Goal: Task Accomplishment & Management: Use online tool/utility

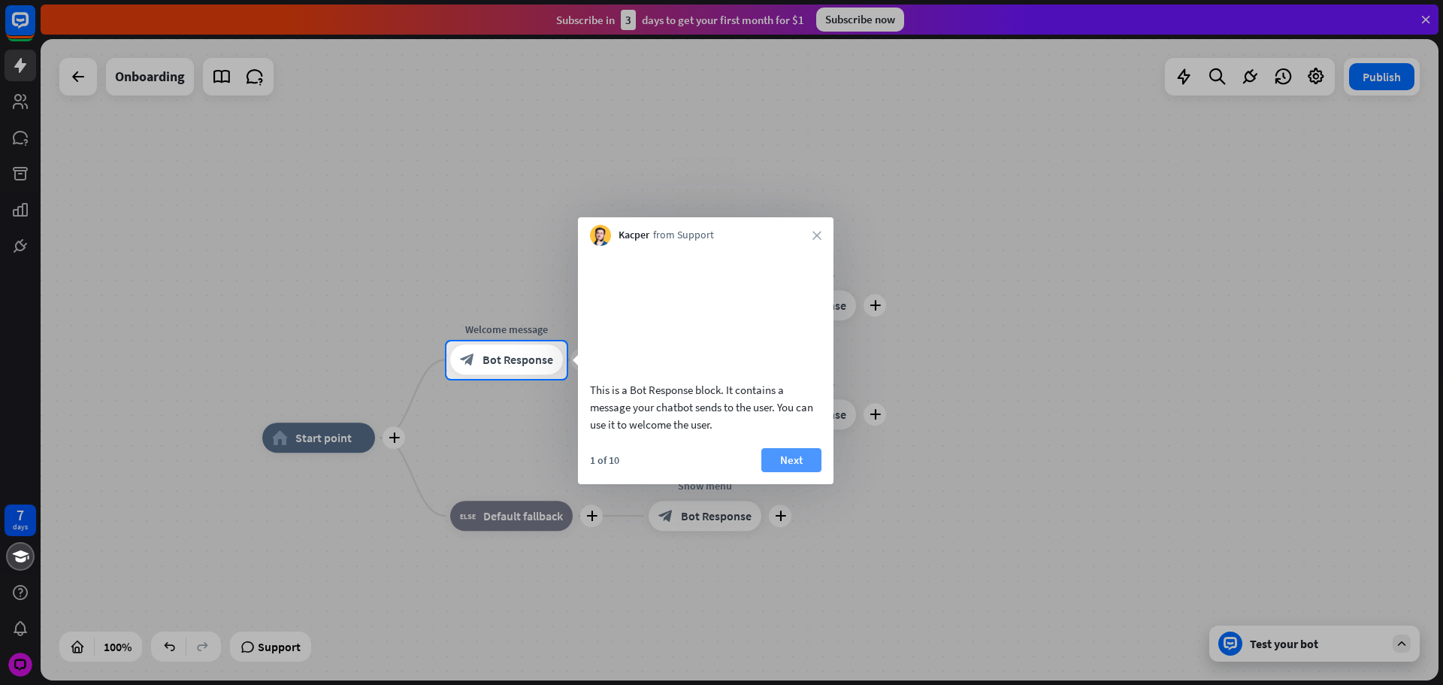
click at [801, 468] on button "Next" at bounding box center [792, 460] width 60 height 24
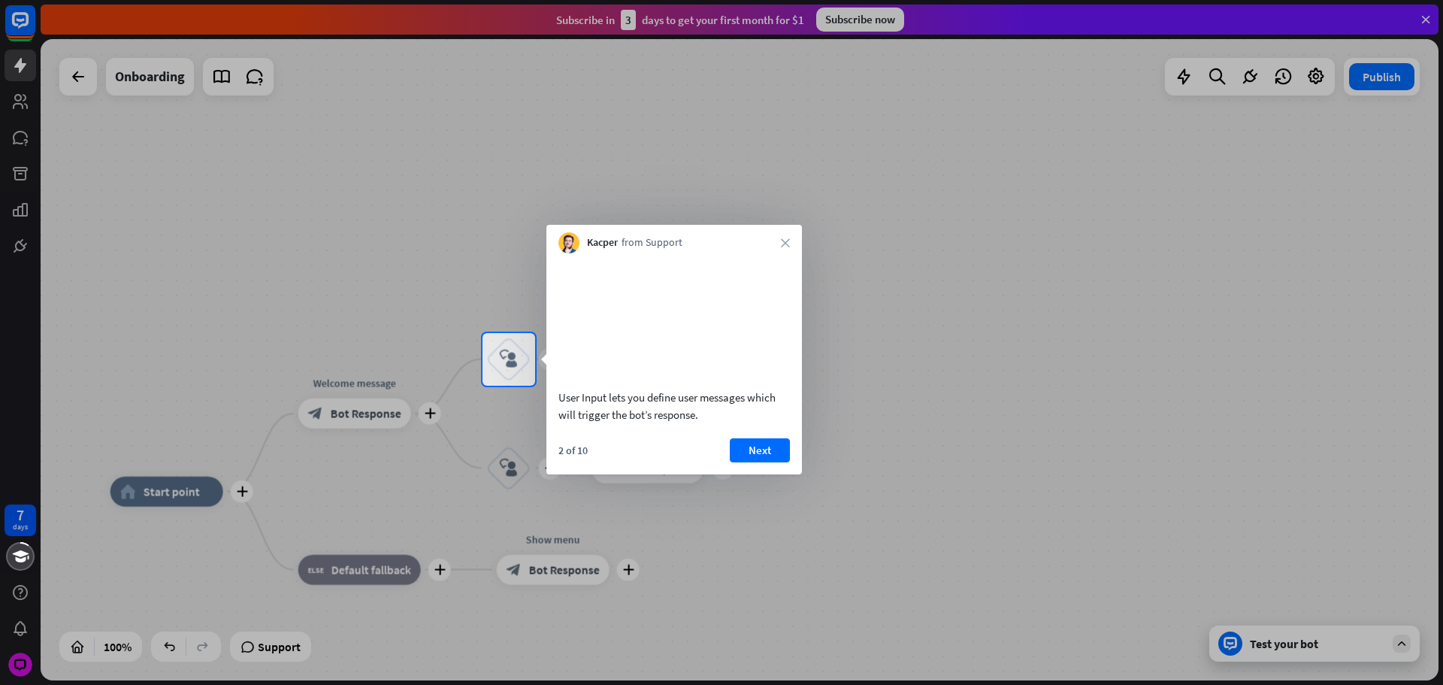
click at [774, 462] on button "Next" at bounding box center [760, 450] width 60 height 24
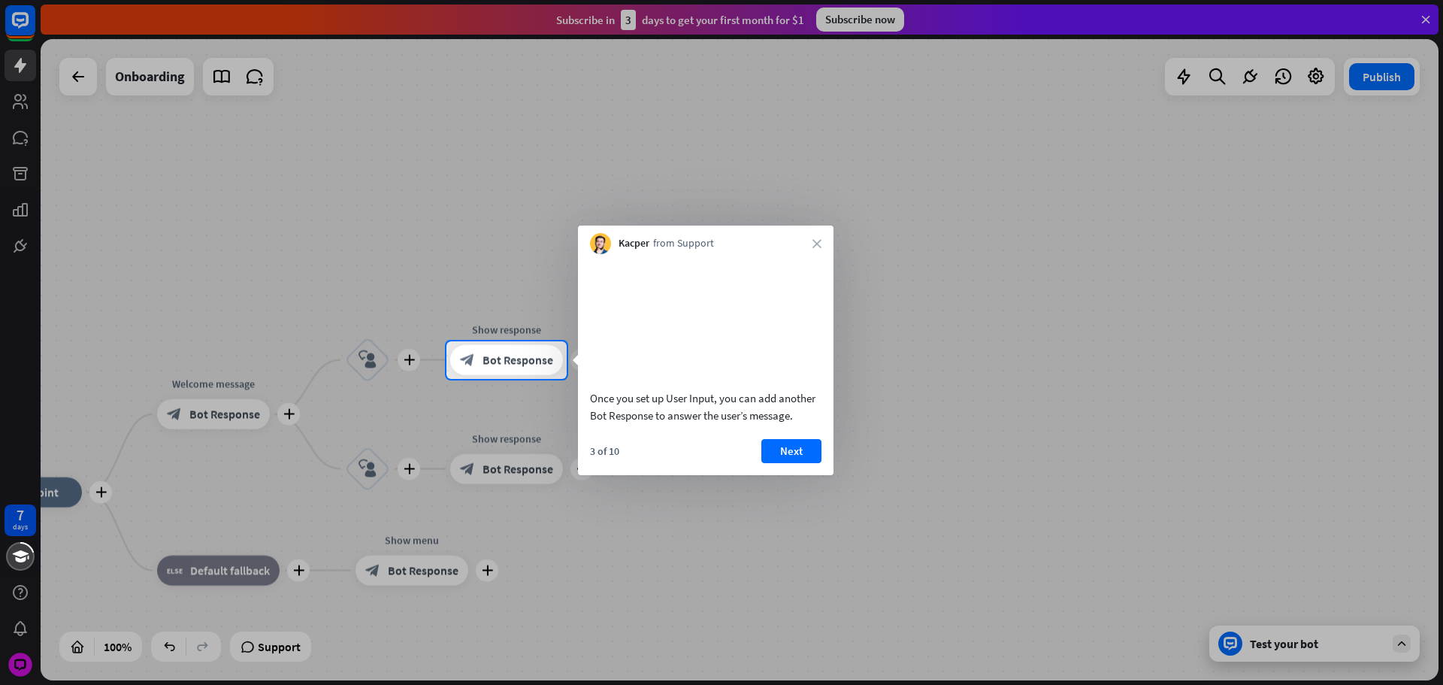
click at [771, 463] on button "Next" at bounding box center [792, 451] width 60 height 24
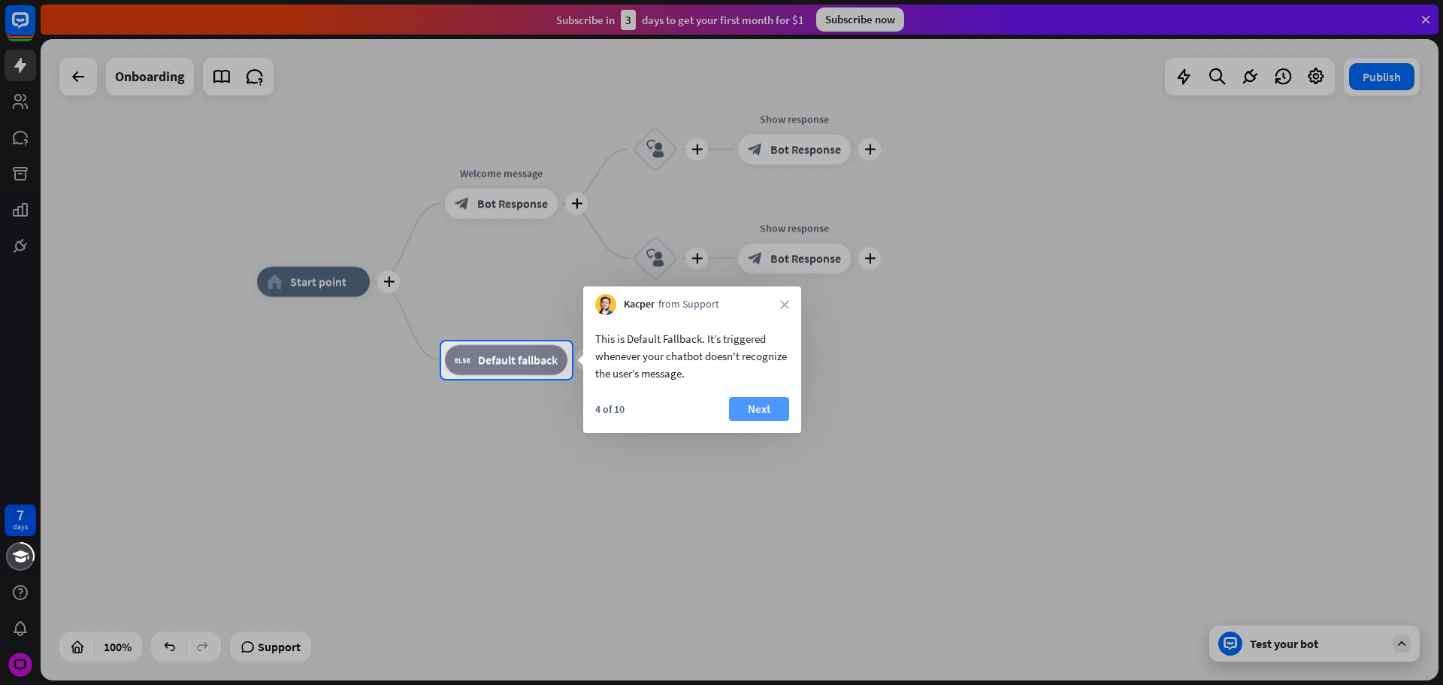
click at [765, 410] on button "Next" at bounding box center [759, 409] width 60 height 24
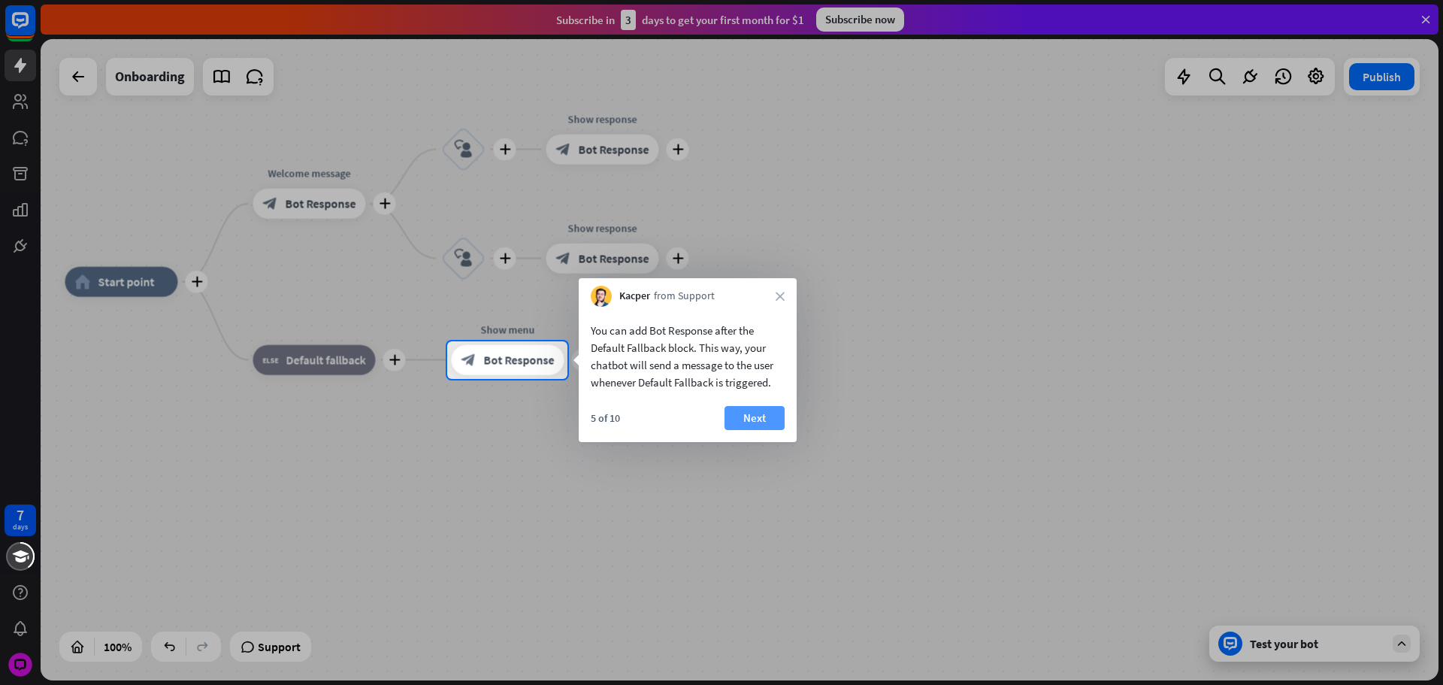
click at [759, 413] on button "Next" at bounding box center [755, 418] width 60 height 24
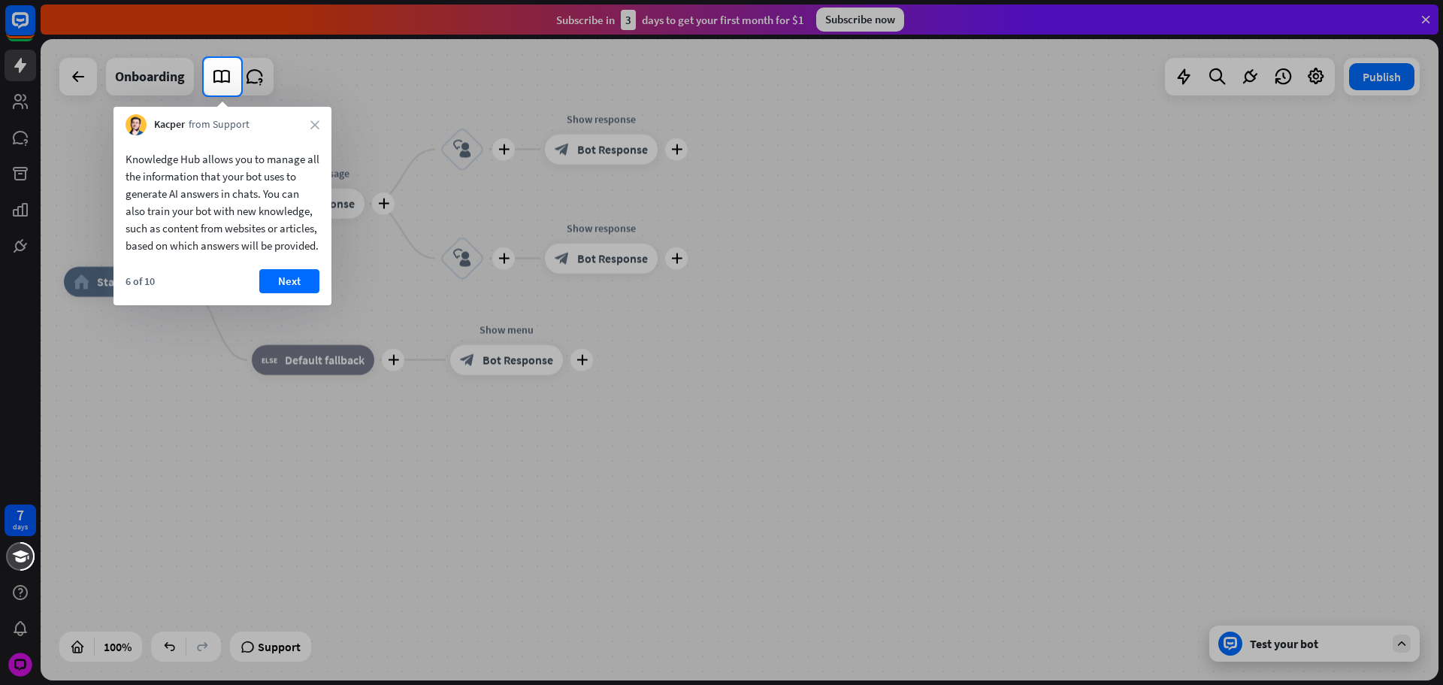
click at [324, 292] on div "6 of 10 Next" at bounding box center [223, 287] width 218 height 36
click at [316, 293] on button "Next" at bounding box center [289, 281] width 60 height 24
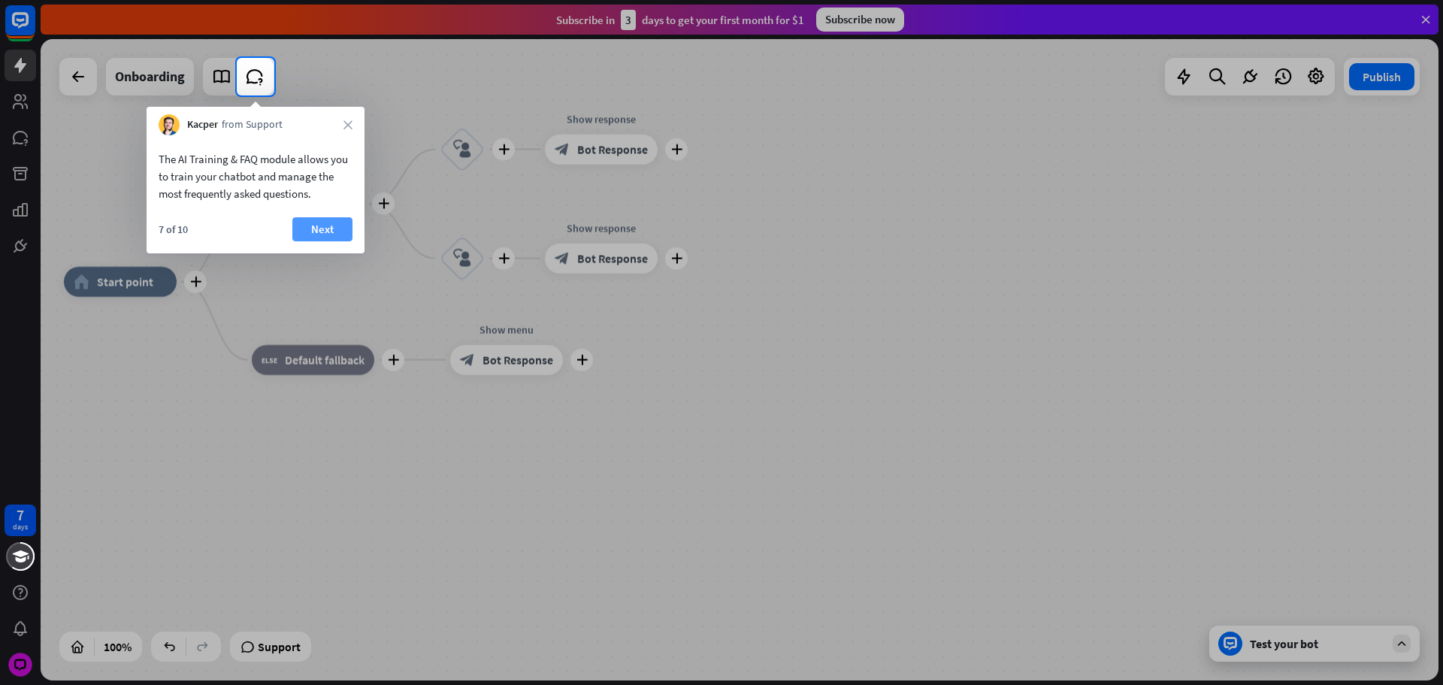
click at [332, 237] on button "Next" at bounding box center [322, 229] width 60 height 24
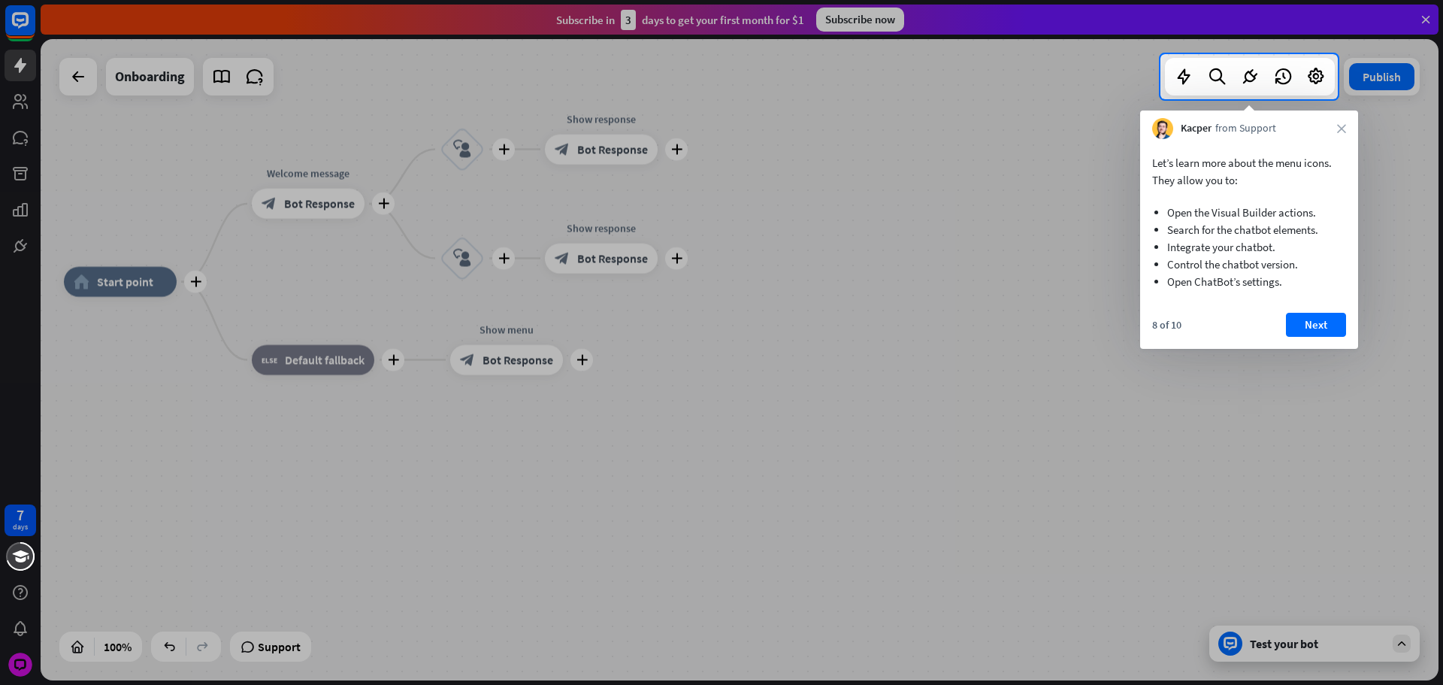
click at [1303, 326] on button "Next" at bounding box center [1316, 325] width 60 height 24
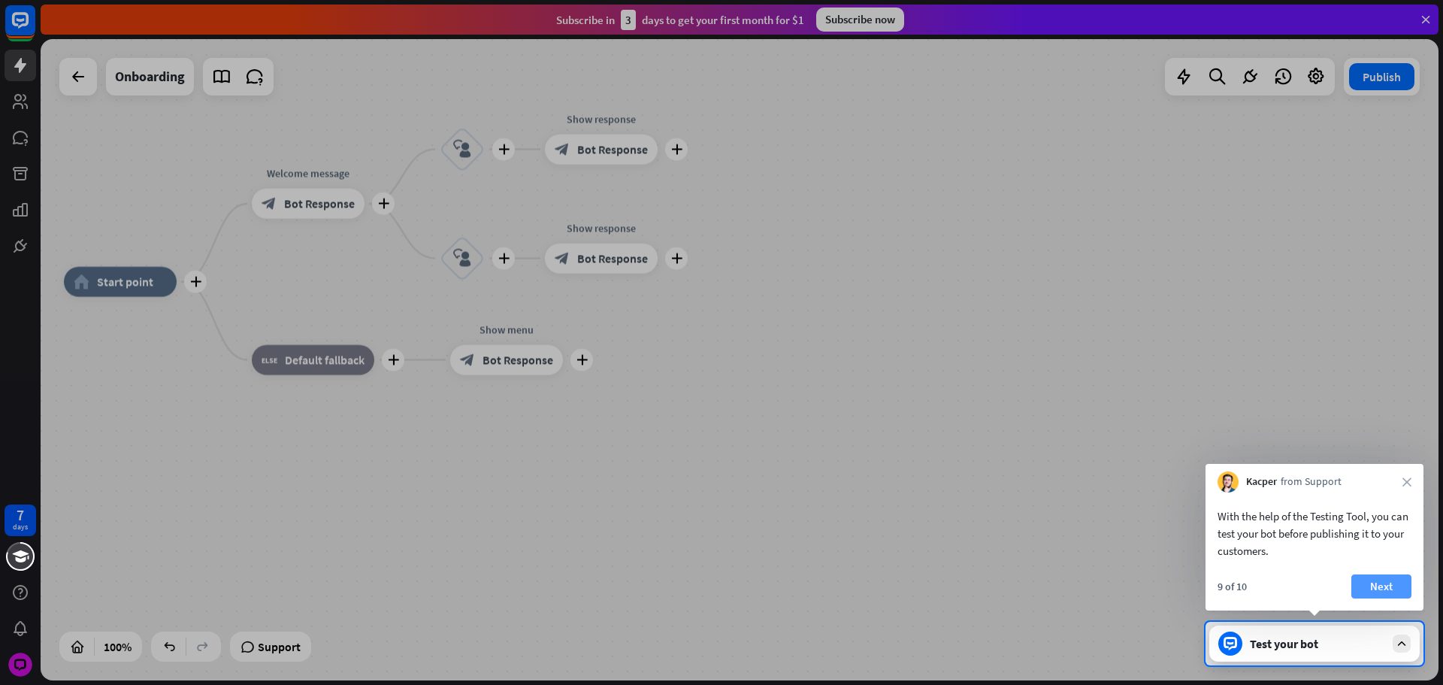
click at [1407, 594] on button "Next" at bounding box center [1382, 586] width 60 height 24
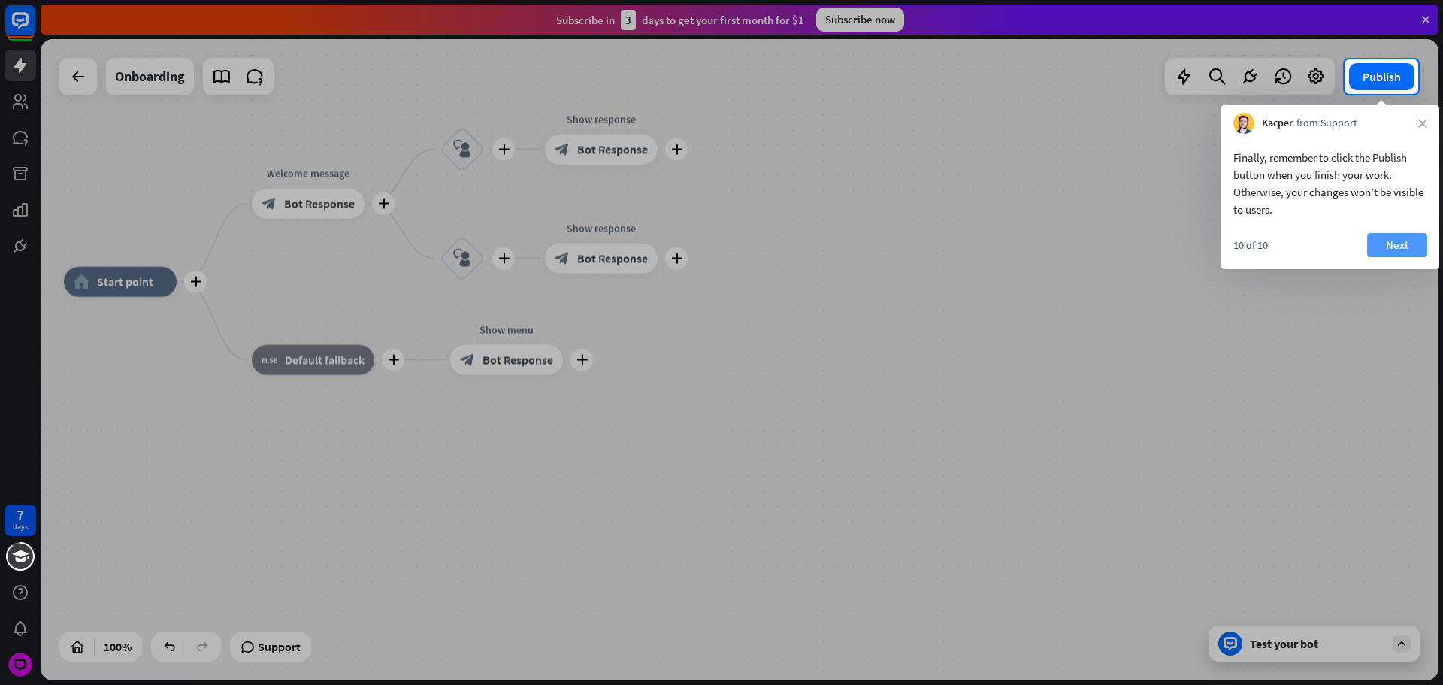
click at [1384, 235] on button "Next" at bounding box center [1397, 245] width 60 height 24
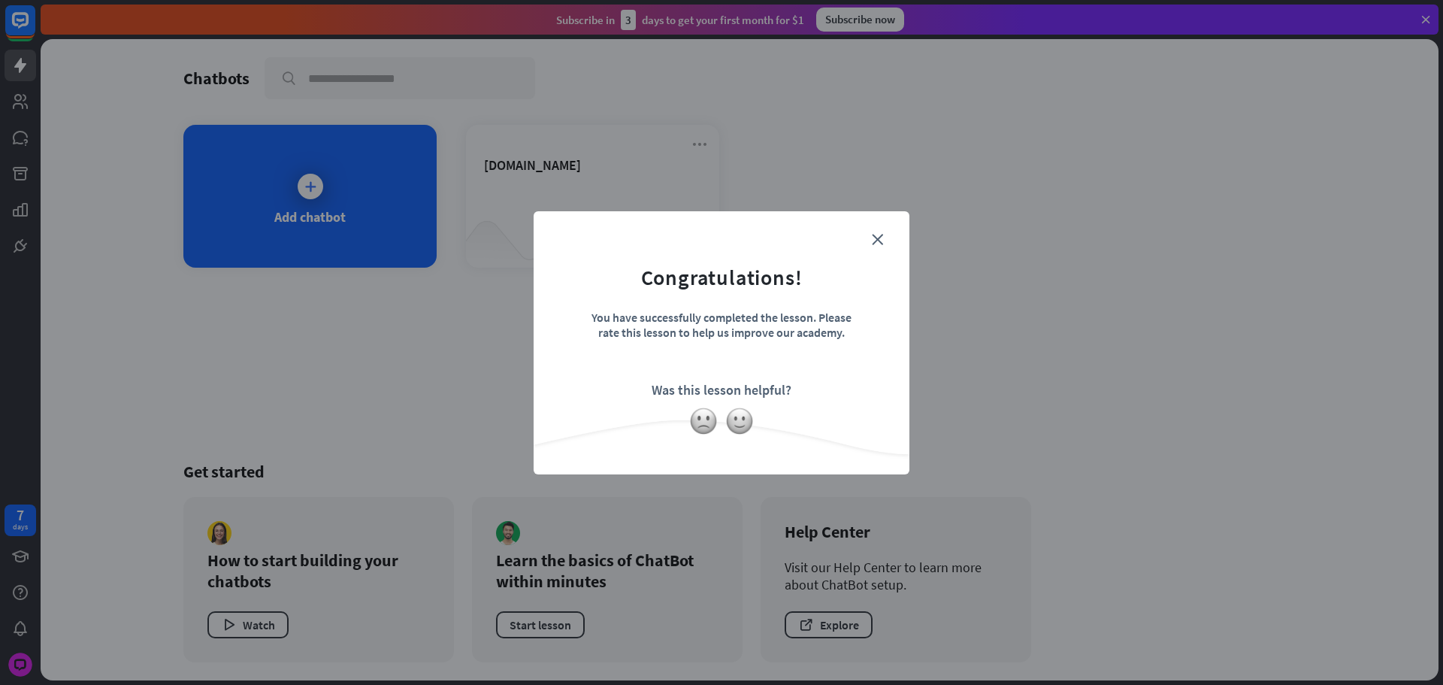
drag, startPoint x: 862, startPoint y: 236, endPoint x: 887, endPoint y: 243, distance: 25.7
click at [868, 238] on form "Congratulations! You have successfully completed the lesson. Please rate this l…" at bounding box center [722, 320] width 338 height 180
click at [887, 243] on form "Congratulations! You have successfully completed the lesson. Please rate this l…" at bounding box center [722, 320] width 338 height 180
click at [894, 241] on div "close Congratulations! You have successfully completed the lesson. Please rate …" at bounding box center [722, 342] width 376 height 263
click at [886, 233] on form "Congratulations! You have successfully completed the lesson. Please rate this l…" at bounding box center [722, 320] width 338 height 180
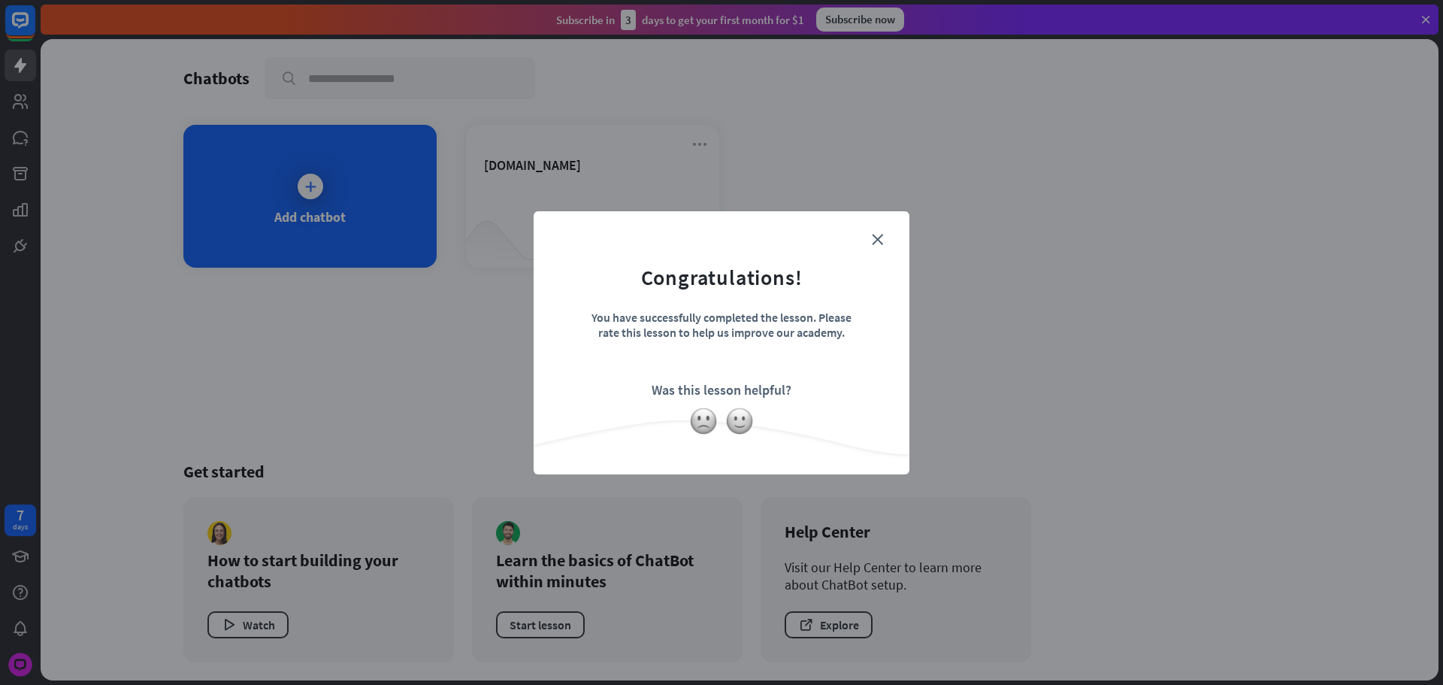
click at [872, 230] on form "Congratulations! You have successfully completed the lesson. Please rate this l…" at bounding box center [722, 320] width 338 height 180
click at [877, 235] on icon "close" at bounding box center [877, 239] width 11 height 11
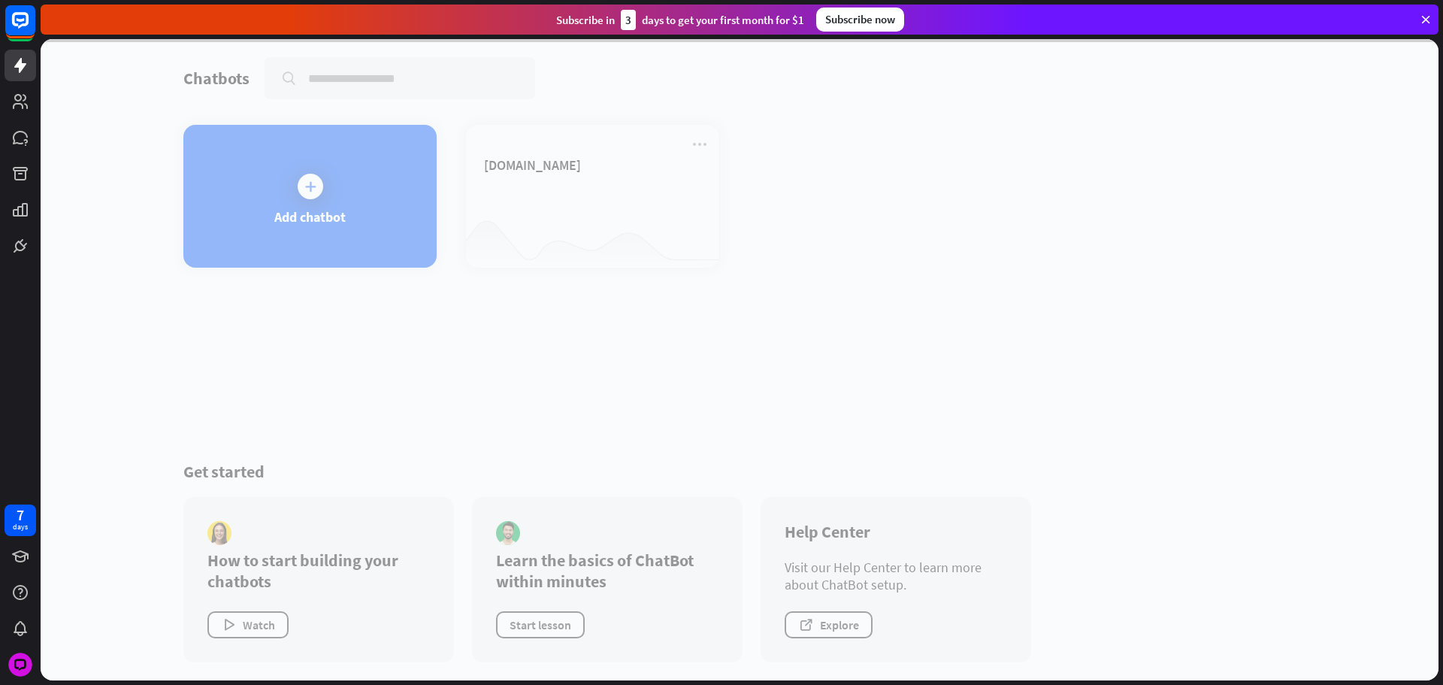
click at [576, 195] on div at bounding box center [740, 359] width 1398 height 641
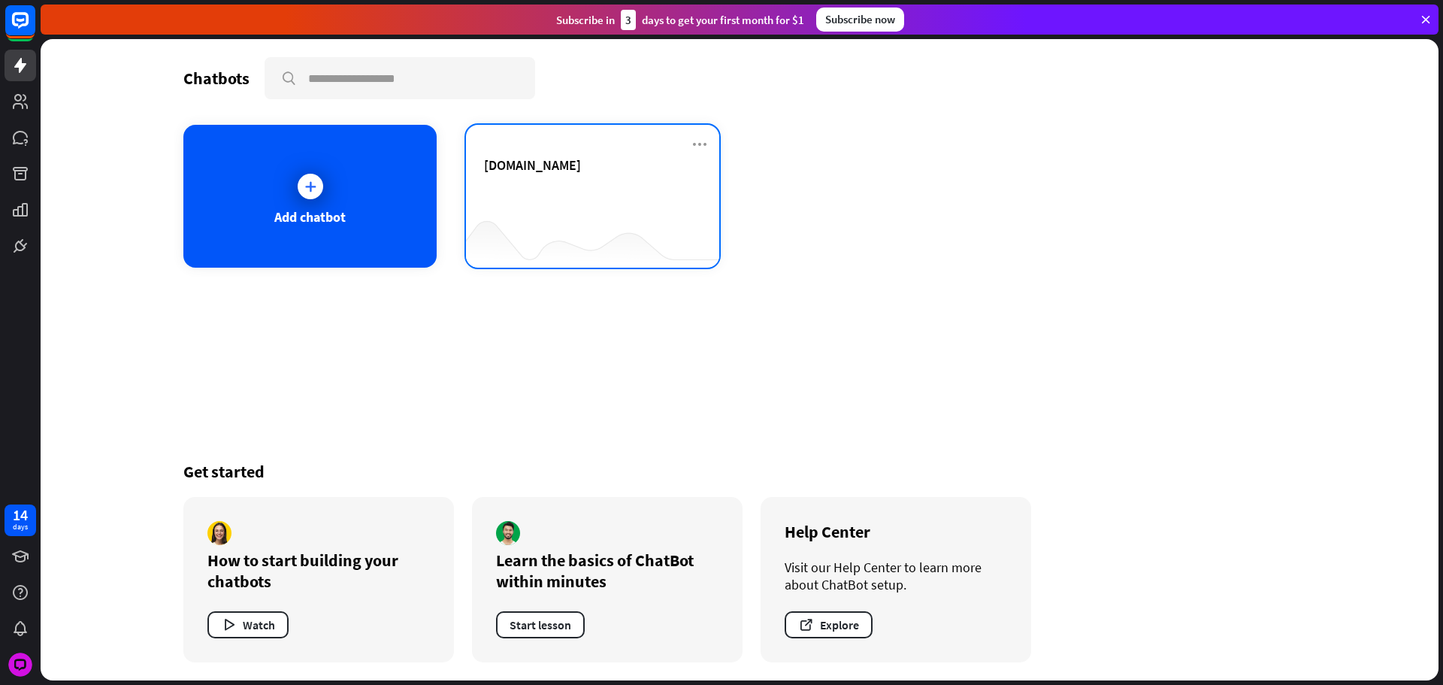
click at [537, 183] on div "[DOMAIN_NAME]" at bounding box center [592, 182] width 217 height 53
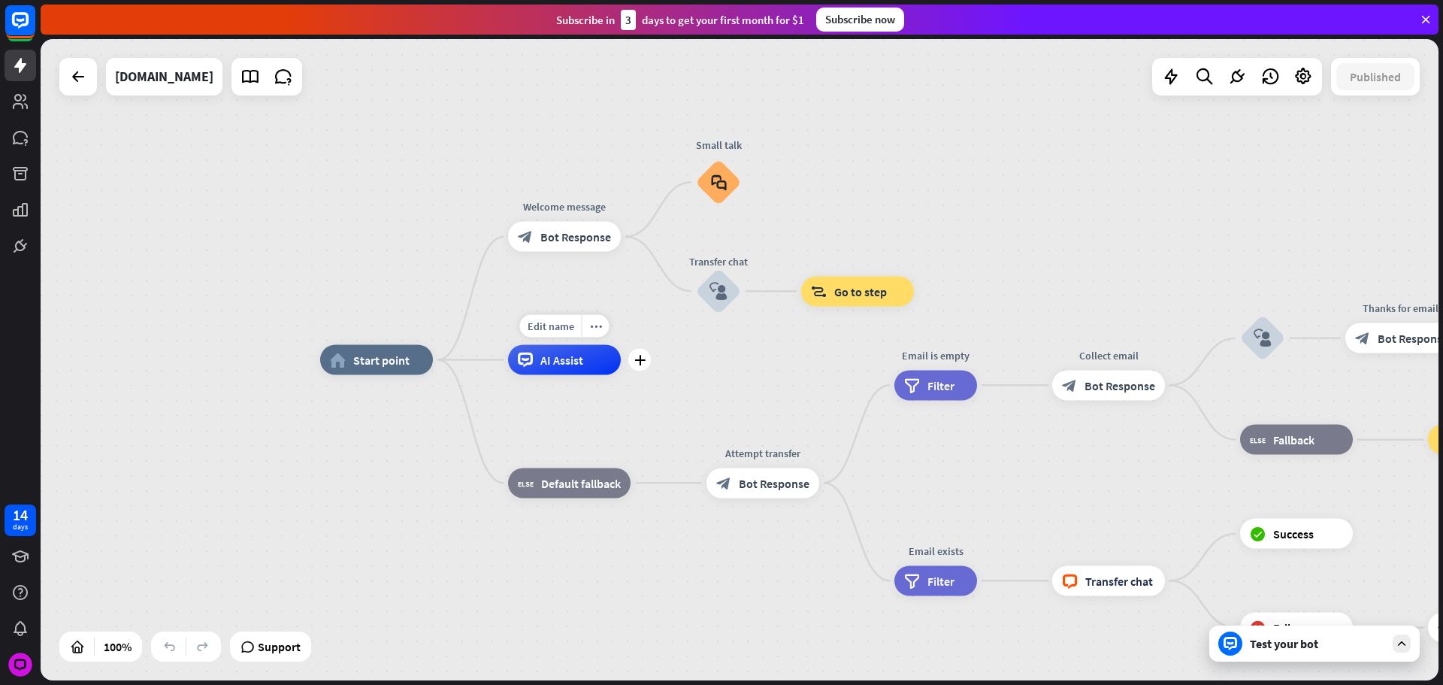
click at [572, 368] on div "AI Assist" at bounding box center [564, 360] width 113 height 30
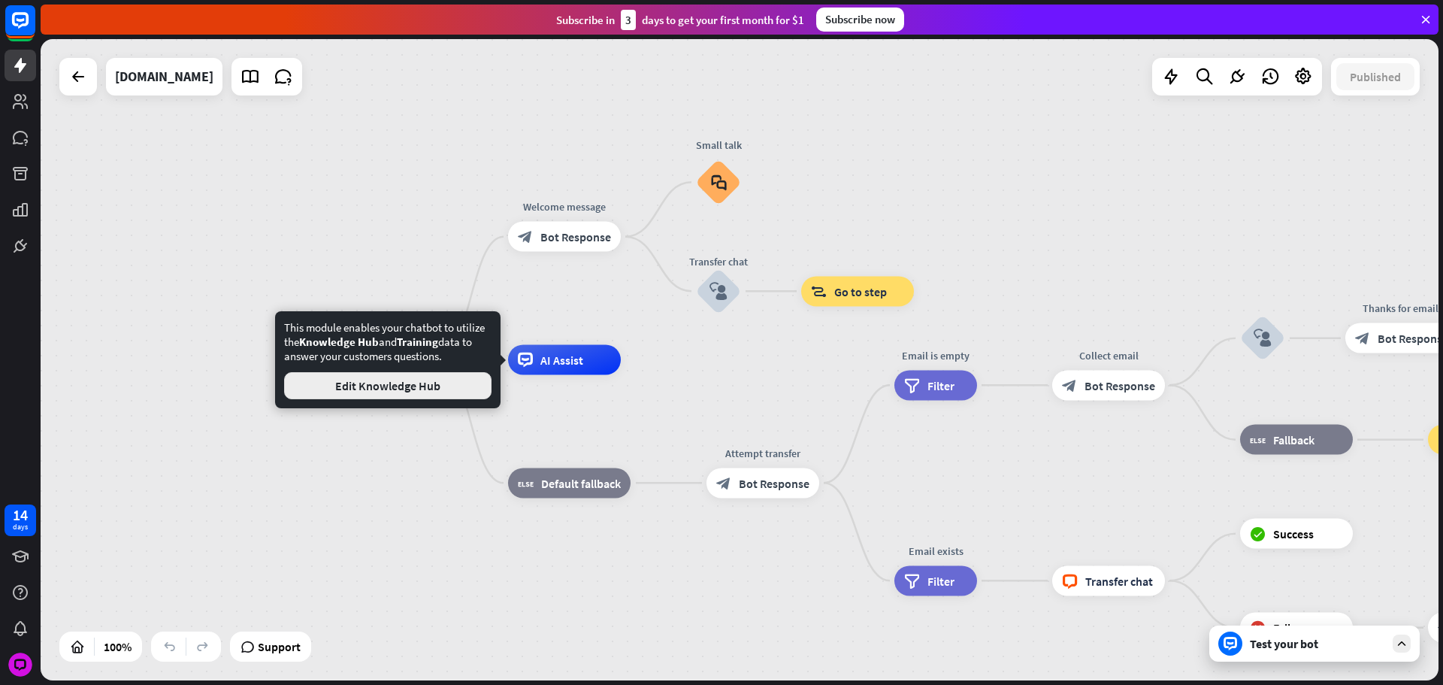
click at [374, 376] on button "Edit Knowledge Hub" at bounding box center [387, 385] width 207 height 27
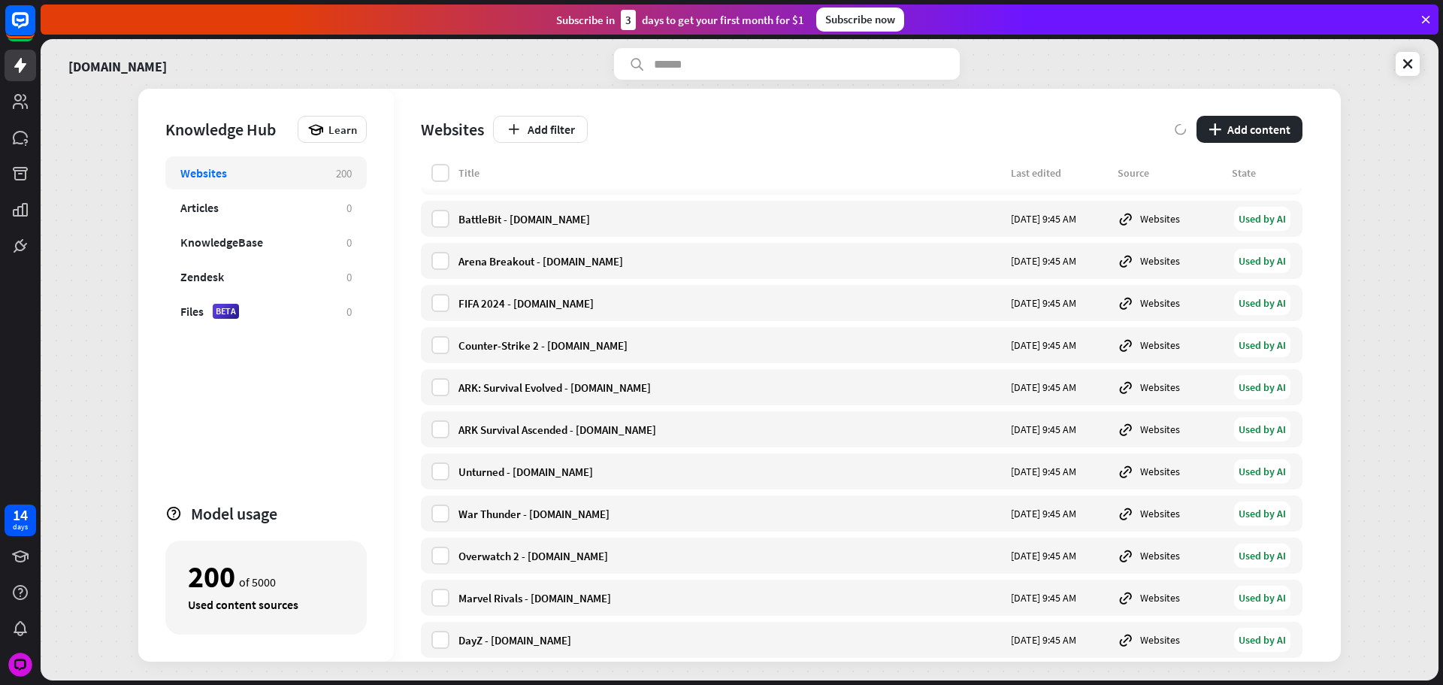
scroll to position [7979, 0]
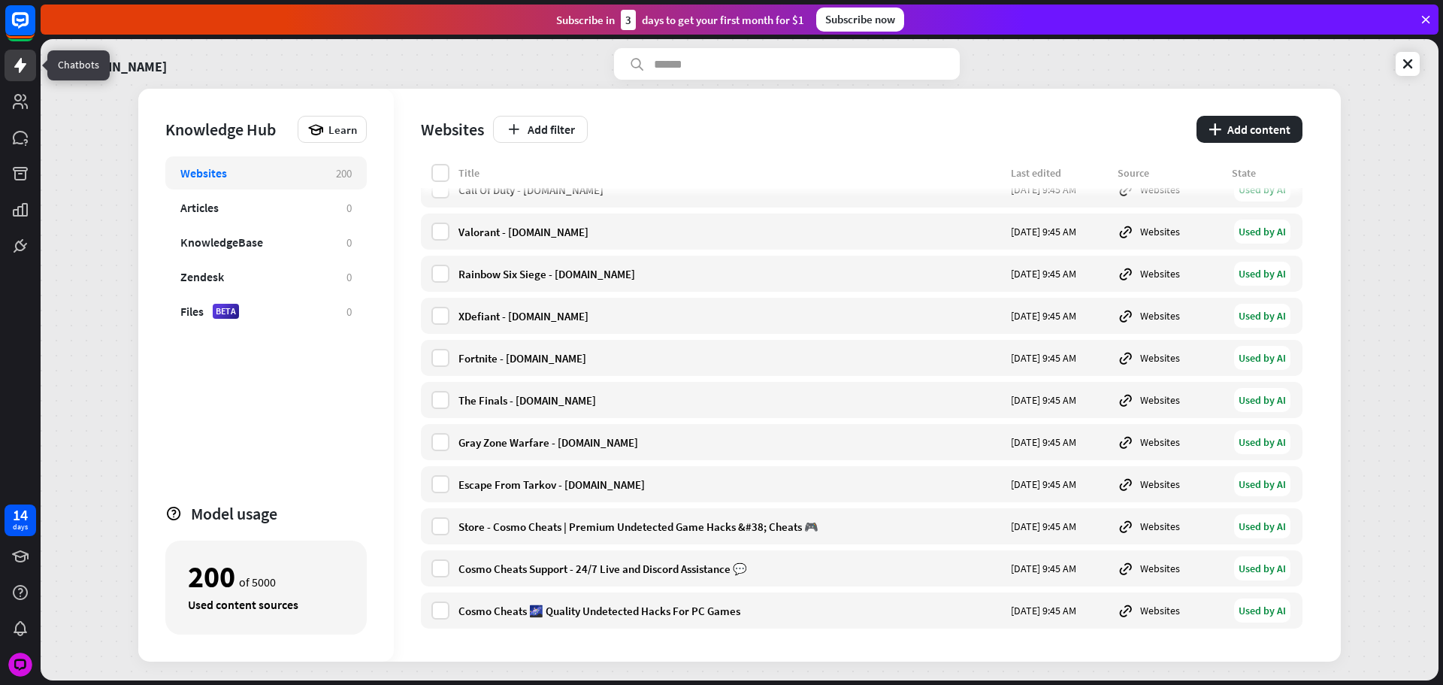
click at [14, 63] on icon at bounding box center [20, 65] width 18 height 18
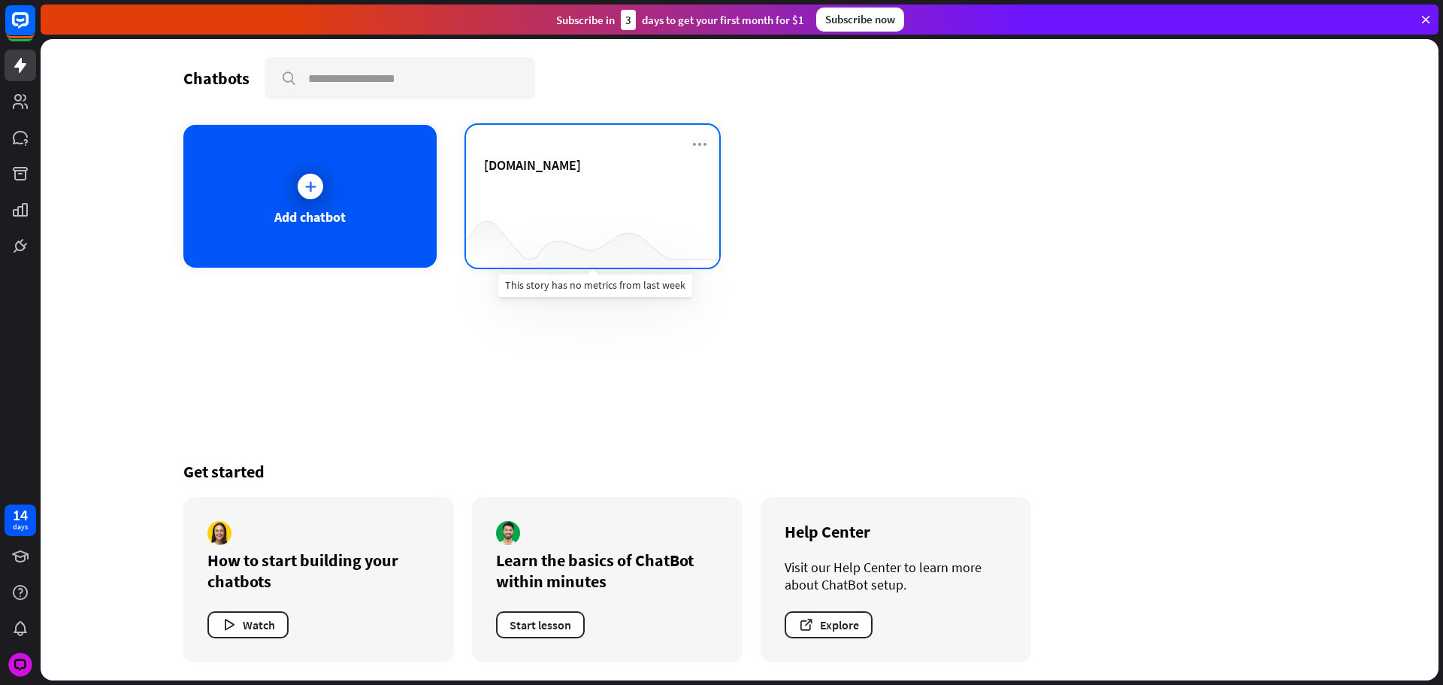
click at [575, 210] on div at bounding box center [592, 238] width 253 height 58
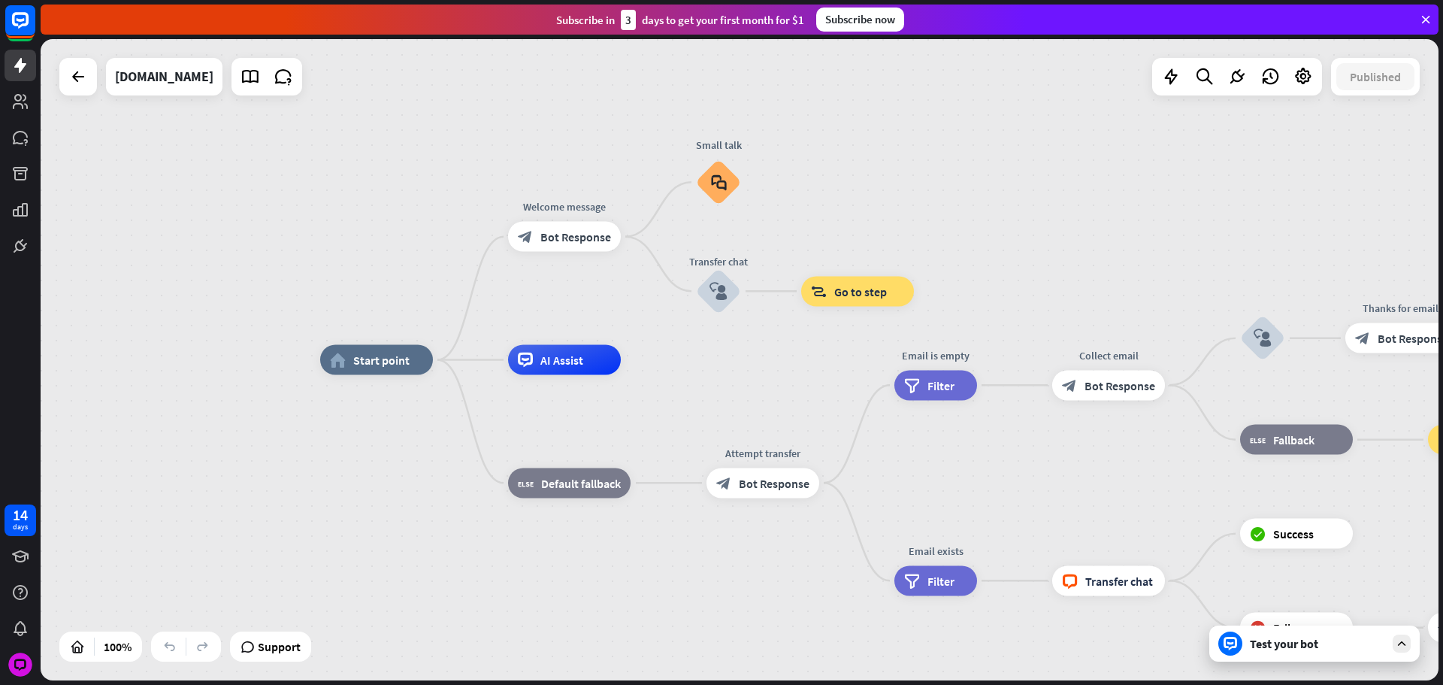
click at [1325, 649] on div "Test your bot" at bounding box center [1317, 643] width 135 height 15
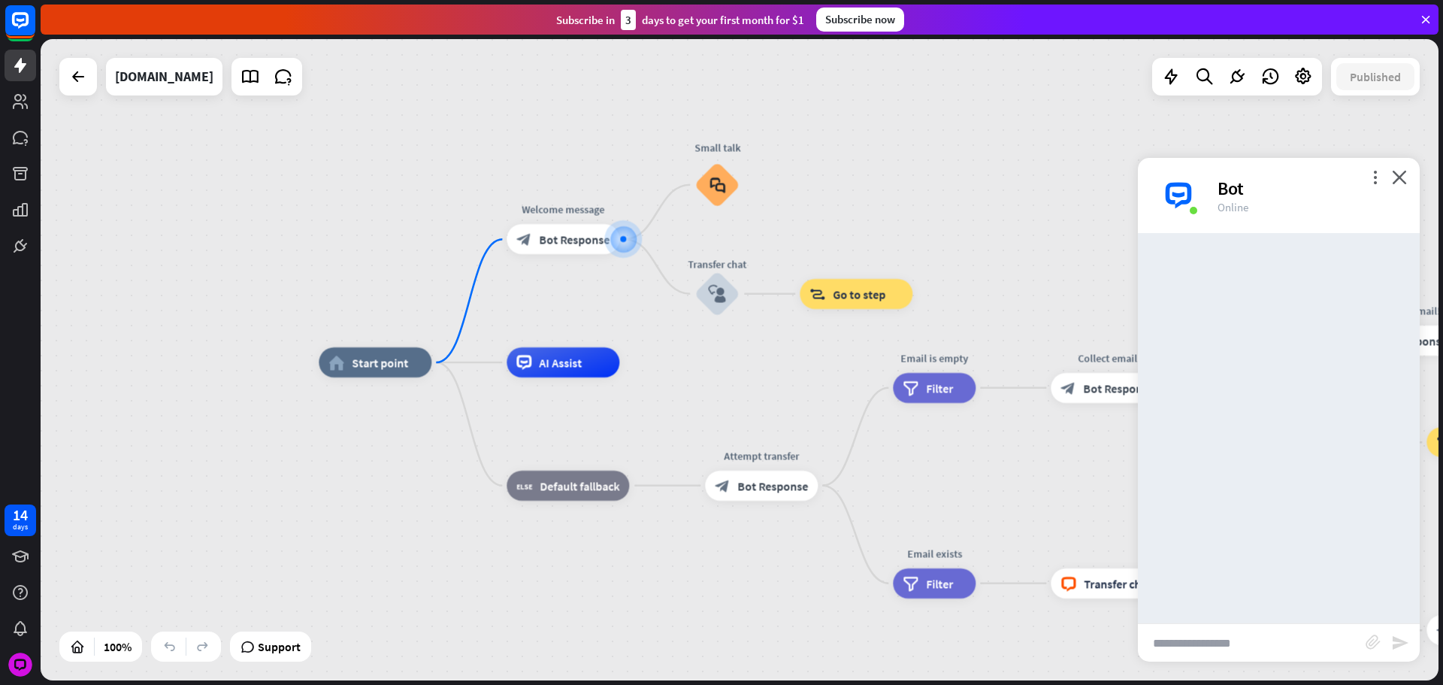
click at [1281, 625] on input "text" at bounding box center [1252, 643] width 228 height 38
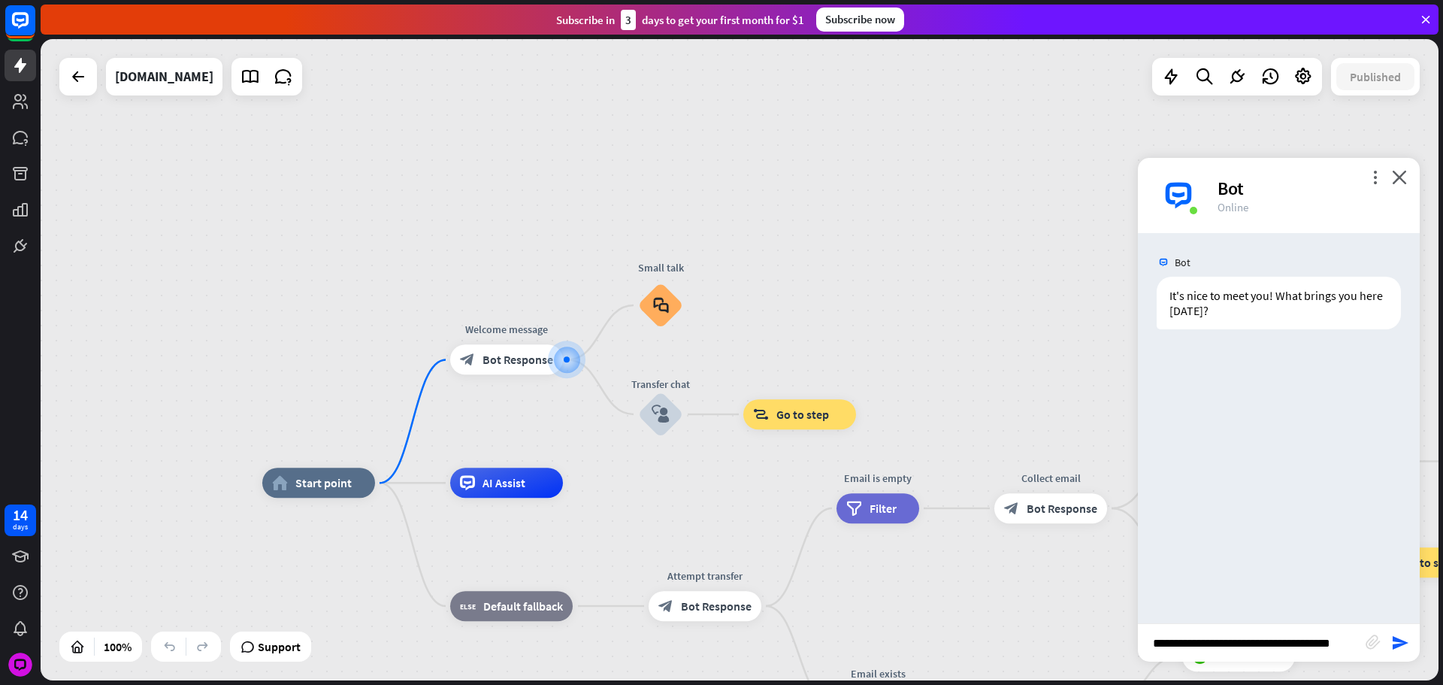
scroll to position [0, 3]
type input "**********"
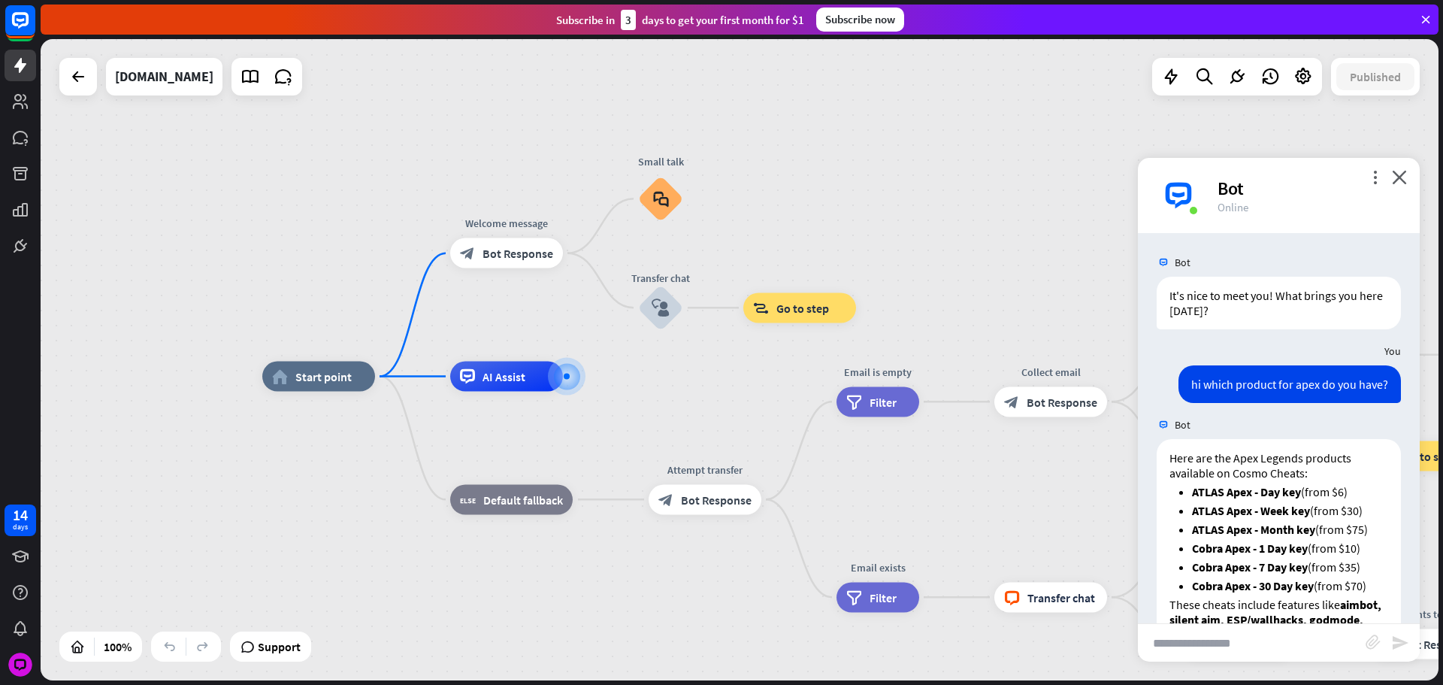
scroll to position [128, 0]
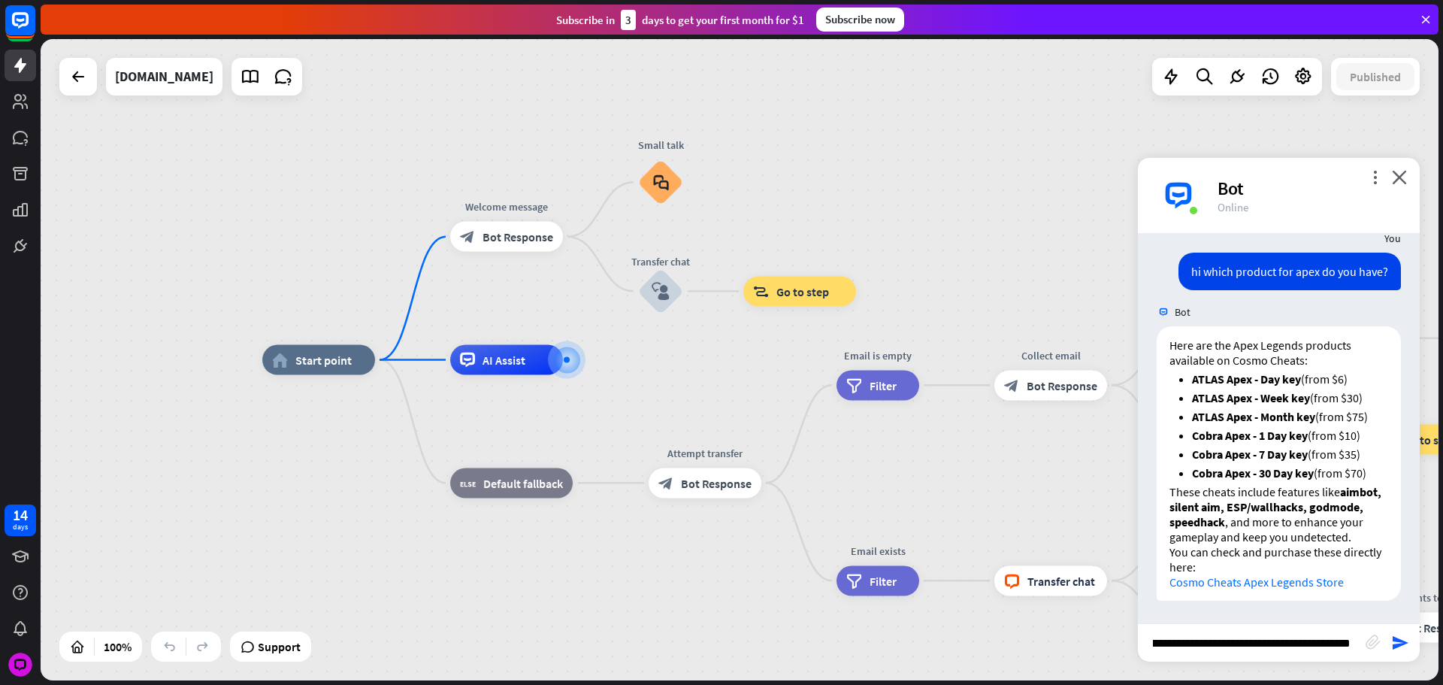
type input "**********"
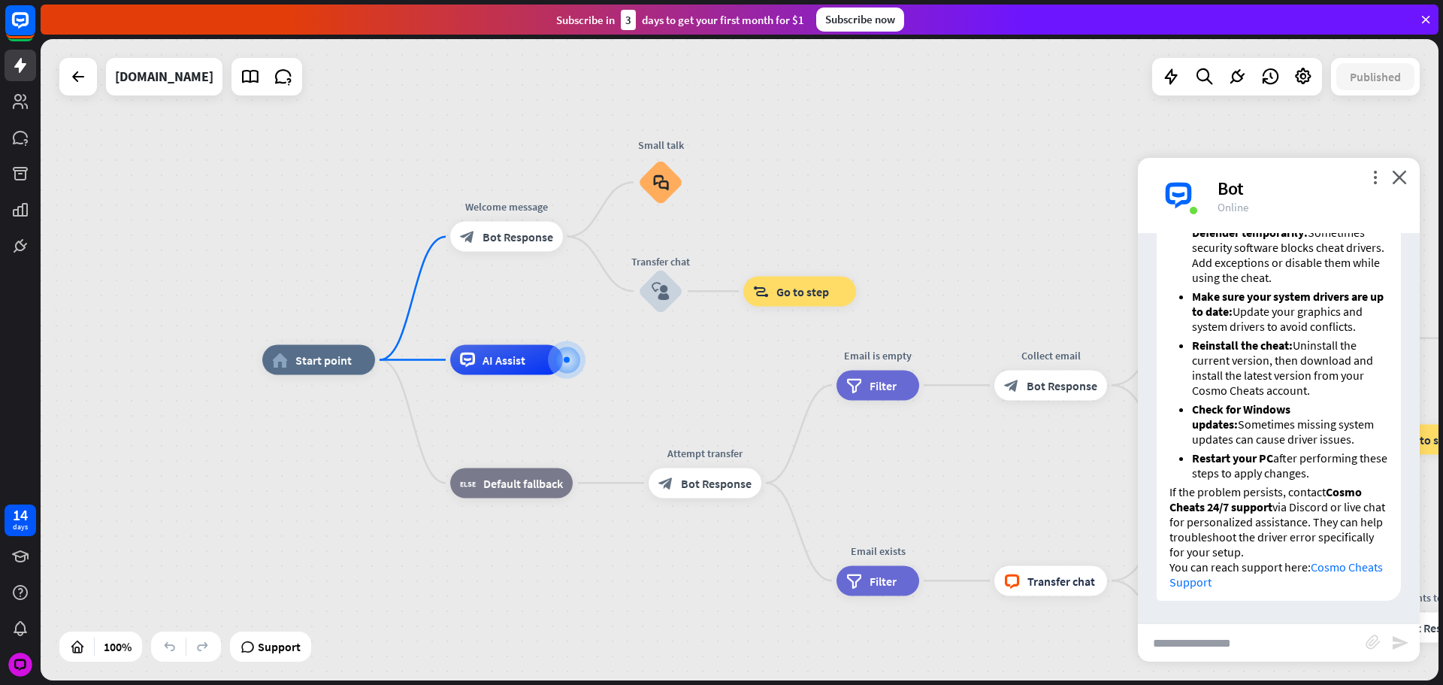
scroll to position [783, 0]
click at [1310, 644] on input "text" at bounding box center [1252, 643] width 228 height 38
type input "**********"
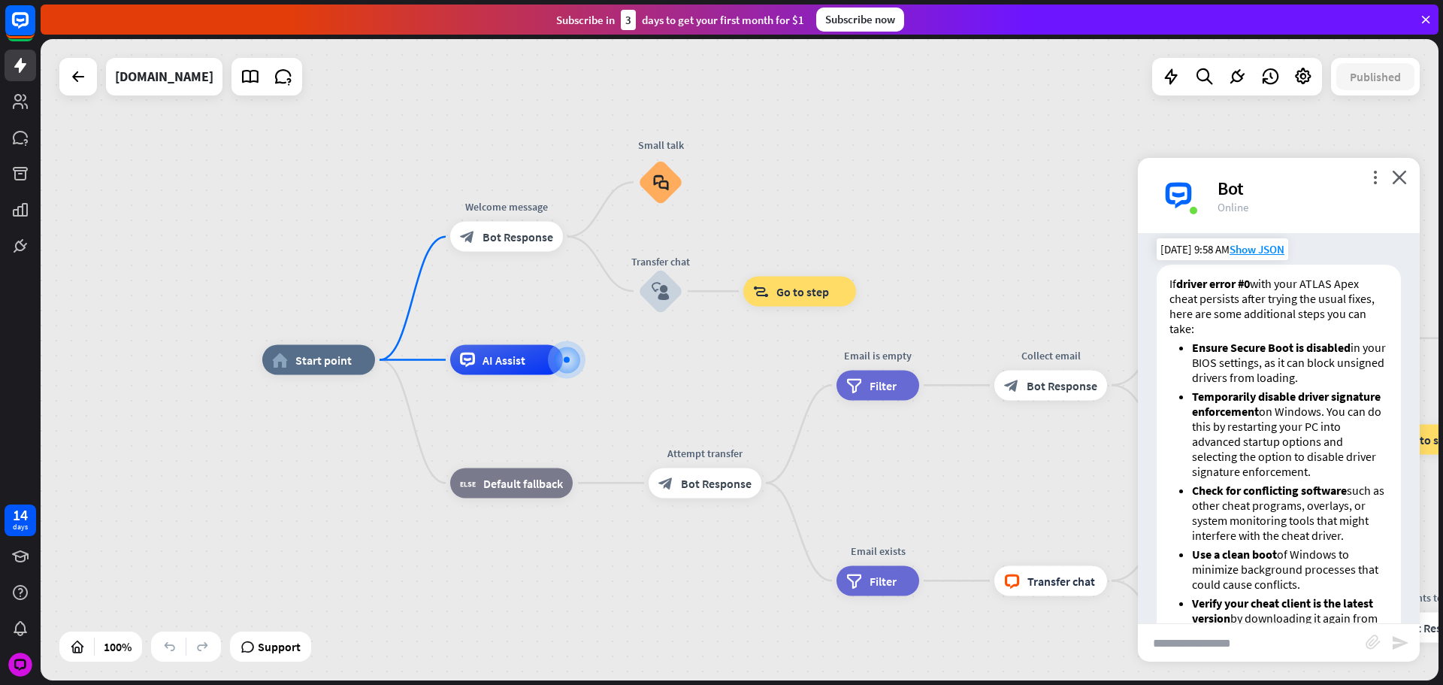
scroll to position [1167, 0]
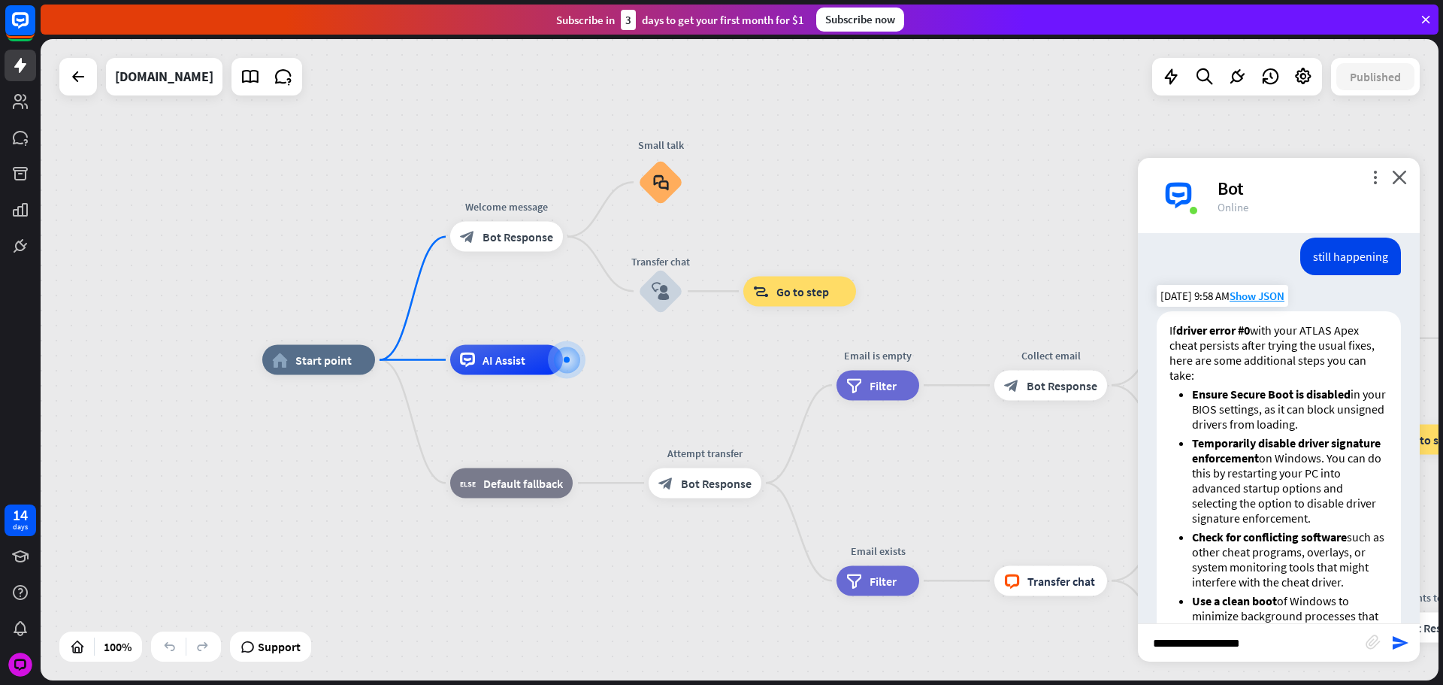
type input "**********"
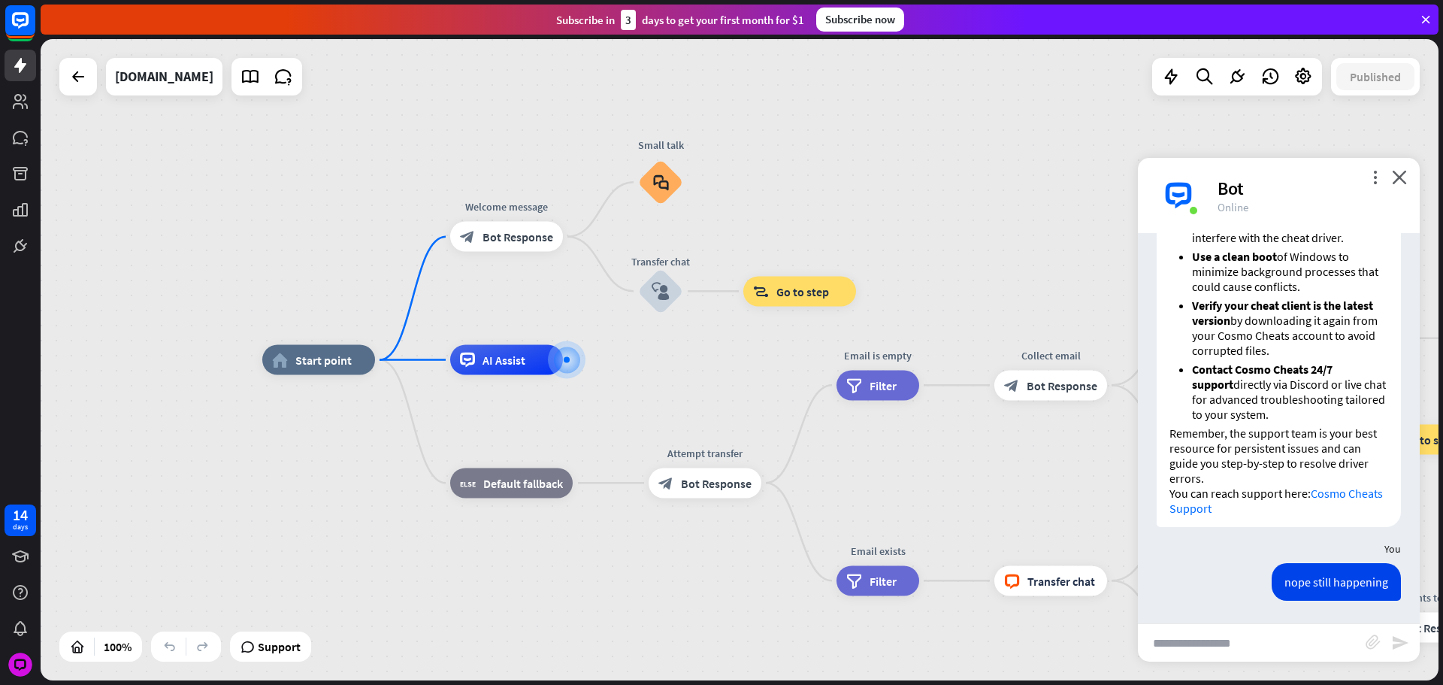
scroll to position [2058, 0]
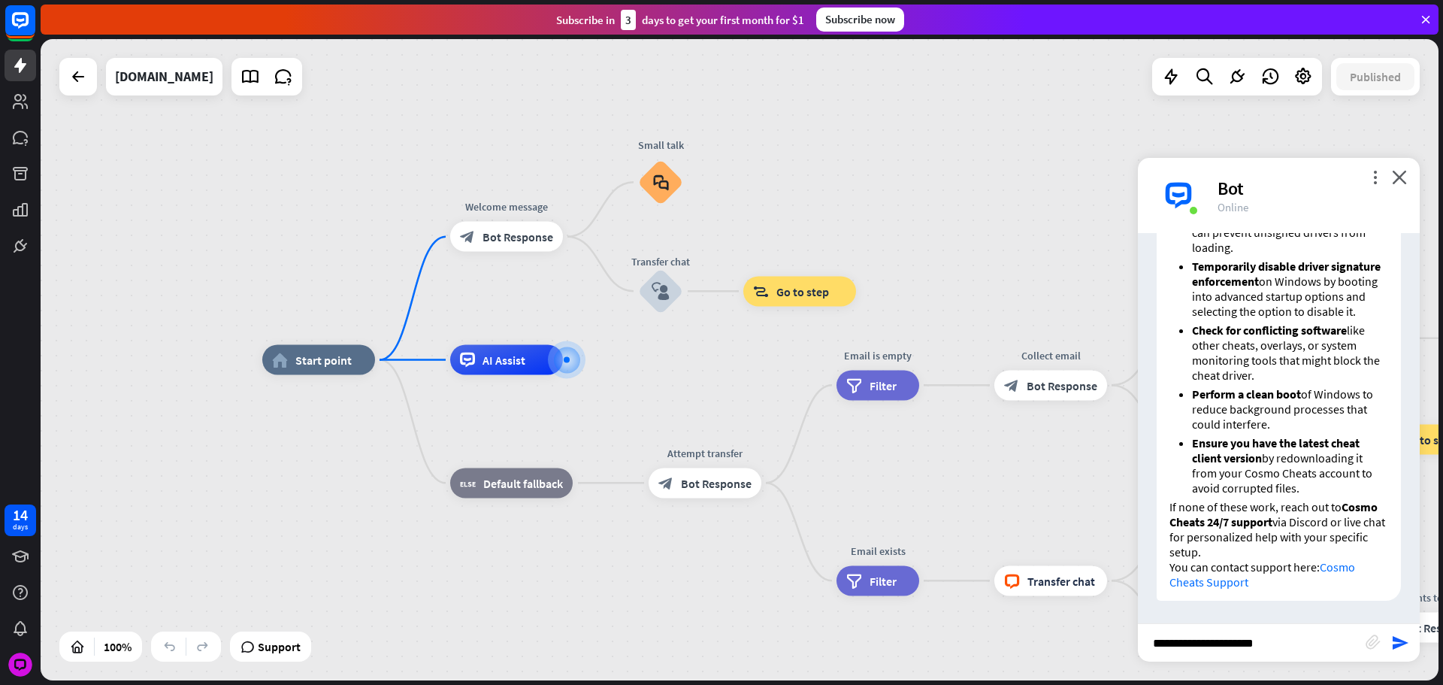
type input "**********"
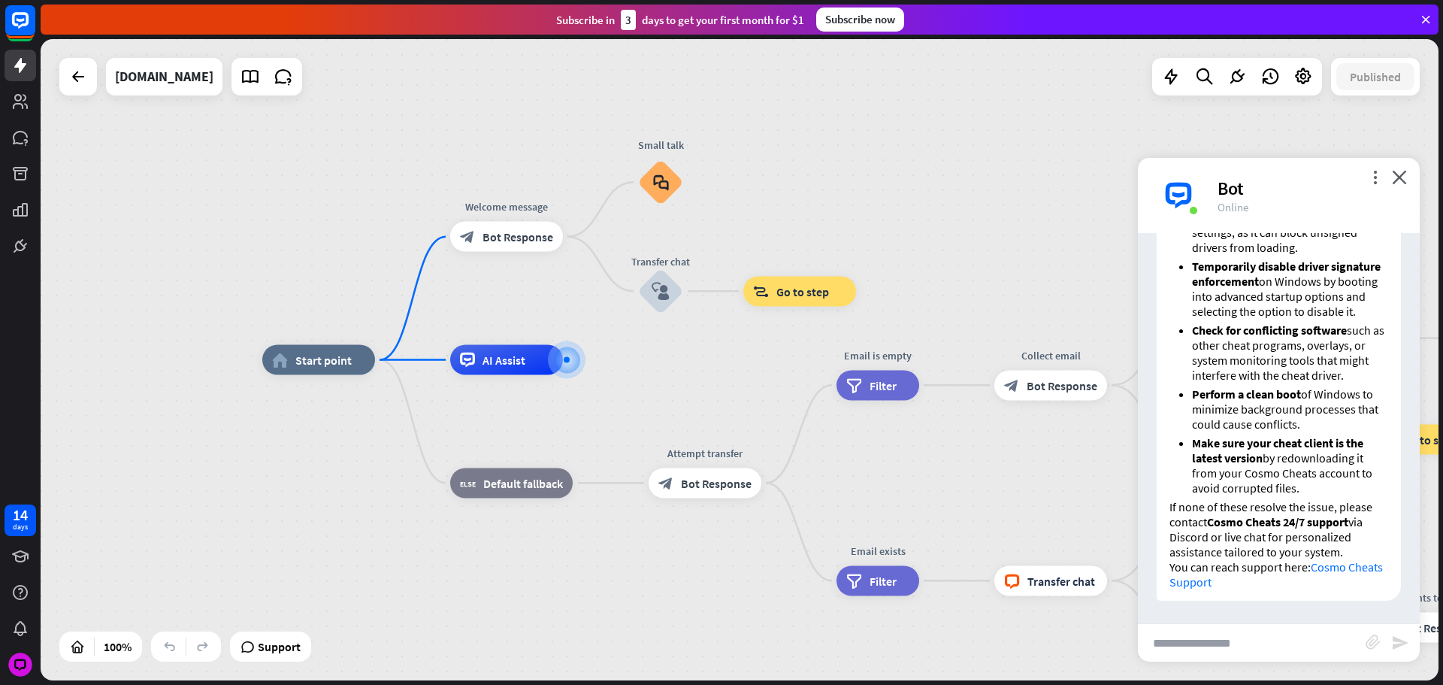
scroll to position [2649, 0]
drag, startPoint x: 1270, startPoint y: 649, endPoint x: 1261, endPoint y: 645, distance: 9.1
click at [1269, 649] on input "text" at bounding box center [1252, 643] width 228 height 38
type input "**********"
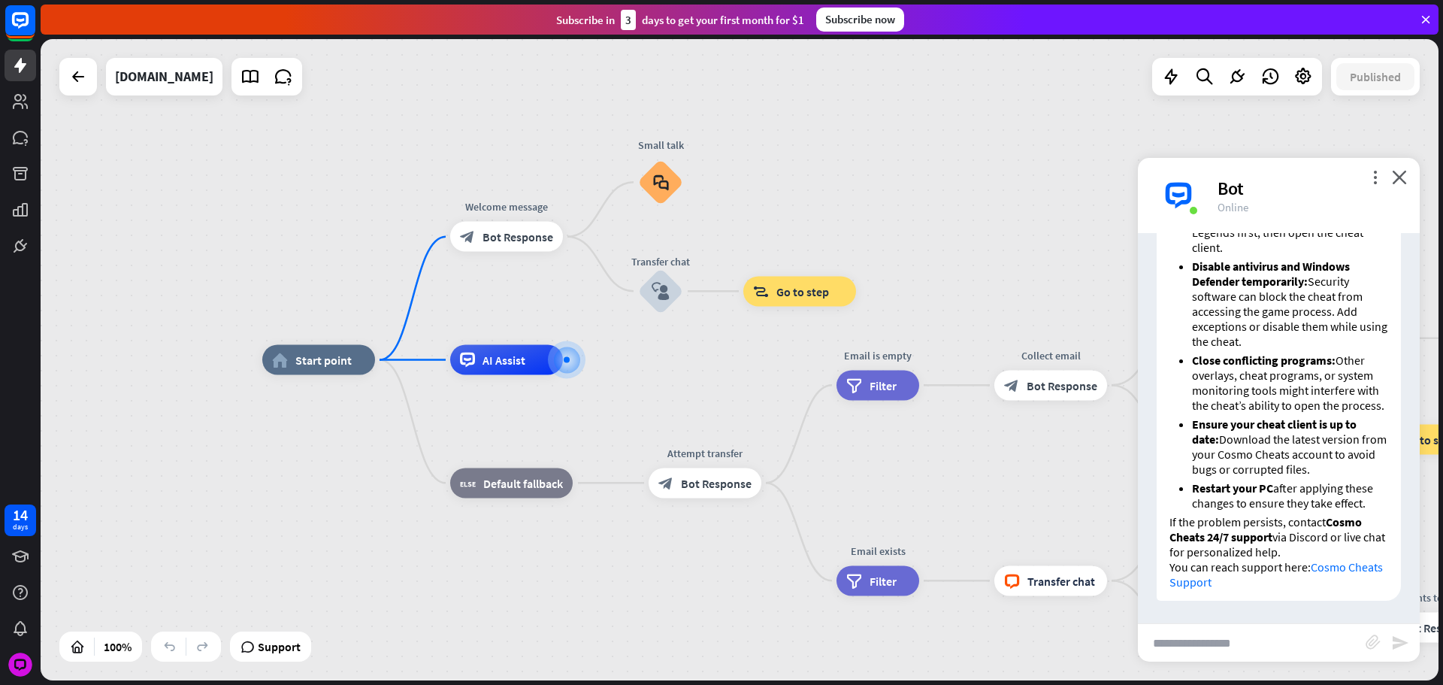
scroll to position [3409, 0]
click at [1391, 183] on div "Bot" at bounding box center [1310, 188] width 184 height 23
click at [1416, 183] on div "more_vert close Bot Online" at bounding box center [1279, 195] width 282 height 75
click at [1404, 183] on icon "close" at bounding box center [1399, 177] width 15 height 14
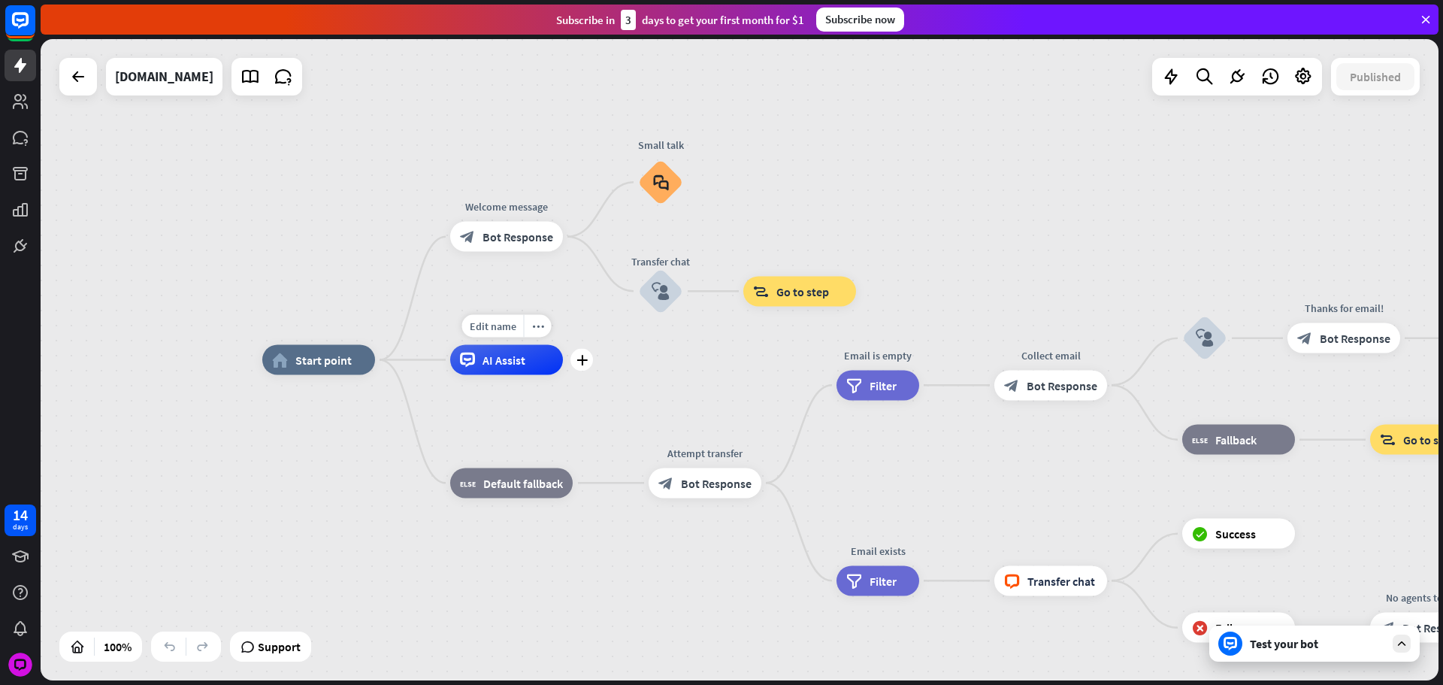
click at [504, 371] on div "AI Assist" at bounding box center [506, 360] width 113 height 30
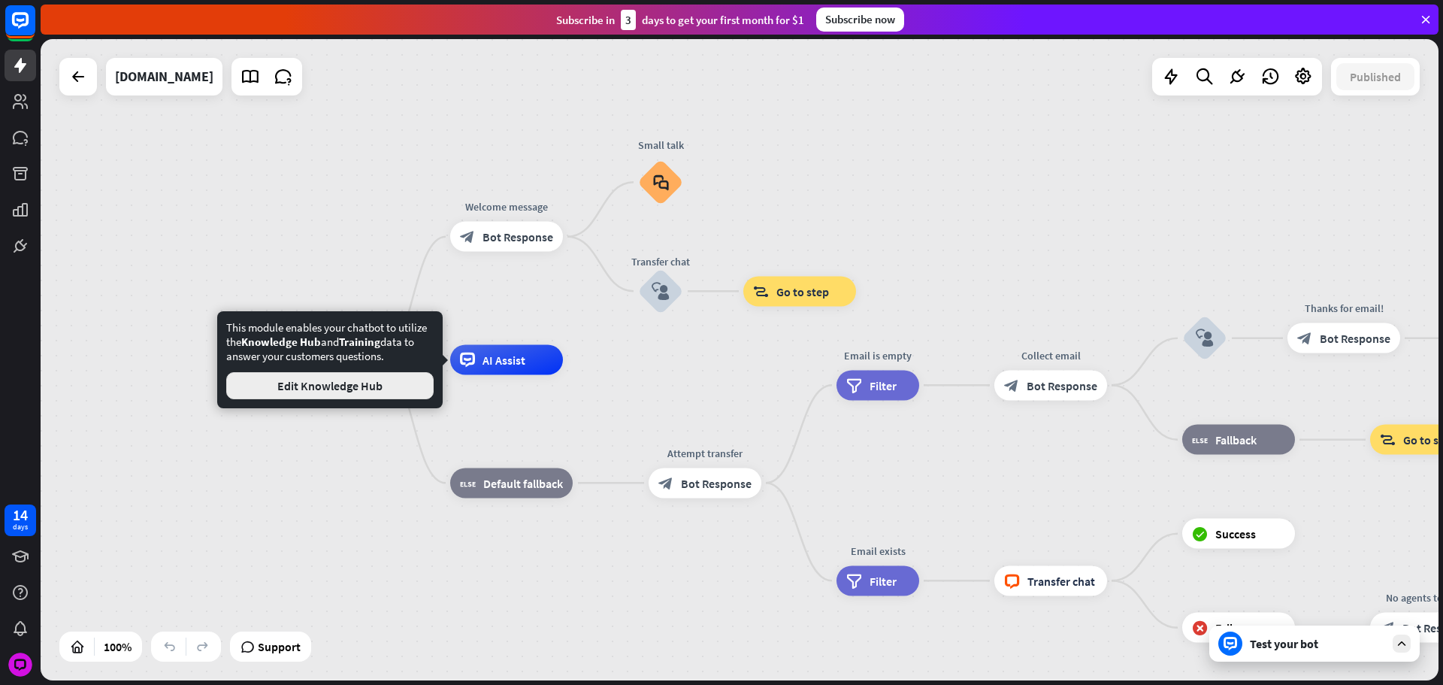
click at [389, 386] on button "Edit Knowledge Hub" at bounding box center [329, 385] width 207 height 27
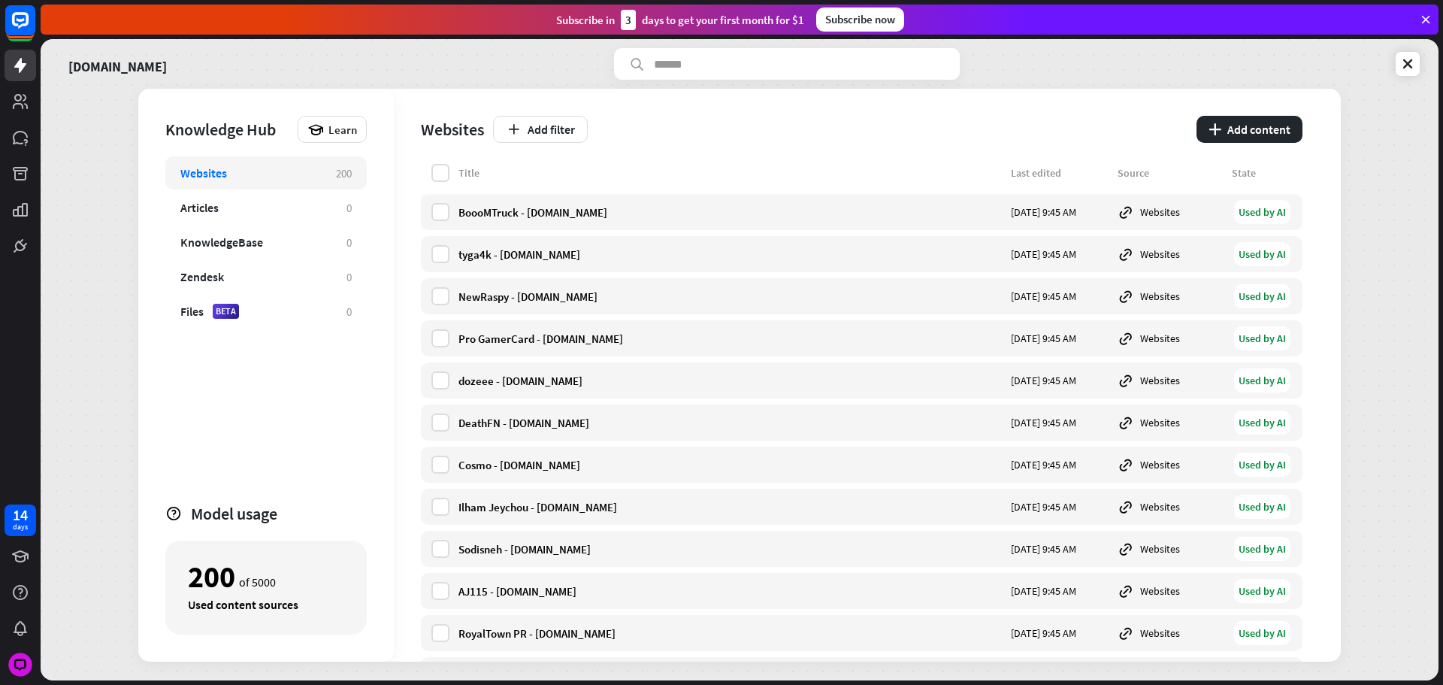
click at [446, 162] on div "Websites Add filter plus Add content" at bounding box center [862, 126] width 882 height 75
click at [442, 166] on label at bounding box center [440, 173] width 18 height 18
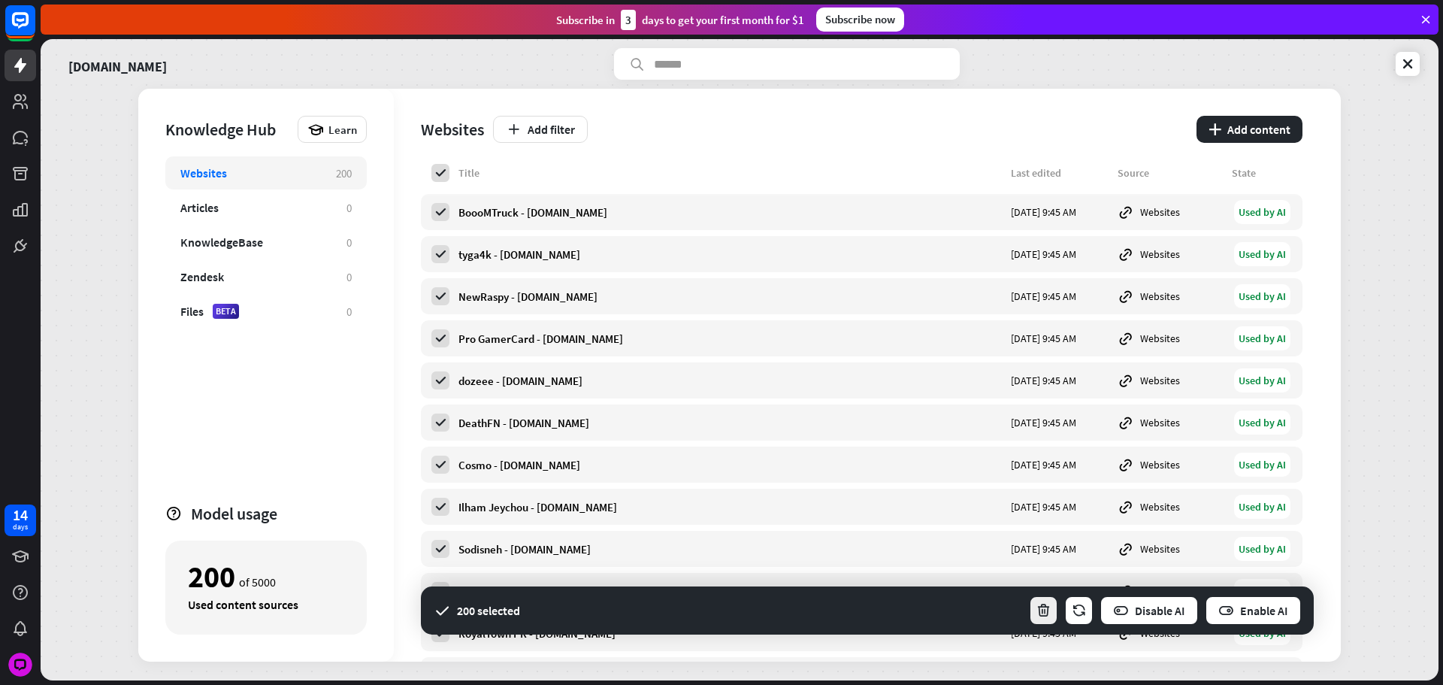
click at [1052, 610] on button "button" at bounding box center [1043, 610] width 29 height 30
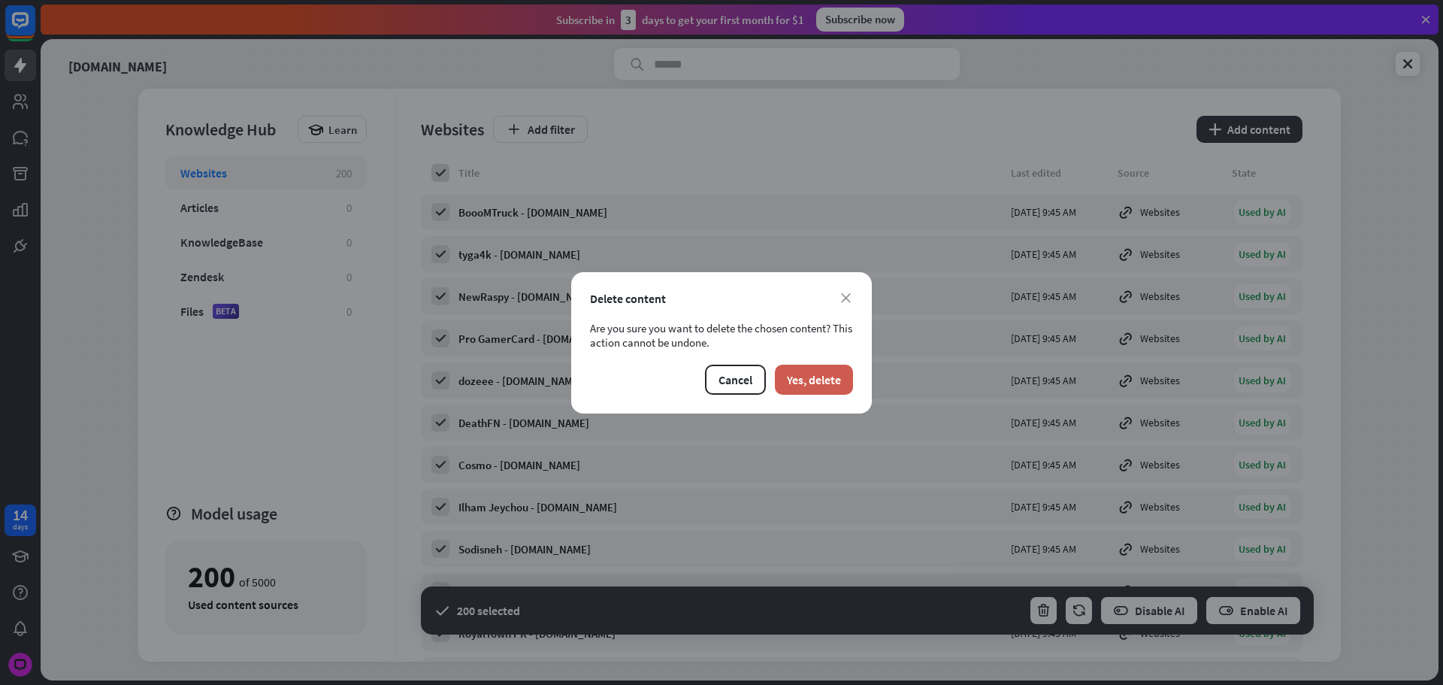
click at [803, 377] on button "Yes, delete" at bounding box center [814, 380] width 78 height 30
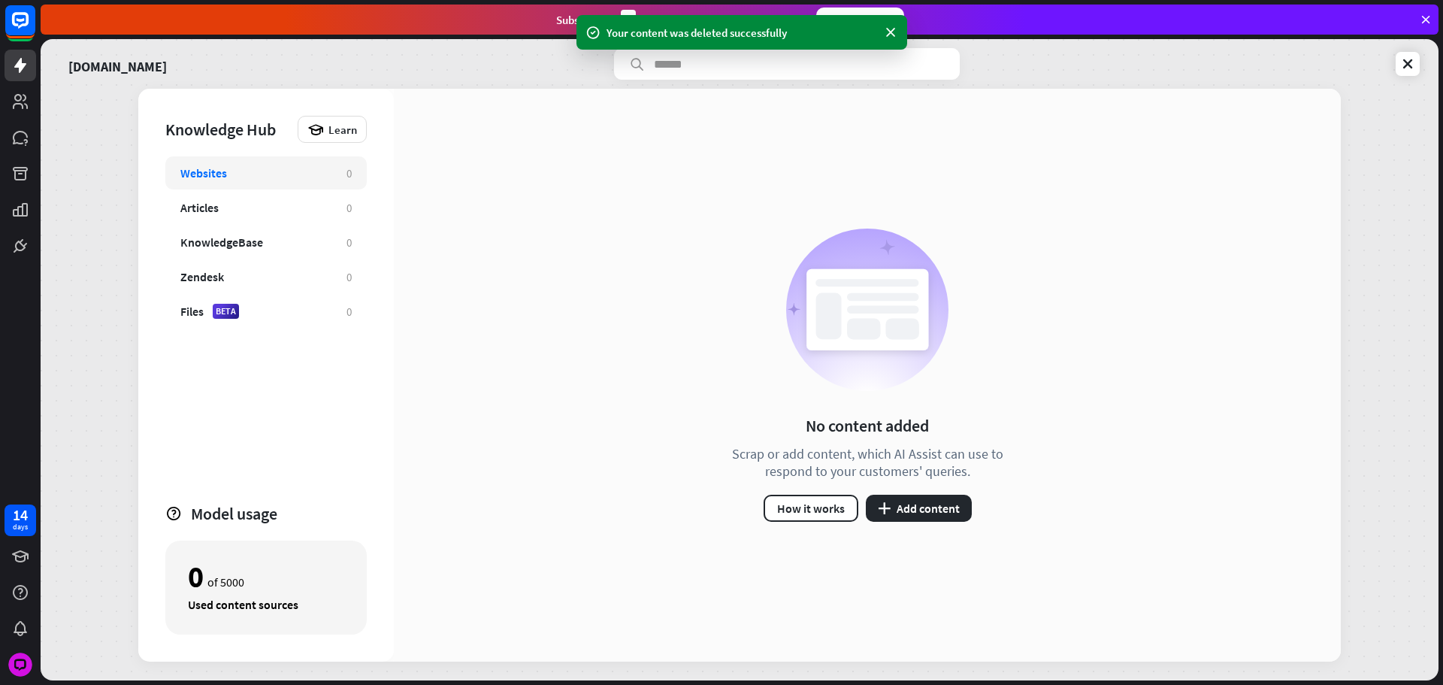
click at [604, 375] on div "No content added Scrap or add content, which AI Assist can use to respond to yo…" at bounding box center [867, 375] width 947 height 573
click at [489, 210] on div "No content added Scrap or add content, which AI Assist can use to respond to yo…" at bounding box center [867, 375] width 947 height 573
click at [895, 510] on button "plus Add content" at bounding box center [919, 508] width 106 height 27
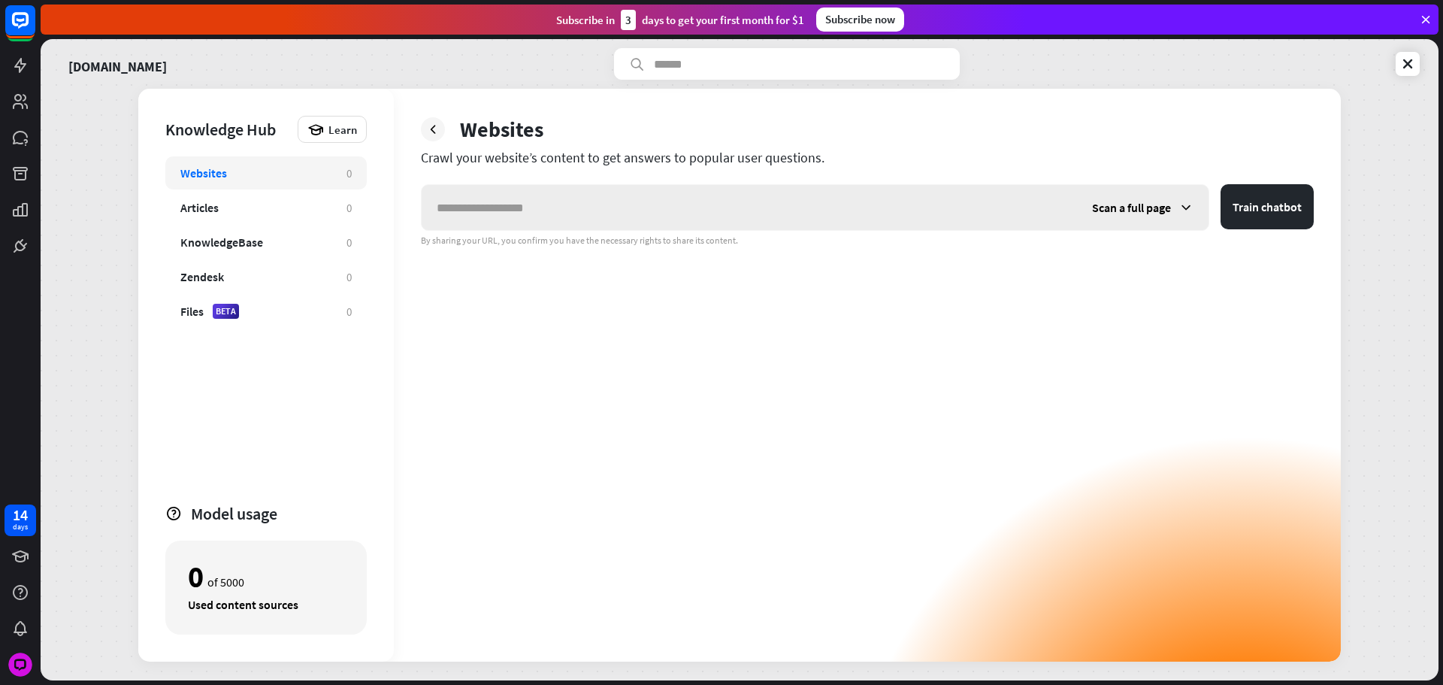
click at [1155, 213] on span "Scan a full page" at bounding box center [1131, 207] width 79 height 15
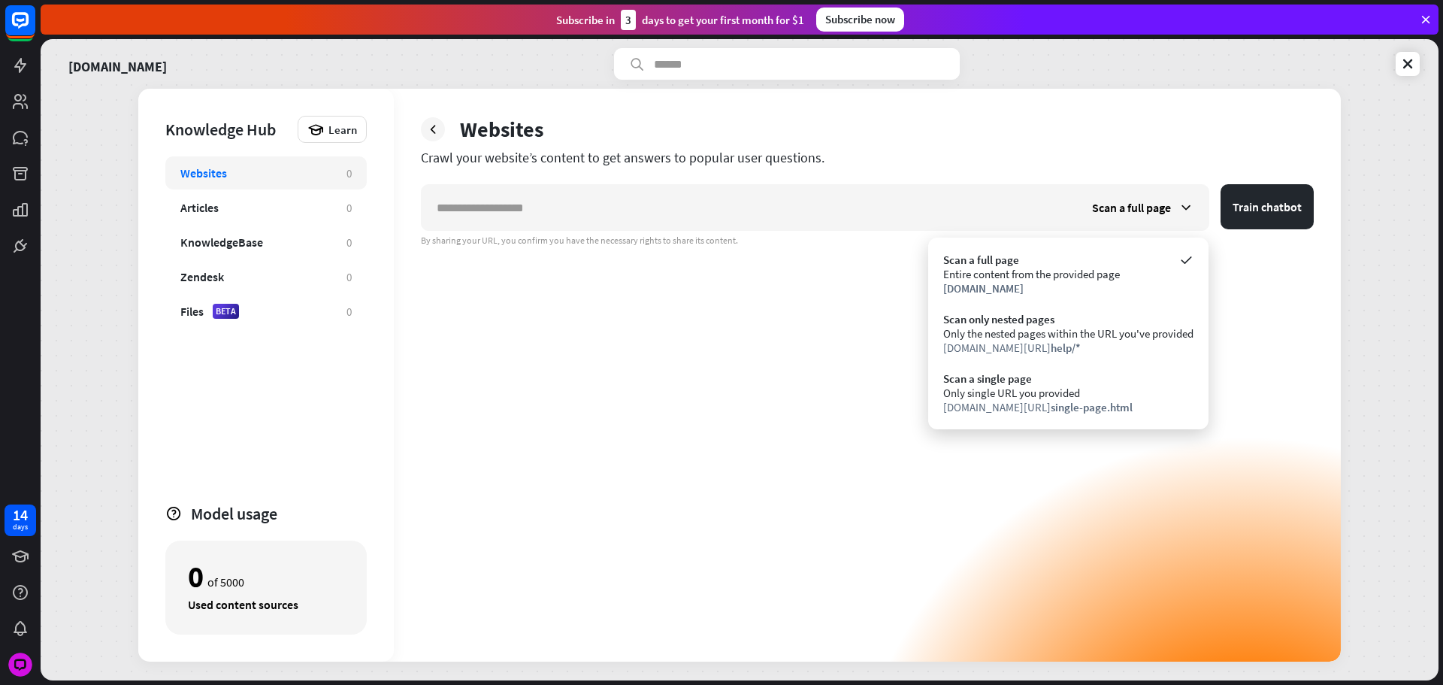
click at [610, 321] on div "Scan a full page Train chatbot By sharing your URL, you confirm you have the ne…" at bounding box center [867, 422] width 893 height 477
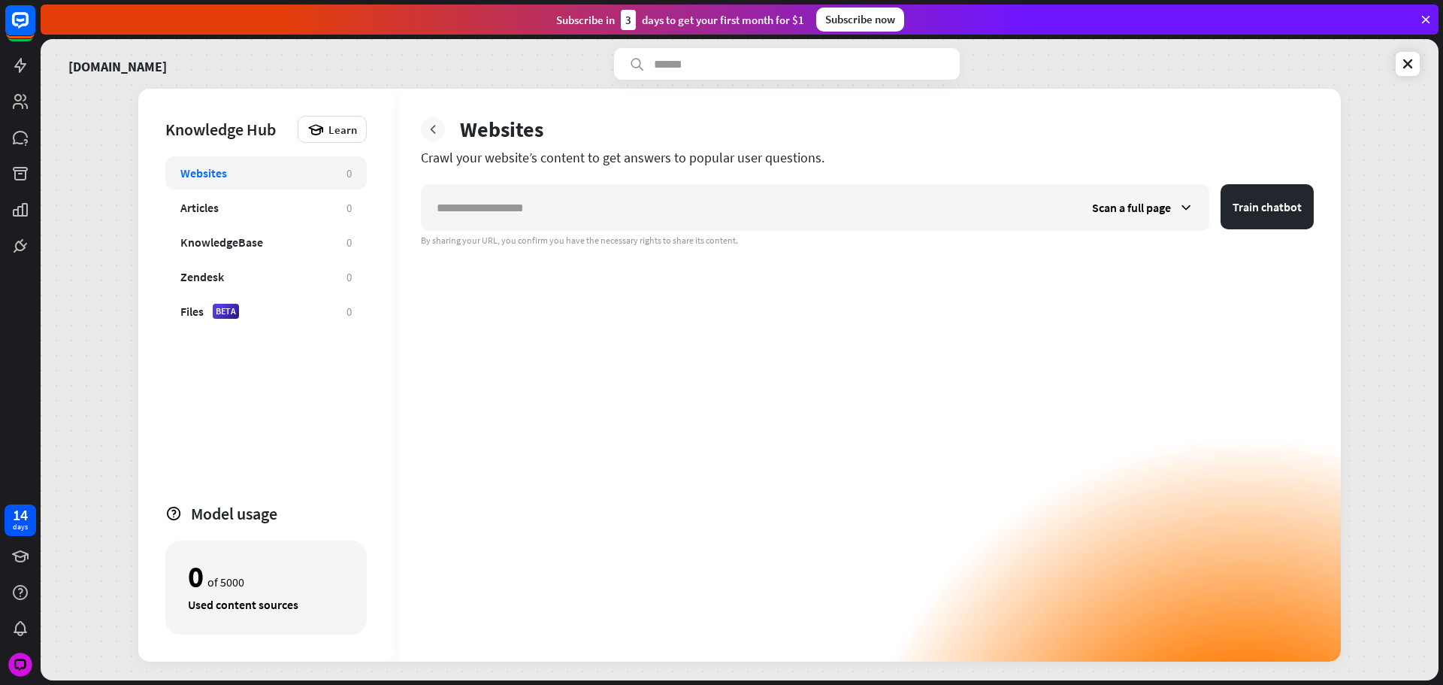
click at [436, 135] on icon at bounding box center [432, 129] width 15 height 15
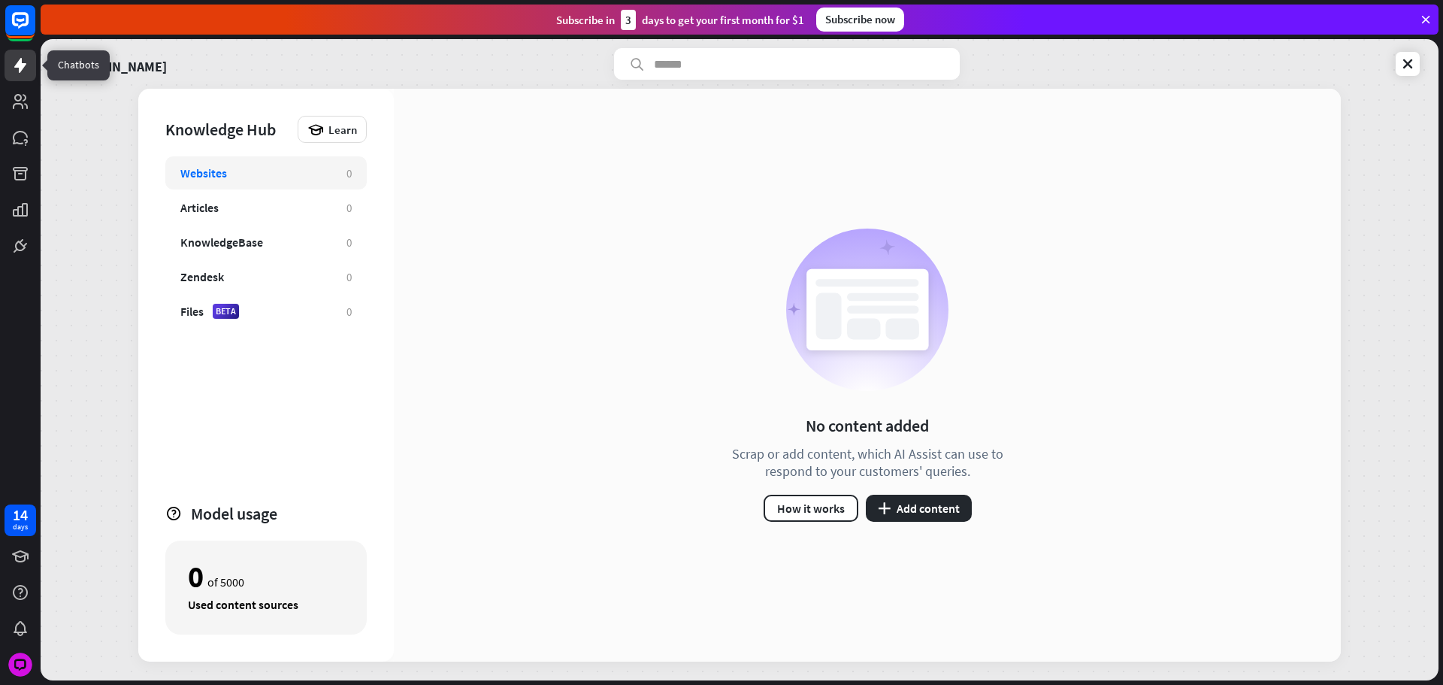
click at [16, 68] on icon at bounding box center [20, 65] width 18 height 18
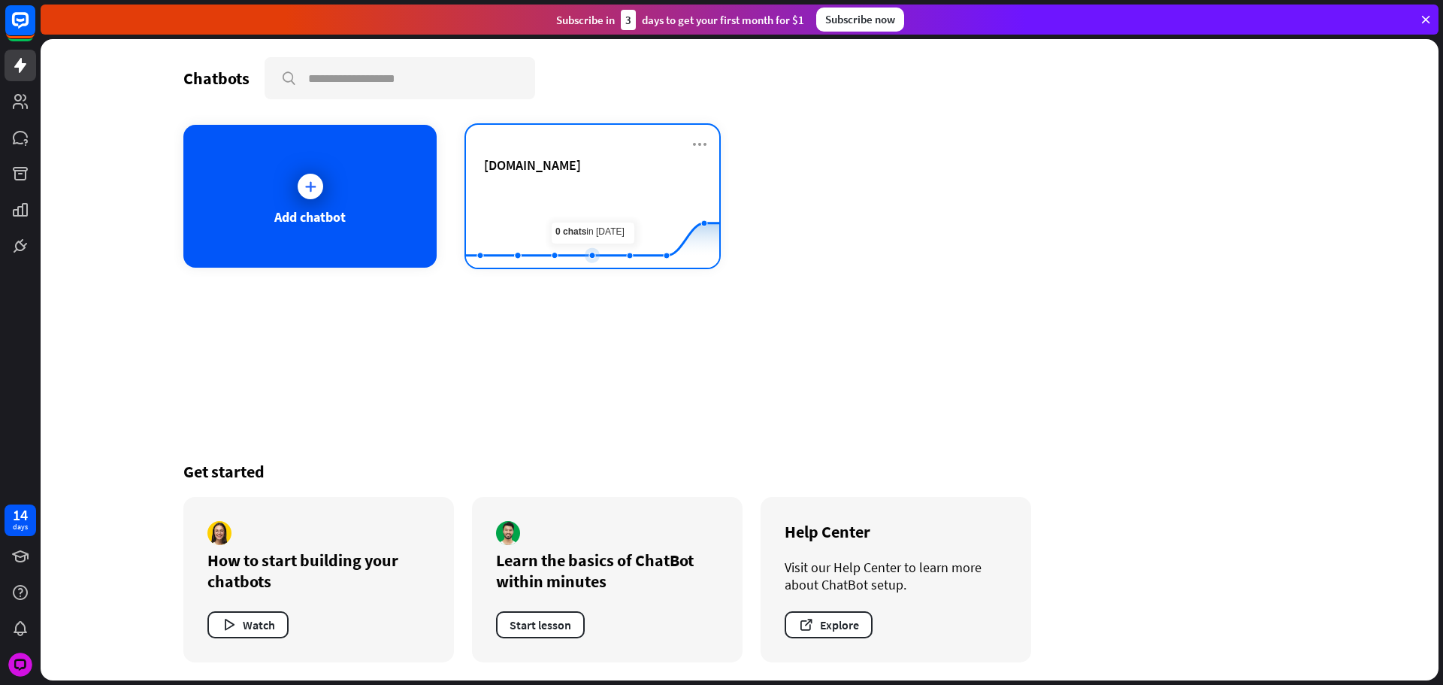
click at [652, 194] on rect at bounding box center [592, 230] width 253 height 94
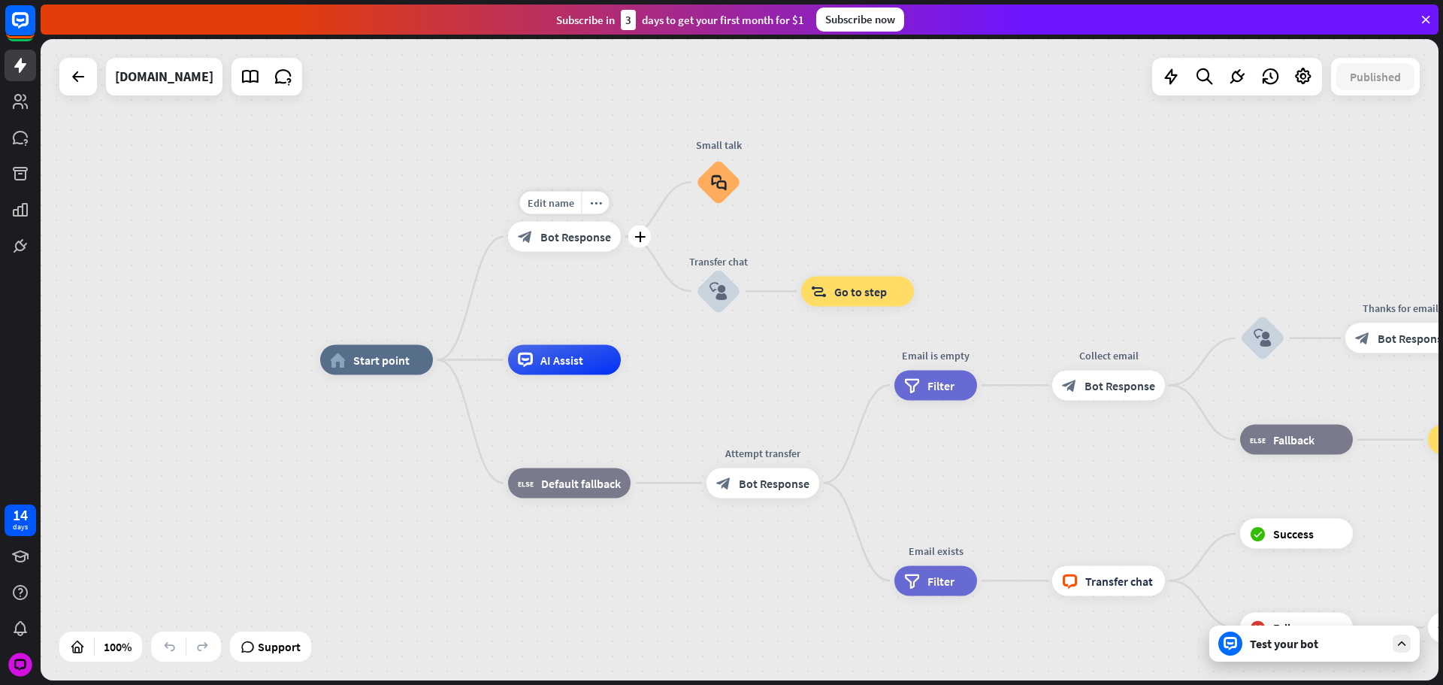
click at [551, 226] on div "block_bot_response Bot Response" at bounding box center [564, 237] width 113 height 30
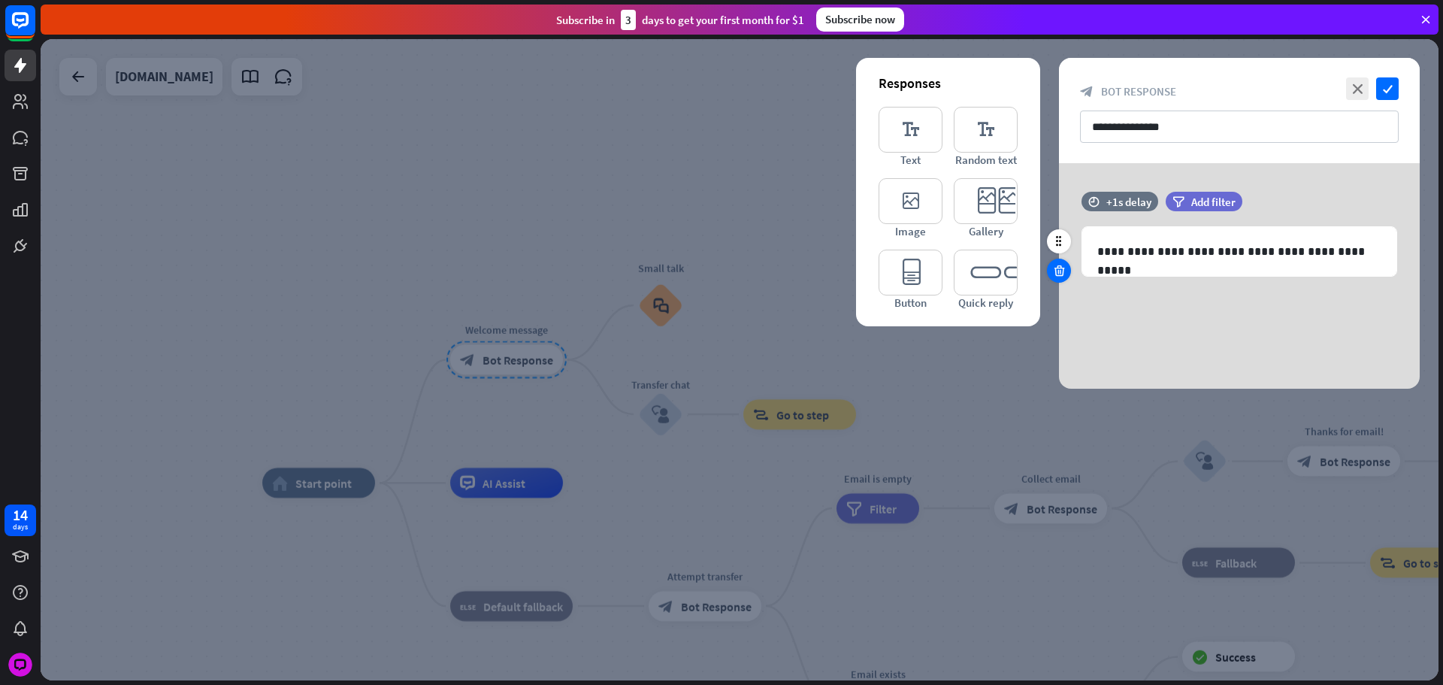
click at [1068, 274] on div at bounding box center [1059, 271] width 24 height 24
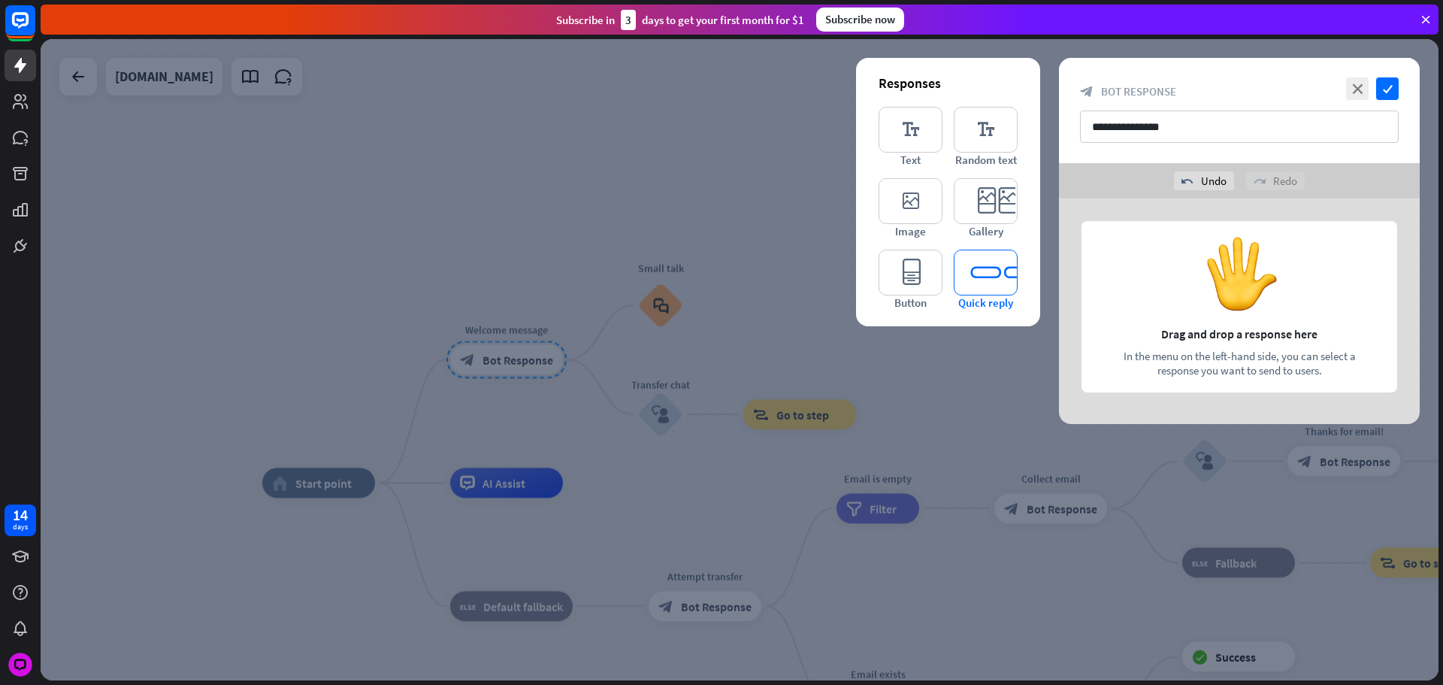
click at [999, 276] on icon "editor_quick_replies" at bounding box center [986, 273] width 64 height 46
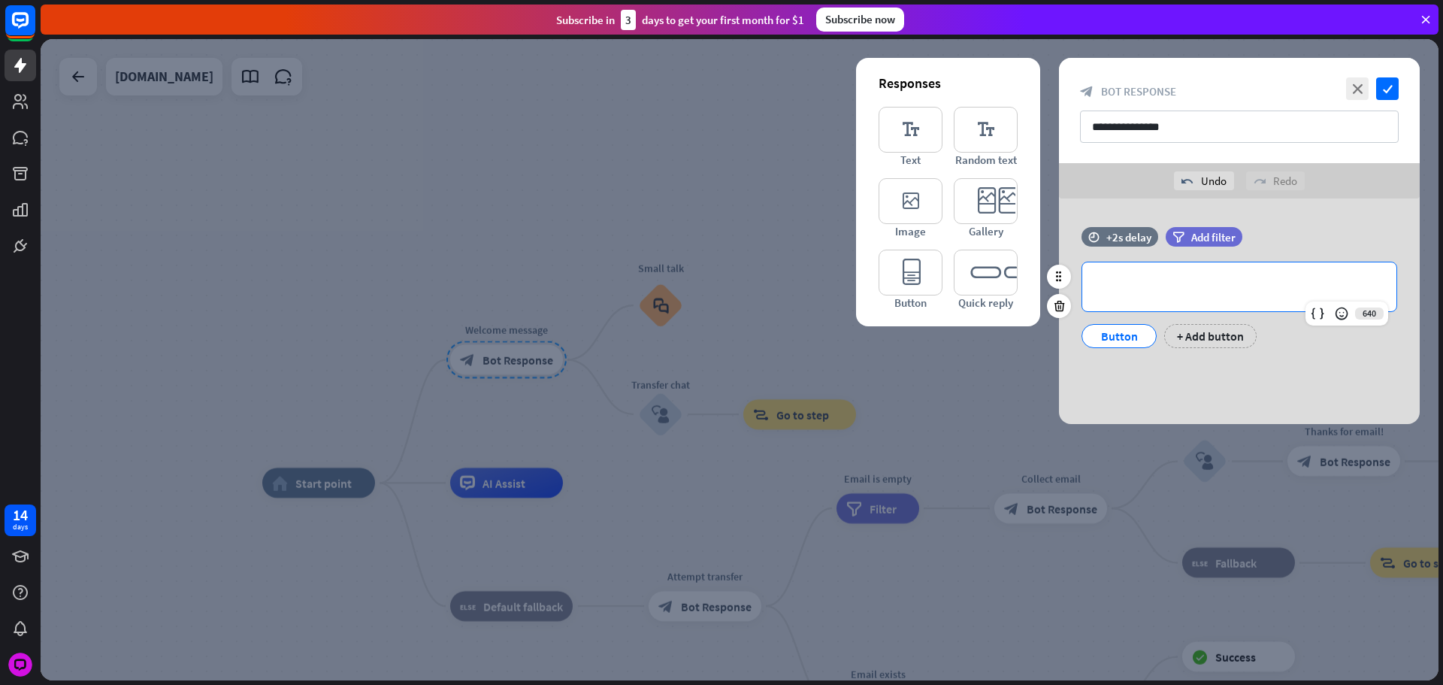
click at [1131, 292] on p "**********" at bounding box center [1240, 286] width 284 height 19
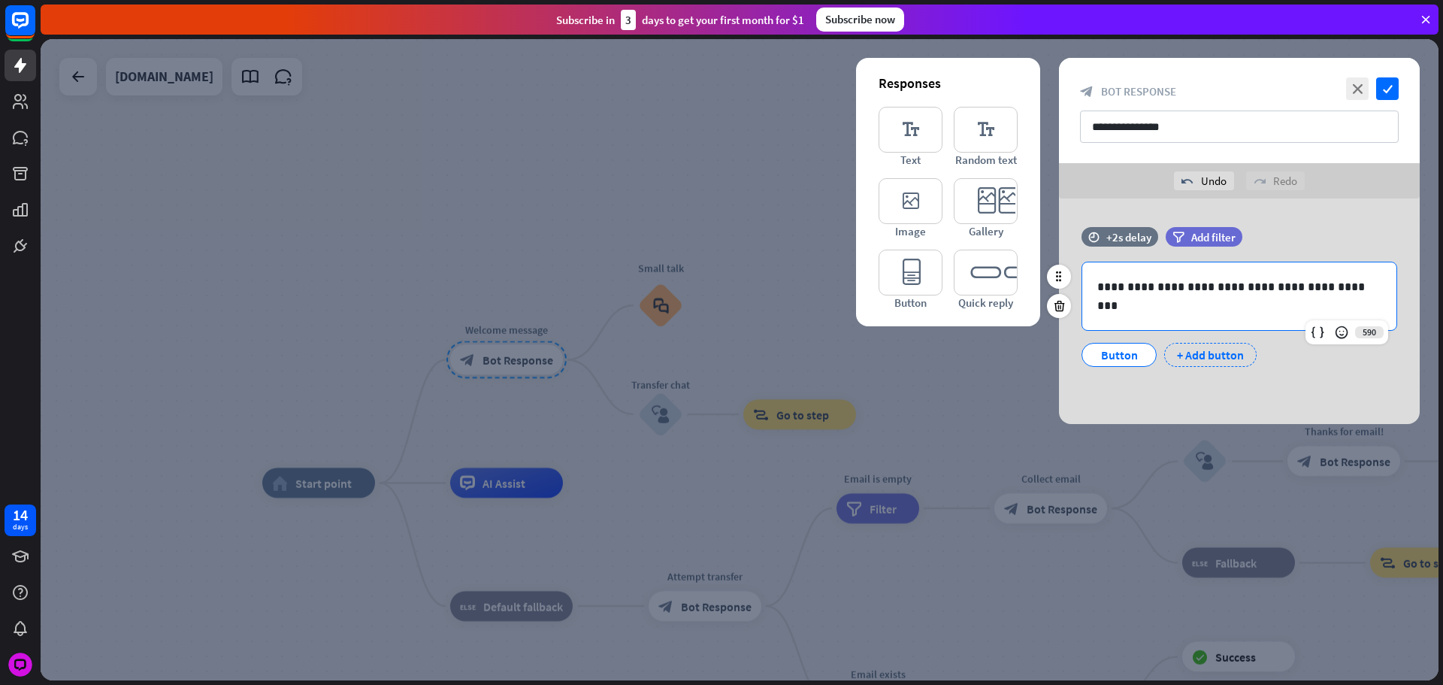
click at [1204, 345] on div "+ Add button" at bounding box center [1210, 355] width 92 height 24
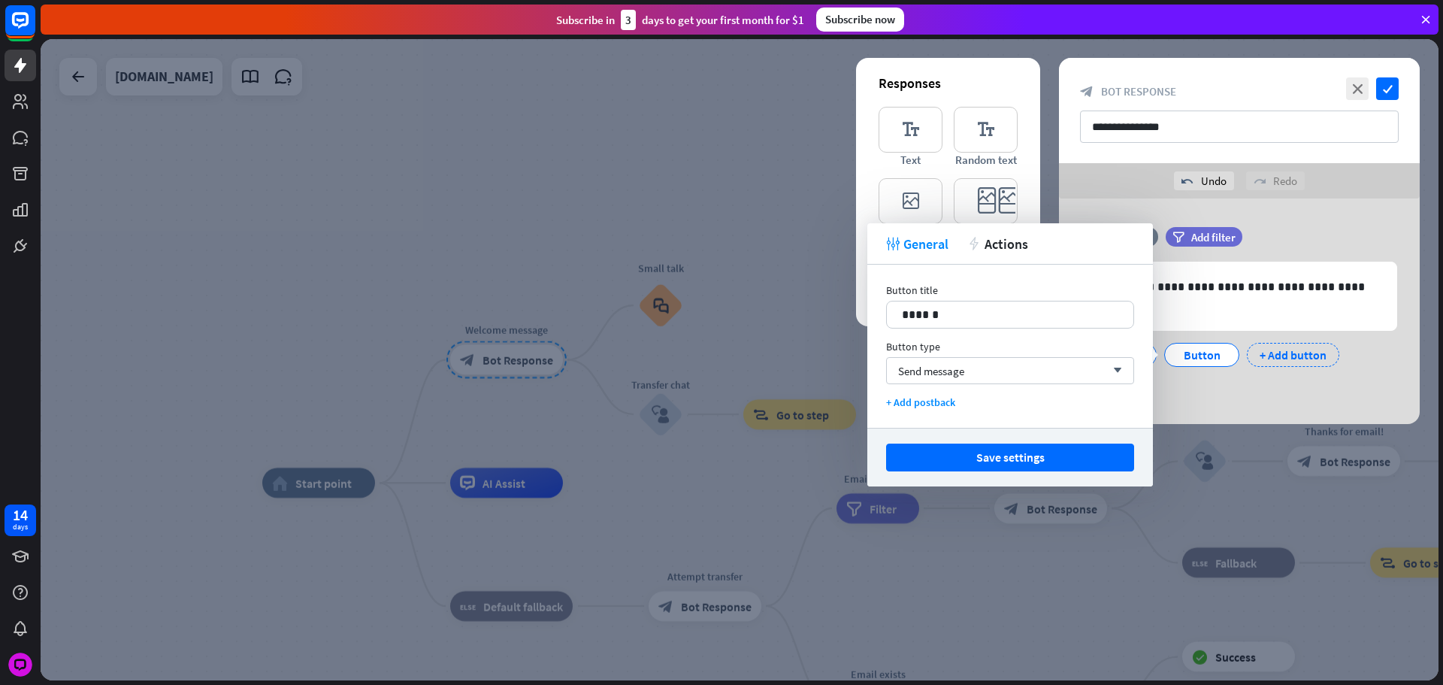
click at [1279, 359] on div "+ Add button" at bounding box center [1293, 355] width 92 height 24
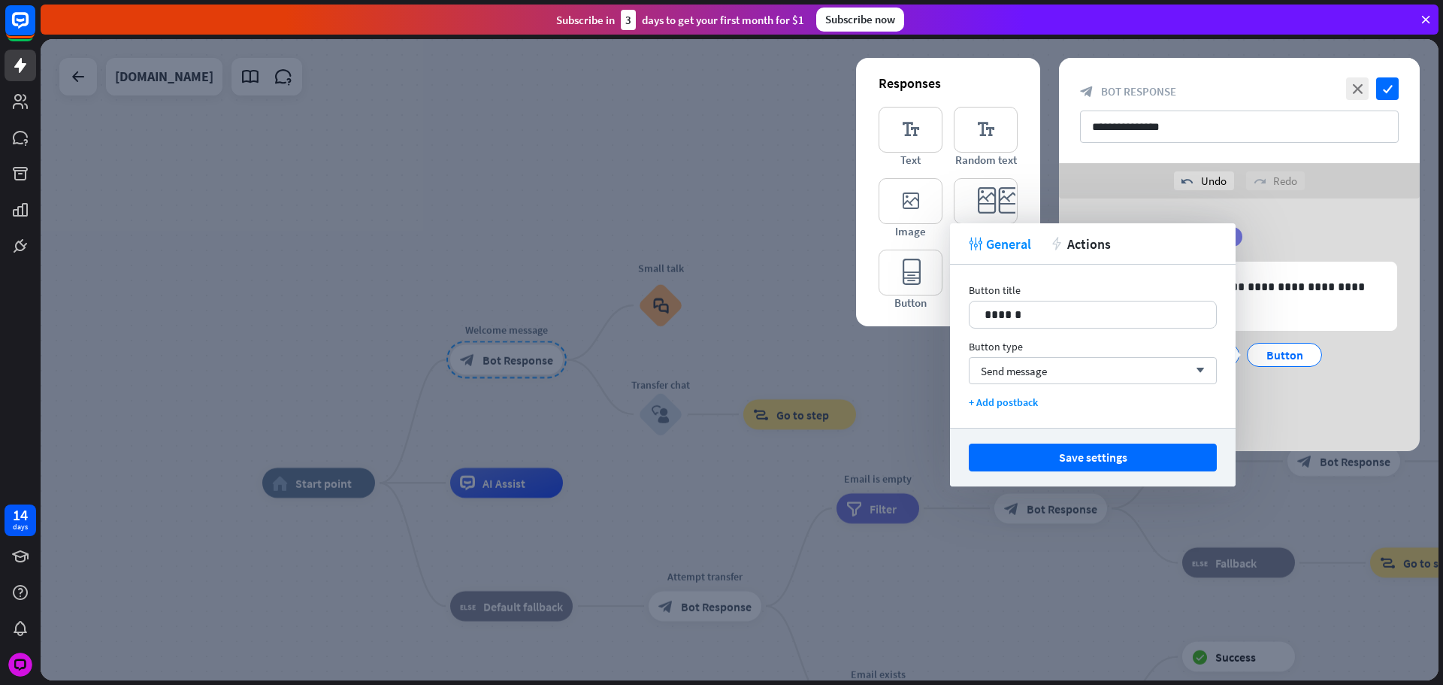
click at [1289, 397] on div "Button Button Button + Add button" at bounding box center [1236, 366] width 316 height 63
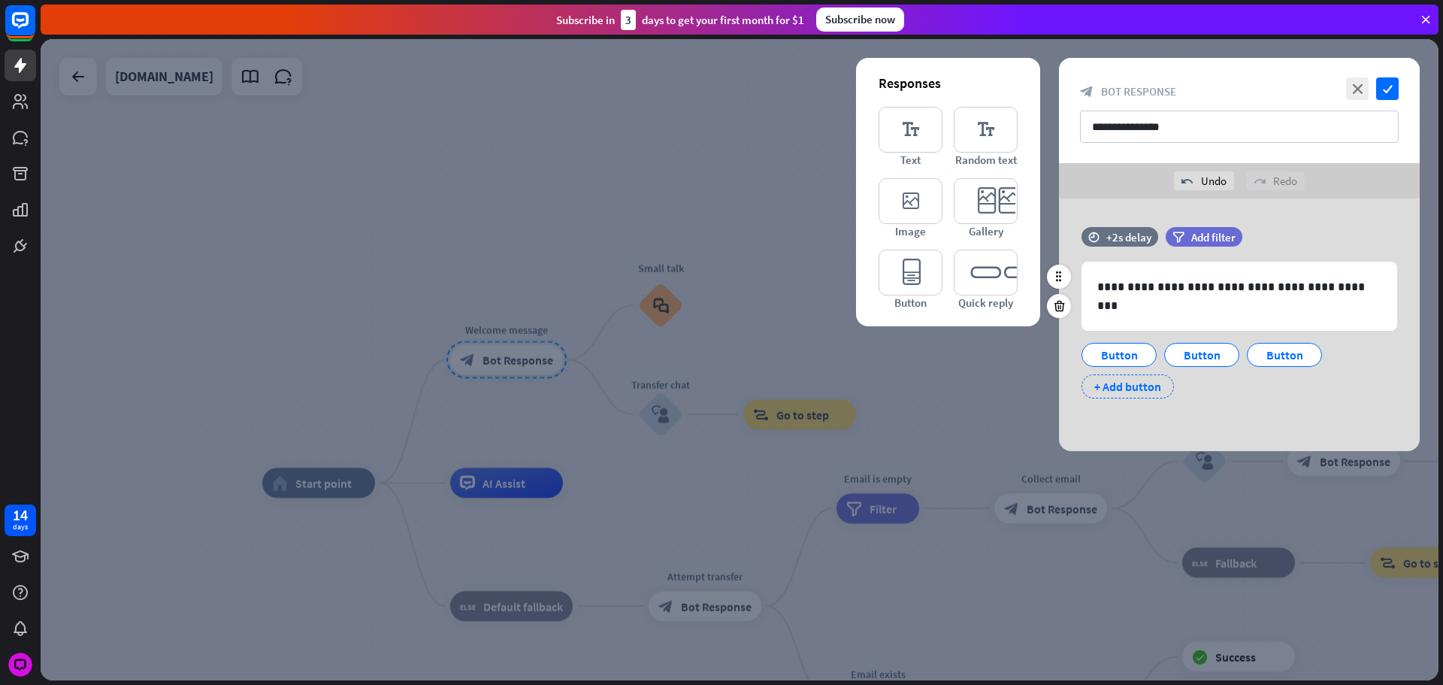
click at [1125, 386] on div "+ Add button" at bounding box center [1128, 386] width 92 height 24
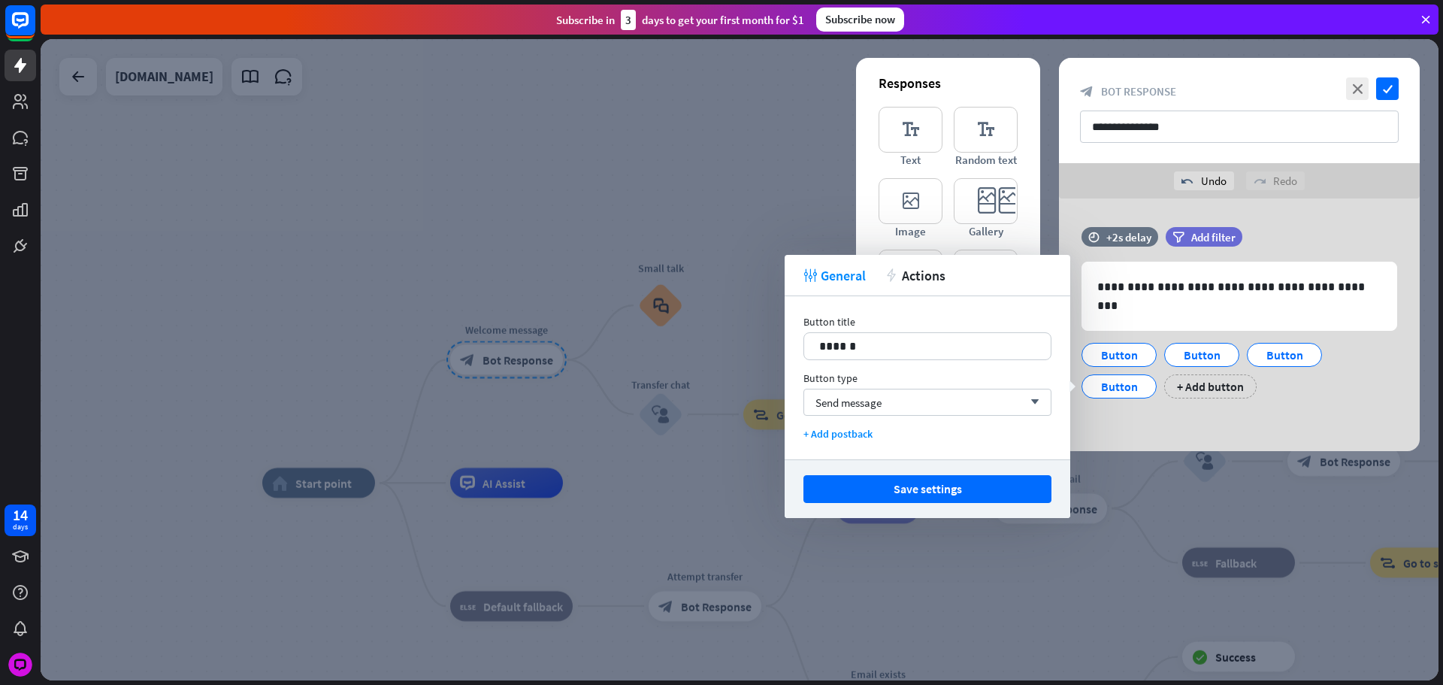
click at [1346, 420] on div "**********" at bounding box center [1239, 324] width 361 height 253
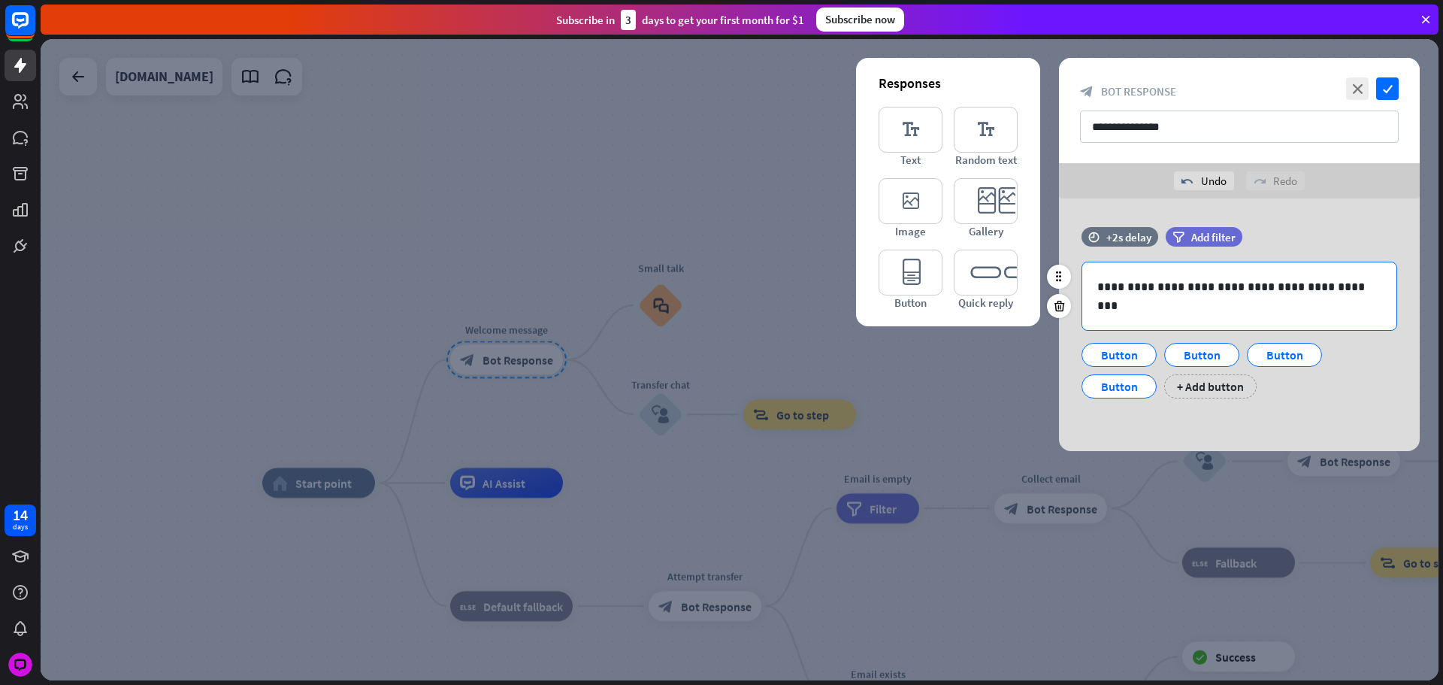
click at [1158, 308] on p at bounding box center [1240, 305] width 284 height 19
click at [1129, 250] on div "time +2s delay" at bounding box center [1120, 244] width 77 height 35
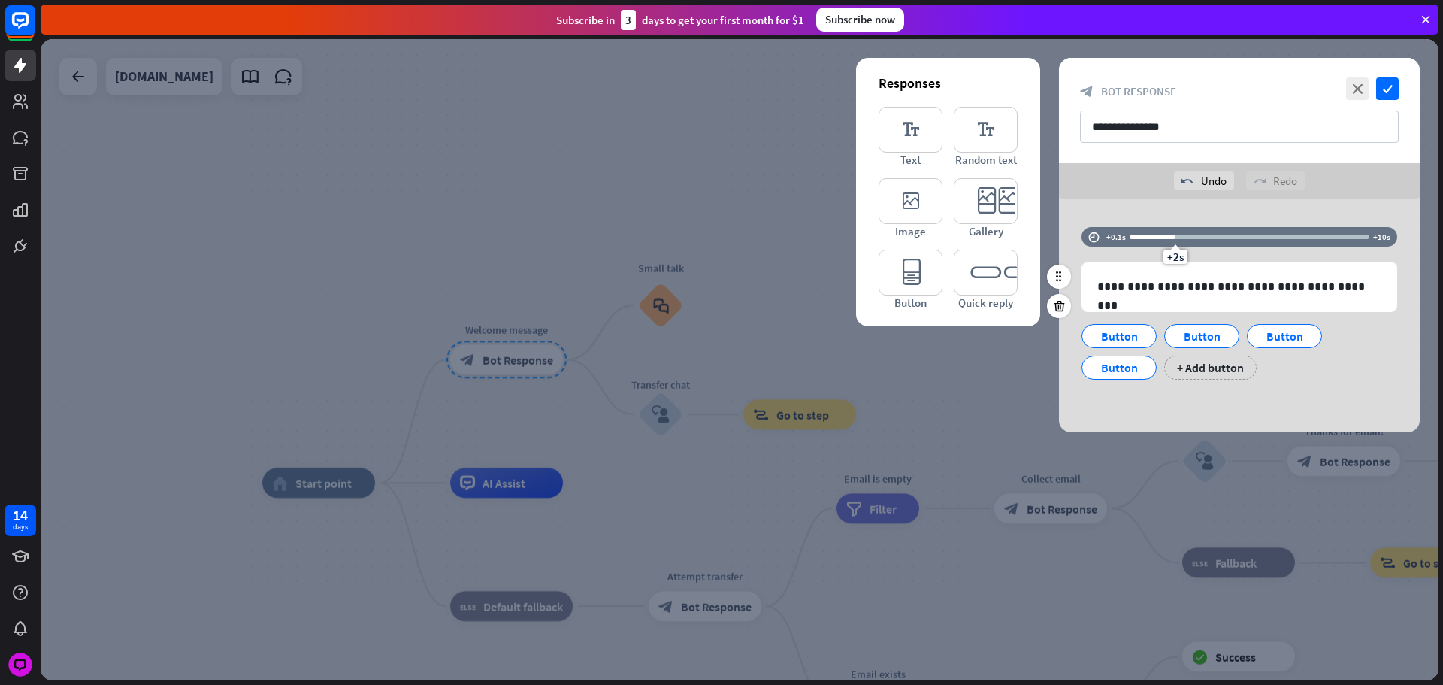
click at [1130, 233] on div "+2s" at bounding box center [1250, 236] width 240 height 15
click at [1157, 236] on div at bounding box center [1250, 237] width 240 height 5
click at [1151, 240] on div "+1s" at bounding box center [1152, 237] width 11 height 11
click at [1146, 214] on div "**********" at bounding box center [1239, 315] width 361 height 234
click at [1129, 338] on div at bounding box center [1130, 327] width 24 height 24
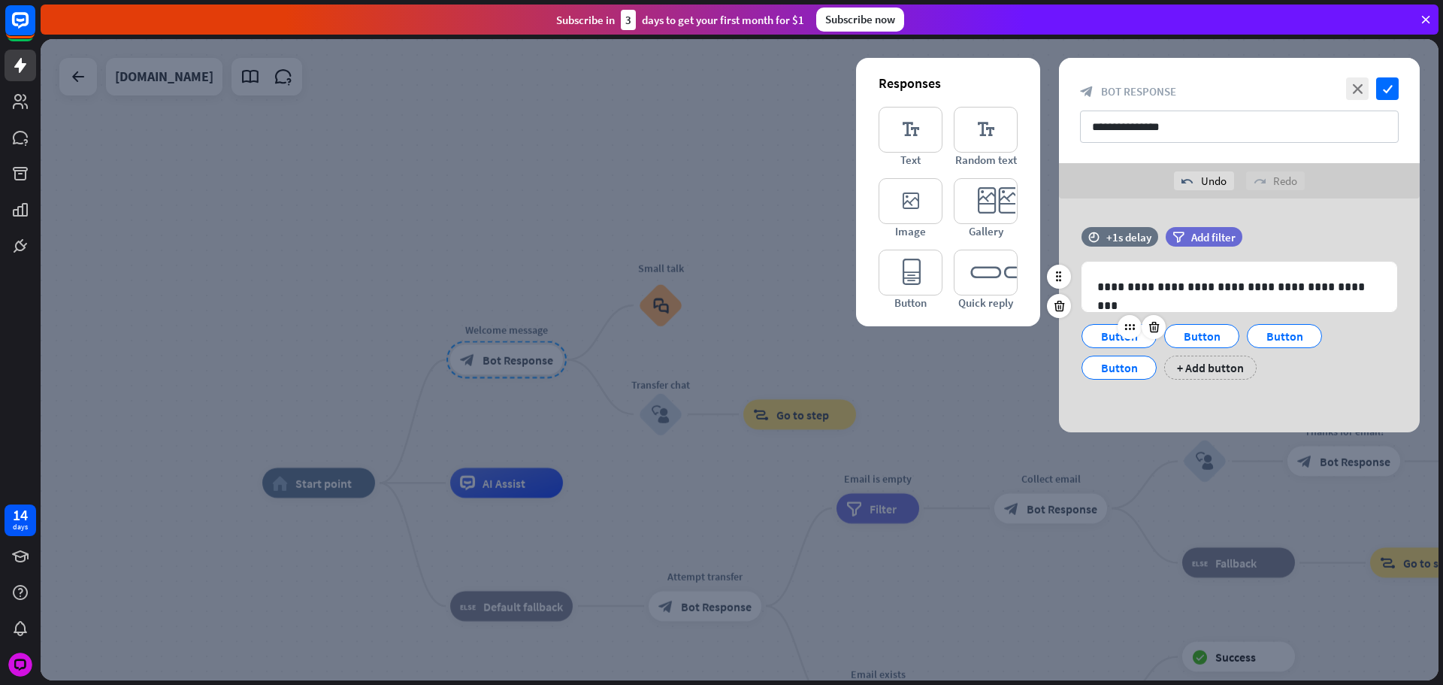
click at [1121, 340] on div "Button" at bounding box center [1120, 336] width 50 height 23
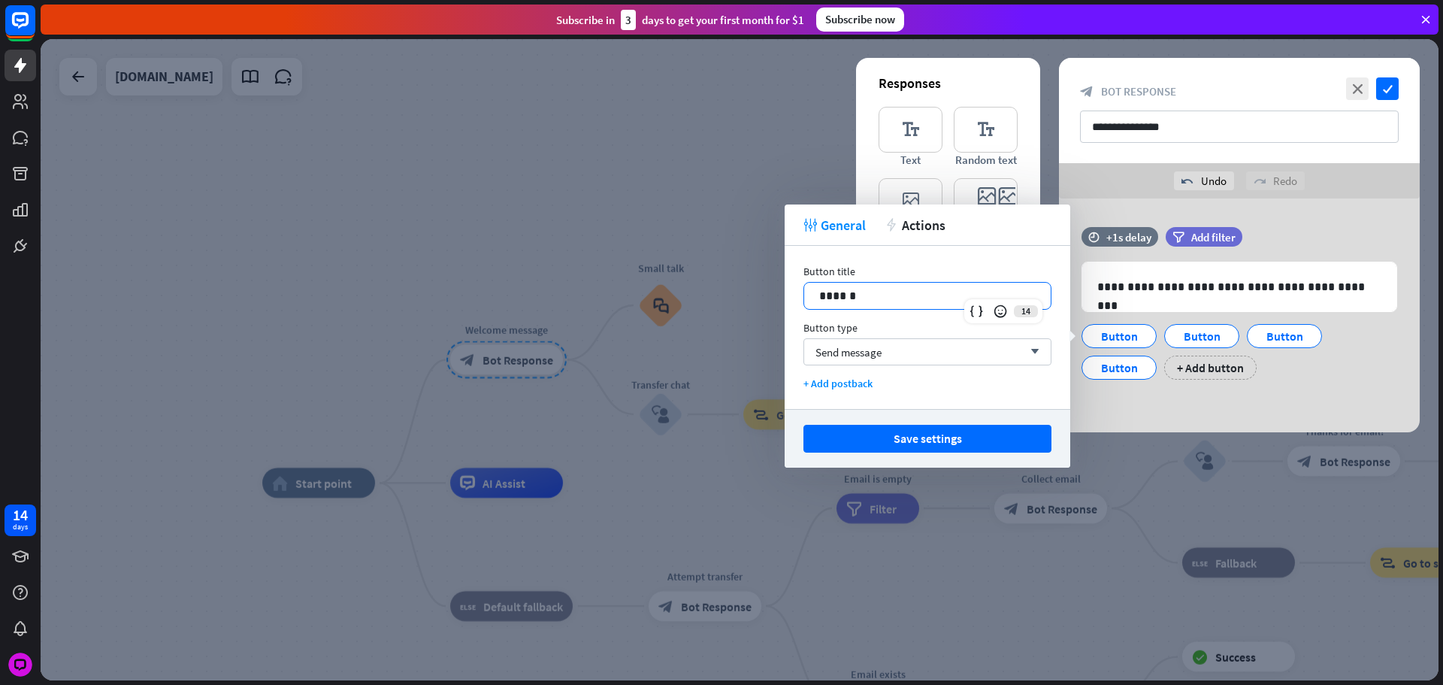
click at [877, 295] on p "******" at bounding box center [927, 295] width 217 height 19
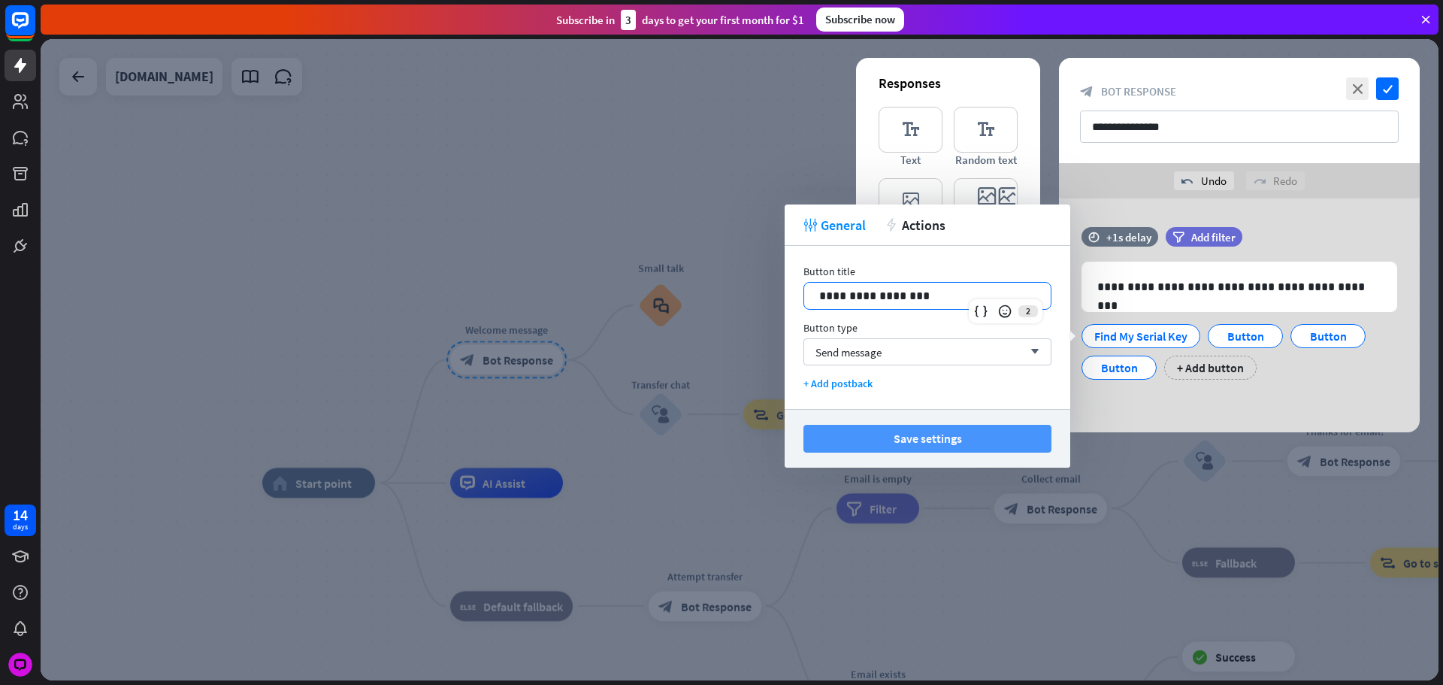
click at [934, 450] on button "Save settings" at bounding box center [928, 439] width 248 height 28
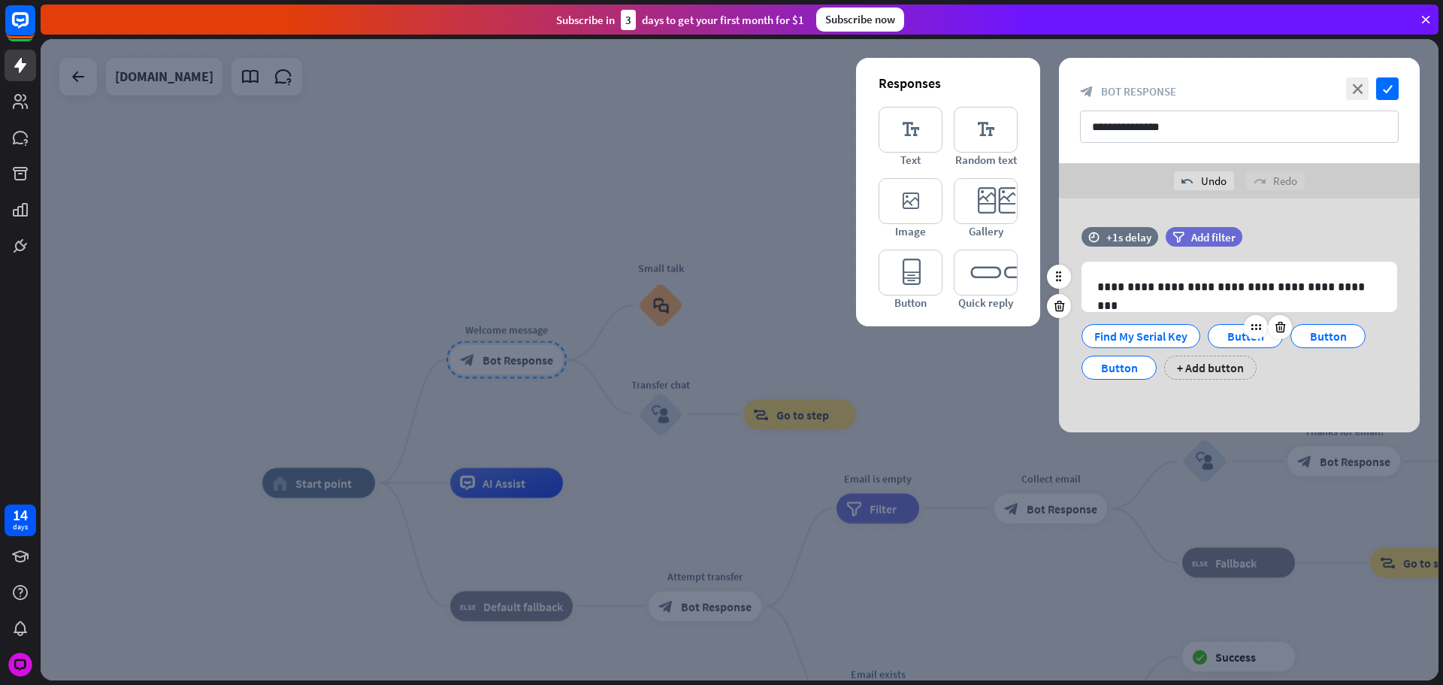
drag, startPoint x: 1234, startPoint y: 335, endPoint x: 1210, endPoint y: 335, distance: 24.1
click at [1234, 335] on div "Button" at bounding box center [1246, 336] width 50 height 23
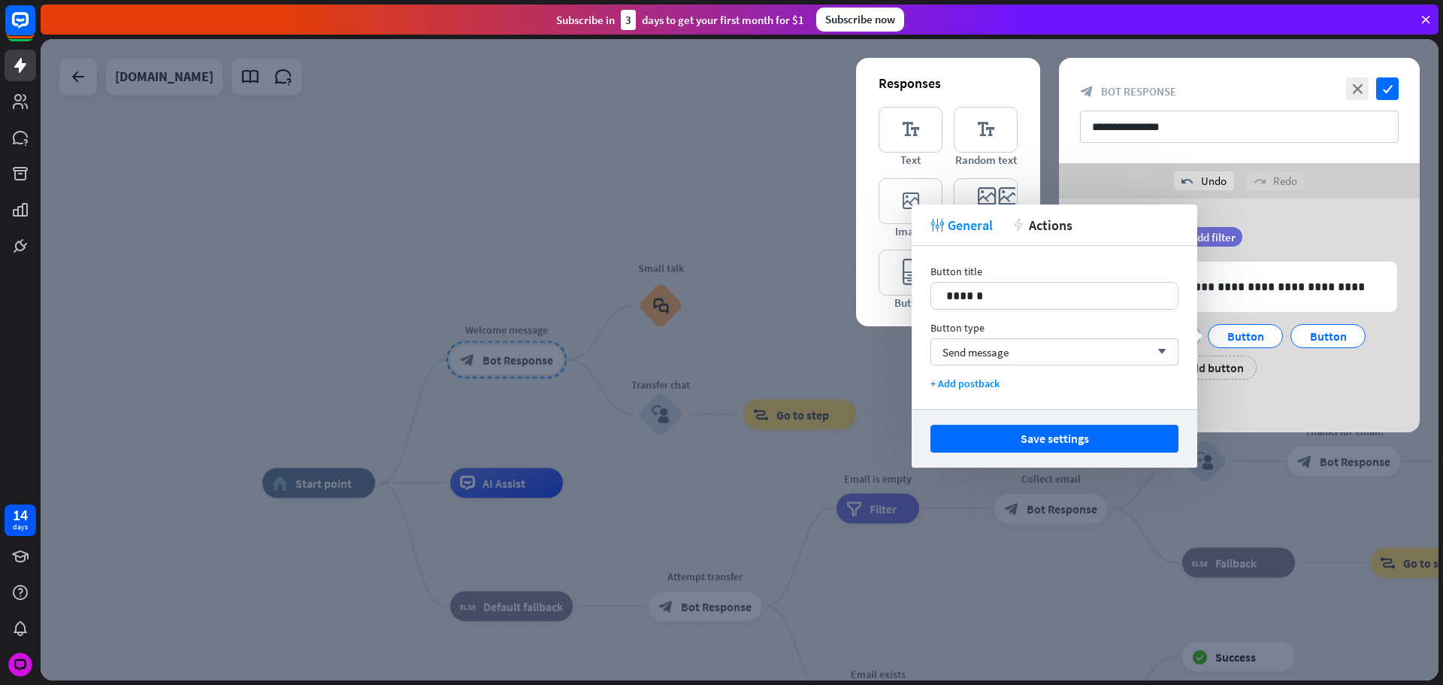
click at [1023, 313] on div "Button title 14 ****** Button type Send message arrow_down + Add postback" at bounding box center [1055, 327] width 286 height 163
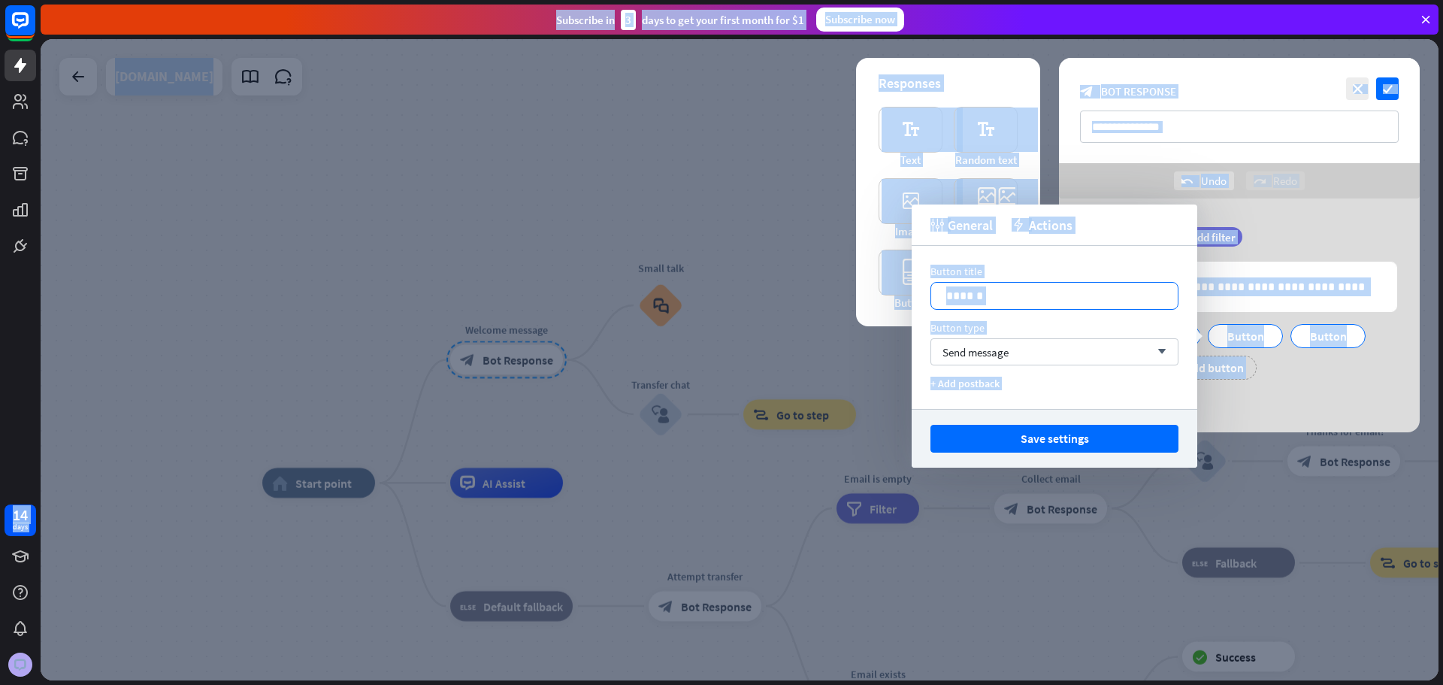
click at [1019, 296] on p "******" at bounding box center [1054, 295] width 217 height 19
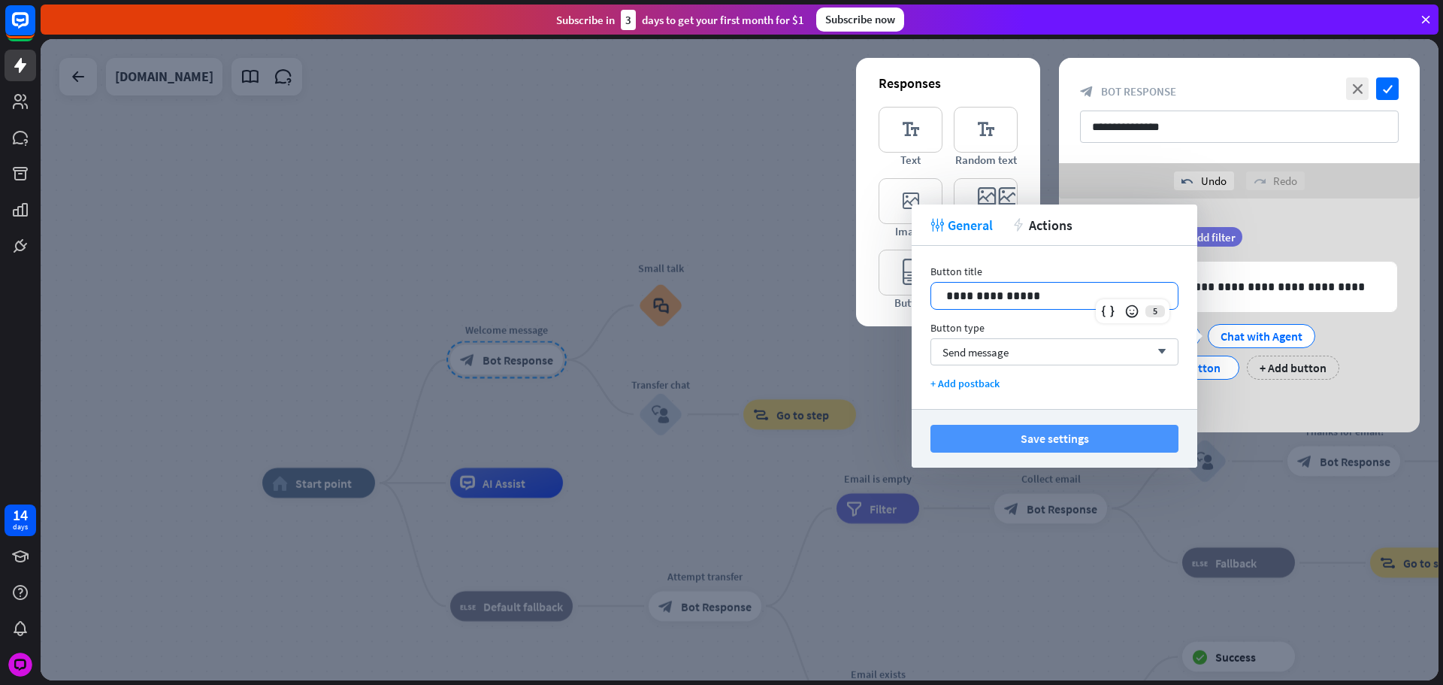
click at [1052, 430] on button "Save settings" at bounding box center [1055, 439] width 248 height 28
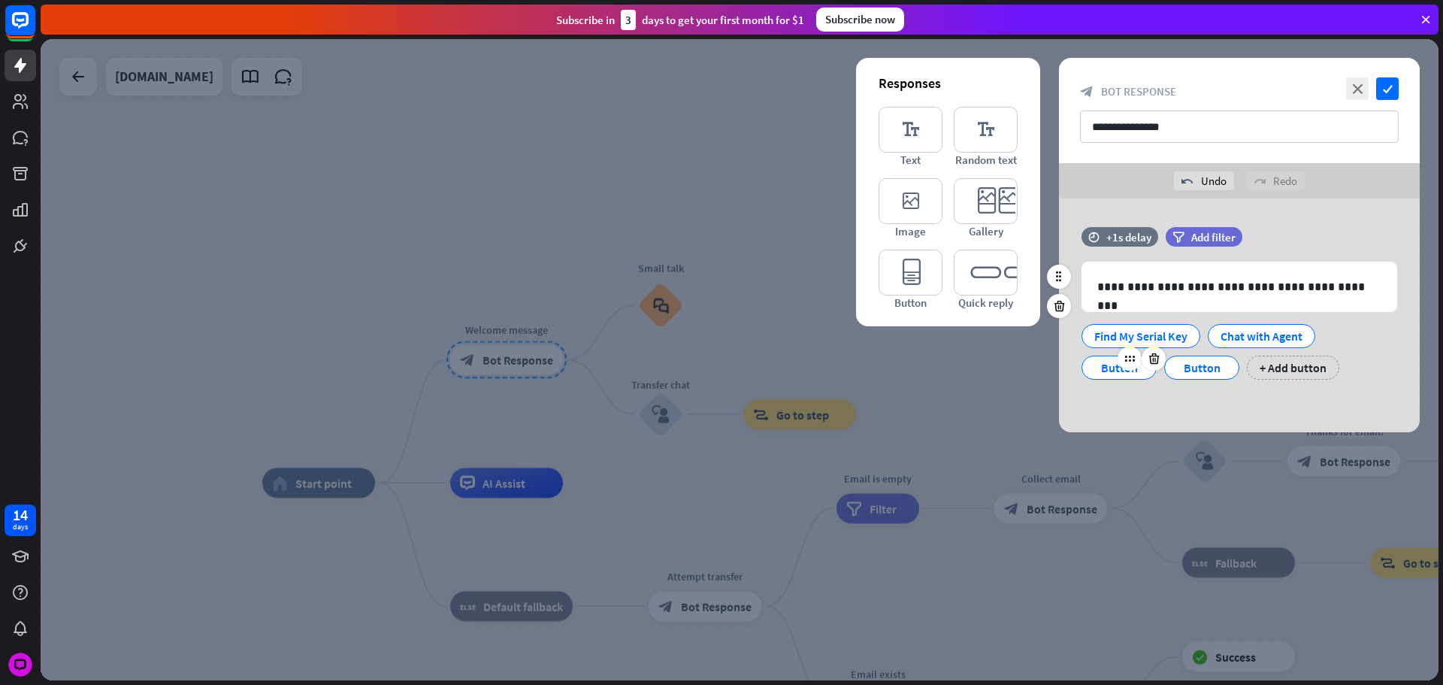
click at [1115, 370] on div "Button" at bounding box center [1120, 367] width 50 height 23
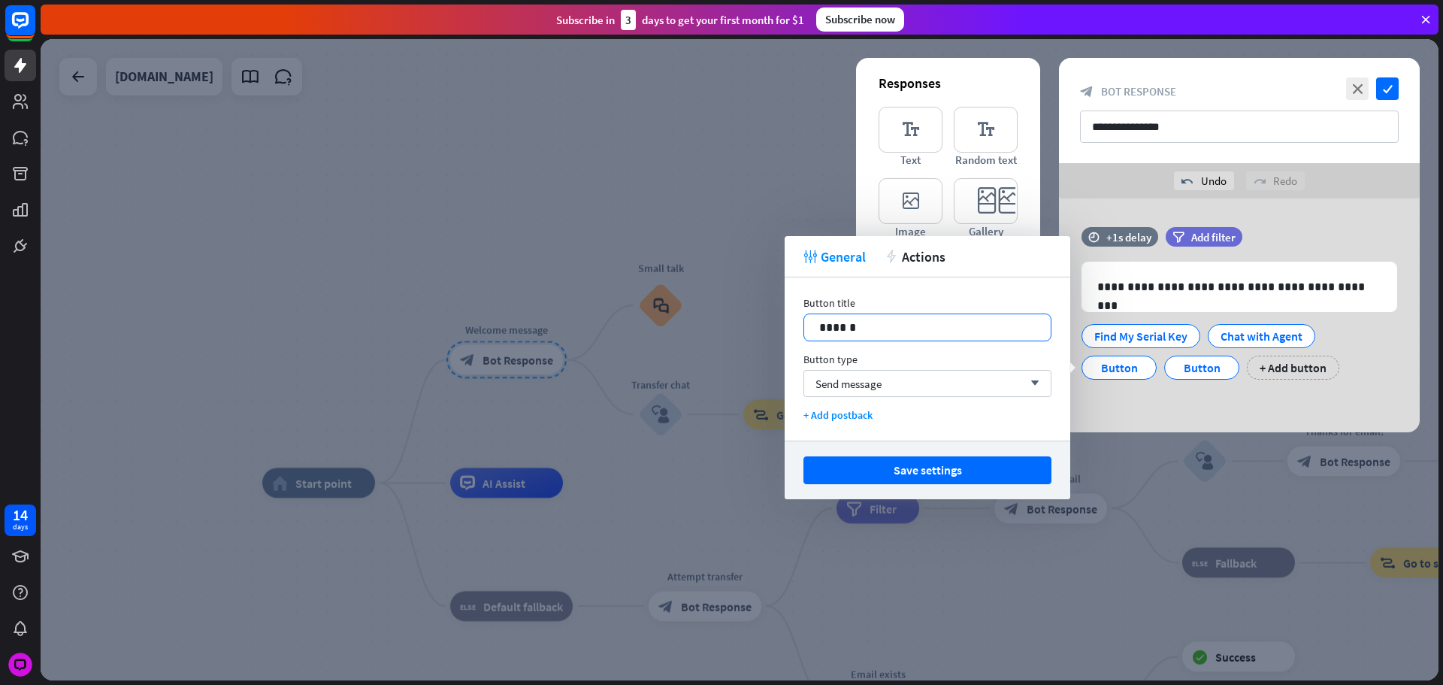
click at [861, 331] on p "******" at bounding box center [927, 327] width 217 height 19
paste div
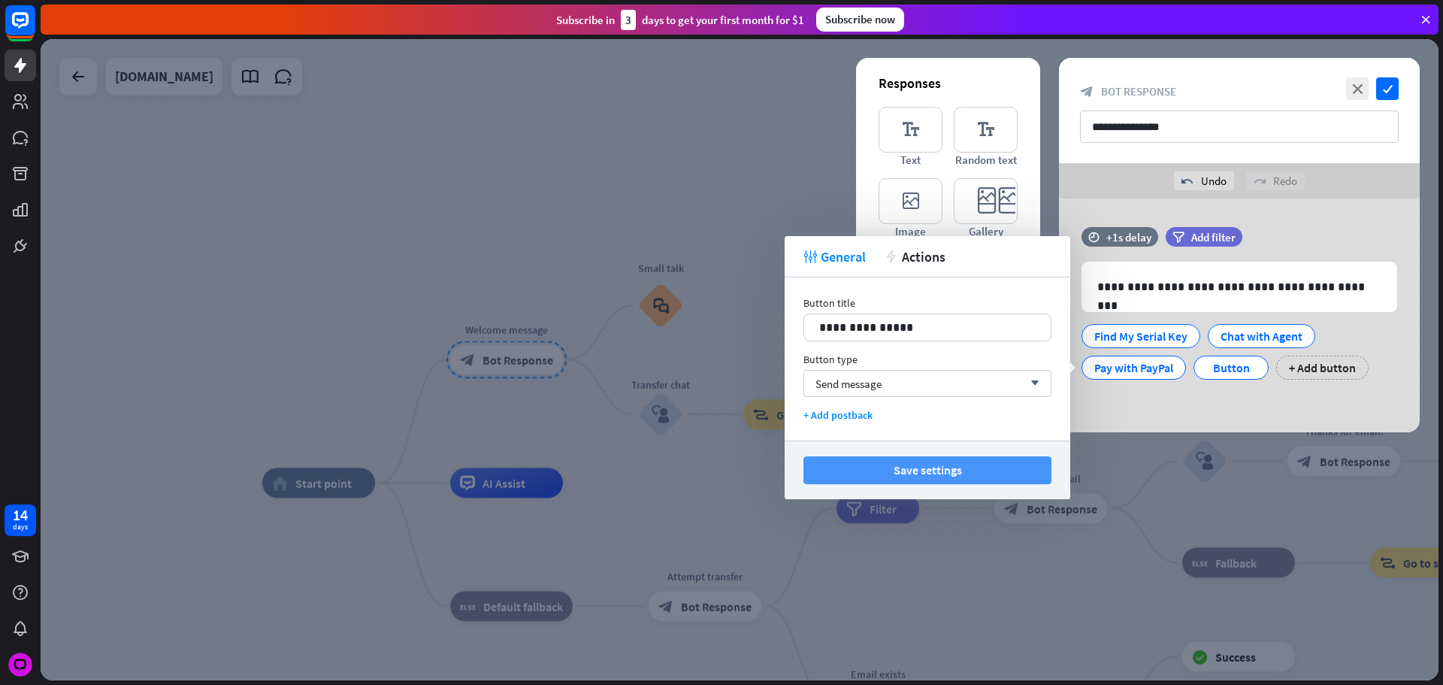
click at [952, 466] on button "Save settings" at bounding box center [928, 470] width 248 height 28
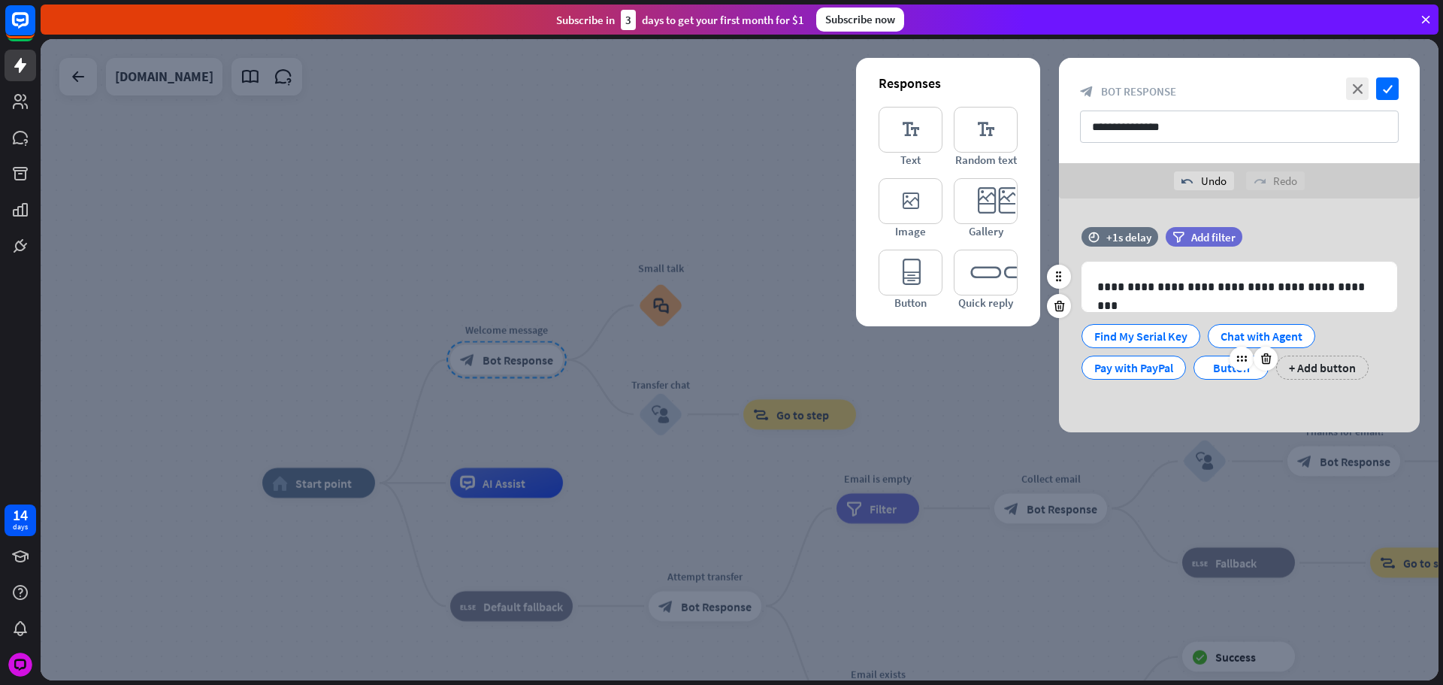
click at [1216, 371] on div "Button" at bounding box center [1232, 367] width 50 height 23
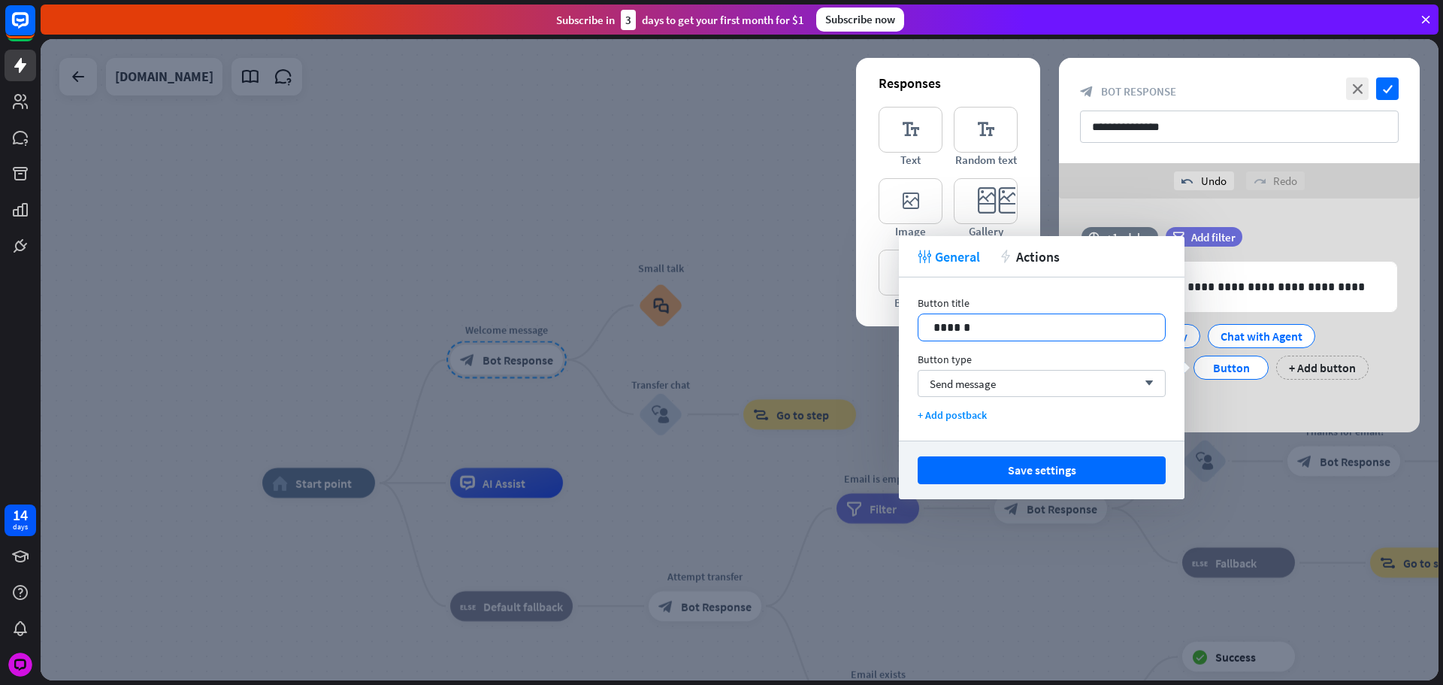
click at [1051, 327] on p "******" at bounding box center [1042, 327] width 217 height 19
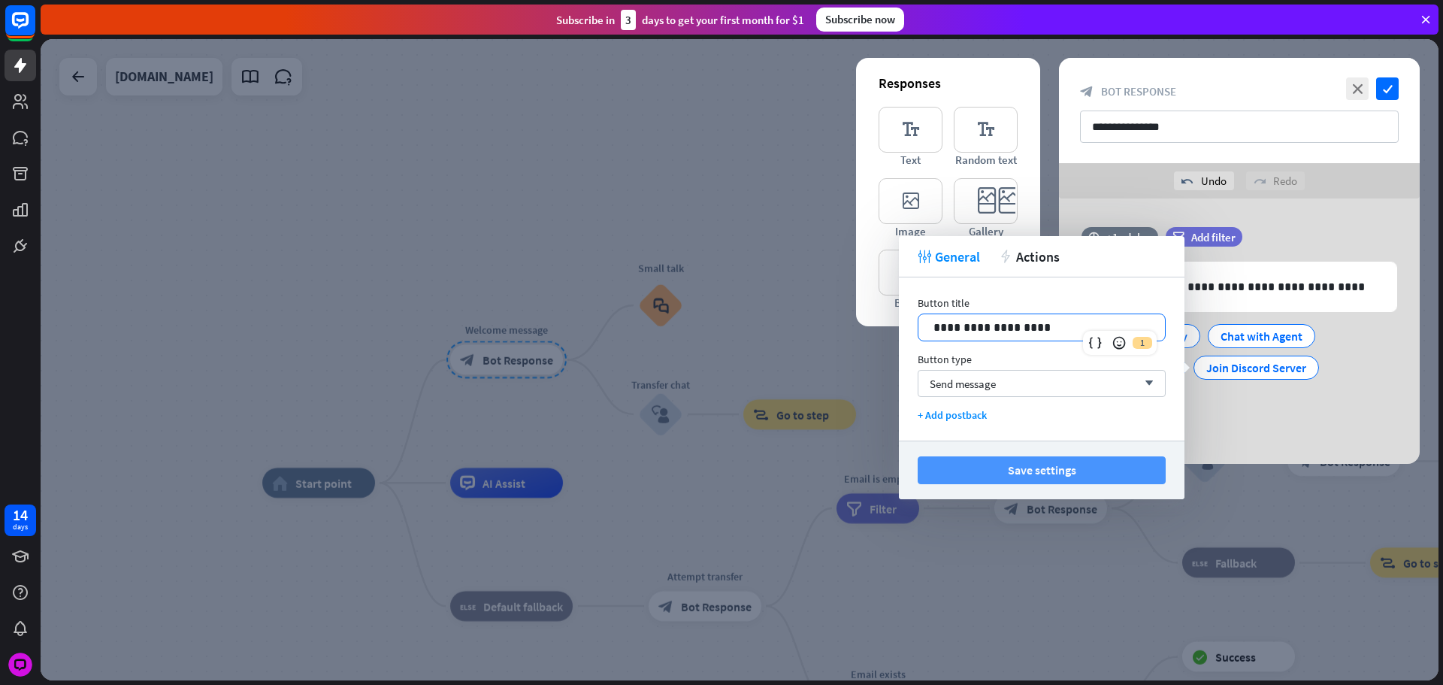
click at [1044, 468] on button "Save settings" at bounding box center [1042, 470] width 248 height 28
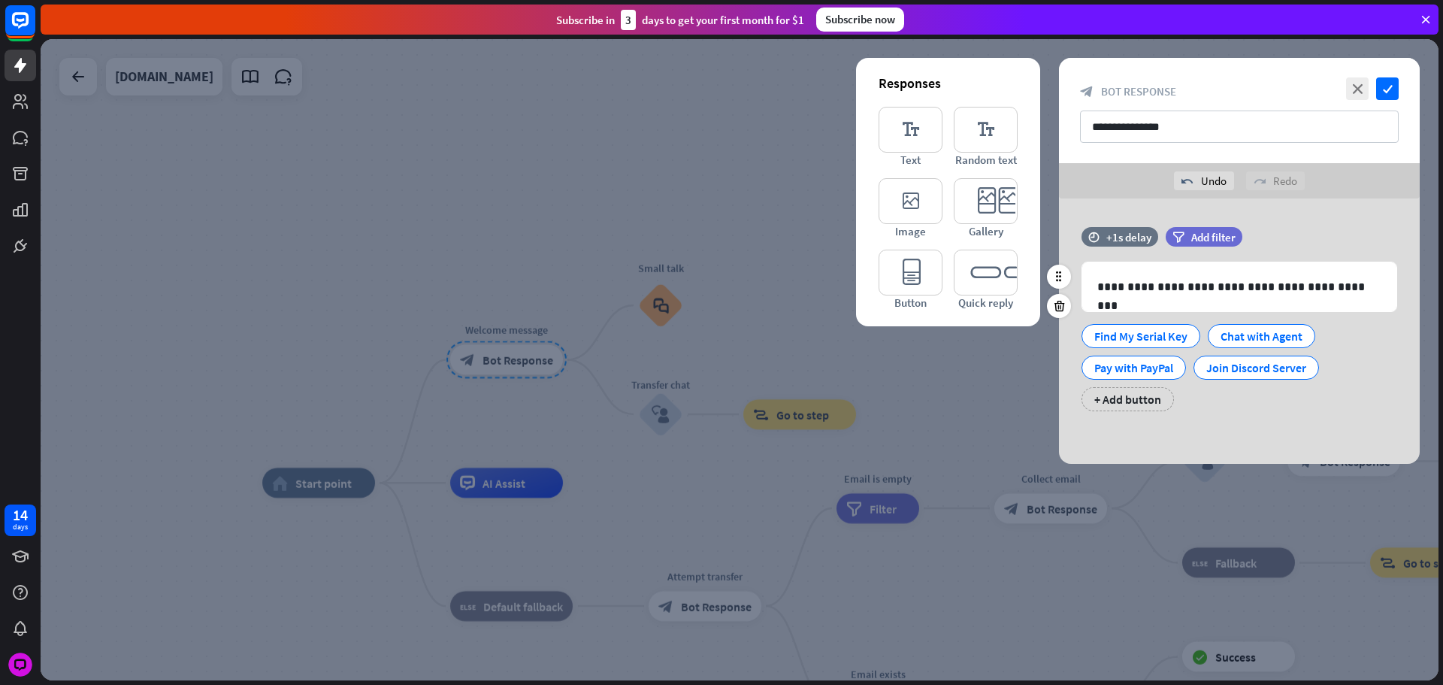
click at [1267, 425] on div "**********" at bounding box center [1239, 326] width 361 height 199
click at [1390, 91] on icon "check" at bounding box center [1387, 88] width 23 height 23
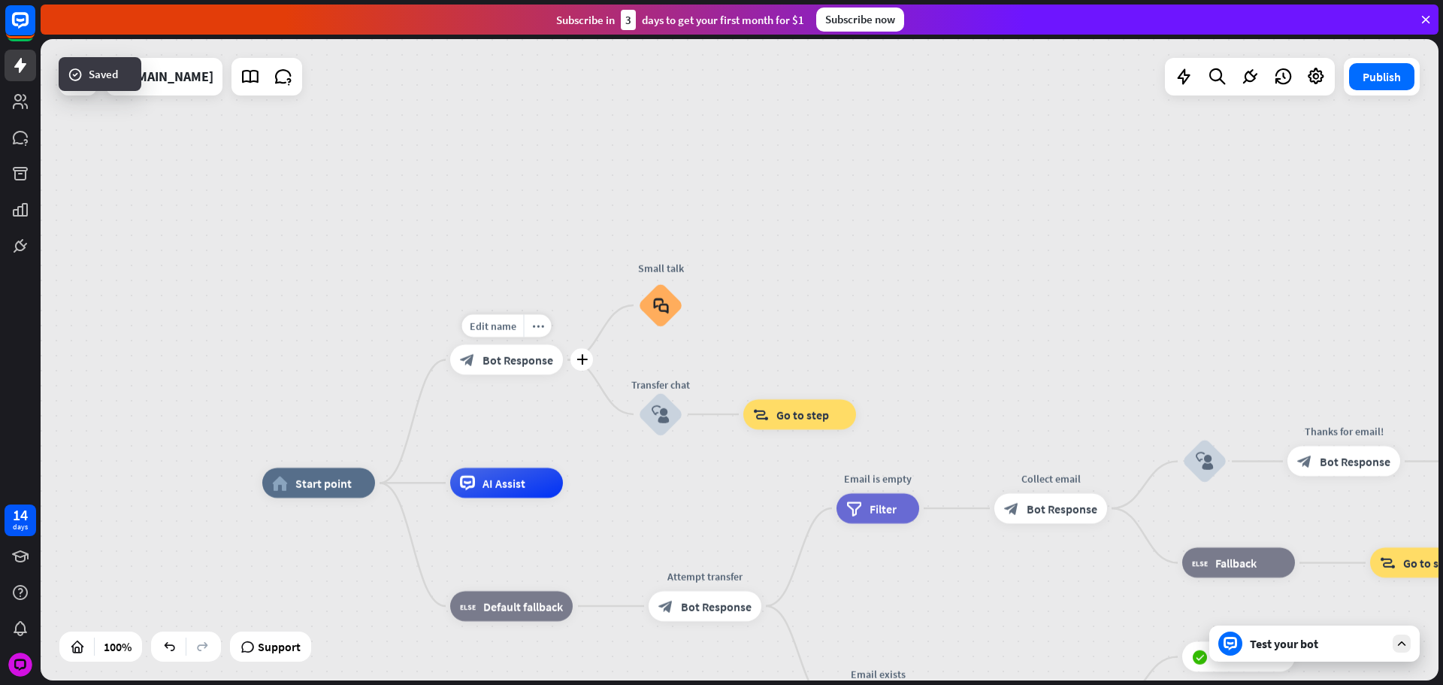
click at [492, 368] on div "block_bot_response Bot Response" at bounding box center [506, 360] width 113 height 30
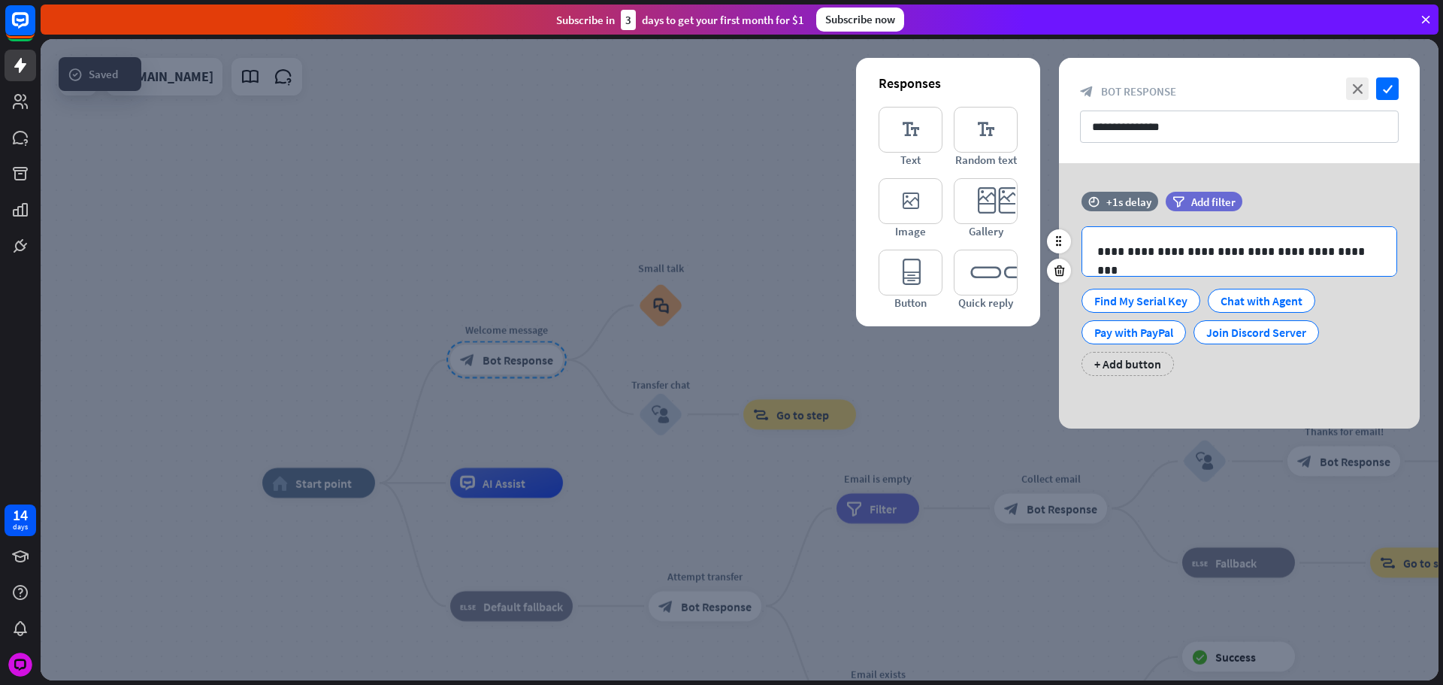
click at [1274, 238] on div "**********" at bounding box center [1240, 251] width 314 height 49
click at [1213, 122] on input "**********" at bounding box center [1239, 127] width 319 height 32
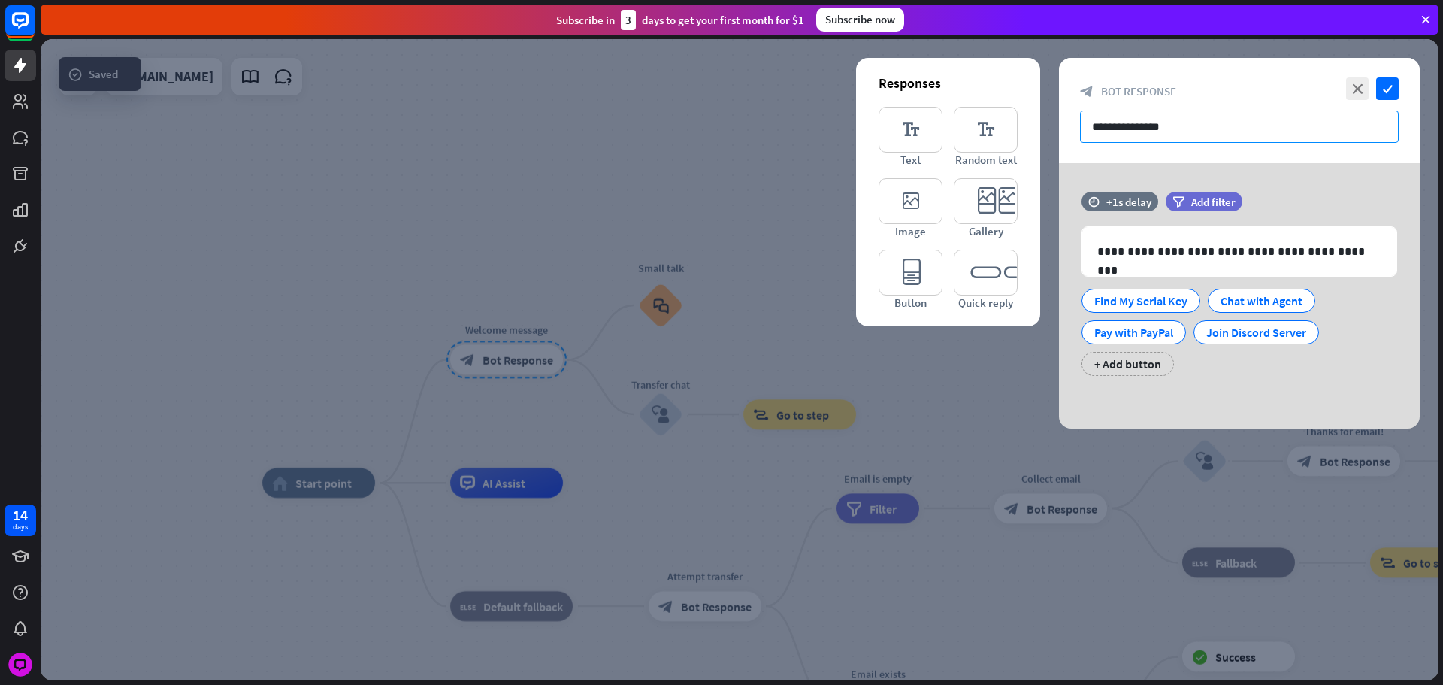
paste input "**********"
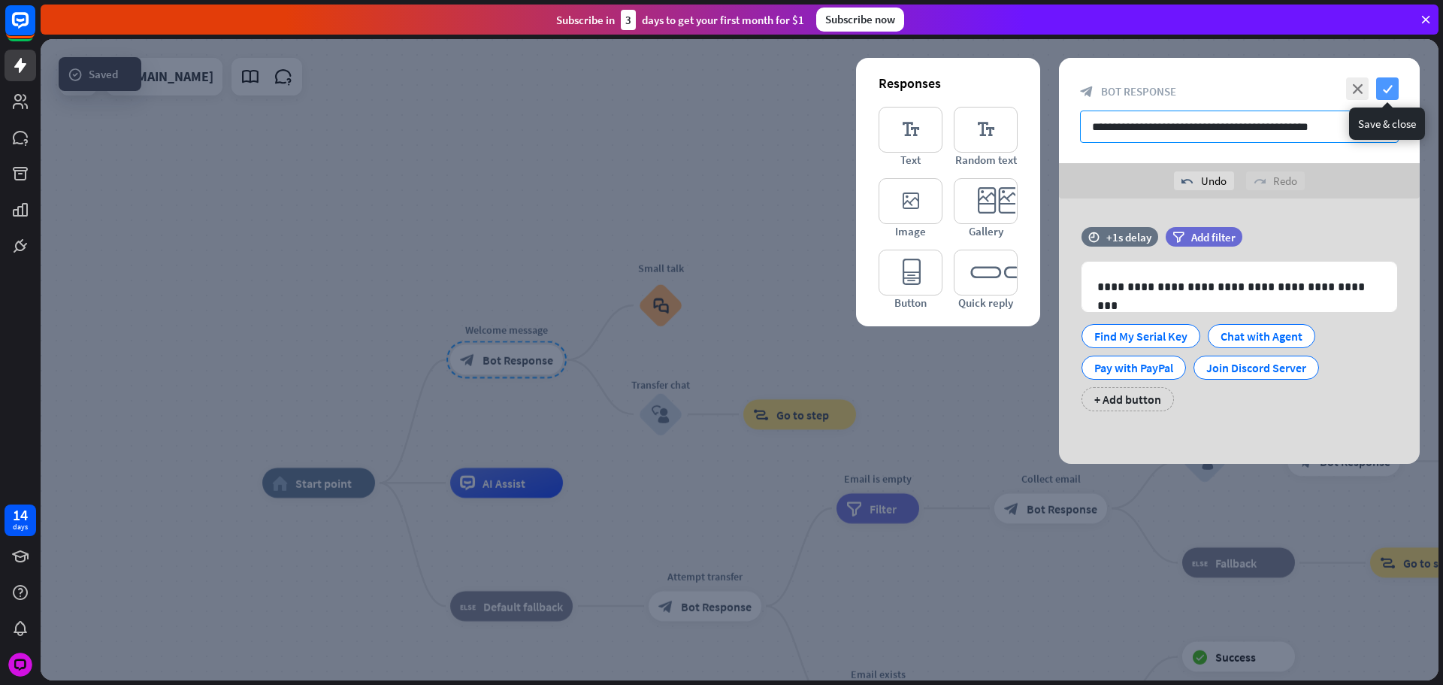
type input "**********"
click at [1382, 89] on icon "check" at bounding box center [1387, 88] width 23 height 23
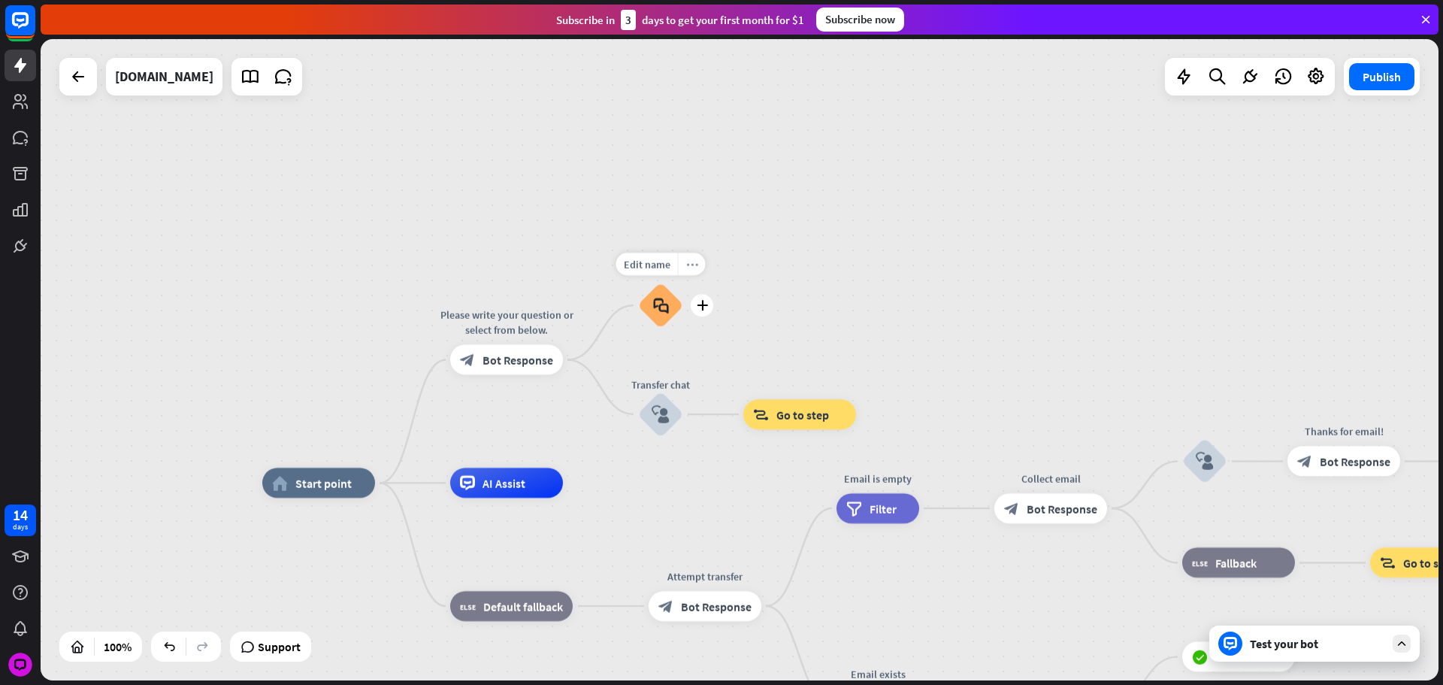
click at [678, 268] on div "more_horiz" at bounding box center [692, 264] width 28 height 23
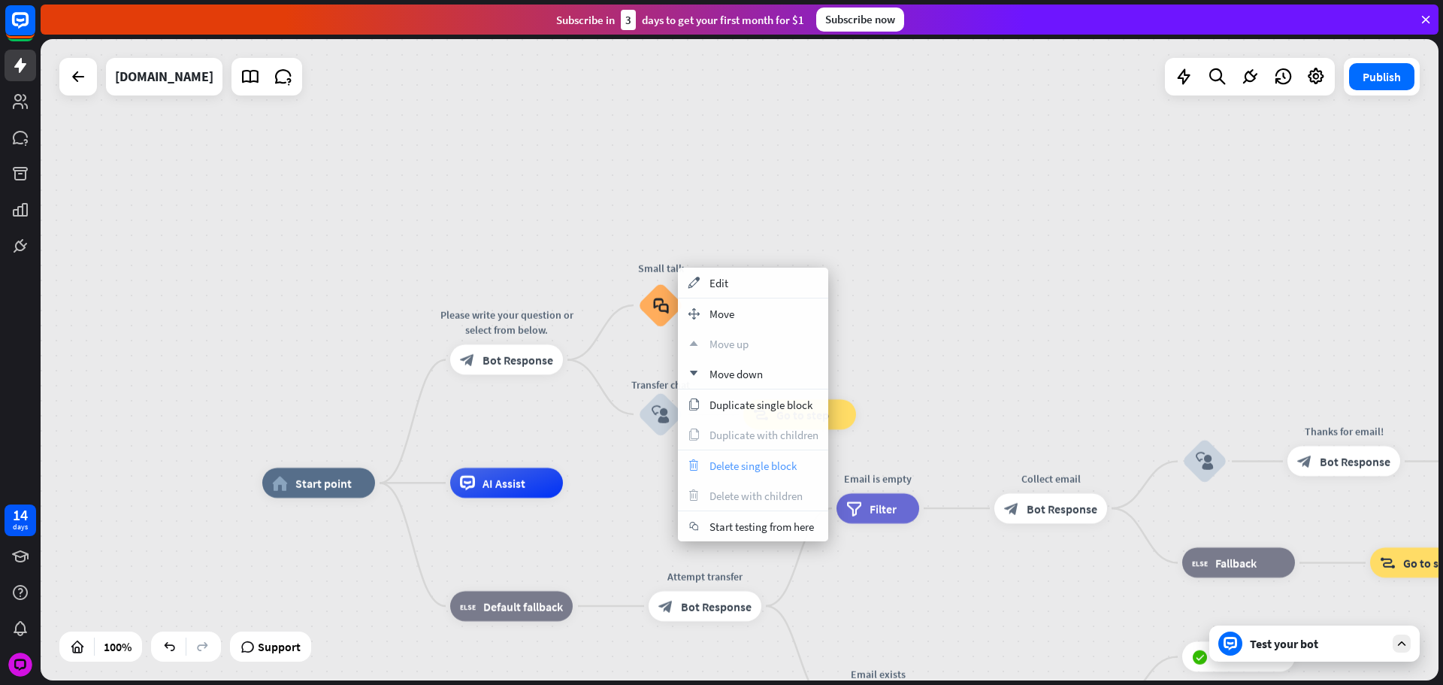
click at [739, 462] on span "Delete single block" at bounding box center [753, 466] width 87 height 14
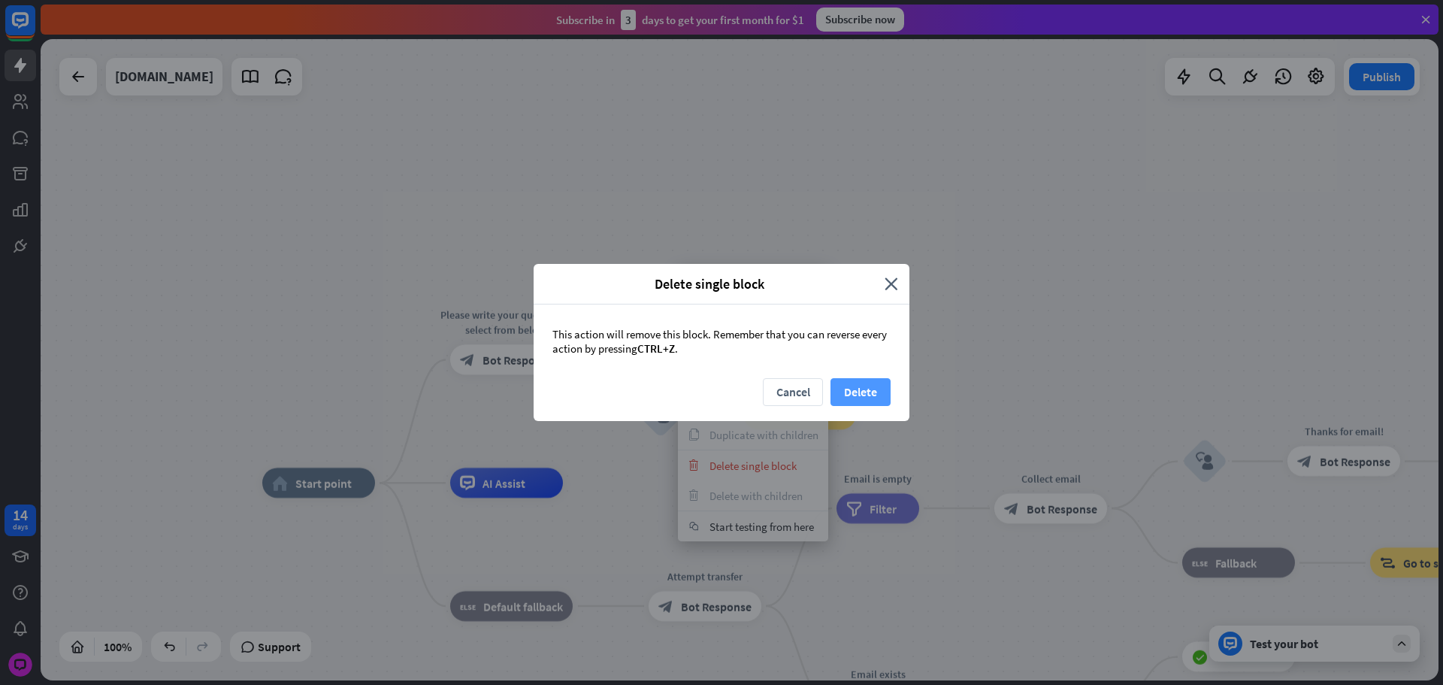
click at [871, 391] on button "Delete" at bounding box center [861, 392] width 60 height 28
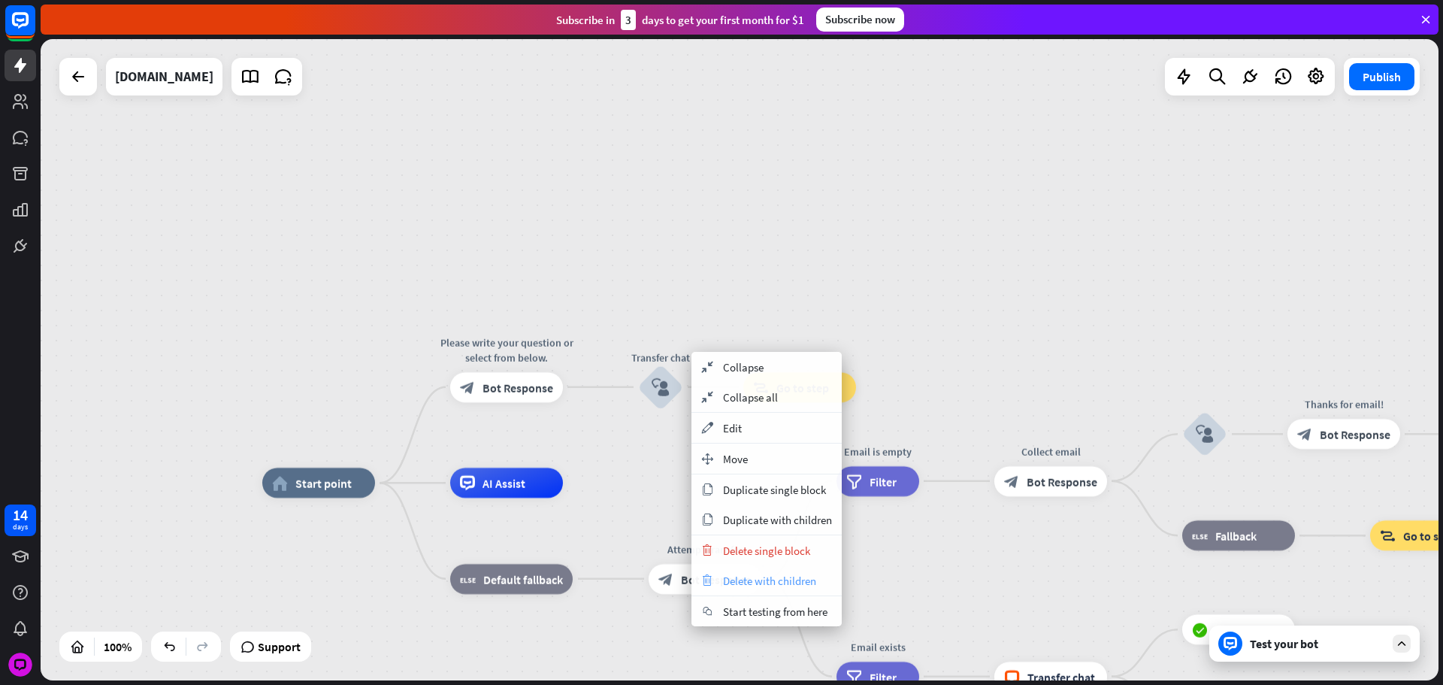
click at [798, 577] on span "Delete with children" at bounding box center [769, 581] width 93 height 14
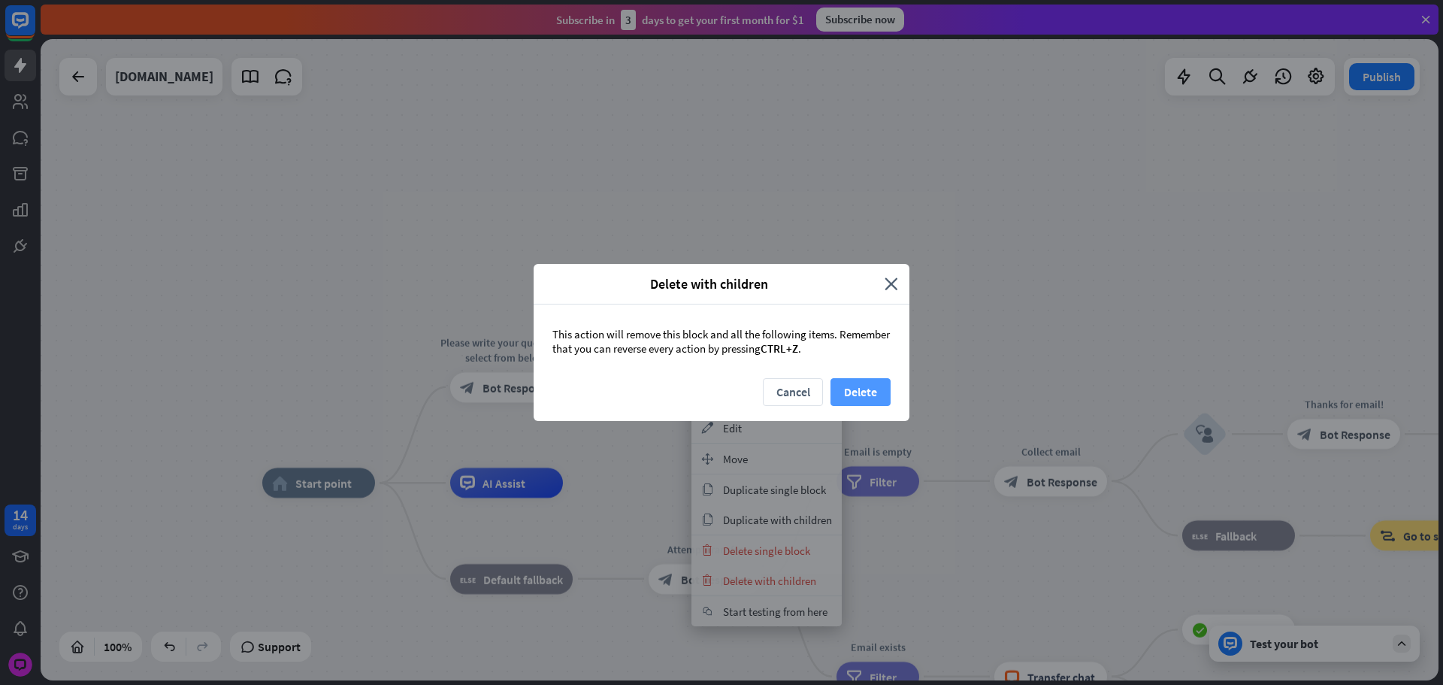
click at [868, 390] on button "Delete" at bounding box center [861, 392] width 60 height 28
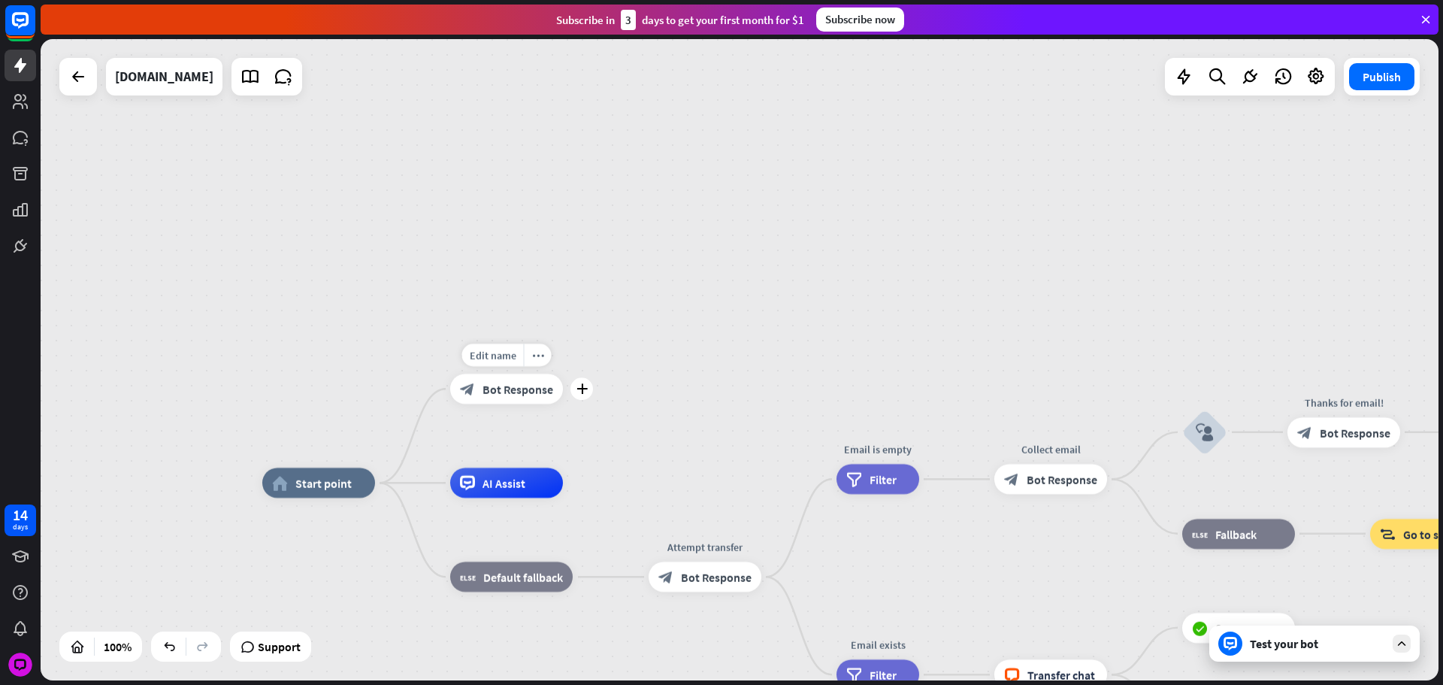
click at [587, 391] on div "plus" at bounding box center [582, 388] width 23 height 23
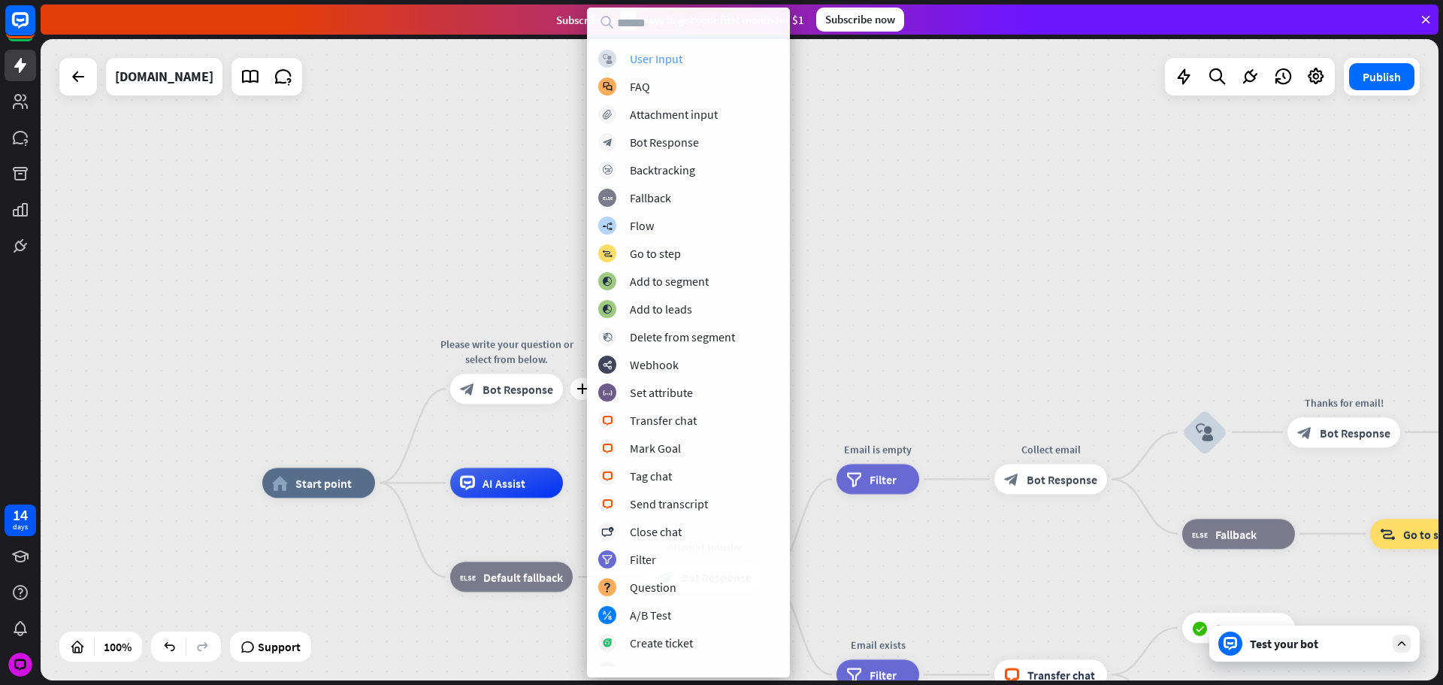
click at [656, 59] on div "User Input" at bounding box center [656, 58] width 53 height 15
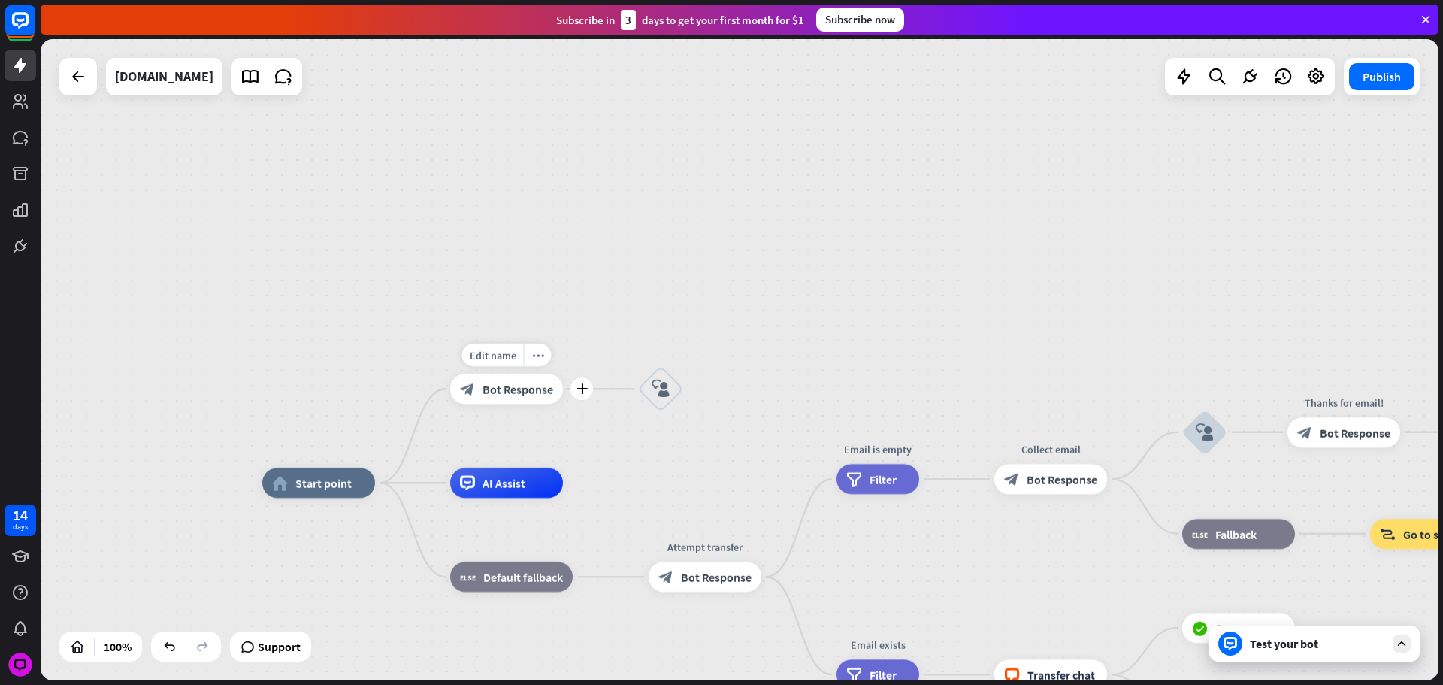
click at [563, 402] on div "Edit name more_horiz plus Please write your question or select from below. bloc…" at bounding box center [506, 389] width 113 height 30
click at [585, 394] on icon "plus" at bounding box center [582, 388] width 11 height 11
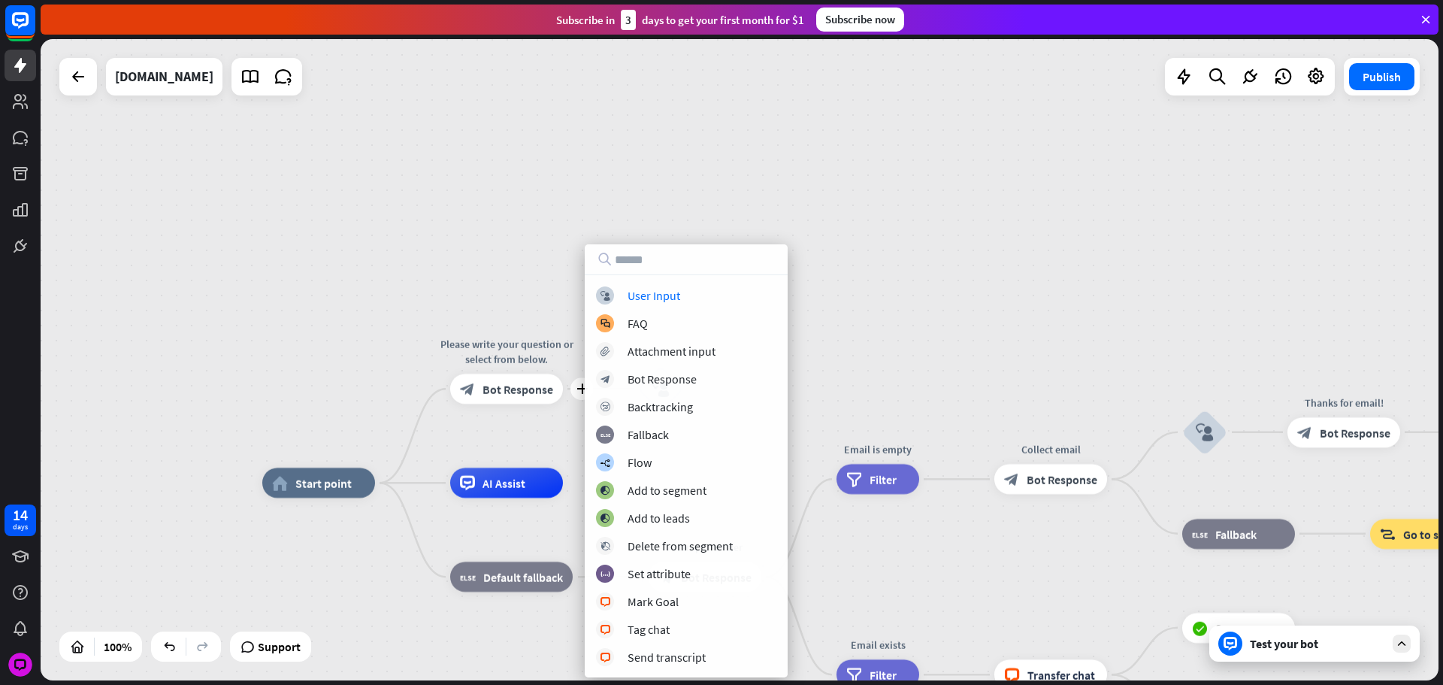
click at [630, 283] on div "block_user_input User Input block_faq FAQ block_attachment Attachment input blo…" at bounding box center [686, 460] width 203 height 433
click at [622, 295] on div "block_user_input User Input" at bounding box center [686, 295] width 180 height 18
click at [614, 306] on div "block_user_input User Input block_faq FAQ block_attachment Attachment input blo…" at bounding box center [687, 476] width 203 height 380
click at [617, 303] on div "block_user_input User Input" at bounding box center [688, 295] width 180 height 18
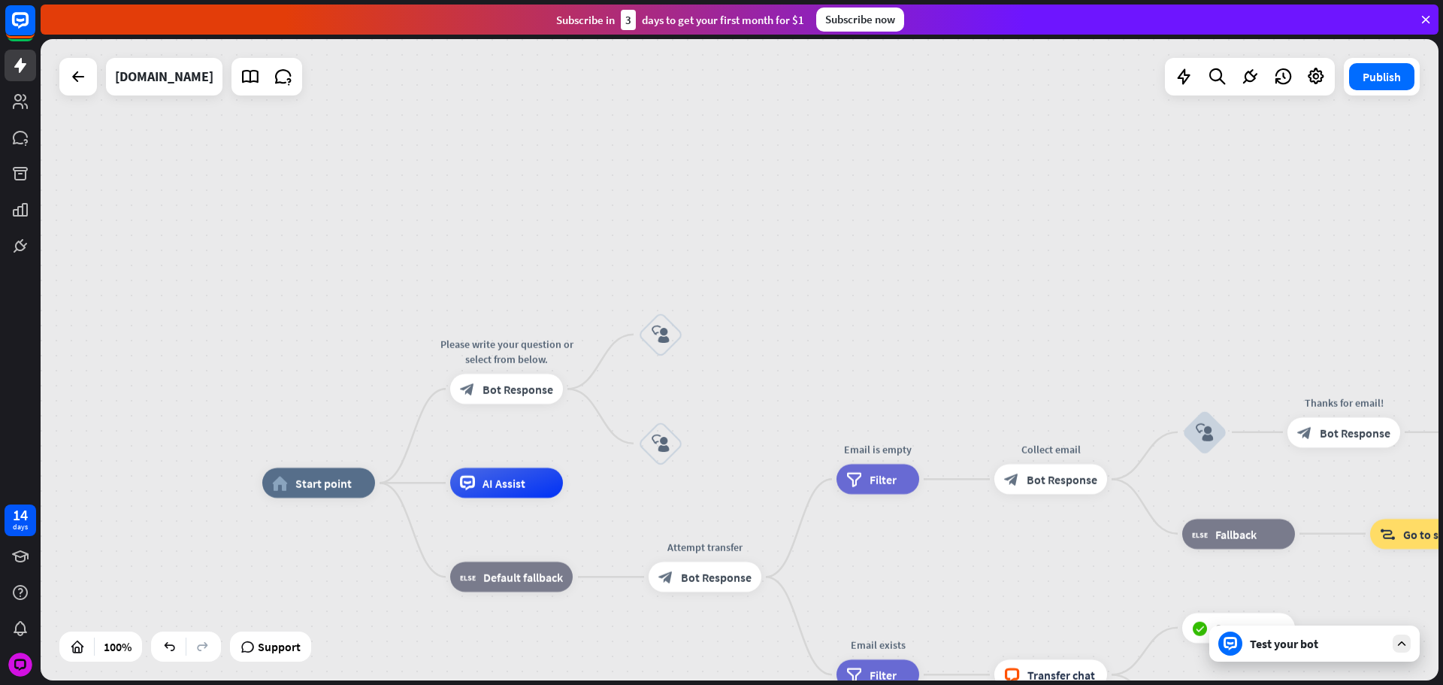
click at [563, 401] on div "Please write your question or select from below. block_bot_response Bot Response" at bounding box center [506, 389] width 113 height 30
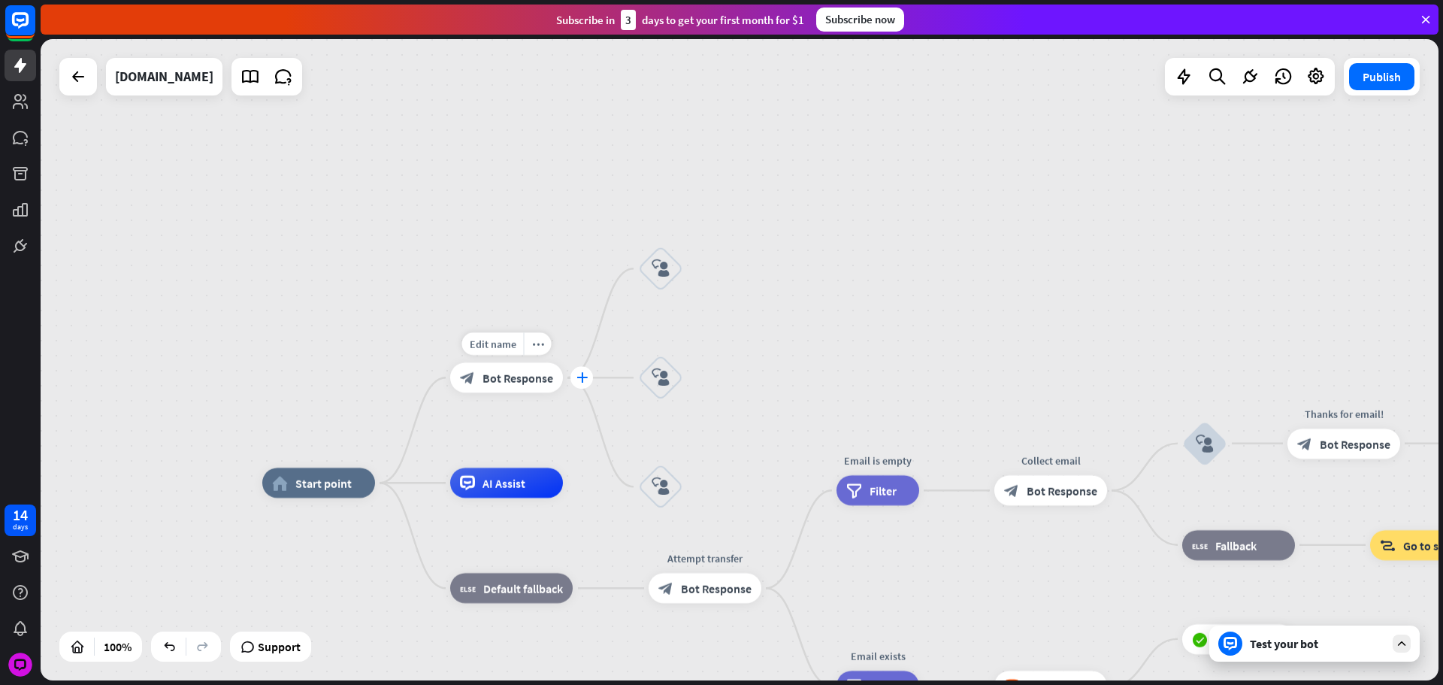
click at [587, 383] on div "plus" at bounding box center [582, 377] width 23 height 23
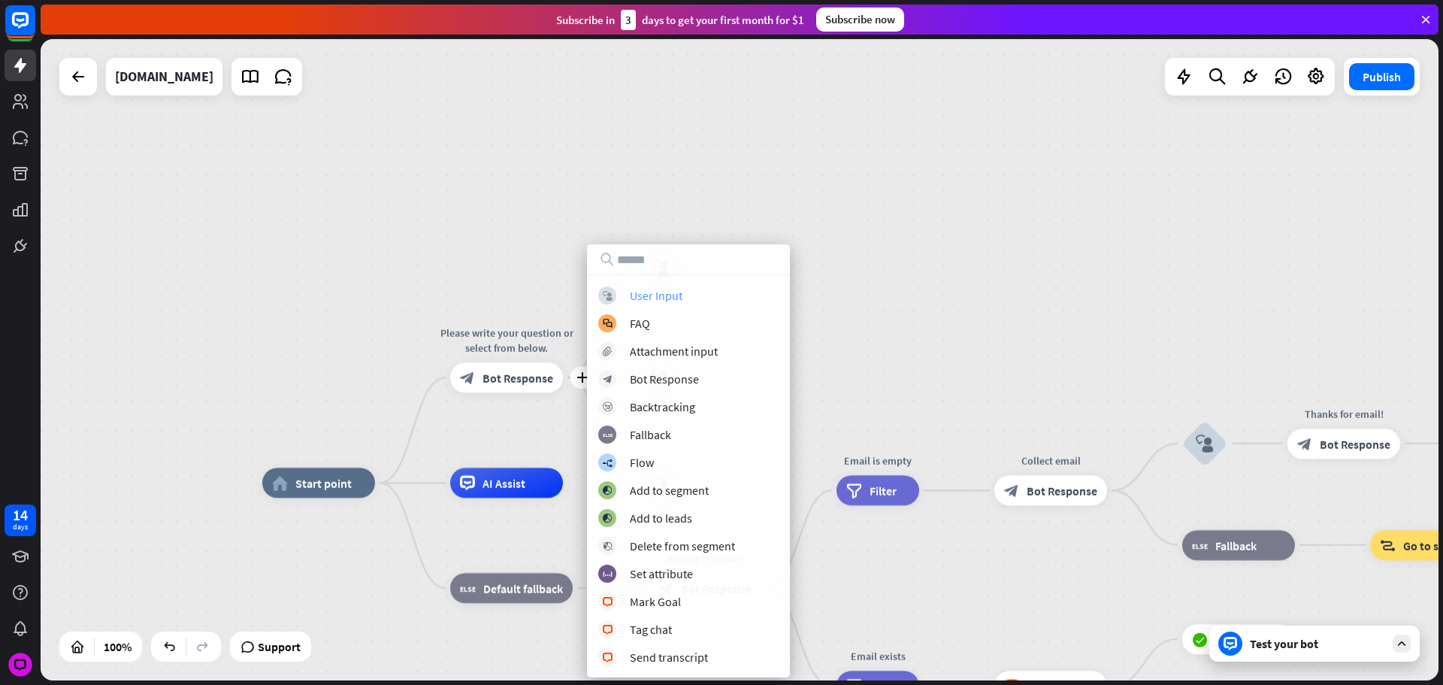
click at [647, 296] on div "User Input" at bounding box center [656, 295] width 53 height 15
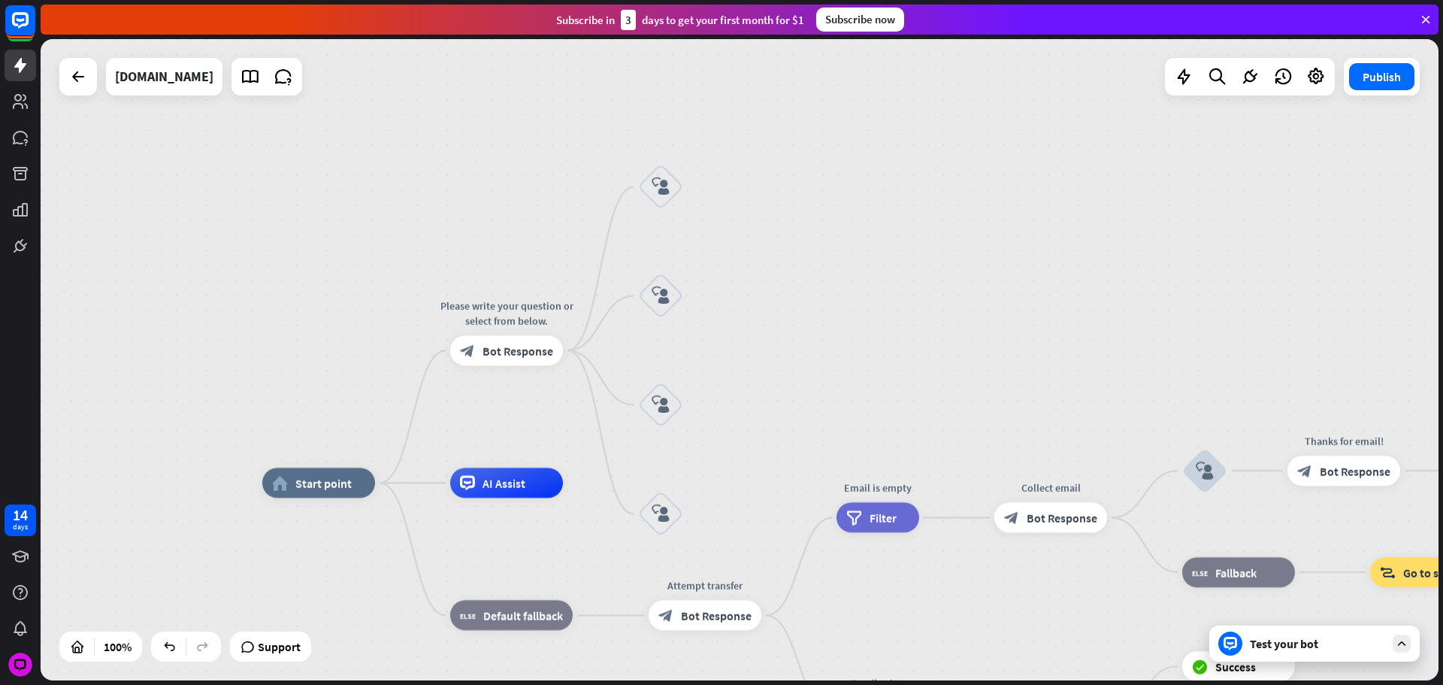
drag, startPoint x: 851, startPoint y: 295, endPoint x: 825, endPoint y: 350, distance: 60.9
click at [831, 348] on div "home_2 Start point Please write your question or select from below. block_bot_r…" at bounding box center [740, 359] width 1398 height 641
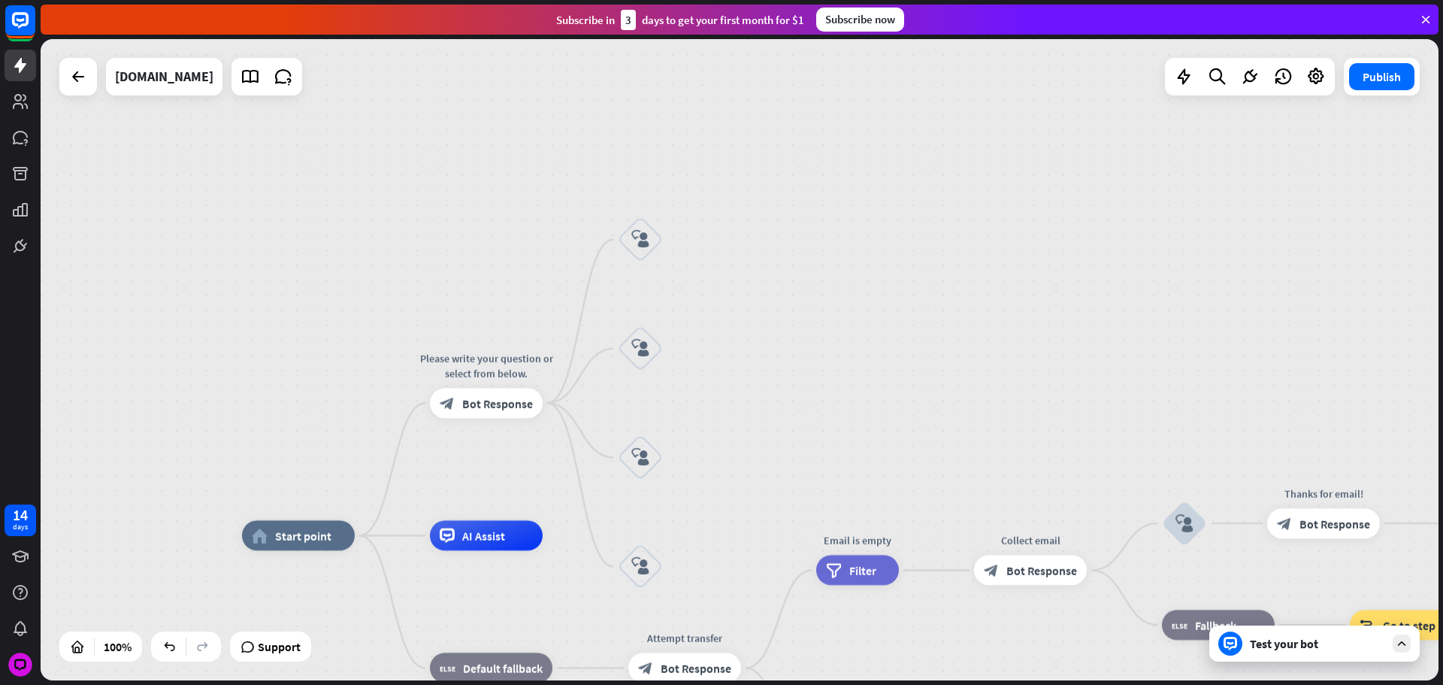
click at [639, 262] on div "block_user_input" at bounding box center [640, 239] width 45 height 45
click at [646, 250] on div "block_user_input" at bounding box center [640, 239] width 45 height 45
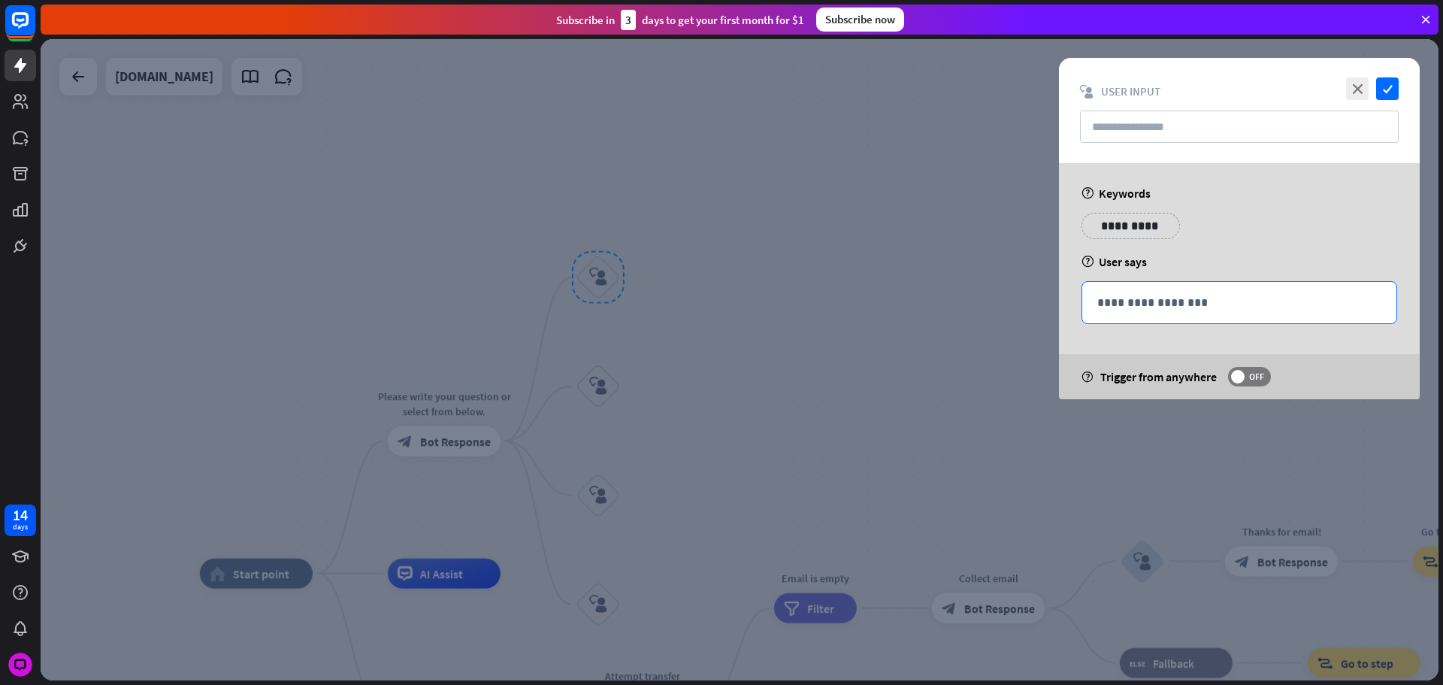
drag, startPoint x: 1155, startPoint y: 295, endPoint x: 1164, endPoint y: 290, distance: 10.4
click at [1155, 296] on p "**********" at bounding box center [1240, 302] width 284 height 19
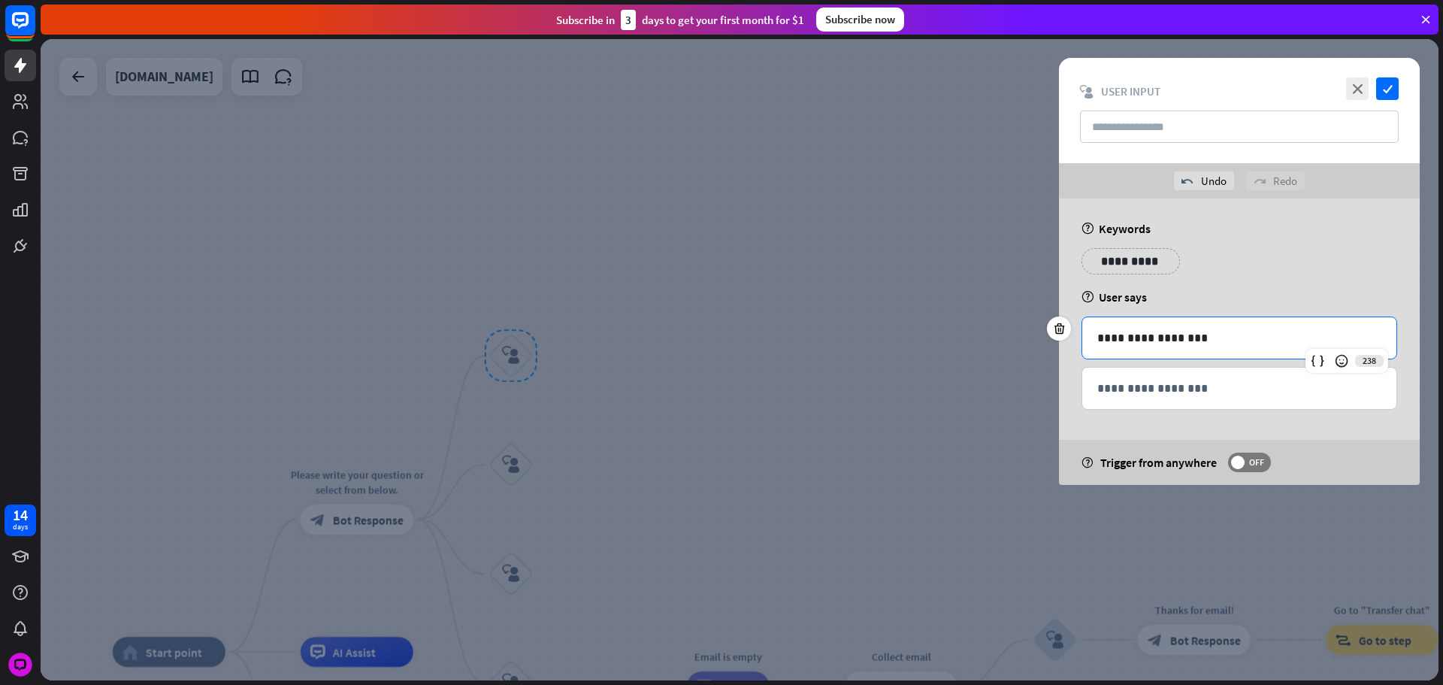
click at [1156, 149] on div "close check block_user_input User Input" at bounding box center [1239, 110] width 361 height 105
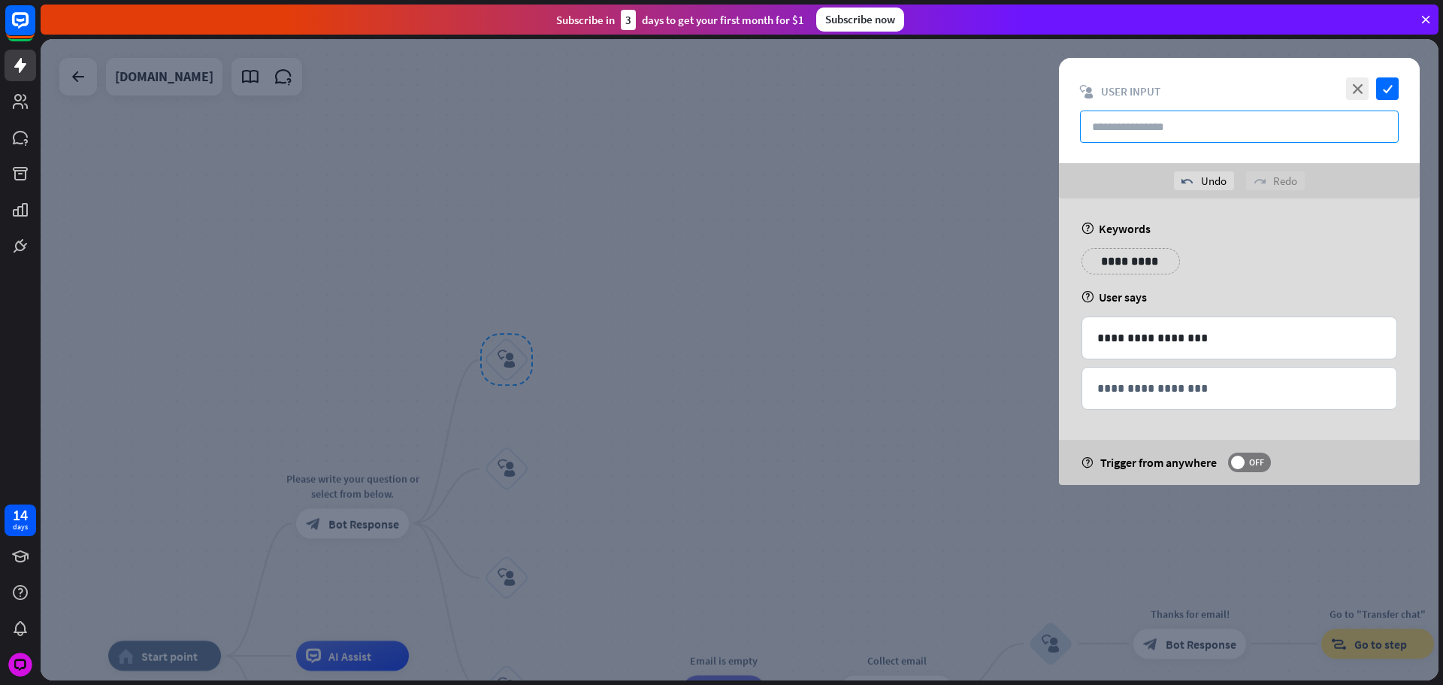
click at [1171, 135] on input "text" at bounding box center [1239, 127] width 319 height 32
paste input "**********"
type input "**********"
click at [1369, 95] on div "close check" at bounding box center [1371, 88] width 56 height 23
click at [1379, 95] on icon "check" at bounding box center [1387, 88] width 23 height 23
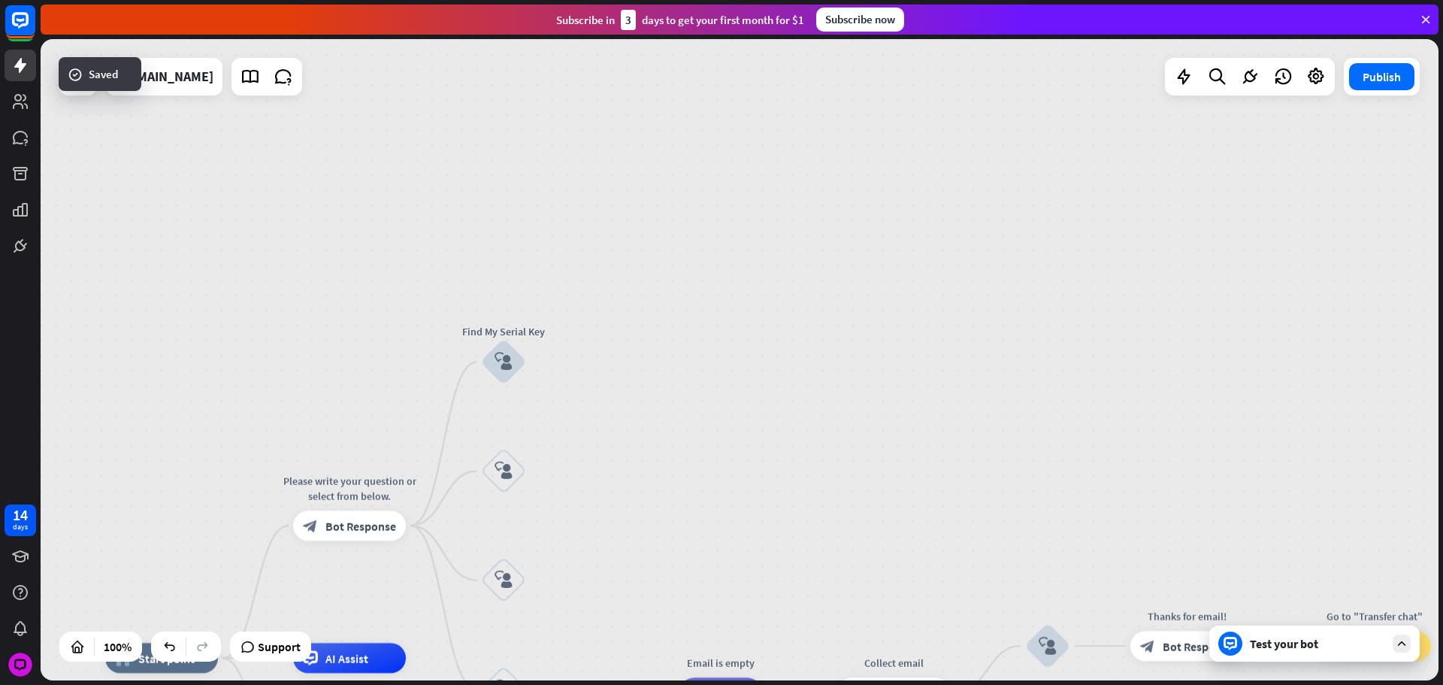
drag, startPoint x: 764, startPoint y: 302, endPoint x: 773, endPoint y: 308, distance: 10.8
click at [763, 305] on div "home_2 Start point Please write your question or select from below. block_bot_r…" at bounding box center [740, 359] width 1398 height 641
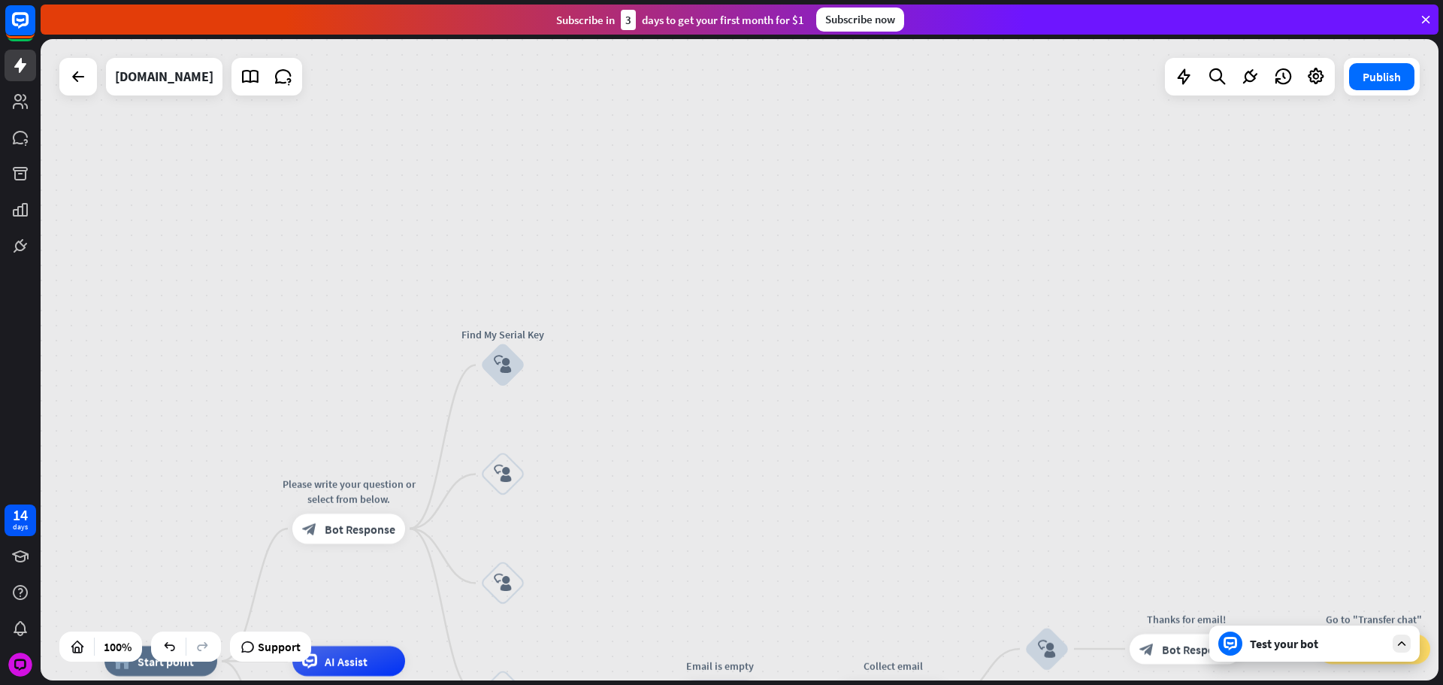
drag, startPoint x: 214, startPoint y: 257, endPoint x: 503, endPoint y: 259, distance: 288.7
click at [214, 257] on div "home_2 Start point Please write your question or select from below. block_bot_r…" at bounding box center [740, 359] width 1398 height 641
click at [550, 357] on div "plus" at bounding box center [544, 365] width 23 height 23
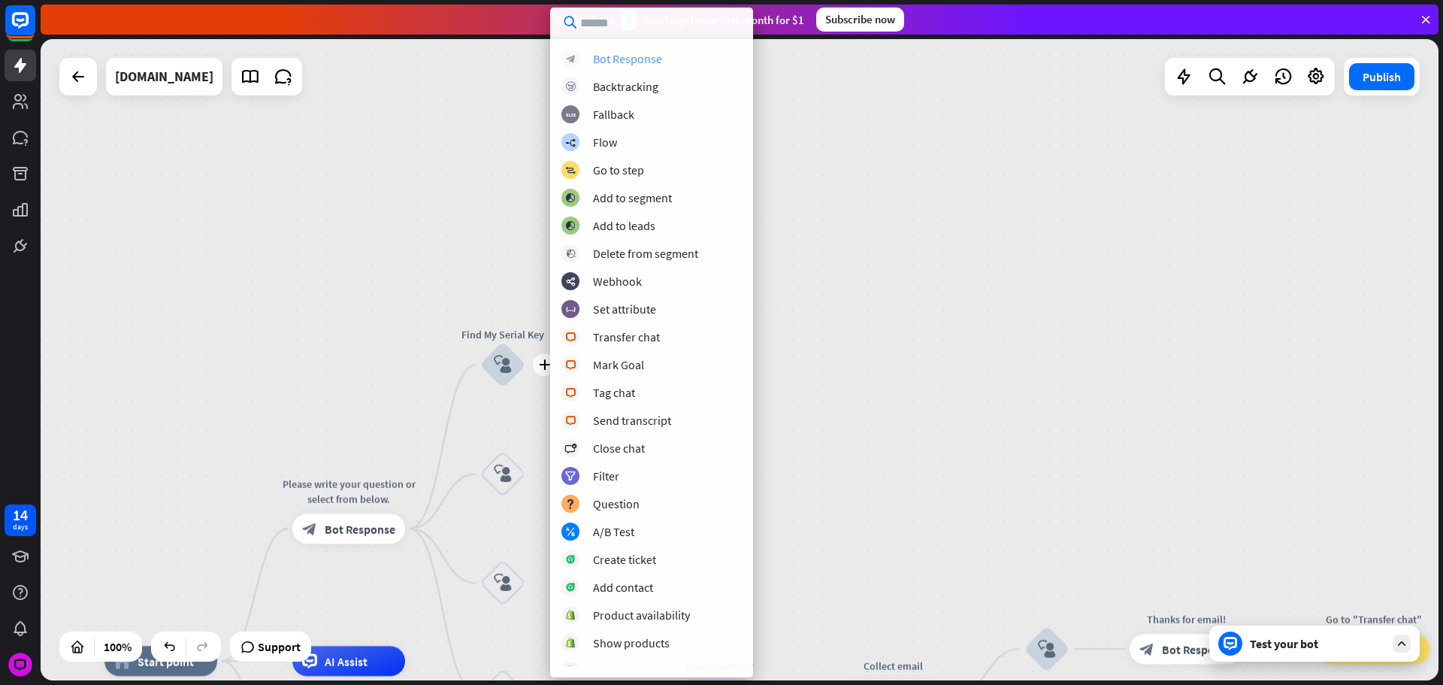
click at [603, 62] on div "Bot Response" at bounding box center [627, 58] width 69 height 15
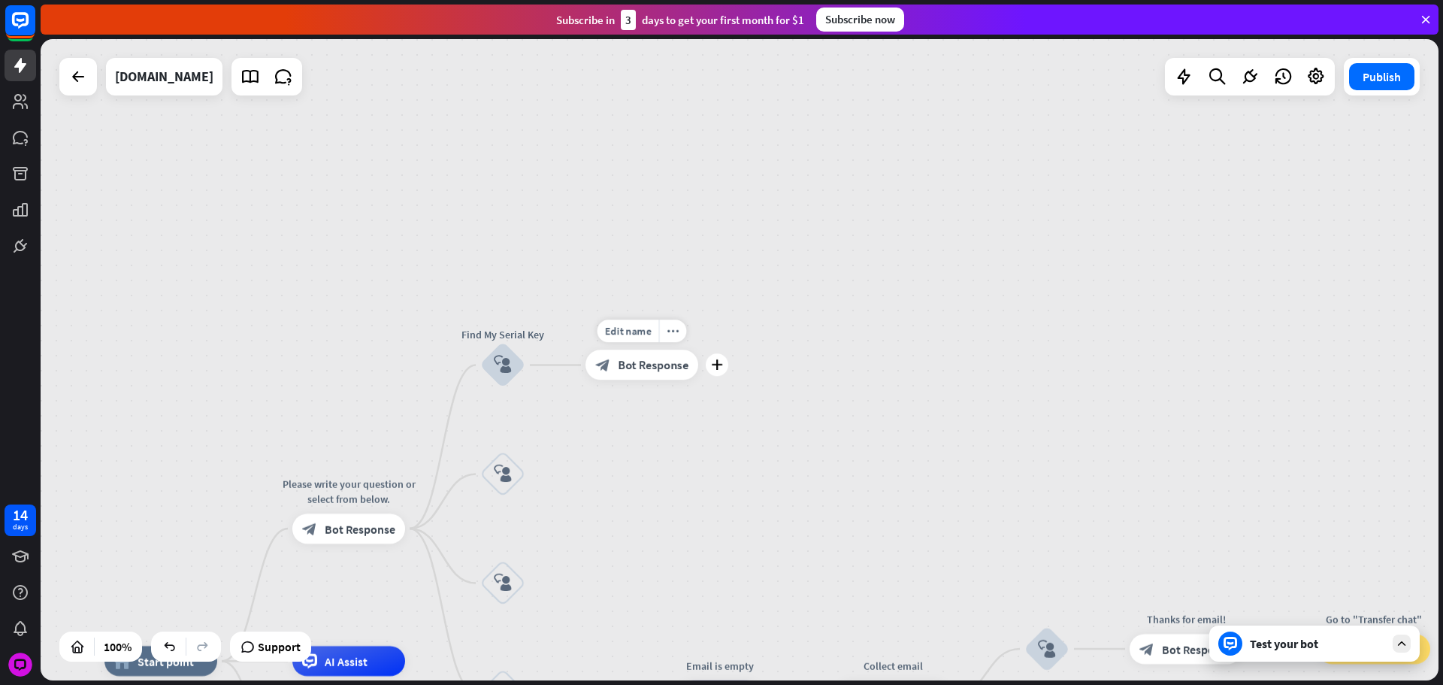
click at [595, 370] on icon "block_bot_response" at bounding box center [602, 365] width 15 height 15
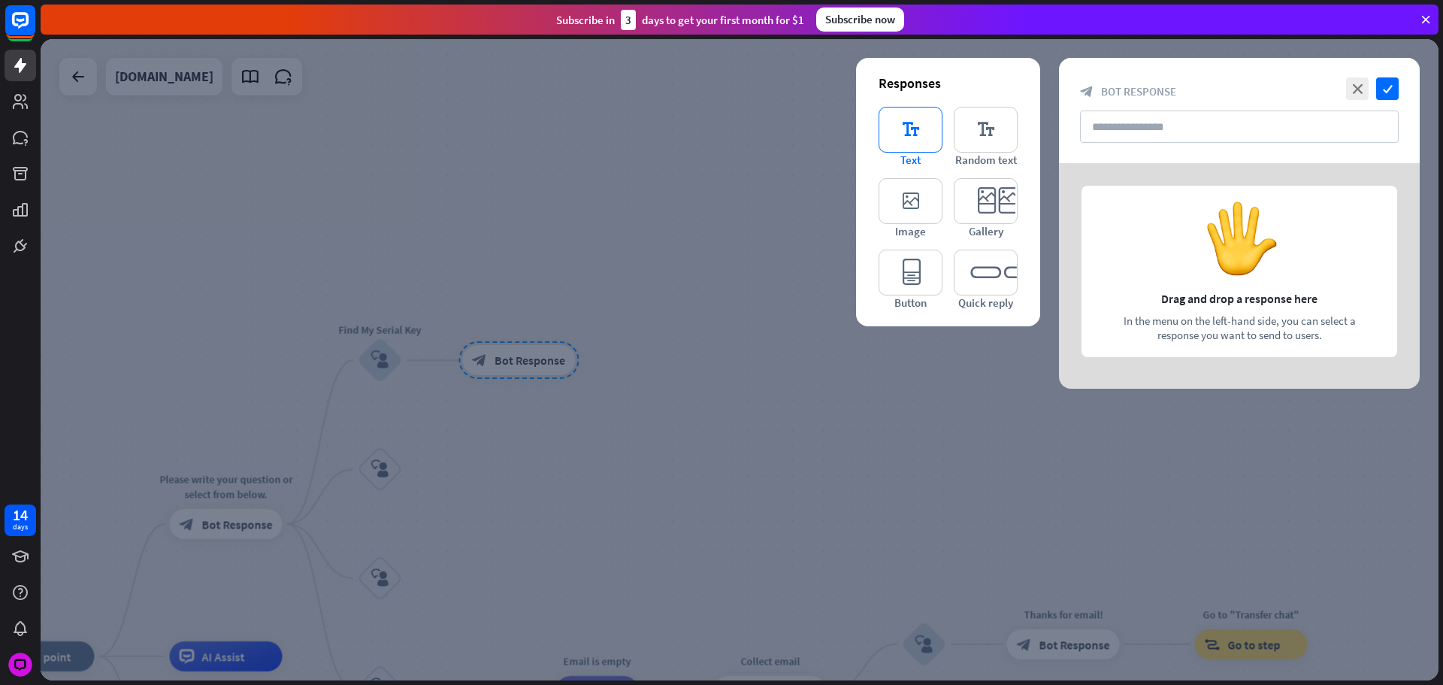
click at [929, 145] on icon "editor_text" at bounding box center [911, 130] width 64 height 46
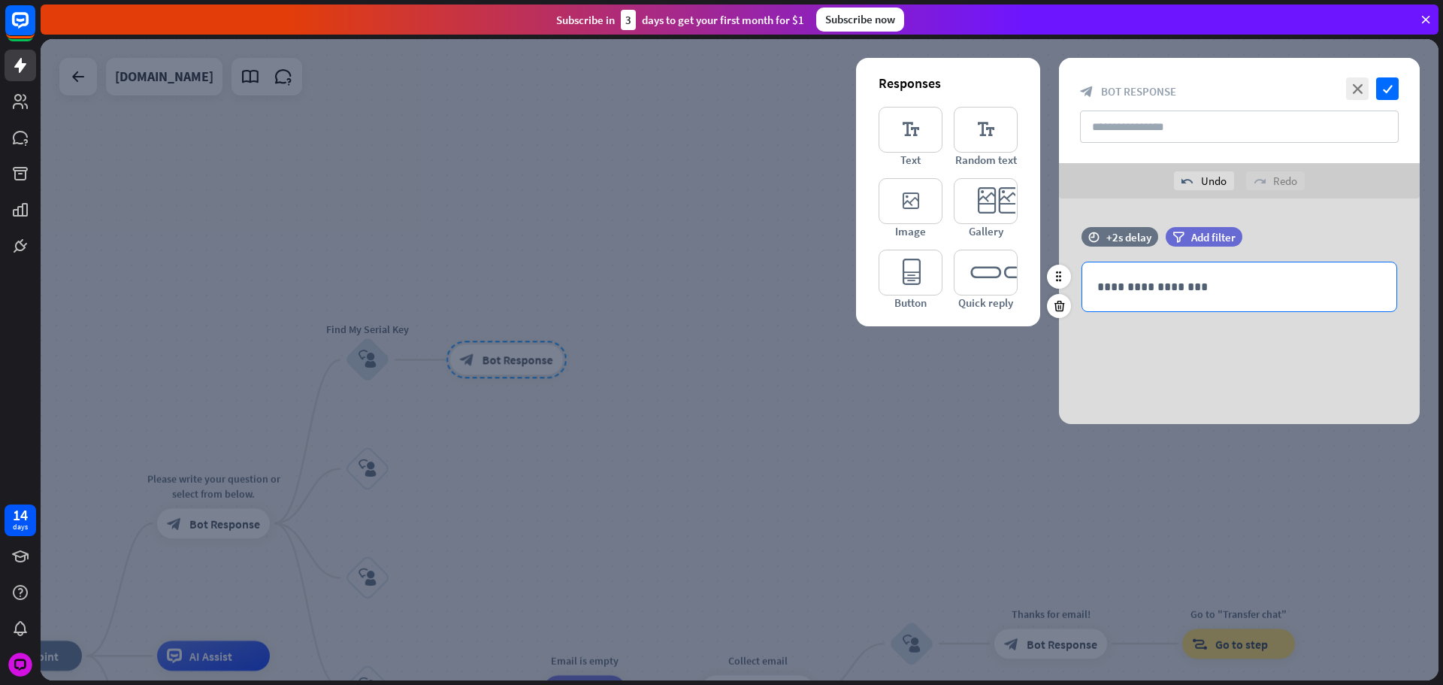
click at [1181, 273] on div "**********" at bounding box center [1240, 286] width 314 height 49
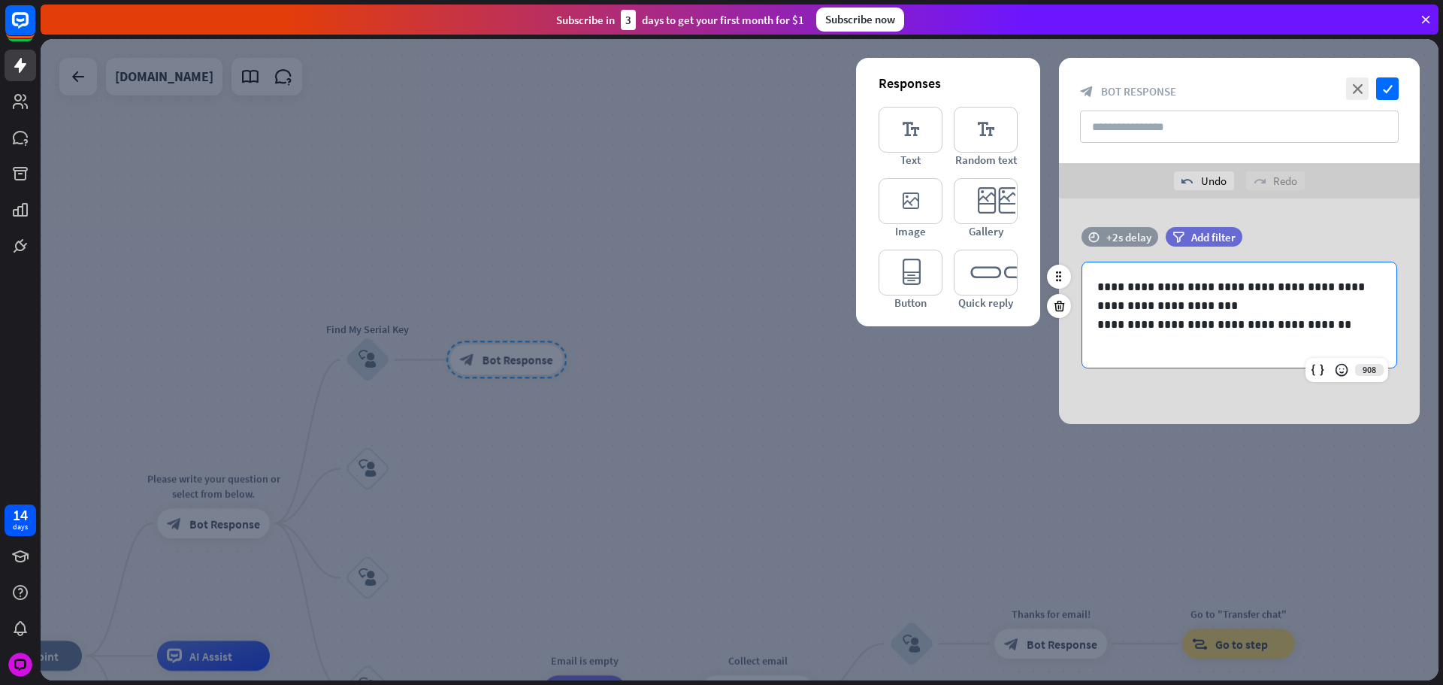
click at [1127, 238] on div "+2s delay" at bounding box center [1129, 237] width 45 height 14
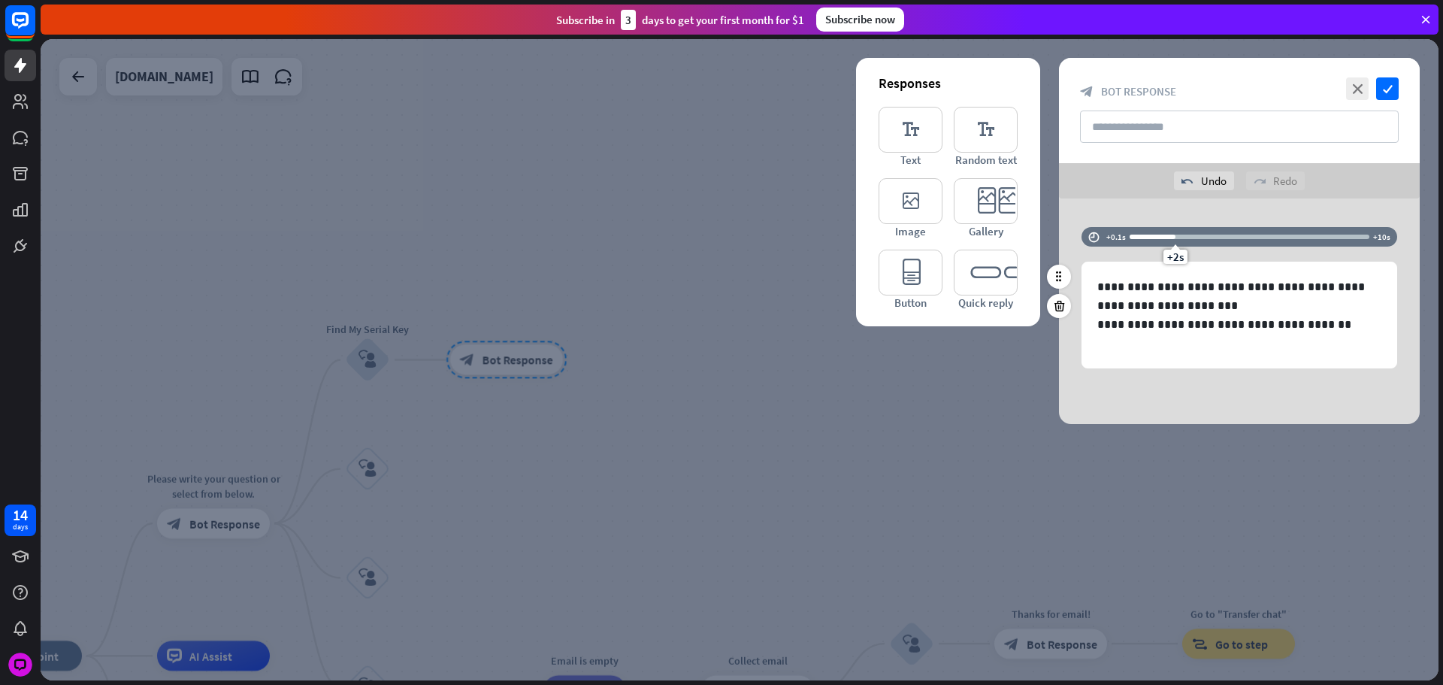
click at [1167, 242] on div "+2s" at bounding box center [1250, 236] width 240 height 15
click at [1161, 241] on div "+1.7s" at bounding box center [1250, 236] width 240 height 15
click at [1155, 241] on div "+1.3s" at bounding box center [1160, 237] width 11 height 11
click at [1149, 241] on div "+1s" at bounding box center [1151, 237] width 11 height 11
click at [1152, 241] on div "+0.9s" at bounding box center [1149, 237] width 11 height 11
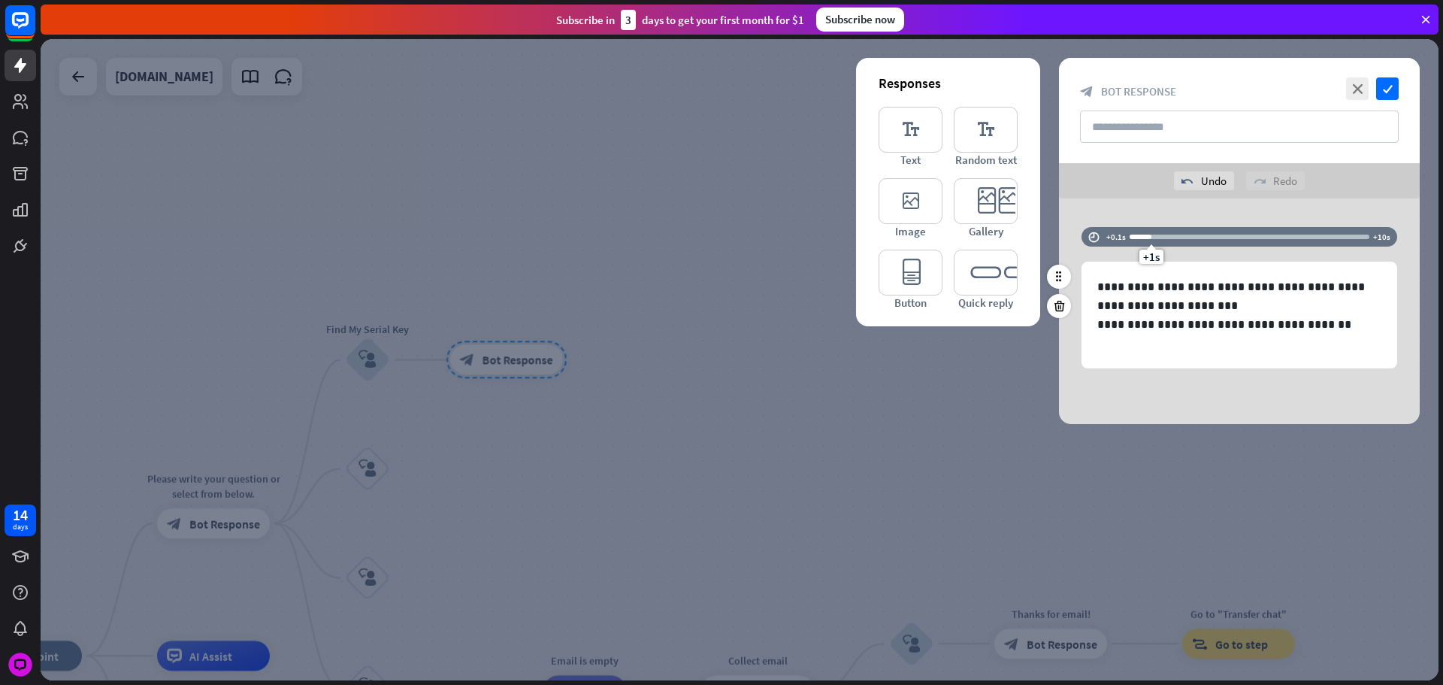
click at [1150, 239] on div "+1s" at bounding box center [1151, 237] width 11 height 11
click at [1195, 341] on p at bounding box center [1240, 343] width 284 height 19
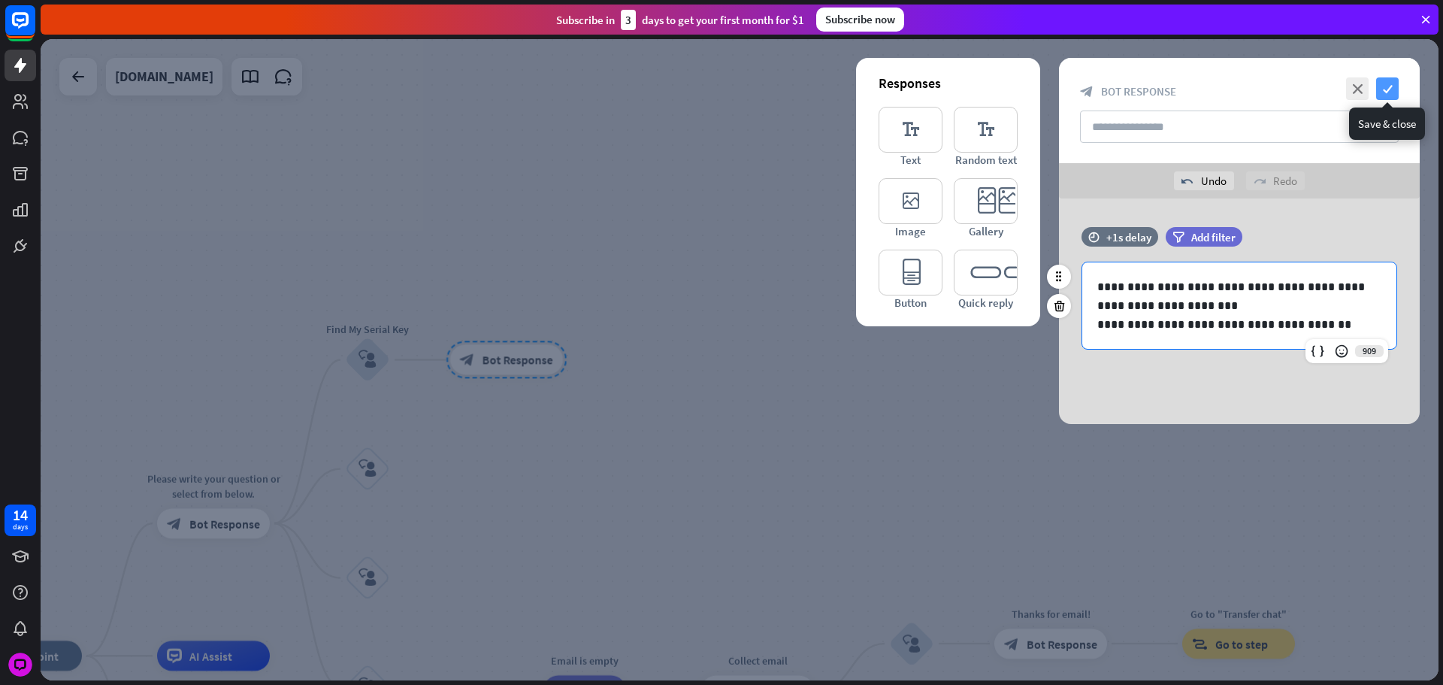
click at [1388, 89] on icon "check" at bounding box center [1387, 88] width 23 height 23
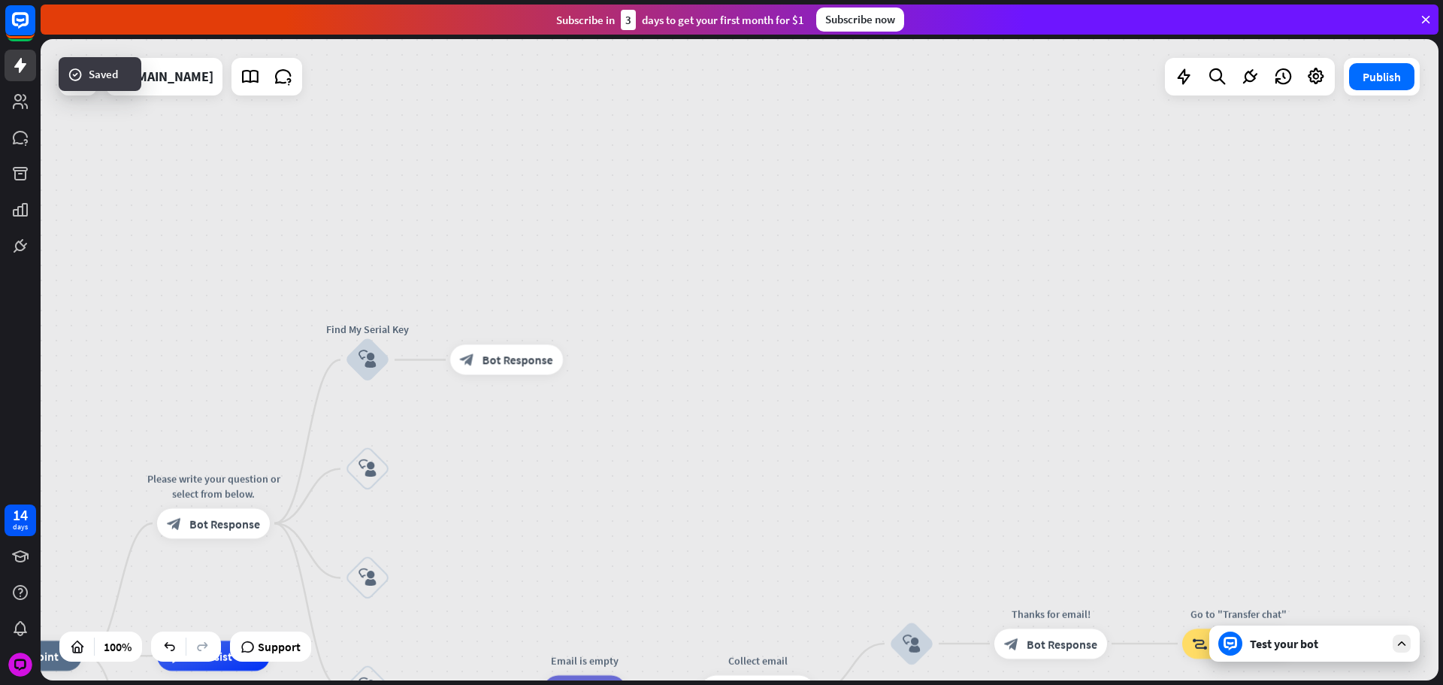
drag, startPoint x: 583, startPoint y: 414, endPoint x: 580, endPoint y: 398, distance: 17.0
click at [584, 411] on div "home_2 Start point Please write your question or select from below. block_bot_r…" at bounding box center [740, 359] width 1398 height 641
click at [587, 352] on icon "plus" at bounding box center [584, 356] width 11 height 11
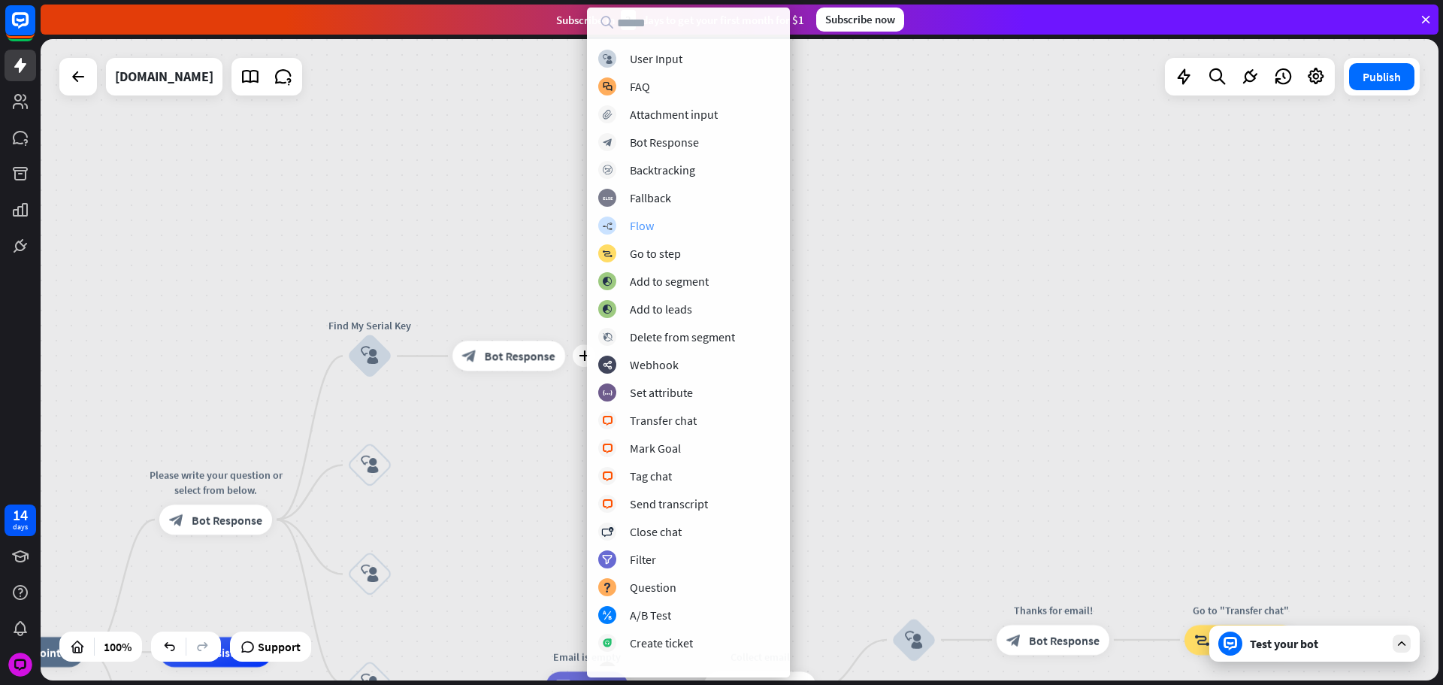
click at [657, 226] on div "builder_tree Flow" at bounding box center [688, 226] width 180 height 18
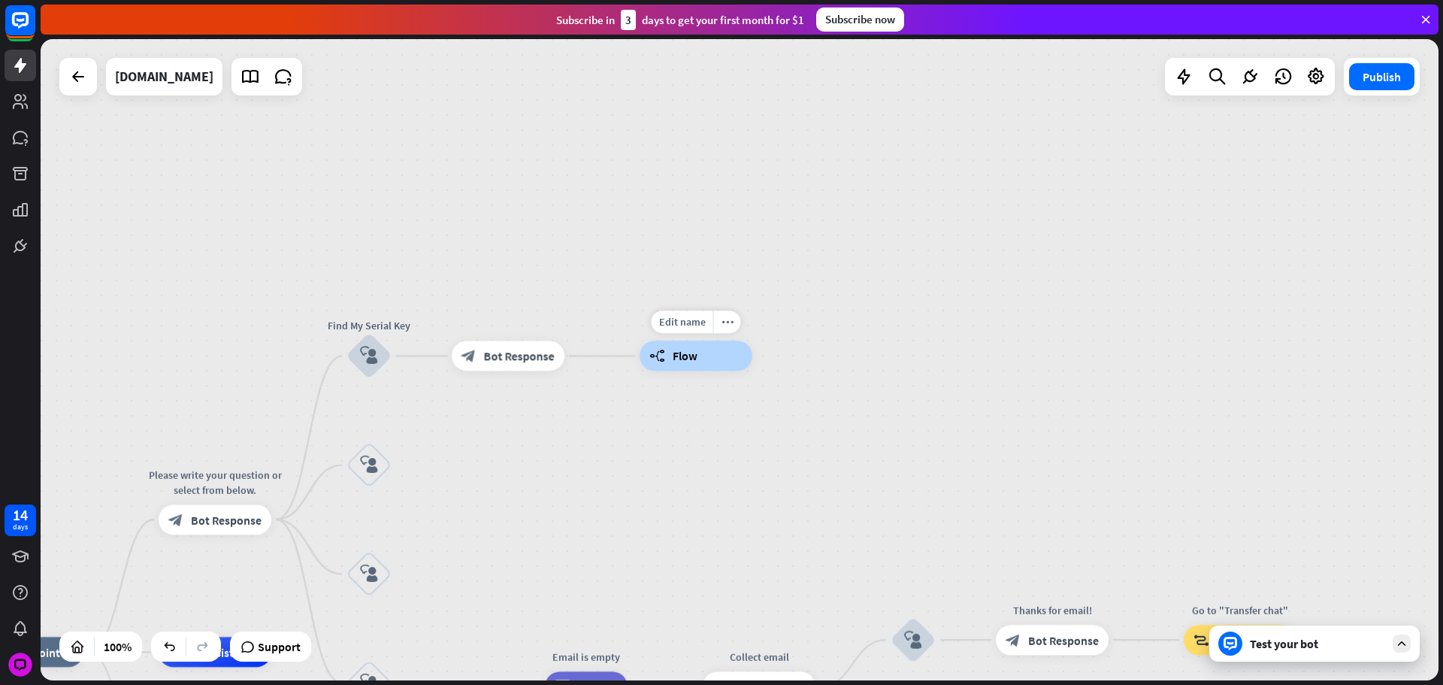
click at [684, 371] on div "Edit name more_horiz builder_tree Flow" at bounding box center [696, 356] width 113 height 30
click at [706, 366] on div "builder_tree Flow" at bounding box center [695, 356] width 113 height 30
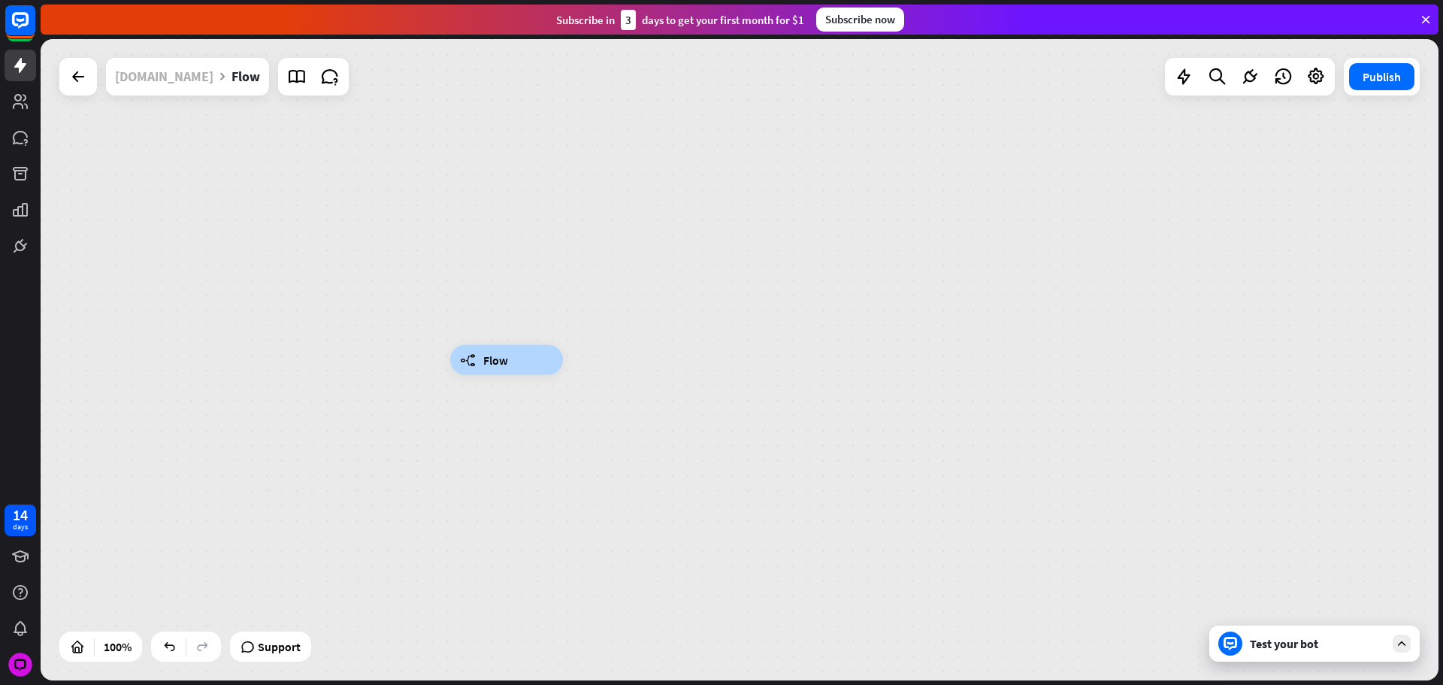
click at [178, 68] on div "[DOMAIN_NAME]" at bounding box center [164, 77] width 98 height 38
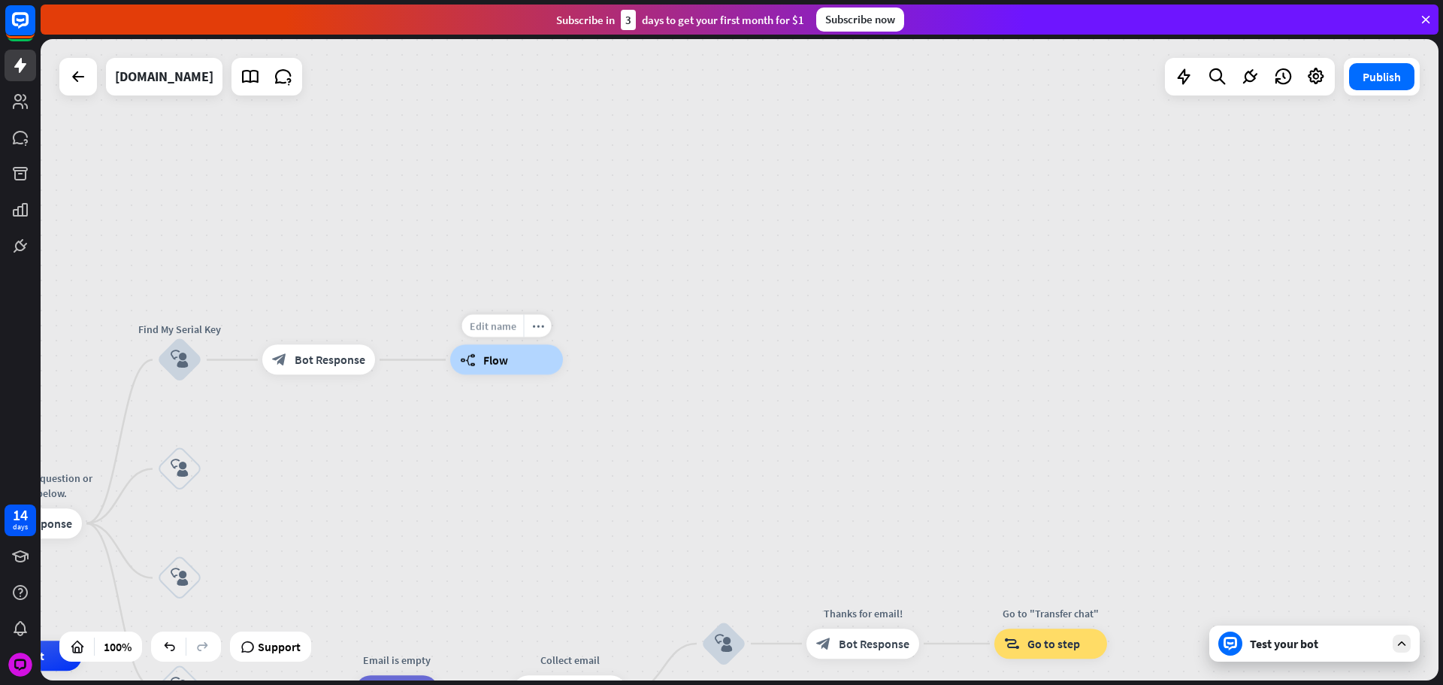
click at [508, 327] on span "Edit name" at bounding box center [493, 326] width 47 height 14
type input "**********"
click at [540, 365] on div "builder_tree Flow" at bounding box center [506, 360] width 113 height 30
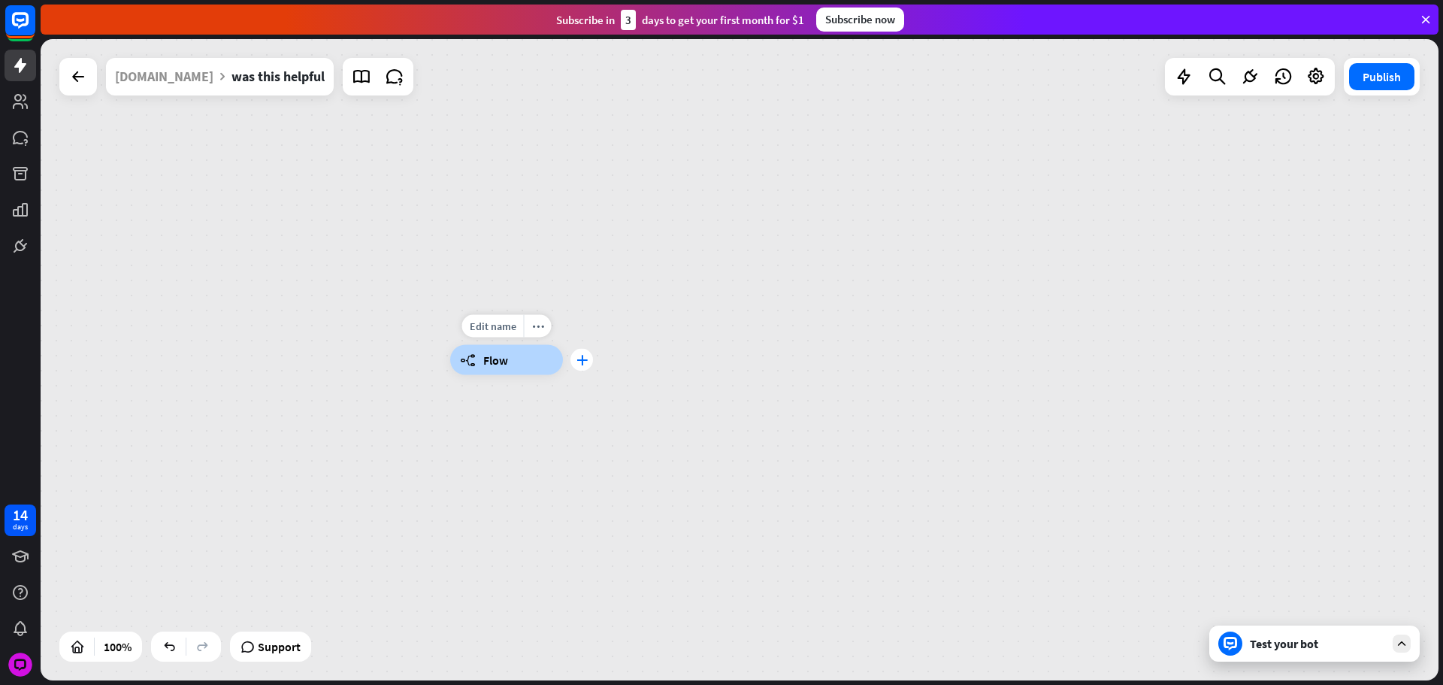
click at [589, 351] on div "plus" at bounding box center [582, 360] width 23 height 23
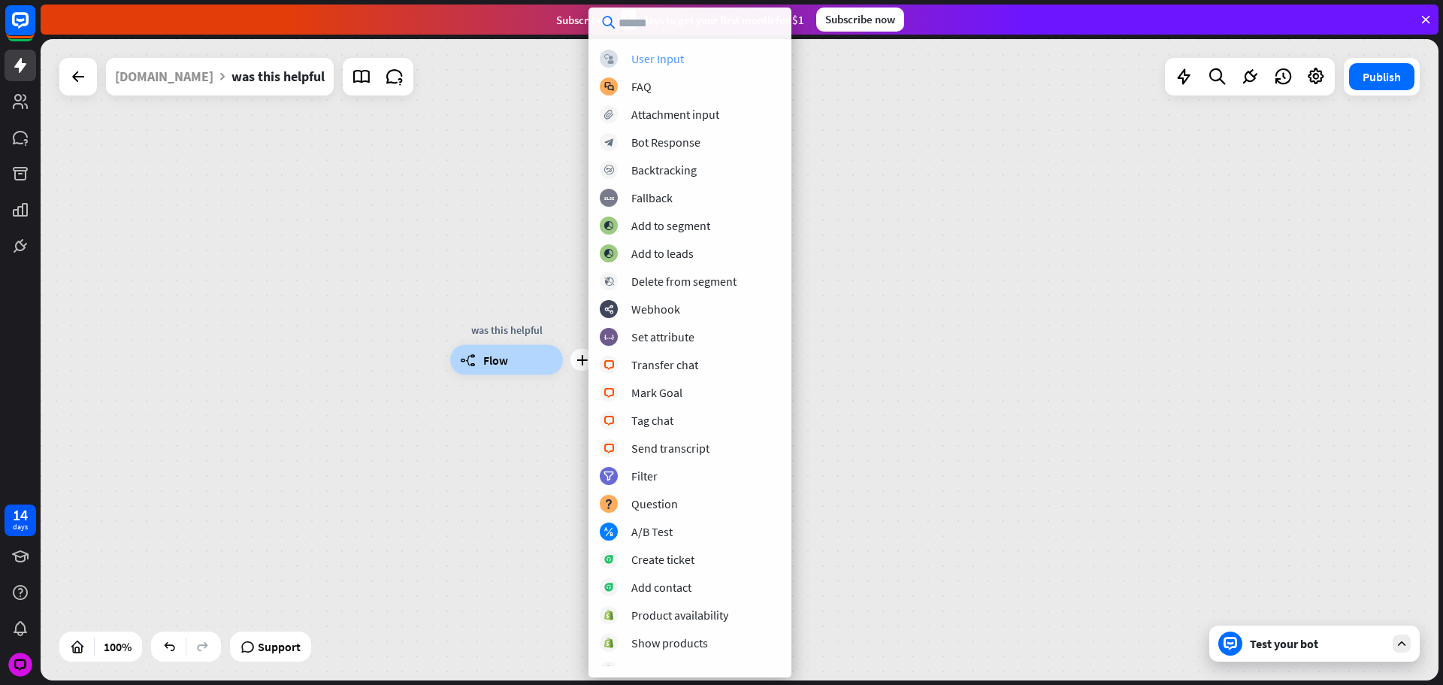
click at [666, 60] on div "User Input" at bounding box center [657, 58] width 53 height 15
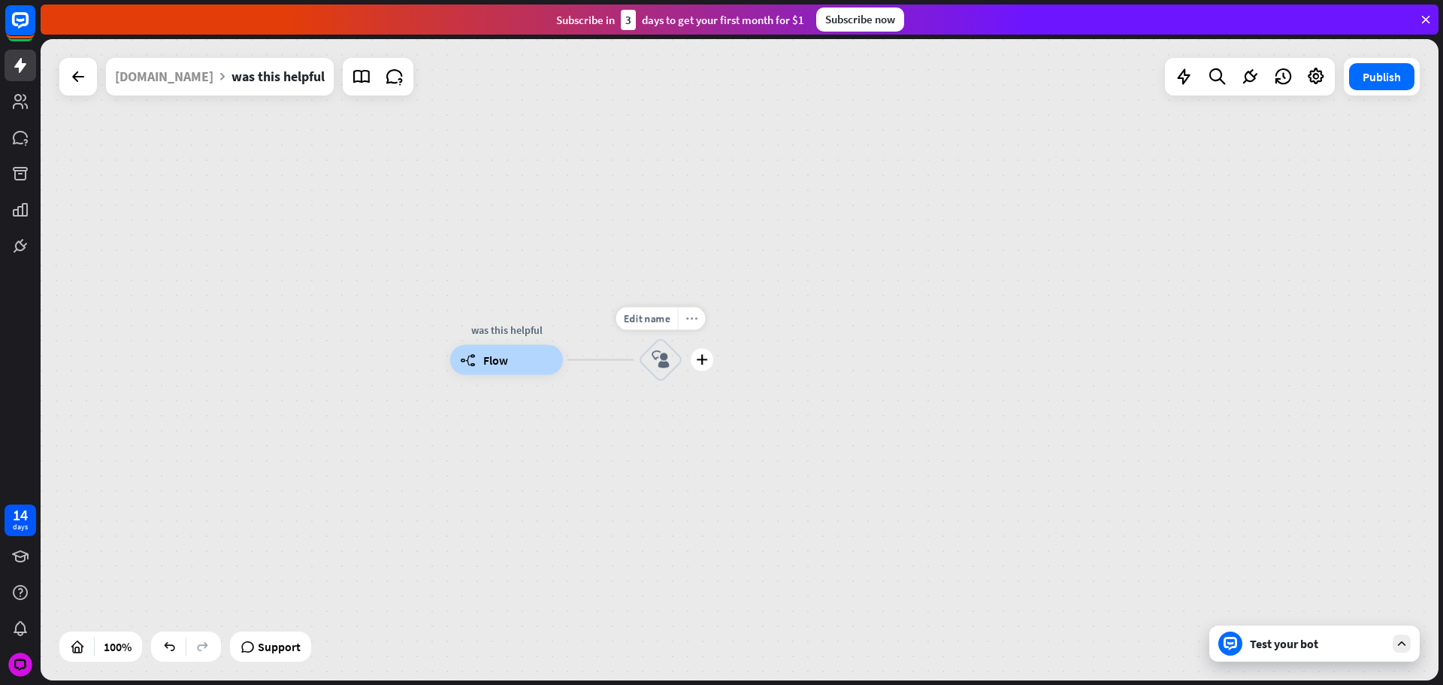
click at [686, 319] on icon "more_horiz" at bounding box center [692, 318] width 12 height 11
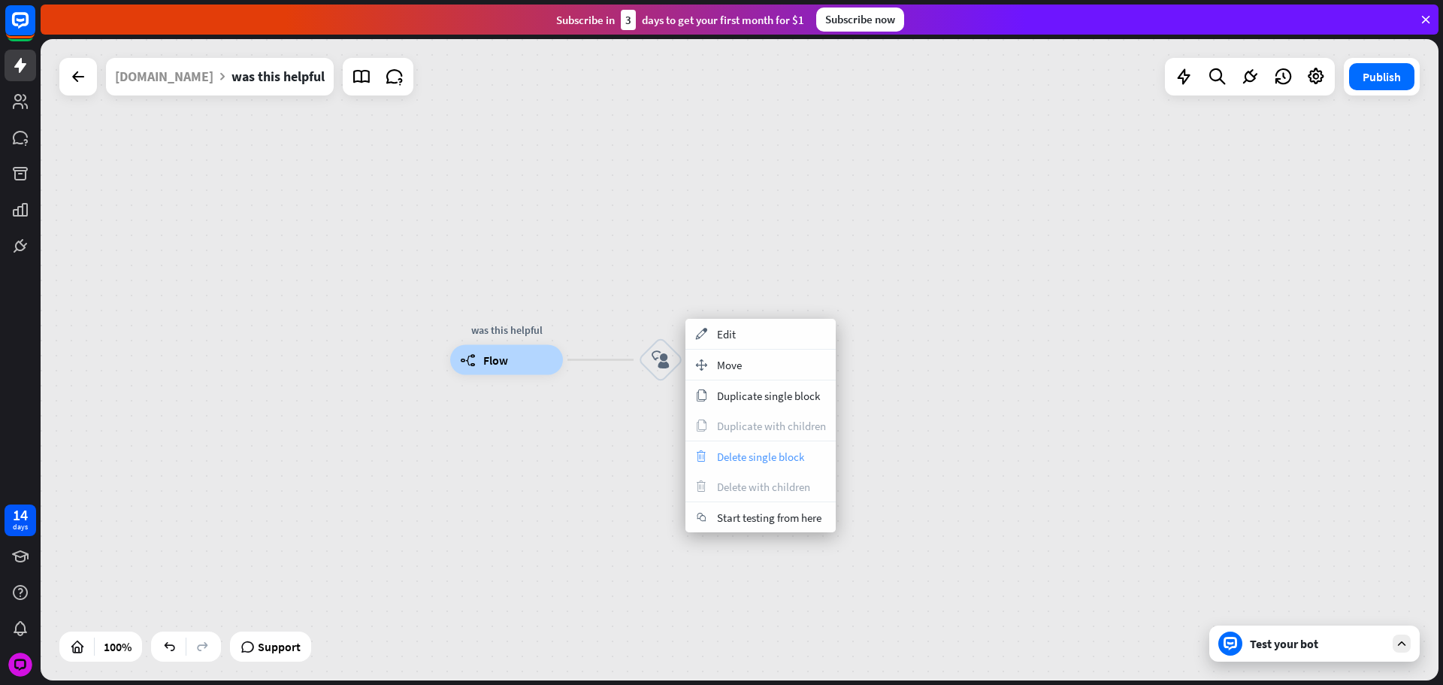
click at [746, 446] on div "trash Delete single block" at bounding box center [761, 456] width 150 height 30
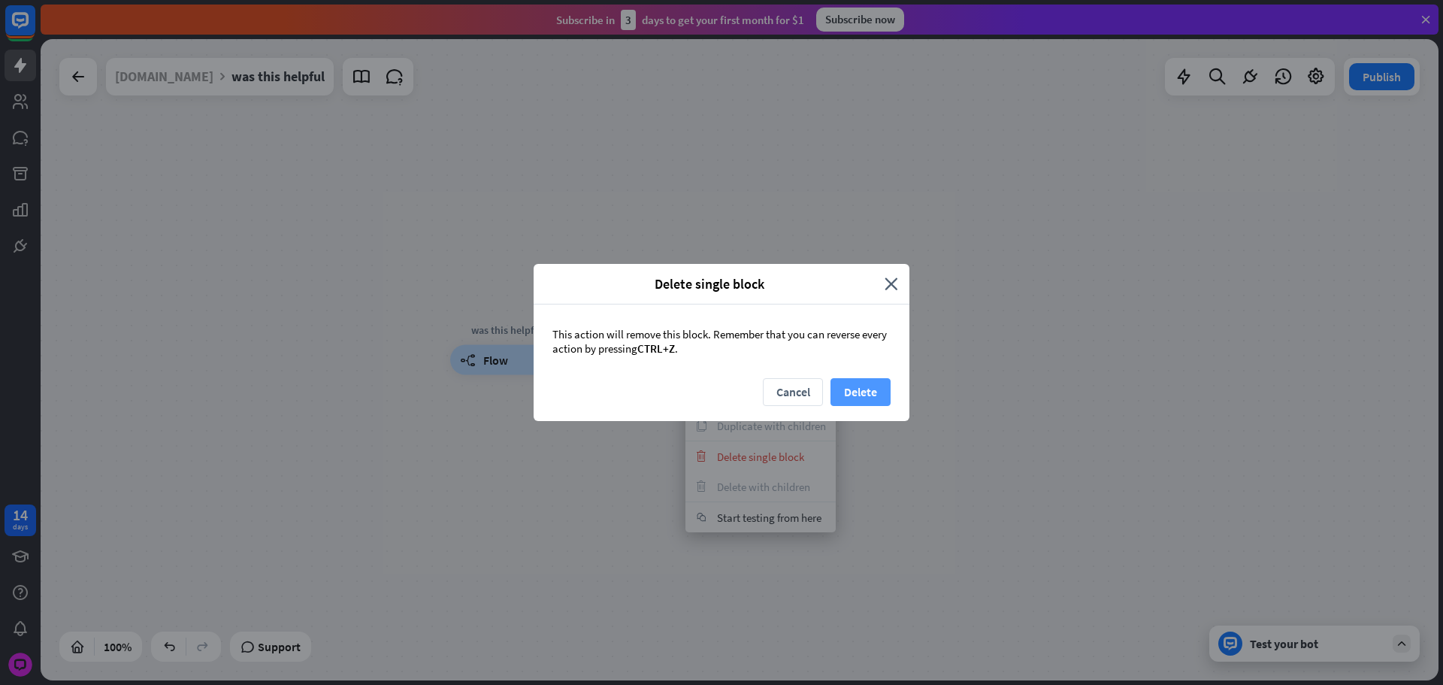
click at [861, 392] on button "Delete" at bounding box center [861, 392] width 60 height 28
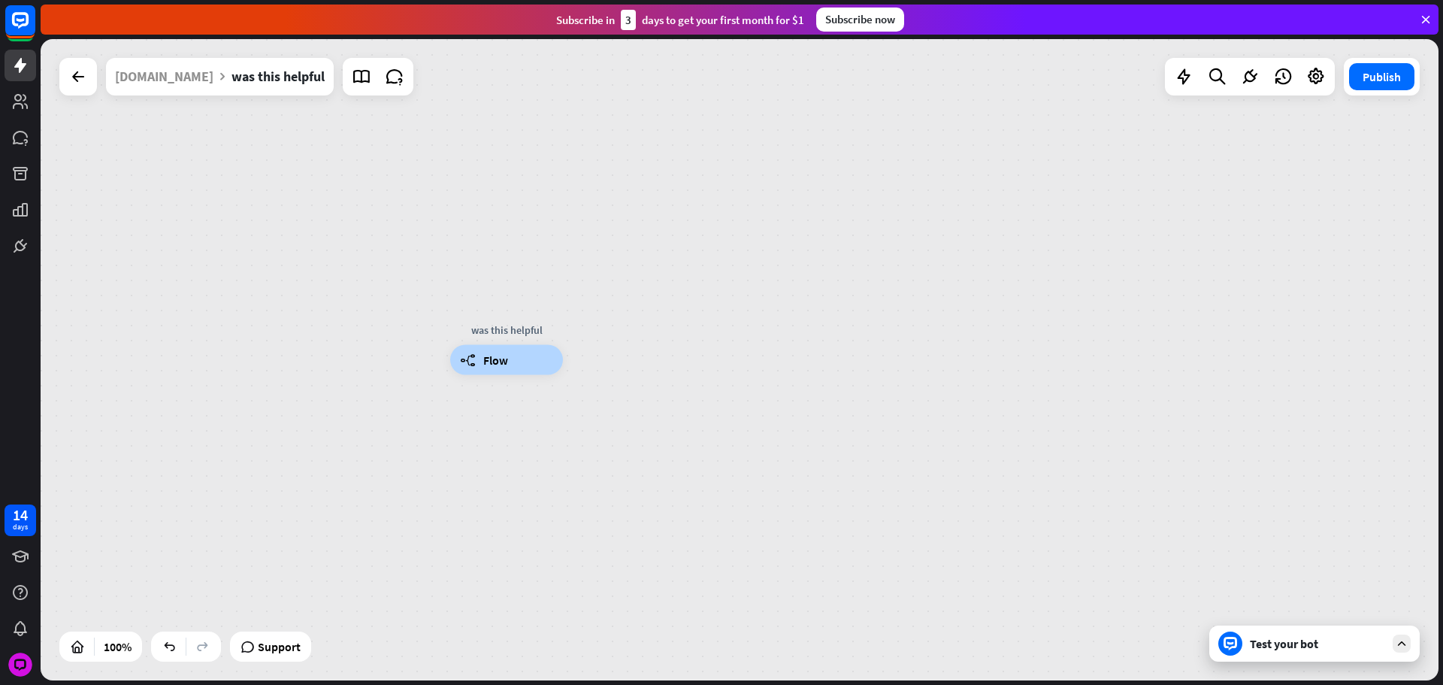
click at [599, 356] on div "was this helpful builder_tree Flow" at bounding box center [740, 359] width 1398 height 641
click at [591, 360] on div "plus" at bounding box center [582, 360] width 23 height 23
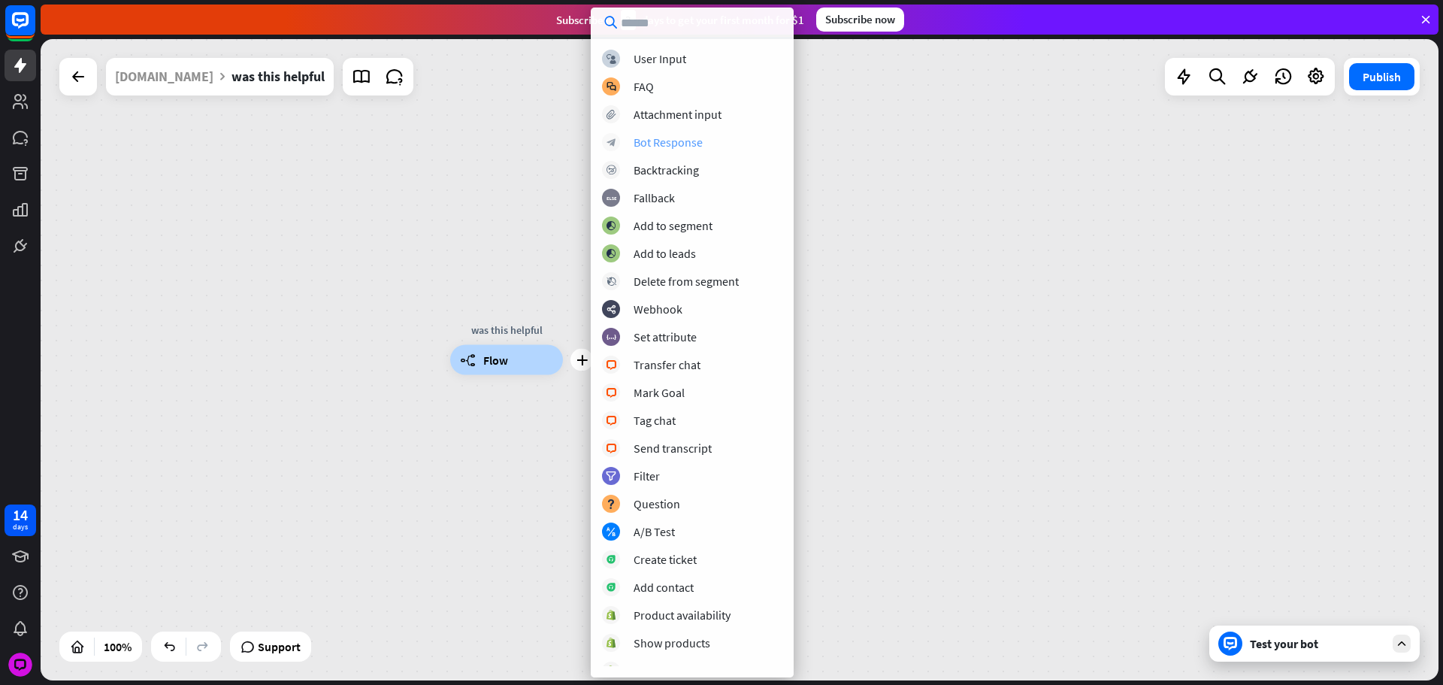
click at [706, 139] on div "block_bot_response Bot Response" at bounding box center [692, 142] width 180 height 18
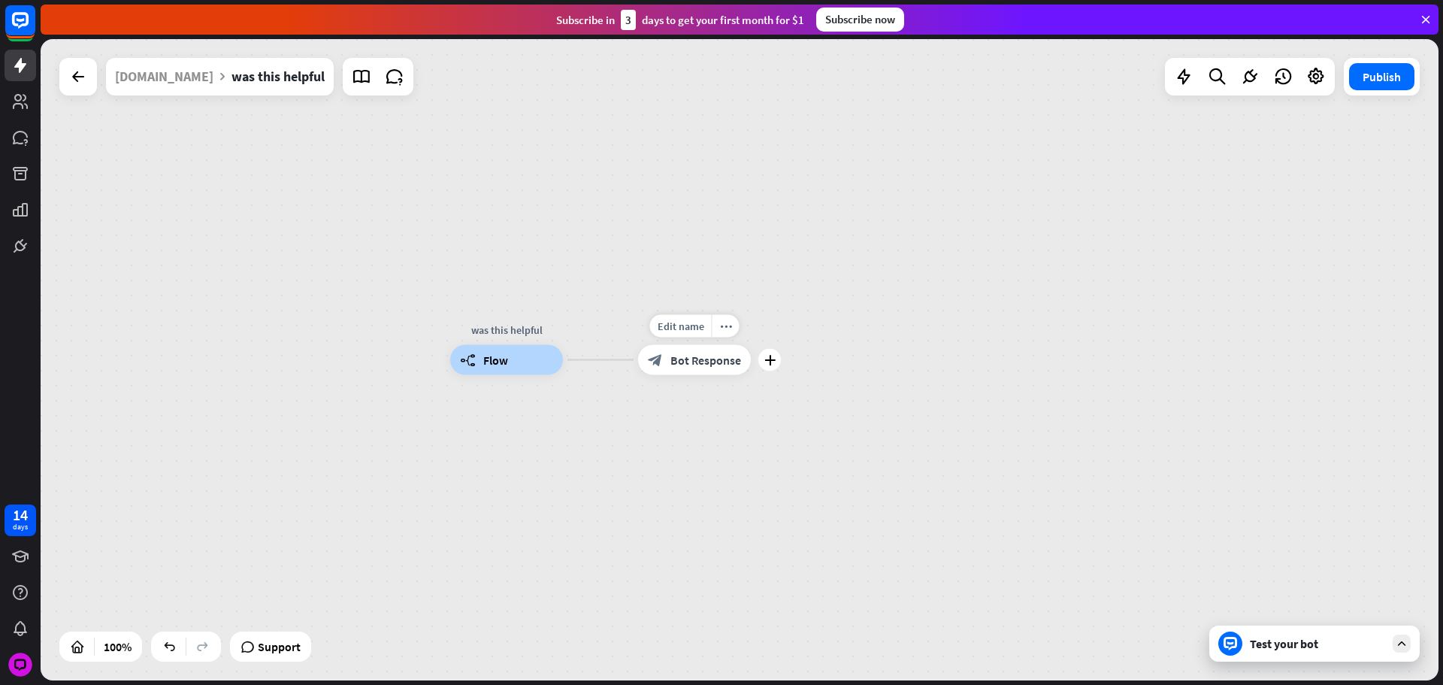
click at [685, 364] on span "Bot Response" at bounding box center [706, 360] width 71 height 15
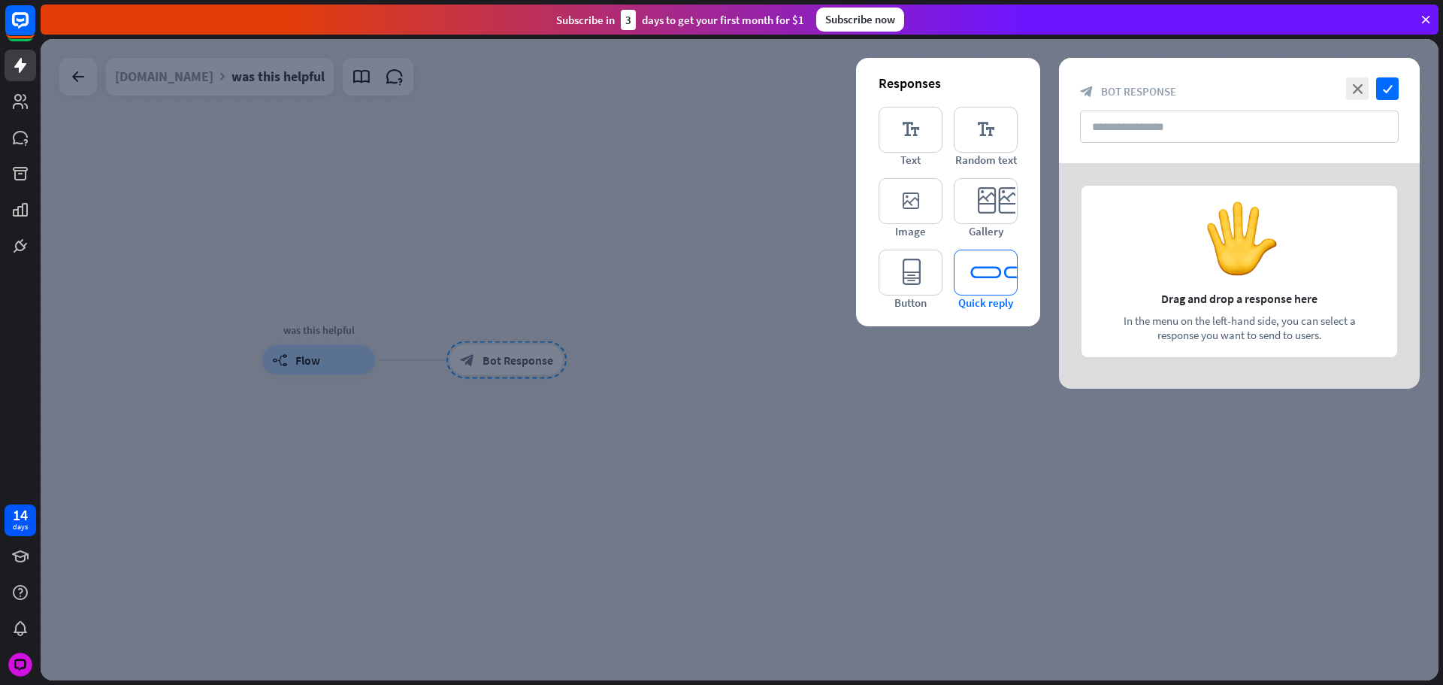
click at [985, 274] on icon "editor_quick_replies" at bounding box center [986, 273] width 64 height 46
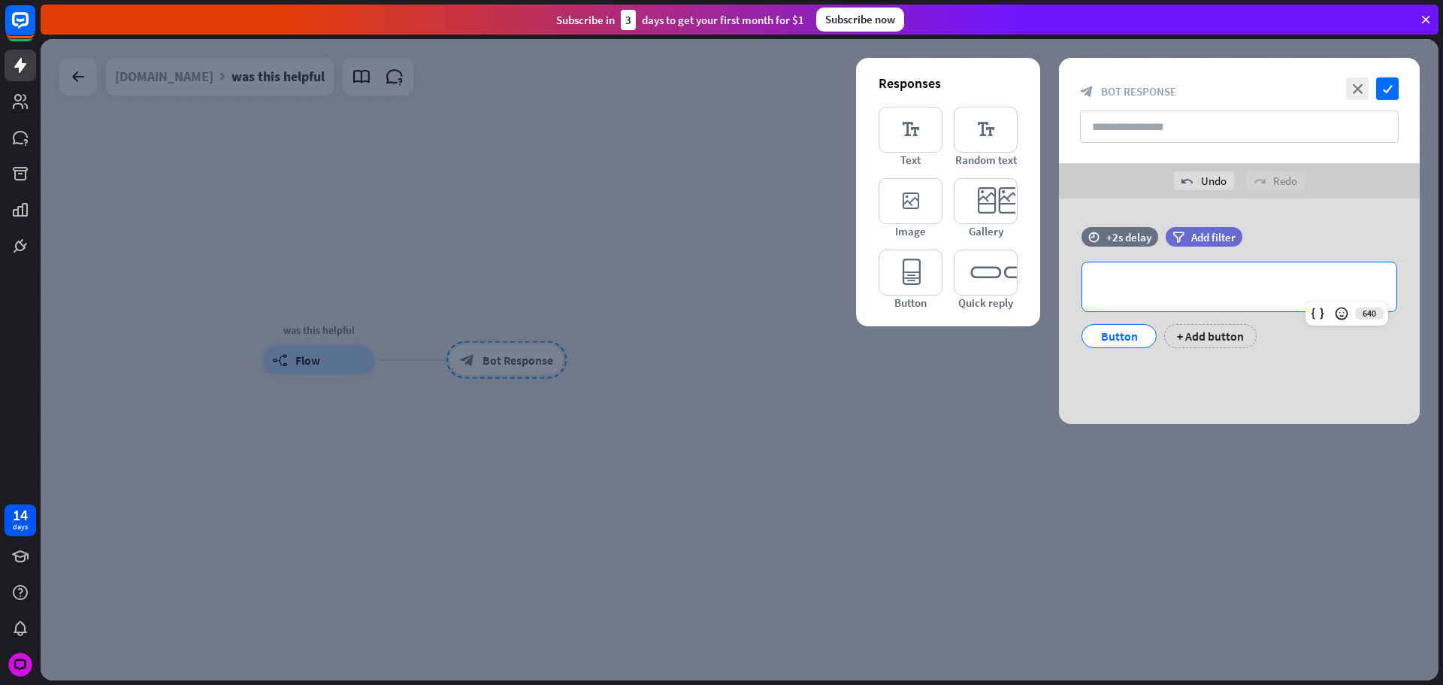
drag, startPoint x: 1134, startPoint y: 281, endPoint x: 1134, endPoint y: 191, distance: 90.2
click at [1135, 282] on p "**********" at bounding box center [1240, 286] width 284 height 19
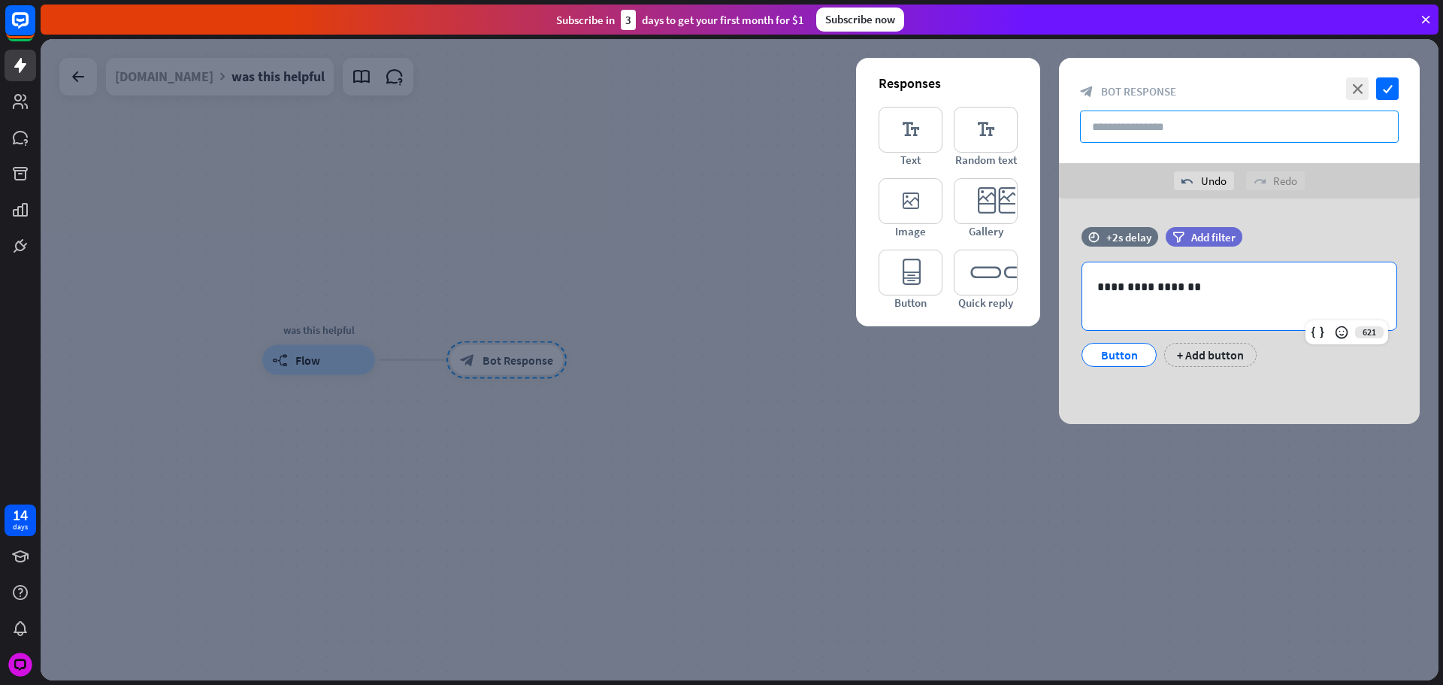
click at [1137, 133] on input "text" at bounding box center [1239, 127] width 319 height 32
paste input "**********"
type input "**********"
click at [1148, 309] on p at bounding box center [1240, 305] width 284 height 19
click at [1126, 247] on div "time +2s delay" at bounding box center [1120, 244] width 77 height 35
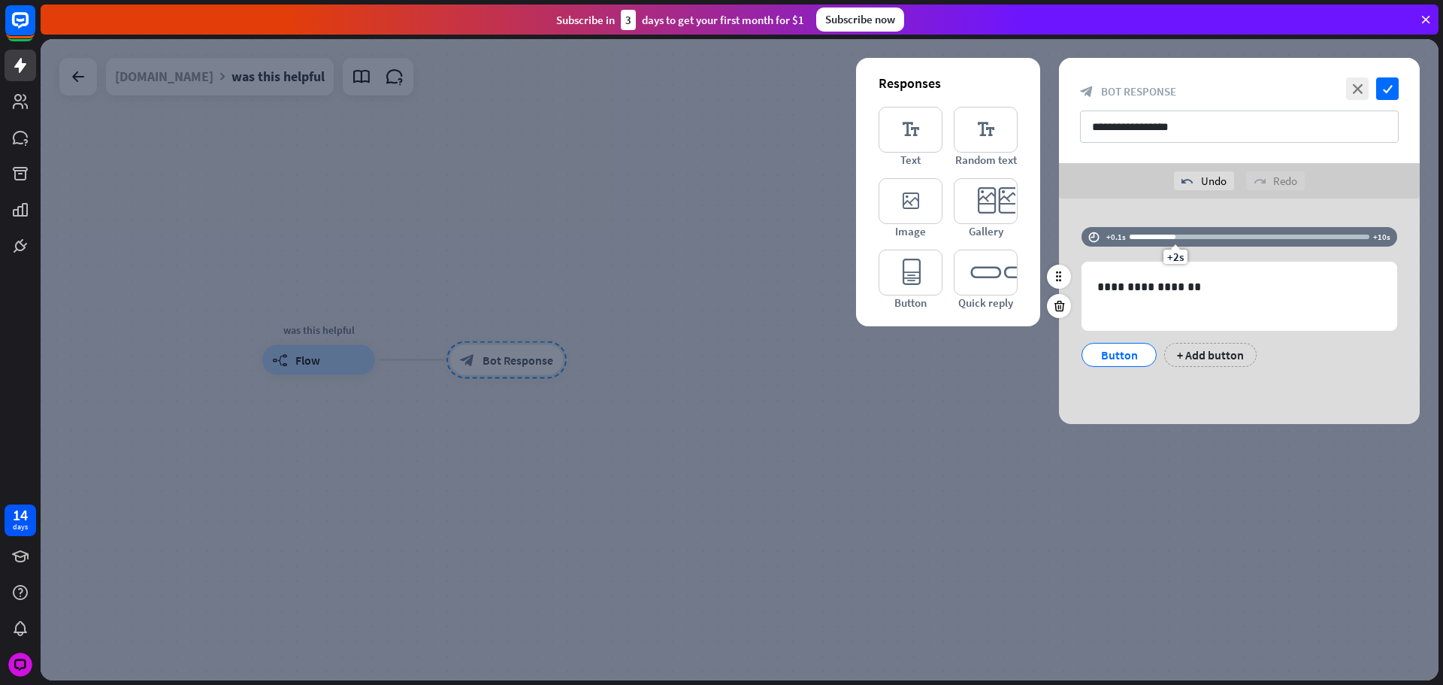
click at [1130, 236] on div at bounding box center [1153, 237] width 46 height 5
click at [1158, 238] on div at bounding box center [1250, 237] width 240 height 5
click at [1154, 236] on div "+1.3s" at bounding box center [1159, 237] width 11 height 11
click at [1148, 236] on div at bounding box center [1144, 237] width 29 height 5
click at [1151, 236] on div "+1s" at bounding box center [1152, 237] width 11 height 11
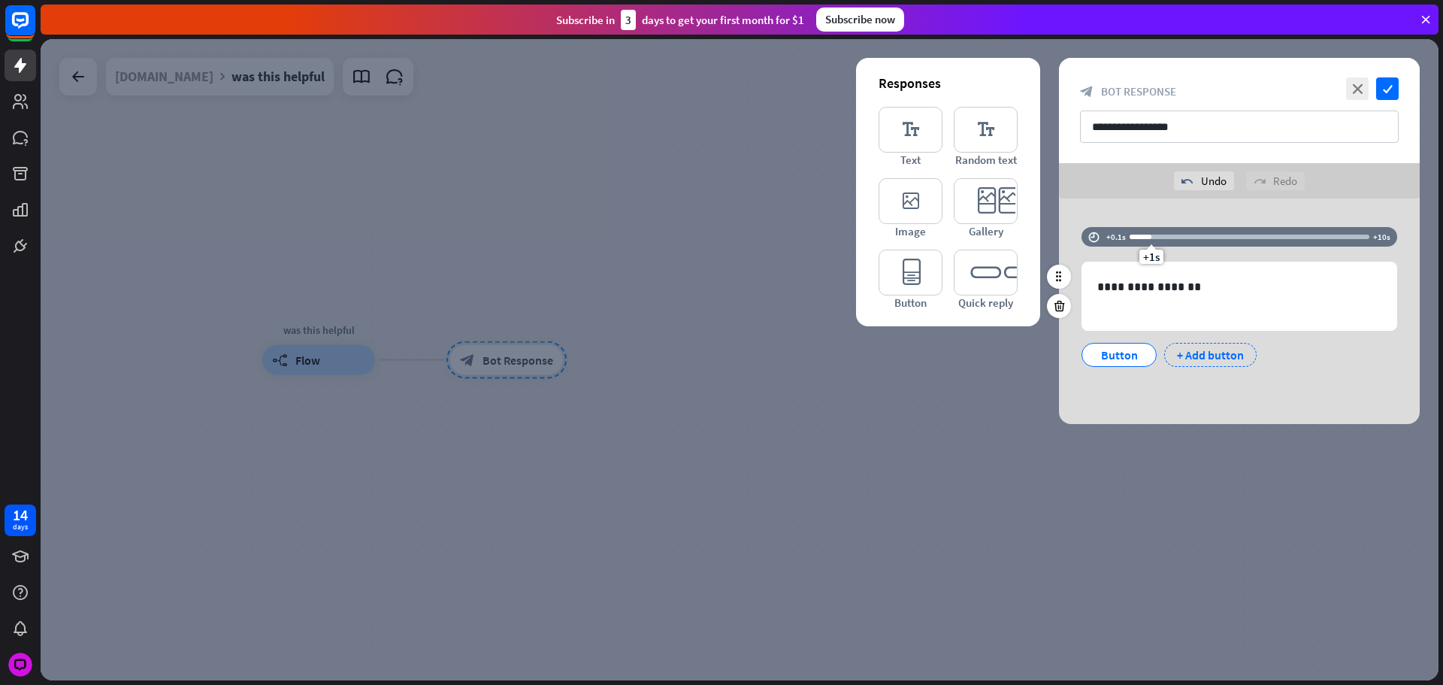
click at [1178, 353] on div "+ Add button" at bounding box center [1210, 355] width 92 height 24
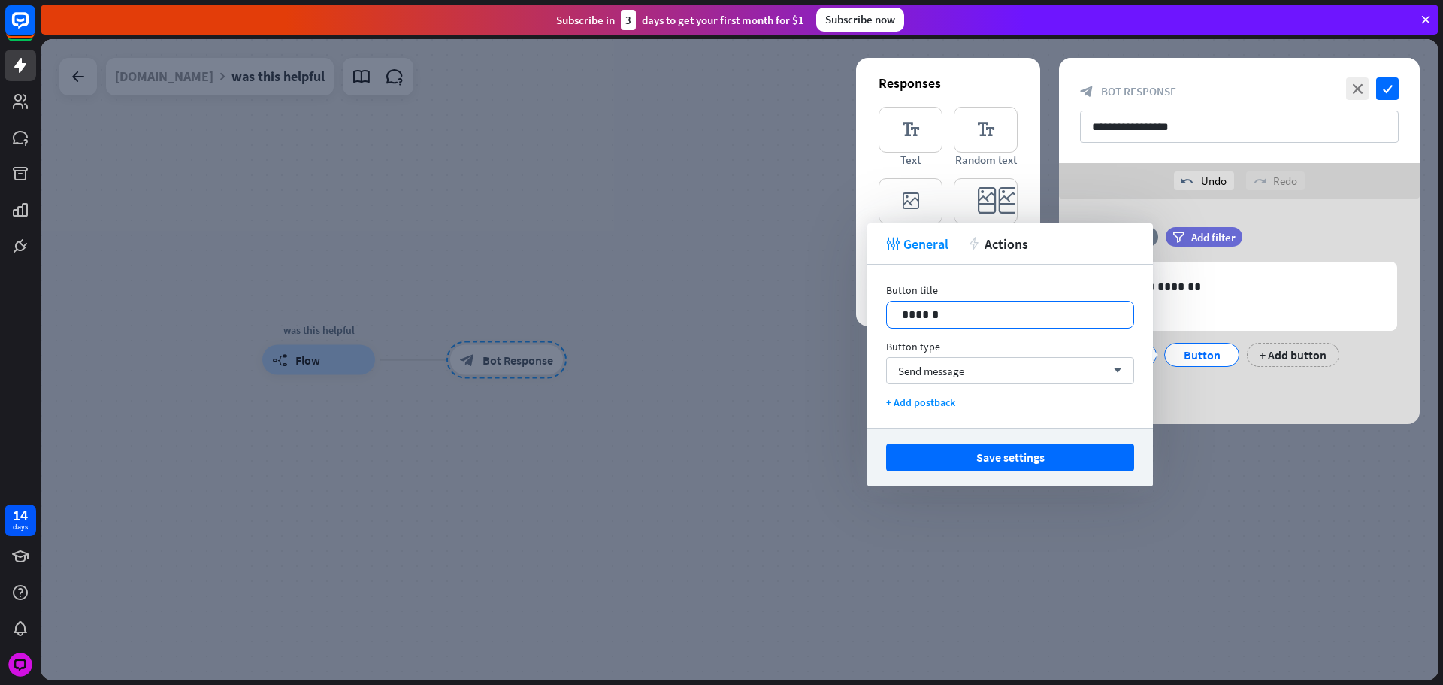
click at [990, 300] on div "Button title 14 ******" at bounding box center [1010, 305] width 248 height 45
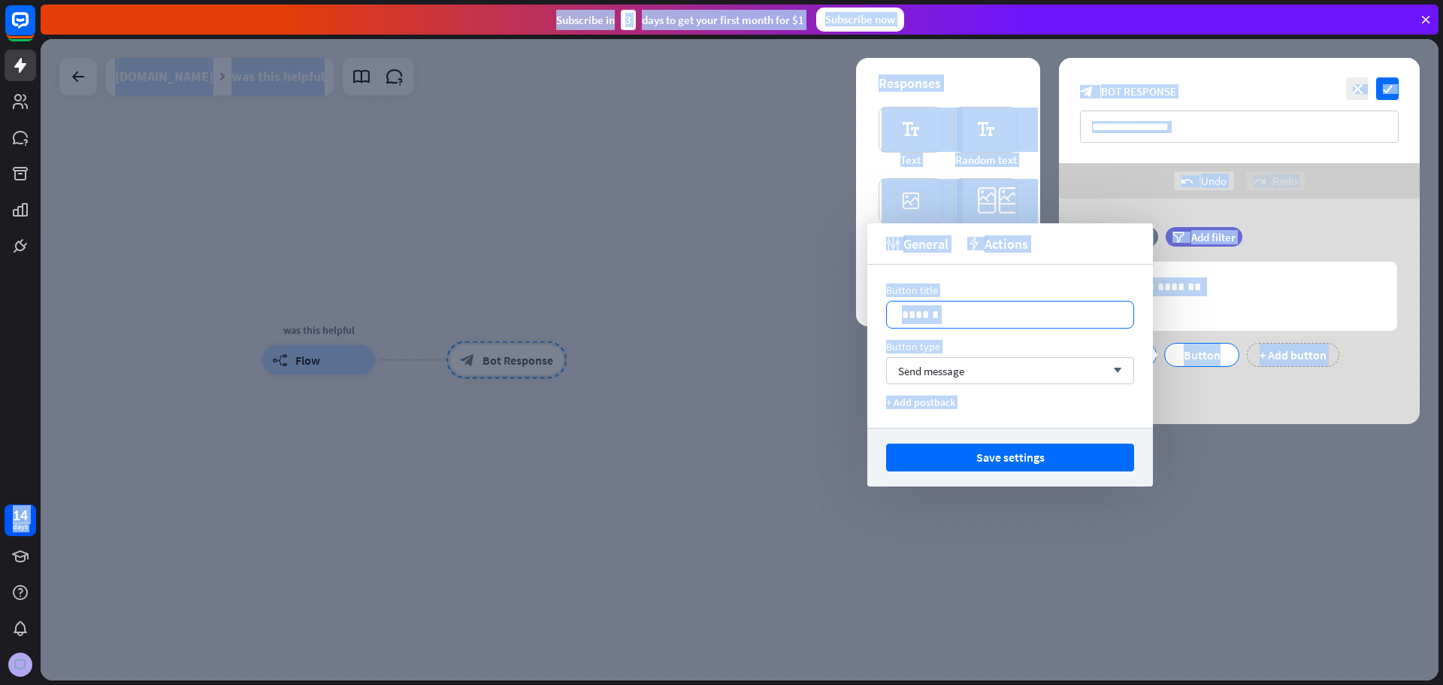
click at [1005, 322] on p "******" at bounding box center [1010, 314] width 217 height 19
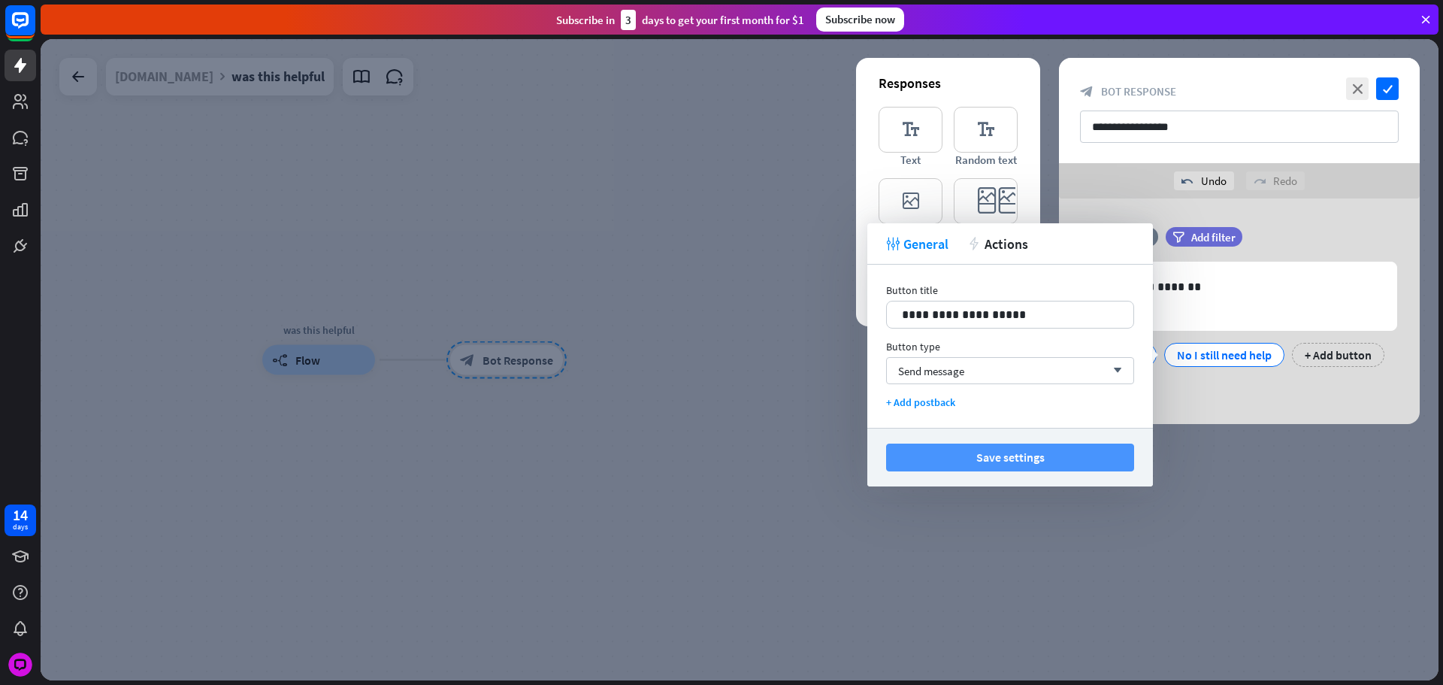
click at [1037, 453] on button "Save settings" at bounding box center [1010, 458] width 248 height 28
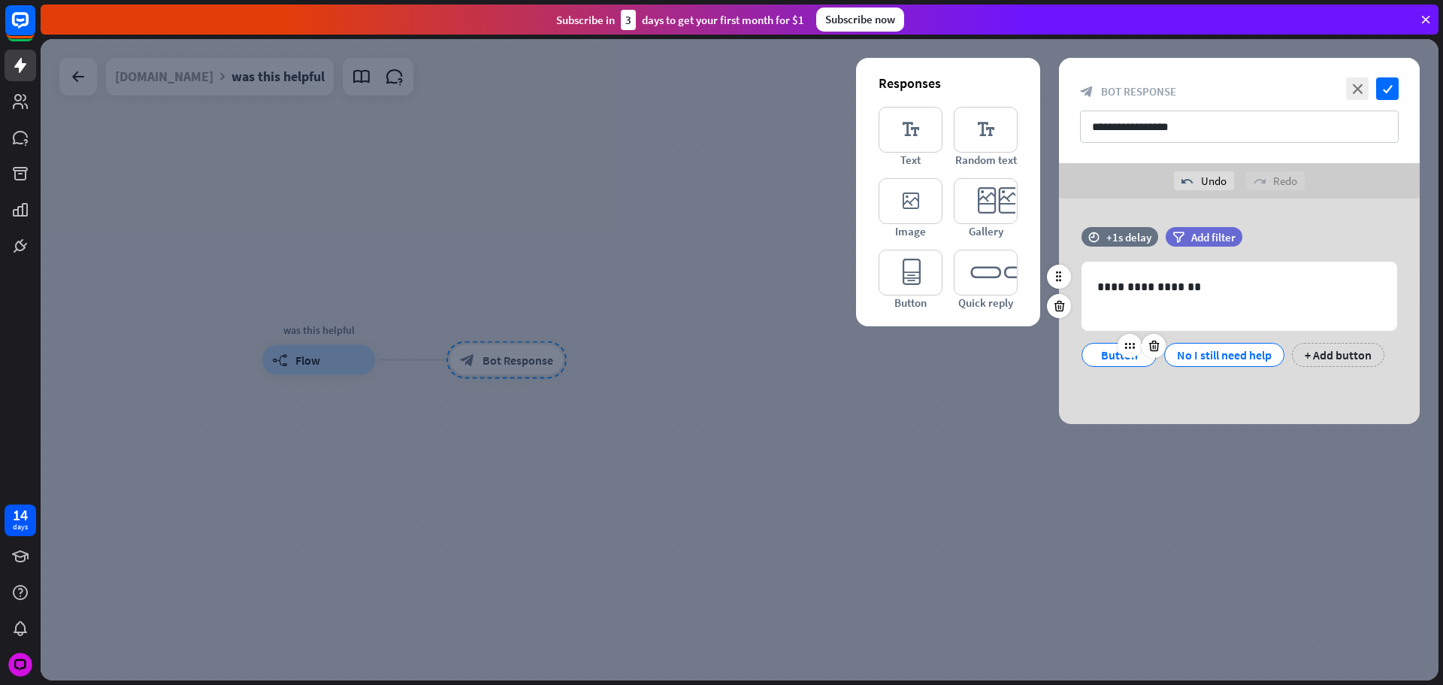
click at [1116, 353] on div "Button" at bounding box center [1120, 355] width 50 height 23
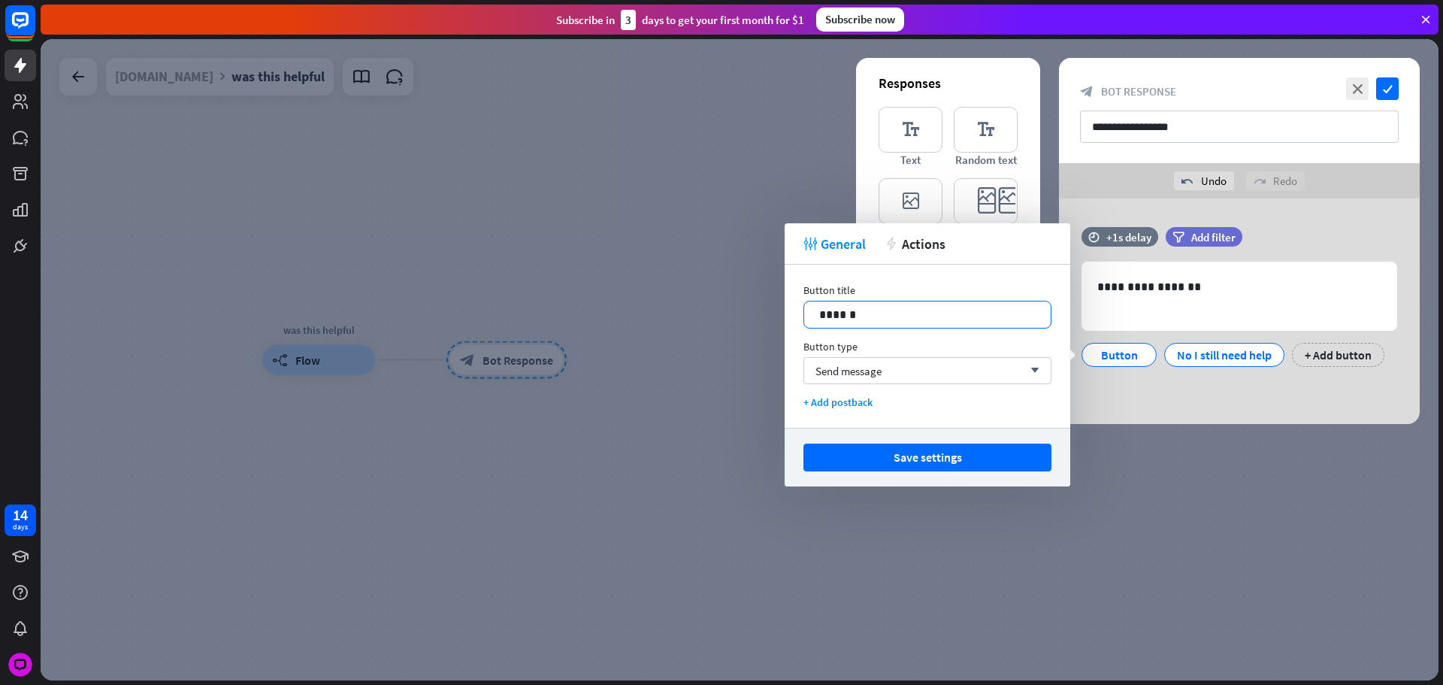
click at [914, 308] on p "******" at bounding box center [927, 314] width 217 height 19
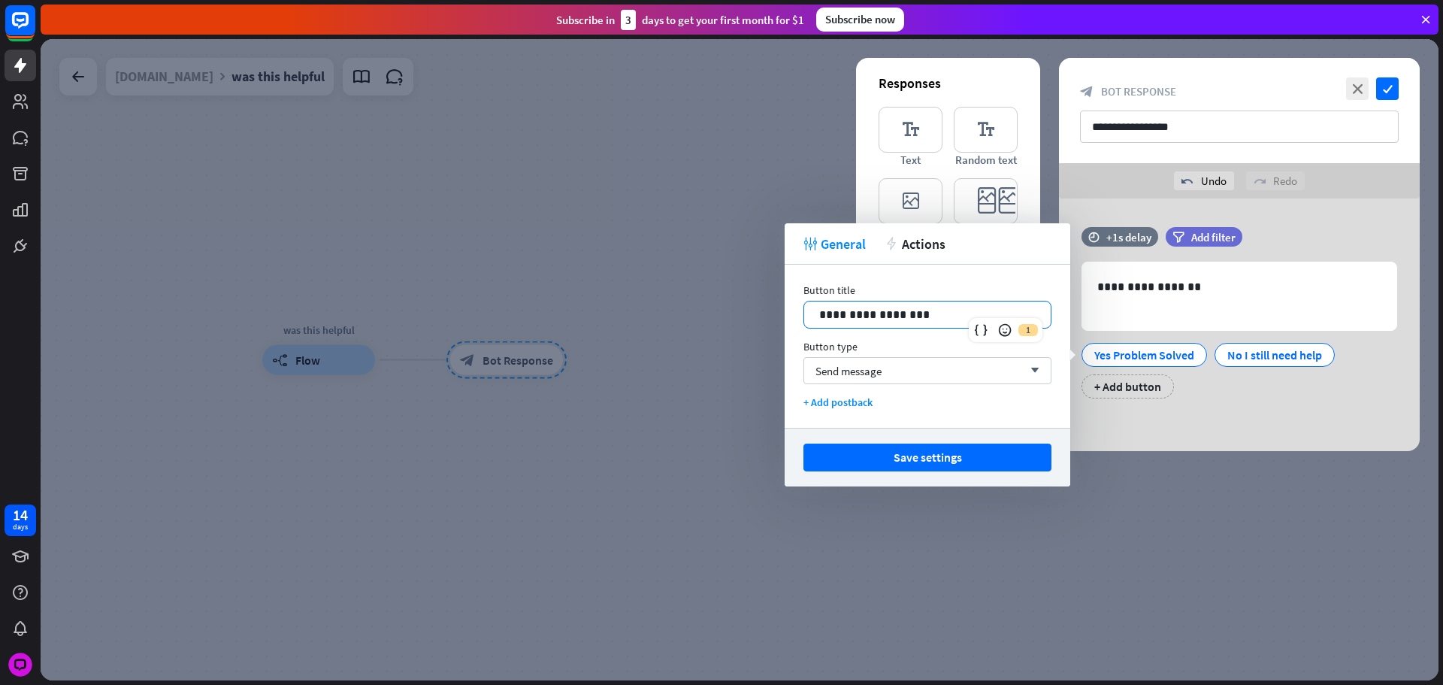
click at [955, 453] on button "Save settings" at bounding box center [928, 458] width 248 height 28
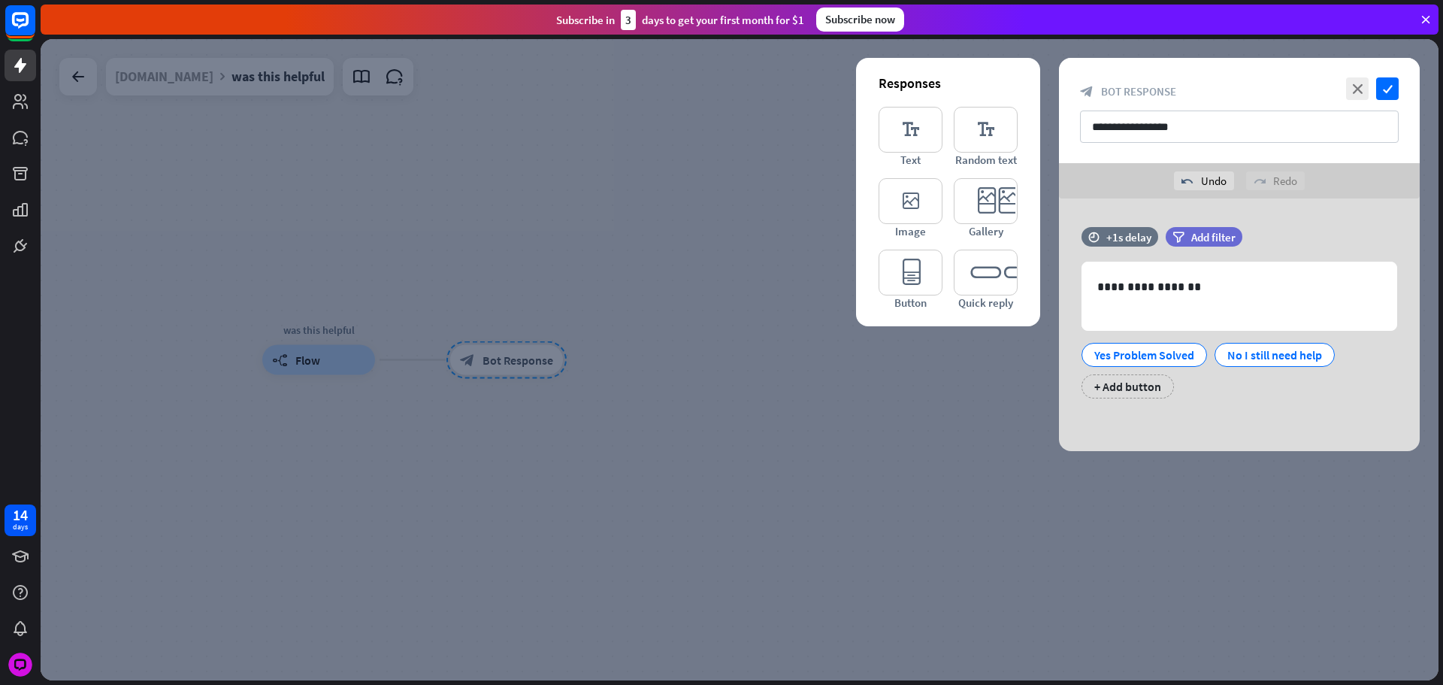
click at [665, 346] on div at bounding box center [740, 359] width 1398 height 641
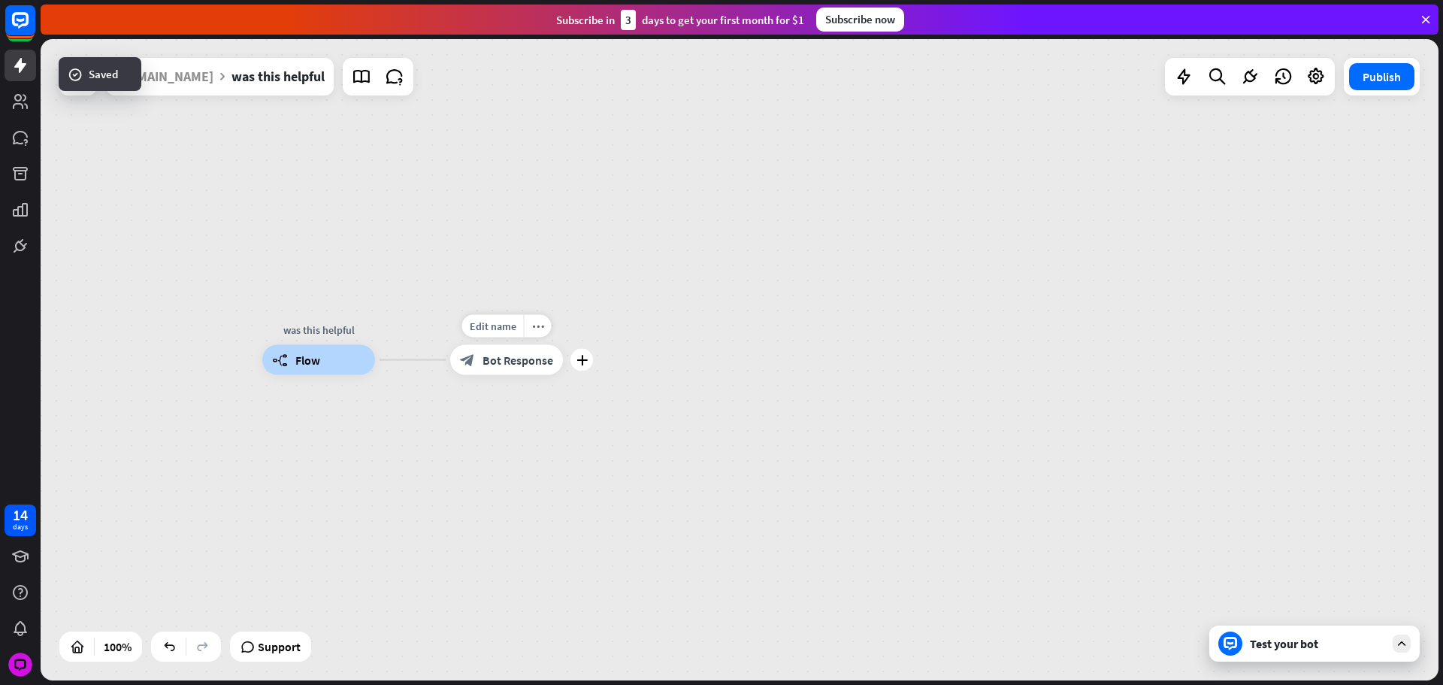
click at [516, 370] on div "block_bot_response Bot Response" at bounding box center [506, 360] width 113 height 30
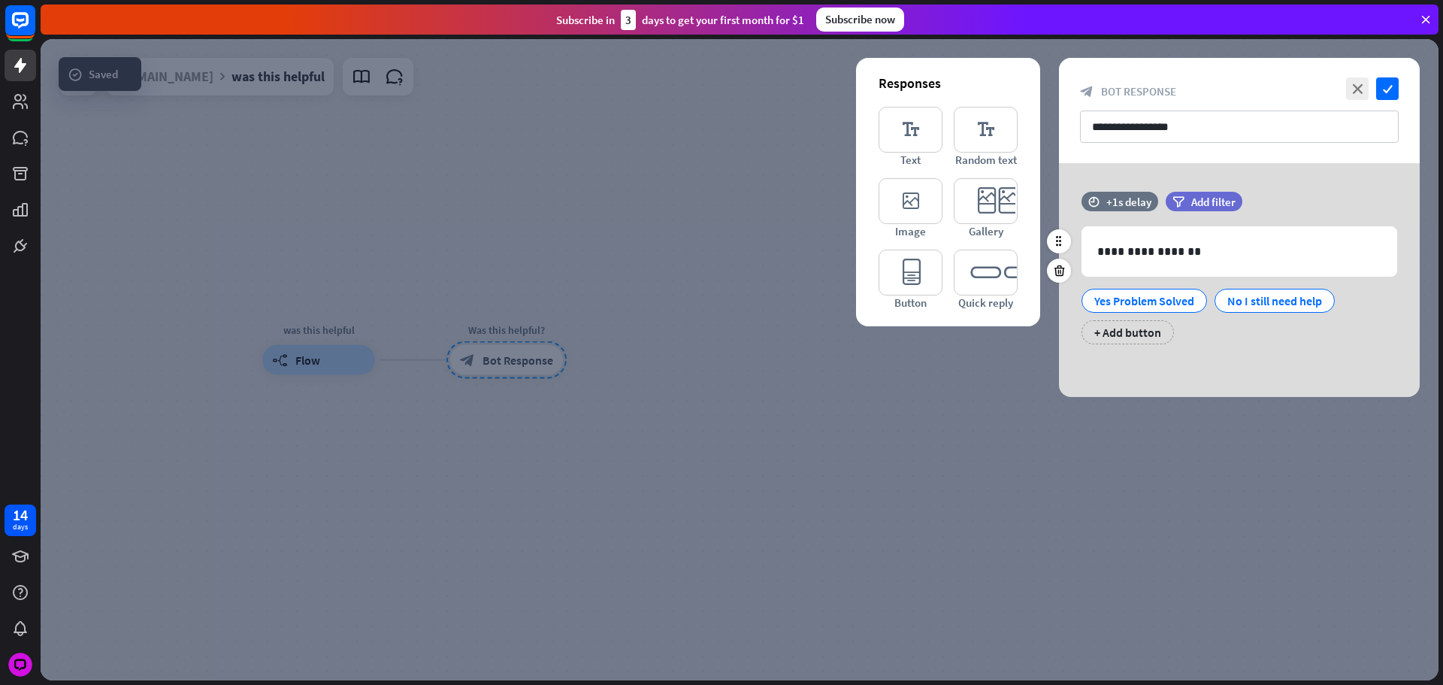
drag, startPoint x: 1265, startPoint y: 215, endPoint x: 1265, endPoint y: 224, distance: 9.0
click at [1265, 222] on div "filter Add filter" at bounding box center [1242, 209] width 152 height 35
click at [1259, 235] on div "**********" at bounding box center [1240, 251] width 314 height 49
click at [1140, 264] on div "**********" at bounding box center [1240, 251] width 314 height 49
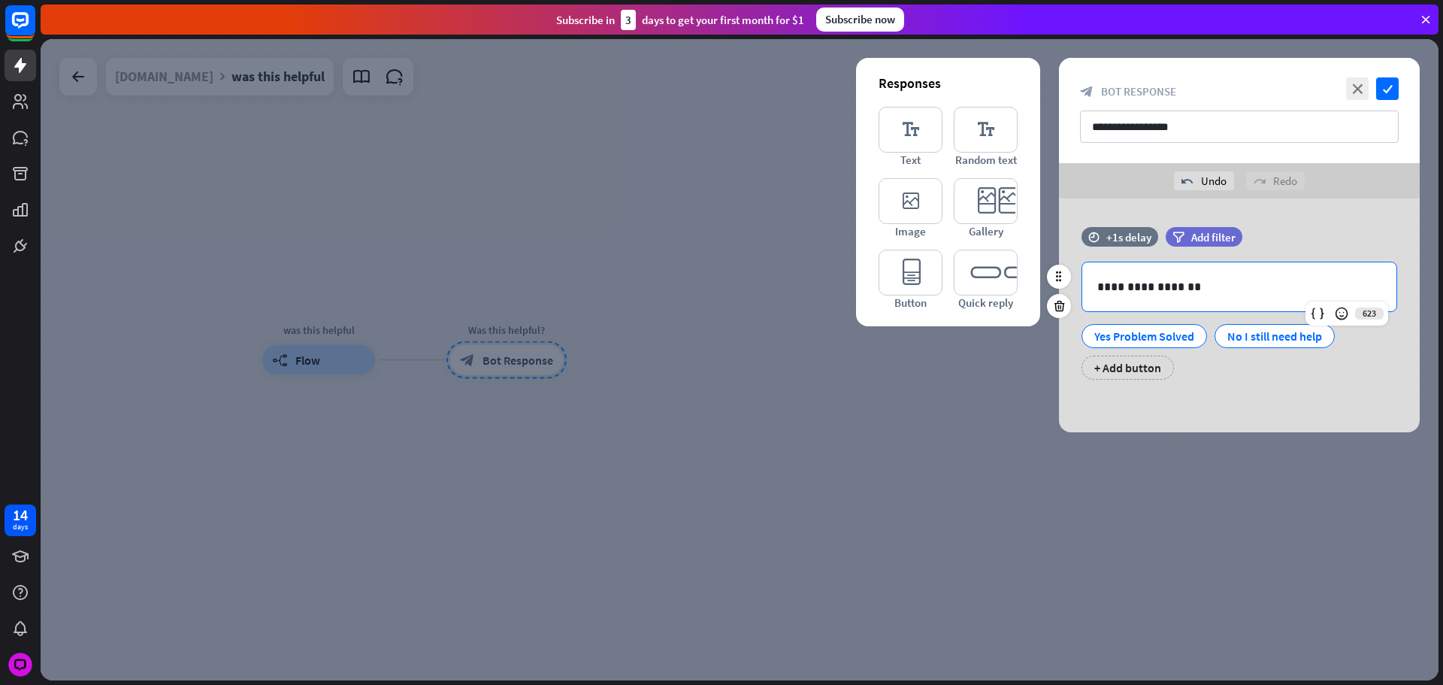
click at [1214, 284] on p "**********" at bounding box center [1240, 286] width 284 height 19
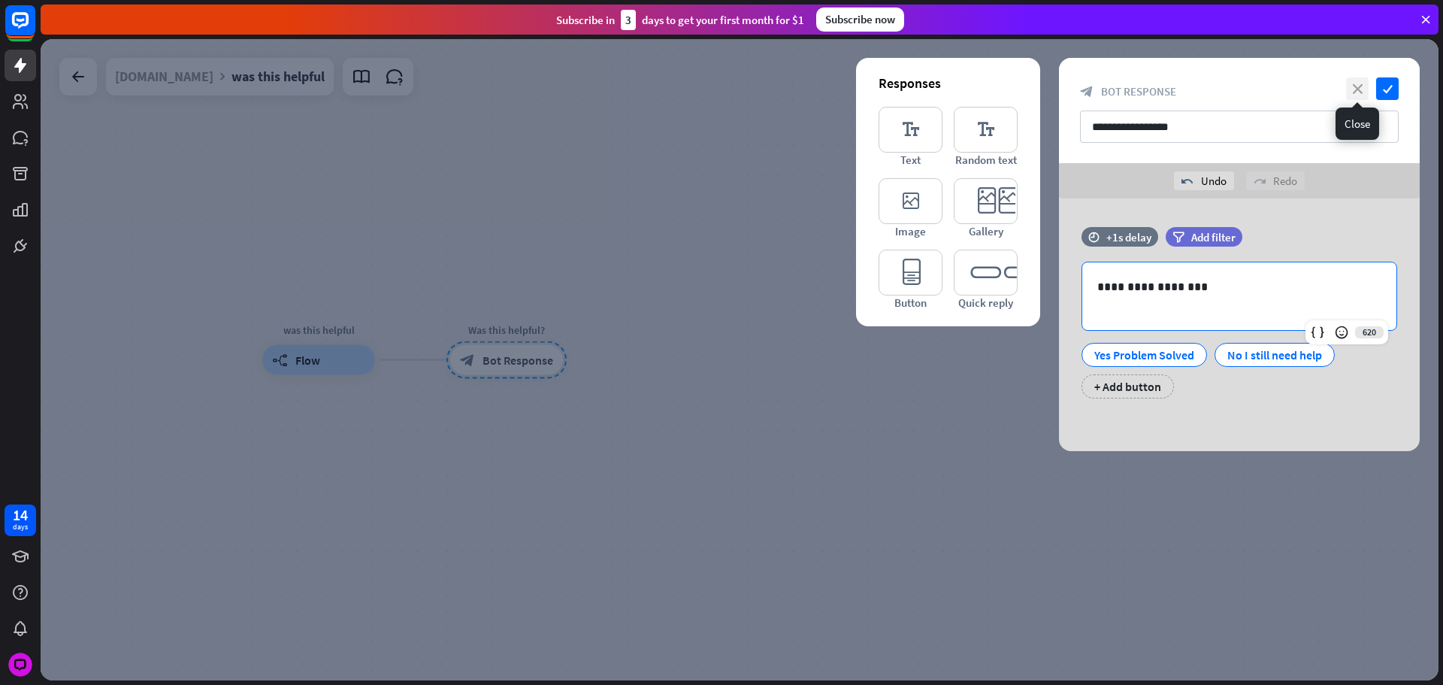
click at [1366, 89] on icon "close" at bounding box center [1357, 88] width 23 height 23
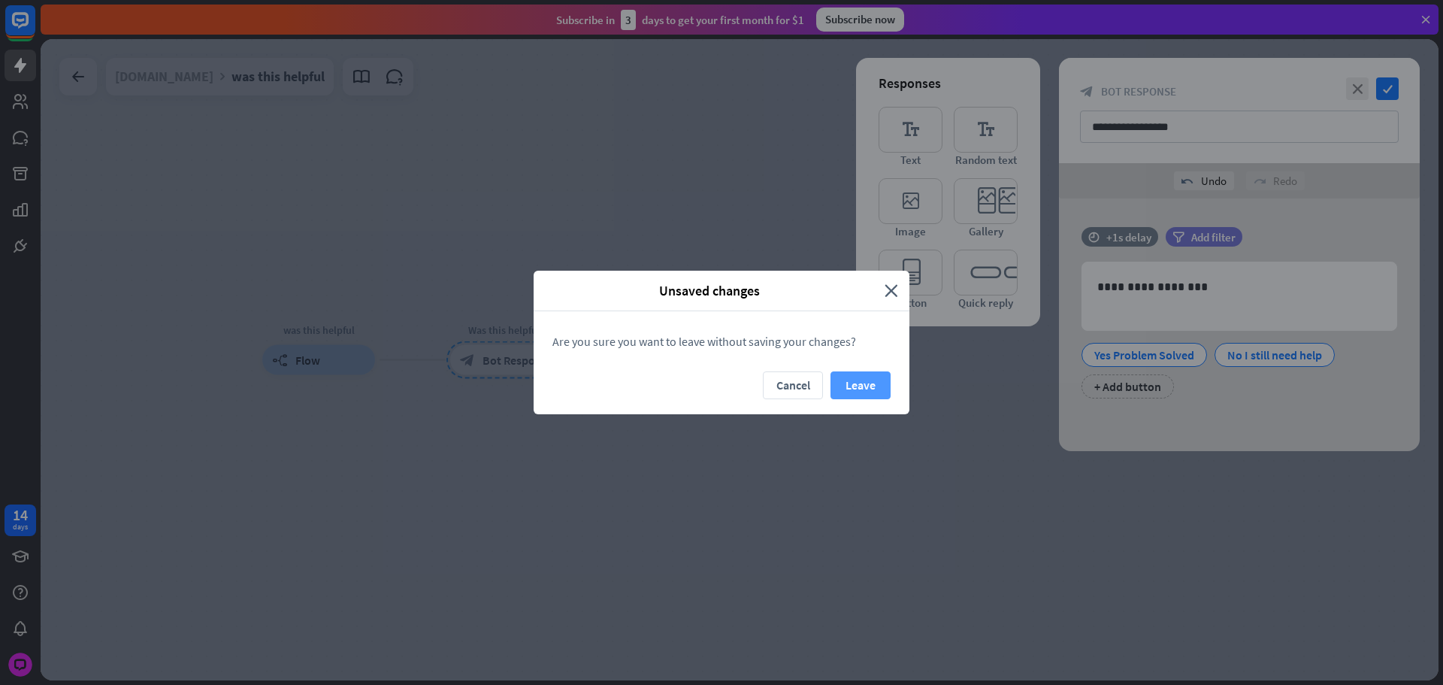
click at [849, 386] on button "Leave" at bounding box center [861, 385] width 60 height 28
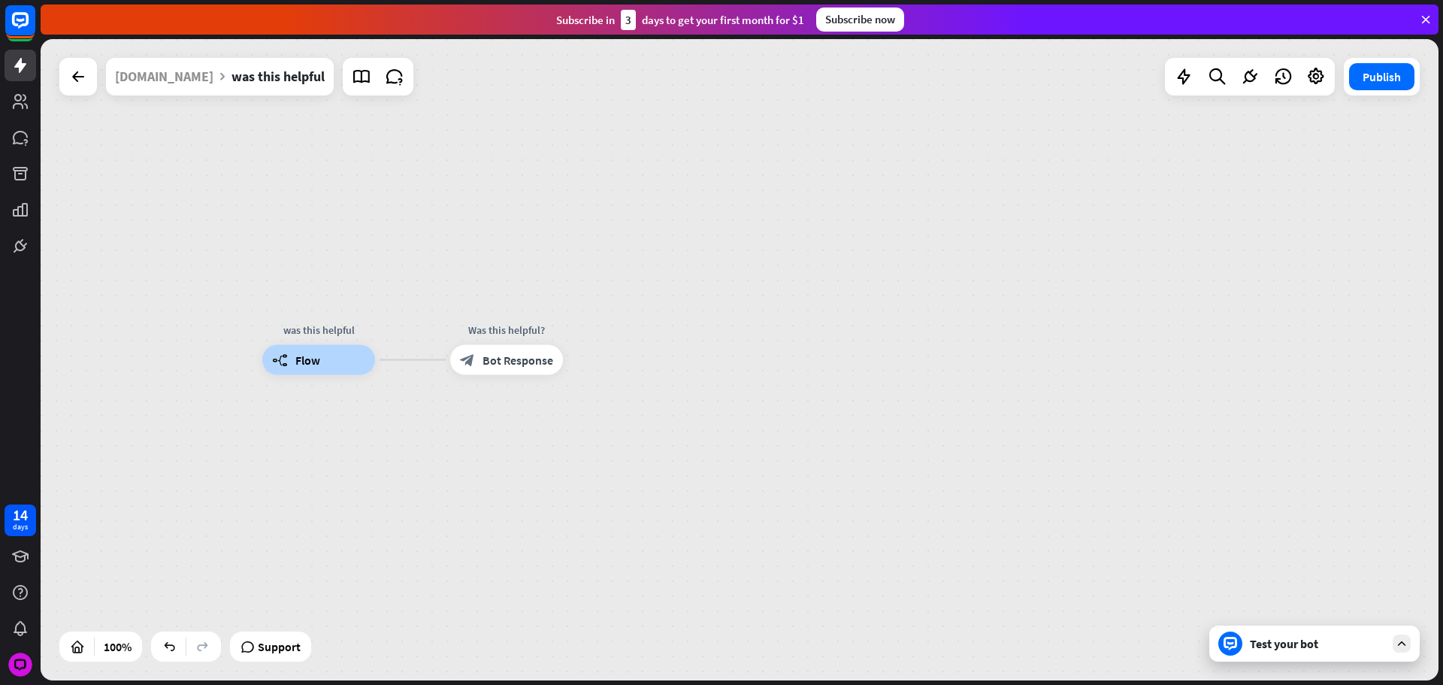
click at [517, 366] on span "Bot Response" at bounding box center [518, 360] width 71 height 15
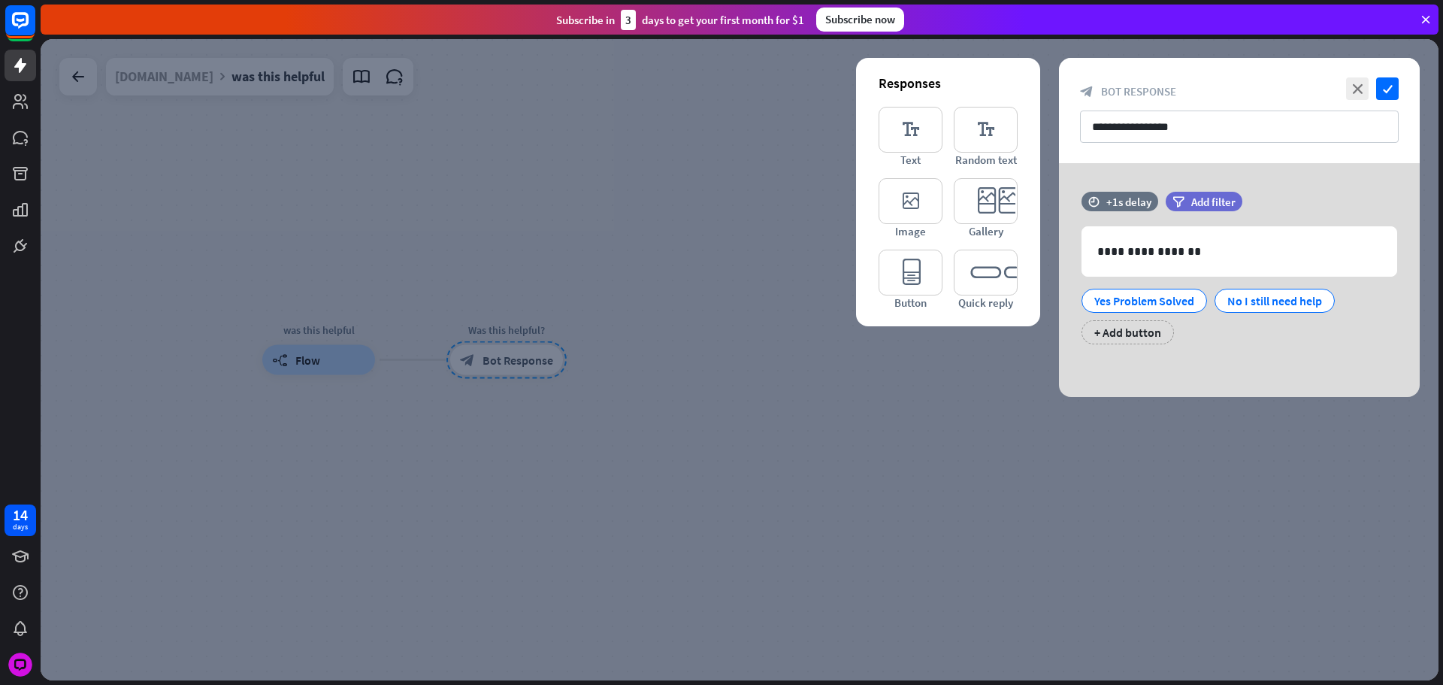
click at [908, 341] on div at bounding box center [740, 359] width 1398 height 641
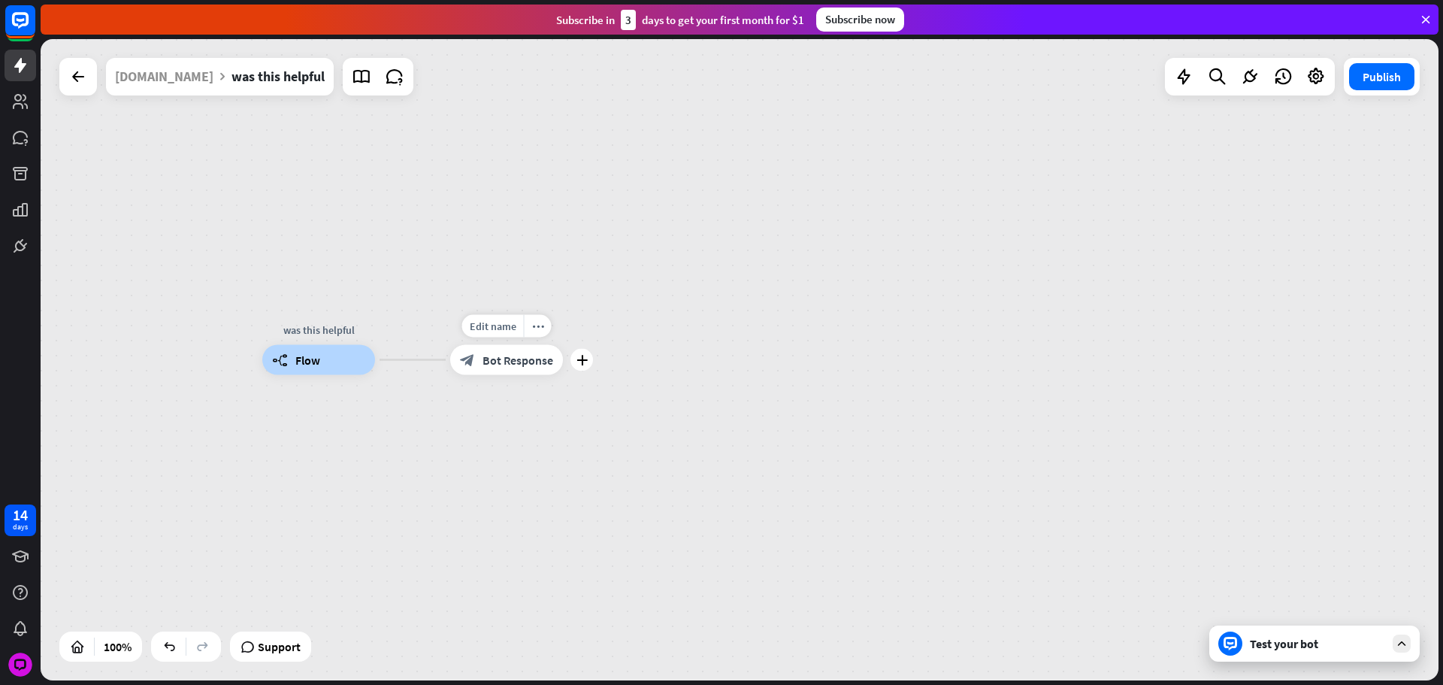
click at [563, 356] on div "Edit name more_horiz plus Was this helpful? block_bot_response Bot Response" at bounding box center [506, 360] width 113 height 30
click at [576, 357] on div "plus" at bounding box center [582, 360] width 23 height 23
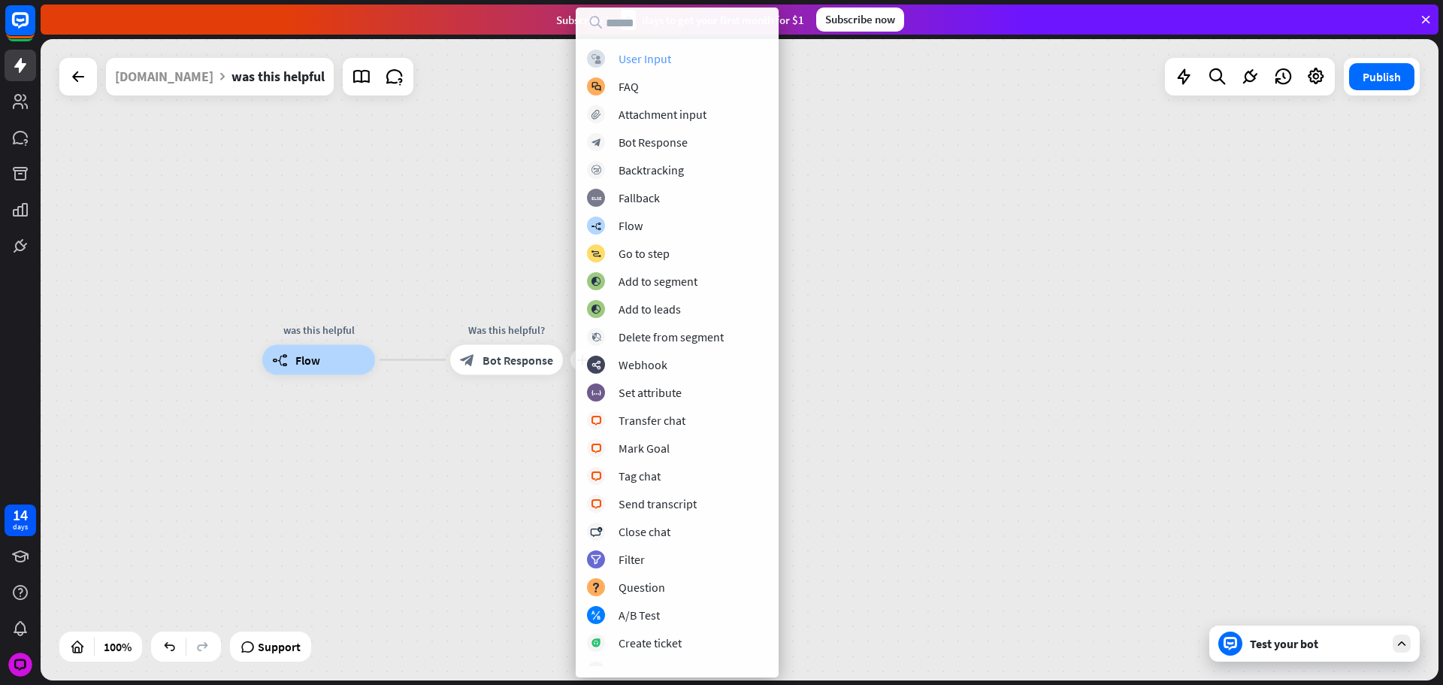
click at [650, 62] on div "User Input" at bounding box center [645, 58] width 53 height 15
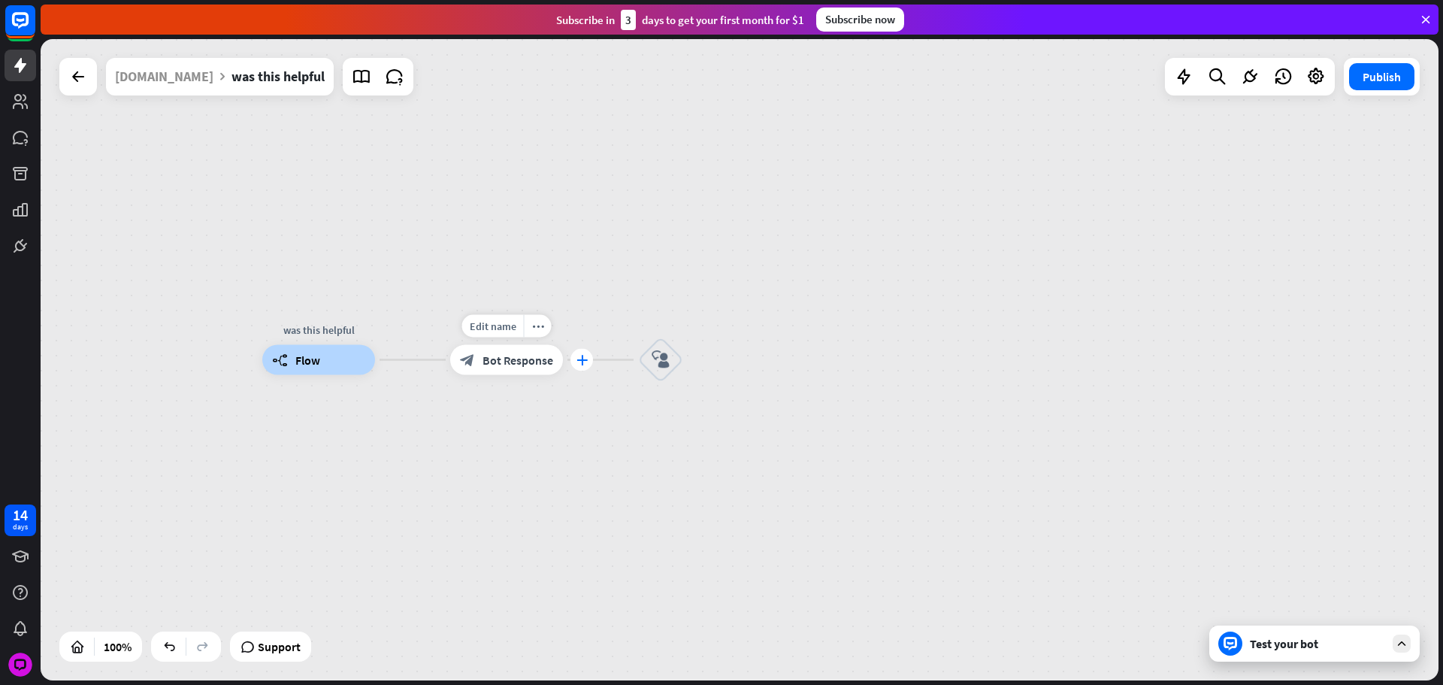
click at [586, 366] on div "plus" at bounding box center [582, 360] width 23 height 23
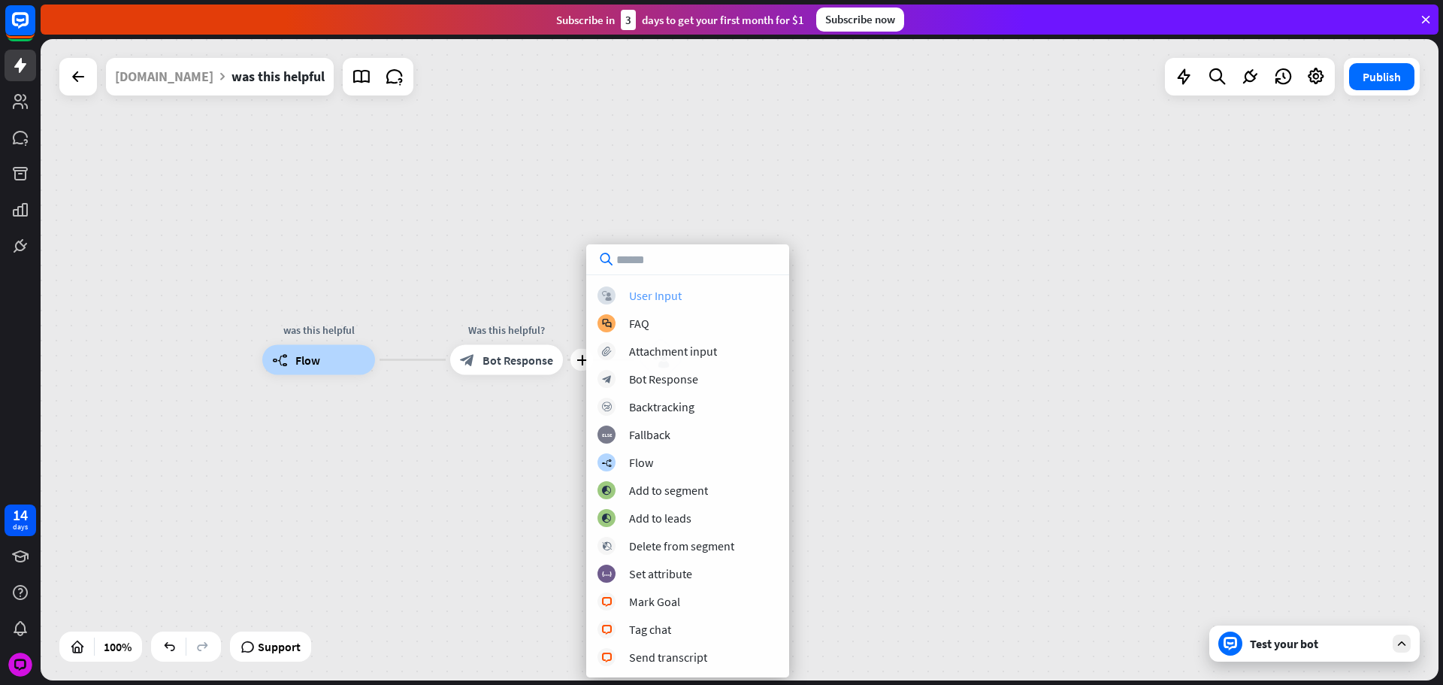
click at [632, 292] on div "User Input" at bounding box center [655, 295] width 53 height 15
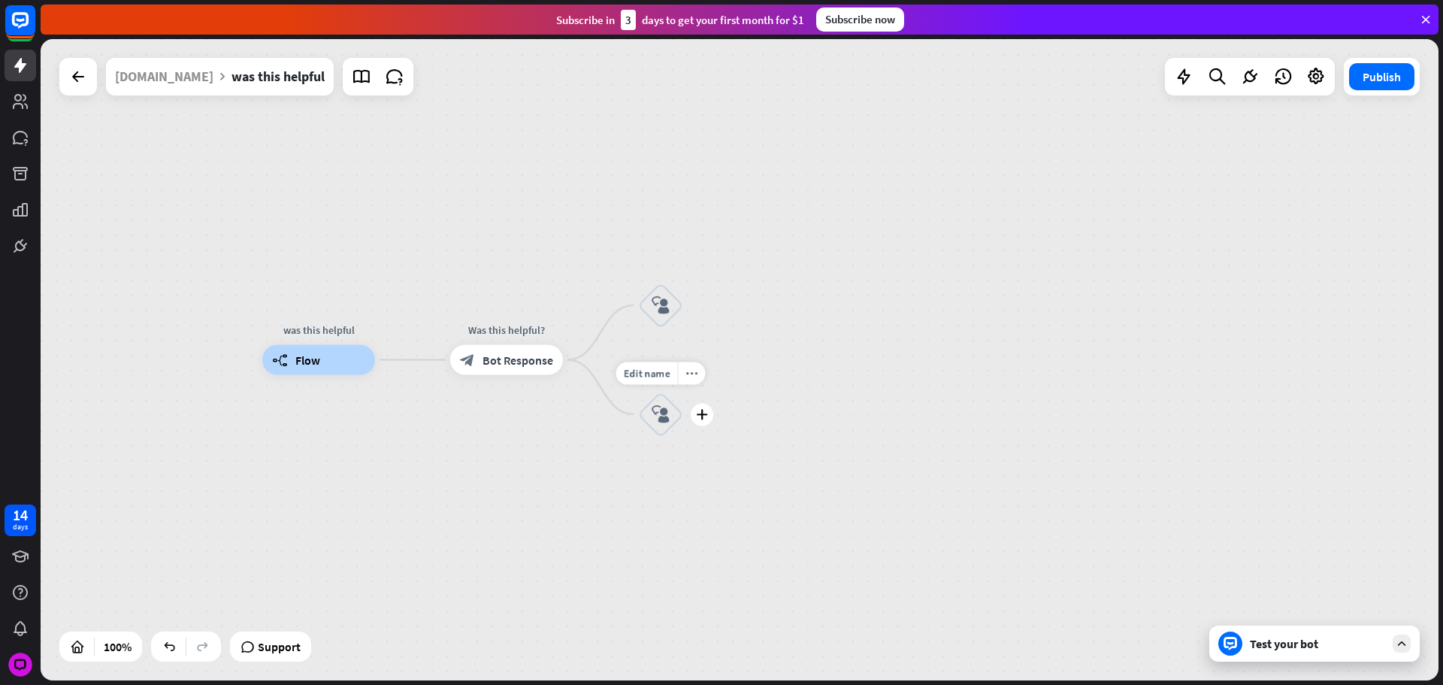
click at [663, 298] on icon "block_user_input" at bounding box center [661, 305] width 18 height 18
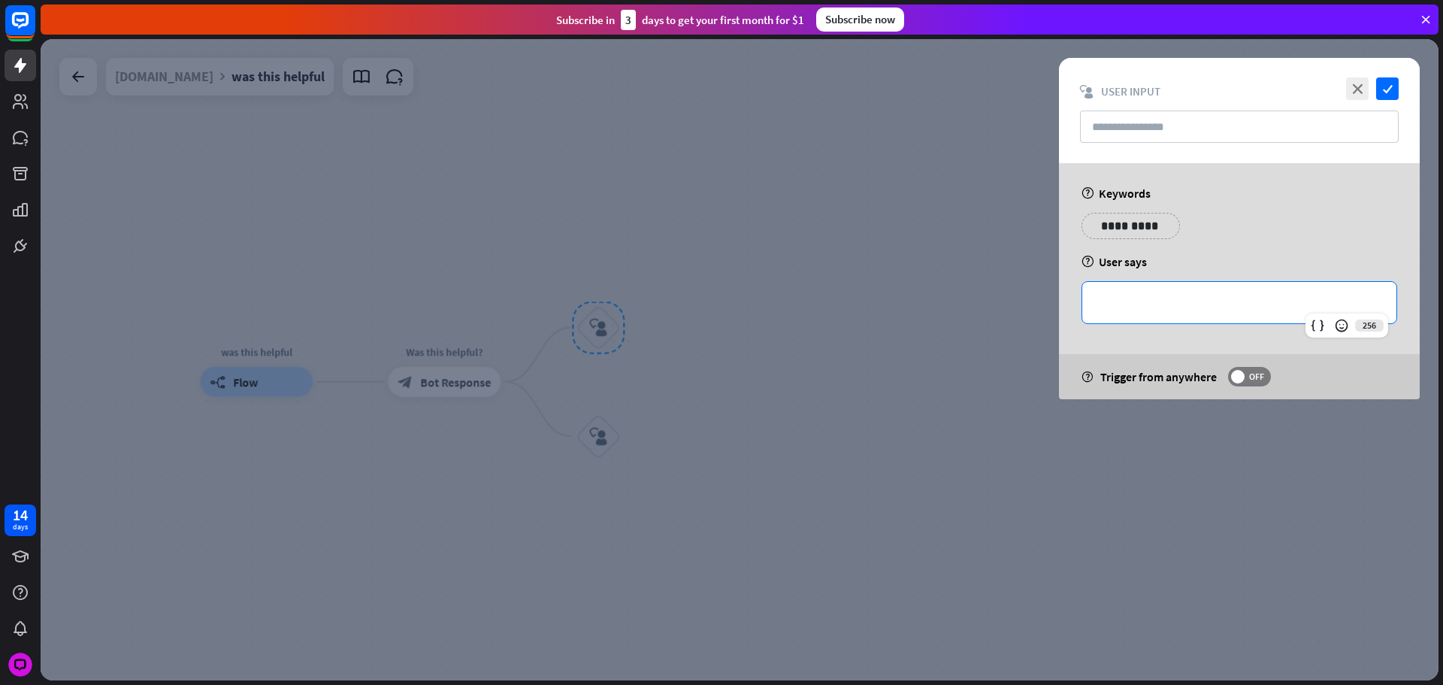
click at [1151, 294] on p "**********" at bounding box center [1240, 302] width 284 height 19
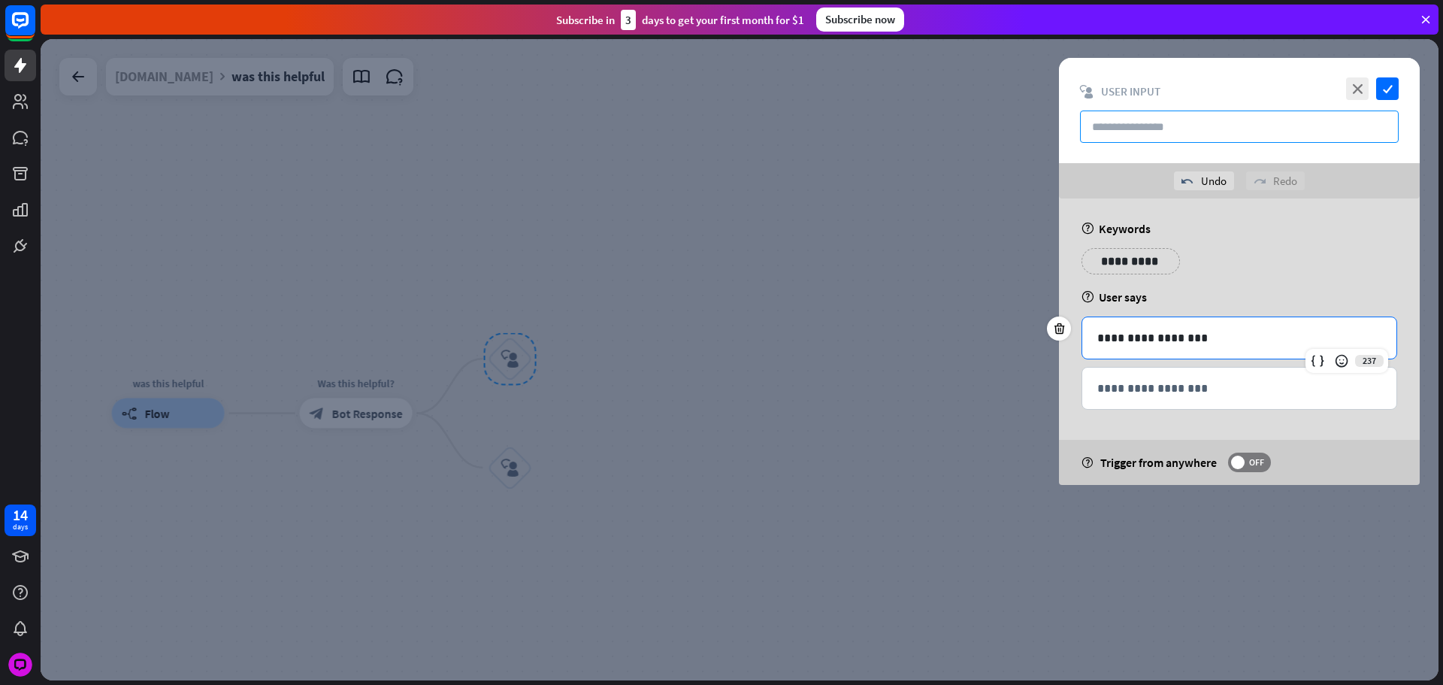
click at [1152, 136] on input "text" at bounding box center [1239, 127] width 319 height 32
paste input "**********"
type input "**********"
click at [1404, 101] on div "**********" at bounding box center [1239, 110] width 361 height 105
click at [1394, 96] on icon "check" at bounding box center [1387, 88] width 23 height 23
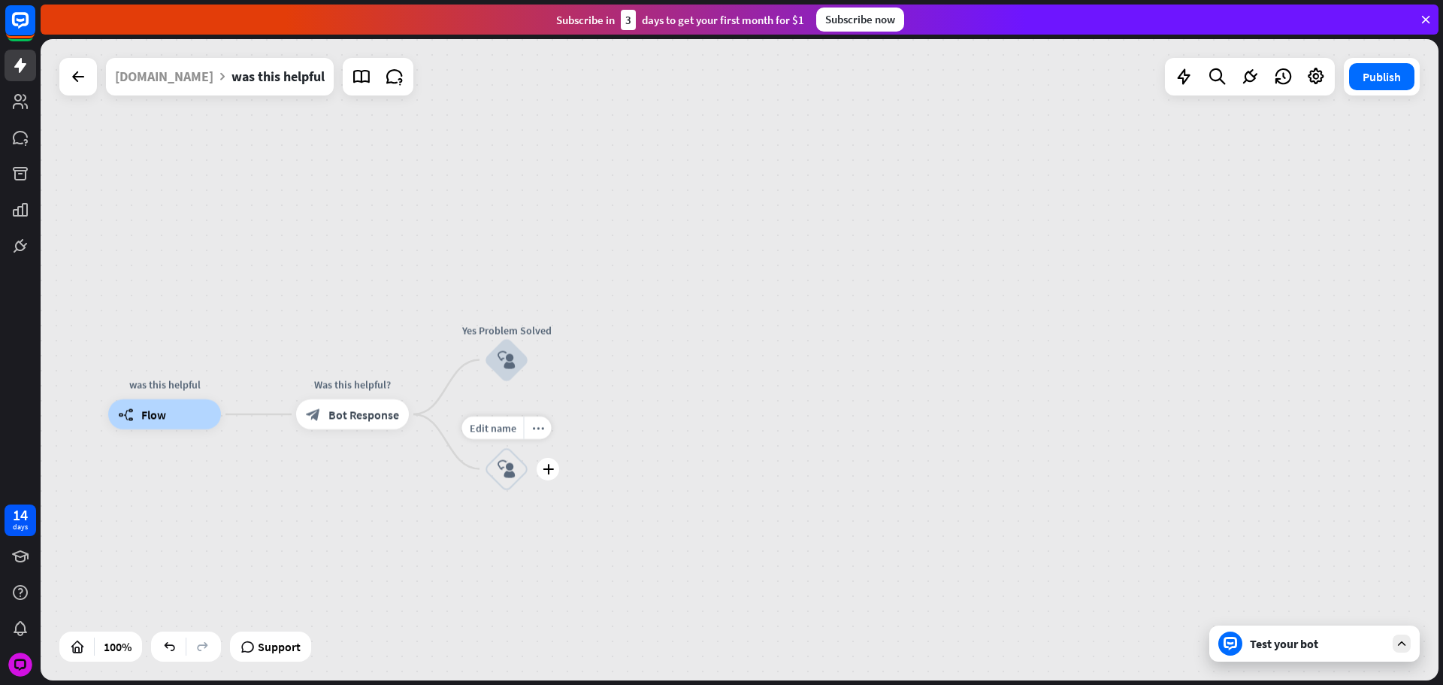
click at [529, 470] on div "Edit name more_horiz plus block_user_input" at bounding box center [506, 469] width 45 height 45
click at [522, 471] on div "block_user_input" at bounding box center [506, 469] width 45 height 45
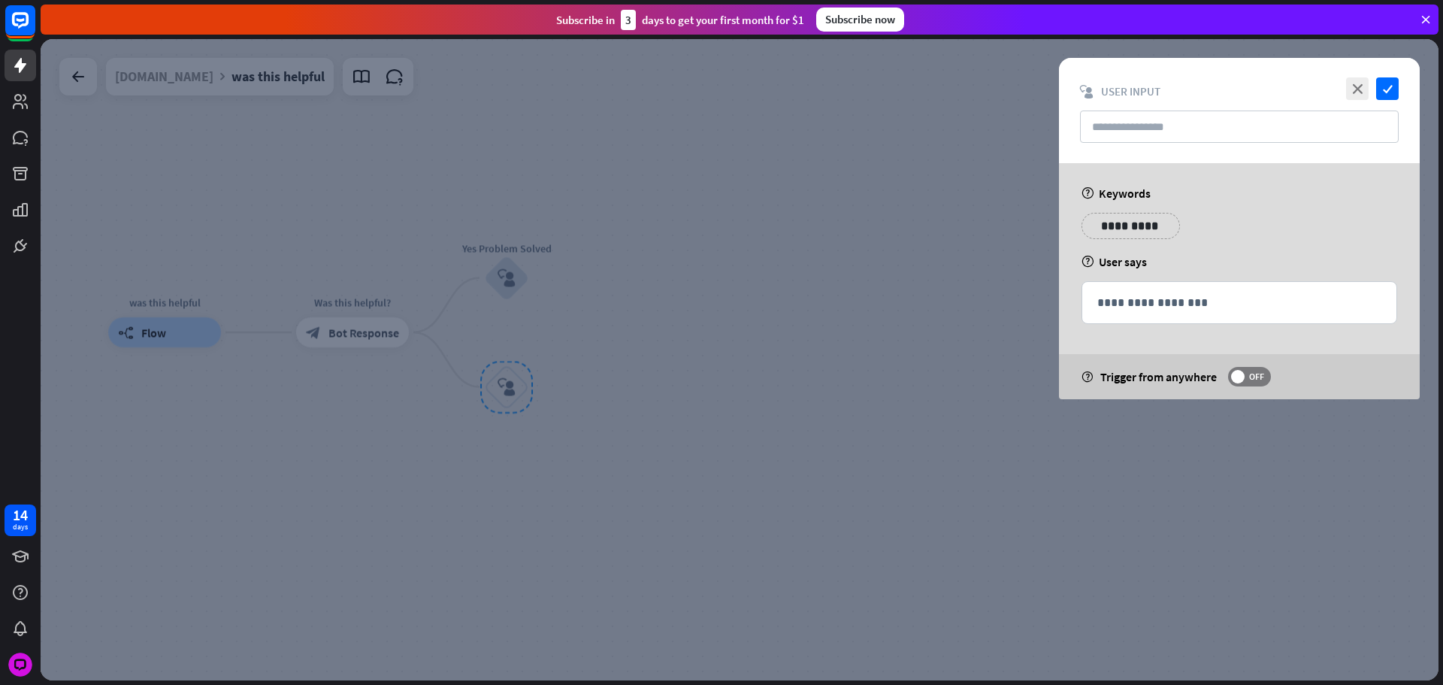
click at [1173, 145] on div "close check block_user_input User Input" at bounding box center [1239, 110] width 361 height 105
click at [1166, 136] on input "text" at bounding box center [1239, 127] width 319 height 32
paste input "**********"
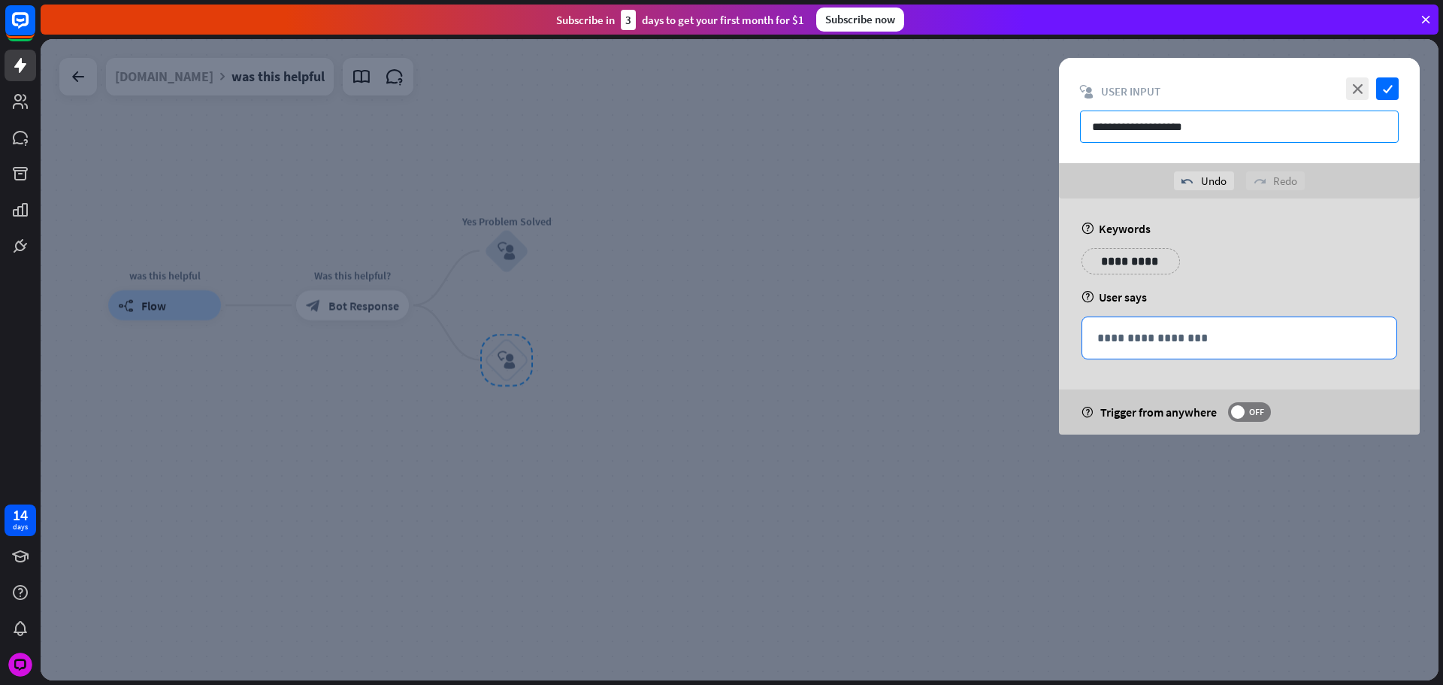
type input "**********"
click at [1202, 356] on div "**********" at bounding box center [1240, 337] width 314 height 41
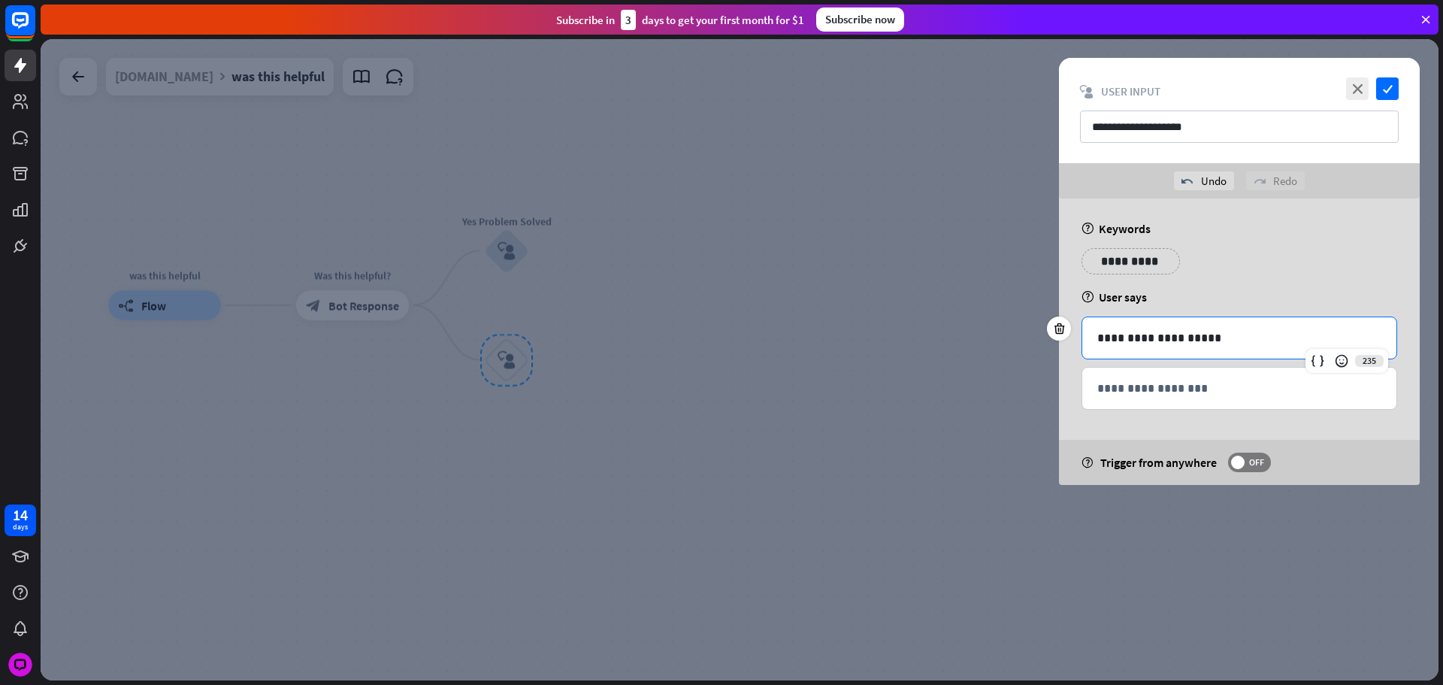
click at [878, 295] on div at bounding box center [740, 359] width 1398 height 641
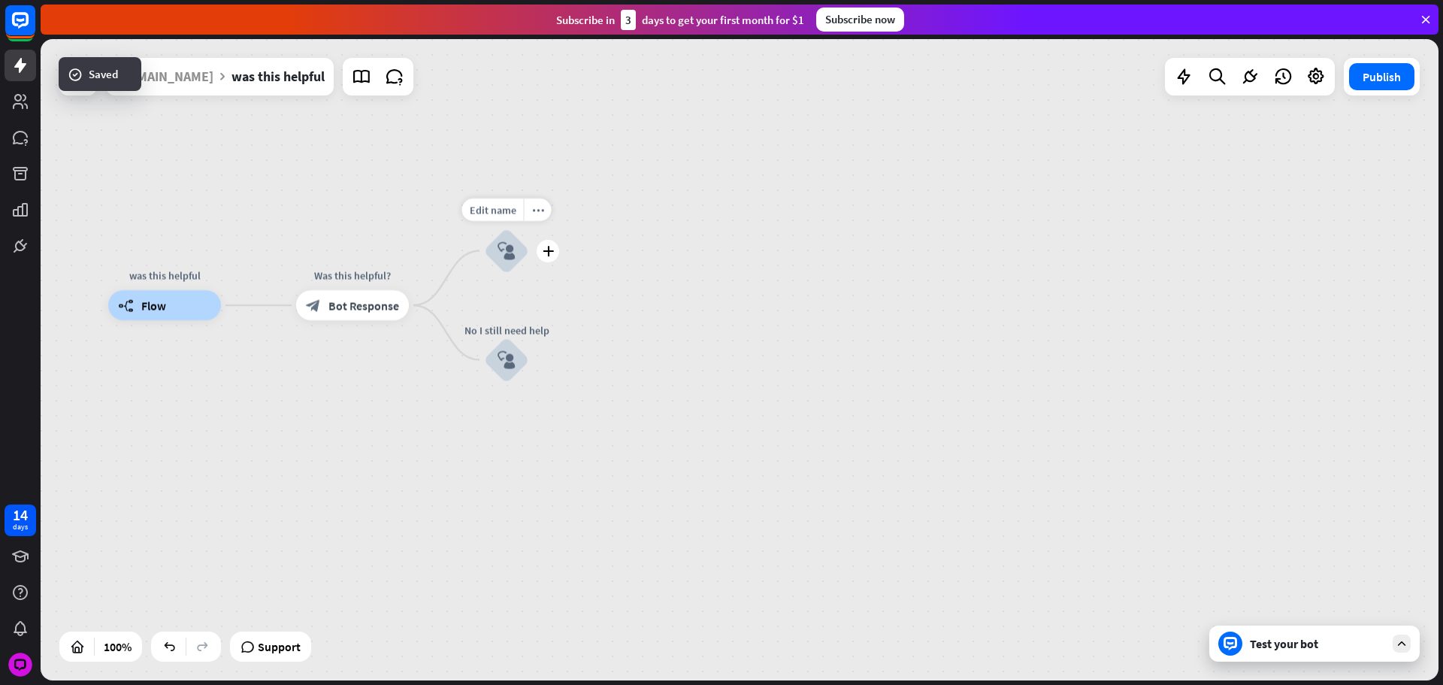
click at [529, 233] on div "Edit name more_horiz plus Yes Problem Solved block_user_input" at bounding box center [506, 251] width 45 height 45
click at [529, 240] on div "Edit name more_horiz plus Yes Problem Solved block_user_input" at bounding box center [506, 251] width 45 height 45
click at [551, 250] on icon "plus" at bounding box center [549, 253] width 11 height 11
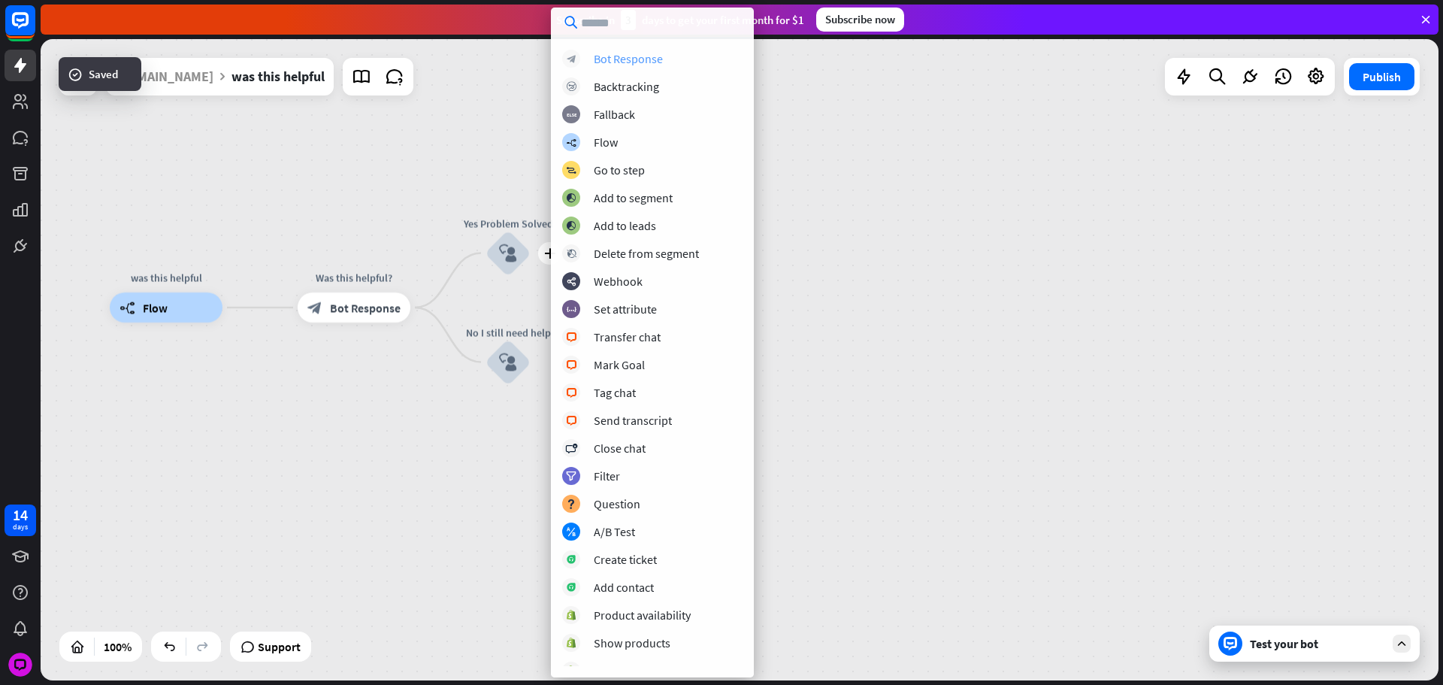
click at [602, 58] on div "Bot Response" at bounding box center [628, 58] width 69 height 15
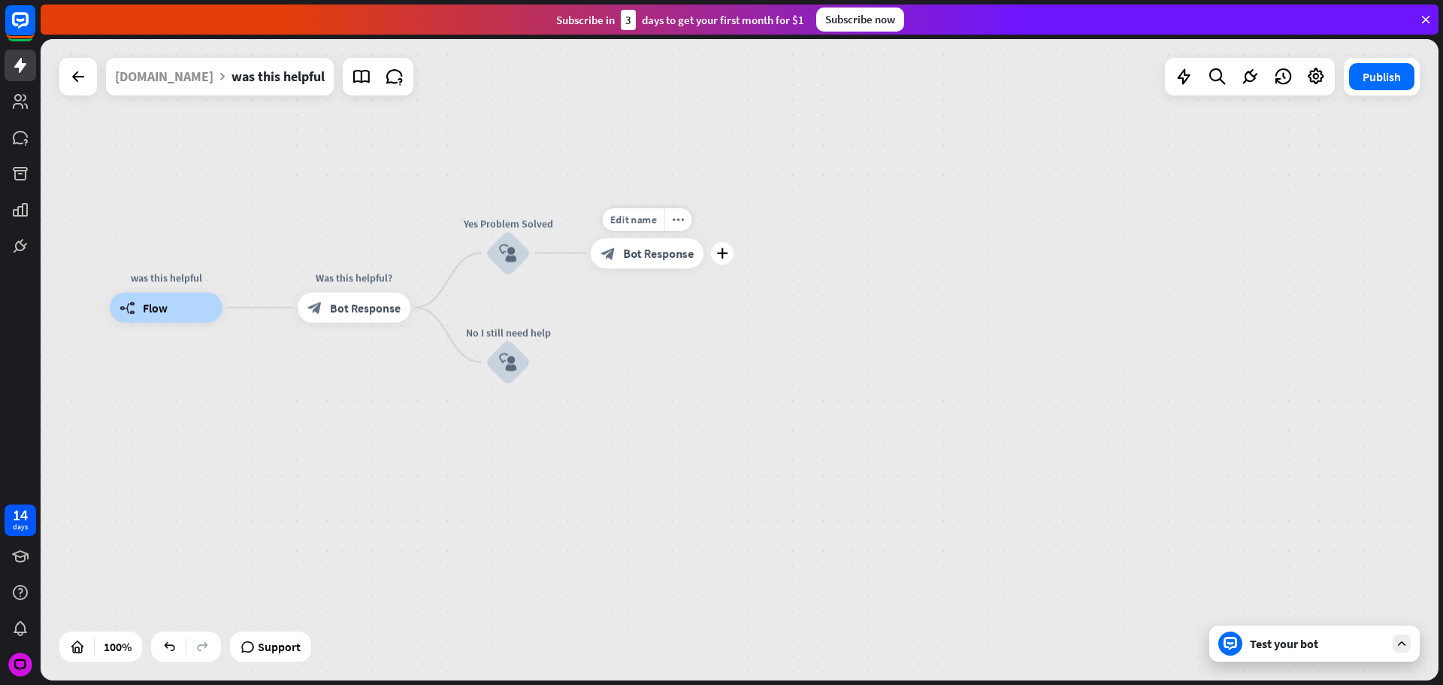
drag, startPoint x: 629, startPoint y: 299, endPoint x: 628, endPoint y: 280, distance: 19.6
click at [631, 268] on div "Edit name more_horiz plus block_bot_response Bot Response" at bounding box center [647, 253] width 113 height 30
click at [635, 255] on span "Bot Response" at bounding box center [660, 253] width 71 height 15
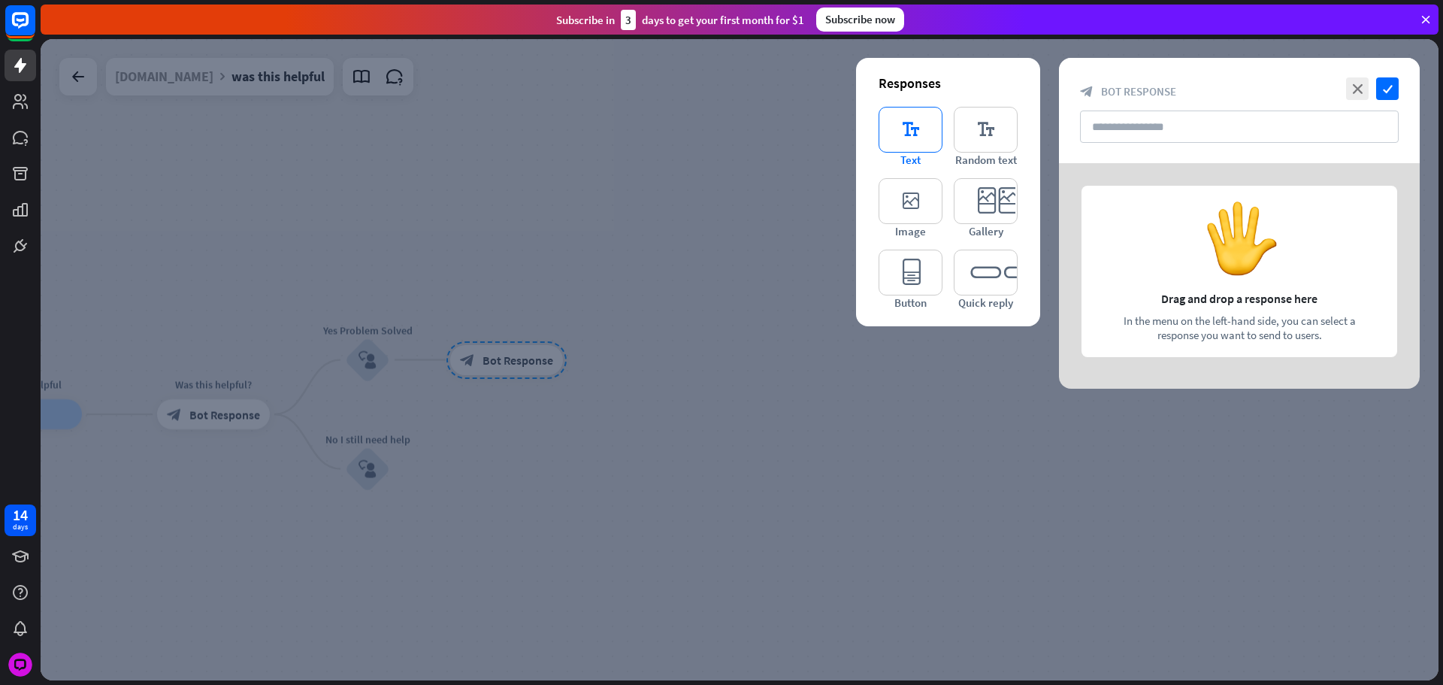
click at [913, 136] on icon "editor_text" at bounding box center [911, 130] width 64 height 46
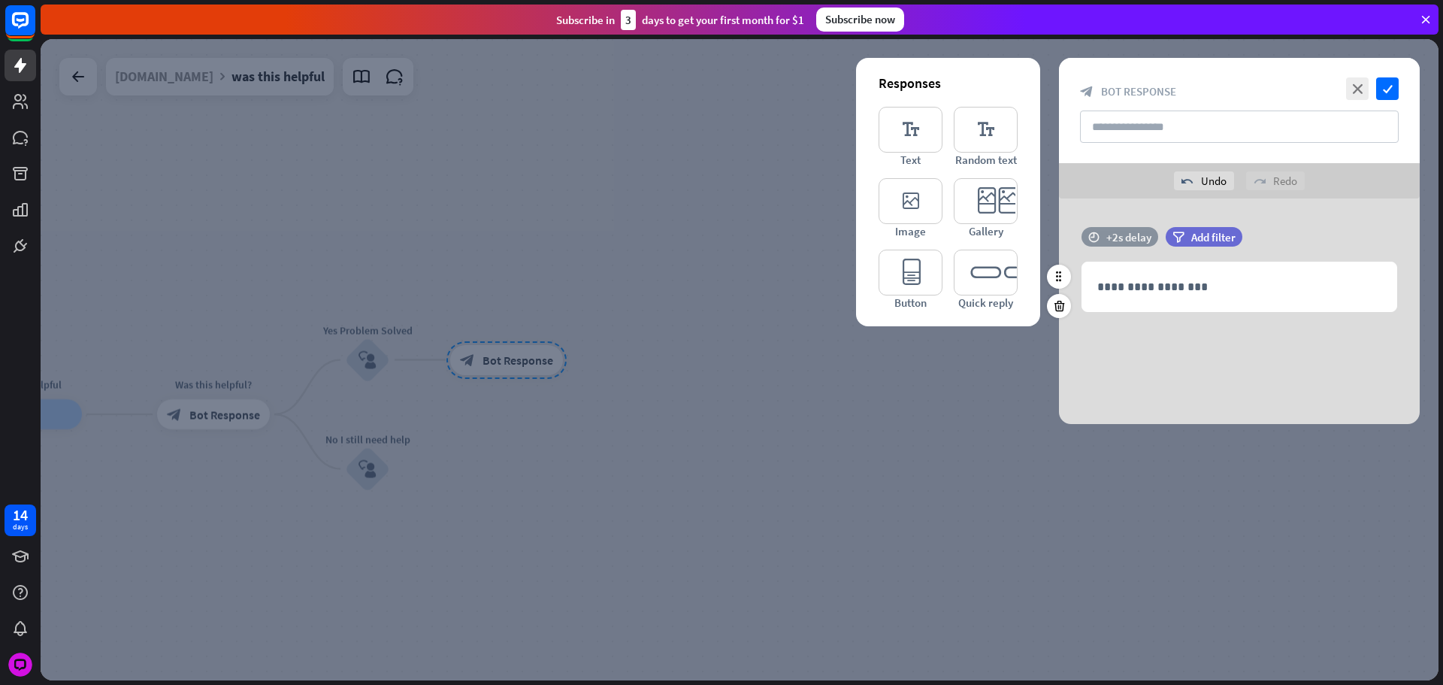
click at [1131, 240] on div "+2s delay" at bounding box center [1129, 237] width 45 height 14
click at [1158, 238] on div at bounding box center [1153, 237] width 46 height 5
click at [1155, 238] on div "+1.3s" at bounding box center [1159, 237] width 11 height 11
click at [1149, 239] on div "+1s" at bounding box center [1151, 237] width 11 height 11
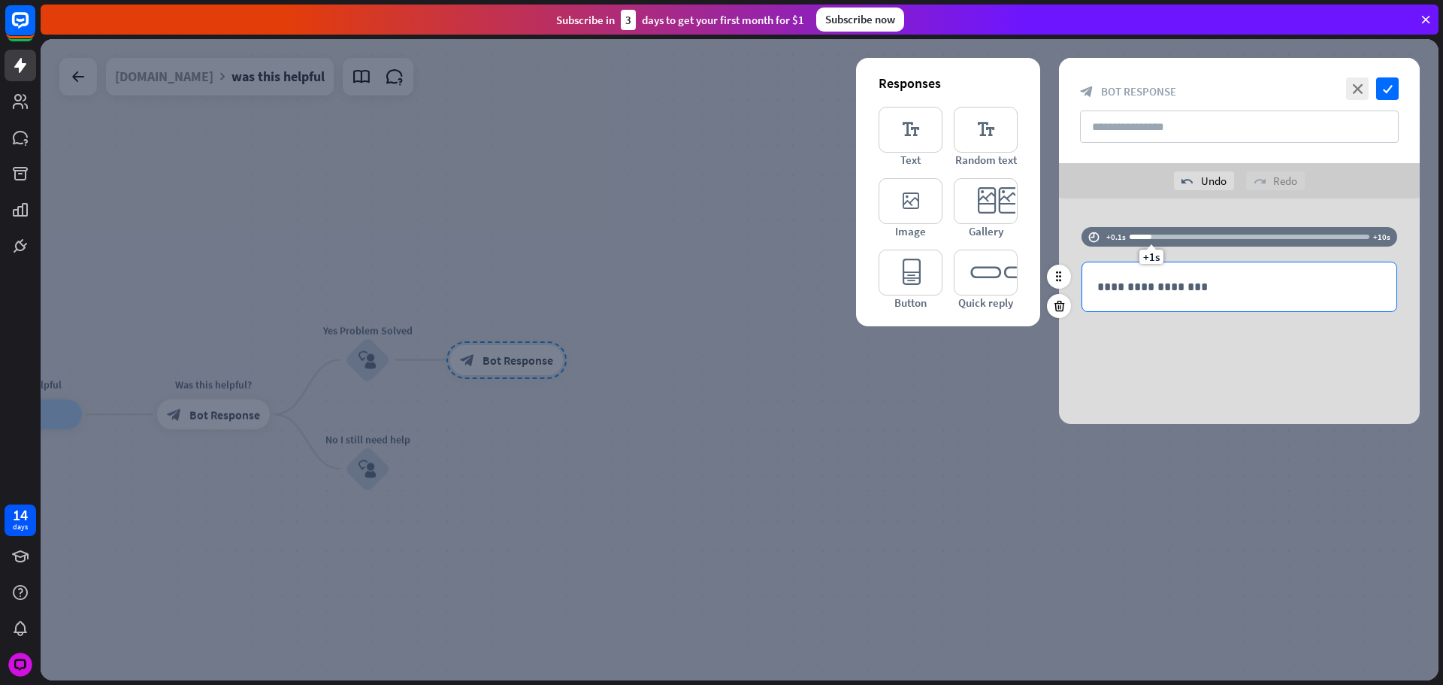
click at [1168, 281] on p "**********" at bounding box center [1240, 286] width 284 height 19
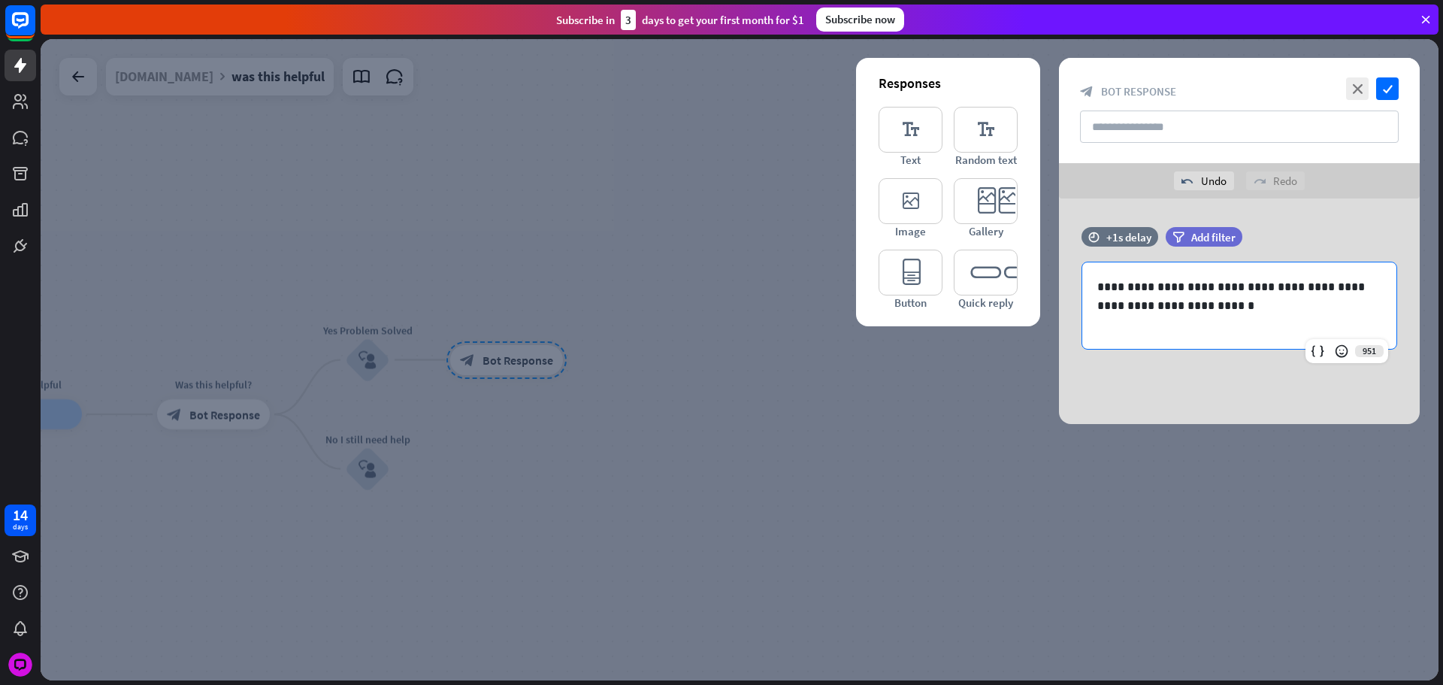
click at [516, 362] on div at bounding box center [740, 359] width 1398 height 641
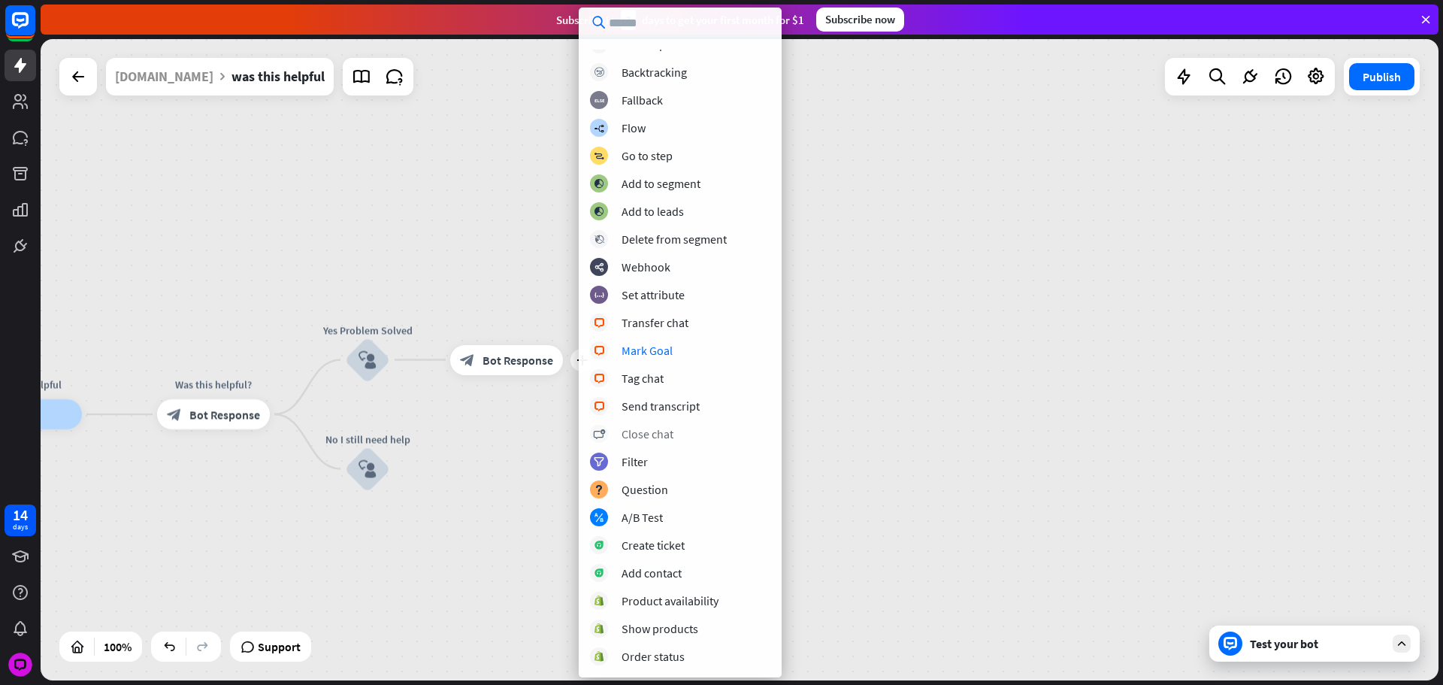
scroll to position [150, 0]
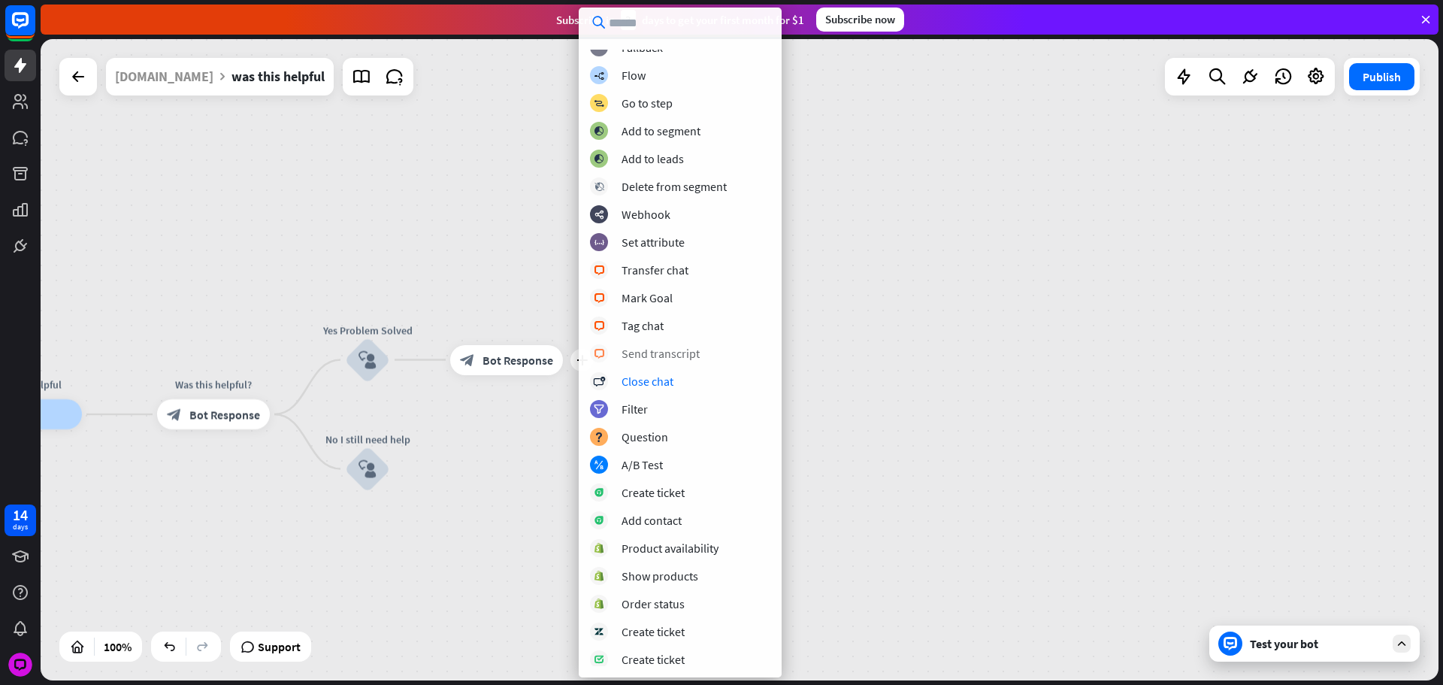
click at [665, 362] on div "block_livechat Send transcript" at bounding box center [680, 353] width 180 height 18
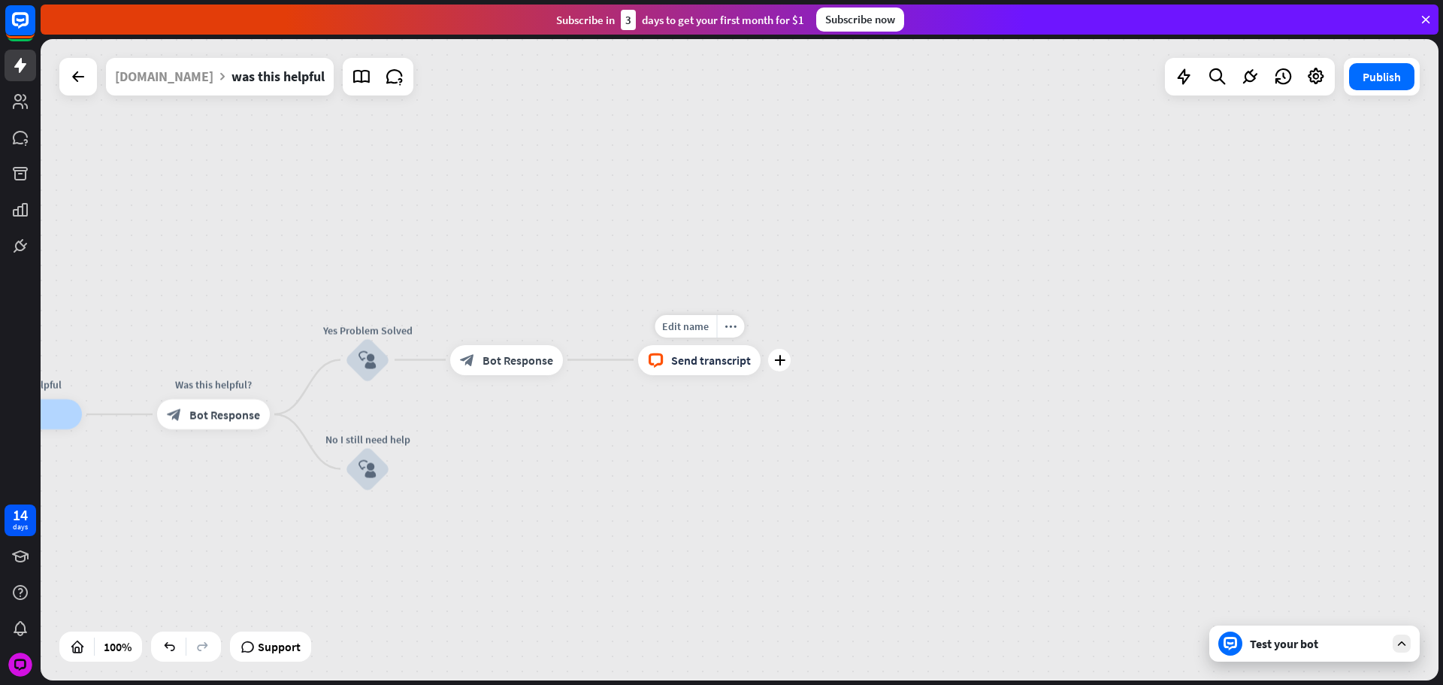
click at [774, 365] on icon "plus" at bounding box center [779, 360] width 11 height 11
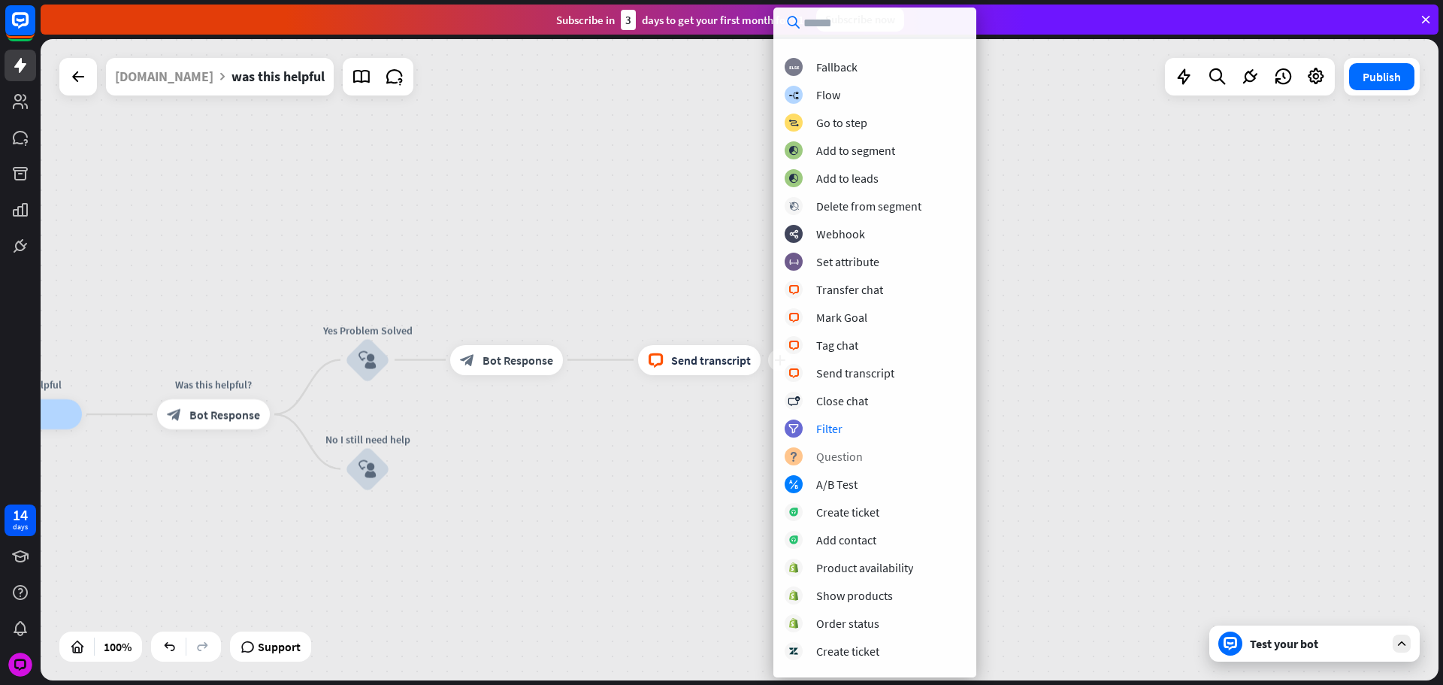
scroll to position [208, 0]
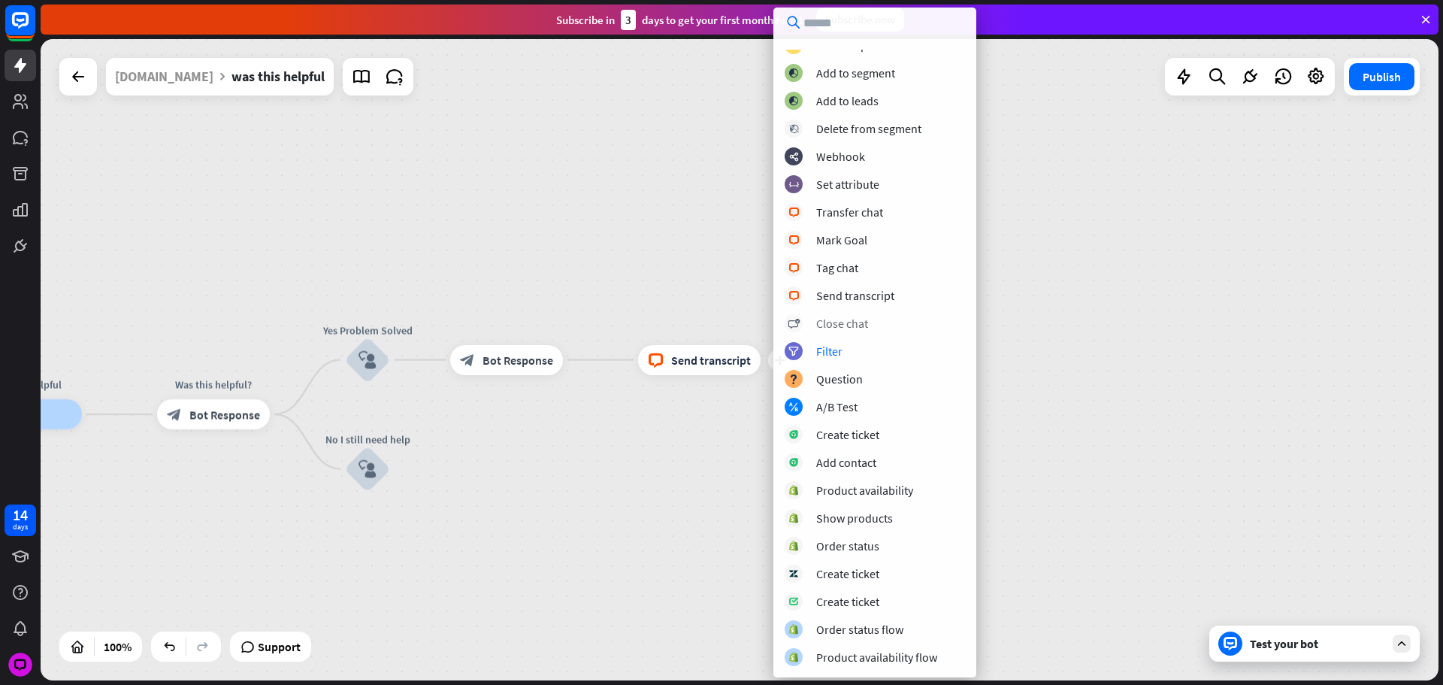
click at [842, 326] on div "Close chat" at bounding box center [842, 323] width 52 height 15
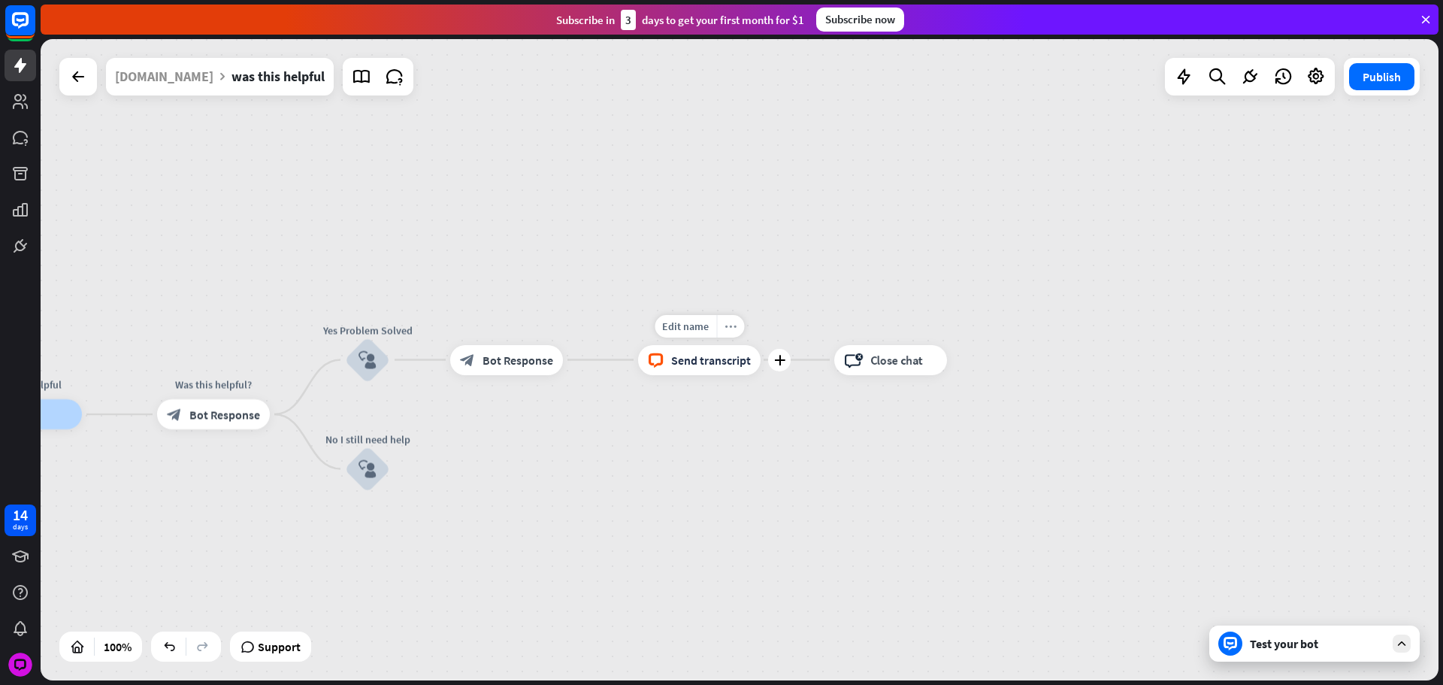
click at [733, 332] on icon "more_horiz" at bounding box center [731, 325] width 12 height 11
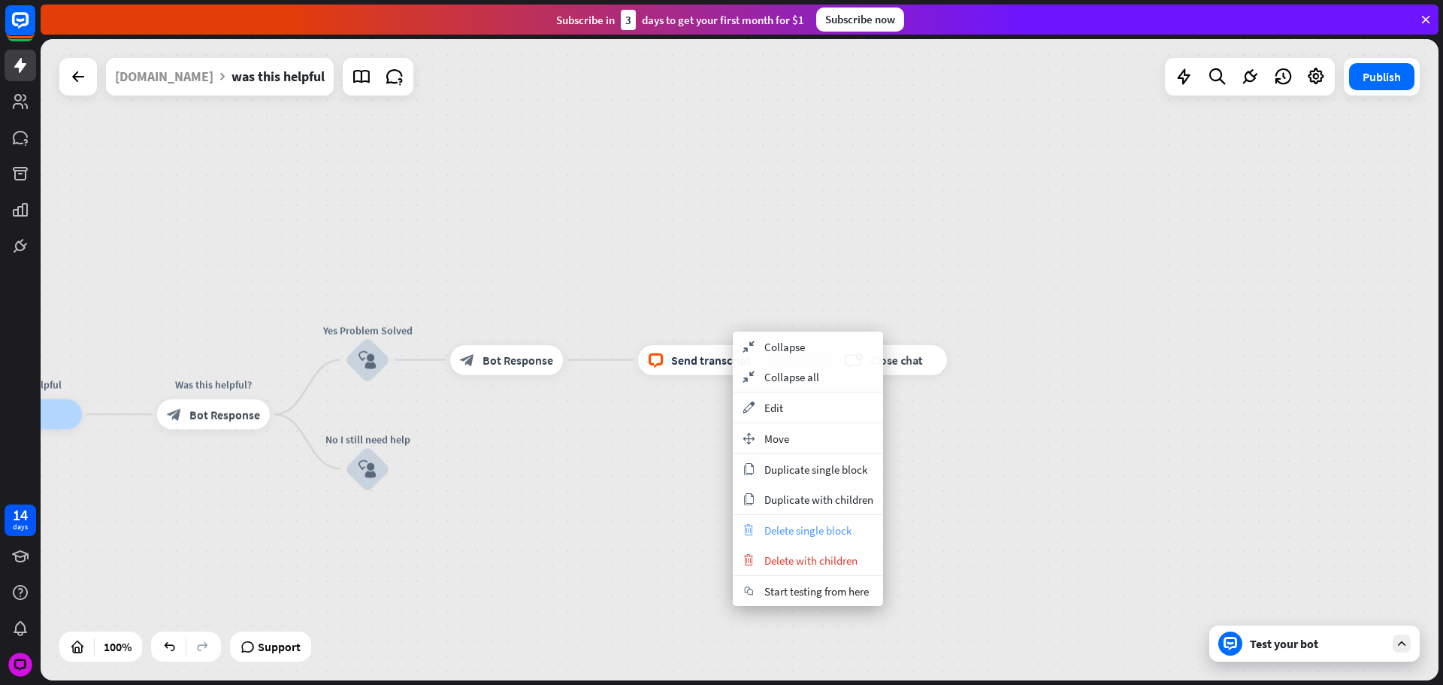
click at [814, 531] on span "Delete single block" at bounding box center [808, 530] width 87 height 14
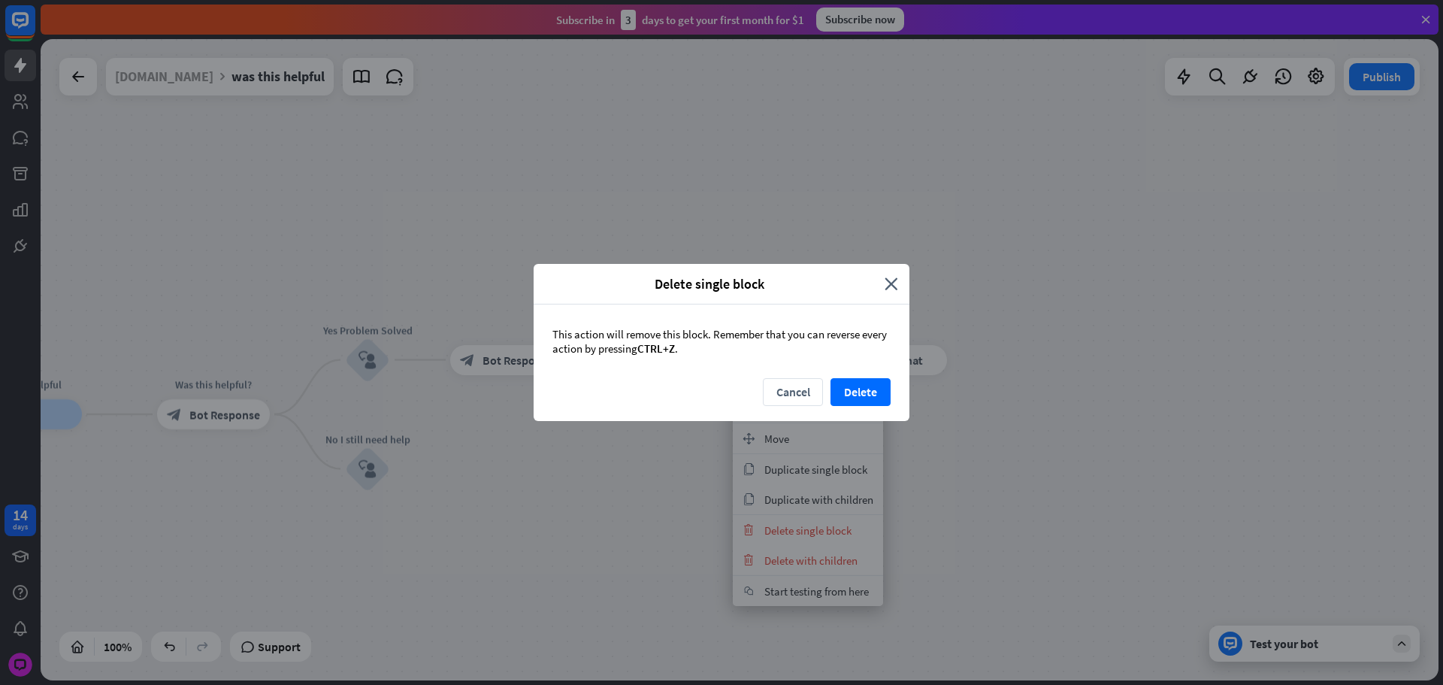
click at [879, 408] on div "Cancel Delete" at bounding box center [722, 399] width 376 height 43
click at [877, 403] on button "Delete" at bounding box center [861, 392] width 60 height 28
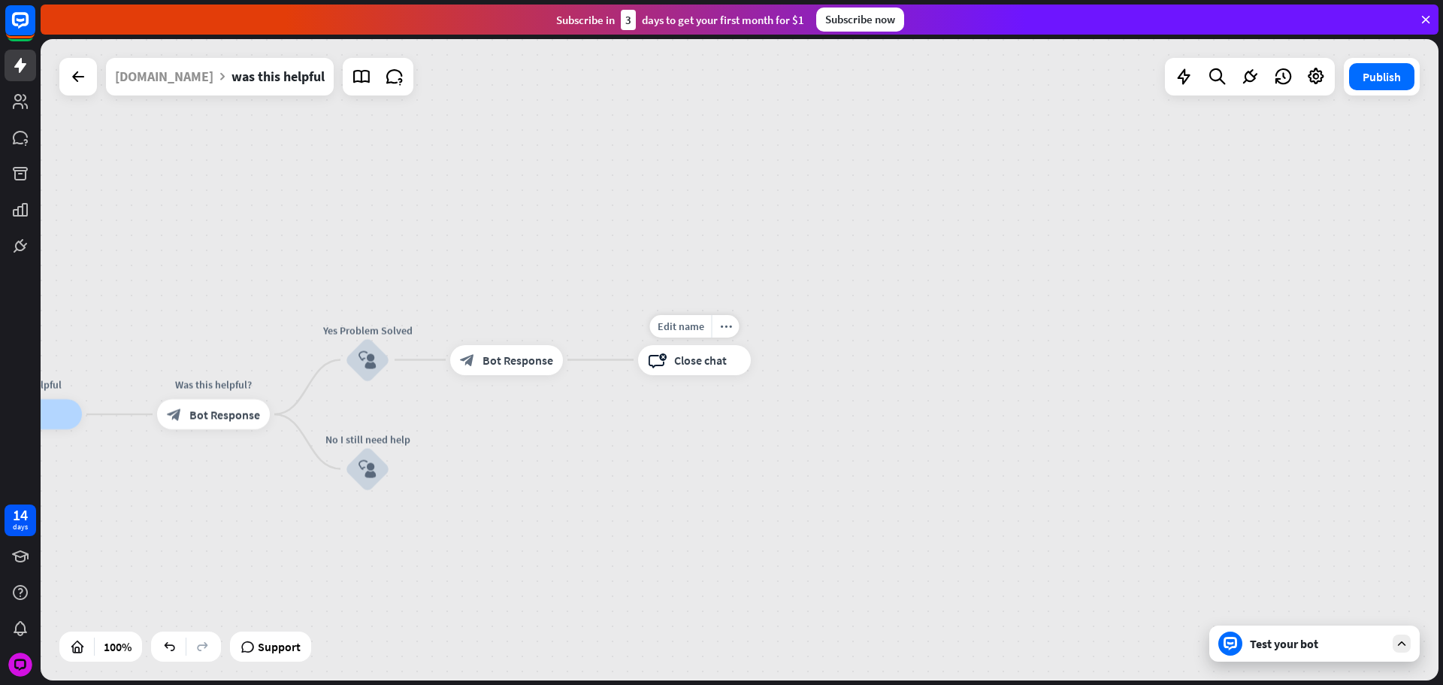
click at [683, 365] on span "Close chat" at bounding box center [700, 360] width 53 height 15
drag, startPoint x: 629, startPoint y: 462, endPoint x: 623, endPoint y: 454, distance: 10.2
drag, startPoint x: 638, startPoint y: 441, endPoint x: 646, endPoint y: 386, distance: 55.5
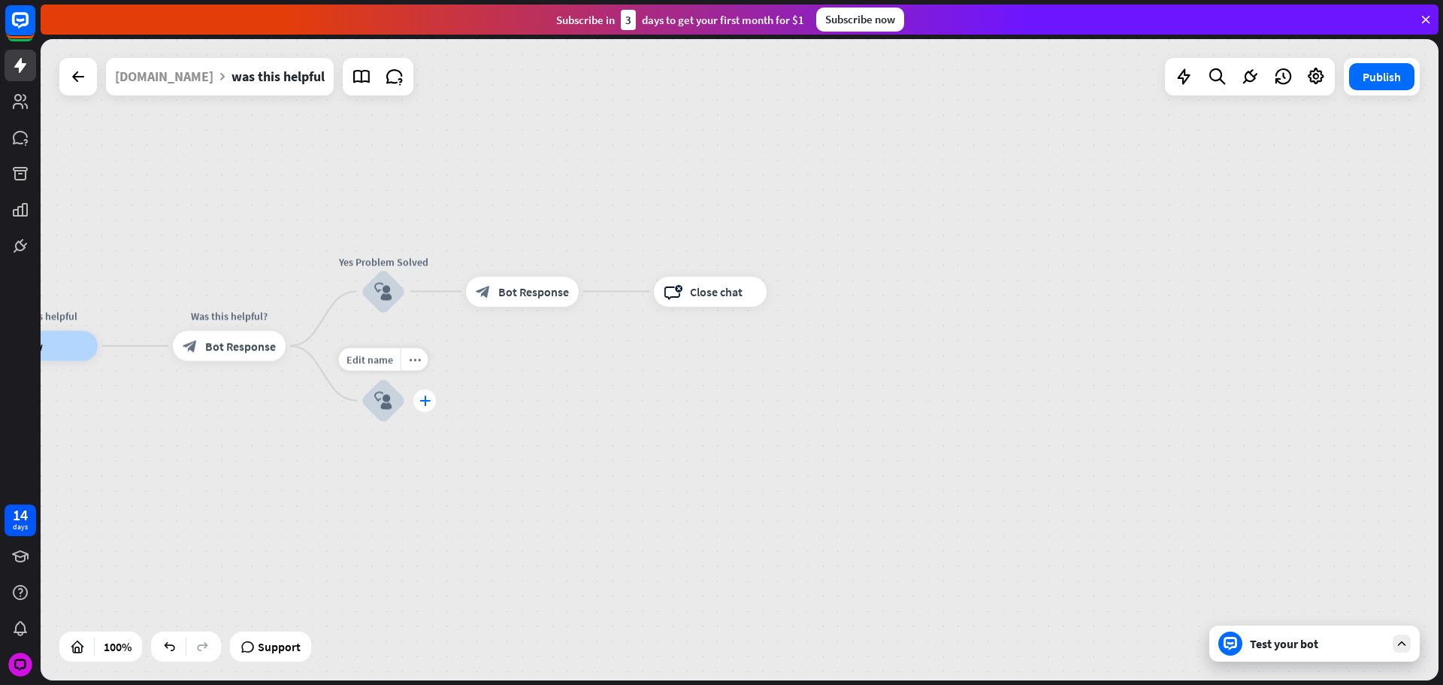
click at [432, 399] on div "plus" at bounding box center [424, 400] width 23 height 23
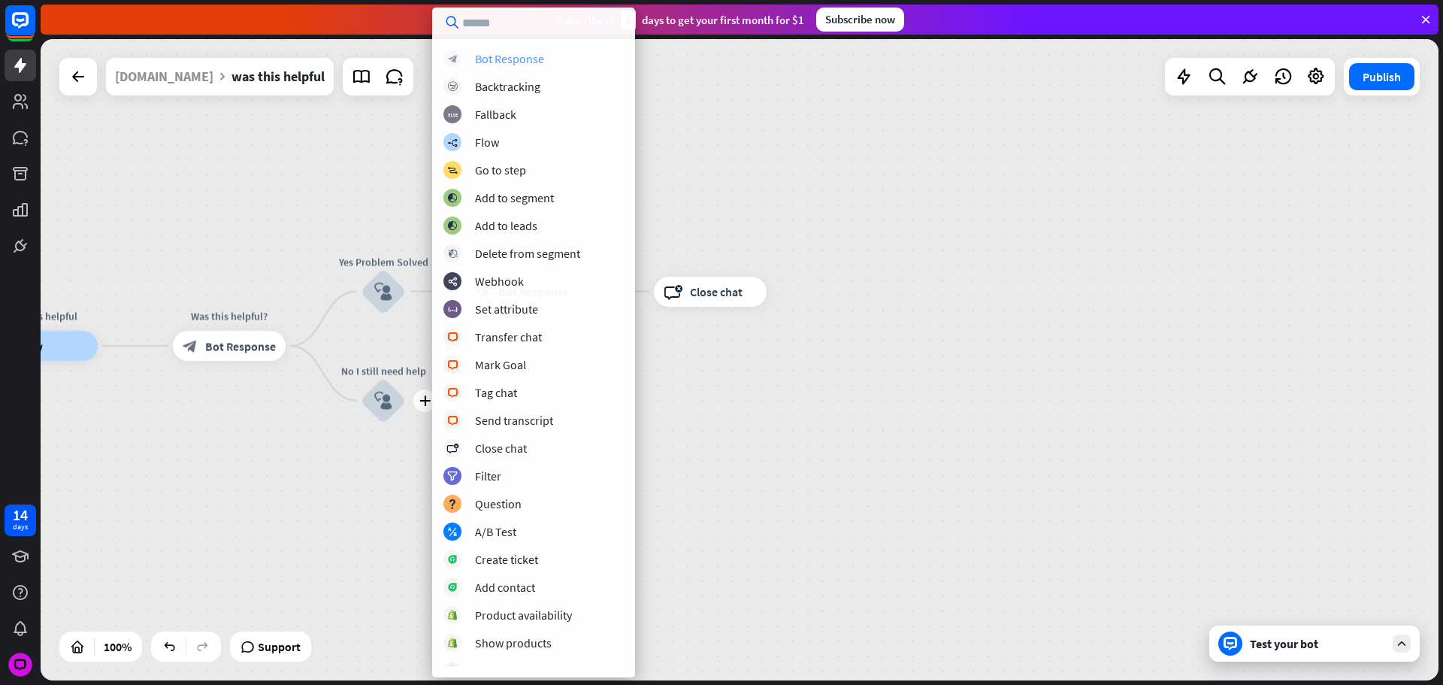
click at [504, 59] on div "Bot Response" at bounding box center [509, 58] width 69 height 15
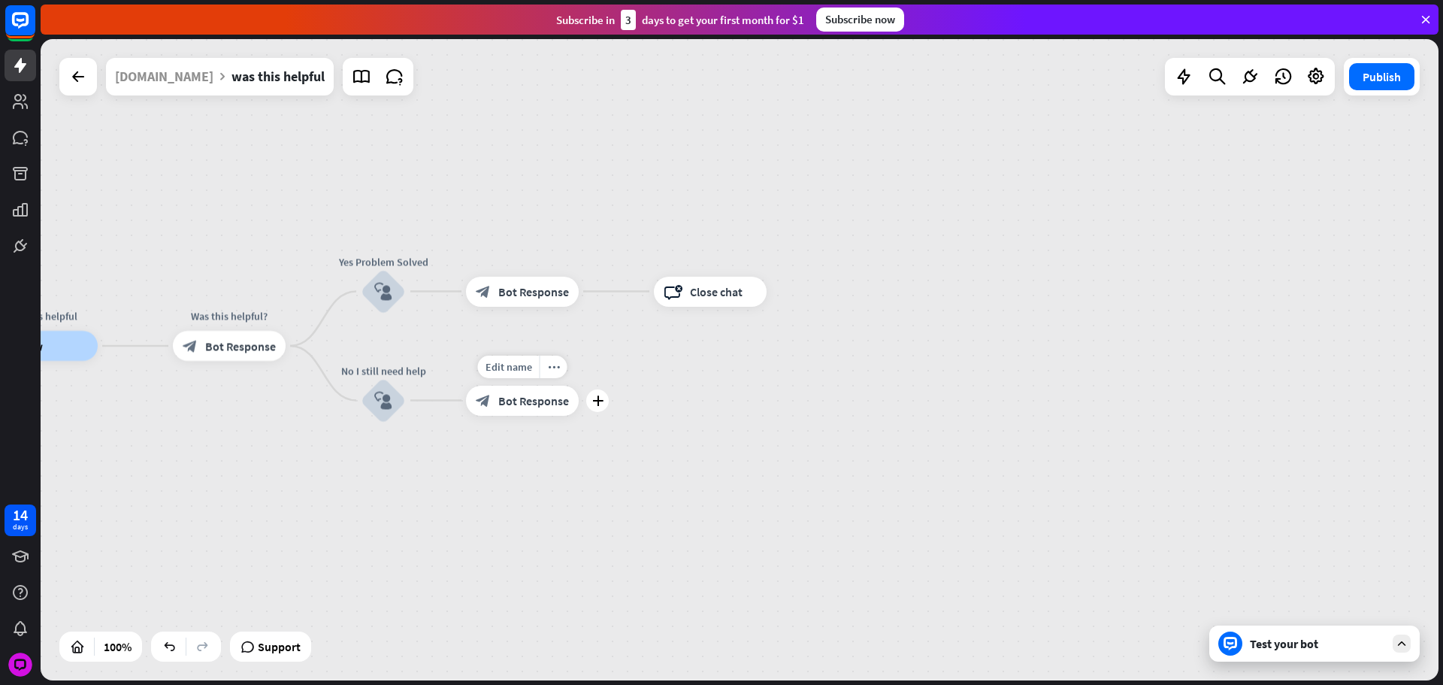
click at [549, 393] on div "block_bot_response Bot Response" at bounding box center [522, 401] width 113 height 30
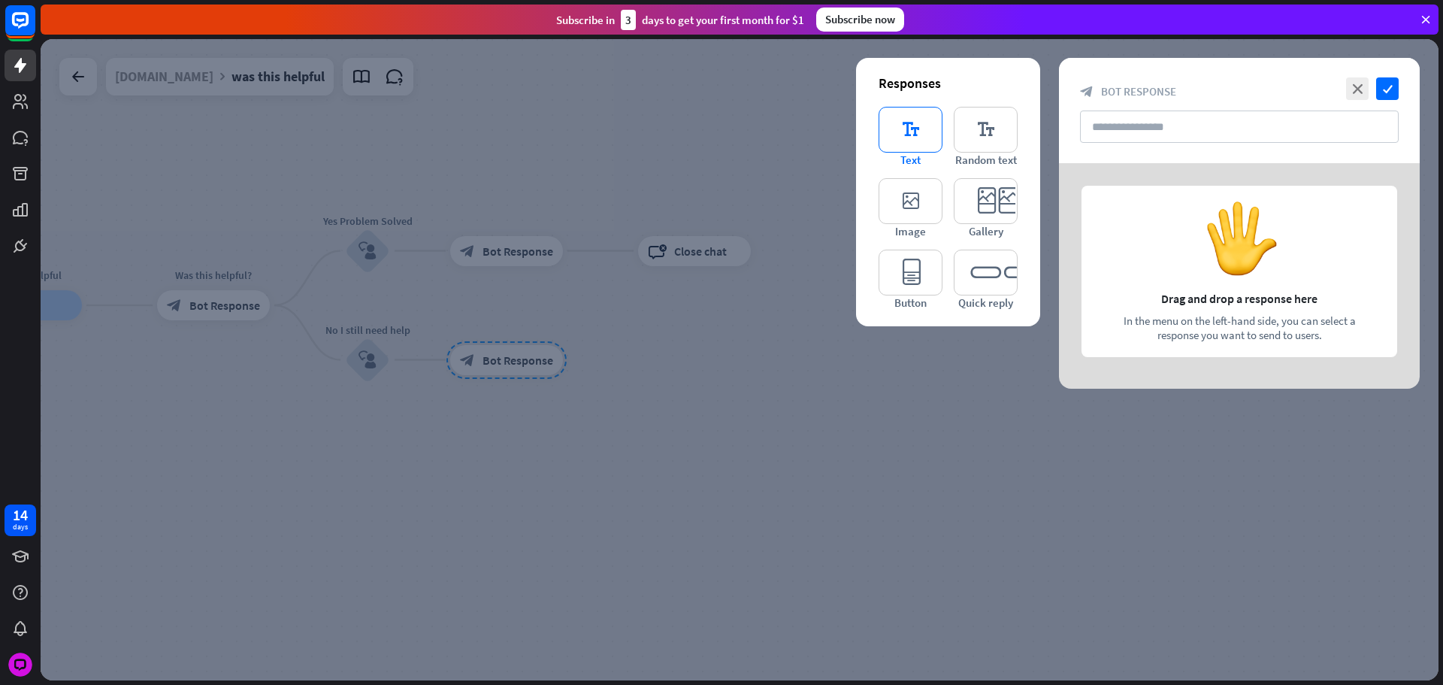
click at [925, 145] on icon "editor_text" at bounding box center [911, 130] width 64 height 46
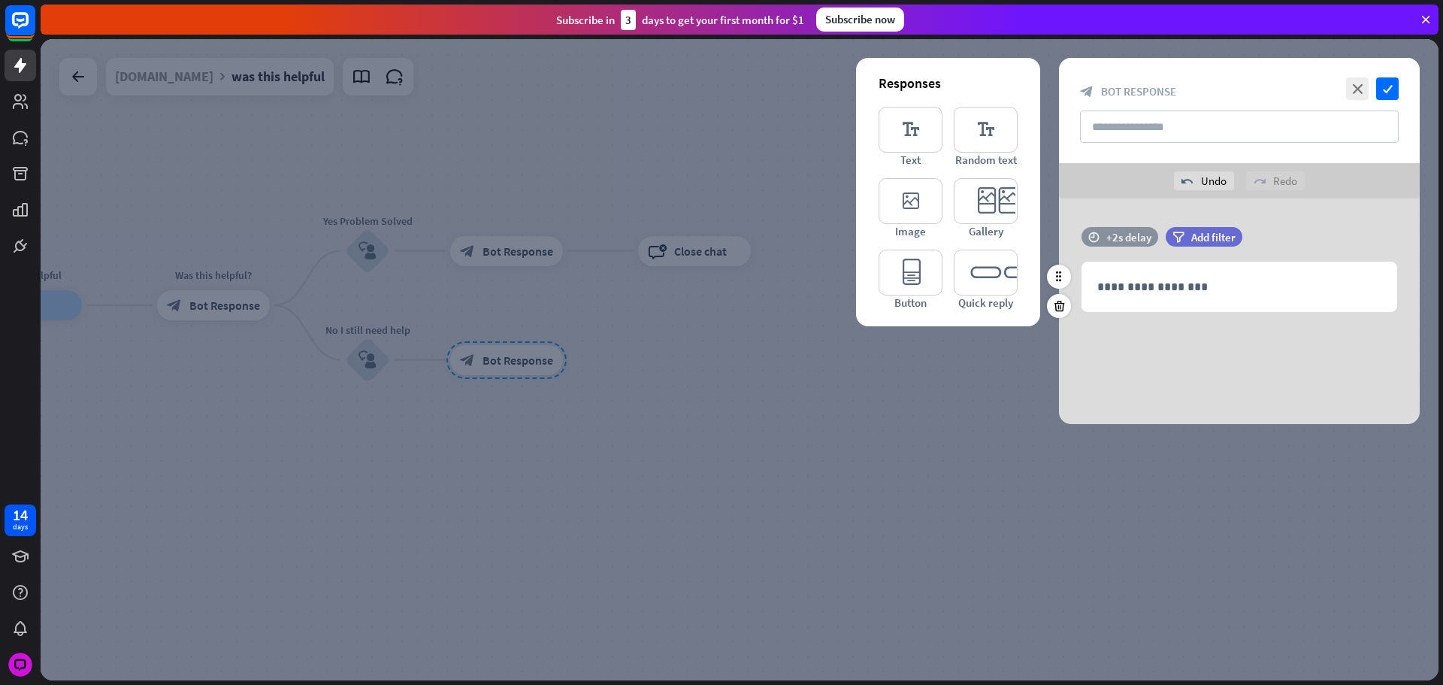
click at [1147, 238] on div "+2s delay" at bounding box center [1129, 237] width 45 height 14
click at [1152, 239] on div "+2s" at bounding box center [1250, 236] width 240 height 15
click at [1150, 238] on div "+1s" at bounding box center [1151, 237] width 11 height 11
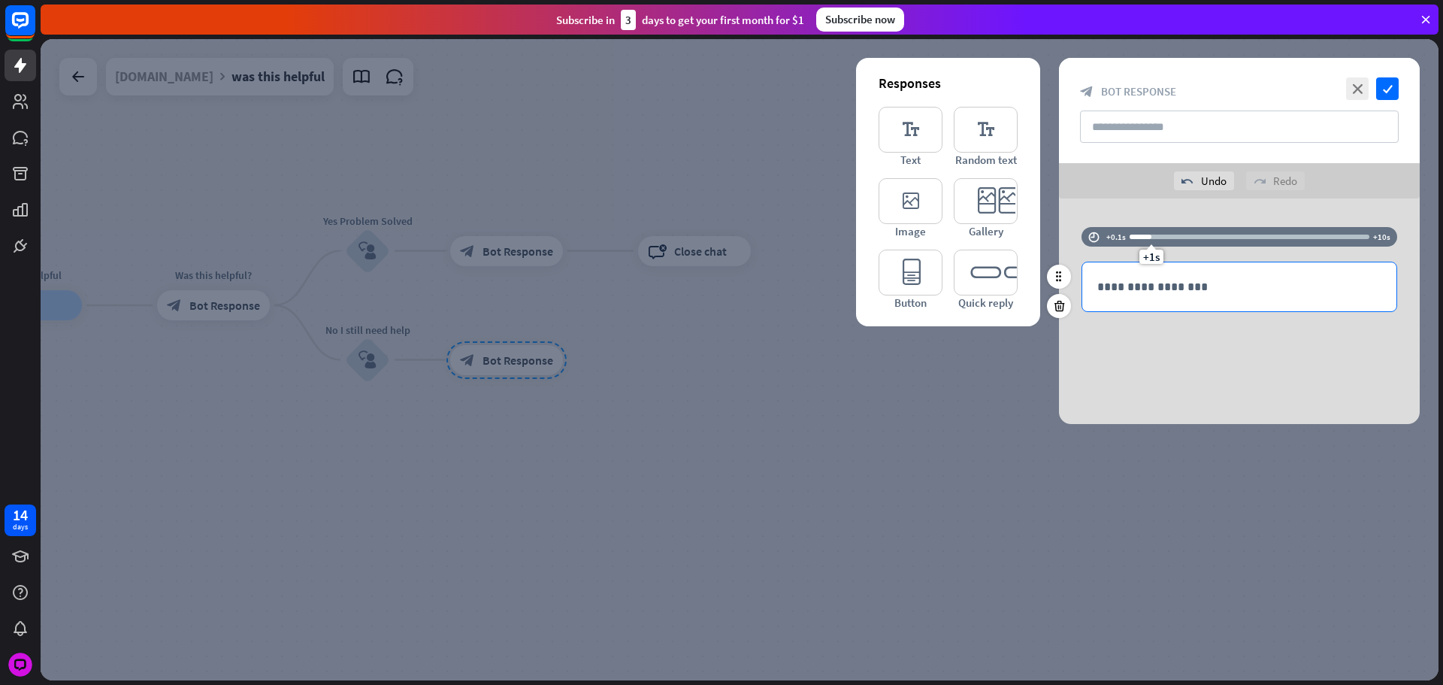
click at [1174, 277] on div "**********" at bounding box center [1240, 286] width 314 height 49
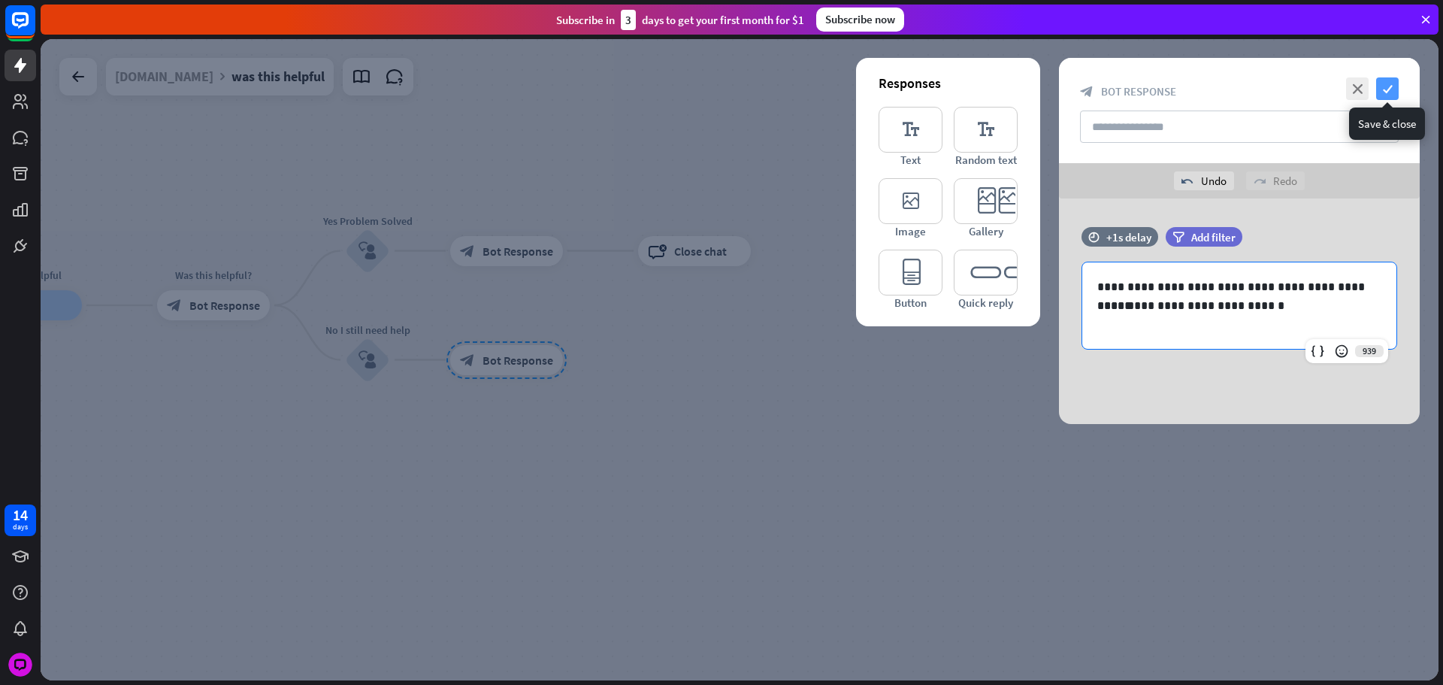
click at [1391, 86] on icon "check" at bounding box center [1387, 88] width 23 height 23
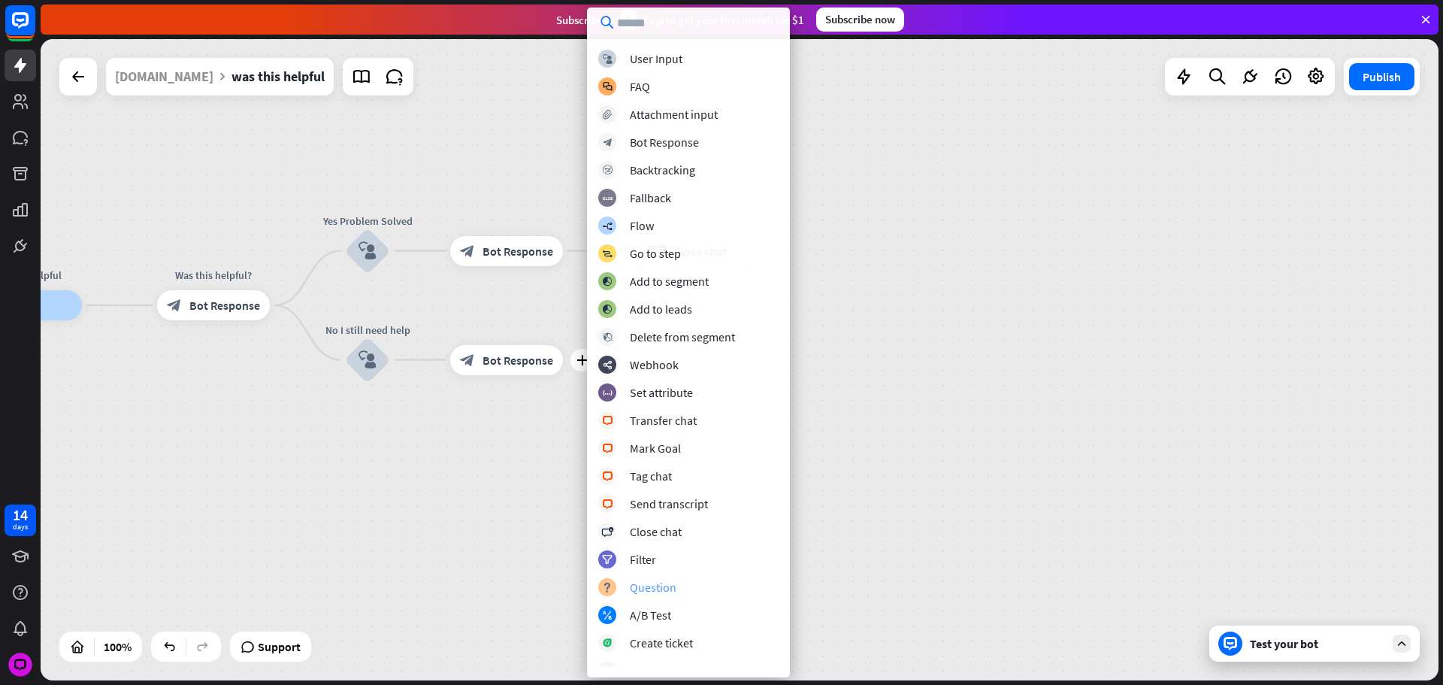
click at [702, 579] on div "block_user_input User Input block_faq FAQ block_attachment Attachment input blo…" at bounding box center [688, 358] width 203 height 616
click at [702, 582] on div "block_question Question" at bounding box center [688, 587] width 180 height 18
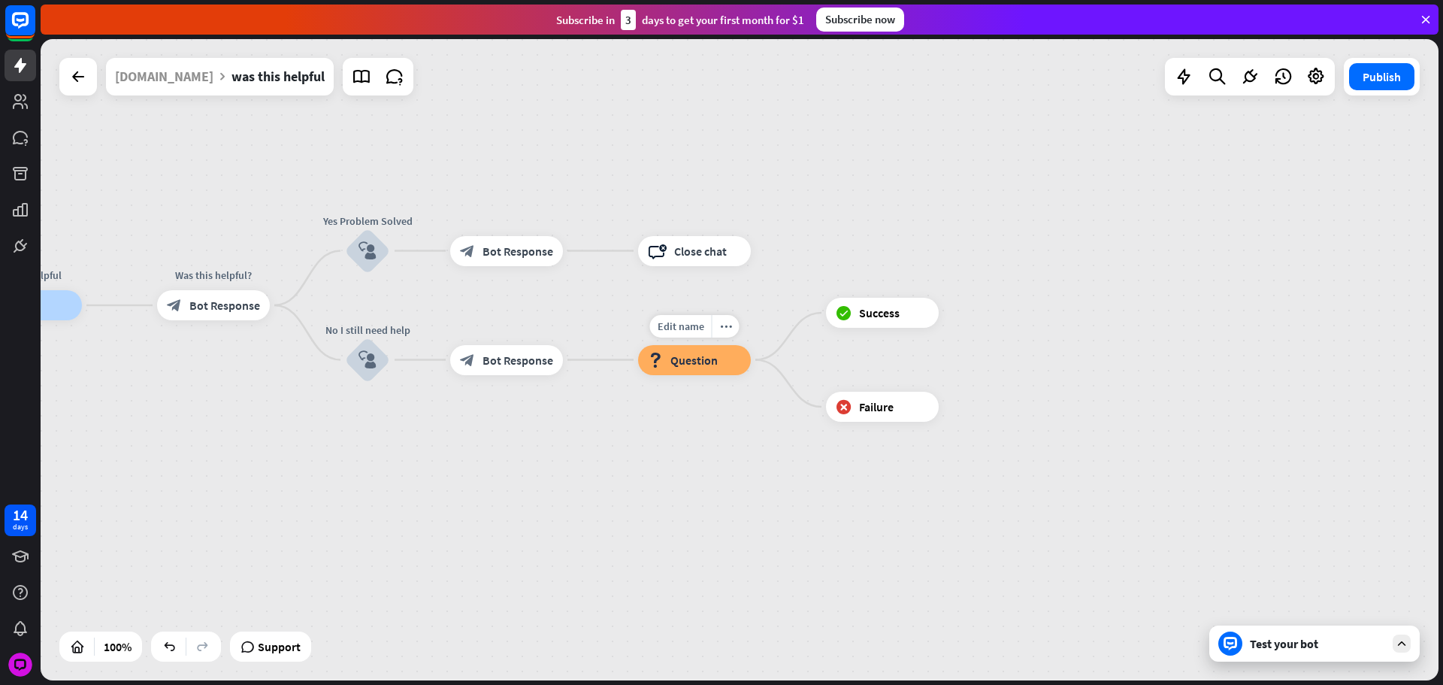
click at [704, 345] on div "Edit name more_horiz block_question Question" at bounding box center [694, 360] width 113 height 30
click at [709, 356] on span "Question" at bounding box center [694, 360] width 47 height 15
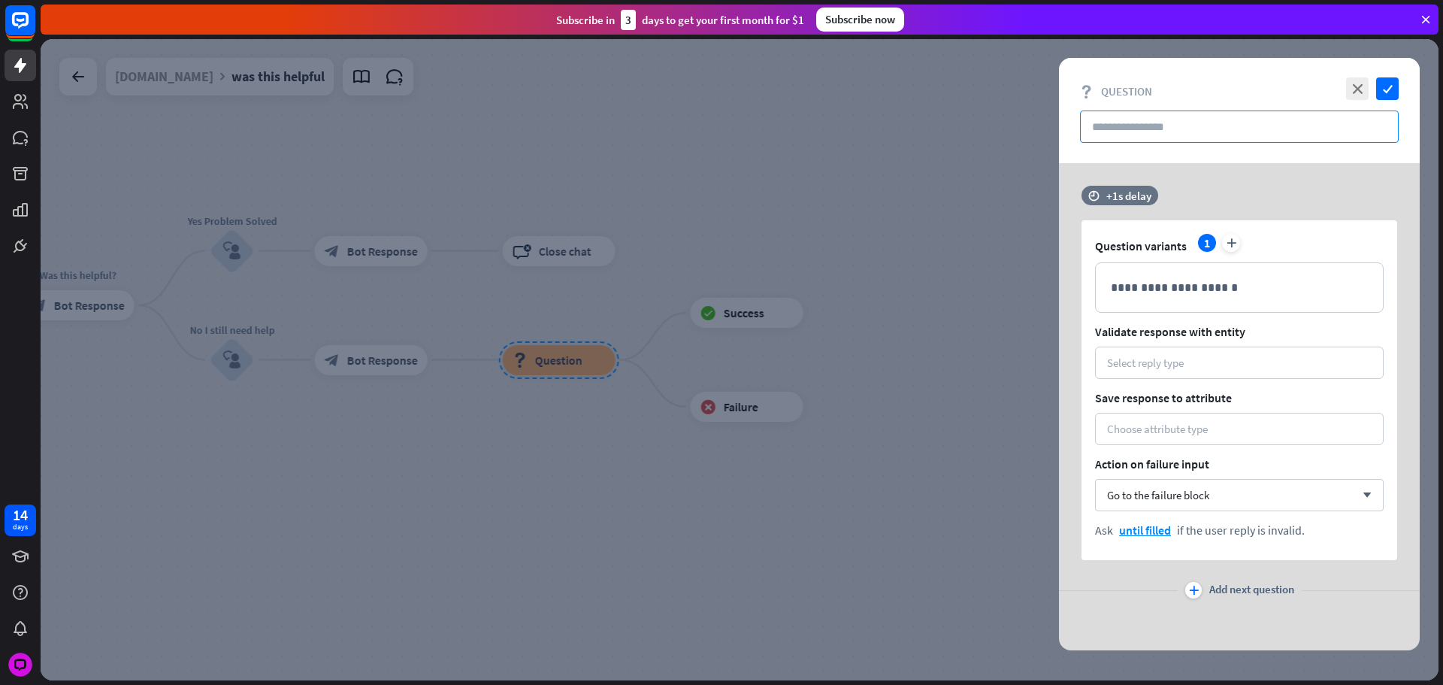
click at [1146, 132] on input "text" at bounding box center [1239, 127] width 319 height 32
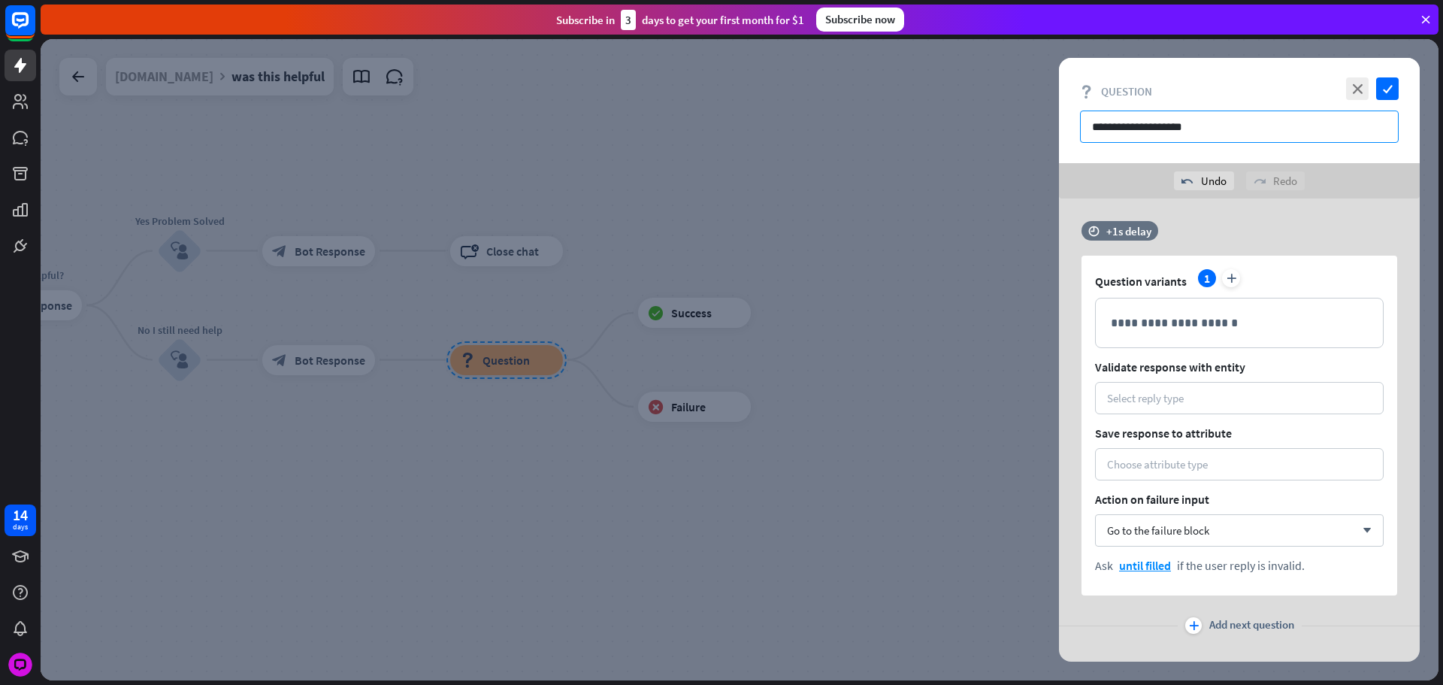
type input "**********"
click at [1182, 289] on div "Question variants 1 plus" at bounding box center [1239, 281] width 289 height 24
click at [1115, 241] on div "time +1s delay" at bounding box center [1236, 238] width 308 height 35
click at [1119, 236] on div "time +1s delay" at bounding box center [1120, 231] width 77 height 20
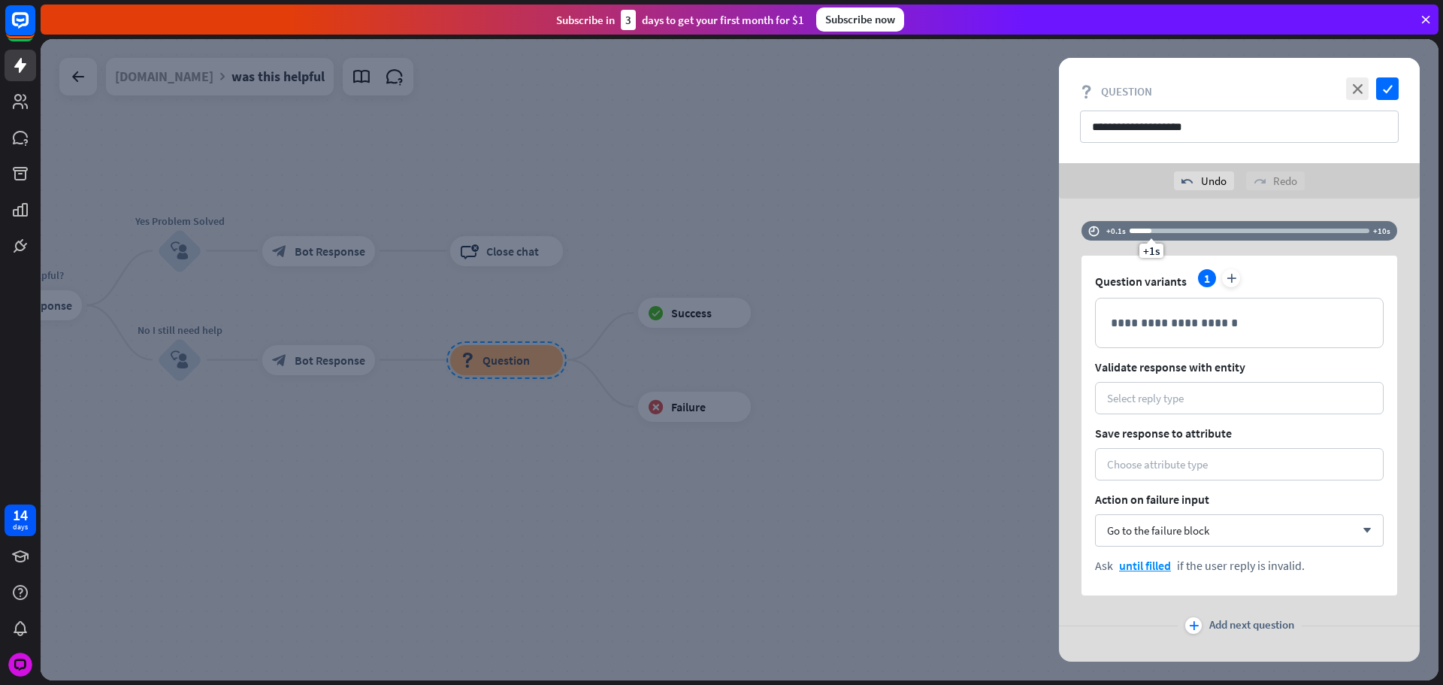
click at [1146, 235] on div "+1s" at bounding box center [1151, 231] width 11 height 11
click at [1149, 230] on div "+1s" at bounding box center [1151, 231] width 11 height 11
drag, startPoint x: 1149, startPoint y: 232, endPoint x: 1101, endPoint y: 237, distance: 47.7
click at [1101, 237] on div "time +0.1s +1s +10s" at bounding box center [1240, 231] width 316 height 20
click at [1237, 322] on p "**********" at bounding box center [1239, 322] width 257 height 19
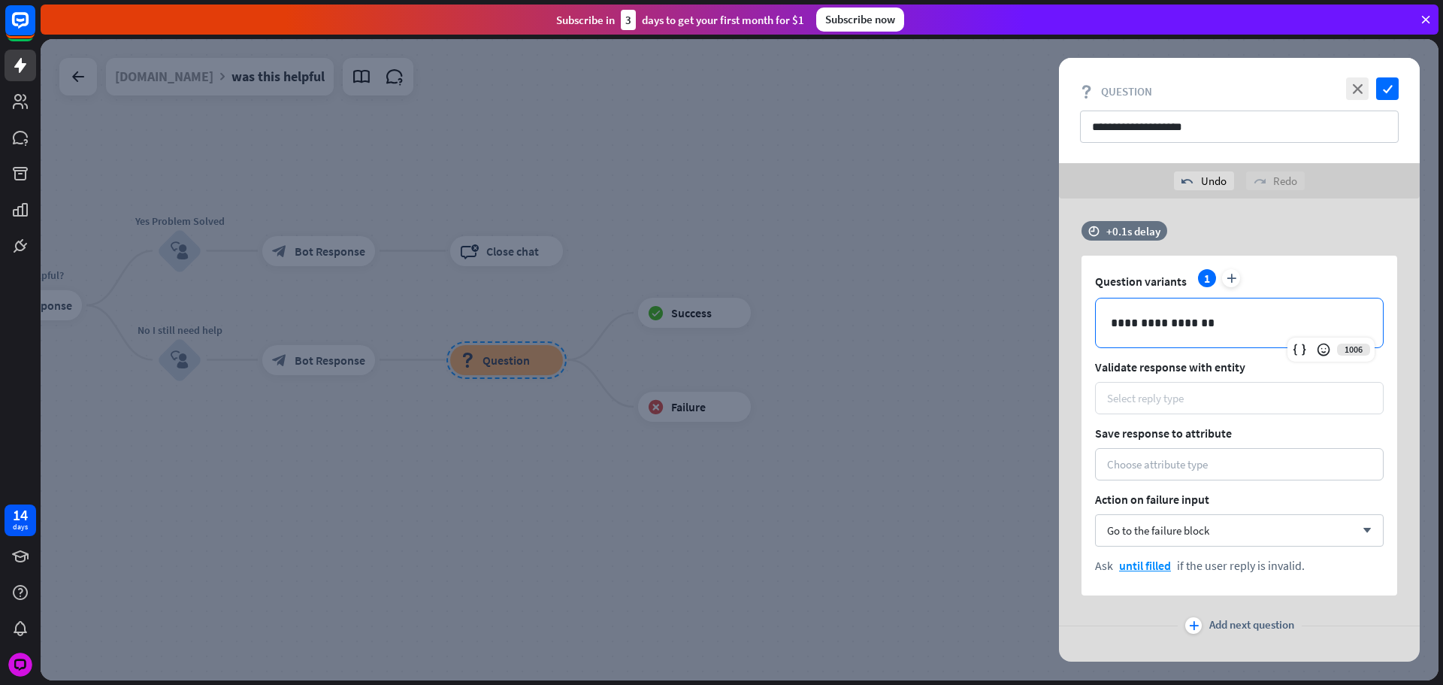
click at [1189, 394] on div "Select reply type" at bounding box center [1239, 398] width 265 height 14
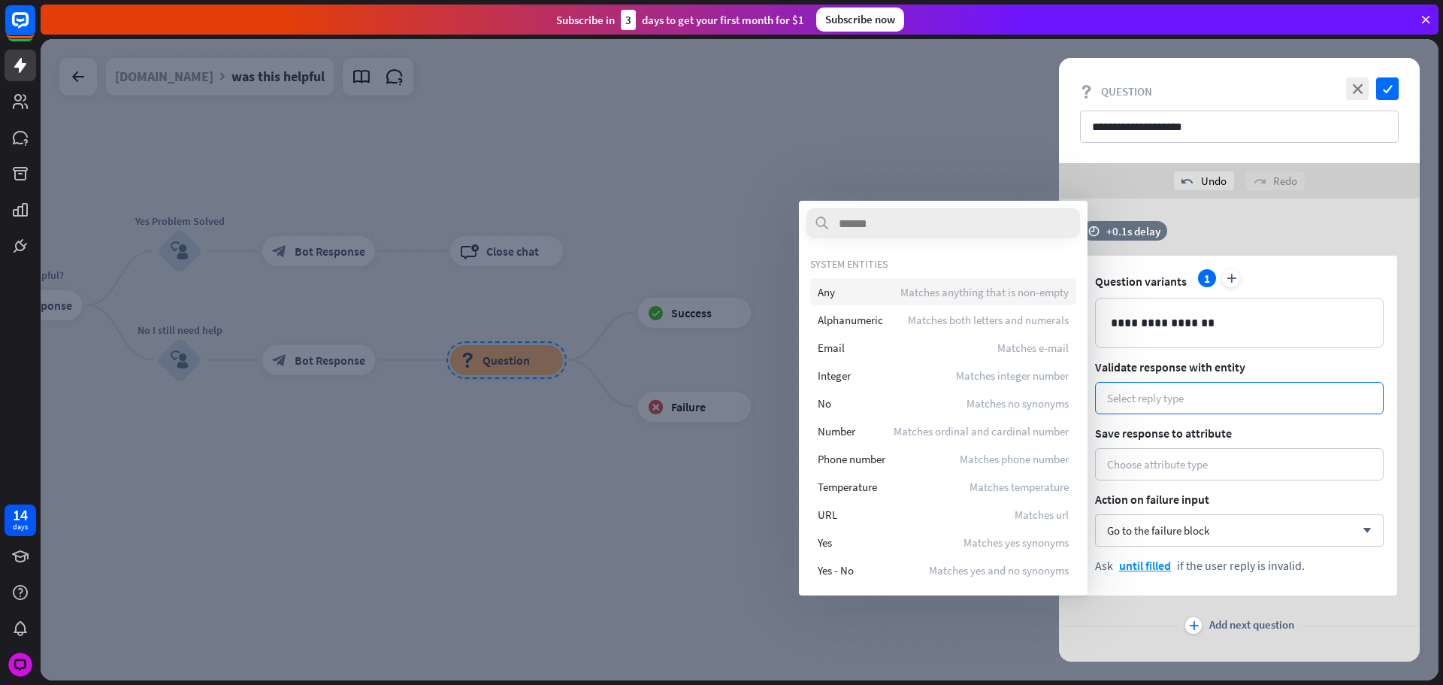
click at [856, 289] on div "Any Matches anything that is non-empty" at bounding box center [943, 291] width 266 height 27
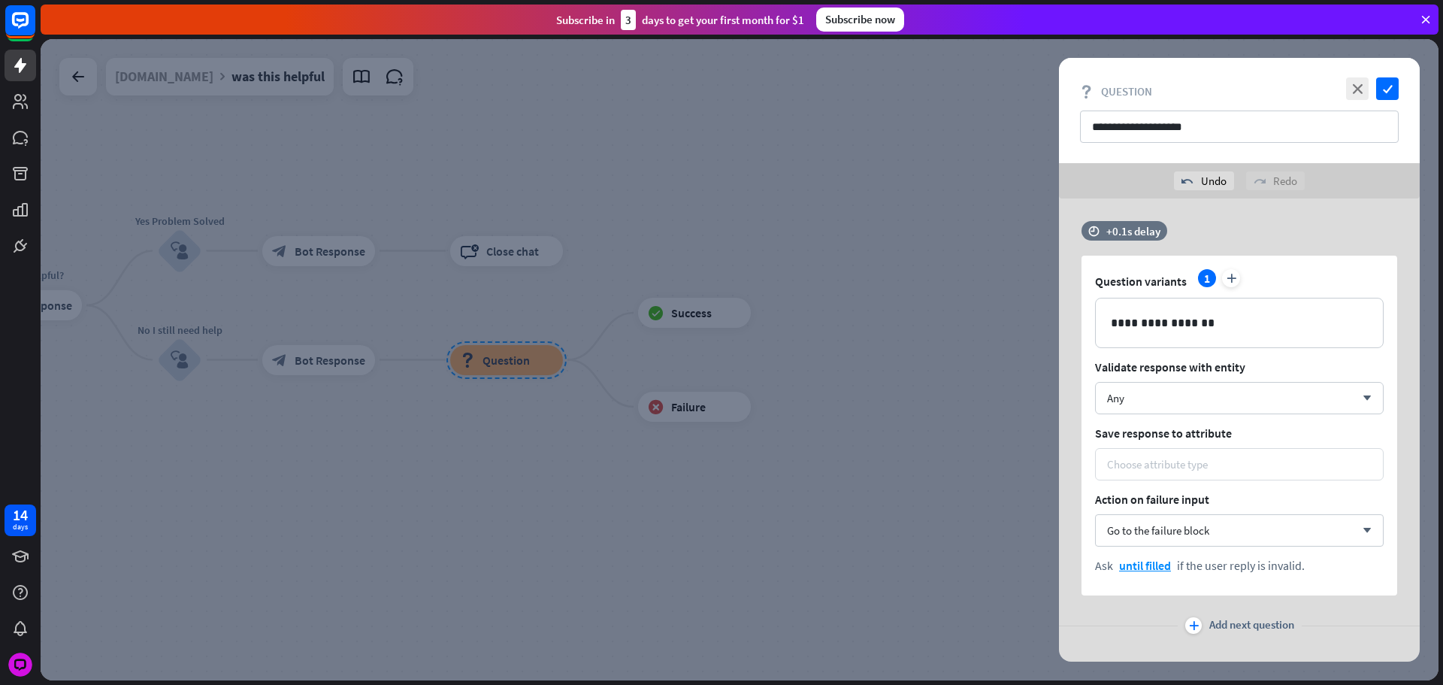
click at [1185, 451] on div "Choose attribute type" at bounding box center [1239, 464] width 289 height 32
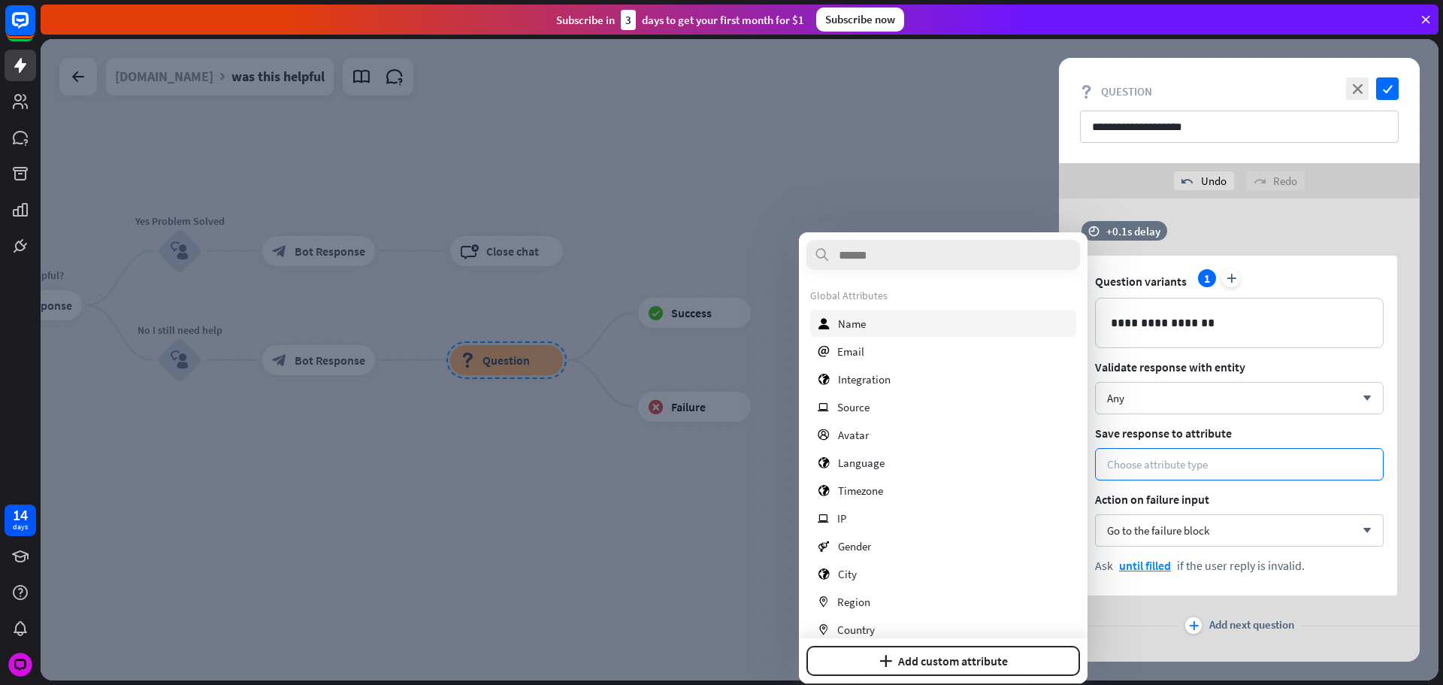
click at [870, 323] on div "user Name" at bounding box center [943, 323] width 266 height 27
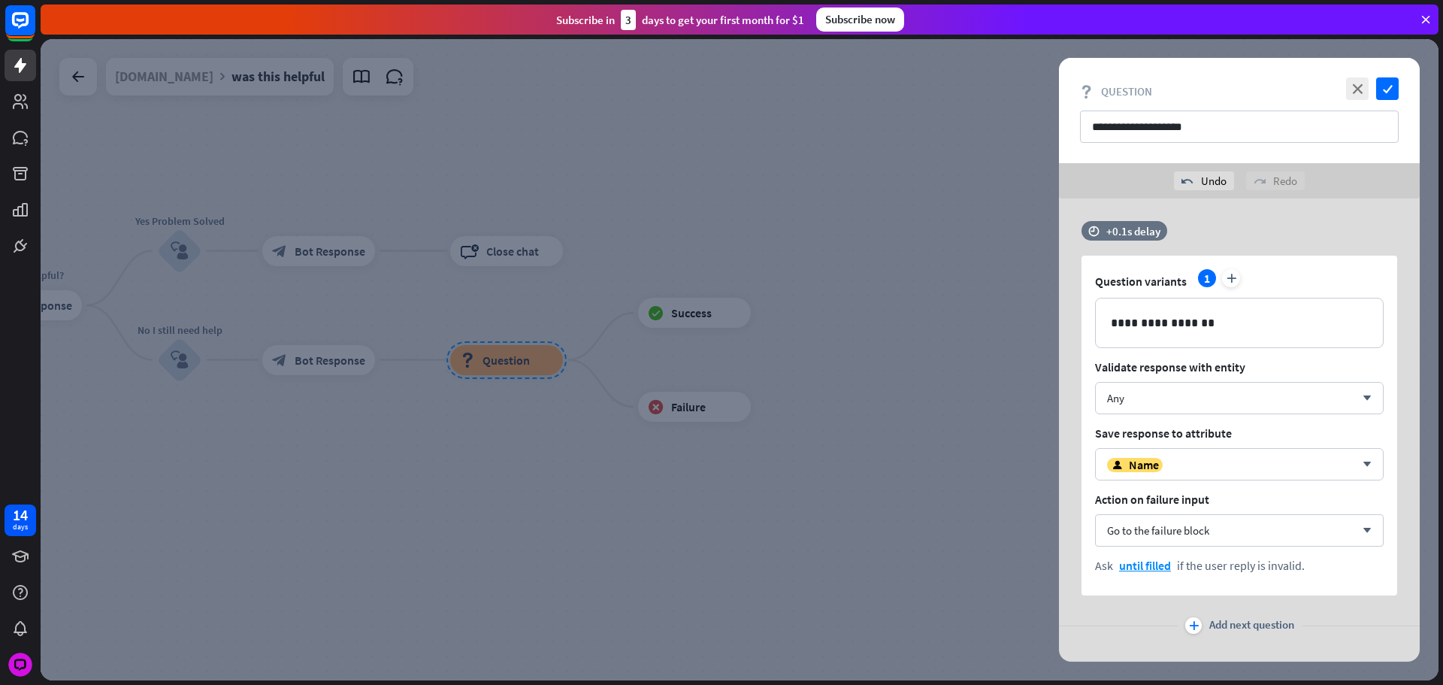
click at [1244, 629] on span "Add next question" at bounding box center [1252, 625] width 85 height 17
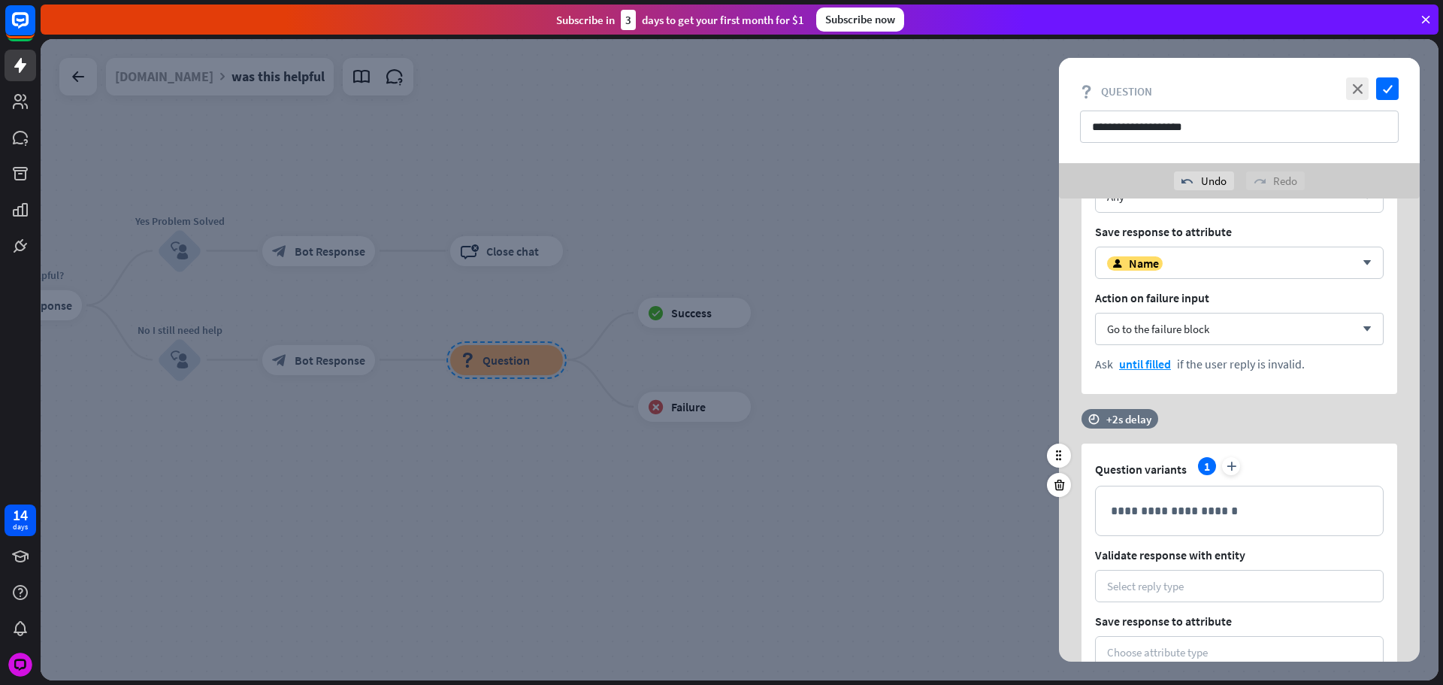
scroll to position [226, 0]
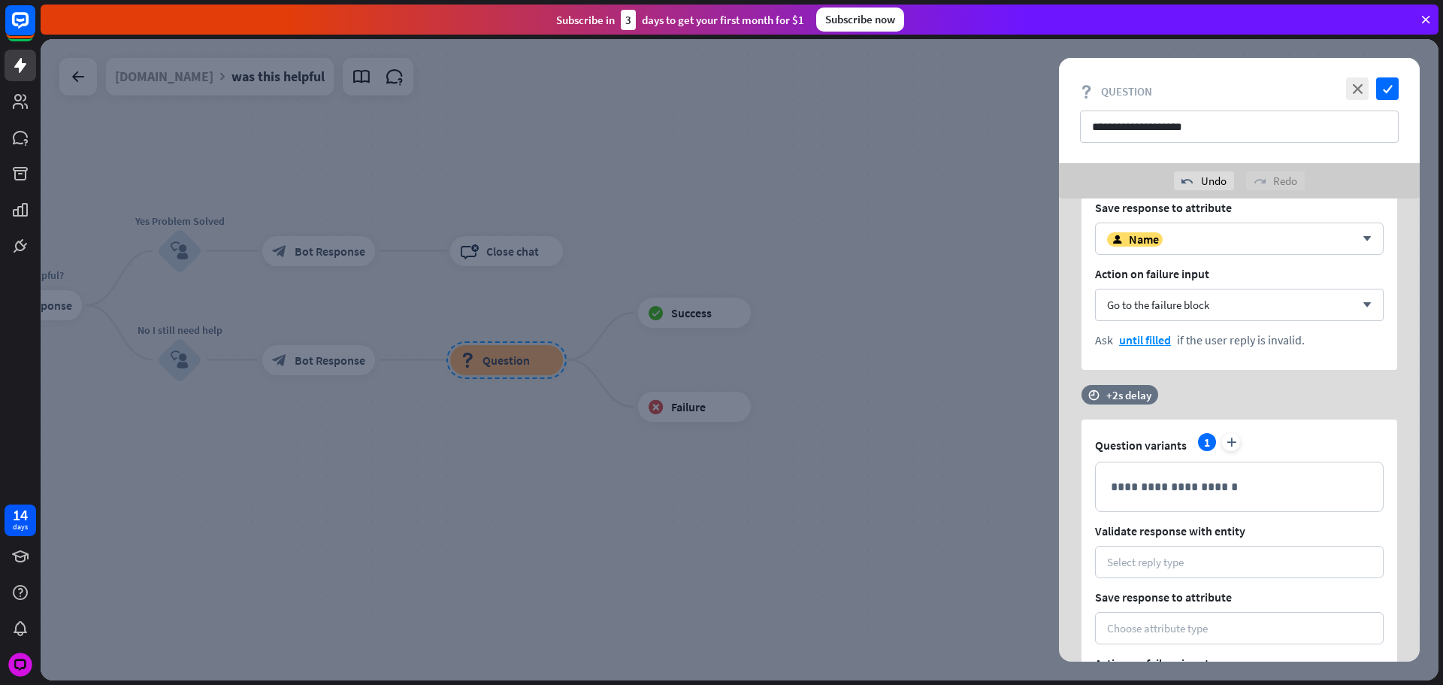
click at [1125, 382] on div "**********" at bounding box center [1239, 411] width 361 height 877
click at [1128, 386] on div "time +2s delay" at bounding box center [1120, 395] width 77 height 20
click at [1161, 398] on div "+2s" at bounding box center [1250, 394] width 240 height 15
drag, startPoint x: 1164, startPoint y: 394, endPoint x: 1029, endPoint y: 404, distance: 135.7
click at [997, 404] on div "**********" at bounding box center [740, 359] width 1398 height 641
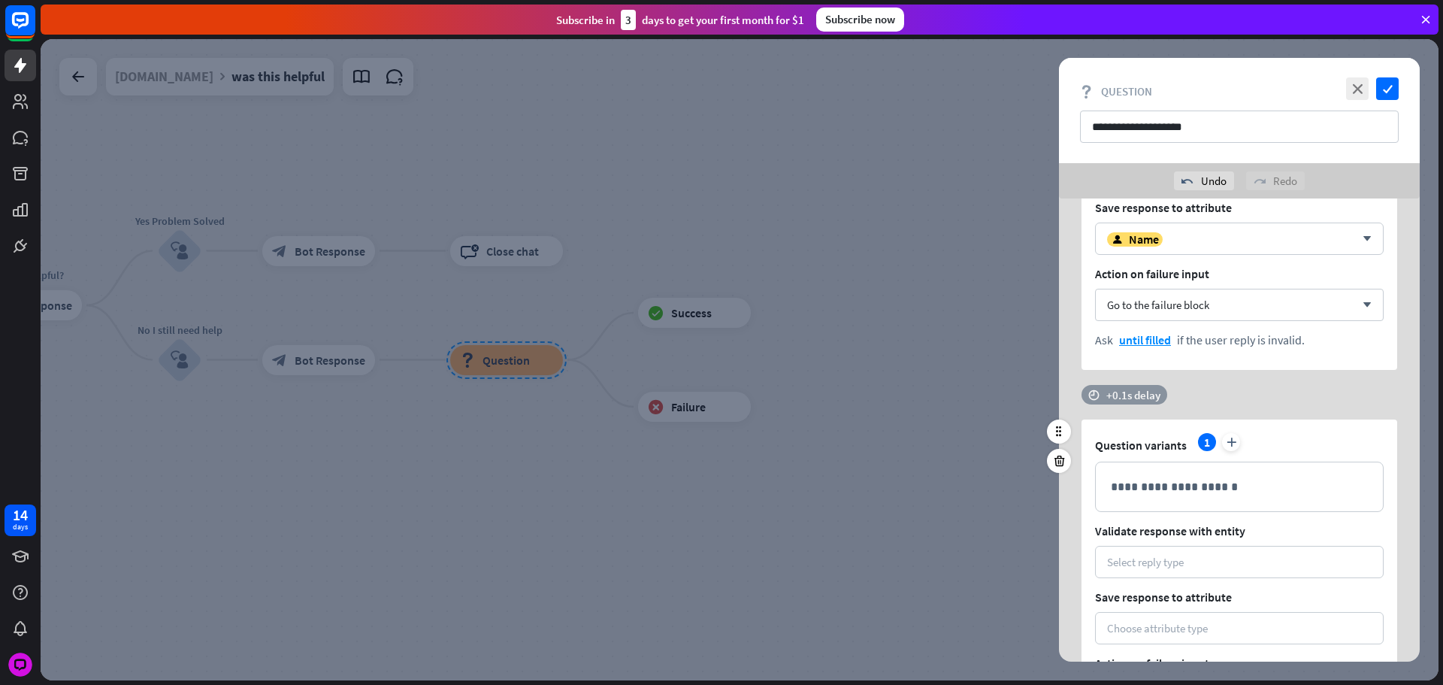
click at [1162, 394] on div "time +0.1s delay" at bounding box center [1125, 395] width 86 height 20
click at [1161, 474] on div "**********" at bounding box center [1239, 486] width 287 height 49
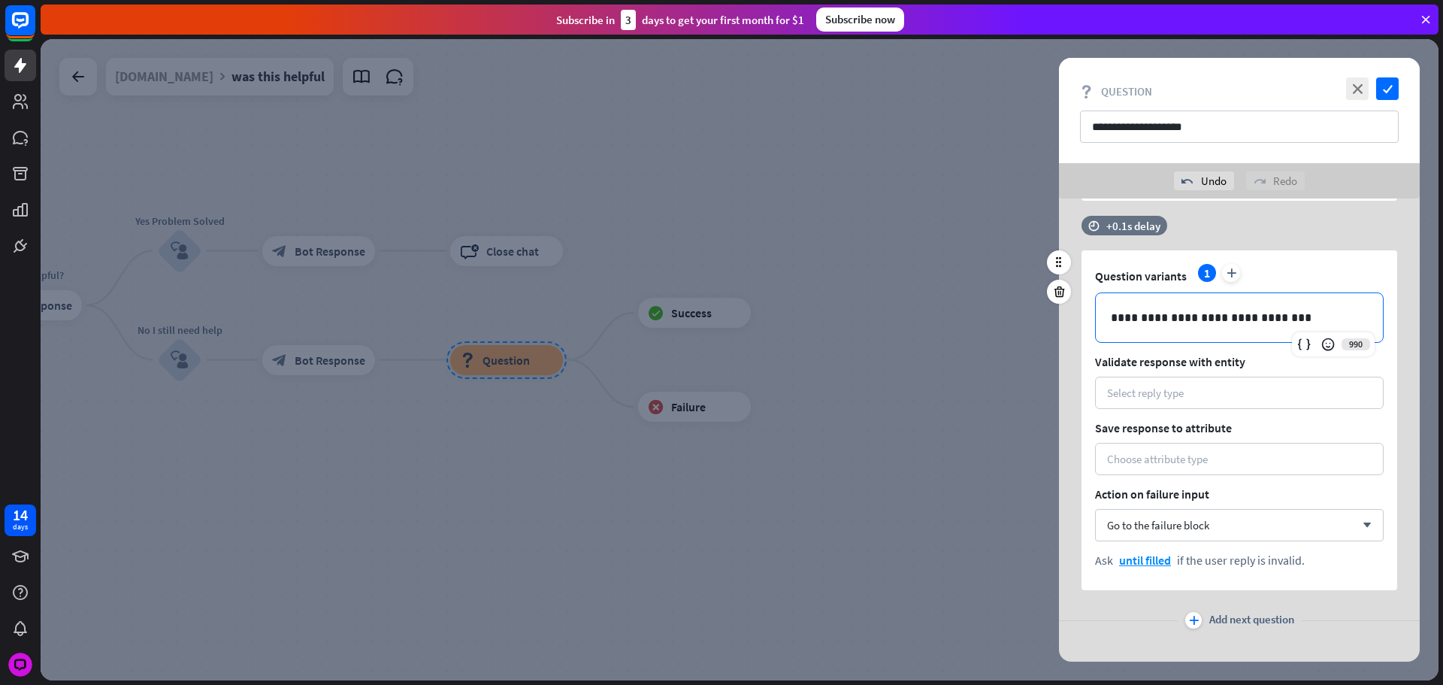
scroll to position [399, 0]
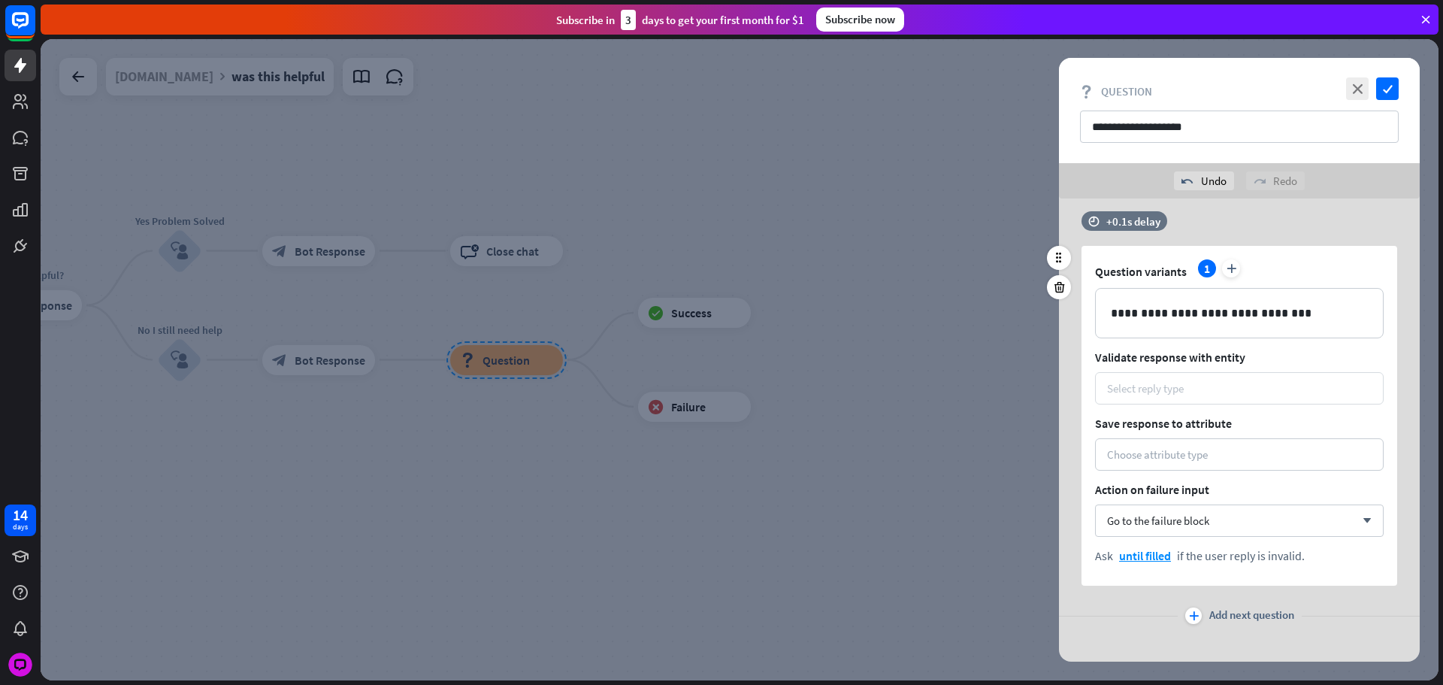
click at [1153, 378] on div "Select reply type" at bounding box center [1239, 388] width 289 height 32
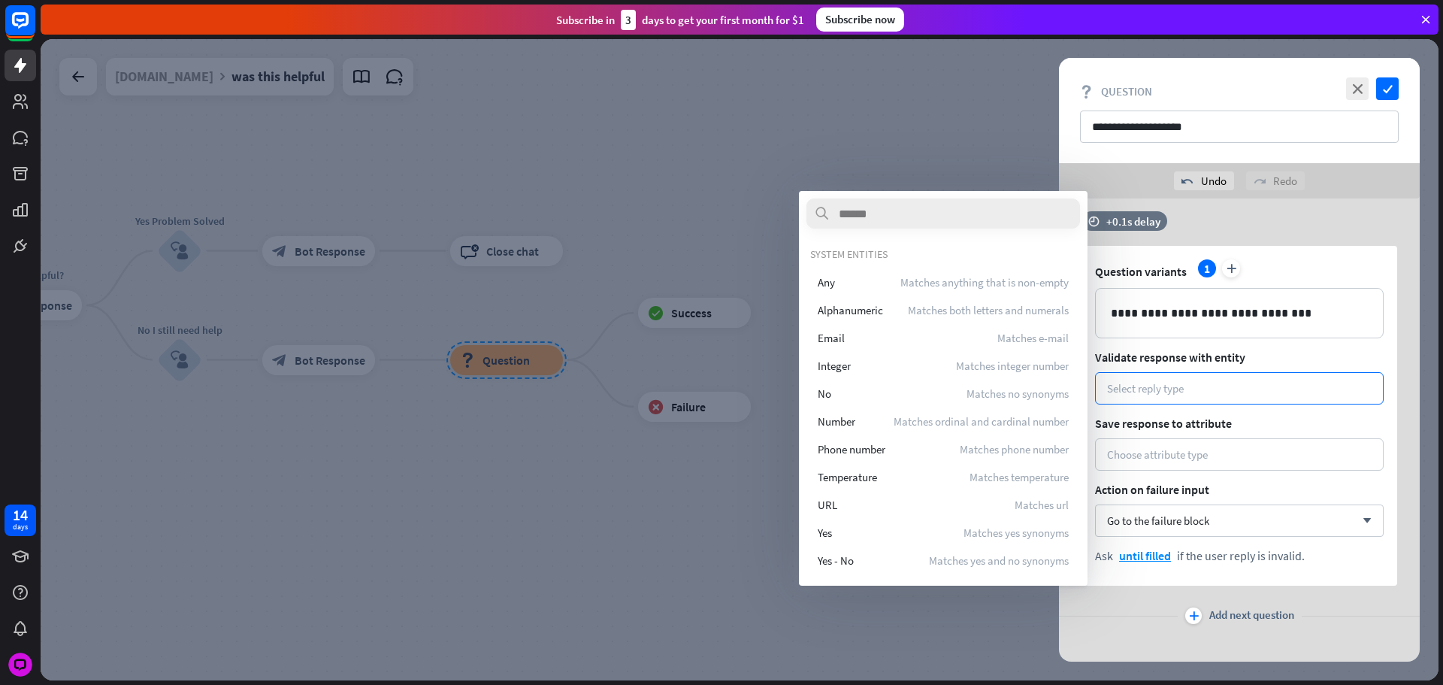
click at [871, 273] on div "Any Matches anything that is non-empty" at bounding box center [943, 281] width 266 height 27
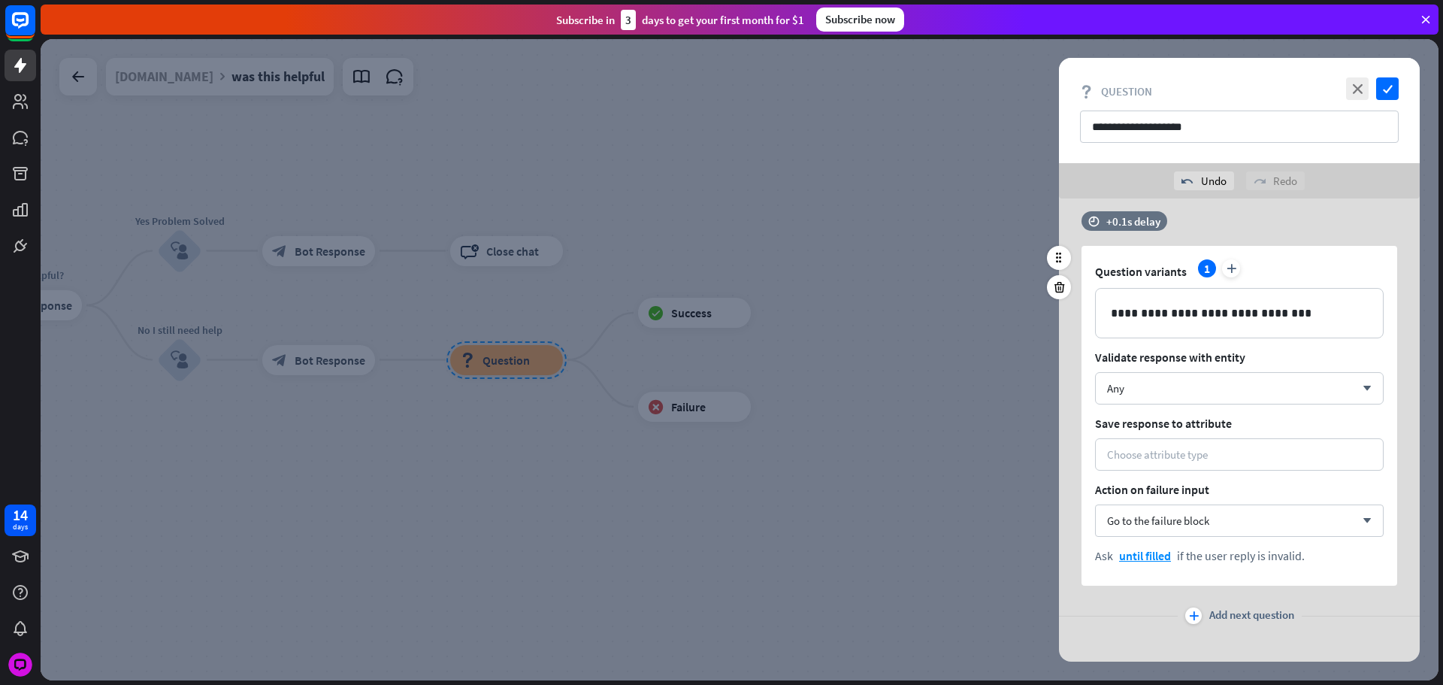
click at [1182, 432] on div "**********" at bounding box center [1240, 416] width 316 height 340
click at [1185, 438] on div "Choose attribute type" at bounding box center [1239, 454] width 289 height 32
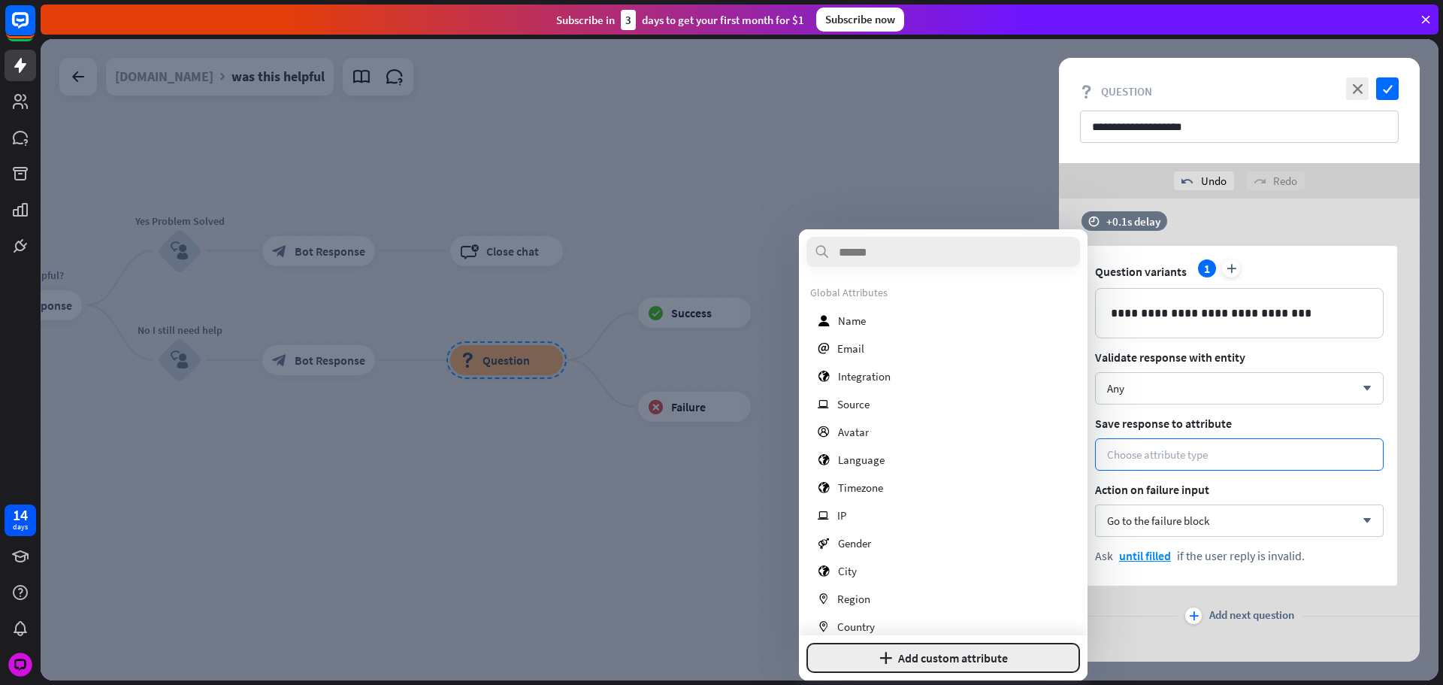
click at [907, 662] on button "plus Add custom attribute" at bounding box center [944, 658] width 274 height 30
type input "**********"
click at [1022, 652] on button "Add attribute" at bounding box center [1006, 658] width 149 height 30
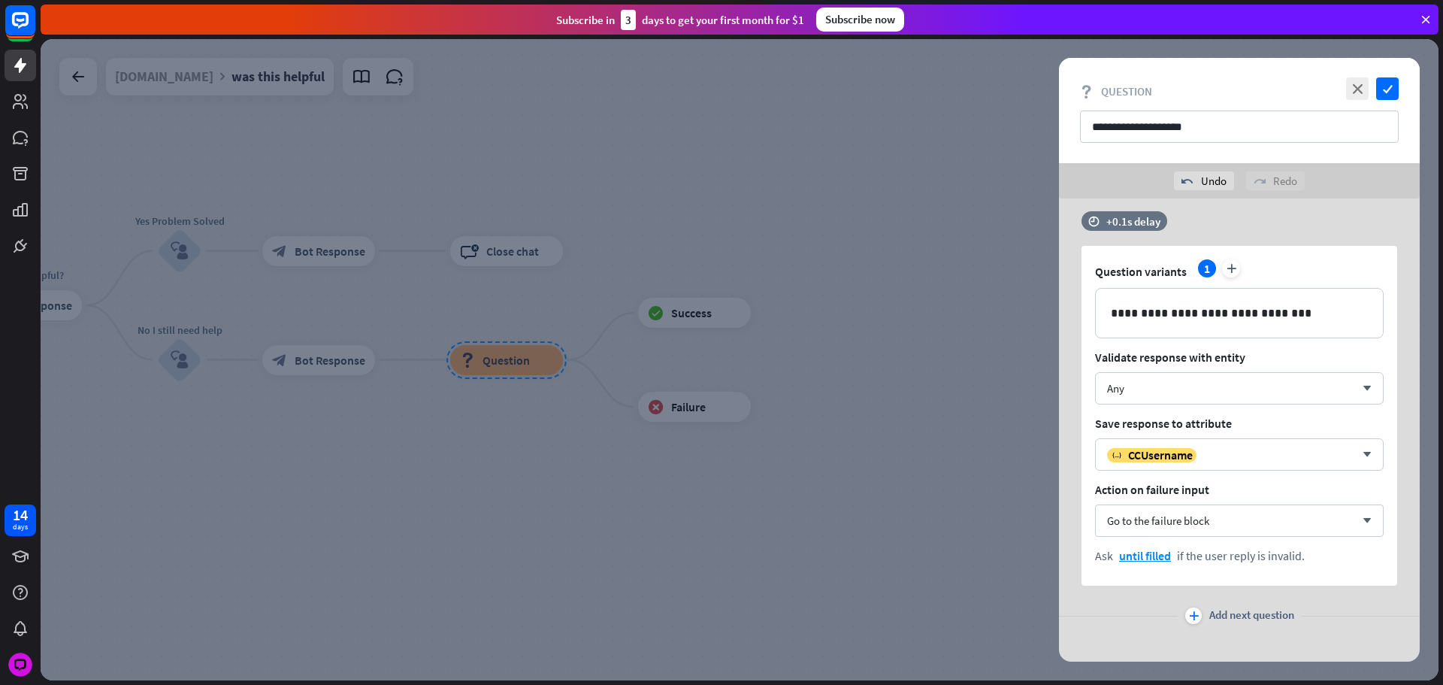
click at [1199, 623] on div "plus Add next question" at bounding box center [1239, 615] width 109 height 17
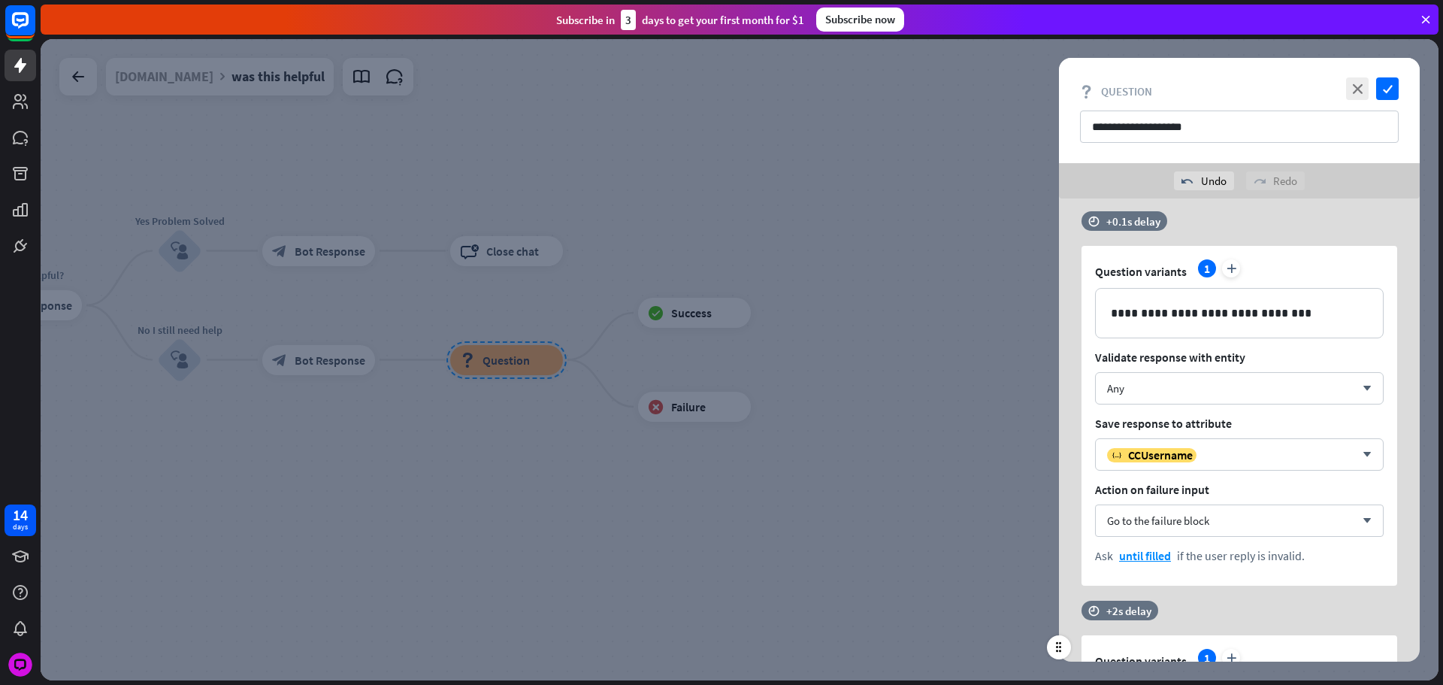
click at [1214, 621] on div "time +2s delay" at bounding box center [1236, 618] width 308 height 35
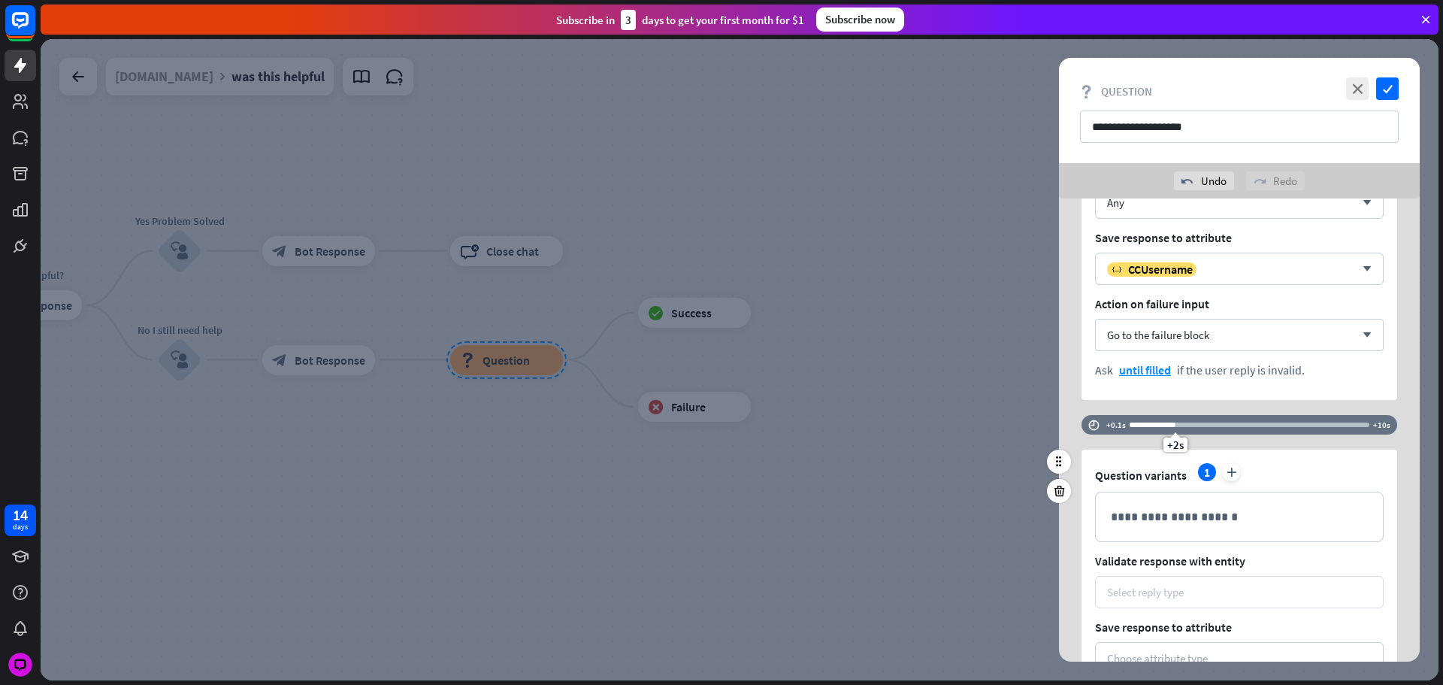
scroll to position [625, 0]
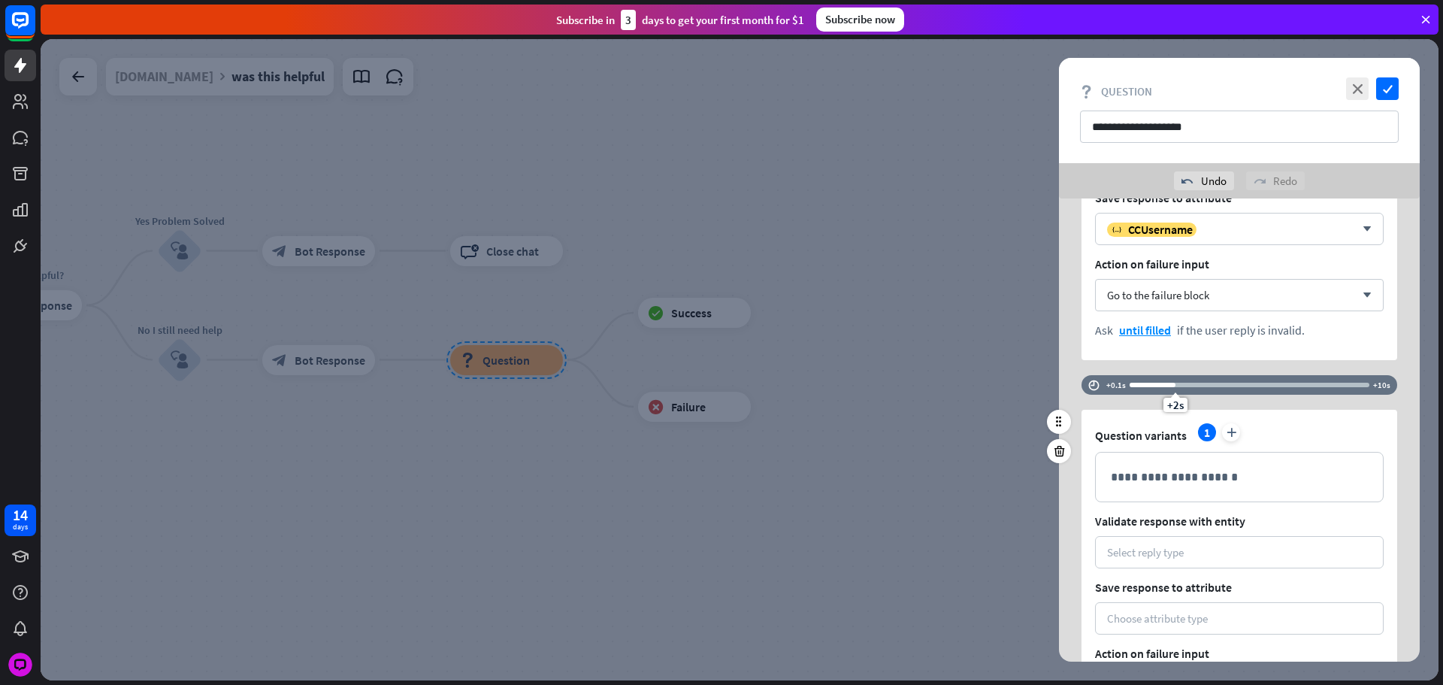
click at [1171, 385] on div "+2s" at bounding box center [1175, 385] width 11 height 11
click at [1176, 385] on div "+2s" at bounding box center [1175, 385] width 11 height 11
drag, startPoint x: 1176, startPoint y: 385, endPoint x: 1095, endPoint y: 405, distance: 83.7
click at [1005, 397] on div "**********" at bounding box center [740, 359] width 1398 height 641
click at [1143, 458] on div "**********" at bounding box center [1239, 477] width 287 height 49
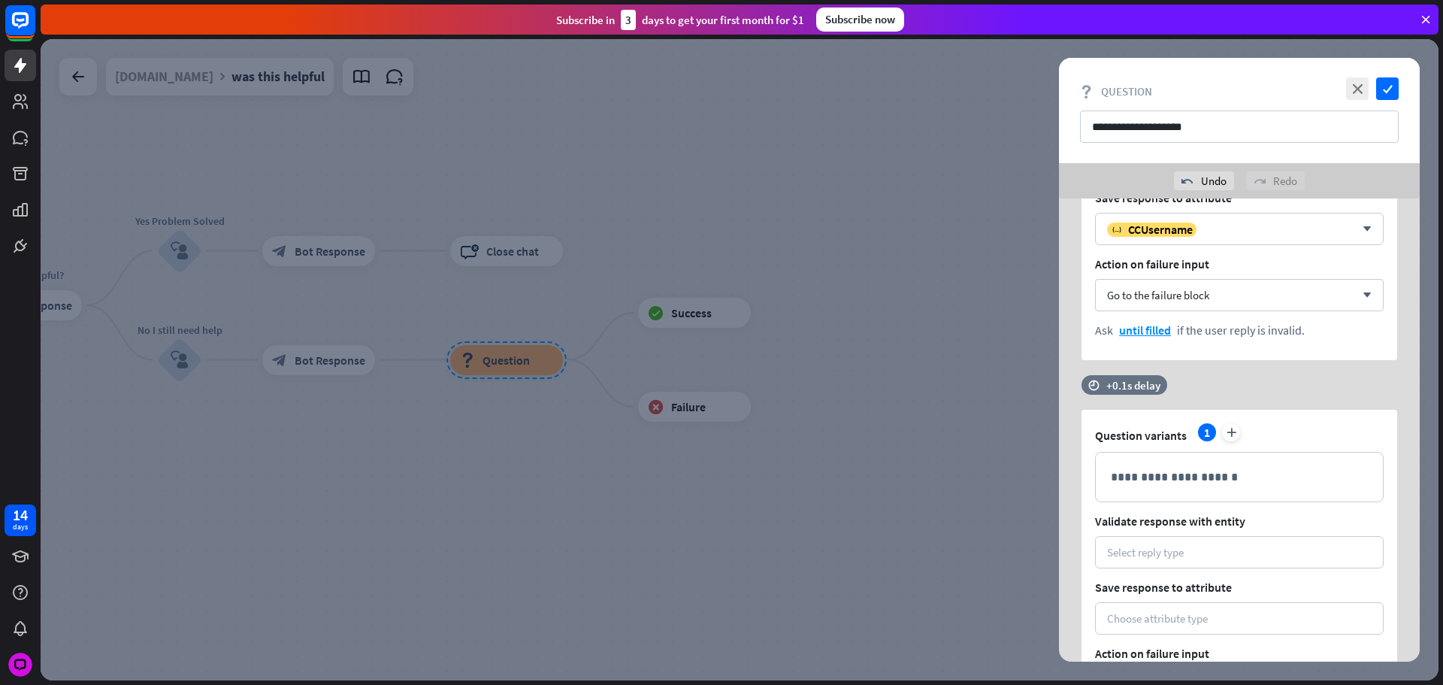
paste div
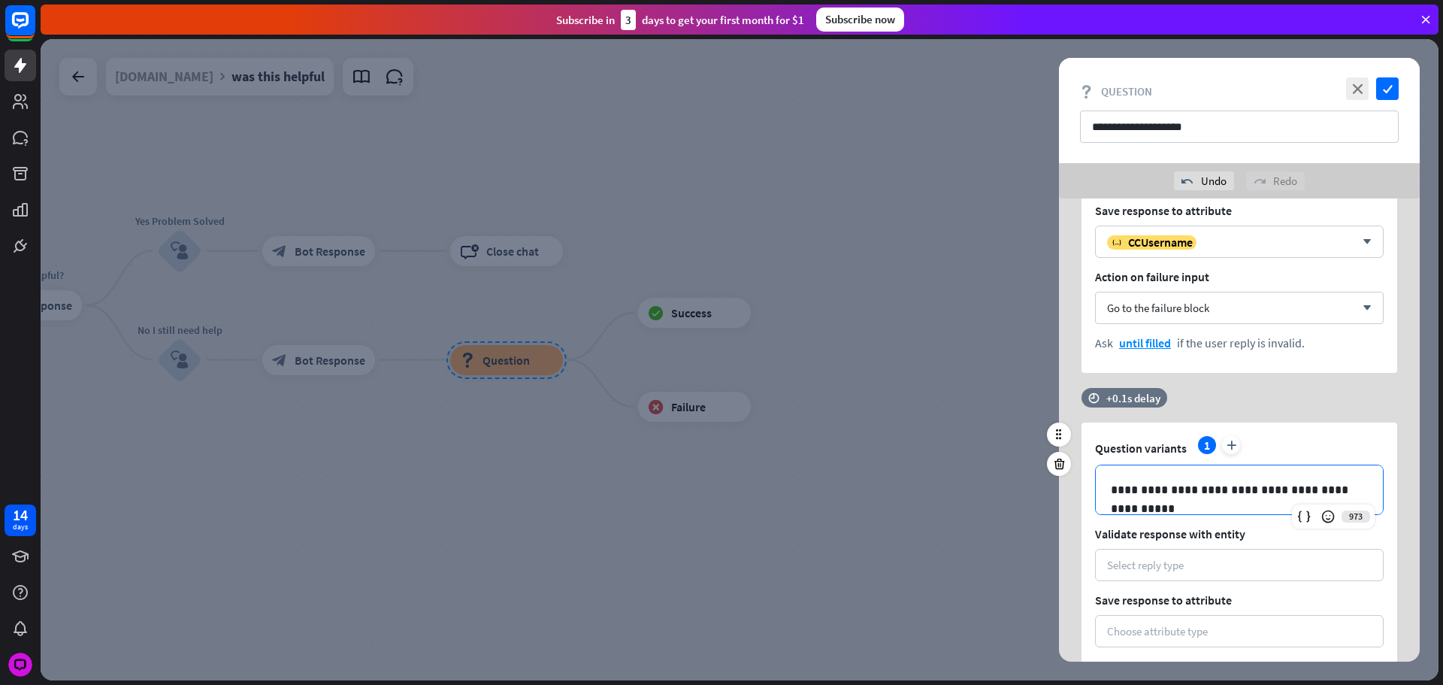
scroll to position [648, 0]
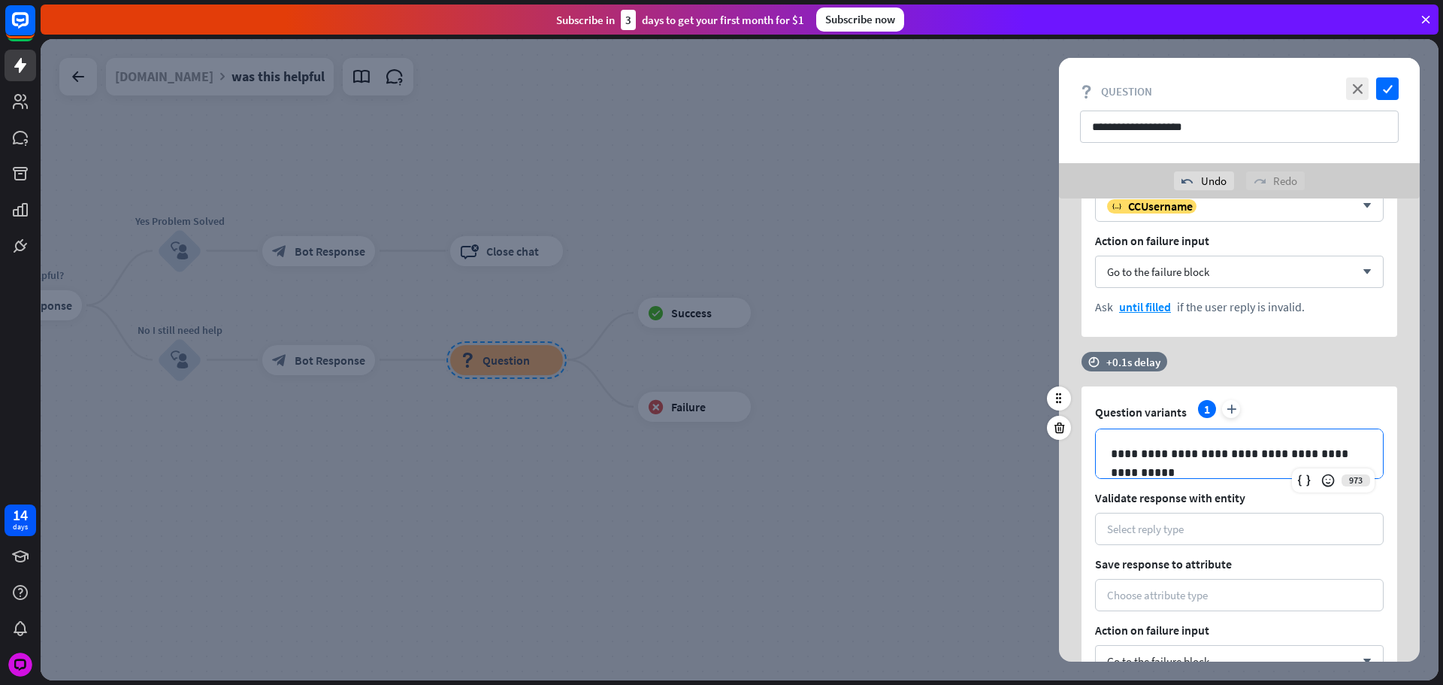
click at [1210, 457] on p "**********" at bounding box center [1239, 453] width 257 height 19
click at [1297, 477] on icon at bounding box center [1304, 480] width 15 height 15
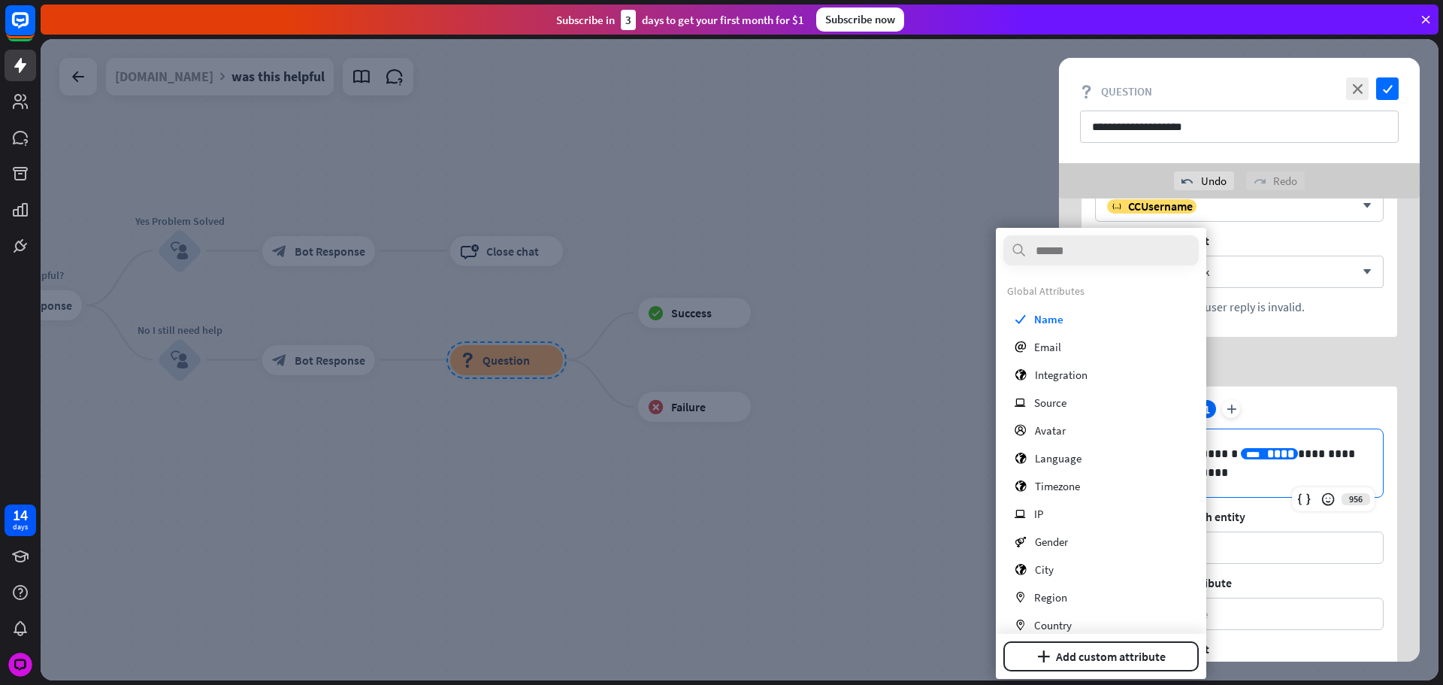
click at [1325, 403] on div "Question variants 1 plus" at bounding box center [1239, 412] width 289 height 24
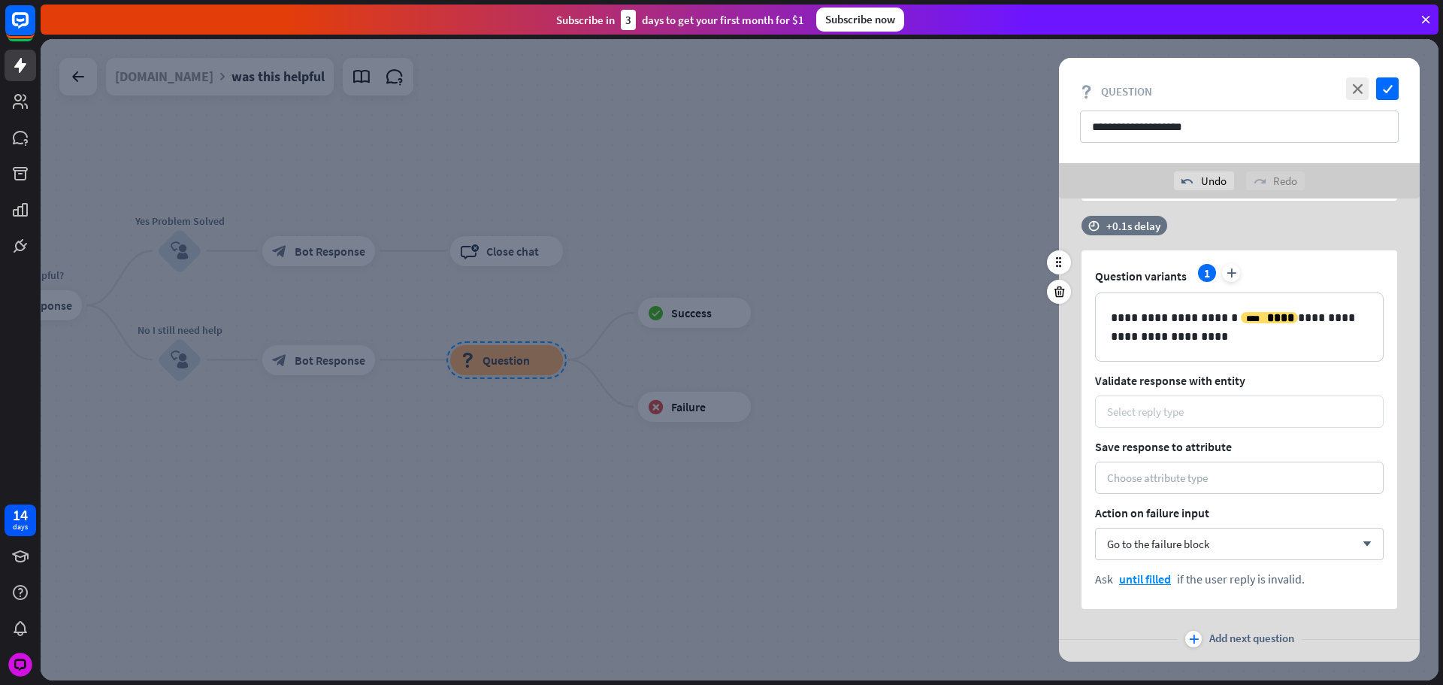
scroll to position [798, 0]
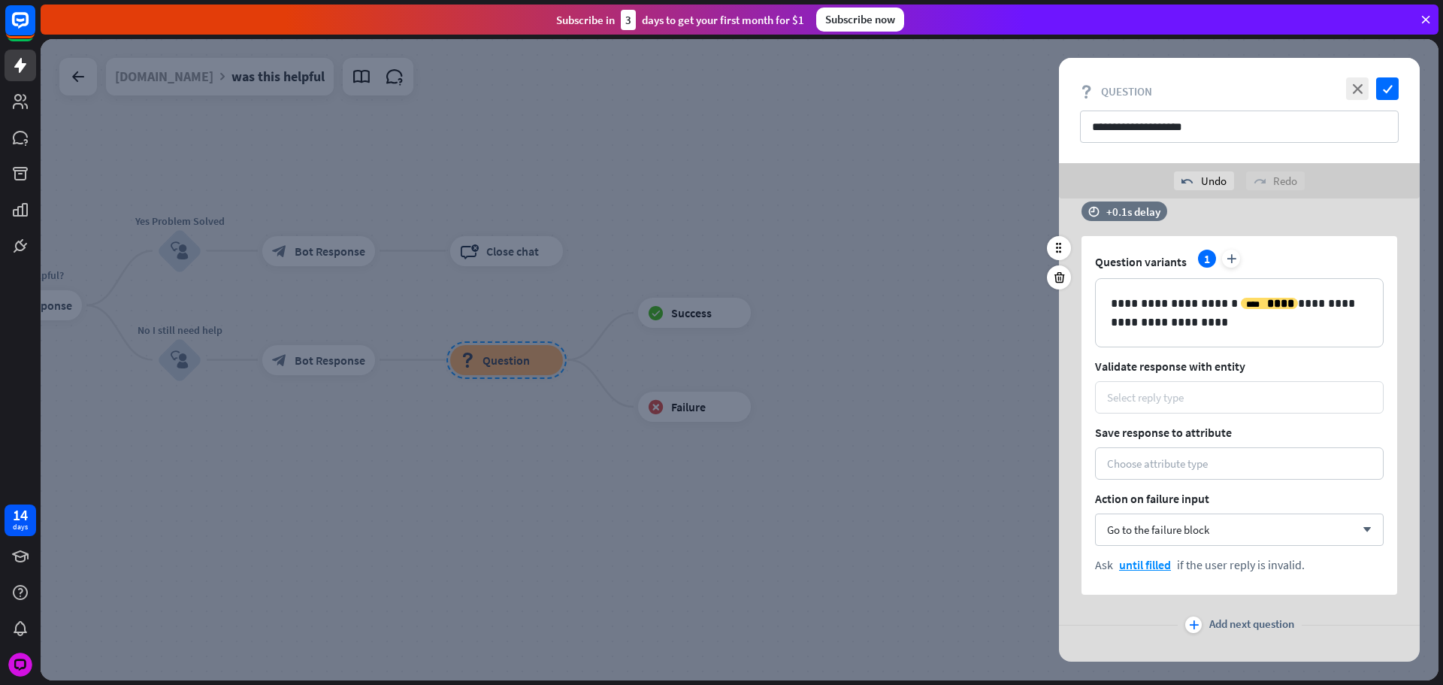
click at [1168, 402] on div "Select reply type" at bounding box center [1145, 397] width 77 height 14
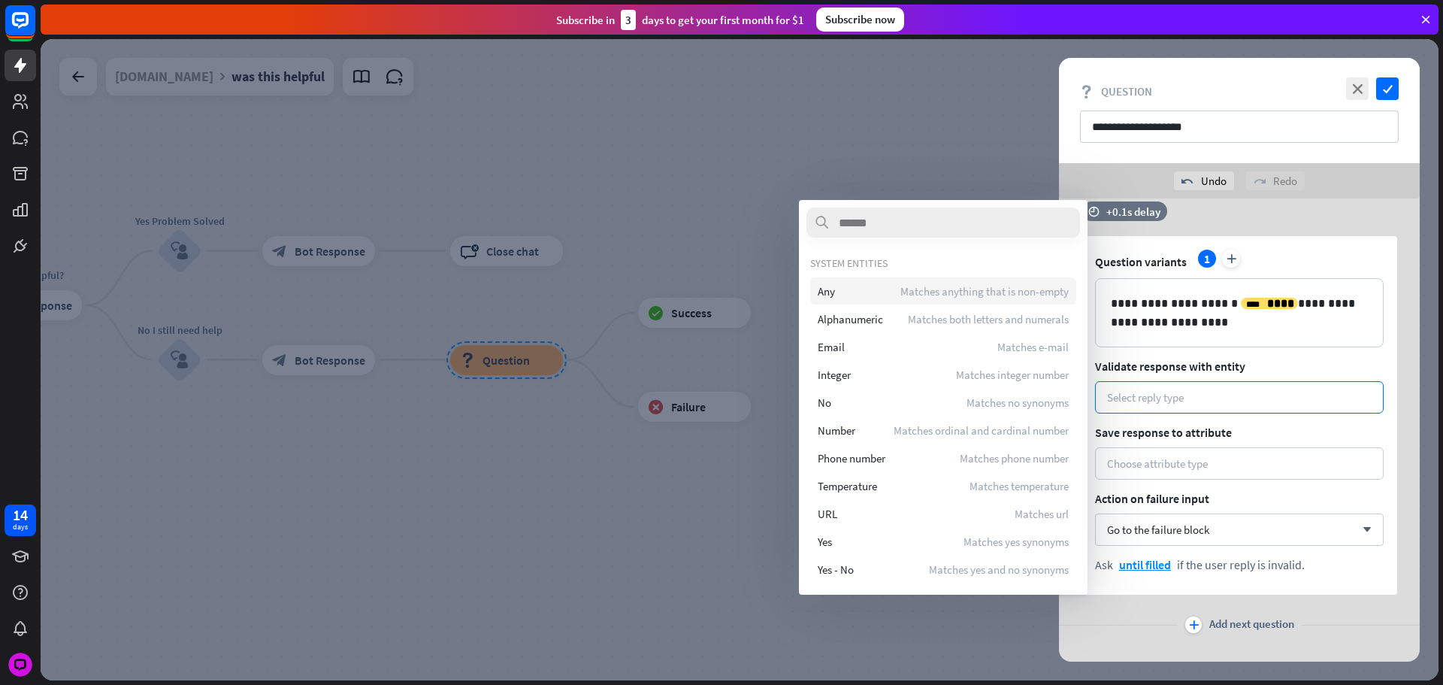
click at [834, 285] on span "Any" at bounding box center [826, 291] width 17 height 14
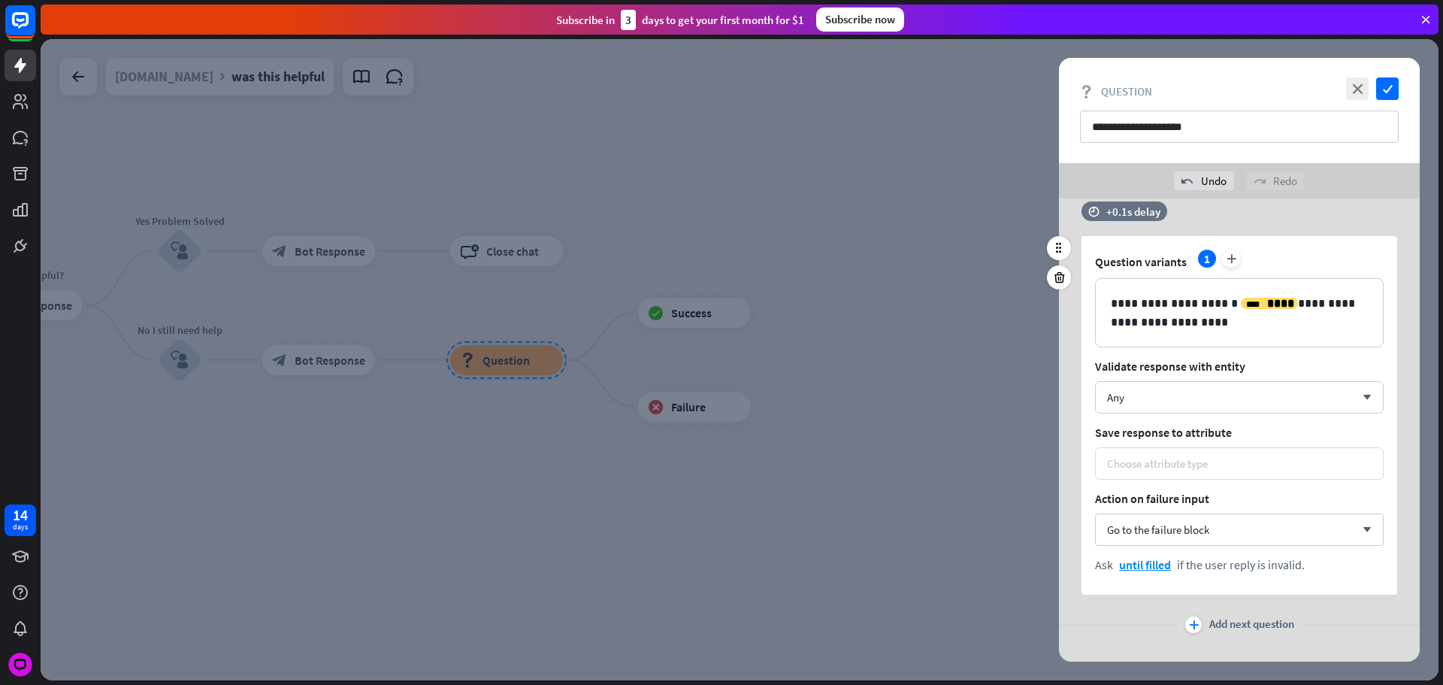
click at [1217, 454] on div "Choose attribute type" at bounding box center [1239, 463] width 289 height 32
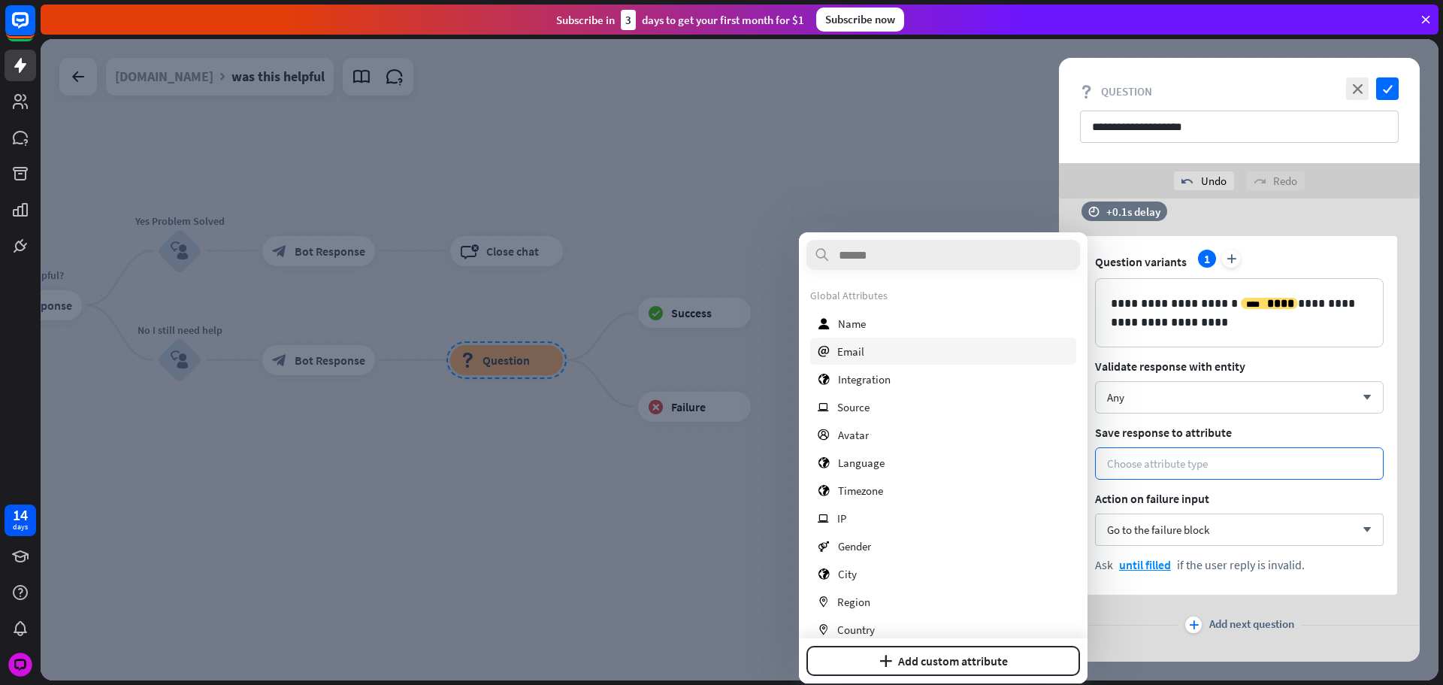
click at [872, 347] on div "email Email" at bounding box center [943, 351] width 266 height 27
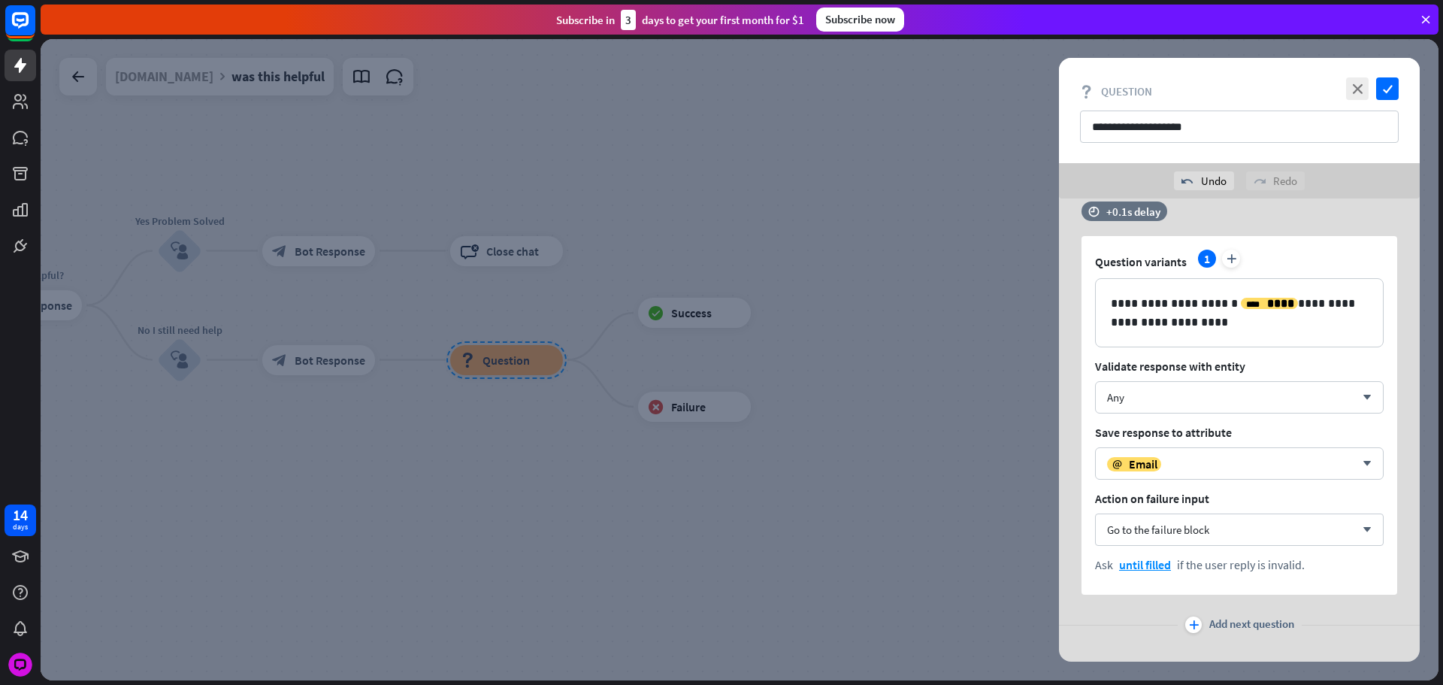
click at [1231, 638] on div "plus Add next question" at bounding box center [1239, 625] width 361 height 30
click at [1227, 625] on span "Add next question" at bounding box center [1252, 624] width 85 height 17
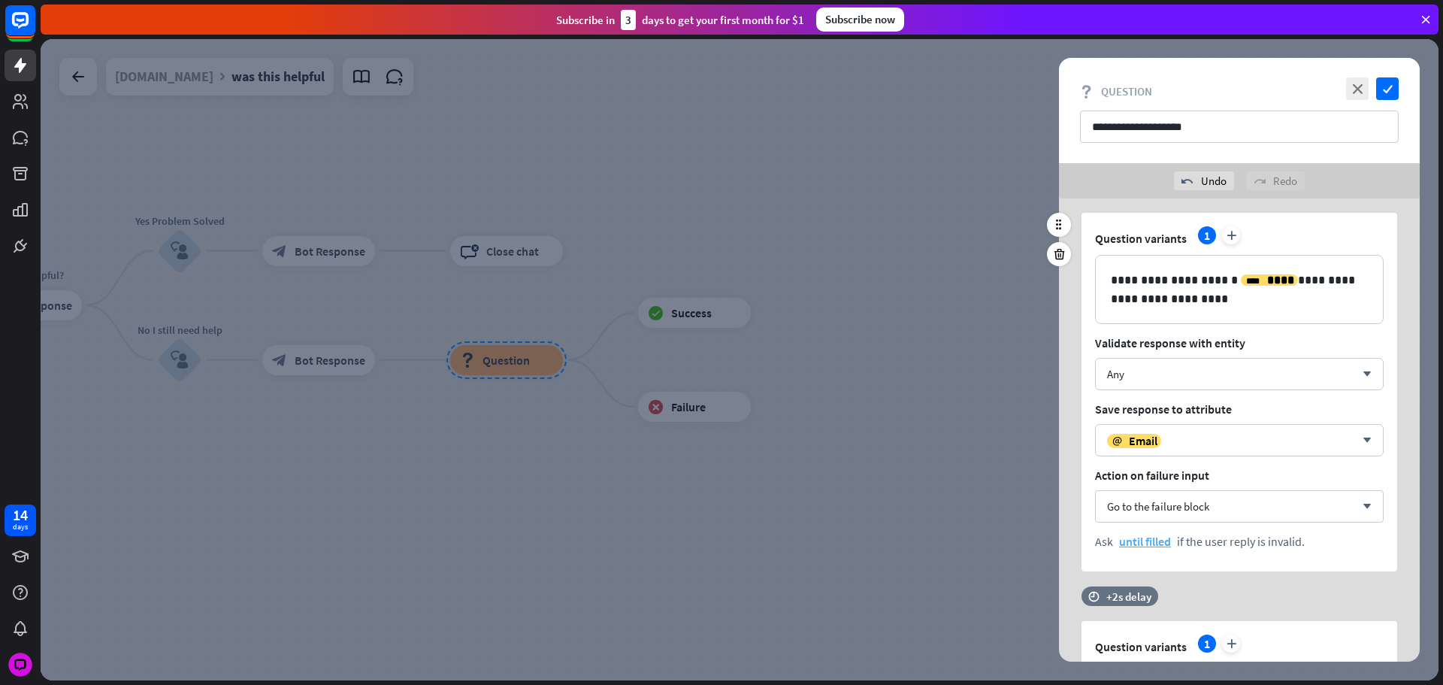
scroll to position [874, 0]
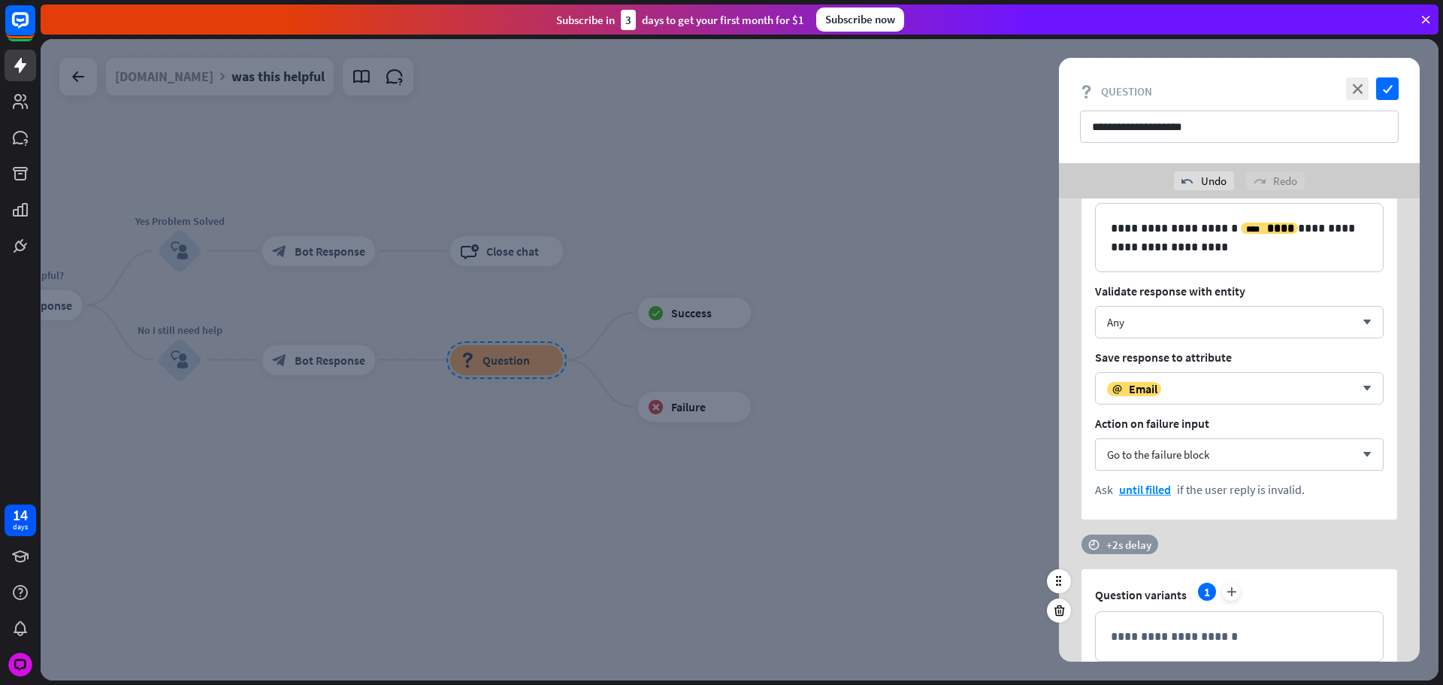
click at [1146, 549] on div "+2s delay" at bounding box center [1129, 544] width 45 height 14
click at [1156, 541] on div "+2s" at bounding box center [1250, 544] width 240 height 15
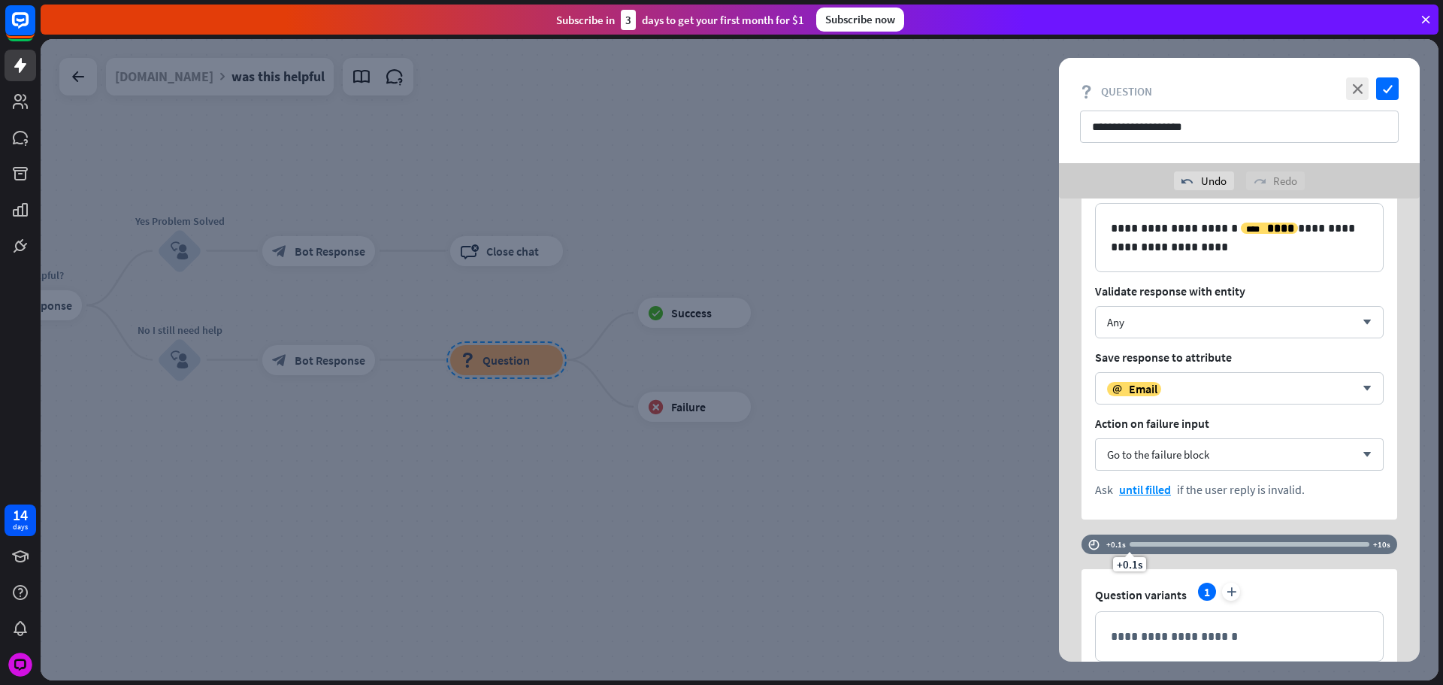
drag, startPoint x: 1121, startPoint y: 544, endPoint x: 1007, endPoint y: 553, distance: 113.9
click at [1002, 553] on div "**********" at bounding box center [740, 359] width 1398 height 641
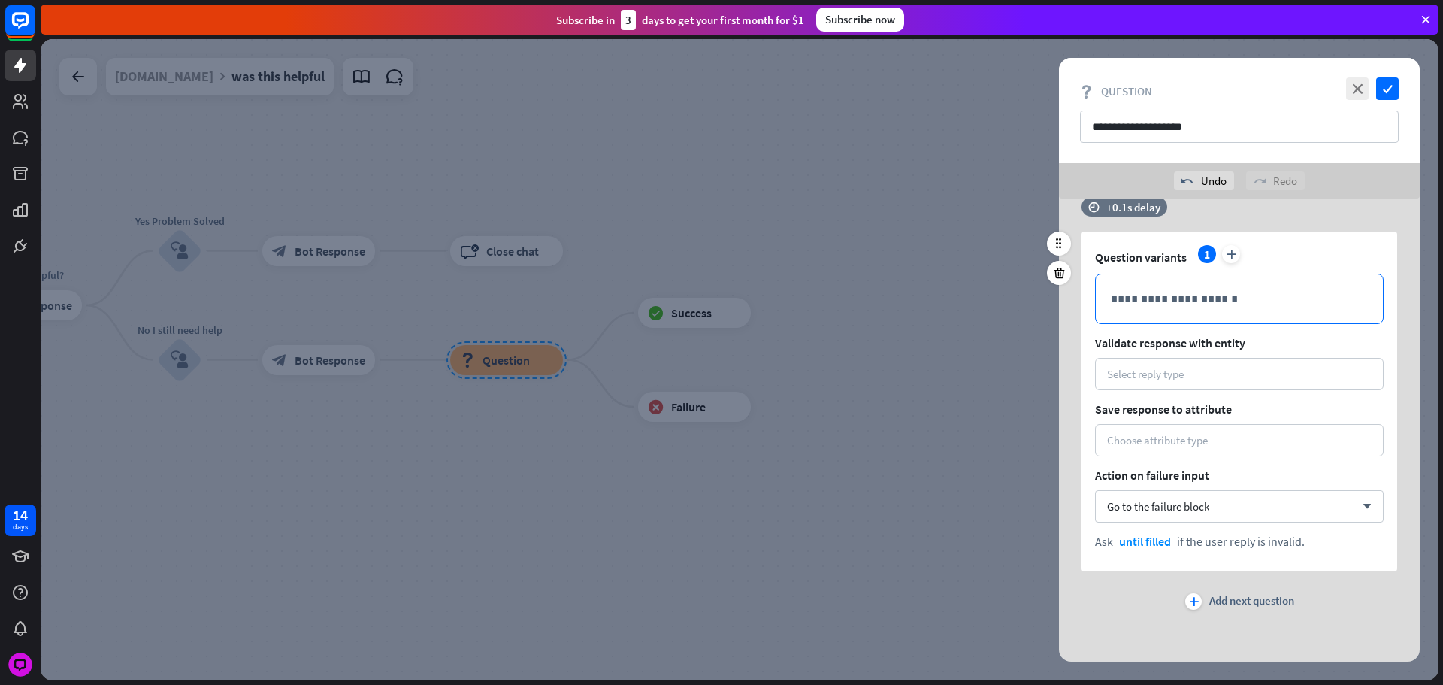
click at [1152, 295] on p "**********" at bounding box center [1239, 298] width 257 height 19
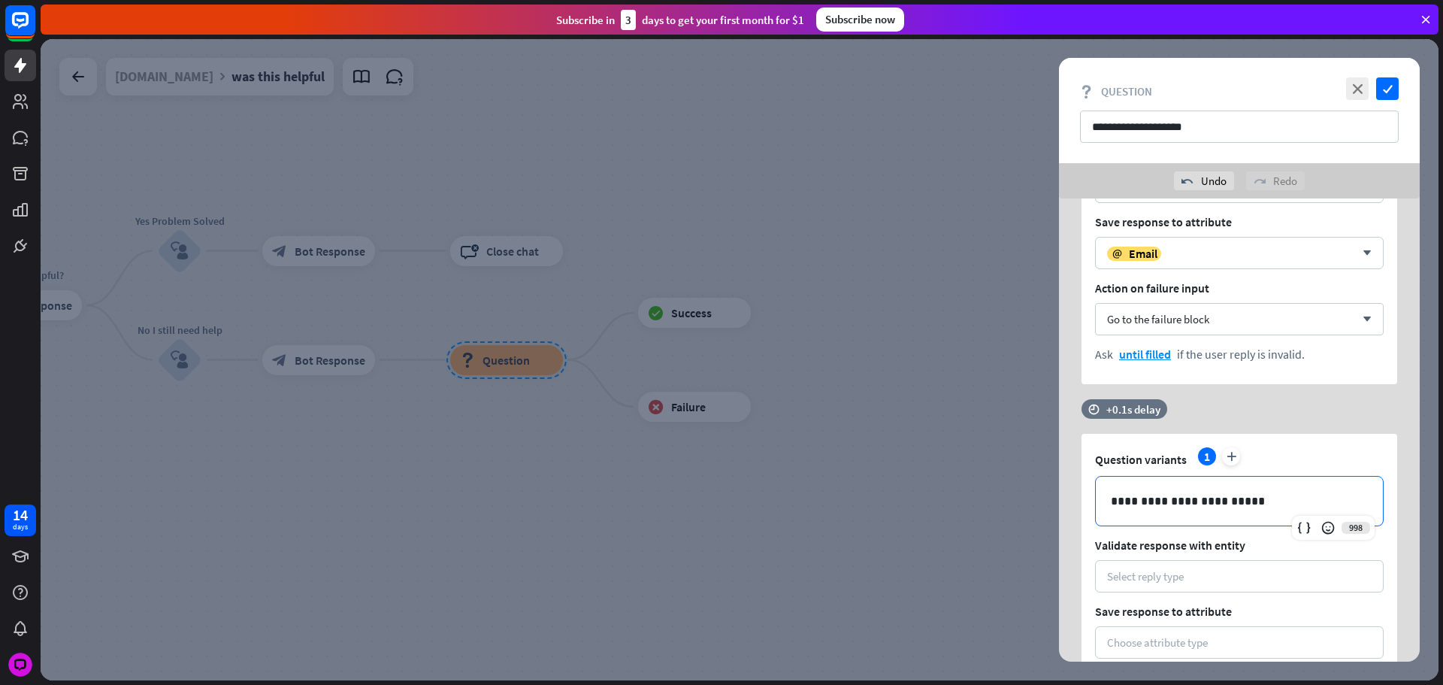
click at [1164, 370] on div "**********" at bounding box center [1240, 205] width 316 height 359
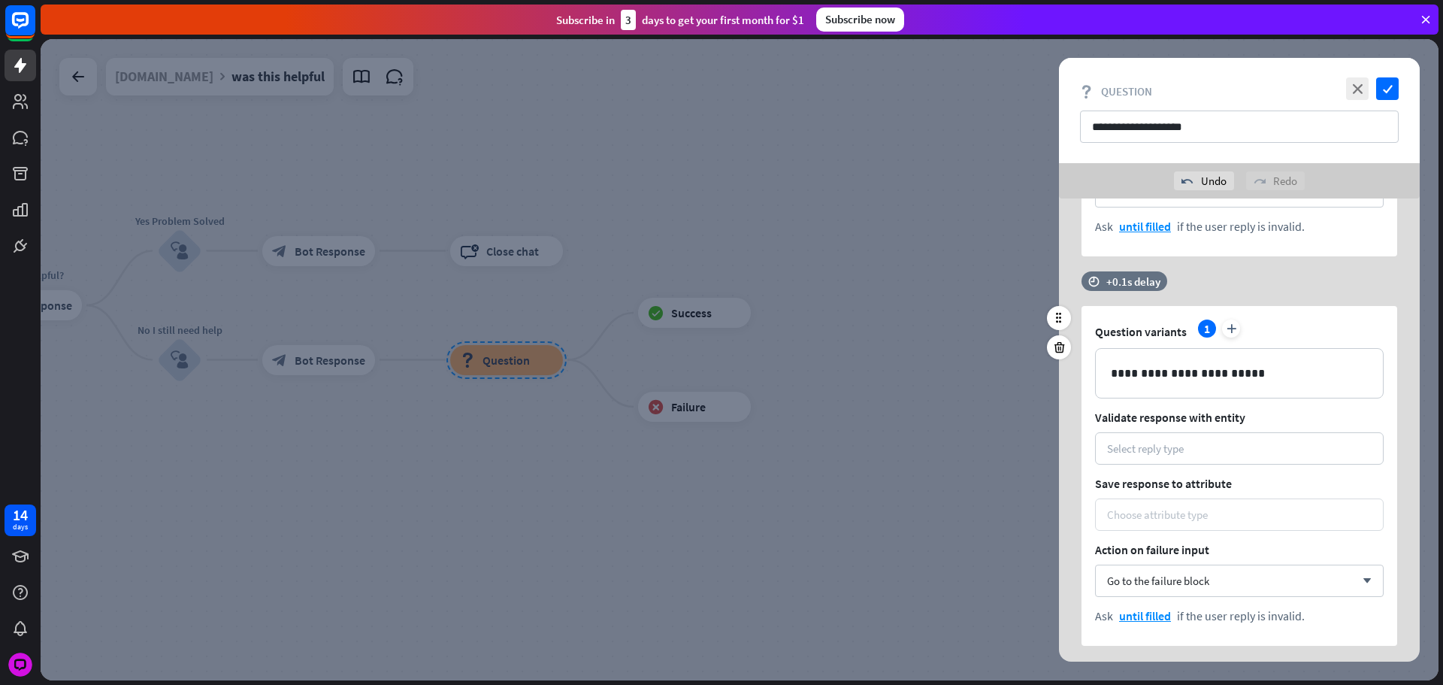
scroll to position [1211, 0]
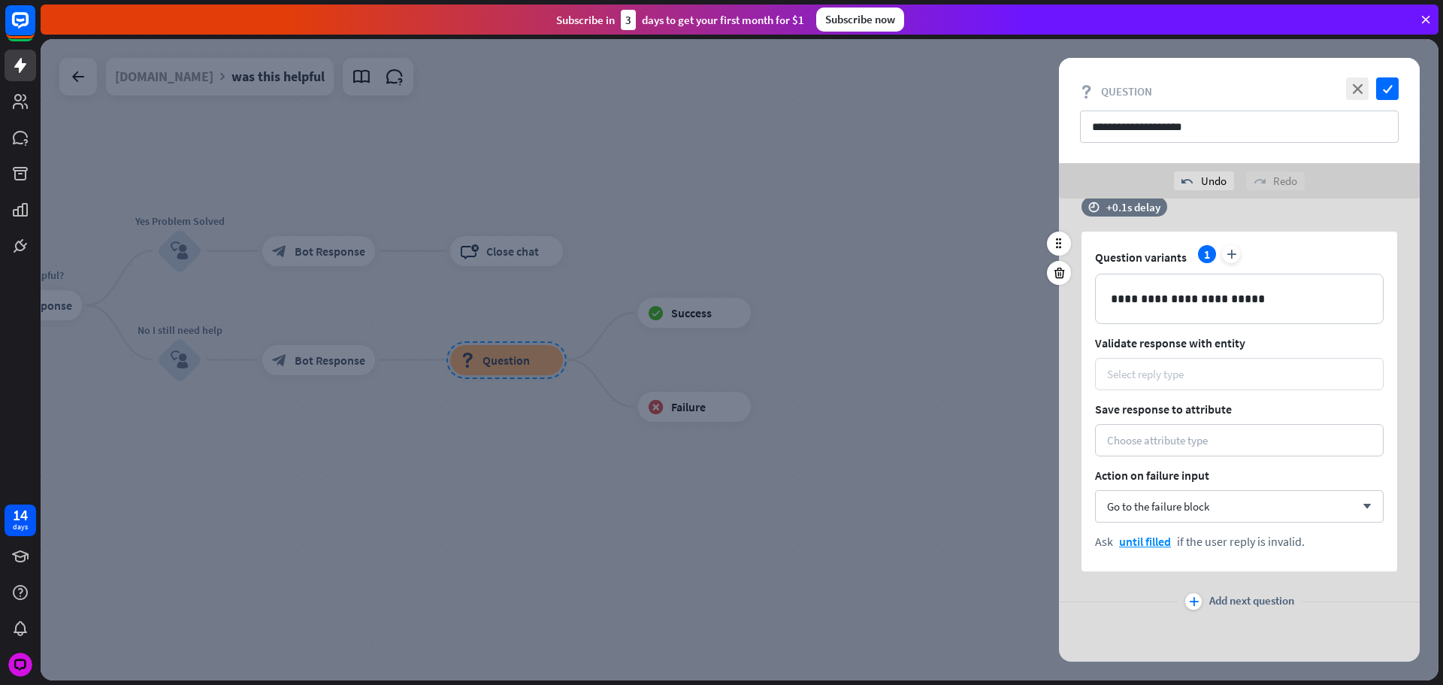
click at [1171, 375] on div "Select reply type" at bounding box center [1145, 374] width 77 height 14
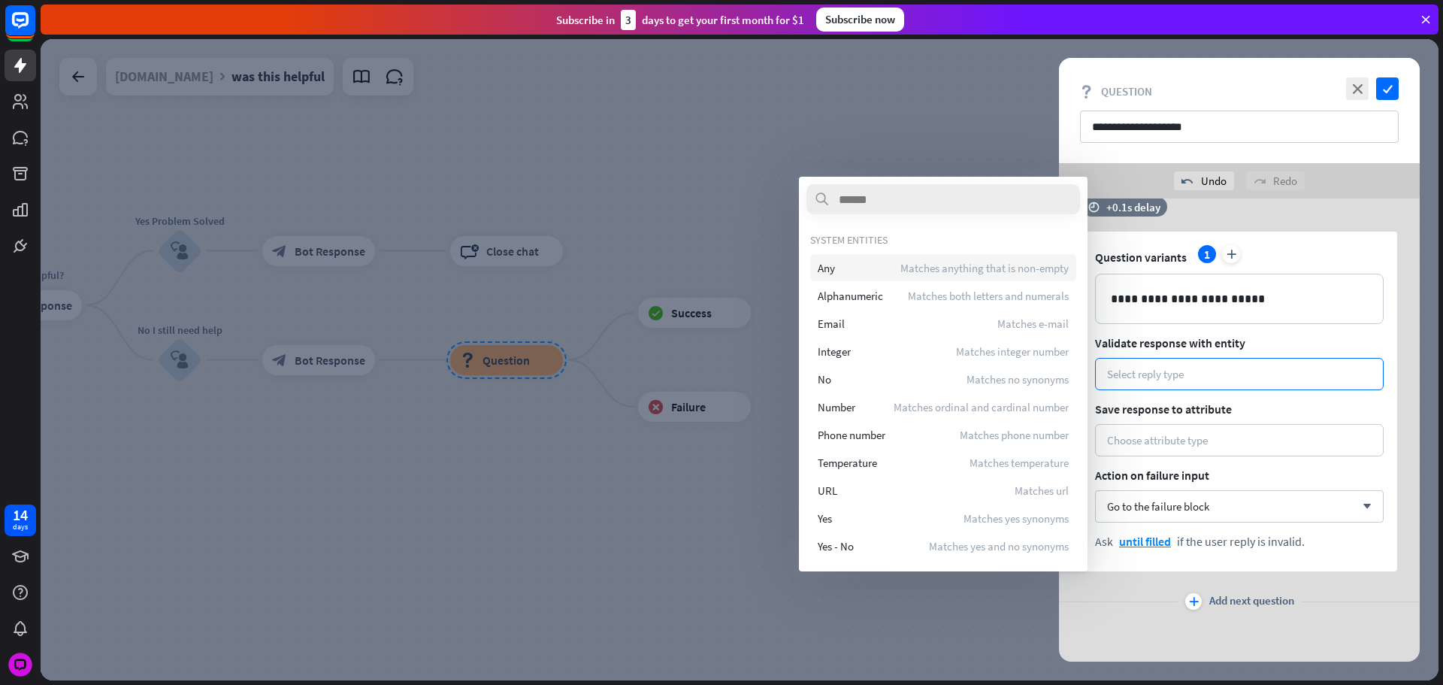
click at [855, 274] on div "Any Matches anything that is non-empty" at bounding box center [943, 267] width 266 height 27
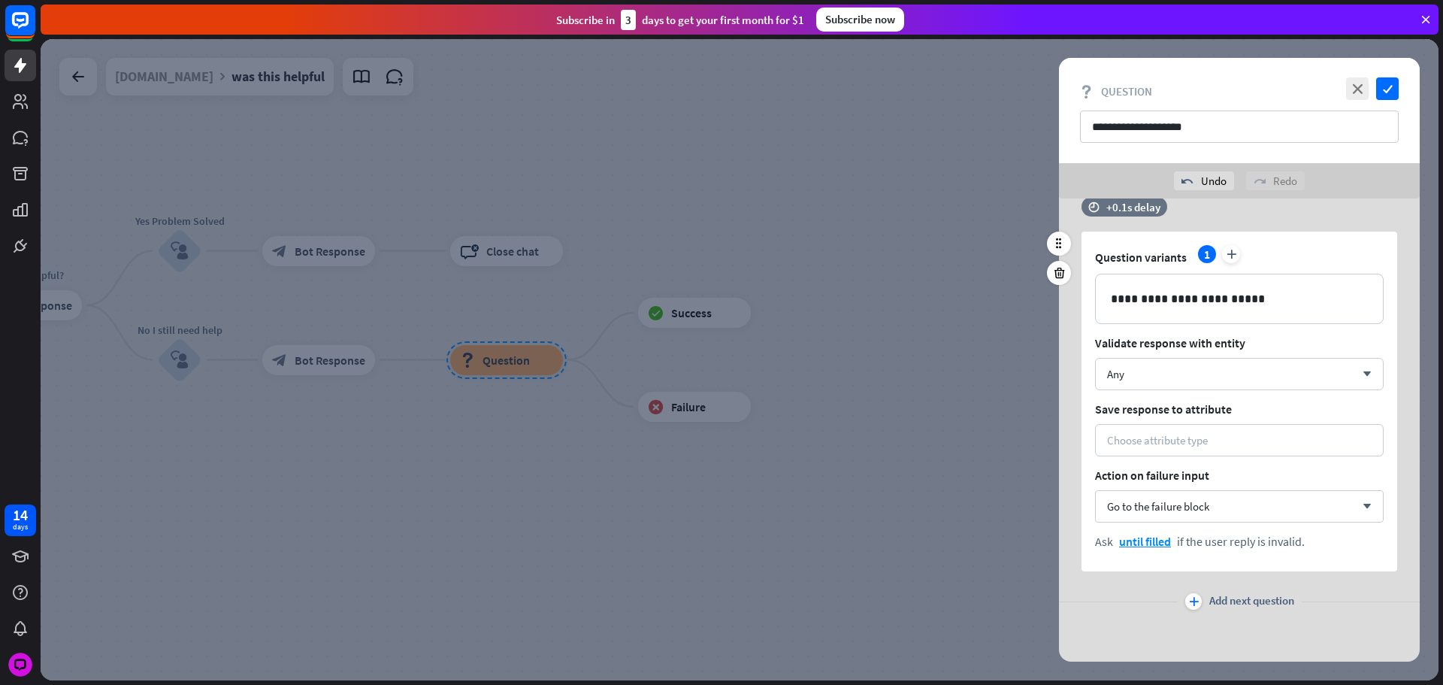
click at [1192, 406] on span "Save response to attribute" at bounding box center [1239, 408] width 289 height 15
click at [1198, 422] on div "**********" at bounding box center [1240, 402] width 316 height 340
click at [1149, 449] on div "Choose attribute type" at bounding box center [1239, 440] width 289 height 32
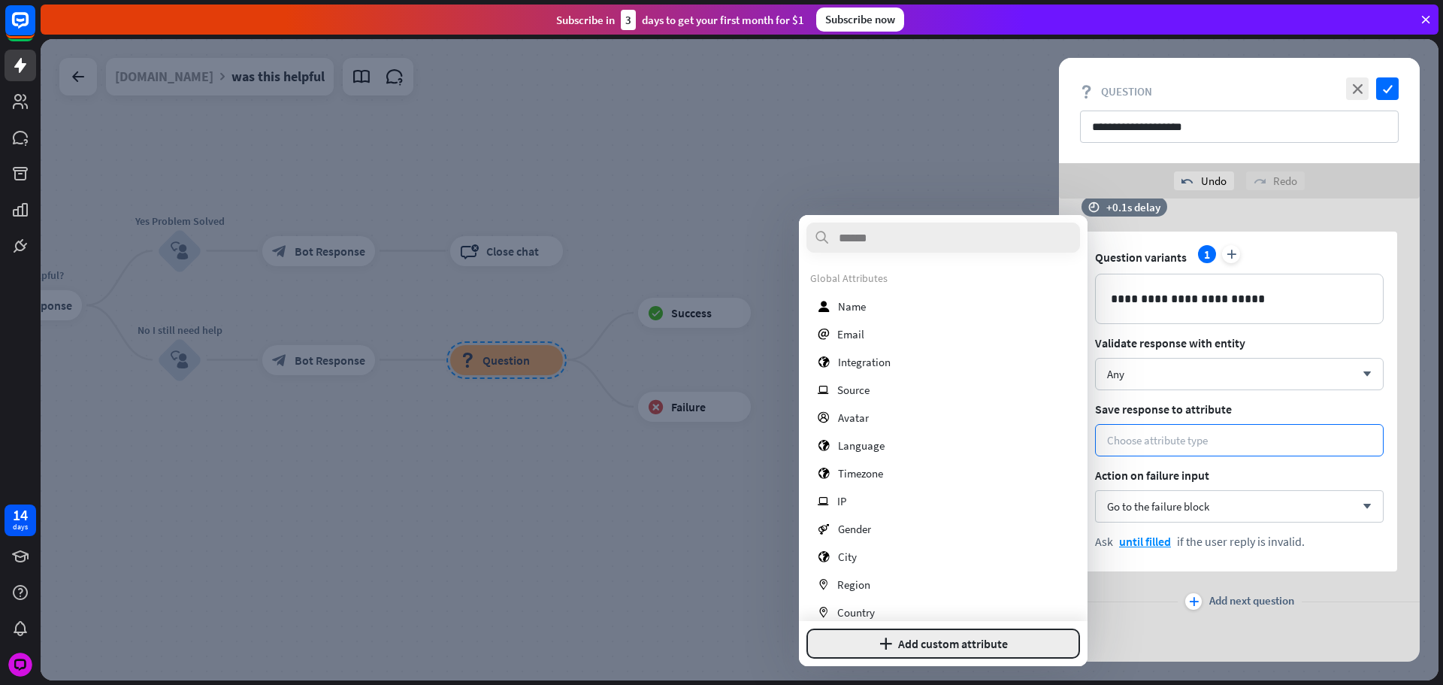
click at [940, 642] on button "plus Add custom attribute" at bounding box center [944, 643] width 274 height 30
type input "**********"
click at [979, 650] on button "Add attribute" at bounding box center [1006, 643] width 149 height 30
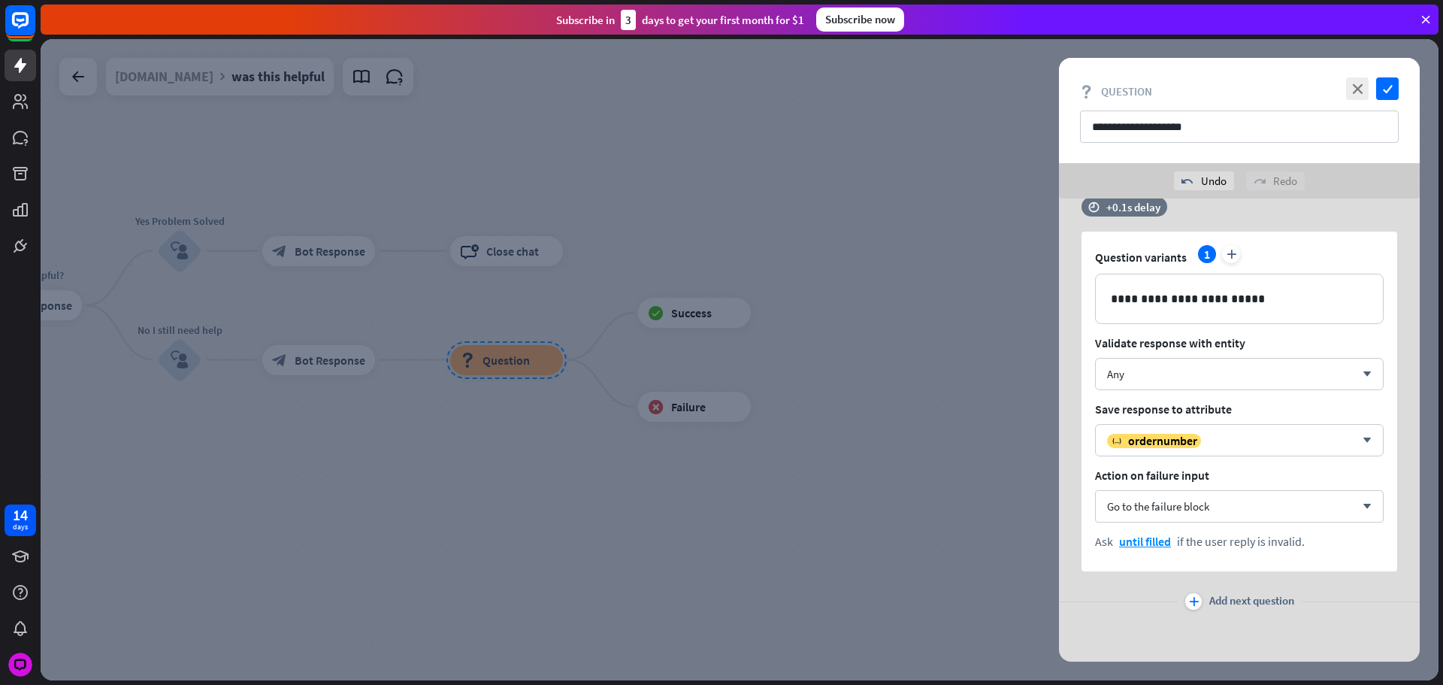
click at [1217, 601] on span "Add next question" at bounding box center [1252, 601] width 85 height 17
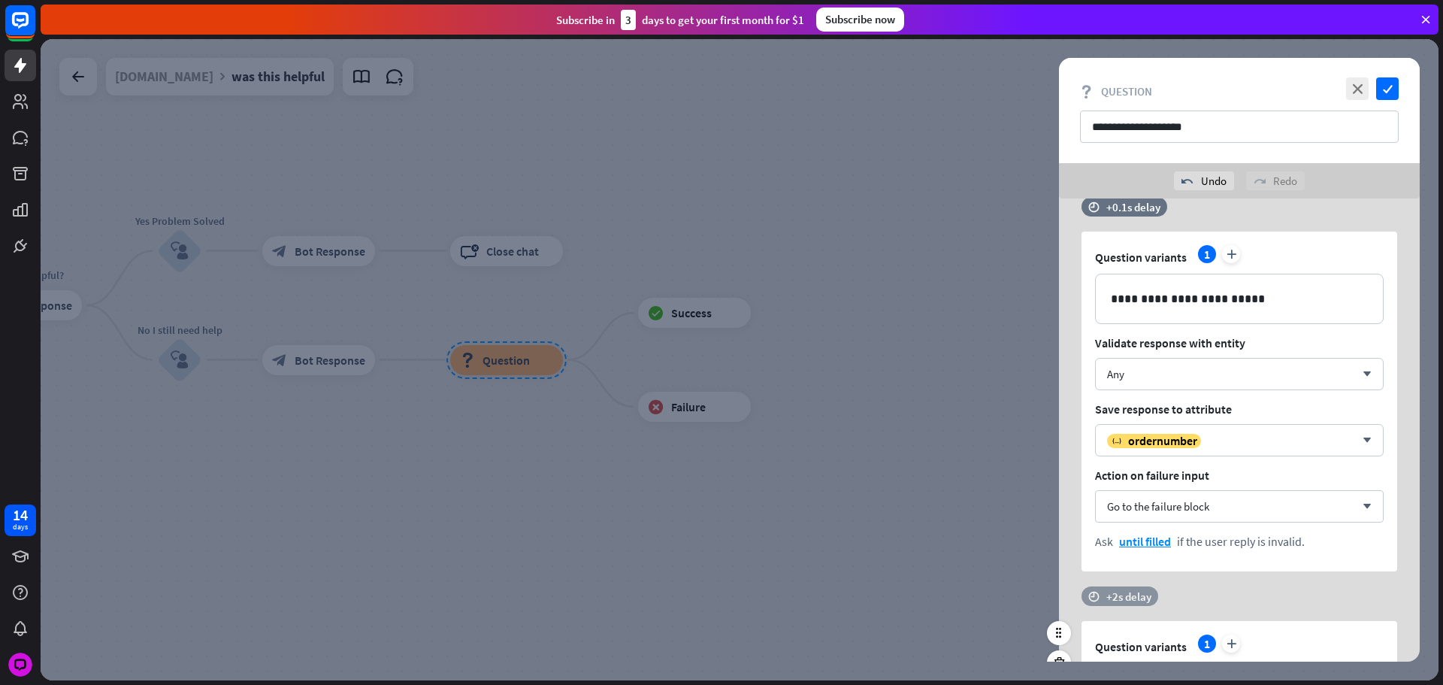
click at [1123, 598] on div "+2s delay" at bounding box center [1129, 596] width 45 height 14
click at [1155, 599] on div "+2s" at bounding box center [1250, 596] width 240 height 15
drag, startPoint x: 1073, startPoint y: 592, endPoint x: 1121, endPoint y: 595, distance: 47.5
click at [1026, 589] on div "**********" at bounding box center [740, 359] width 1398 height 641
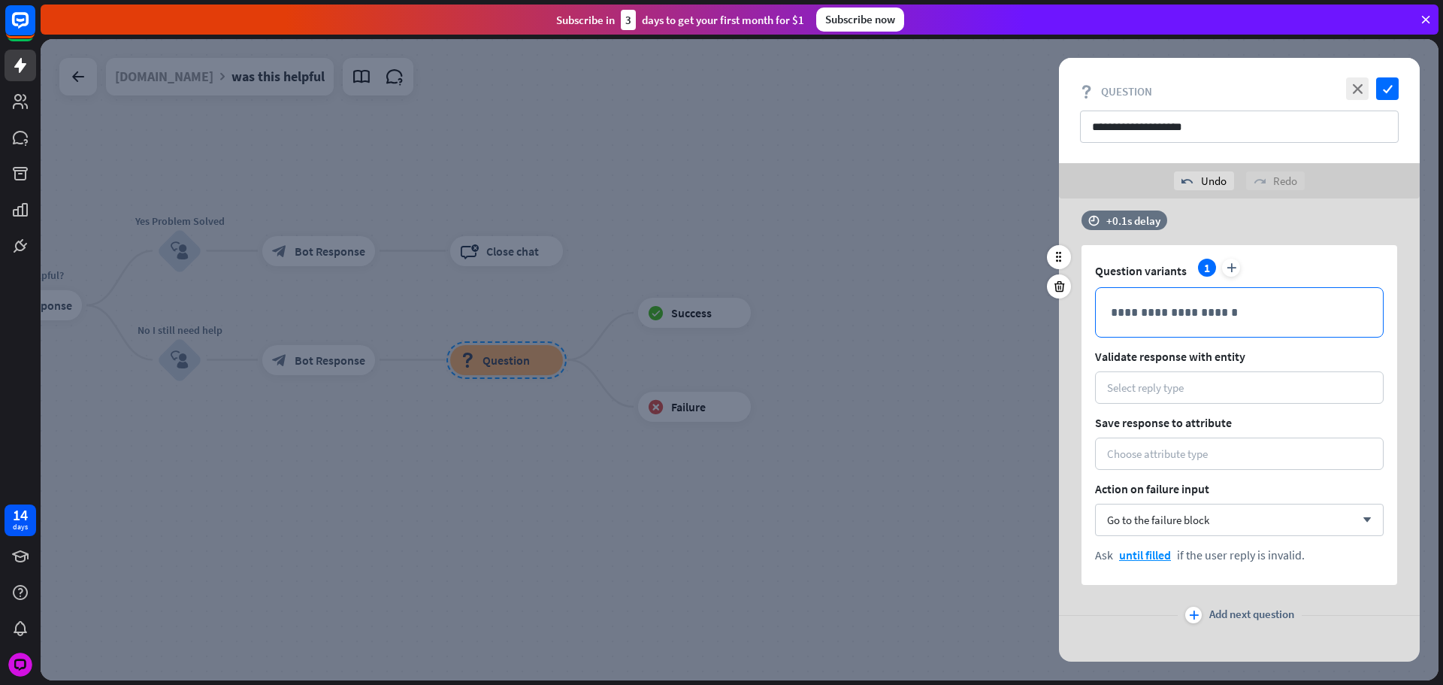
click at [1161, 334] on div "**********" at bounding box center [1239, 312] width 287 height 49
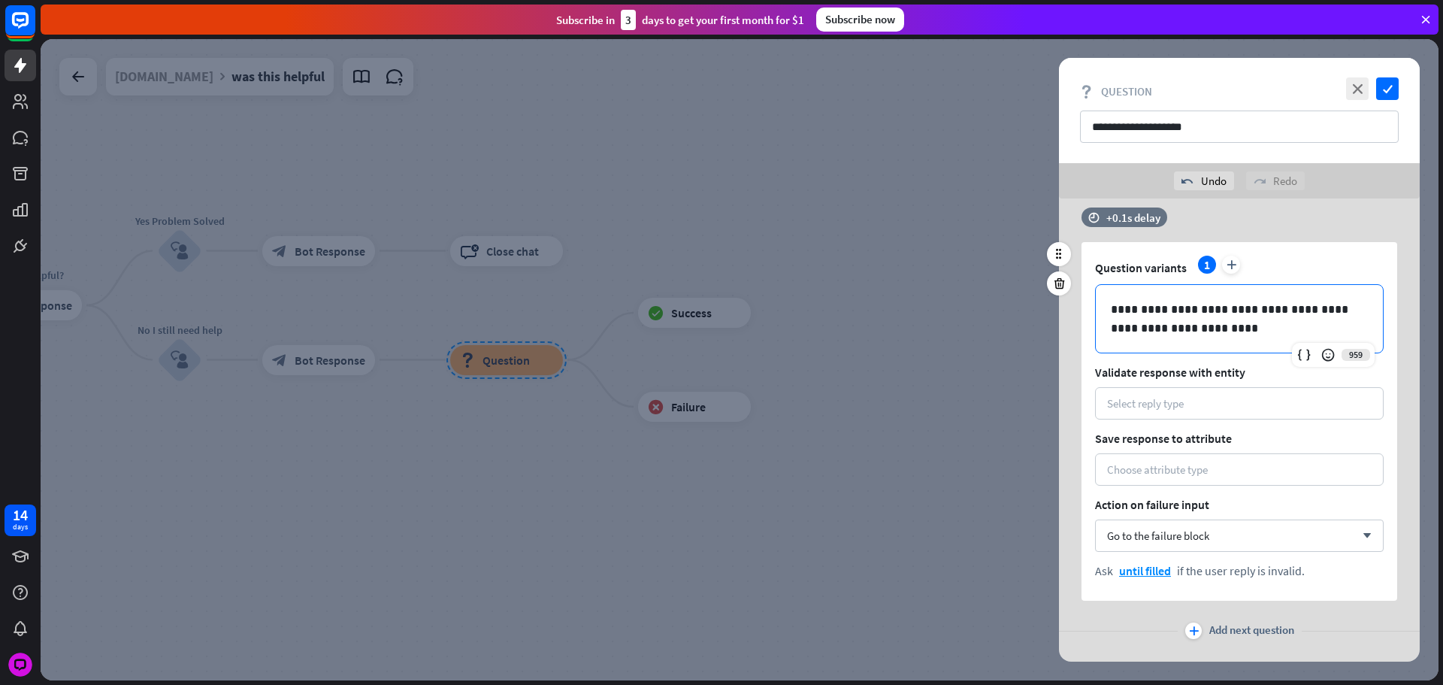
scroll to position [1619, 0]
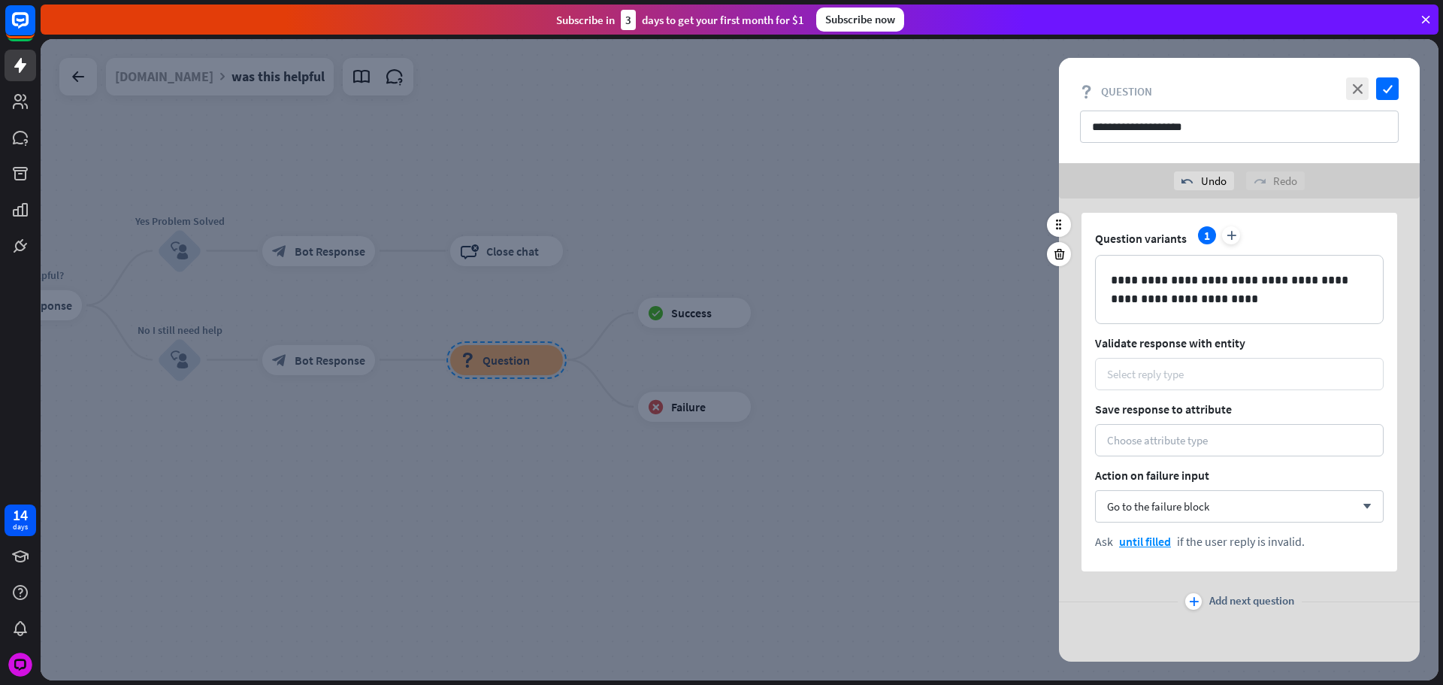
click at [1191, 377] on div "Select reply type" at bounding box center [1239, 374] width 265 height 14
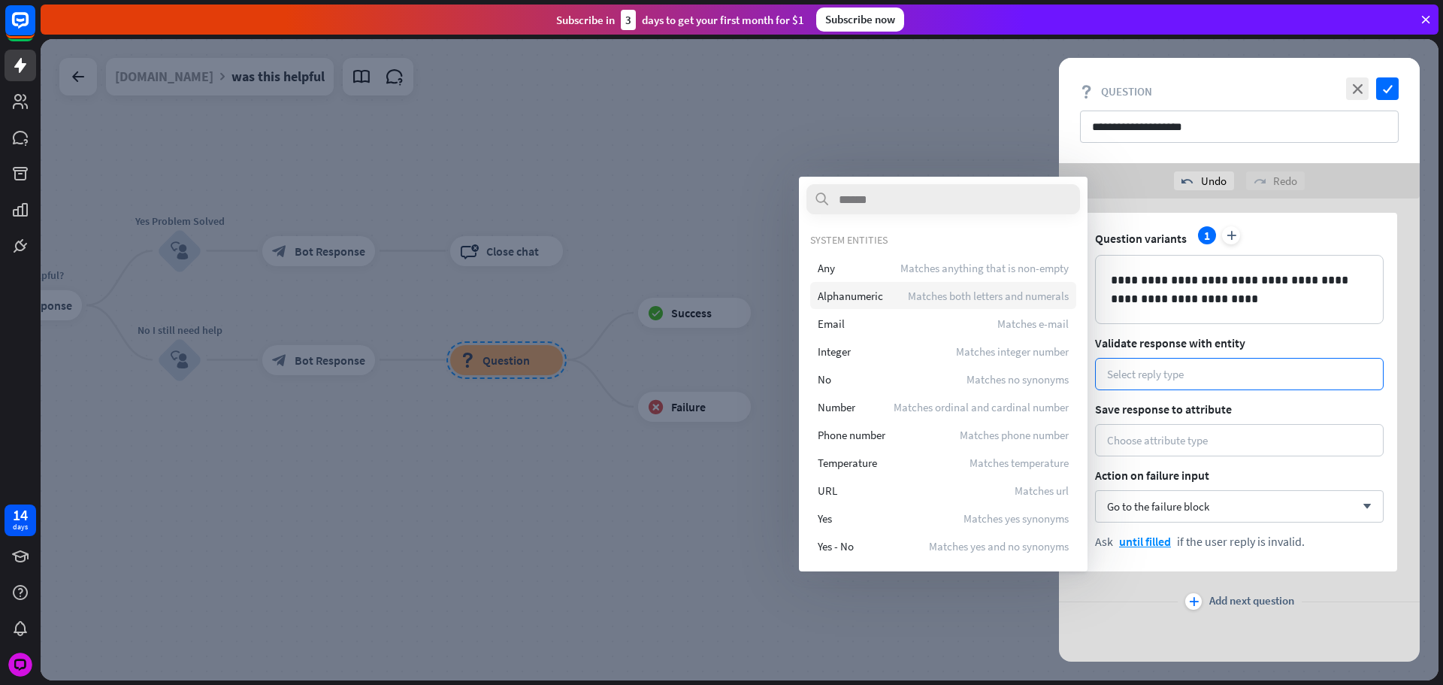
click at [859, 271] on div "Any Matches anything that is non-empty" at bounding box center [943, 267] width 266 height 27
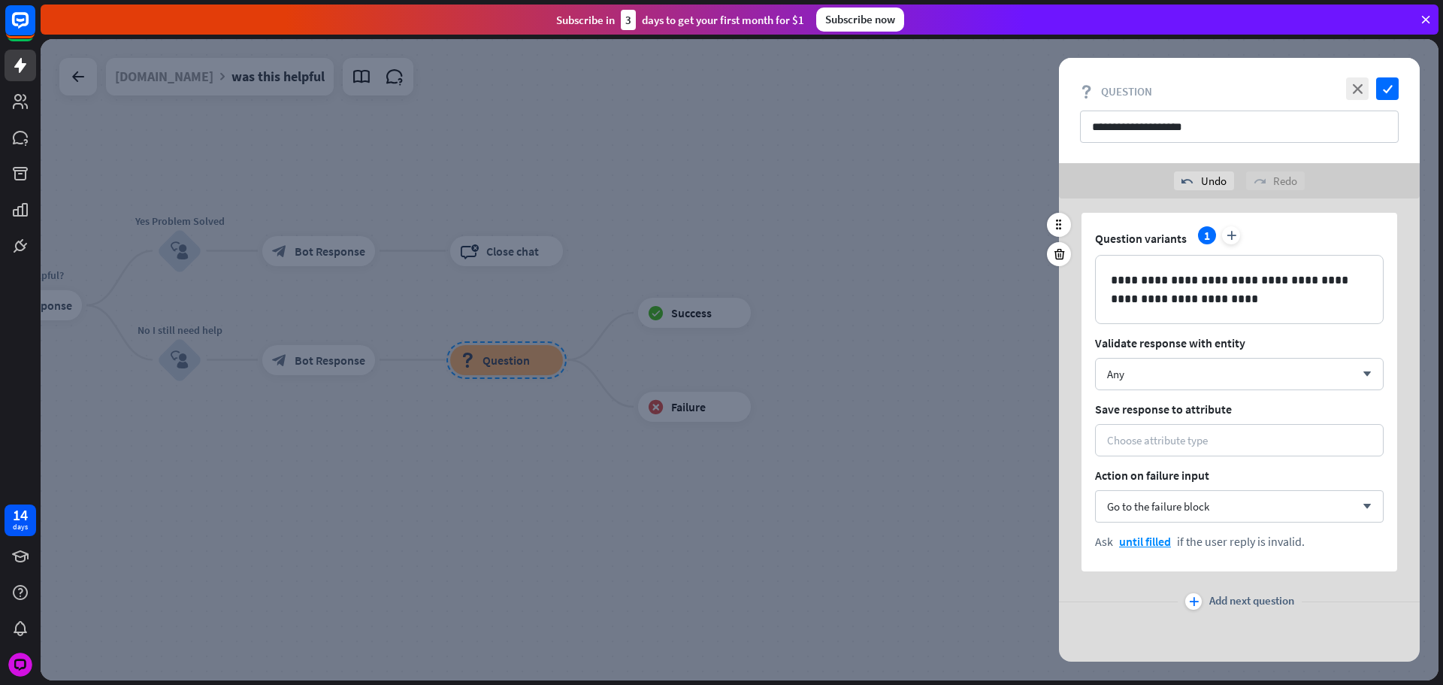
click at [1138, 419] on div "**********" at bounding box center [1240, 392] width 316 height 359
click at [1150, 435] on div "Choose attribute type" at bounding box center [1157, 440] width 101 height 14
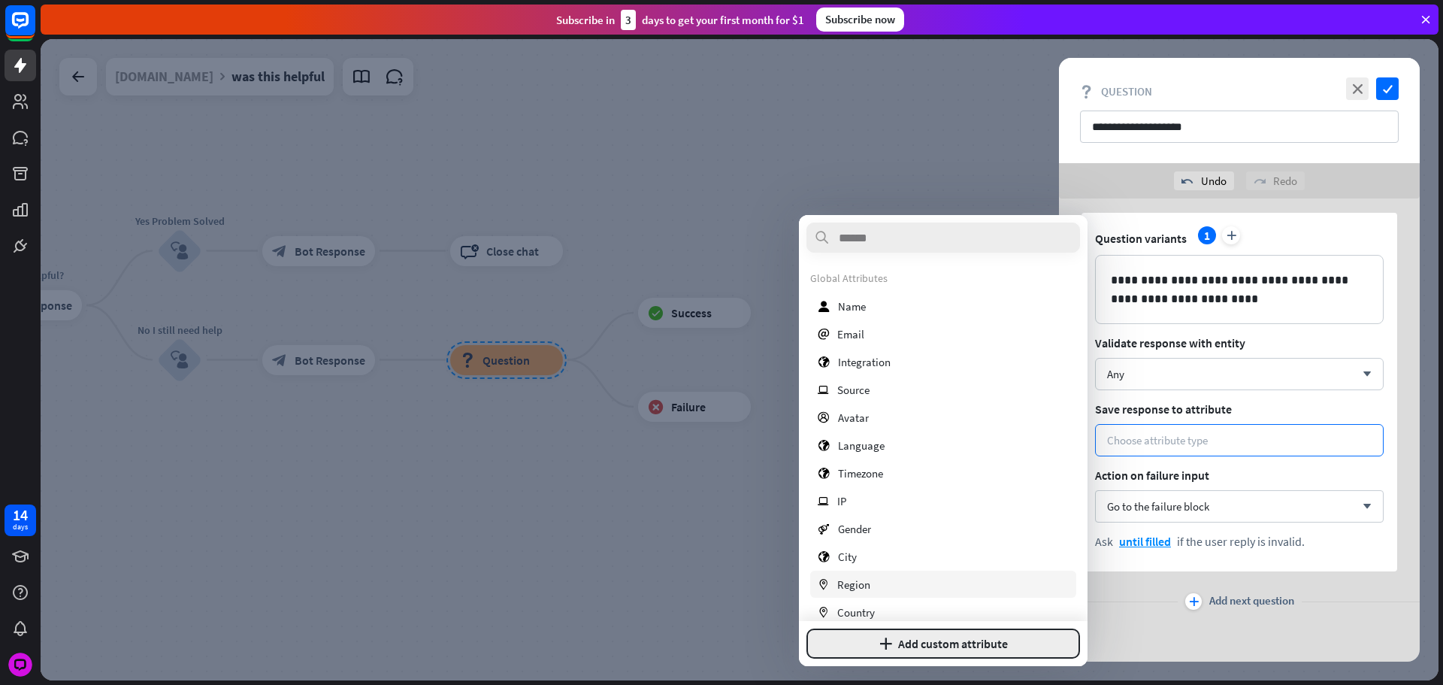
click at [992, 641] on button "plus Add custom attribute" at bounding box center [944, 643] width 274 height 30
type input "**********"
click at [1000, 634] on button "Add attribute" at bounding box center [1006, 643] width 149 height 30
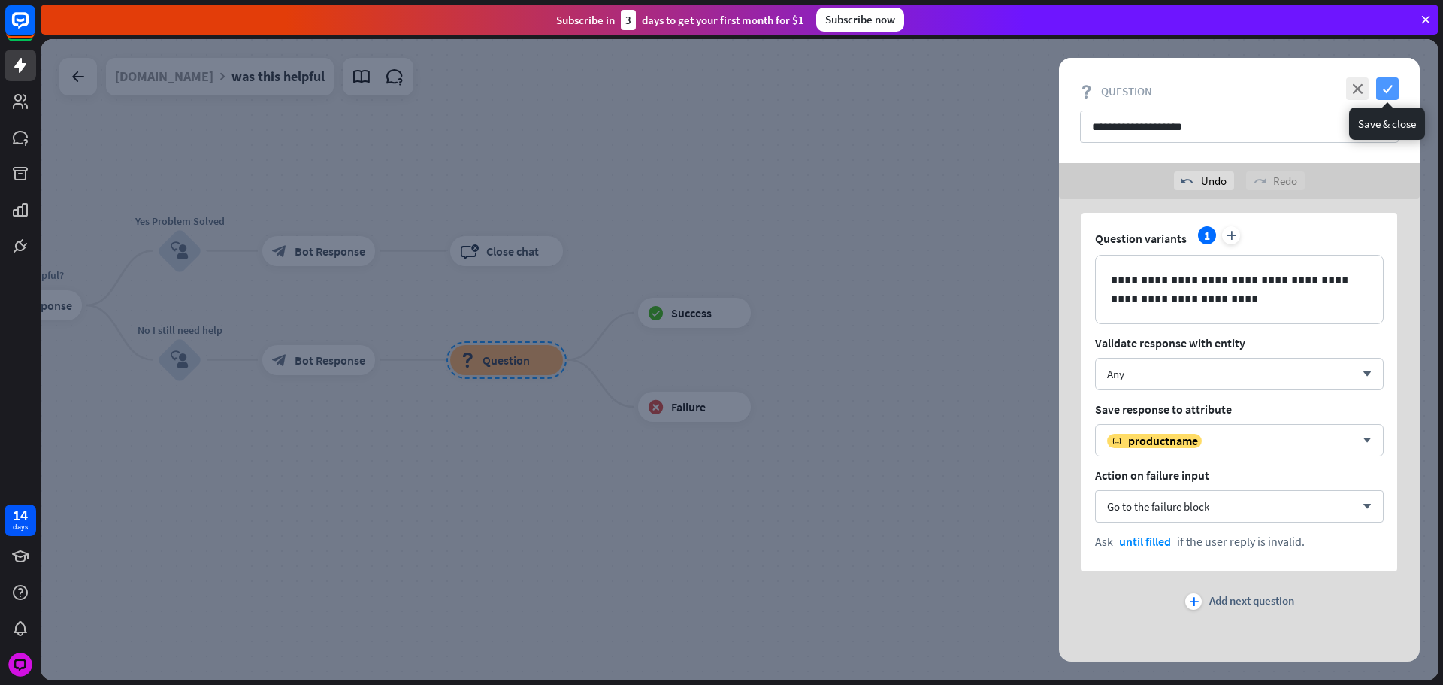
click at [1398, 95] on icon "check" at bounding box center [1387, 88] width 23 height 23
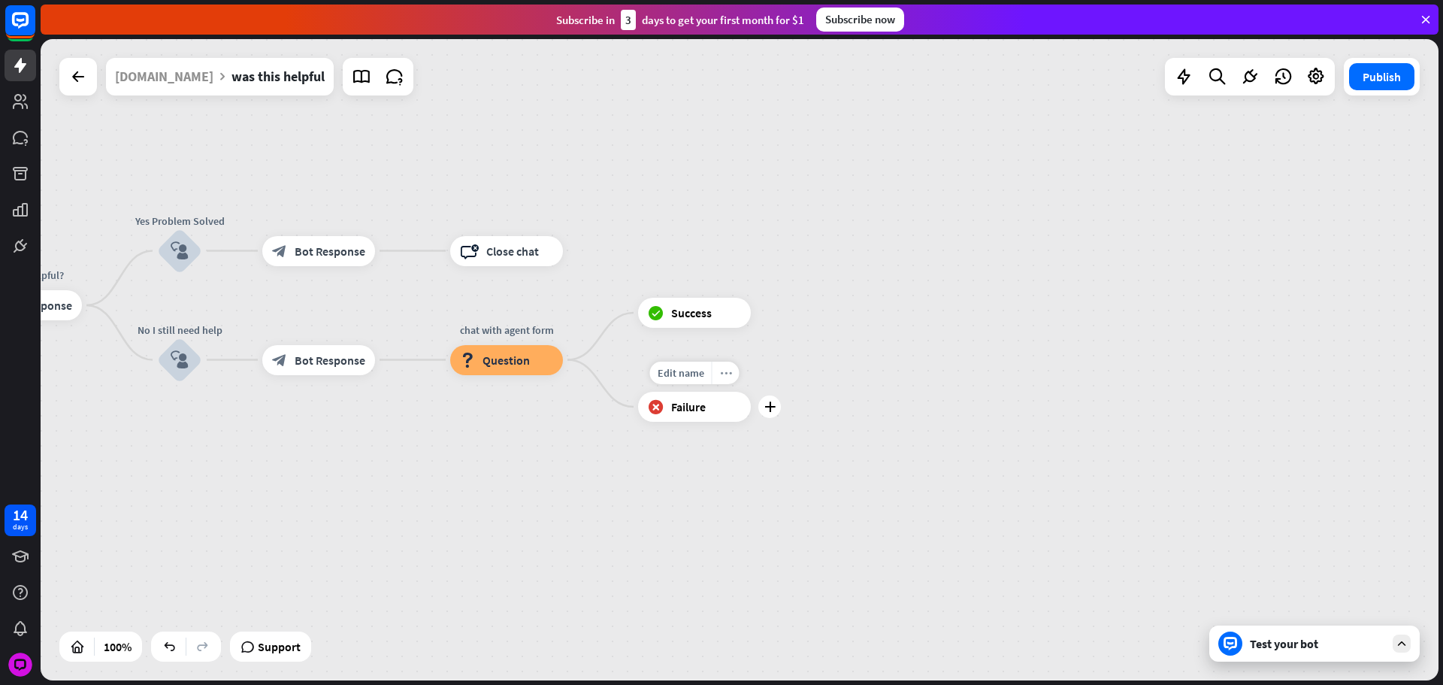
click at [722, 373] on icon "more_horiz" at bounding box center [726, 373] width 12 height 11
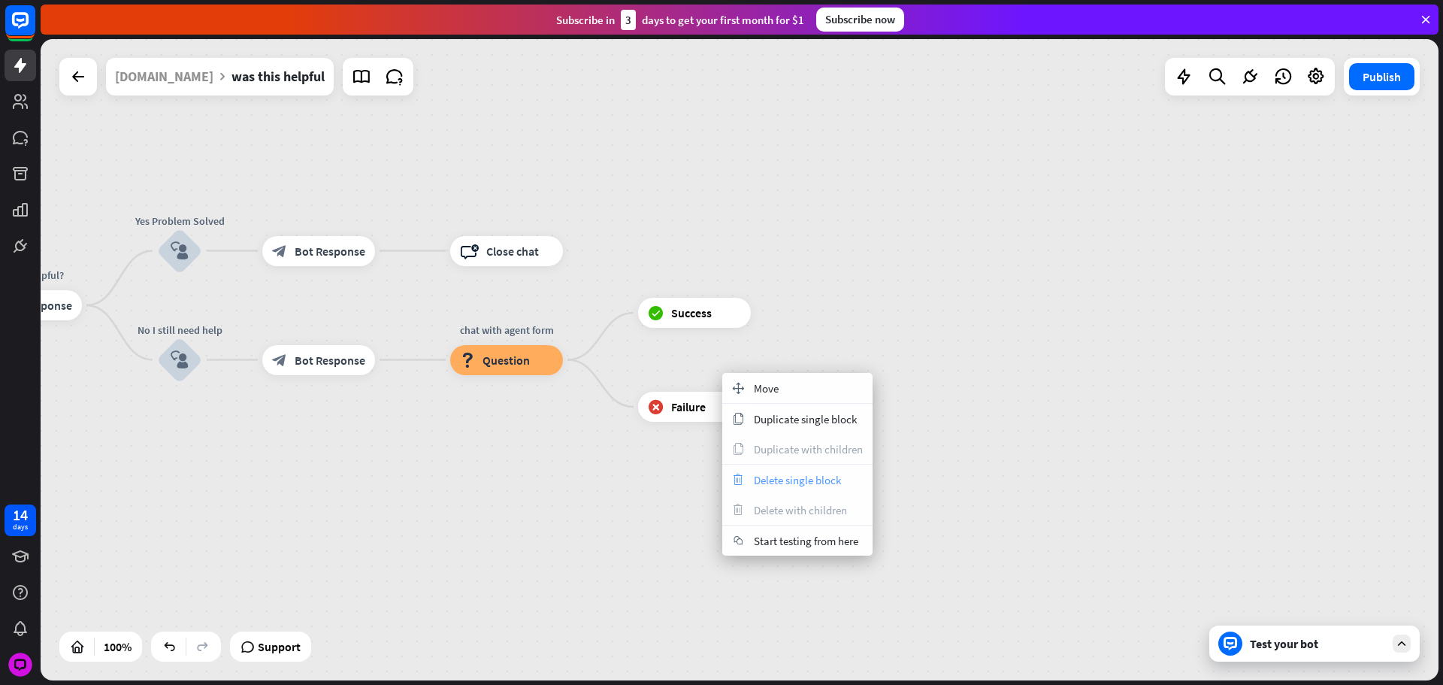
click at [803, 474] on span "Delete single block" at bounding box center [797, 480] width 87 height 14
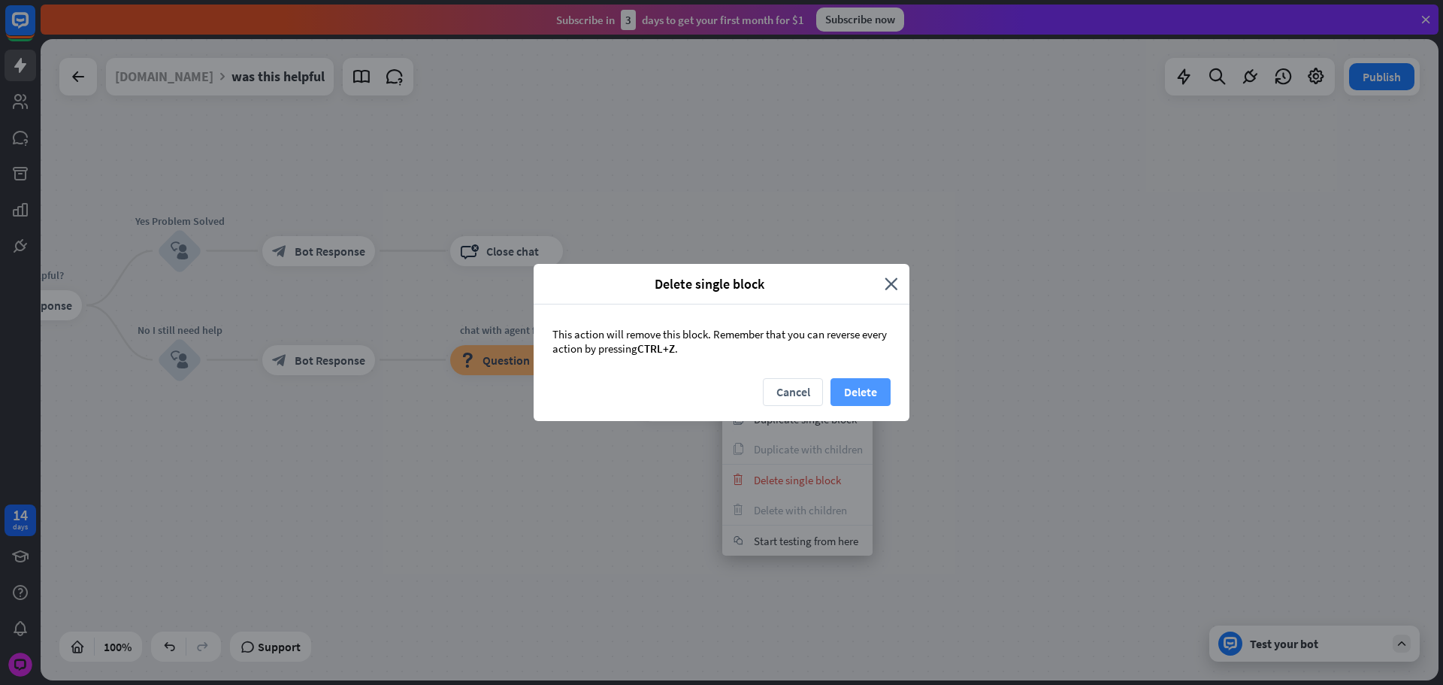
click at [853, 393] on button "Delete" at bounding box center [861, 392] width 60 height 28
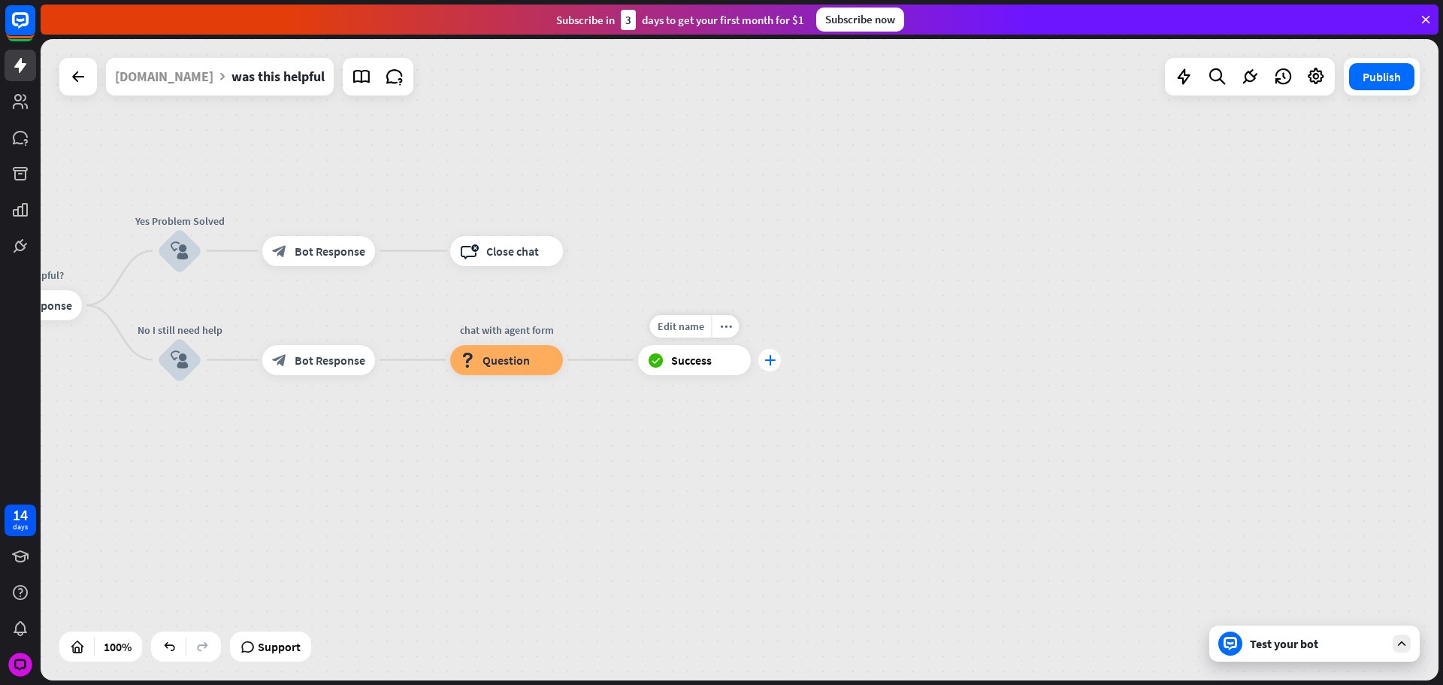
click at [775, 361] on div "plus" at bounding box center [770, 360] width 23 height 23
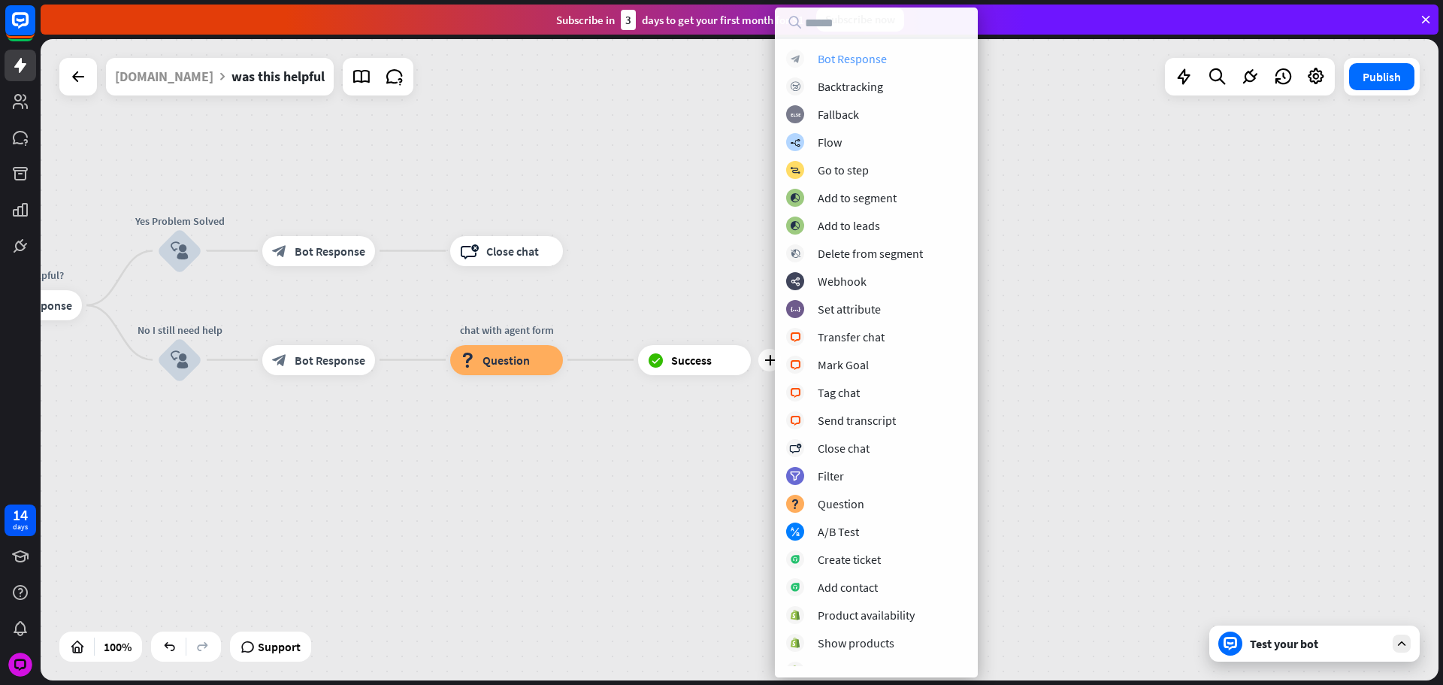
click at [826, 56] on div "Bot Response" at bounding box center [852, 58] width 69 height 15
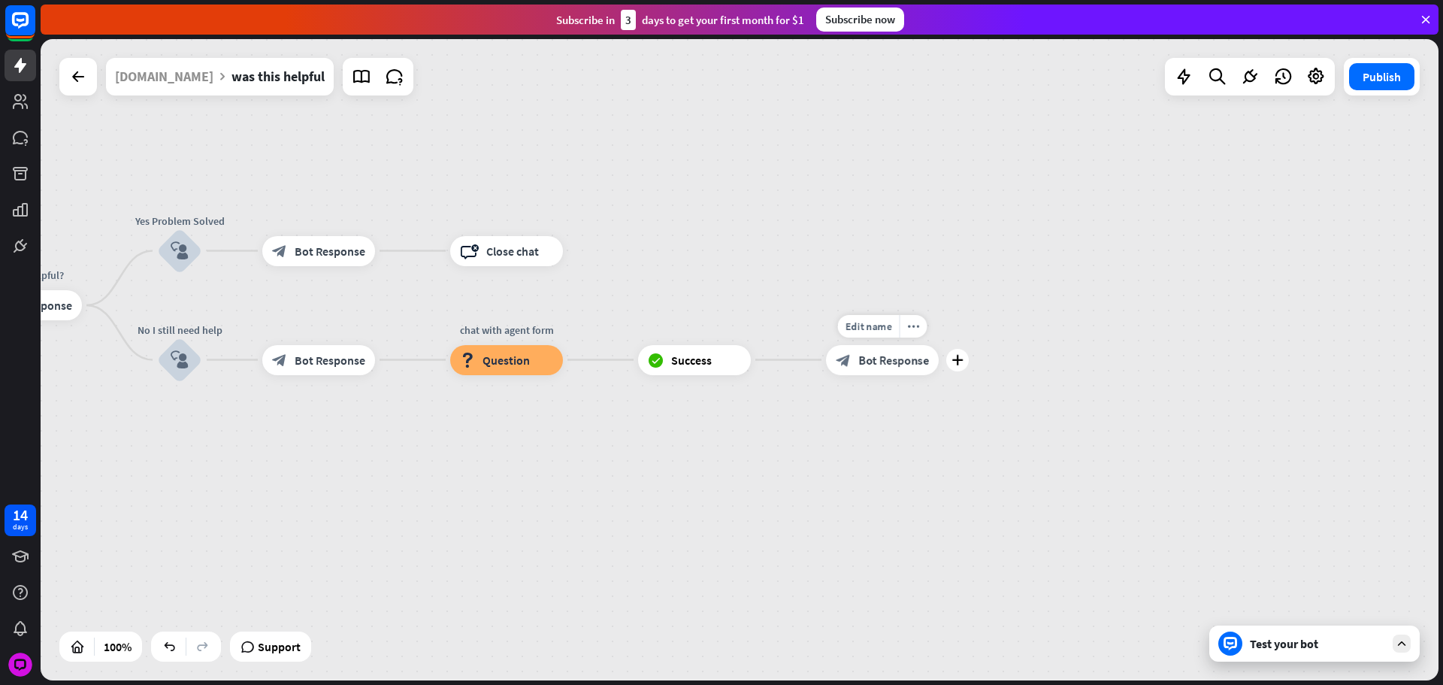
click at [889, 354] on span "Bot Response" at bounding box center [893, 360] width 71 height 15
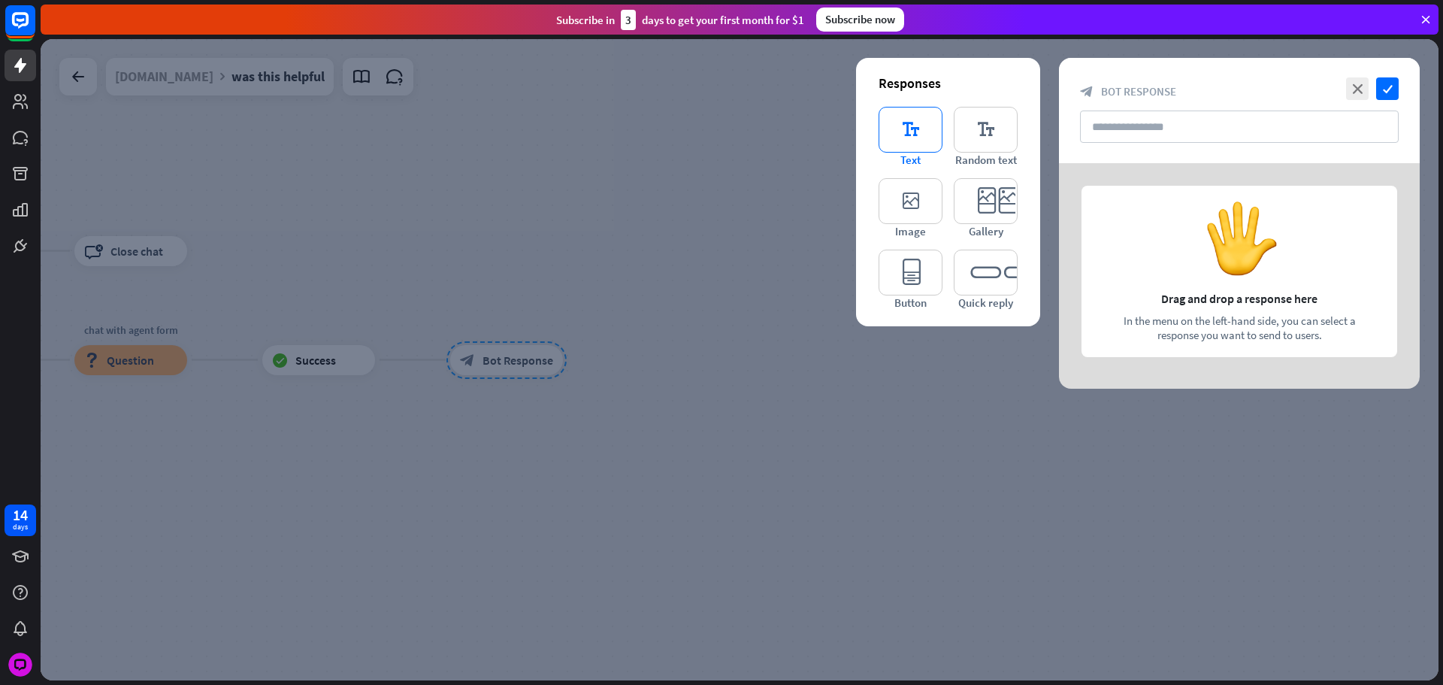
drag, startPoint x: 910, startPoint y: 143, endPoint x: 931, endPoint y: 150, distance: 22.1
click at [909, 143] on icon "editor_text" at bounding box center [911, 130] width 64 height 46
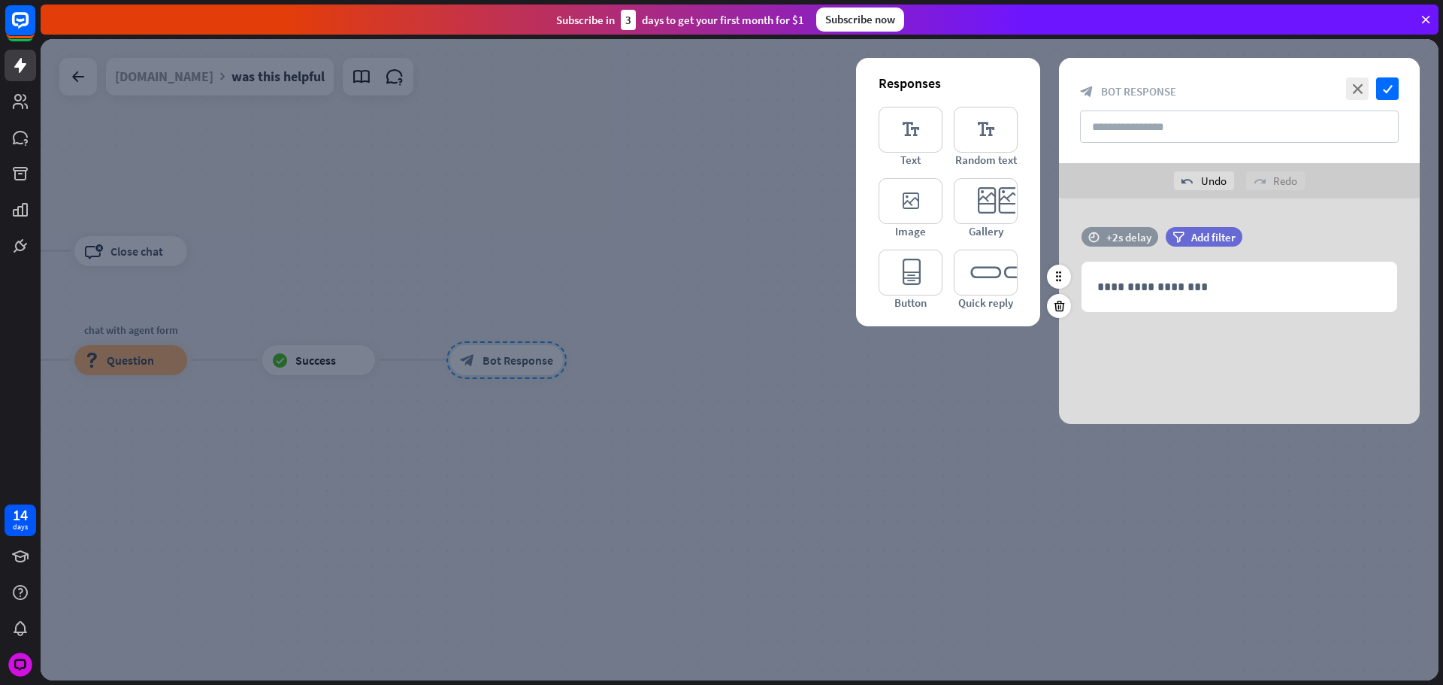
click at [1128, 238] on div "+2s delay" at bounding box center [1129, 237] width 45 height 14
click at [1146, 238] on div at bounding box center [1153, 237] width 46 height 5
click at [1149, 241] on div "+1s" at bounding box center [1151, 237] width 11 height 11
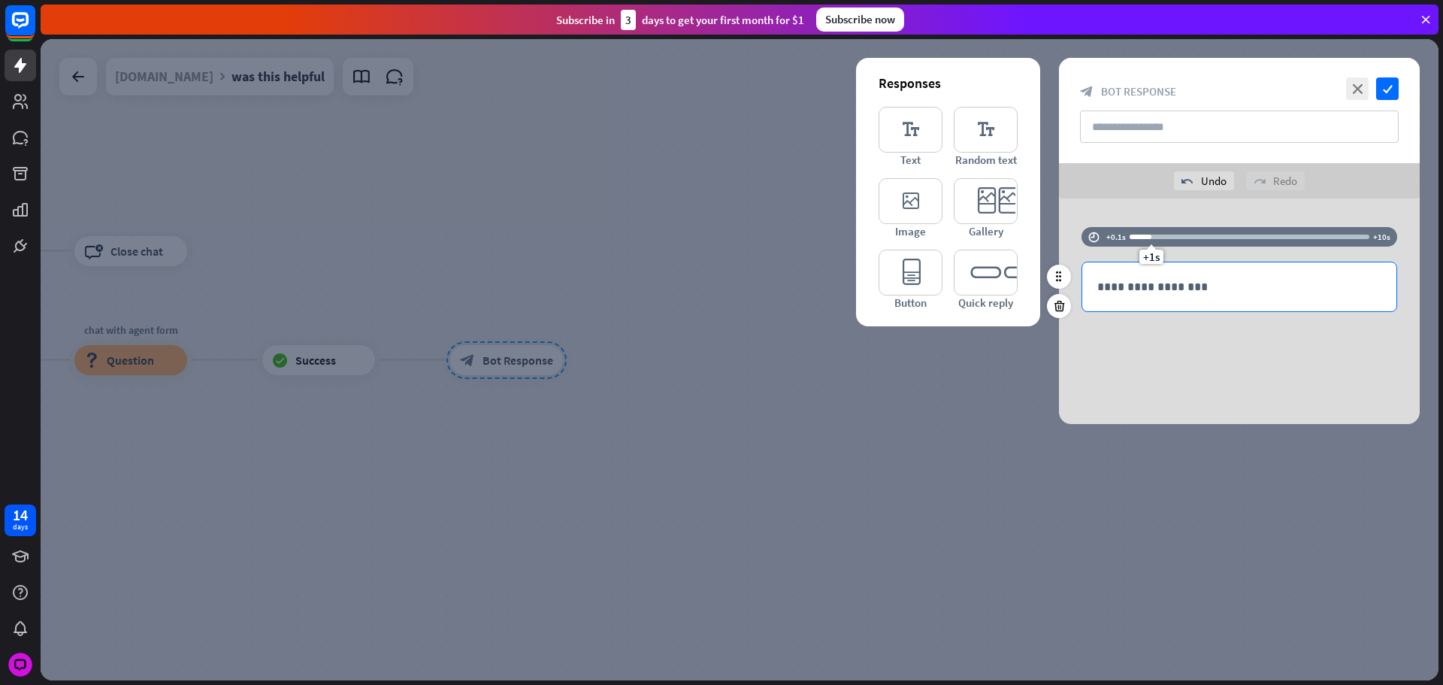
click at [1173, 270] on div "**********" at bounding box center [1240, 286] width 314 height 49
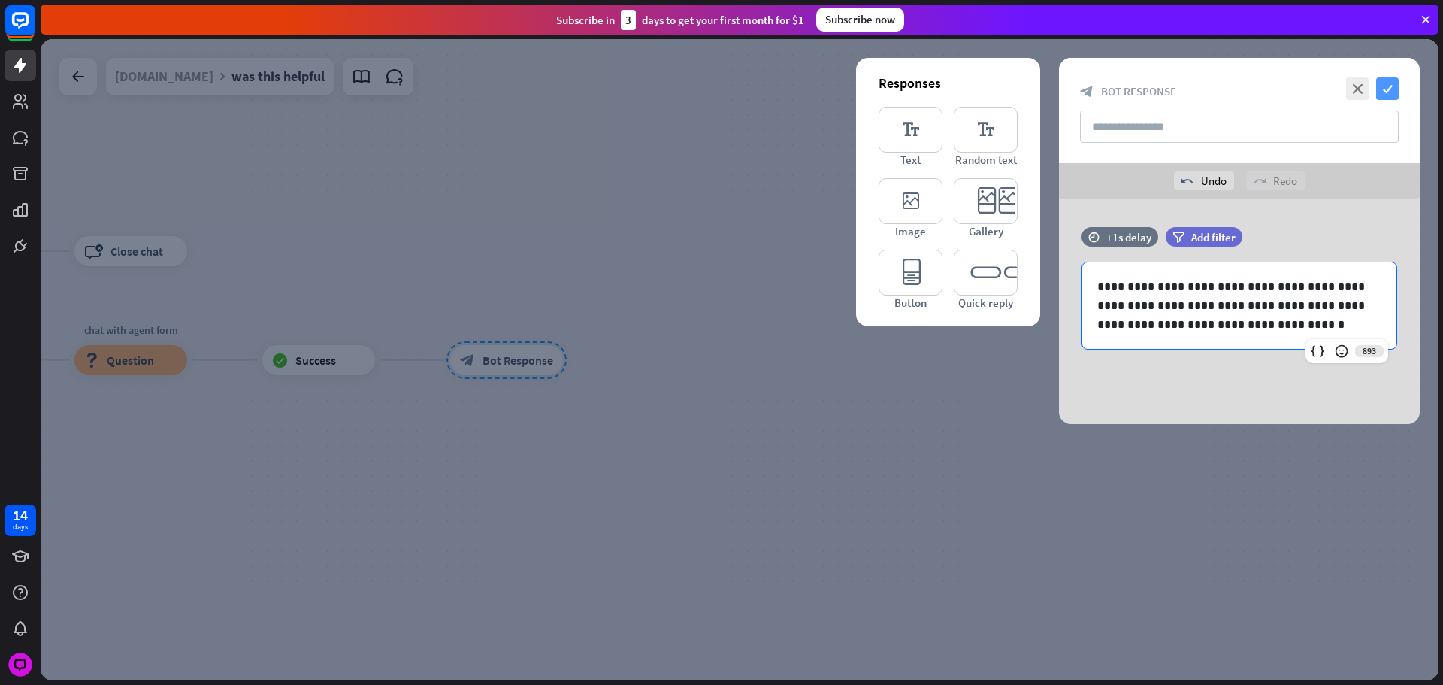
click at [1397, 83] on icon "check" at bounding box center [1387, 88] width 23 height 23
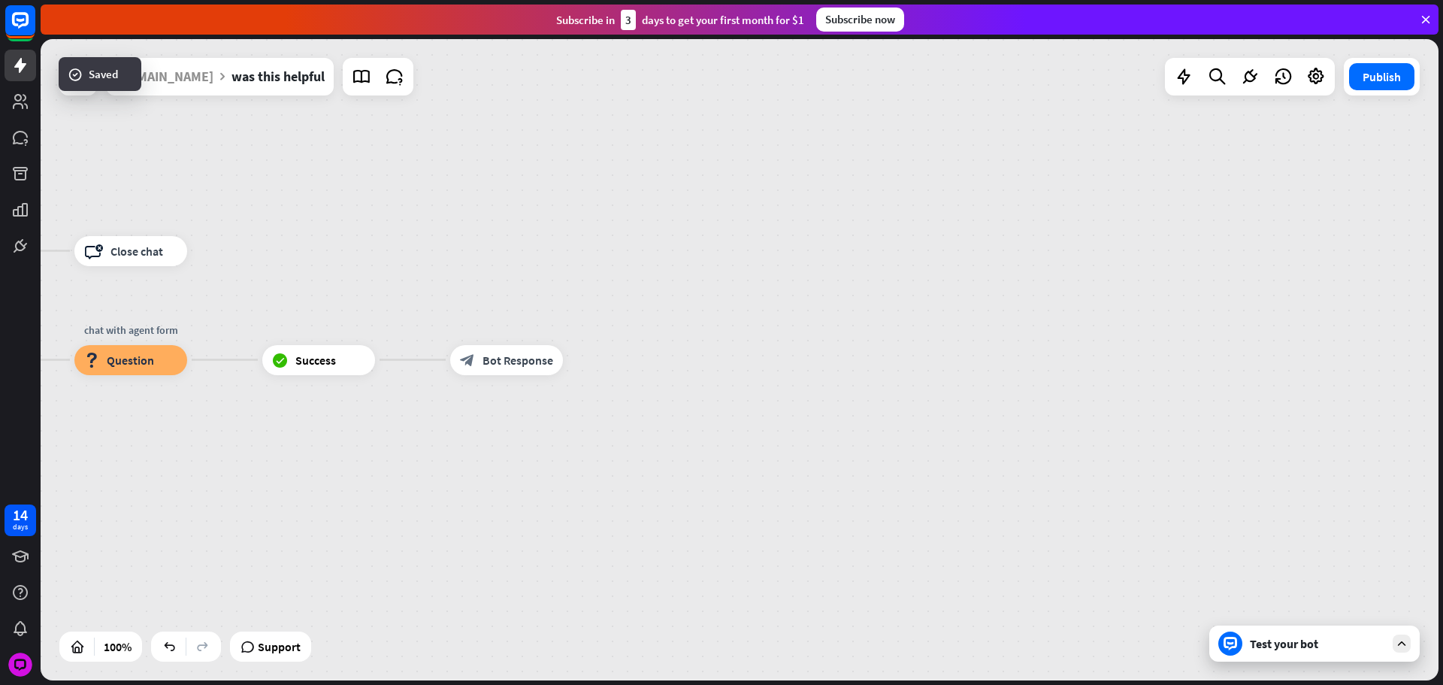
click at [563, 367] on div "Edit name more_horiz block_bot_response Bot Response" at bounding box center [506, 360] width 113 height 30
click at [563, 362] on div "block_bot_response Bot Response" at bounding box center [506, 360] width 113 height 30
click at [563, 359] on div "block_bot_response Bot Response" at bounding box center [506, 360] width 113 height 30
drag, startPoint x: 571, startPoint y: 360, endPoint x: 565, endPoint y: 366, distance: 8.5
click at [563, 360] on div "block_bot_response Bot Response" at bounding box center [506, 360] width 113 height 30
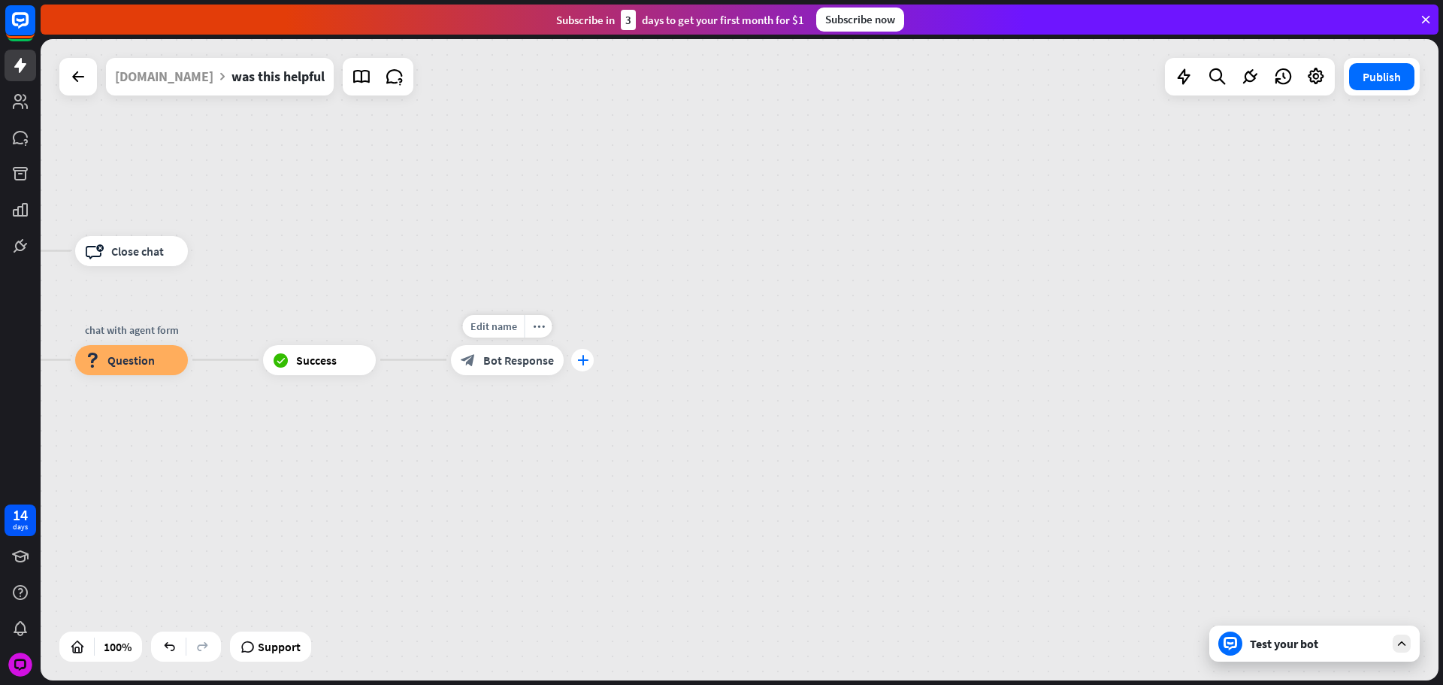
click at [580, 358] on icon "plus" at bounding box center [582, 360] width 11 height 11
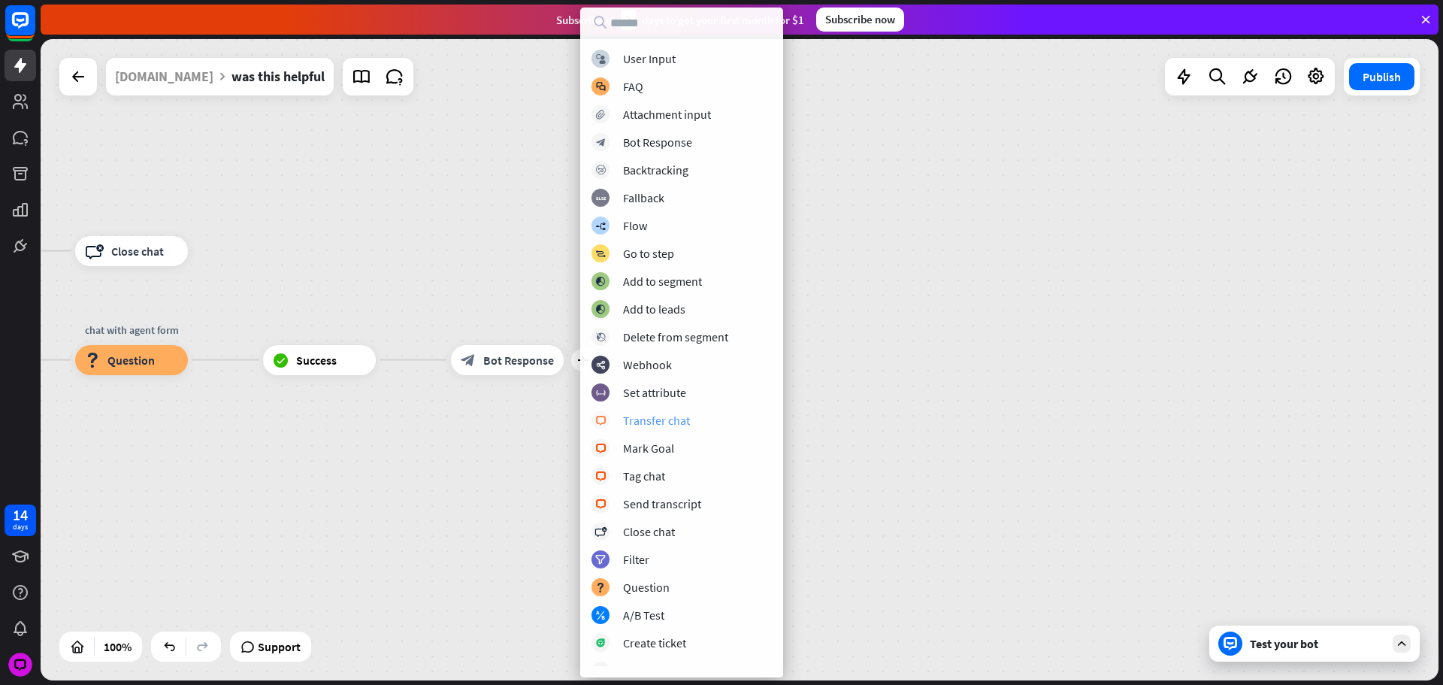
click at [671, 423] on div "Transfer chat" at bounding box center [656, 420] width 67 height 15
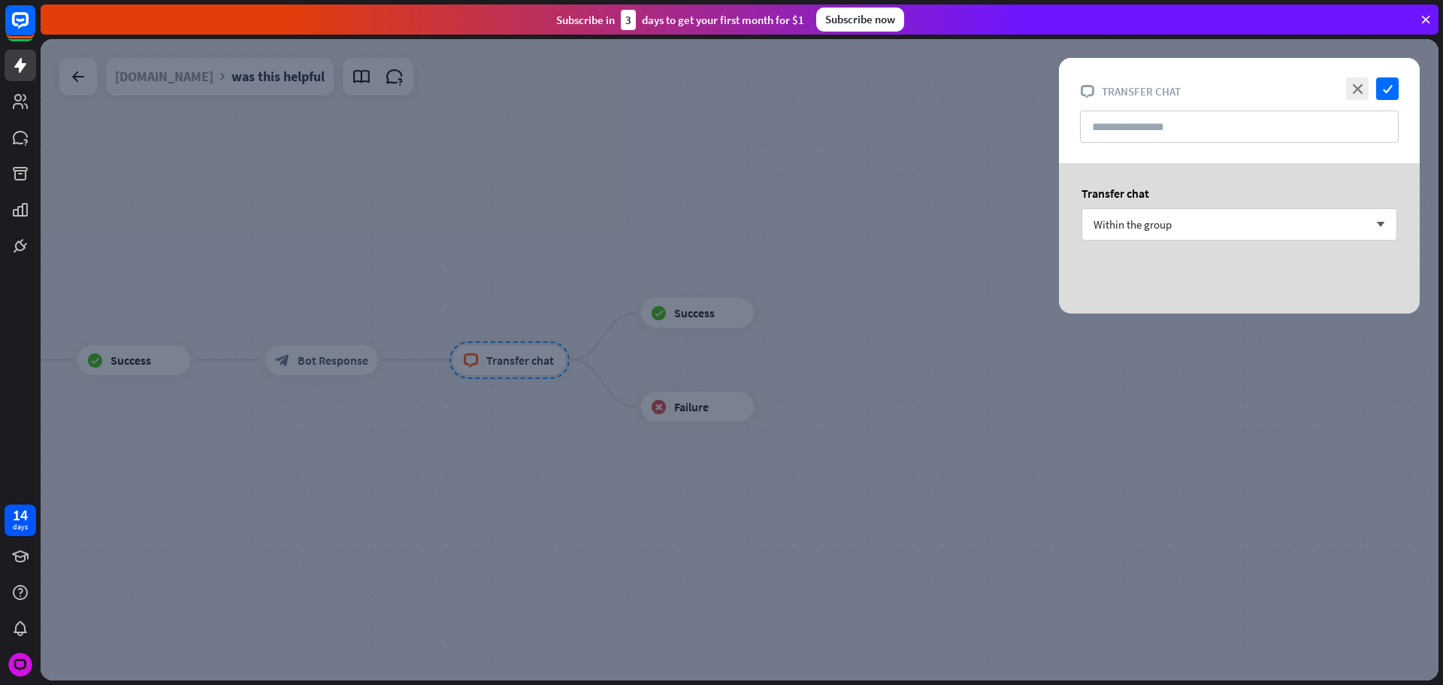
click at [1254, 204] on div "Transfer chat Within the group arrow_down" at bounding box center [1239, 220] width 361 height 115
click at [1222, 224] on div "Within the group arrow_down" at bounding box center [1240, 224] width 316 height 32
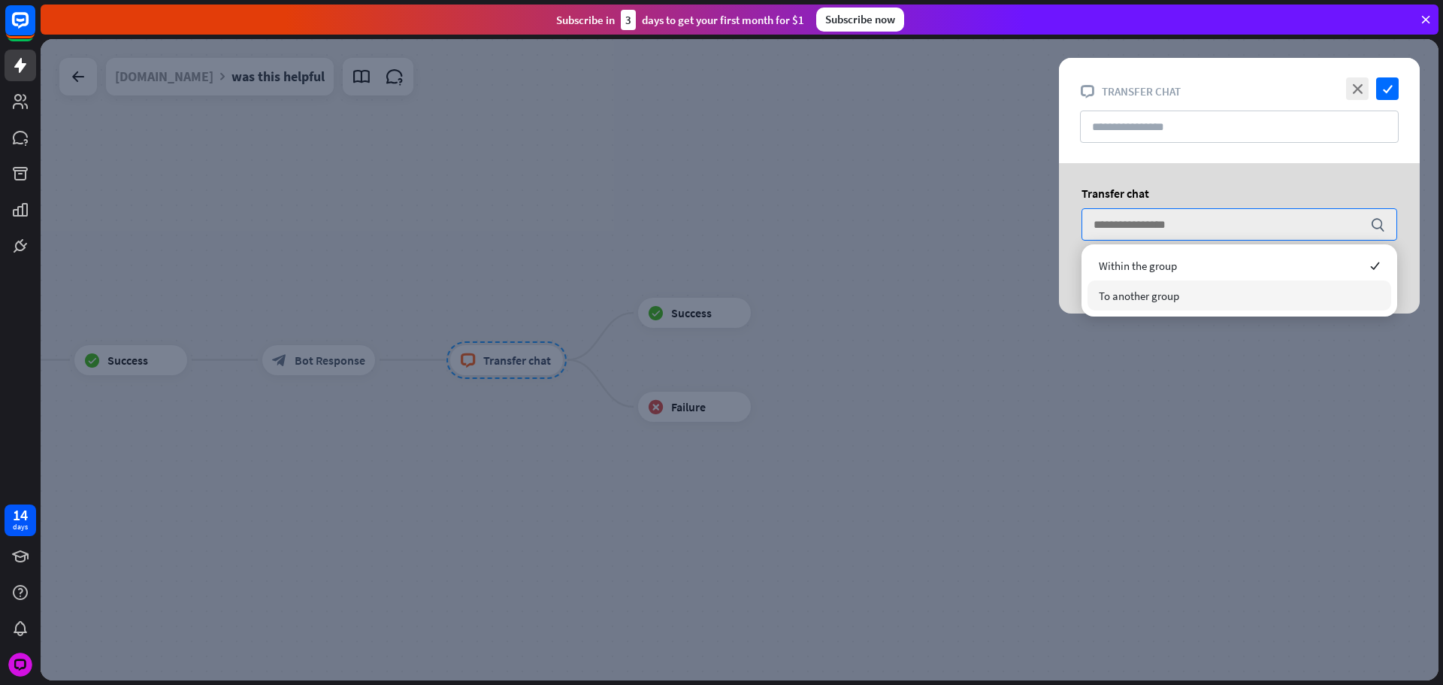
click at [1140, 301] on span "To another group" at bounding box center [1139, 296] width 80 height 14
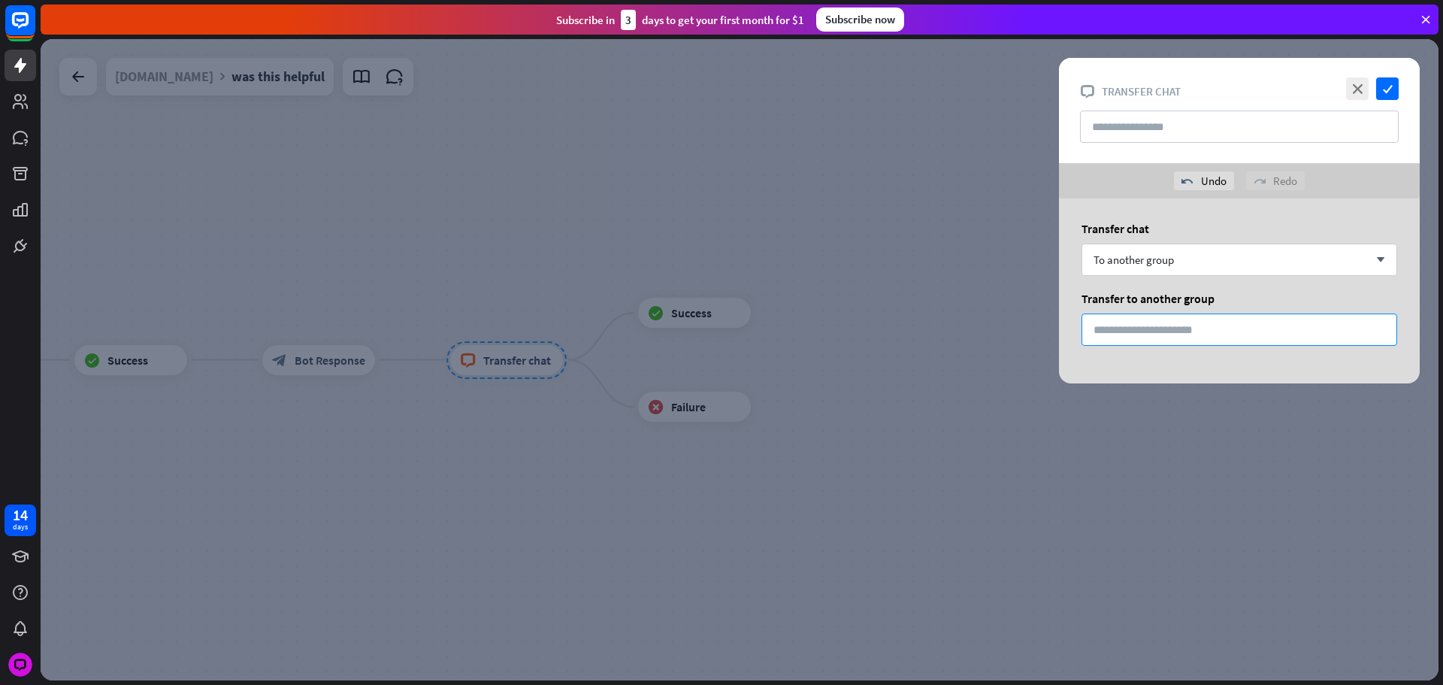
drag, startPoint x: 1143, startPoint y: 319, endPoint x: 1040, endPoint y: 297, distance: 105.3
click at [1012, 322] on div "close check block_livechat Transfer chat undo Undo redo Redo Transfer chat To a…" at bounding box center [740, 359] width 1398 height 641
type input "*"
click at [1388, 98] on icon "check" at bounding box center [1387, 88] width 23 height 23
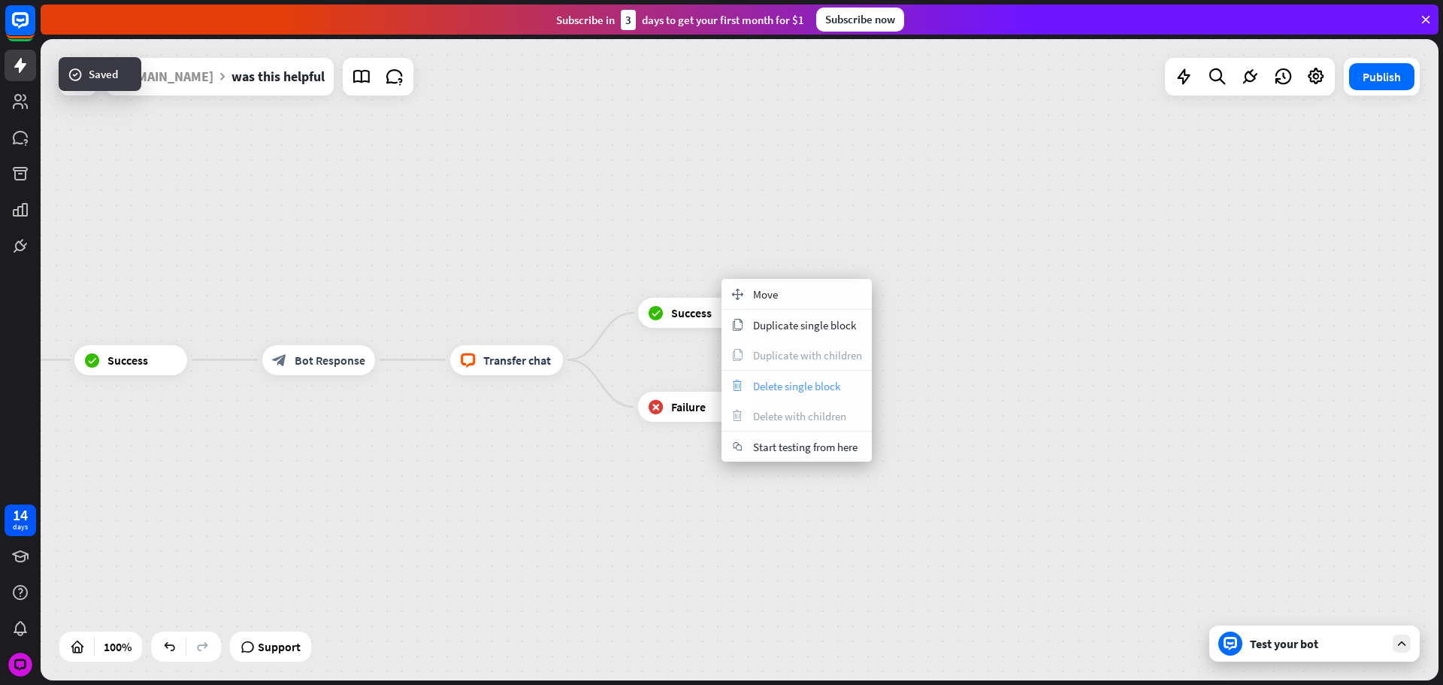
click at [804, 390] on span "Delete single block" at bounding box center [796, 386] width 87 height 14
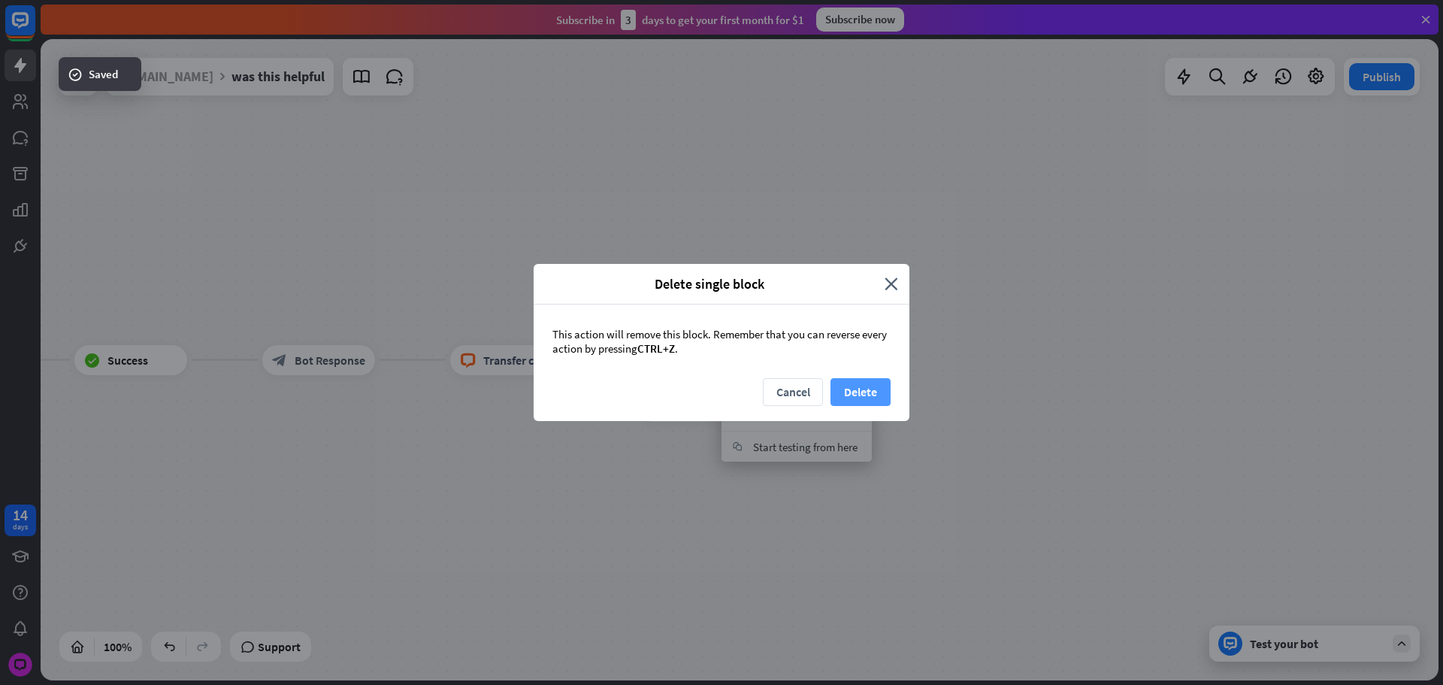
click at [871, 387] on button "Delete" at bounding box center [861, 392] width 60 height 28
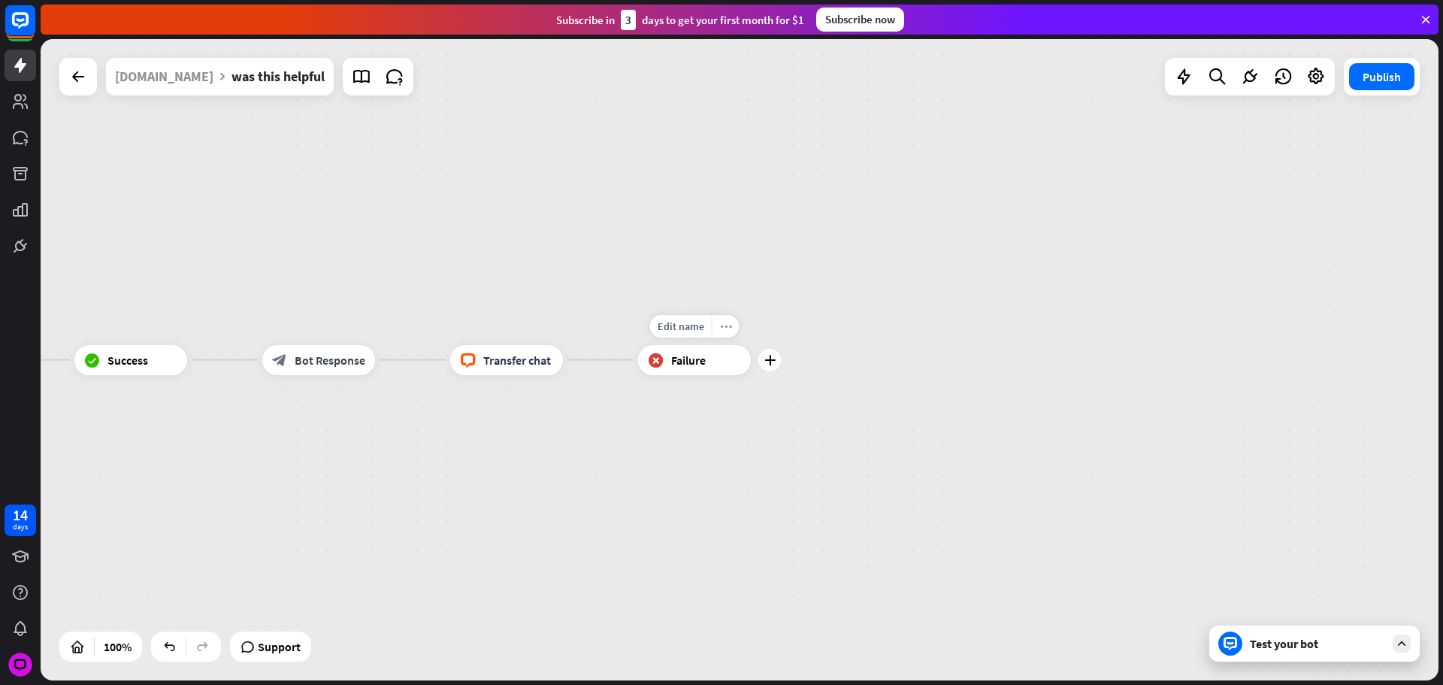
click at [720, 329] on icon "more_horiz" at bounding box center [726, 325] width 12 height 11
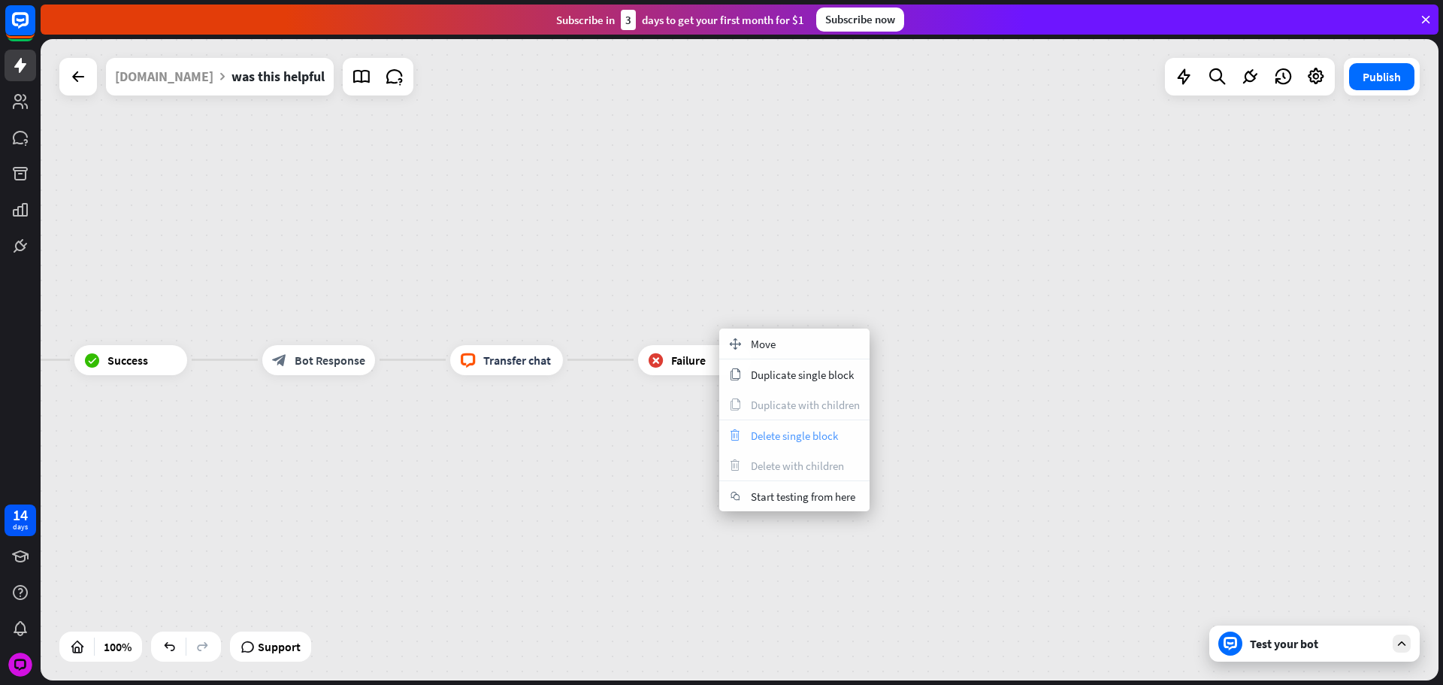
click at [777, 447] on div "trash Delete single block" at bounding box center [794, 435] width 150 height 30
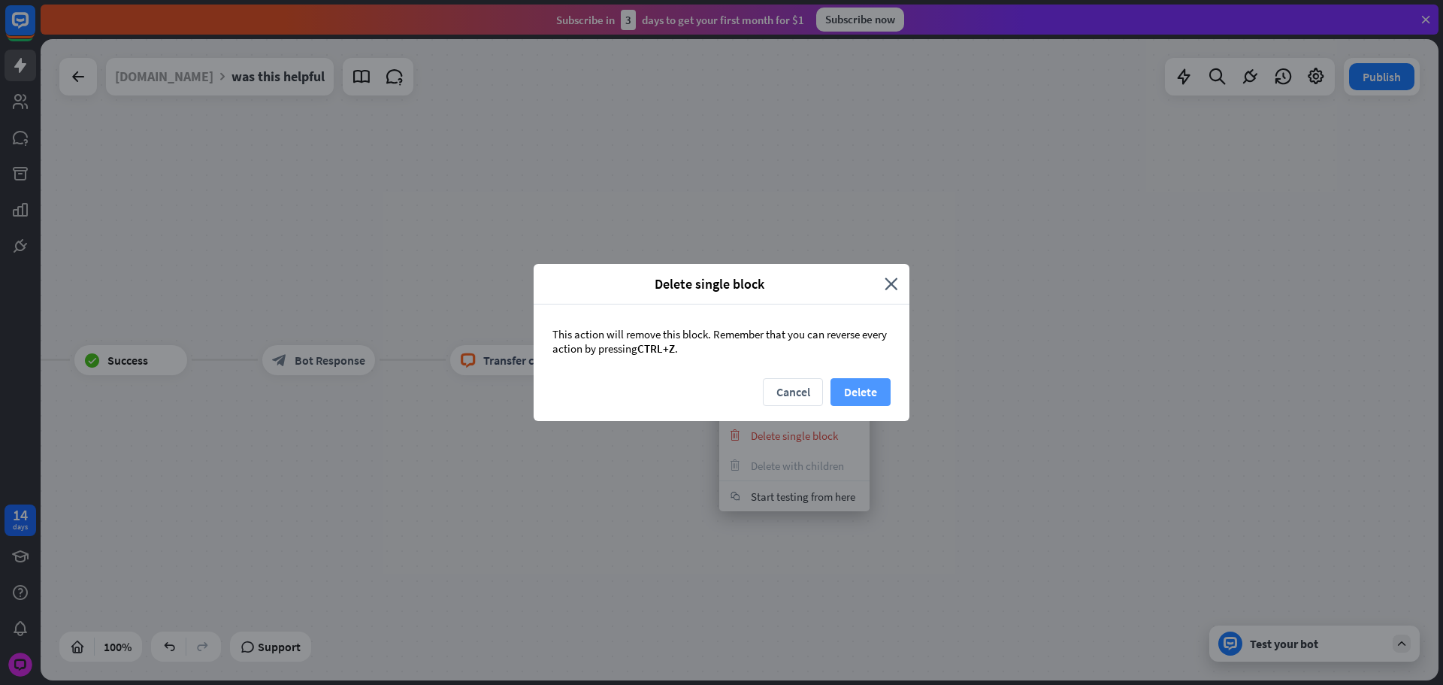
click at [865, 390] on button "Delete" at bounding box center [861, 392] width 60 height 28
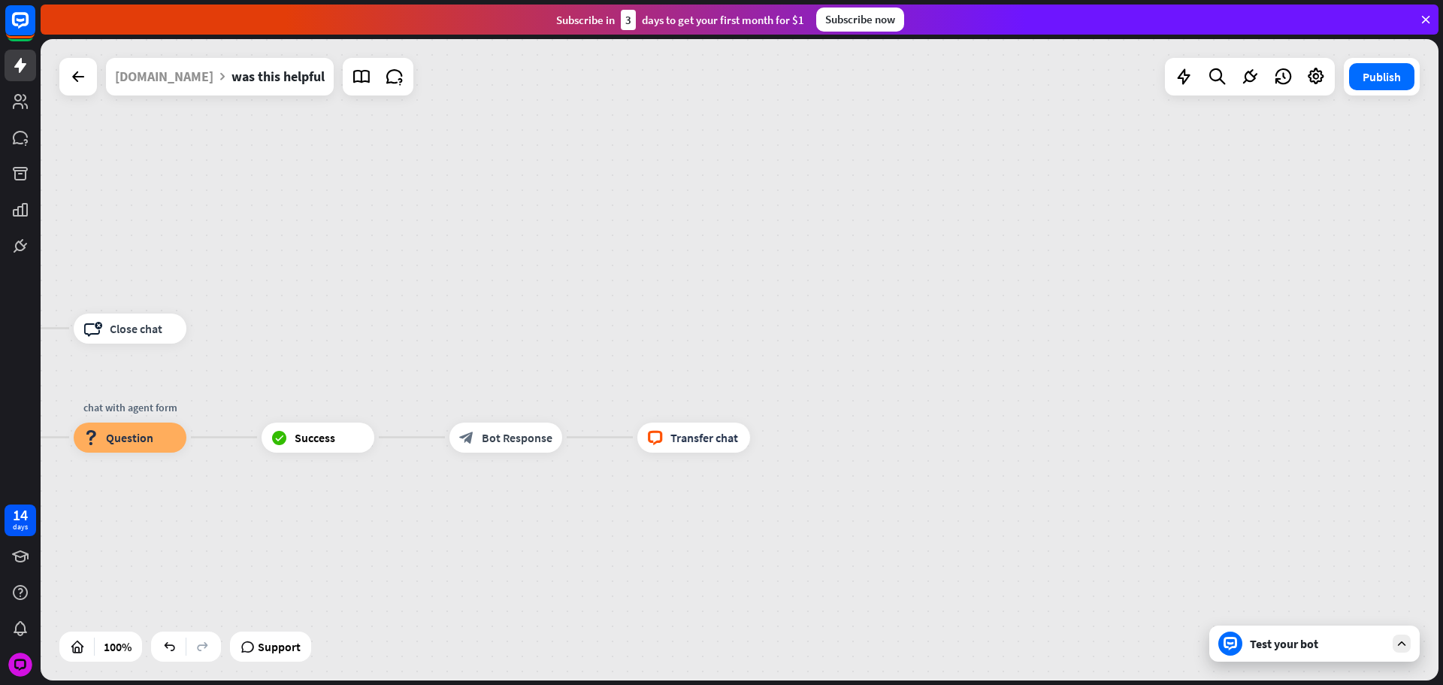
drag, startPoint x: 609, startPoint y: 259, endPoint x: 605, endPoint y: 238, distance: 20.6
click at [728, 299] on div "was this helpful builder_tree Flow Was this helpful? block_bot_response Bot Res…" at bounding box center [740, 359] width 1398 height 641
click at [180, 87] on div "[DOMAIN_NAME]" at bounding box center [164, 77] width 98 height 38
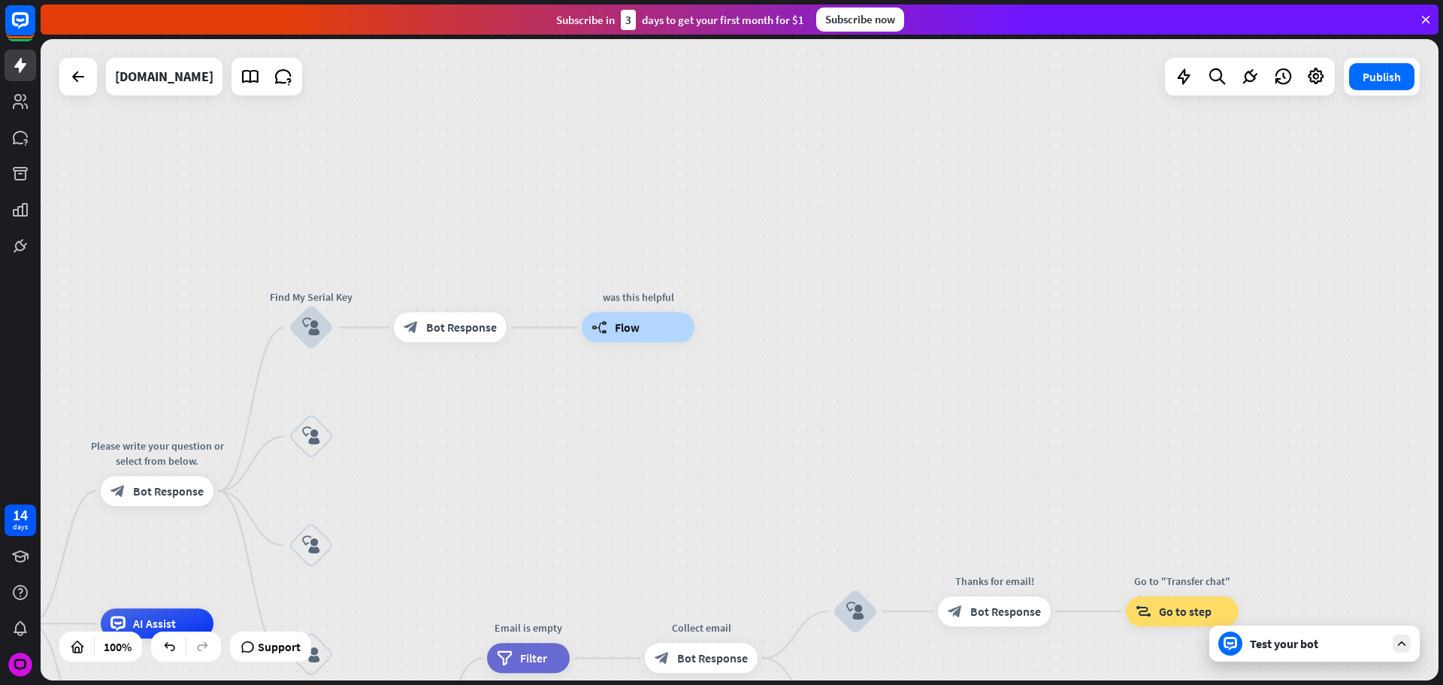
drag, startPoint x: 826, startPoint y: 307, endPoint x: 1243, endPoint y: 183, distance: 434.8
click at [1189, 200] on div "home_2 Start point Please write your question or select from below. block_bot_r…" at bounding box center [740, 359] width 1398 height 641
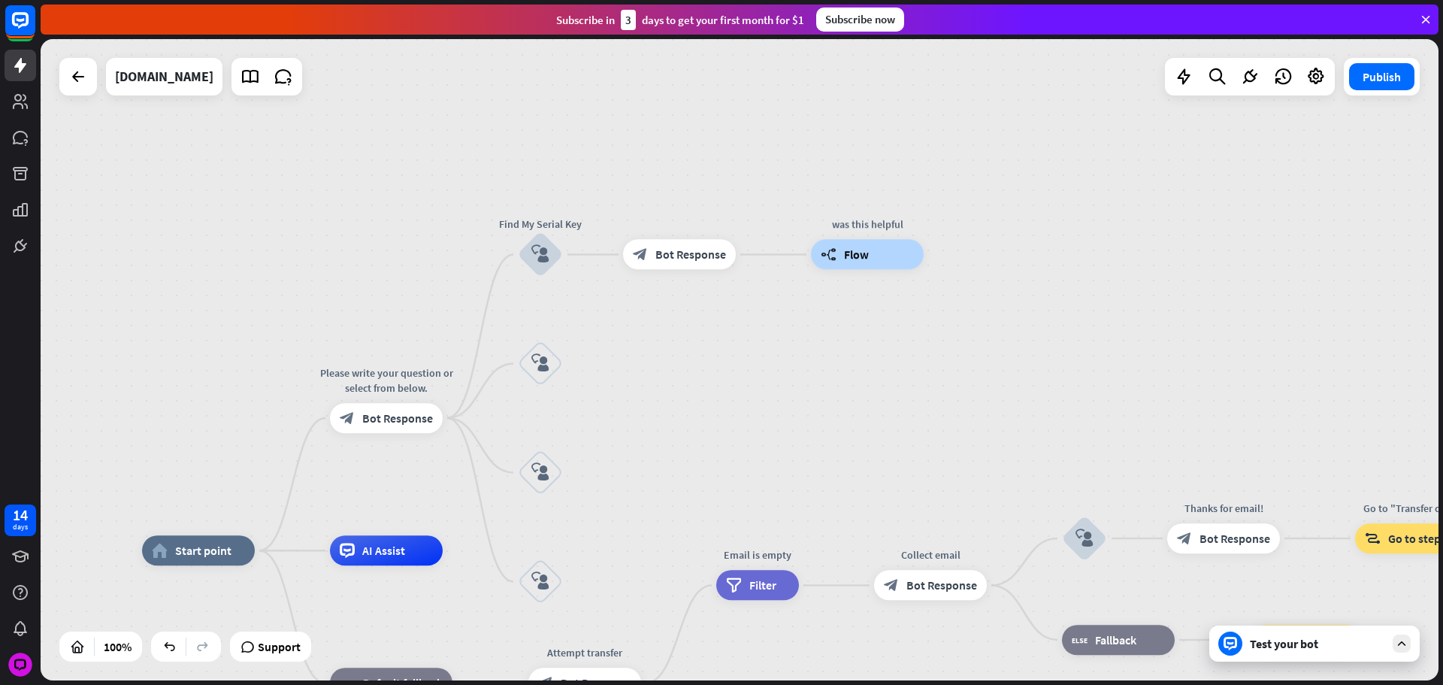
click at [876, 365] on div "home_2 Start point Please write your question or select from below. block_bot_r…" at bounding box center [740, 359] width 1398 height 641
click at [550, 358] on div "block_user_input" at bounding box center [540, 363] width 45 height 45
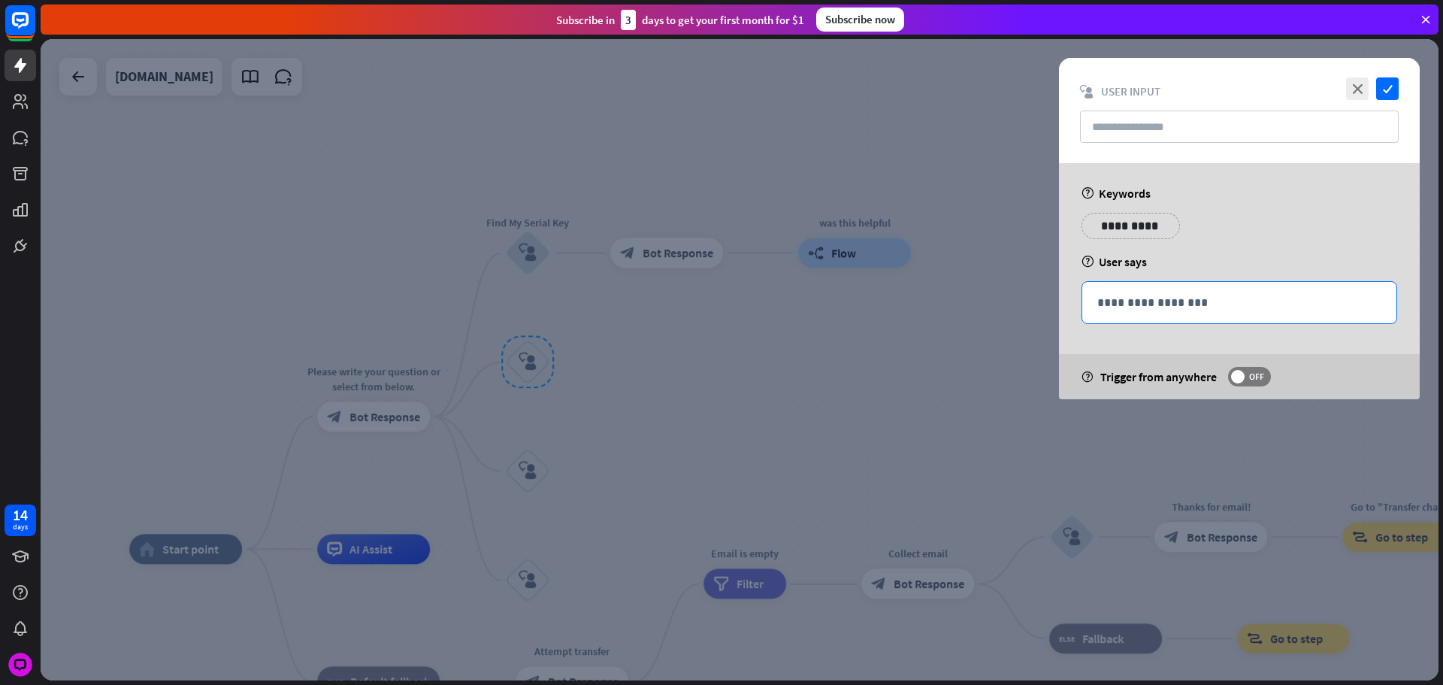
click at [1143, 310] on p "**********" at bounding box center [1240, 302] width 284 height 19
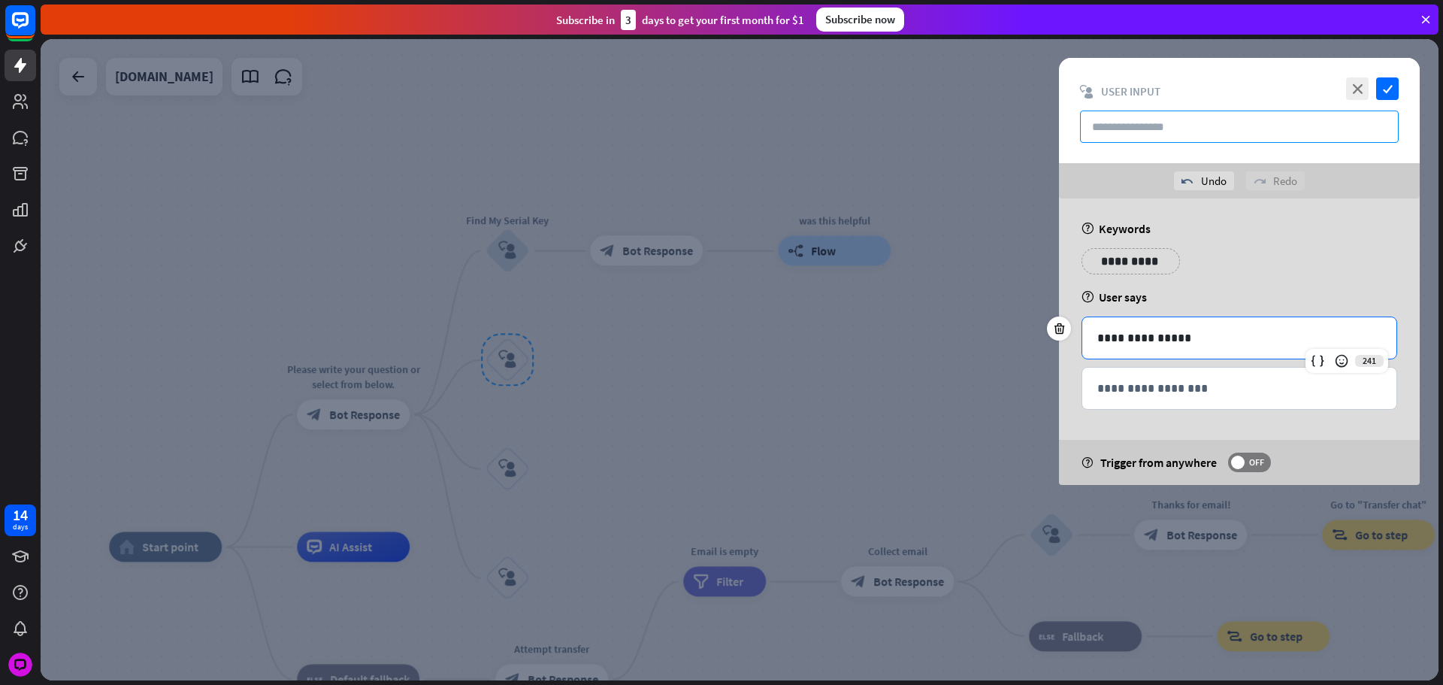
click at [1150, 123] on input "text" at bounding box center [1239, 127] width 319 height 32
paste input "**********"
type input "**********"
click at [1377, 86] on icon "check" at bounding box center [1387, 88] width 23 height 23
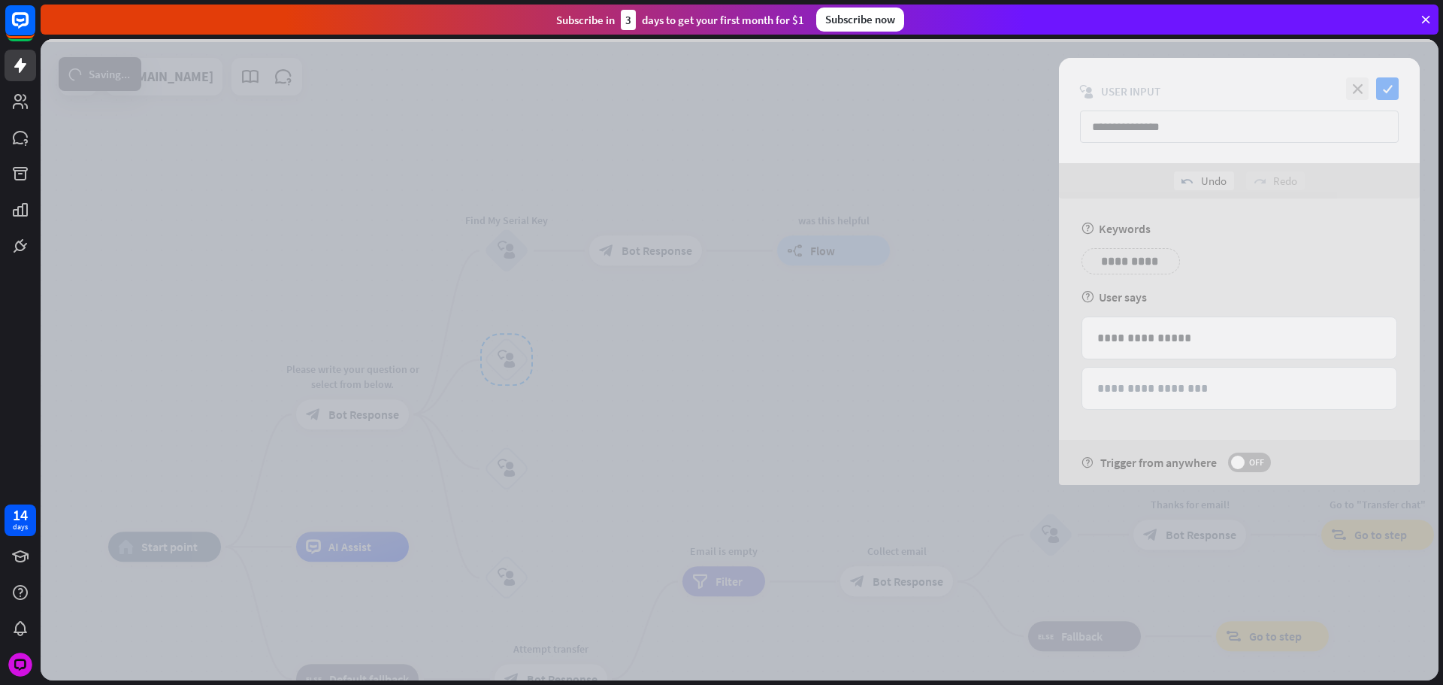
click at [1384, 83] on div at bounding box center [740, 359] width 1398 height 641
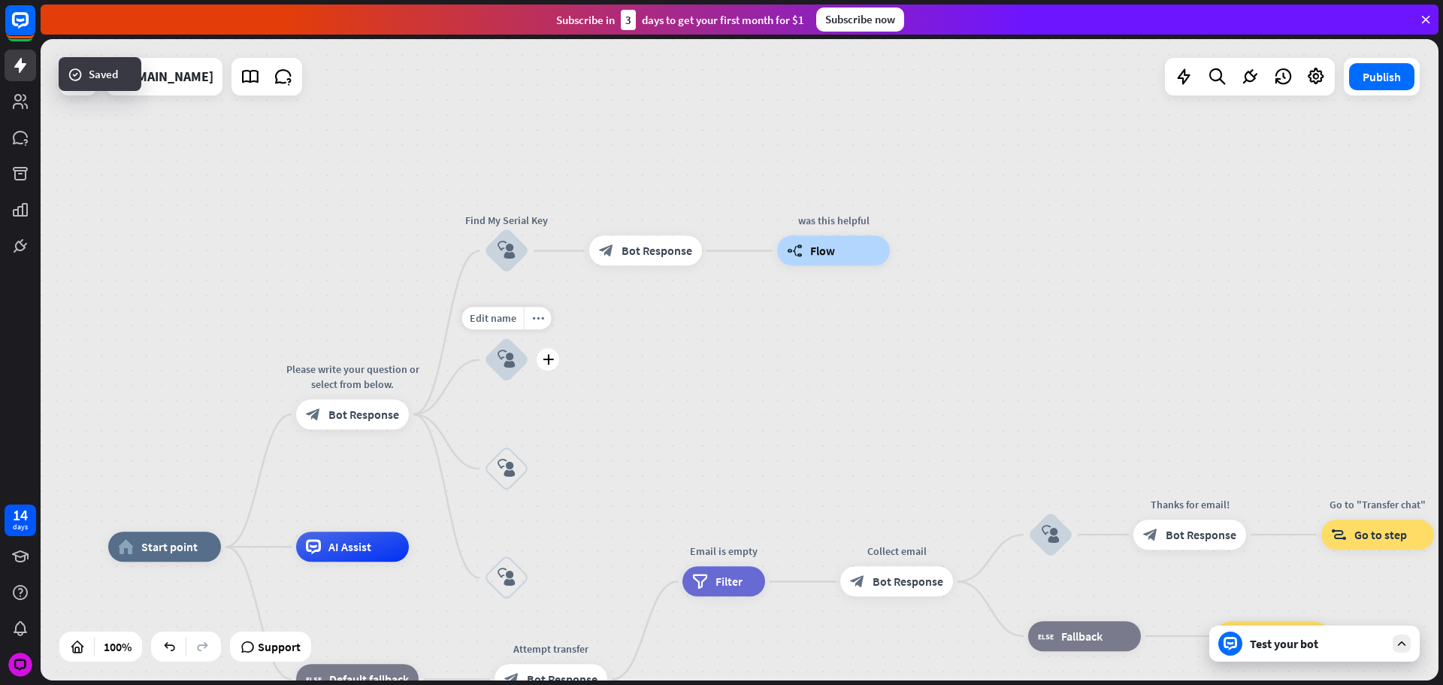
click at [529, 372] on div "Edit name more_horiz plus block_user_input" at bounding box center [506, 360] width 45 height 45
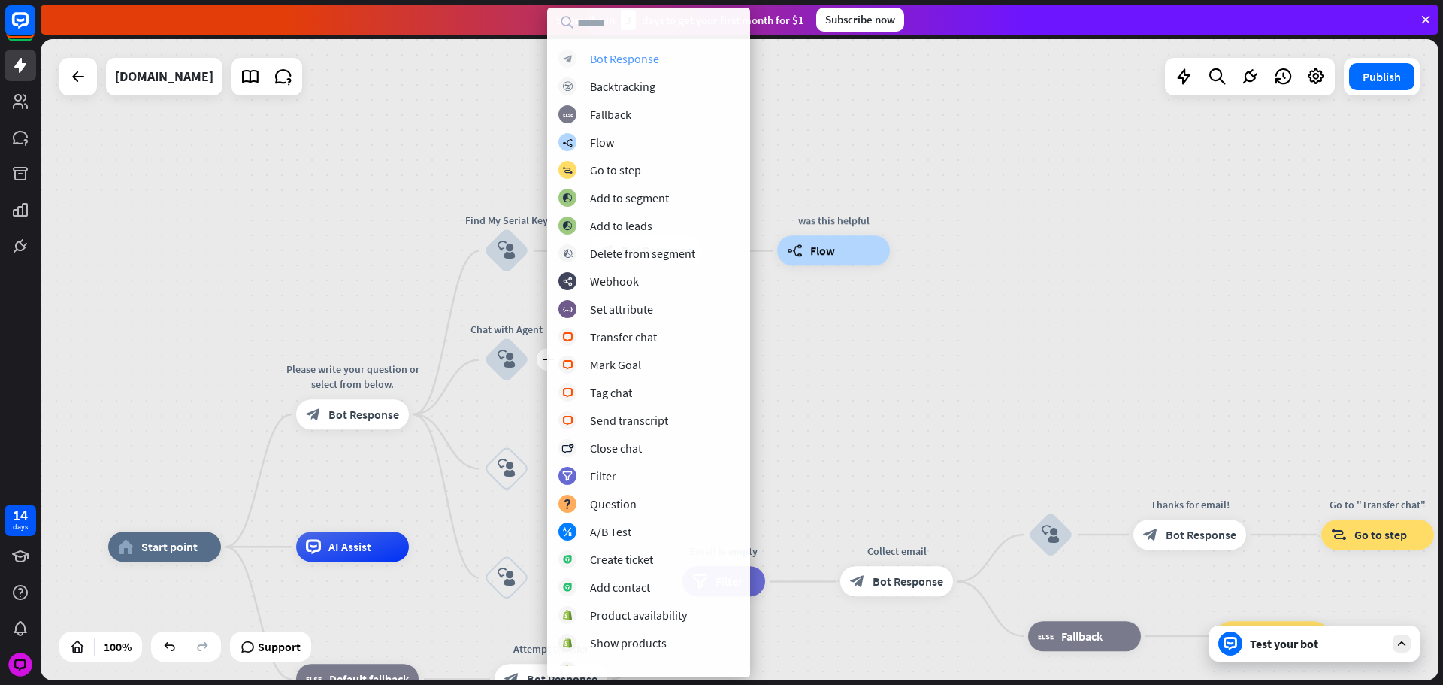
click at [599, 58] on div "Bot Response" at bounding box center [624, 58] width 69 height 15
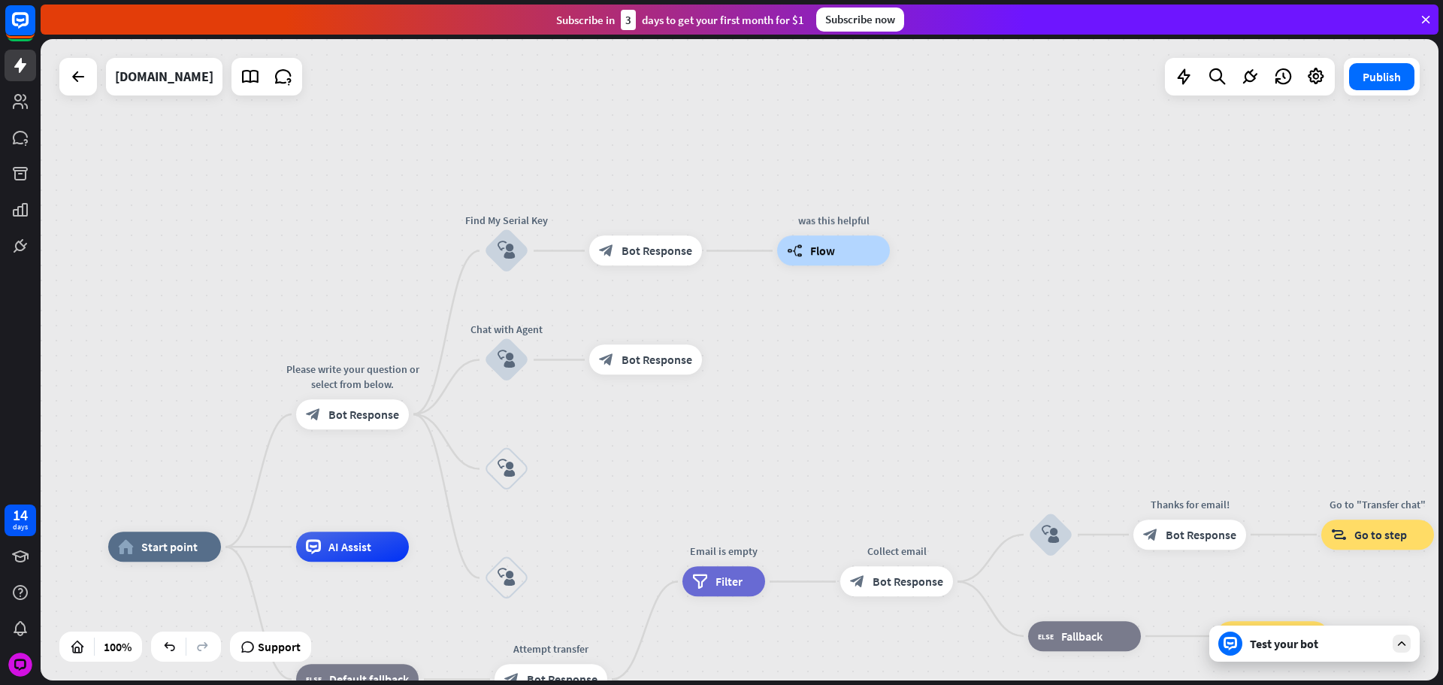
click at [206, 251] on div "home_2 Start point Please write your question or select from below. block_bot_r…" at bounding box center [740, 359] width 1398 height 641
click at [668, 374] on div "block_bot_response Bot Response" at bounding box center [645, 360] width 113 height 30
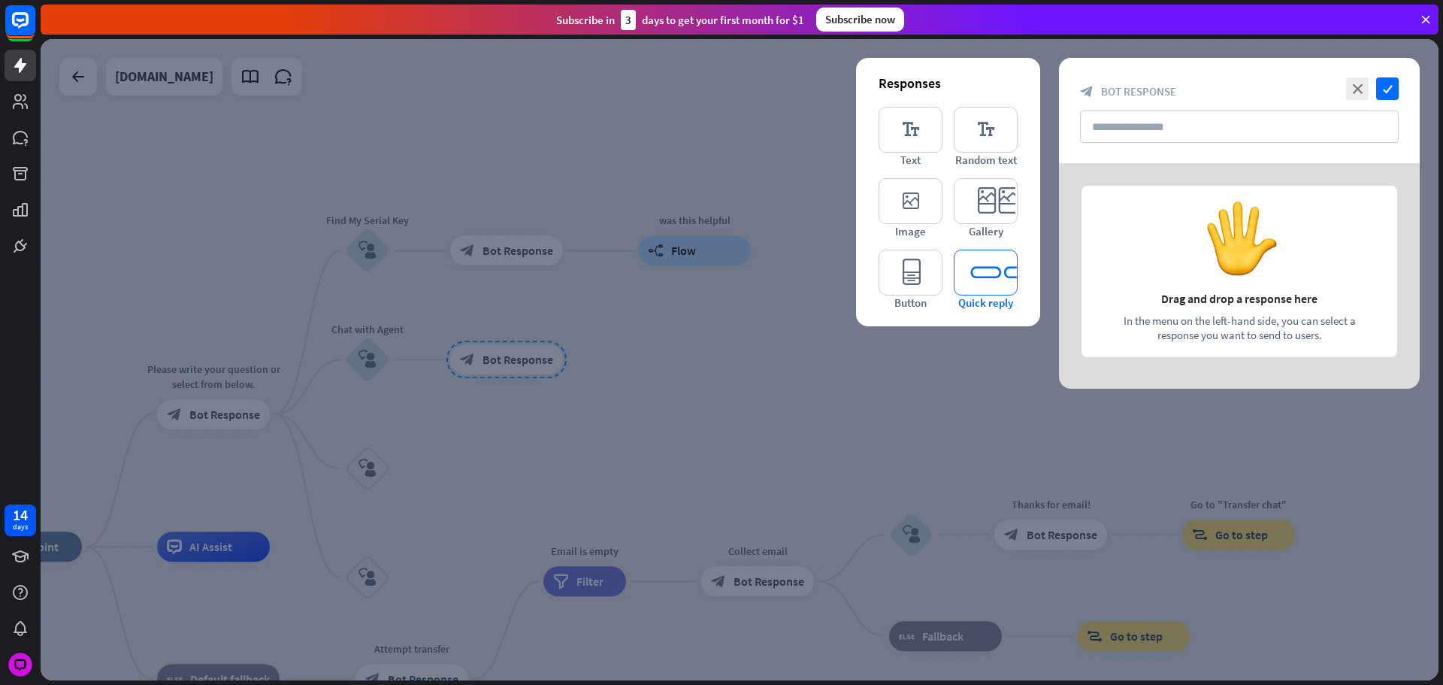
click at [992, 284] on icon "editor_quick_replies" at bounding box center [986, 273] width 64 height 46
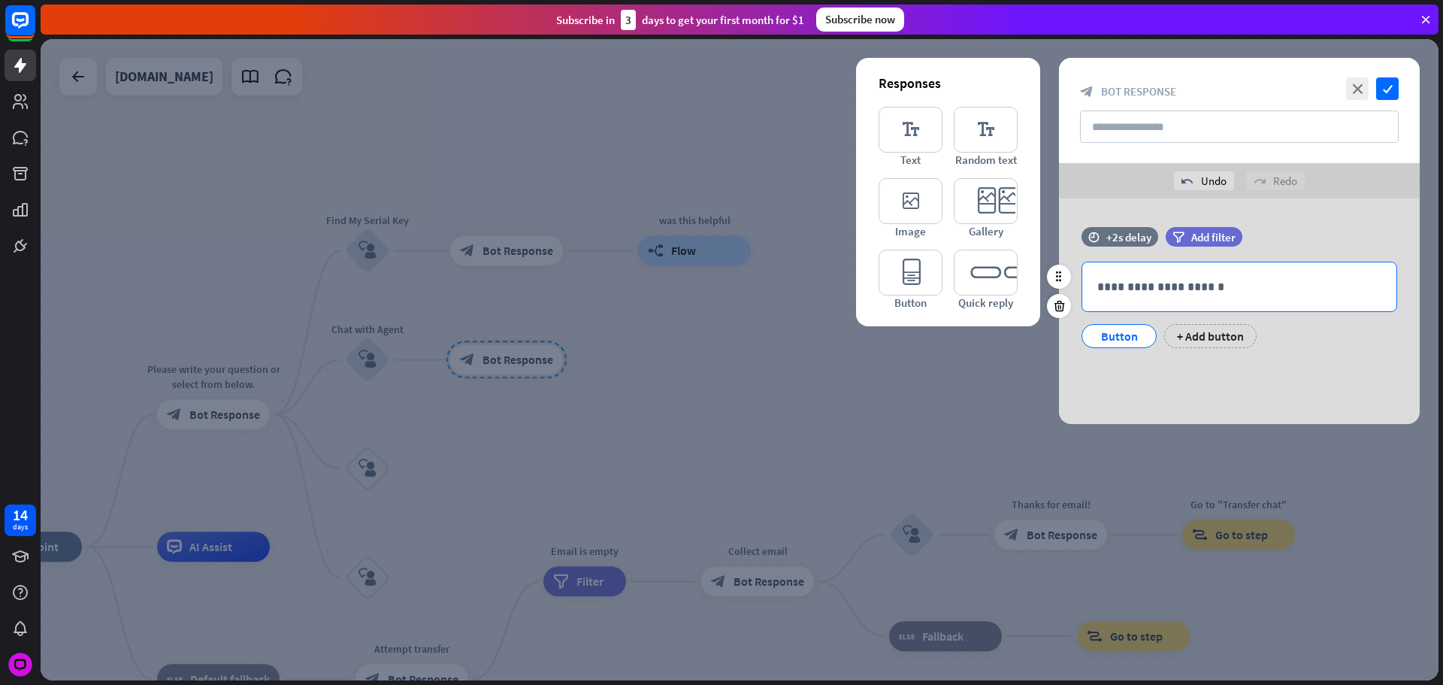
click at [1149, 280] on p "**********" at bounding box center [1240, 286] width 284 height 19
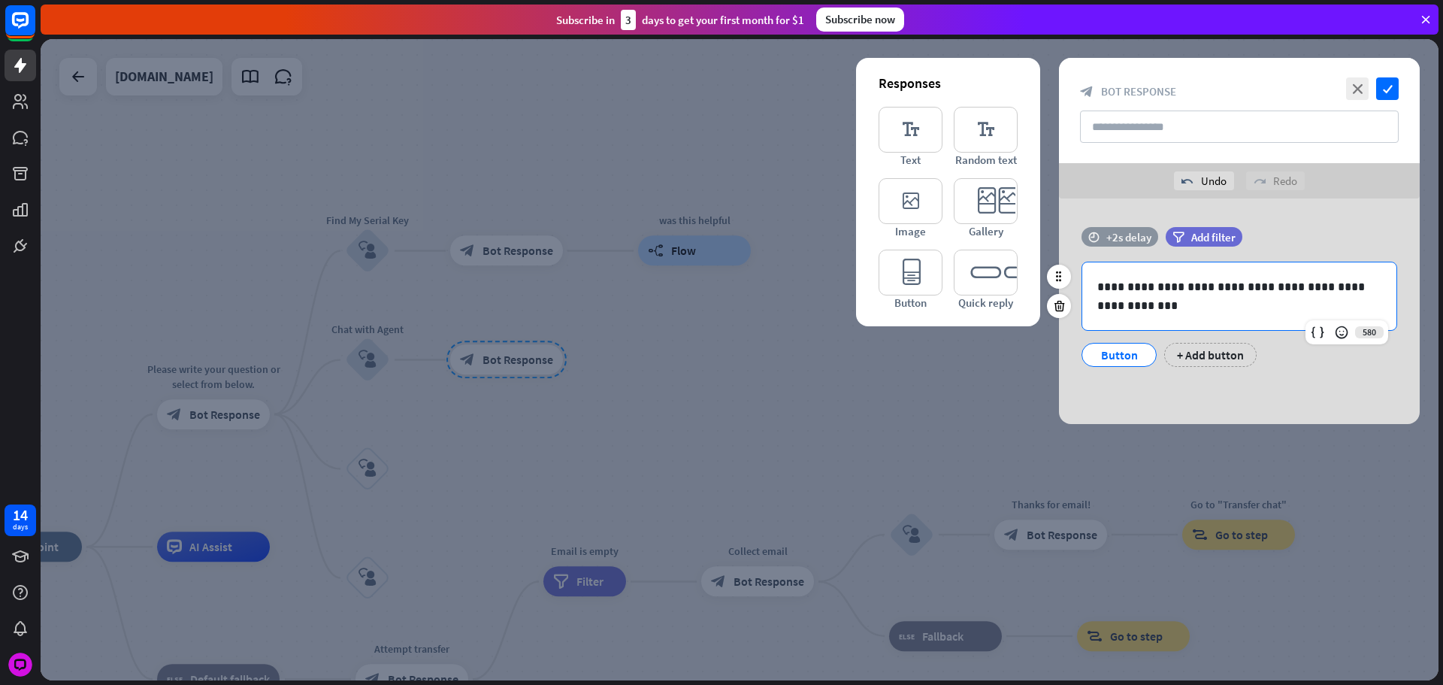
click at [1134, 244] on div "+2s delay" at bounding box center [1129, 237] width 45 height 14
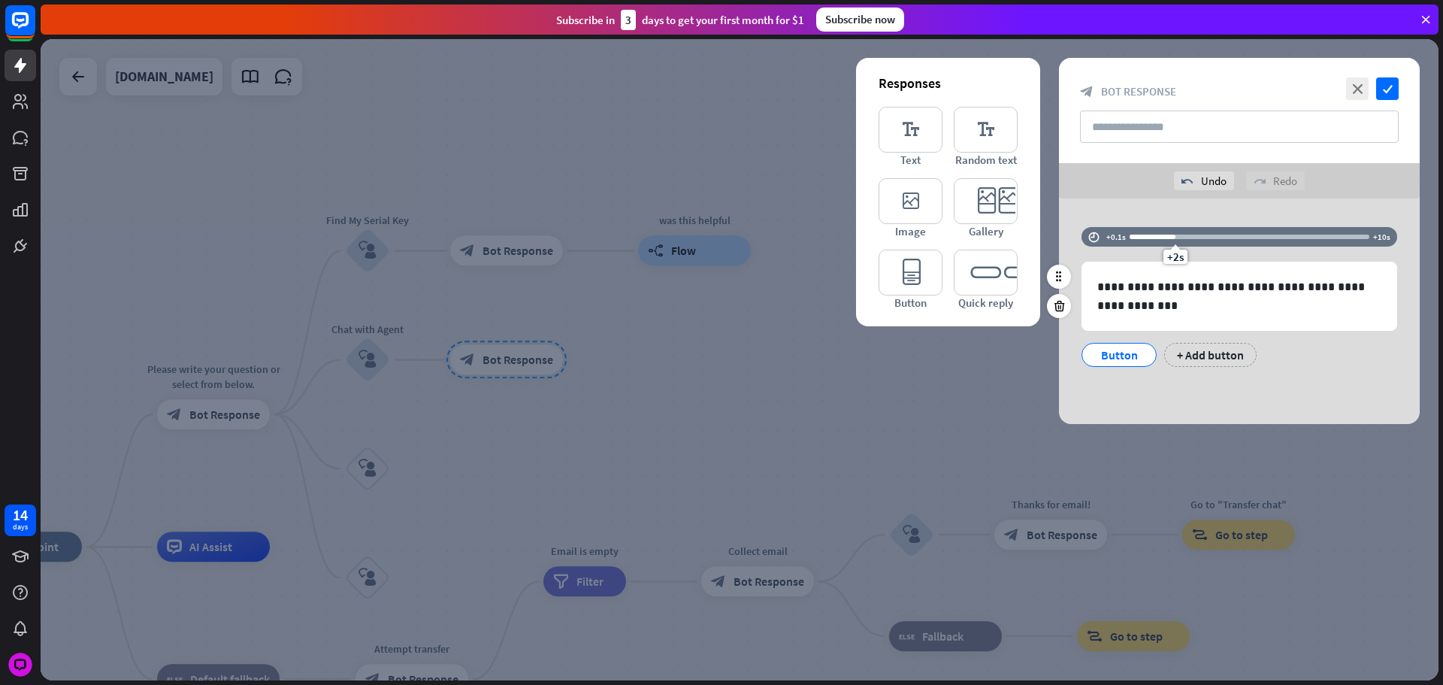
click at [1151, 236] on div at bounding box center [1153, 237] width 46 height 5
click at [1106, 353] on div "Button" at bounding box center [1120, 355] width 50 height 23
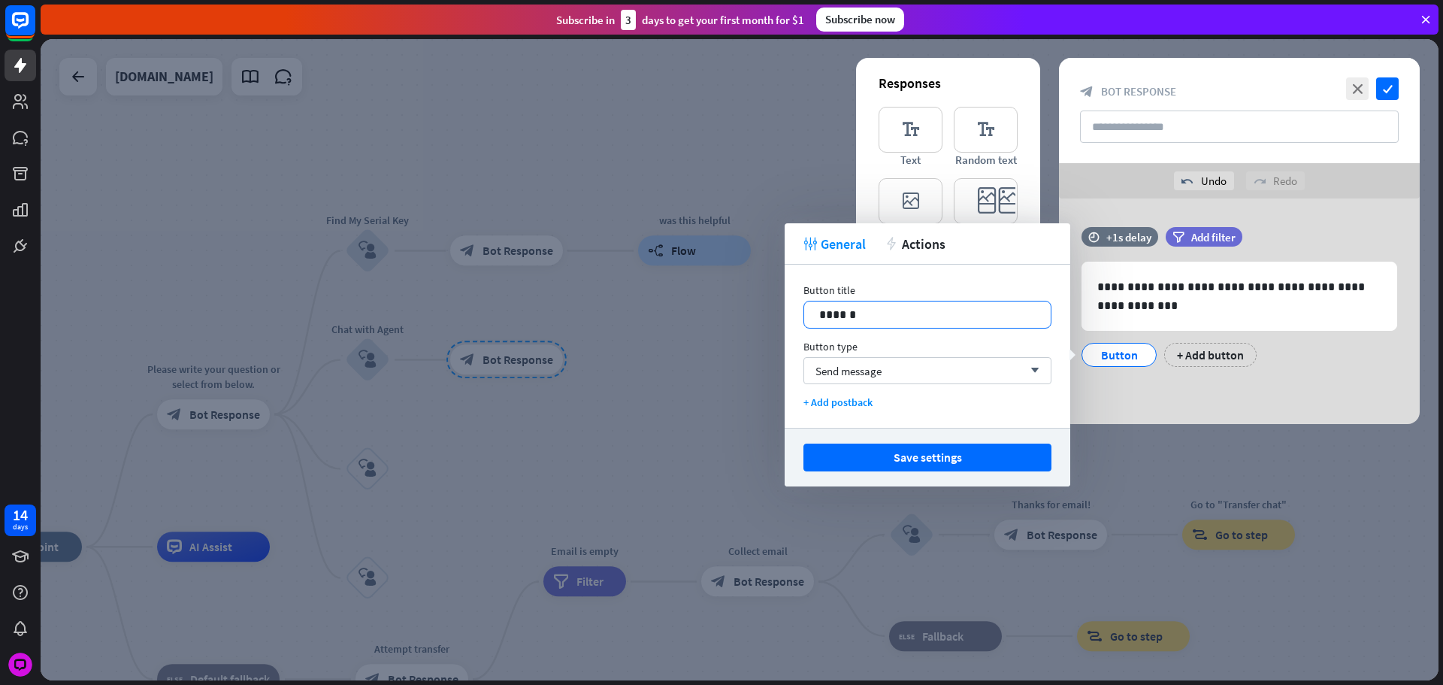
click at [970, 305] on p "******" at bounding box center [927, 314] width 217 height 19
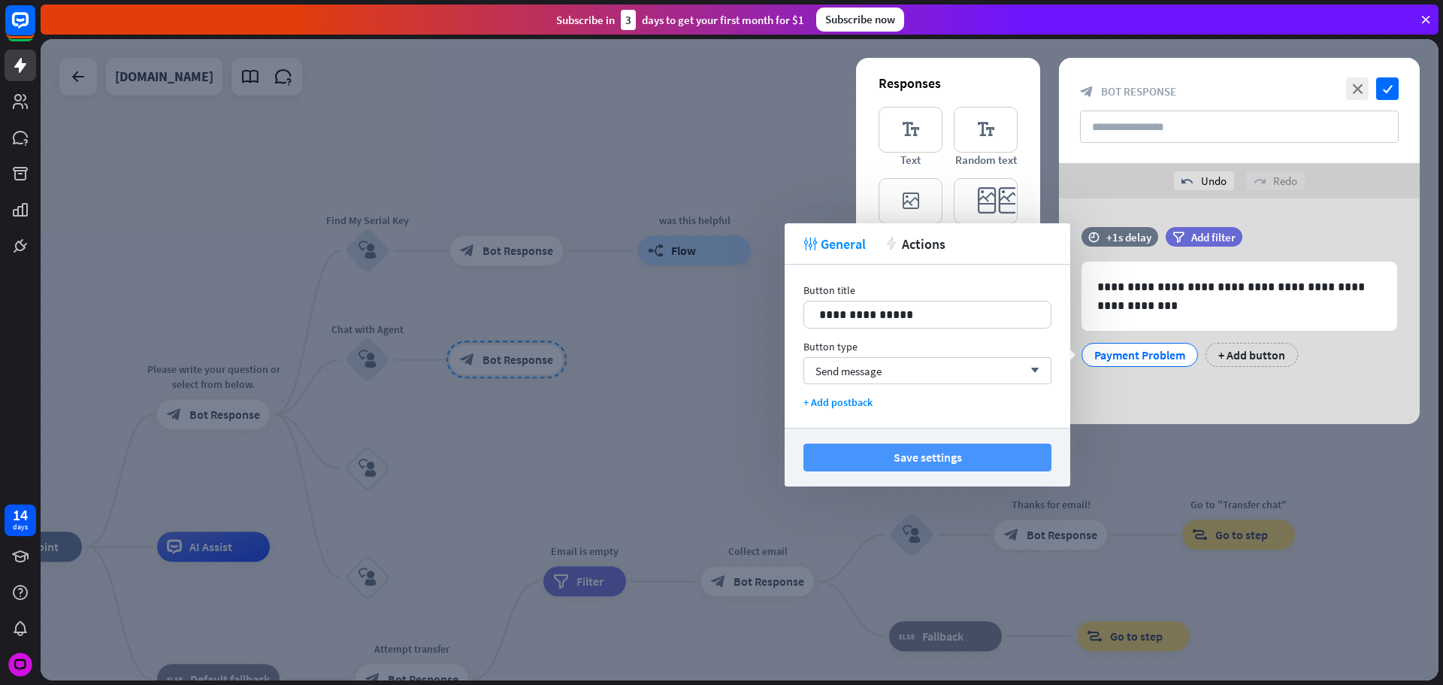
click at [1001, 464] on button "Save settings" at bounding box center [928, 458] width 248 height 28
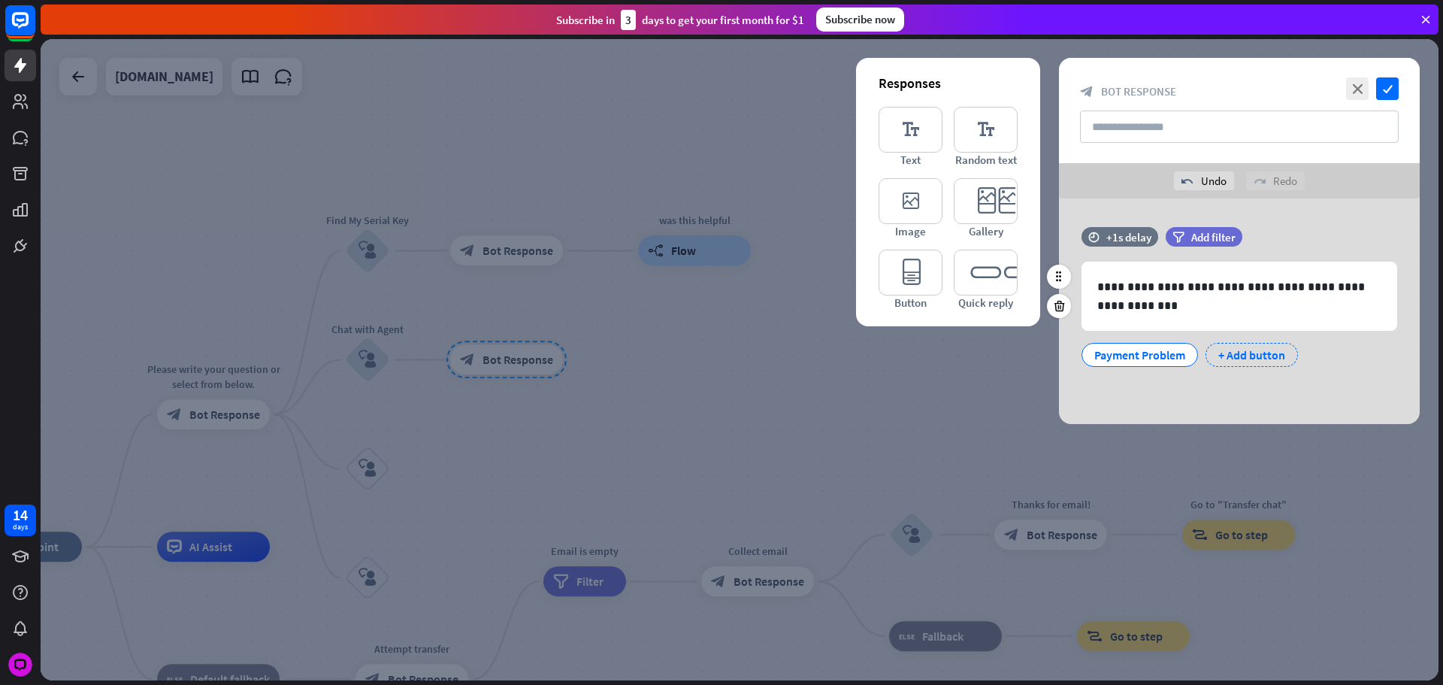
click at [1249, 352] on div "+ Add button" at bounding box center [1252, 355] width 92 height 24
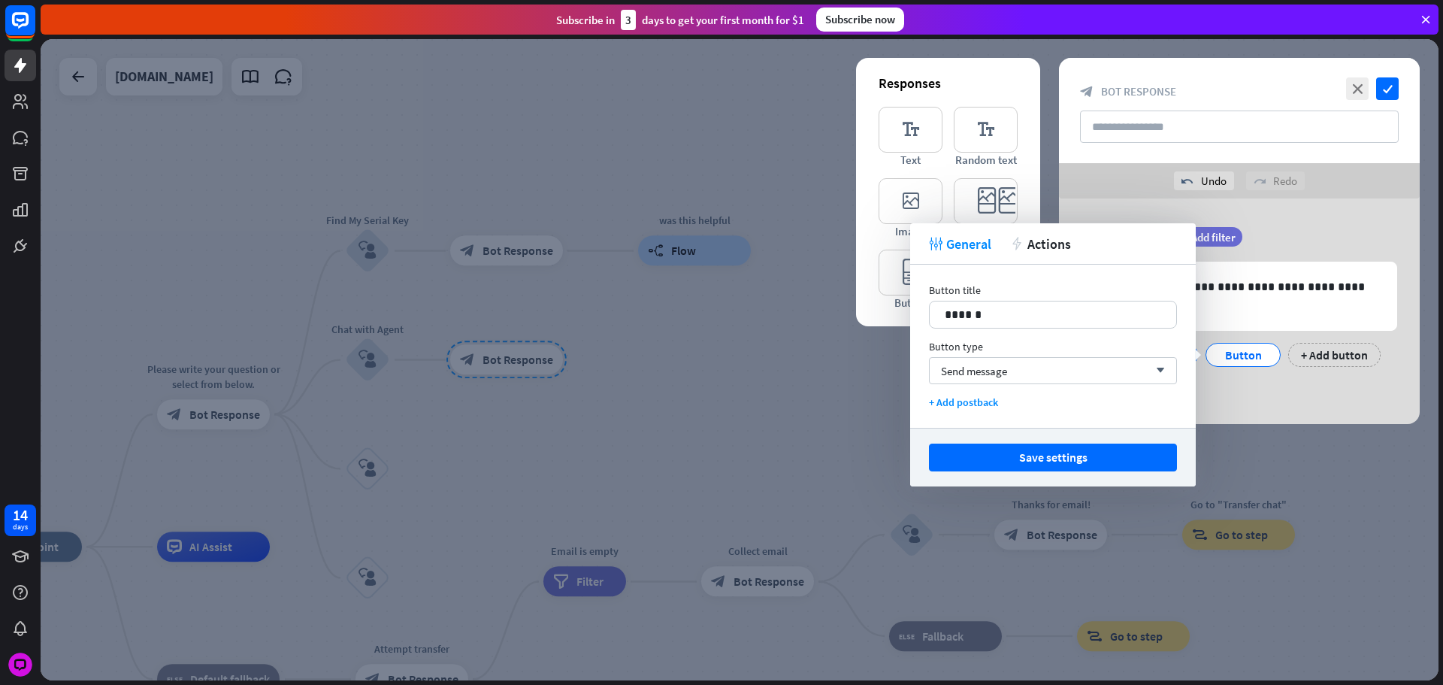
click at [964, 298] on div "Button title 14 ******" at bounding box center [1053, 305] width 248 height 45
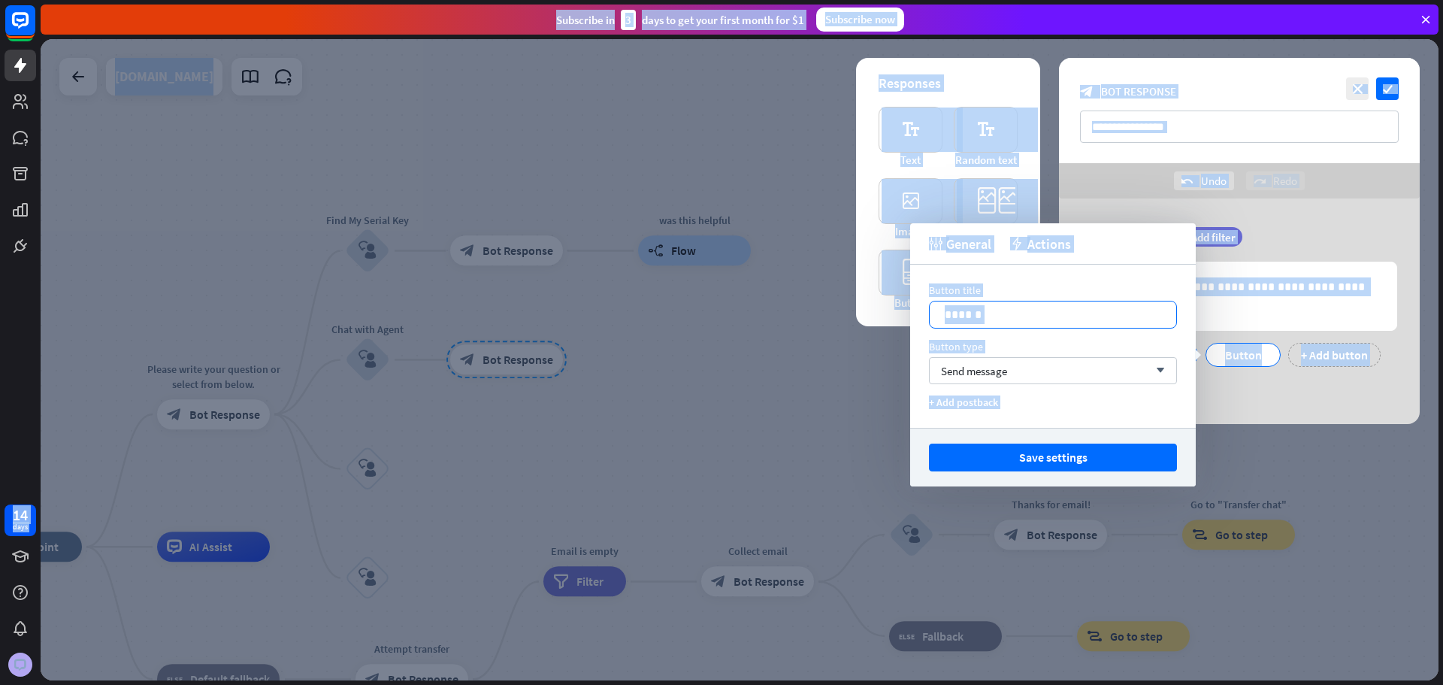
click at [1003, 319] on p "******" at bounding box center [1053, 314] width 217 height 19
click at [1025, 318] on p "******" at bounding box center [1053, 314] width 217 height 19
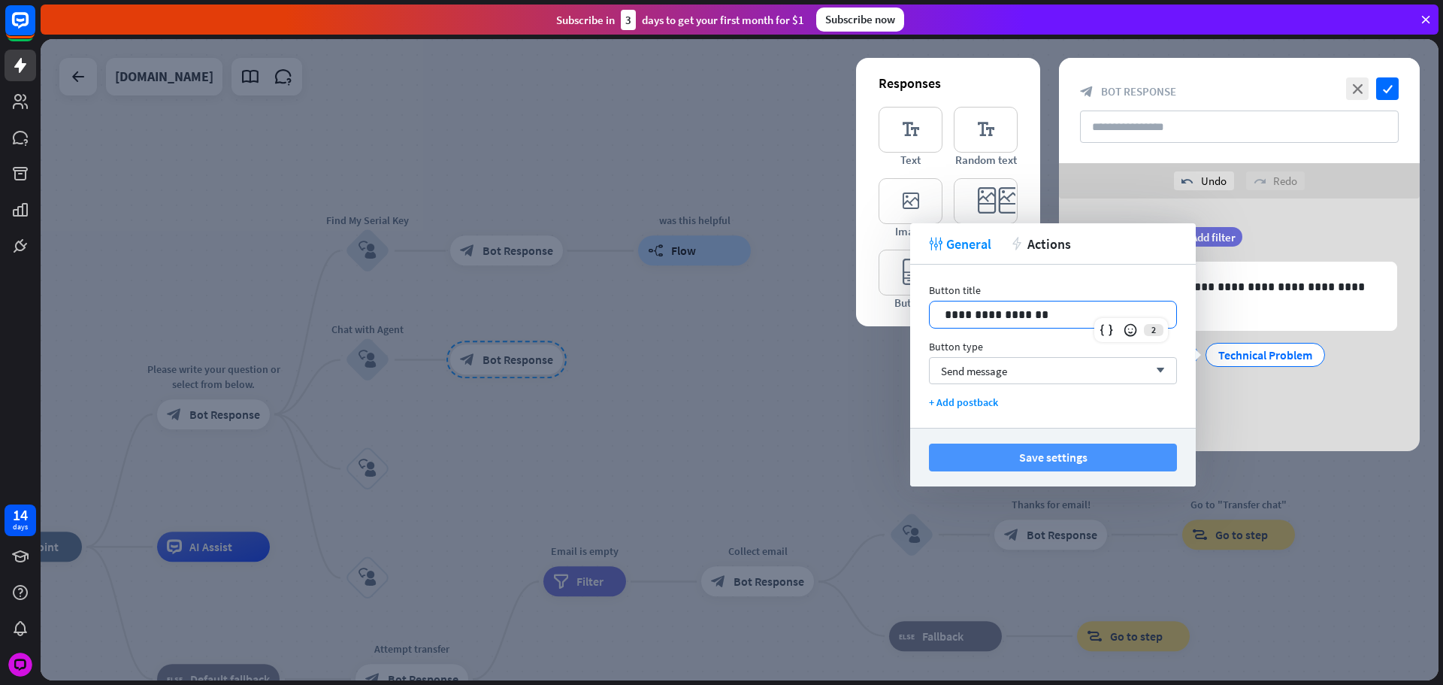
click at [1112, 455] on button "Save settings" at bounding box center [1053, 458] width 248 height 28
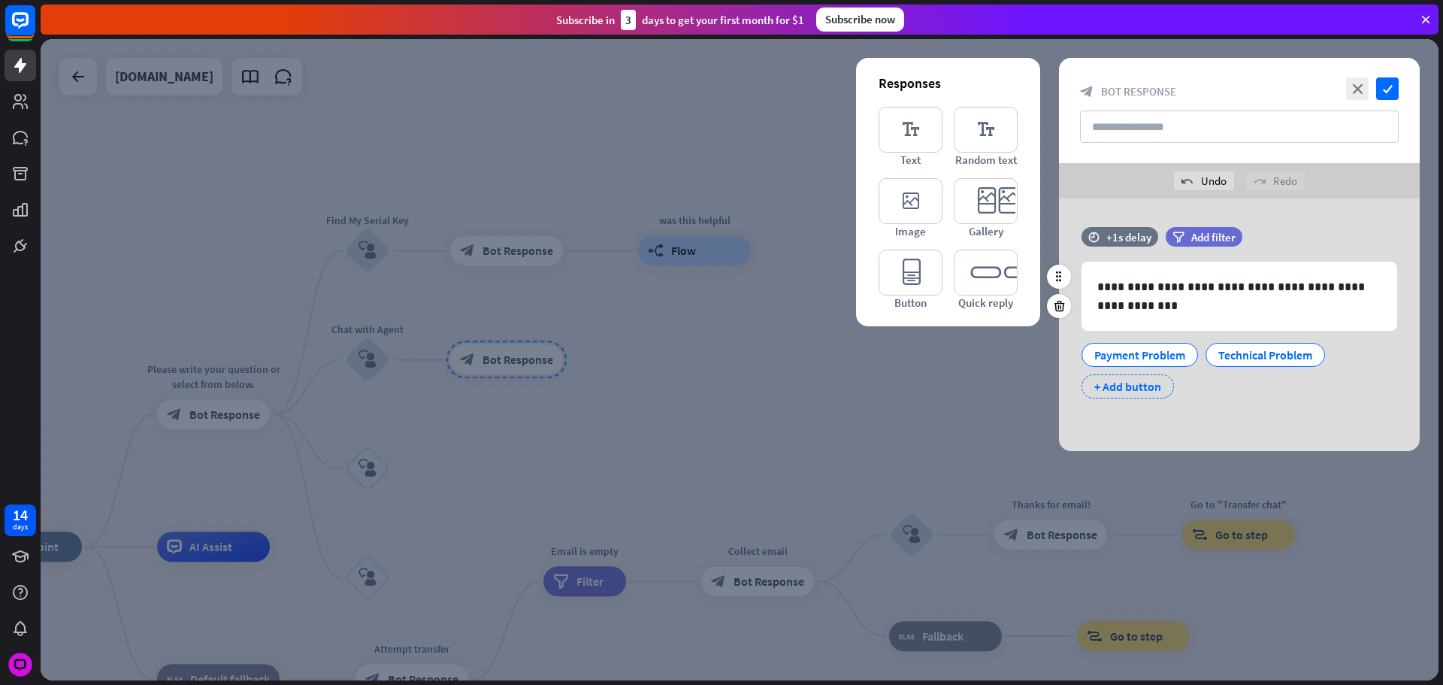
click at [1149, 385] on div "+ Add button" at bounding box center [1128, 386] width 92 height 24
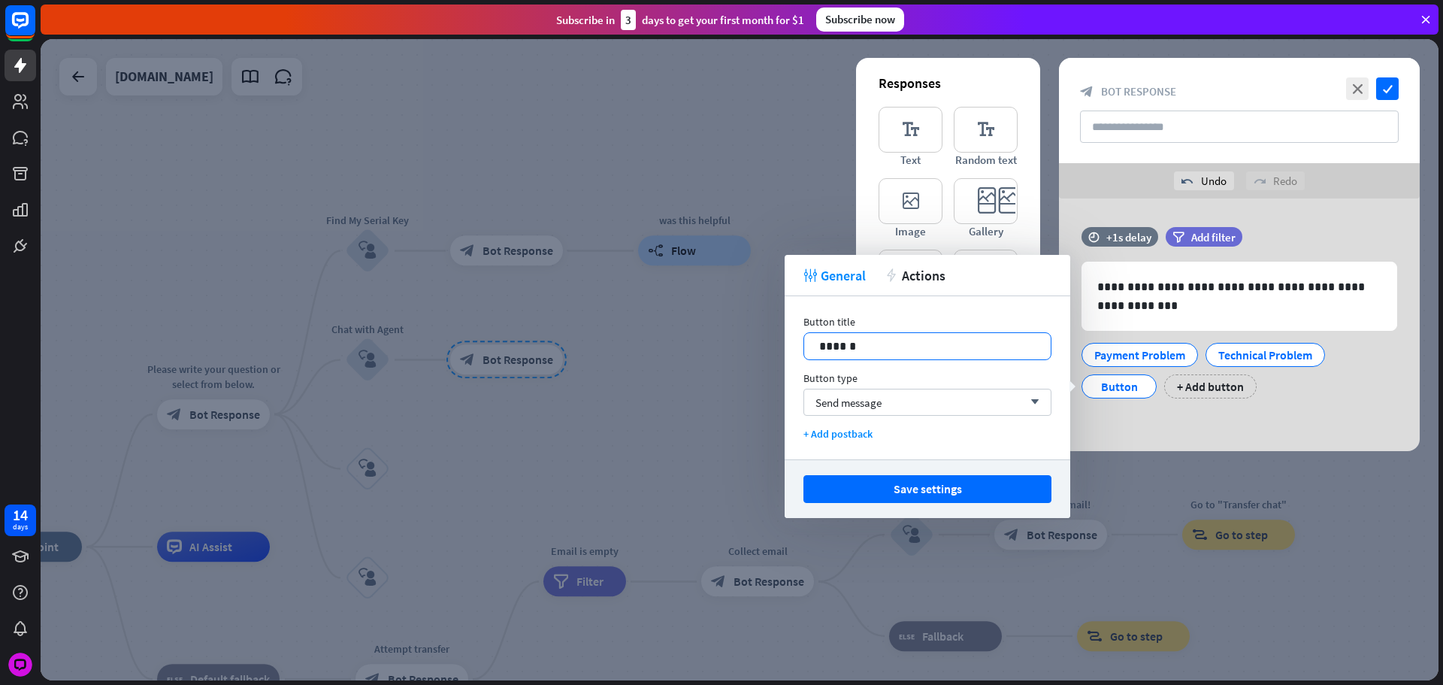
click at [901, 350] on p "******" at bounding box center [927, 346] width 217 height 19
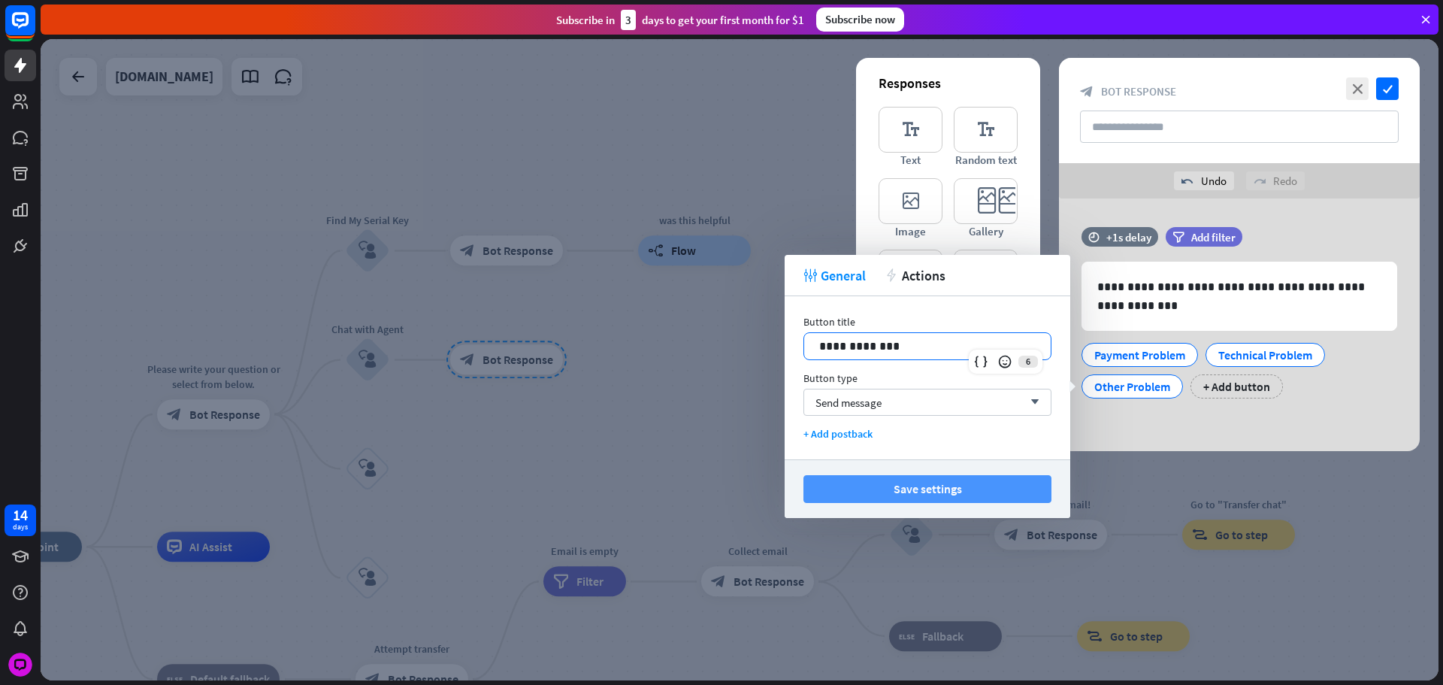
click at [953, 484] on button "Save settings" at bounding box center [928, 489] width 248 height 28
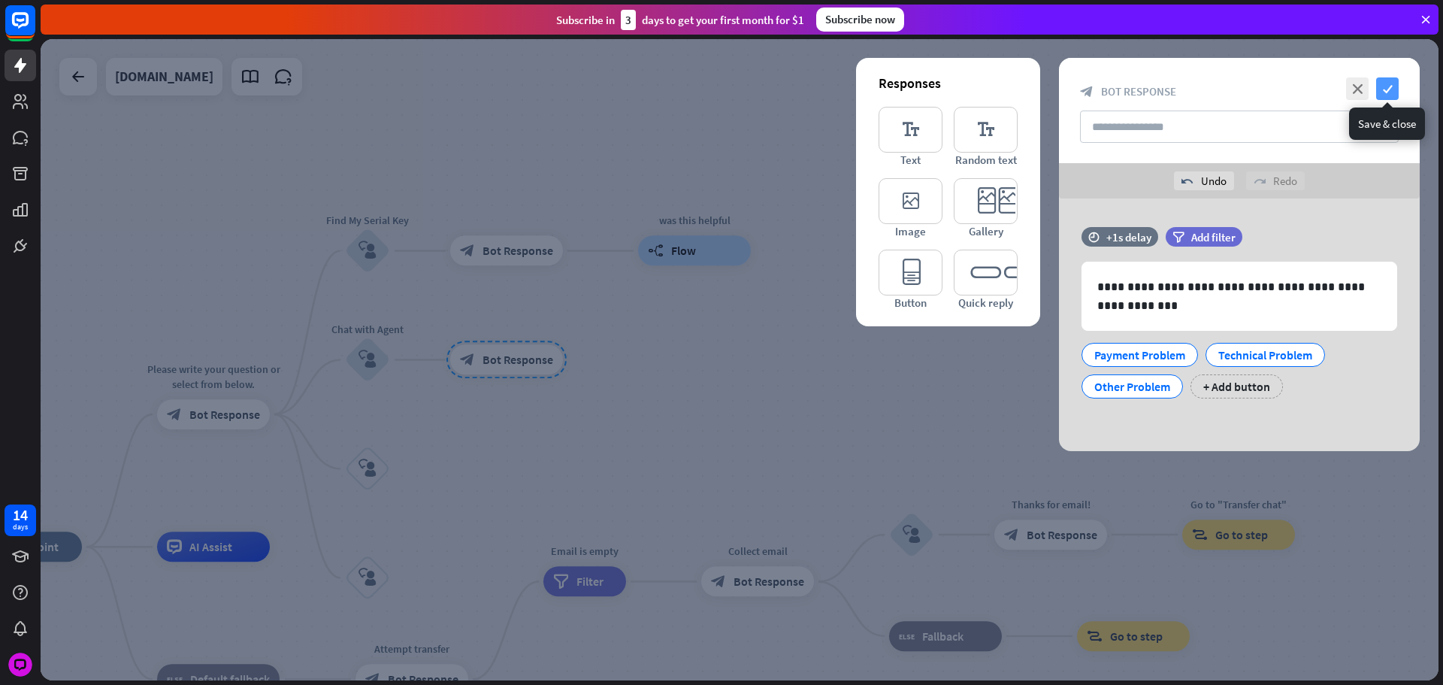
click at [1388, 84] on icon "check" at bounding box center [1387, 88] width 23 height 23
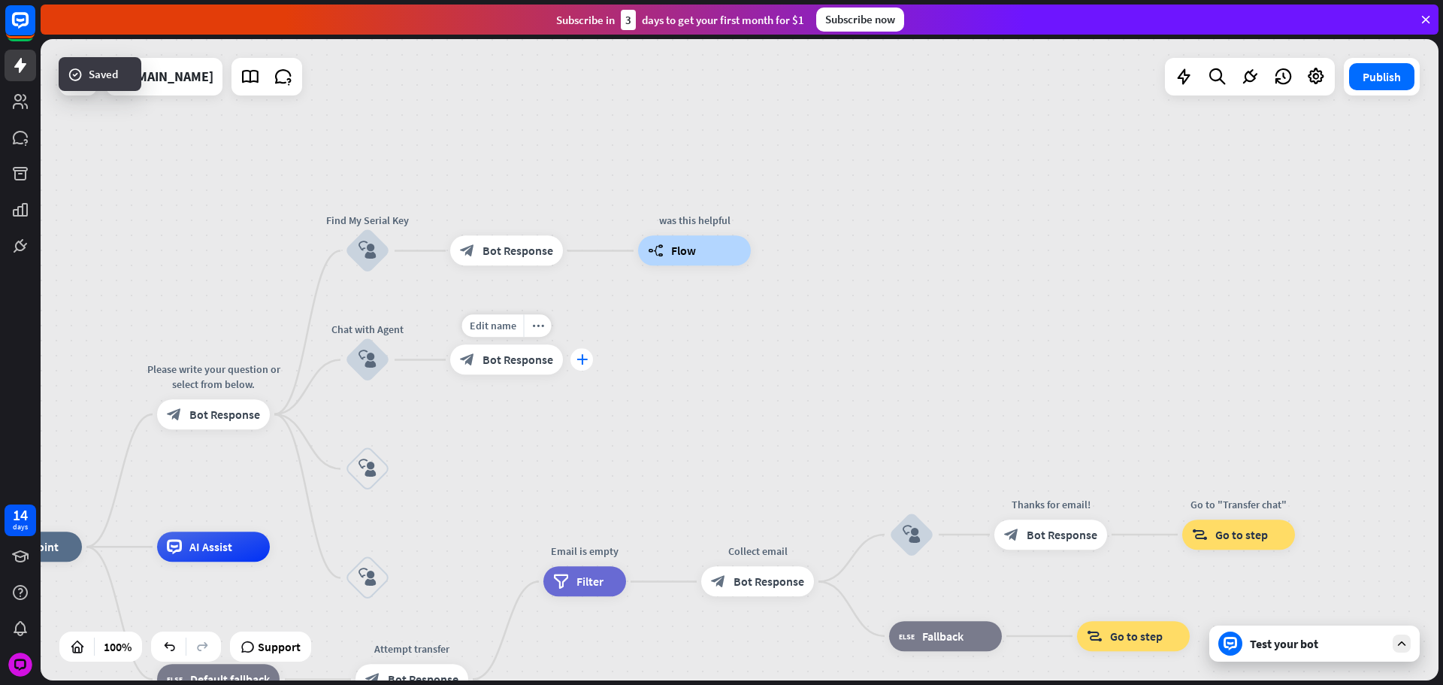
click at [580, 370] on div "plus" at bounding box center [582, 360] width 23 height 23
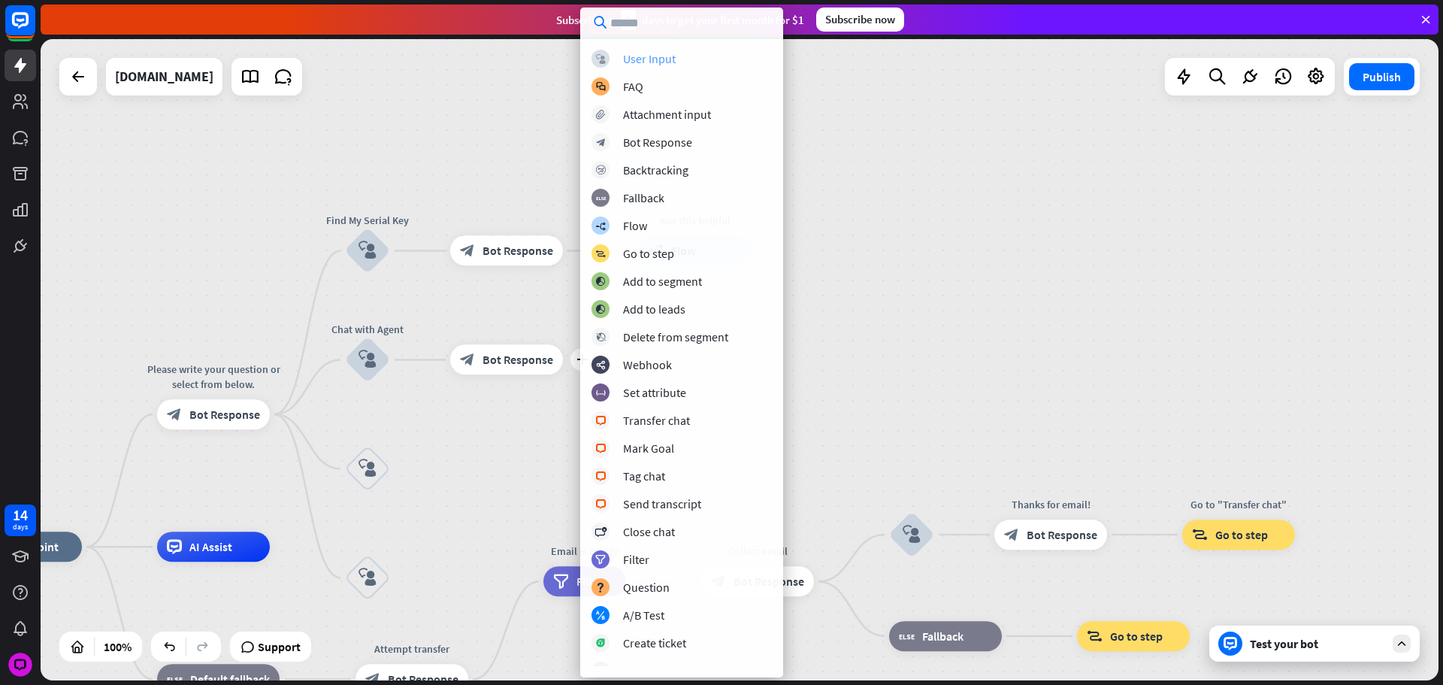
click at [661, 55] on div "User Input" at bounding box center [649, 58] width 53 height 15
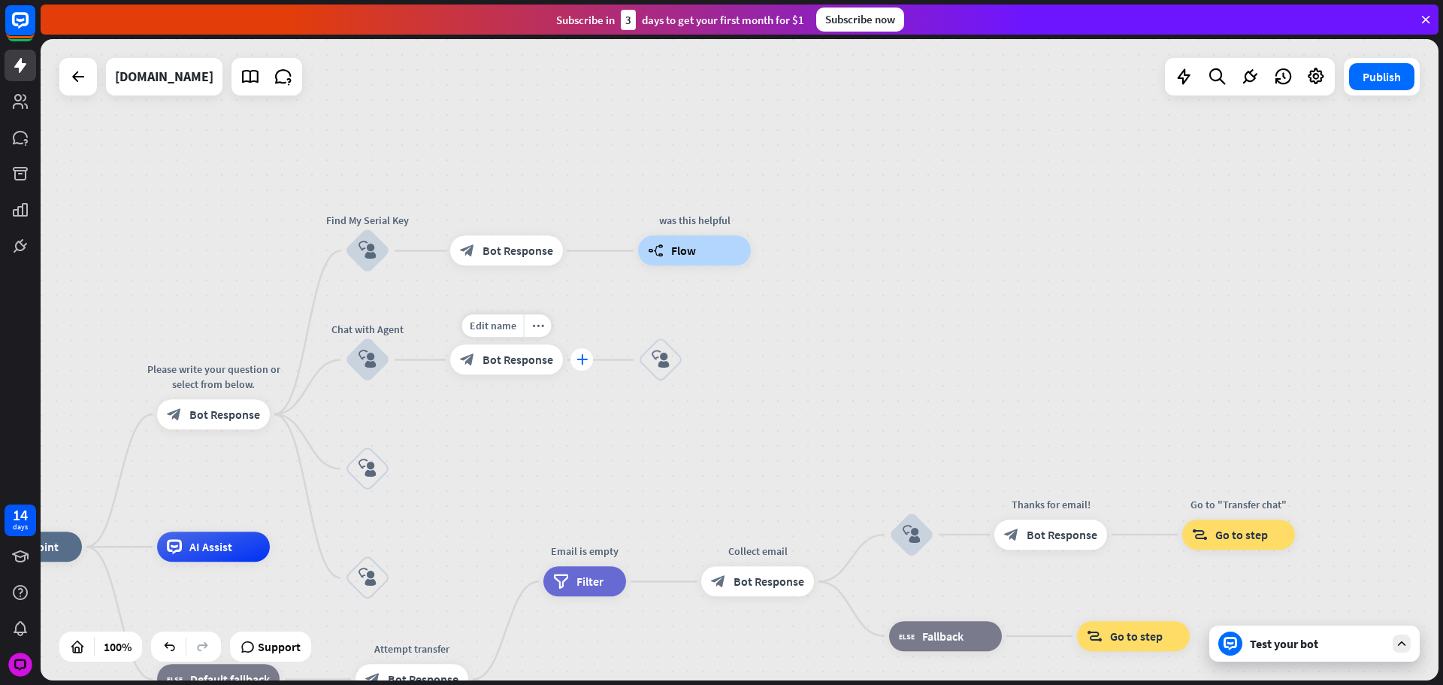
click at [577, 363] on div "plus" at bounding box center [582, 360] width 23 height 23
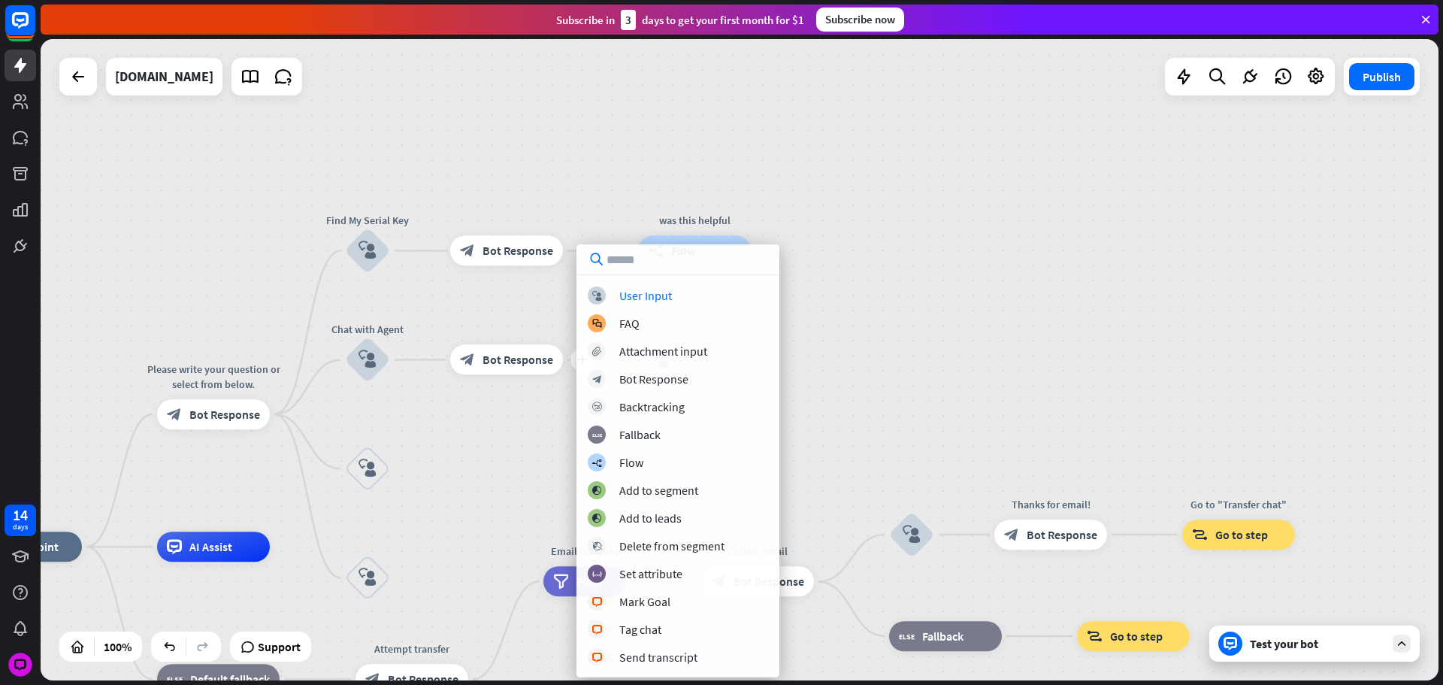
click at [611, 286] on div "block_user_input User Input block_faq FAQ block_attachment Attachment input blo…" at bounding box center [678, 460] width 203 height 433
click at [614, 295] on div "block_user_input User Input" at bounding box center [678, 295] width 180 height 18
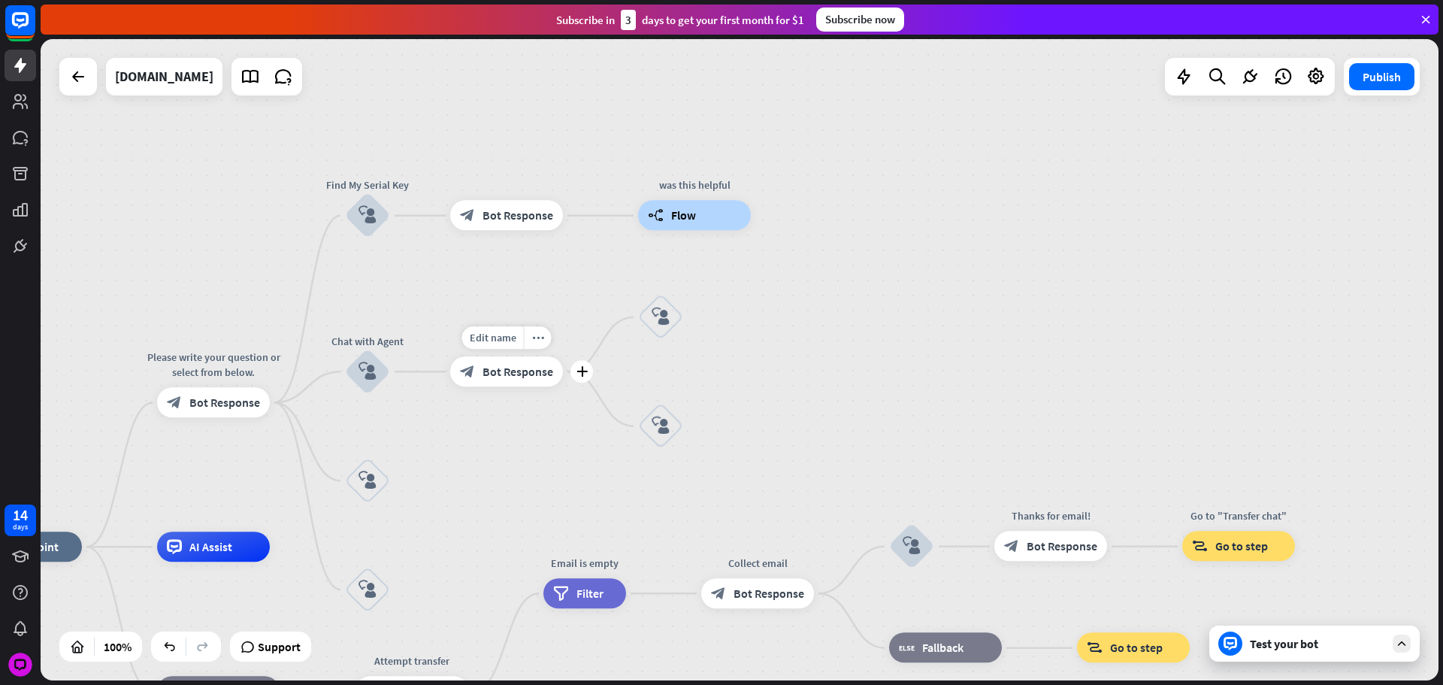
click at [563, 356] on div "Edit name more_horiz plus block_bot_response Bot Response" at bounding box center [506, 371] width 113 height 30
click at [579, 373] on icon "plus" at bounding box center [582, 371] width 11 height 11
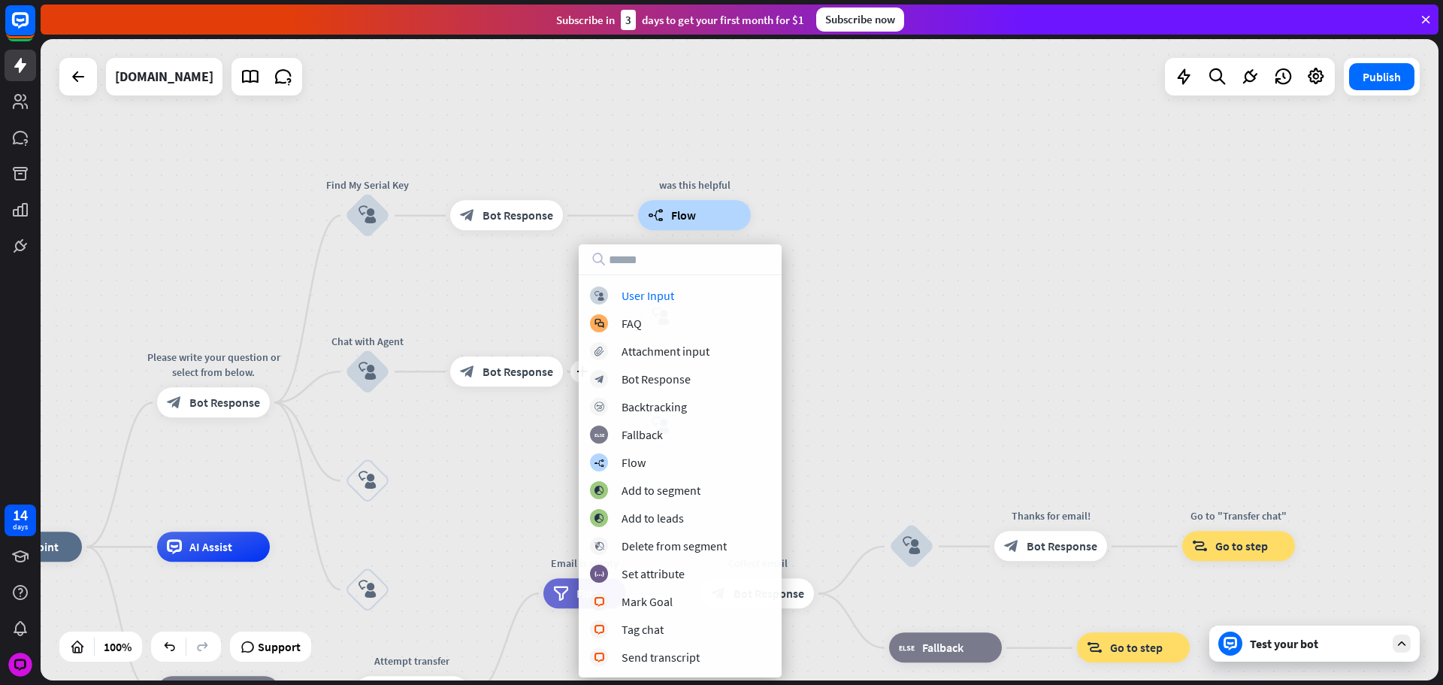
click at [656, 304] on div "block_user_input User Input block_faq FAQ block_attachment Attachment input blo…" at bounding box center [680, 476] width 203 height 380
click at [674, 293] on div "block_user_input User Input" at bounding box center [680, 295] width 180 height 18
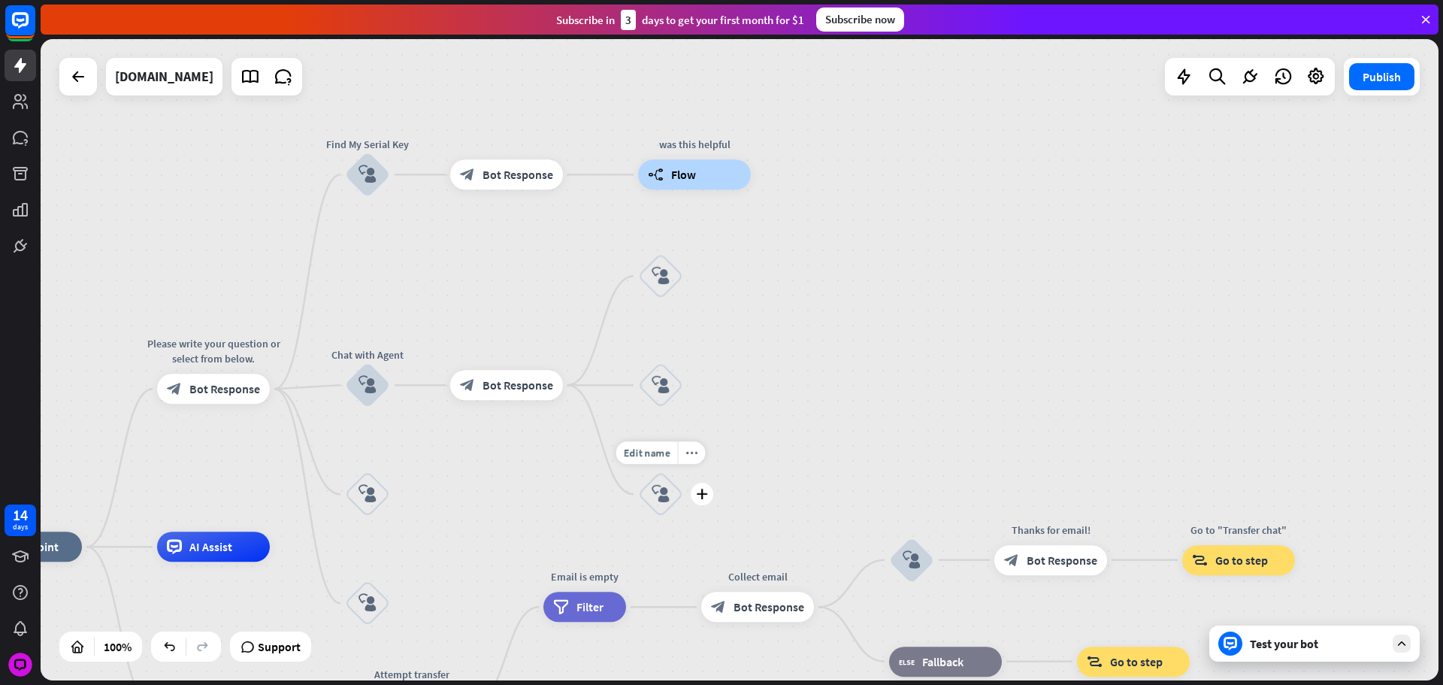
click at [665, 486] on icon "block_user_input" at bounding box center [661, 494] width 18 height 18
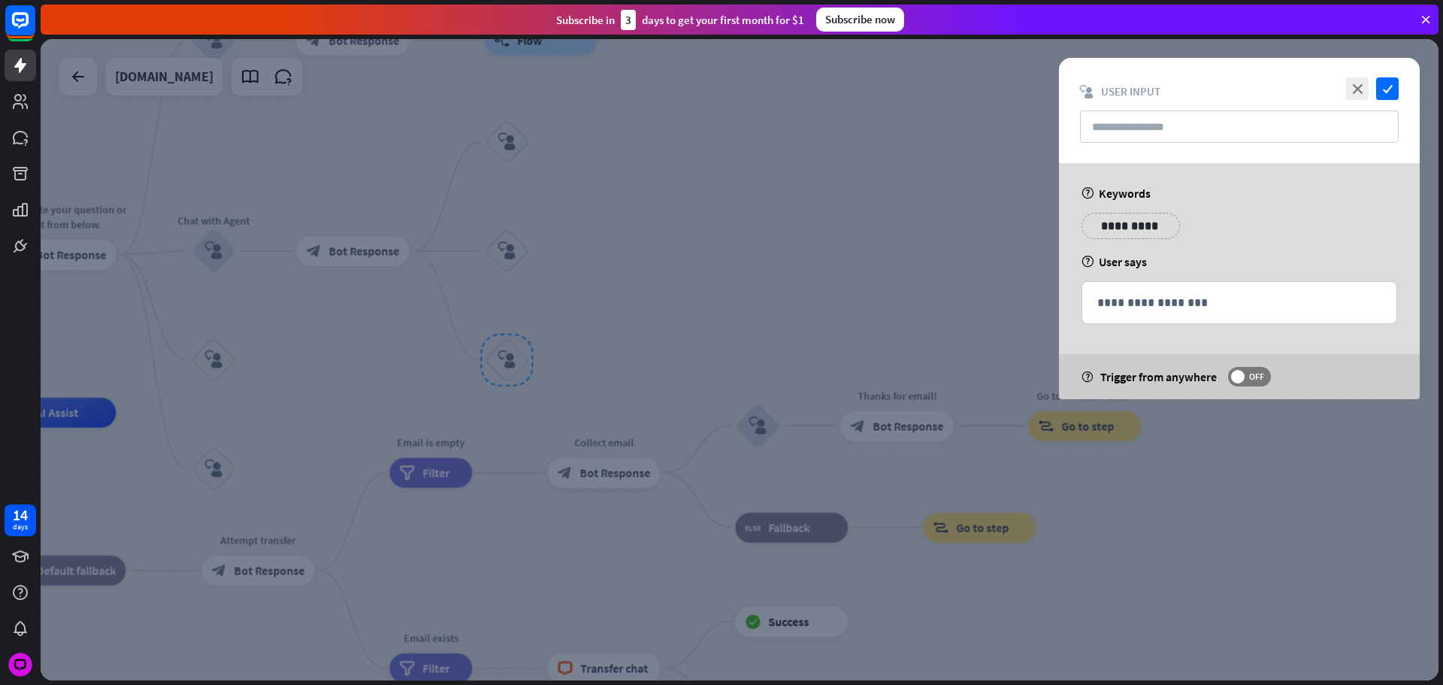
click at [798, 167] on div at bounding box center [740, 359] width 1398 height 641
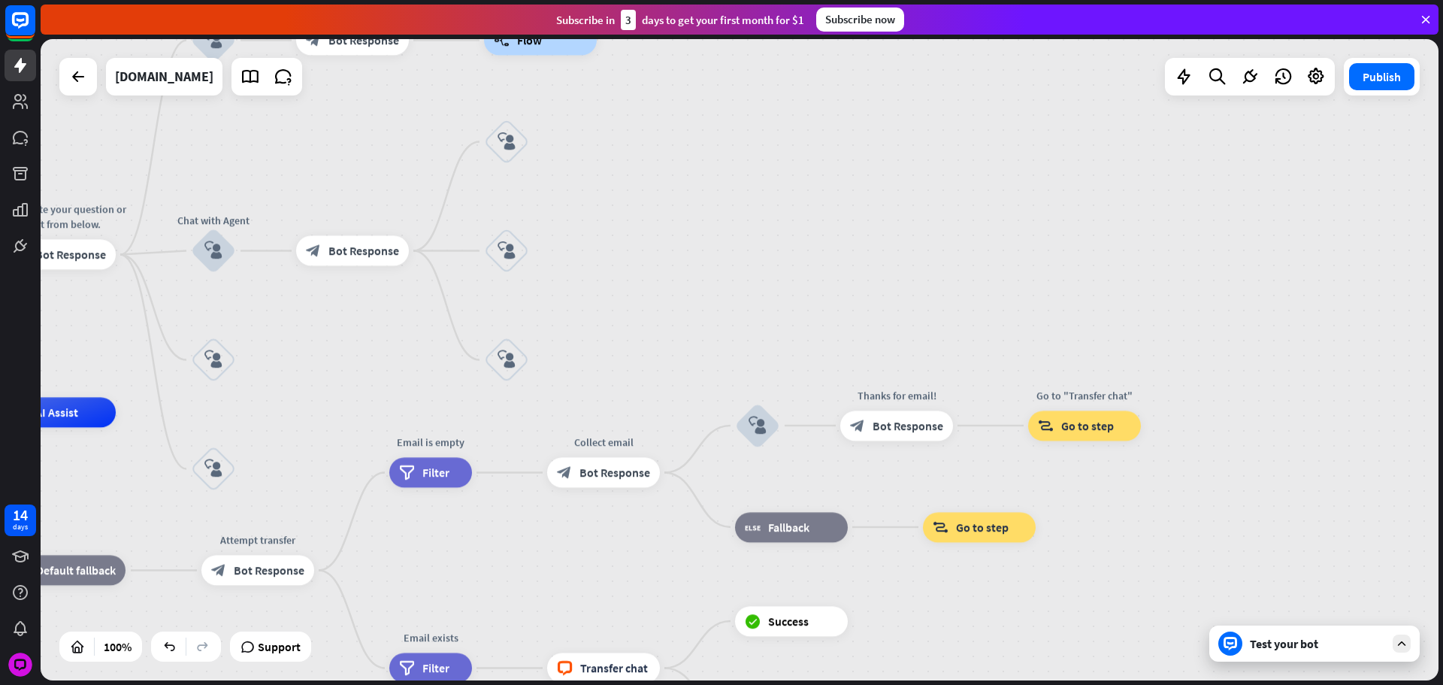
click at [686, 252] on div "home_2 Start point Please write your question or select from below. block_bot_r…" at bounding box center [740, 359] width 1398 height 641
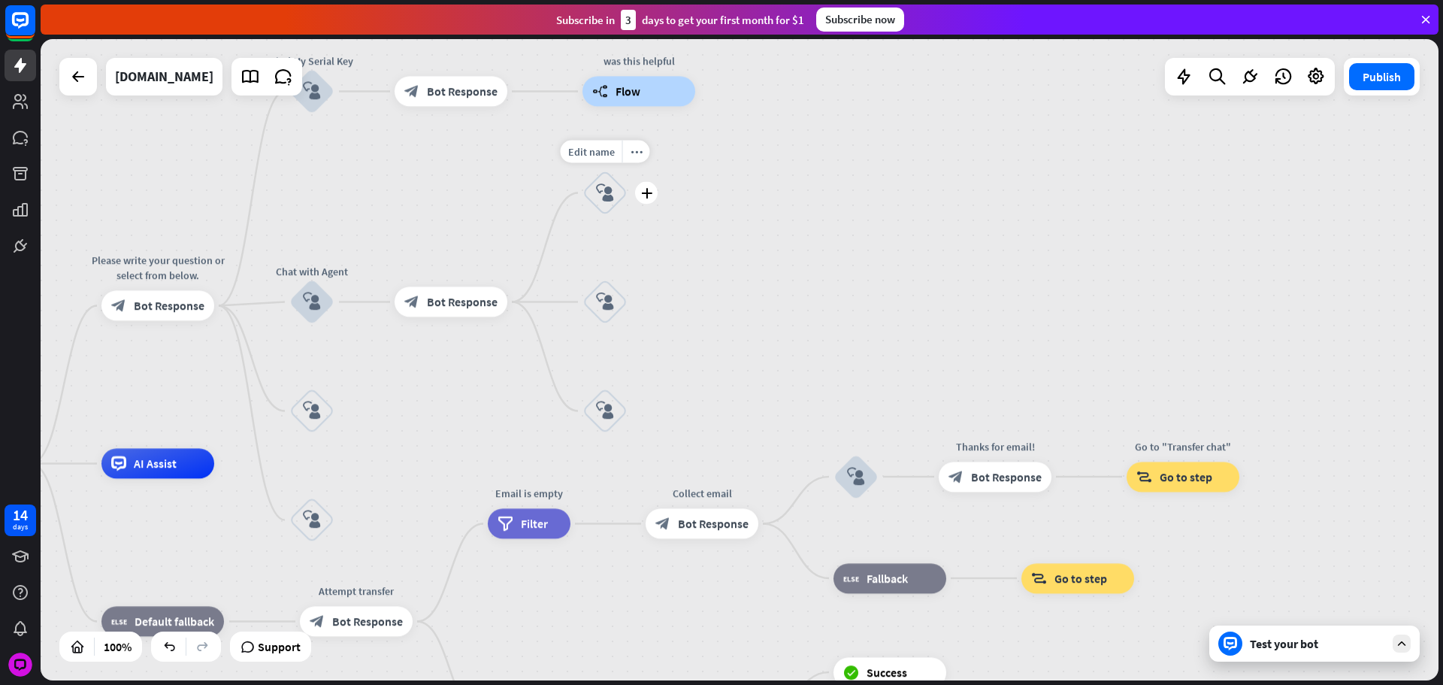
click at [595, 192] on div "block_user_input" at bounding box center [605, 193] width 45 height 45
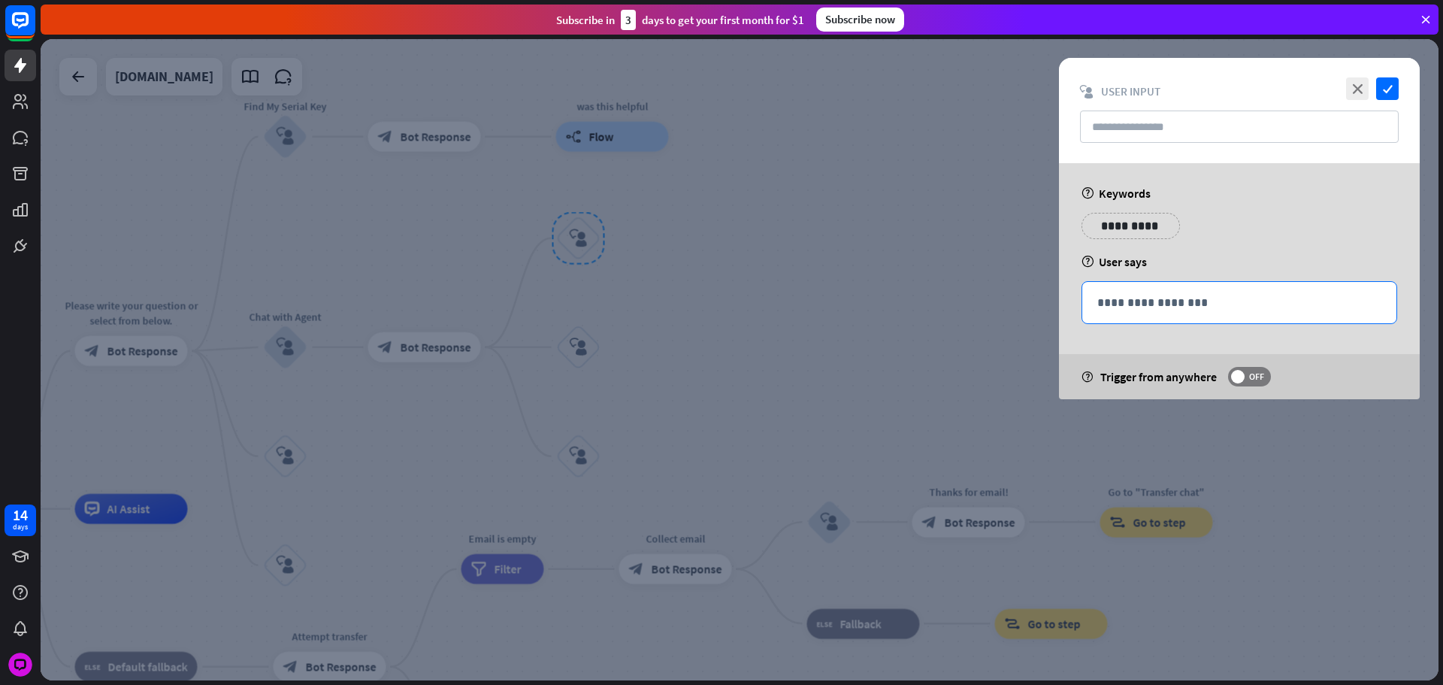
click at [1150, 305] on p "**********" at bounding box center [1240, 302] width 284 height 19
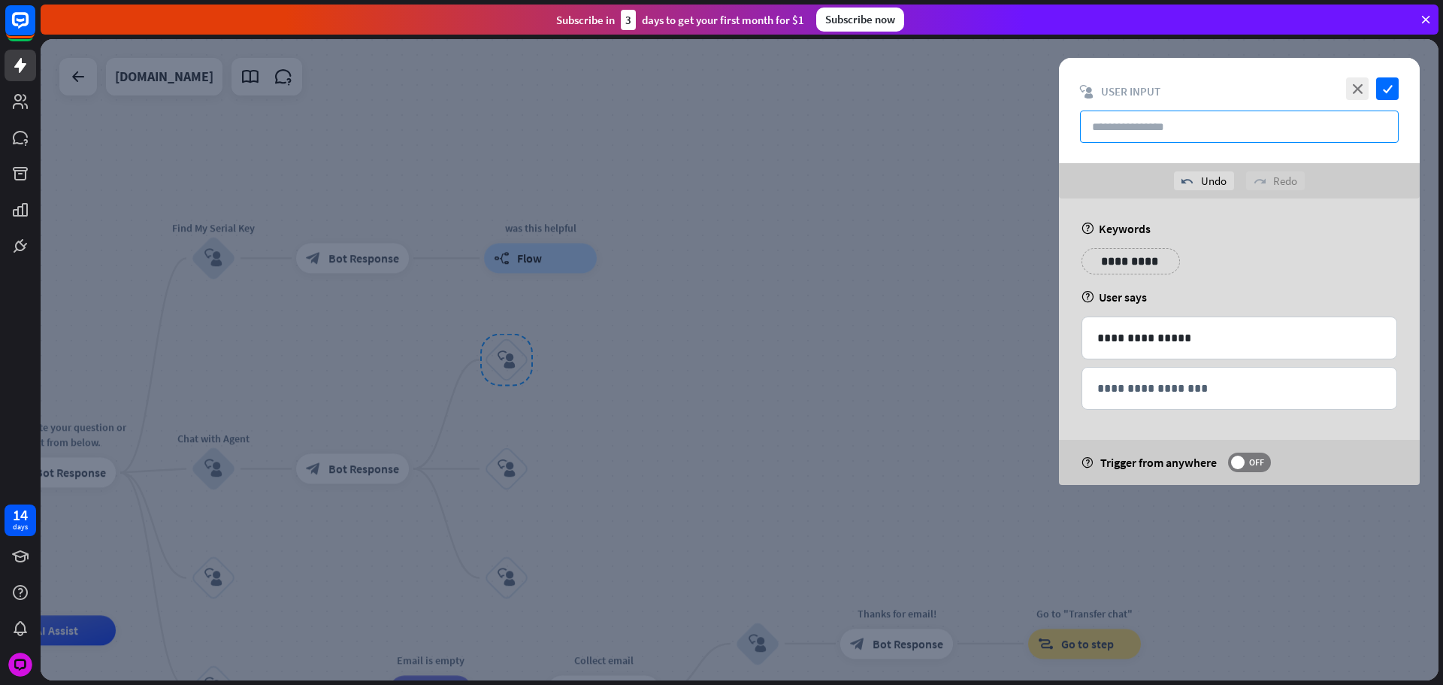
click at [1138, 122] on input "text" at bounding box center [1239, 127] width 319 height 32
paste input "**********"
type input "**********"
click at [1388, 82] on icon "check" at bounding box center [1387, 88] width 23 height 23
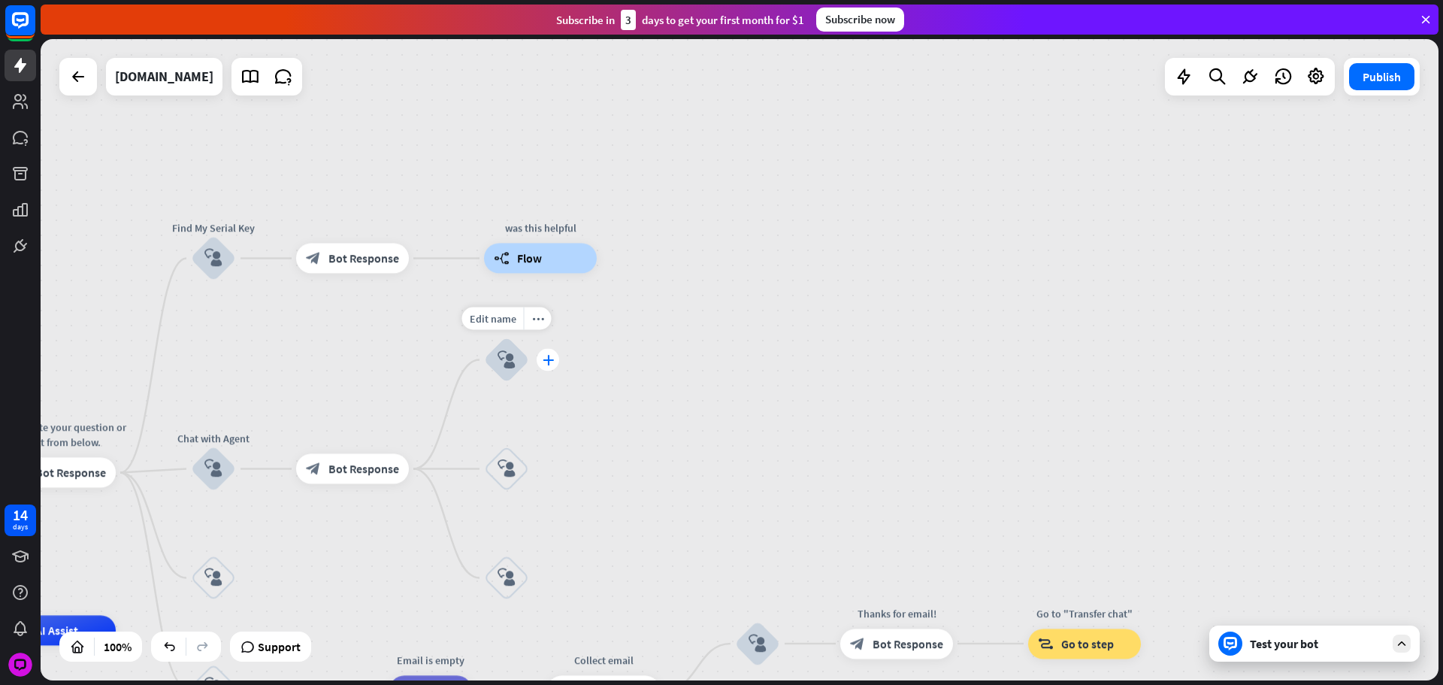
click at [543, 359] on icon "plus" at bounding box center [548, 360] width 11 height 11
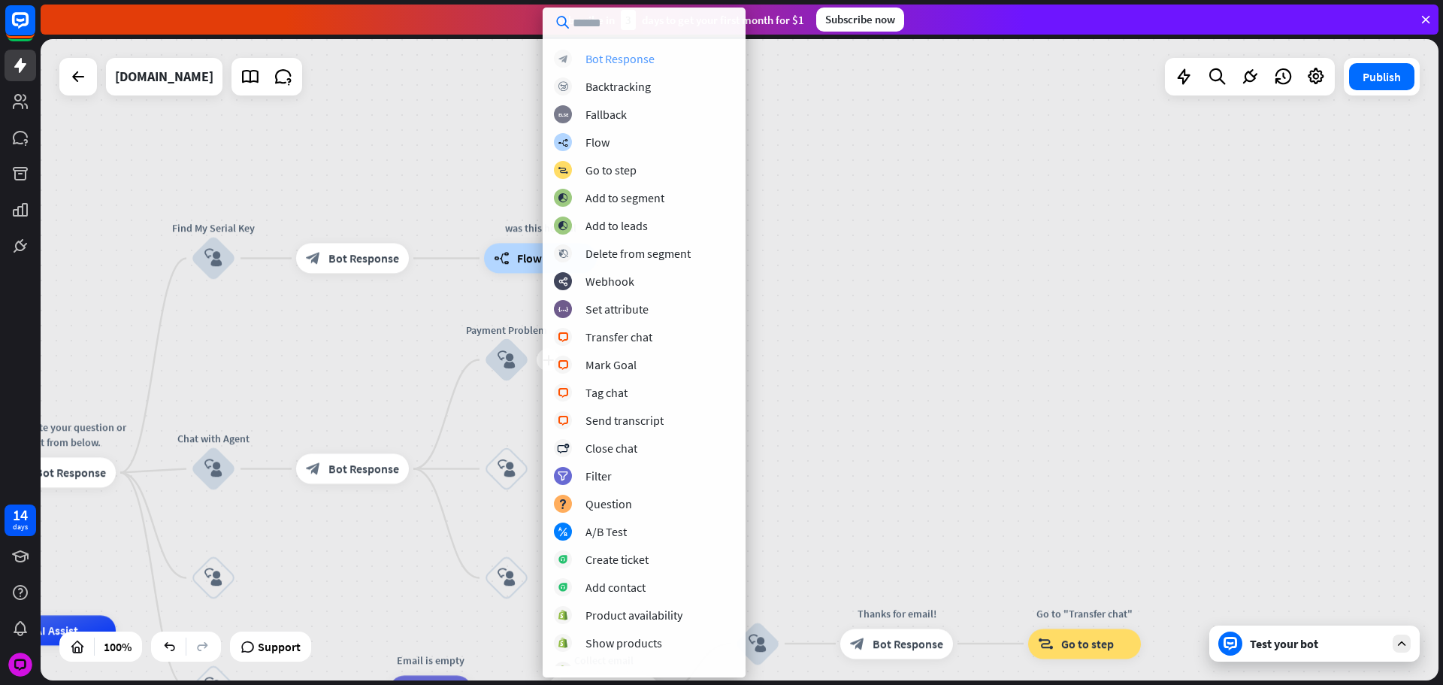
click at [632, 58] on div "Bot Response" at bounding box center [620, 58] width 69 height 15
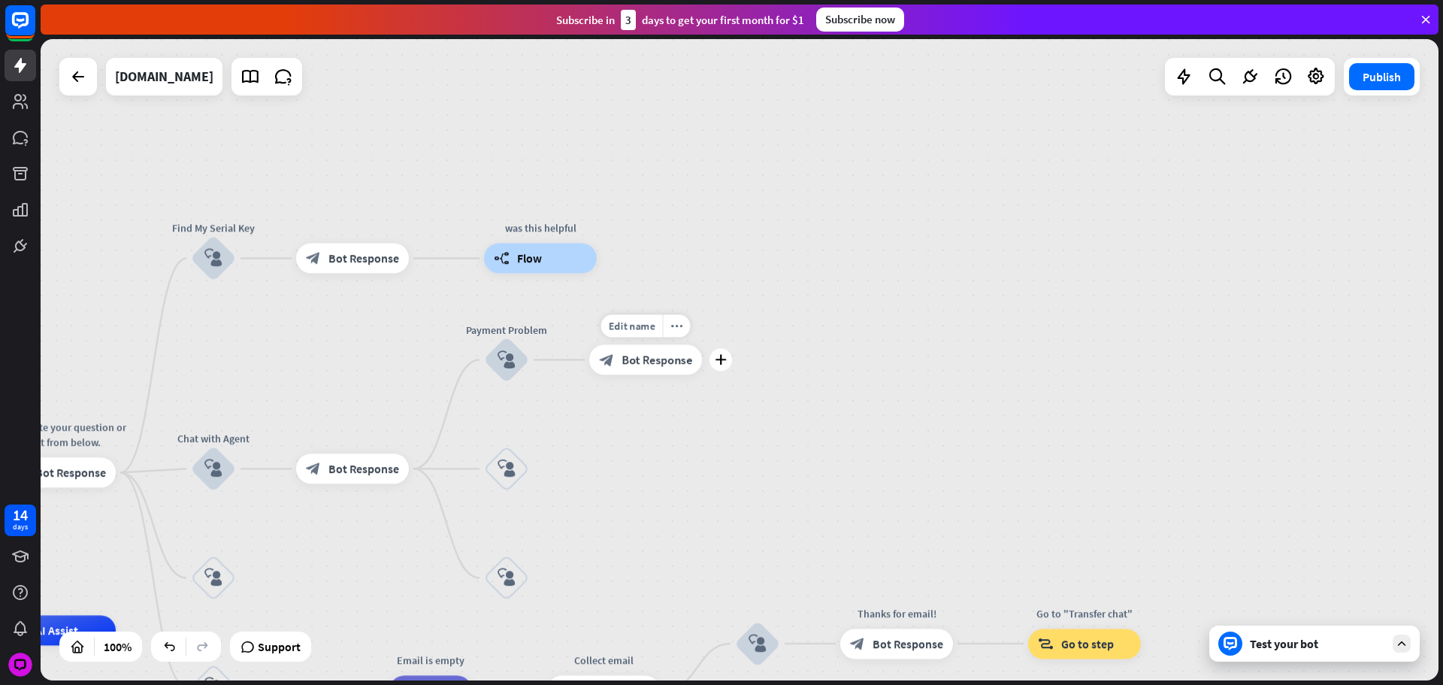
click at [625, 354] on span "Bot Response" at bounding box center [657, 360] width 71 height 15
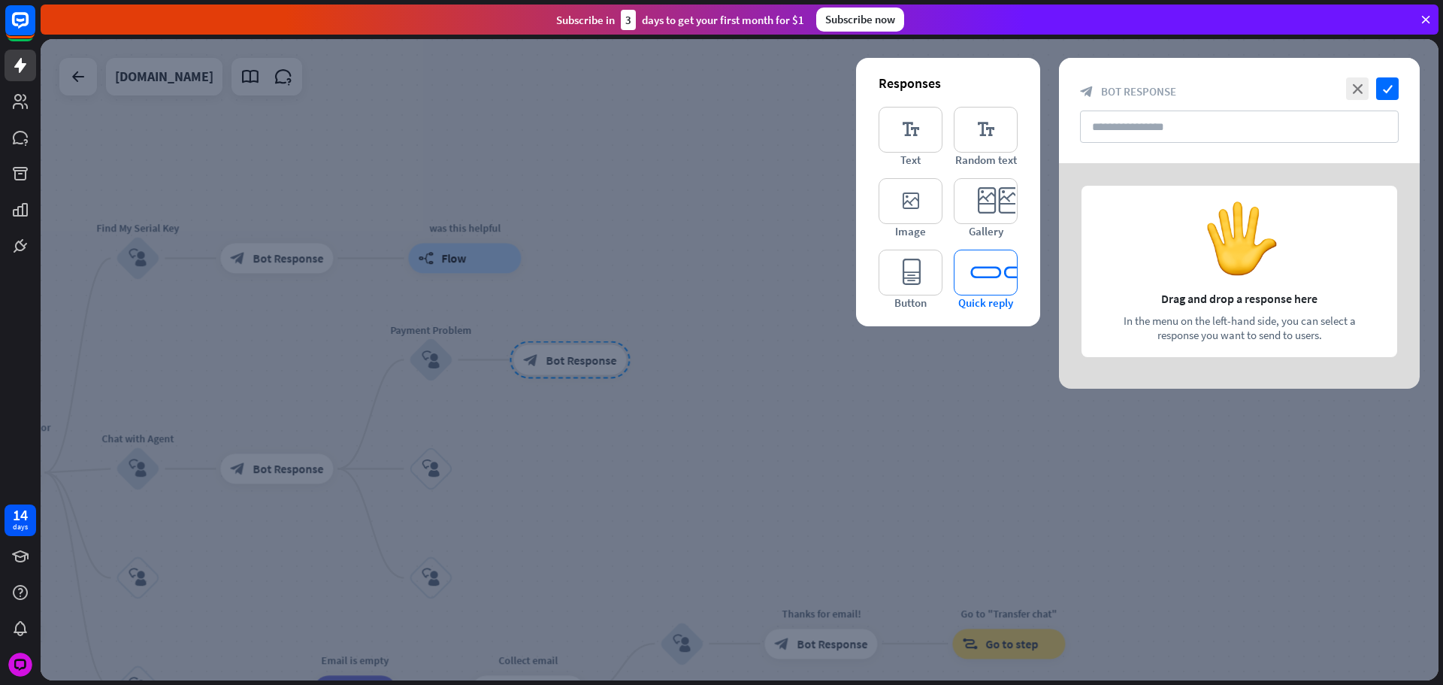
click at [989, 267] on icon "editor_quick_replies" at bounding box center [986, 273] width 64 height 46
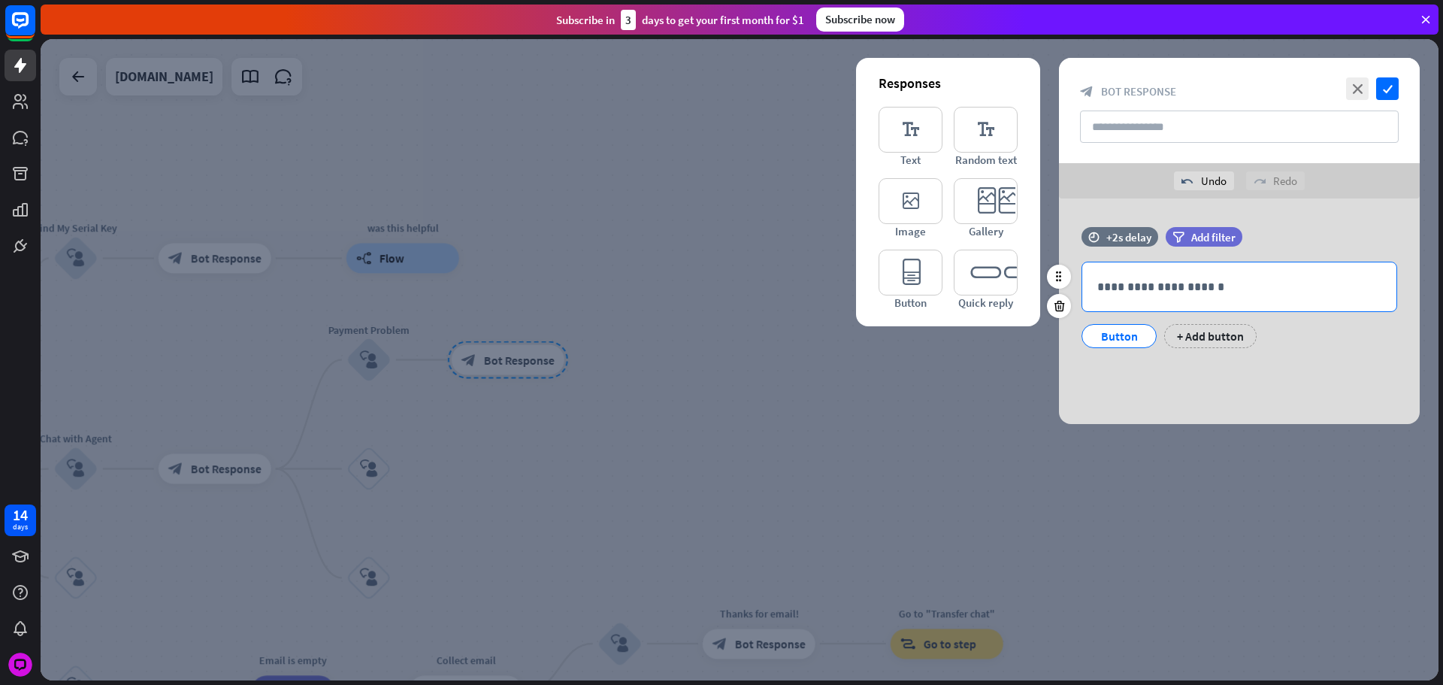
click at [1145, 268] on div "**********" at bounding box center [1240, 286] width 314 height 49
click at [1132, 236] on div "+2s delay" at bounding box center [1129, 237] width 45 height 14
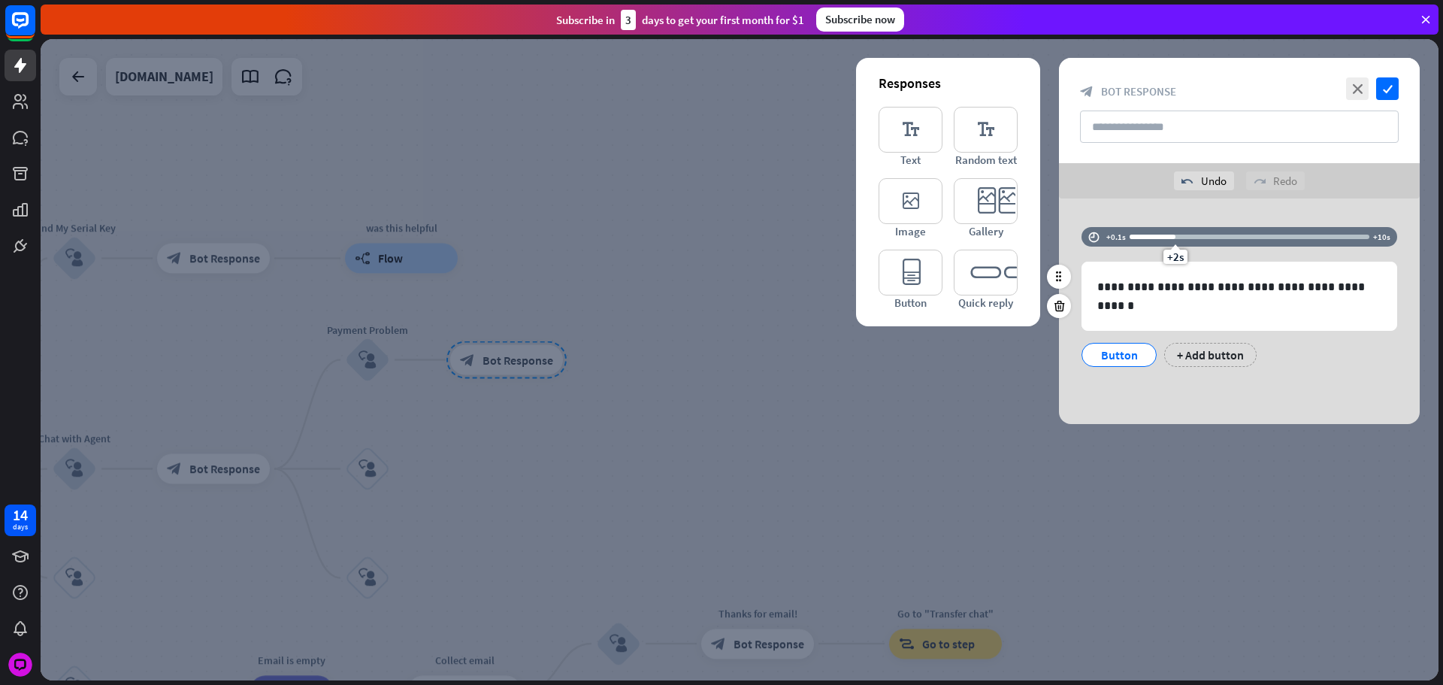
click at [1158, 238] on div at bounding box center [1153, 237] width 46 height 5
click at [1151, 240] on div "+1.3s" at bounding box center [1250, 236] width 240 height 15
click at [1182, 350] on div "+ Add button" at bounding box center [1210, 355] width 92 height 24
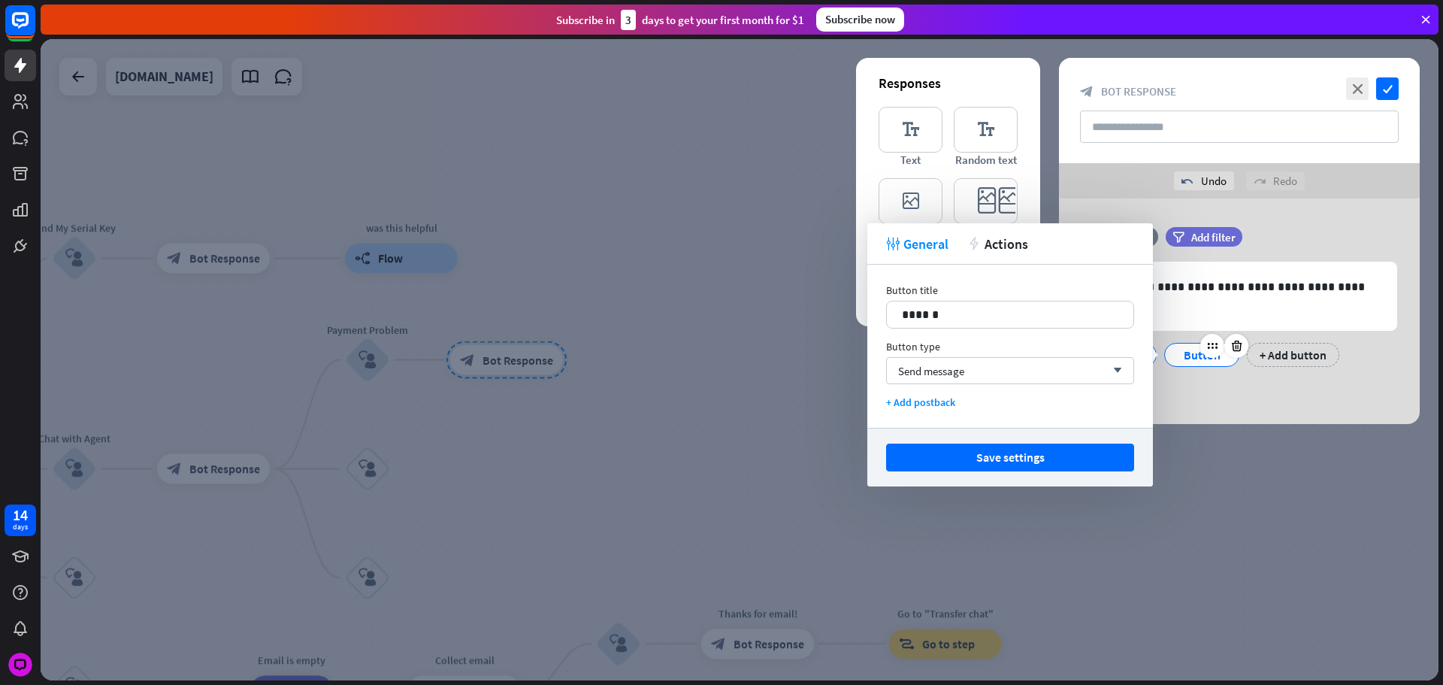
drag, startPoint x: 1240, startPoint y: 362, endPoint x: 1228, endPoint y: 362, distance: 12.0
click at [1240, 362] on div "Button" at bounding box center [1202, 355] width 83 height 24
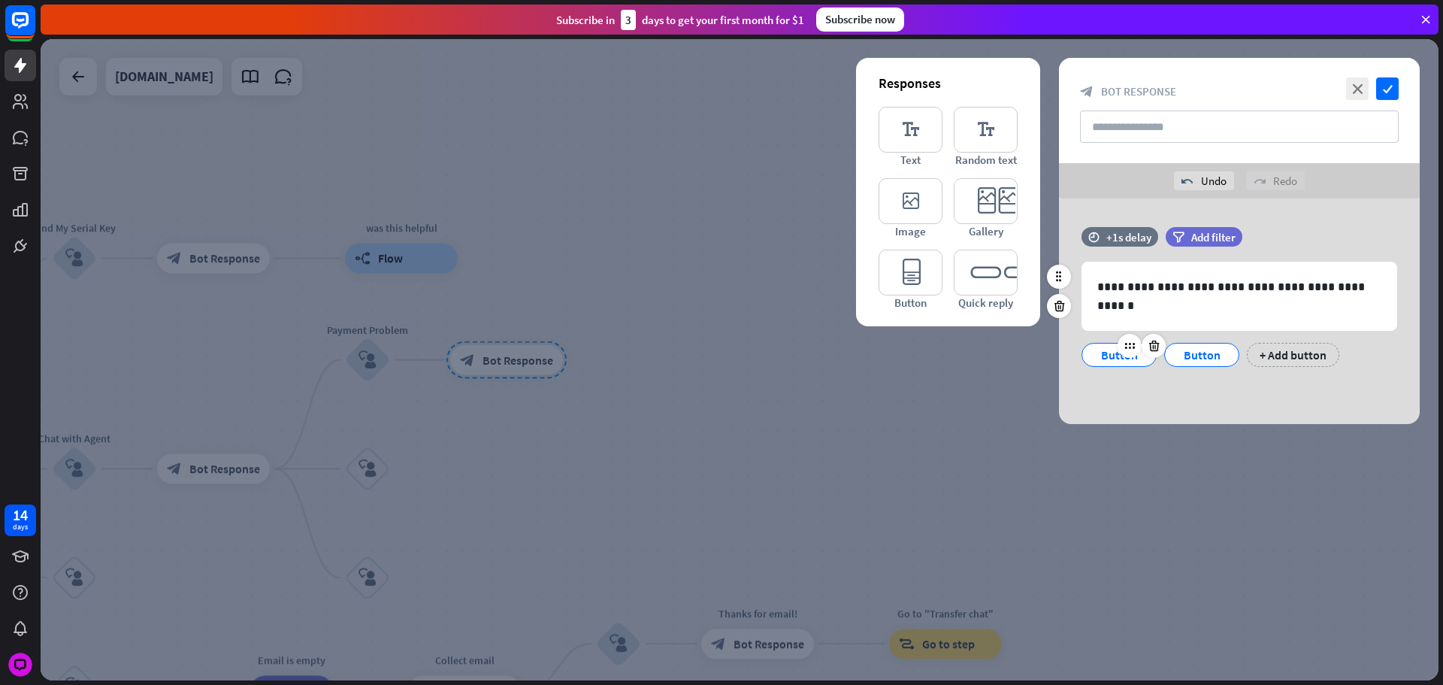
click at [1114, 352] on div "Button" at bounding box center [1120, 355] width 50 height 23
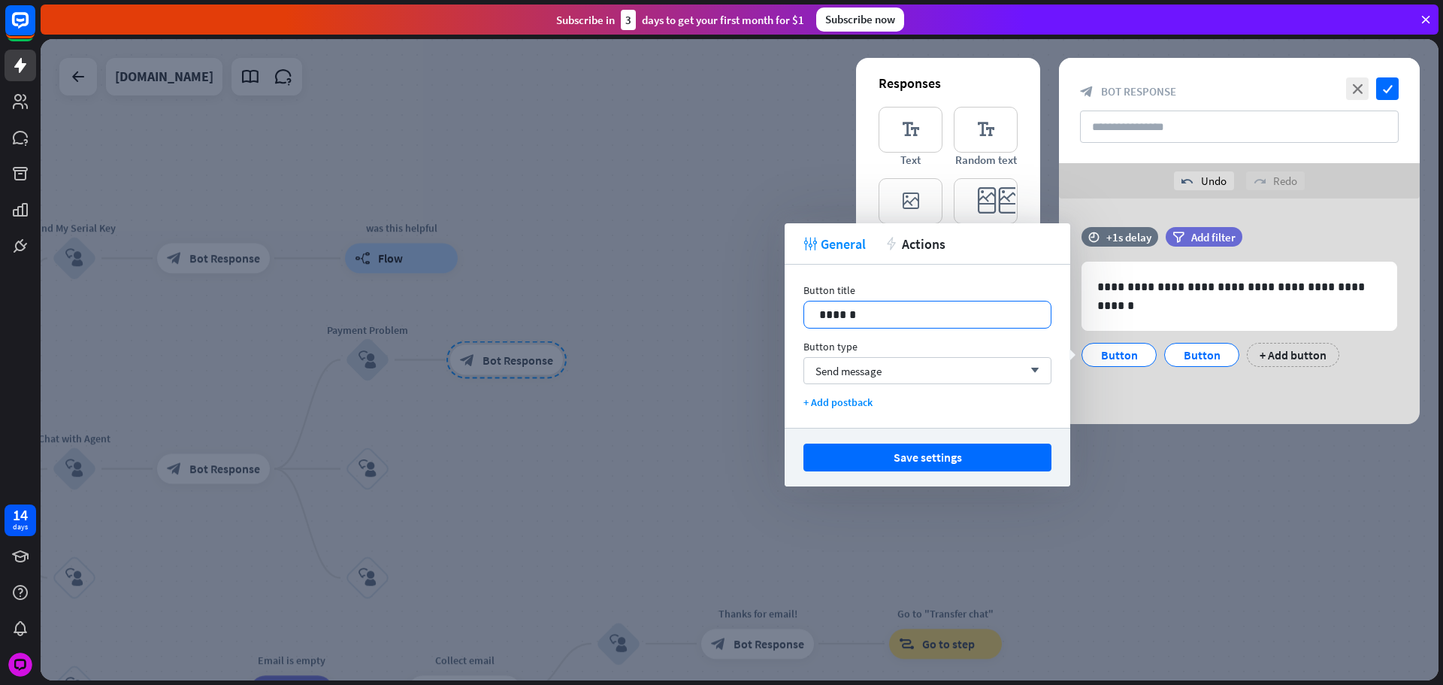
click at [940, 312] on p "******" at bounding box center [927, 314] width 217 height 19
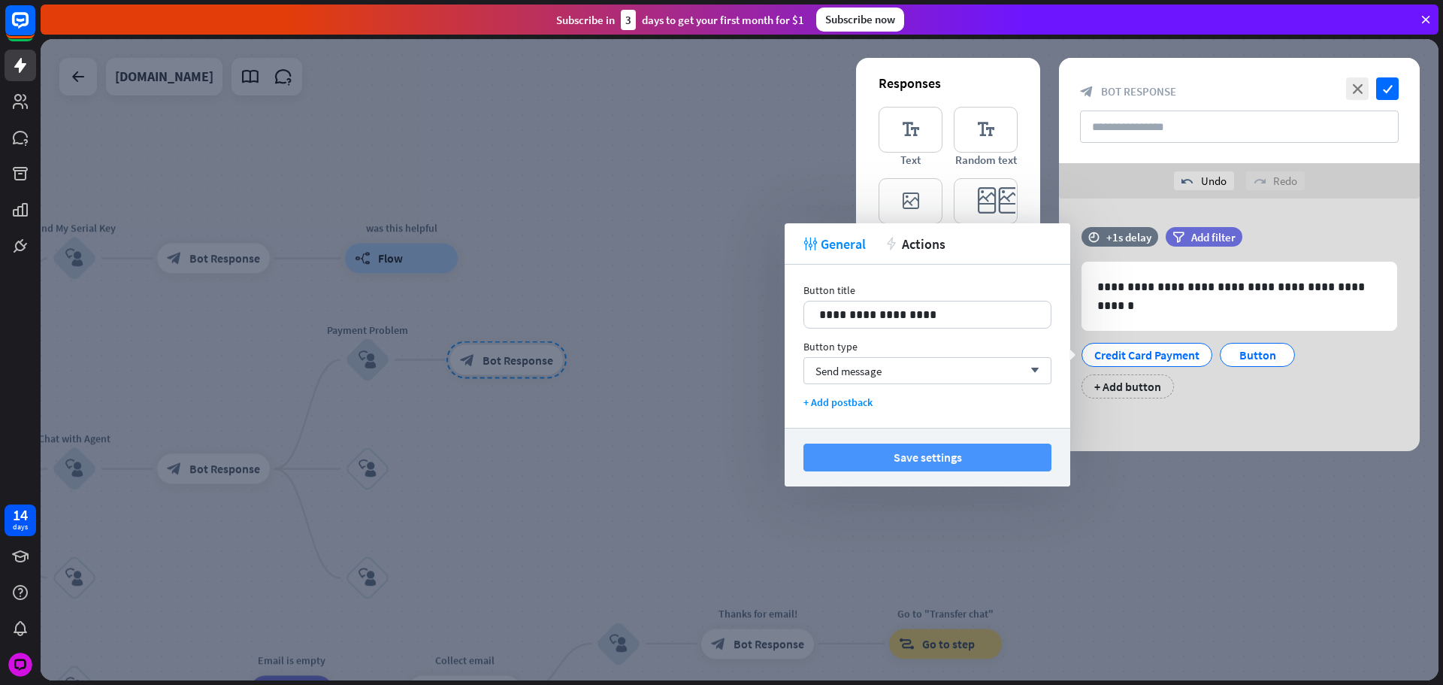
click at [987, 462] on button "Save settings" at bounding box center [928, 458] width 248 height 28
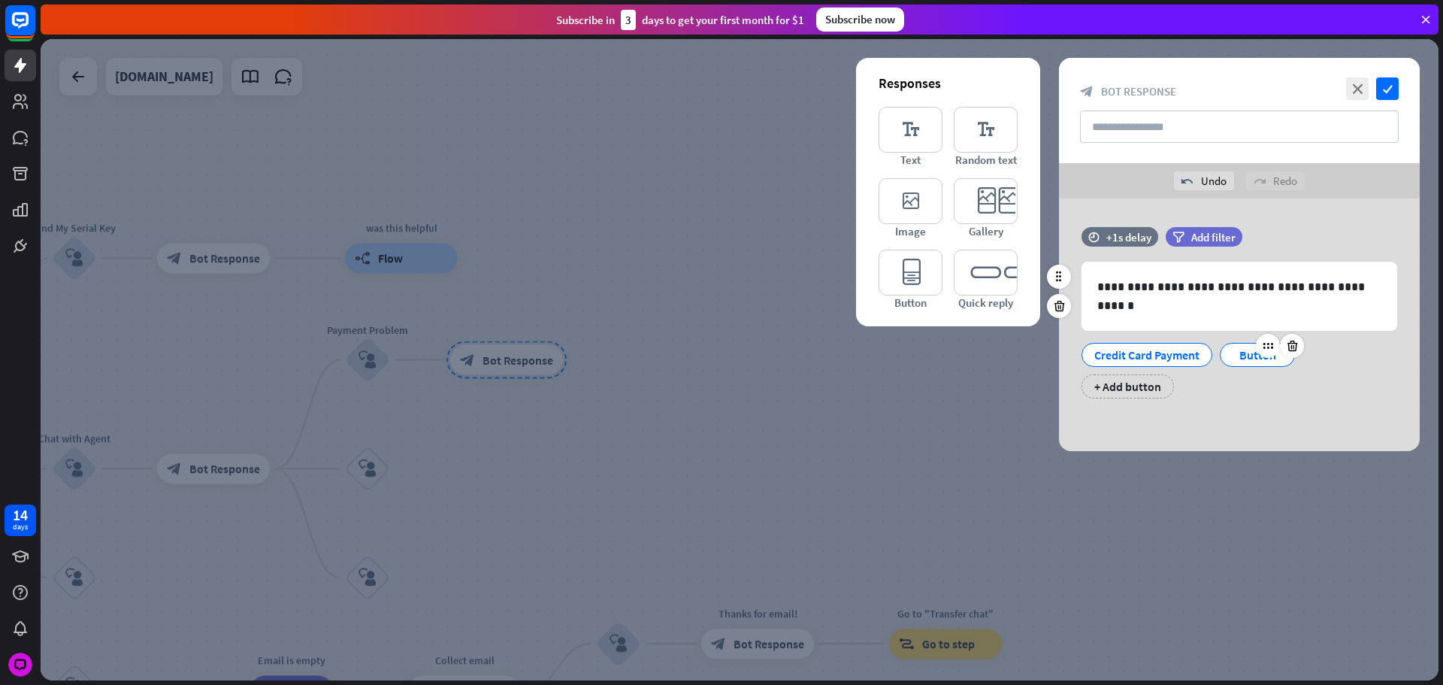
click at [1232, 354] on div "Button" at bounding box center [1257, 355] width 75 height 24
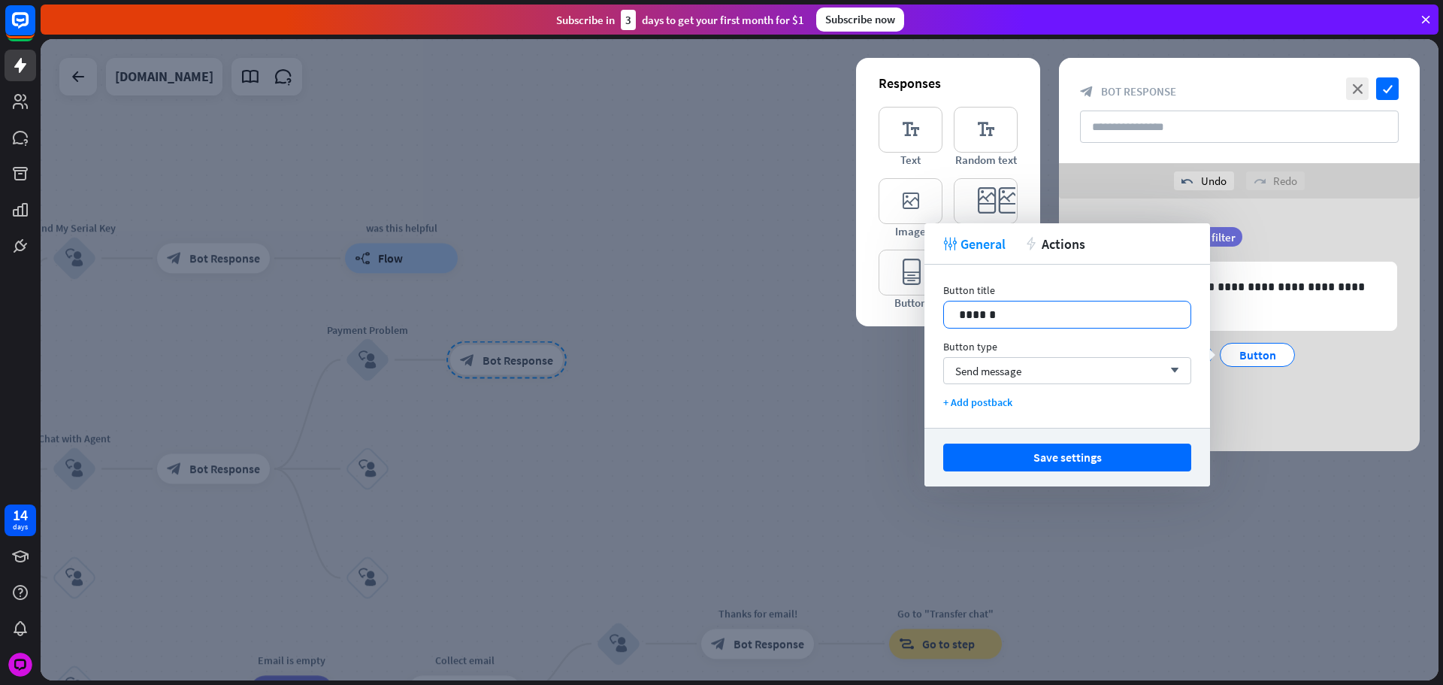
click at [972, 315] on p "******" at bounding box center [1067, 314] width 217 height 19
click at [1061, 447] on button "Save settings" at bounding box center [1067, 458] width 248 height 28
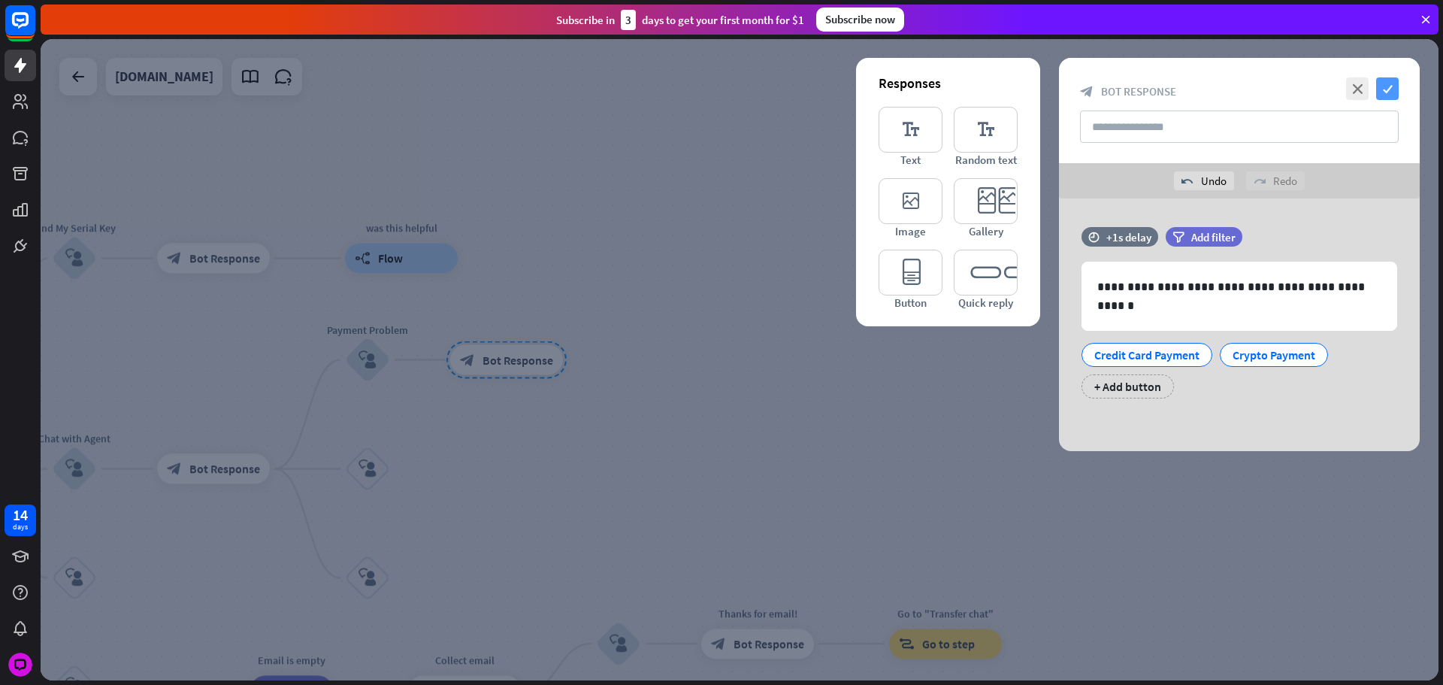
click at [1388, 92] on icon "check" at bounding box center [1387, 88] width 23 height 23
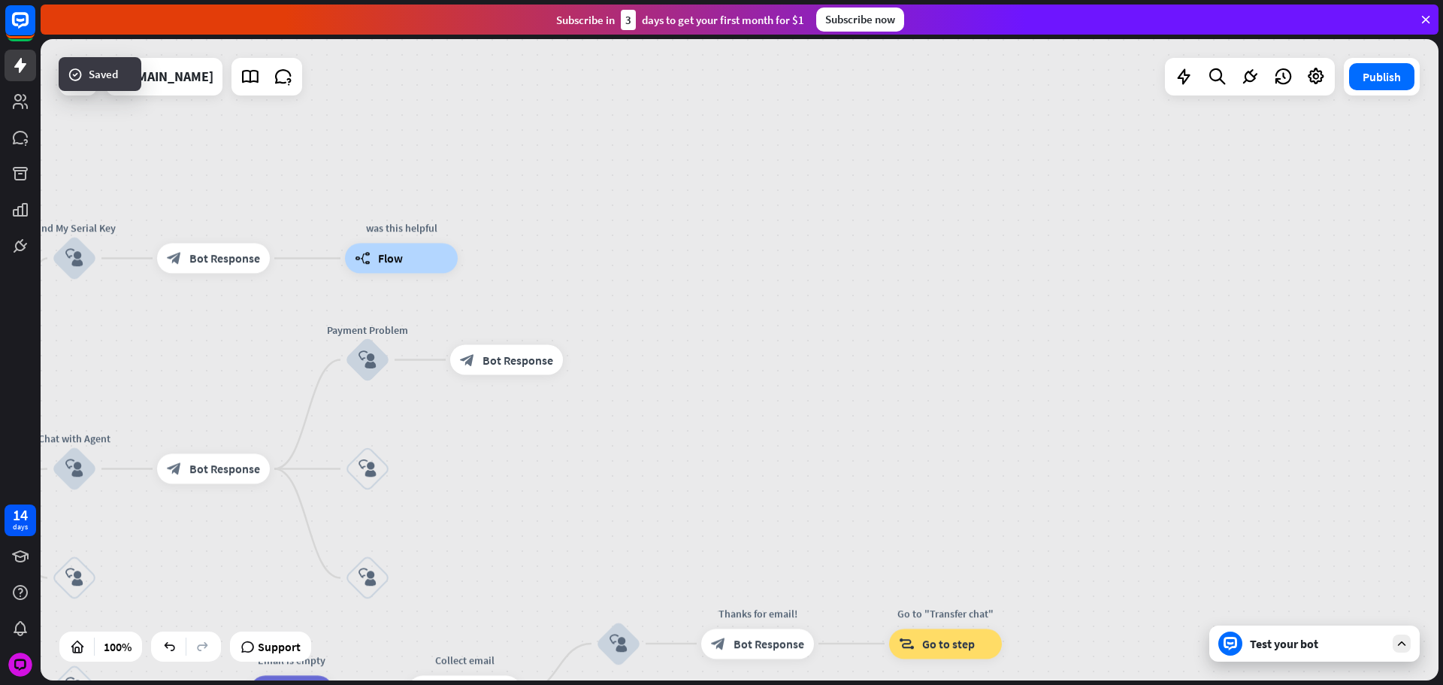
drag, startPoint x: 659, startPoint y: 334, endPoint x: 771, endPoint y: 344, distance: 113.2
click at [769, 345] on div "home_2 Start point Please write your question or select from below. block_bot_r…" at bounding box center [740, 359] width 1398 height 641
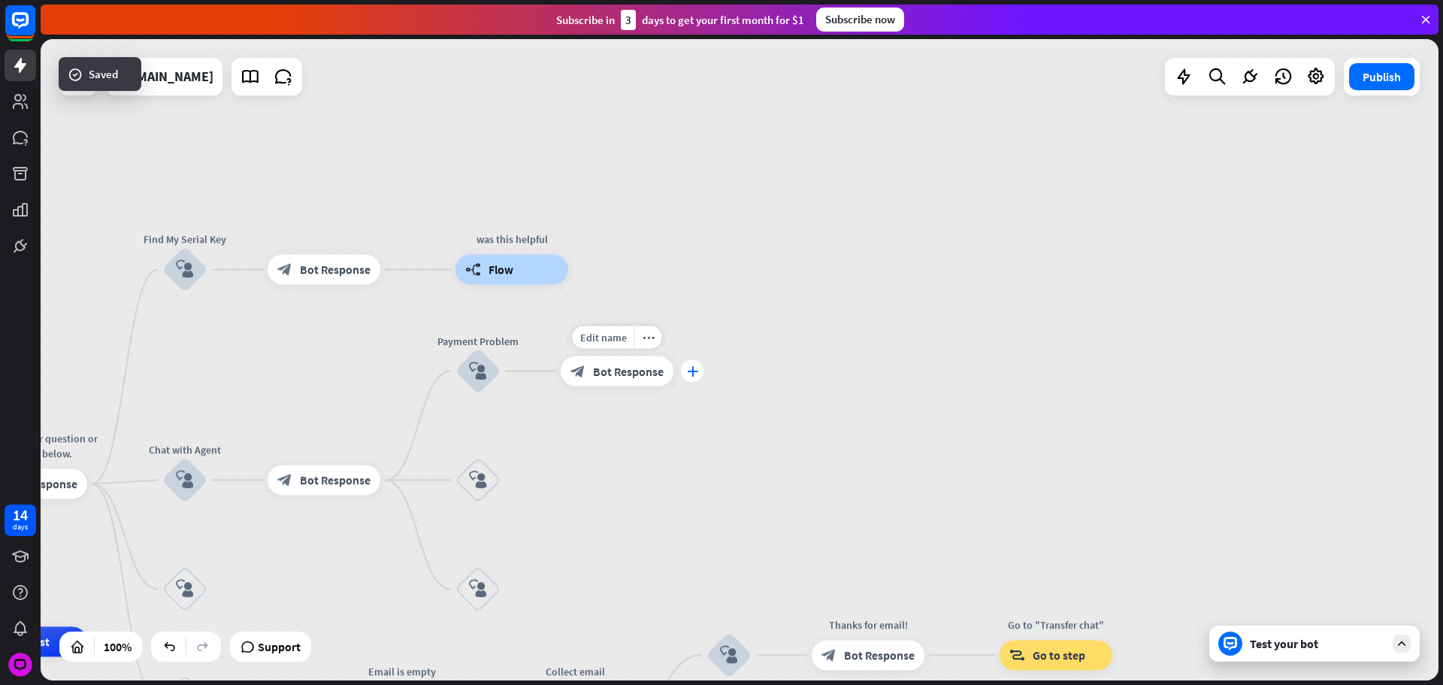
click at [687, 372] on icon "plus" at bounding box center [692, 371] width 11 height 11
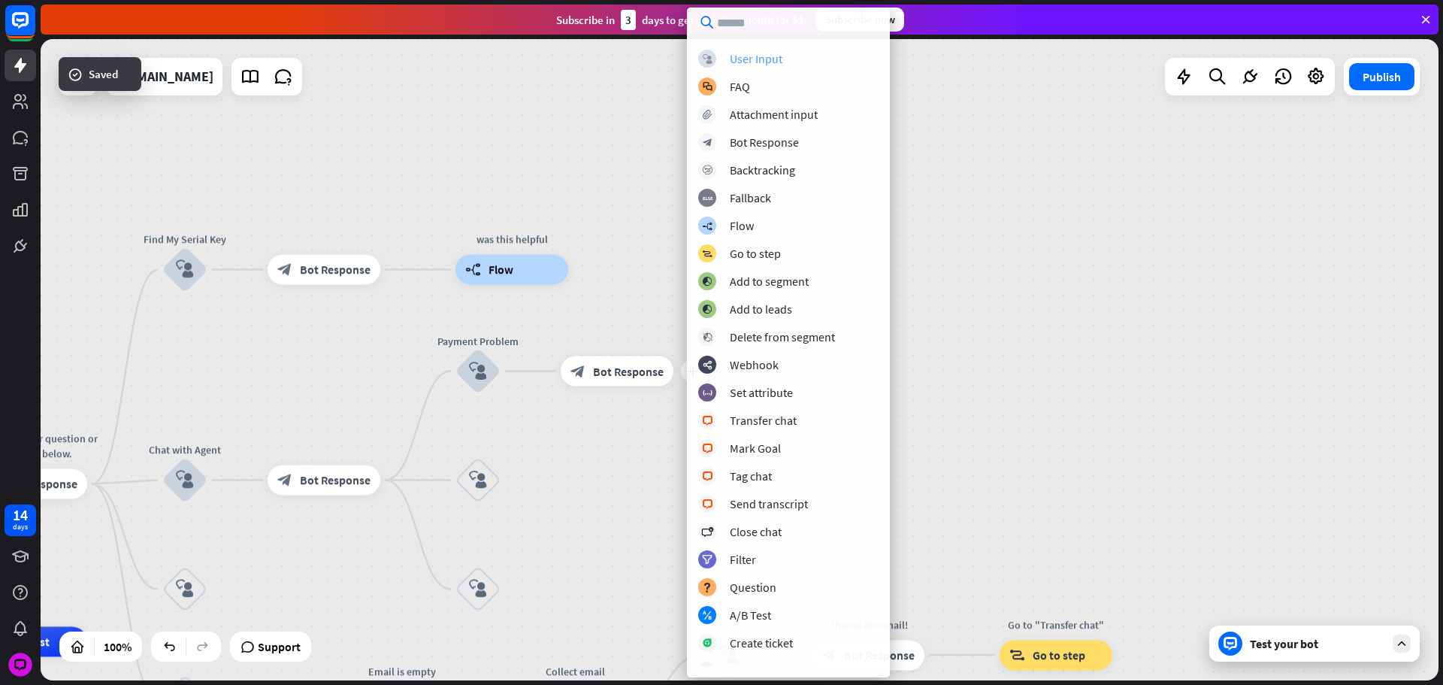
click at [745, 50] on div "block_user_input User Input" at bounding box center [788, 59] width 180 height 18
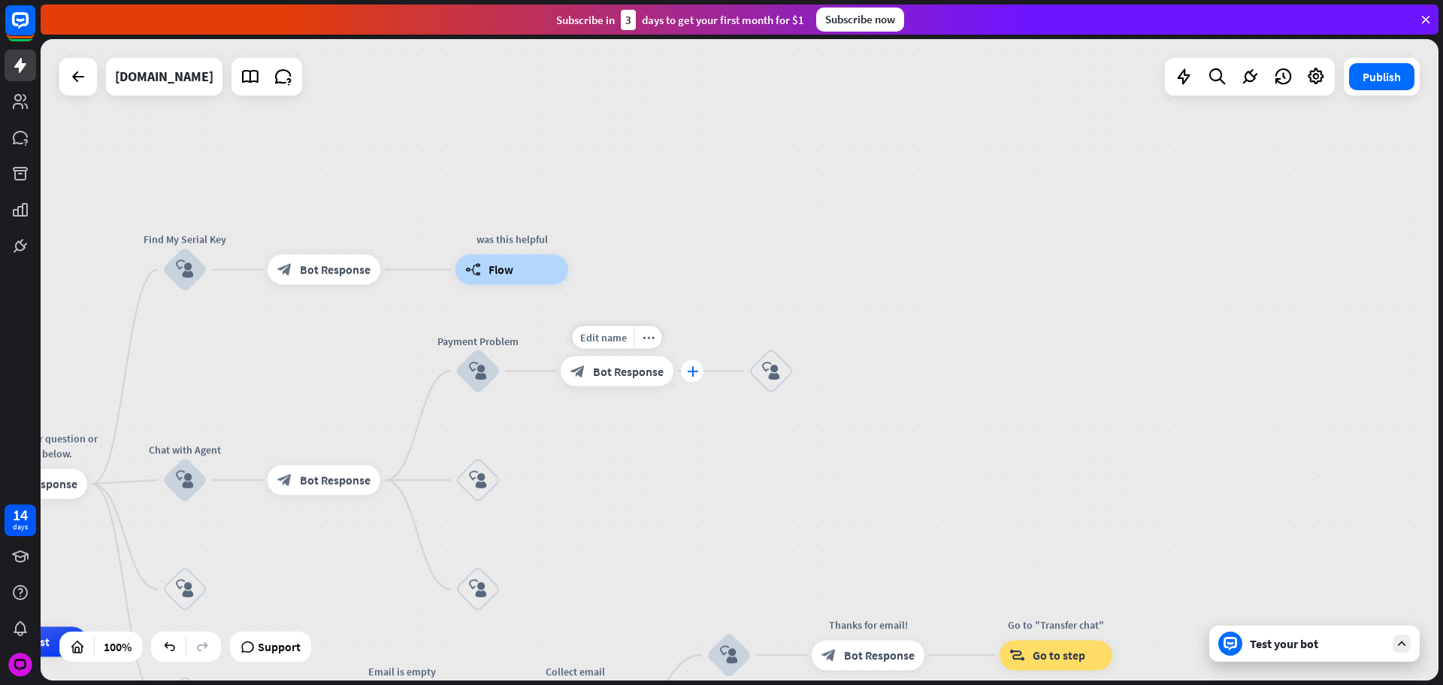
click at [689, 374] on icon "plus" at bounding box center [692, 371] width 11 height 11
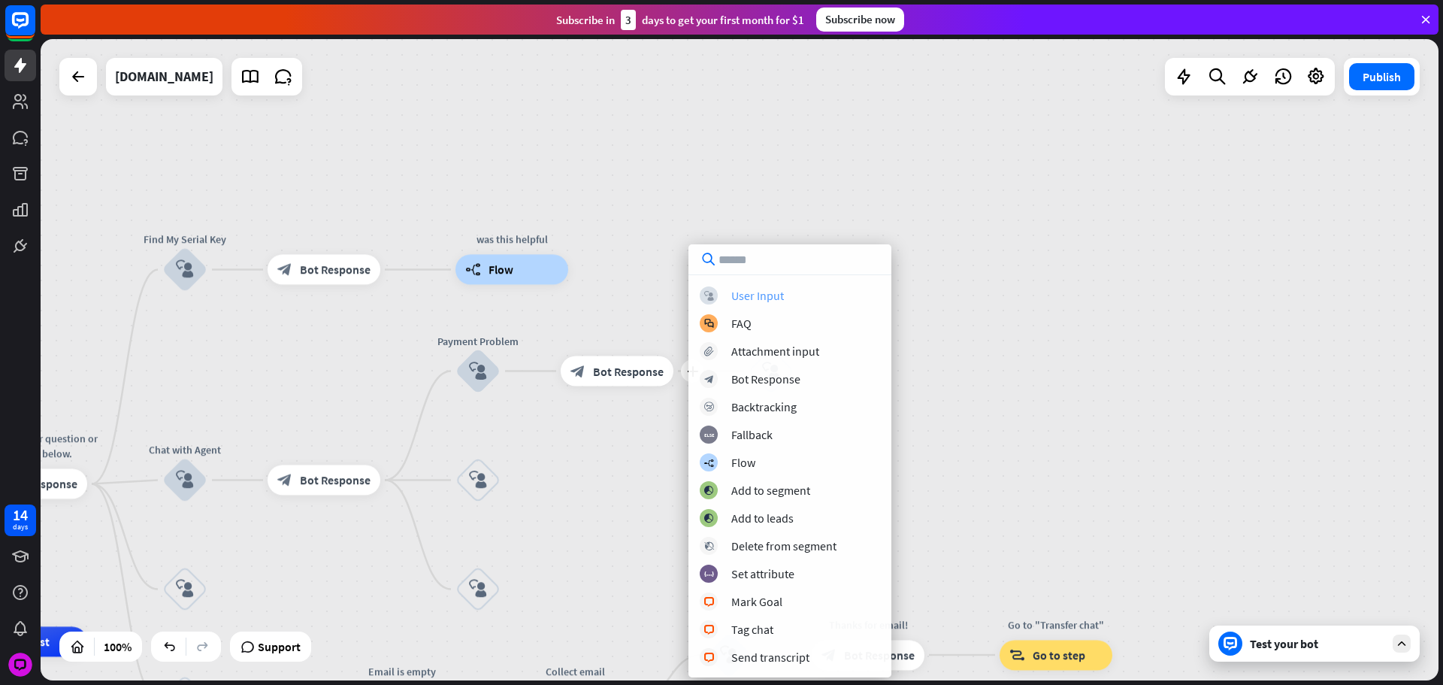
click at [735, 293] on div "User Input" at bounding box center [757, 295] width 53 height 15
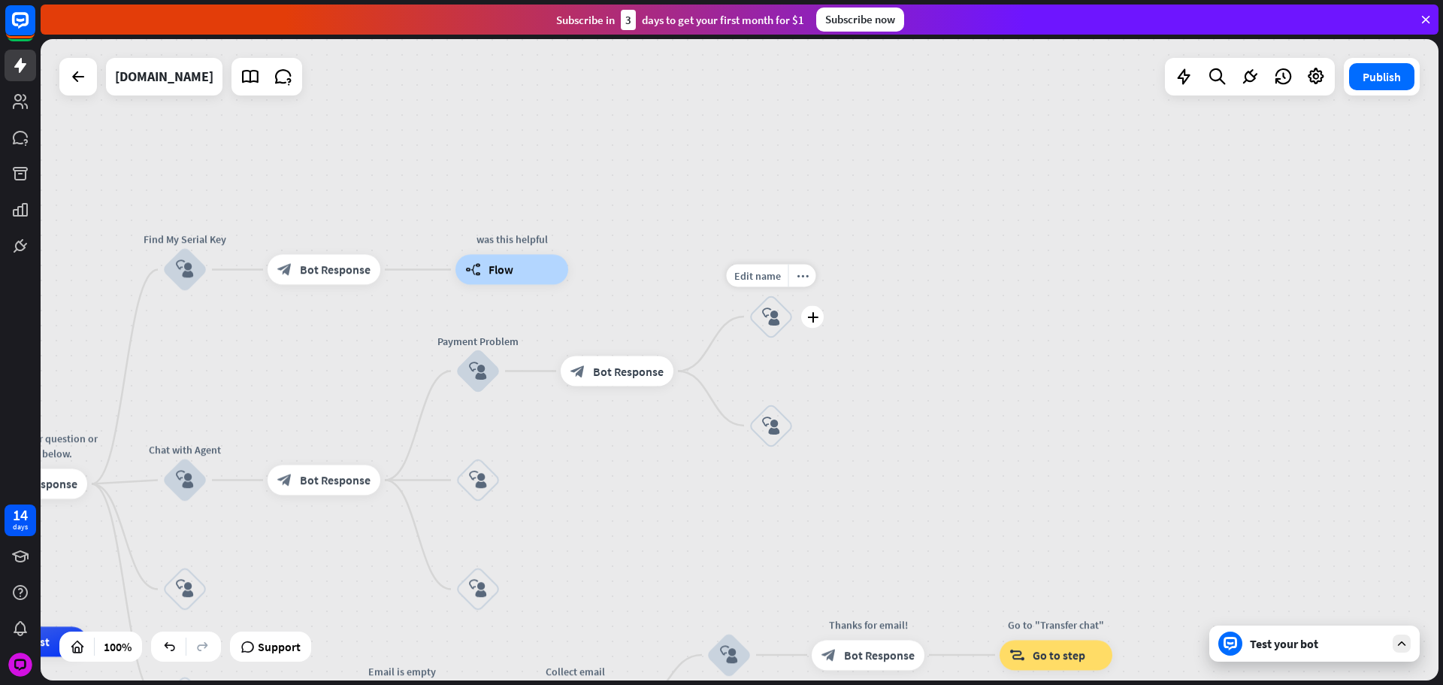
click at [786, 326] on div "block_user_input" at bounding box center [771, 316] width 45 height 45
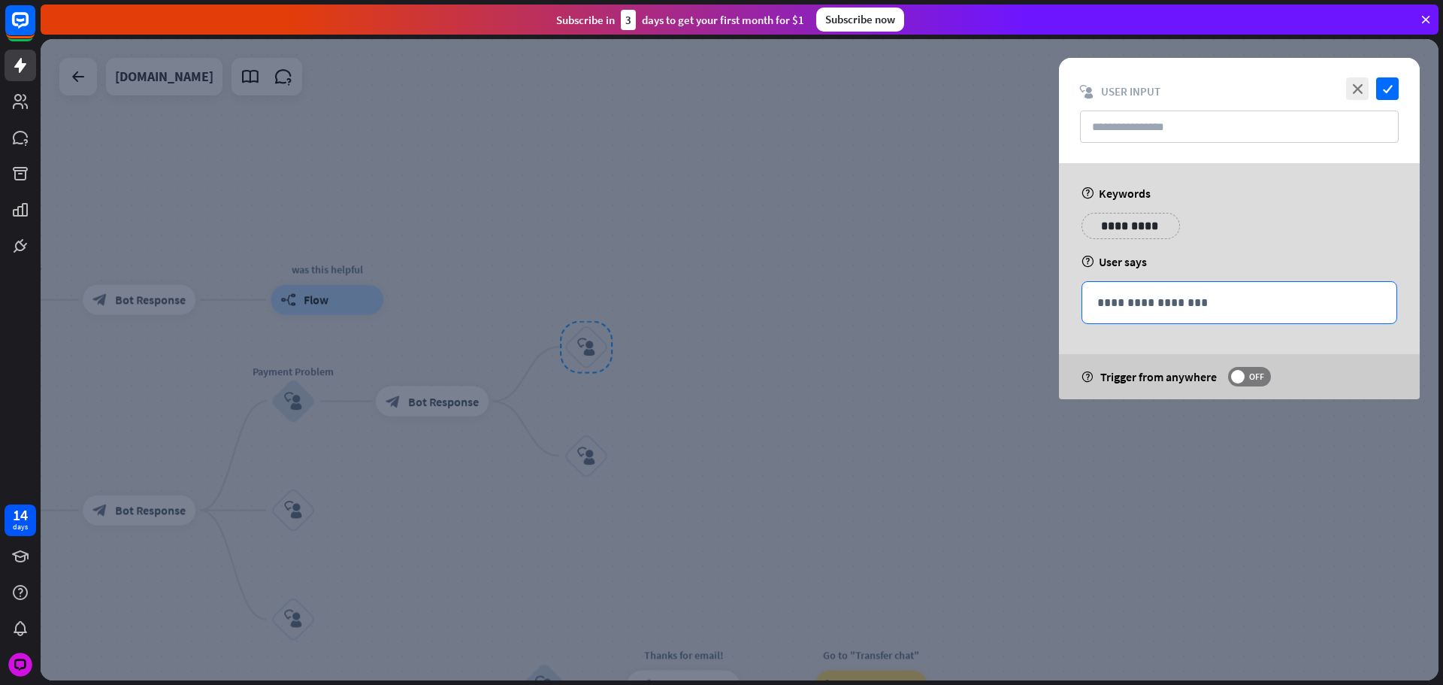
click at [1191, 296] on p "**********" at bounding box center [1240, 302] width 284 height 19
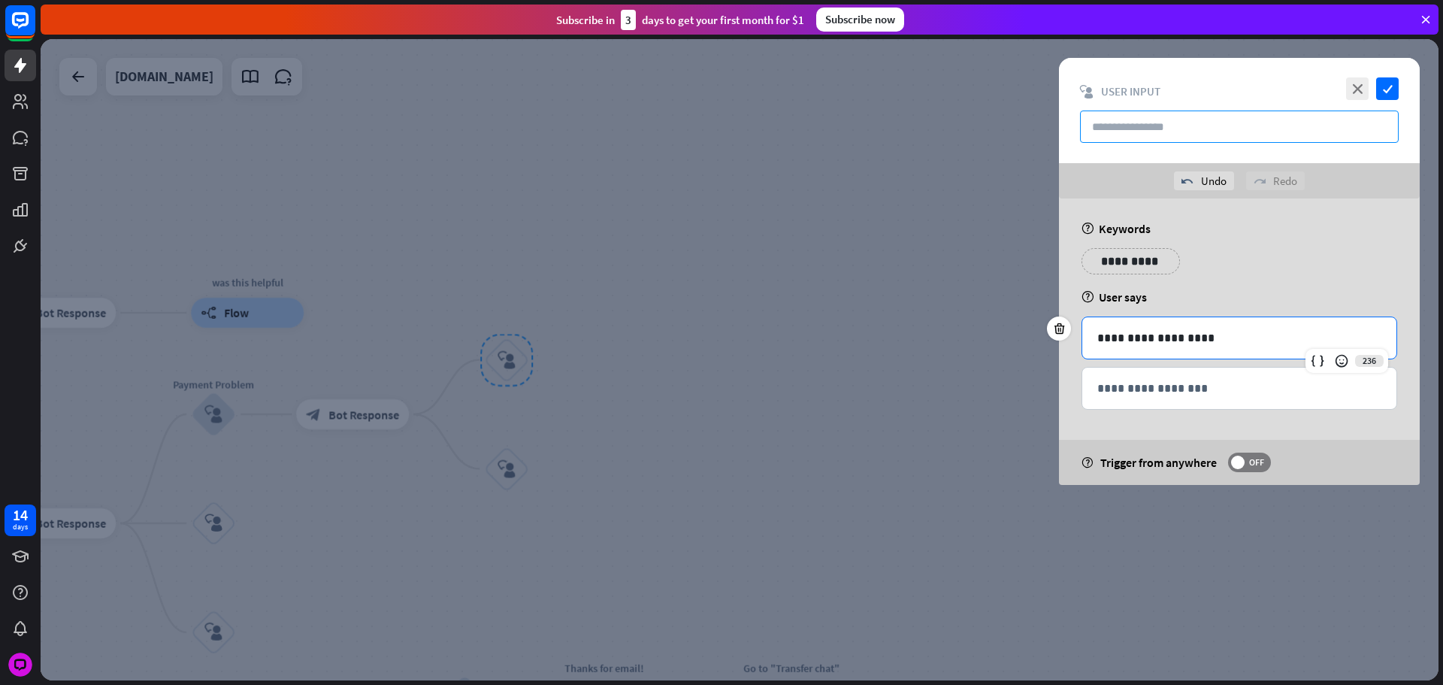
click at [1161, 127] on input "text" at bounding box center [1239, 127] width 319 height 32
paste input "**********"
type input "**********"
click at [800, 310] on div at bounding box center [740, 359] width 1398 height 641
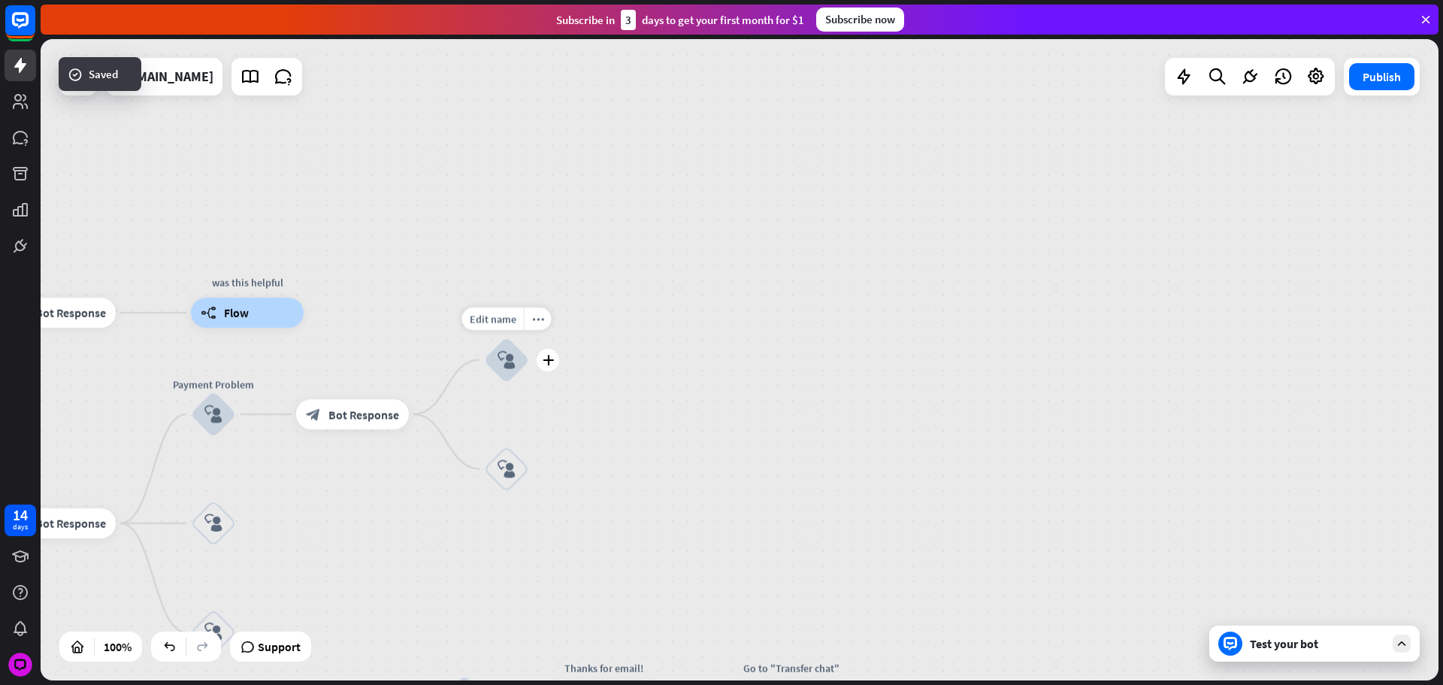
click at [570, 353] on div "home_2 Start point Please write your question or select from below. block_bot_r…" at bounding box center [740, 359] width 1398 height 641
click at [529, 372] on div "Edit name more_horiz plus Credit Card Payment block_user_input" at bounding box center [506, 360] width 45 height 45
click at [531, 371] on div "Edit name more_horiz plus Credit Card Payment block_user_input" at bounding box center [508, 359] width 45 height 45
click at [543, 365] on div "plus" at bounding box center [549, 359] width 23 height 23
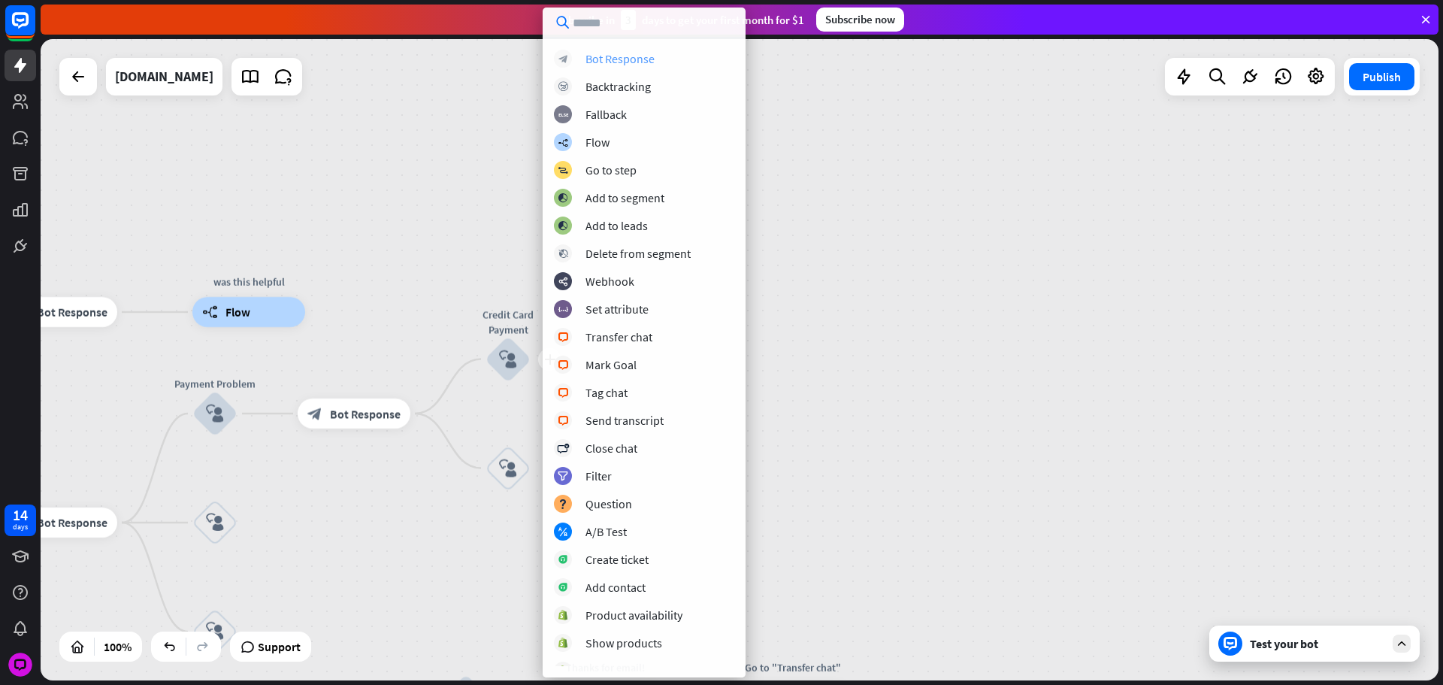
click at [595, 59] on div "Bot Response" at bounding box center [620, 58] width 69 height 15
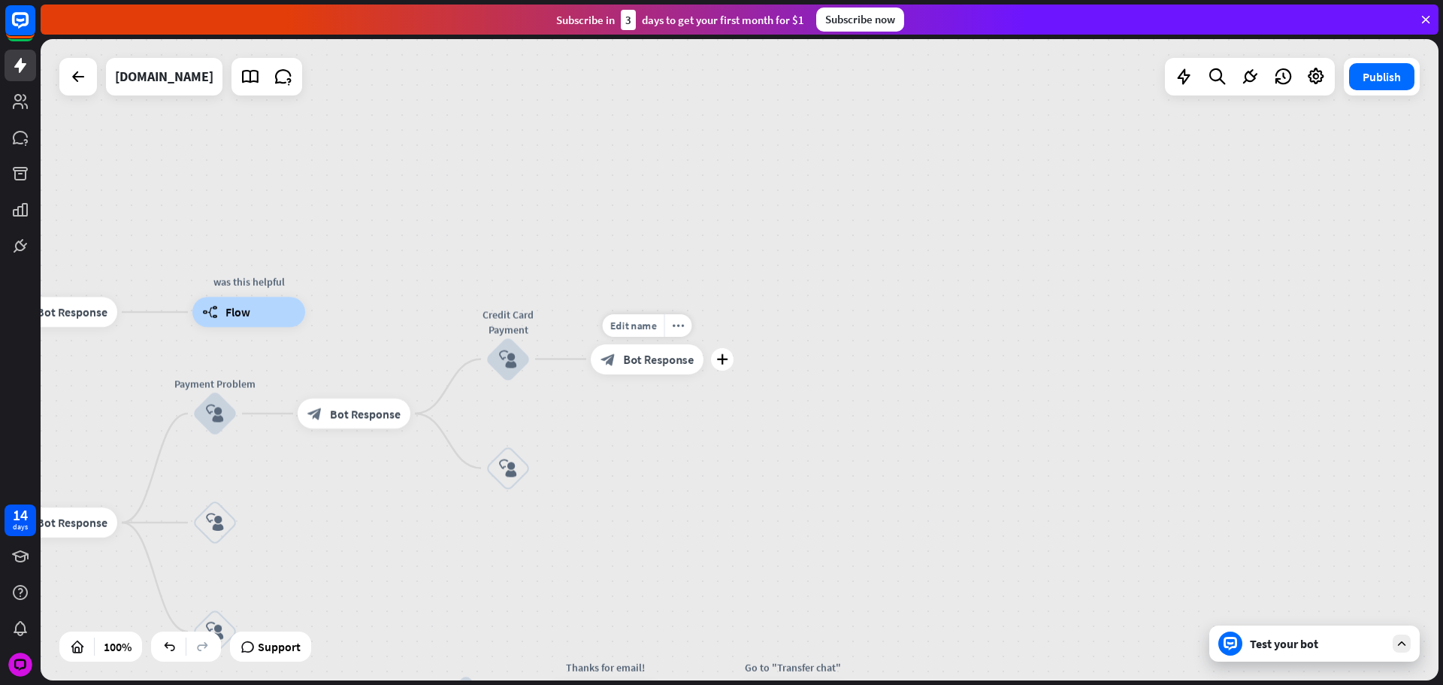
click at [604, 356] on icon "block_bot_response" at bounding box center [608, 359] width 15 height 15
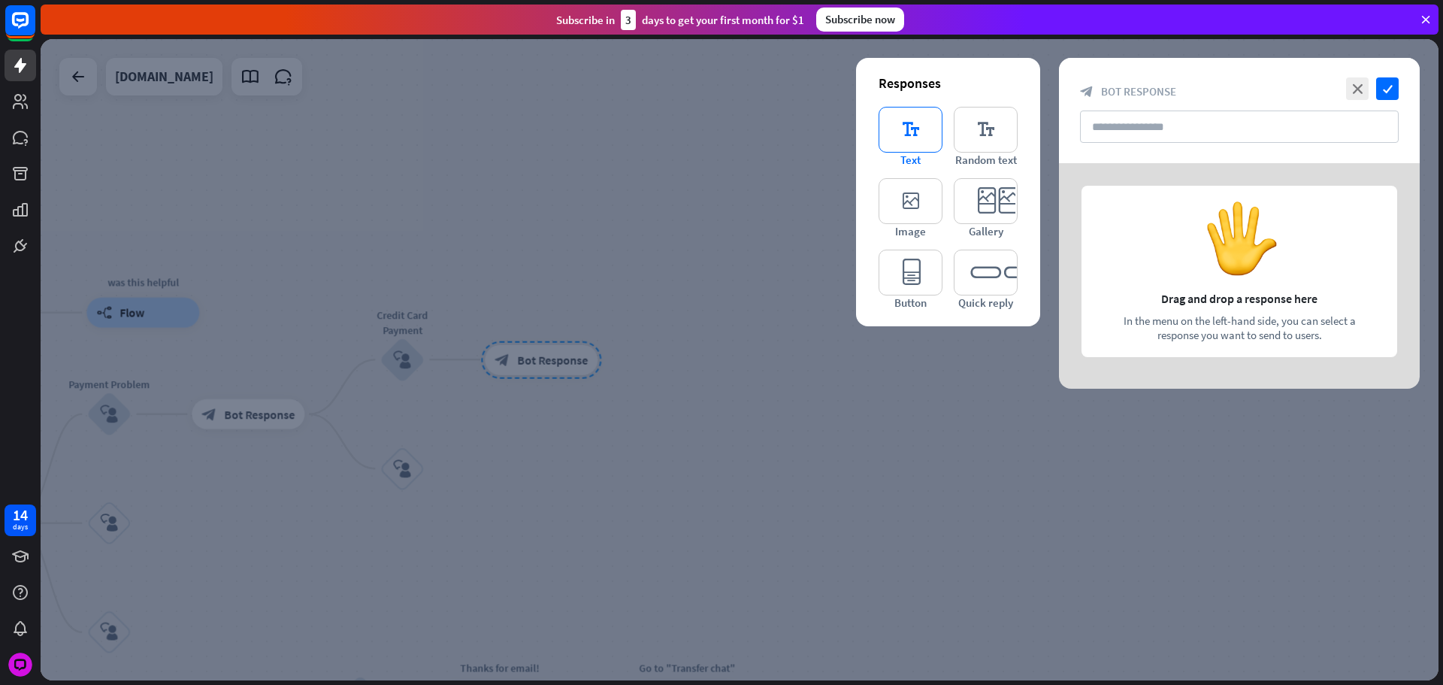
click at [903, 129] on icon "editor_text" at bounding box center [911, 130] width 64 height 46
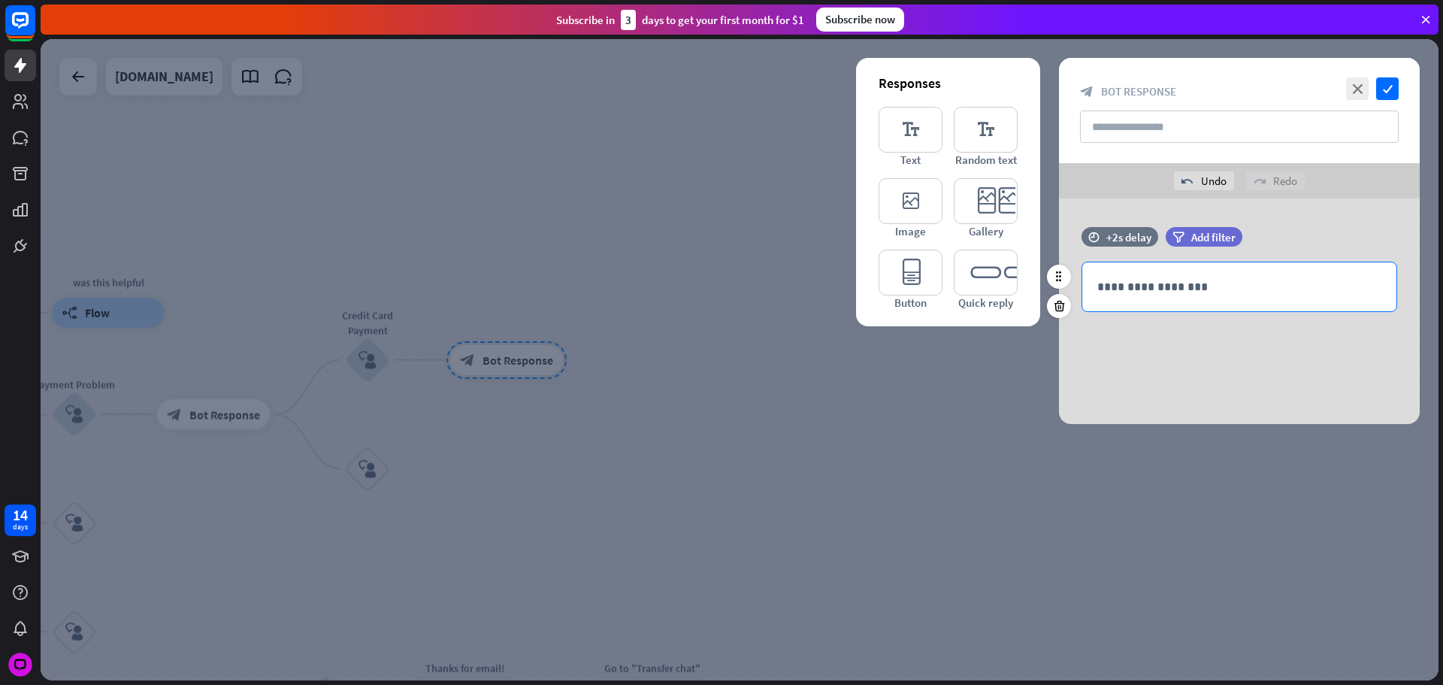
click at [1164, 297] on div "**********" at bounding box center [1240, 286] width 314 height 49
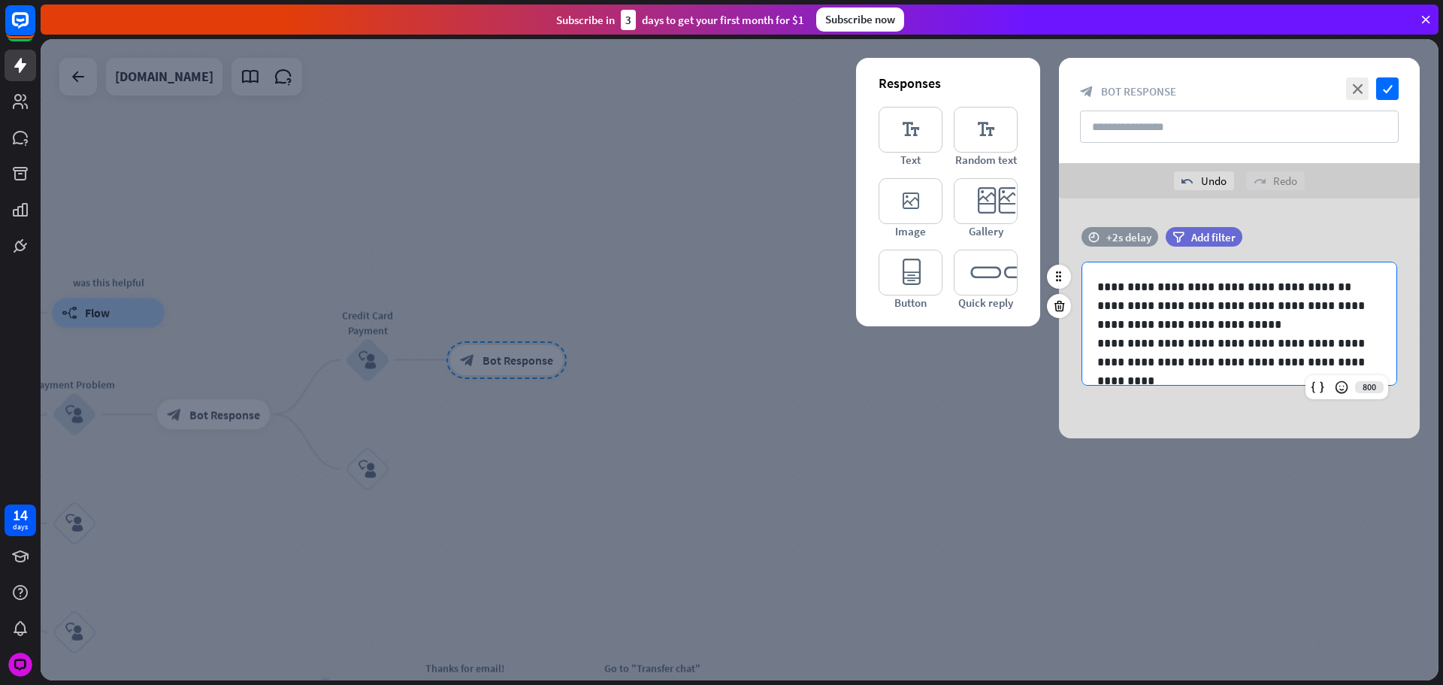
scroll to position [8, 0]
click at [1128, 237] on div "+2s delay" at bounding box center [1129, 237] width 45 height 14
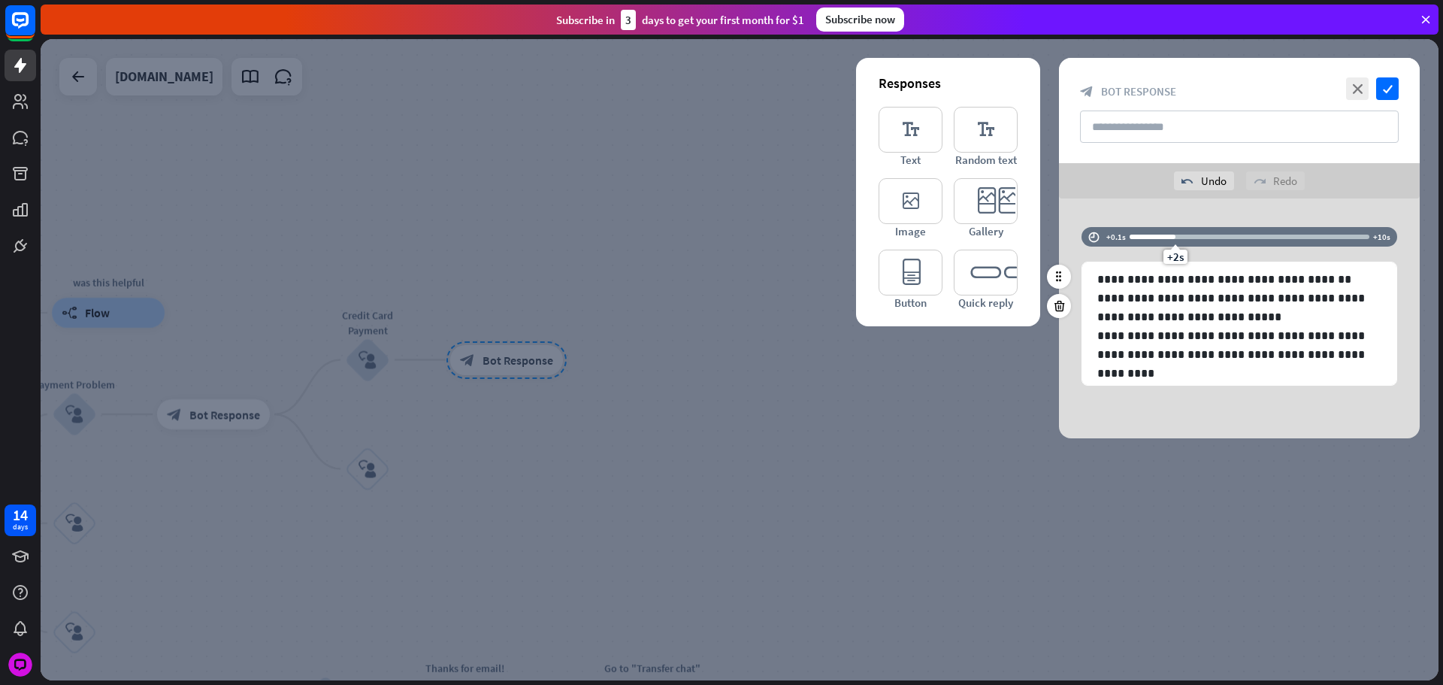
click at [1156, 234] on div "+2s" at bounding box center [1250, 236] width 240 height 15
click at [1149, 237] on div at bounding box center [1153, 237] width 46 height 5
click at [1150, 238] on div "+1s" at bounding box center [1151, 237] width 11 height 11
click at [658, 389] on div at bounding box center [740, 359] width 1398 height 641
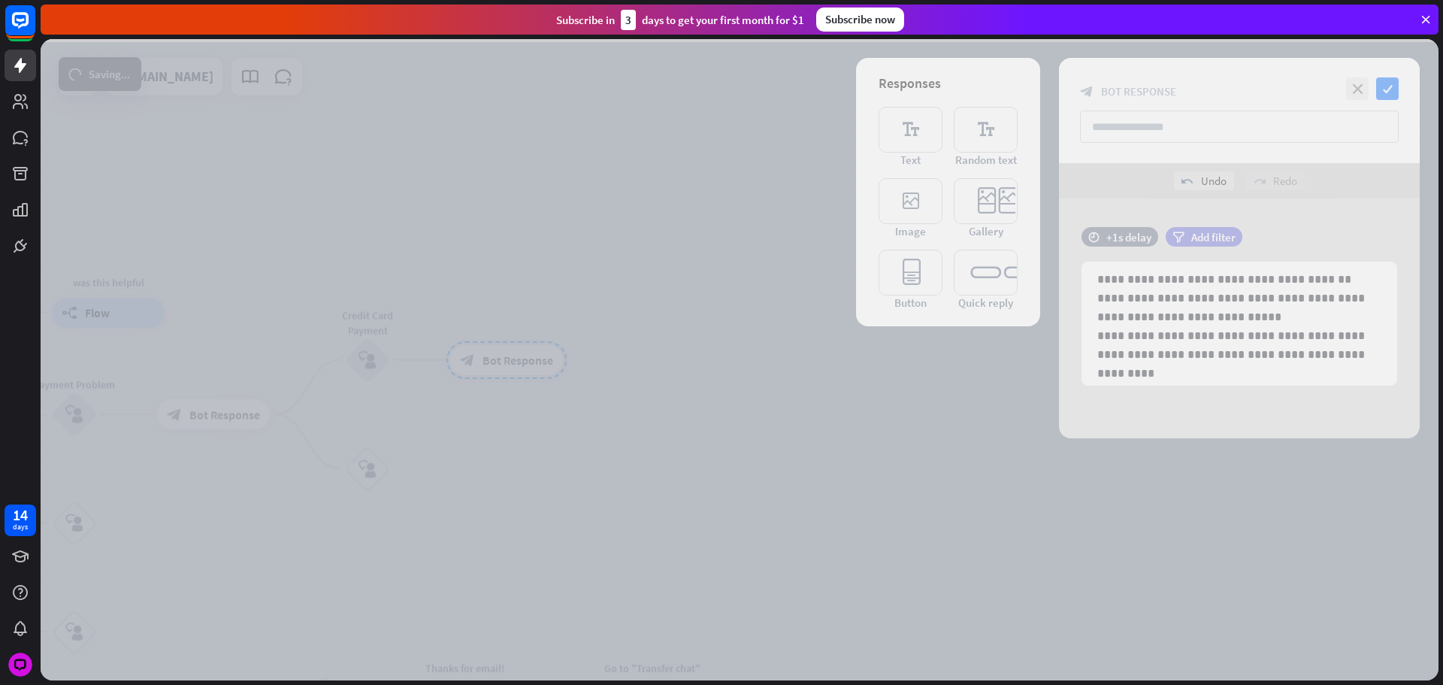
drag, startPoint x: 721, startPoint y: 417, endPoint x: 880, endPoint y: 437, distance: 160.6
click at [876, 440] on div at bounding box center [740, 359] width 1398 height 641
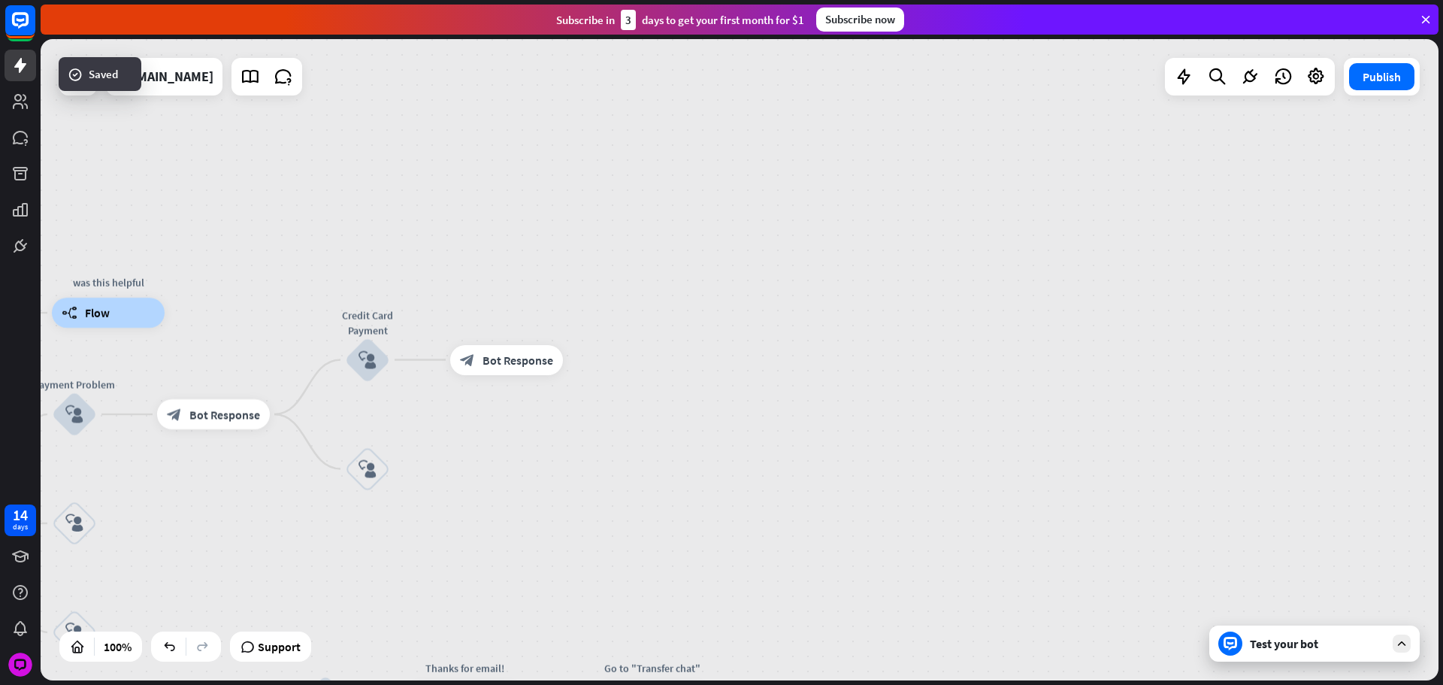
drag, startPoint x: 771, startPoint y: 365, endPoint x: 977, endPoint y: 396, distance: 207.5
click at [977, 395] on div "home_2 Start point Please write your question or select from below. block_bot_r…" at bounding box center [740, 359] width 1398 height 641
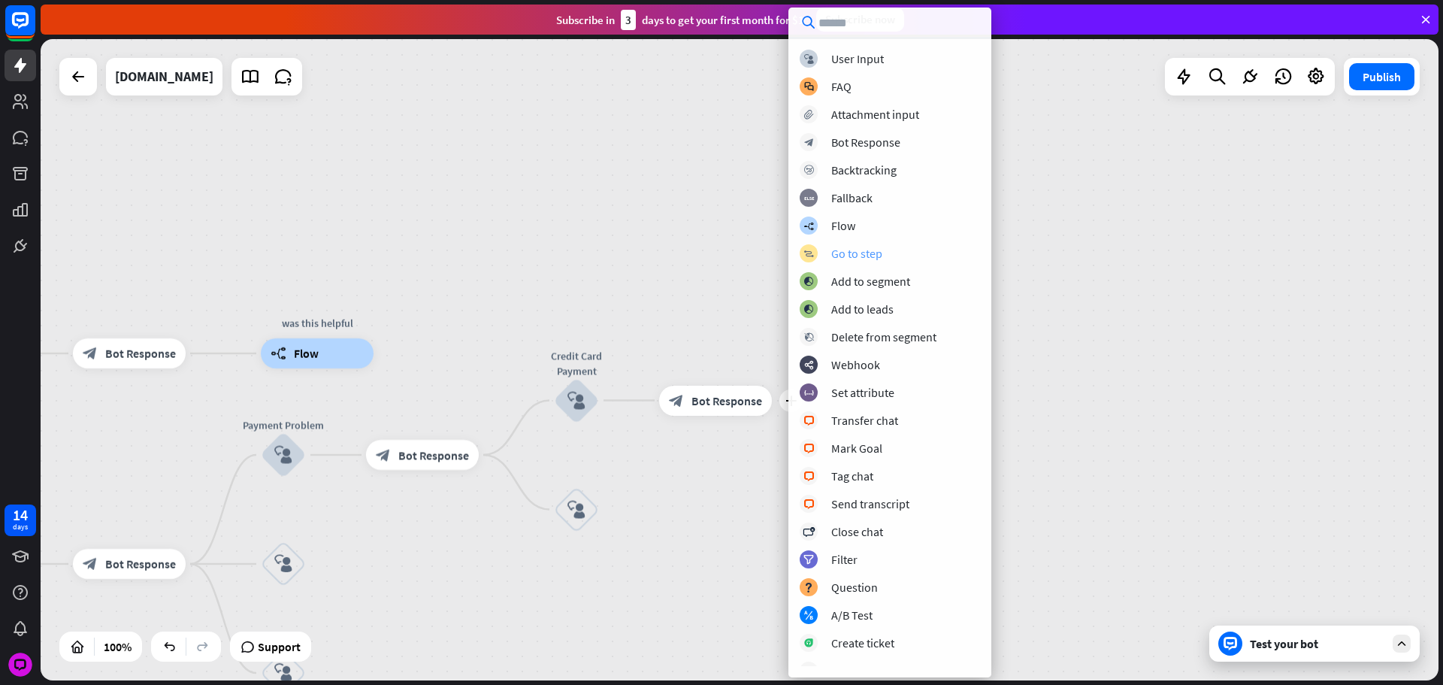
click at [861, 245] on div "block_user_input User Input block_faq FAQ block_attachment Attachment input blo…" at bounding box center [890, 358] width 203 height 616
click at [843, 251] on div "Go to step" at bounding box center [856, 253] width 51 height 15
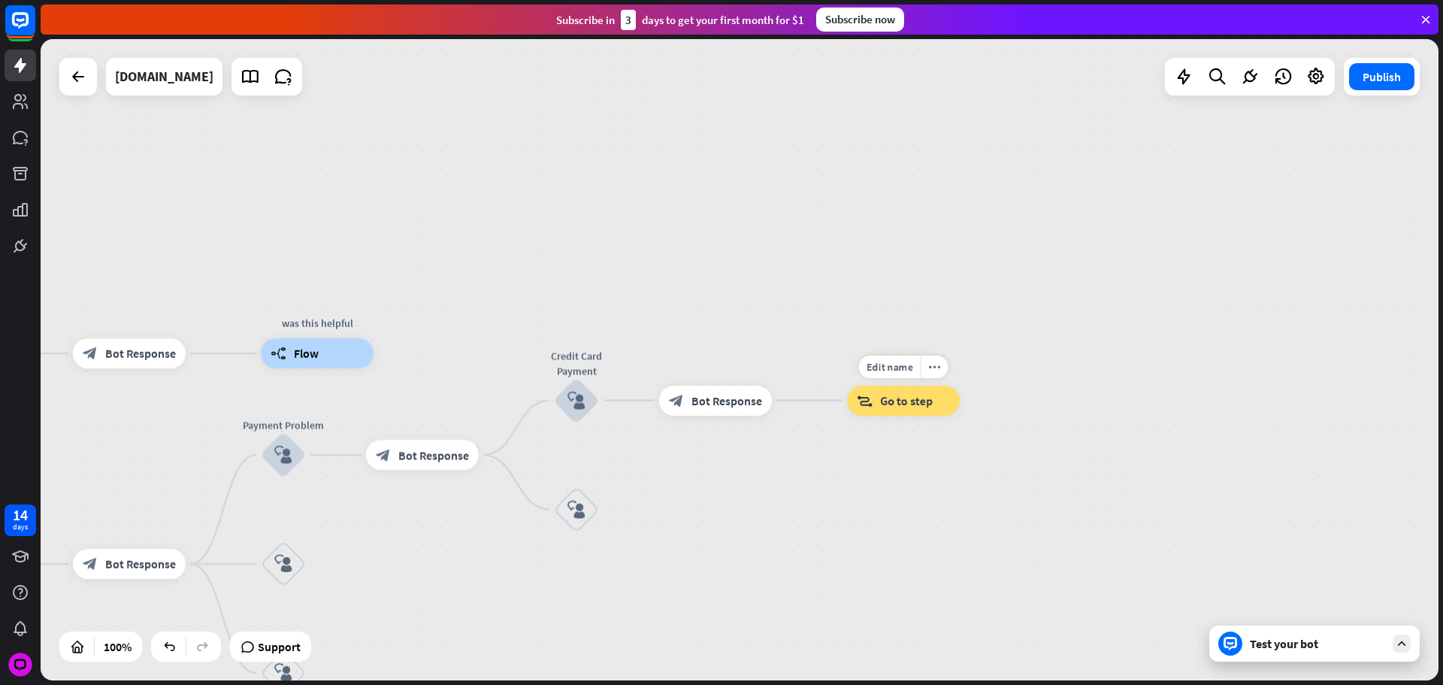
click at [892, 405] on span "Go to step" at bounding box center [906, 400] width 53 height 15
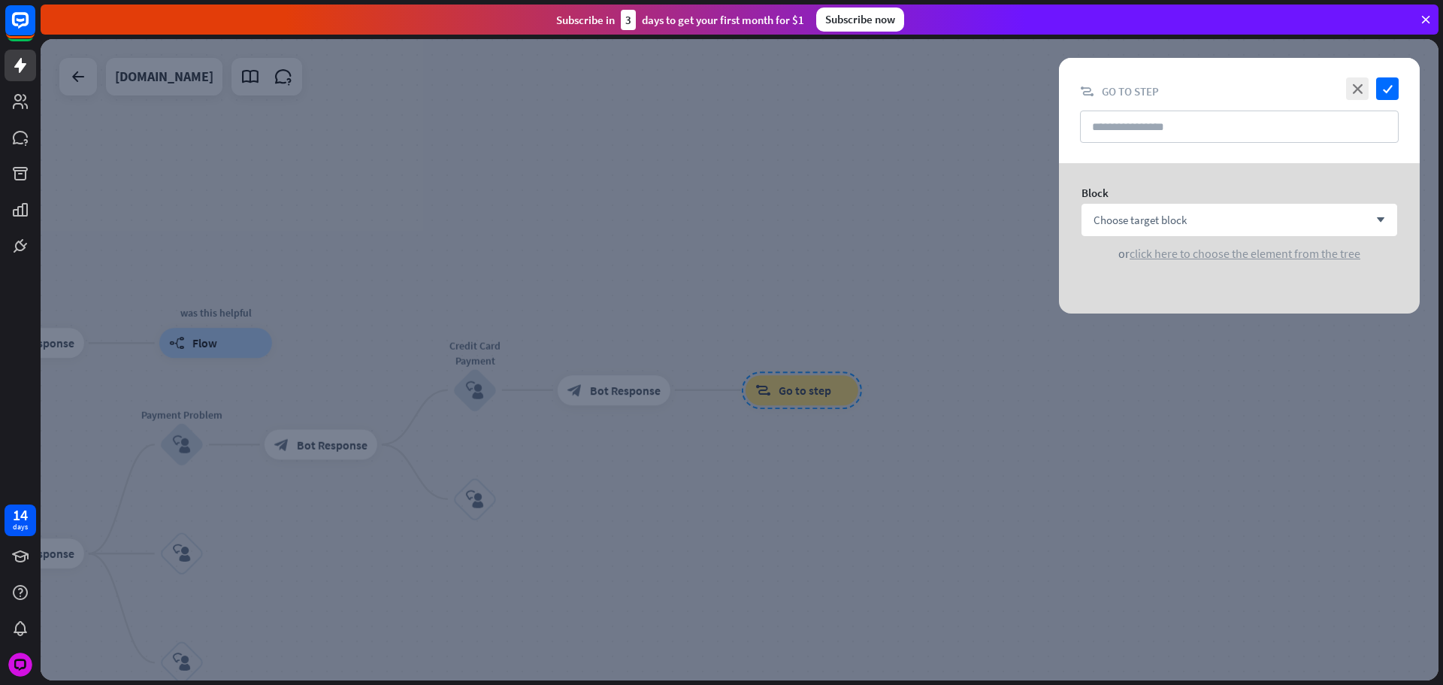
click at [1167, 247] on span "click here to choose the element from the tree" at bounding box center [1245, 253] width 231 height 15
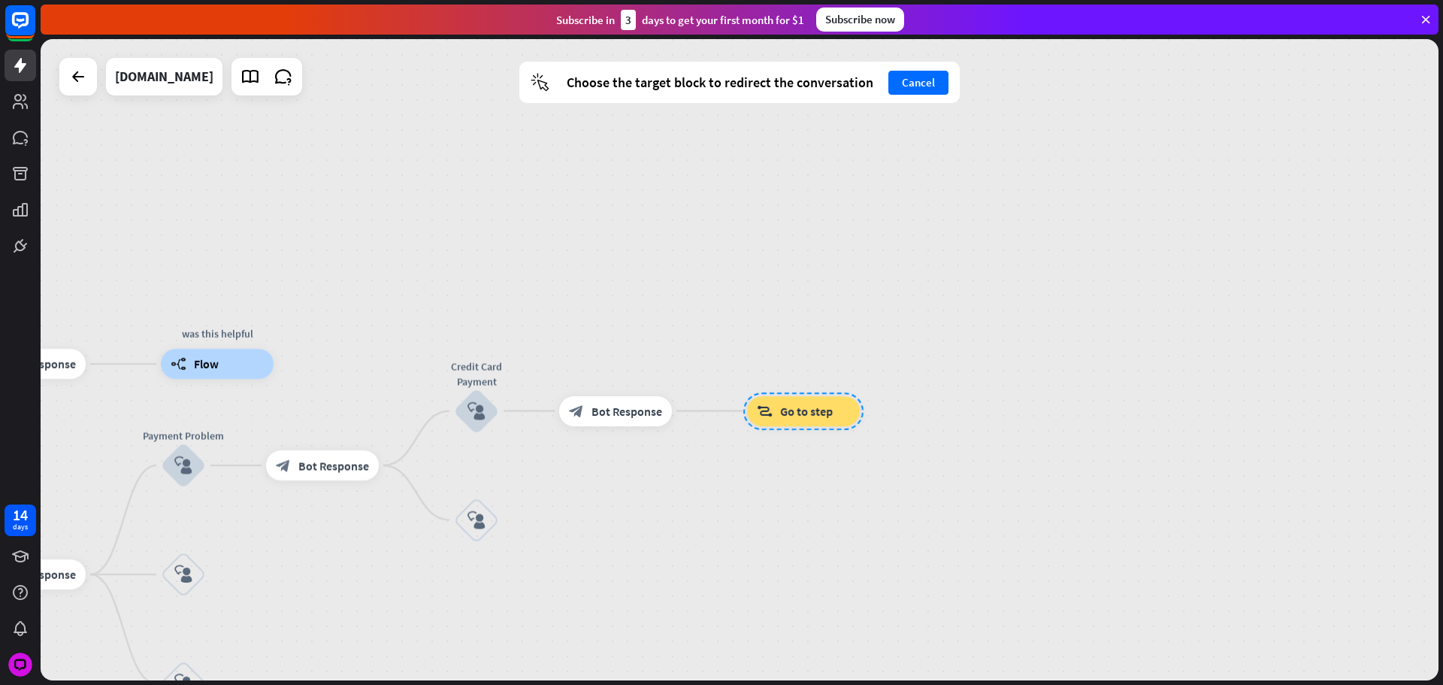
drag, startPoint x: 727, startPoint y: 286, endPoint x: 734, endPoint y: 340, distance: 53.8
click at [957, 298] on div "home_2 Start point Please write your question or select from below. block_bot_r…" at bounding box center [740, 359] width 1398 height 641
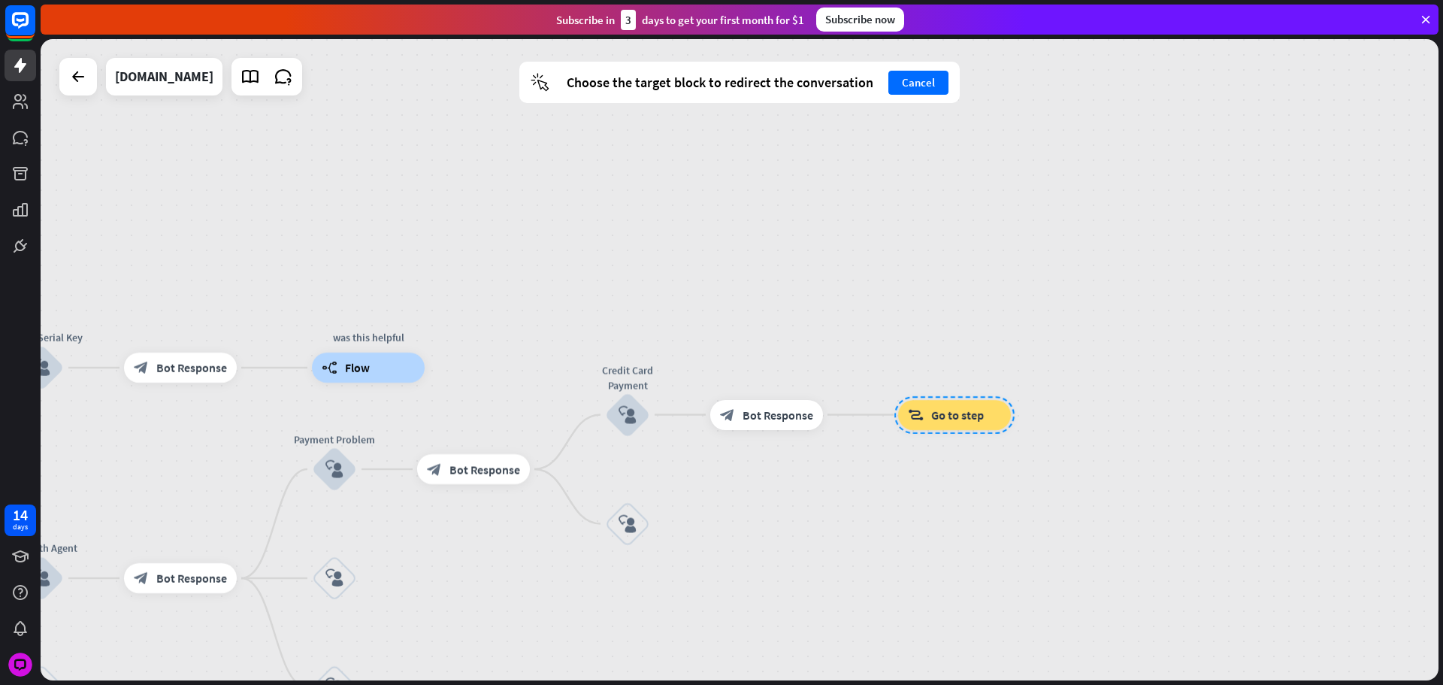
click at [375, 353] on div "builder_tree Flow" at bounding box center [368, 368] width 113 height 30
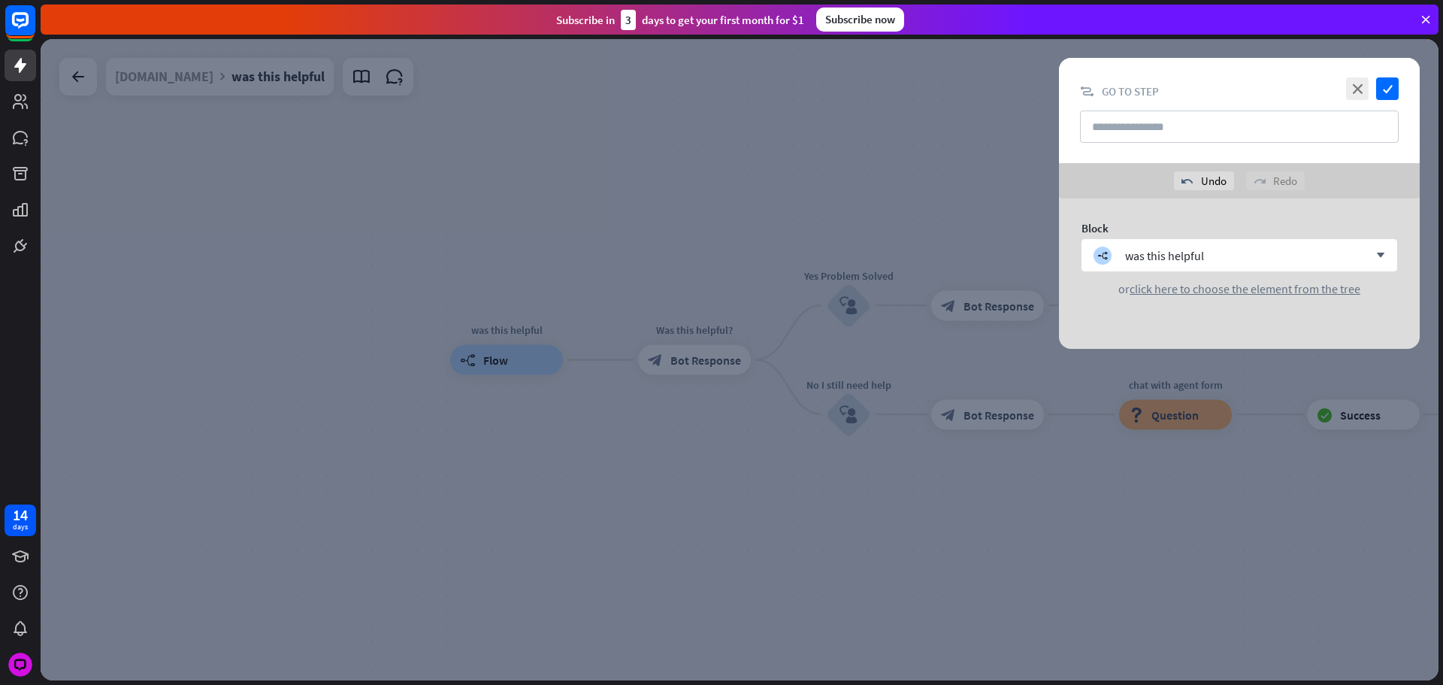
click at [477, 227] on div at bounding box center [740, 359] width 1398 height 641
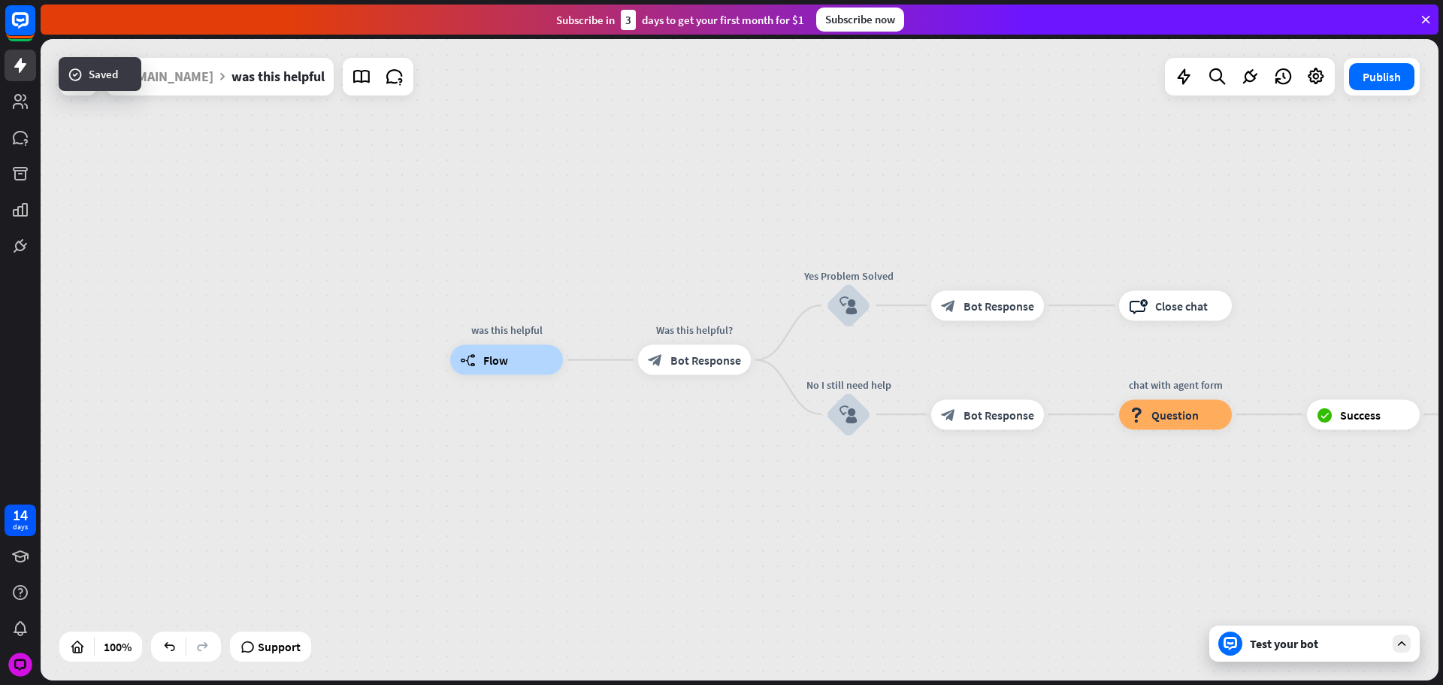
click at [171, 77] on div "[DOMAIN_NAME]" at bounding box center [164, 77] width 98 height 38
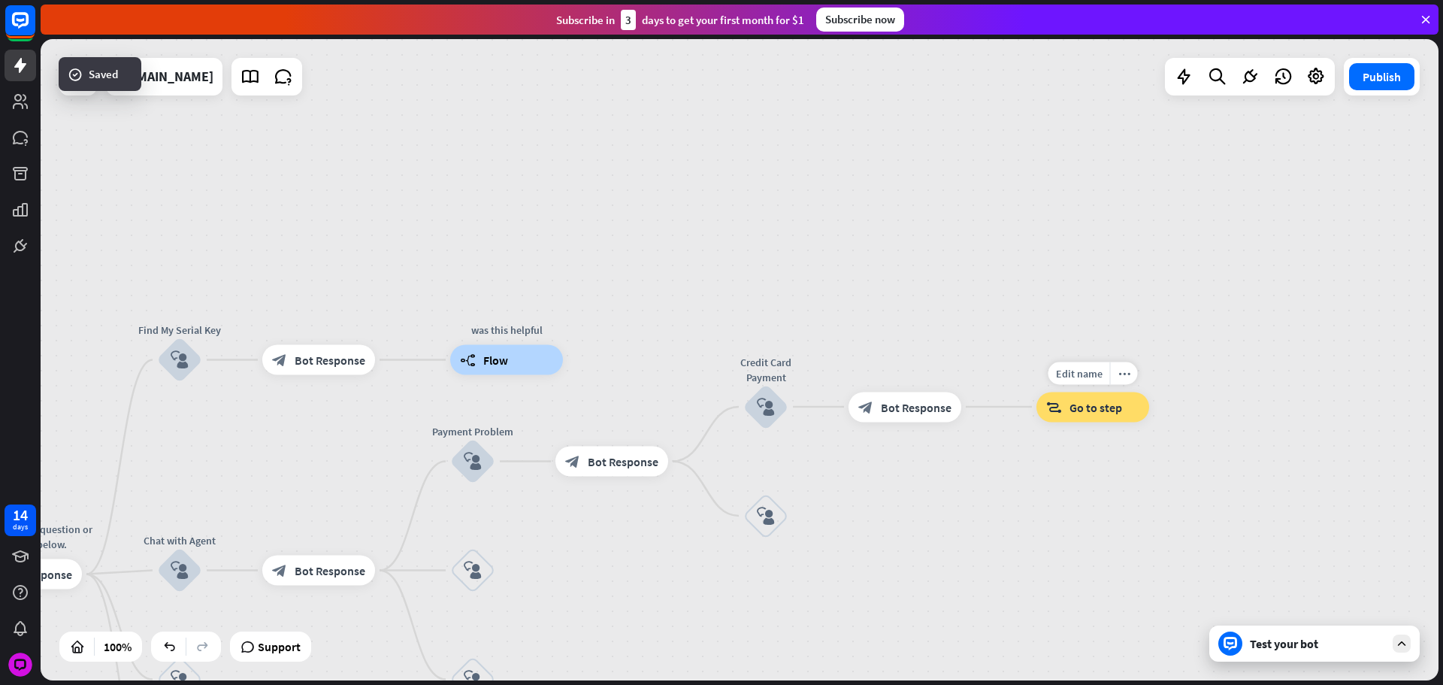
click at [1101, 401] on span "Go to step" at bounding box center [1096, 406] width 53 height 15
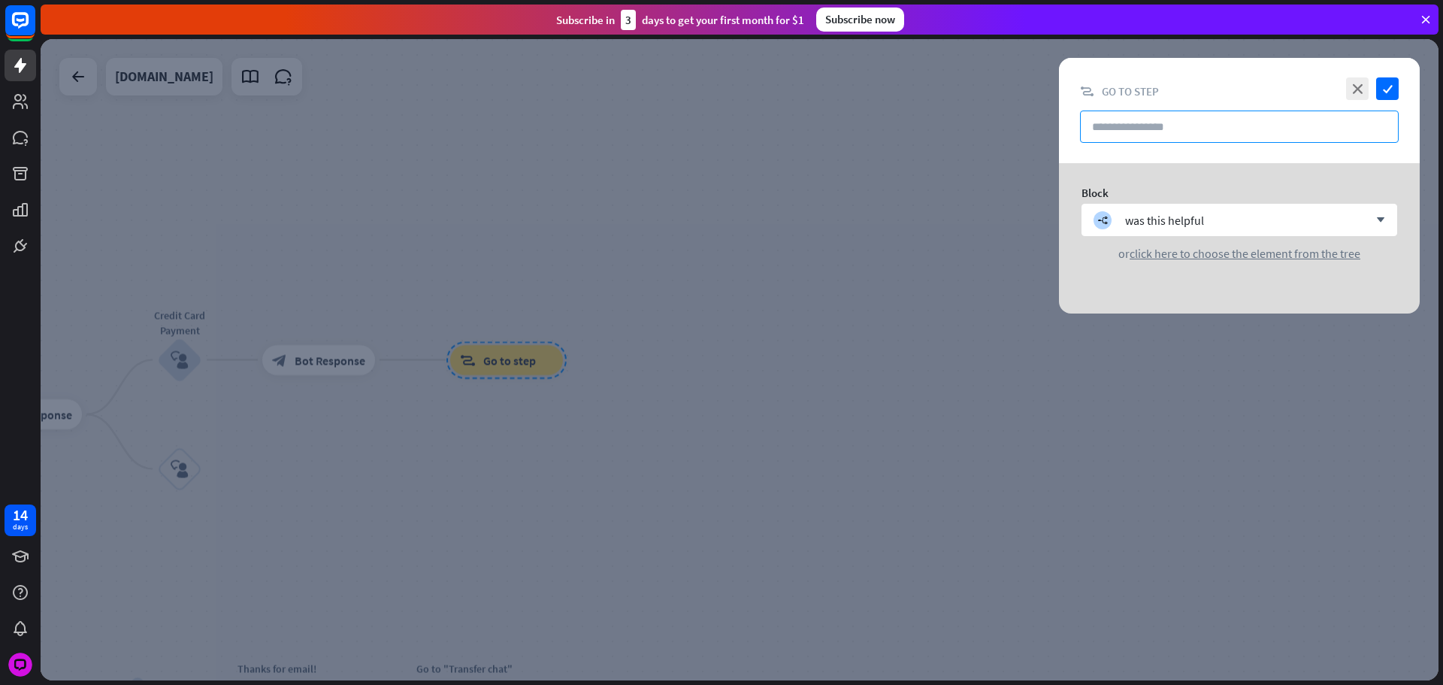
click at [1134, 129] on input "text" at bounding box center [1239, 127] width 319 height 32
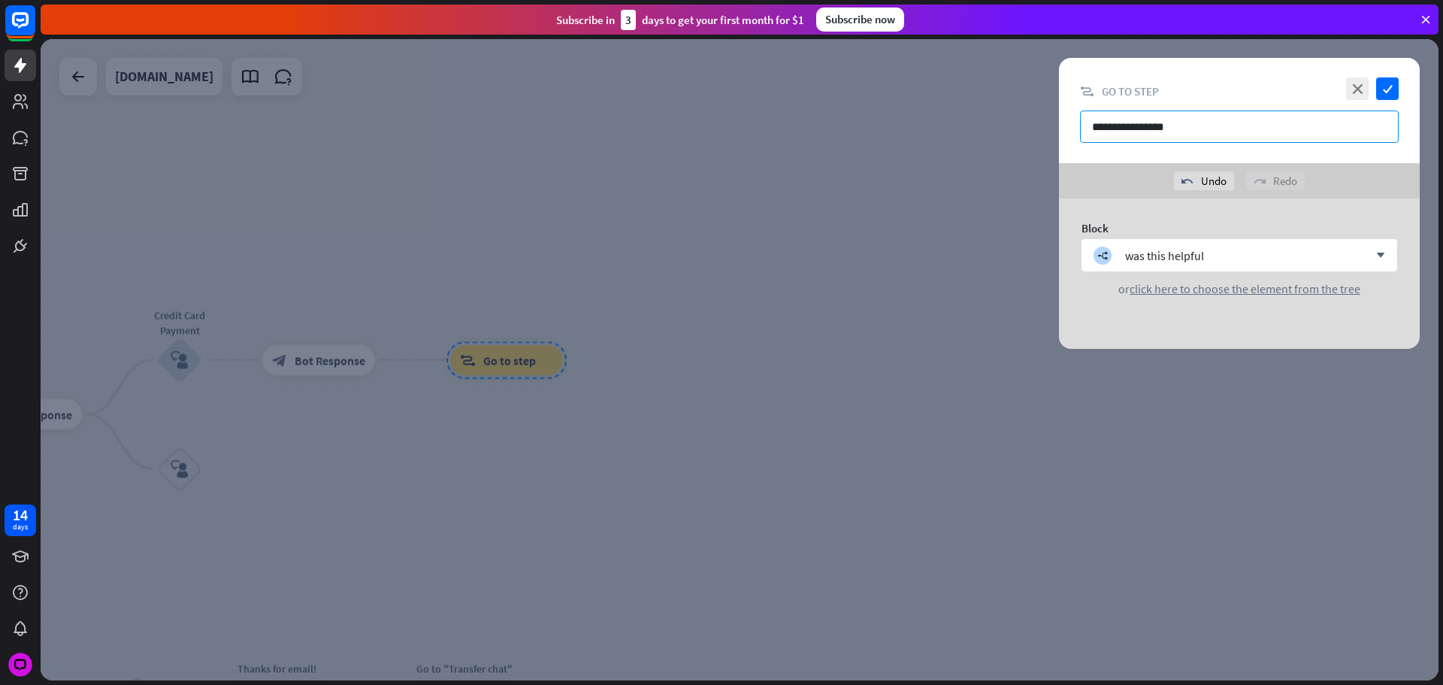
type input "**********"
click at [1384, 88] on icon "check" at bounding box center [1387, 88] width 23 height 23
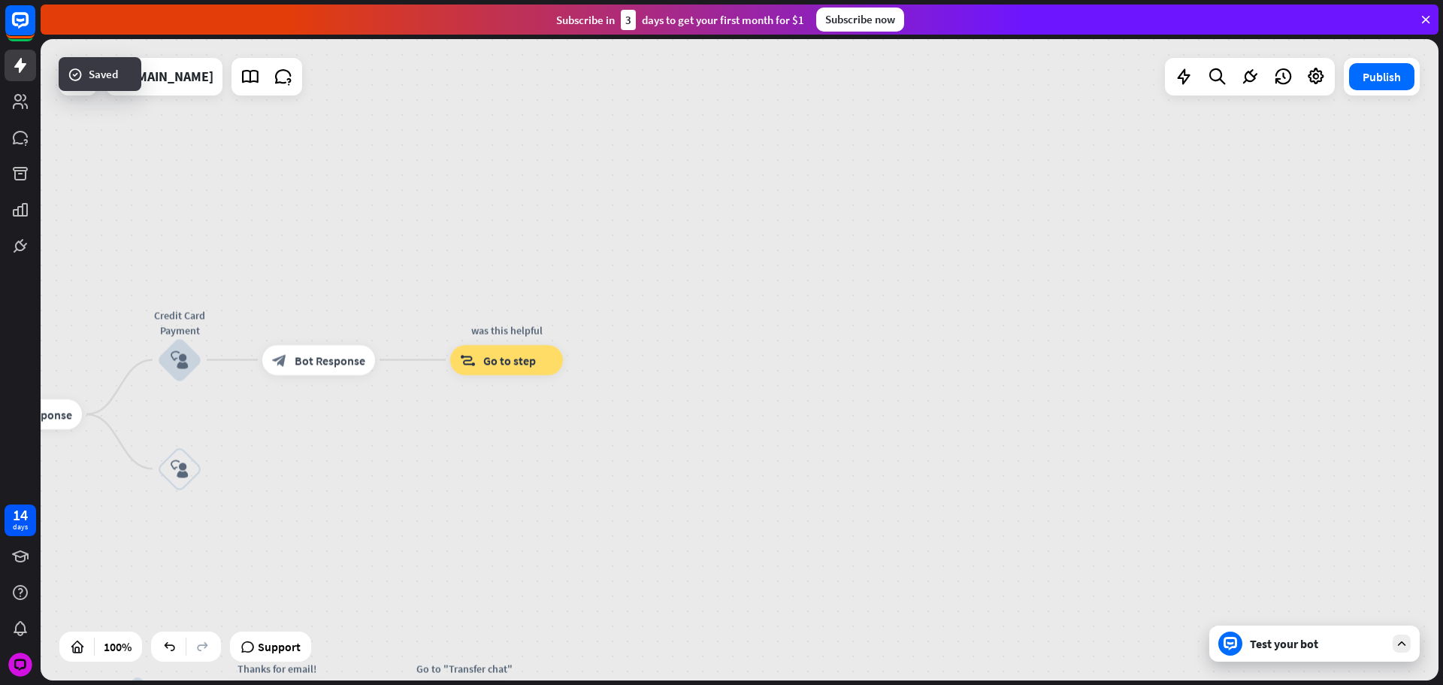
click at [941, 230] on div "home_2 Start point Please write your question or select from below. block_bot_r…" at bounding box center [740, 359] width 1398 height 641
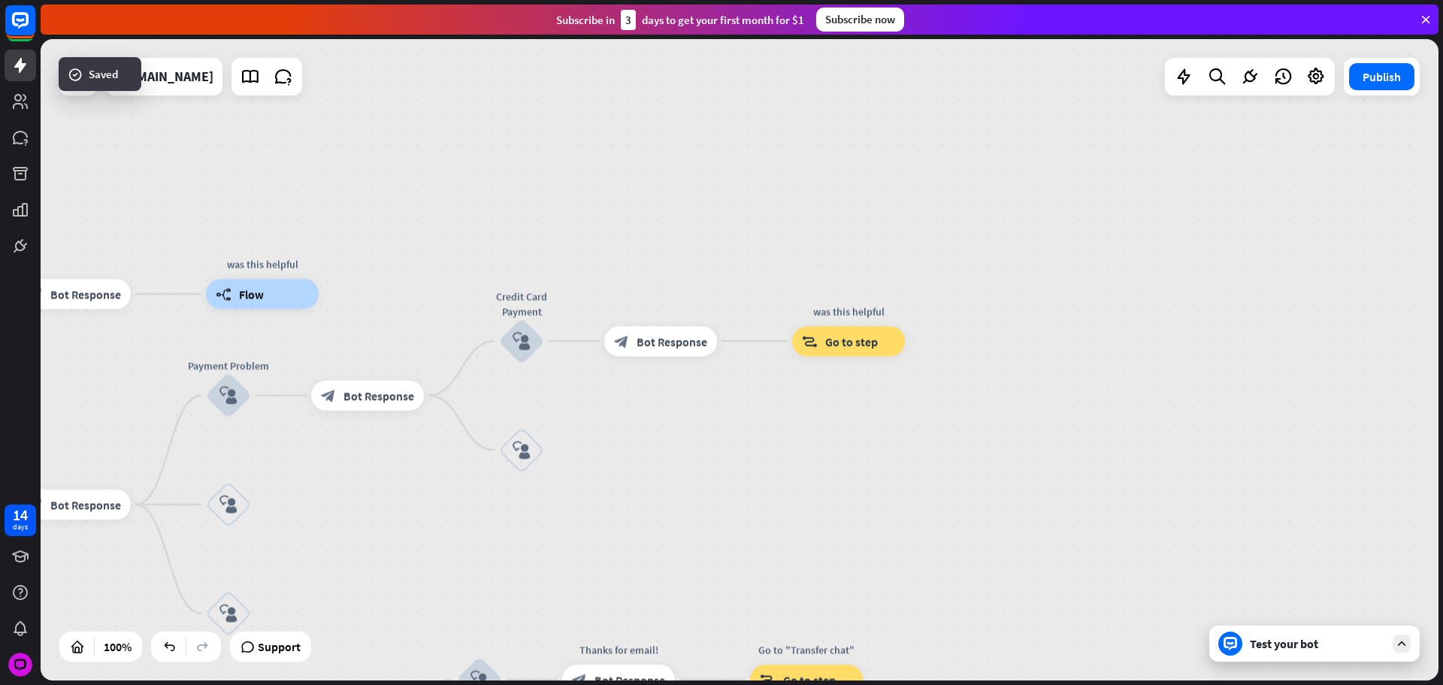
drag, startPoint x: 684, startPoint y: 530, endPoint x: 531, endPoint y: 464, distance: 166.3
click at [683, 528] on div "home_2 Start point Please write your question or select from below. block_bot_r…" at bounding box center [740, 359] width 1398 height 641
click at [527, 459] on div "block_user_input" at bounding box center [520, 447] width 45 height 45
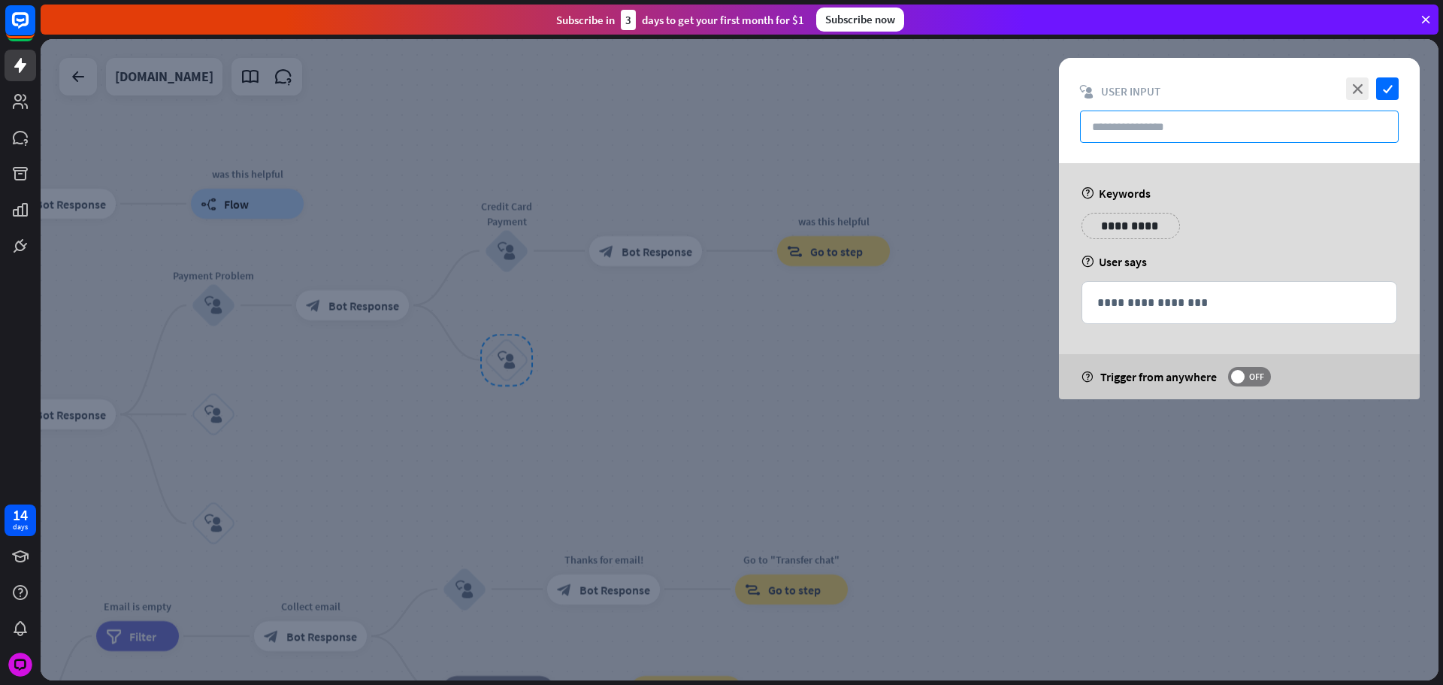
drag, startPoint x: 1118, startPoint y: 126, endPoint x: 1129, endPoint y: 161, distance: 37.1
click at [1118, 126] on input "text" at bounding box center [1239, 127] width 319 height 32
paste input "**********"
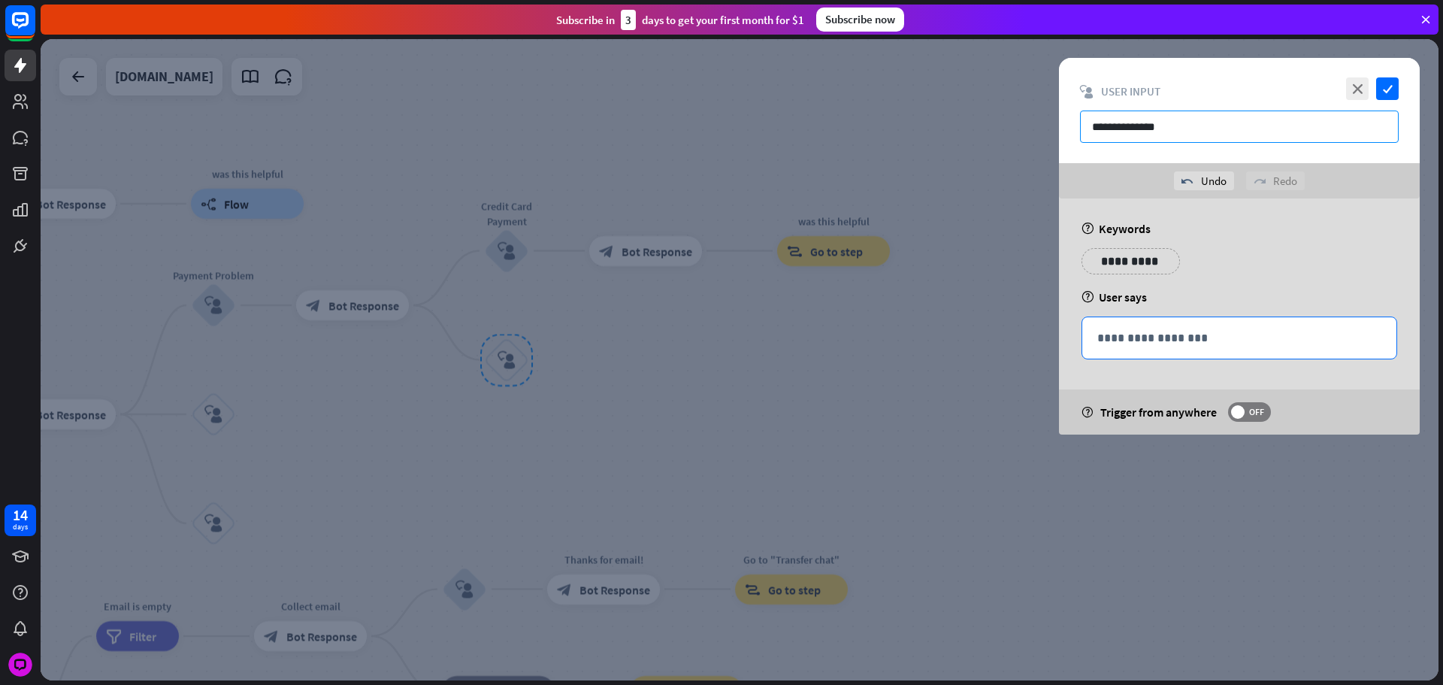
type input "**********"
click at [1171, 340] on p "**********" at bounding box center [1240, 338] width 284 height 19
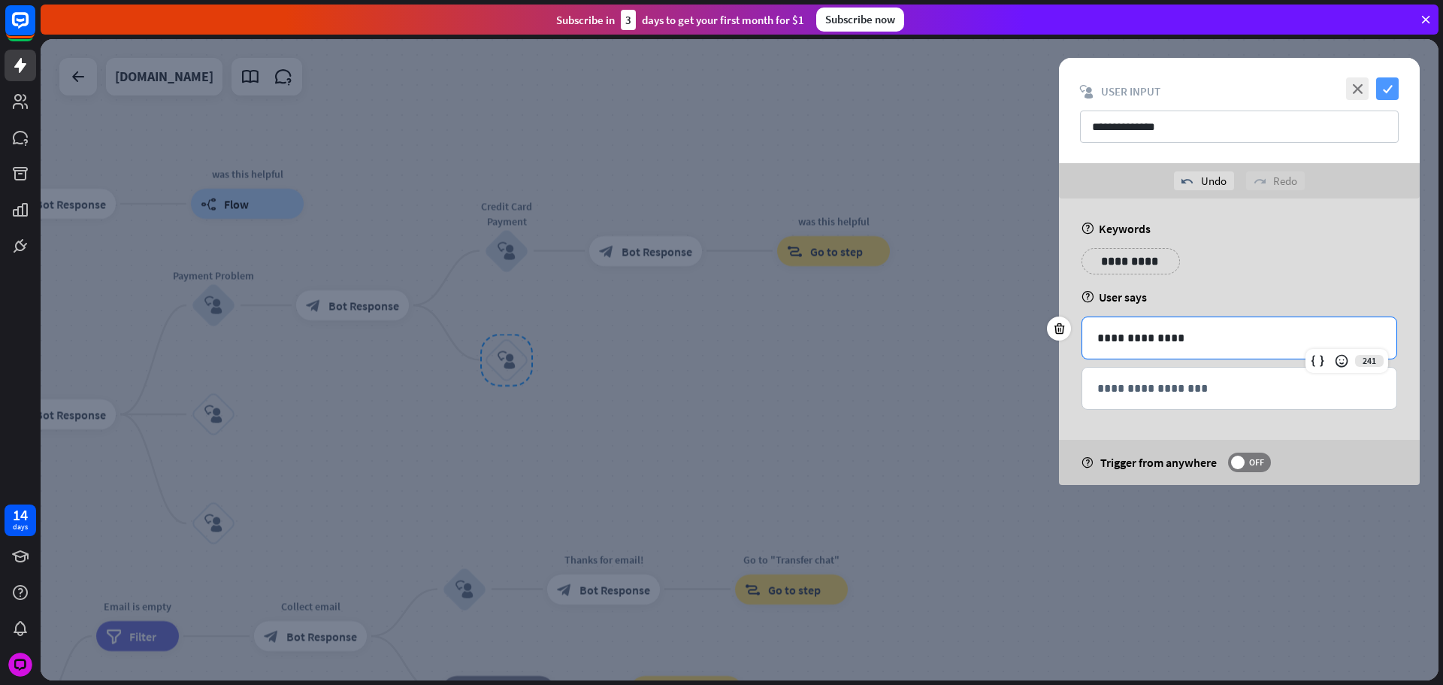
click at [1384, 94] on icon "check" at bounding box center [1387, 88] width 23 height 23
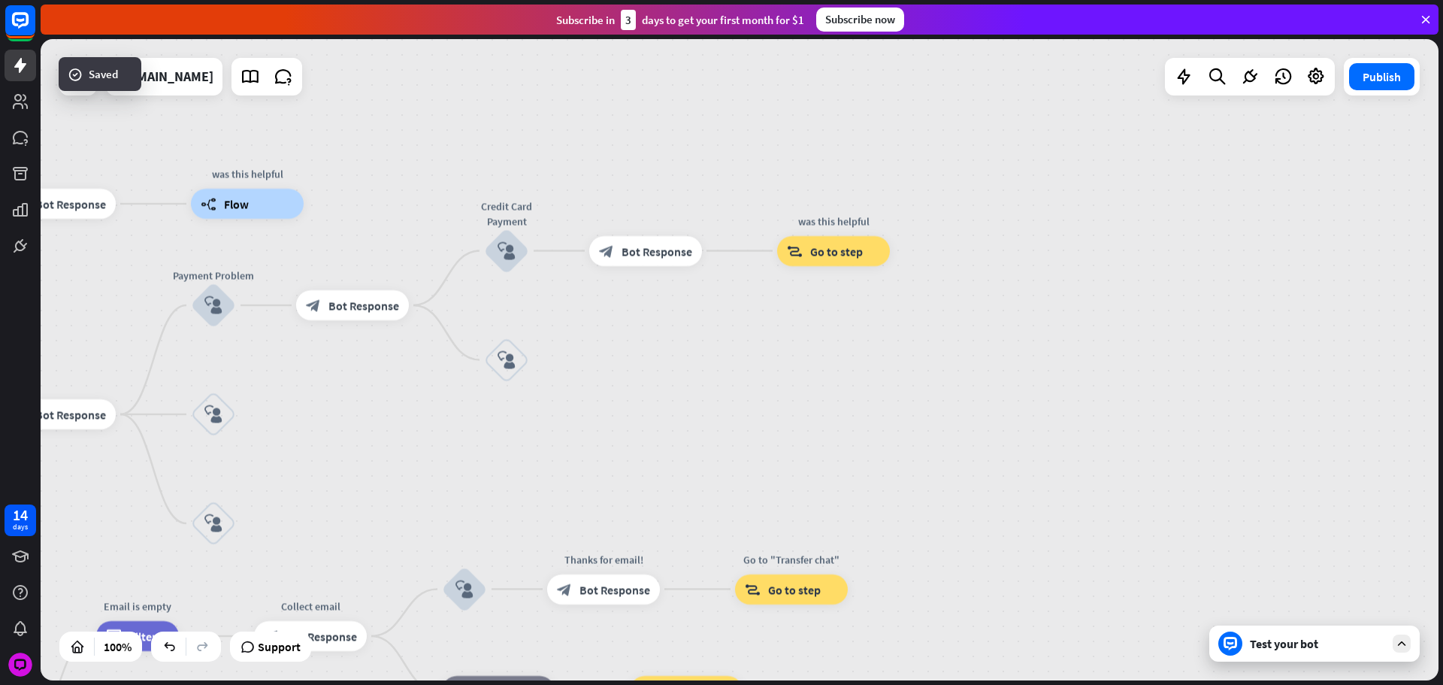
drag, startPoint x: 818, startPoint y: 372, endPoint x: 856, endPoint y: 371, distance: 38.4
click at [842, 374] on div "home_2 Start point Please write your question or select from below. block_bot_r…" at bounding box center [740, 359] width 1398 height 641
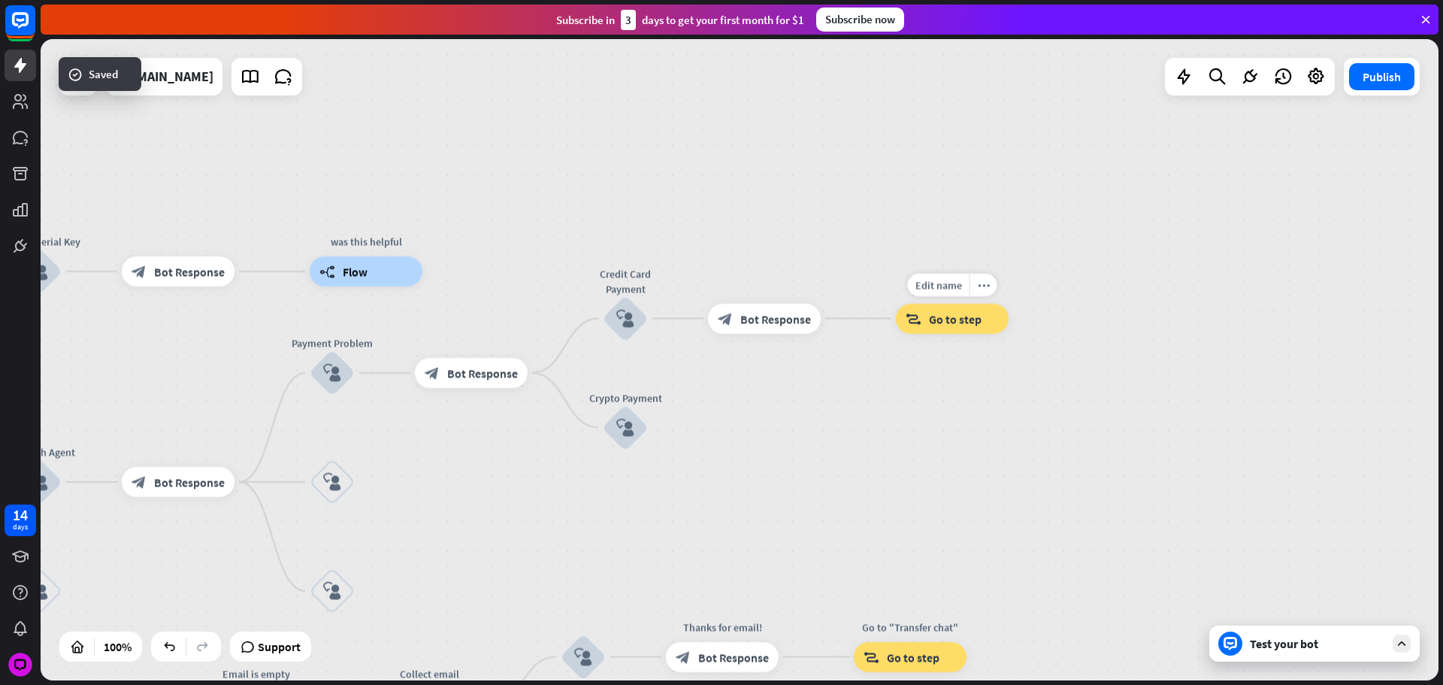
click at [946, 330] on div "block_goto Go to step" at bounding box center [952, 319] width 113 height 30
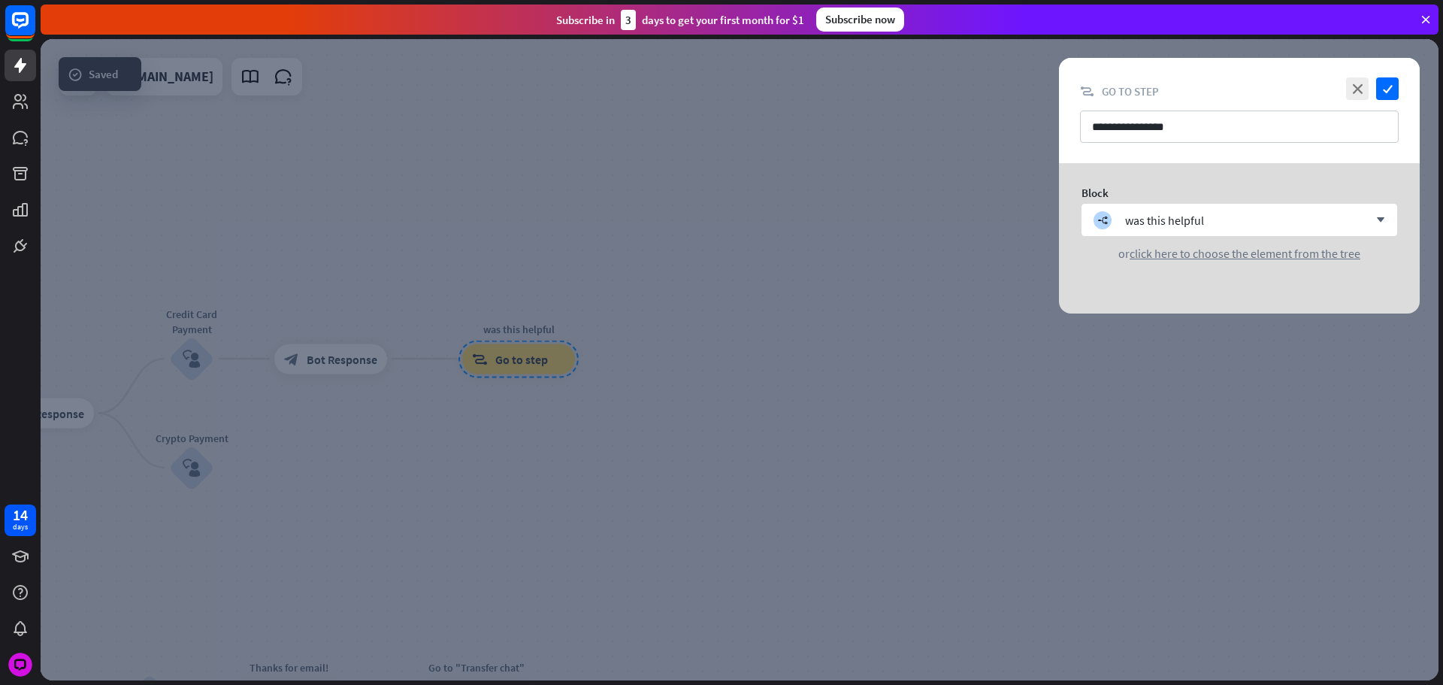
click at [678, 264] on div at bounding box center [740, 359] width 1398 height 641
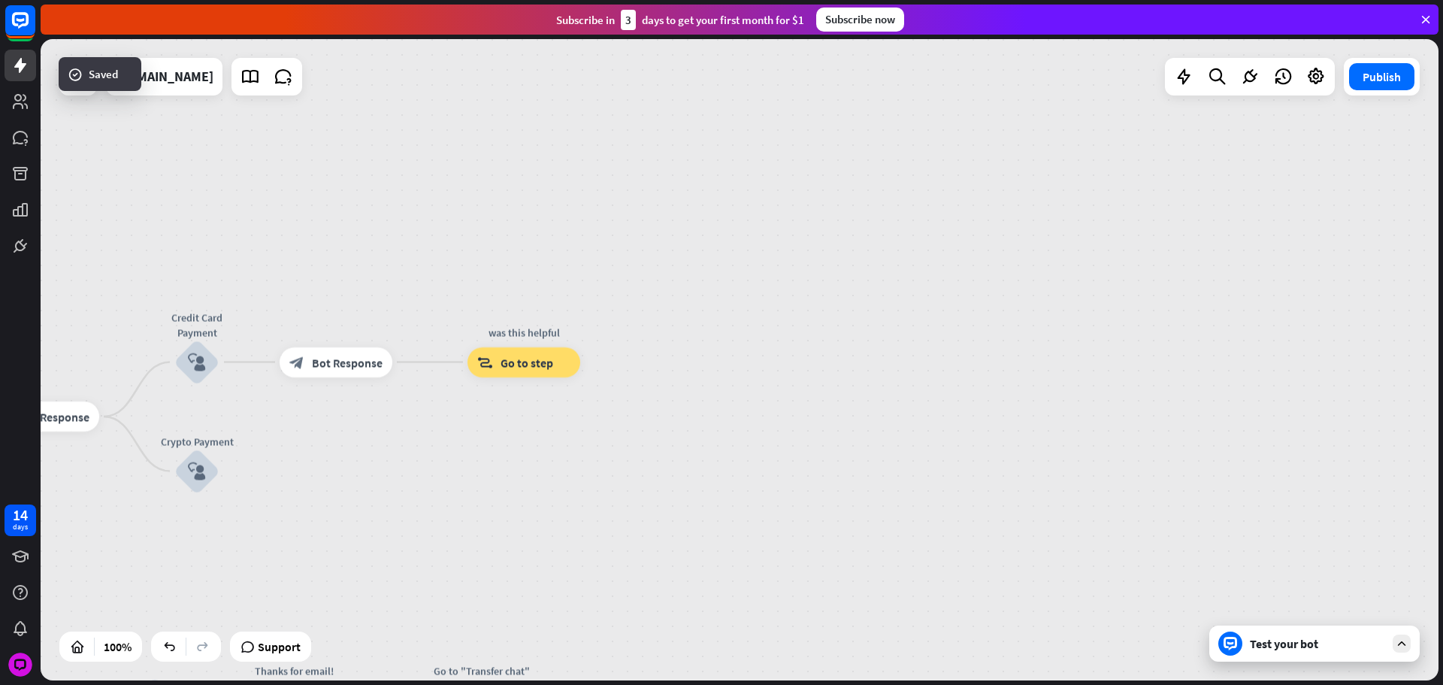
drag, startPoint x: 207, startPoint y: 304, endPoint x: 419, endPoint y: 319, distance: 212.6
click at [597, 313] on div "home_2 Start point Please write your question or select from below. block_bot_r…" at bounding box center [740, 359] width 1398 height 641
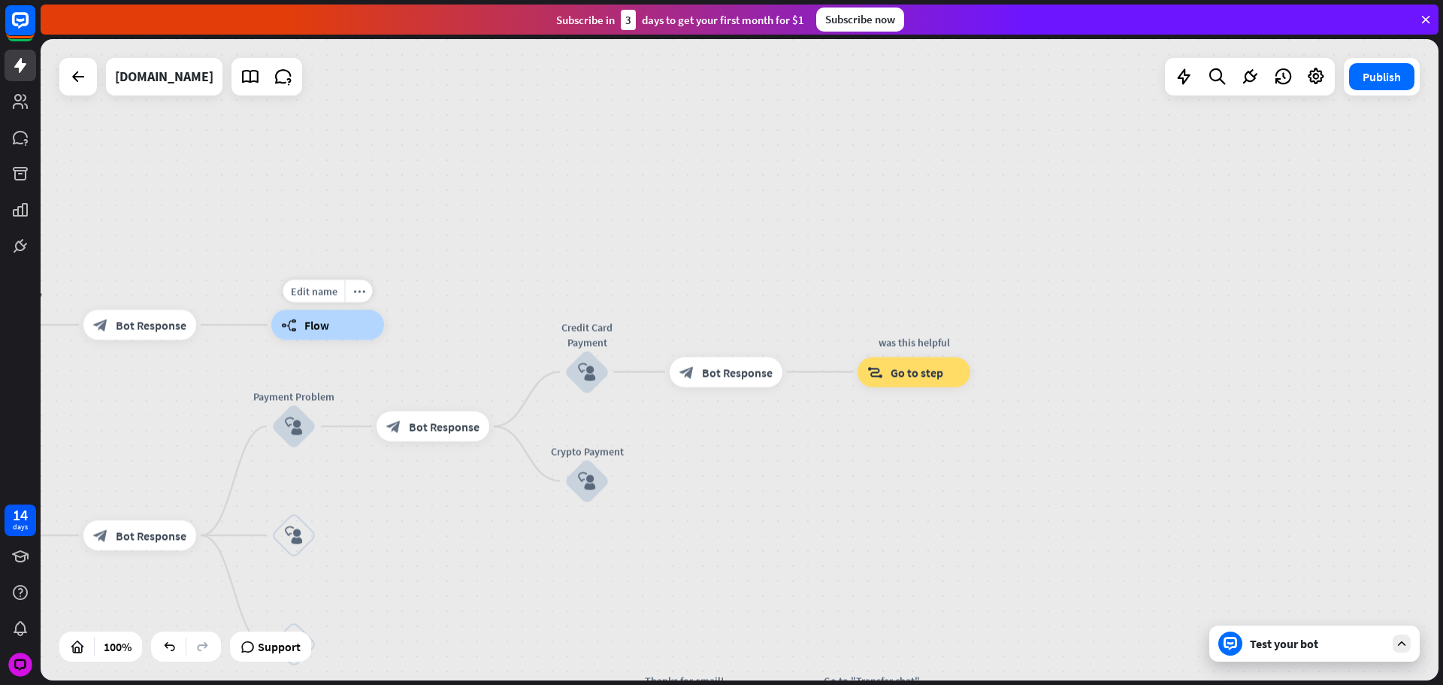
click at [353, 320] on div "builder_tree Flow" at bounding box center [327, 325] width 113 height 30
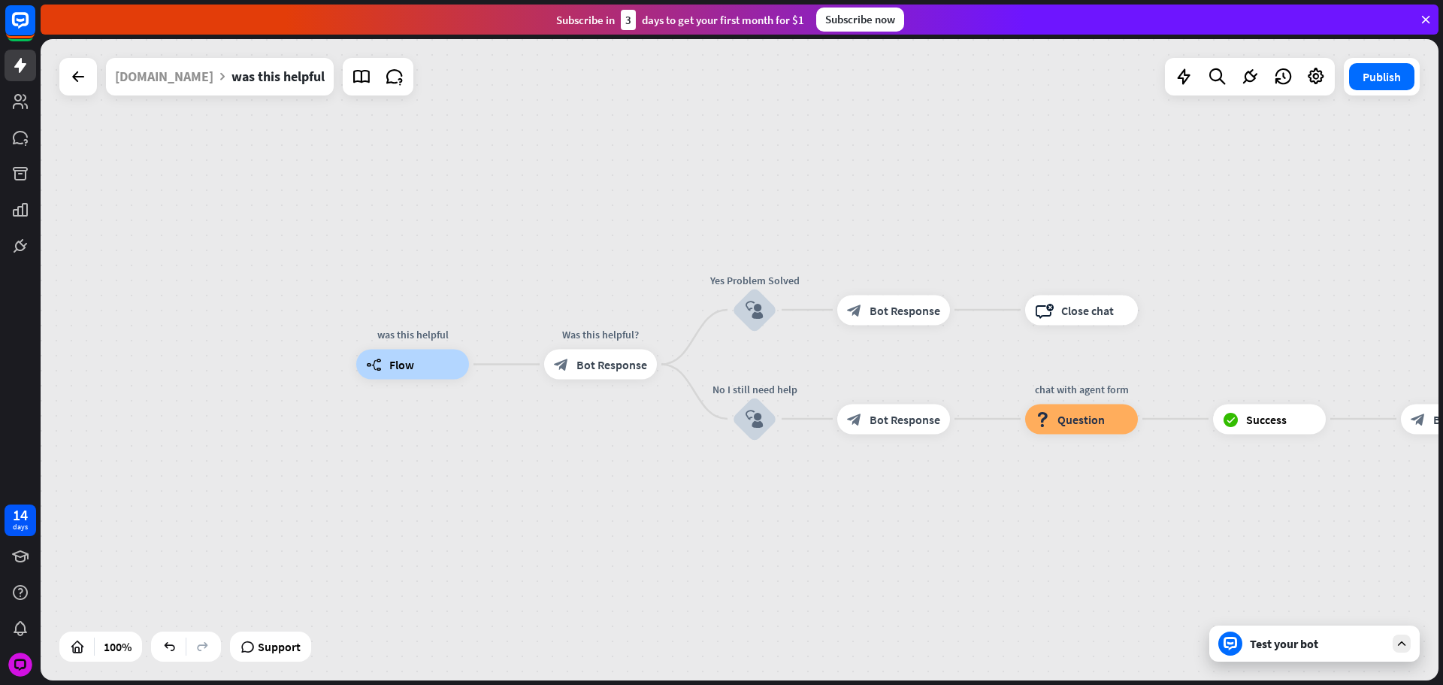
drag, startPoint x: 988, startPoint y: 498, endPoint x: 912, endPoint y: 468, distance: 81.7
click at [849, 503] on div "was this helpful builder_tree Flow Was this helpful? block_bot_response Bot Res…" at bounding box center [1055, 685] width 1398 height 641
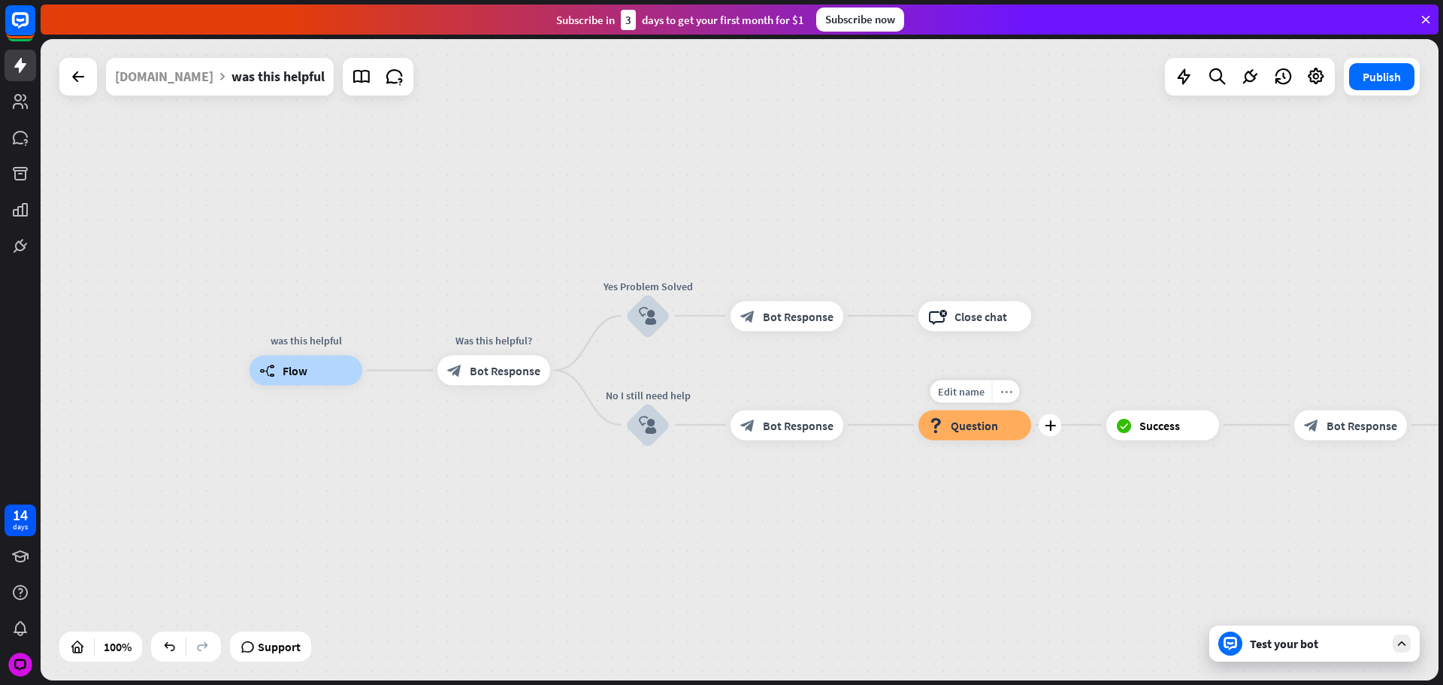
click at [1007, 389] on icon "more_horiz" at bounding box center [1007, 391] width 12 height 11
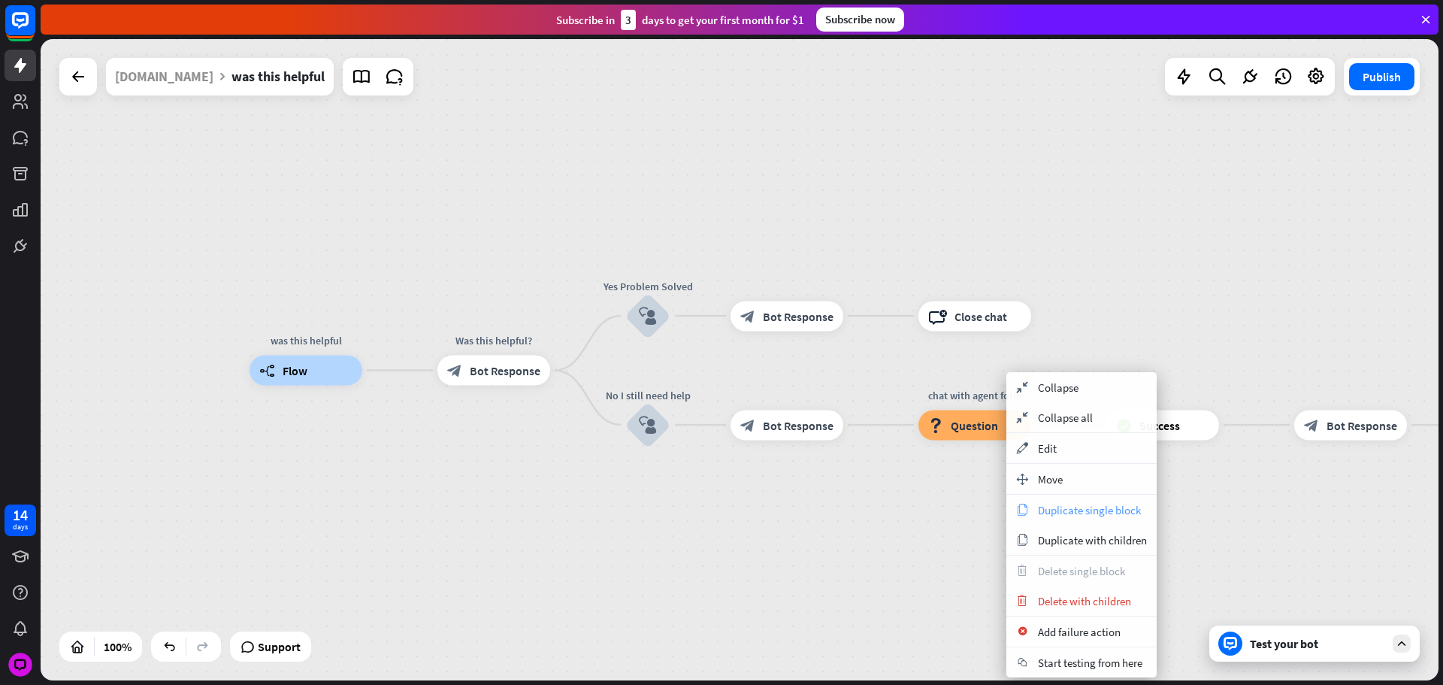
click at [1067, 515] on span "Duplicate single block" at bounding box center [1089, 510] width 103 height 14
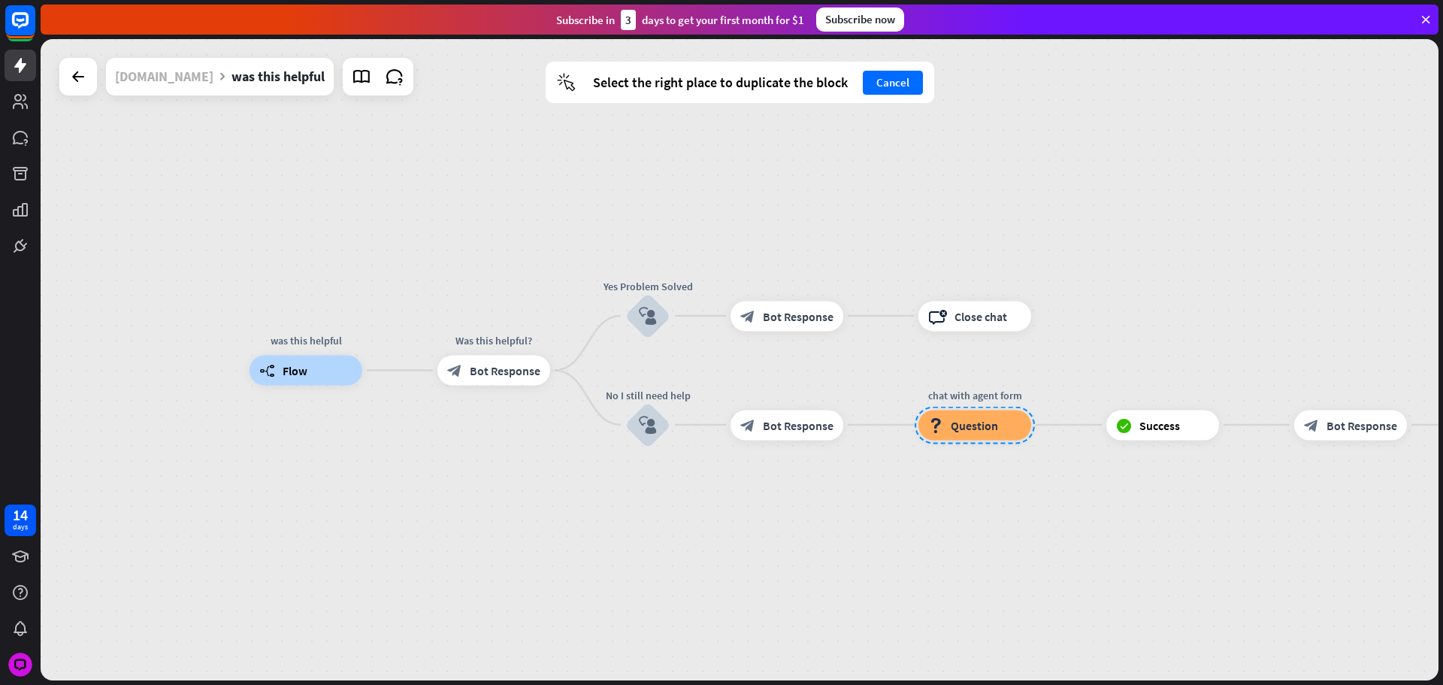
drag, startPoint x: 165, startPoint y: 84, endPoint x: 180, endPoint y: 90, distance: 16.2
click at [165, 84] on div "[DOMAIN_NAME]" at bounding box center [164, 77] width 98 height 38
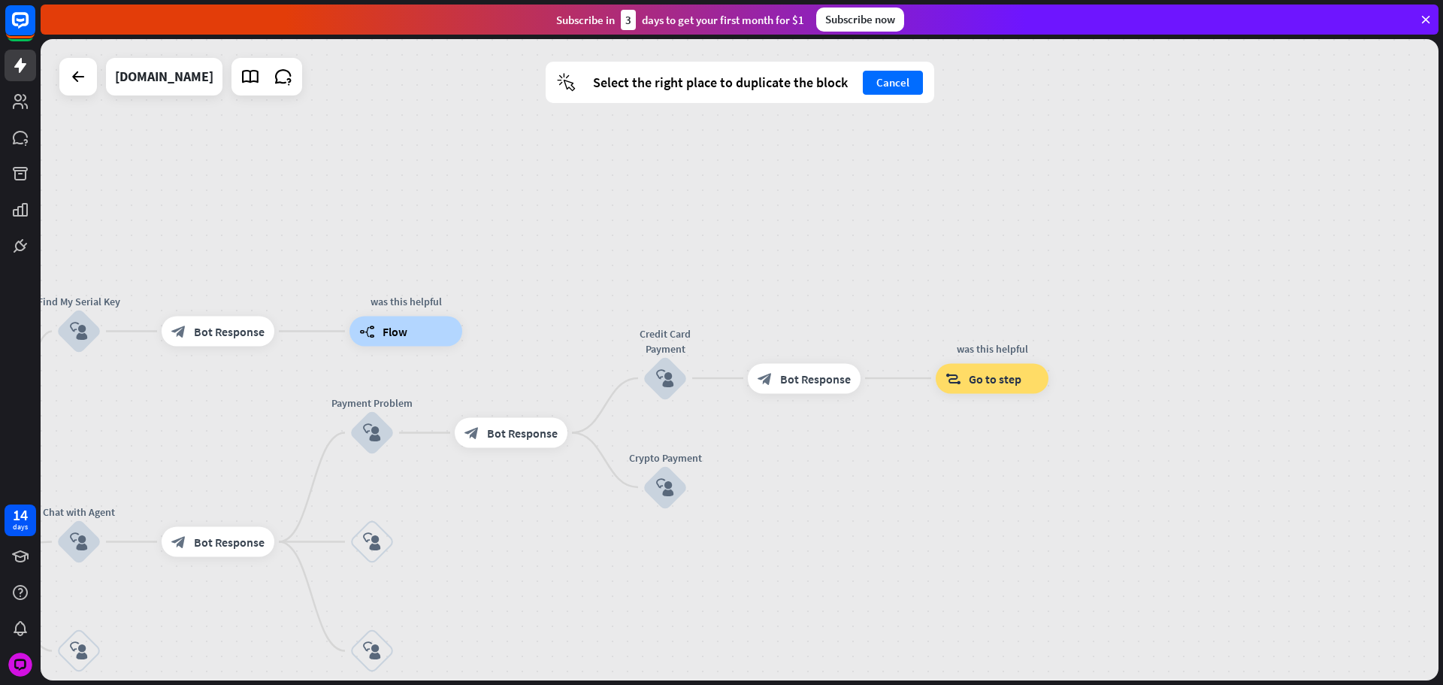
drag, startPoint x: 674, startPoint y: 319, endPoint x: 492, endPoint y: 296, distance: 182.6
click at [535, 287] on div "home_2 Start point Please write your question or select from below. block_bot_r…" at bounding box center [740, 359] width 1398 height 641
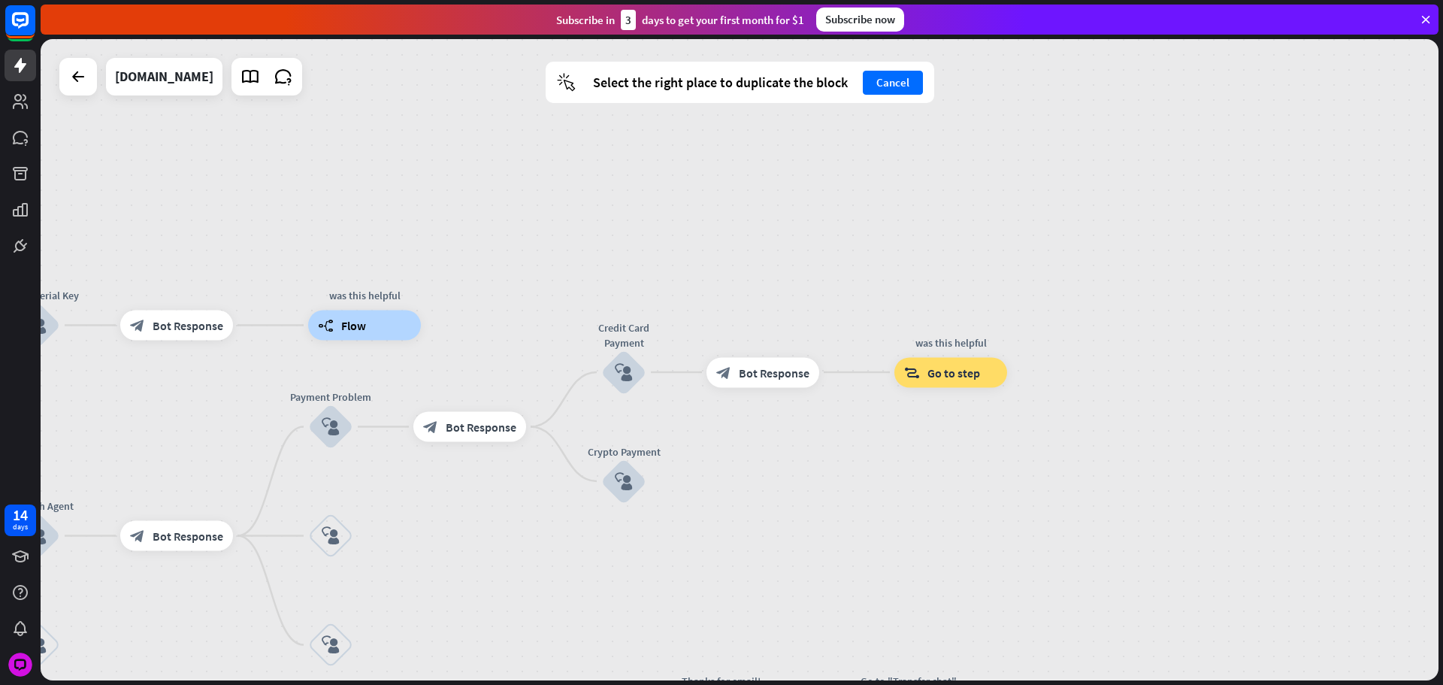
click at [367, 326] on div "builder_tree Flow" at bounding box center [364, 325] width 113 height 30
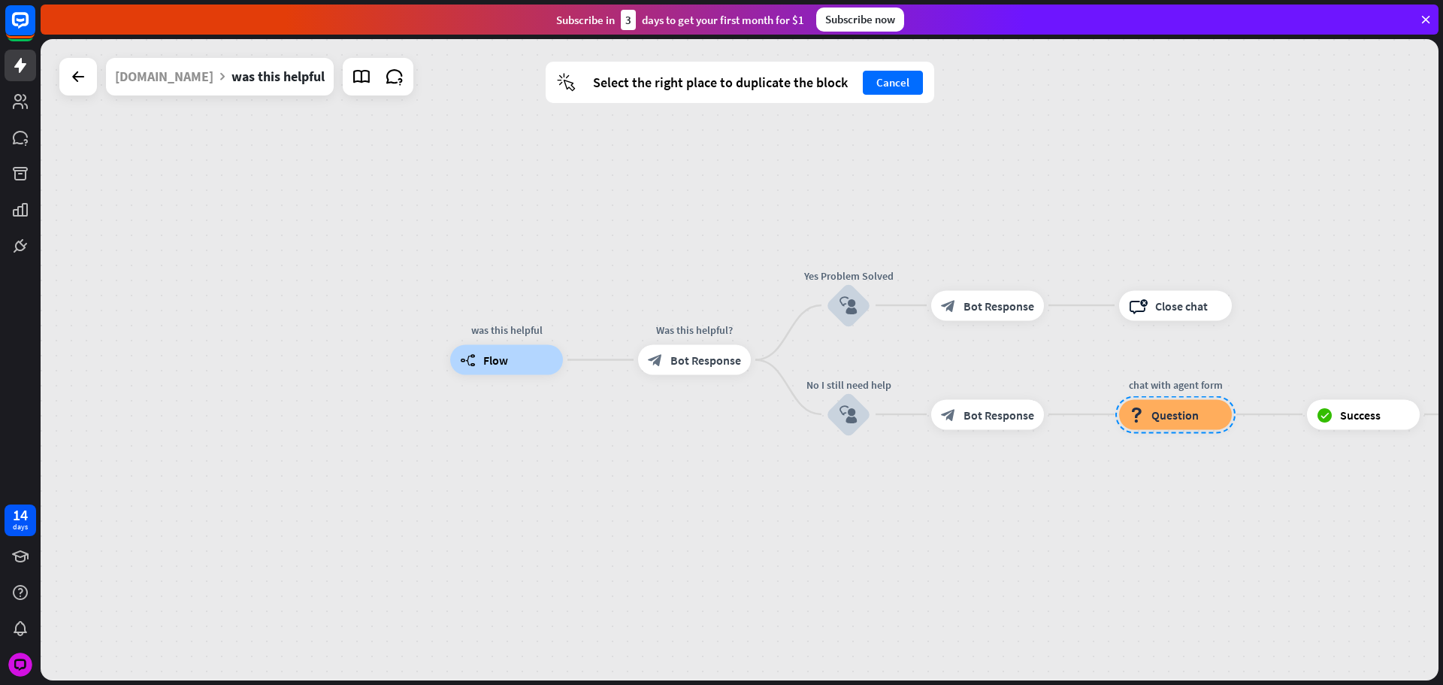
drag, startPoint x: 1003, startPoint y: 542, endPoint x: 810, endPoint y: 533, distance: 192.7
click at [813, 533] on div "was this helpful builder_tree Flow Was this helpful? block_bot_response Bot Res…" at bounding box center [1149, 680] width 1398 height 641
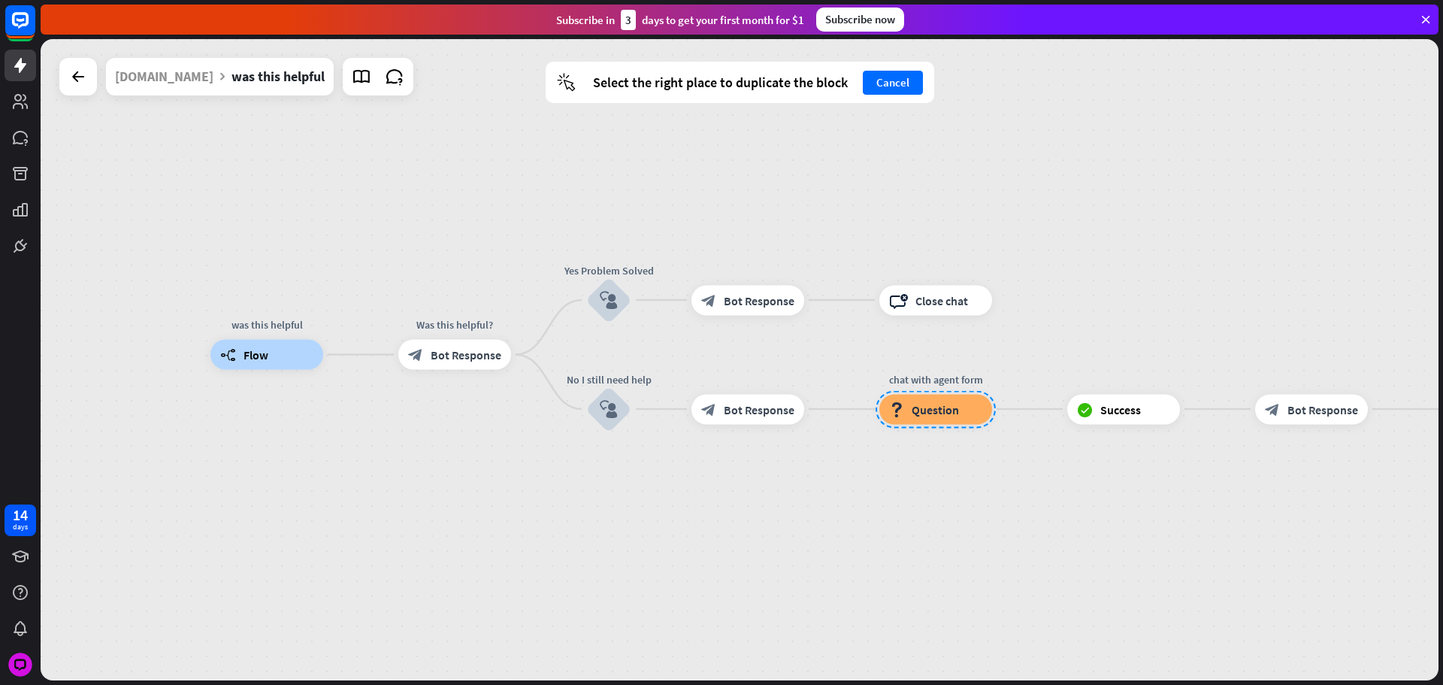
drag, startPoint x: 989, startPoint y: 515, endPoint x: 733, endPoint y: 525, distance: 256.6
click at [734, 534] on div "was this helpful builder_tree Flow Was this helpful? block_bot_response Bot Res…" at bounding box center [909, 675] width 1398 height 641
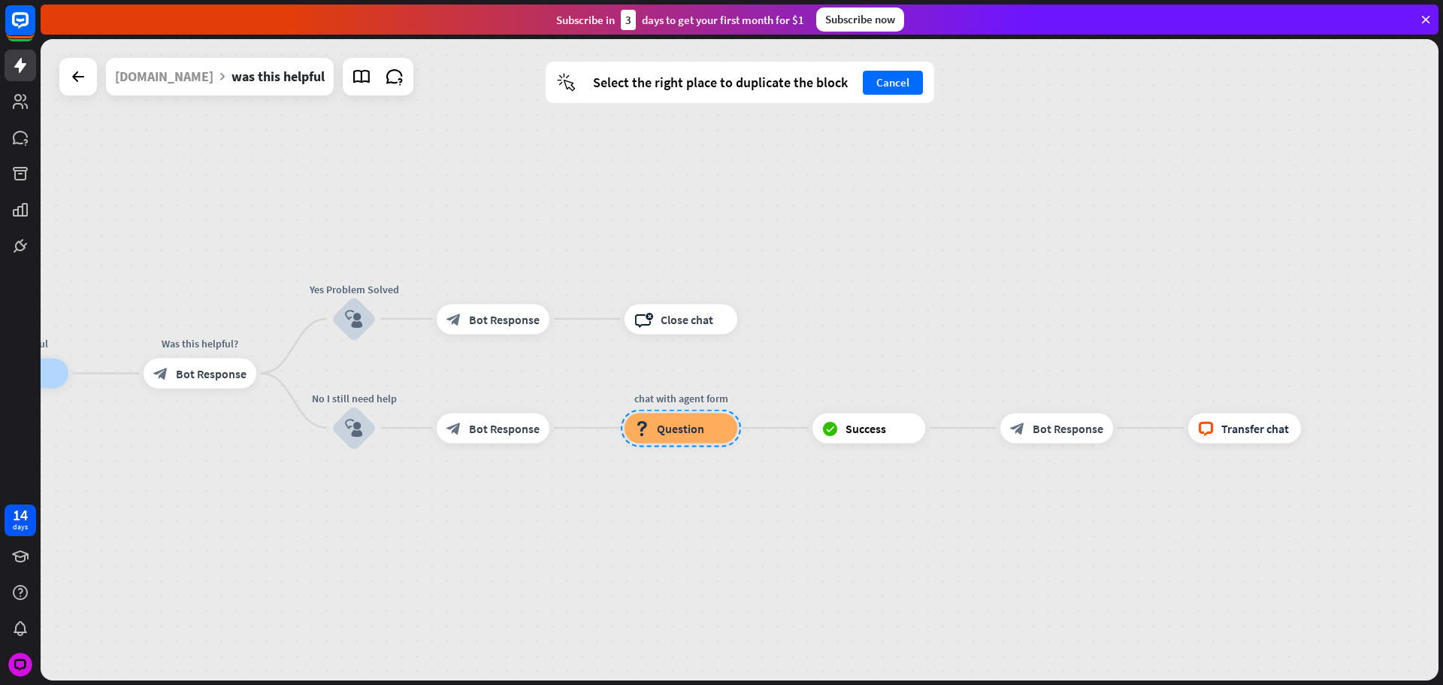
click at [748, 486] on div "was this helpful builder_tree Flow Was this helpful? block_bot_response Bot Res…" at bounding box center [655, 694] width 1398 height 641
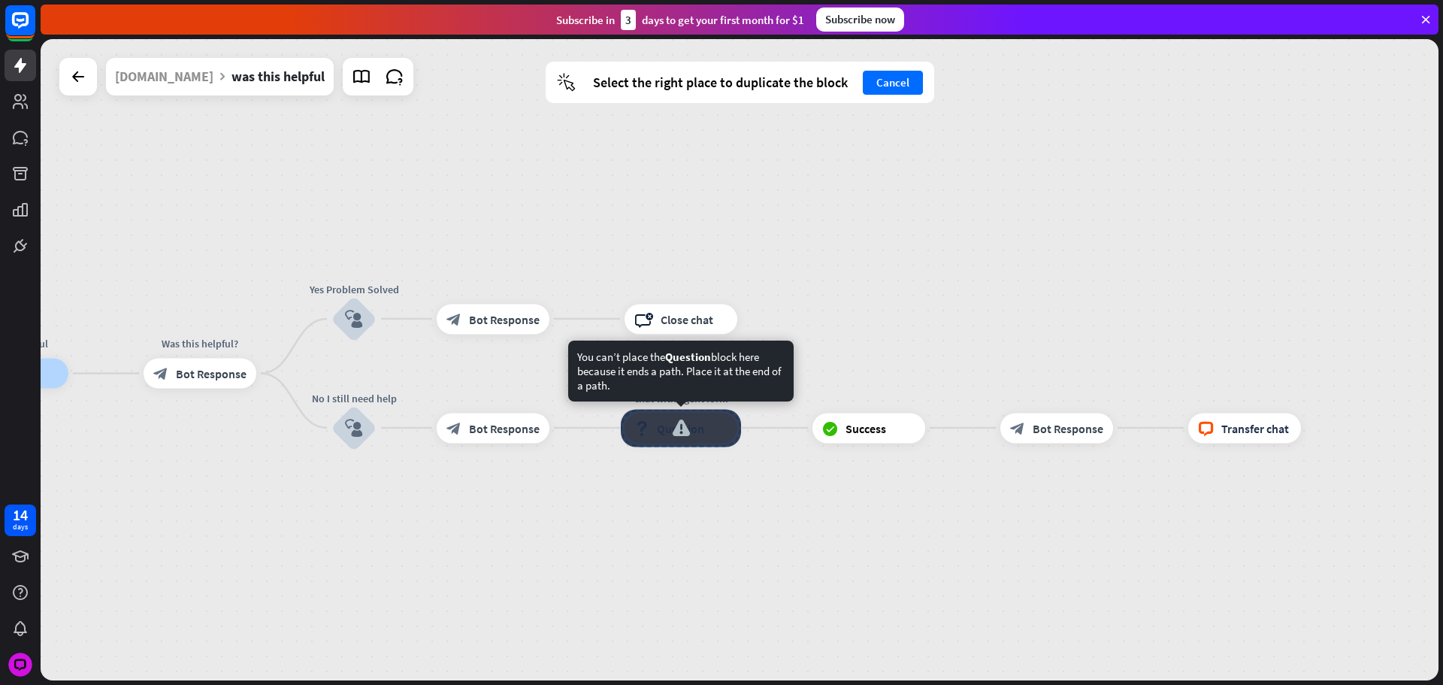
click at [713, 435] on div at bounding box center [681, 428] width 120 height 38
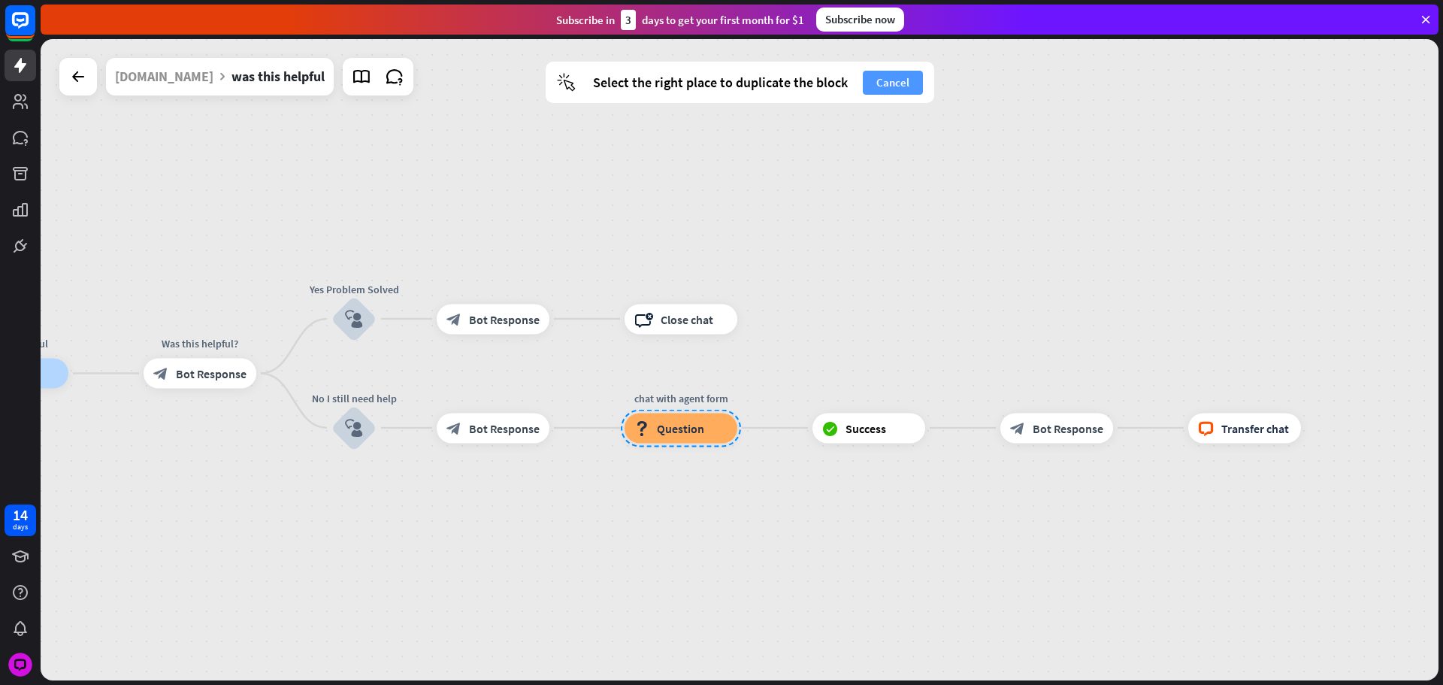
click at [887, 84] on button "Cancel" at bounding box center [893, 83] width 60 height 24
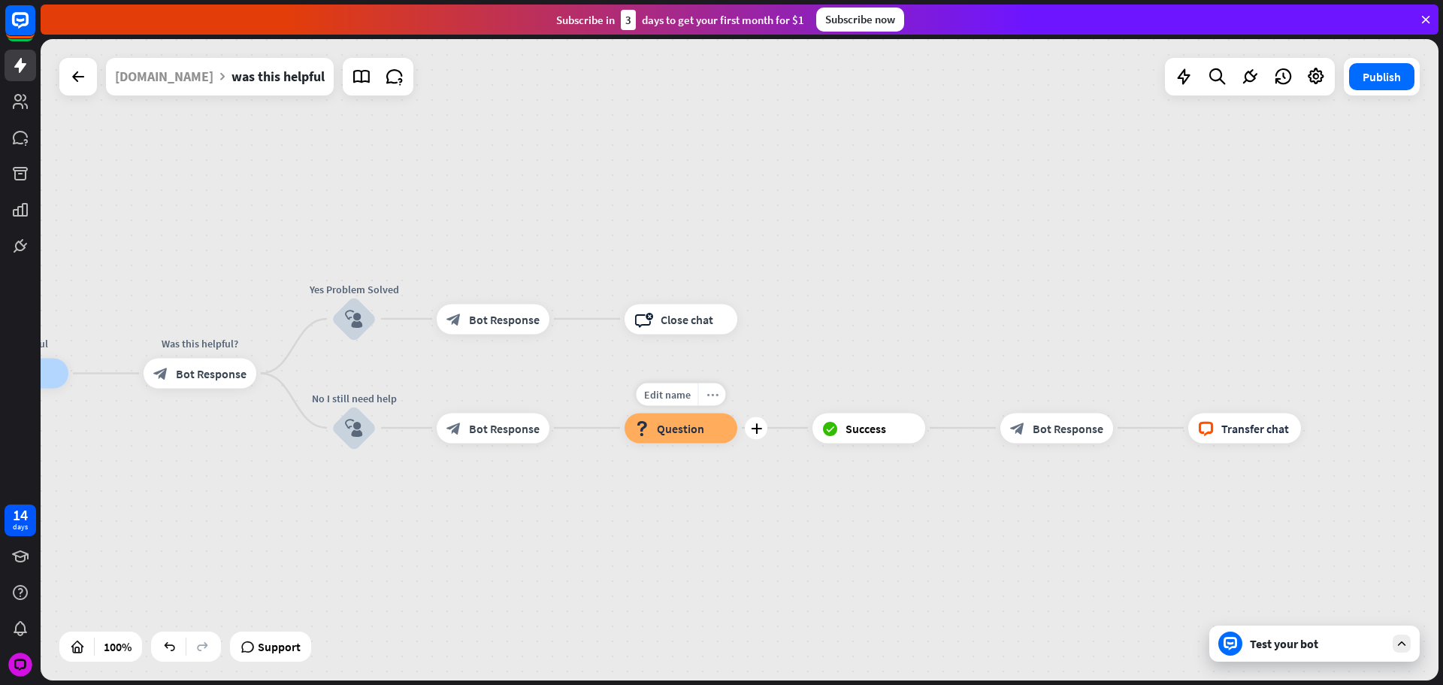
click at [702, 386] on div "more_horiz" at bounding box center [712, 394] width 28 height 23
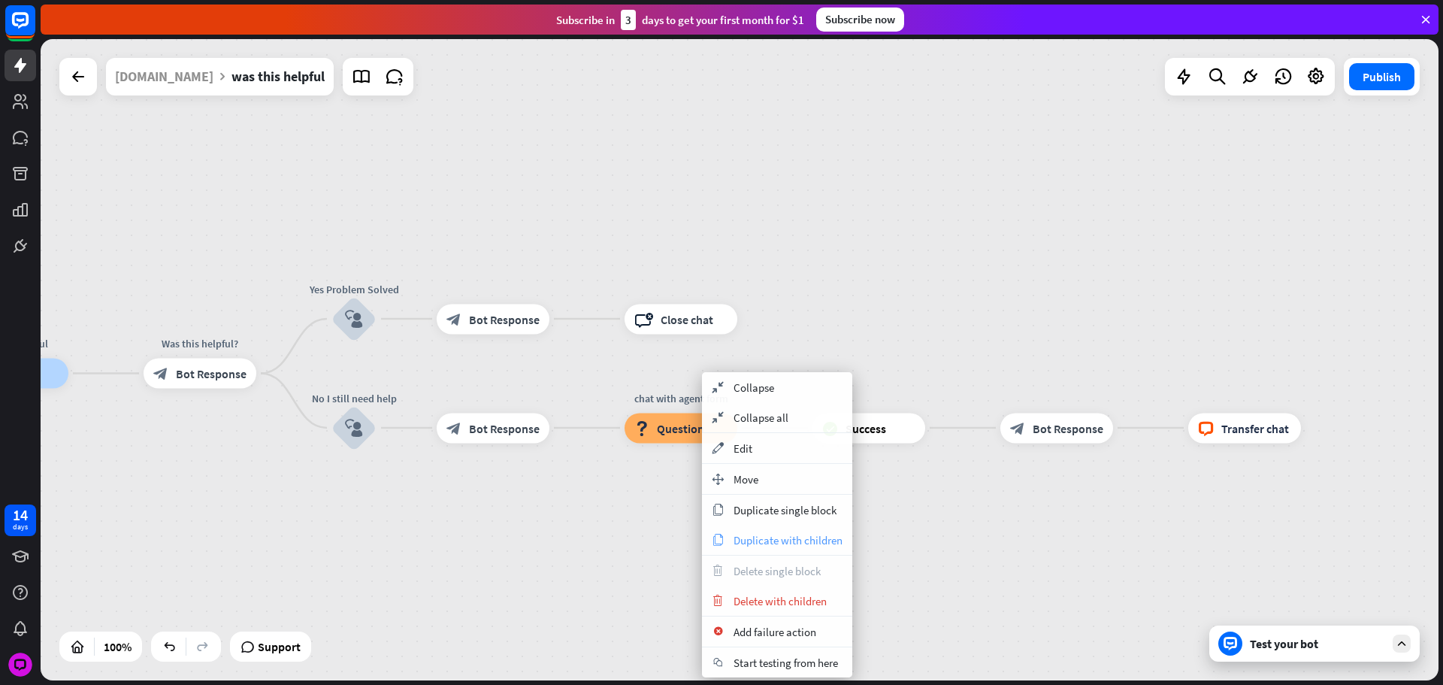
click at [828, 542] on span "Duplicate with children" at bounding box center [788, 540] width 109 height 14
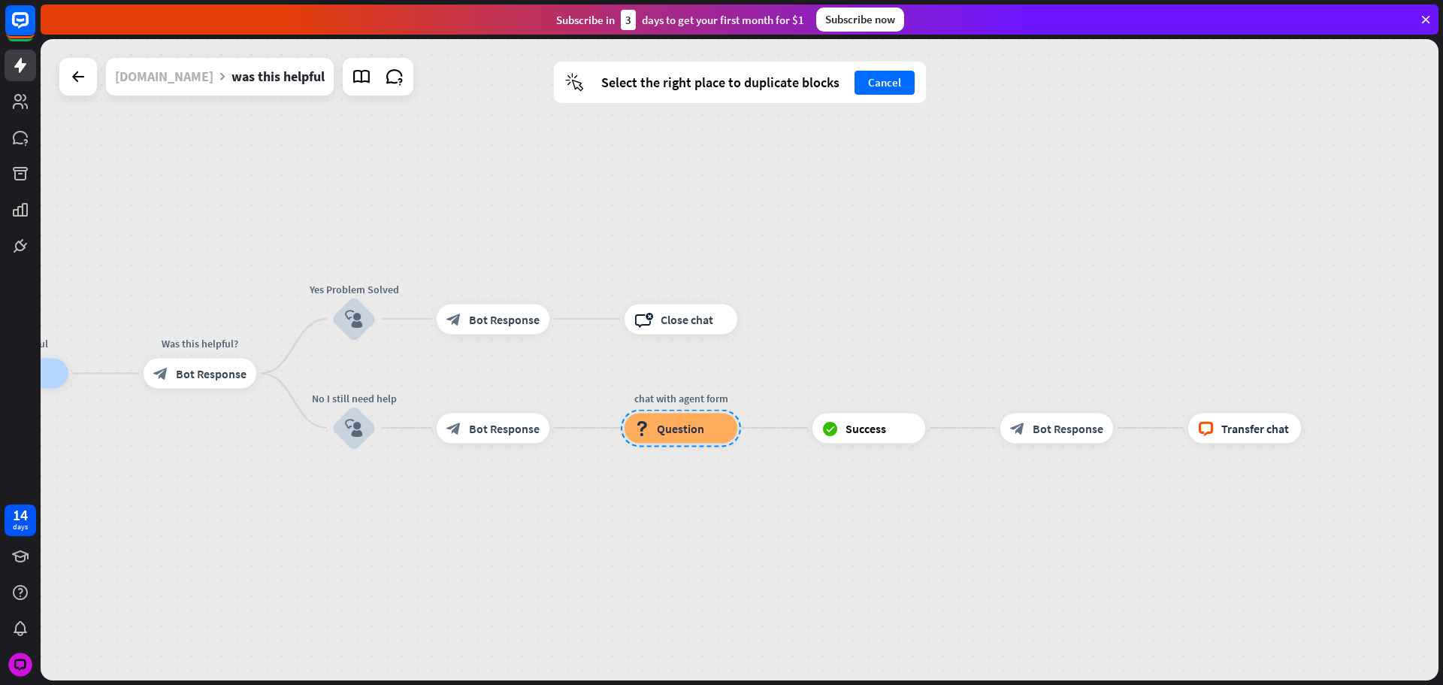
click at [200, 73] on div "[DOMAIN_NAME]" at bounding box center [164, 77] width 98 height 38
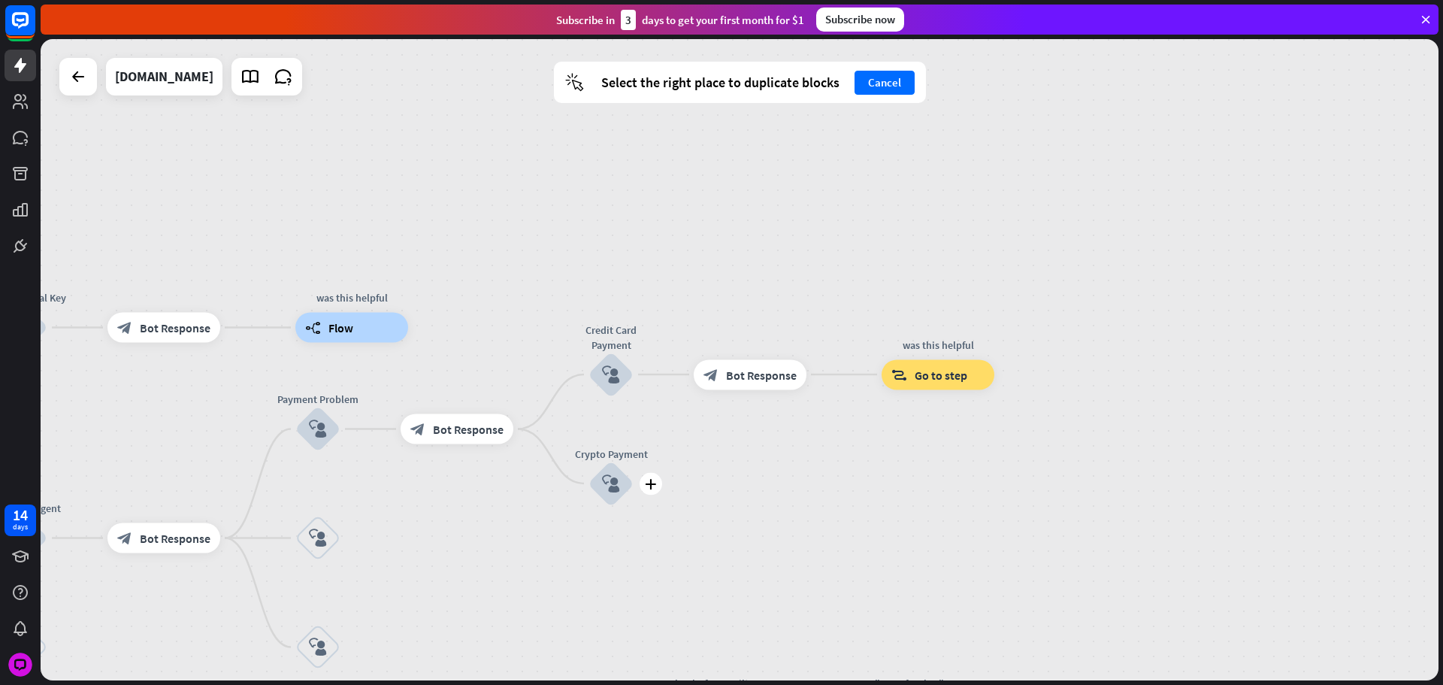
drag, startPoint x: 590, startPoint y: 505, endPoint x: 561, endPoint y: 489, distance: 33.7
click at [589, 501] on div "plus Crypto Payment block_user_input" at bounding box center [611, 483] width 45 height 45
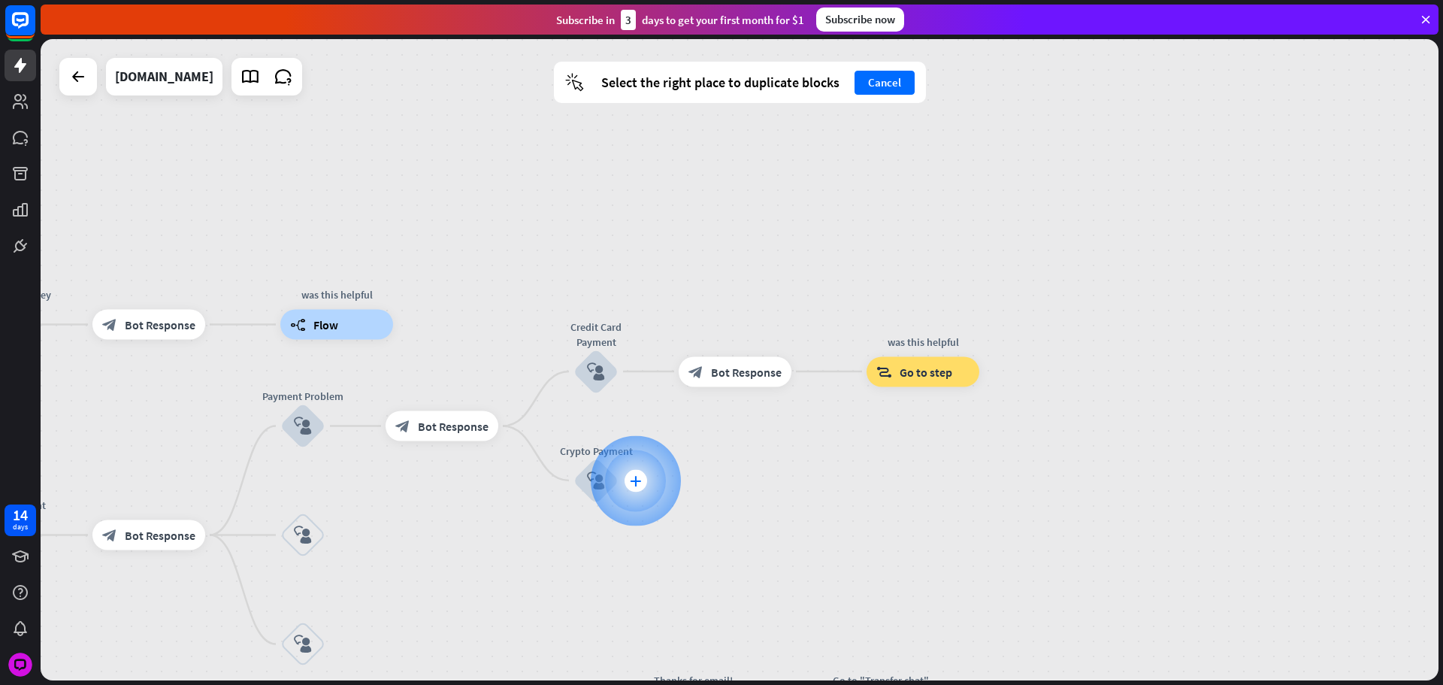
click at [631, 469] on div at bounding box center [636, 480] width 90 height 90
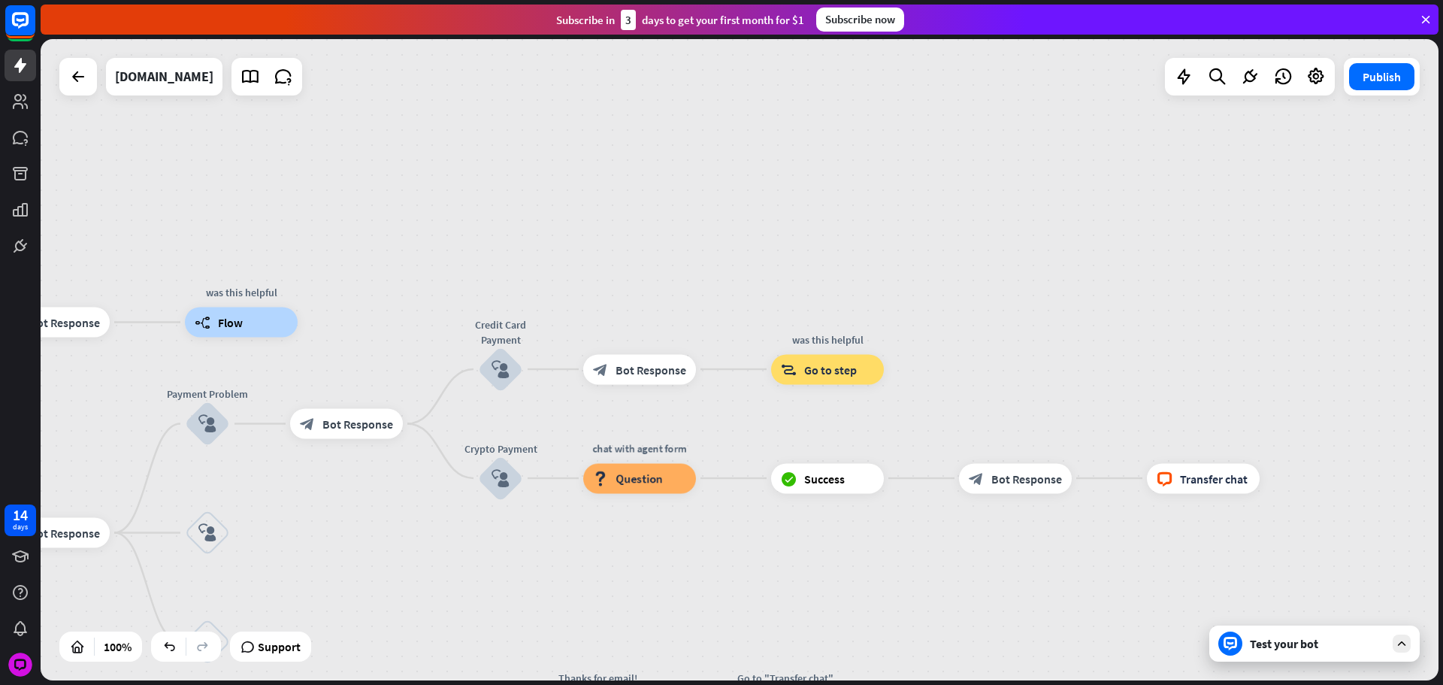
drag, startPoint x: 686, startPoint y: 550, endPoint x: 583, endPoint y: 516, distance: 107.7
click at [634, 542] on div "home_2 Start point Please write your question or select from below. block_bot_r…" at bounding box center [740, 359] width 1398 height 641
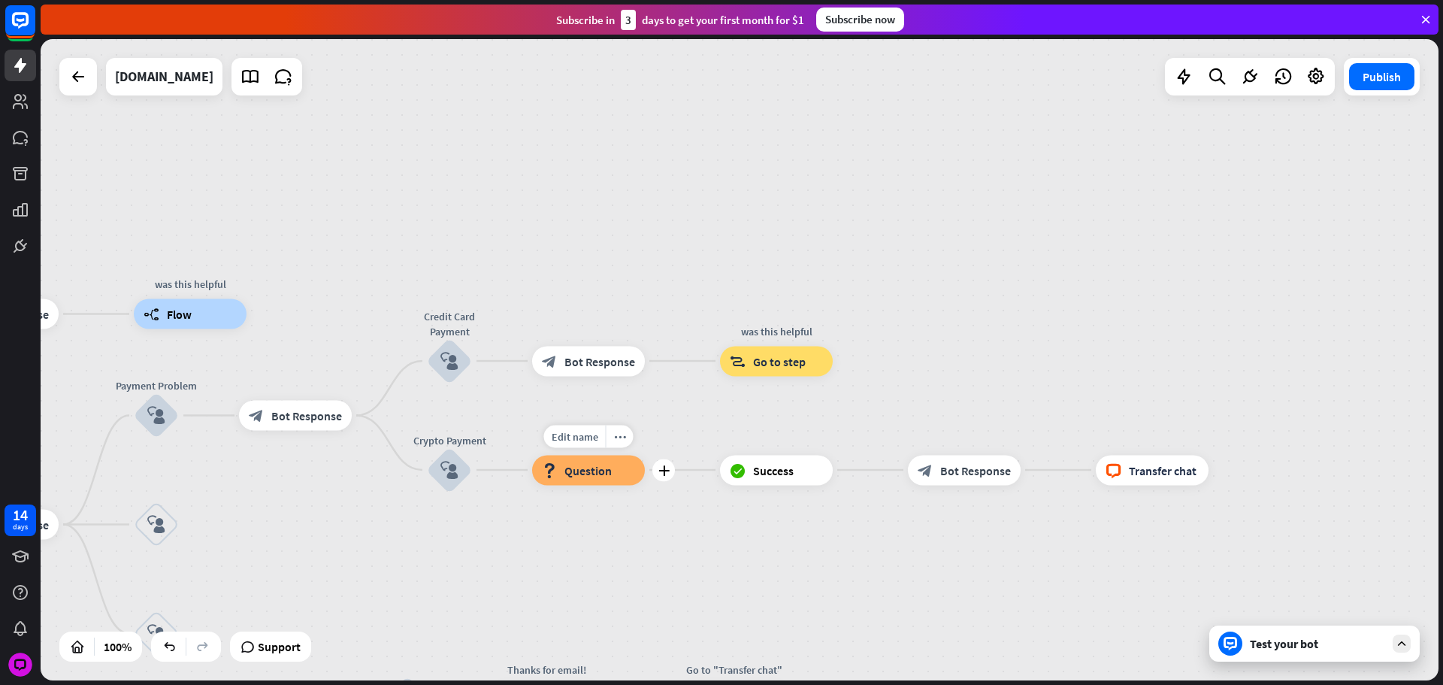
click at [553, 462] on div "block_question Question" at bounding box center [588, 470] width 113 height 30
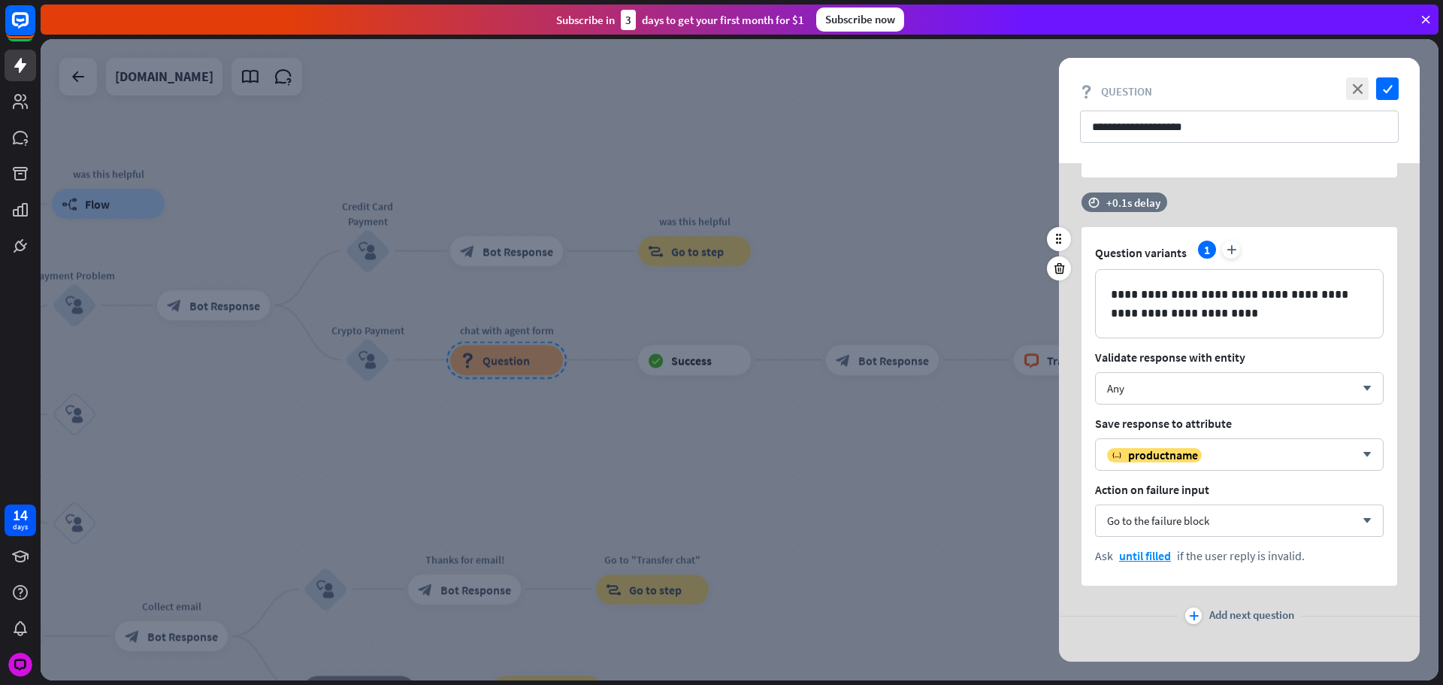
scroll to position [1584, 0]
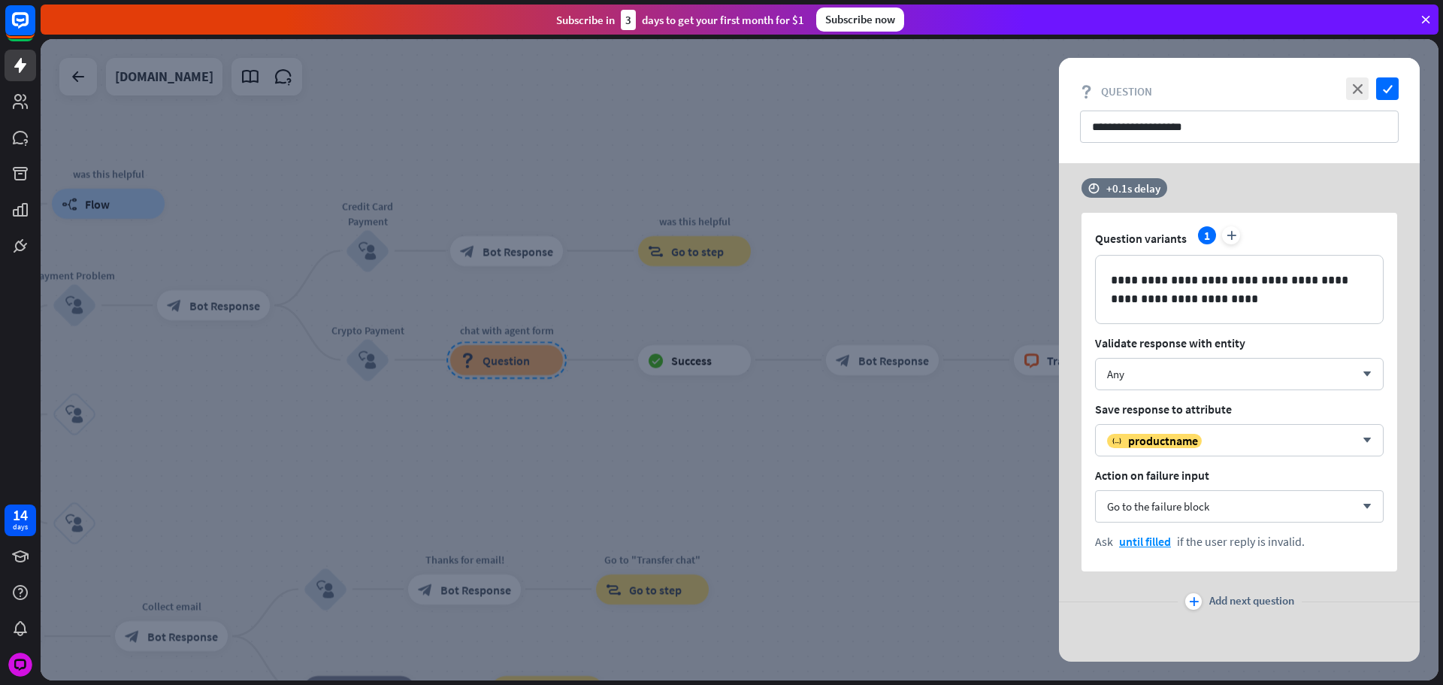
click at [1226, 607] on span "Add next question" at bounding box center [1252, 601] width 85 height 17
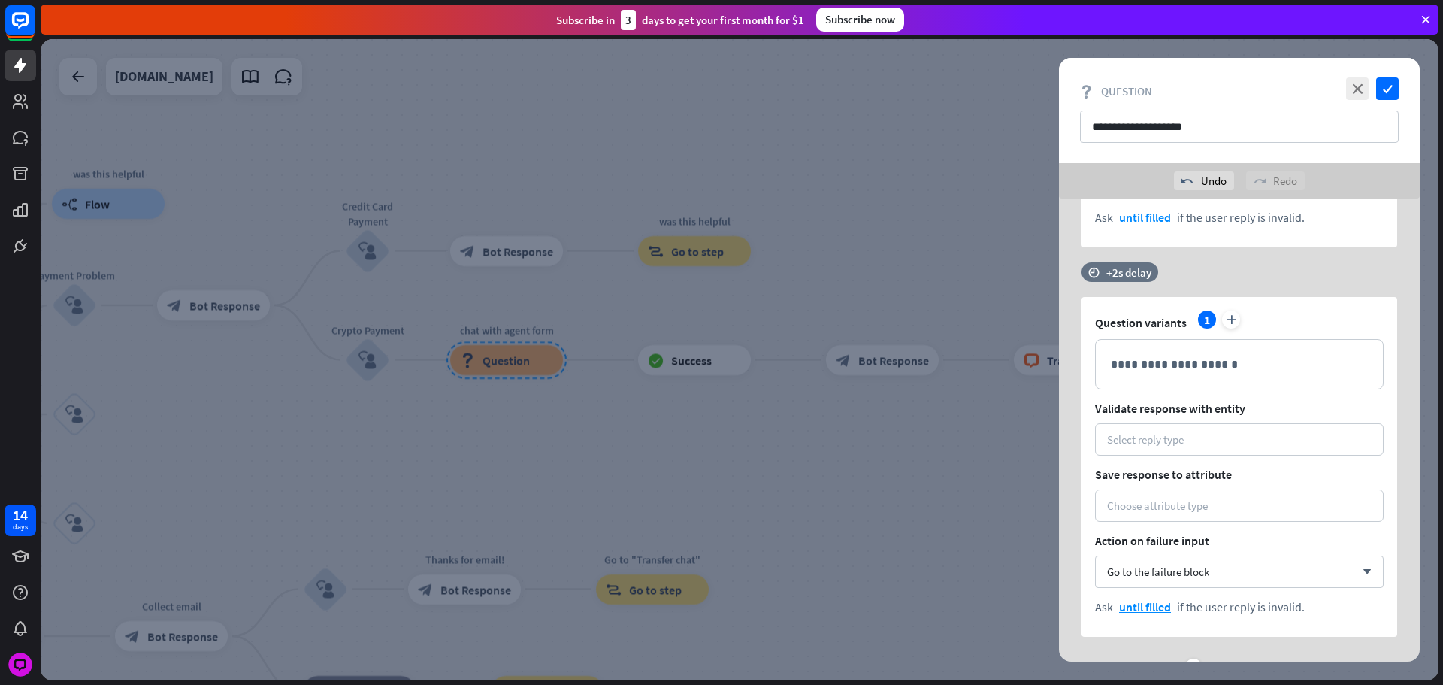
scroll to position [1960, 0]
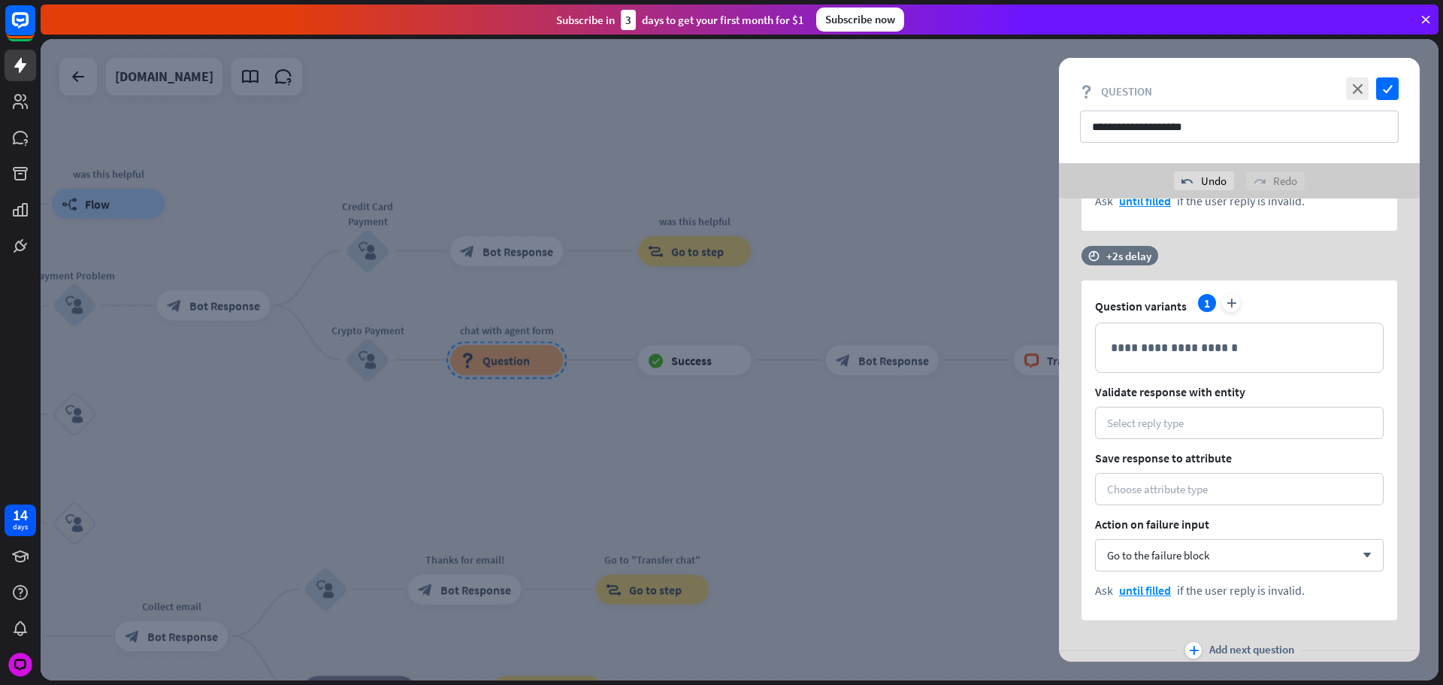
click at [712, 385] on div at bounding box center [740, 359] width 1398 height 641
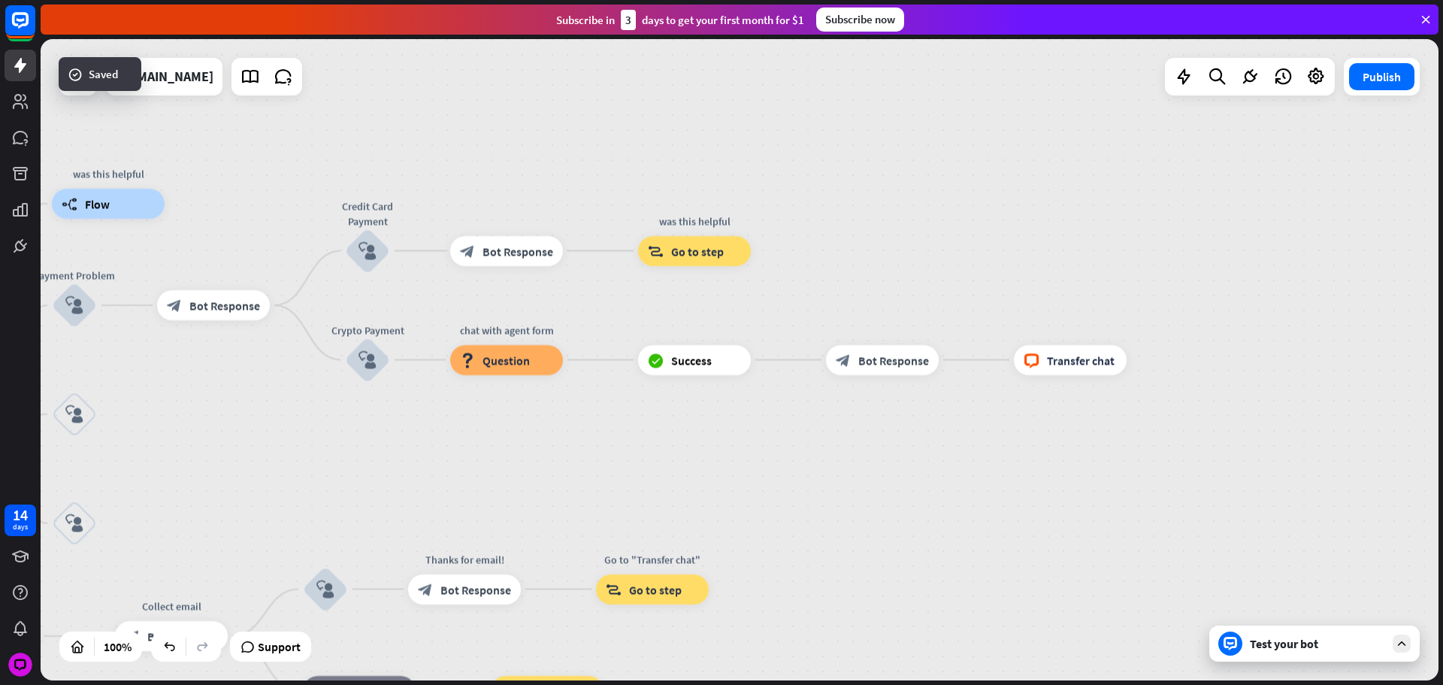
drag, startPoint x: 810, startPoint y: 489, endPoint x: 940, endPoint y: 515, distance: 131.9
click at [932, 515] on div "home_2 Start point Please write your question or select from below. block_bot_r…" at bounding box center [740, 359] width 1398 height 641
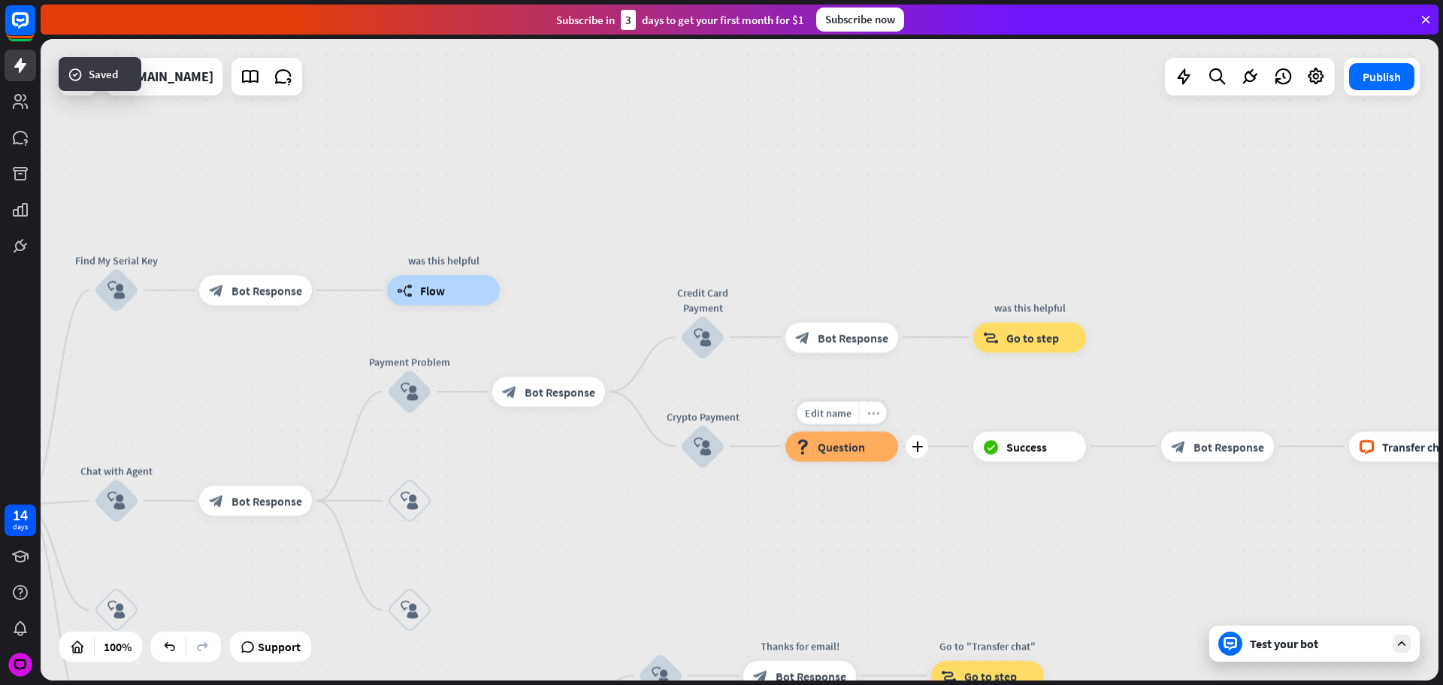
click at [874, 418] on icon "more_horiz" at bounding box center [874, 412] width 12 height 11
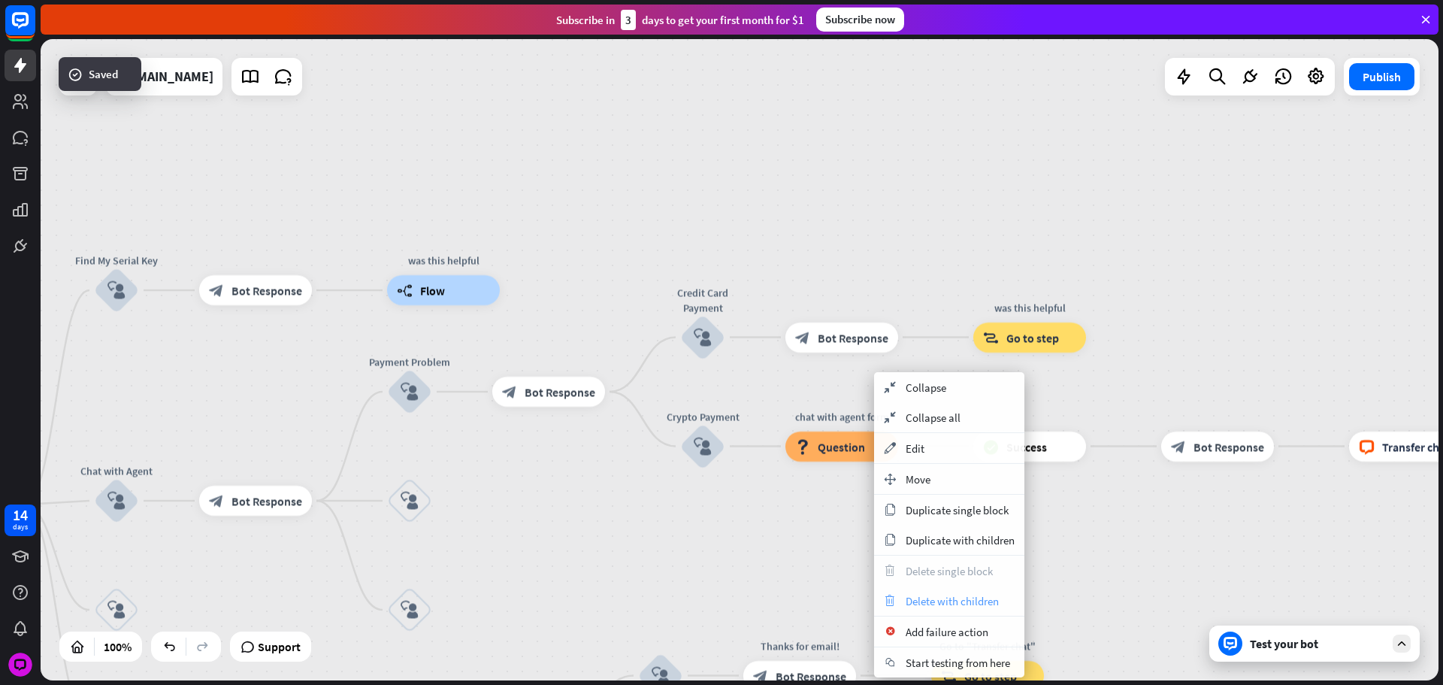
click at [974, 596] on span "Delete with children" at bounding box center [952, 601] width 93 height 14
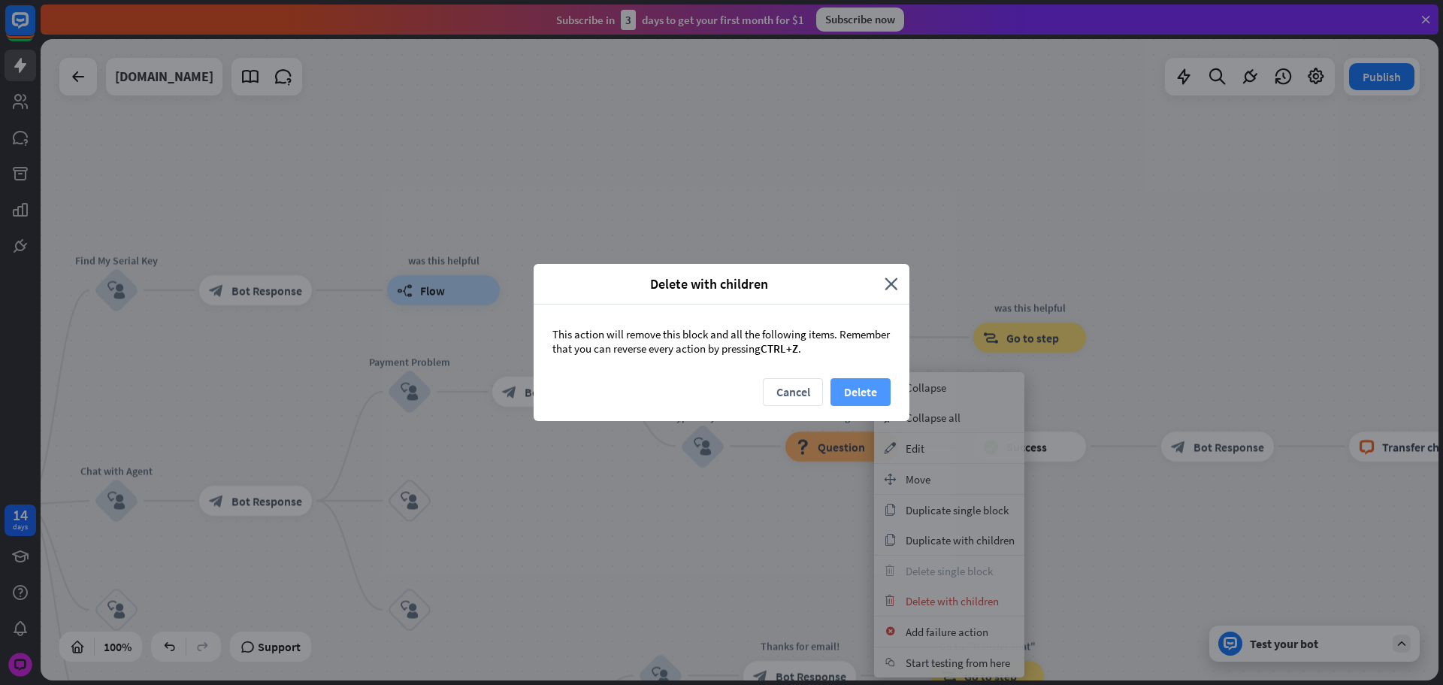
click at [850, 395] on button "Delete" at bounding box center [861, 392] width 60 height 28
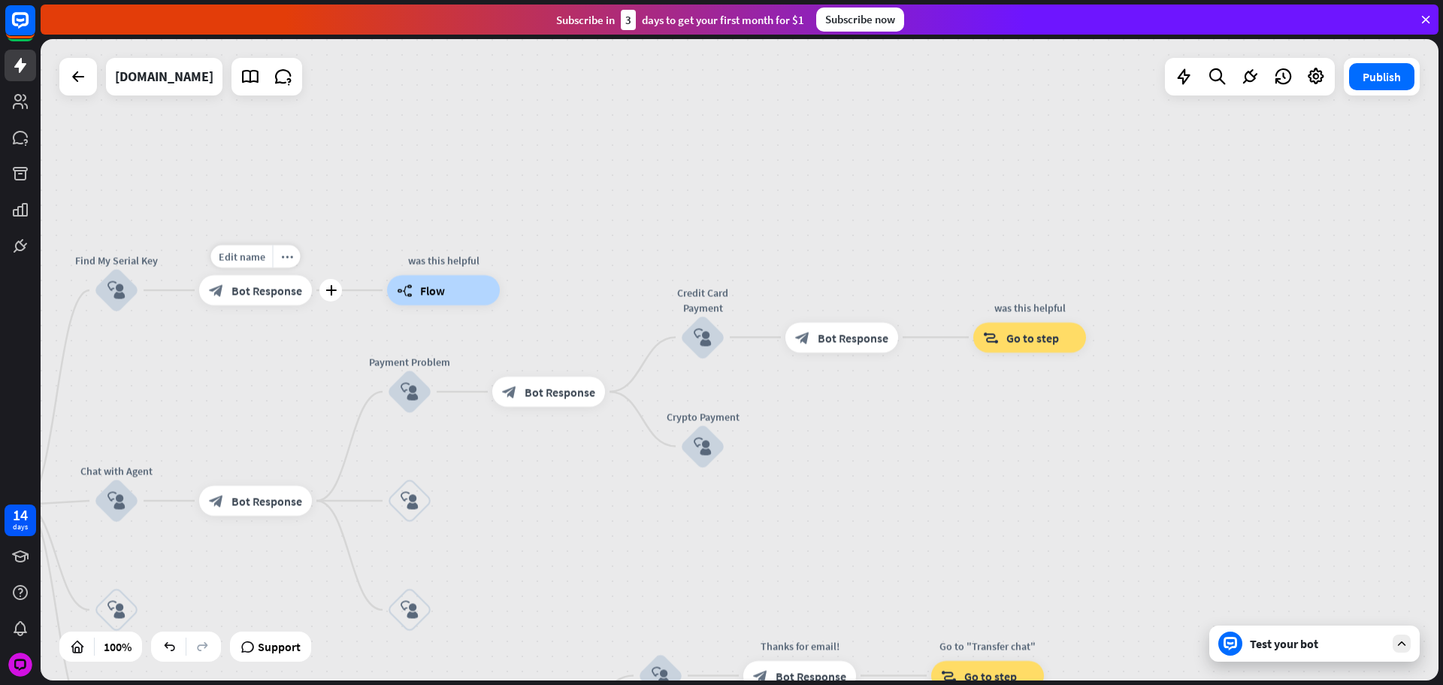
click at [272, 282] on div "block_bot_response Bot Response" at bounding box center [255, 290] width 113 height 30
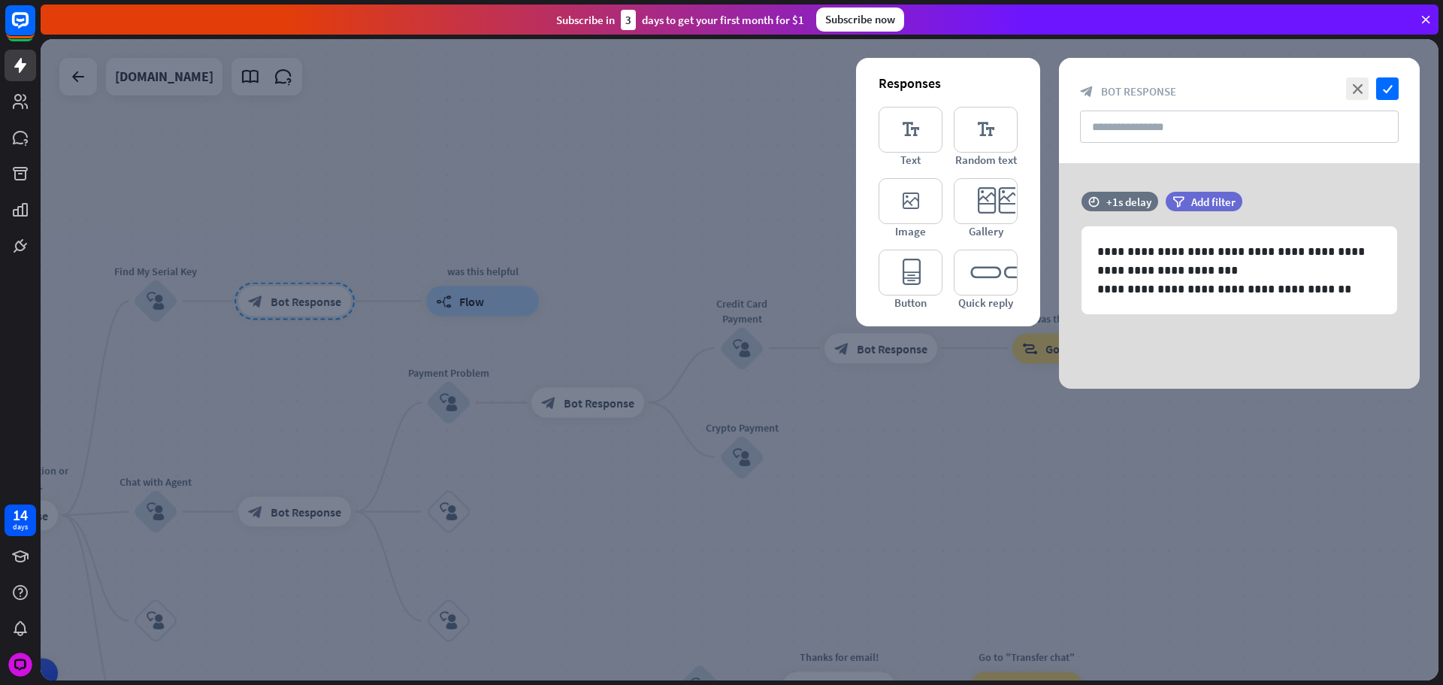
drag, startPoint x: 473, startPoint y: 329, endPoint x: 541, endPoint y: 344, distance: 70.0
click at [474, 329] on div at bounding box center [740, 359] width 1398 height 641
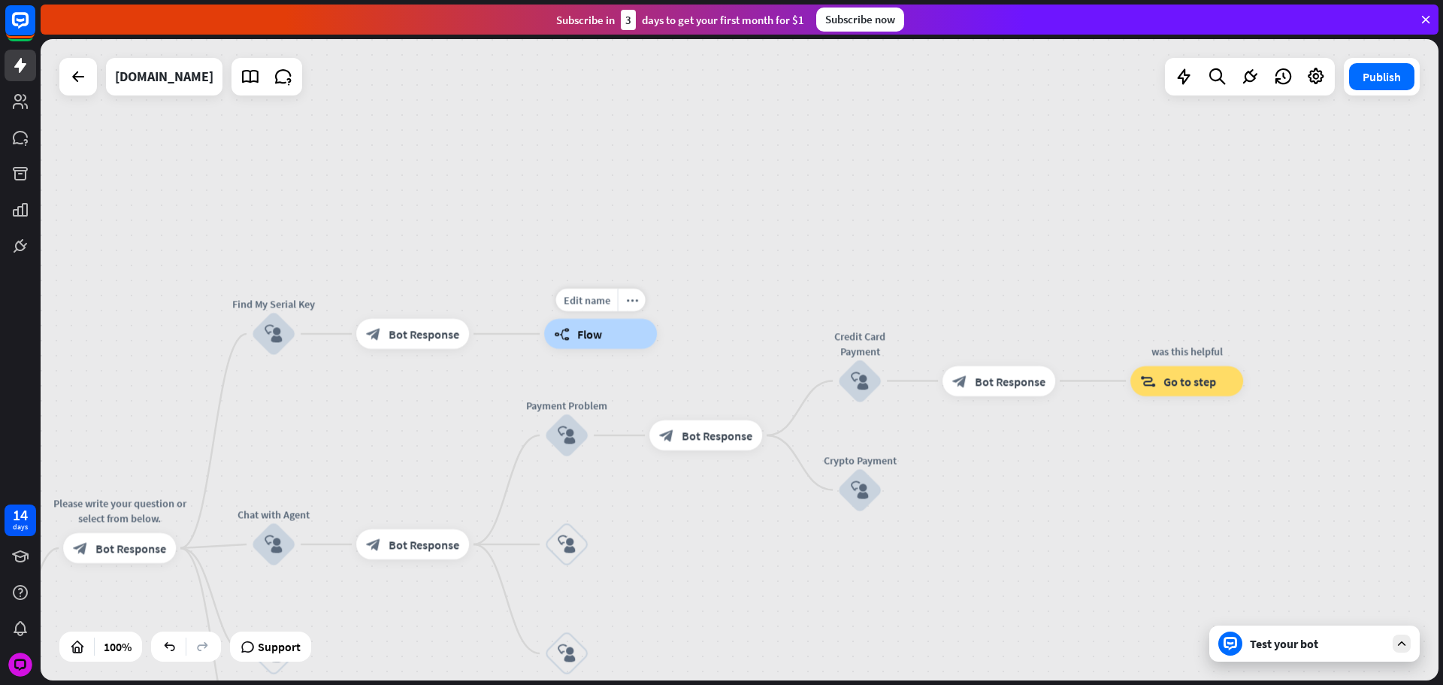
click at [651, 347] on div "builder_tree Flow" at bounding box center [600, 334] width 113 height 30
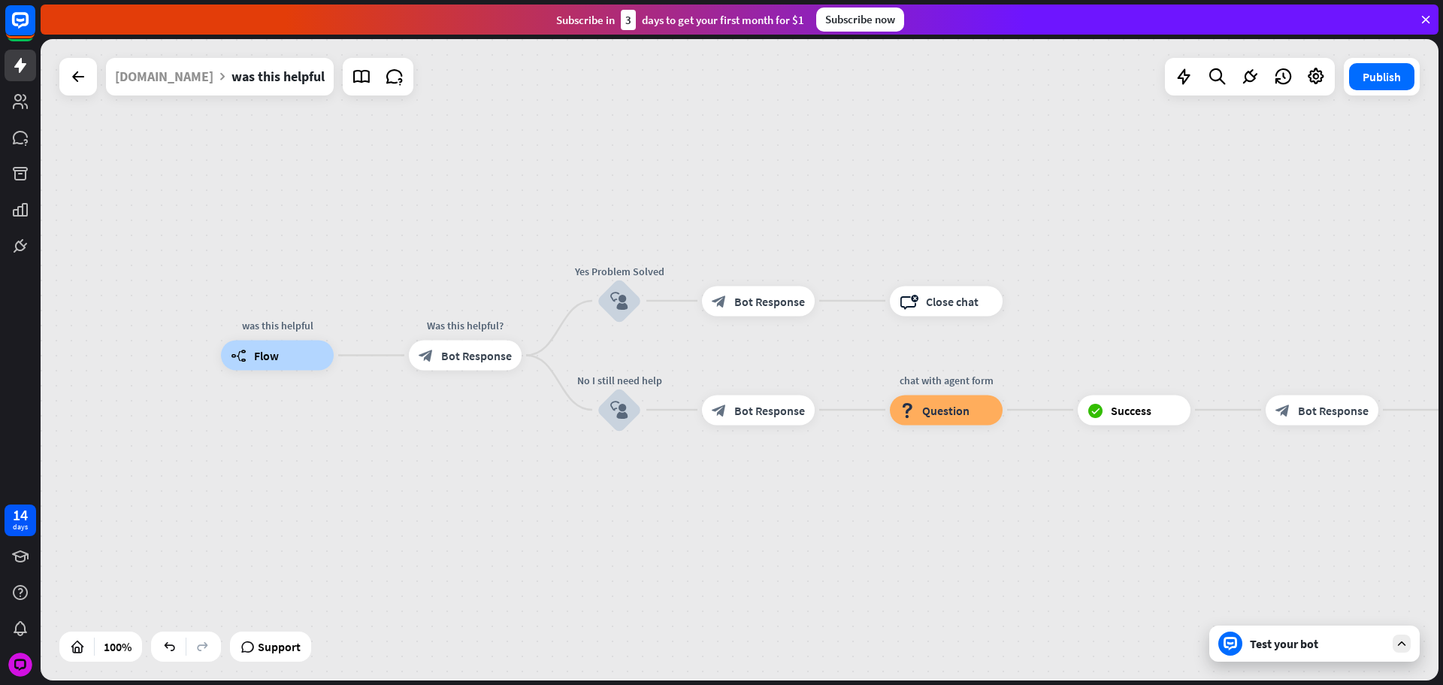
drag, startPoint x: 805, startPoint y: 493, endPoint x: 568, endPoint y: 450, distance: 240.8
click at [502, 480] on div "was this helpful builder_tree Flow Was this helpful? block_bot_response Bot Res…" at bounding box center [920, 676] width 1398 height 641
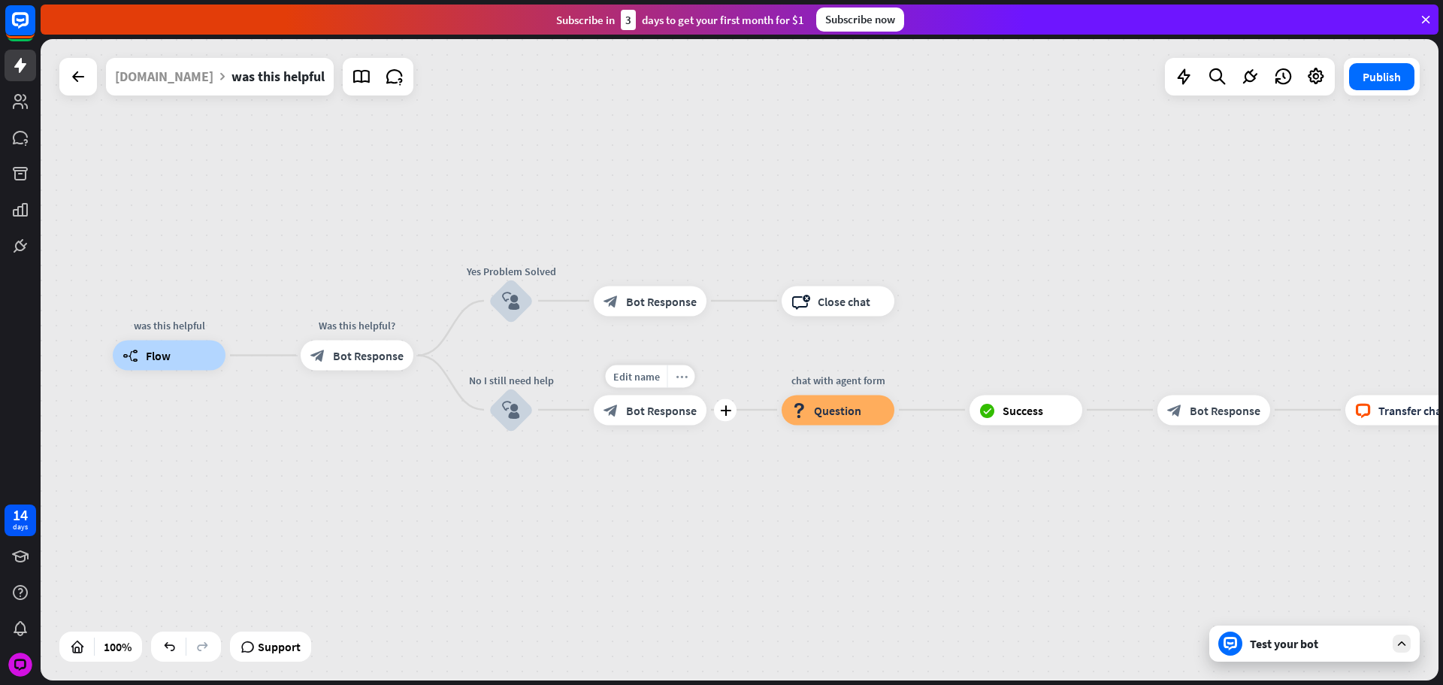
click at [666, 377] on div "Edit name" at bounding box center [637, 376] width 62 height 23
click at [698, 316] on div "block_bot_response Bot Response" at bounding box center [650, 301] width 113 height 30
click at [680, 386] on div "more_horiz" at bounding box center [682, 376] width 28 height 23
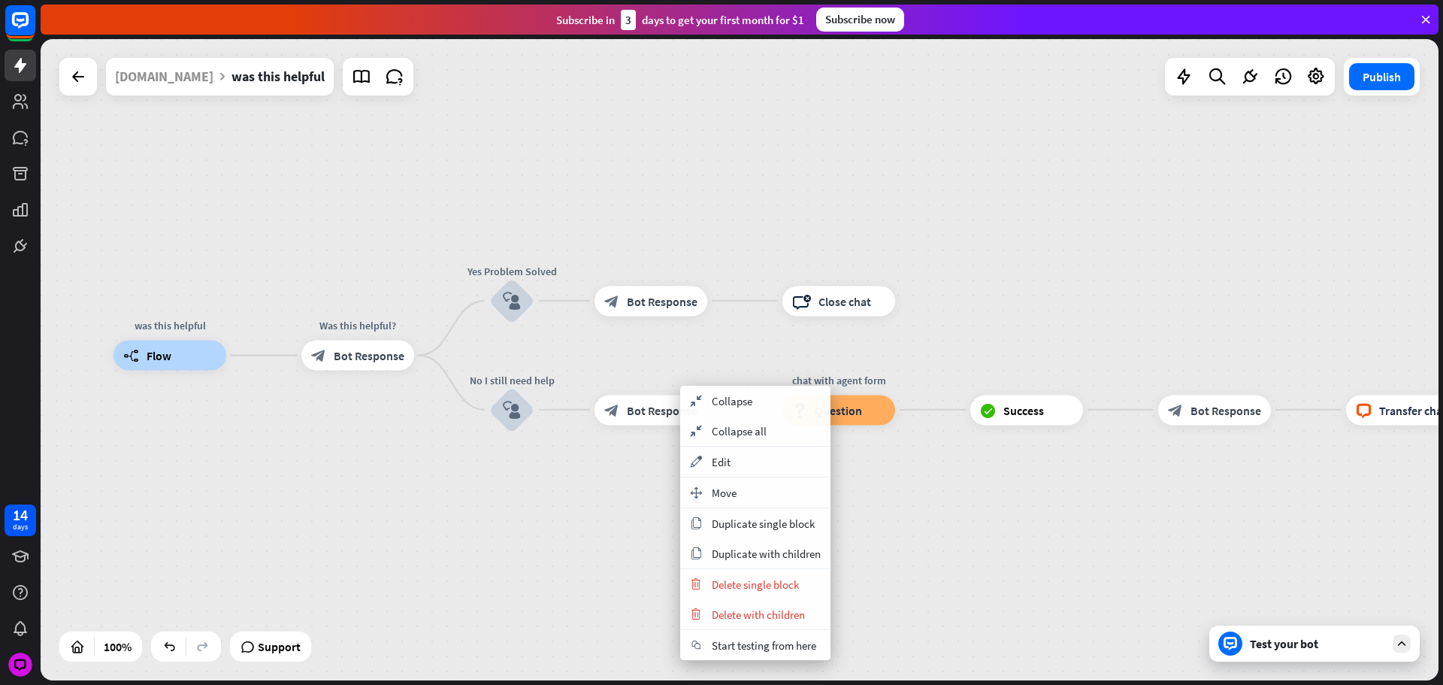
drag, startPoint x: 756, startPoint y: 550, endPoint x: 661, endPoint y: 473, distance: 122.5
click at [756, 550] on span "Duplicate with children" at bounding box center [766, 554] width 109 height 14
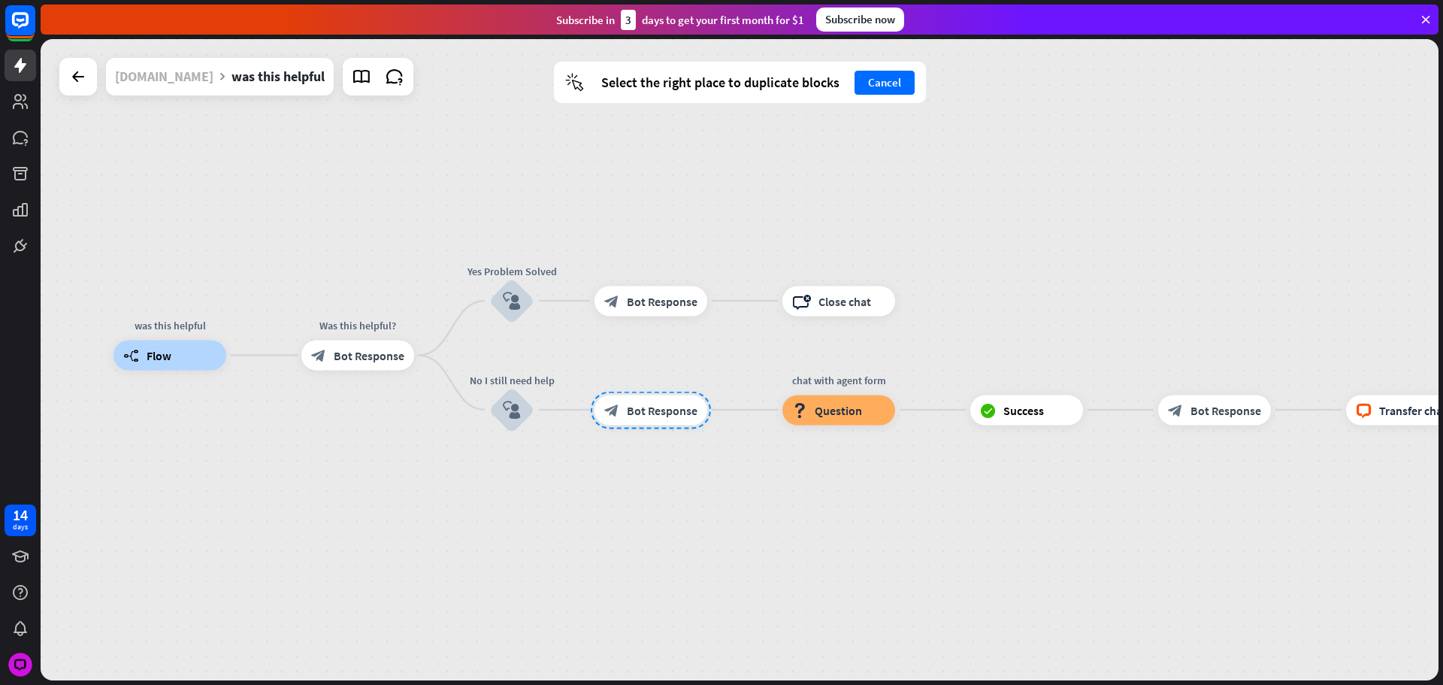
click at [190, 74] on div "[DOMAIN_NAME]" at bounding box center [164, 77] width 98 height 38
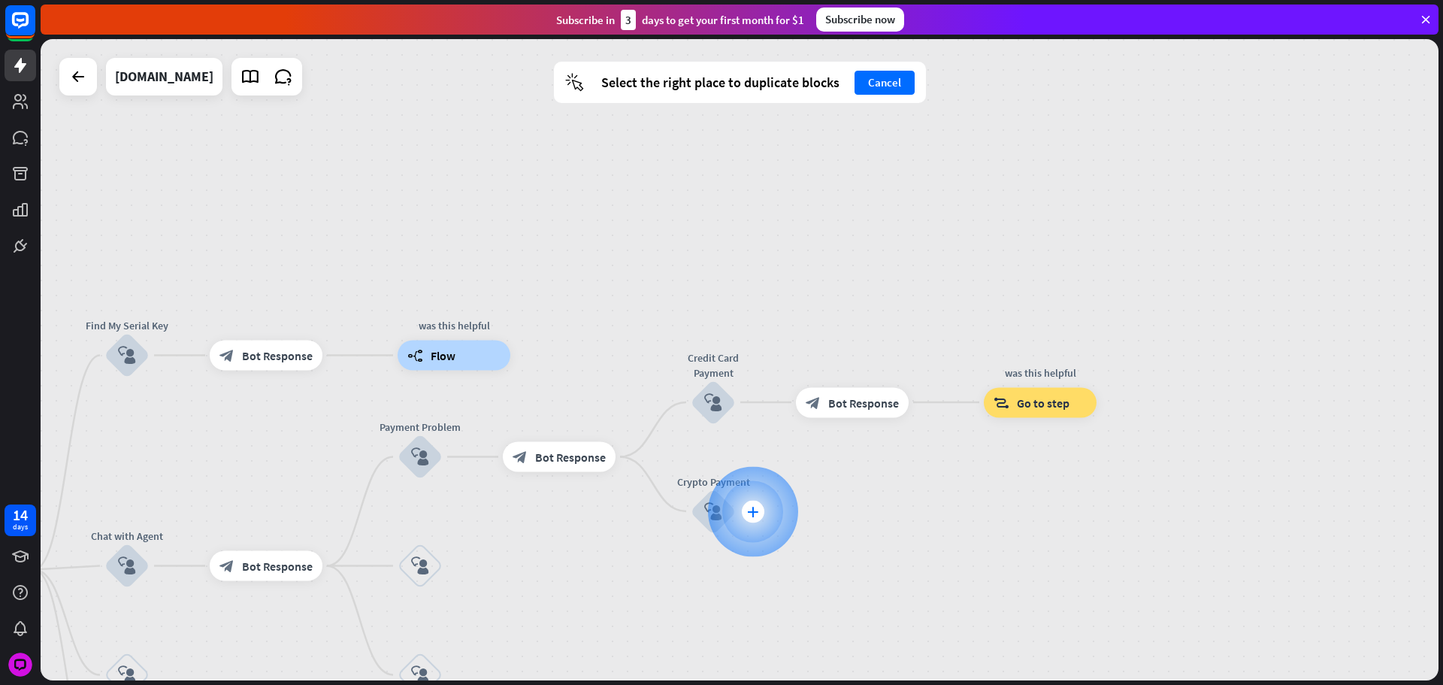
click at [747, 506] on icon "plus" at bounding box center [752, 511] width 11 height 11
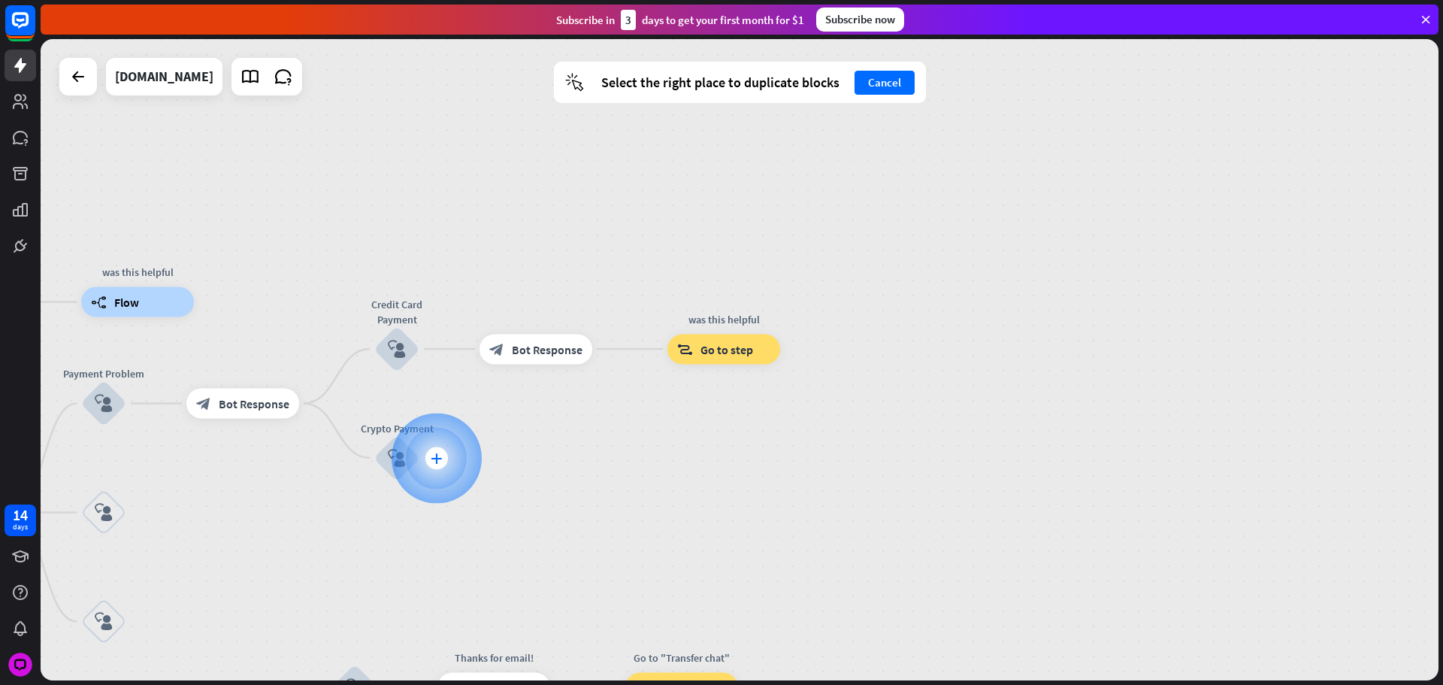
click at [447, 453] on div at bounding box center [437, 458] width 90 height 90
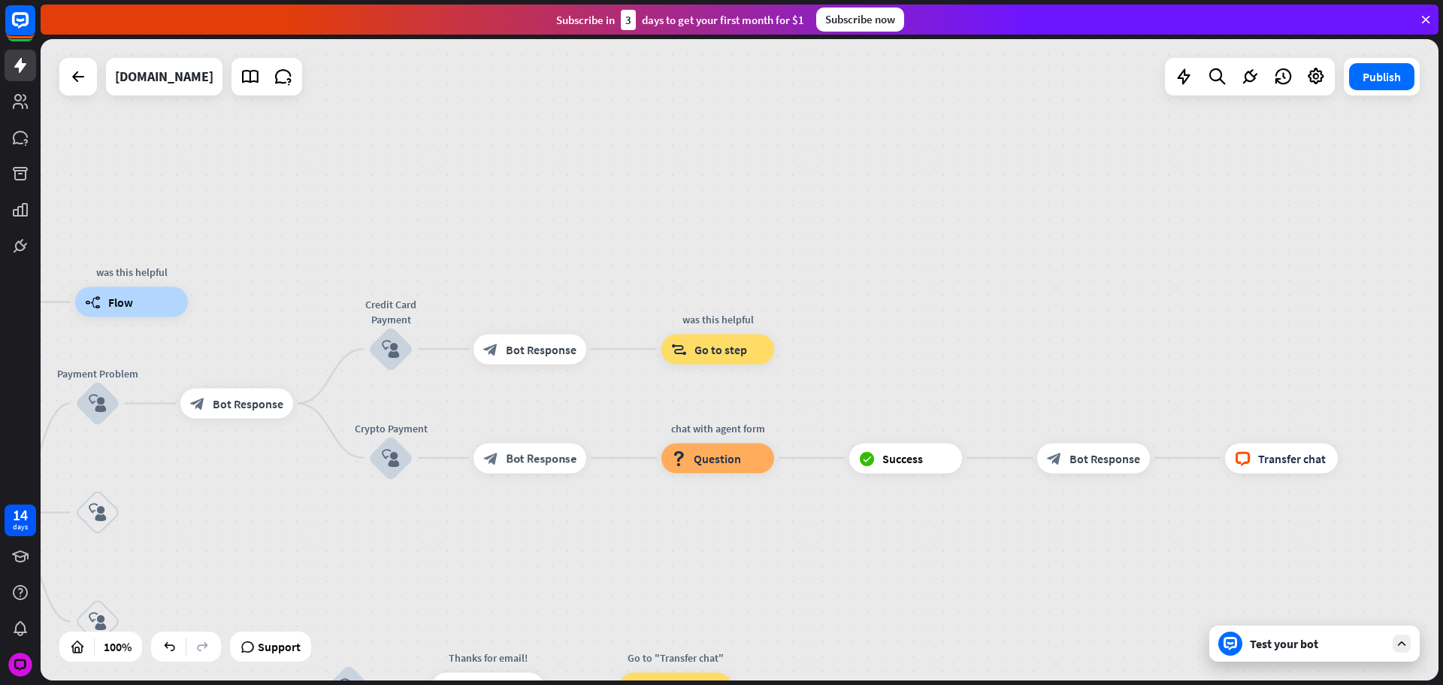
drag, startPoint x: 726, startPoint y: 540, endPoint x: 525, endPoint y: 499, distance: 205.5
click at [511, 543] on div "home_2 Start point Please write your question or select from below. block_bot_r…" at bounding box center [740, 359] width 1398 height 641
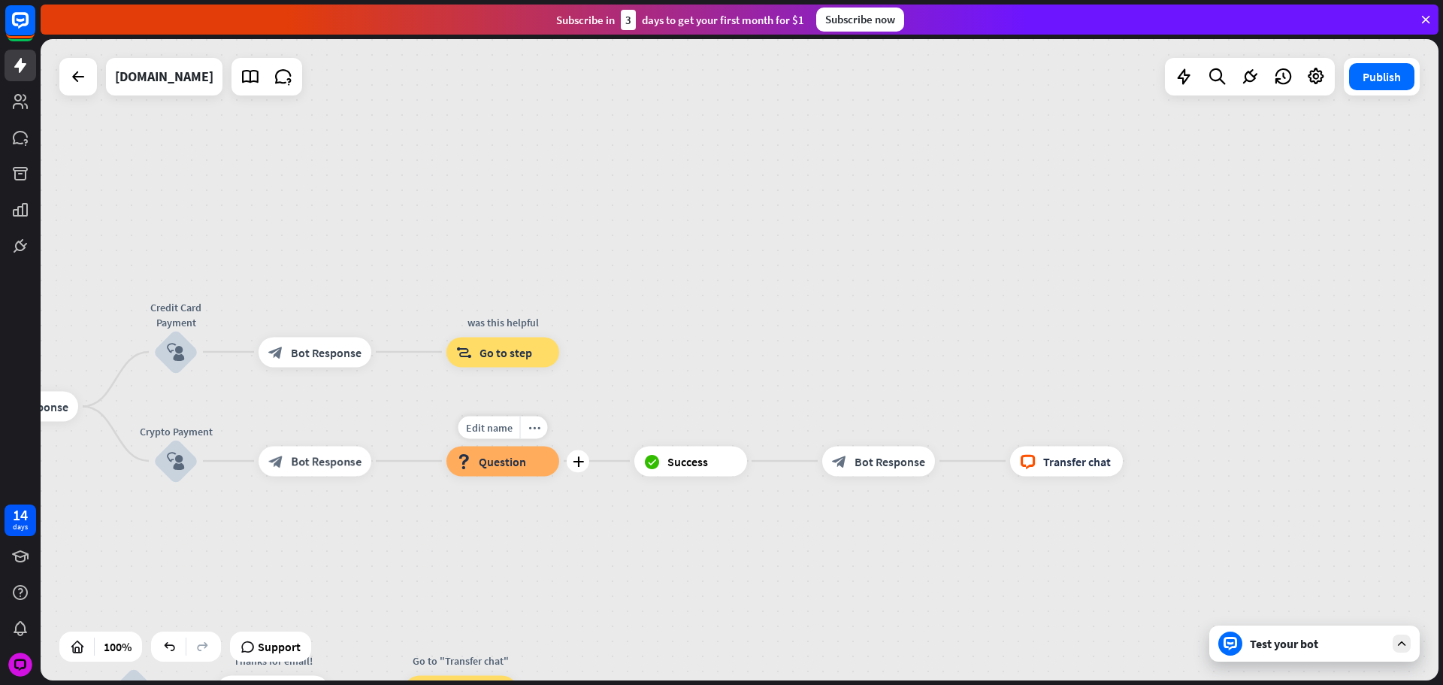
click at [505, 474] on div "block_question Question" at bounding box center [503, 461] width 113 height 30
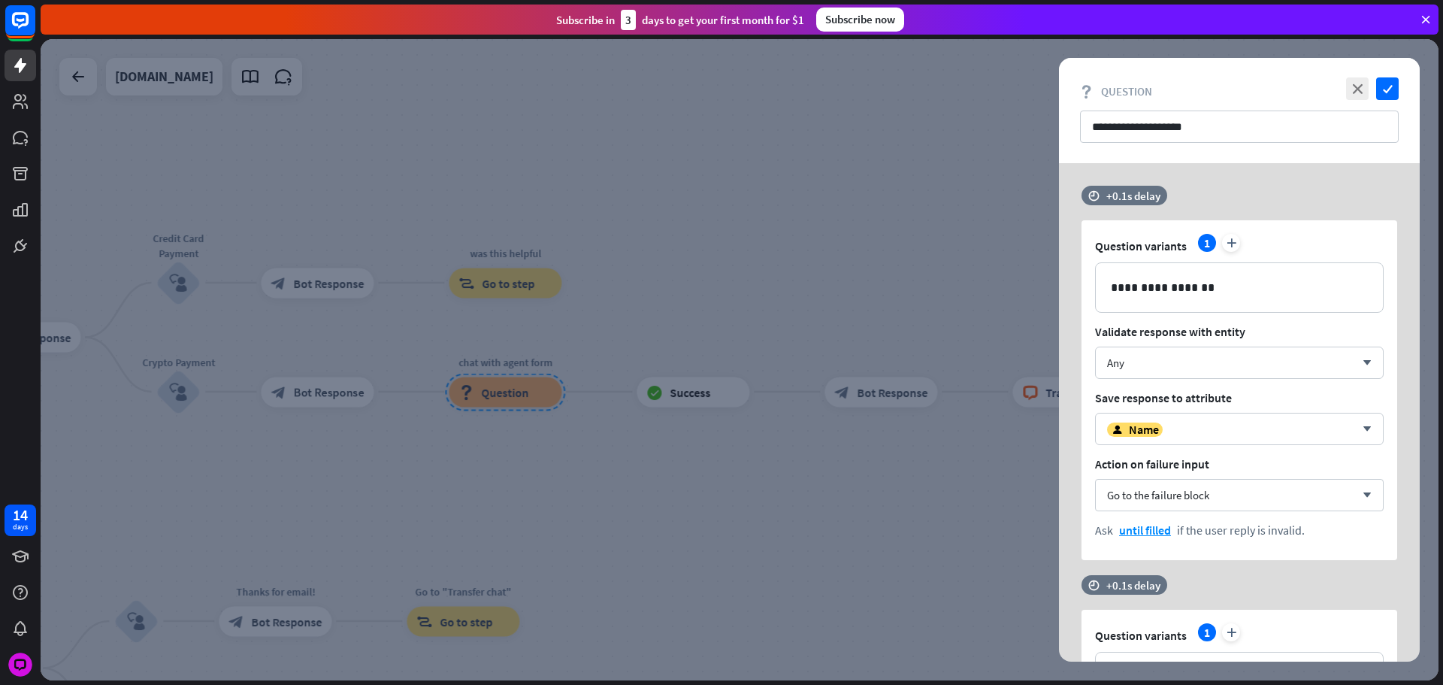
click at [1240, 105] on div "**********" at bounding box center [1239, 110] width 361 height 105
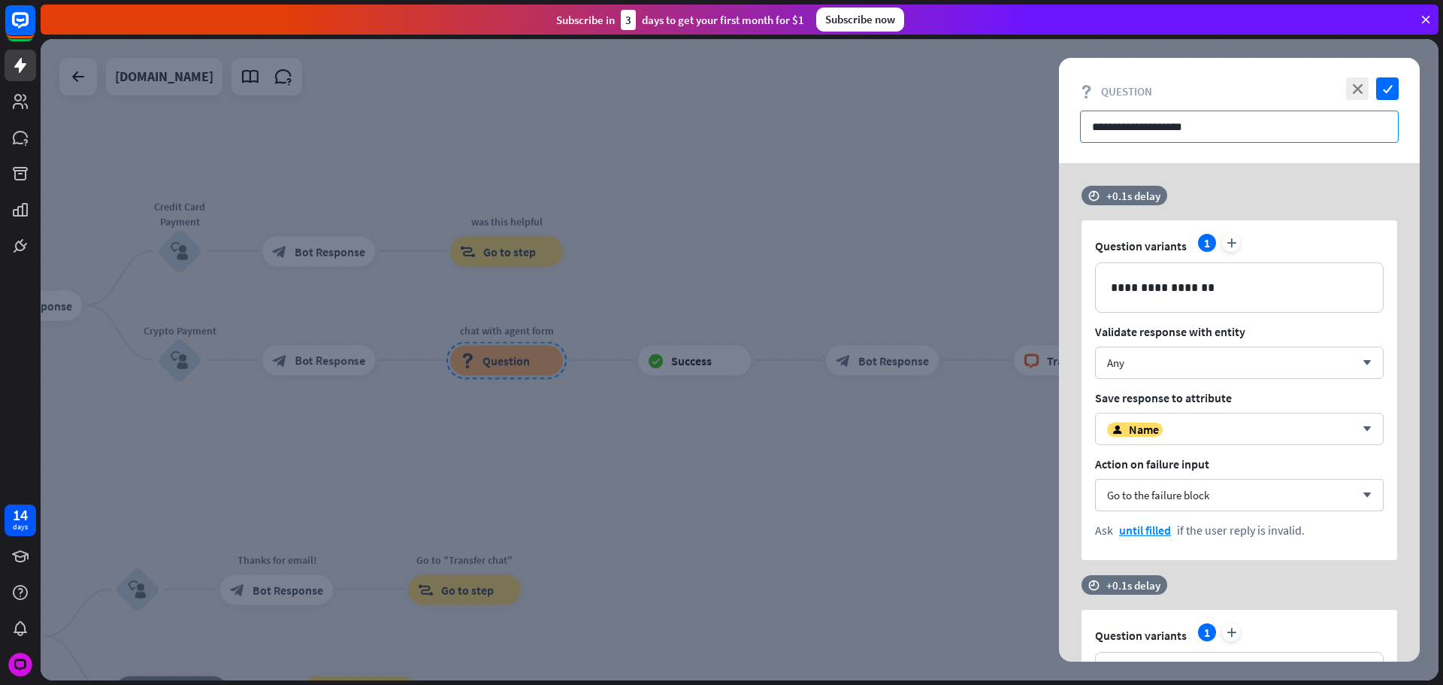
drag, startPoint x: 1252, startPoint y: 133, endPoint x: 1176, endPoint y: 135, distance: 76.0
click at [1250, 131] on input "**********" at bounding box center [1239, 127] width 319 height 32
click at [1155, 126] on input "**********" at bounding box center [1239, 127] width 319 height 32
drag, startPoint x: 1155, startPoint y: 126, endPoint x: 1054, endPoint y: 135, distance: 101.8
click at [1054, 135] on div "**********" at bounding box center [740, 359] width 1398 height 641
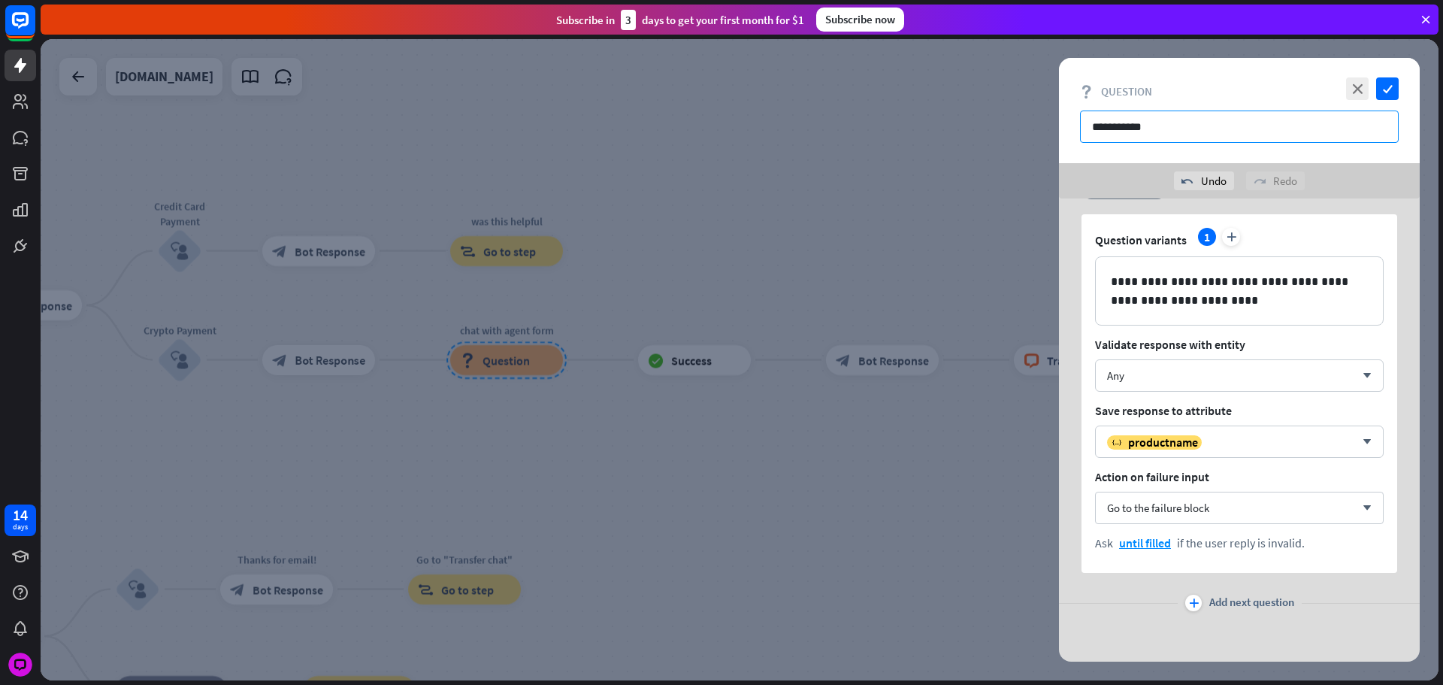
scroll to position [1619, 0]
type input "**********"
click at [1219, 604] on span "Add next question" at bounding box center [1252, 601] width 85 height 17
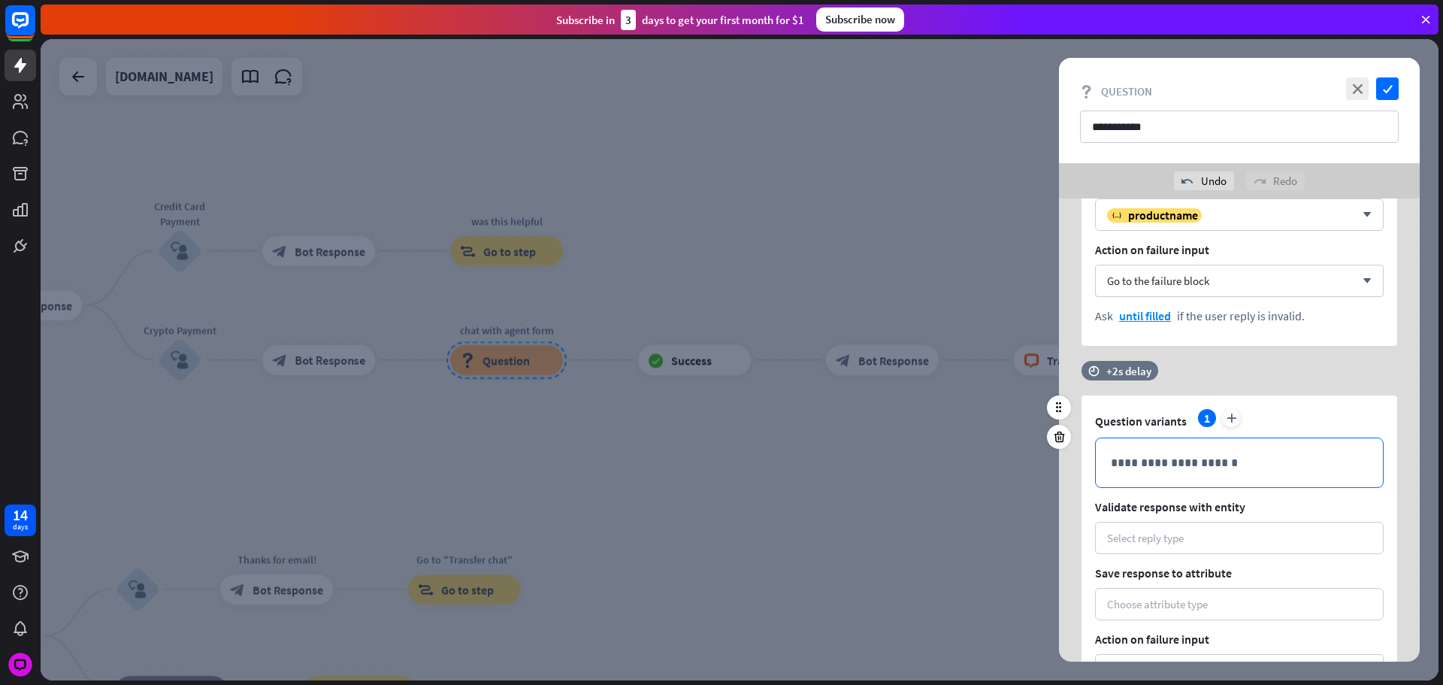
click at [1145, 468] on p "**********" at bounding box center [1239, 462] width 257 height 19
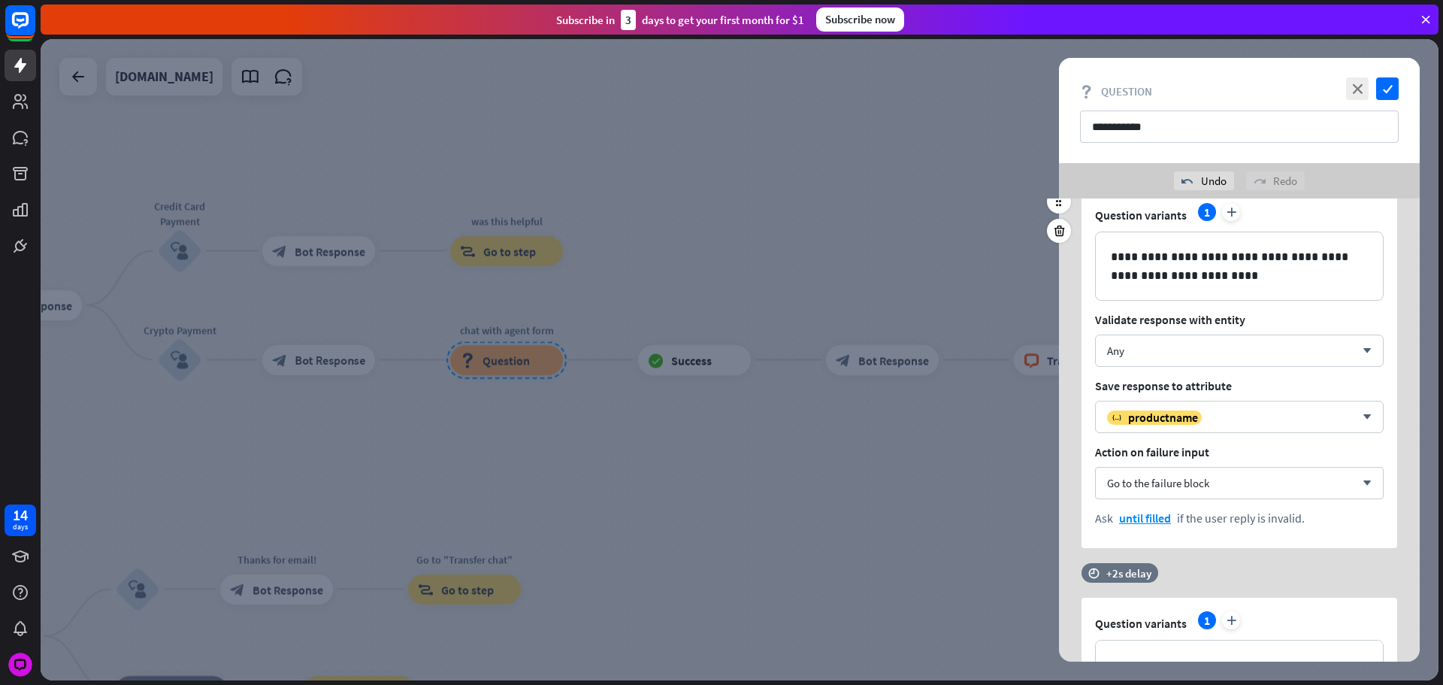
click at [1116, 372] on div "**********" at bounding box center [1240, 368] width 316 height 359
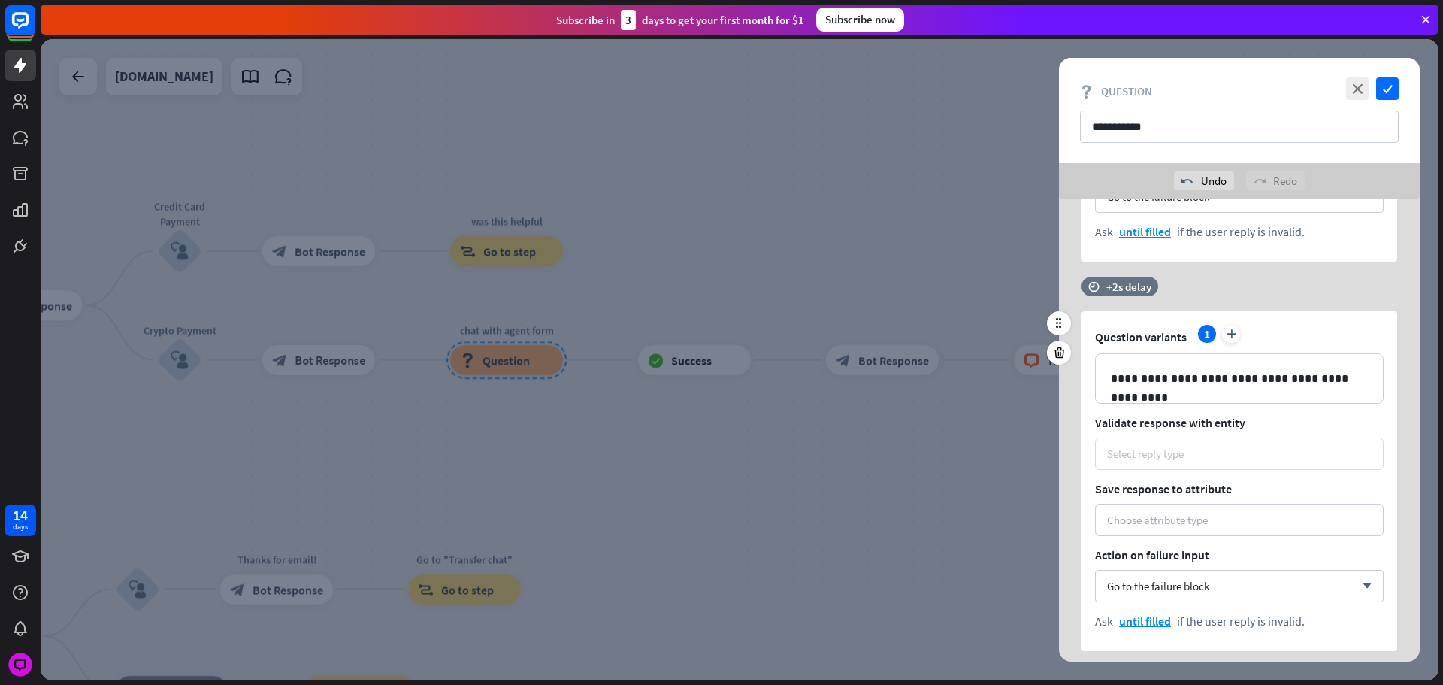
scroll to position [1943, 0]
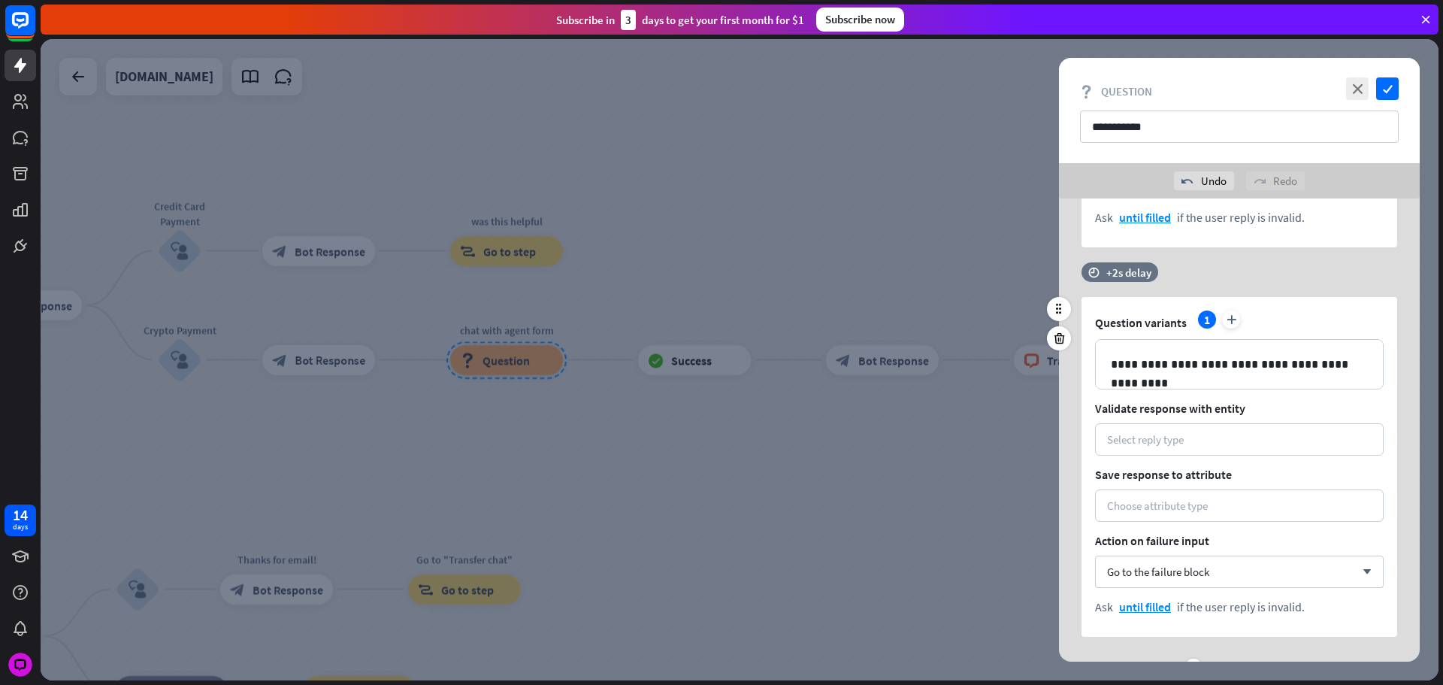
click at [1111, 285] on div "time +2s delay" at bounding box center [1236, 279] width 308 height 35
click at [1160, 276] on div "+2s" at bounding box center [1250, 272] width 240 height 15
drag, startPoint x: 1149, startPoint y: 274, endPoint x: 1007, endPoint y: 274, distance: 142.1
click at [1010, 273] on div "**********" at bounding box center [740, 359] width 1398 height 641
click at [1174, 425] on div "Select reply type" at bounding box center [1239, 439] width 289 height 32
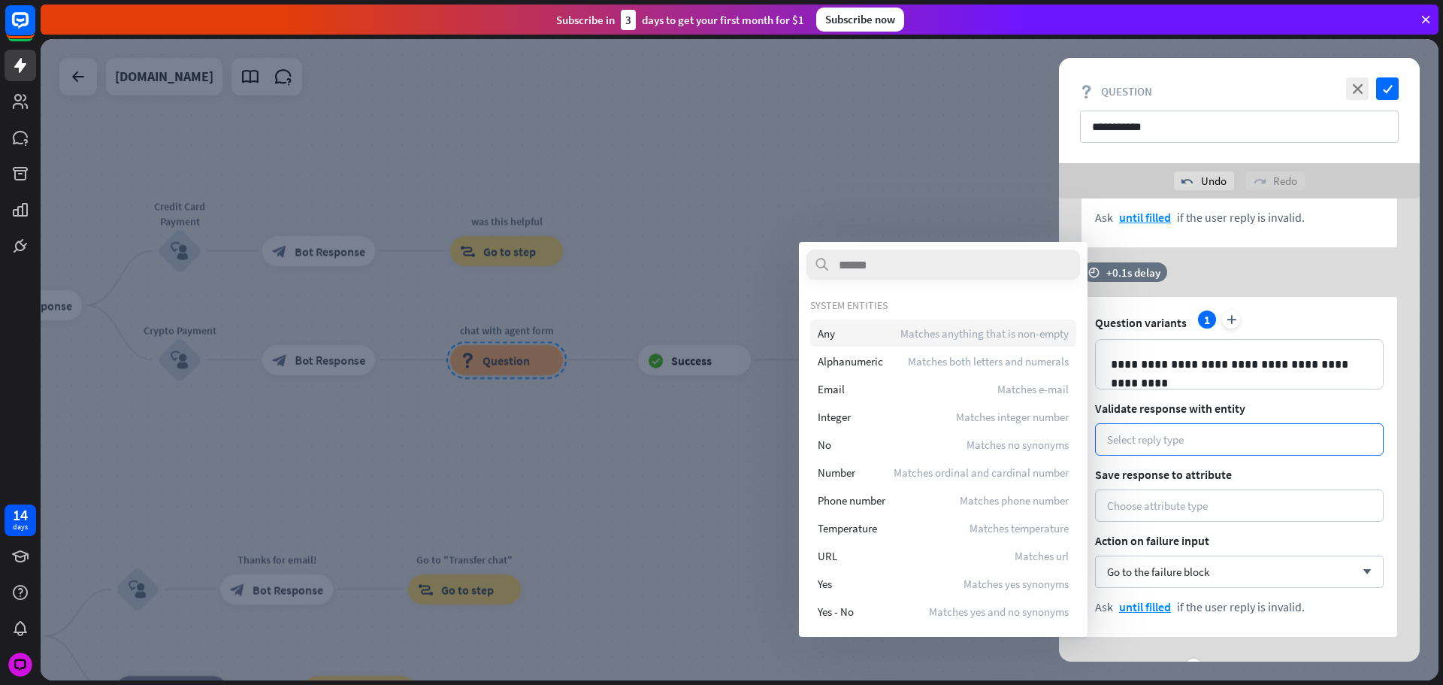
click at [901, 327] on span "Matches anything that is non-empty" at bounding box center [985, 333] width 168 height 14
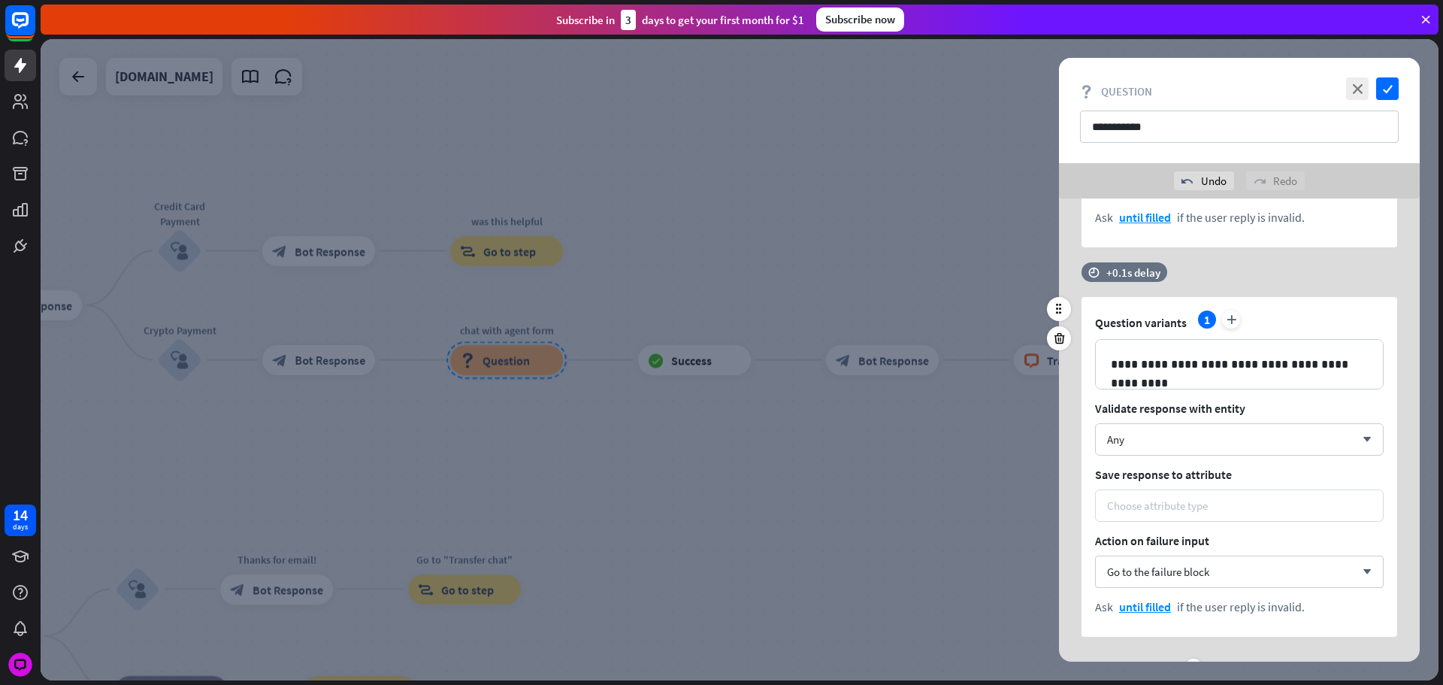
click at [1158, 489] on div "**********" at bounding box center [1240, 467] width 316 height 340
click at [1173, 507] on div "Choose attribute type" at bounding box center [1157, 505] width 101 height 14
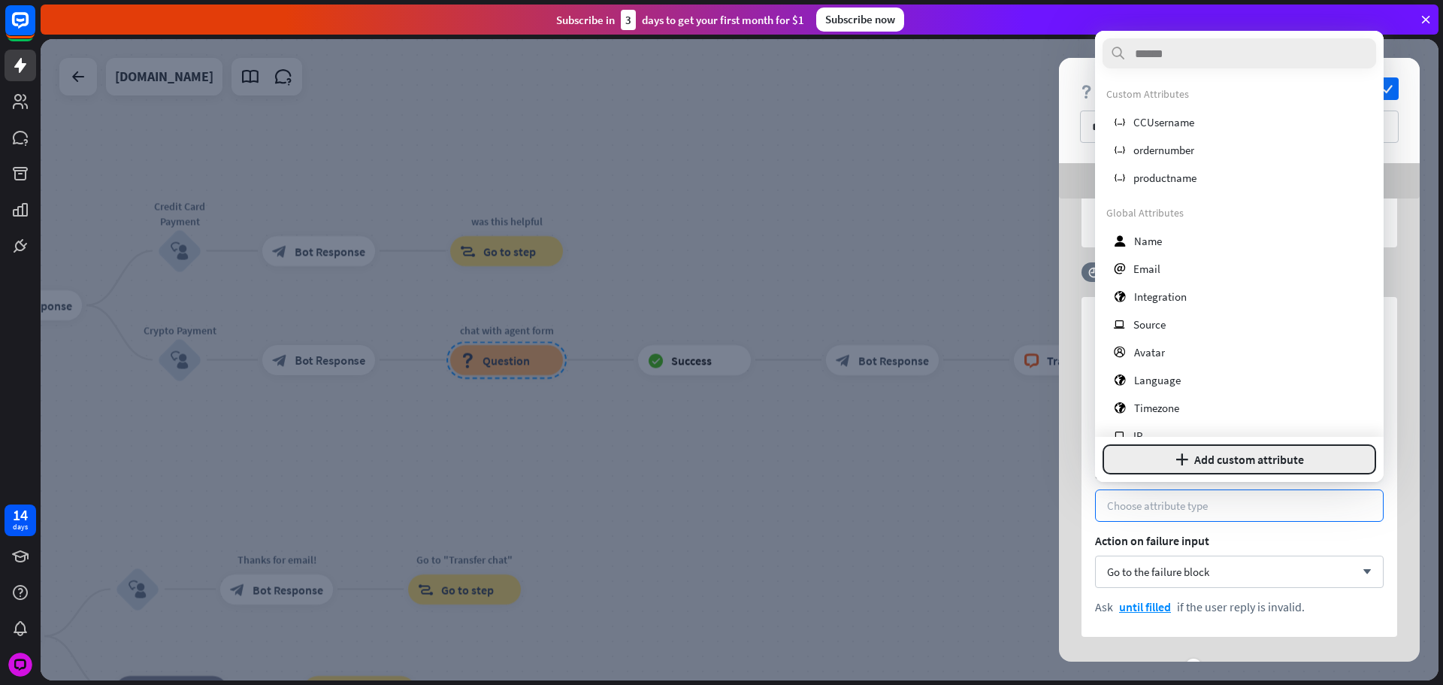
click at [1201, 451] on button "plus Add custom attribute" at bounding box center [1240, 459] width 274 height 30
type input "******"
click at [1343, 453] on button "Add attribute" at bounding box center [1302, 459] width 149 height 30
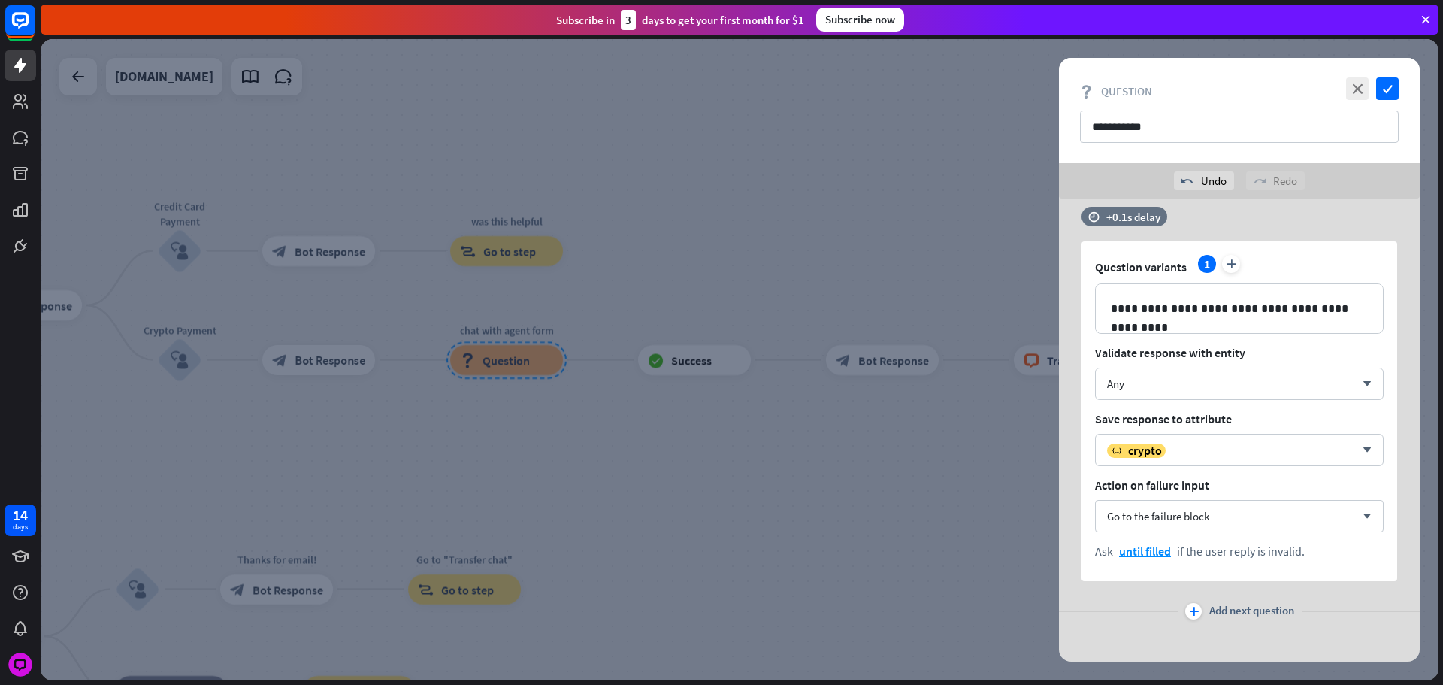
scroll to position [2009, 0]
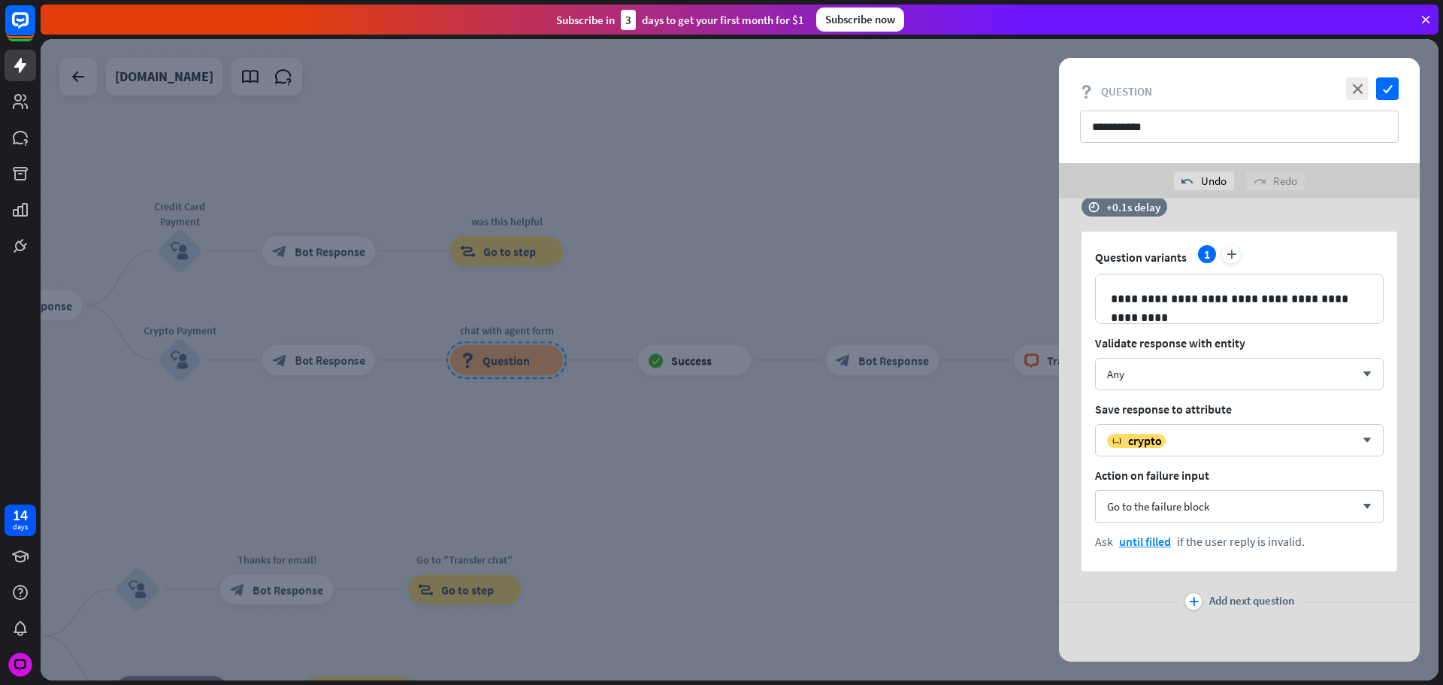
click at [1244, 600] on span "Add next question" at bounding box center [1252, 601] width 85 height 17
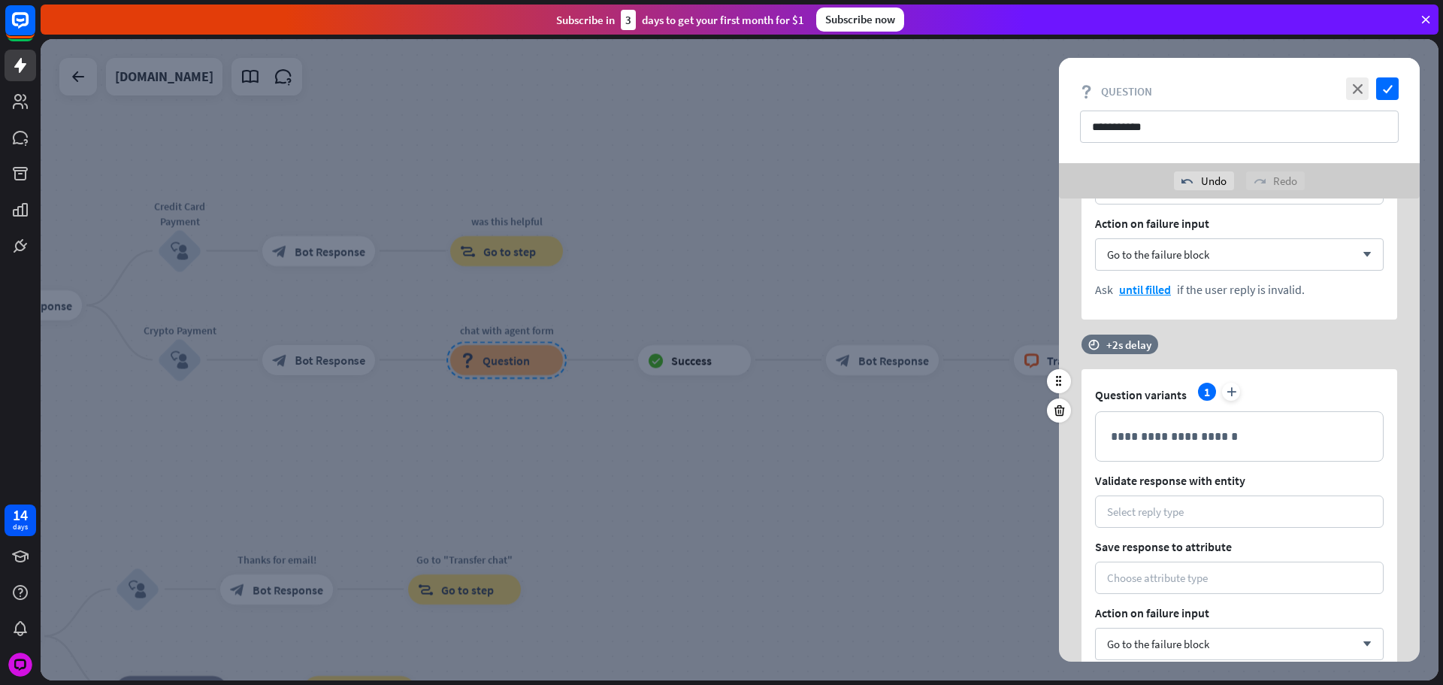
scroll to position [2309, 0]
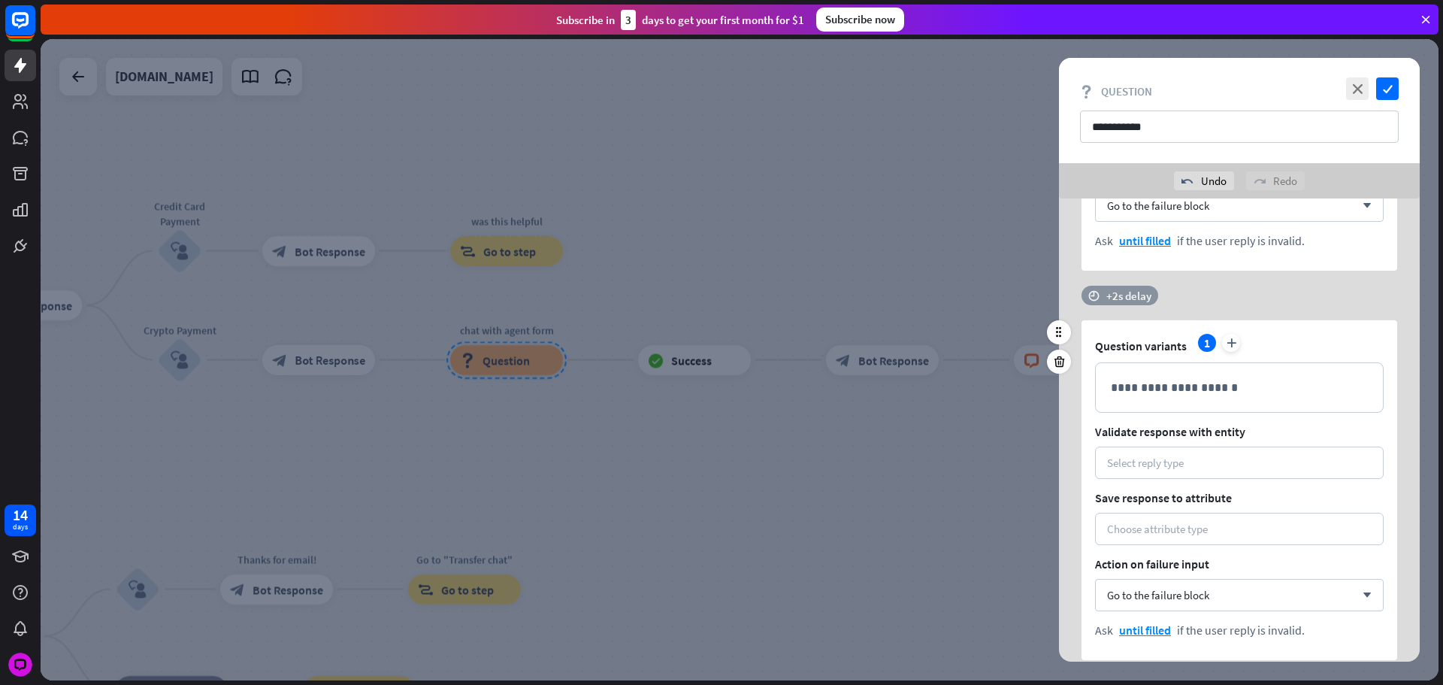
drag, startPoint x: 1128, startPoint y: 311, endPoint x: 1125, endPoint y: 302, distance: 9.5
click at [1128, 311] on div "time +2s delay" at bounding box center [1236, 303] width 308 height 35
click at [1125, 302] on div "time +0.1s +2s +10s" at bounding box center [1240, 296] width 316 height 20
click at [1160, 296] on div at bounding box center [1153, 295] width 46 height 5
drag, startPoint x: 1069, startPoint y: 301, endPoint x: 1130, endPoint y: 356, distance: 82.0
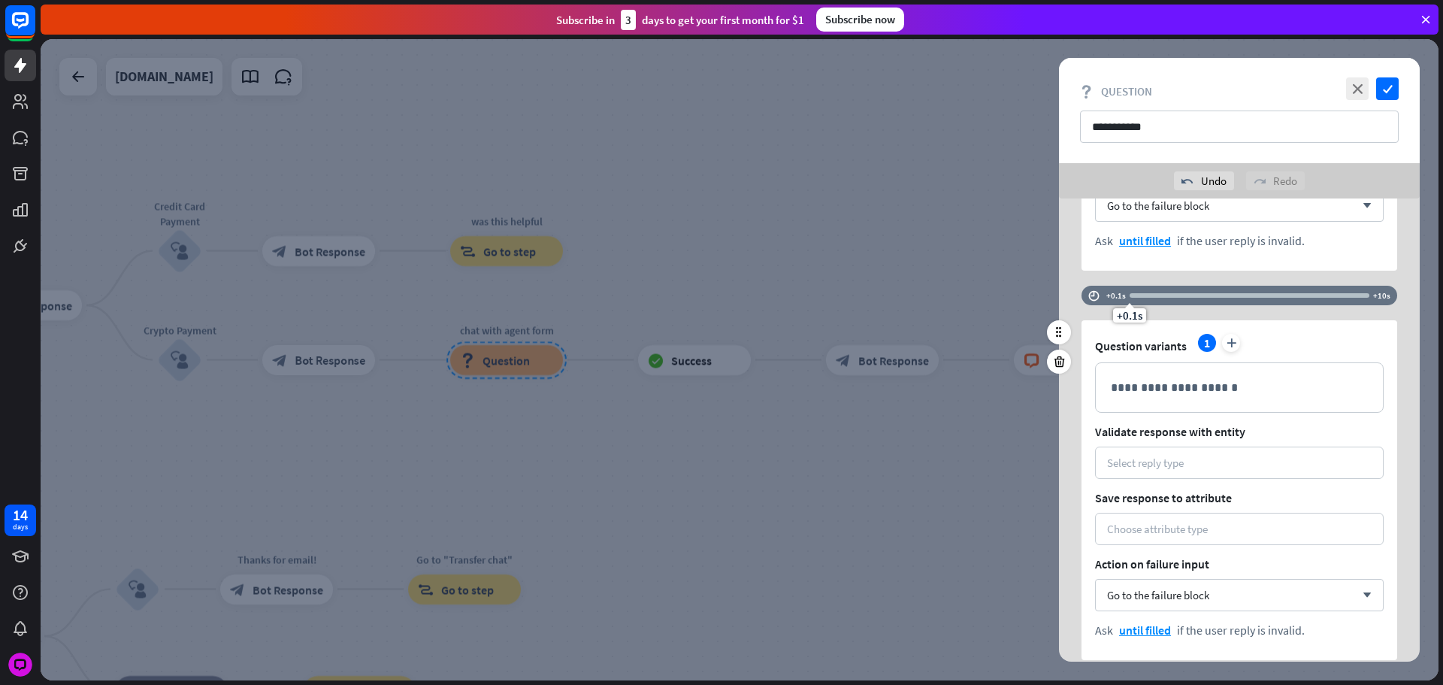
click at [1034, 305] on div "**********" at bounding box center [740, 359] width 1398 height 641
click at [1159, 385] on p "**********" at bounding box center [1239, 387] width 257 height 19
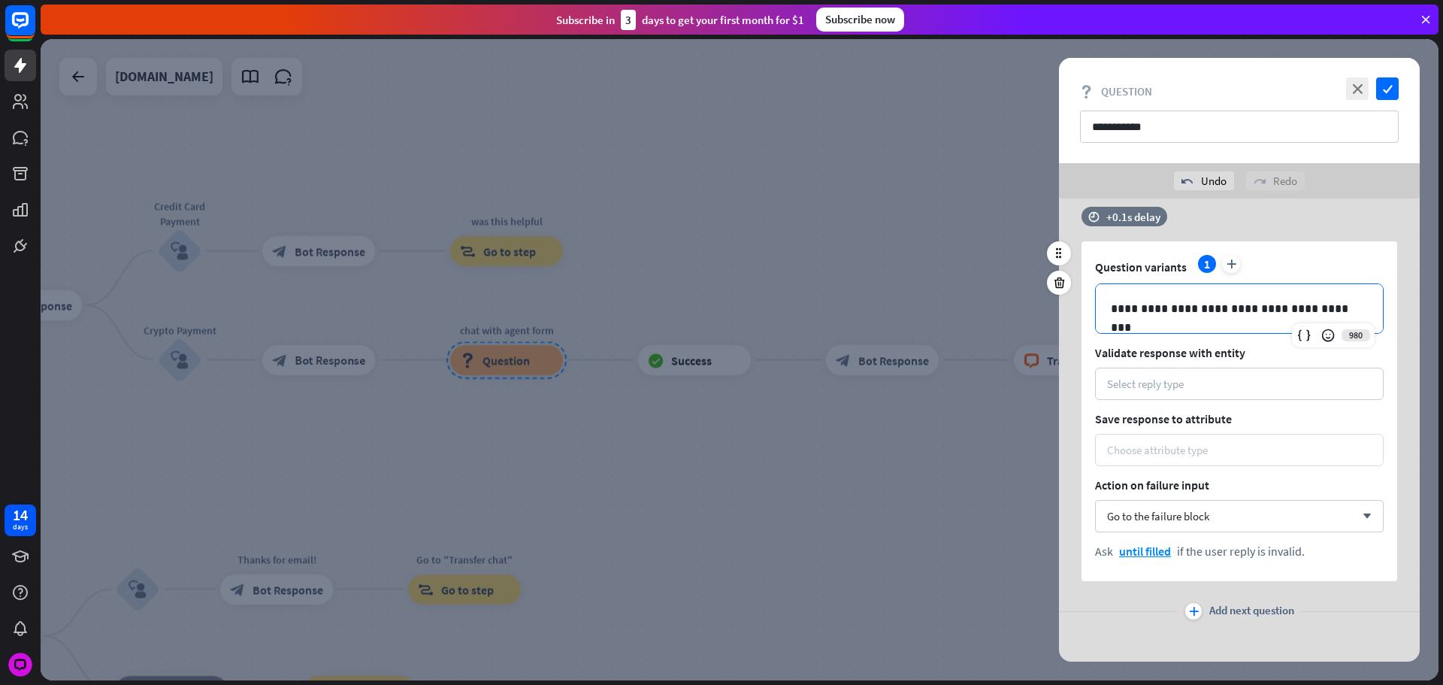
scroll to position [2398, 0]
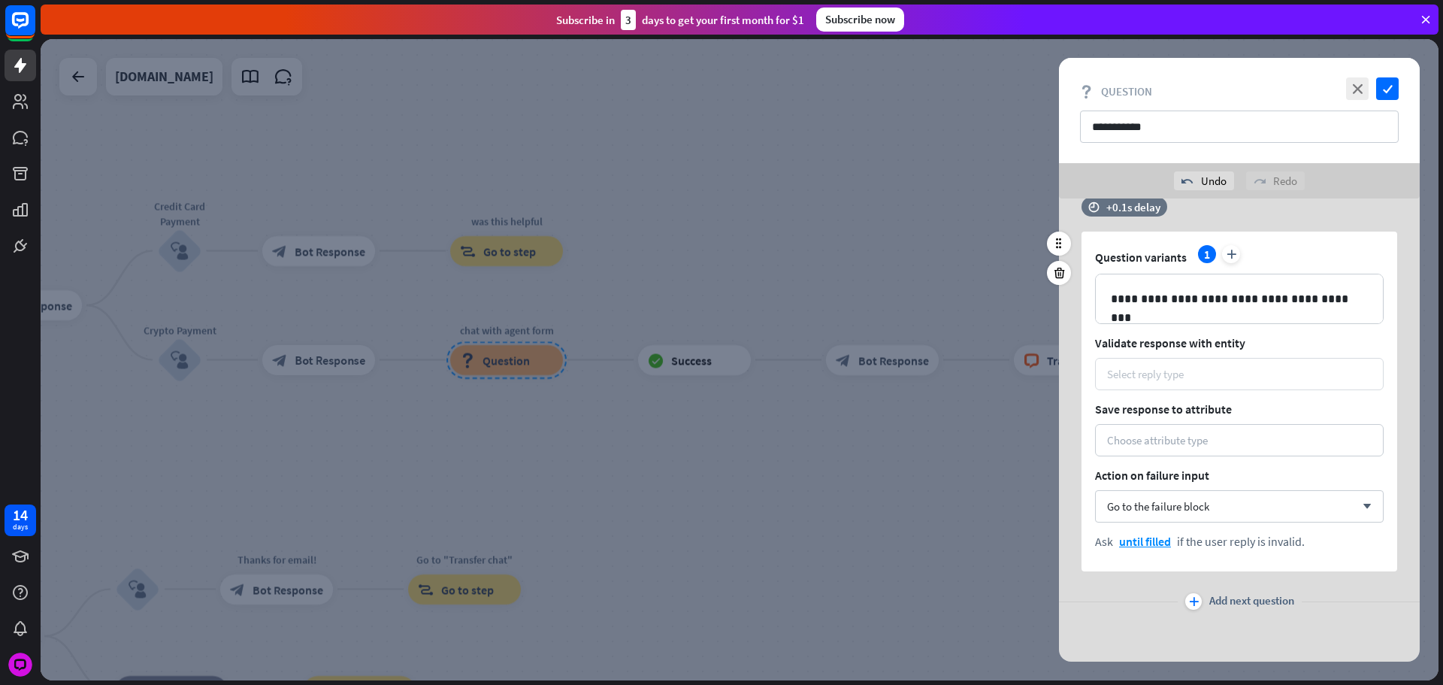
click at [1161, 379] on div "Select reply type" at bounding box center [1145, 374] width 77 height 14
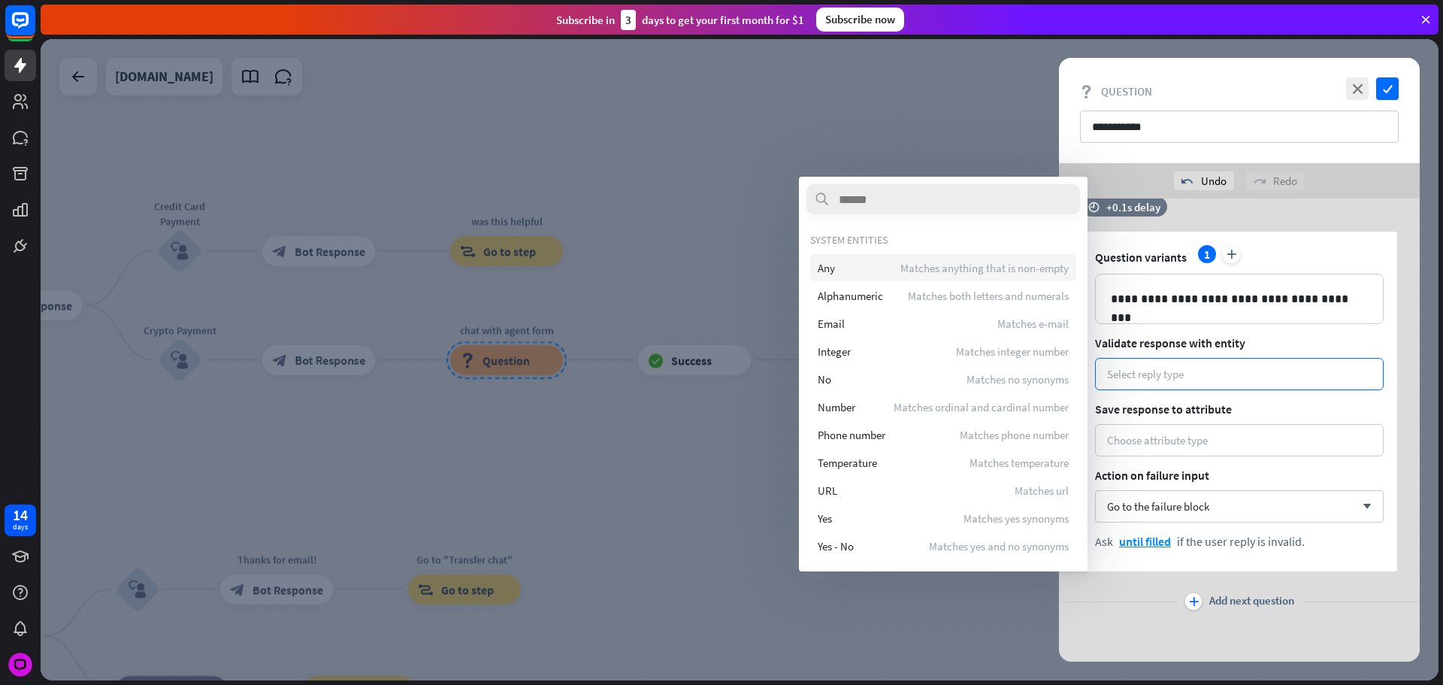
drag, startPoint x: 946, startPoint y: 269, endPoint x: 1042, endPoint y: 328, distance: 112.7
click at [947, 269] on span "Matches anything that is non-empty" at bounding box center [985, 268] width 168 height 14
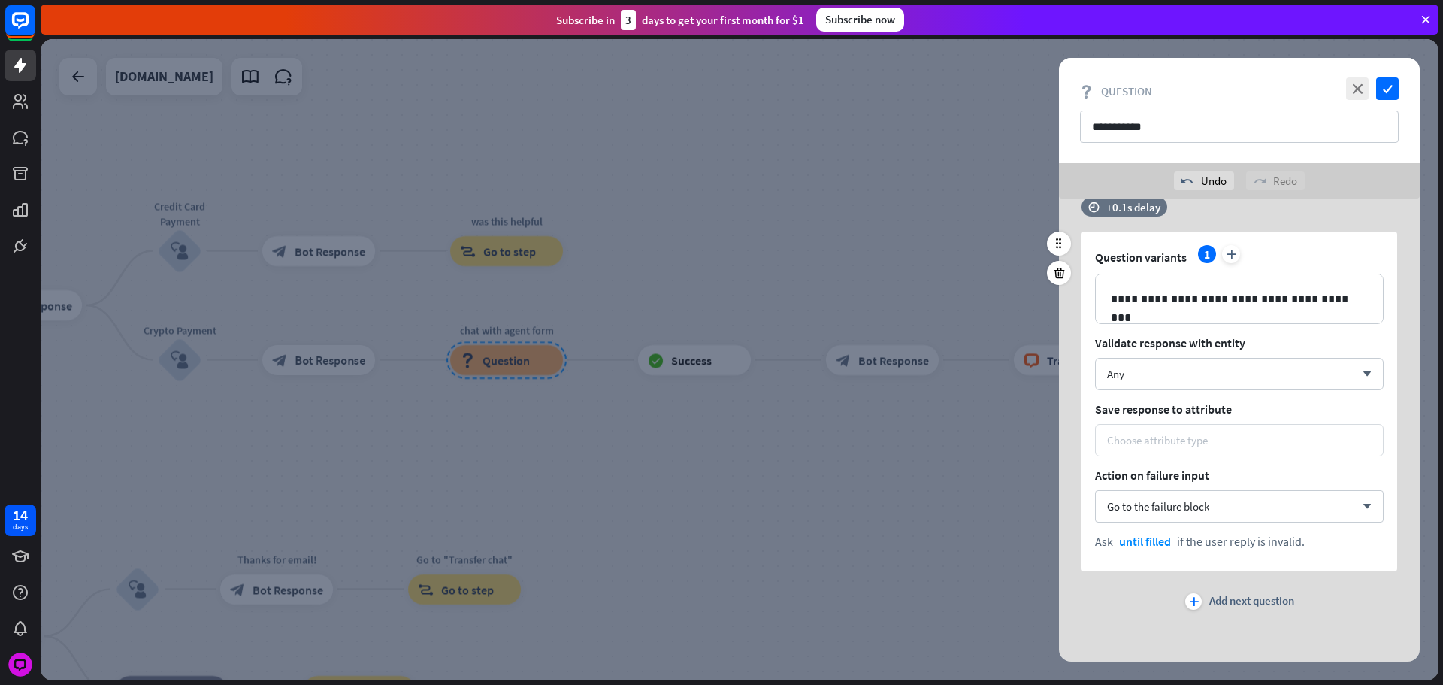
click at [1173, 428] on div "Choose attribute type" at bounding box center [1239, 440] width 289 height 32
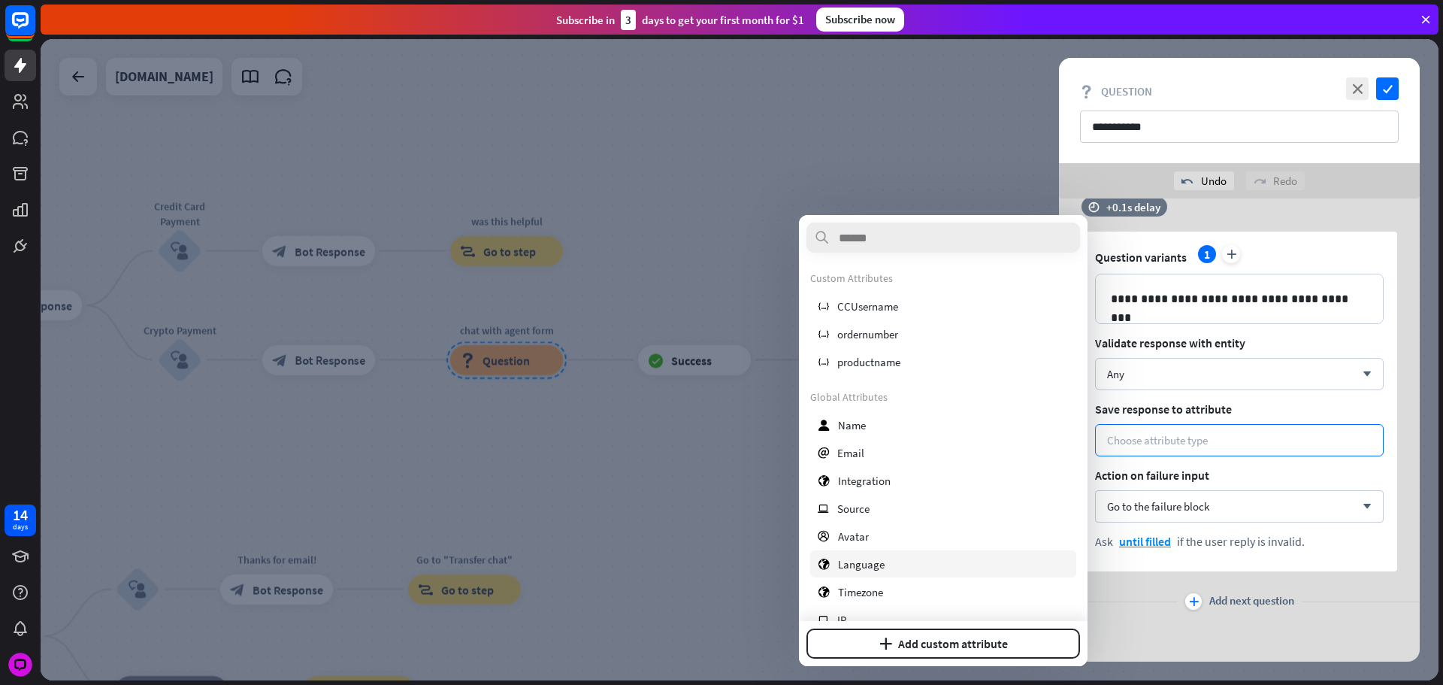
click at [1037, 625] on div "plus Add custom attribute" at bounding box center [943, 643] width 289 height 45
click at [988, 639] on button "plus Add custom attribute" at bounding box center [944, 643] width 274 height 30
type input "****"
click at [1002, 640] on button "Add attribute" at bounding box center [1006, 643] width 149 height 30
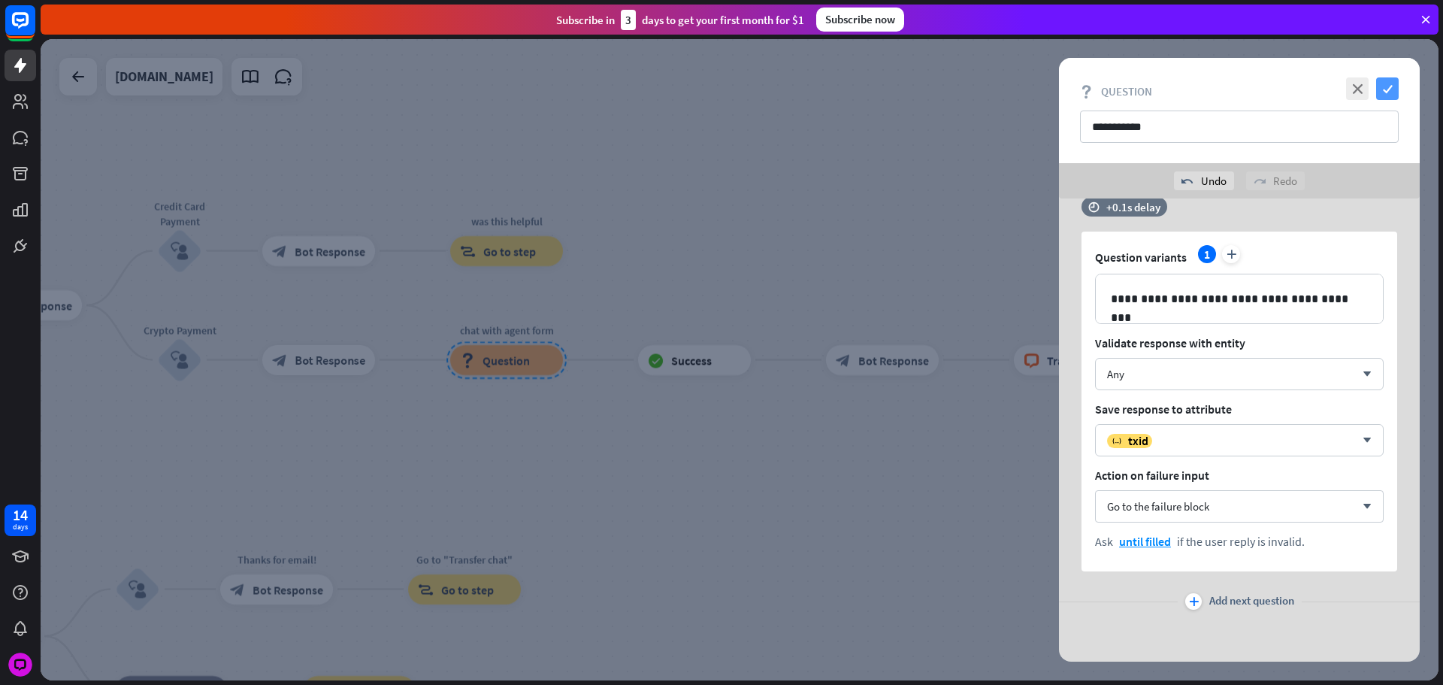
click at [1382, 90] on icon "check" at bounding box center [1387, 88] width 23 height 23
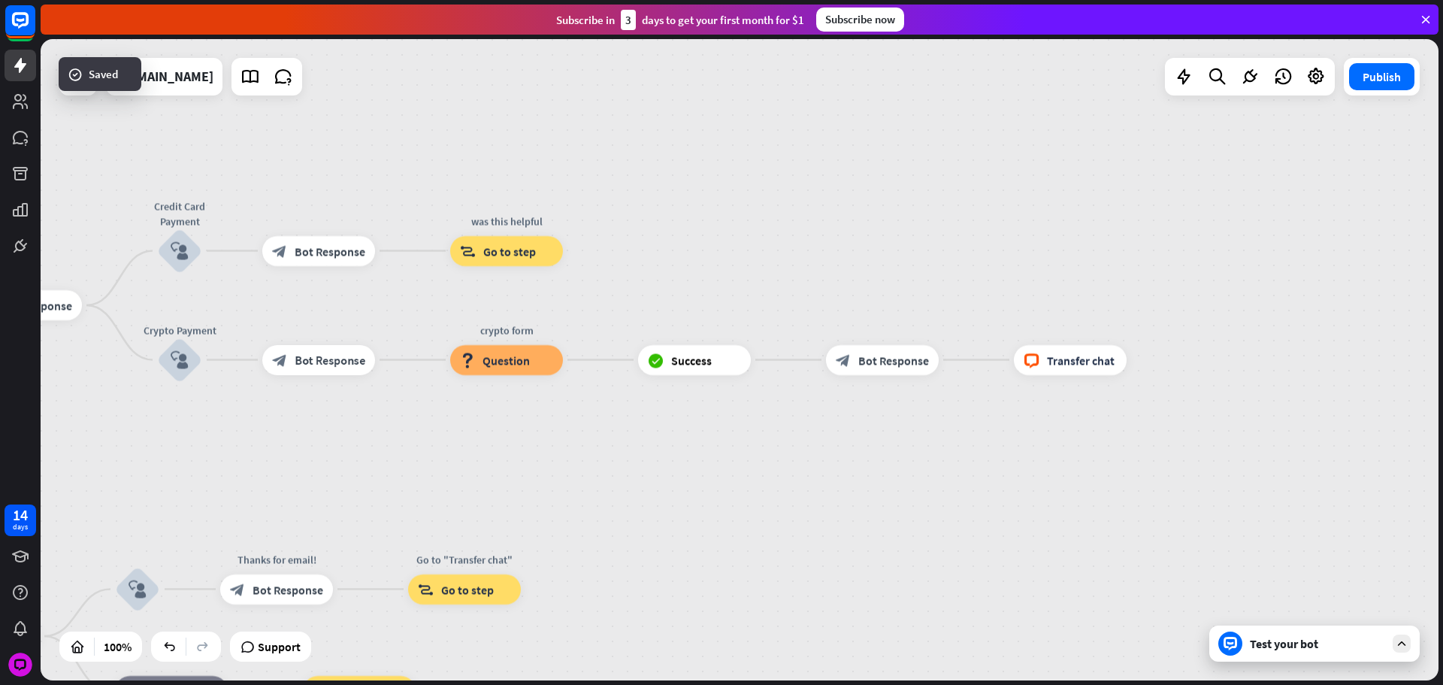
click at [879, 503] on div "home_2 Start point Please write your question or select from below. block_bot_r…" at bounding box center [740, 359] width 1398 height 641
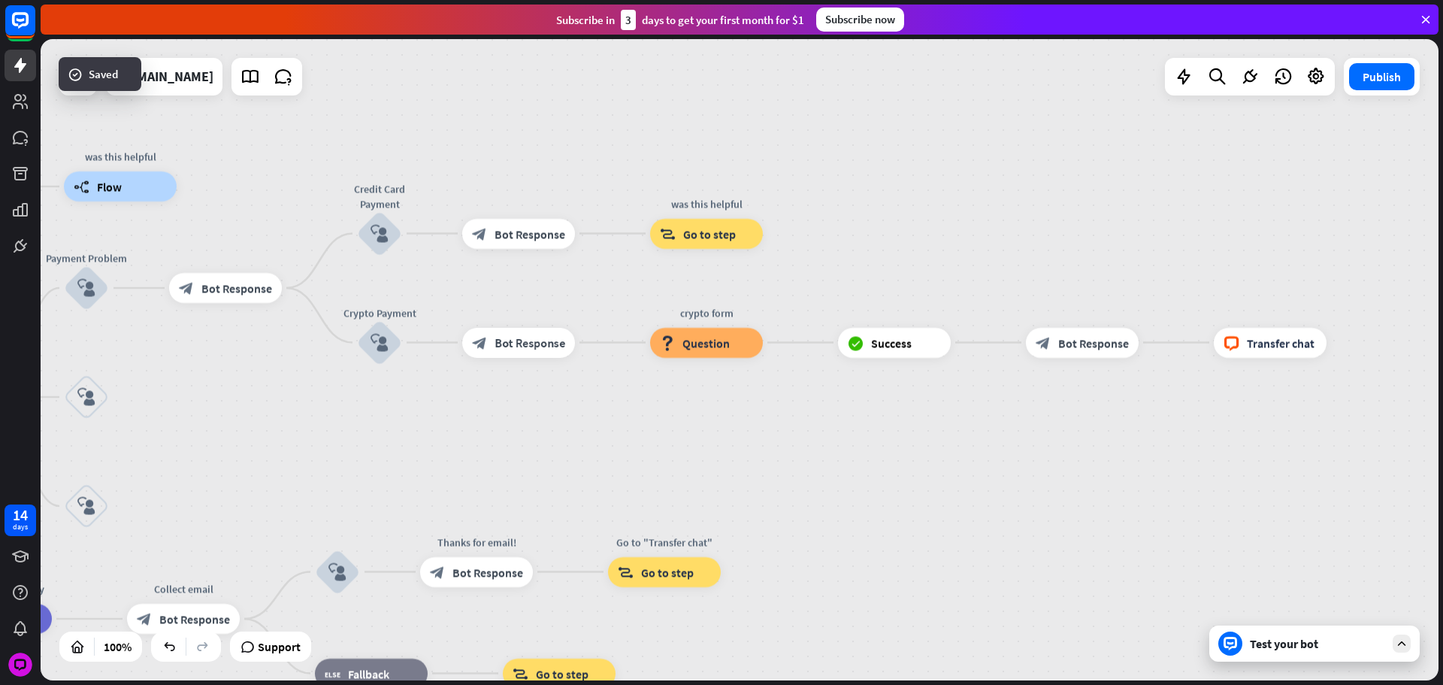
drag, startPoint x: 932, startPoint y: 456, endPoint x: 1101, endPoint y: 425, distance: 172.1
click at [1143, 419] on div "home_2 Start point Please write your question or select from below. block_bot_r…" at bounding box center [740, 359] width 1398 height 641
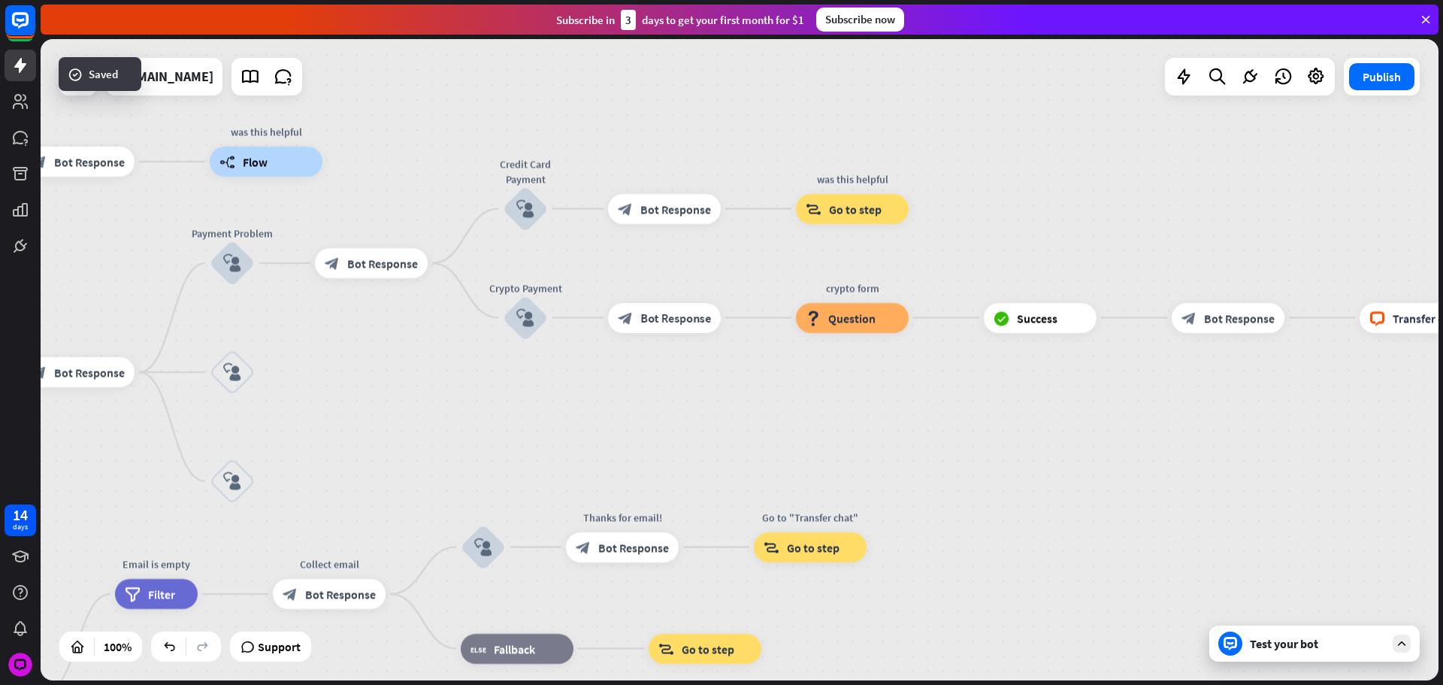
drag, startPoint x: 970, startPoint y: 471, endPoint x: 1222, endPoint y: 395, distance: 262.3
click at [1238, 405] on div "home_2 Start point Please write your question or select from below. block_bot_r…" at bounding box center [740, 359] width 1398 height 641
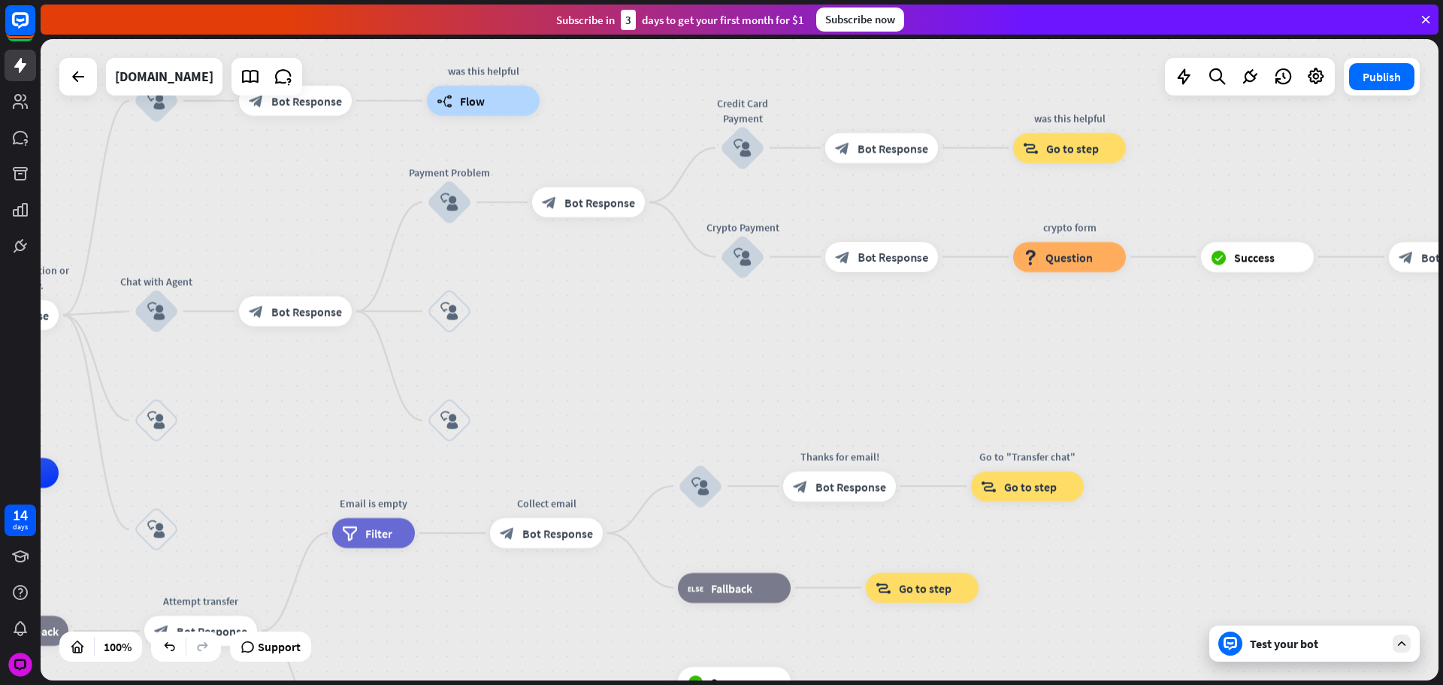
drag, startPoint x: 801, startPoint y: 369, endPoint x: 780, endPoint y: 374, distance: 21.5
click at [807, 367] on div "home_2 Start point Please write your question or select from below. block_bot_r…" at bounding box center [740, 359] width 1398 height 641
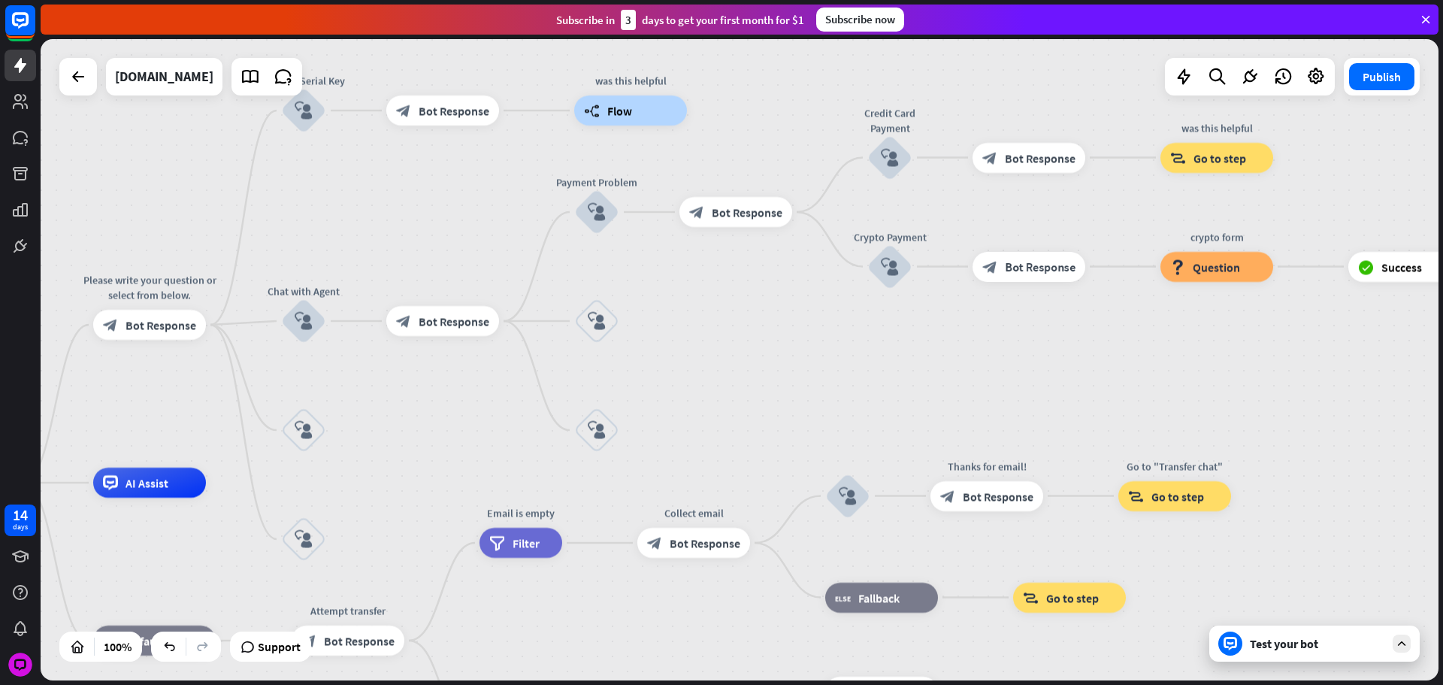
drag, startPoint x: 874, startPoint y: 347, endPoint x: 853, endPoint y: 367, distance: 29.2
click at [861, 373] on div "home_2 Start point Please write your question or select from below. block_bot_r…" at bounding box center [740, 359] width 1398 height 641
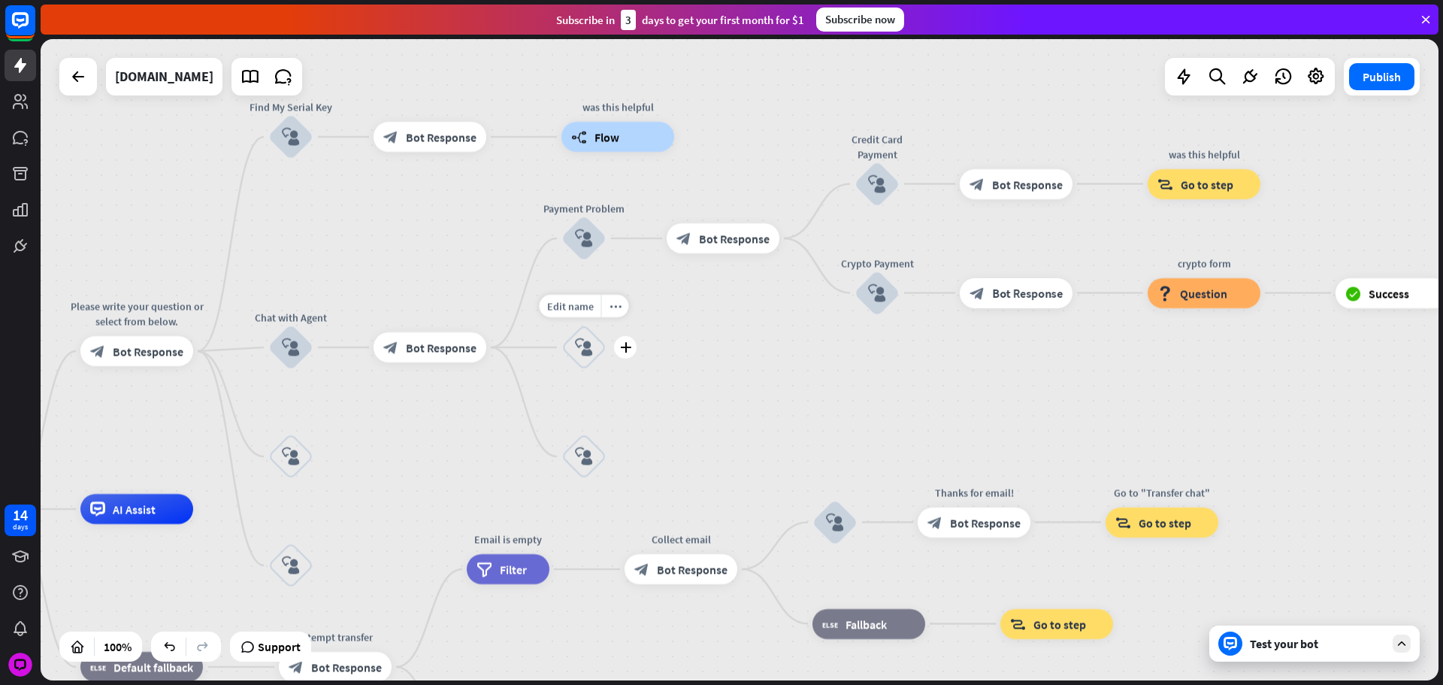
click at [568, 337] on div "block_user_input" at bounding box center [584, 347] width 45 height 45
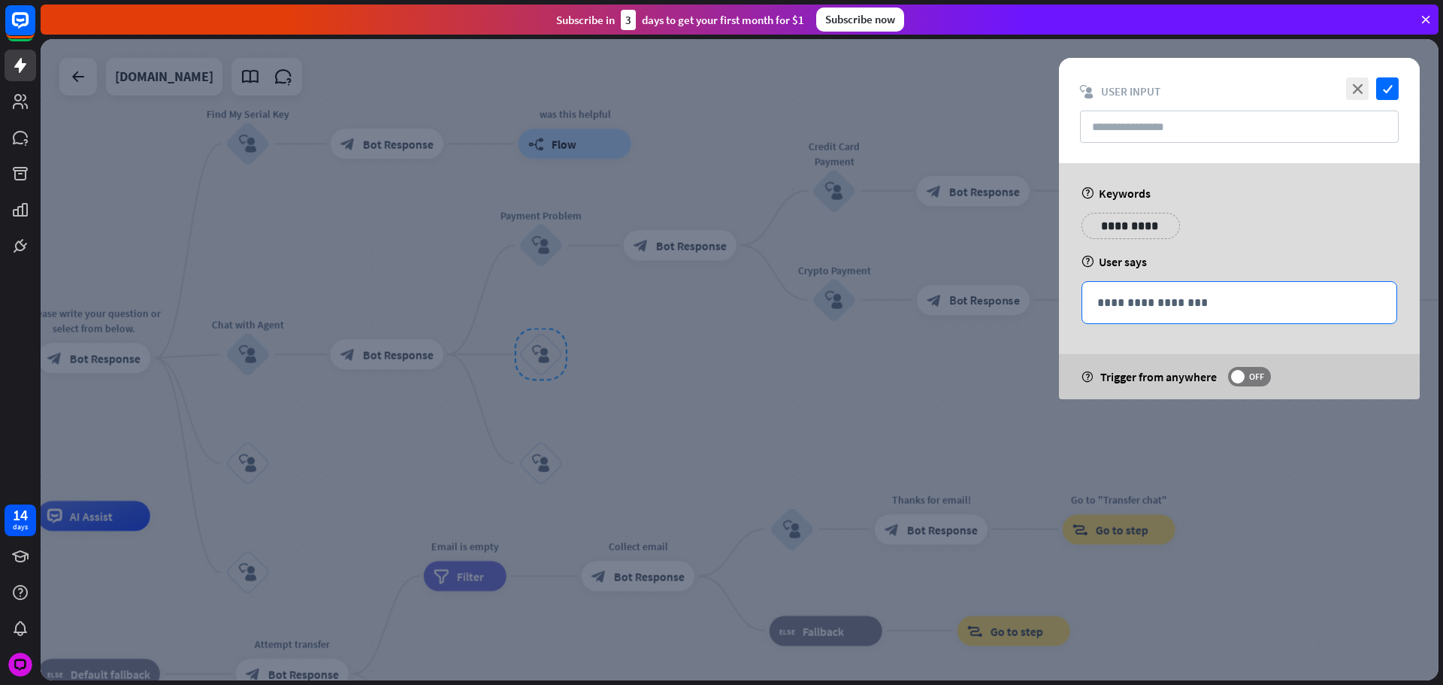
click at [1193, 303] on p "**********" at bounding box center [1240, 302] width 284 height 19
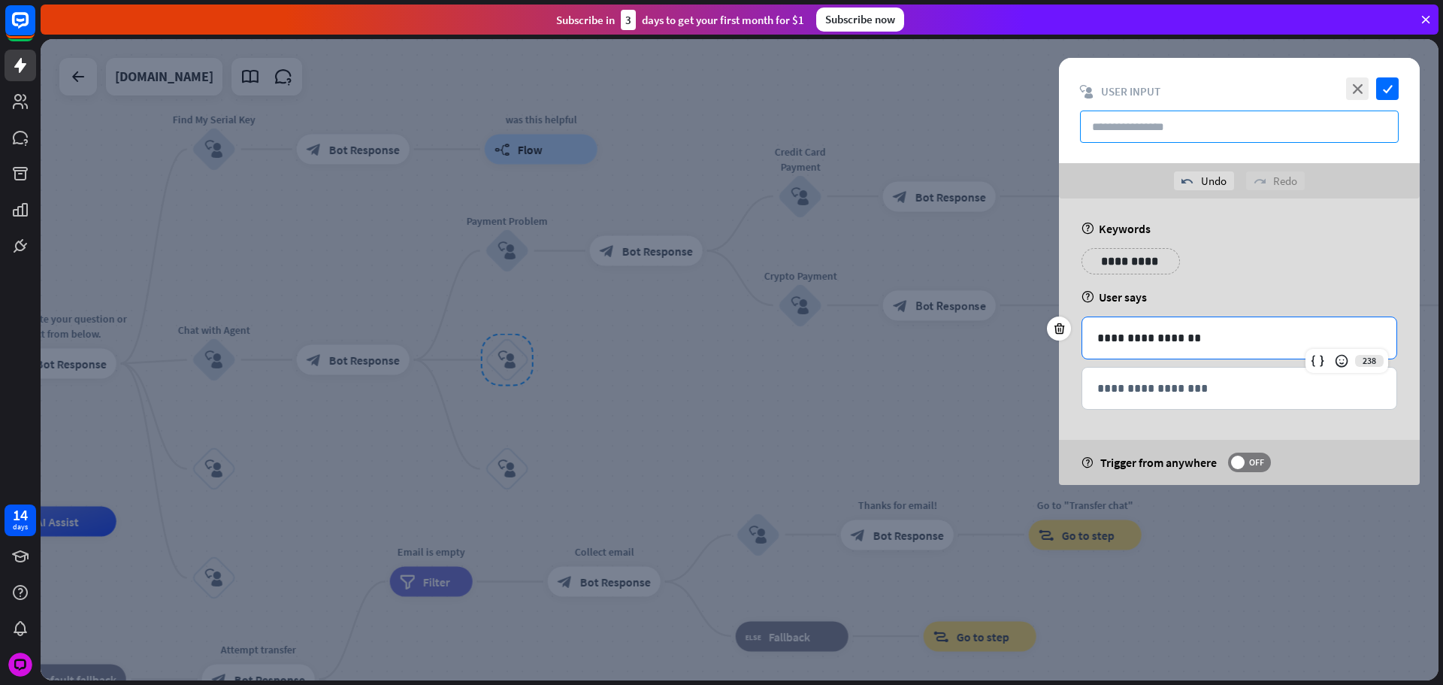
click at [1176, 131] on input "text" at bounding box center [1239, 127] width 319 height 32
paste input "**********"
type input "**********"
click at [1385, 84] on icon "check" at bounding box center [1387, 88] width 23 height 23
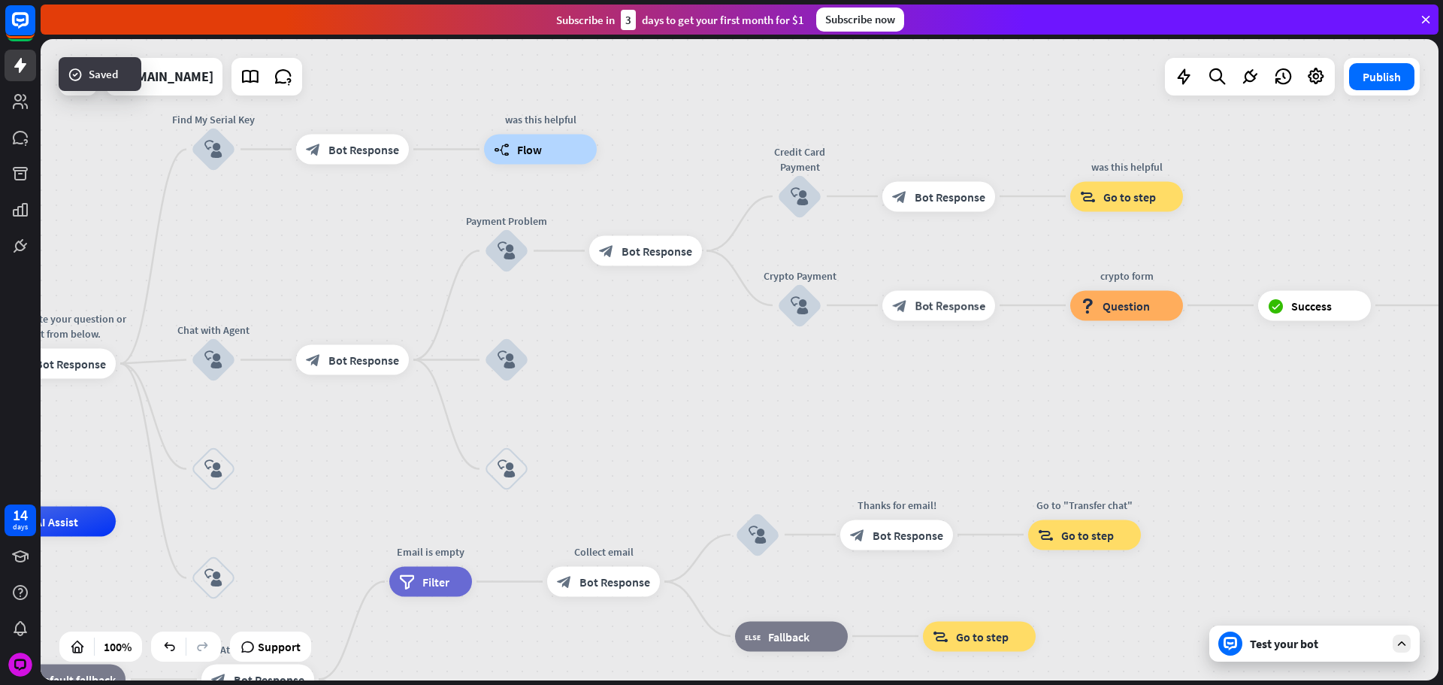
click at [571, 357] on div "home_2 Start point Please write your question or select from below. block_bot_r…" at bounding box center [740, 359] width 1398 height 641
click at [559, 356] on div "home_2 Start point Please write your question or select from below. block_bot_r…" at bounding box center [740, 359] width 1398 height 641
click at [555, 361] on div "plus" at bounding box center [548, 360] width 23 height 23
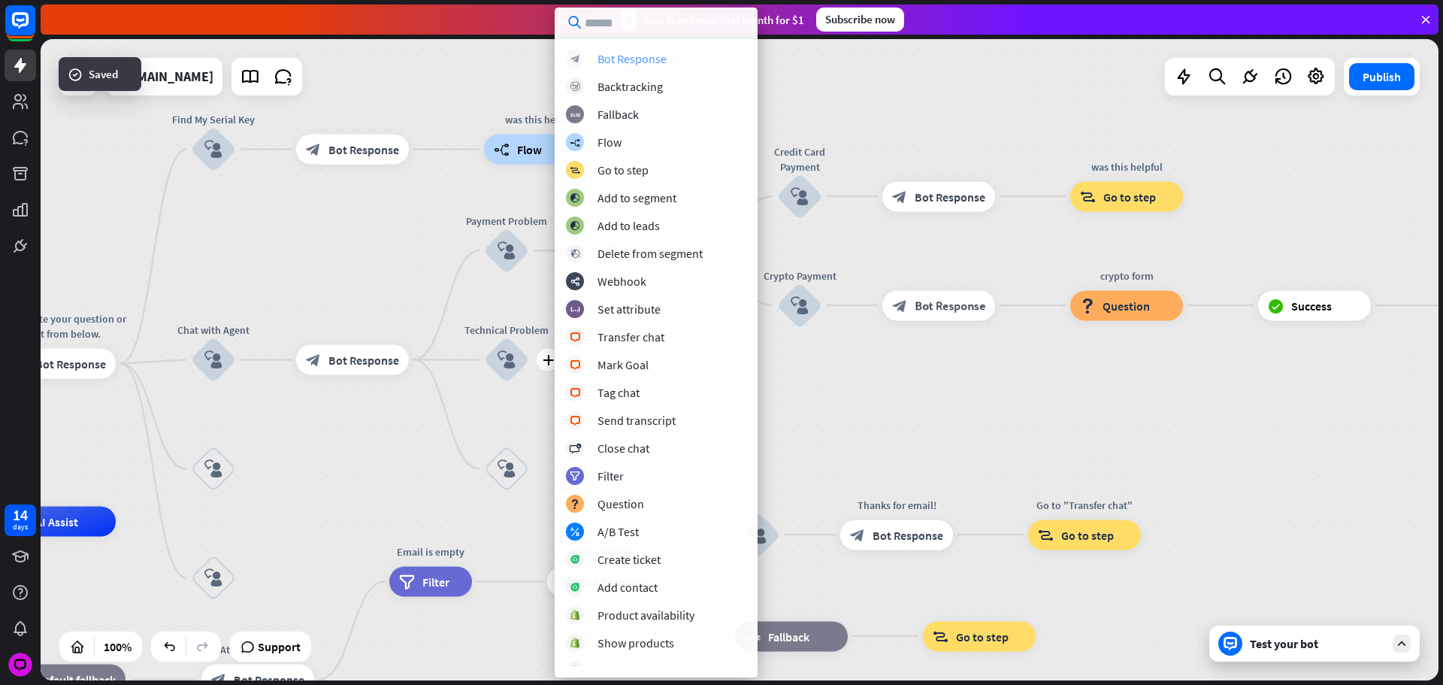
click at [656, 56] on div "Bot Response" at bounding box center [632, 58] width 69 height 15
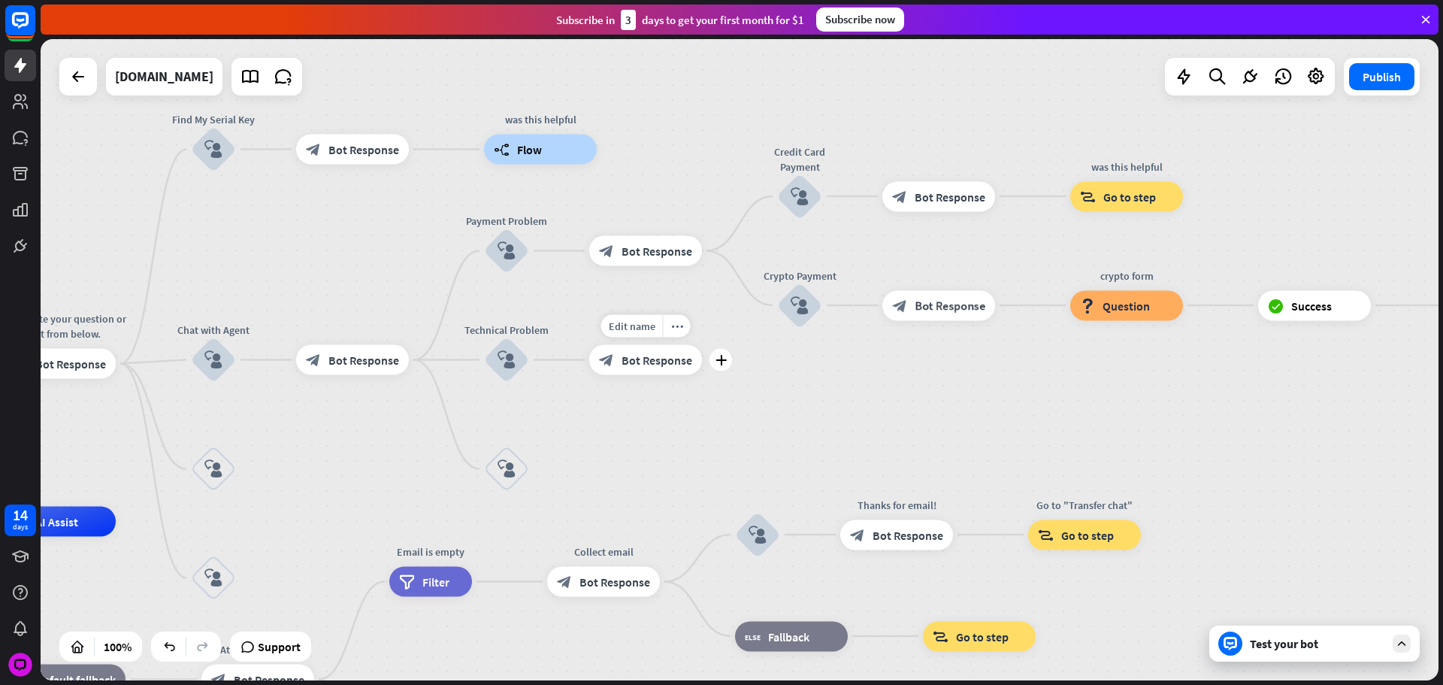
click at [656, 363] on span "Bot Response" at bounding box center [657, 360] width 71 height 15
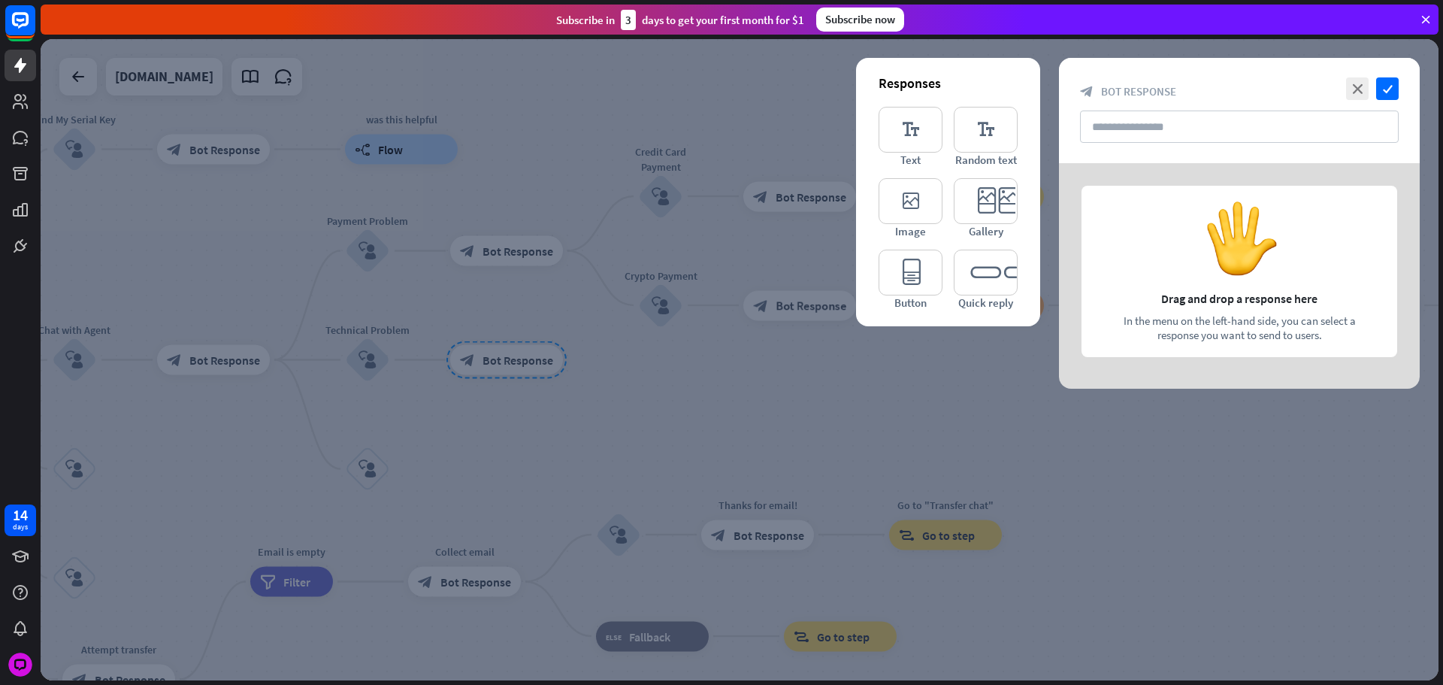
drag, startPoint x: 974, startPoint y: 217, endPoint x: 1052, endPoint y: 244, distance: 82.0
click at [972, 217] on icon "editor_card" at bounding box center [986, 201] width 64 height 46
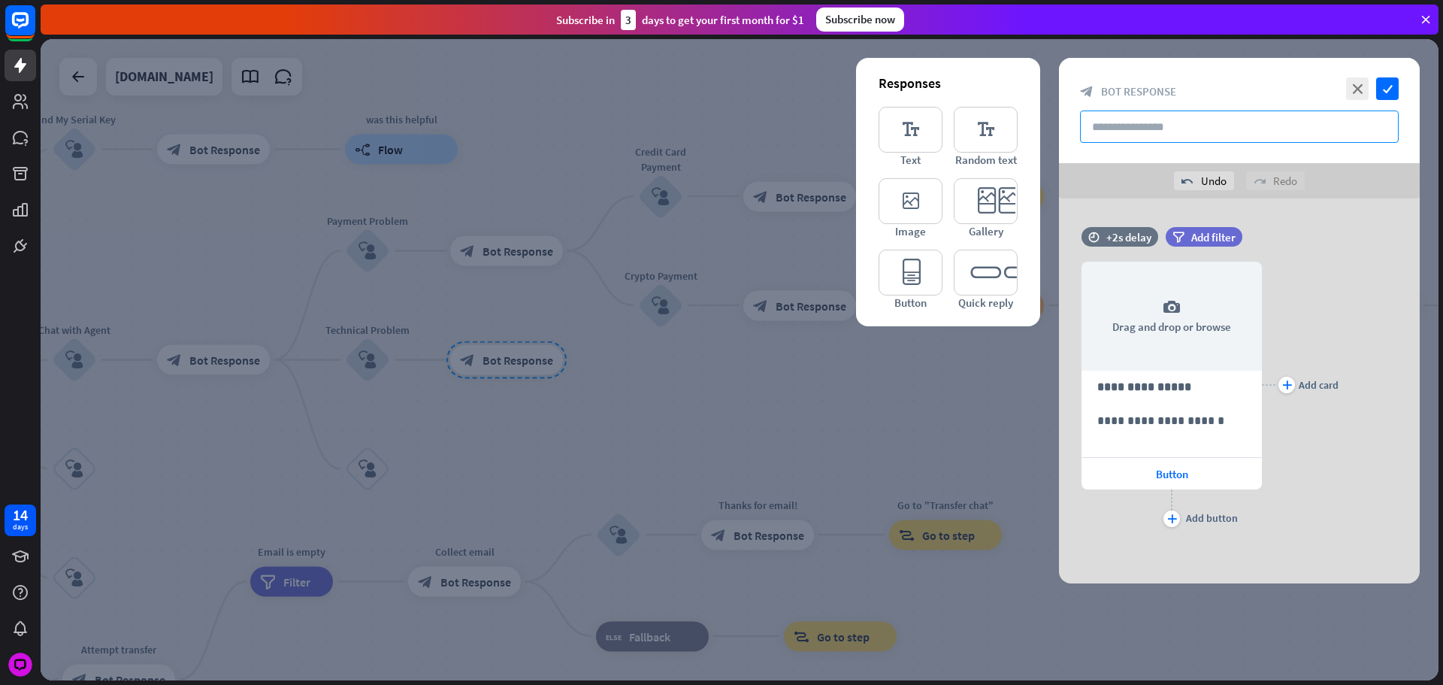
click at [1141, 142] on input "text" at bounding box center [1239, 127] width 319 height 32
click at [1130, 201] on div "**********" at bounding box center [1239, 390] width 361 height 385
click at [1337, 271] on div "plus Add card" at bounding box center [1300, 385] width 77 height 292
click at [1125, 233] on div "+2s delay" at bounding box center [1129, 237] width 45 height 14
click at [1150, 238] on div at bounding box center [1153, 237] width 46 height 5
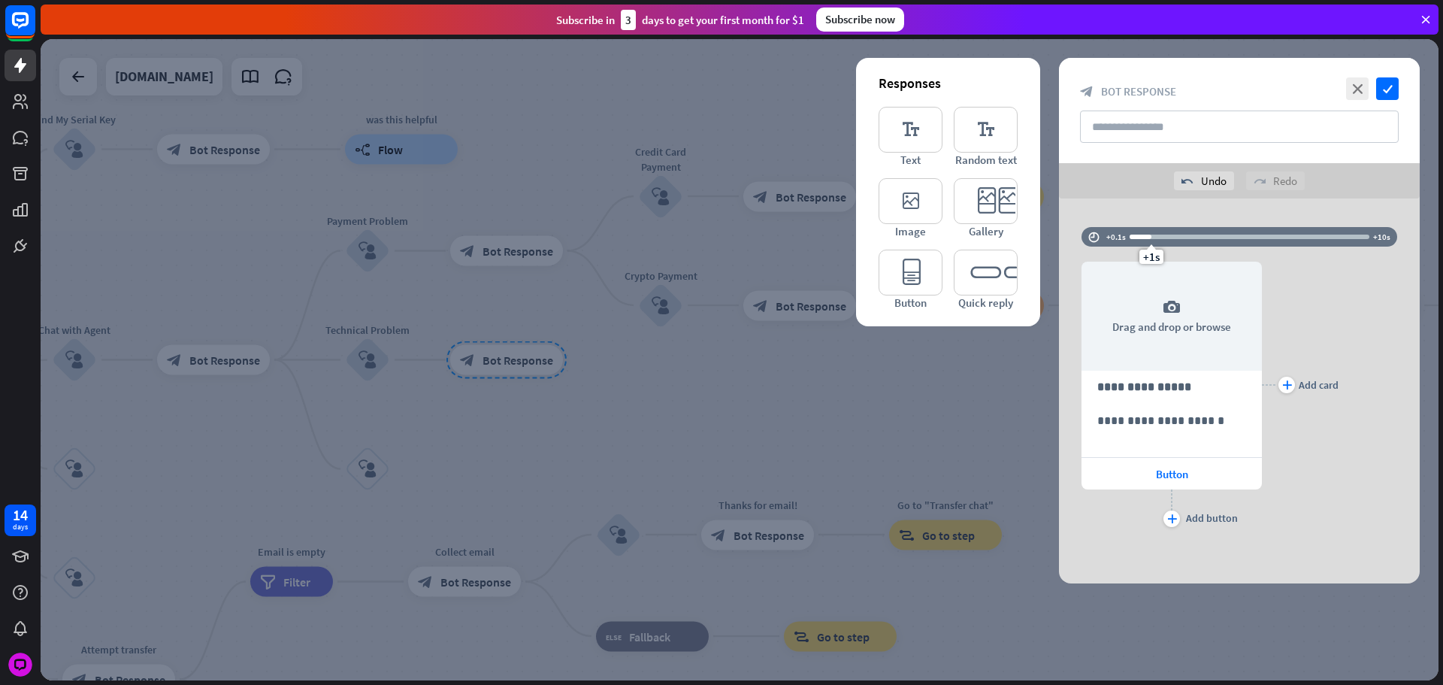
click at [644, 288] on div at bounding box center [740, 359] width 1398 height 641
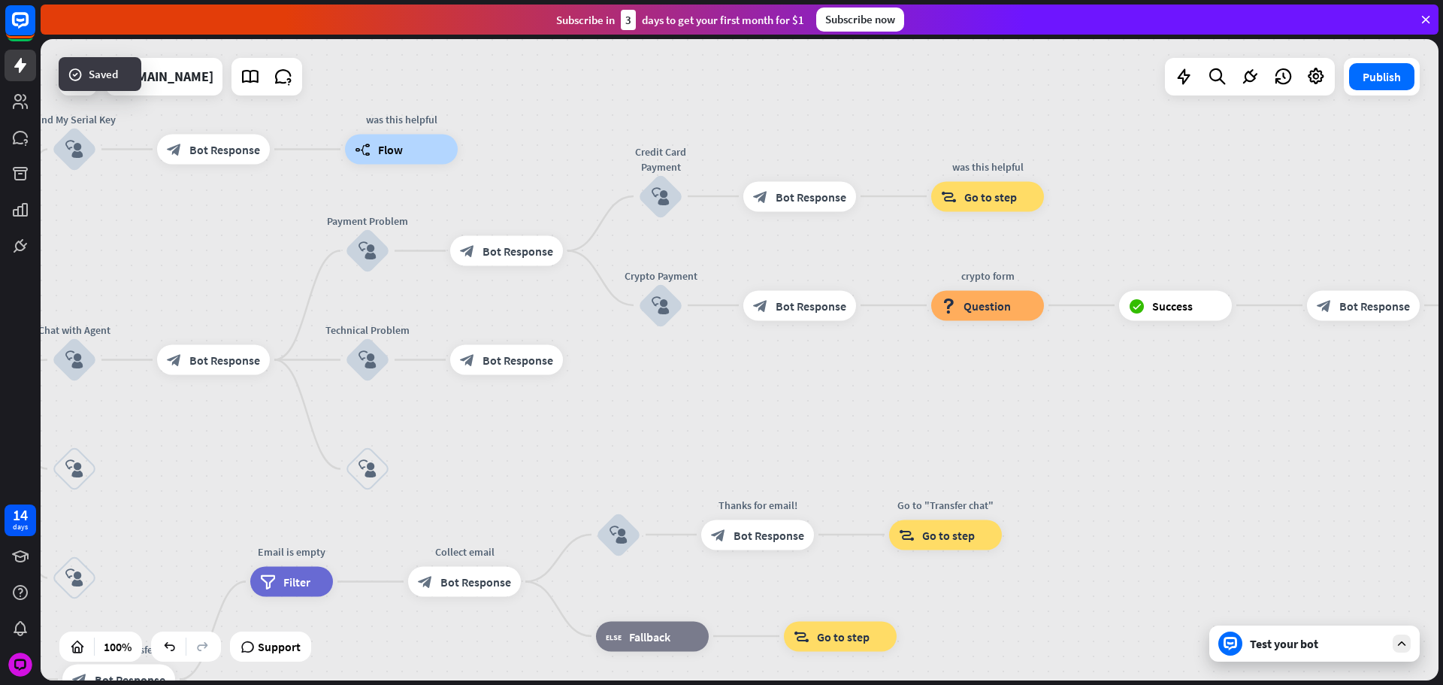
click at [783, 198] on span "Bot Response" at bounding box center [811, 196] width 71 height 15
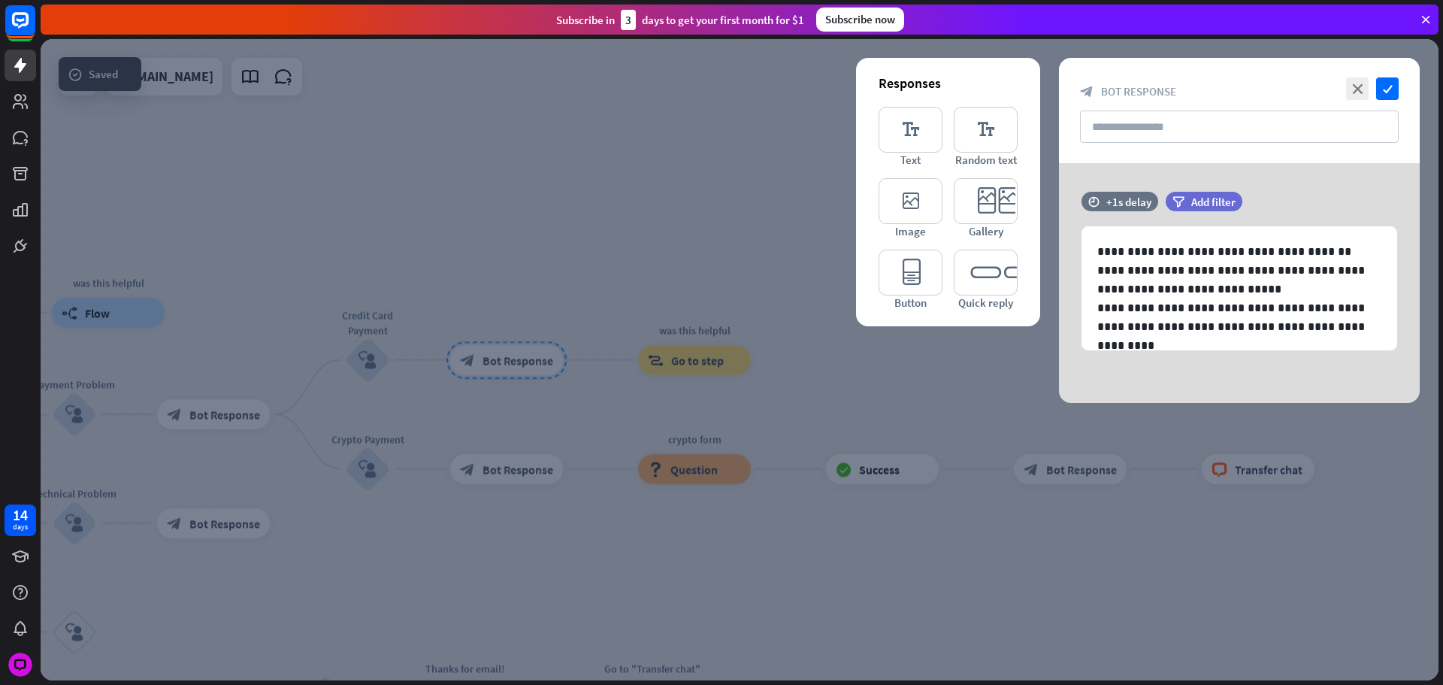
click at [660, 339] on div at bounding box center [740, 359] width 1398 height 641
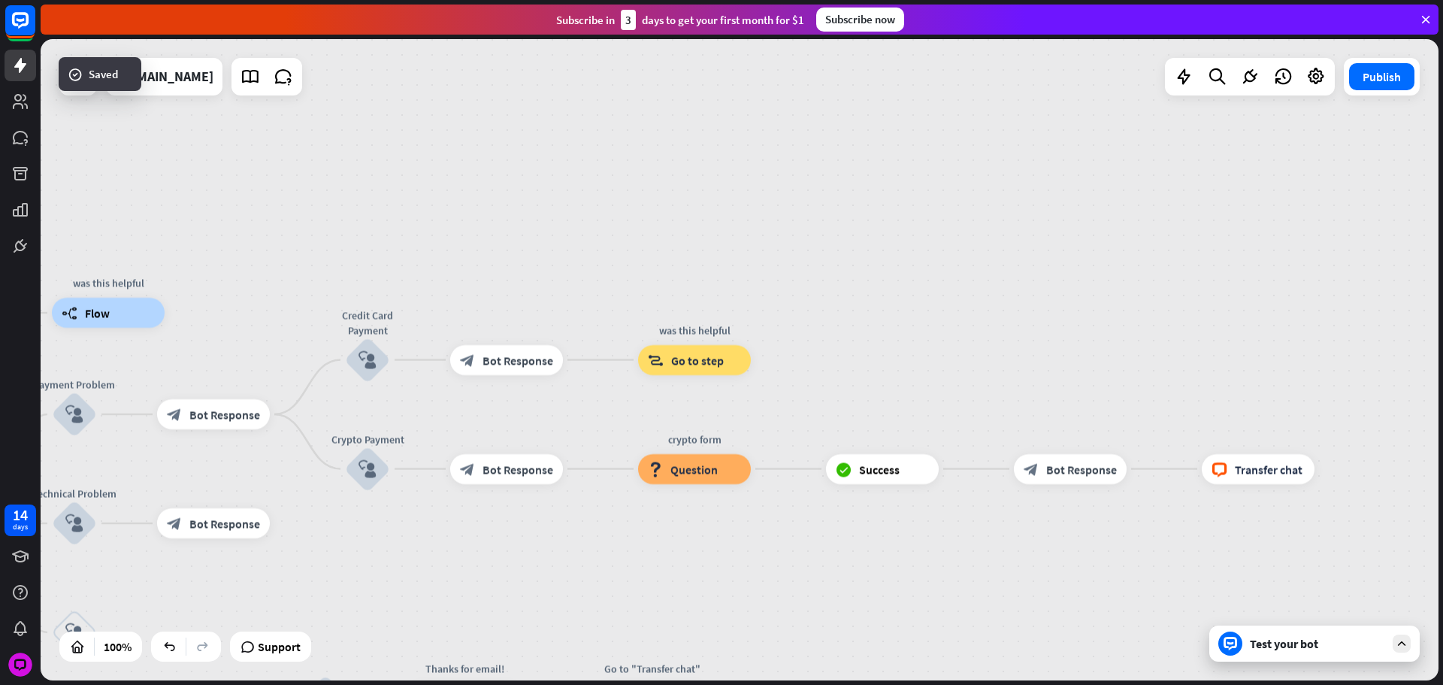
click at [514, 466] on span "Bot Response" at bounding box center [518, 469] width 71 height 15
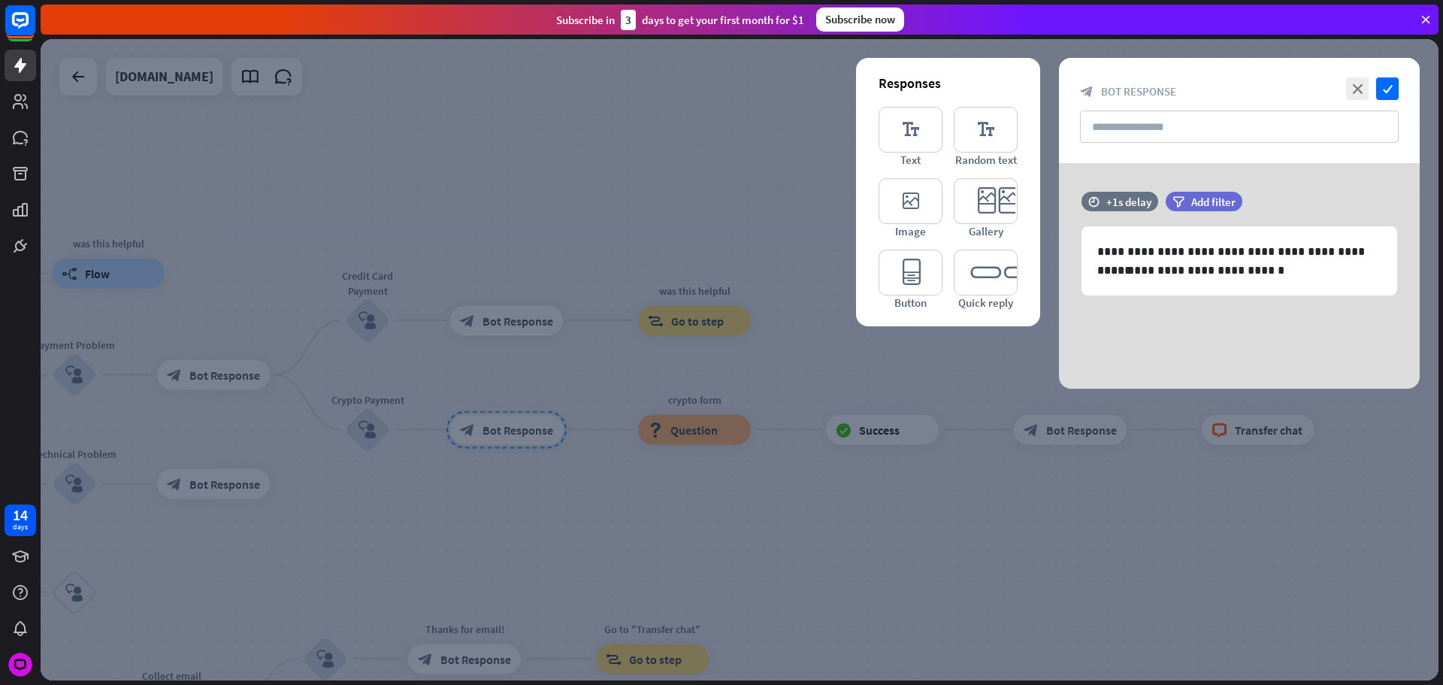
click at [596, 471] on div at bounding box center [740, 359] width 1398 height 641
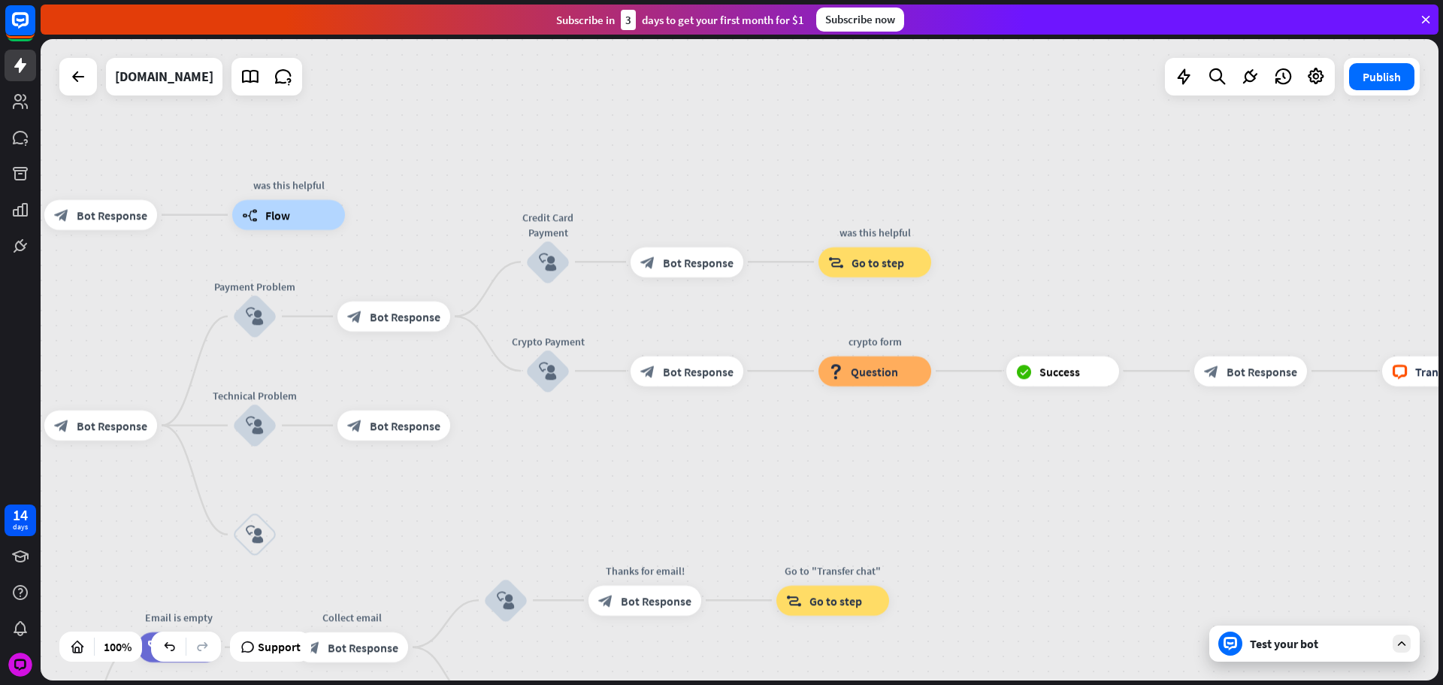
drag, startPoint x: 701, startPoint y: 478, endPoint x: 529, endPoint y: 374, distance: 201.4
click at [749, 478] on div "home_2 Start point Please write your question or select from below. block_bot_r…" at bounding box center [740, 359] width 1398 height 641
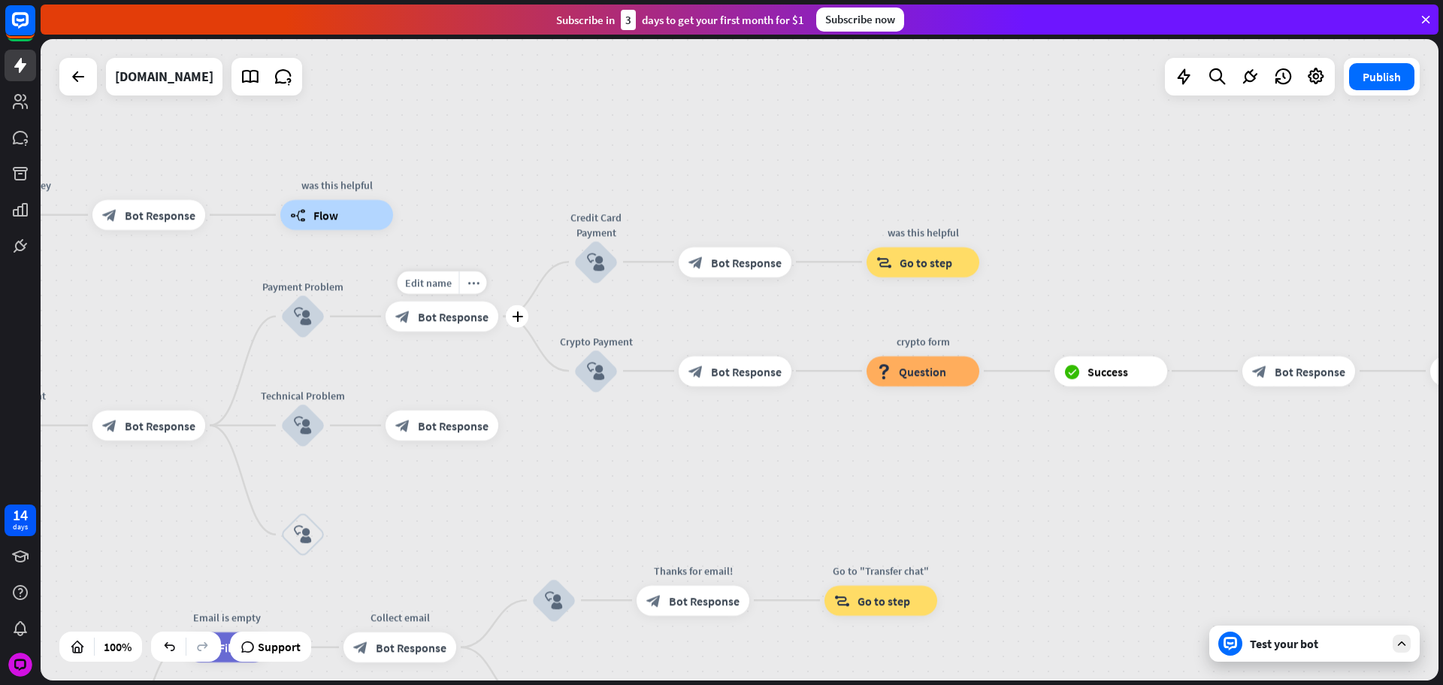
click at [453, 324] on div "block_bot_response Bot Response" at bounding box center [442, 316] width 113 height 30
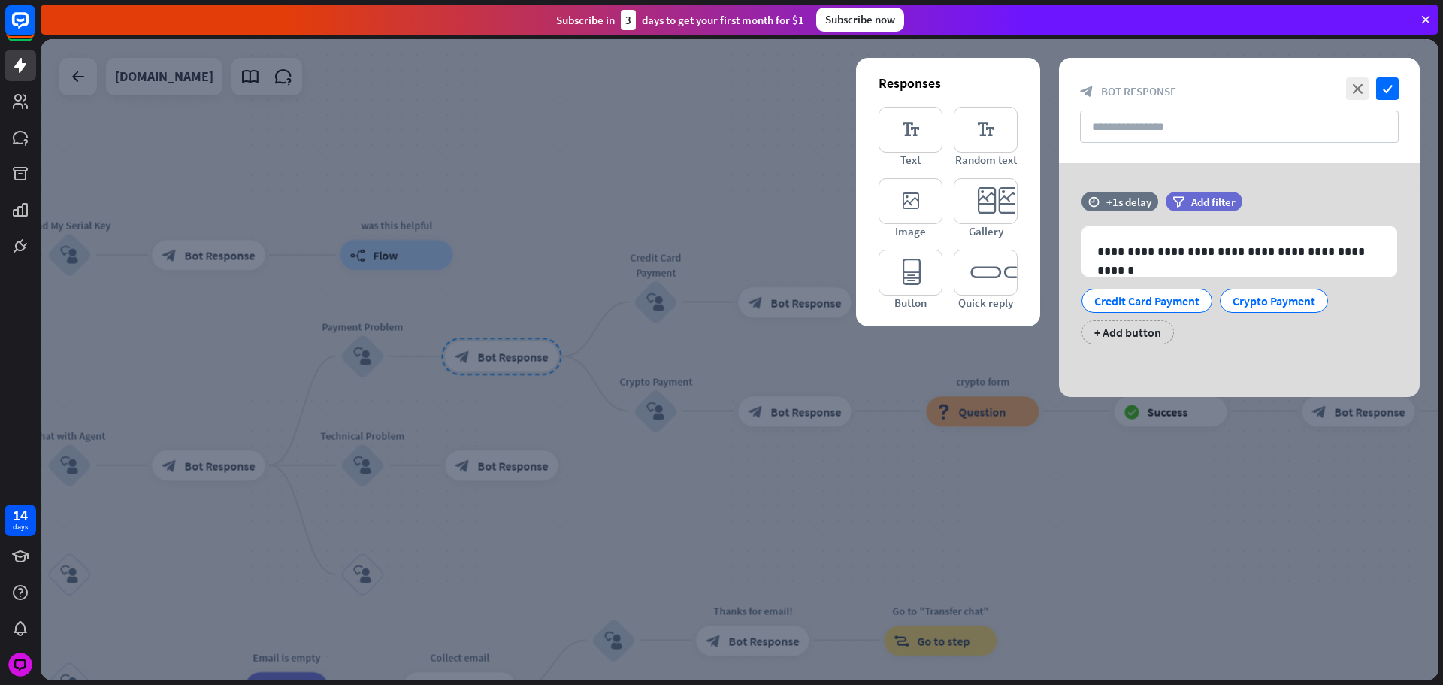
click at [614, 429] on div at bounding box center [740, 359] width 1398 height 641
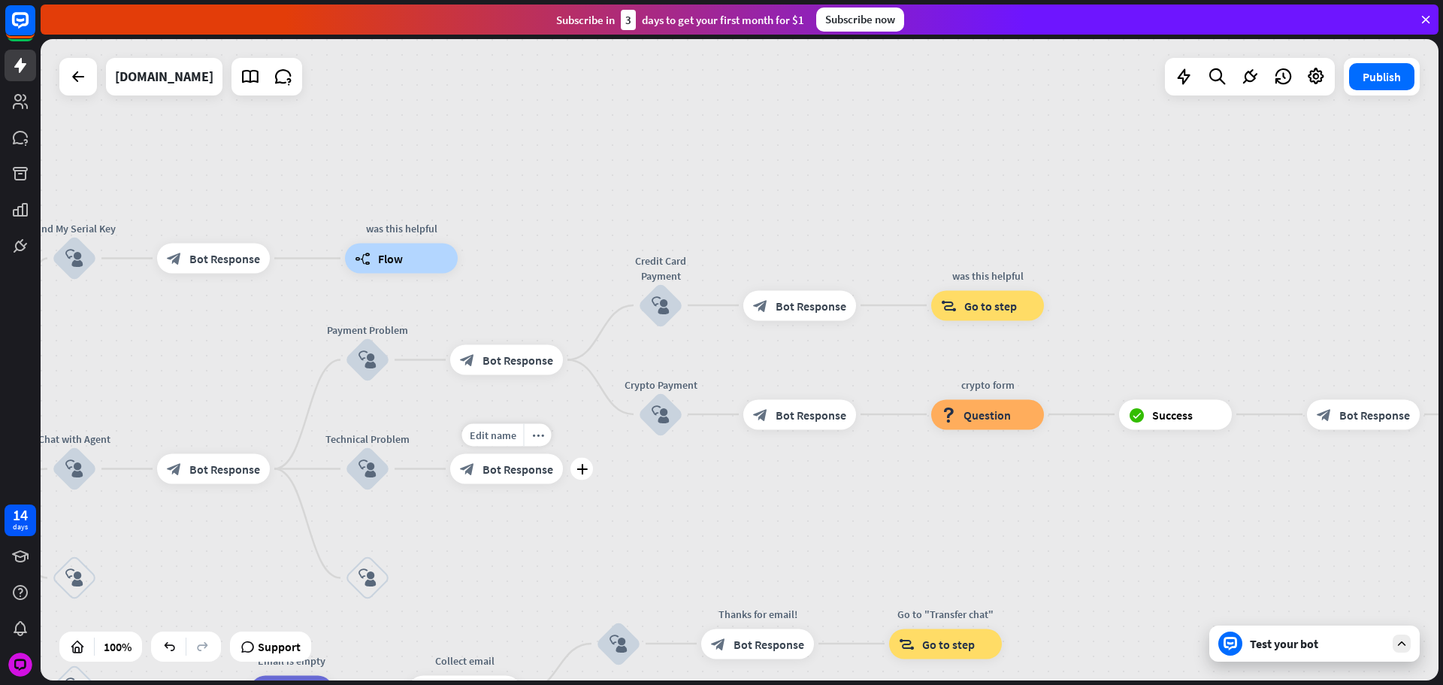
click at [525, 477] on div "block_bot_response Bot Response" at bounding box center [506, 469] width 113 height 30
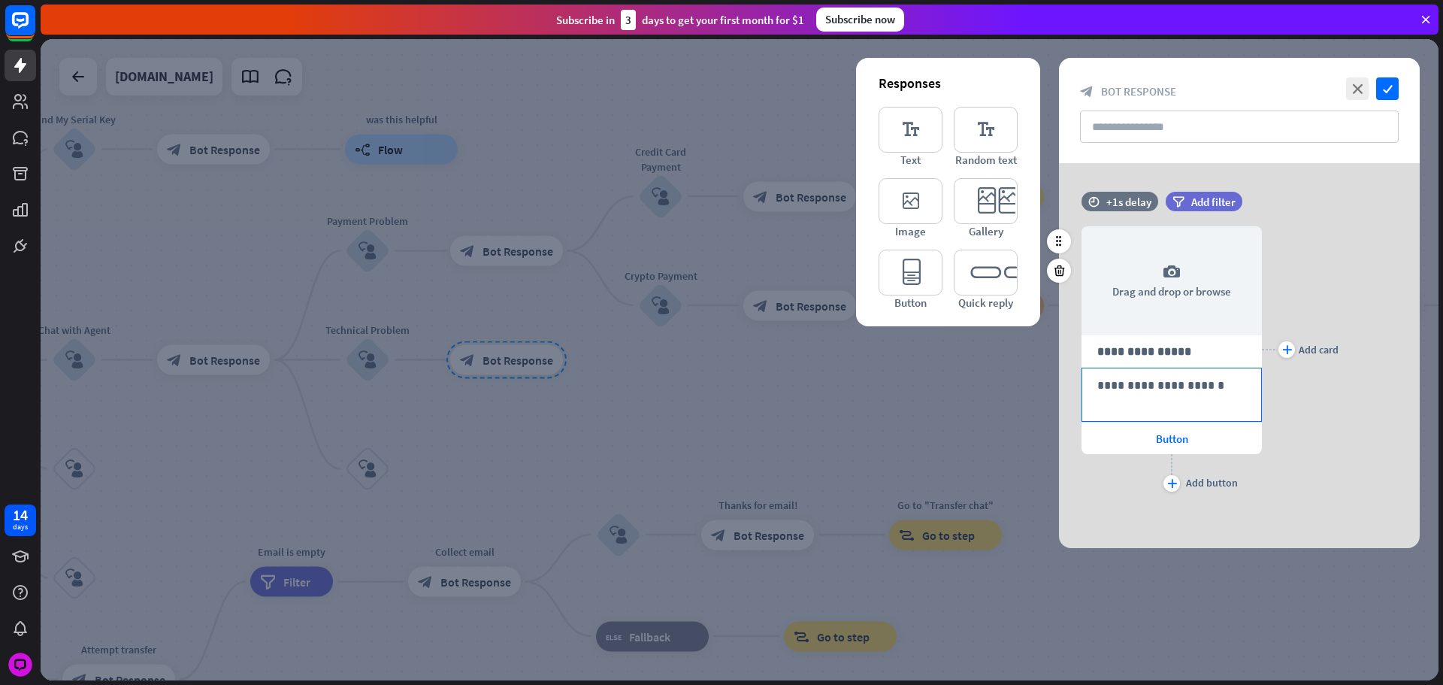
click at [1173, 395] on div "**********" at bounding box center [1172, 394] width 179 height 53
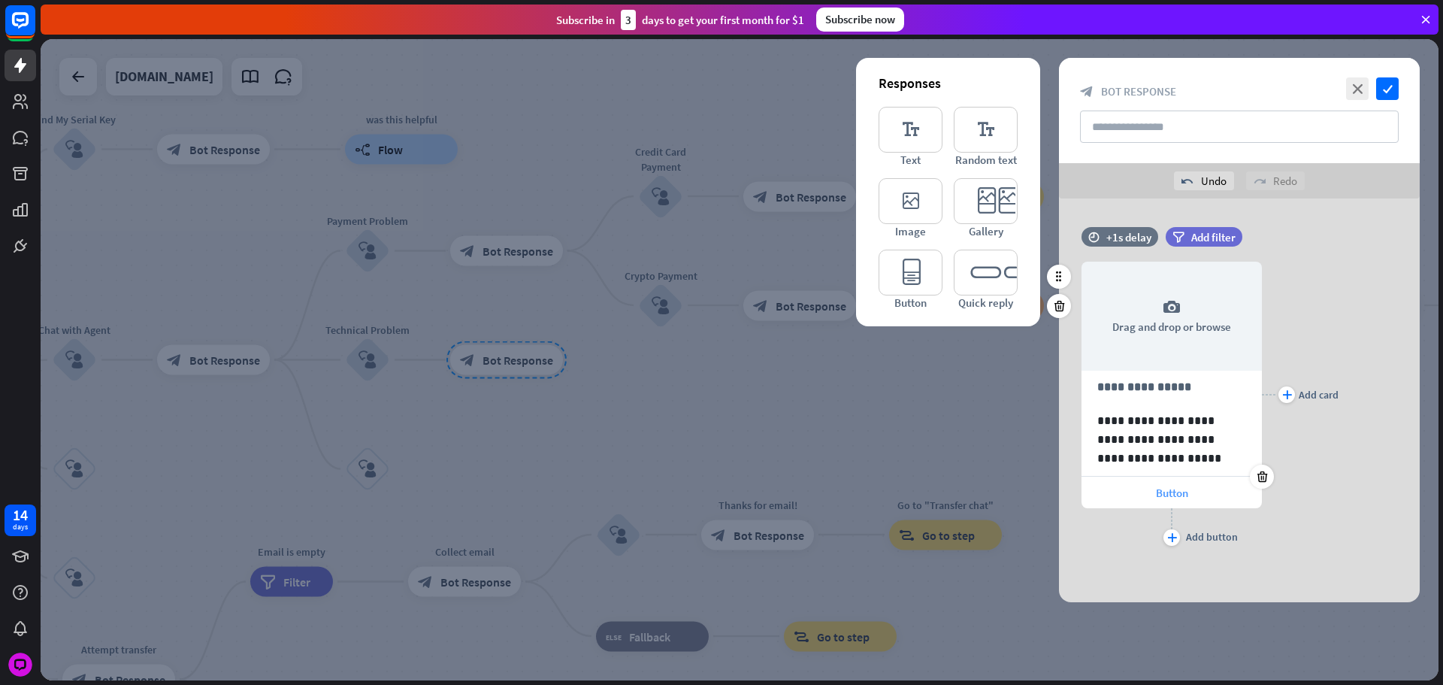
drag, startPoint x: 1138, startPoint y: 501, endPoint x: 1154, endPoint y: 492, distance: 18.2
click at [1139, 501] on div "Button" at bounding box center [1172, 493] width 180 height 32
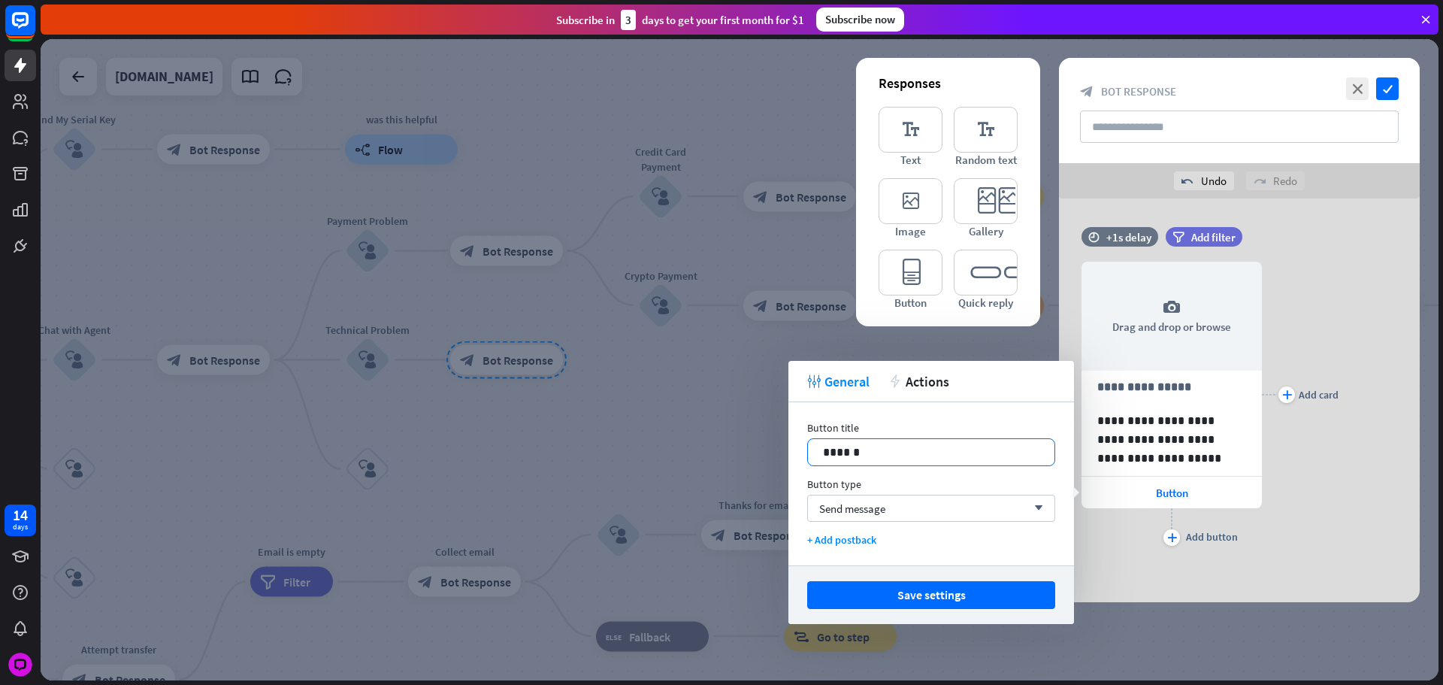
click at [860, 456] on p "******" at bounding box center [931, 452] width 217 height 19
click at [934, 587] on button "Save settings" at bounding box center [931, 595] width 248 height 28
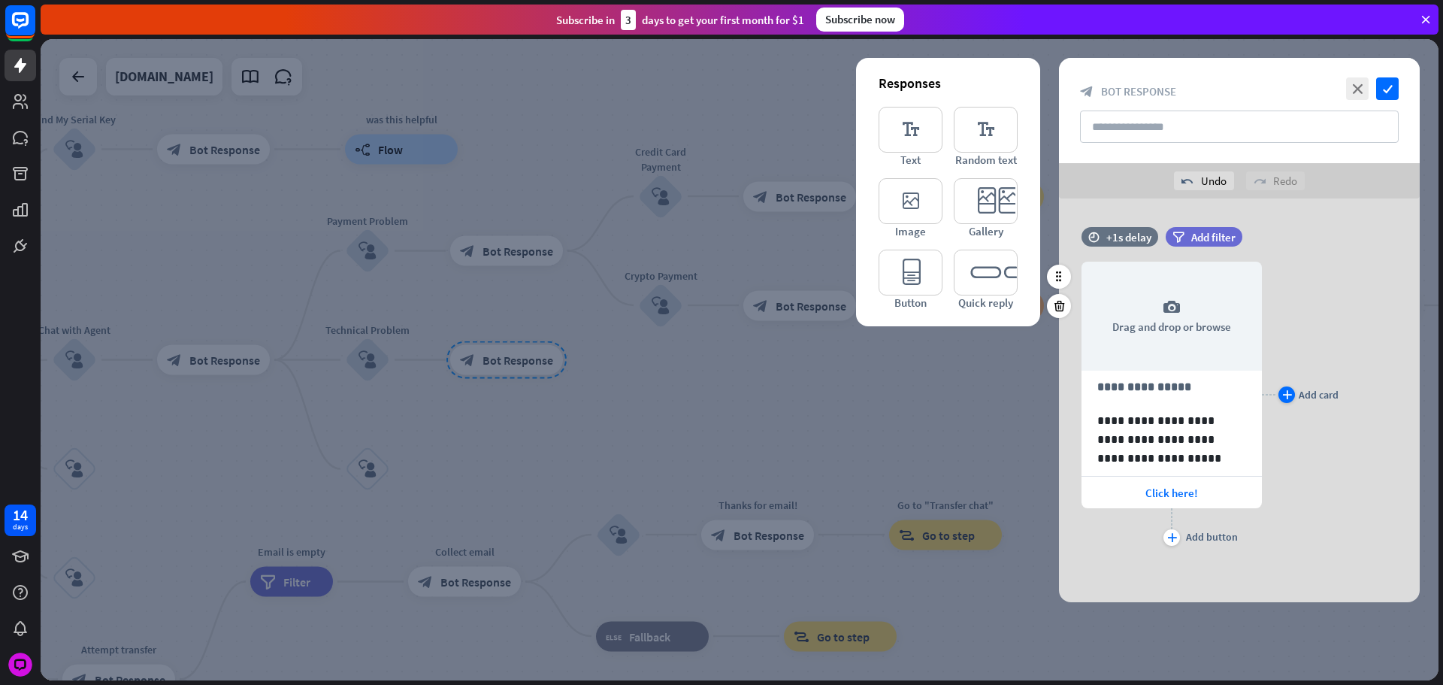
click at [1313, 395] on div "Add card" at bounding box center [1319, 395] width 40 height 14
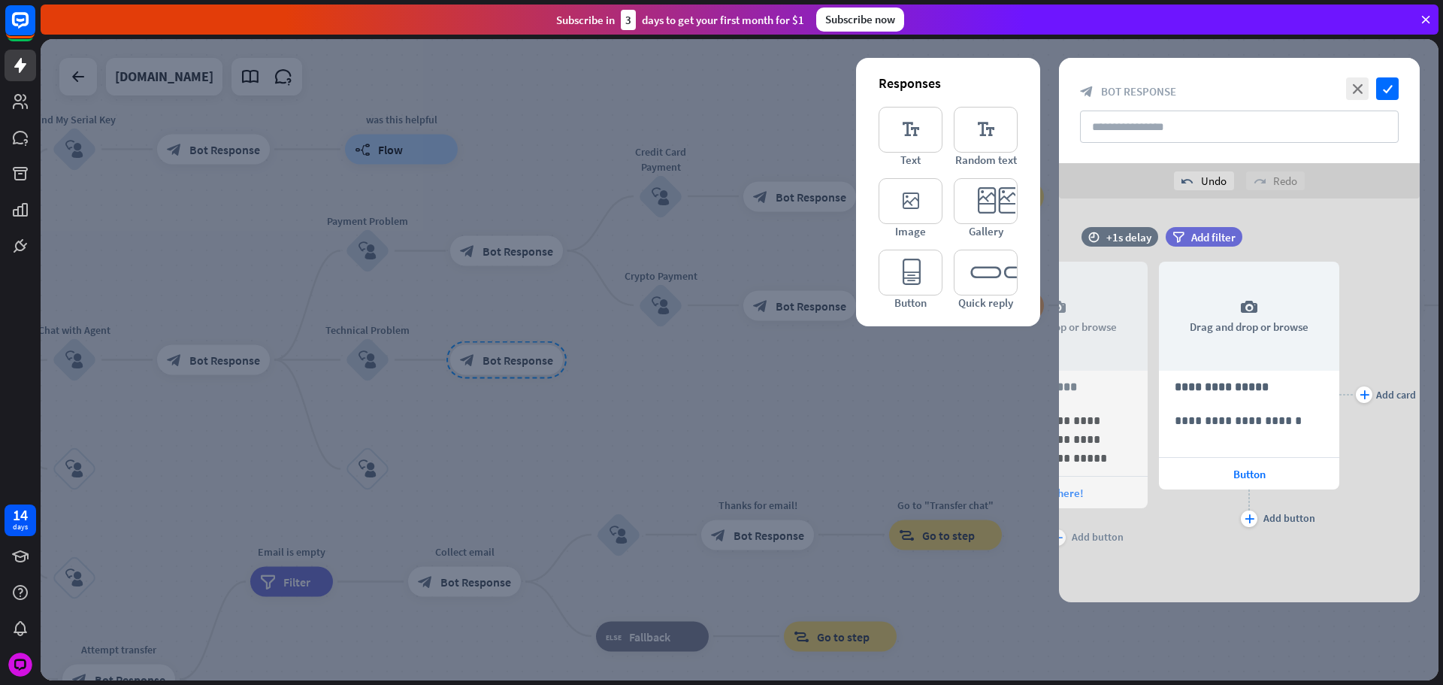
scroll to position [0, 124]
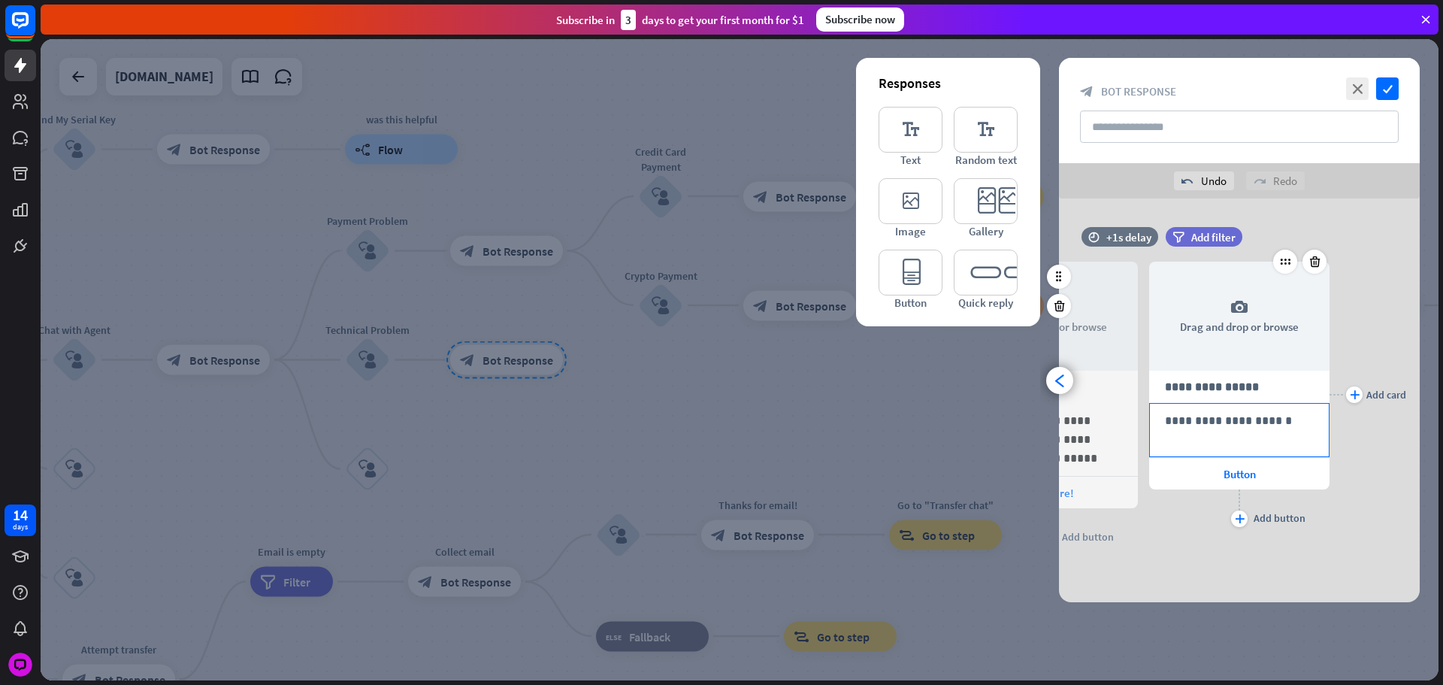
click at [1200, 426] on p "**********" at bounding box center [1239, 420] width 149 height 19
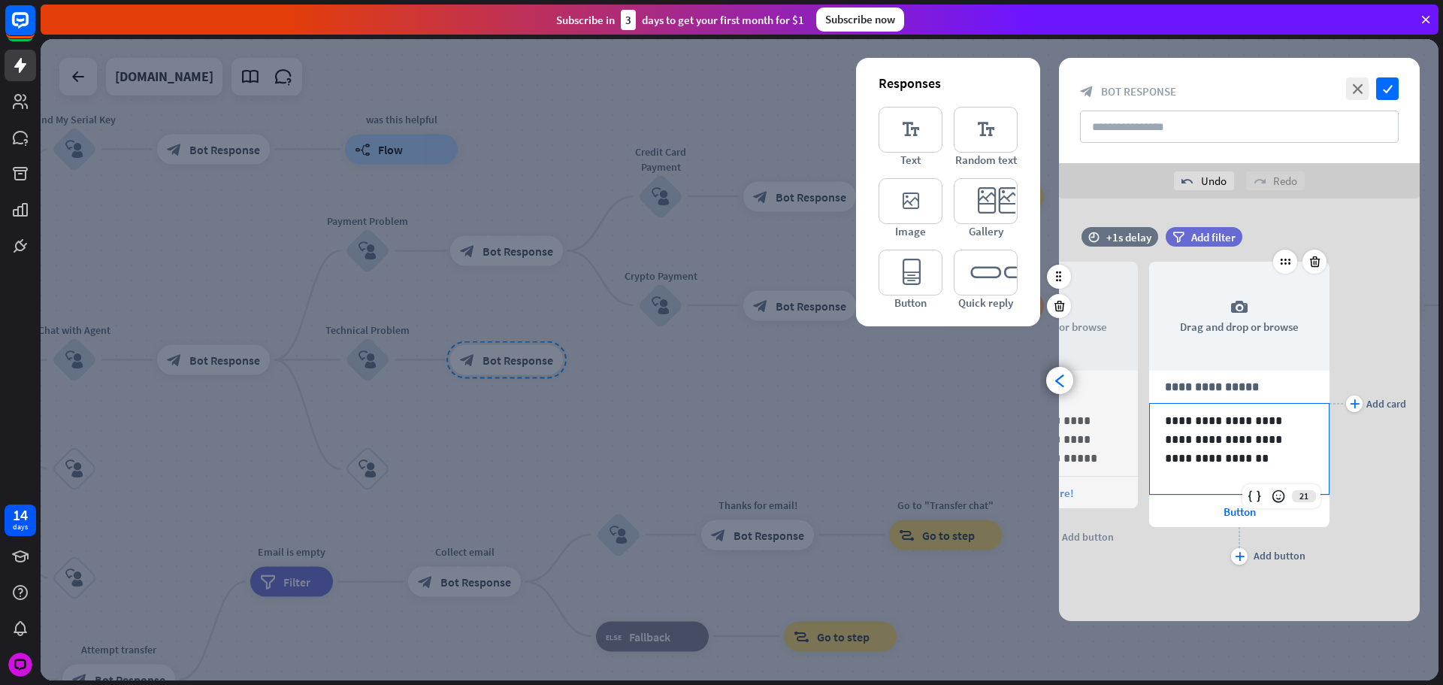
scroll to position [0, 0]
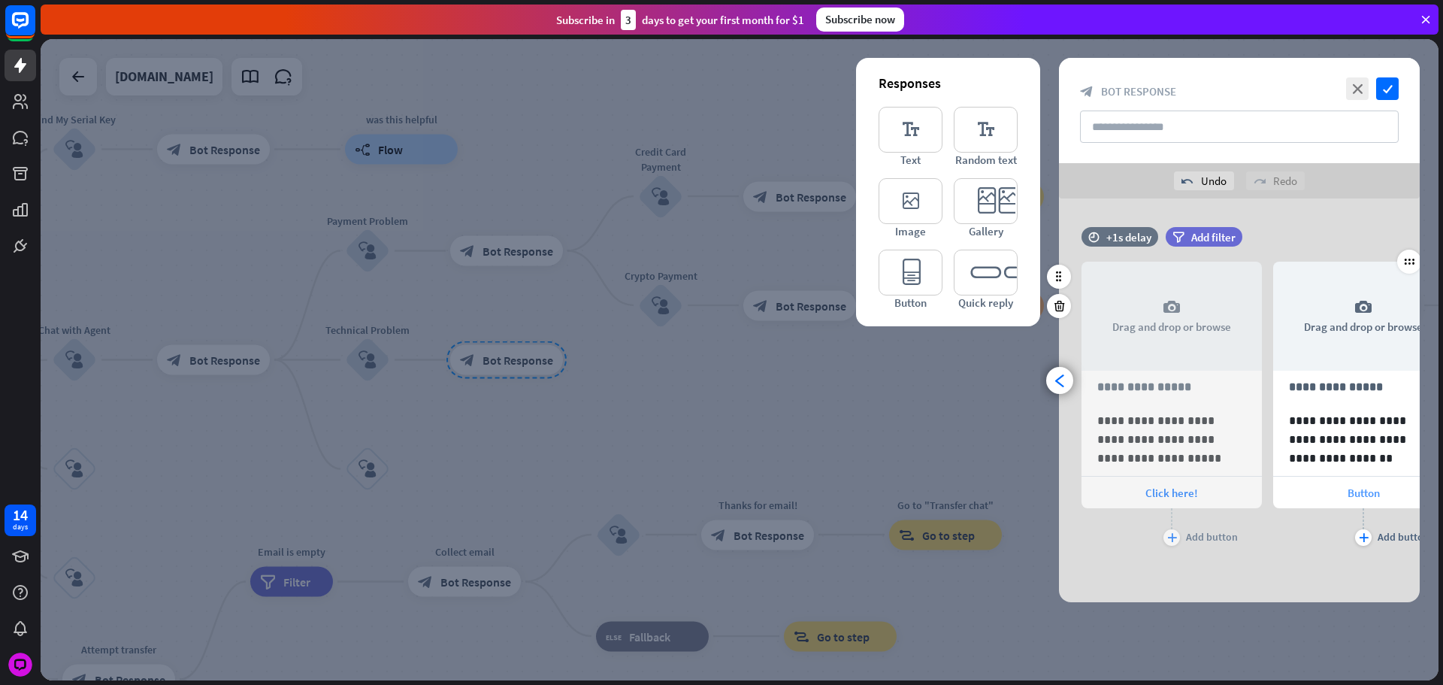
click at [1319, 485] on div "Button" at bounding box center [1363, 493] width 180 height 32
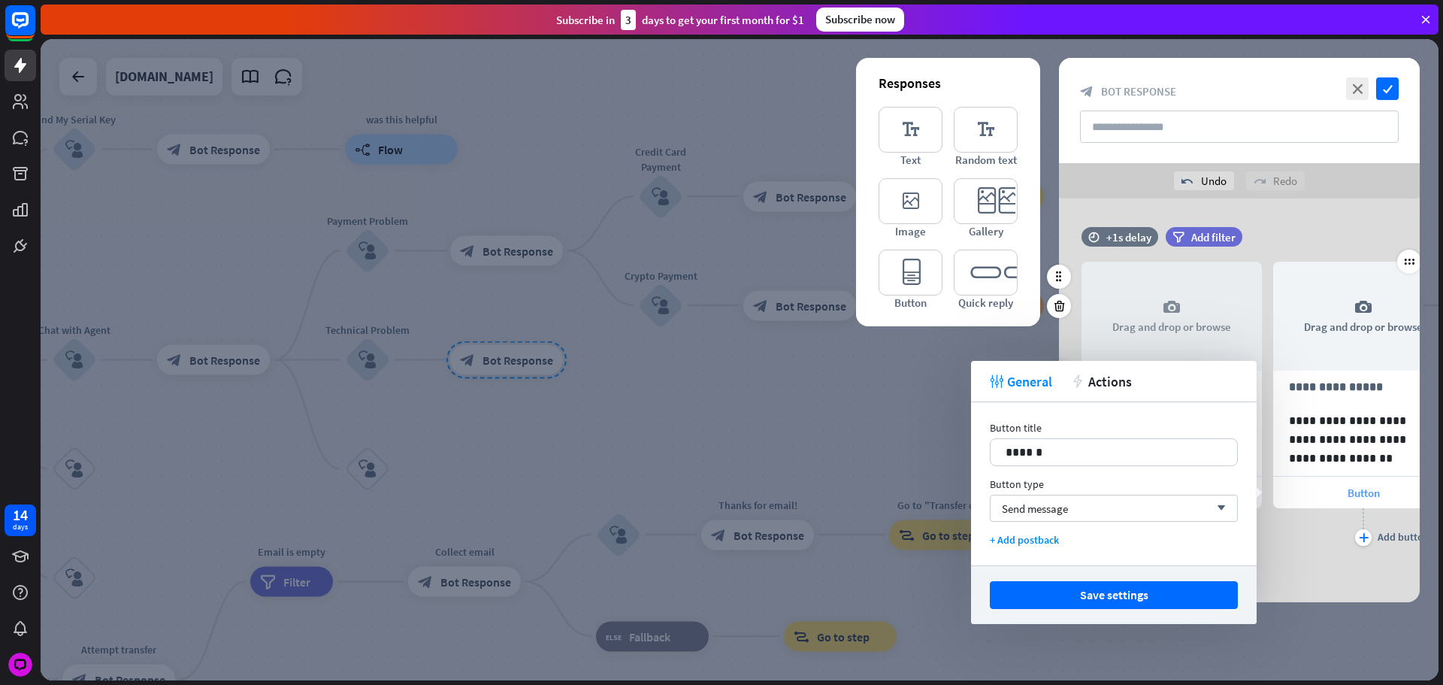
scroll to position [0, 124]
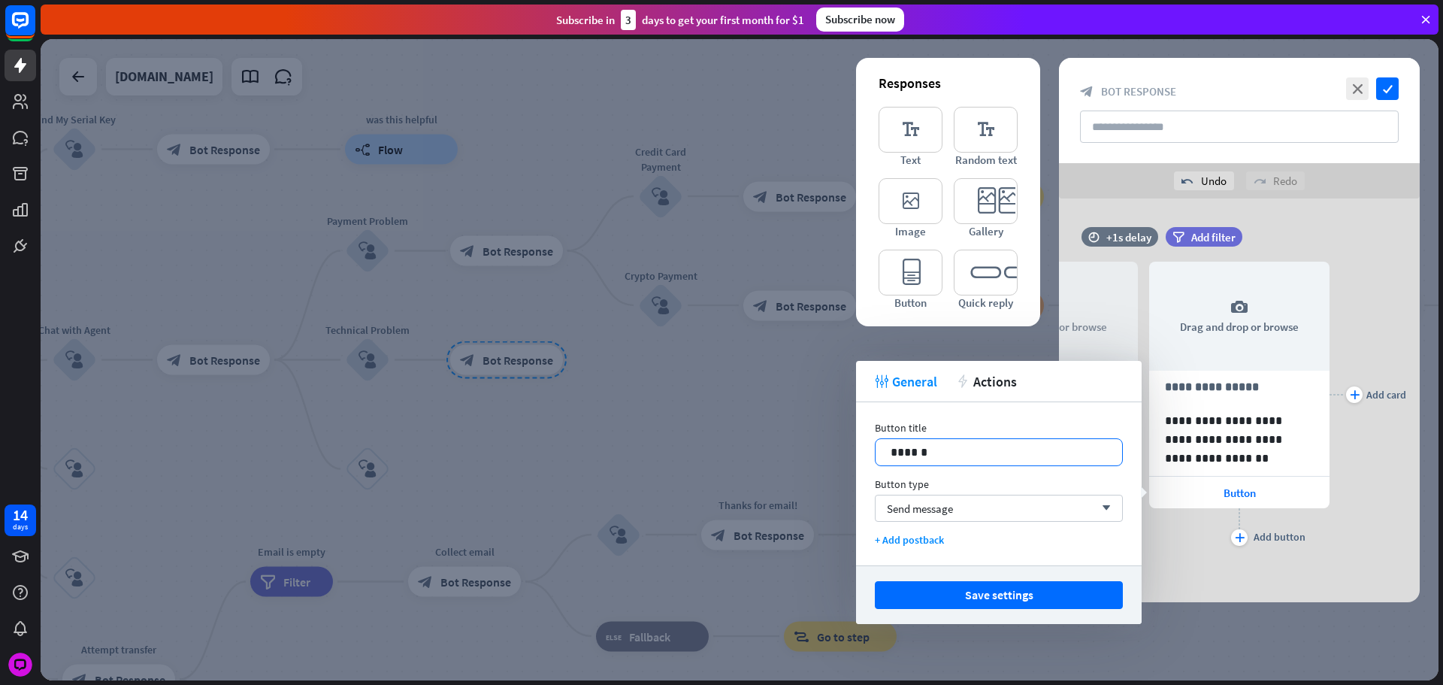
click at [1051, 462] on div "14 ******" at bounding box center [999, 452] width 248 height 28
click at [1028, 586] on button "Save settings" at bounding box center [999, 595] width 248 height 28
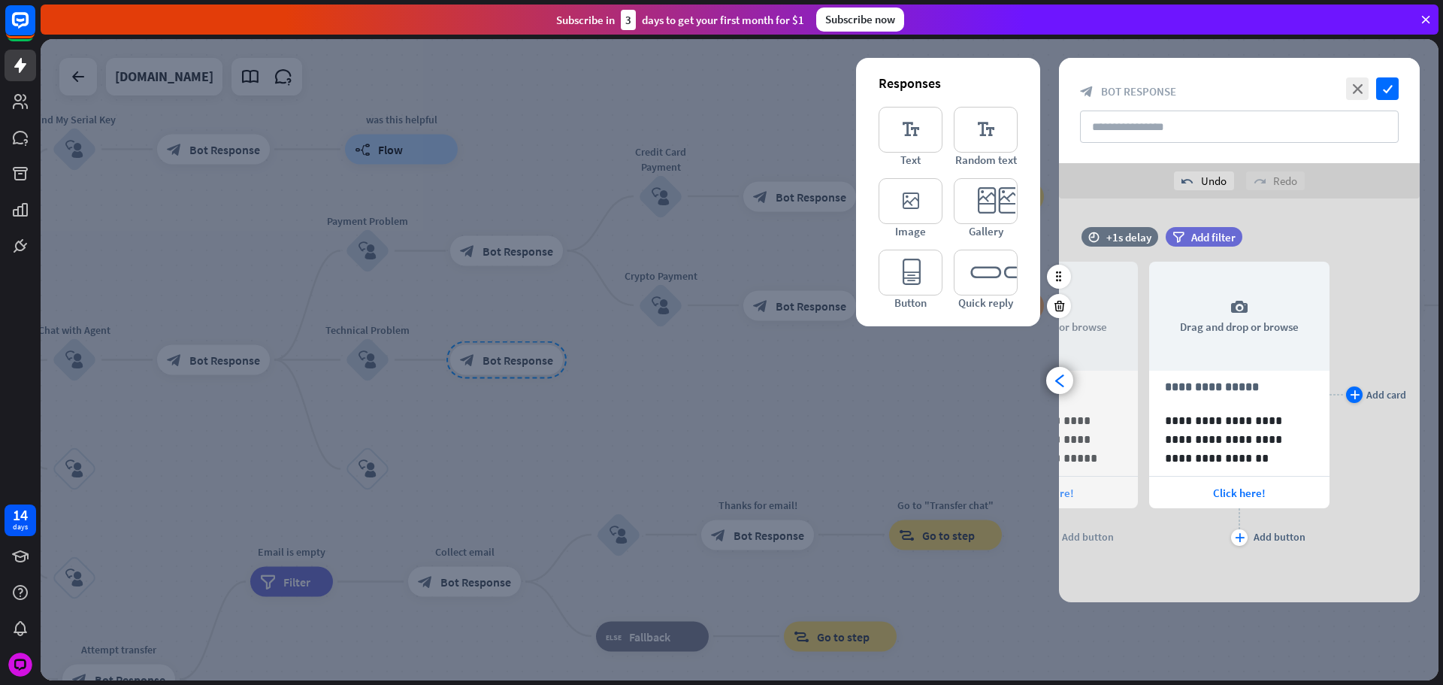
click at [1353, 390] on icon "plus" at bounding box center [1355, 394] width 10 height 9
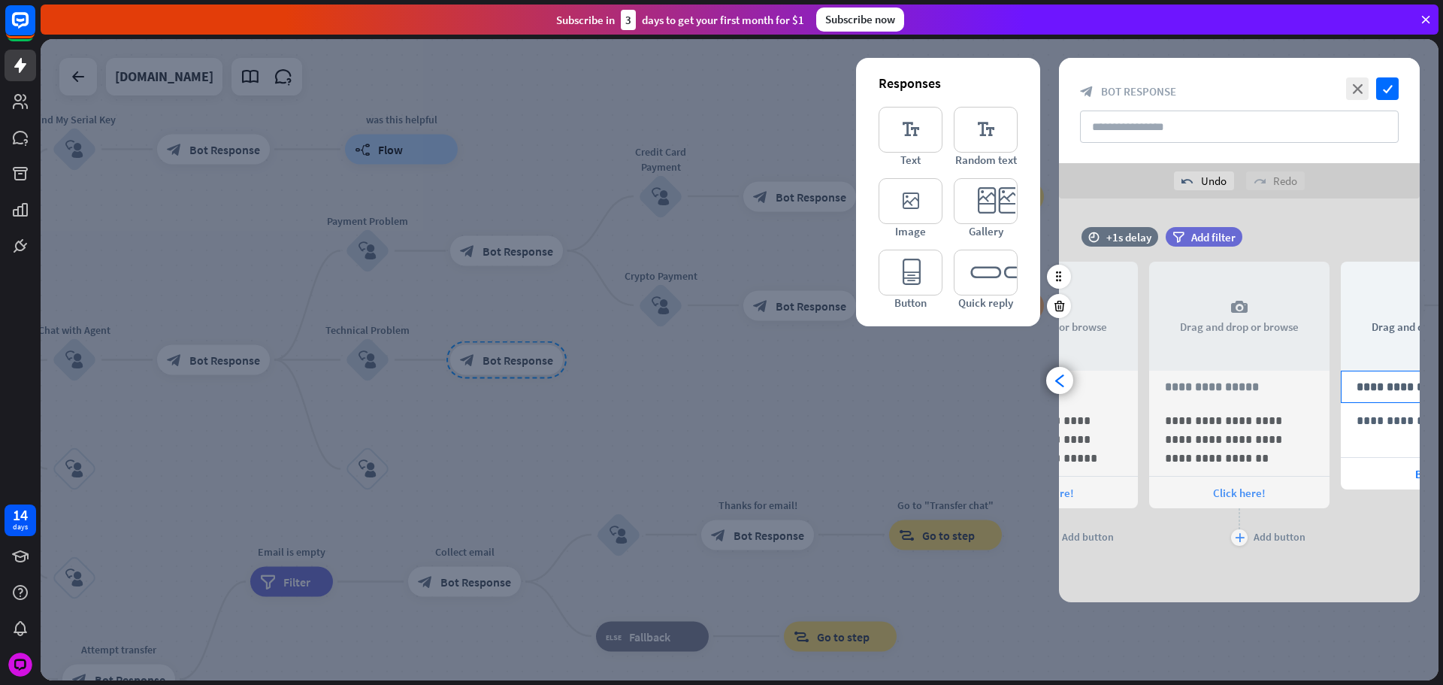
scroll to position [0, 316]
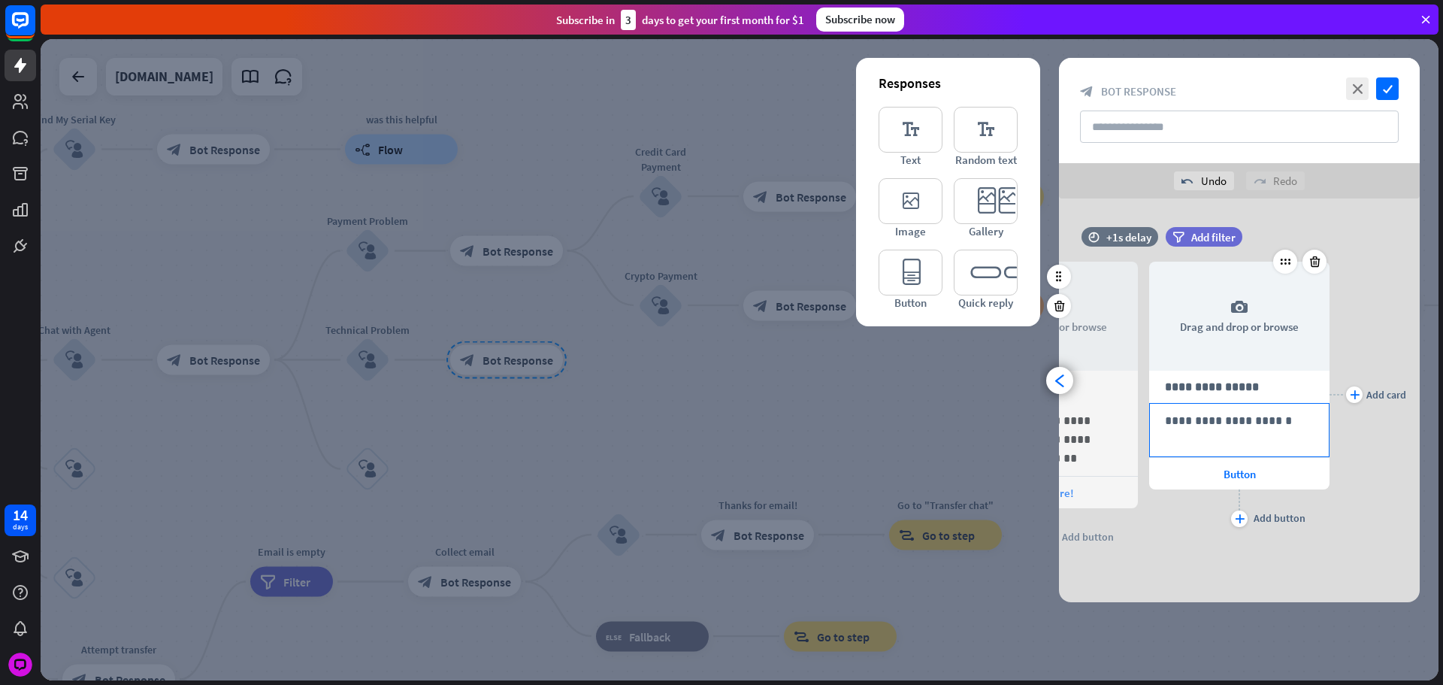
click at [1210, 422] on p "**********" at bounding box center [1239, 420] width 149 height 19
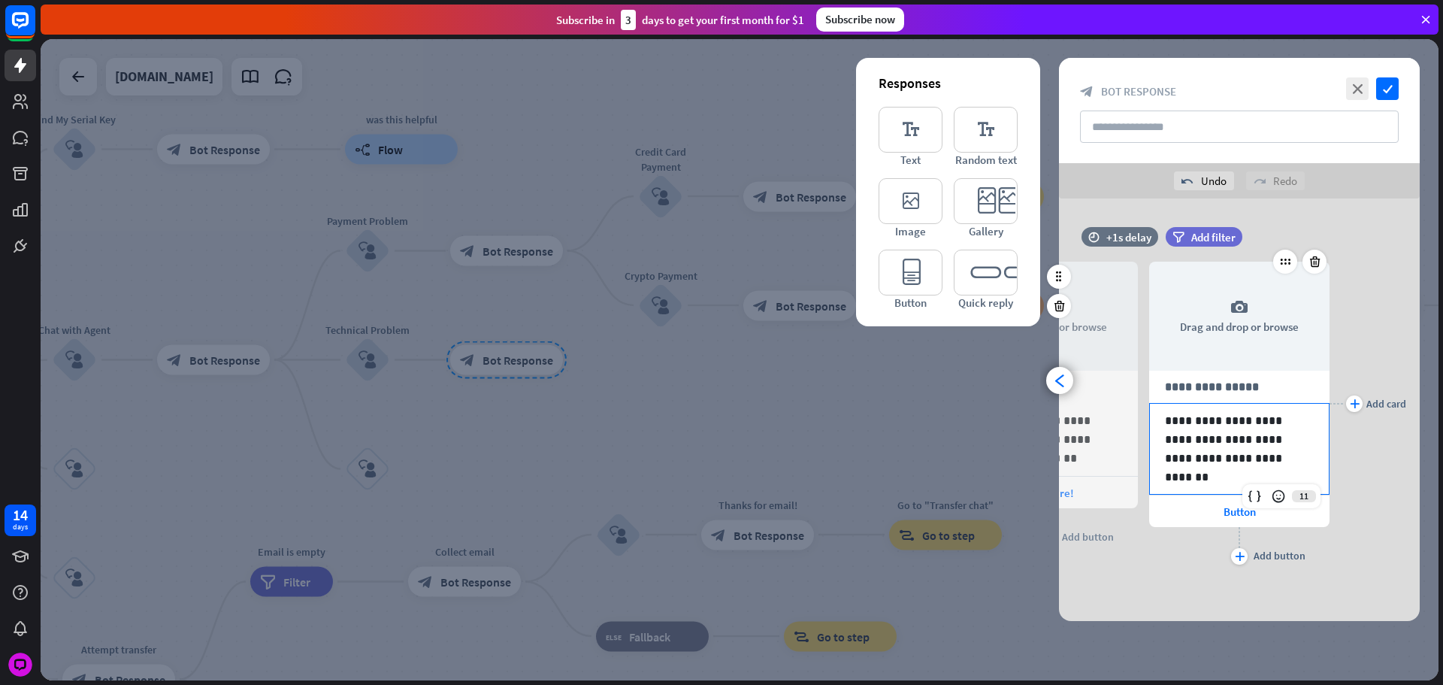
scroll to position [0, 0]
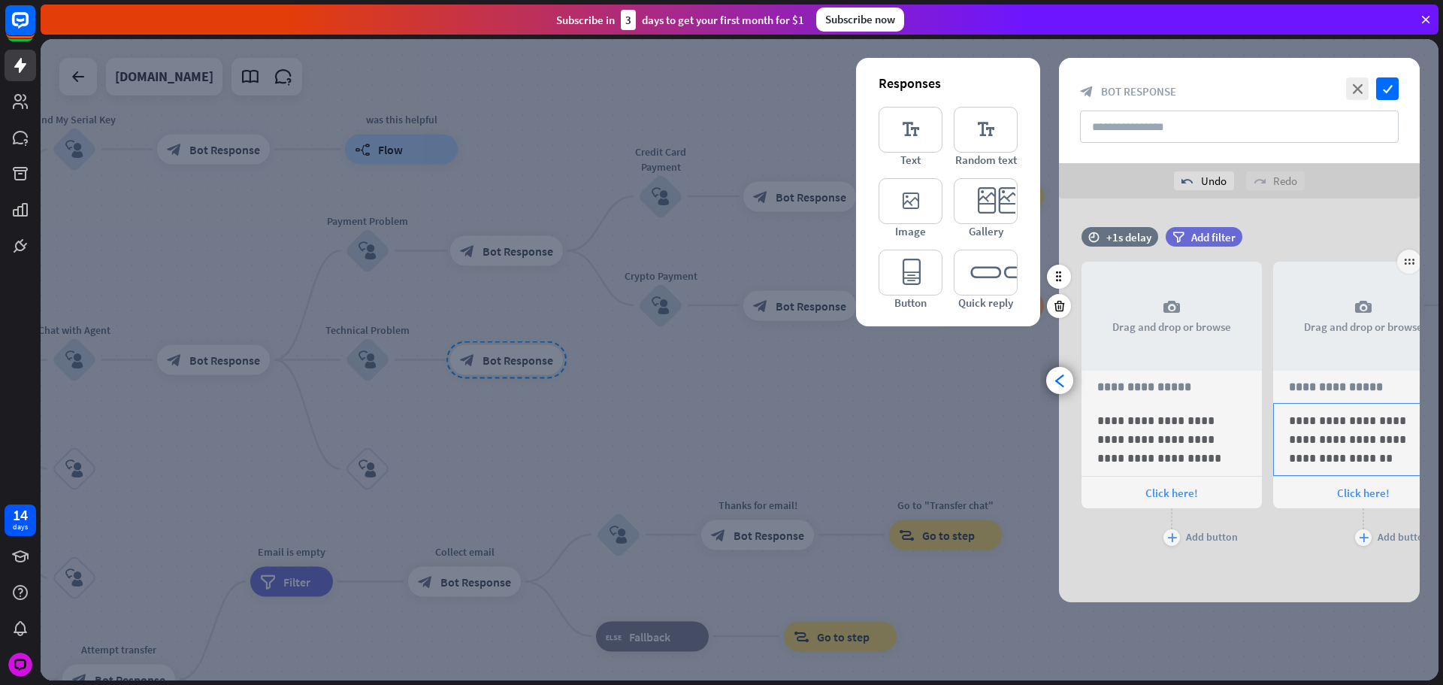
click at [1414, 439] on p "**********" at bounding box center [1363, 439] width 149 height 56
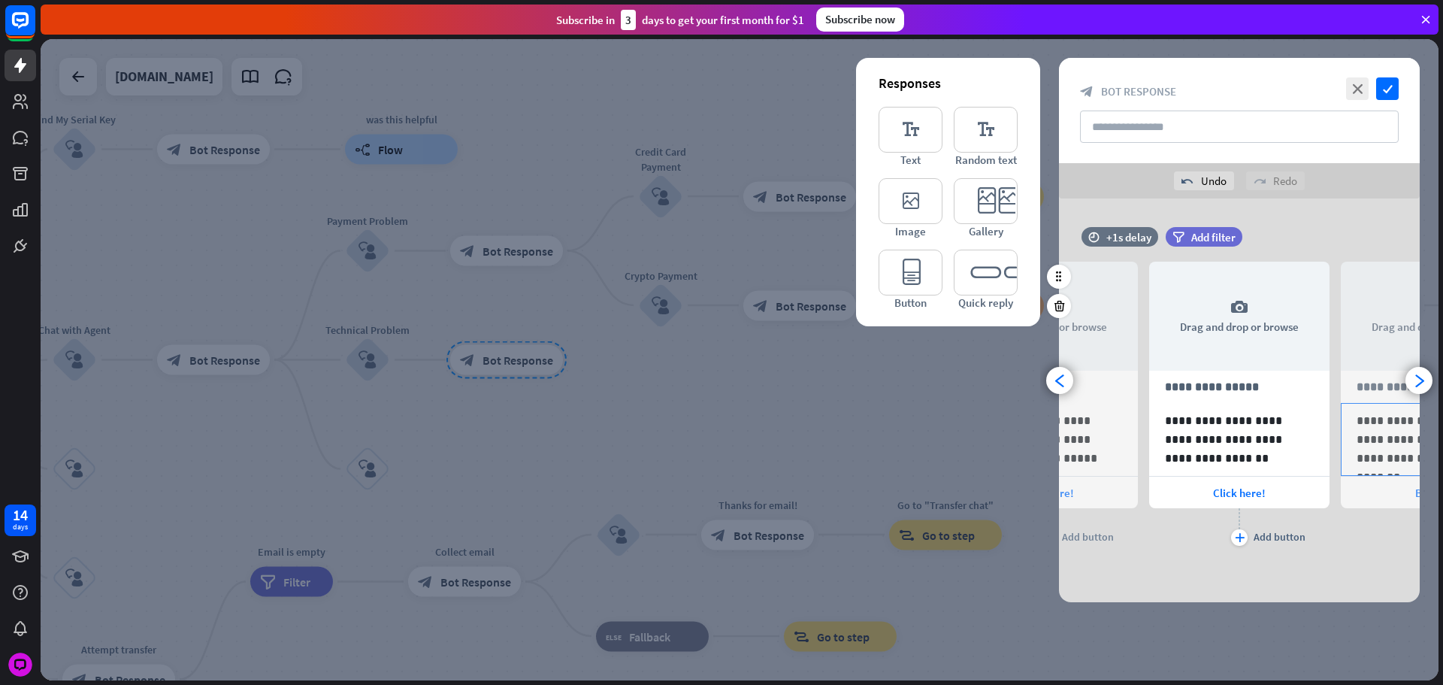
click at [1379, 465] on p "**********" at bounding box center [1431, 439] width 149 height 56
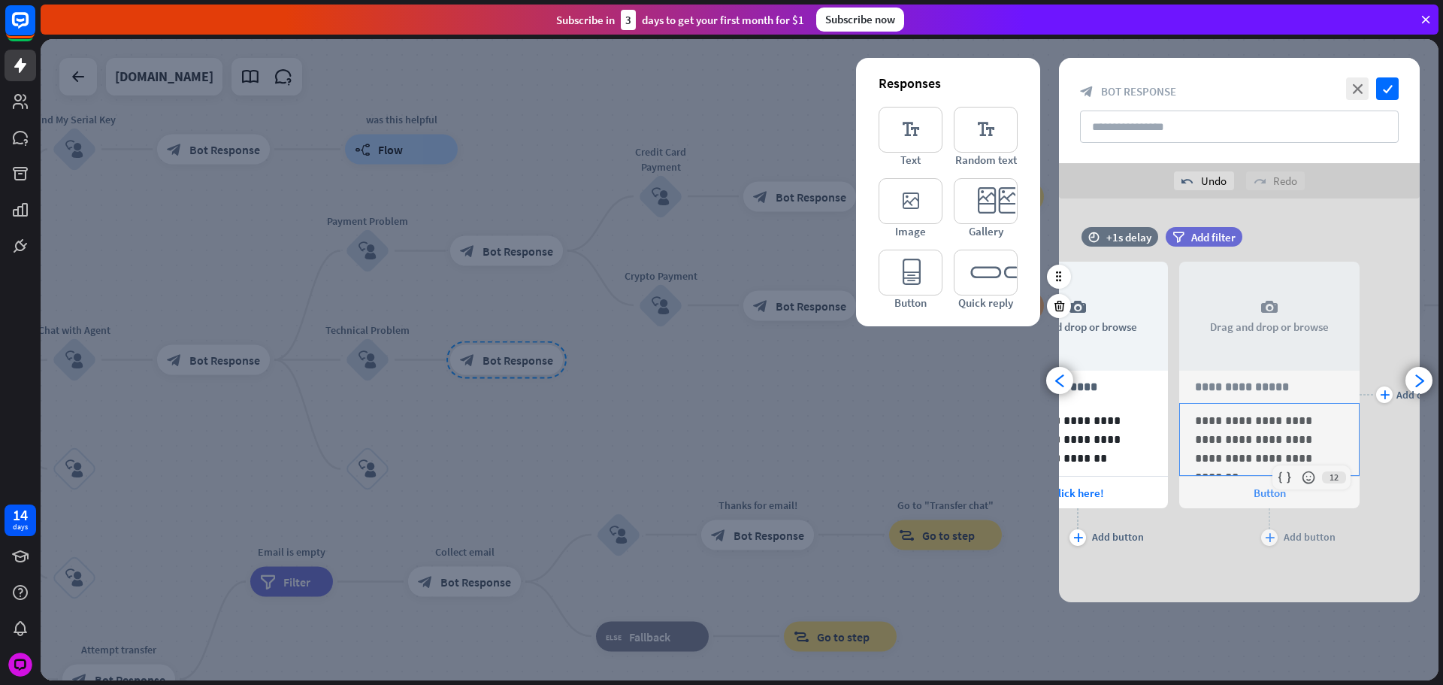
scroll to position [0, 316]
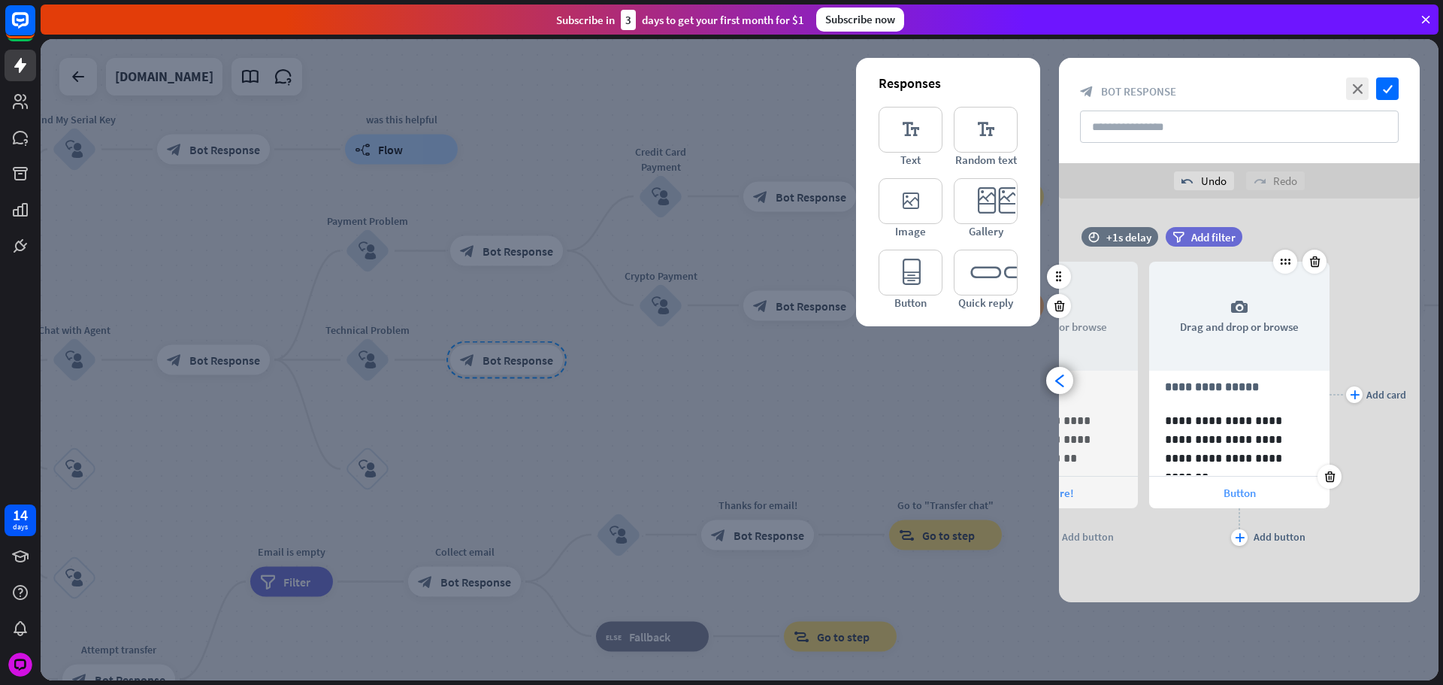
click at [1269, 497] on div "Button" at bounding box center [1239, 493] width 180 height 32
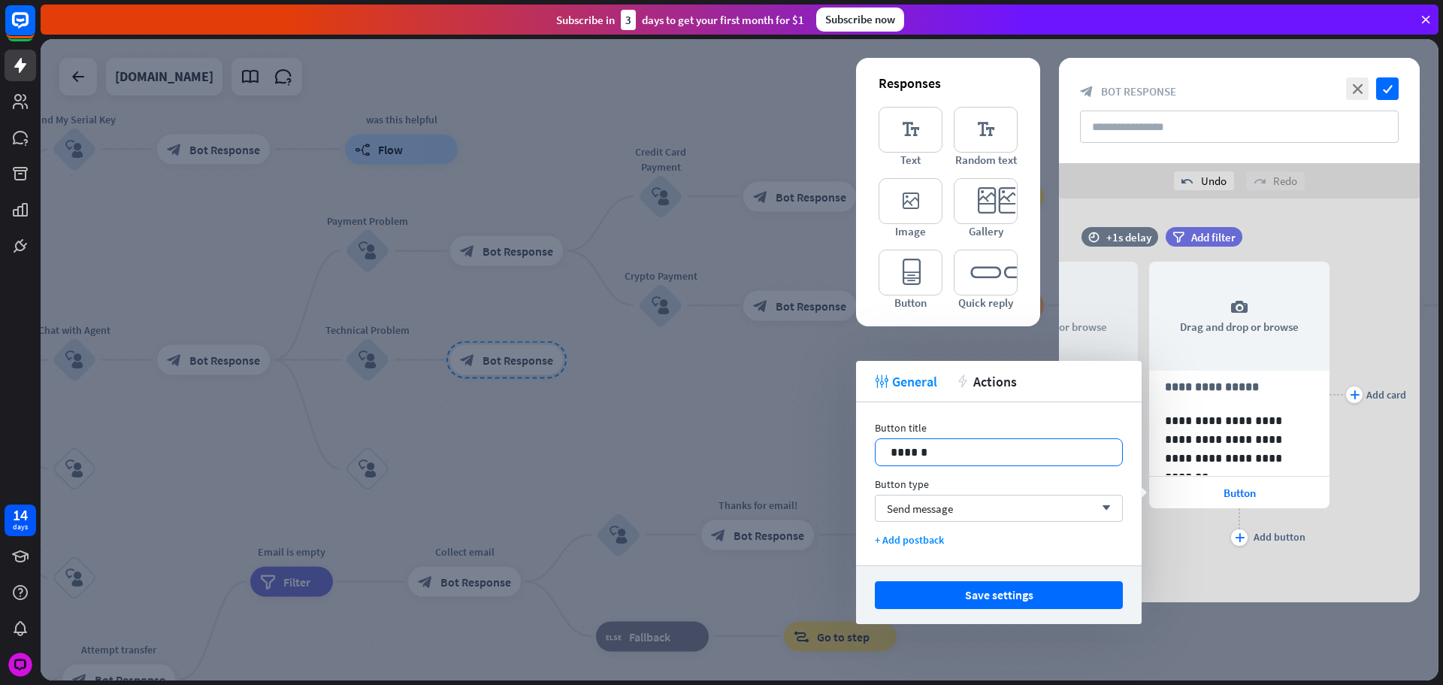
drag, startPoint x: 978, startPoint y: 467, endPoint x: 971, endPoint y: 461, distance: 9.1
click at [977, 465] on div "Button title 14 ****** Button type Send message arrow_down + Add postback" at bounding box center [999, 483] width 286 height 163
click at [974, 464] on div "******" at bounding box center [999, 452] width 247 height 26
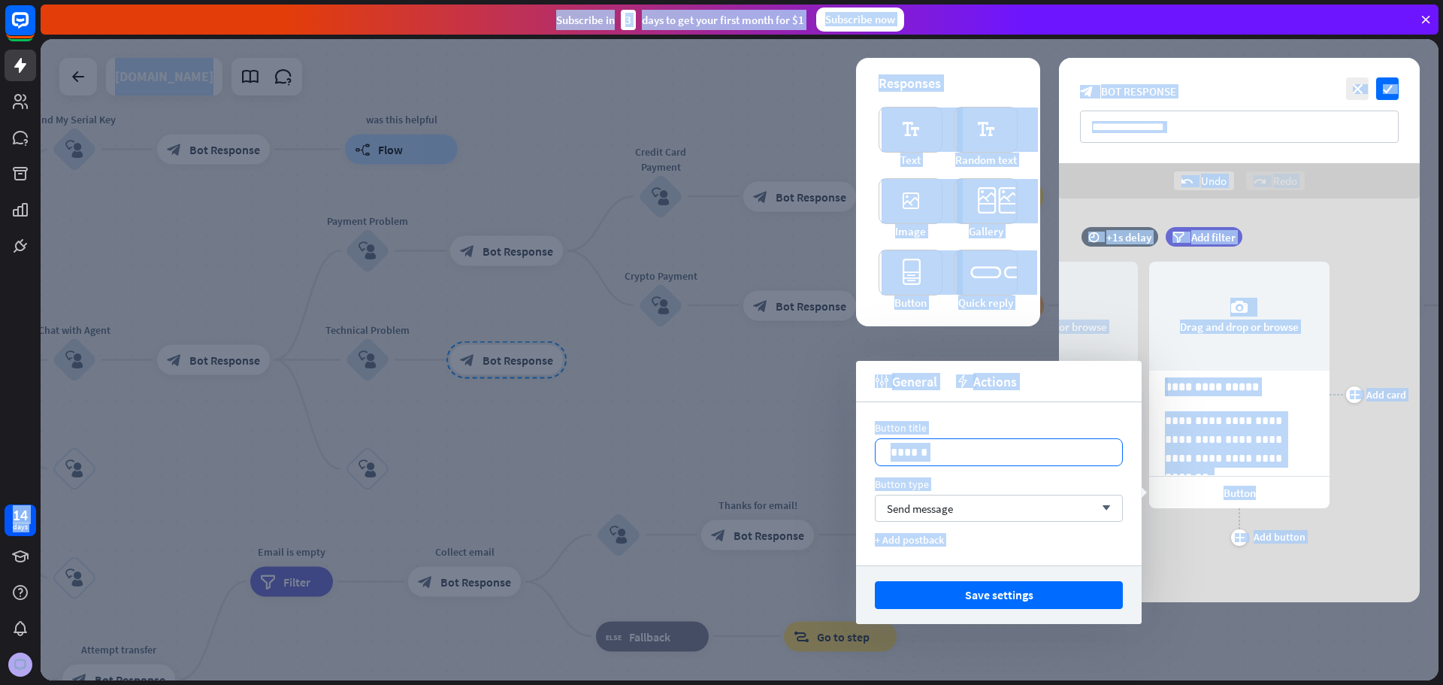
click at [979, 456] on p "******" at bounding box center [999, 452] width 217 height 19
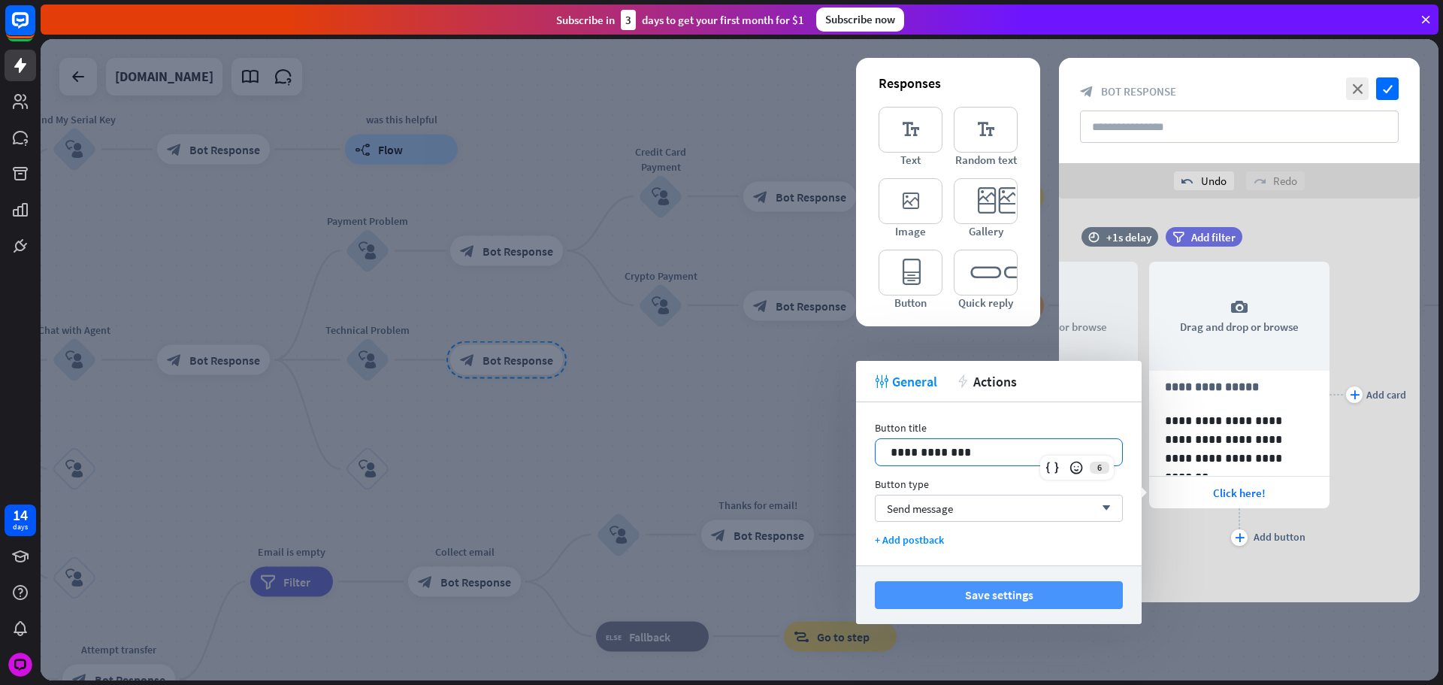
click at [1031, 601] on button "Save settings" at bounding box center [999, 595] width 248 height 28
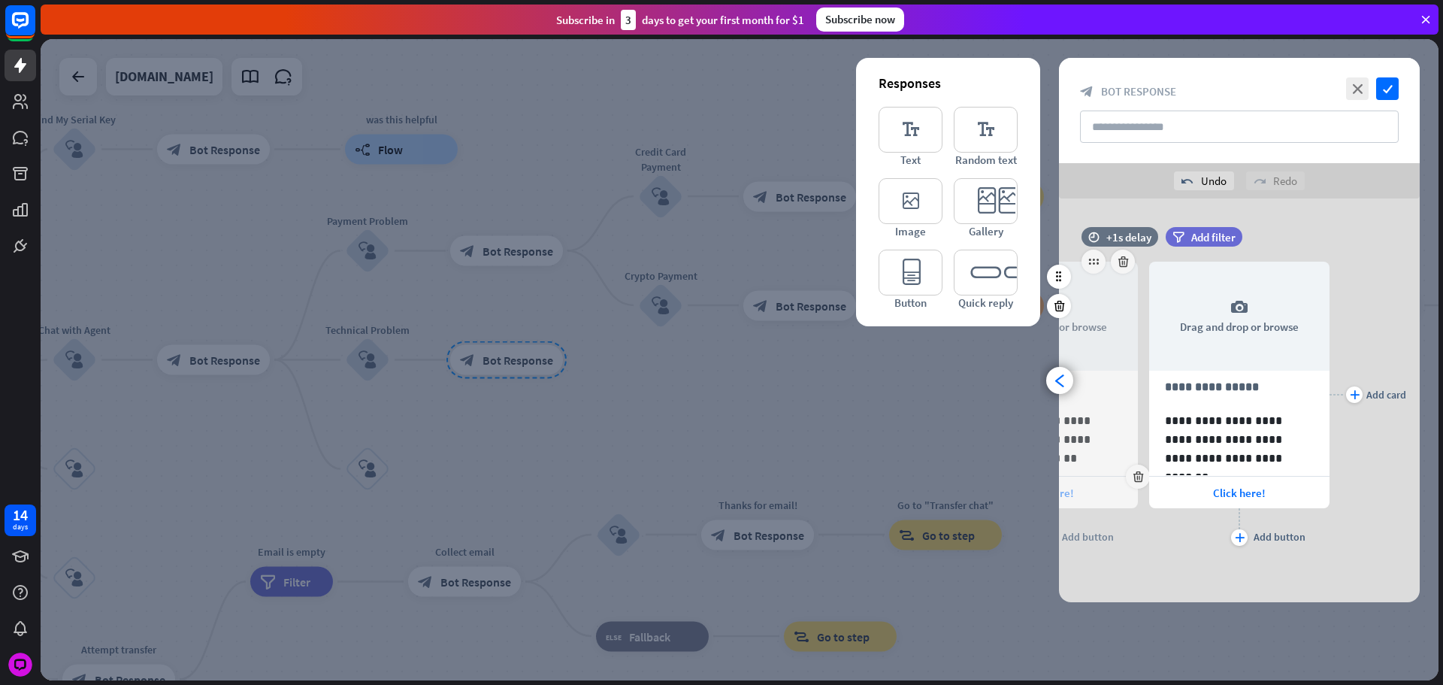
click at [1116, 486] on div "Click here!​" at bounding box center [1048, 493] width 180 height 32
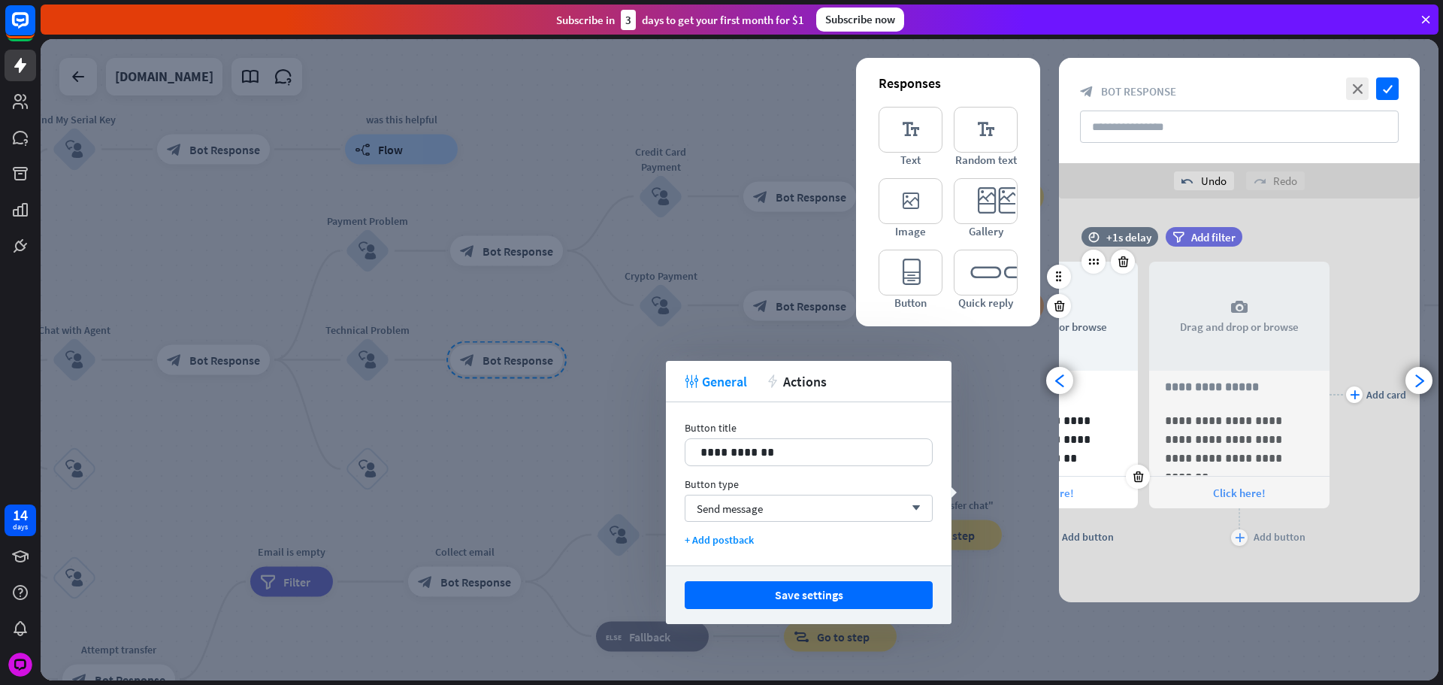
scroll to position [0, 124]
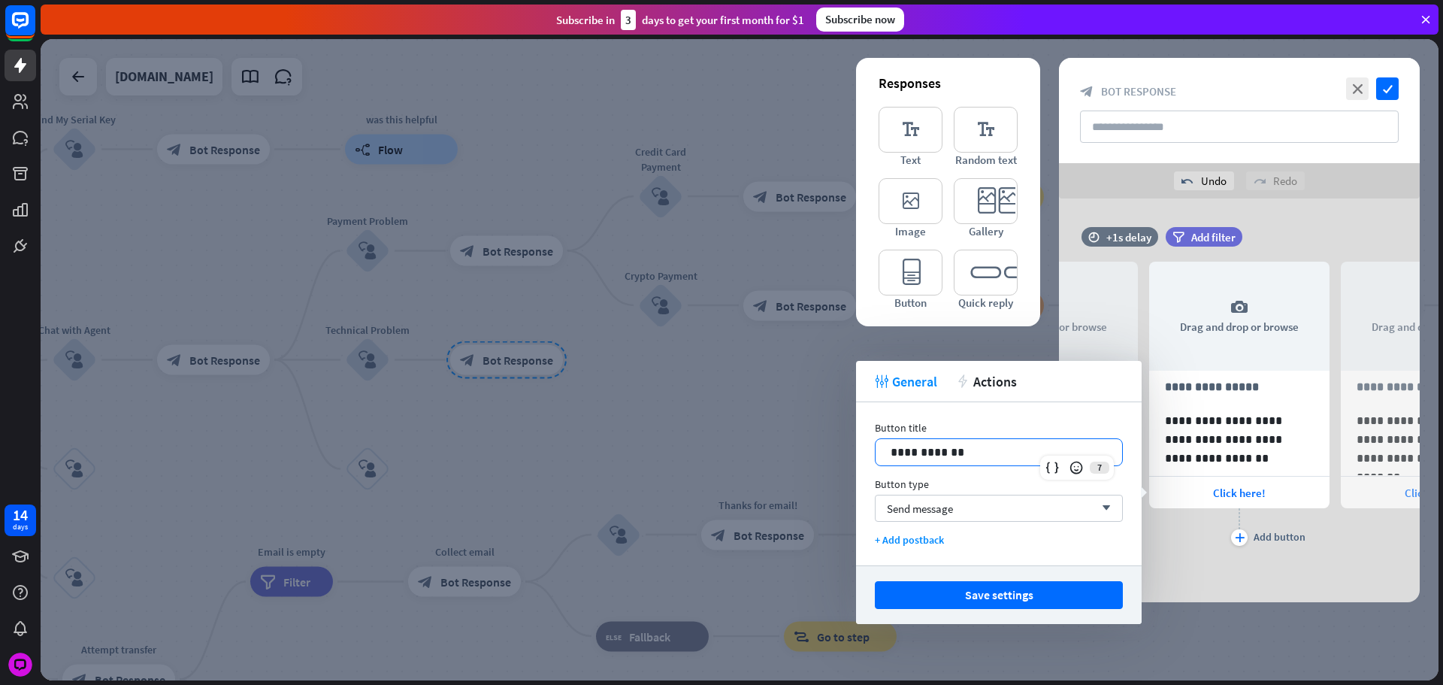
click at [1043, 449] on p "**********" at bounding box center [999, 452] width 217 height 19
click at [1160, 533] on div "plus Add button" at bounding box center [1239, 527] width 180 height 38
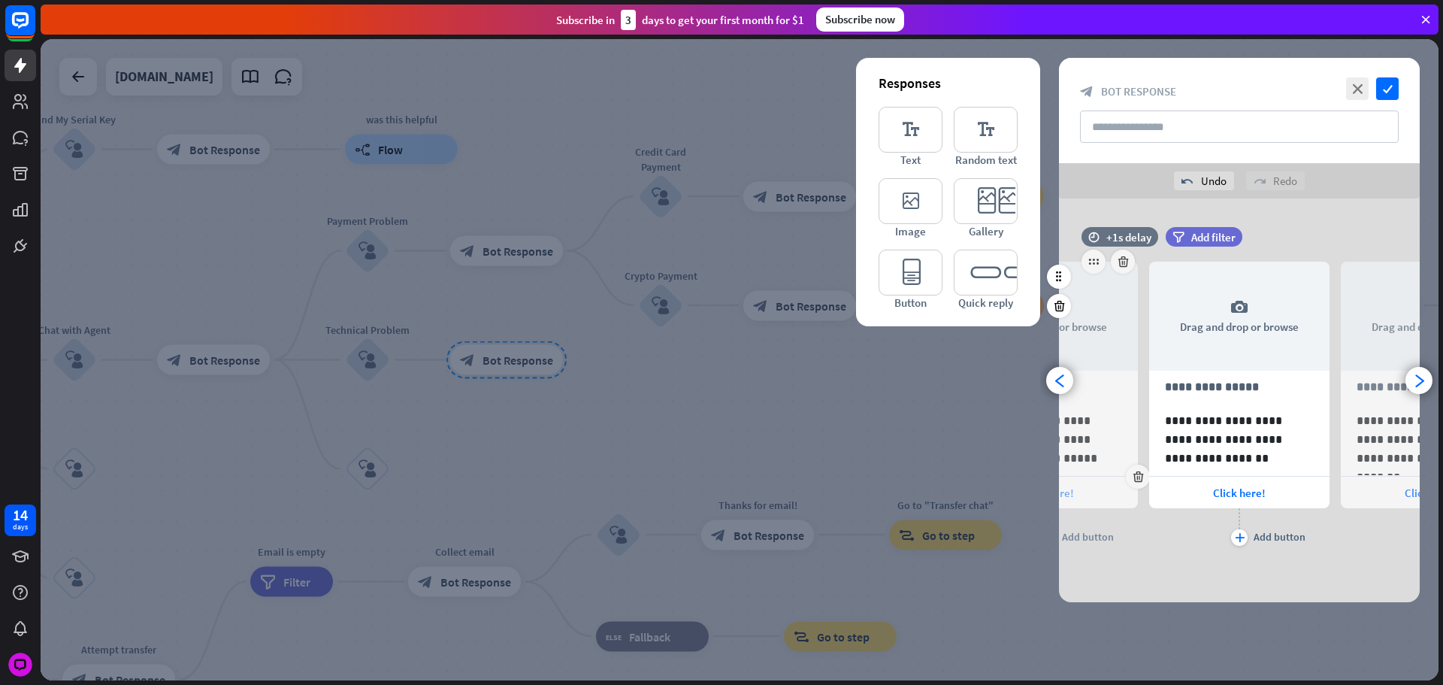
click at [1103, 486] on div "Click here!" at bounding box center [1048, 493] width 180 height 32
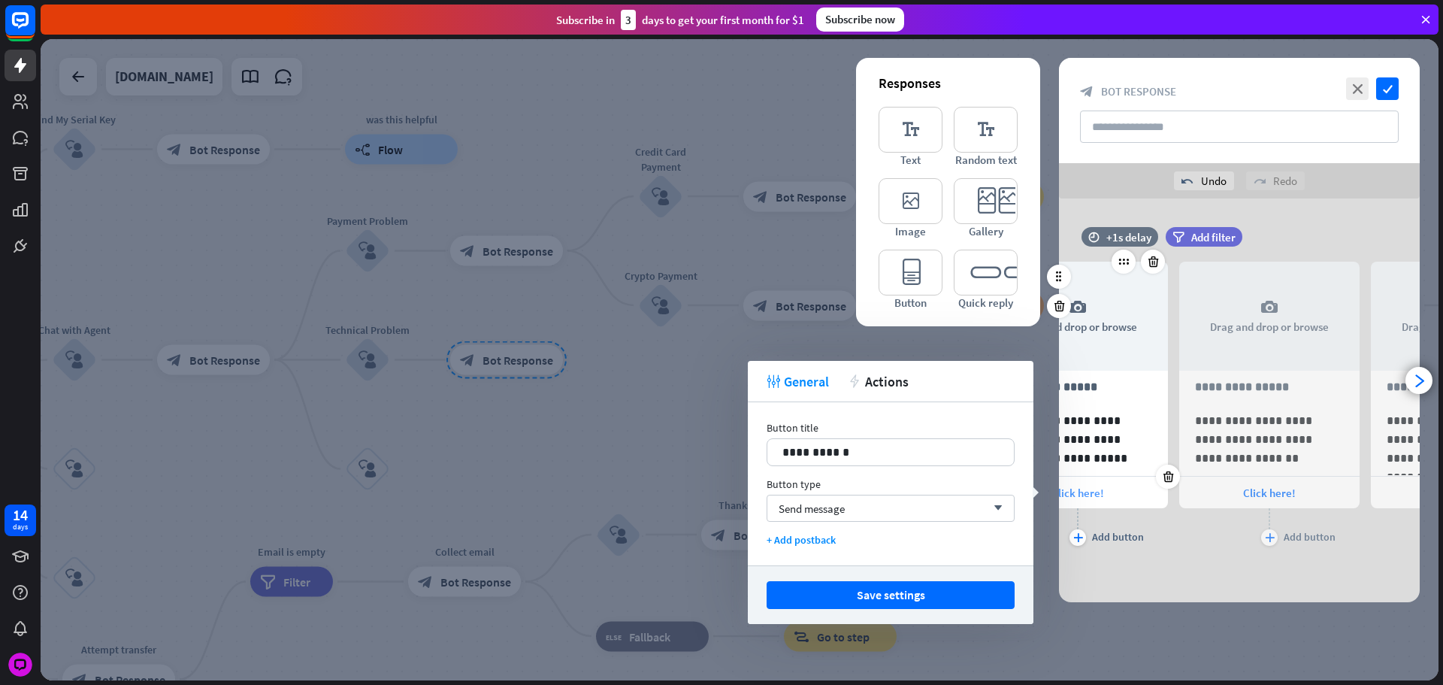
scroll to position [0, 0]
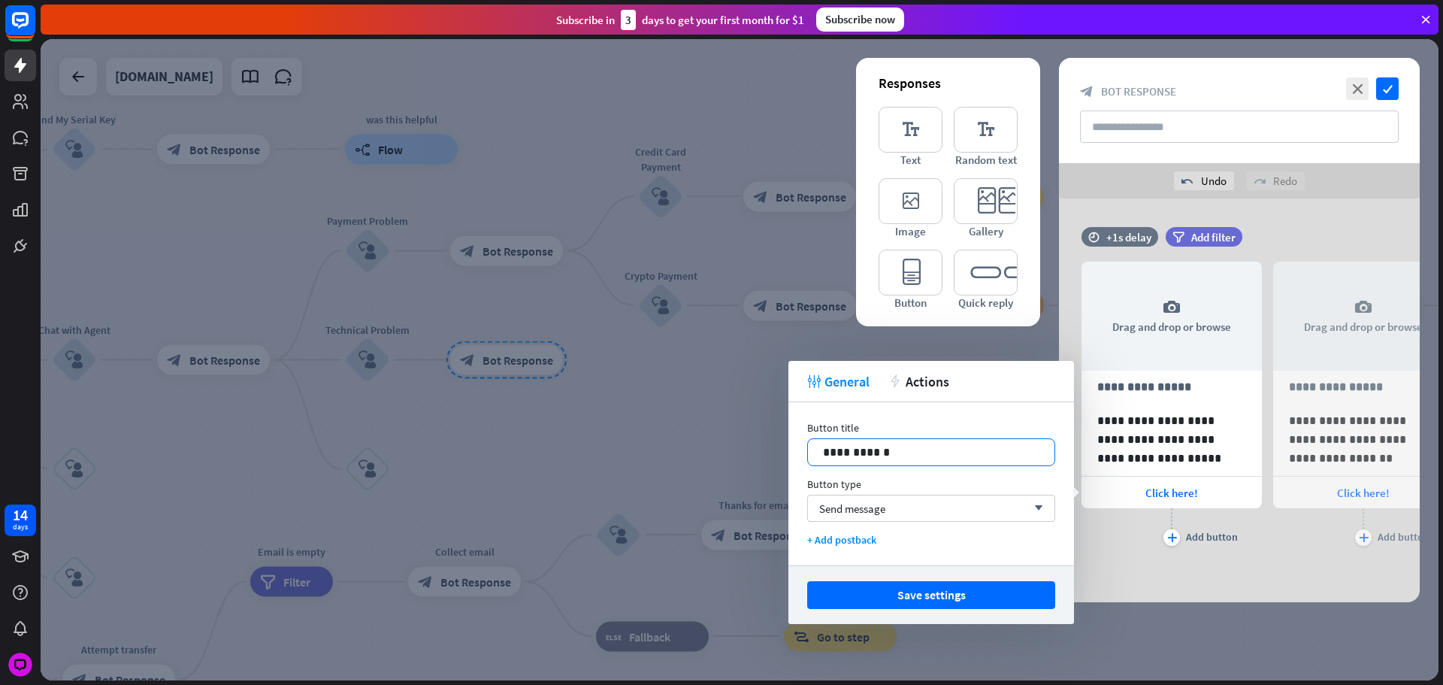
click at [980, 452] on p "**********" at bounding box center [931, 452] width 217 height 19
click at [1153, 525] on div "plus Add button" at bounding box center [1172, 527] width 180 height 38
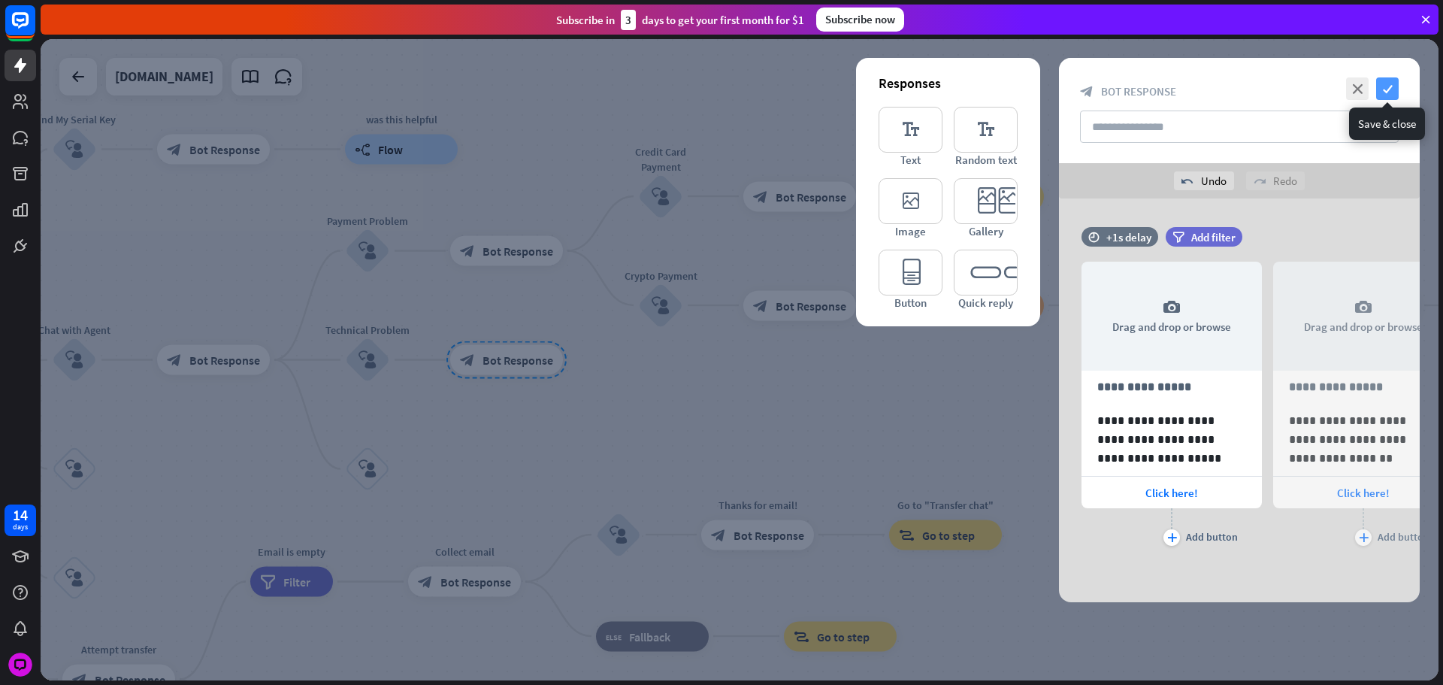
click at [1391, 91] on icon "check" at bounding box center [1387, 88] width 23 height 23
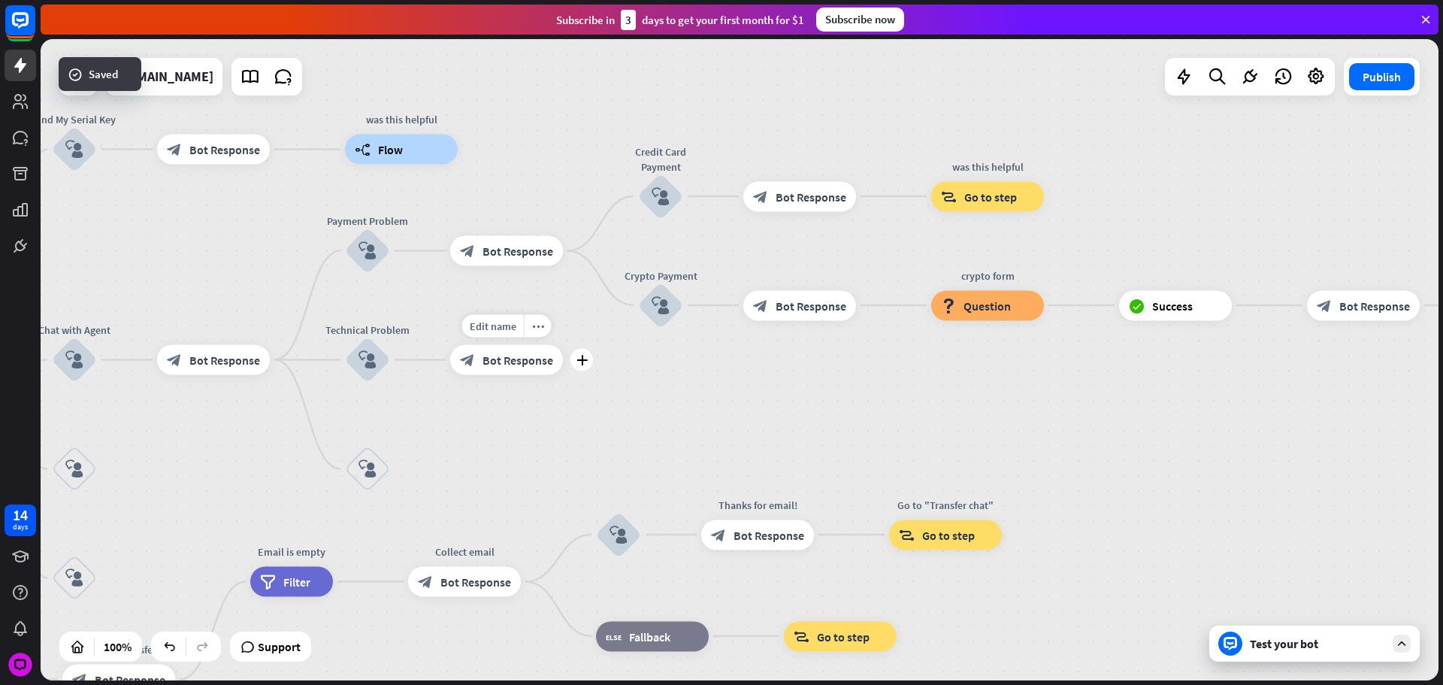
click at [589, 359] on div "plus" at bounding box center [582, 360] width 23 height 23
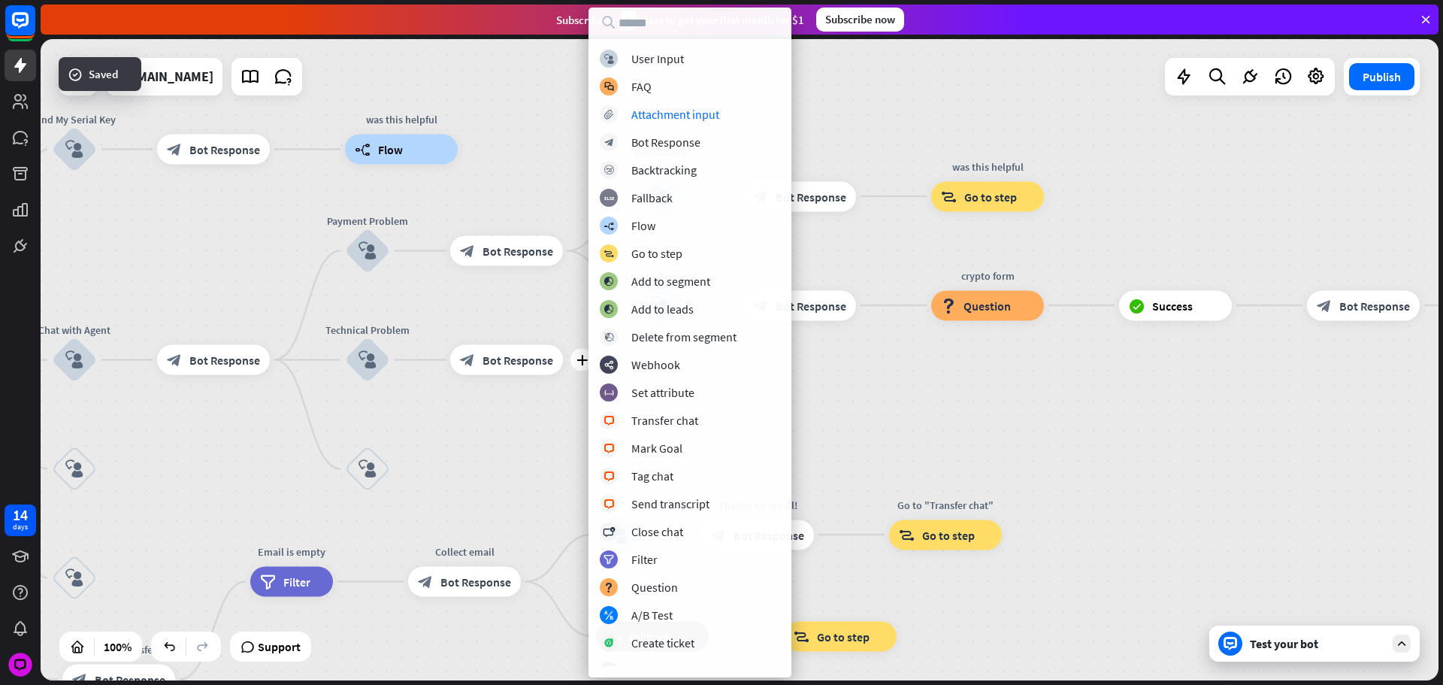
click at [613, 68] on div "block_user_input User Input block_faq FAQ block_attachment Attachment input blo…" at bounding box center [690, 358] width 203 height 616
click at [628, 68] on div "block_user_input User Input block_faq FAQ block_attachment Attachment input blo…" at bounding box center [690, 358] width 203 height 616
click at [636, 59] on div "User Input" at bounding box center [657, 58] width 53 height 15
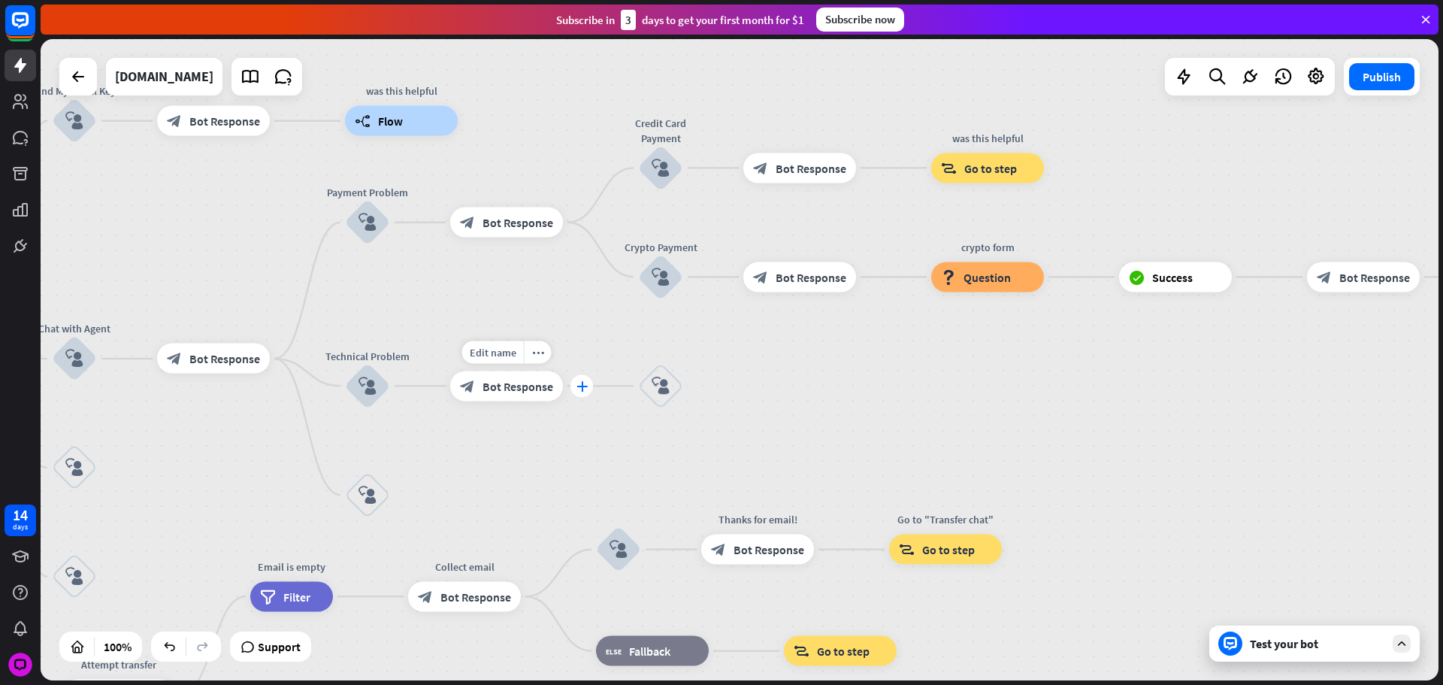
click at [576, 378] on div "plus" at bounding box center [582, 385] width 23 height 23
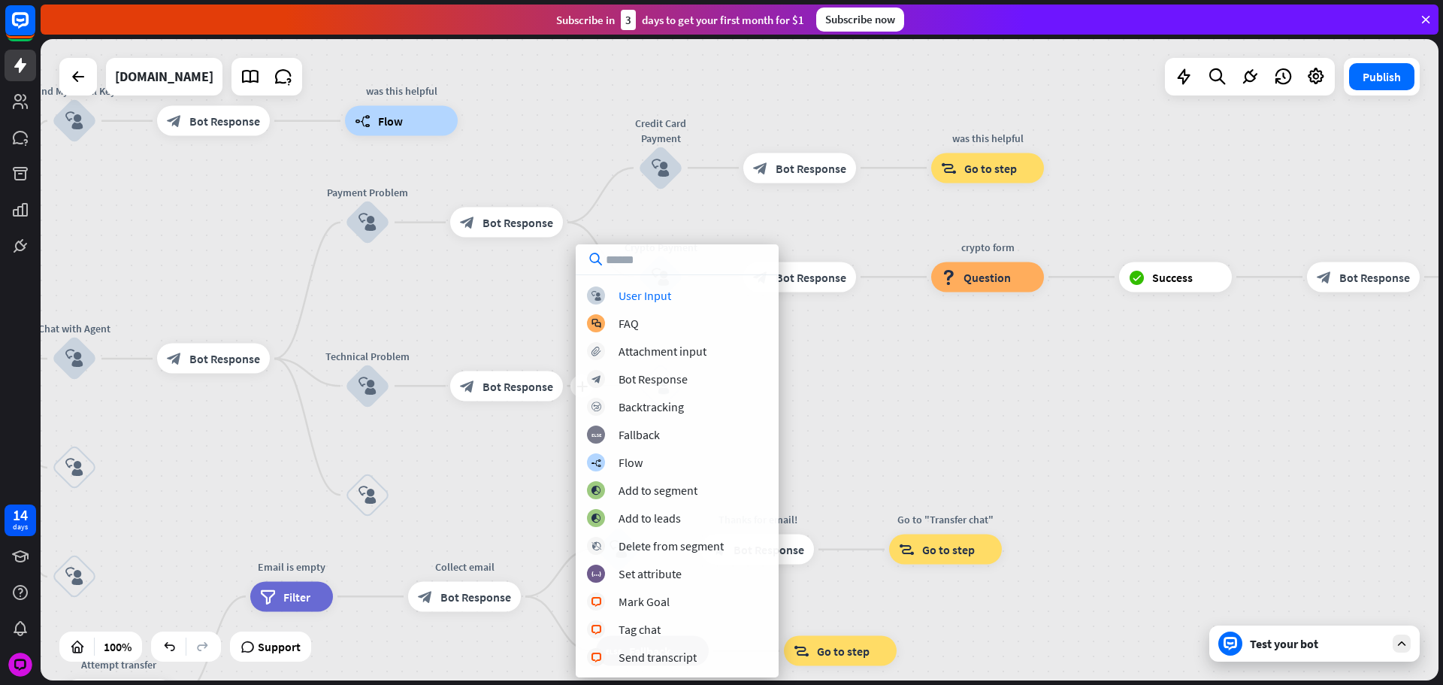
click at [627, 279] on div "block_user_input User Input block_faq FAQ block_attachment Attachment input blo…" at bounding box center [677, 460] width 203 height 433
click at [625, 291] on div "User Input" at bounding box center [645, 295] width 53 height 15
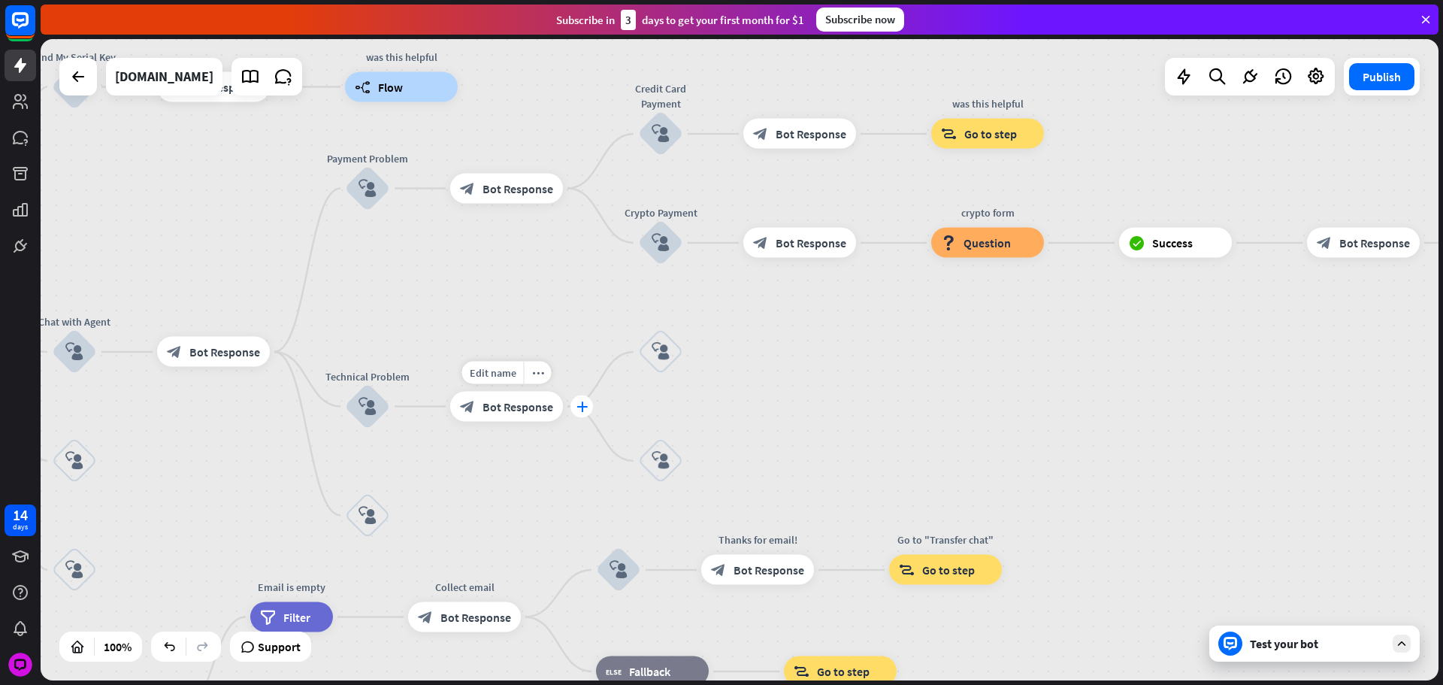
click at [576, 405] on div "plus" at bounding box center [582, 406] width 23 height 23
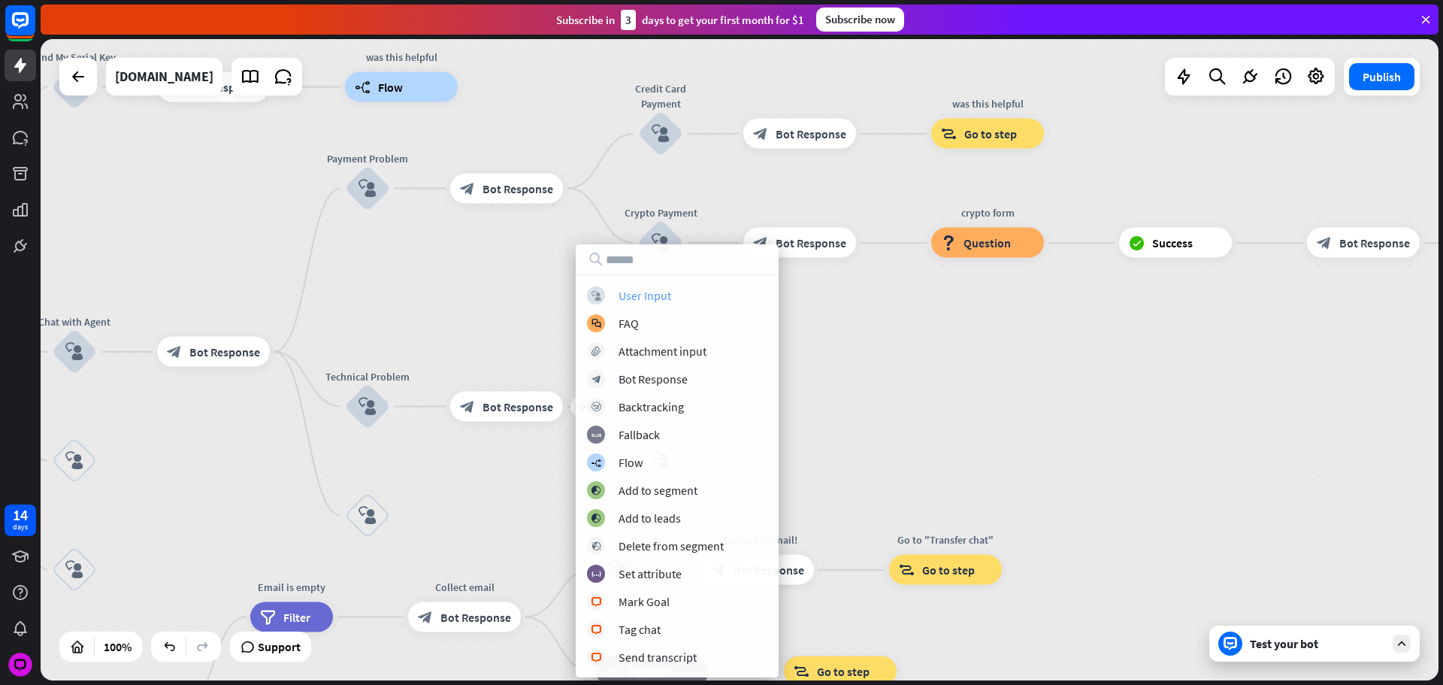
click at [624, 299] on div "User Input" at bounding box center [645, 295] width 53 height 15
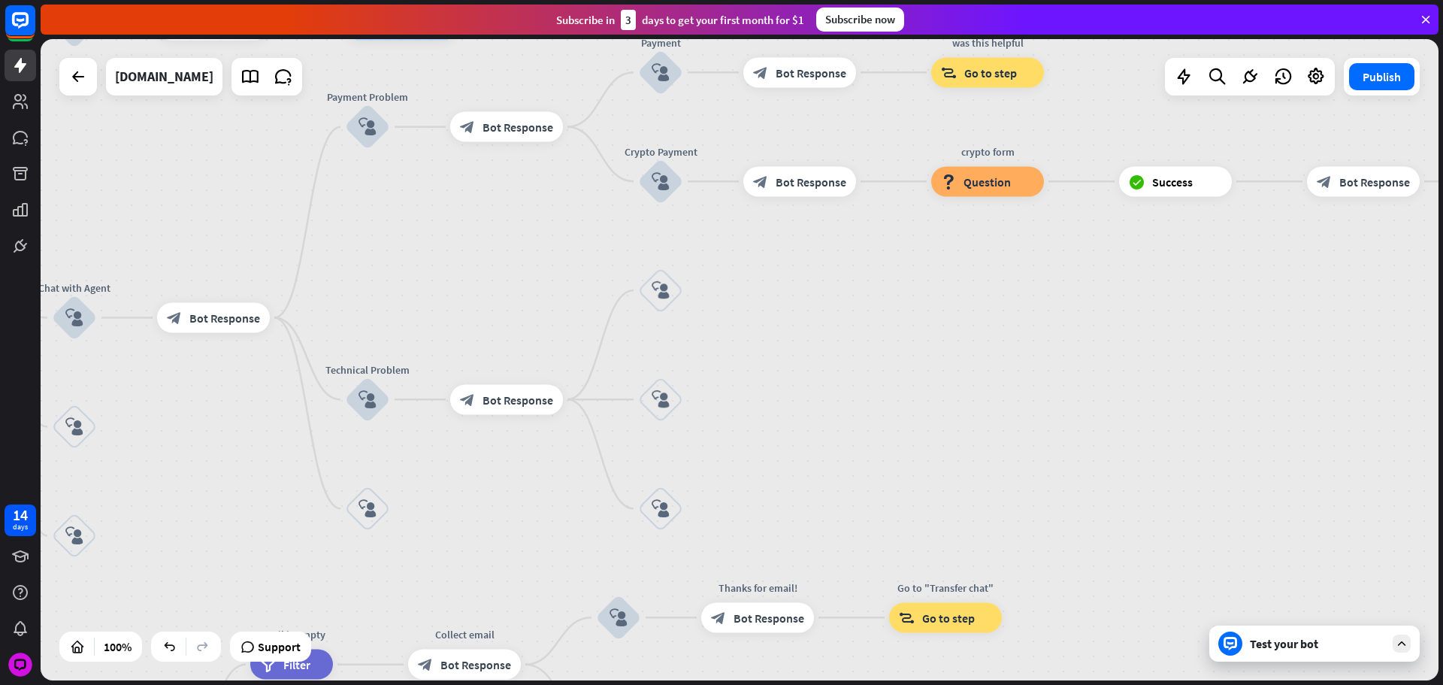
click at [654, 295] on icon "block_user_input" at bounding box center [661, 290] width 18 height 18
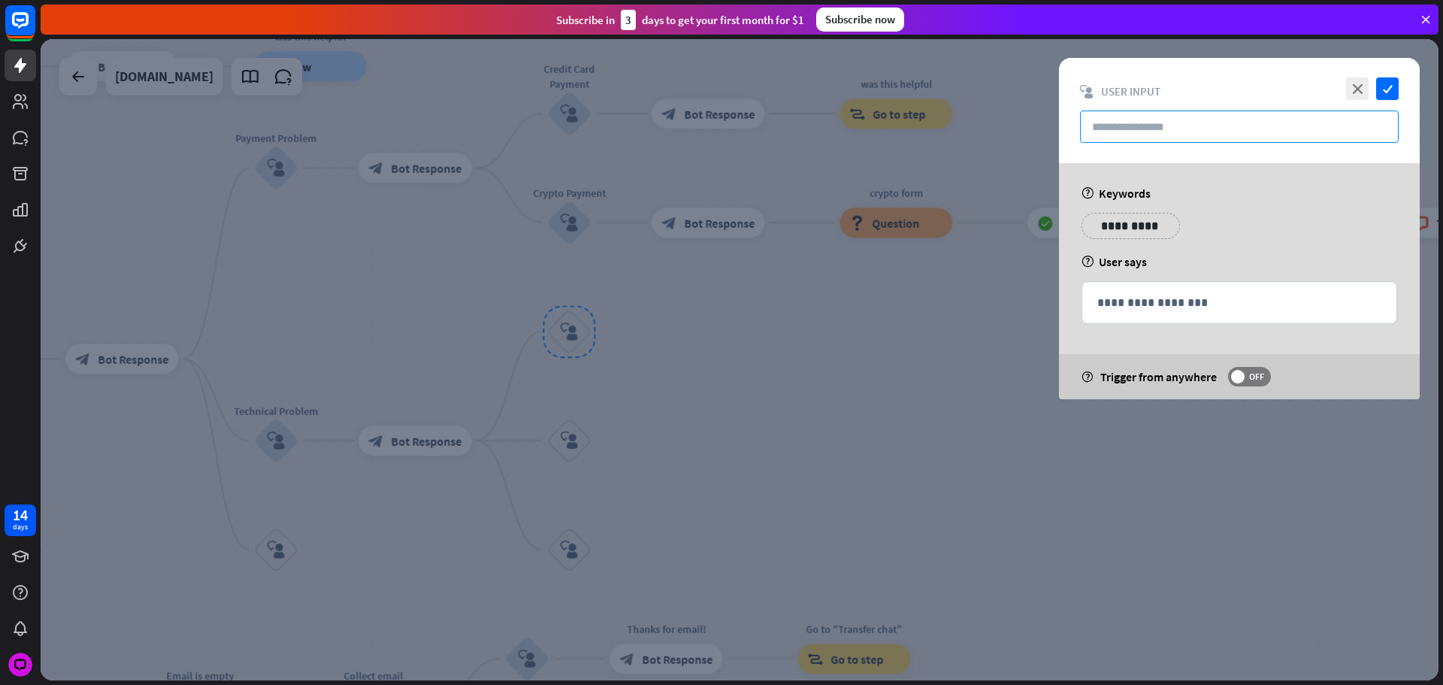
click at [1204, 138] on input "text" at bounding box center [1239, 127] width 319 height 32
paste input "**********"
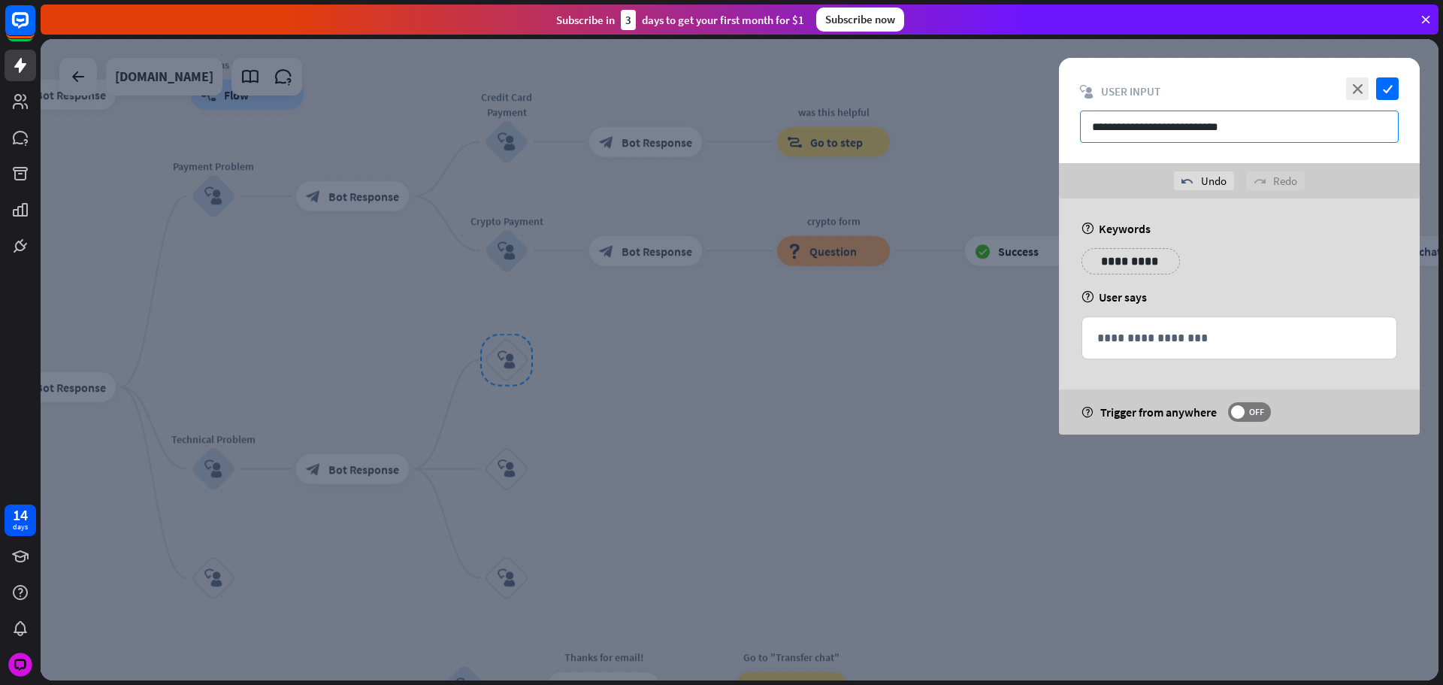
type input "**********"
click at [1139, 341] on p "**********" at bounding box center [1240, 338] width 284 height 19
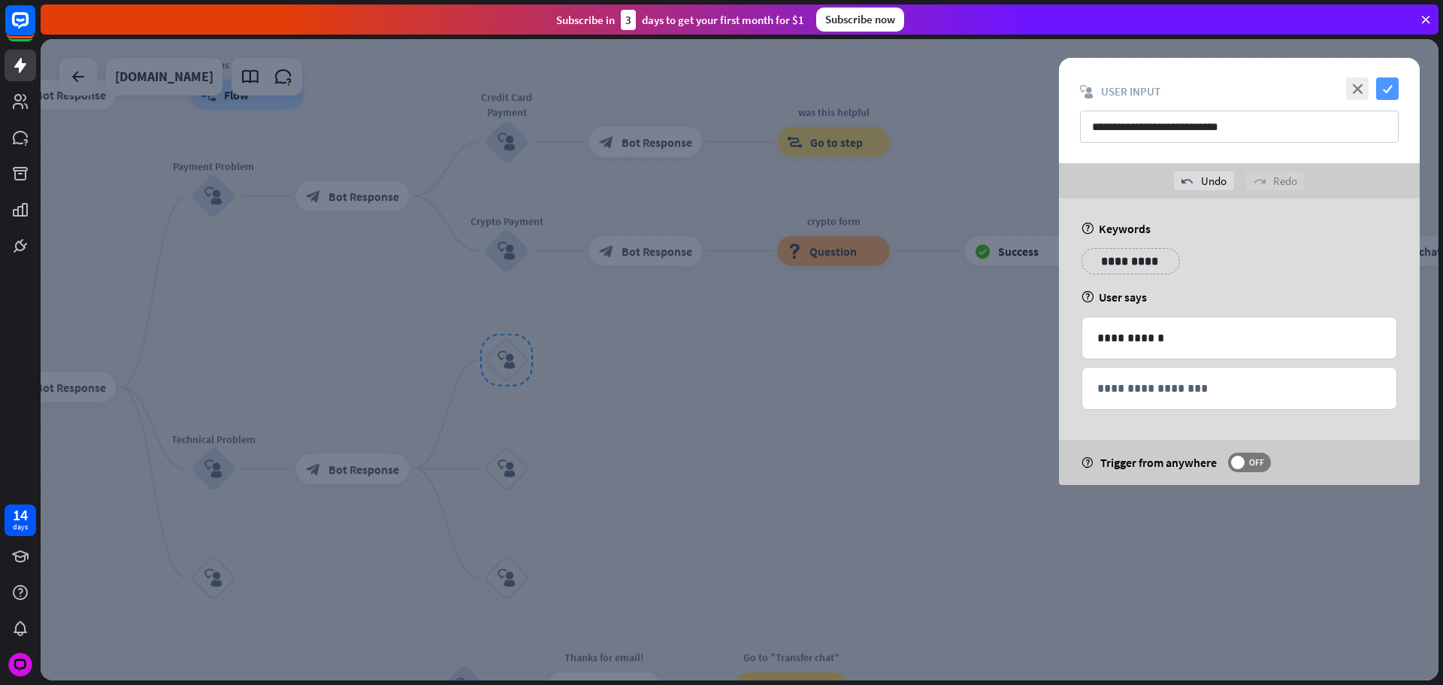
click at [1388, 88] on icon "check" at bounding box center [1387, 88] width 23 height 23
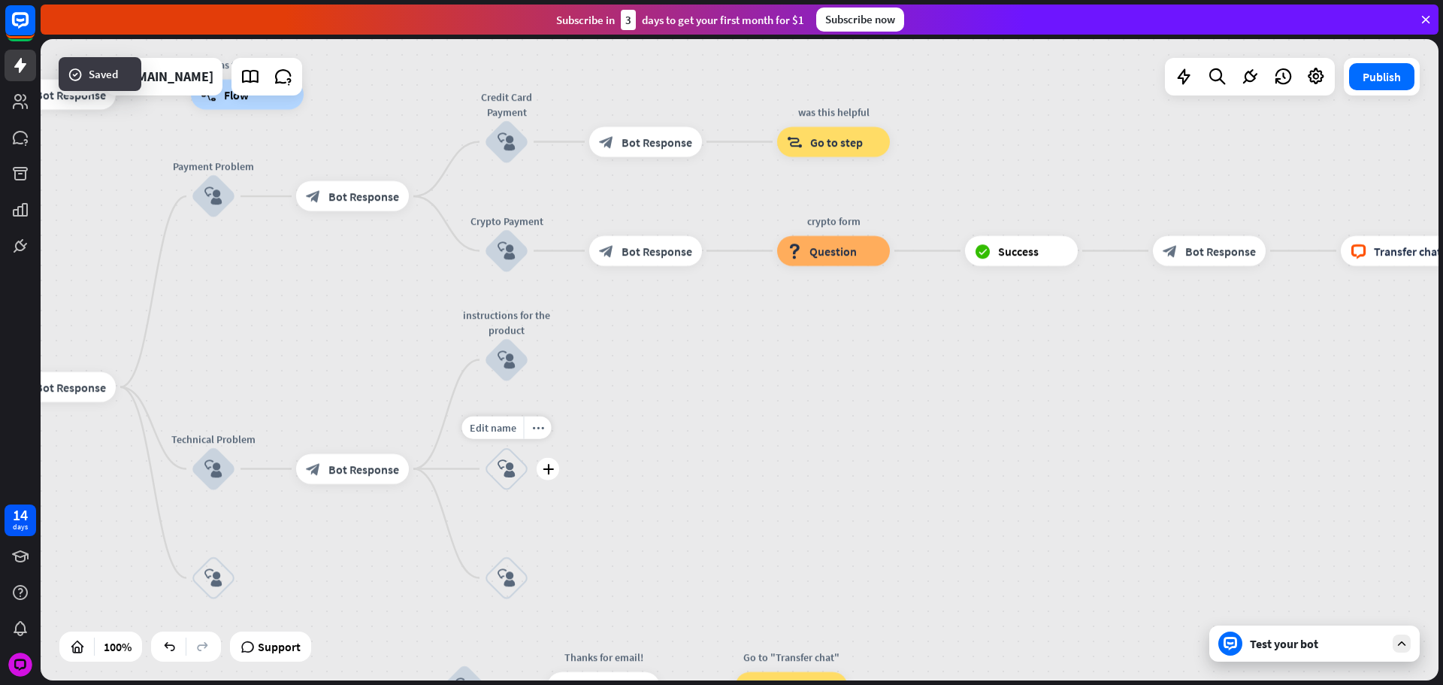
click at [519, 467] on div "block_user_input" at bounding box center [506, 469] width 45 height 45
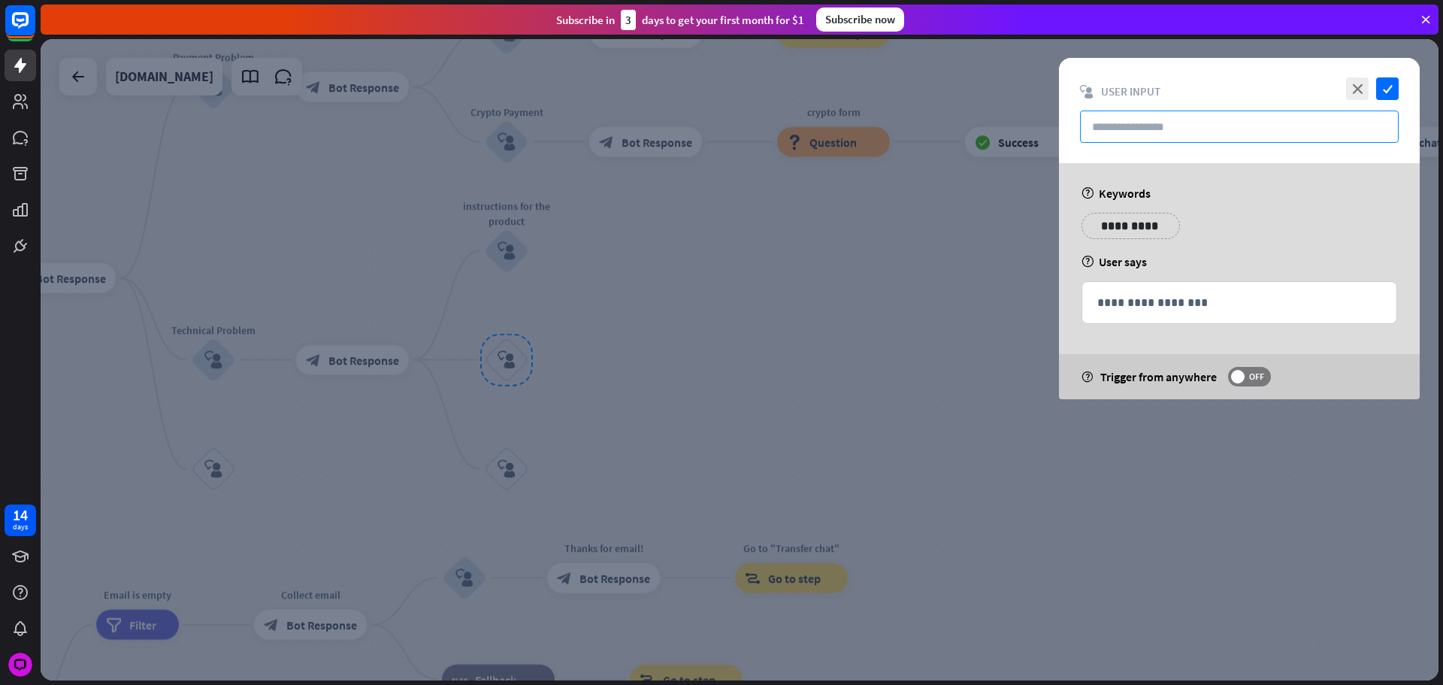
drag, startPoint x: 1147, startPoint y: 121, endPoint x: 1156, endPoint y: 133, distance: 15.0
click at [1147, 121] on input "text" at bounding box center [1239, 127] width 319 height 32
paste input "**********"
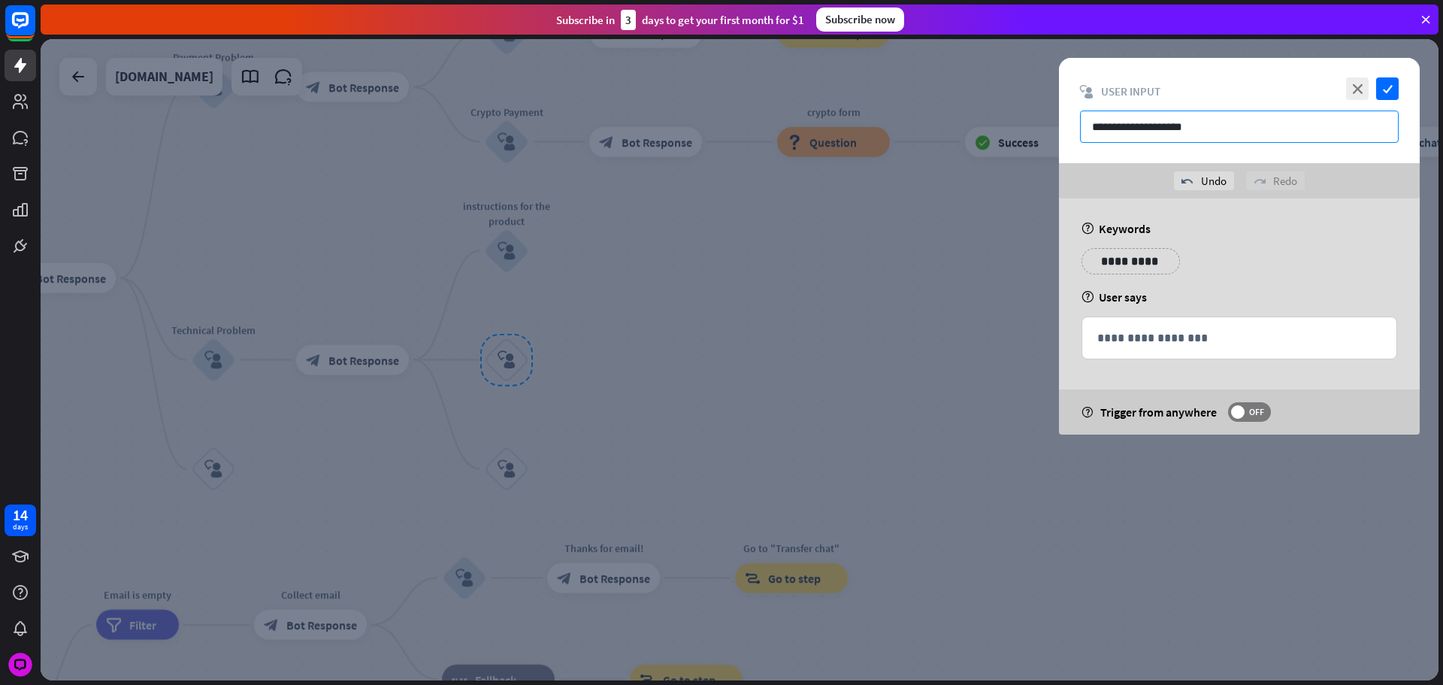
type input "**********"
click at [1147, 344] on p "**********" at bounding box center [1240, 338] width 284 height 19
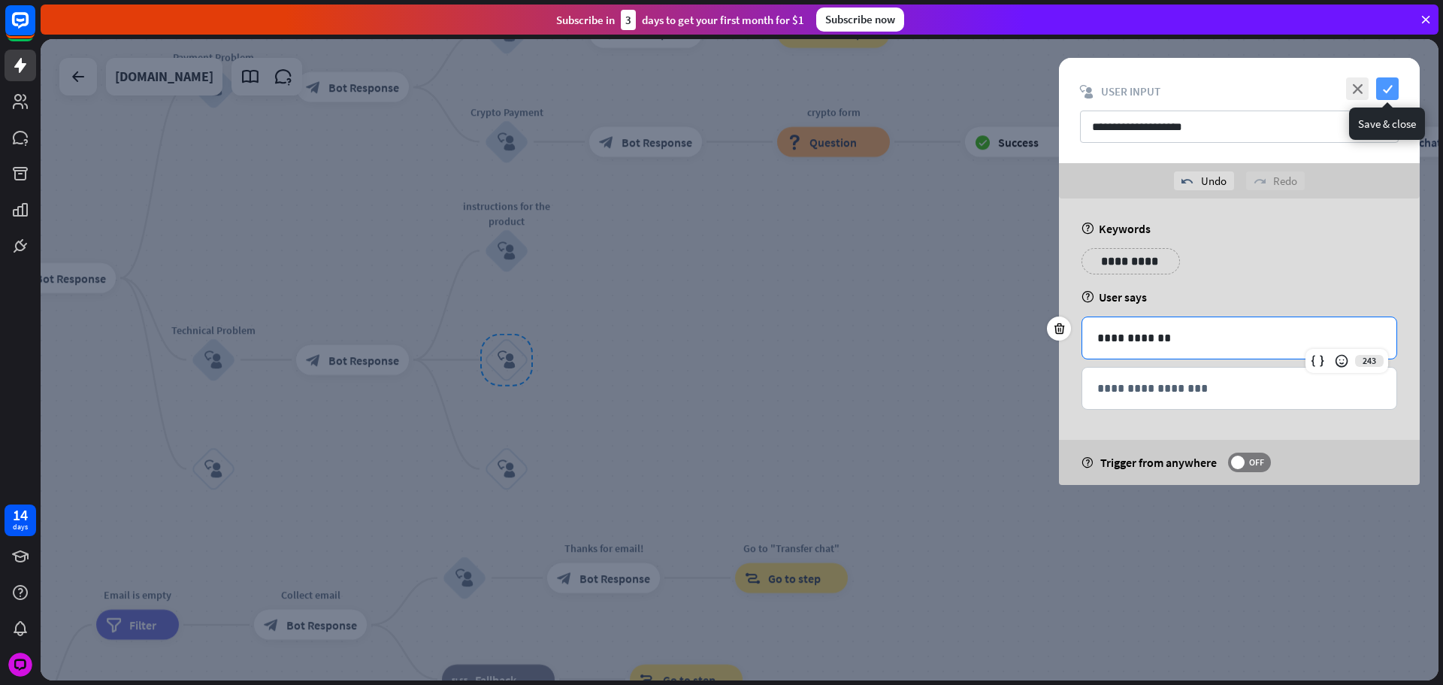
click at [1394, 86] on icon "check" at bounding box center [1387, 88] width 23 height 23
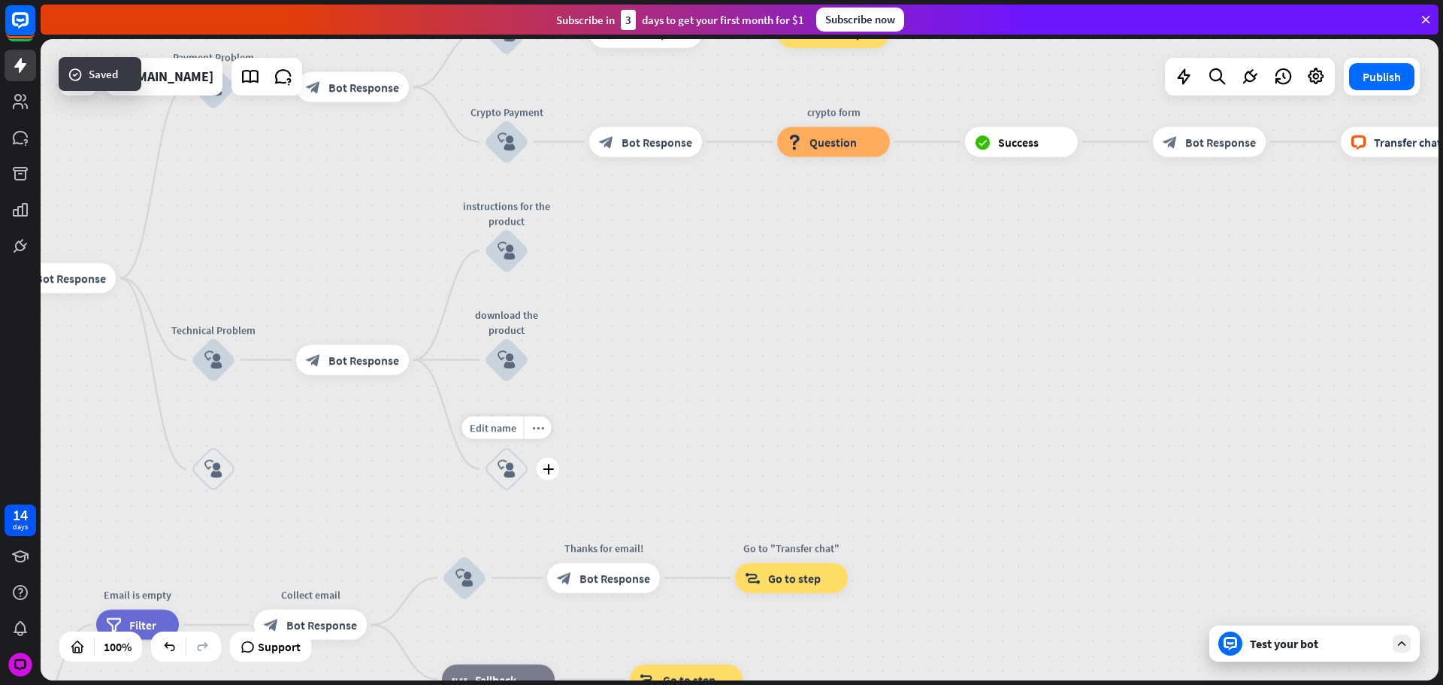
click at [527, 467] on div "block_user_input" at bounding box center [506, 469] width 45 height 45
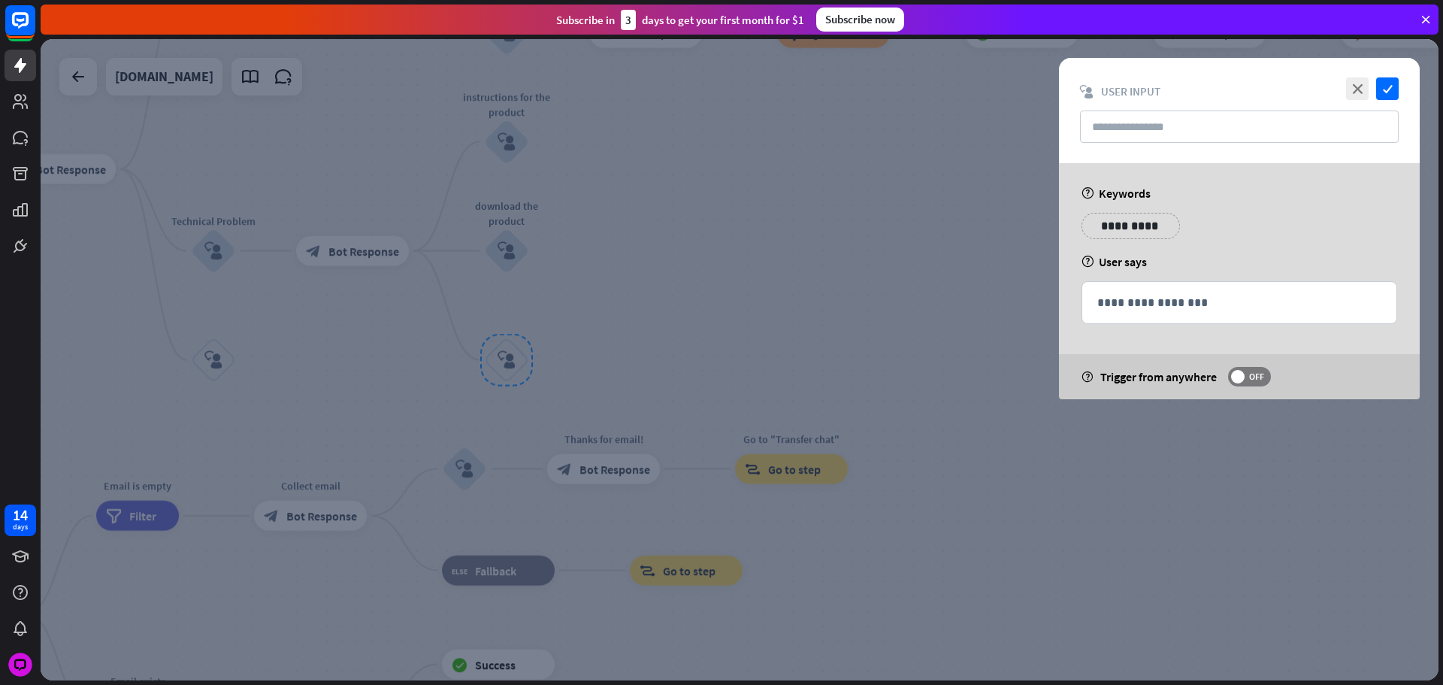
click at [1136, 146] on div "close check block_user_input User Input" at bounding box center [1239, 110] width 361 height 105
click at [1136, 138] on input "text" at bounding box center [1239, 127] width 319 height 32
paste input "**********"
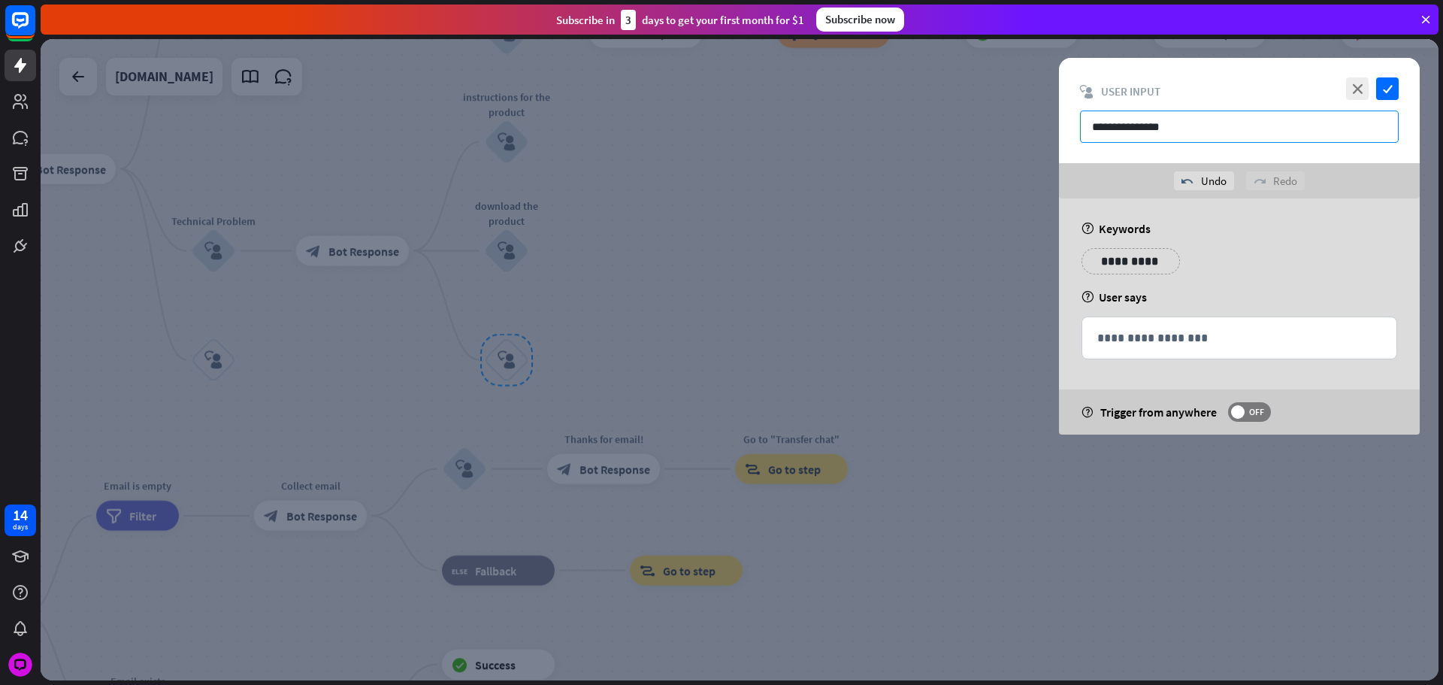
type input "**********"
click at [1140, 356] on div "**********" at bounding box center [1240, 337] width 314 height 41
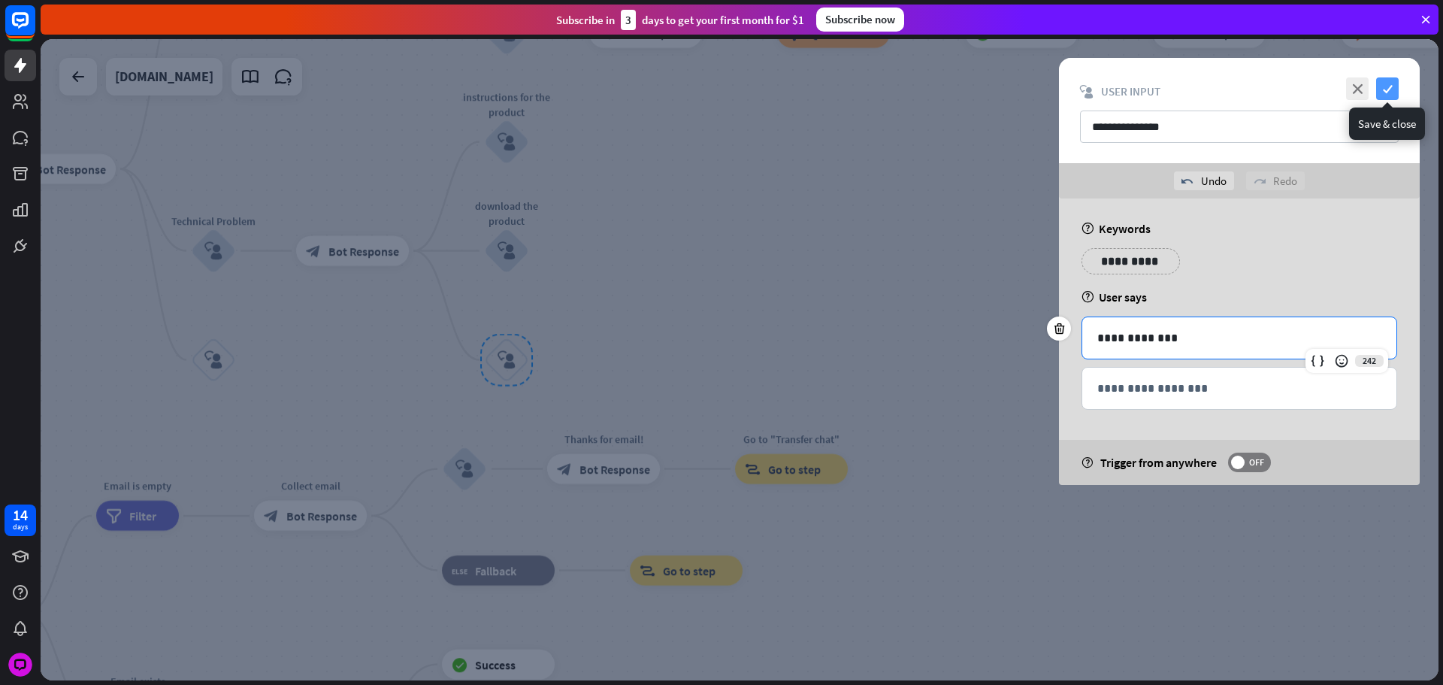
click at [1379, 89] on icon "check" at bounding box center [1387, 88] width 23 height 23
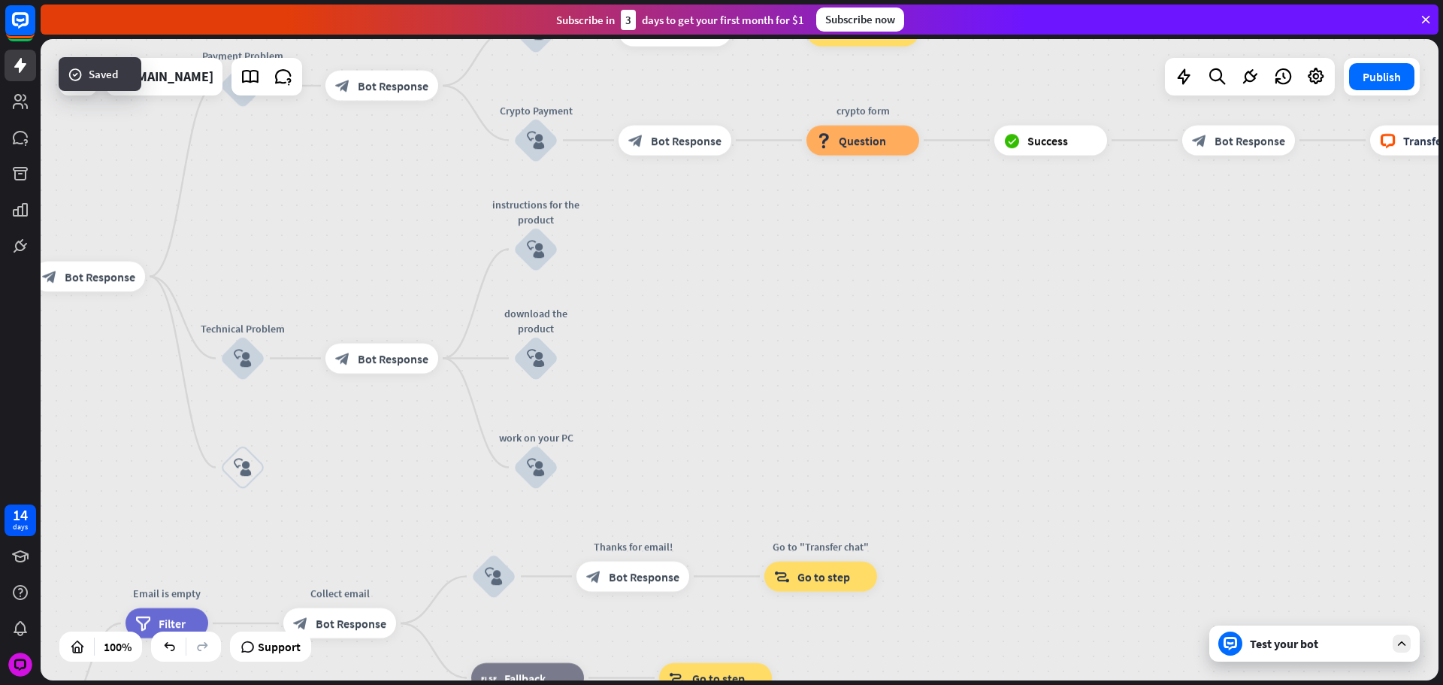
drag, startPoint x: 651, startPoint y: 288, endPoint x: 634, endPoint y: 313, distance: 30.4
click at [650, 314] on div "home_2 Start point Please write your question or select from below. block_bot_r…" at bounding box center [740, 359] width 1398 height 641
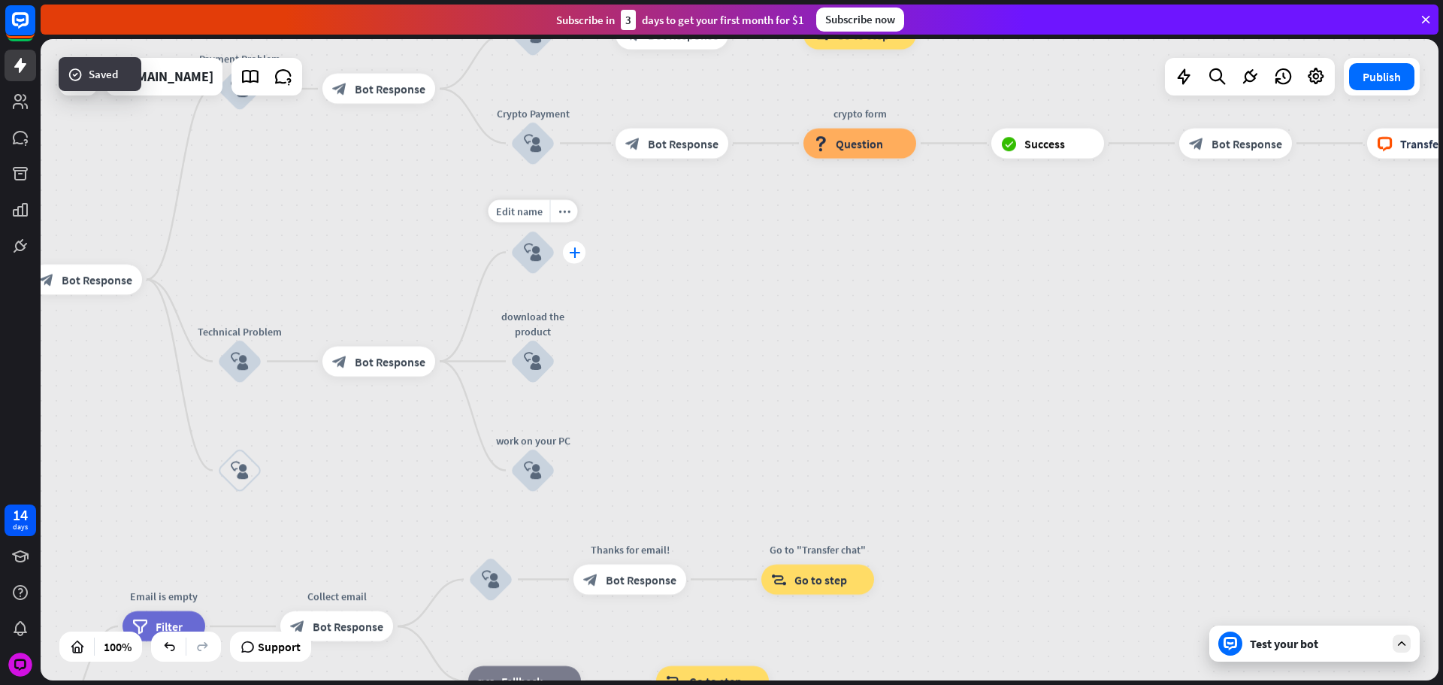
click at [572, 263] on div "plus" at bounding box center [574, 252] width 23 height 23
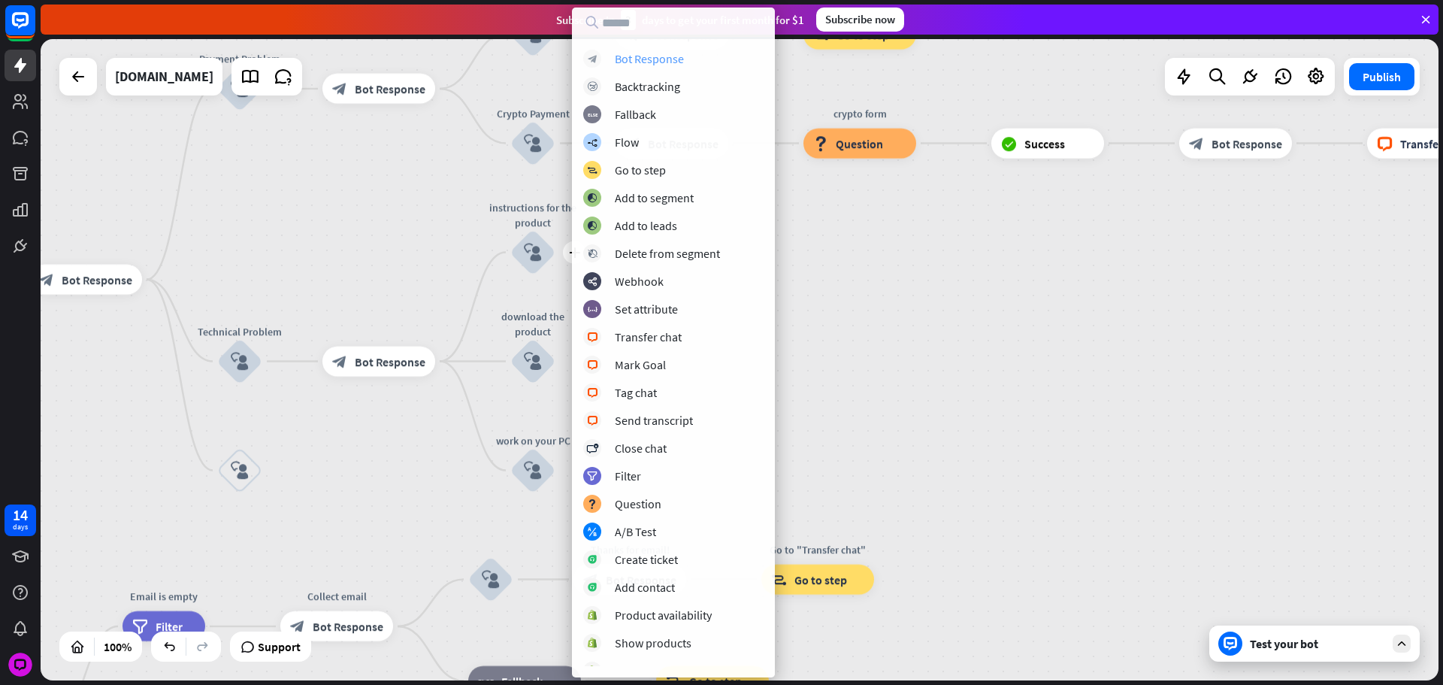
click at [648, 57] on div "Bot Response" at bounding box center [649, 58] width 69 height 15
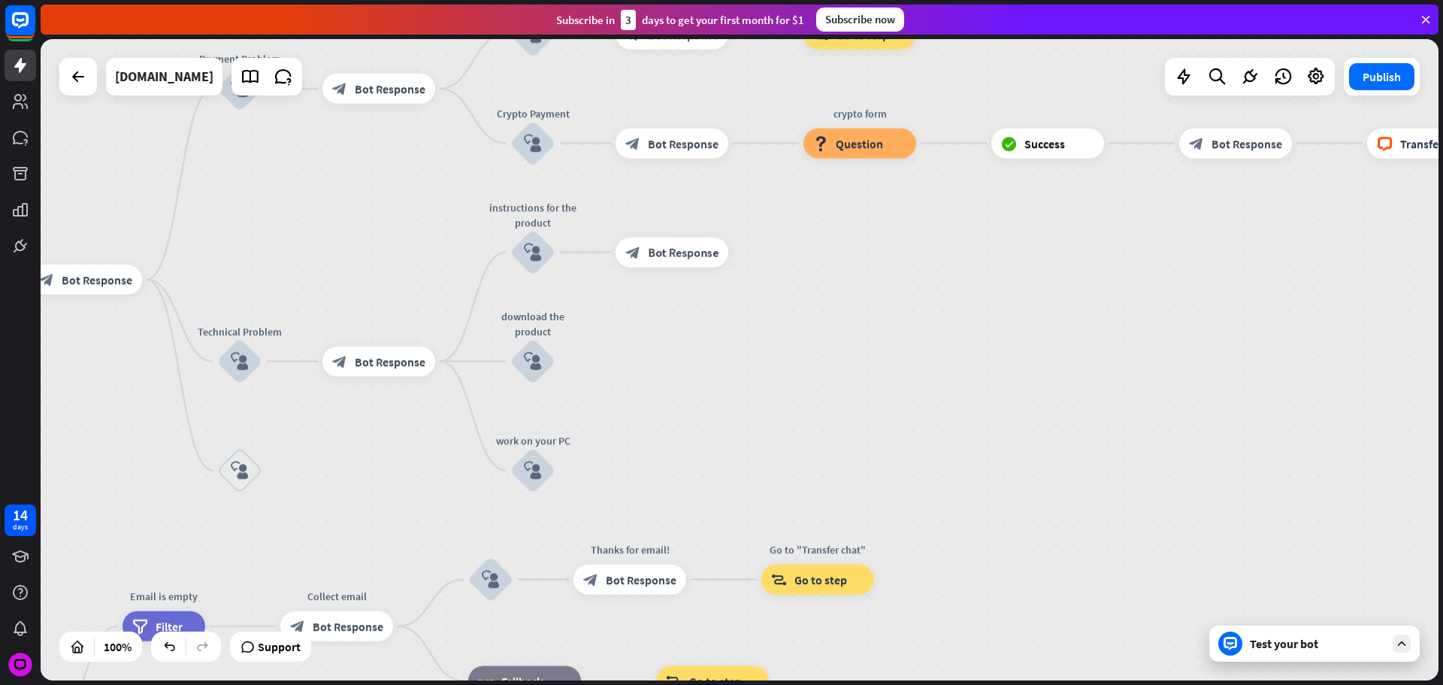
click at [687, 247] on span "Bot Response" at bounding box center [683, 252] width 71 height 15
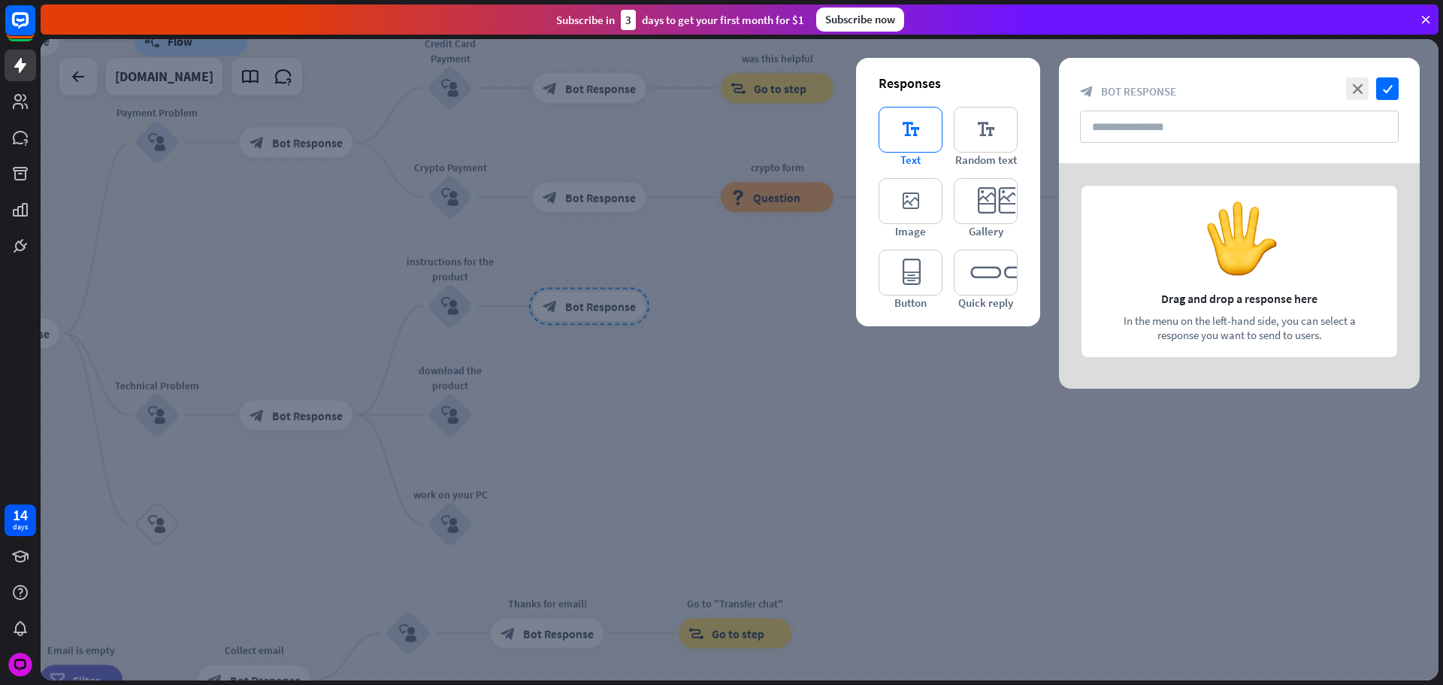
click at [903, 131] on icon "editor_text" at bounding box center [911, 130] width 64 height 46
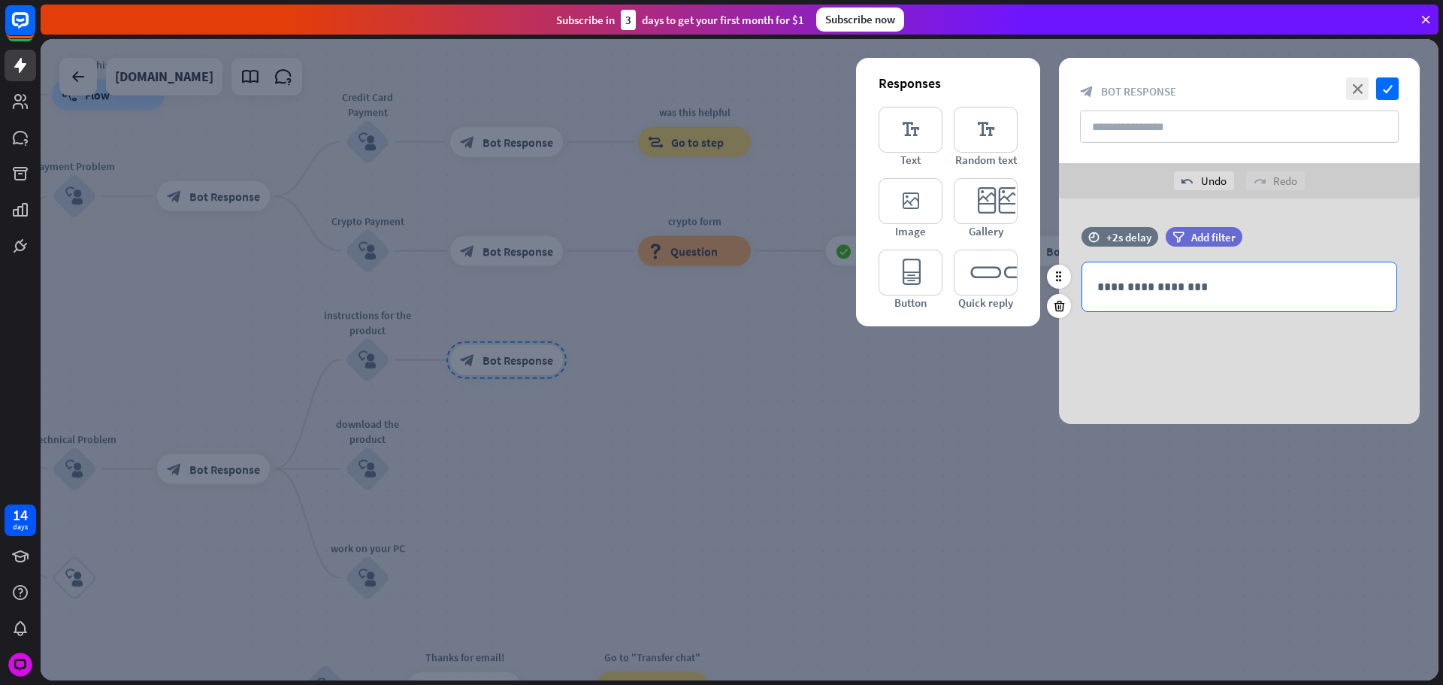
click at [1170, 277] on div "**********" at bounding box center [1240, 286] width 314 height 49
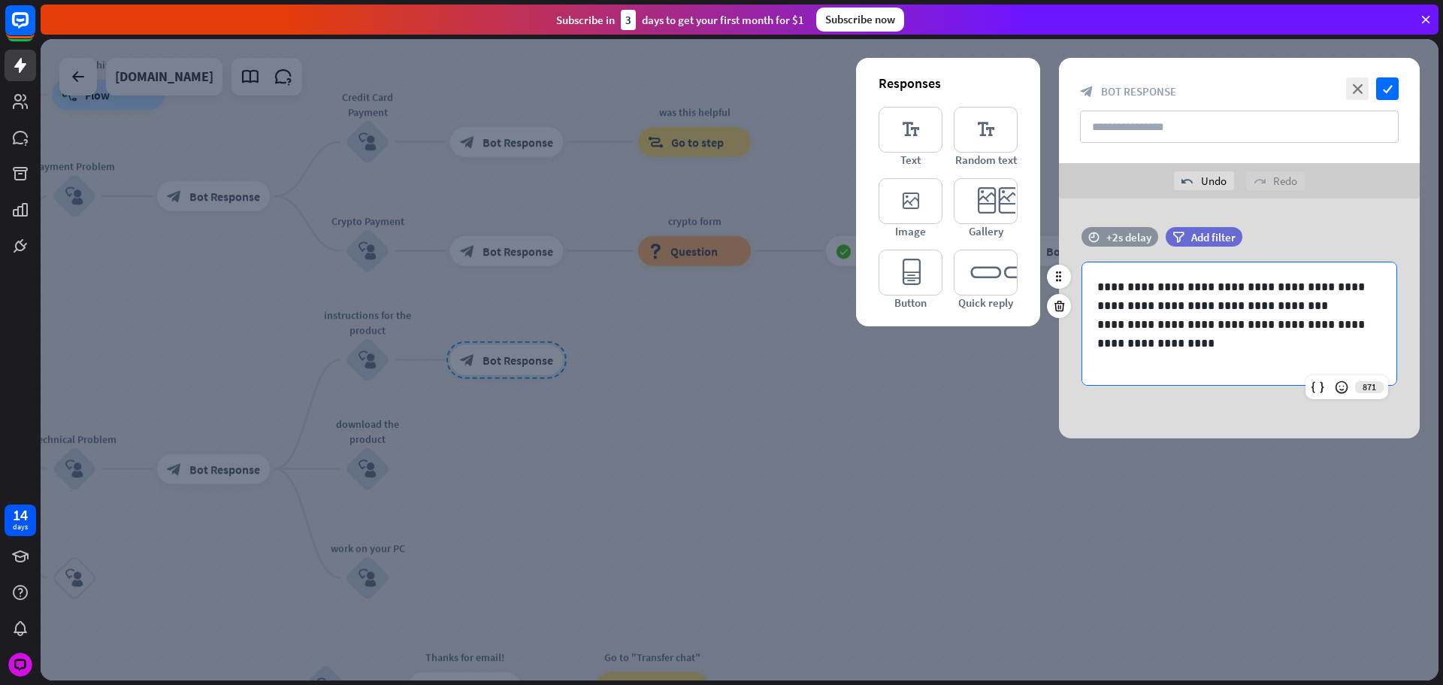
click at [1143, 241] on div "+2s delay" at bounding box center [1129, 237] width 45 height 14
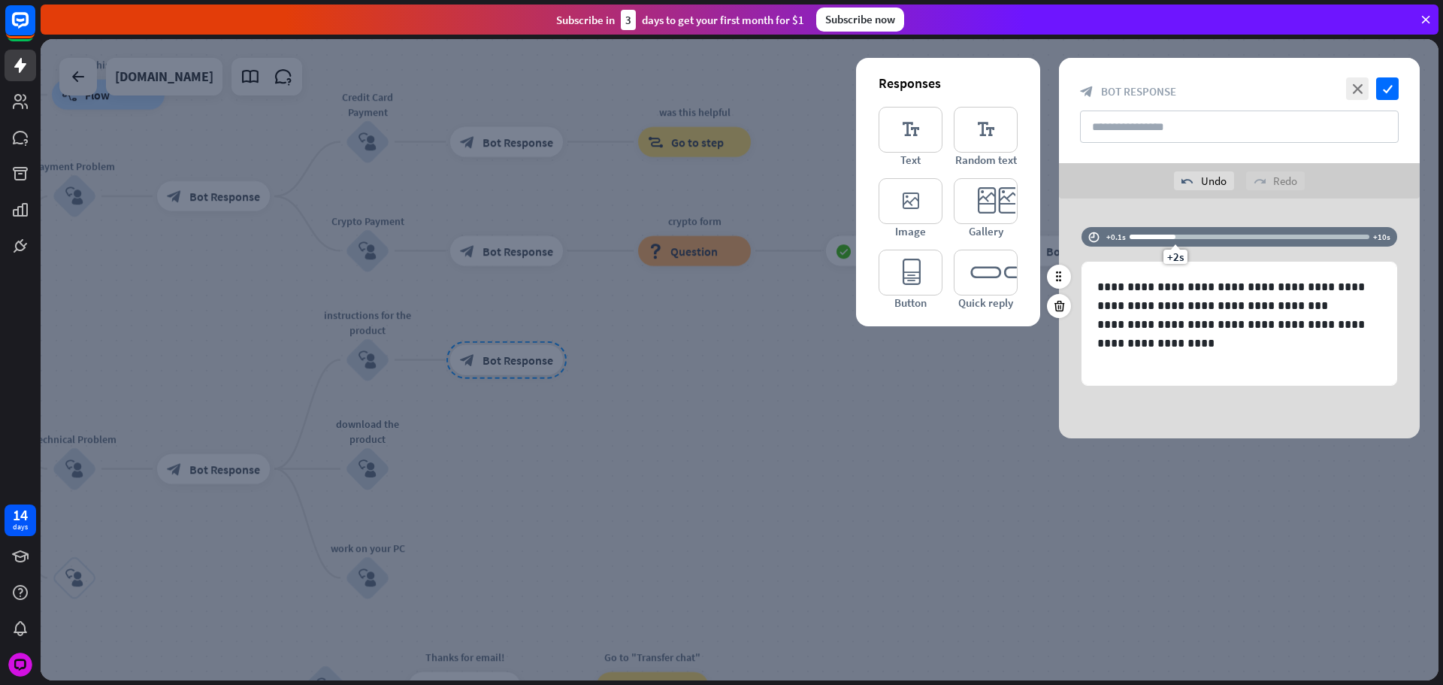
click at [1154, 236] on div at bounding box center [1153, 237] width 46 height 5
click at [1150, 237] on div "+1s" at bounding box center [1151, 237] width 11 height 11
click at [621, 471] on div at bounding box center [740, 359] width 1398 height 641
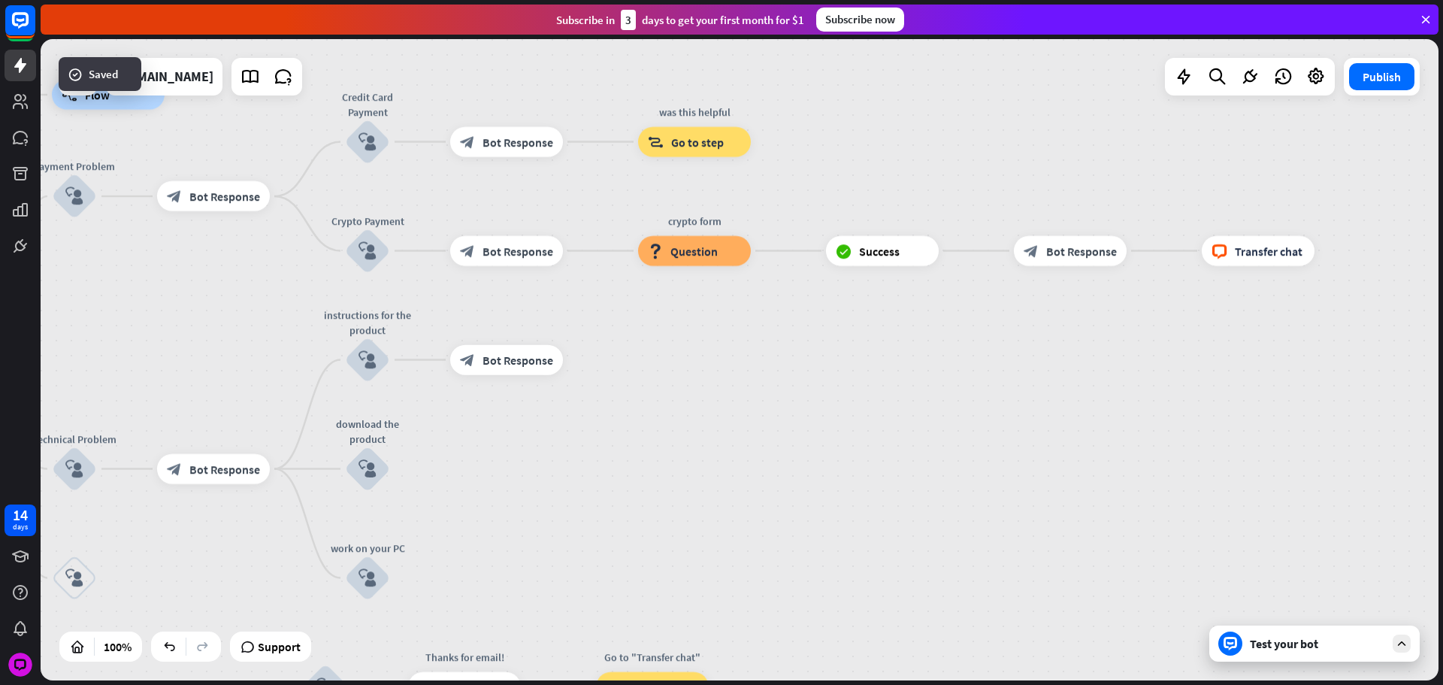
click at [390, 464] on div "download the product block_user_input" at bounding box center [367, 469] width 45 height 45
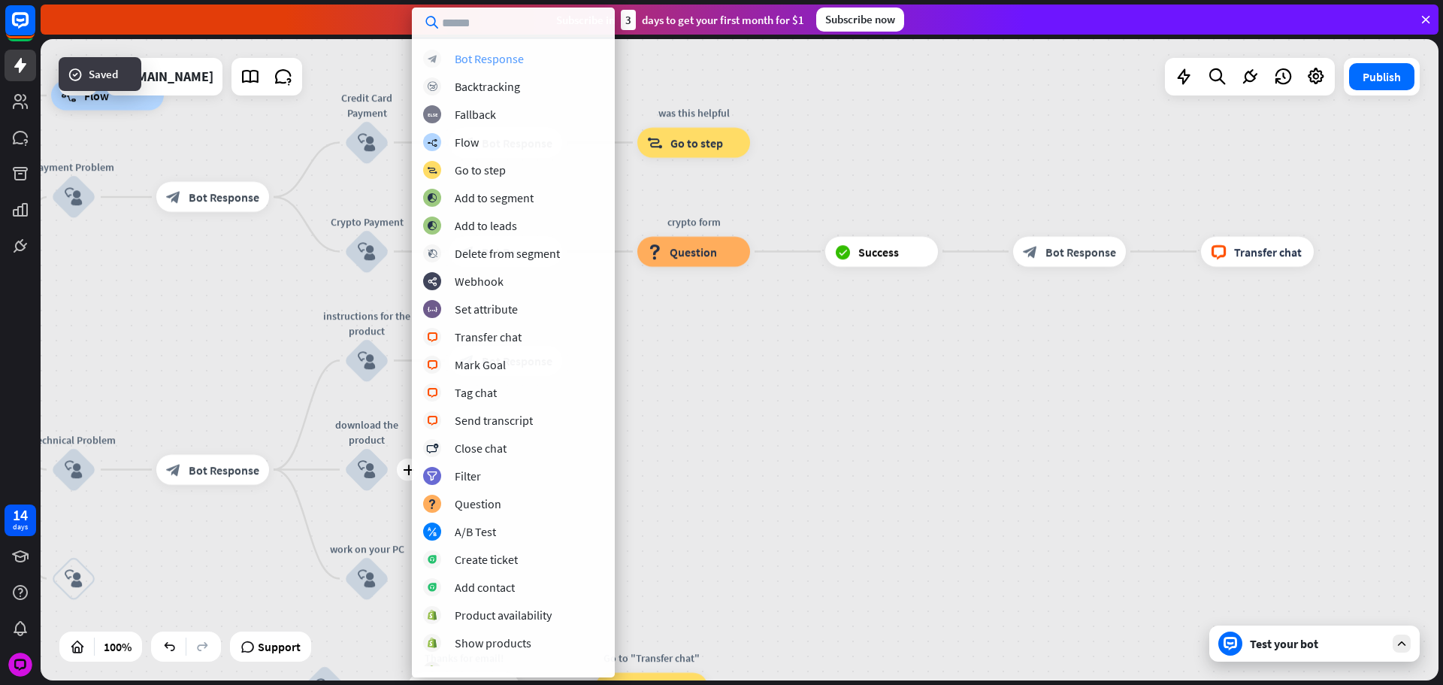
click at [521, 60] on div "Bot Response" at bounding box center [489, 58] width 69 height 15
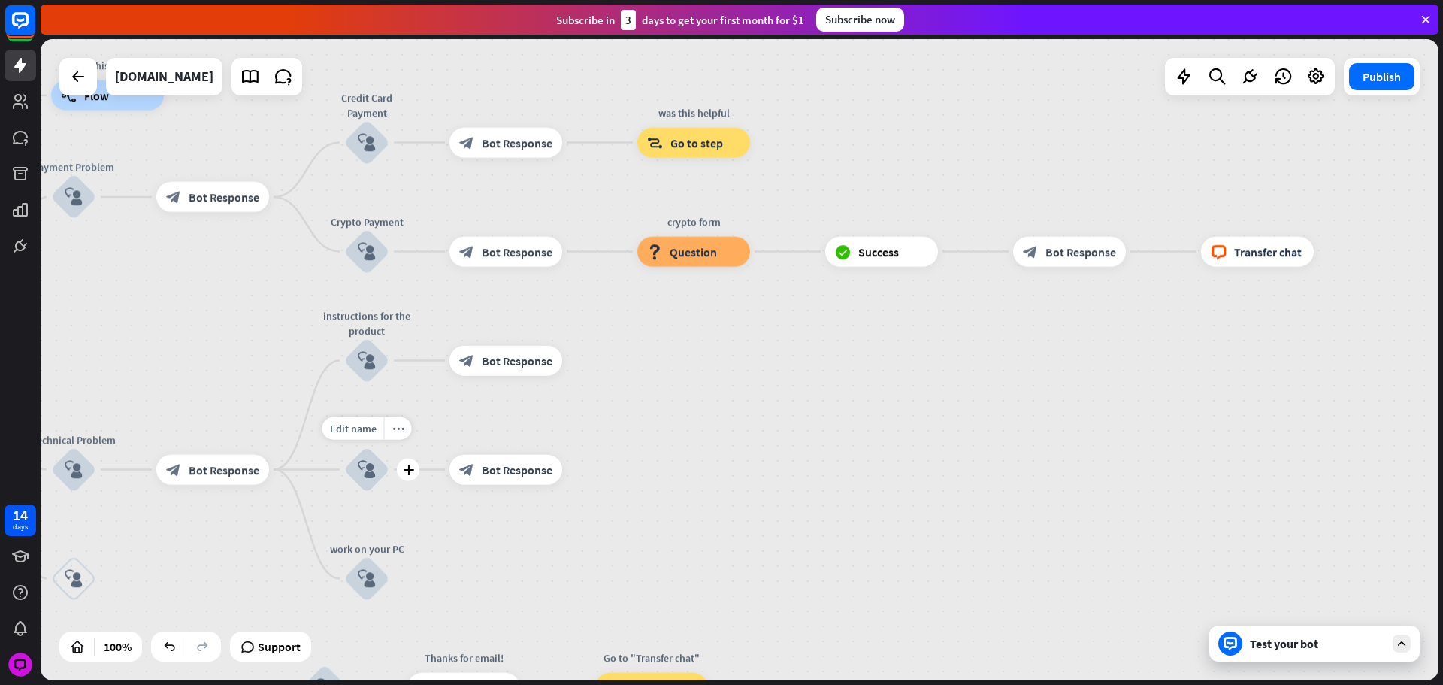
click at [494, 483] on div "block_bot_response Bot Response" at bounding box center [506, 470] width 113 height 30
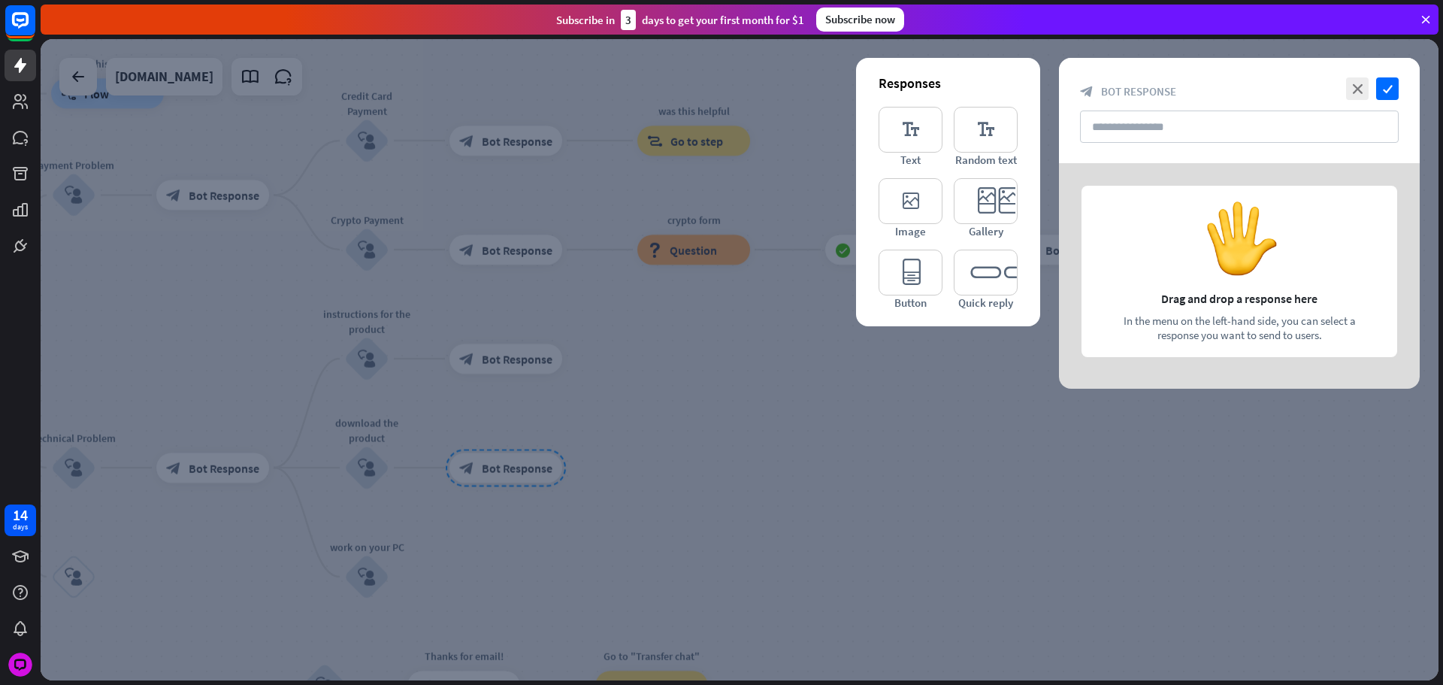
click at [507, 471] on div at bounding box center [740, 359] width 1398 height 641
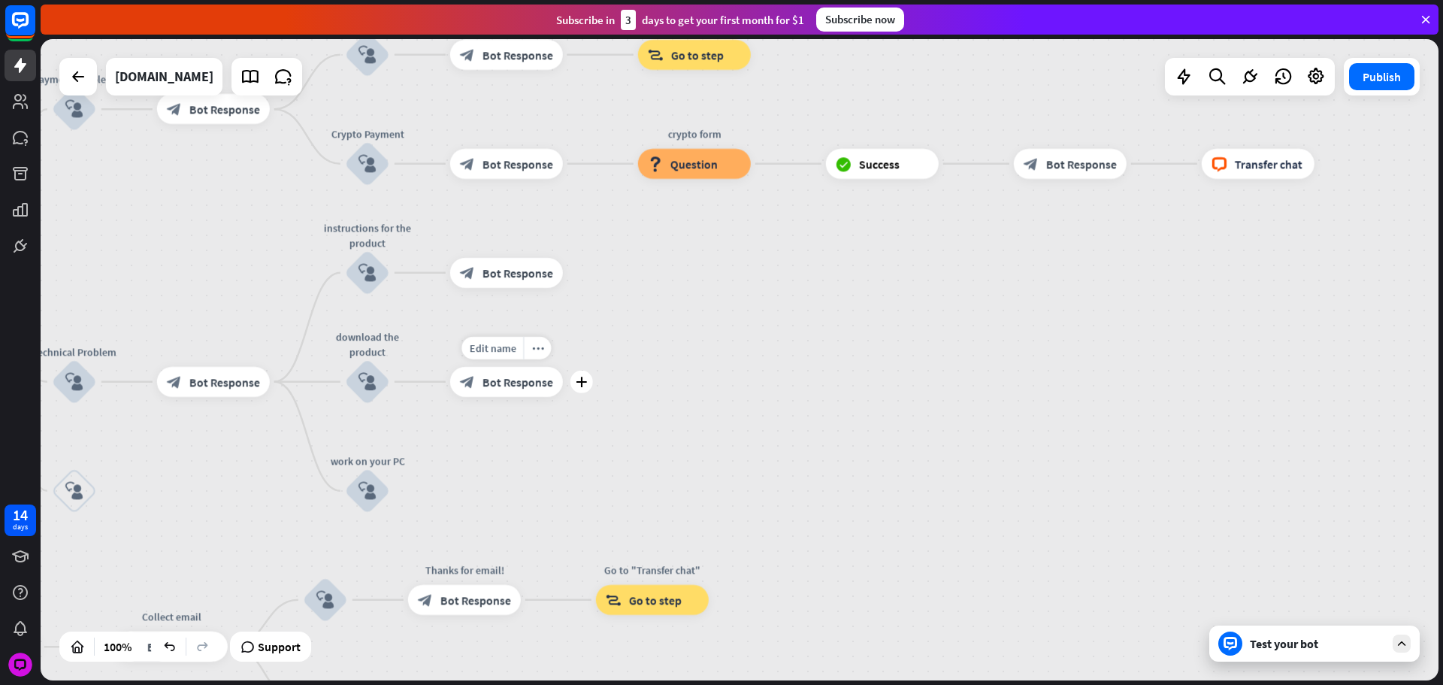
click at [530, 374] on span "Bot Response" at bounding box center [518, 381] width 71 height 15
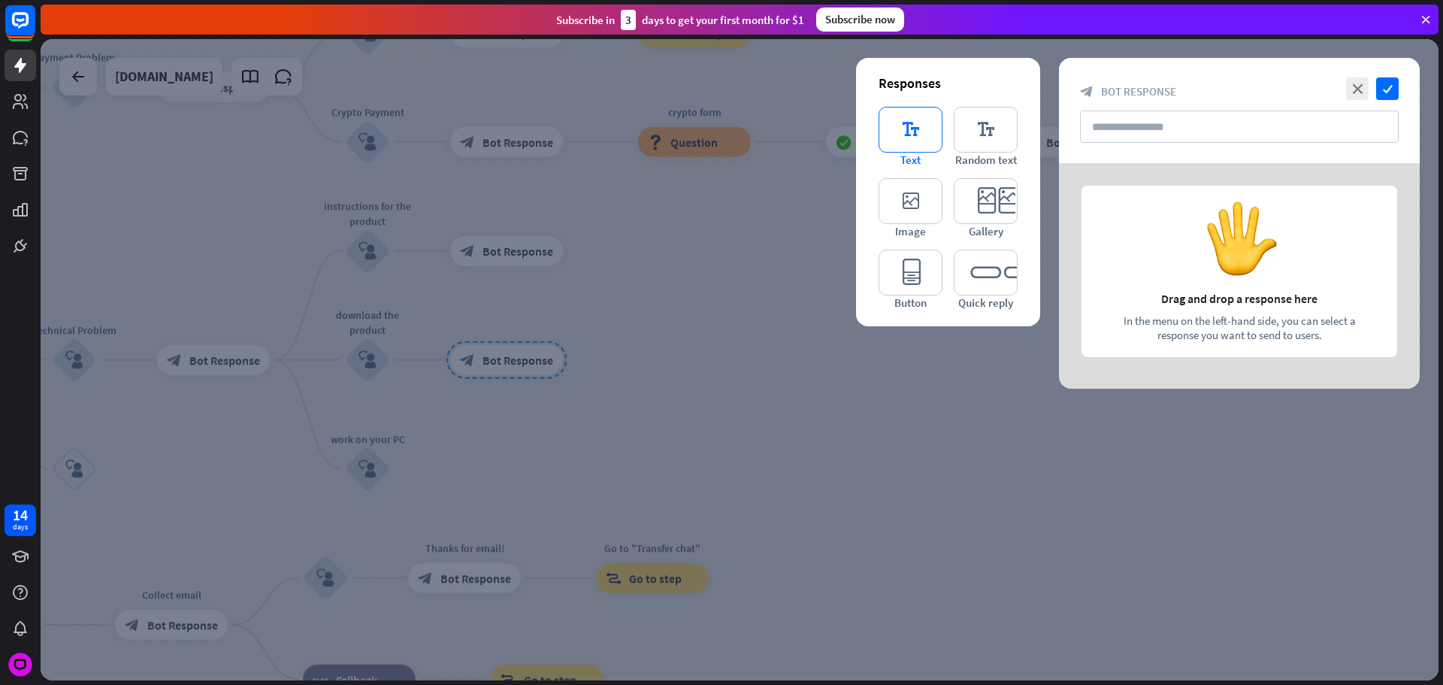
click at [905, 142] on icon "editor_text" at bounding box center [911, 130] width 64 height 46
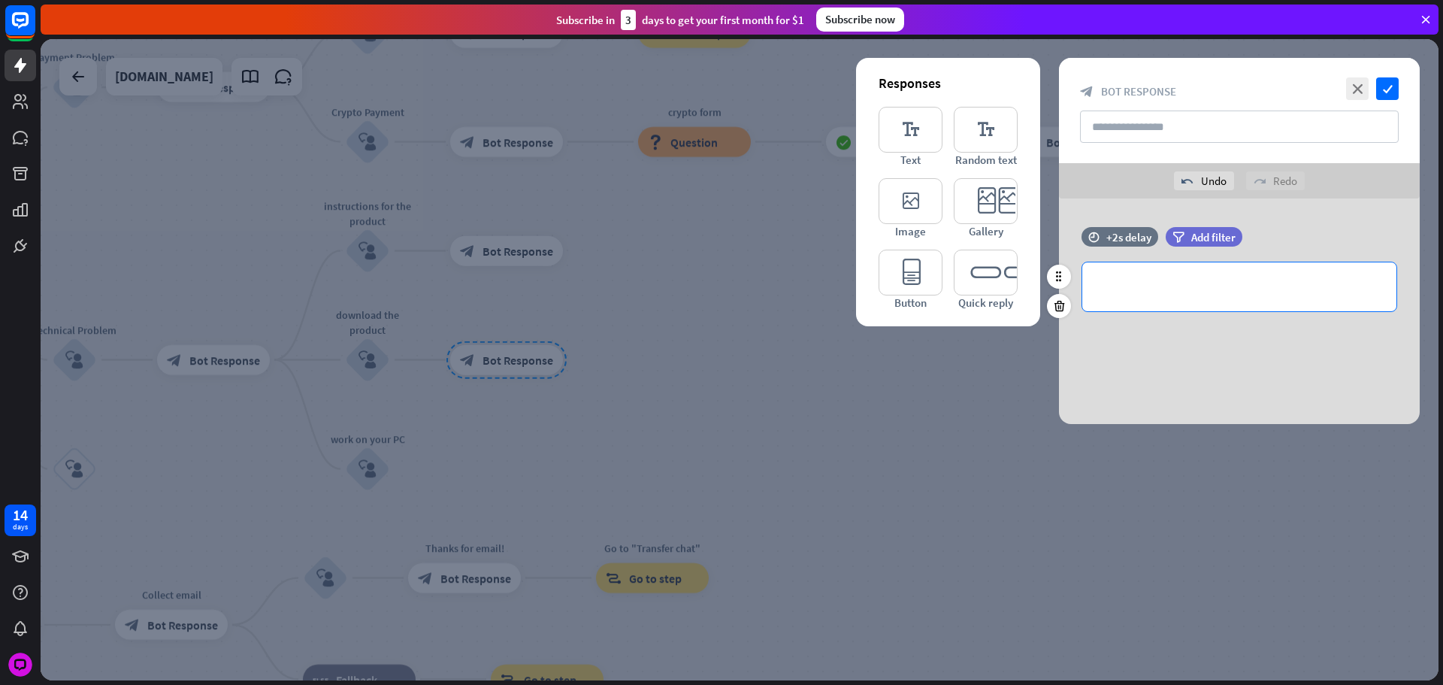
click at [1140, 278] on p "**********" at bounding box center [1240, 286] width 284 height 19
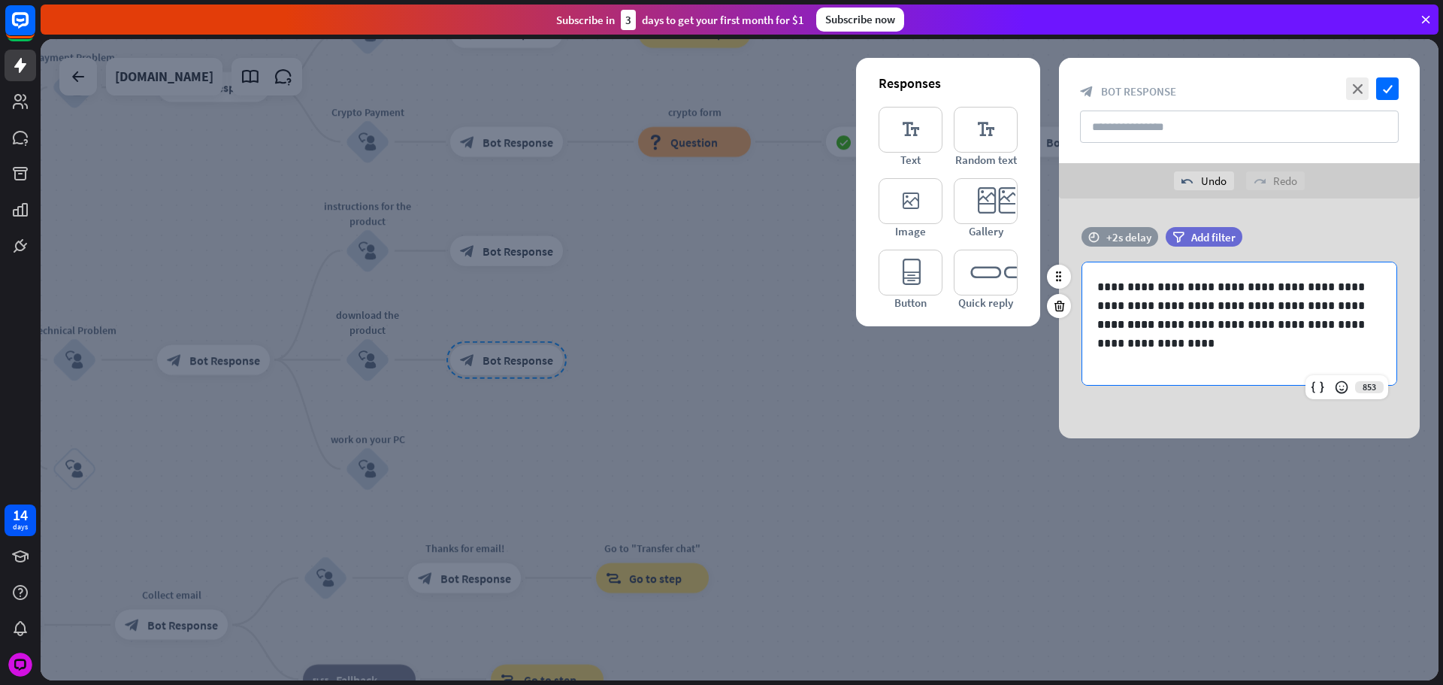
click at [1128, 236] on div "+2s delay" at bounding box center [1129, 237] width 45 height 14
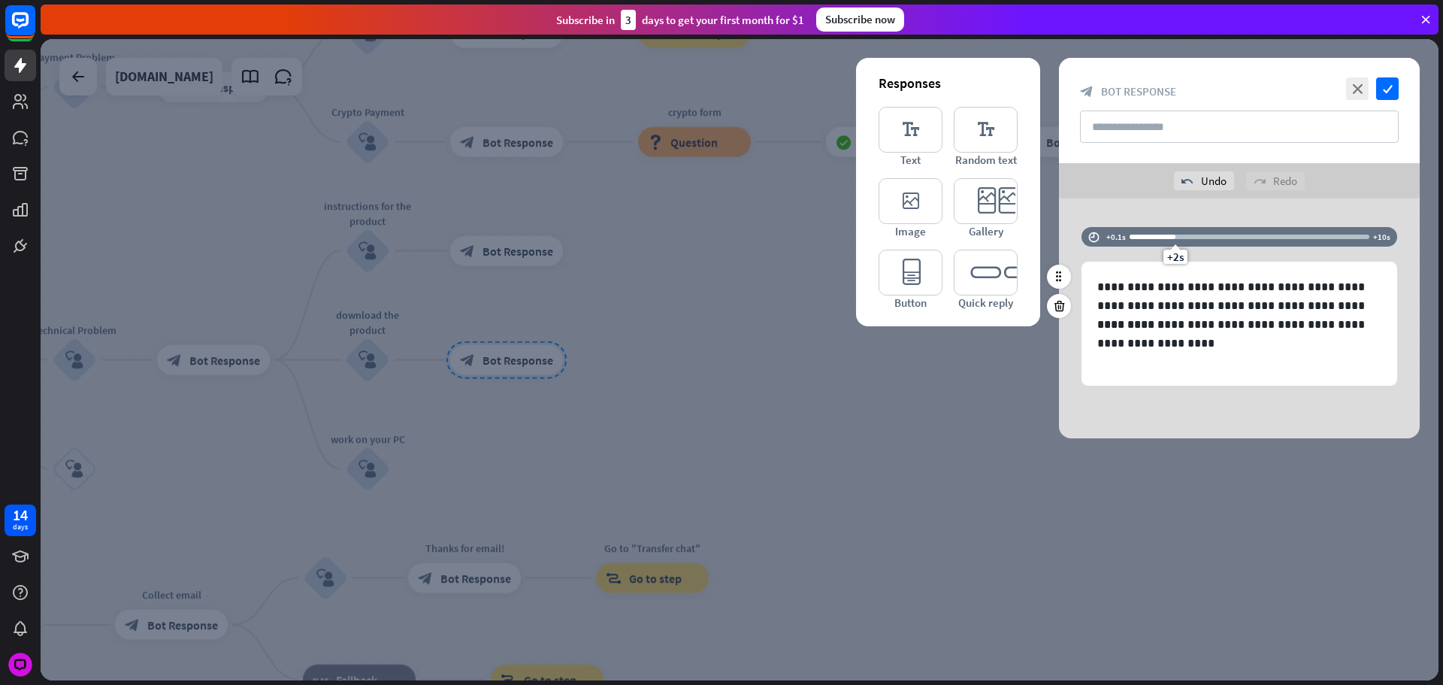
click at [1150, 240] on div "+2s" at bounding box center [1250, 236] width 240 height 15
click at [731, 434] on div at bounding box center [740, 359] width 1398 height 641
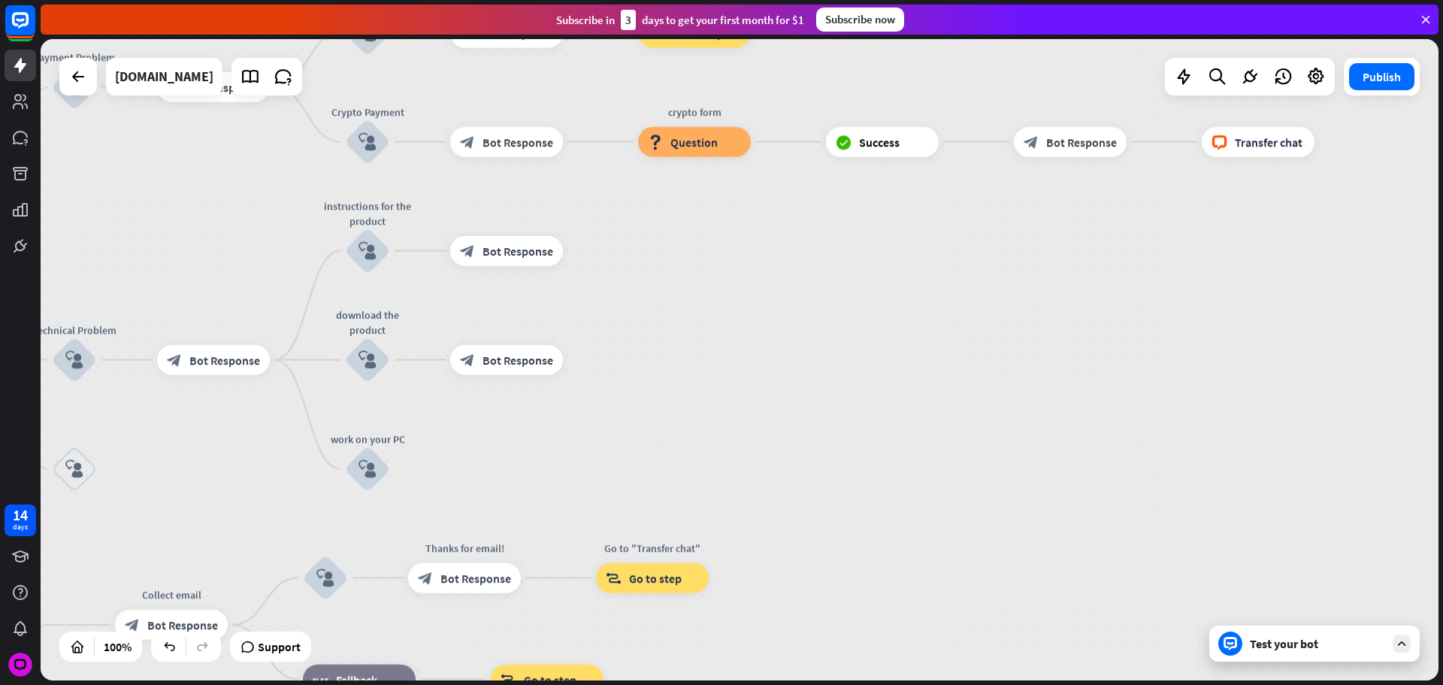
drag, startPoint x: 1052, startPoint y: 363, endPoint x: 1056, endPoint y: 561, distance: 197.7
click at [1050, 516] on div "home_2 Start point Please write your question or select from below. block_bot_r…" at bounding box center [740, 359] width 1398 height 641
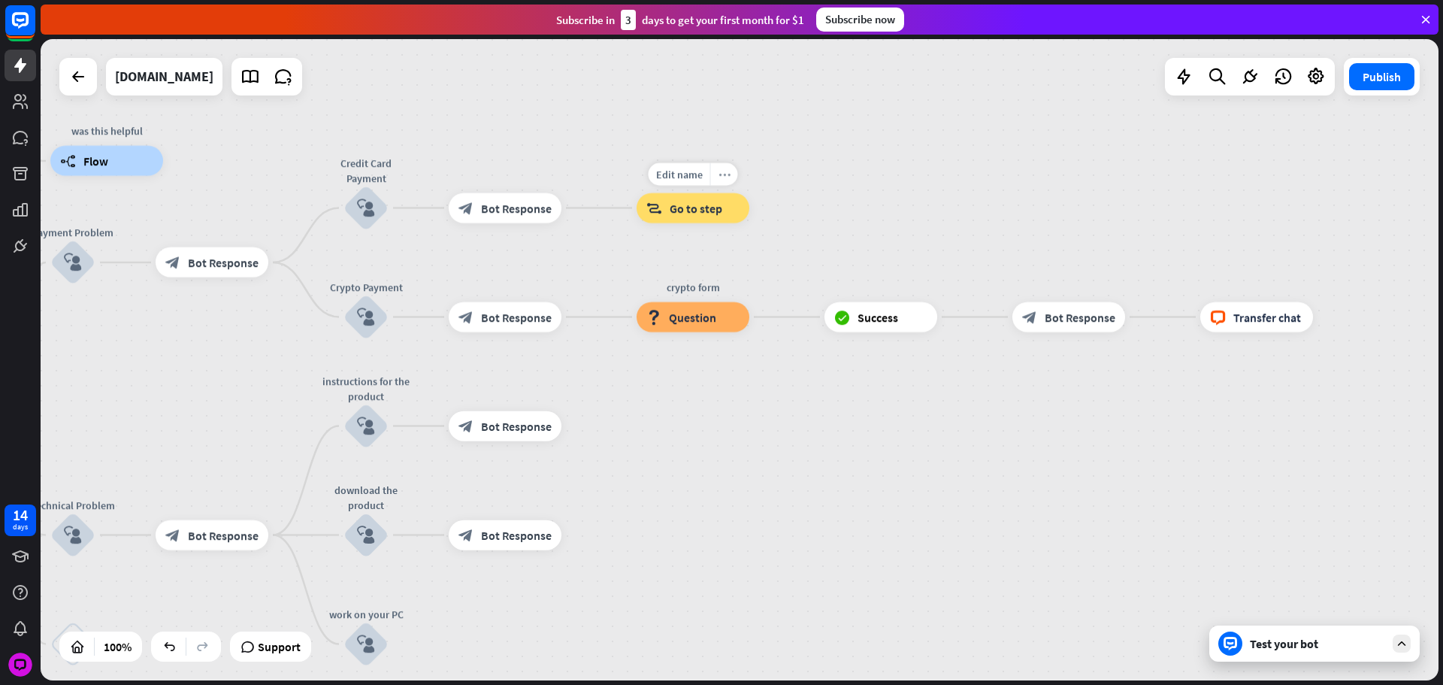
click at [730, 177] on div "more_horiz" at bounding box center [724, 174] width 28 height 23
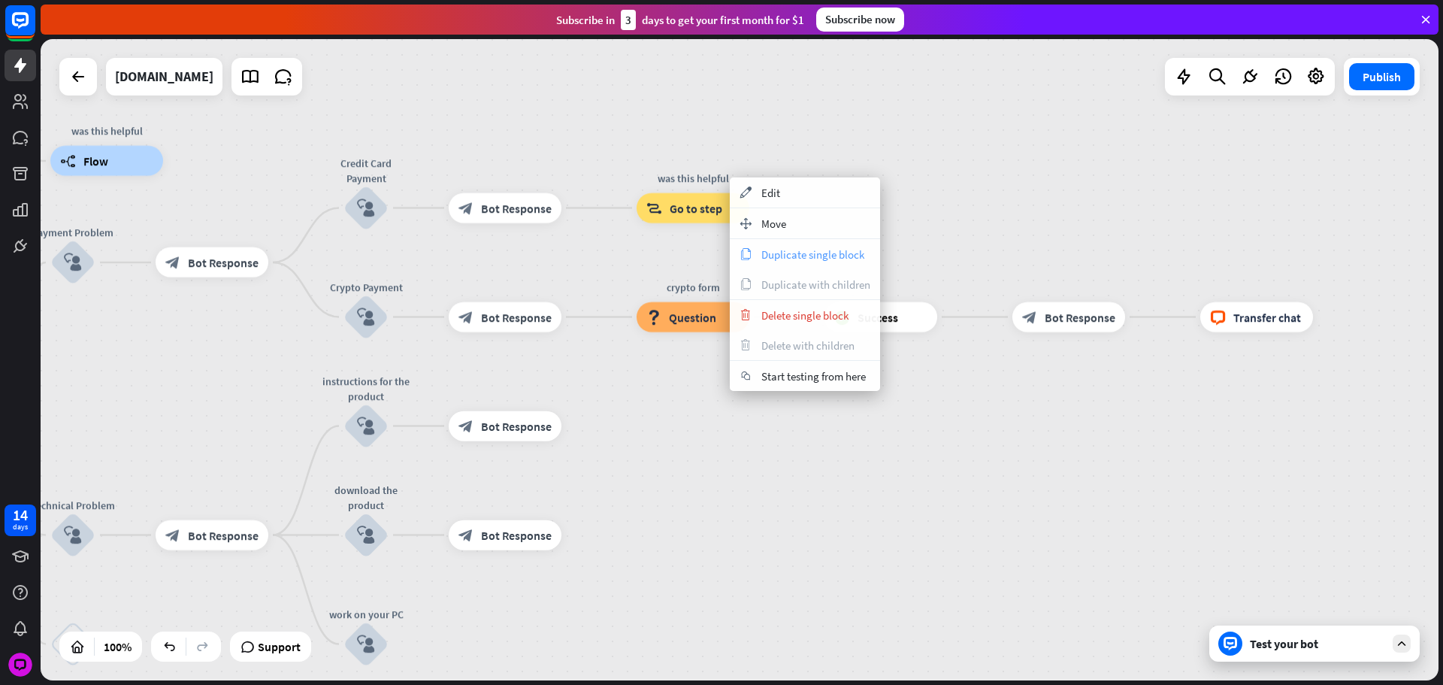
click at [789, 254] on span "Duplicate single block" at bounding box center [813, 254] width 103 height 14
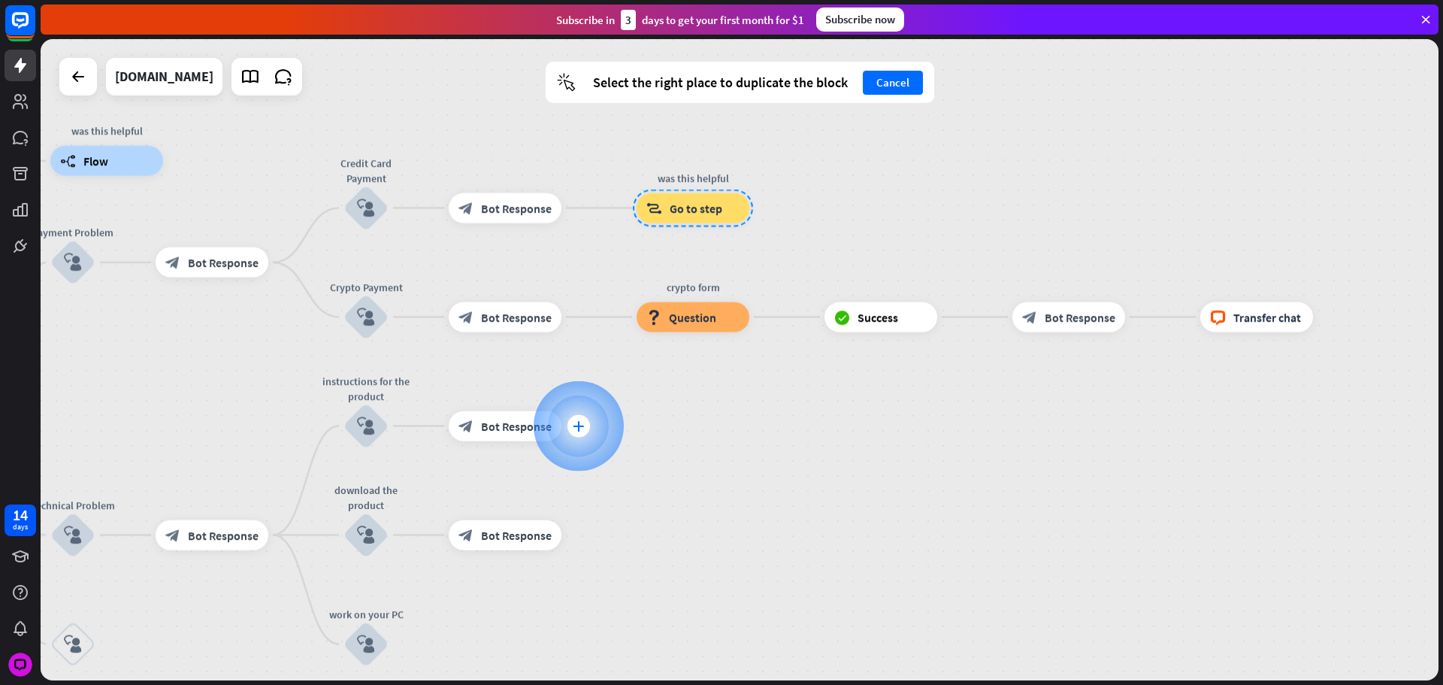
click at [572, 426] on div "plus" at bounding box center [579, 426] width 23 height 23
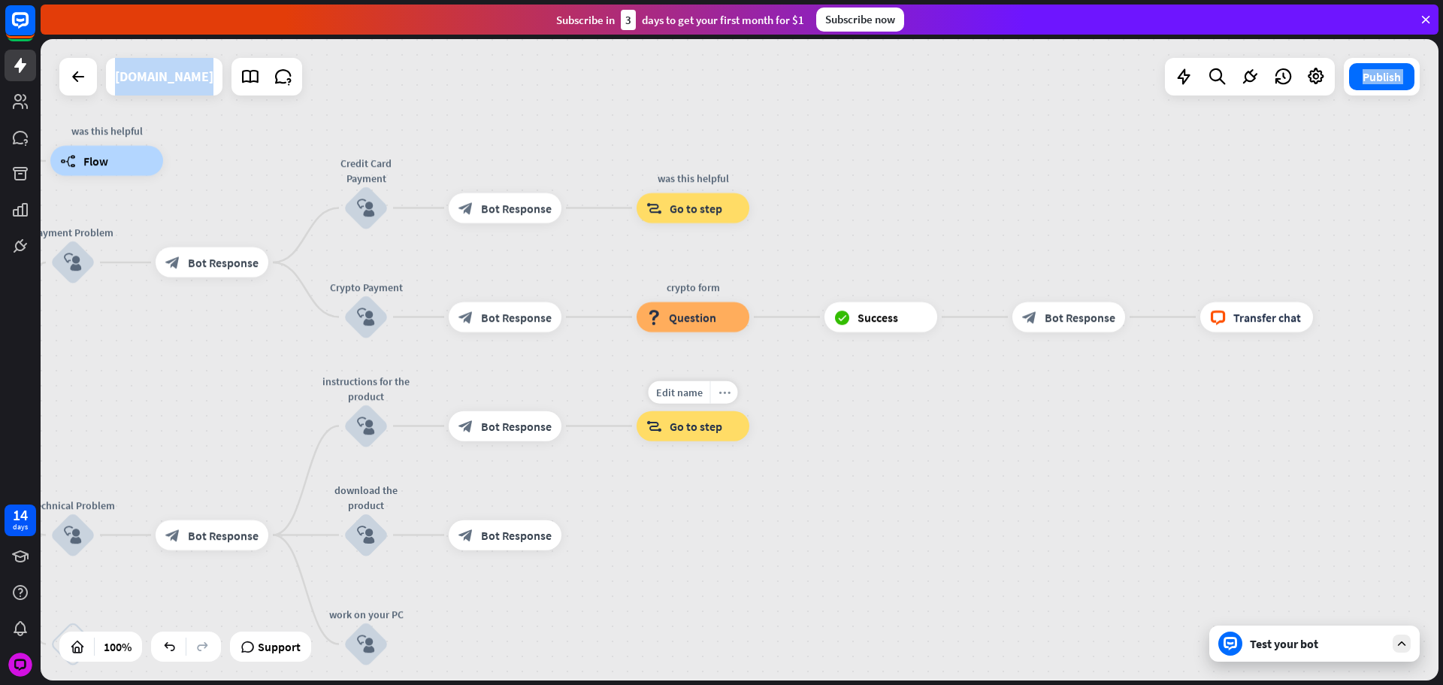
click at [715, 396] on div "more_horiz" at bounding box center [724, 392] width 28 height 23
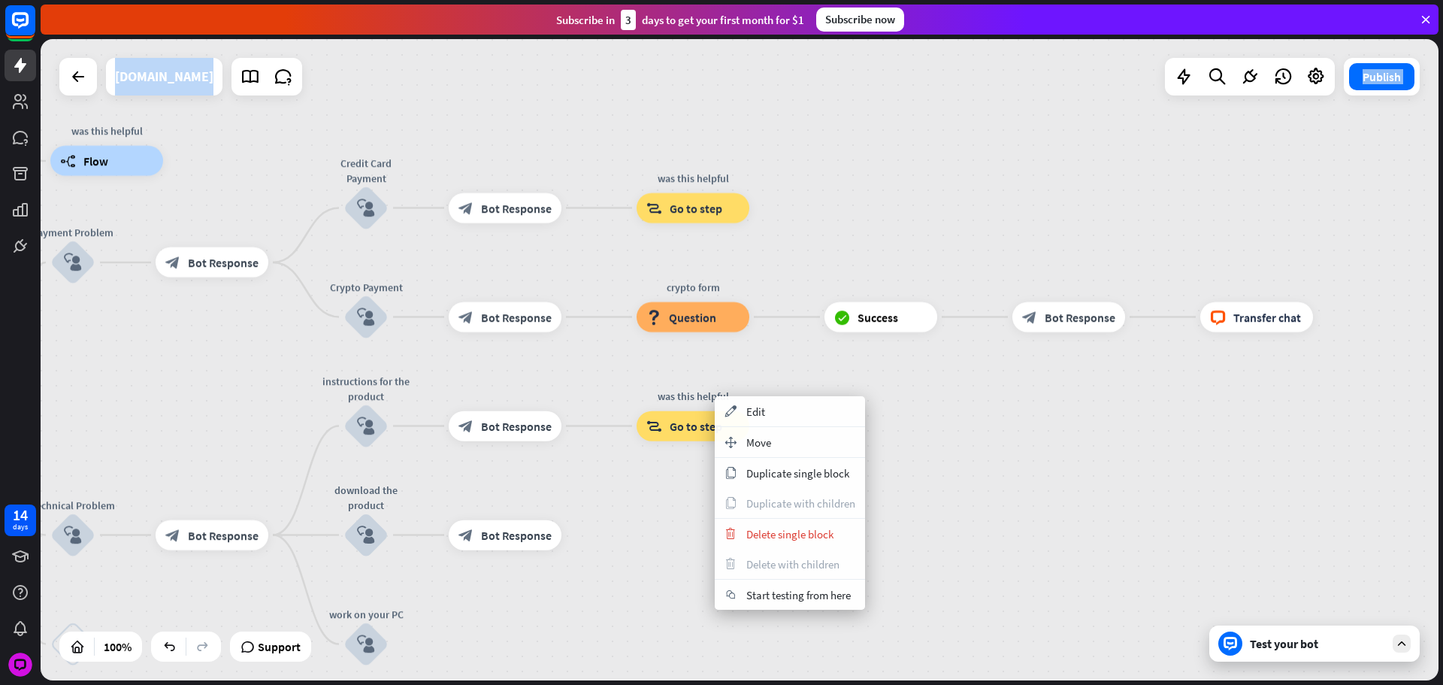
click at [764, 468] on span "Duplicate single block" at bounding box center [797, 473] width 103 height 14
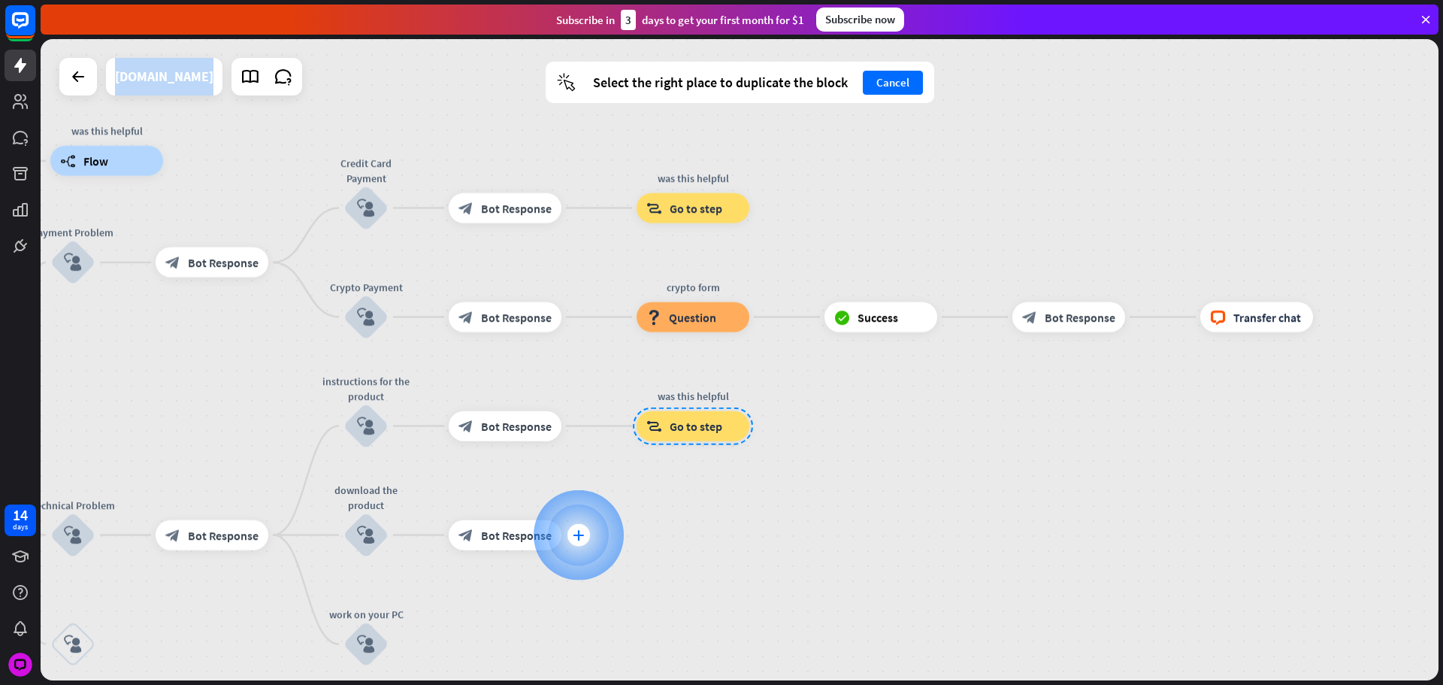
click at [570, 534] on div "plus" at bounding box center [579, 535] width 23 height 23
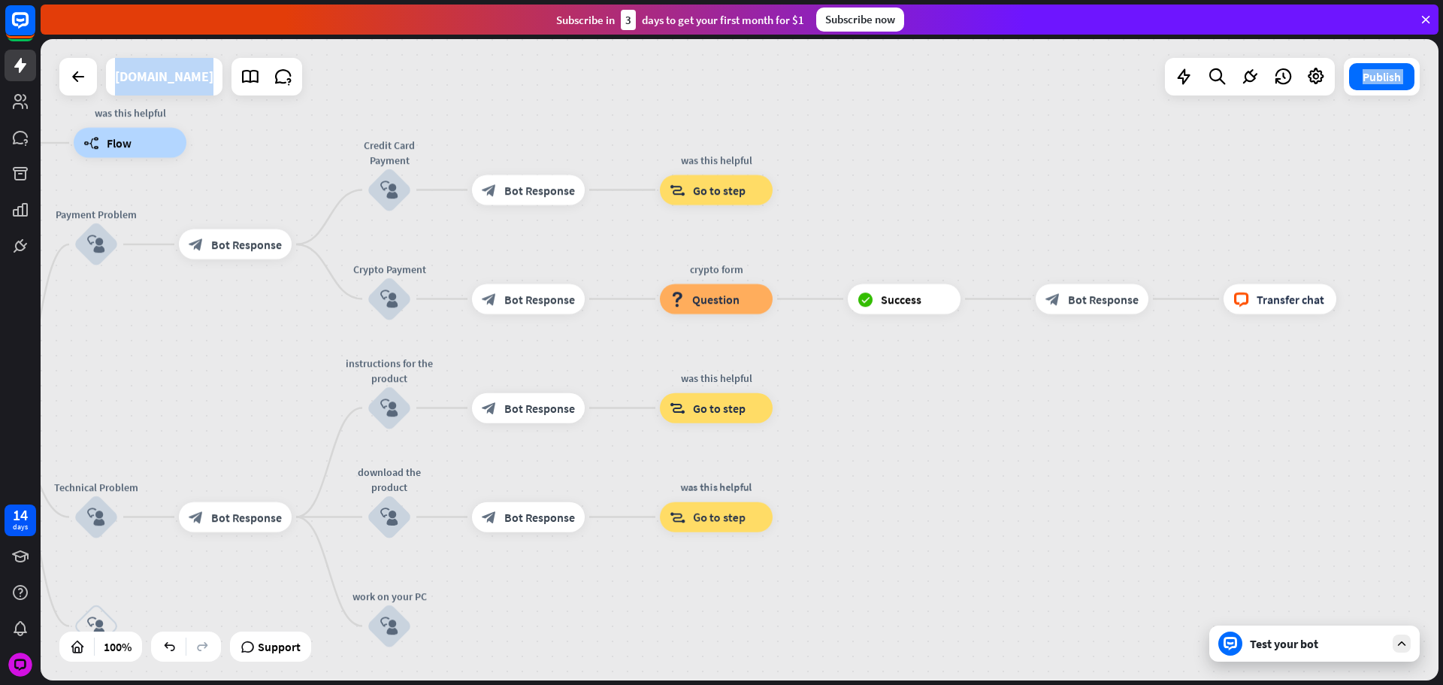
drag, startPoint x: 583, startPoint y: 594, endPoint x: 650, endPoint y: 468, distance: 141.9
click at [689, 440] on div "home_2 Start point Please write your question or select from below. block_bot_r…" at bounding box center [740, 359] width 1398 height 641
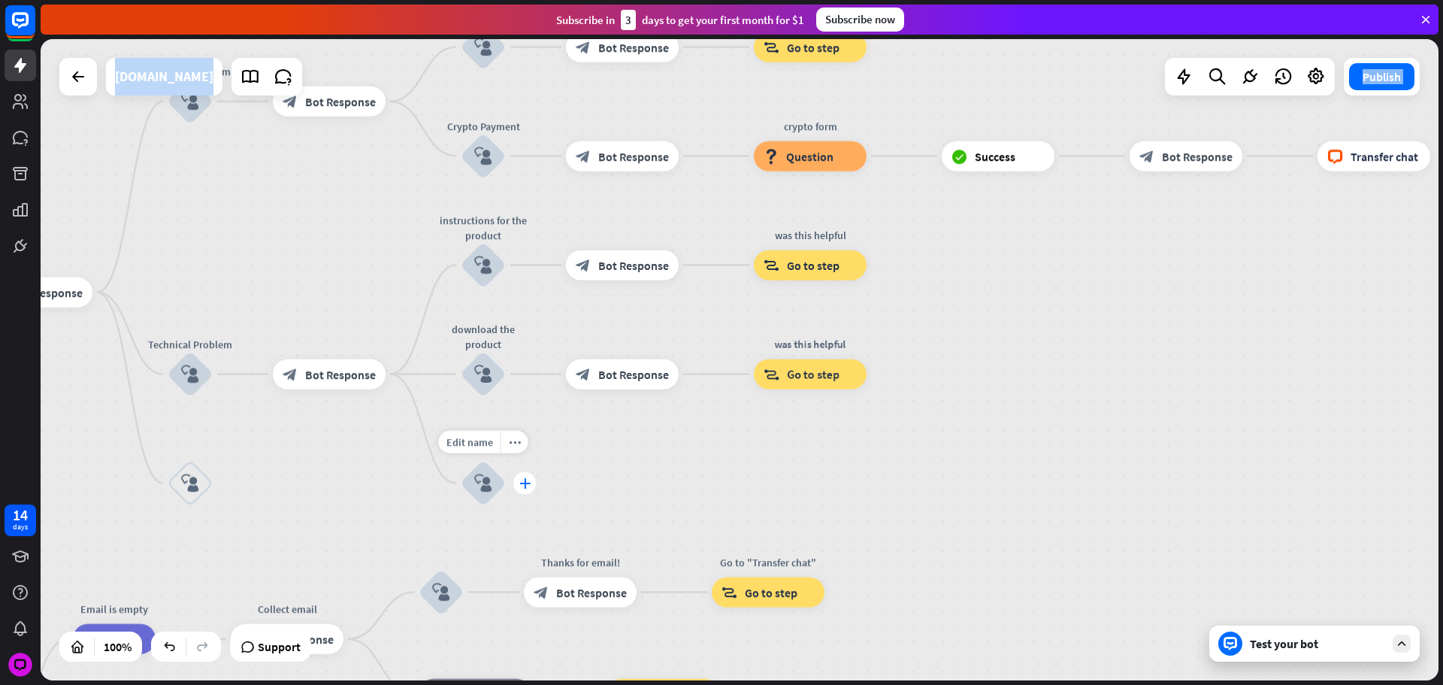
click at [506, 469] on div "Edit name more_horiz plus work on your PC block_user_input" at bounding box center [483, 483] width 45 height 45
click at [522, 479] on icon "plus" at bounding box center [524, 484] width 11 height 11
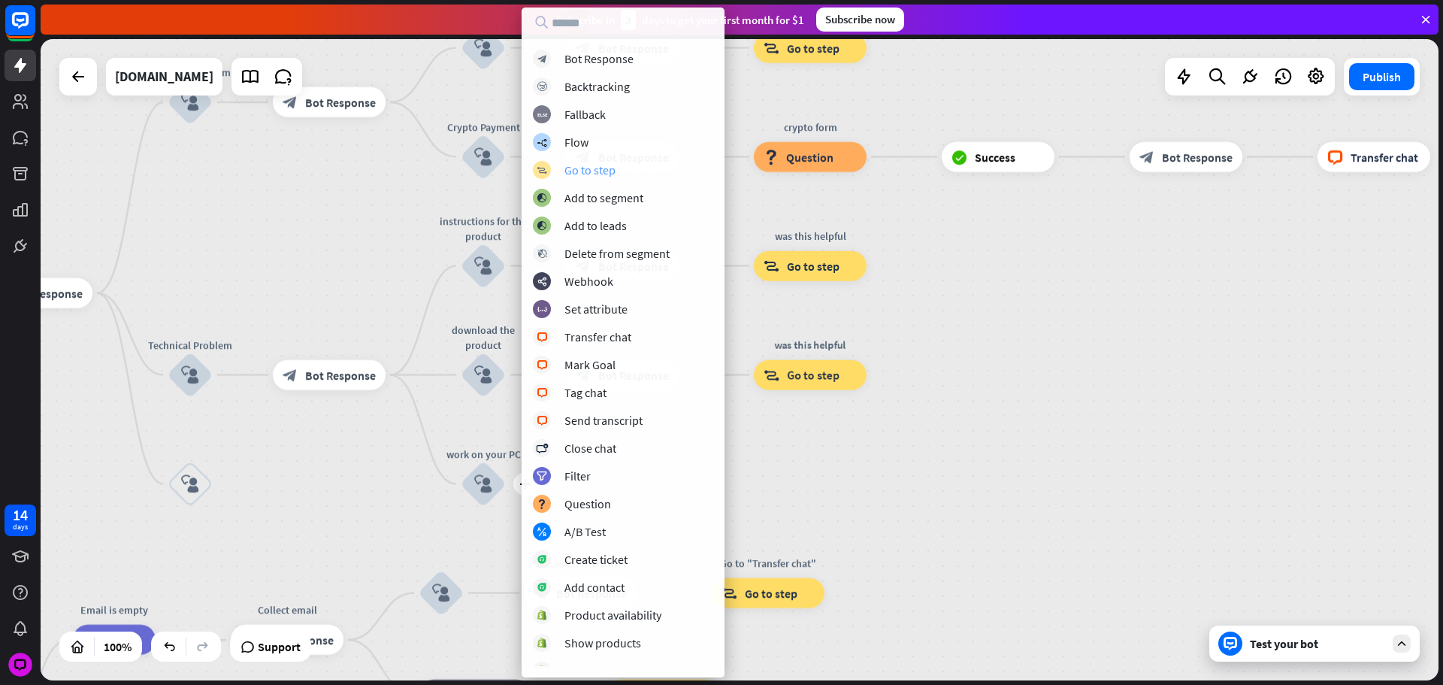
click at [600, 178] on div "block_goto Go to step" at bounding box center [623, 170] width 180 height 18
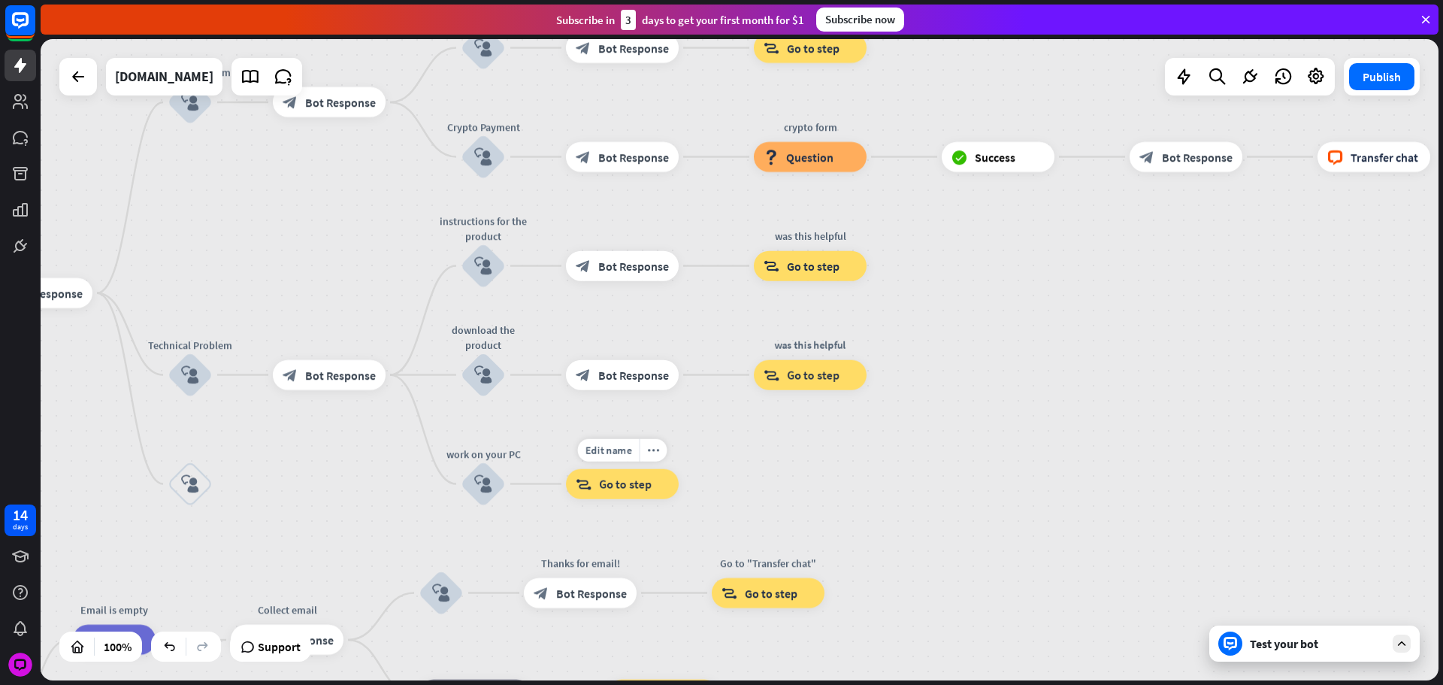
click at [566, 482] on div "block_goto Go to step" at bounding box center [622, 484] width 113 height 30
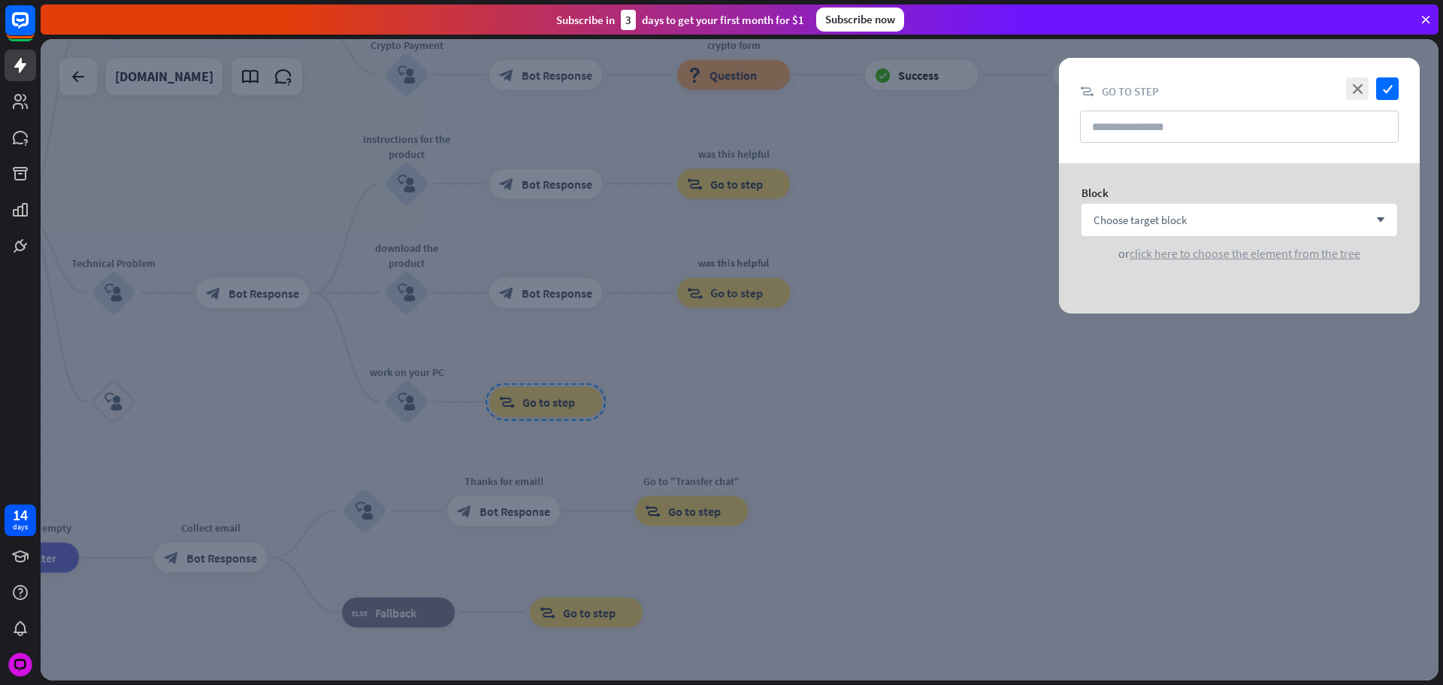
click at [1213, 255] on span "click here to choose the element from the tree" at bounding box center [1245, 253] width 231 height 15
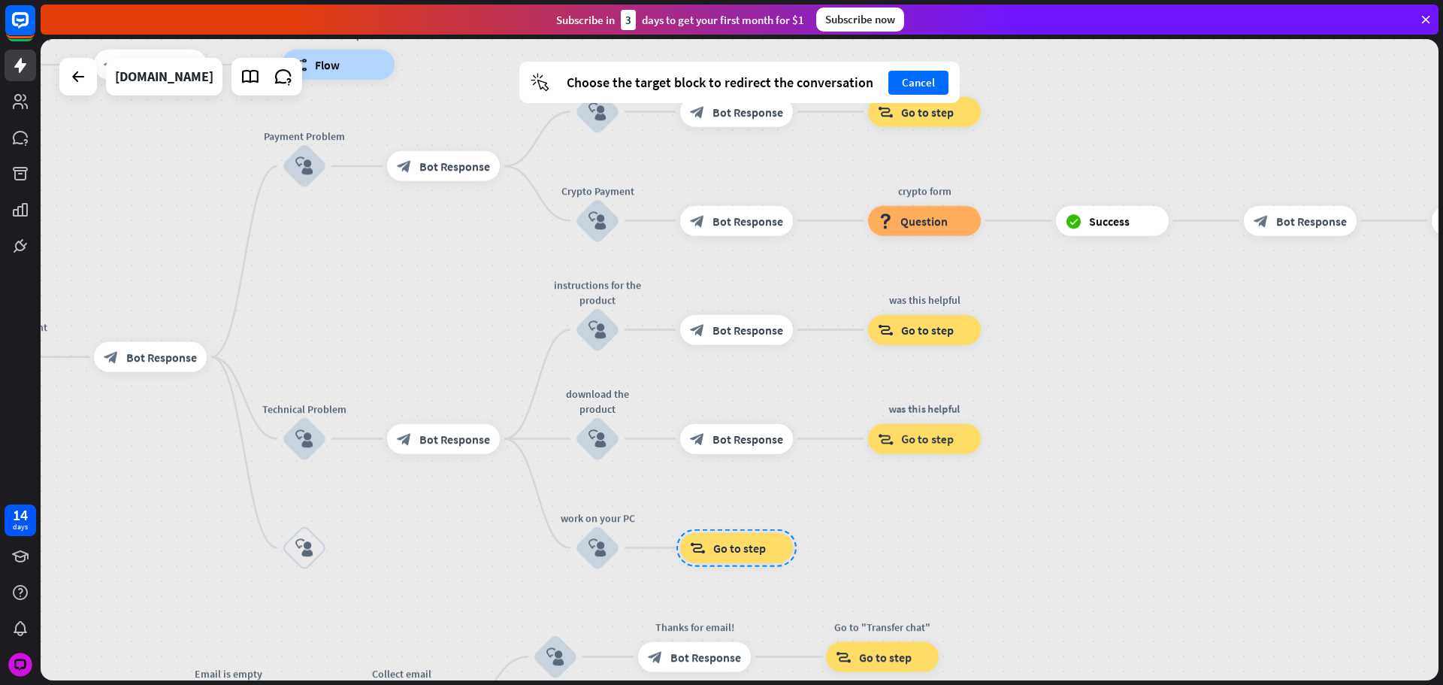
drag, startPoint x: 1059, startPoint y: 450, endPoint x: 1072, endPoint y: 510, distance: 61.5
click at [1153, 523] on div "home_2 Start point Please write your question or select from below. block_bot_r…" at bounding box center [740, 359] width 1398 height 641
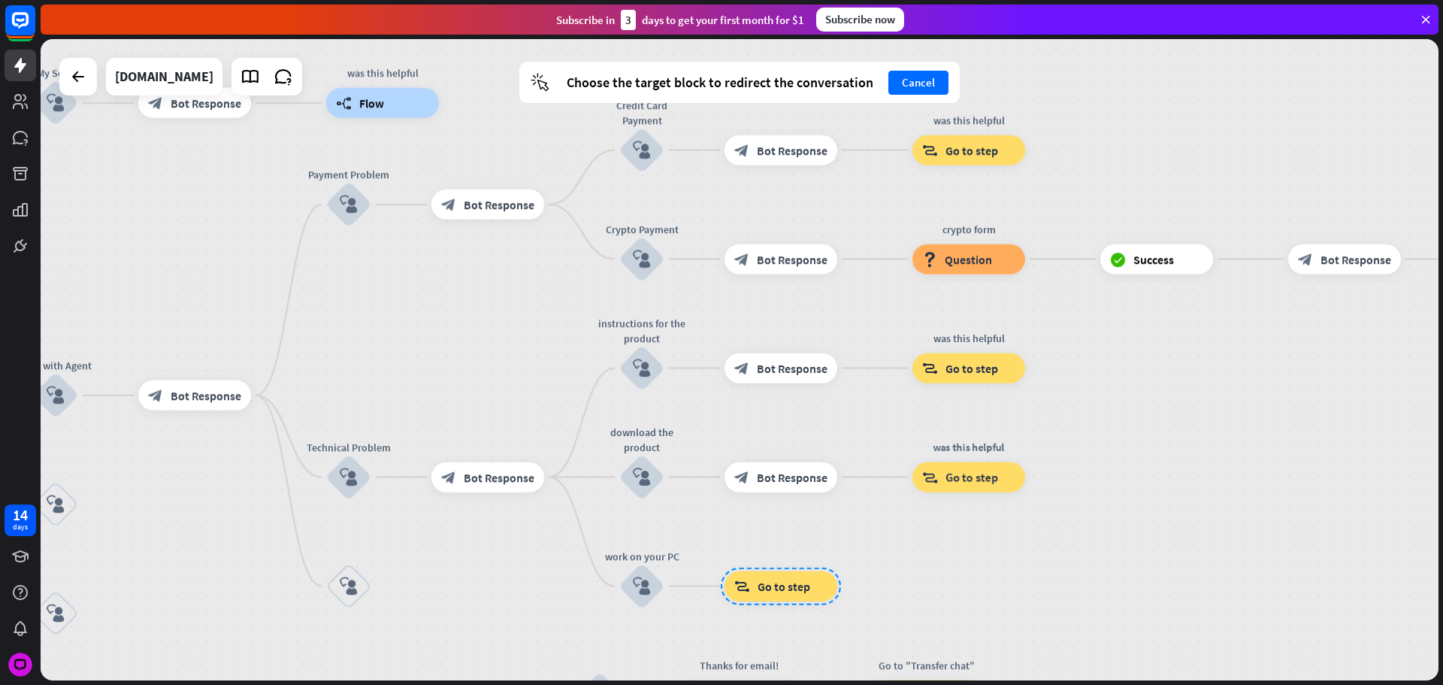
click at [371, 105] on span "Flow" at bounding box center [371, 102] width 25 height 15
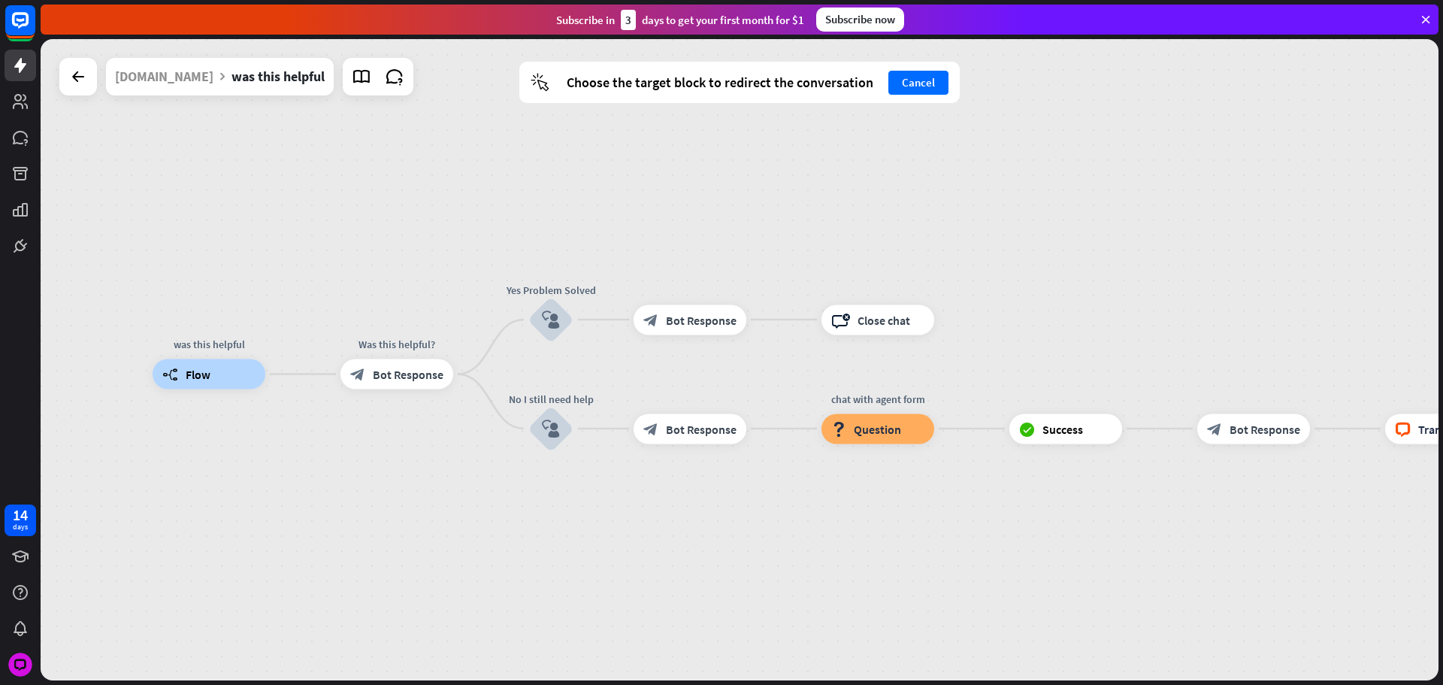
drag, startPoint x: 840, startPoint y: 521, endPoint x: 562, endPoint y: 509, distance: 278.4
click at [556, 528] on div "was this helpful builder_tree Flow Was this helpful? block_bot_response Bot Res…" at bounding box center [852, 694] width 1398 height 641
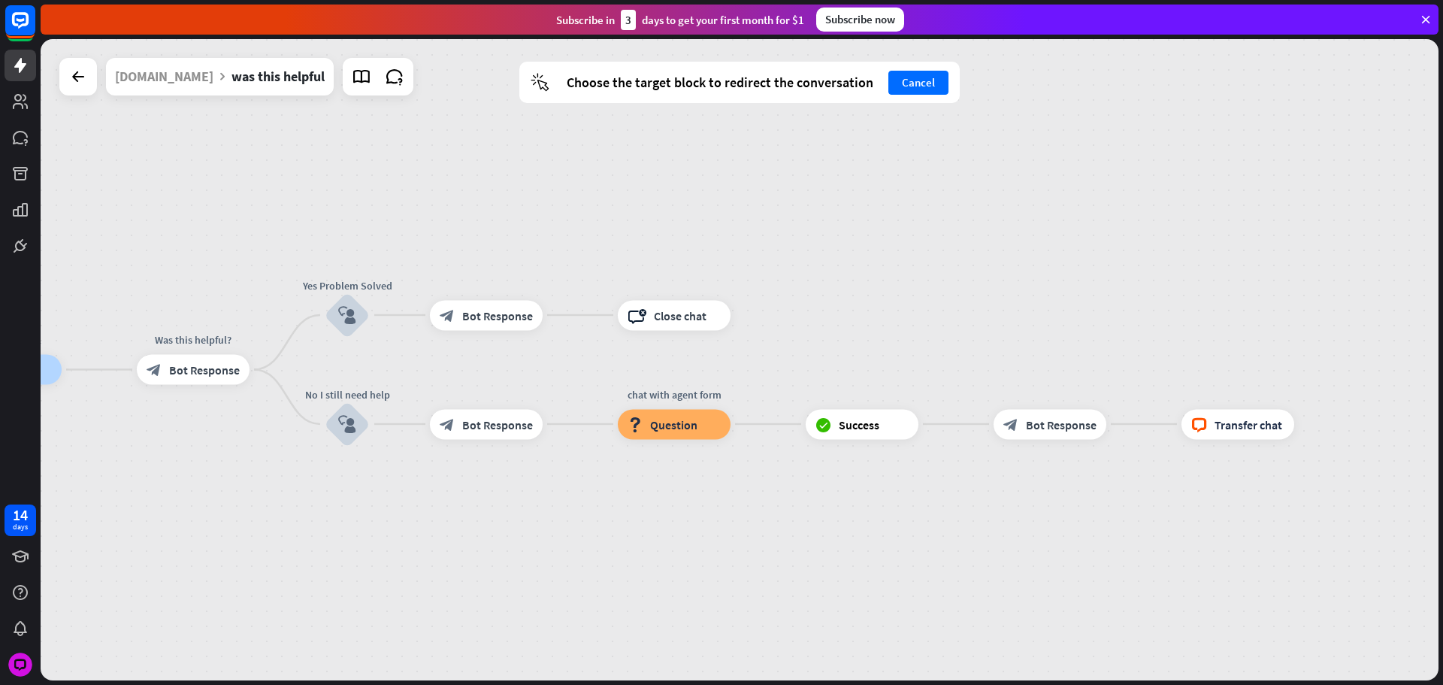
drag, startPoint x: 577, startPoint y: 493, endPoint x: 510, endPoint y: 462, distance: 73.3
click at [562, 493] on div "was this helpful builder_tree Flow Was this helpful? block_bot_response Bot Res…" at bounding box center [648, 690] width 1398 height 641
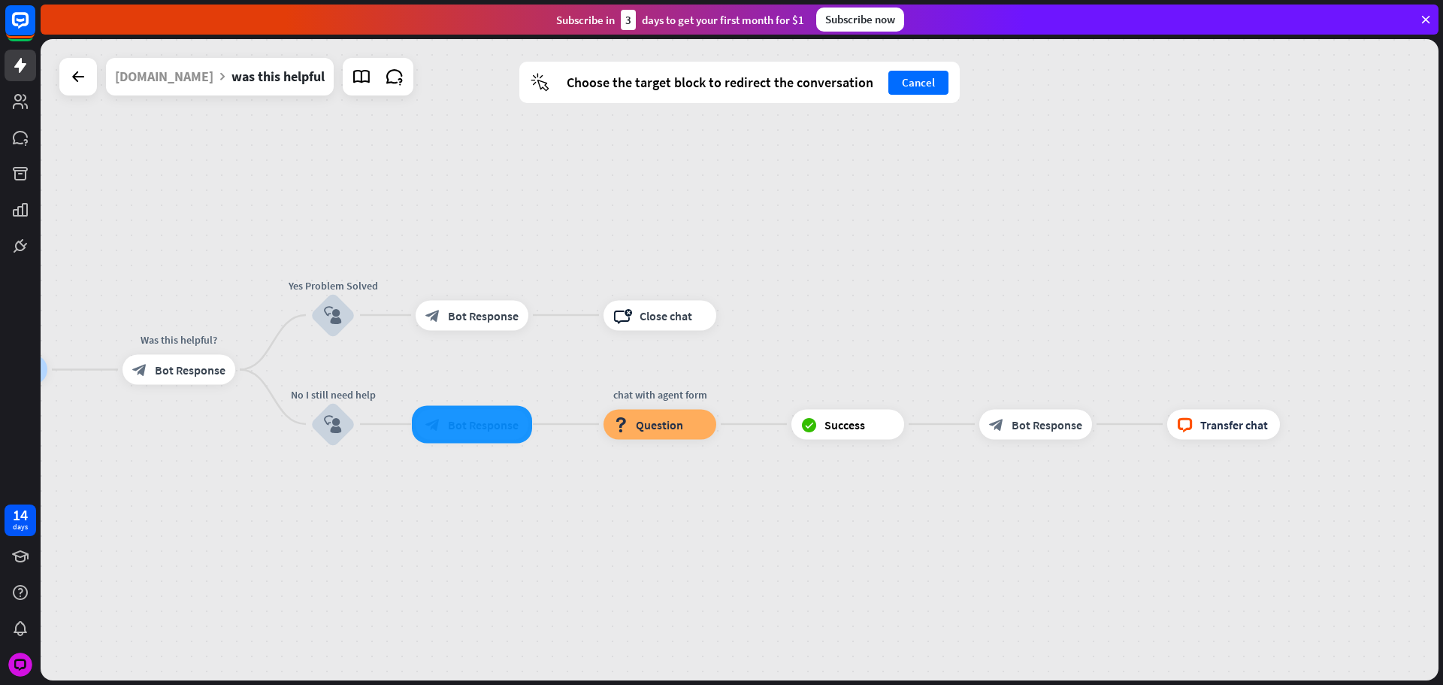
click at [495, 438] on div at bounding box center [472, 424] width 120 height 38
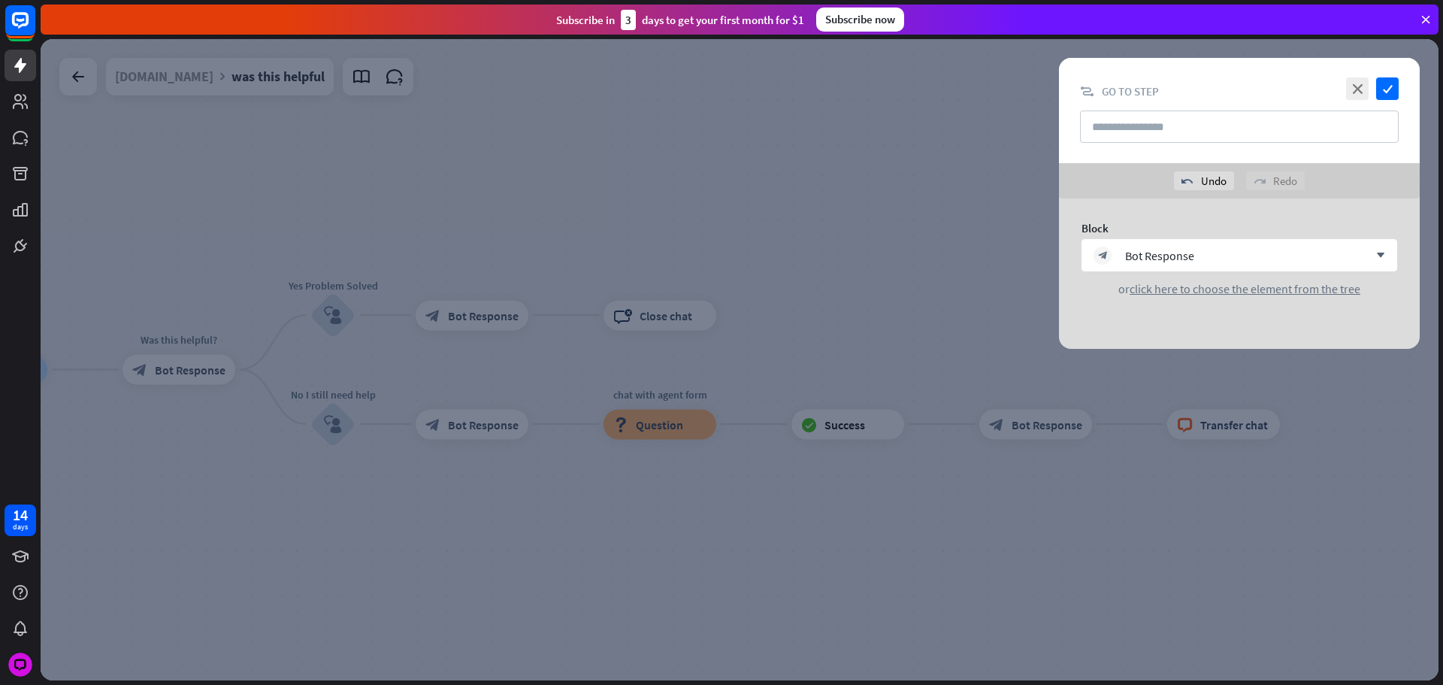
click at [513, 360] on div at bounding box center [740, 359] width 1398 height 641
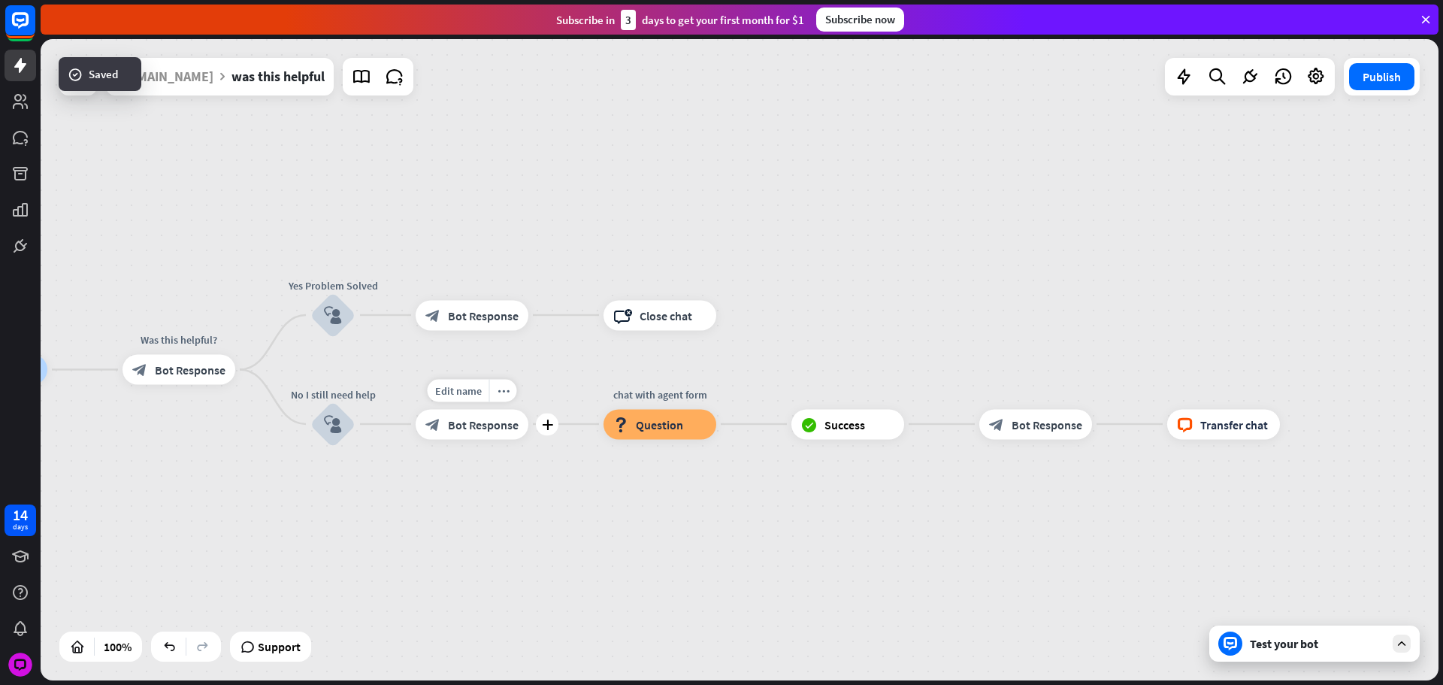
click at [485, 416] on div "block_bot_response Bot Response" at bounding box center [472, 424] width 113 height 30
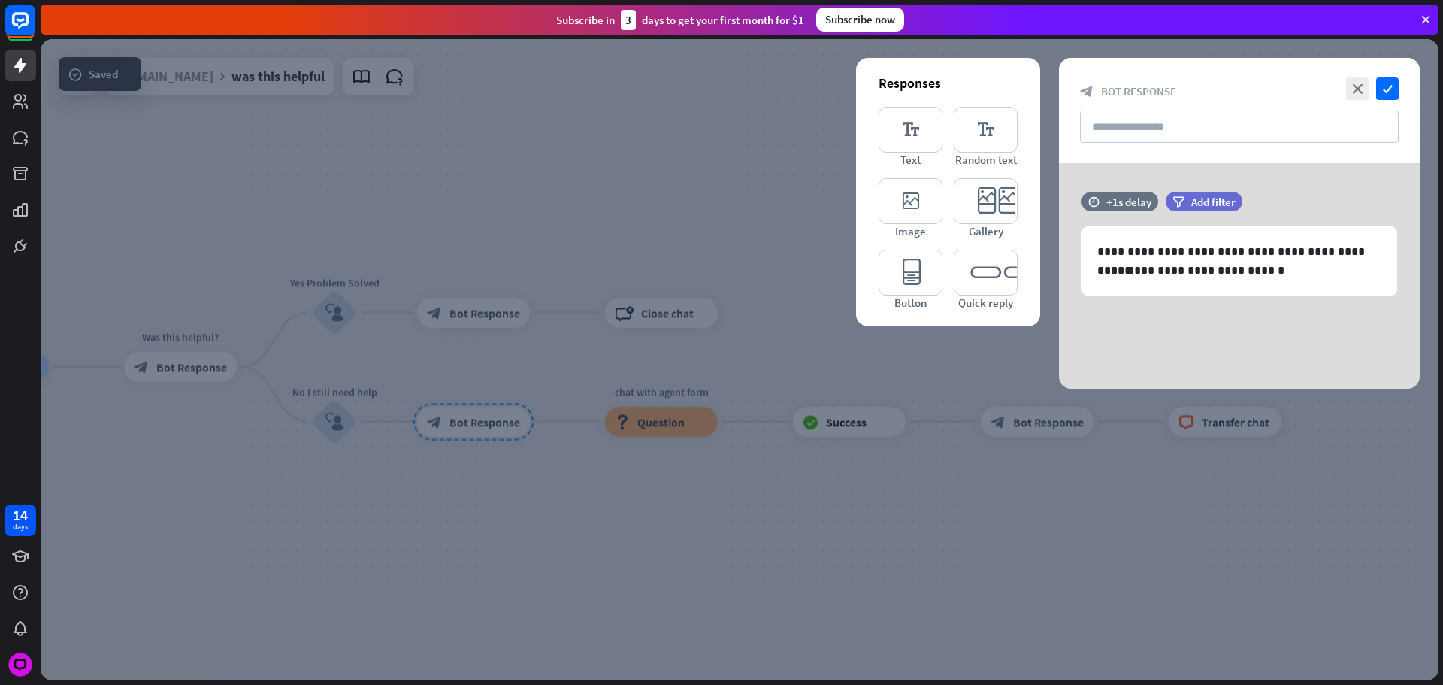
click at [386, 344] on div at bounding box center [740, 359] width 1398 height 641
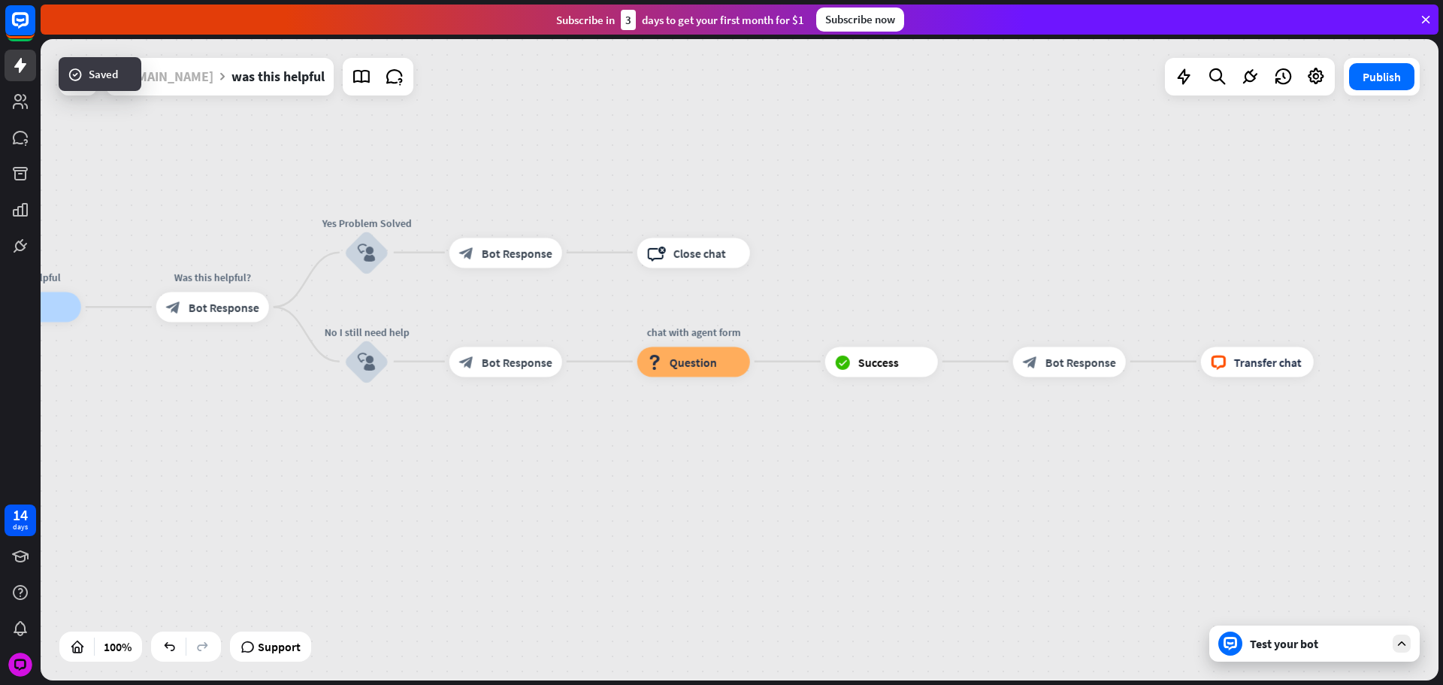
click at [185, 76] on div "[DOMAIN_NAME]" at bounding box center [164, 77] width 98 height 38
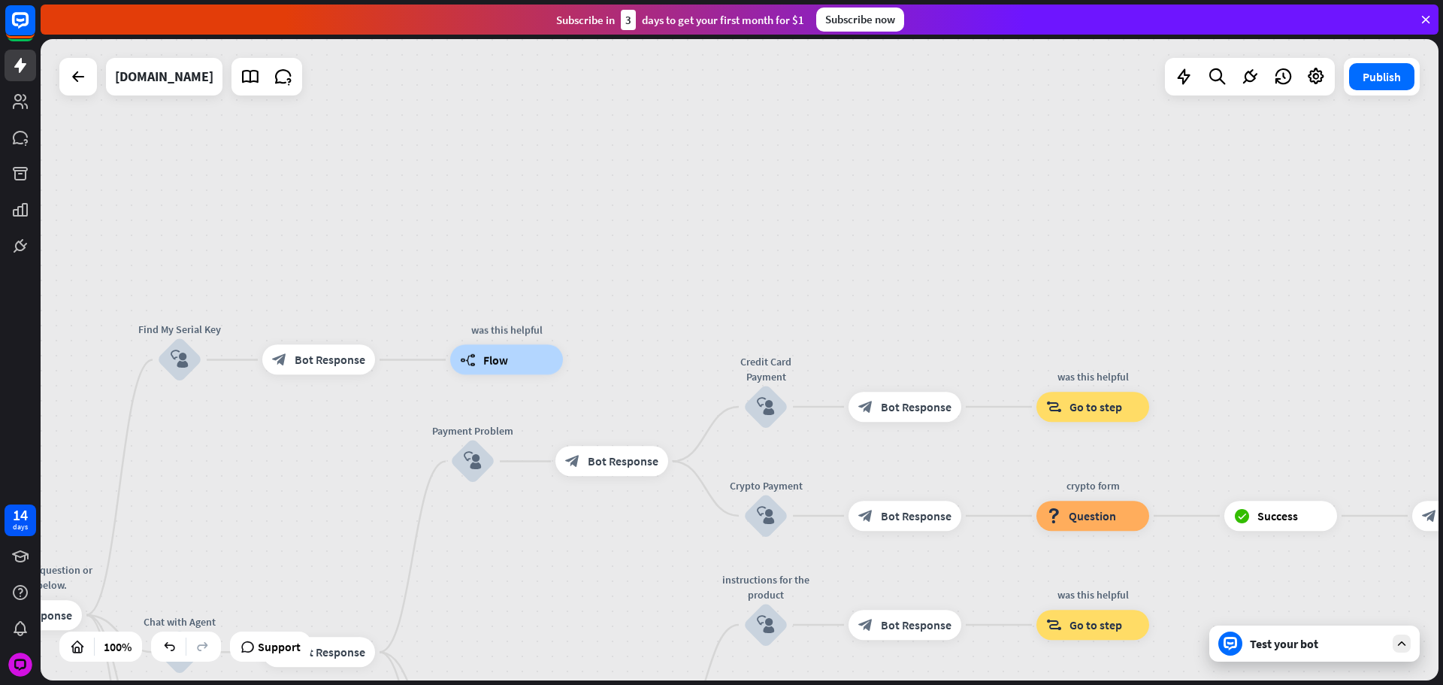
drag, startPoint x: 671, startPoint y: 541, endPoint x: 465, endPoint y: 137, distance: 452.9
click at [463, 147] on div "home_2 Start point Please write your question or select from below. block_bot_r…" at bounding box center [740, 359] width 1398 height 641
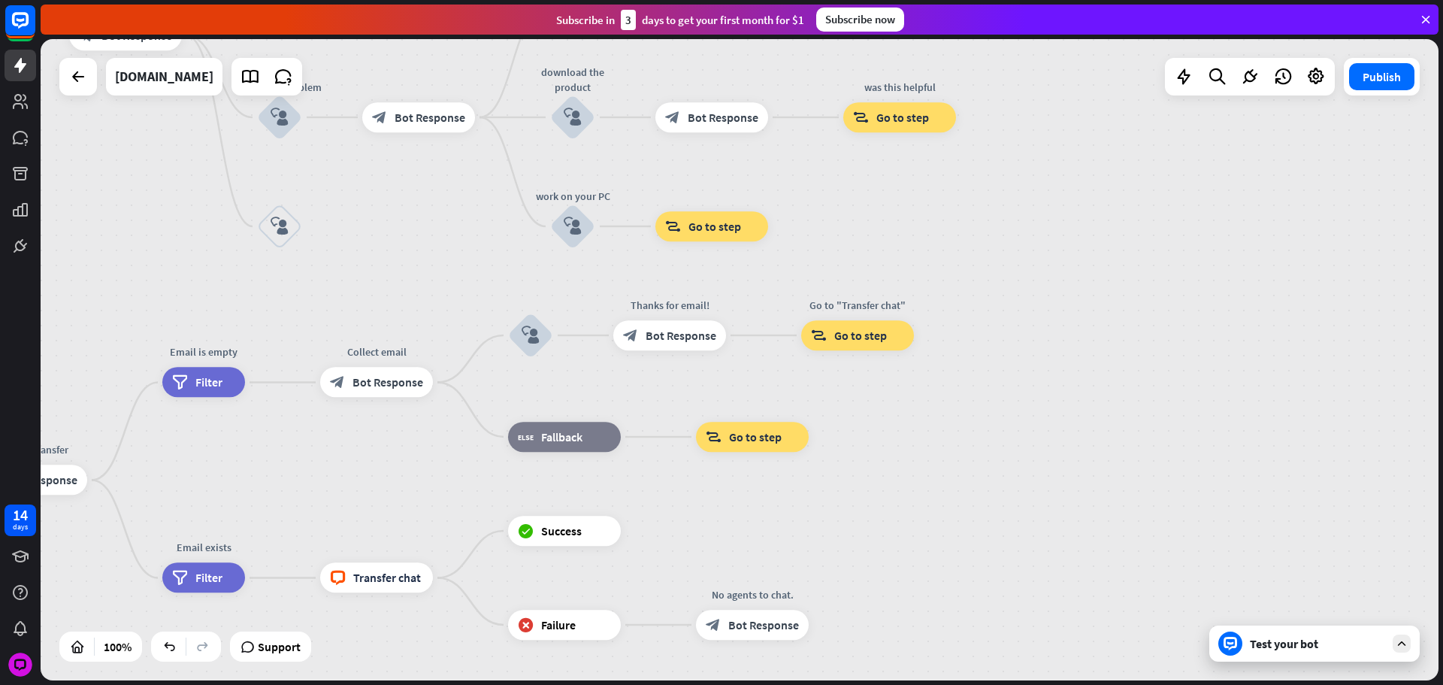
drag, startPoint x: 841, startPoint y: 295, endPoint x: 847, endPoint y: 284, distance: 12.8
click at [848, 283] on div "home_2 Start point Please write your question or select from below. block_bot_r…" at bounding box center [287, 559] width 1398 height 641
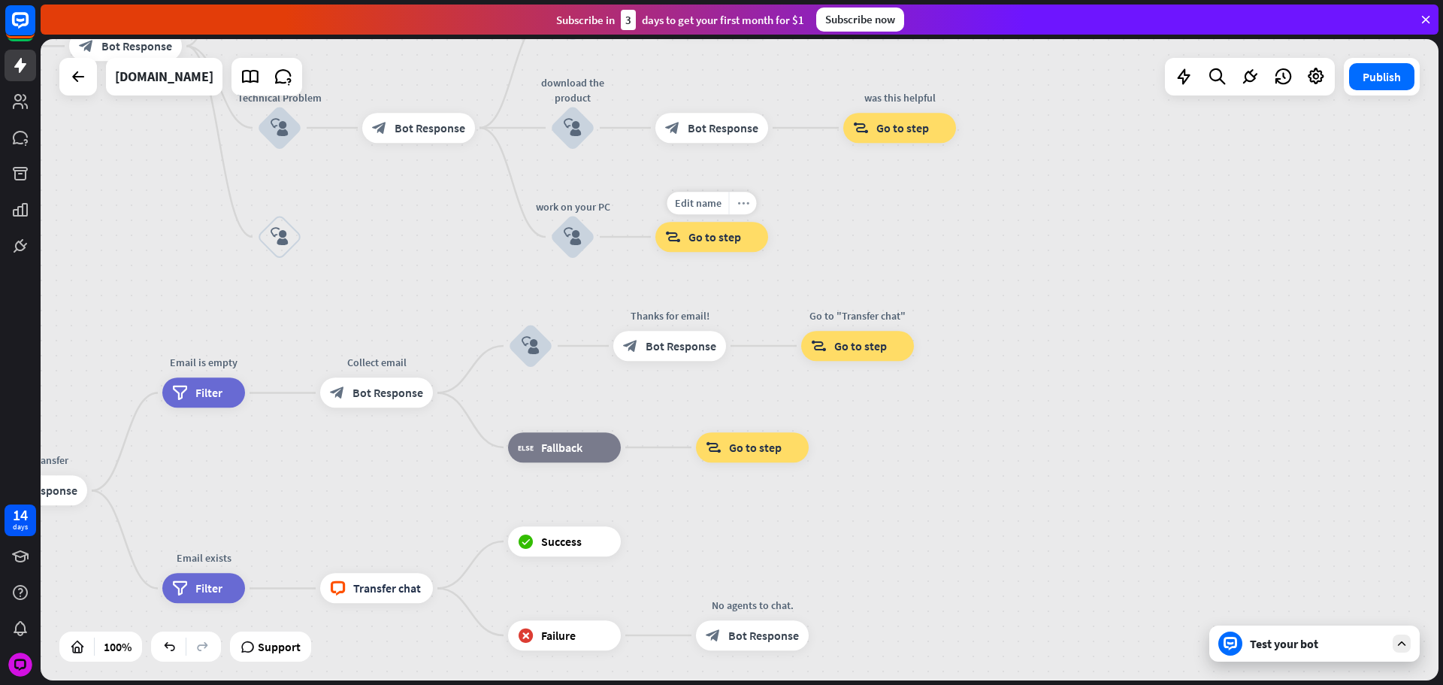
click at [733, 197] on div "more_horiz" at bounding box center [743, 203] width 28 height 23
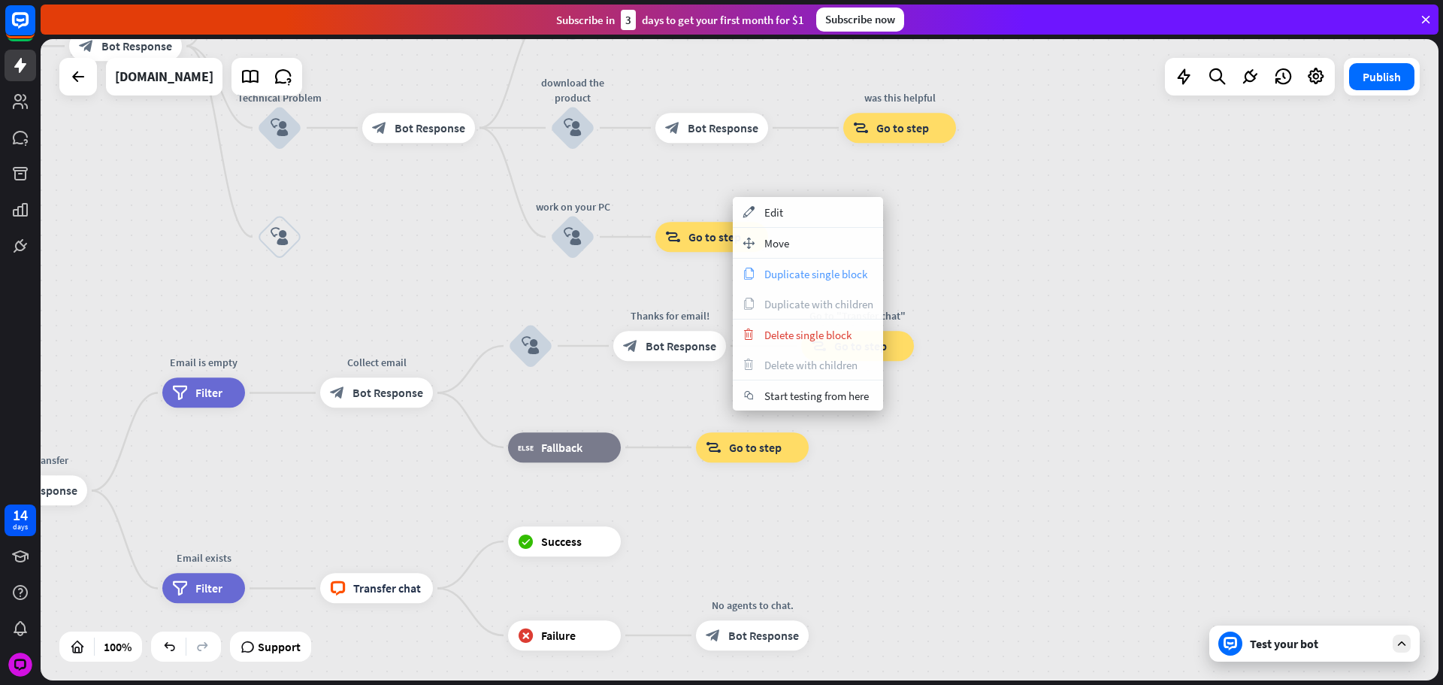
click at [782, 277] on span "Duplicate single block" at bounding box center [816, 274] width 103 height 14
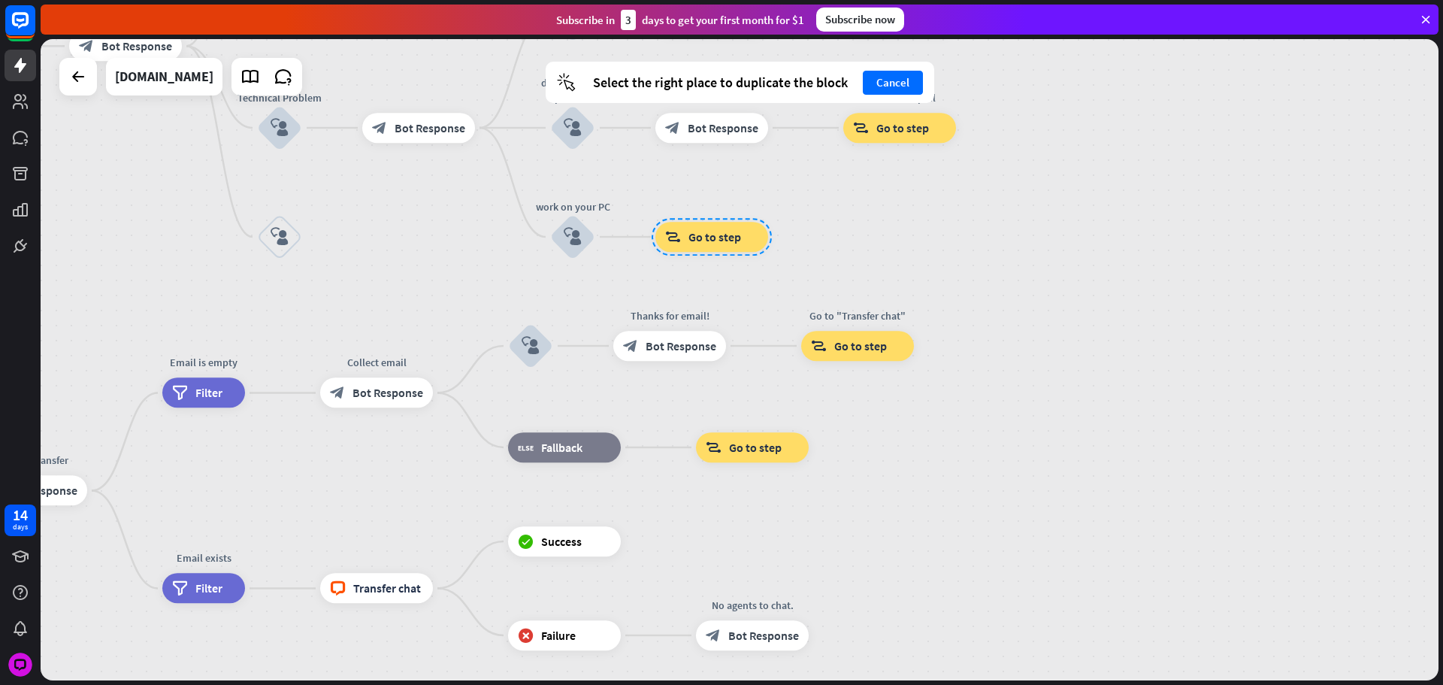
drag, startPoint x: 531, startPoint y: 328, endPoint x: 656, endPoint y: 421, distance: 155.2
click at [652, 415] on div "home_2 Start point Please write your question or select from below. block_bot_r…" at bounding box center [287, 570] width 1398 height 641
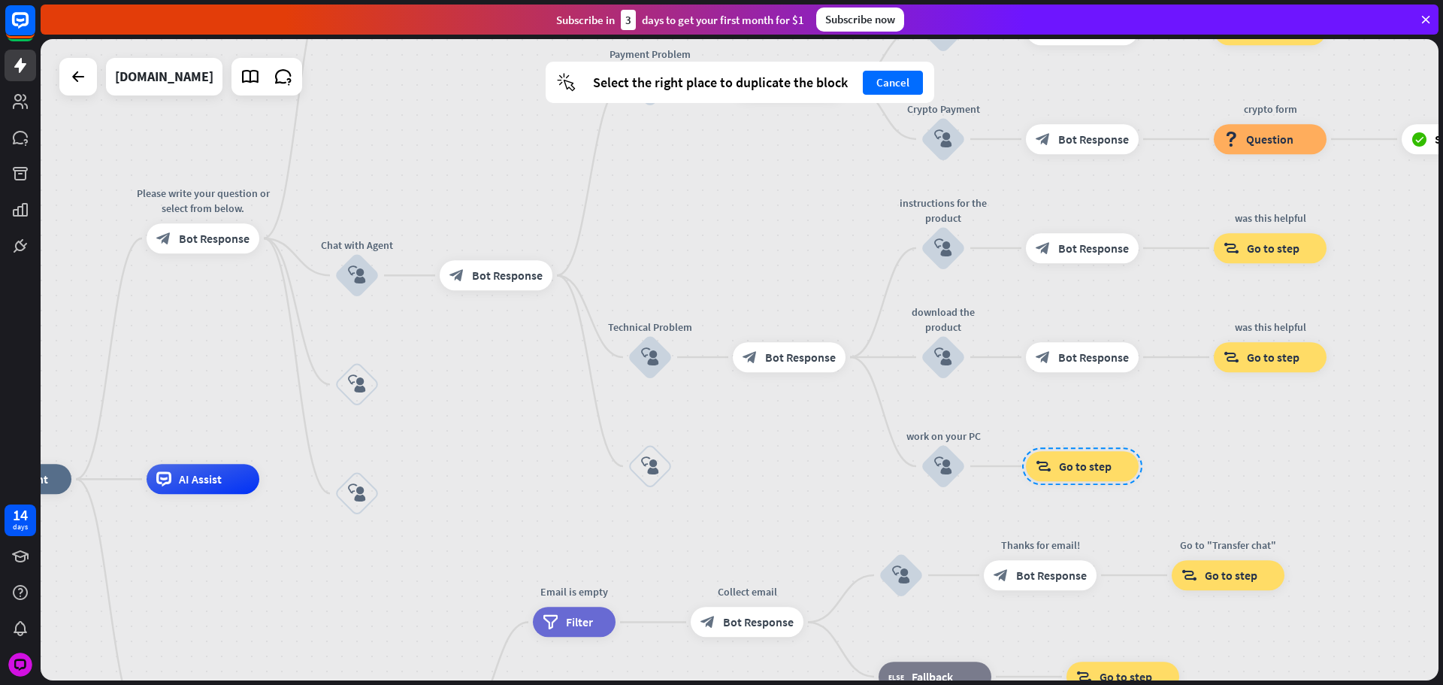
drag, startPoint x: 427, startPoint y: 340, endPoint x: 547, endPoint y: 386, distance: 128.3
click at [546, 389] on div "home_2 Start point Please write your question or select from below. block_bot_r…" at bounding box center [740, 359] width 1398 height 641
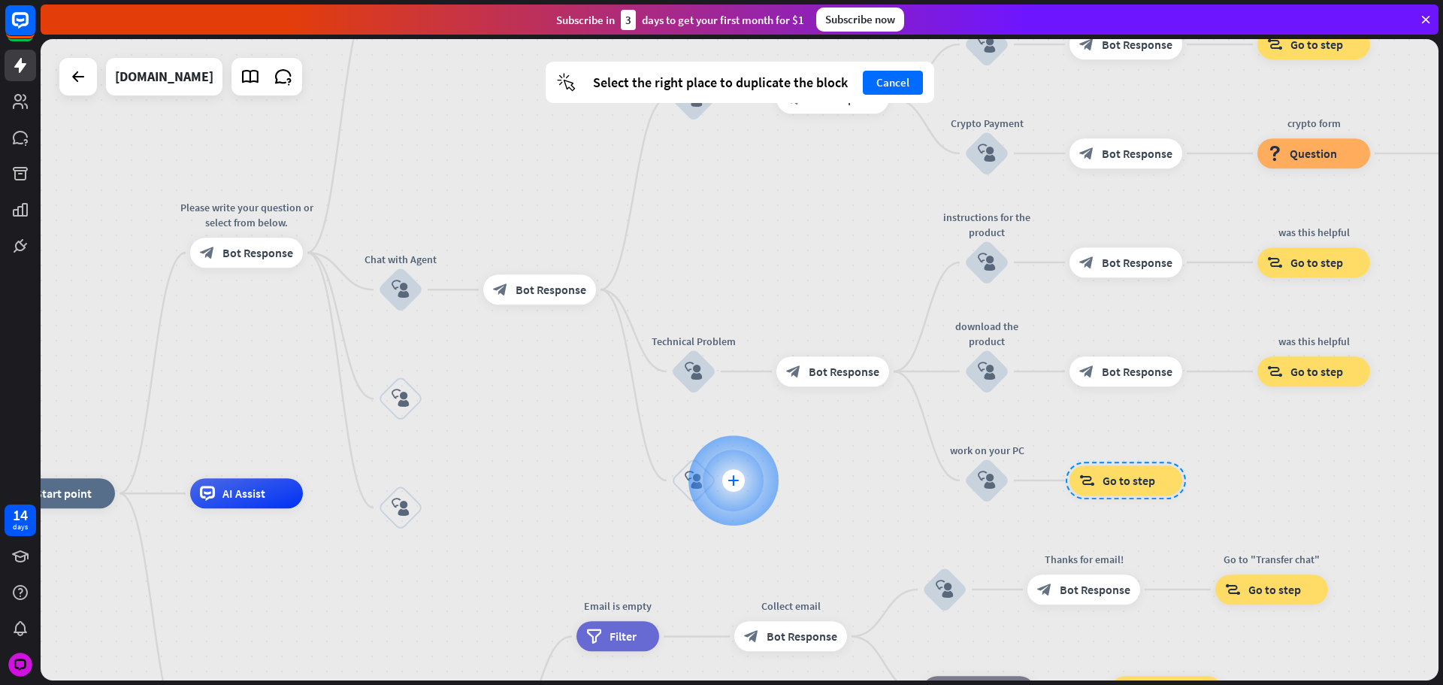
click at [719, 471] on div at bounding box center [734, 480] width 90 height 90
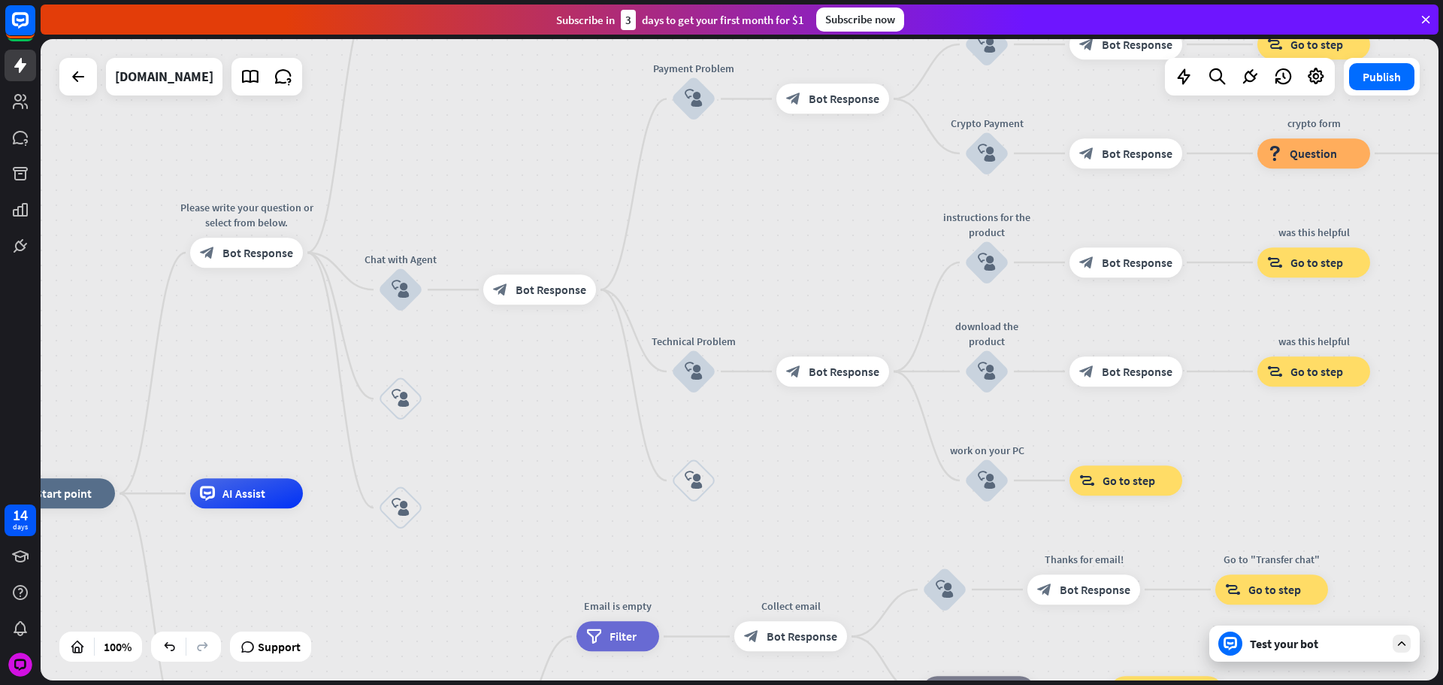
drag, startPoint x: 535, startPoint y: 377, endPoint x: 556, endPoint y: 391, distance: 24.8
click at [537, 380] on div "home_2 Start point Please write your question or select from below. block_bot_r…" at bounding box center [740, 359] width 1398 height 641
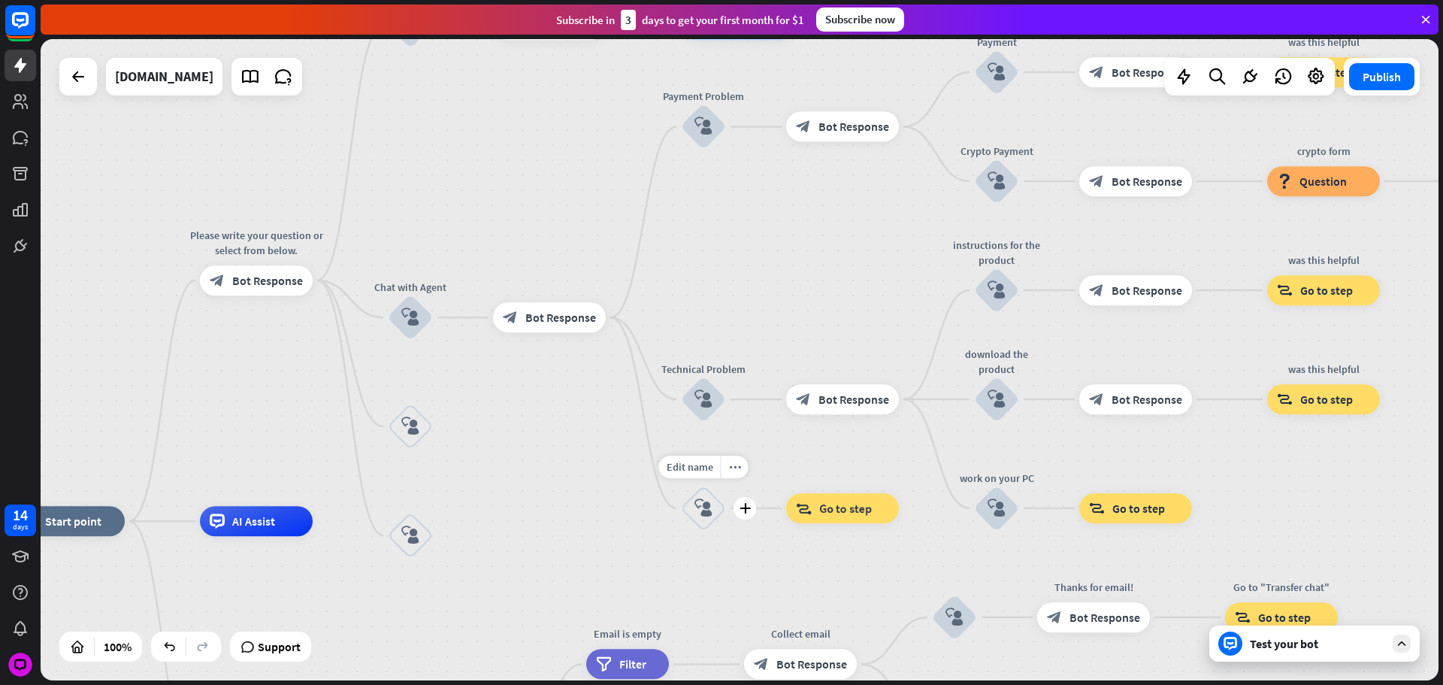
click at [707, 516] on icon "block_user_input" at bounding box center [704, 508] width 18 height 18
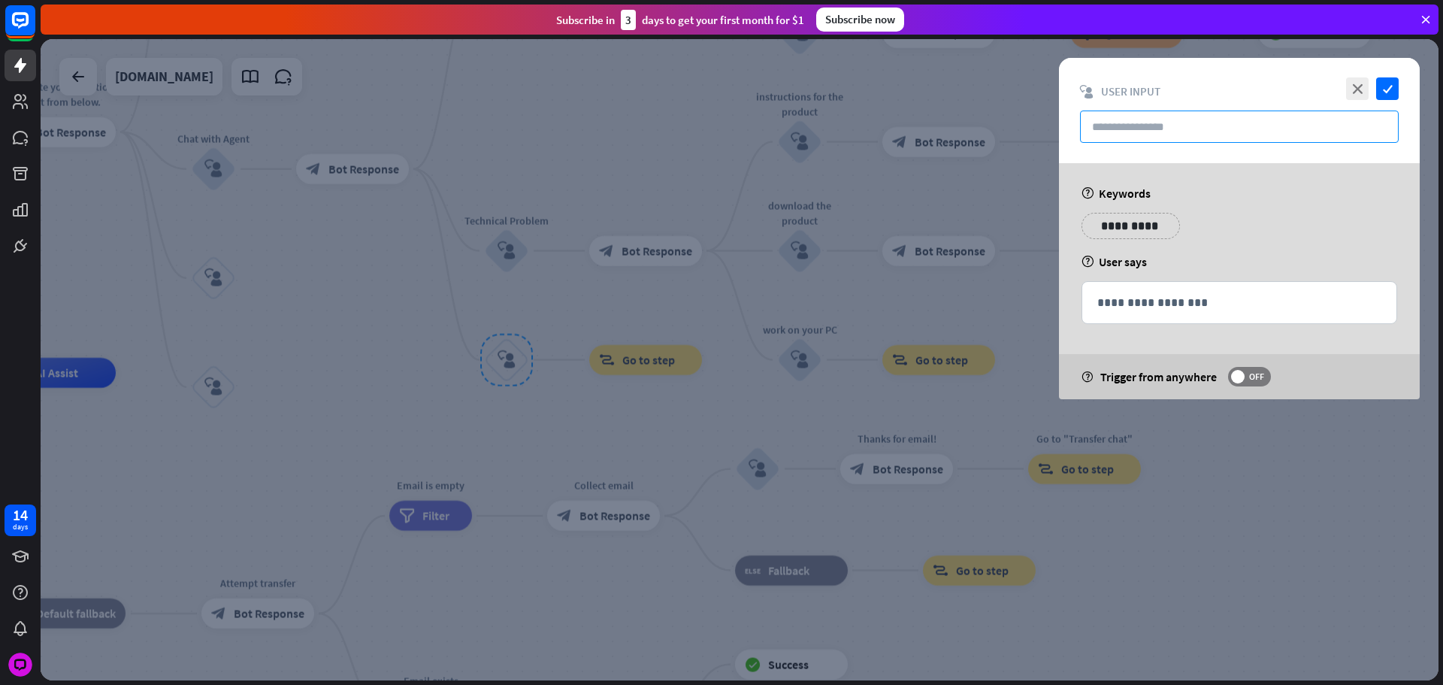
drag, startPoint x: 1092, startPoint y: 111, endPoint x: 1104, endPoint y: 120, distance: 15.0
click at [1098, 117] on input "text" at bounding box center [1239, 127] width 319 height 32
click at [1110, 124] on input "text" at bounding box center [1239, 127] width 319 height 32
paste input "**********"
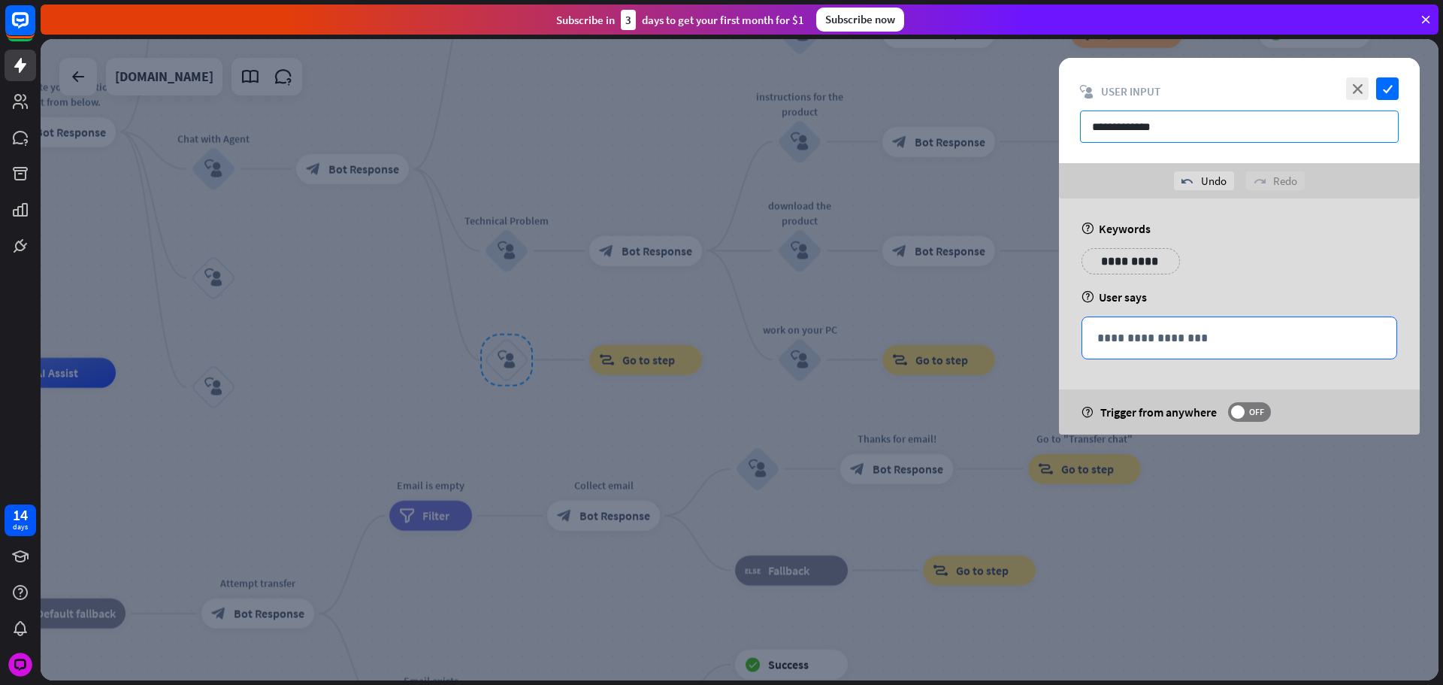
type input "**********"
click at [1208, 340] on p "**********" at bounding box center [1240, 338] width 284 height 19
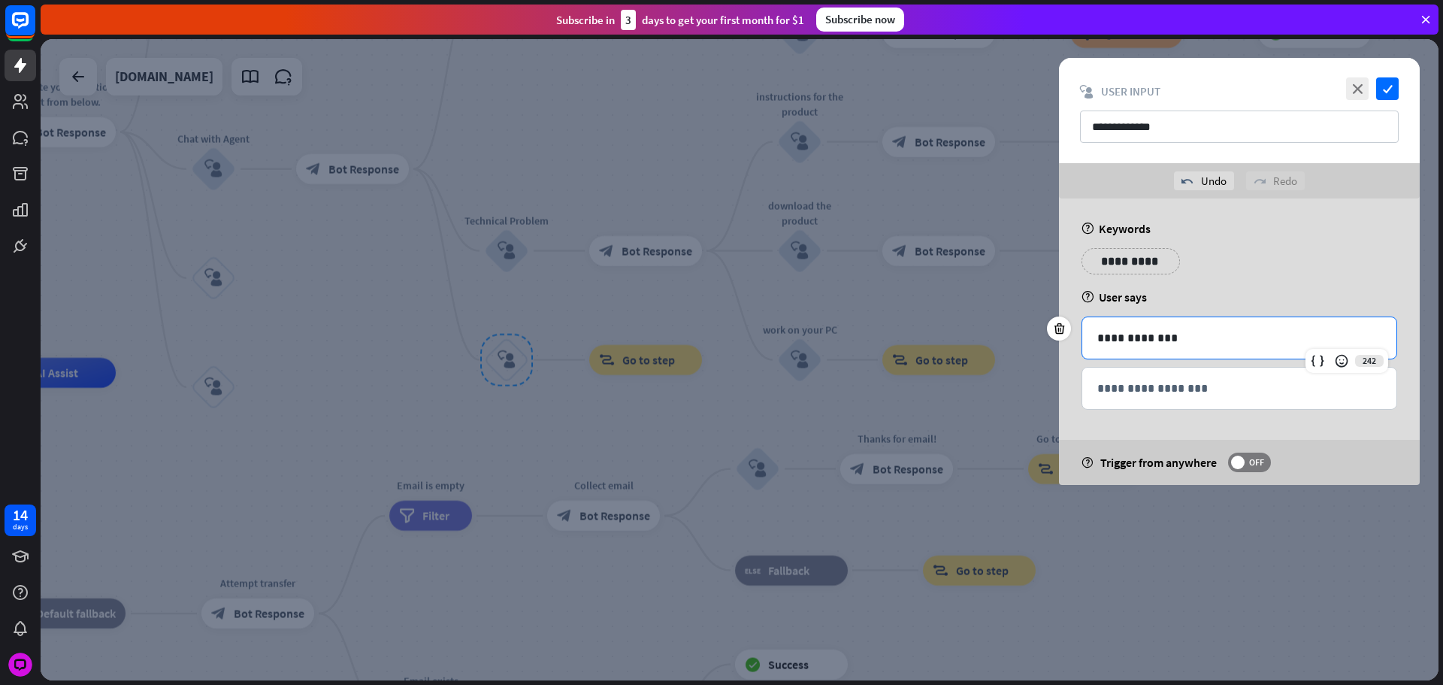
click at [805, 302] on div at bounding box center [740, 359] width 1398 height 641
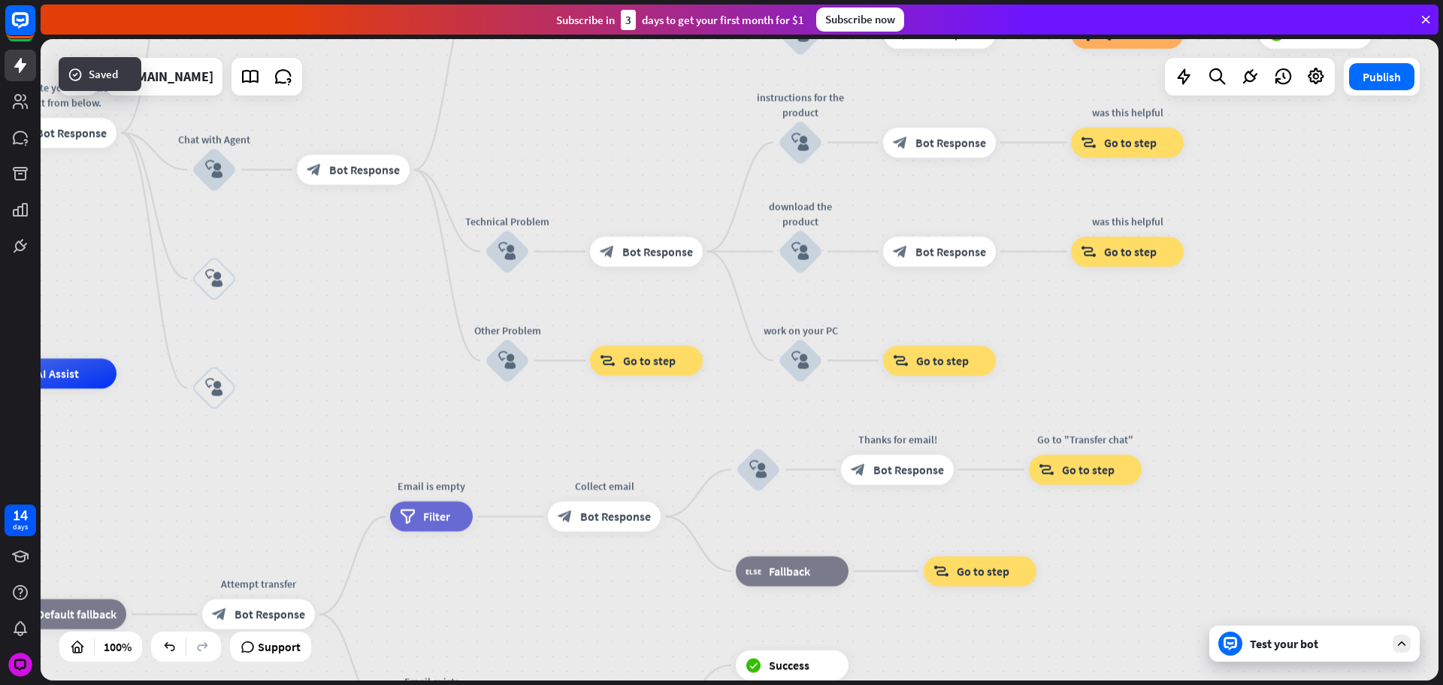
drag, startPoint x: 381, startPoint y: 306, endPoint x: 606, endPoint y: 457, distance: 270.8
click at [547, 442] on div "home_2 Start point Please write your question or select from below. block_bot_r…" at bounding box center [740, 359] width 1398 height 641
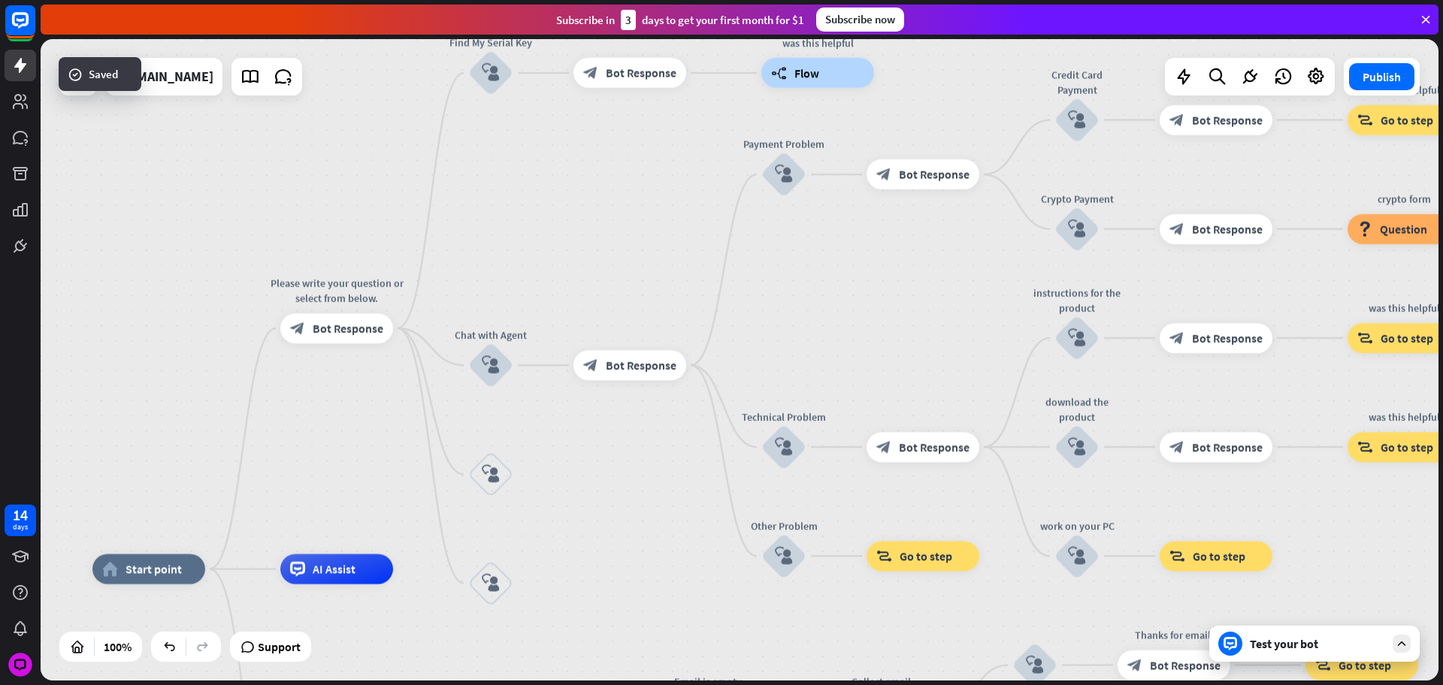
drag, startPoint x: 736, startPoint y: 441, endPoint x: 870, endPoint y: 506, distance: 148.9
click at [870, 506] on div "home_2 Start point Please write your question or select from below. block_bot_r…" at bounding box center [740, 359] width 1398 height 641
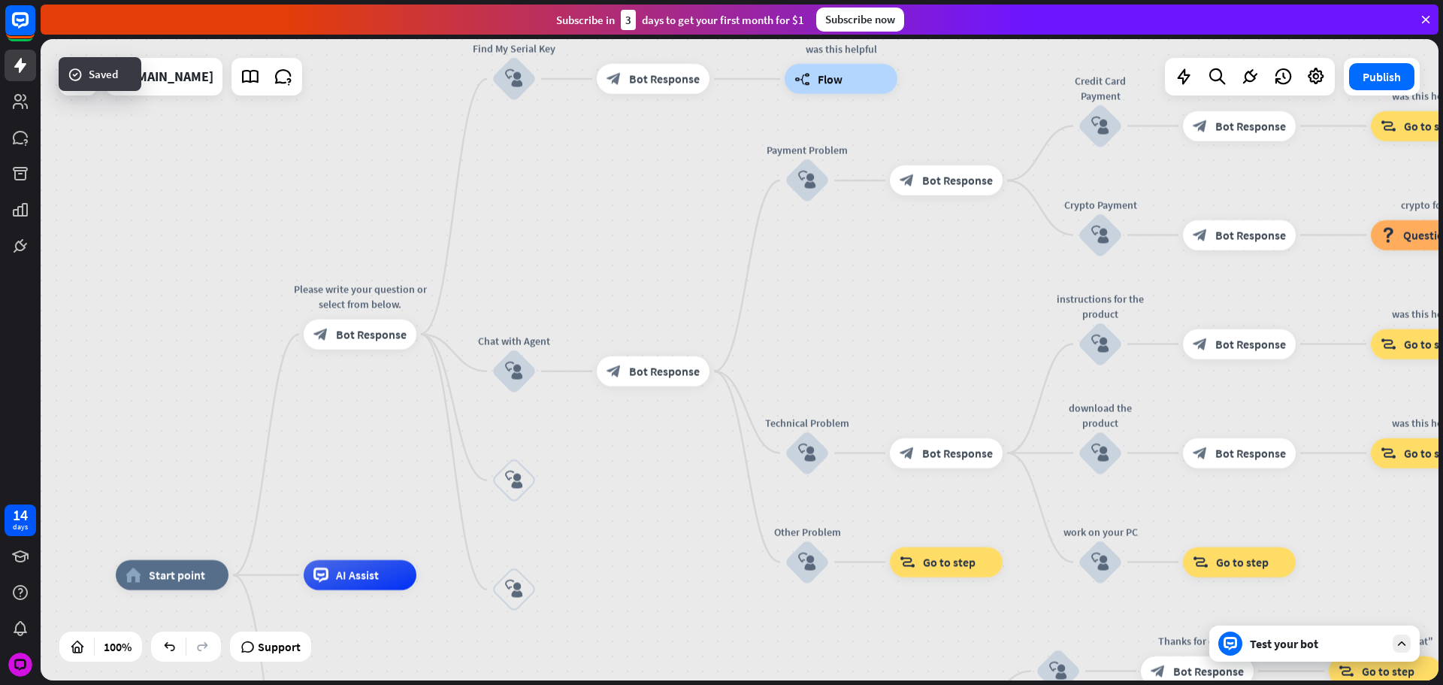
drag, startPoint x: 732, startPoint y: 474, endPoint x: 802, endPoint y: 440, distance: 78.0
click at [801, 441] on div "home_2 Start point Please write your question or select from below. block_bot_r…" at bounding box center [740, 359] width 1398 height 641
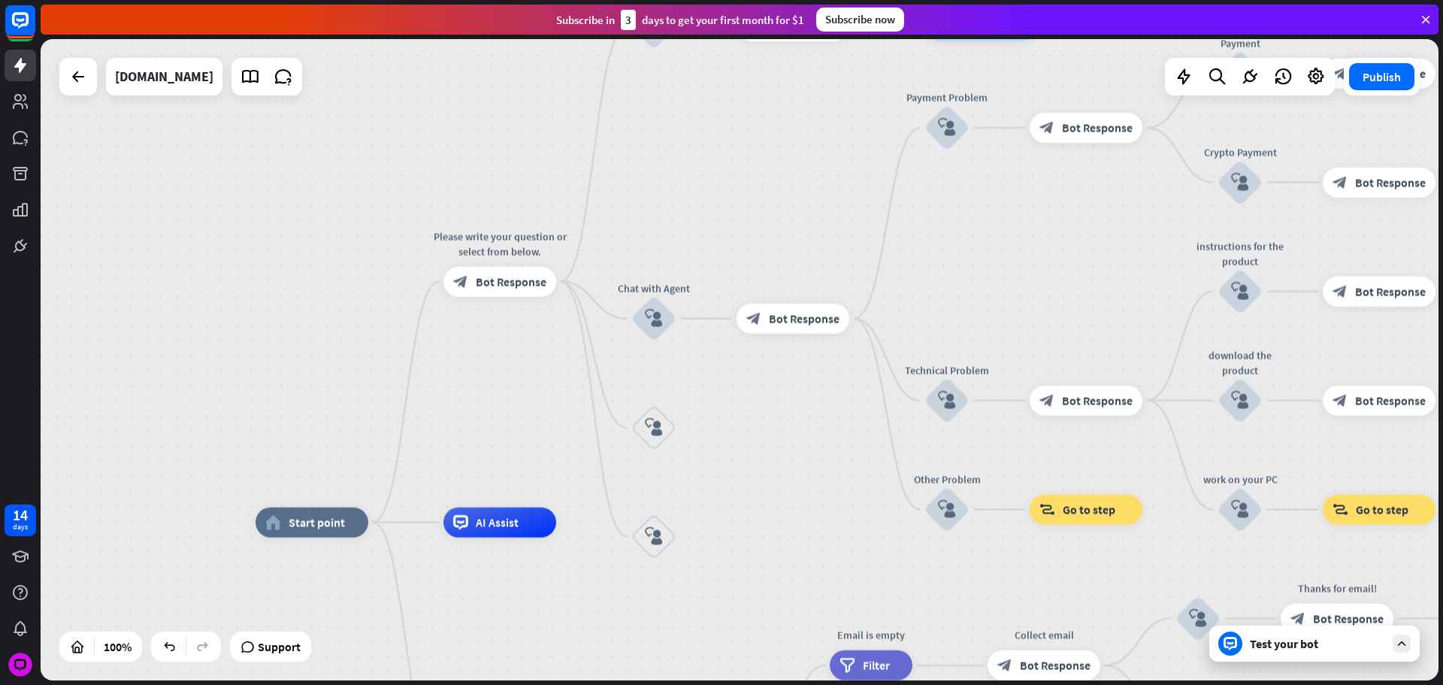
click at [232, 277] on div "home_2 Start point Please write your question or select from below. block_bot_r…" at bounding box center [740, 359] width 1398 height 641
click at [653, 428] on icon "block_user_input" at bounding box center [653, 428] width 18 height 18
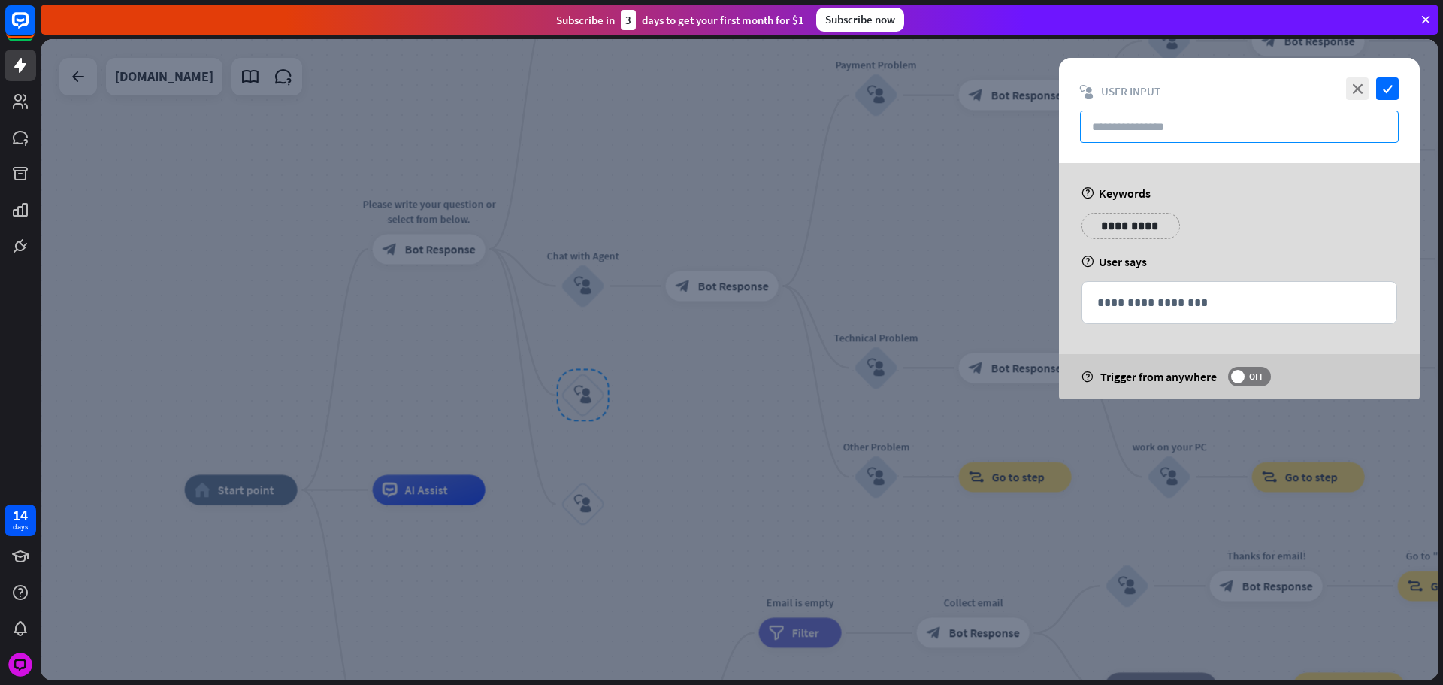
click at [1131, 141] on input "text" at bounding box center [1239, 127] width 319 height 32
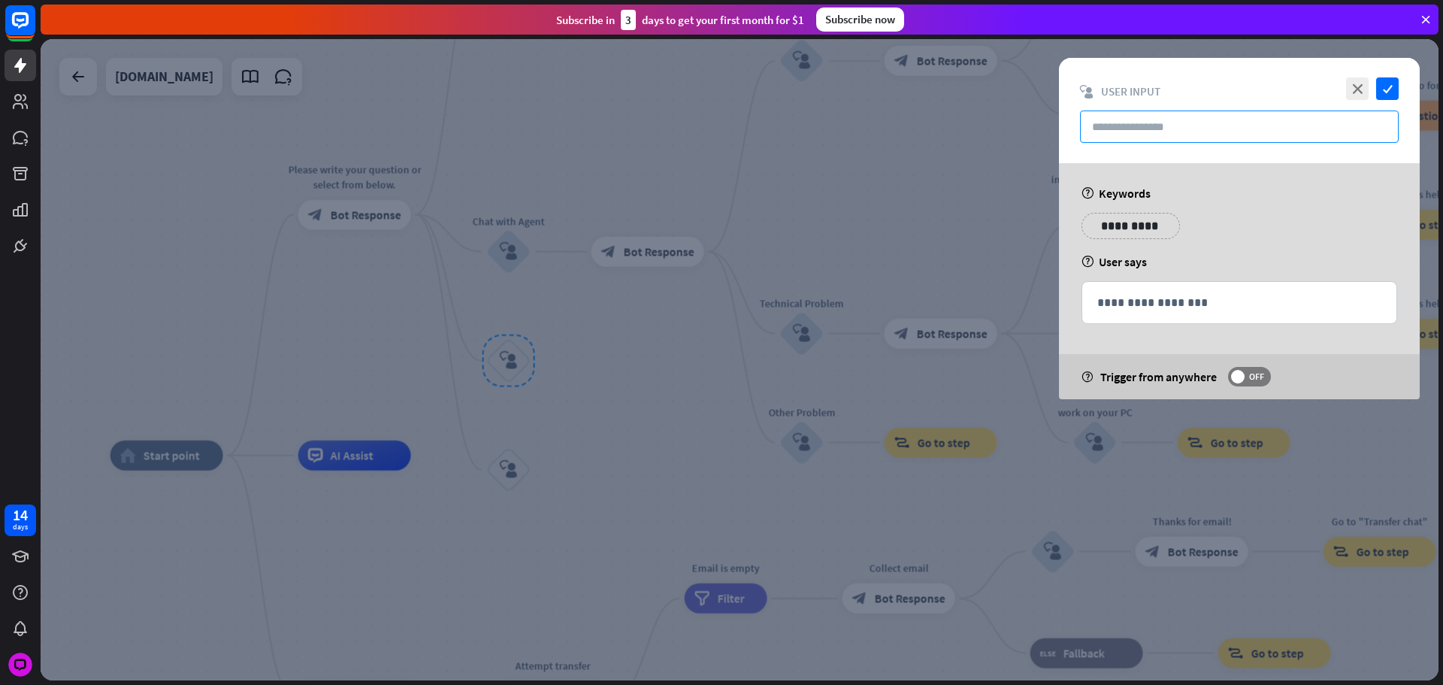
paste input "**********"
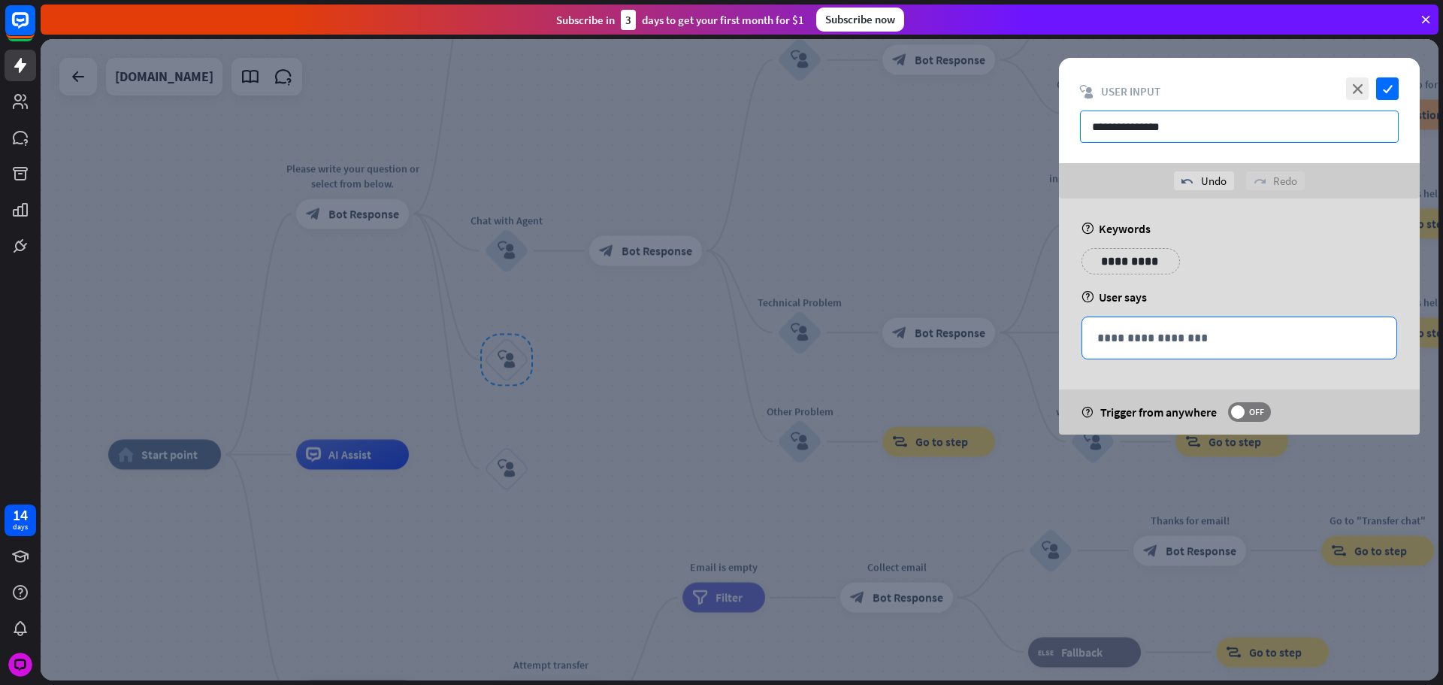
type input "**********"
click at [1161, 331] on p "**********" at bounding box center [1240, 338] width 284 height 19
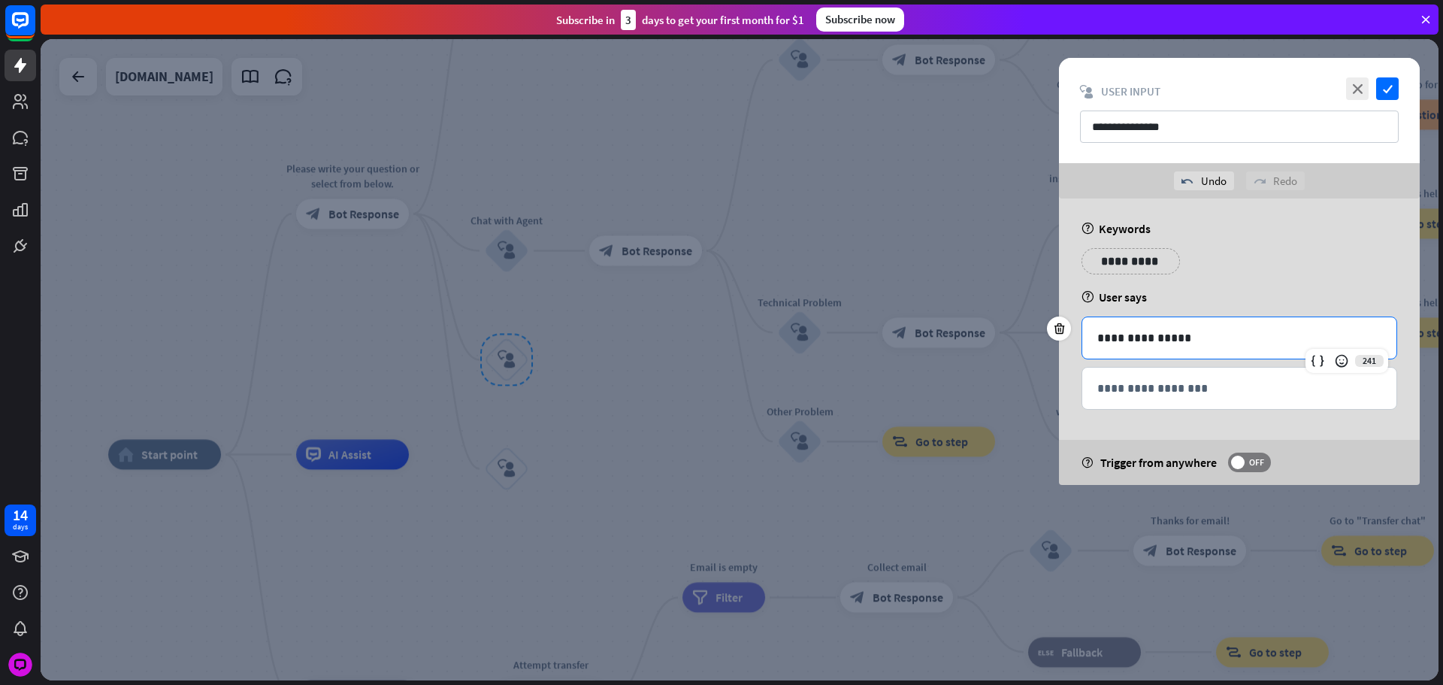
click at [767, 347] on div at bounding box center [740, 359] width 1398 height 641
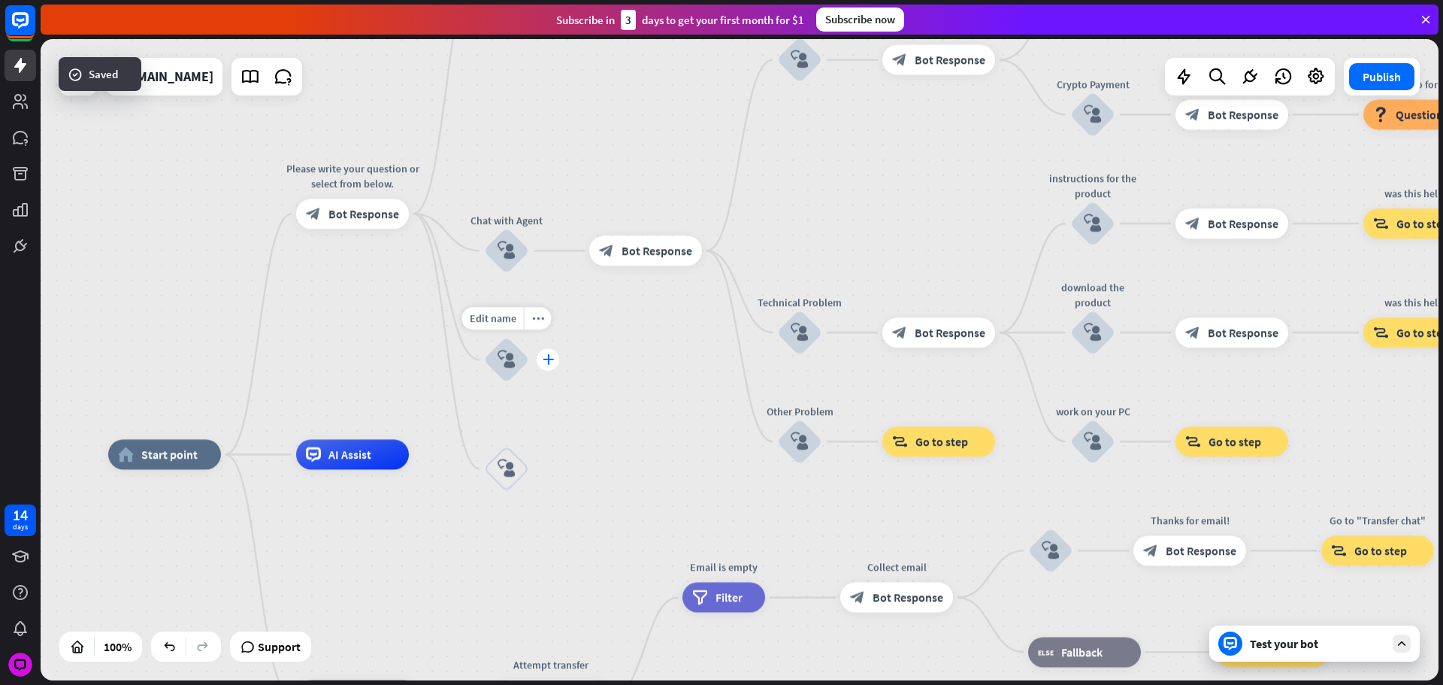
click at [556, 355] on div "plus" at bounding box center [548, 360] width 23 height 23
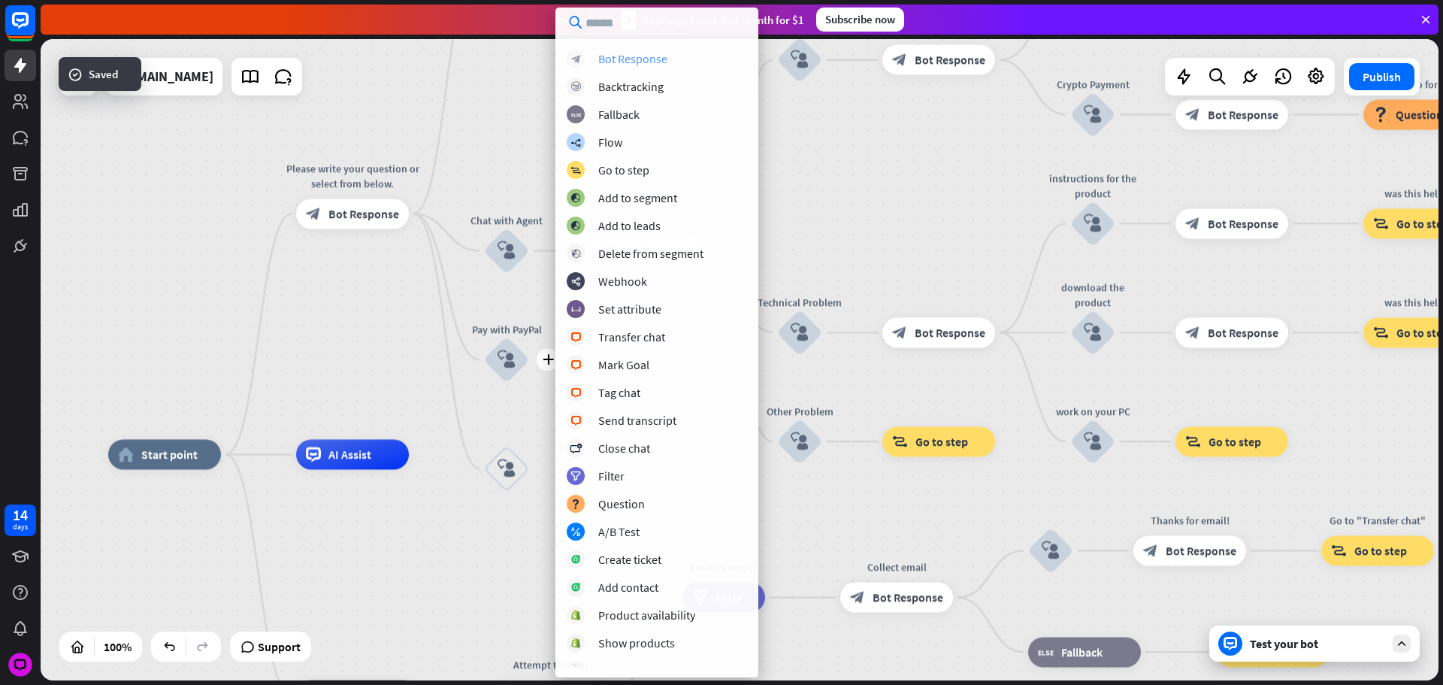
click at [615, 59] on div "Bot Response" at bounding box center [632, 58] width 69 height 15
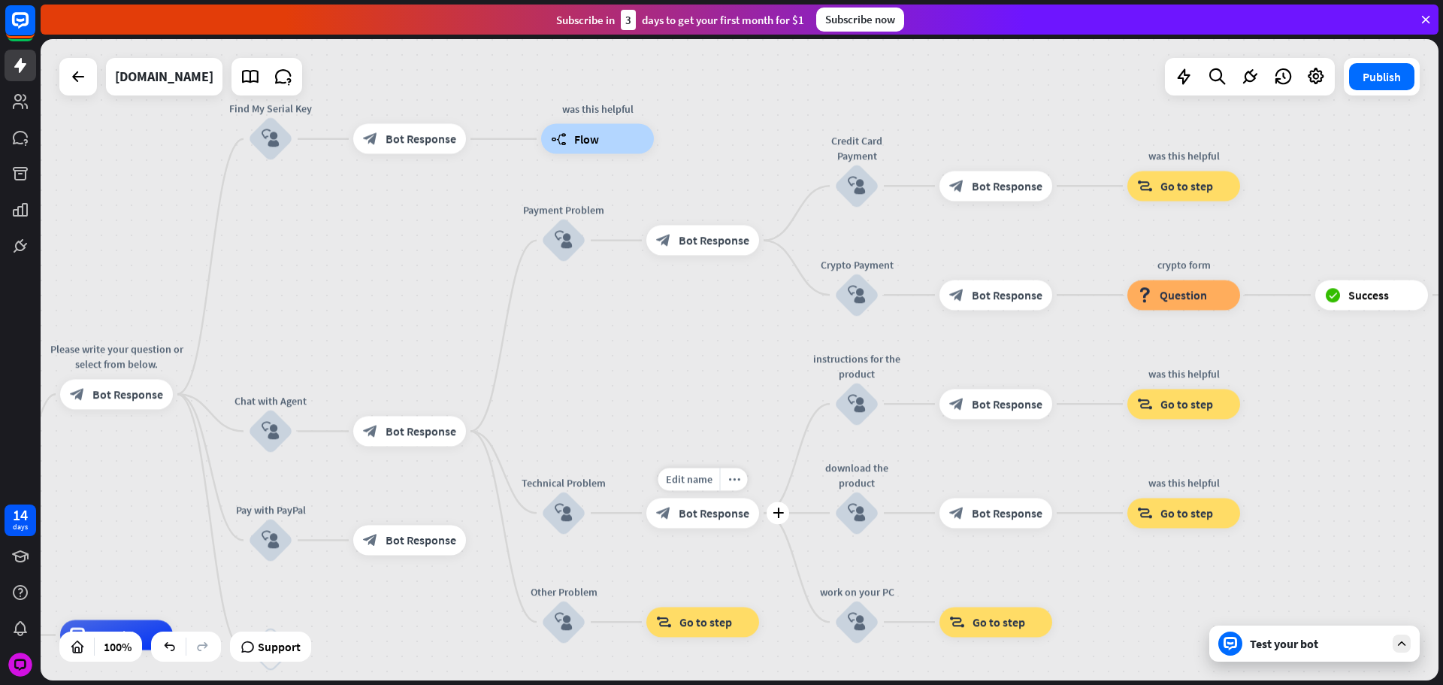
drag, startPoint x: 895, startPoint y: 367, endPoint x: 1017, endPoint y: 344, distance: 123.9
click at [666, 528] on div "Edit name more_horiz plus block_bot_response Bot Response" at bounding box center [702, 513] width 113 height 30
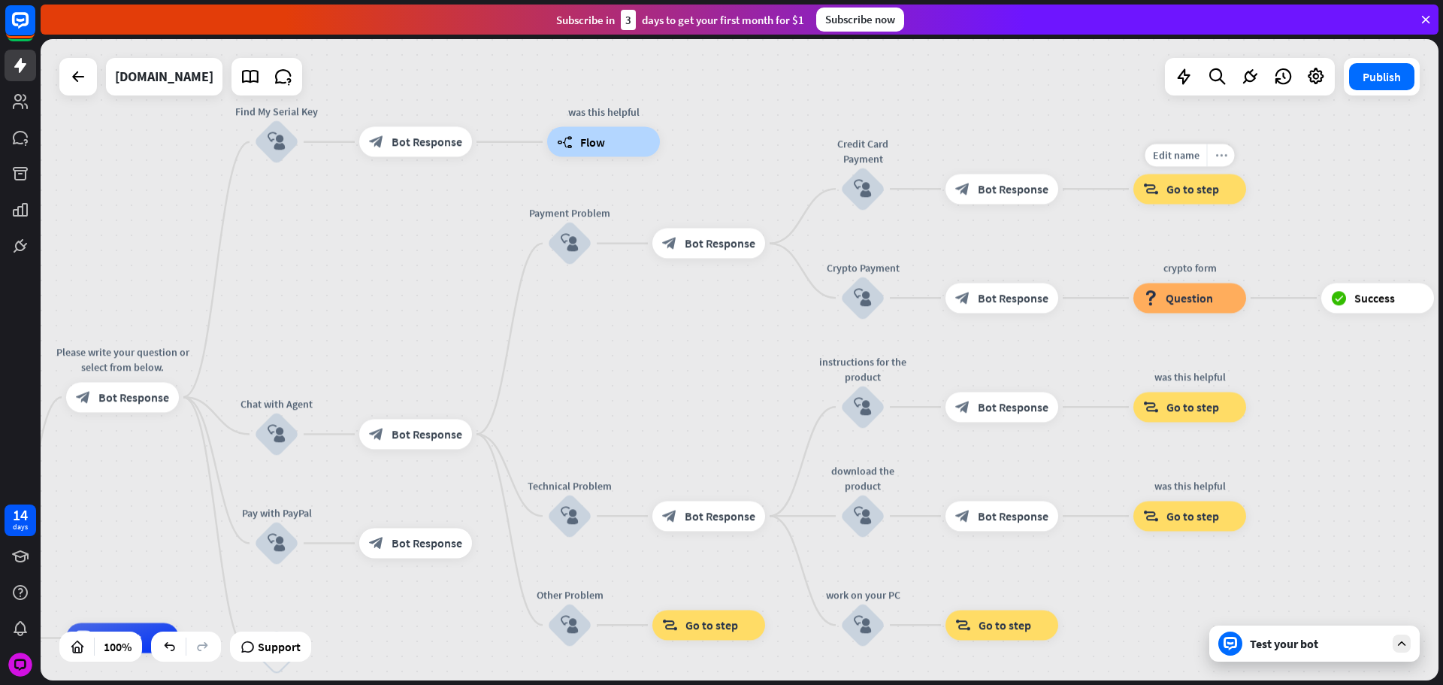
click at [1226, 153] on icon "more_horiz" at bounding box center [1222, 155] width 12 height 11
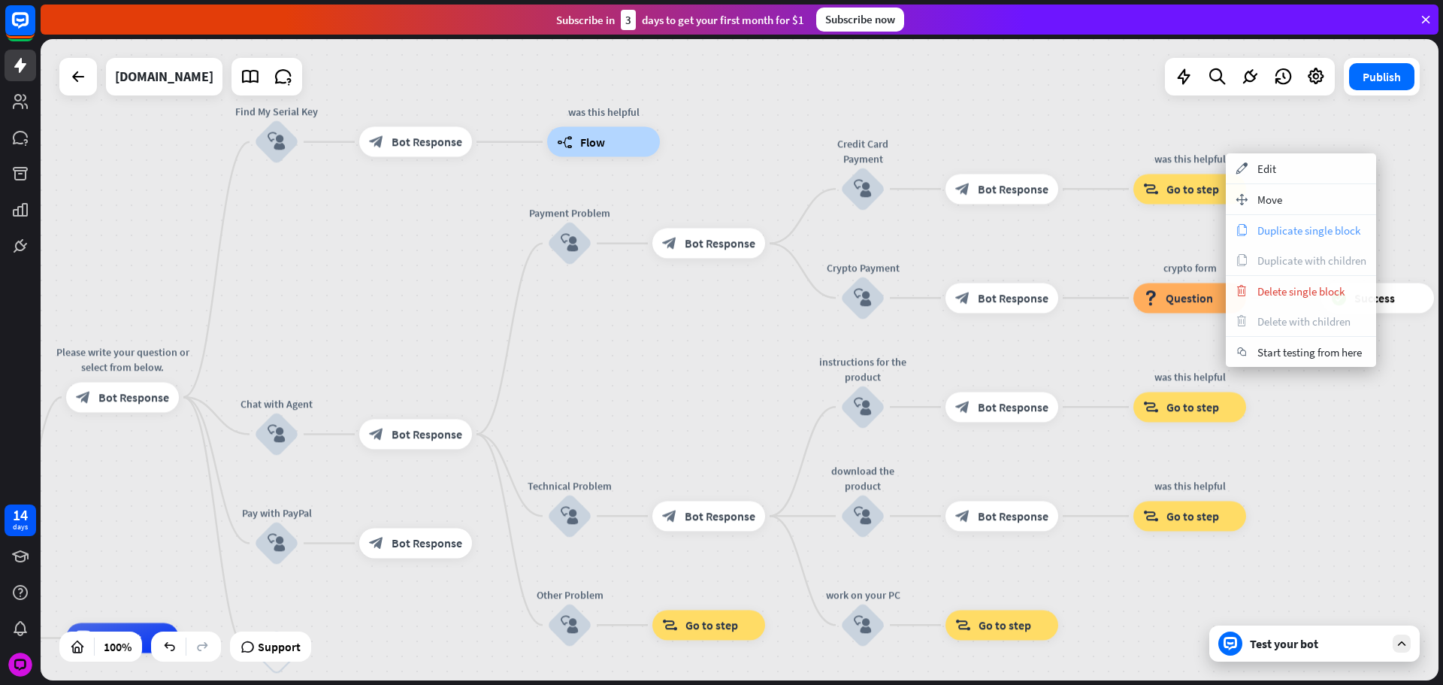
click at [1264, 224] on span "Duplicate single block" at bounding box center [1309, 230] width 103 height 14
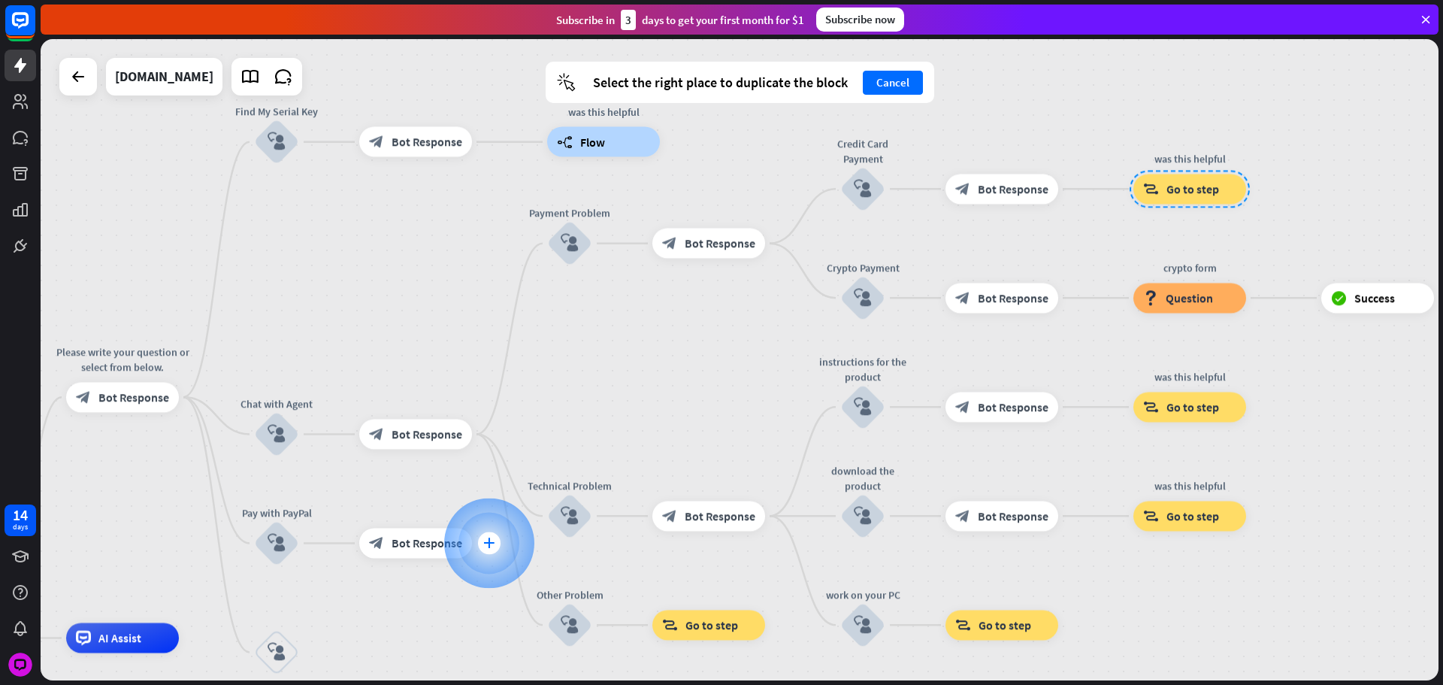
click at [497, 539] on div "plus" at bounding box center [489, 543] width 23 height 23
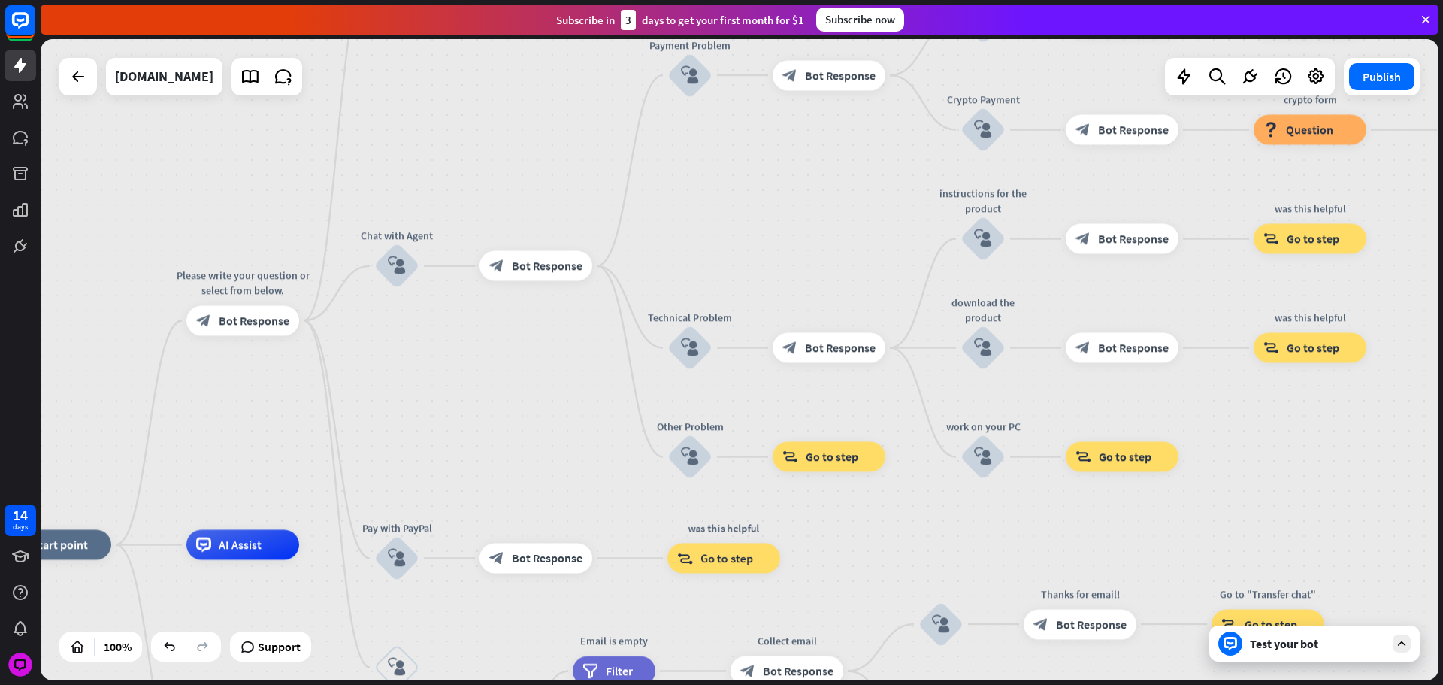
drag, startPoint x: 450, startPoint y: 601, endPoint x: 547, endPoint y: 542, distance: 113.7
click at [566, 511] on div "home_2 Start point Please write your question or select from below. block_bot_r…" at bounding box center [740, 359] width 1398 height 641
click at [541, 559] on span "Bot Response" at bounding box center [548, 557] width 71 height 15
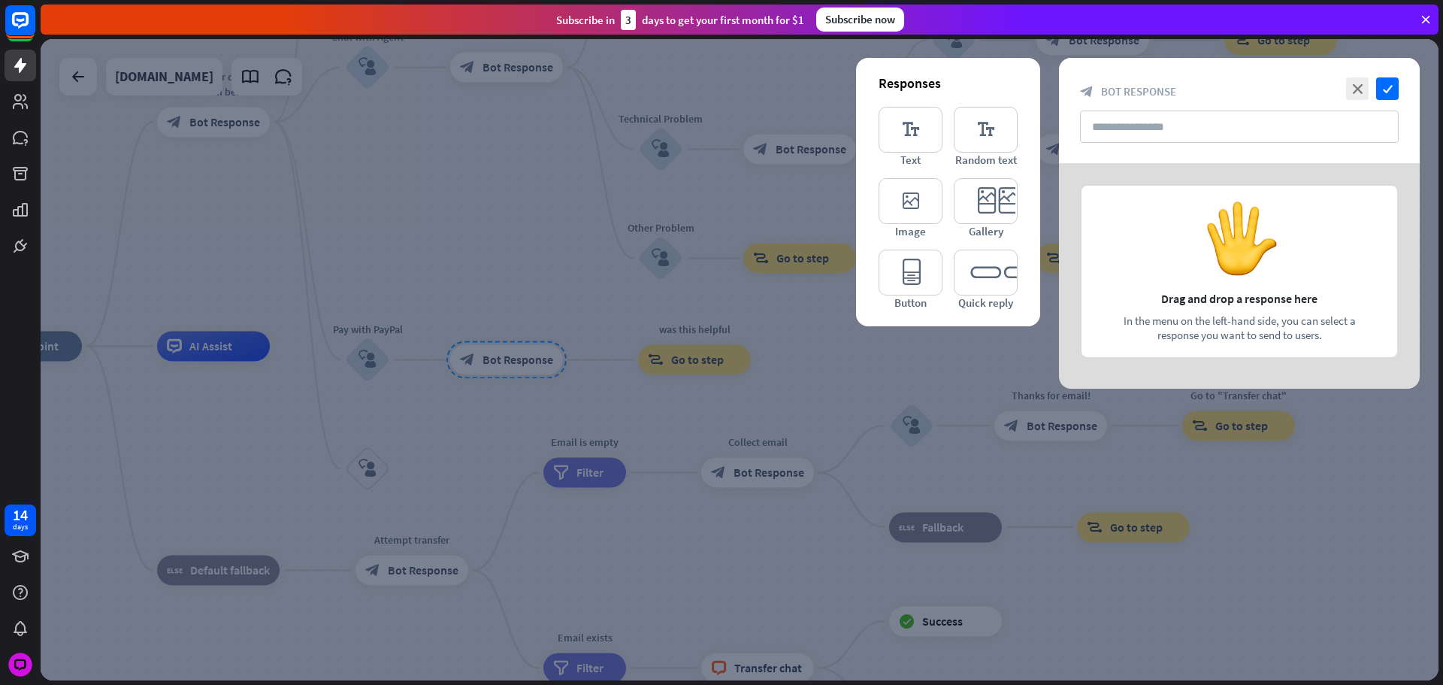
drag, startPoint x: 891, startPoint y: 111, endPoint x: 995, endPoint y: 167, distance: 118.4
click at [891, 111] on icon "editor_text" at bounding box center [911, 130] width 64 height 46
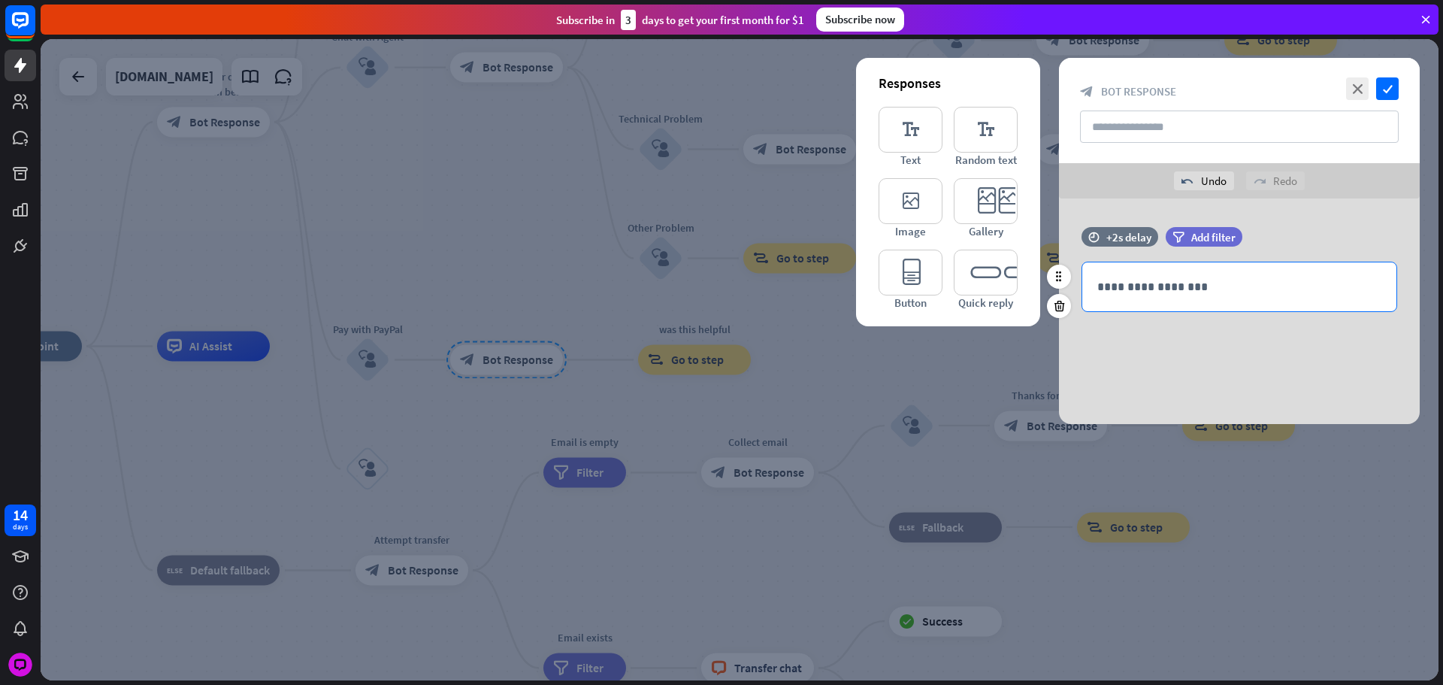
click at [1175, 282] on p "**********" at bounding box center [1240, 286] width 284 height 19
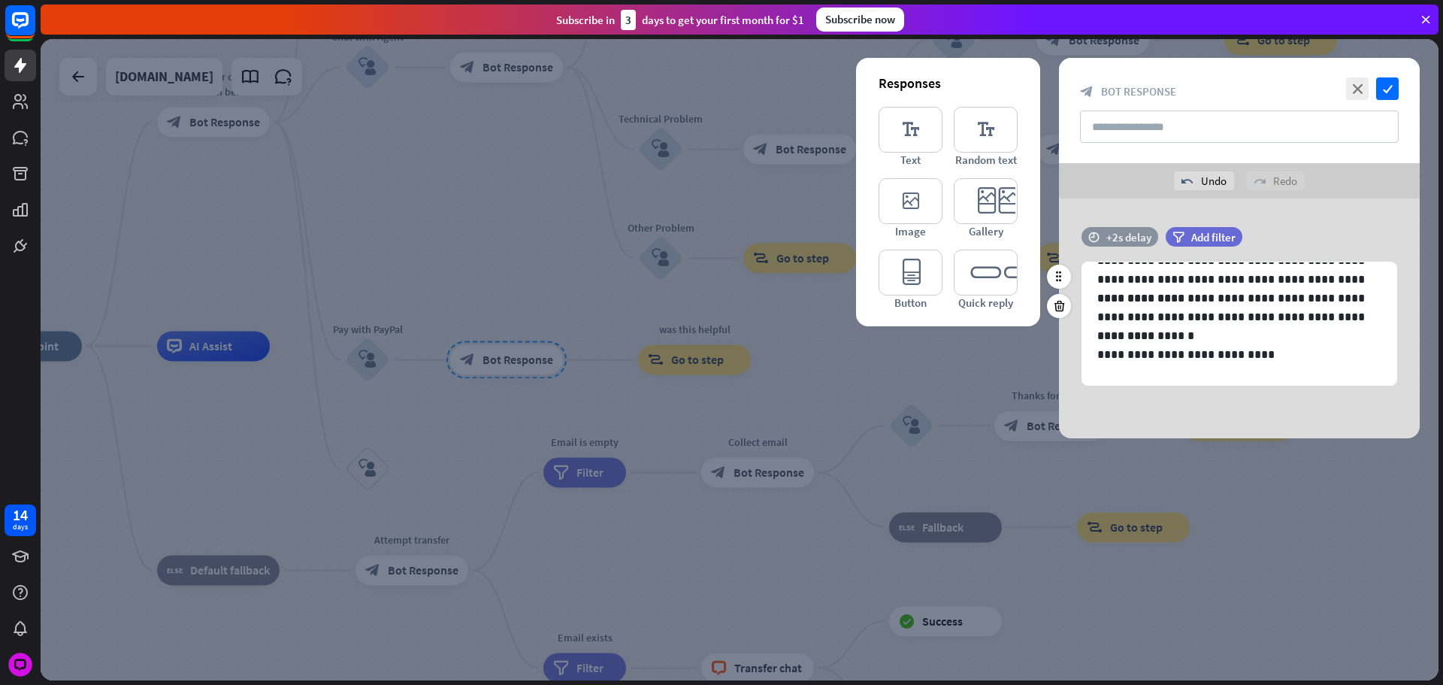
click at [1136, 233] on div "+2s delay" at bounding box center [1129, 237] width 45 height 14
click at [1151, 235] on div at bounding box center [1153, 237] width 46 height 5
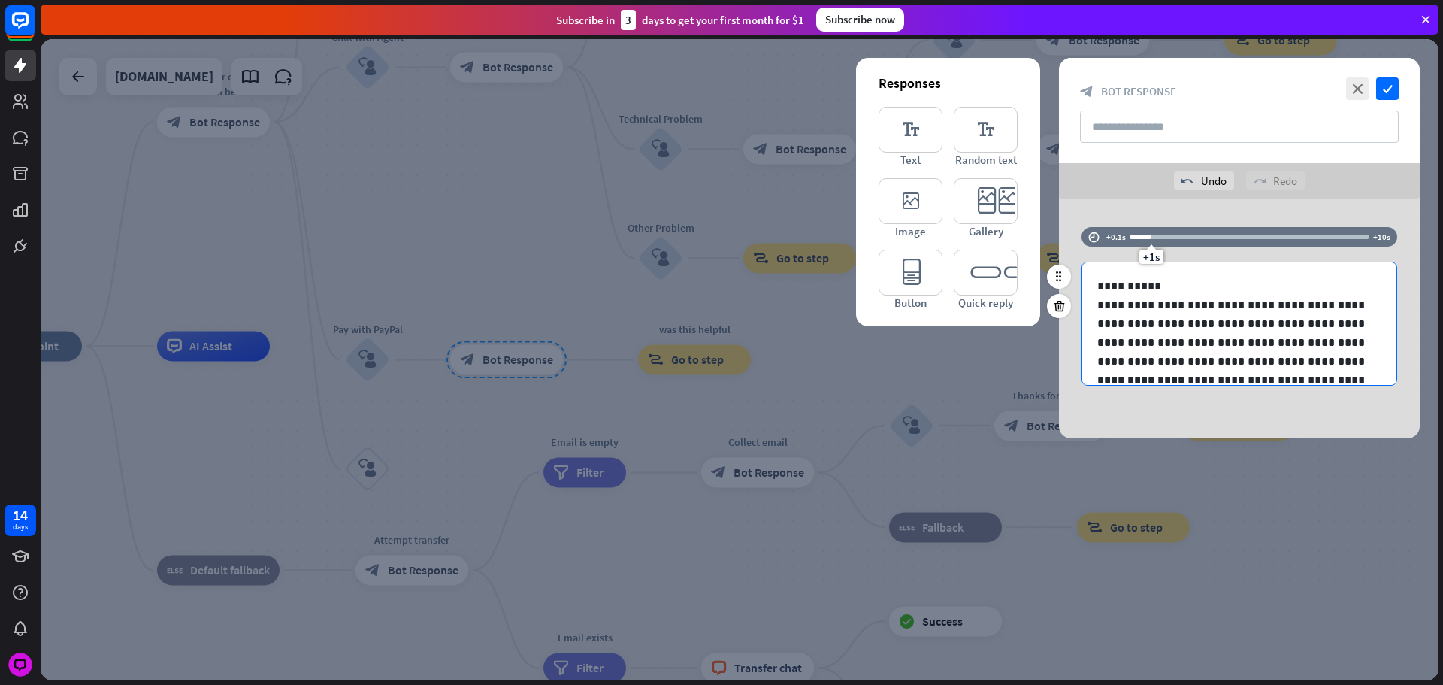
scroll to position [0, 0]
click at [1380, 92] on icon "check" at bounding box center [1387, 88] width 23 height 23
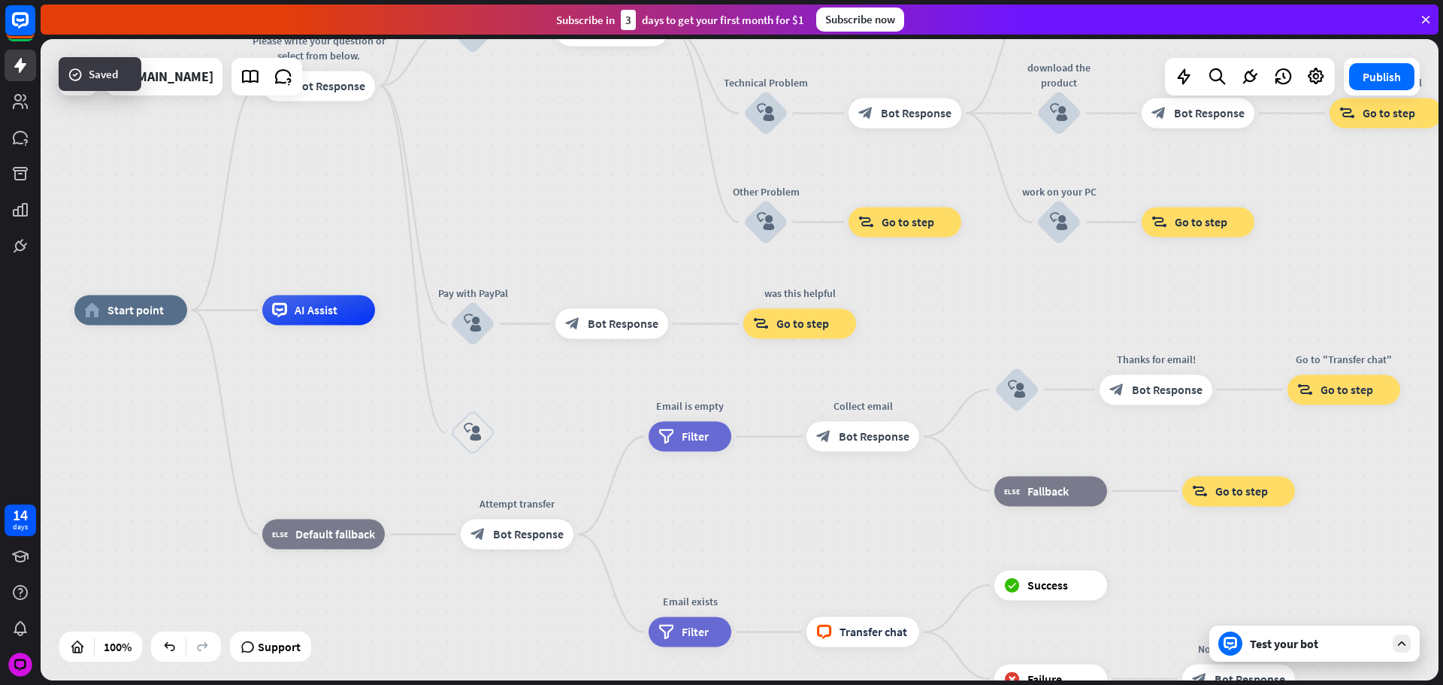
drag, startPoint x: 511, startPoint y: 310, endPoint x: 561, endPoint y: 304, distance: 50.0
click at [581, 309] on div "block_bot_response Bot Response" at bounding box center [612, 324] width 113 height 30
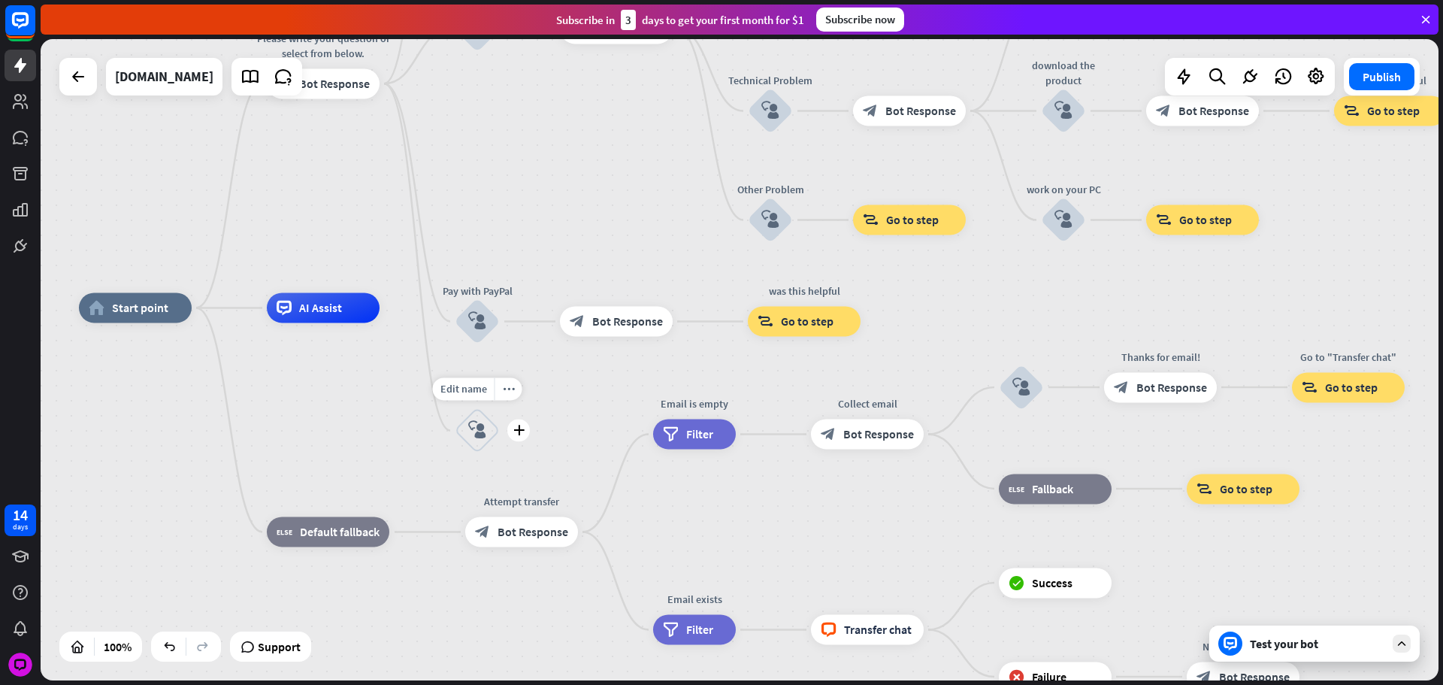
click at [483, 419] on div "block_user_input" at bounding box center [477, 430] width 45 height 45
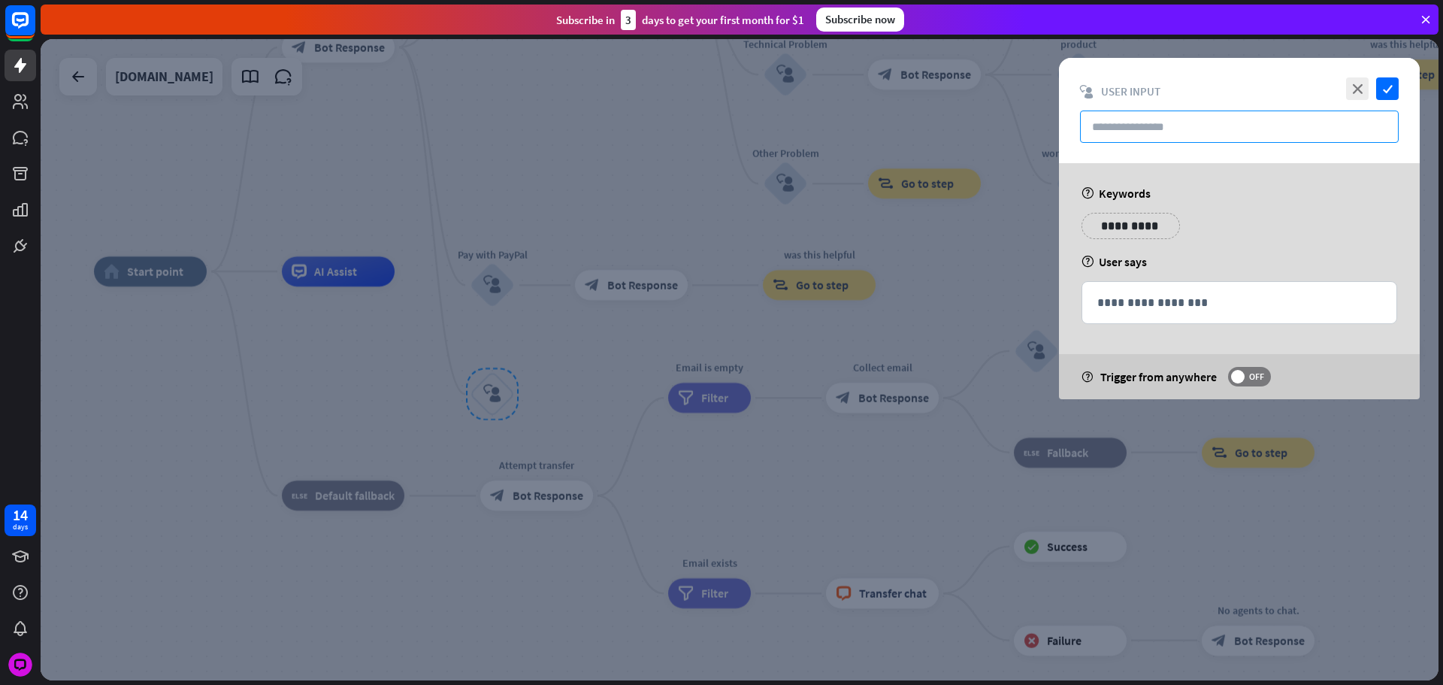
click at [1148, 139] on input "text" at bounding box center [1239, 127] width 319 height 32
paste input "**********"
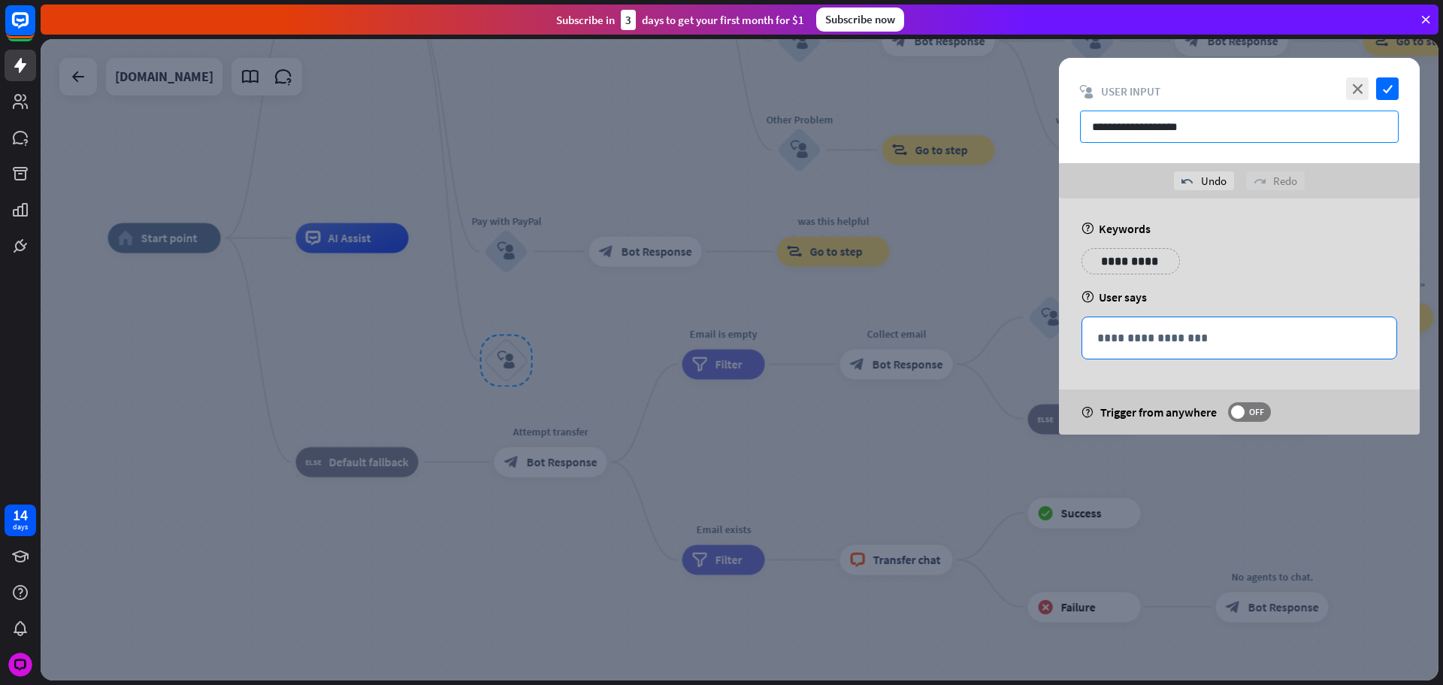
type input "**********"
click at [1190, 336] on p "**********" at bounding box center [1240, 338] width 284 height 19
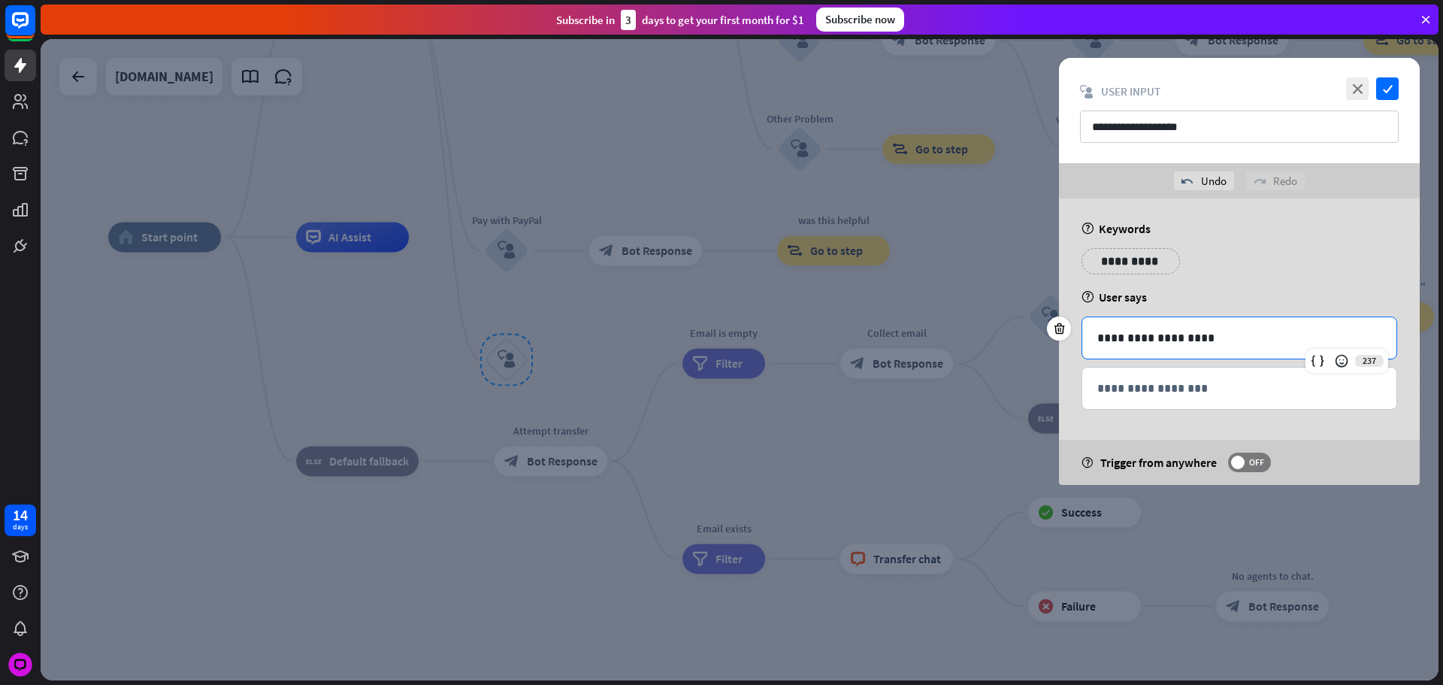
click at [696, 339] on div at bounding box center [740, 359] width 1398 height 641
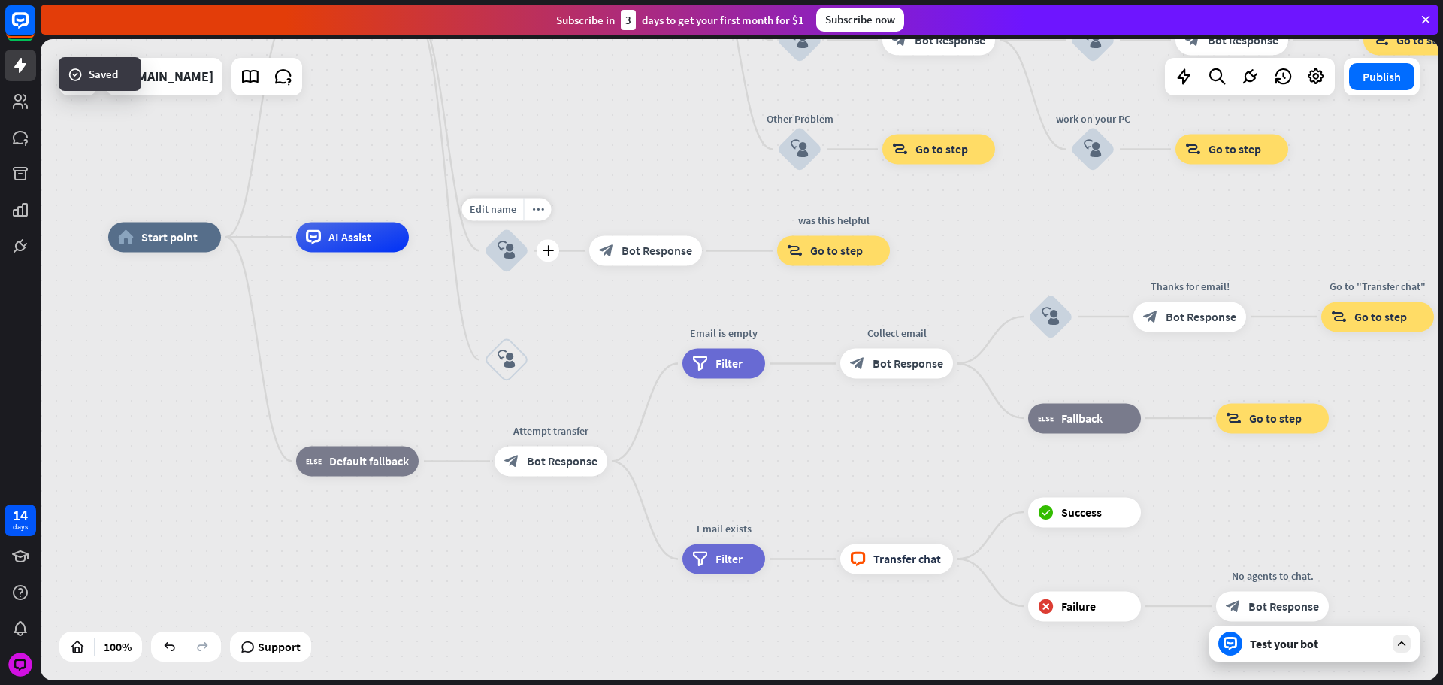
click at [526, 260] on div "block_user_input" at bounding box center [506, 250] width 45 height 45
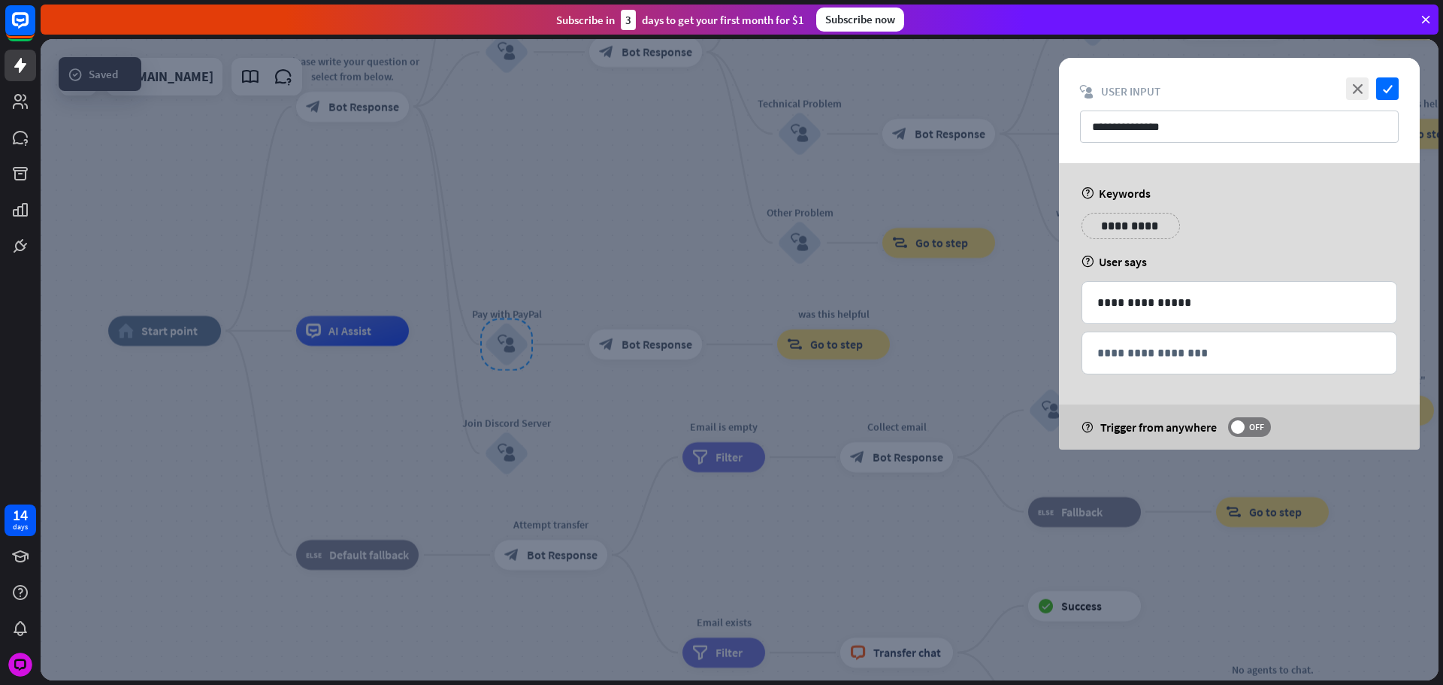
click at [648, 340] on div at bounding box center [740, 359] width 1398 height 641
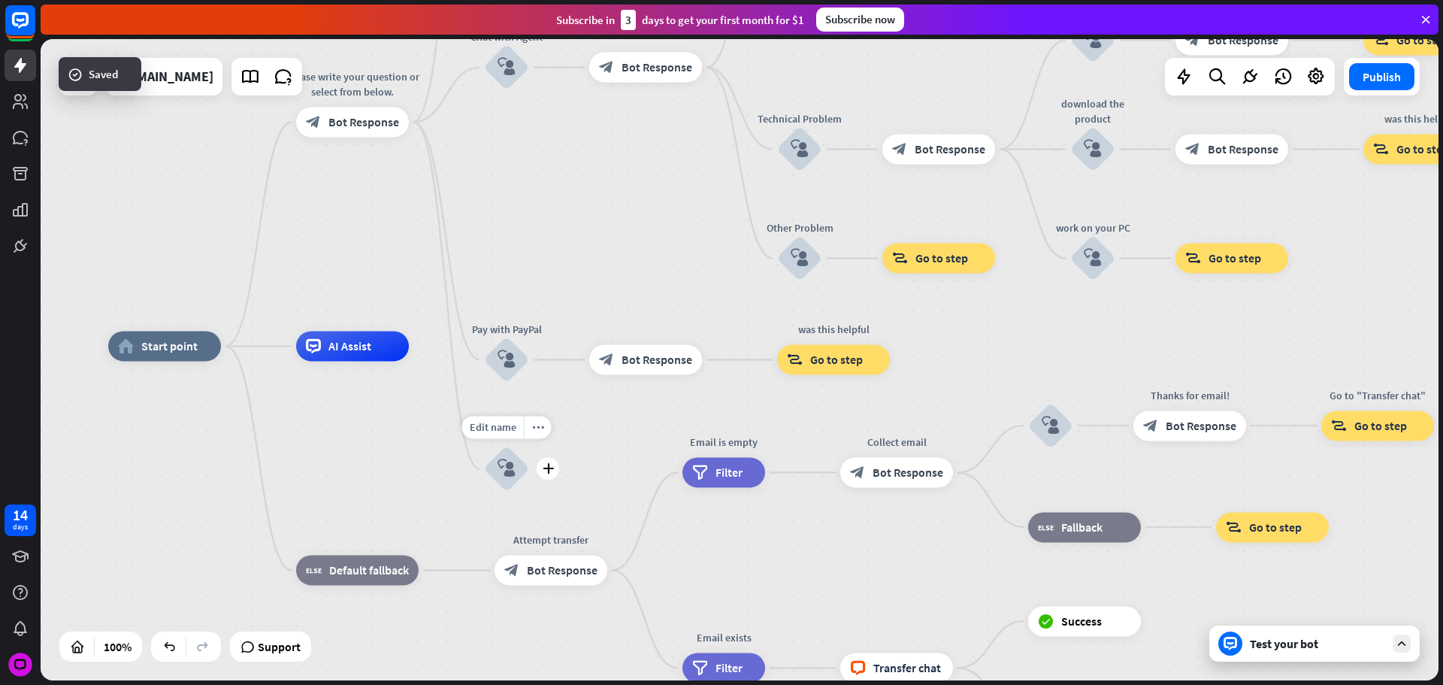
click at [553, 459] on div "plus" at bounding box center [548, 469] width 23 height 23
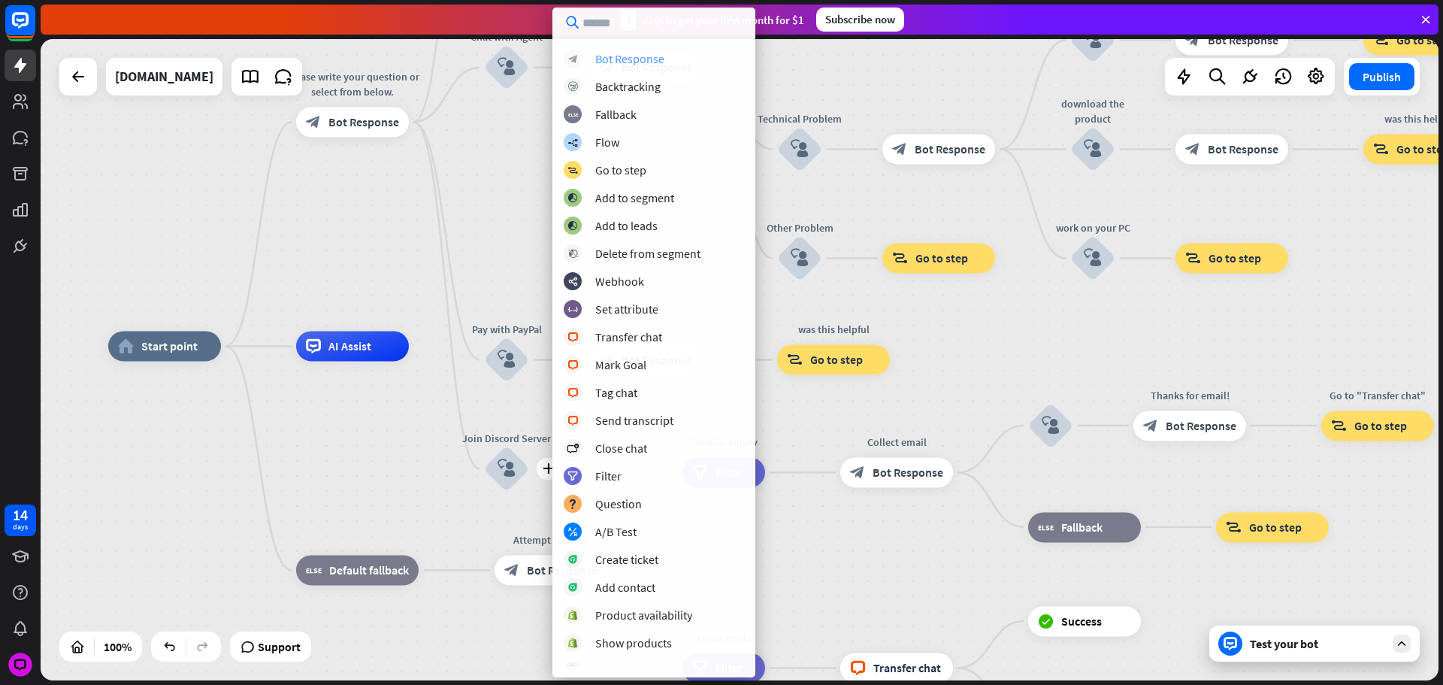
click at [613, 59] on div "Bot Response" at bounding box center [629, 58] width 69 height 15
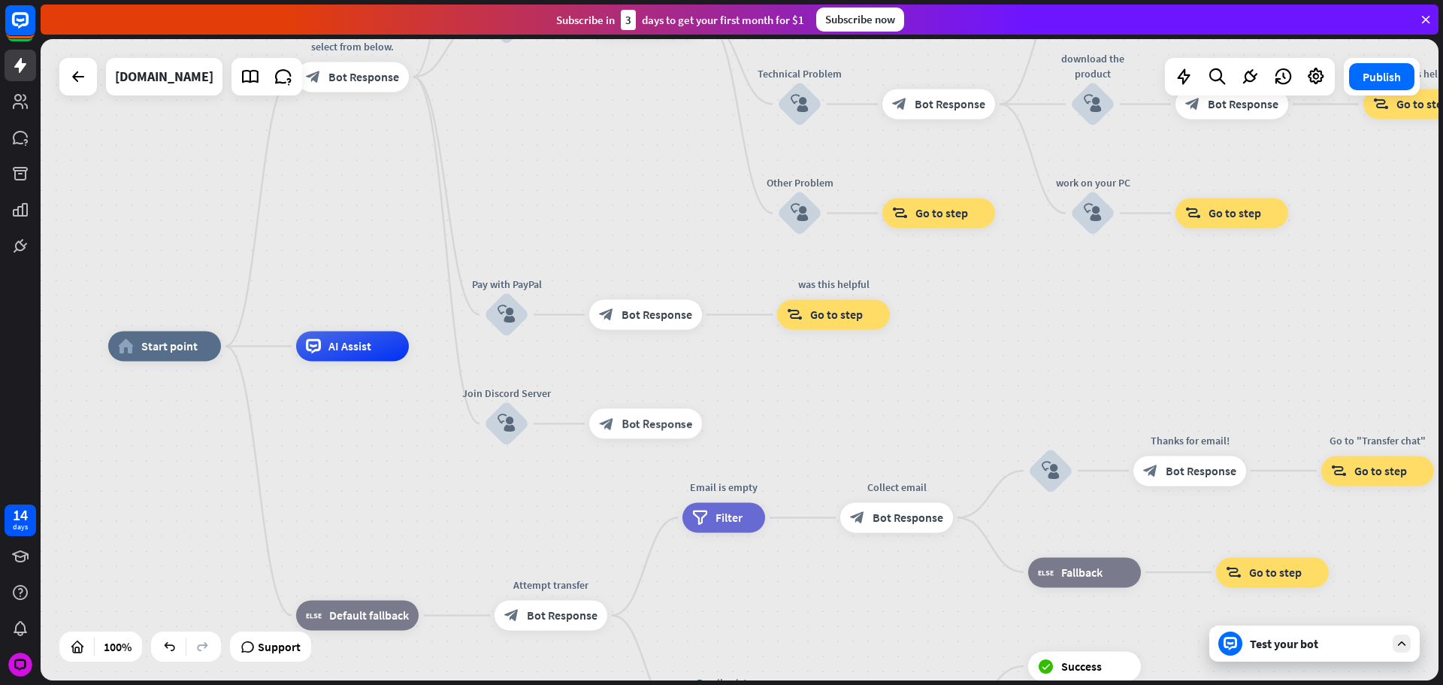
drag, startPoint x: 837, startPoint y: 441, endPoint x: 719, endPoint y: 438, distance: 117.3
click at [720, 438] on div "home_2 Start point Please write your question or select from below. block_bot_r…" at bounding box center [807, 666] width 1398 height 641
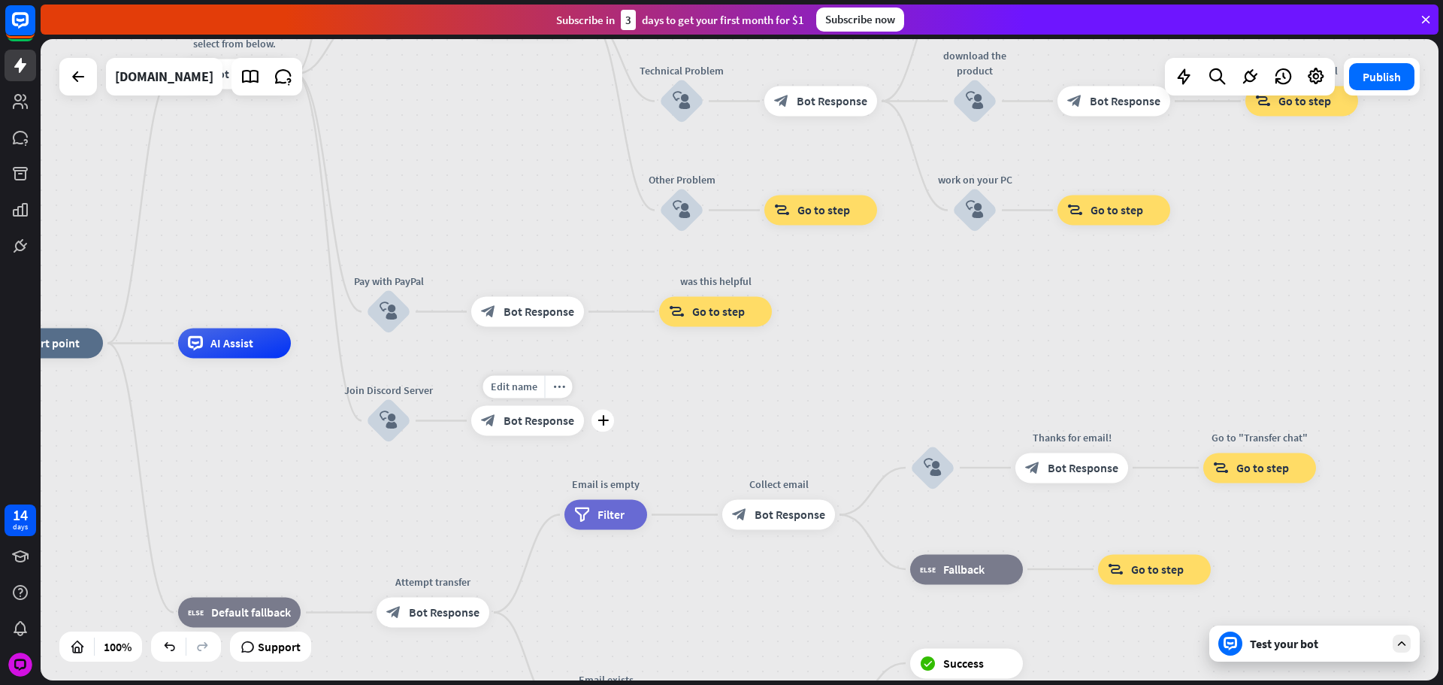
click at [543, 410] on div "block_bot_response Bot Response" at bounding box center [527, 421] width 113 height 30
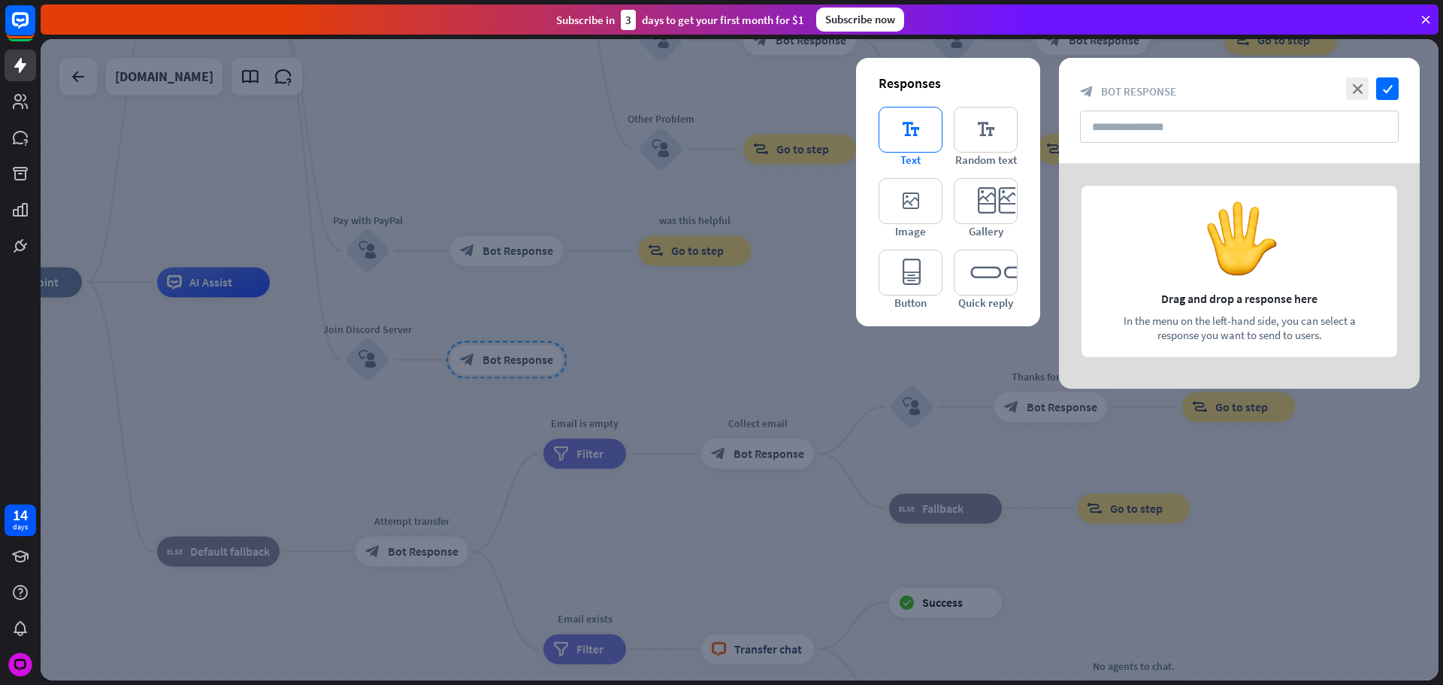
drag, startPoint x: 878, startPoint y: 120, endPoint x: 923, endPoint y: 135, distance: 47.5
click at [878, 120] on div "Responses editor_text Text editor_text Random text editor_image Image editor_ca…" at bounding box center [948, 192] width 184 height 268
drag, startPoint x: 890, startPoint y: 132, endPoint x: 934, endPoint y: 150, distance: 47.9
click at [892, 132] on icon "editor_text" at bounding box center [911, 130] width 64 height 46
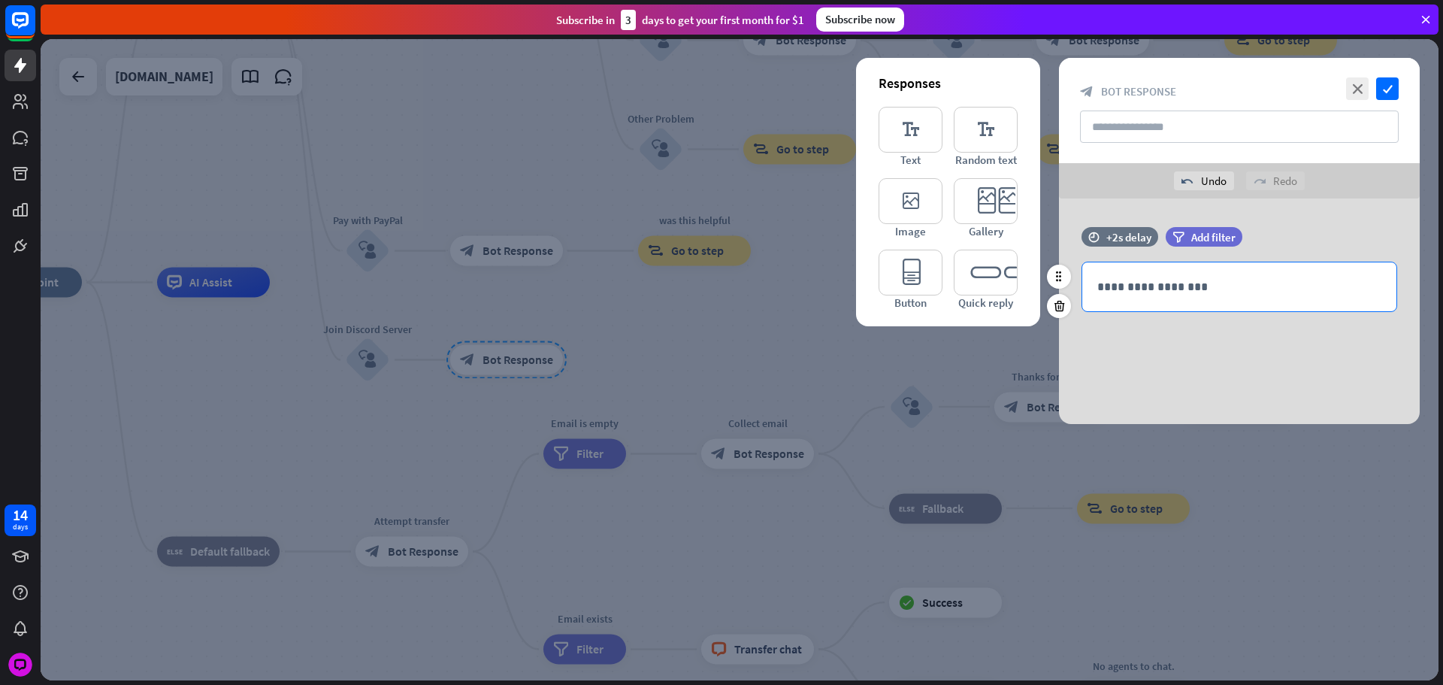
click at [1193, 290] on p "**********" at bounding box center [1240, 286] width 284 height 19
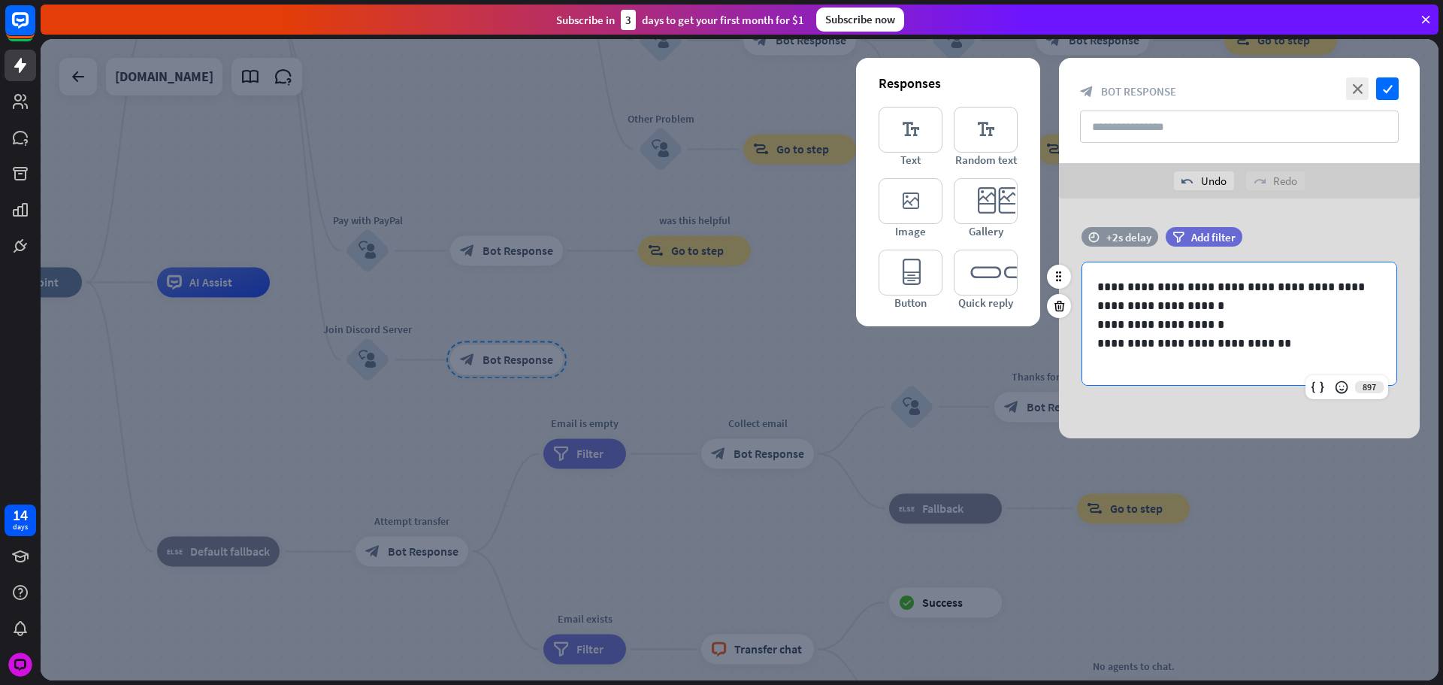
click at [1110, 236] on div "+2s delay" at bounding box center [1129, 237] width 45 height 14
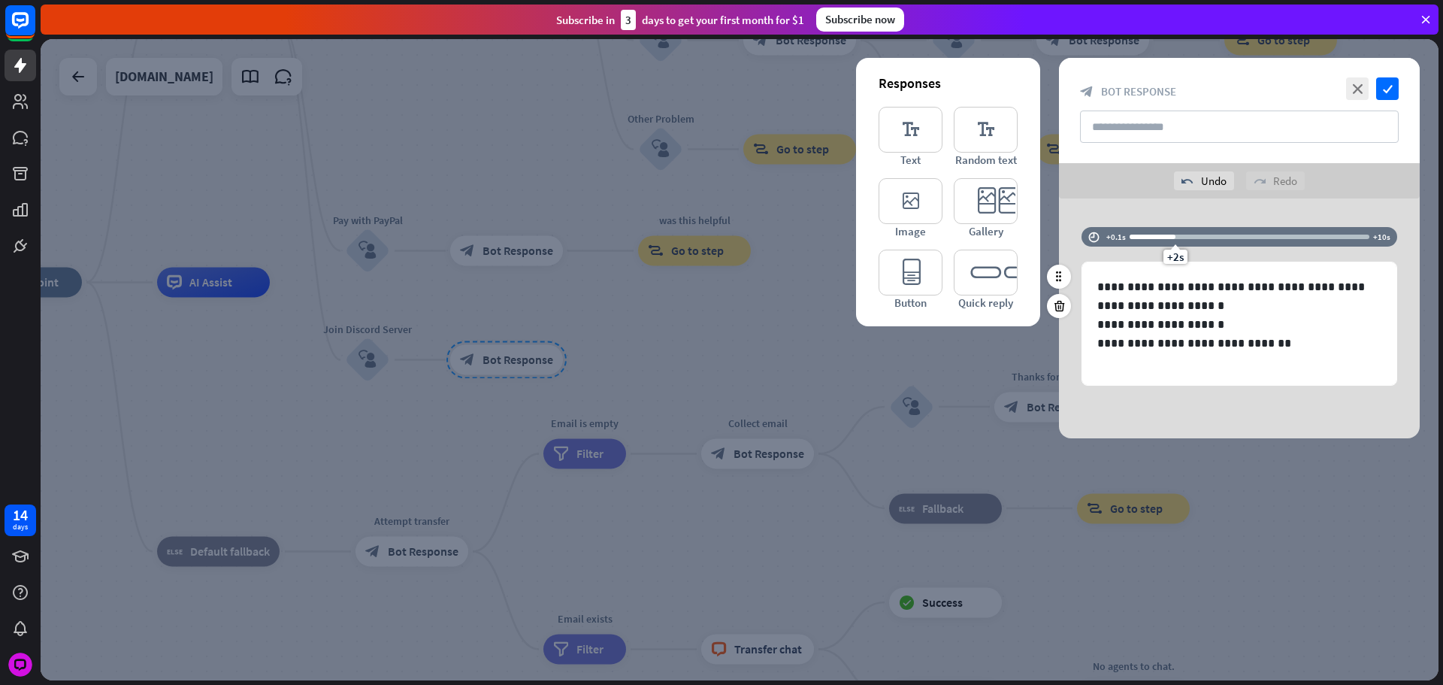
click at [1150, 239] on div "+2s" at bounding box center [1250, 236] width 240 height 15
click at [704, 421] on div at bounding box center [740, 359] width 1398 height 641
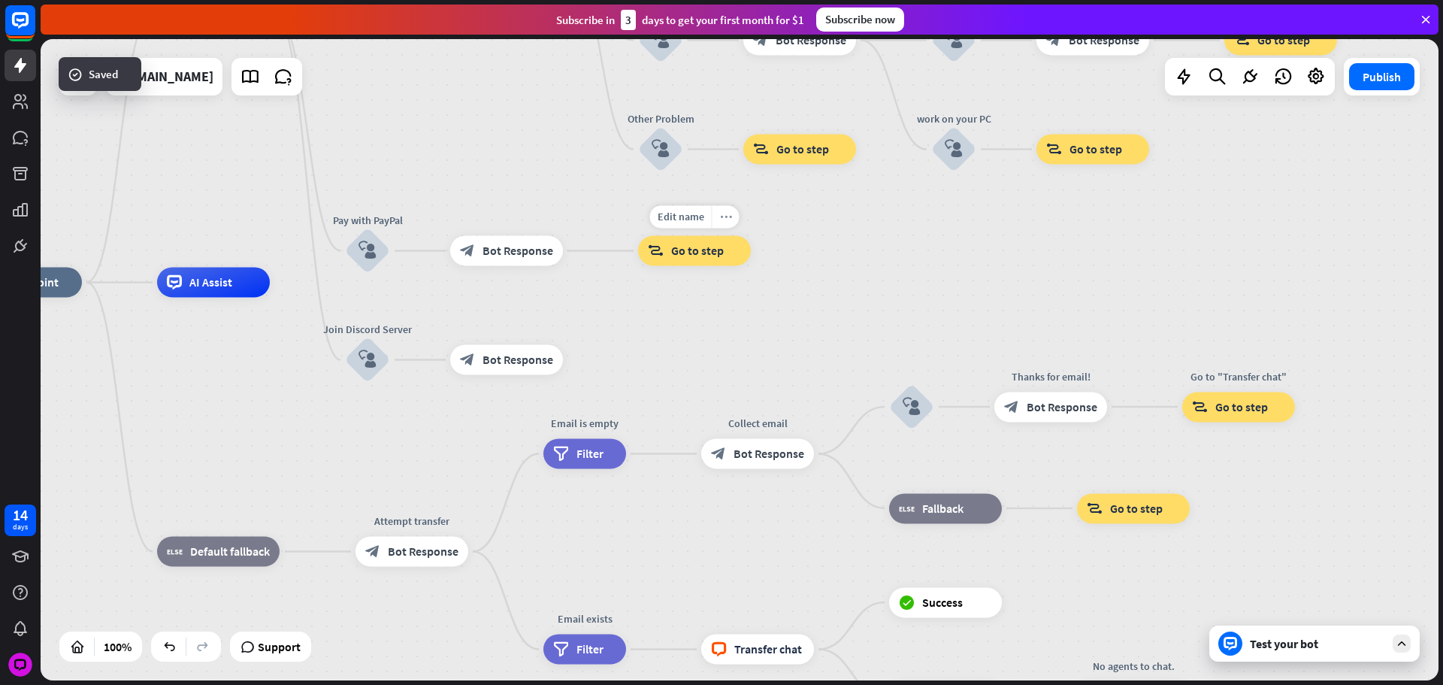
click at [732, 211] on div "more_horiz" at bounding box center [726, 217] width 28 height 23
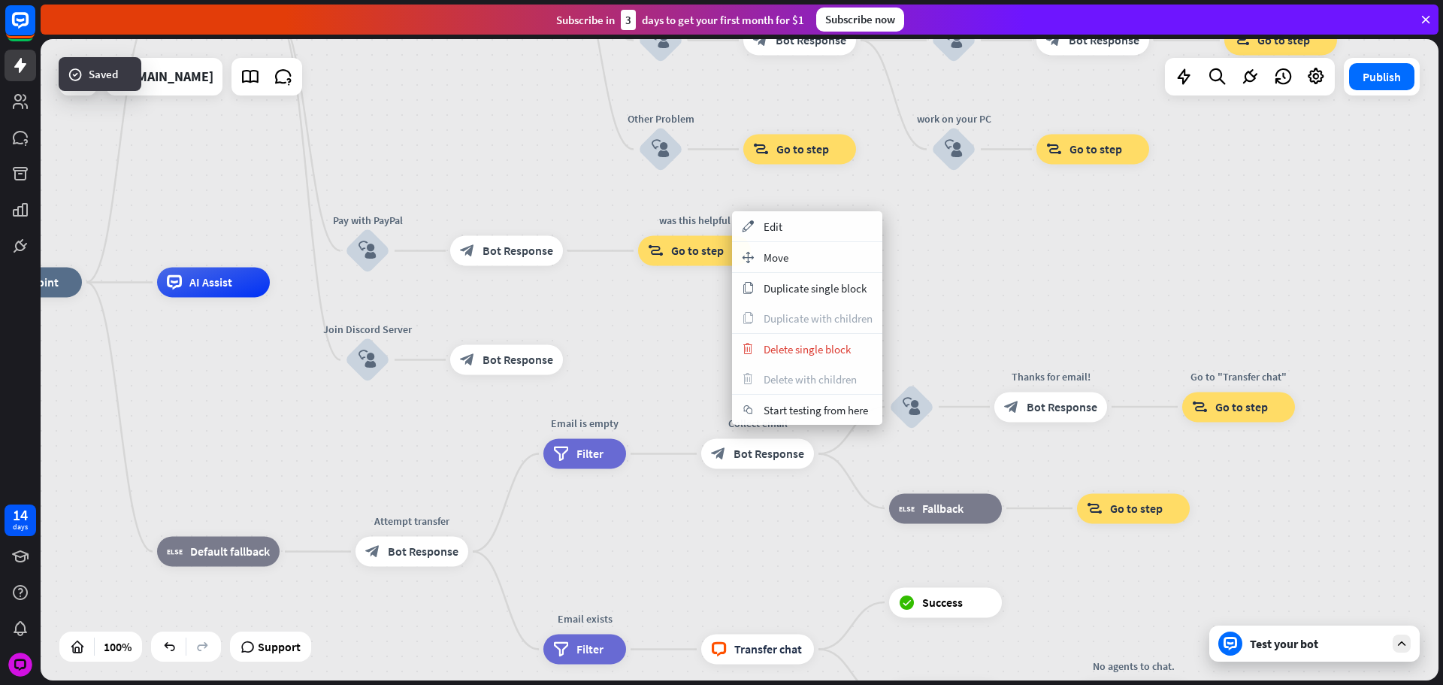
click at [791, 295] on span "Duplicate single block" at bounding box center [815, 288] width 103 height 14
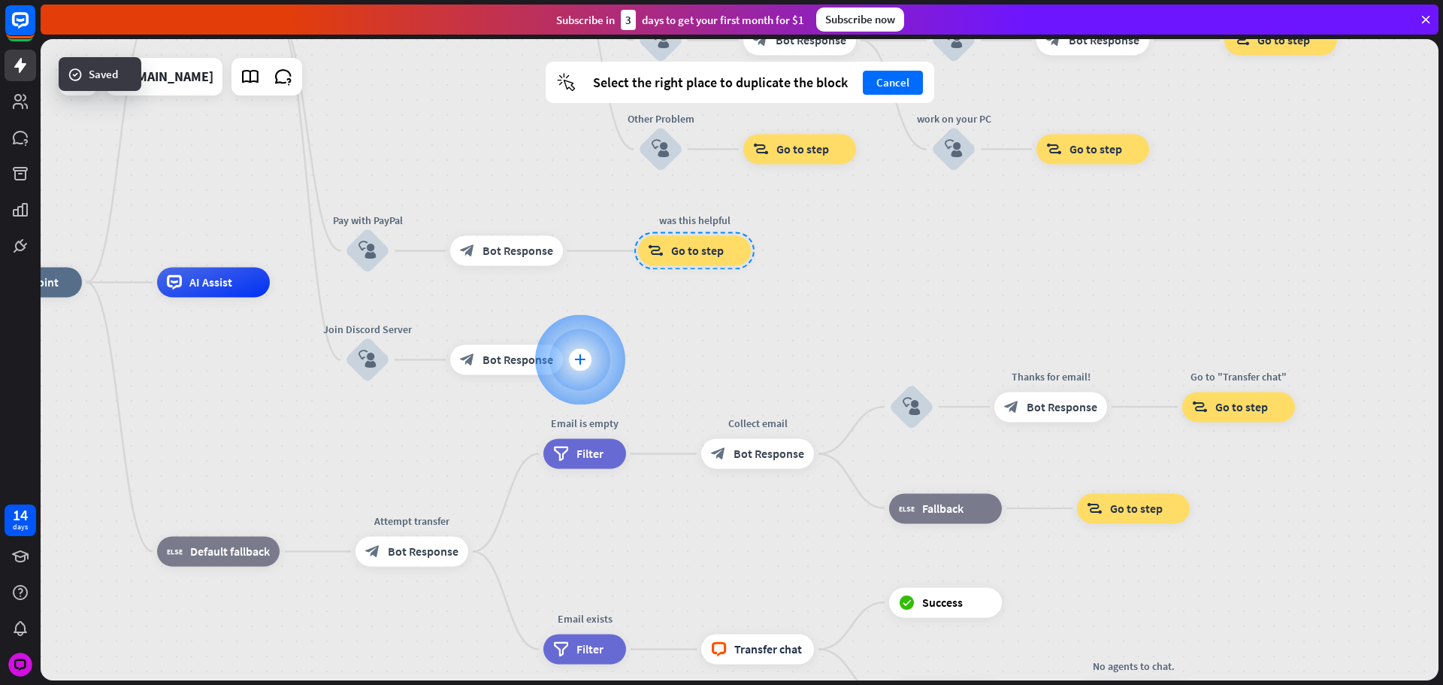
click at [587, 359] on div "plus" at bounding box center [580, 360] width 23 height 23
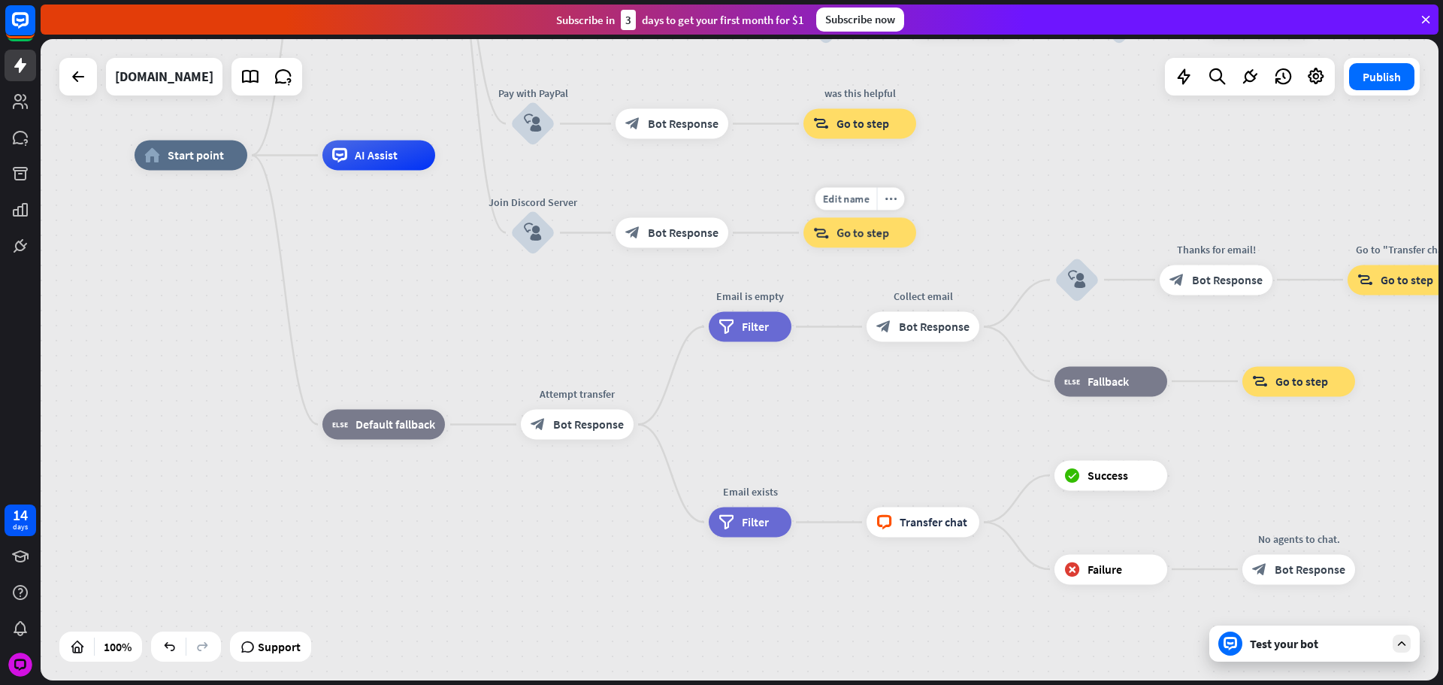
drag, startPoint x: 804, startPoint y: 369, endPoint x: 786, endPoint y: 326, distance: 46.5
click at [916, 222] on div "Edit name more_horiz was this helpful block_goto Go to step" at bounding box center [860, 233] width 113 height 30
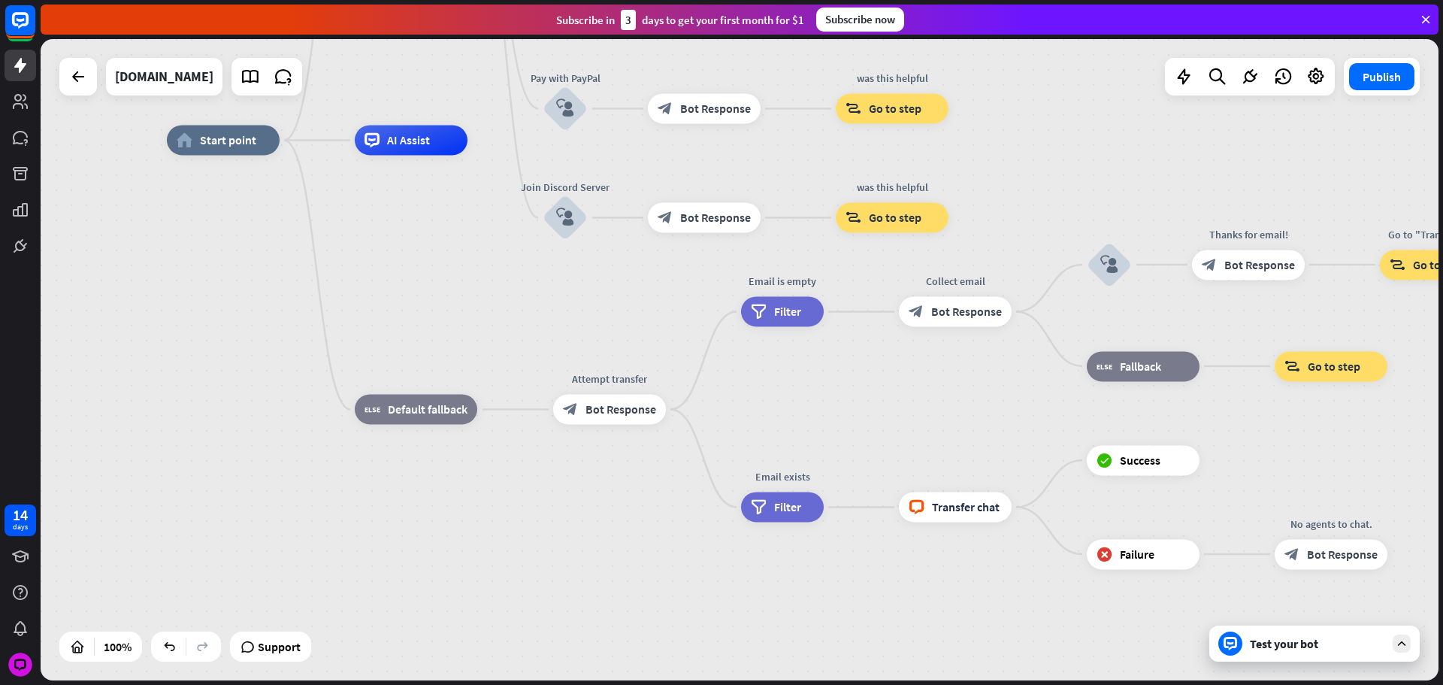
drag, startPoint x: 542, startPoint y: 338, endPoint x: 556, endPoint y: 341, distance: 14.8
click at [553, 344] on div "home_2 Start point Please write your question or select from below. block_bot_r…" at bounding box center [866, 460] width 1398 height 641
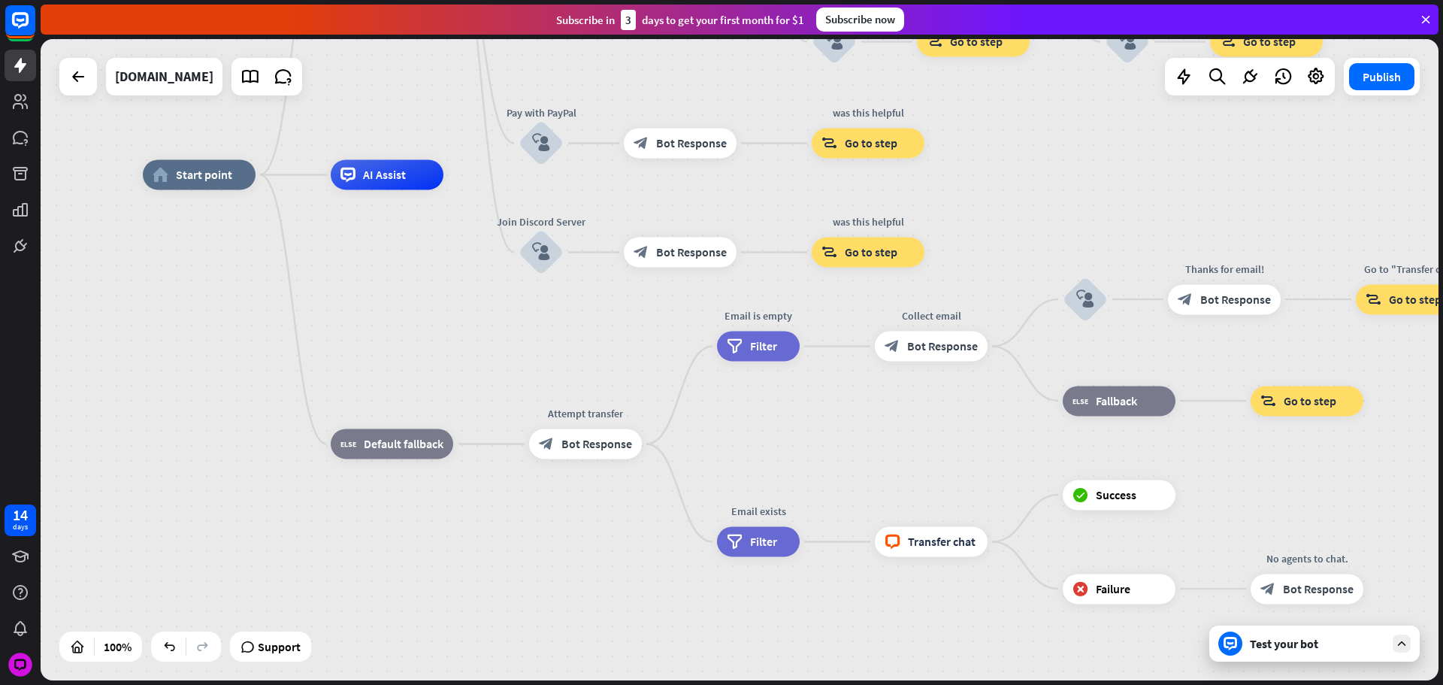
drag, startPoint x: 546, startPoint y: 364, endPoint x: 855, endPoint y: 353, distance: 309.9
click at [539, 371] on div "home_2 Start point Please write your question or select from below. block_bot_r…" at bounding box center [842, 494] width 1398 height 641
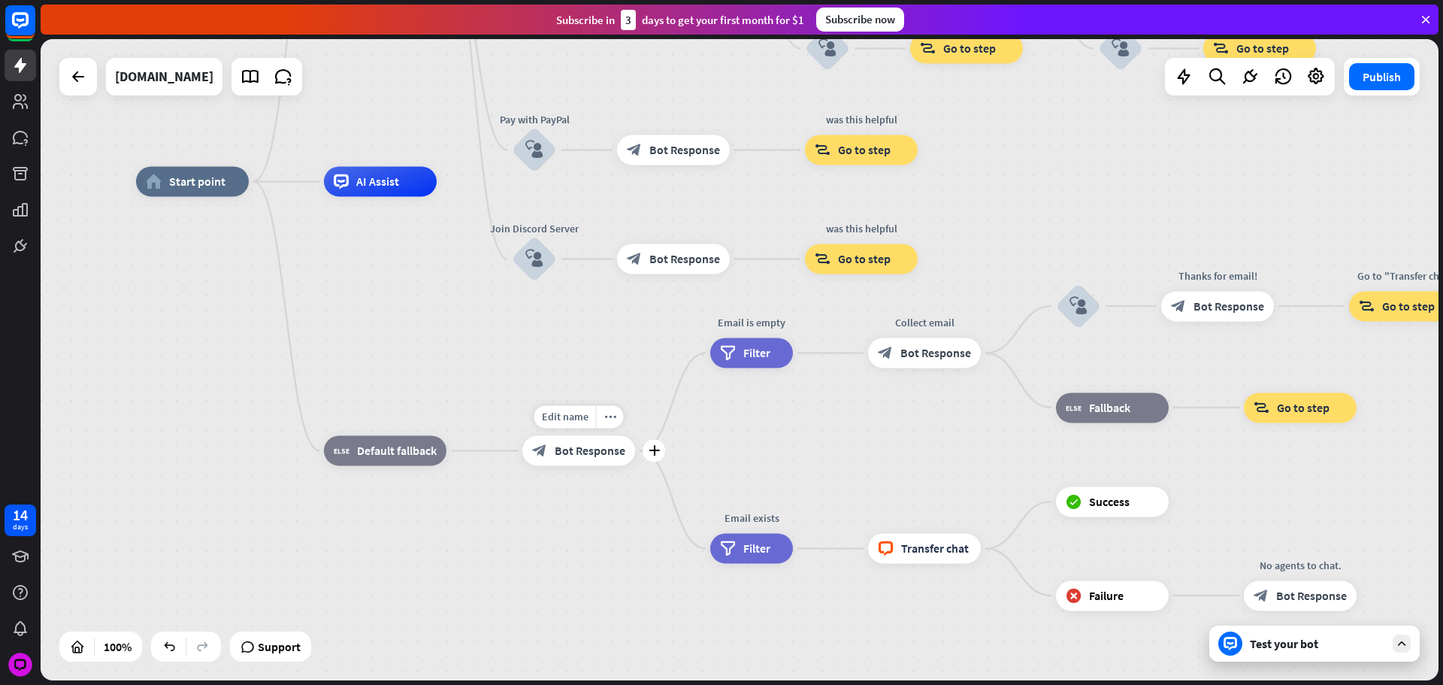
click at [570, 465] on div "block_bot_response Bot Response" at bounding box center [578, 451] width 113 height 30
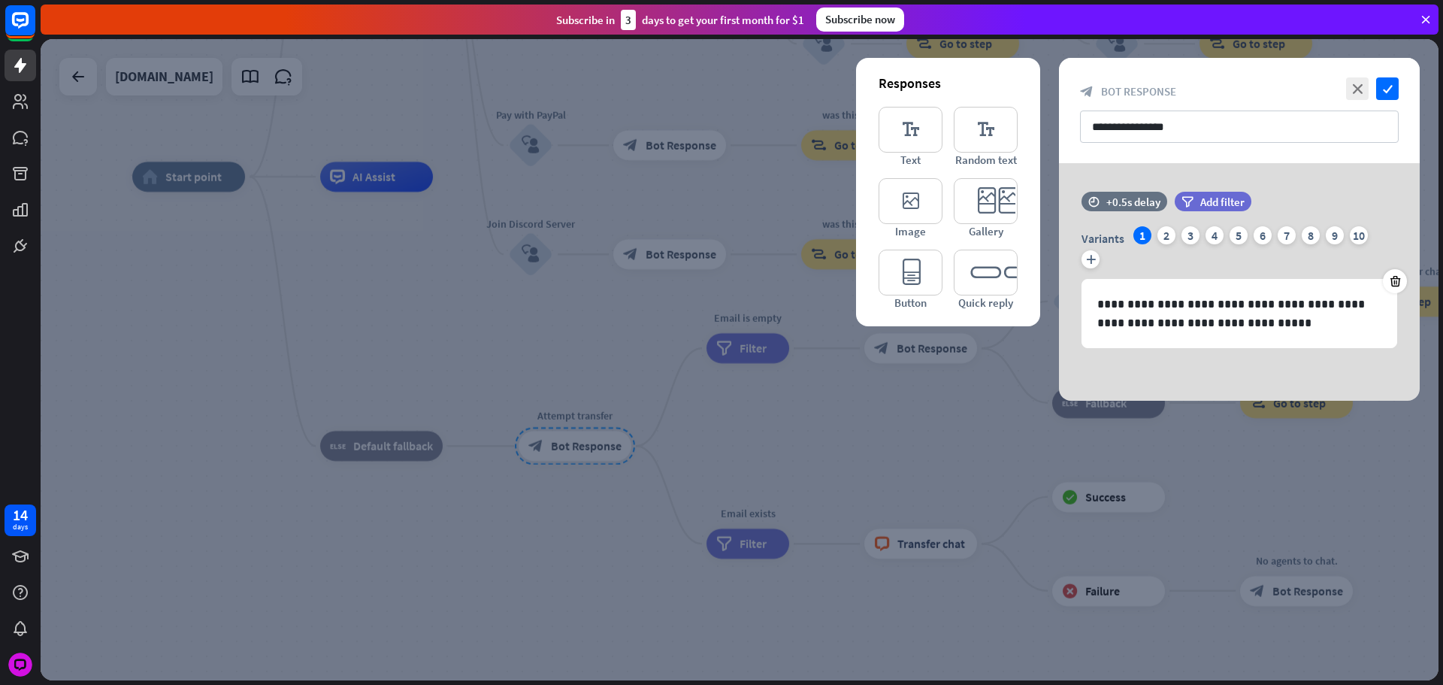
click at [594, 451] on div at bounding box center [740, 359] width 1398 height 641
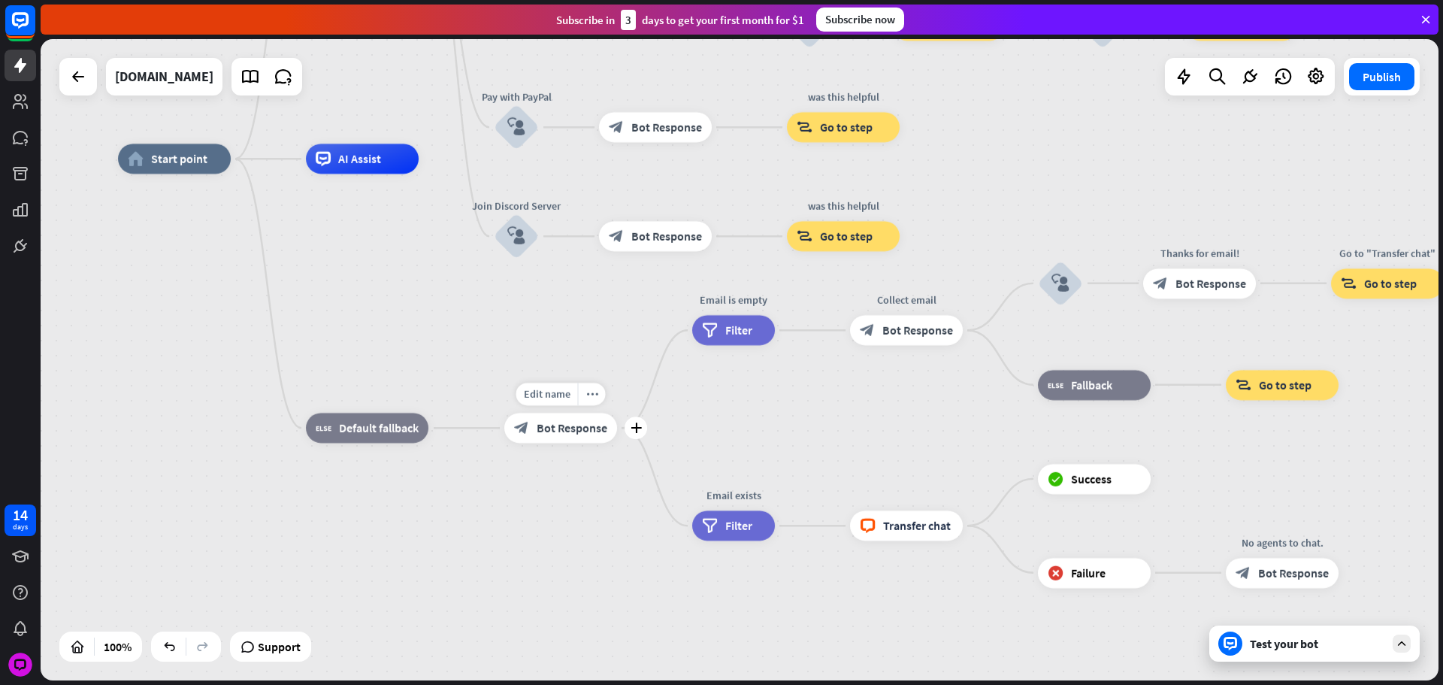
click at [592, 443] on div "Edit name more_horiz plus Attempt transfer block_bot_response Bot Response" at bounding box center [560, 428] width 113 height 30
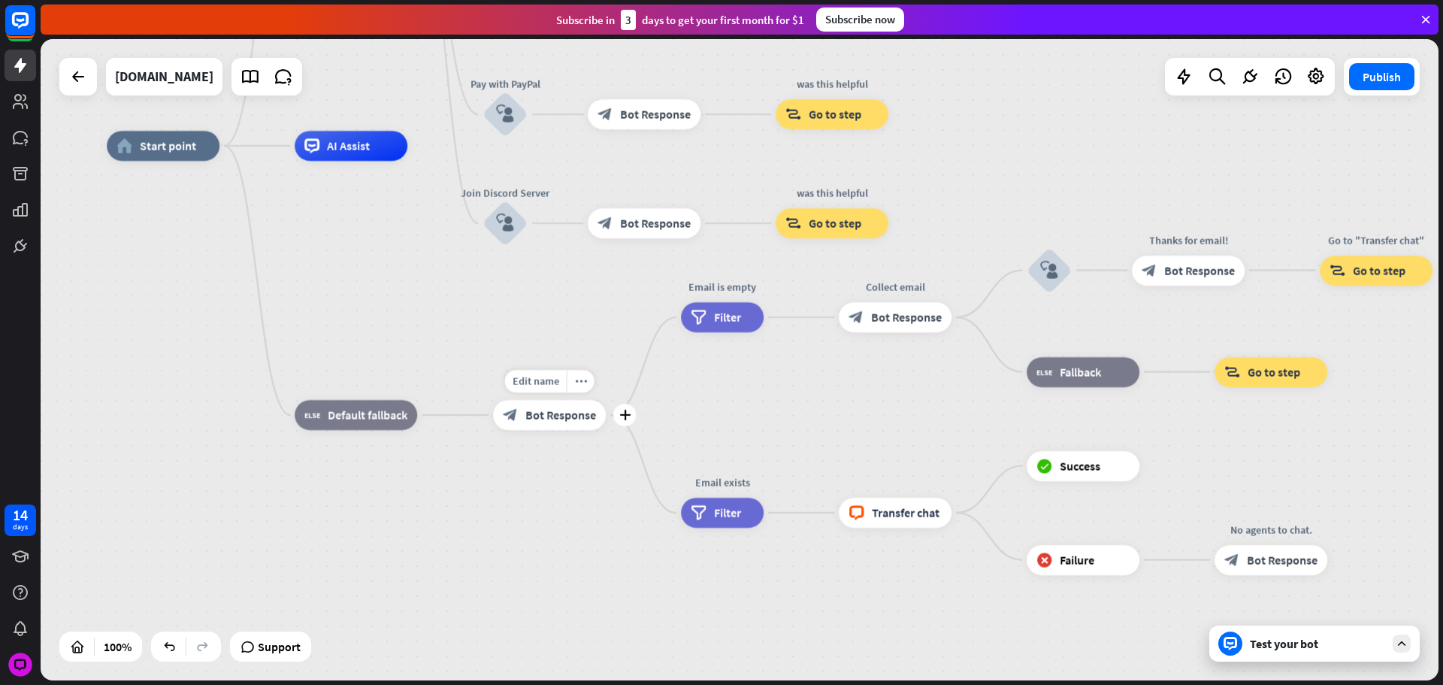
click at [566, 407] on span "Bot Response" at bounding box center [560, 414] width 71 height 15
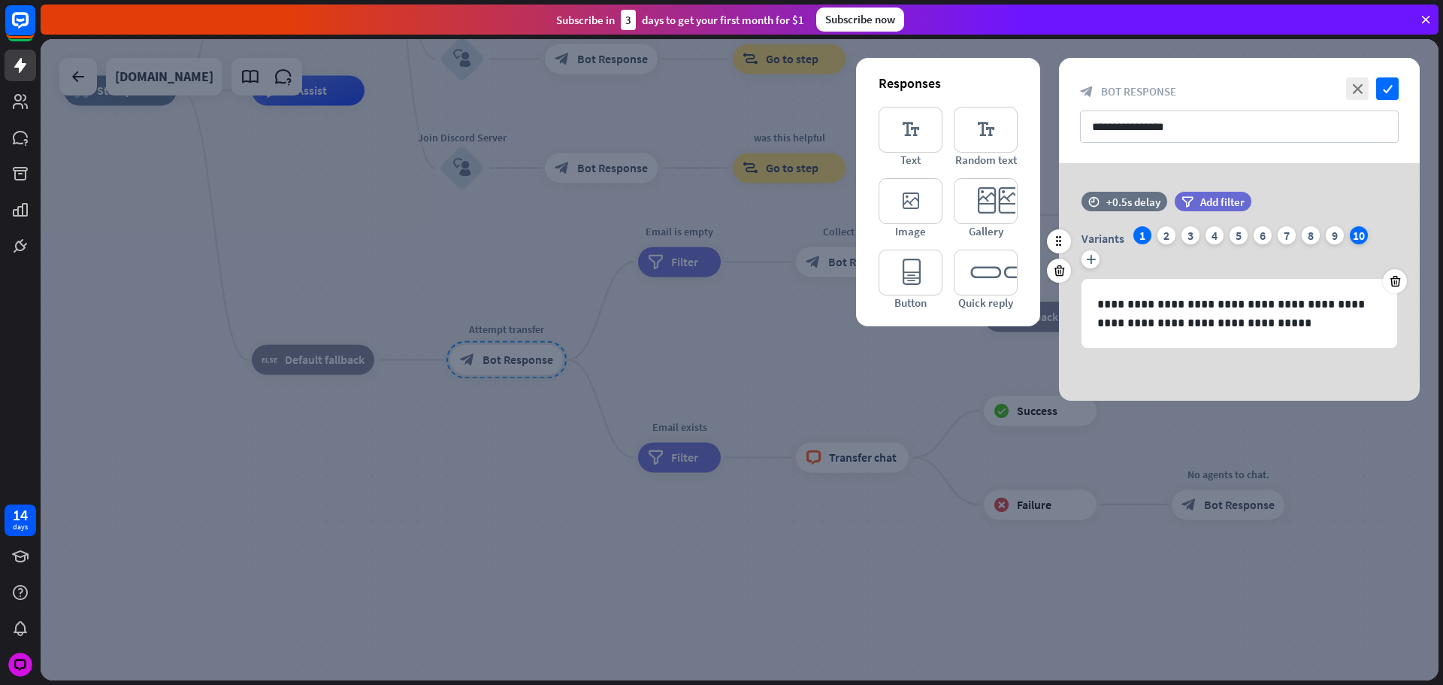
click at [1358, 234] on div "10" at bounding box center [1359, 235] width 18 height 18
click at [1388, 284] on div at bounding box center [1395, 281] width 24 height 24
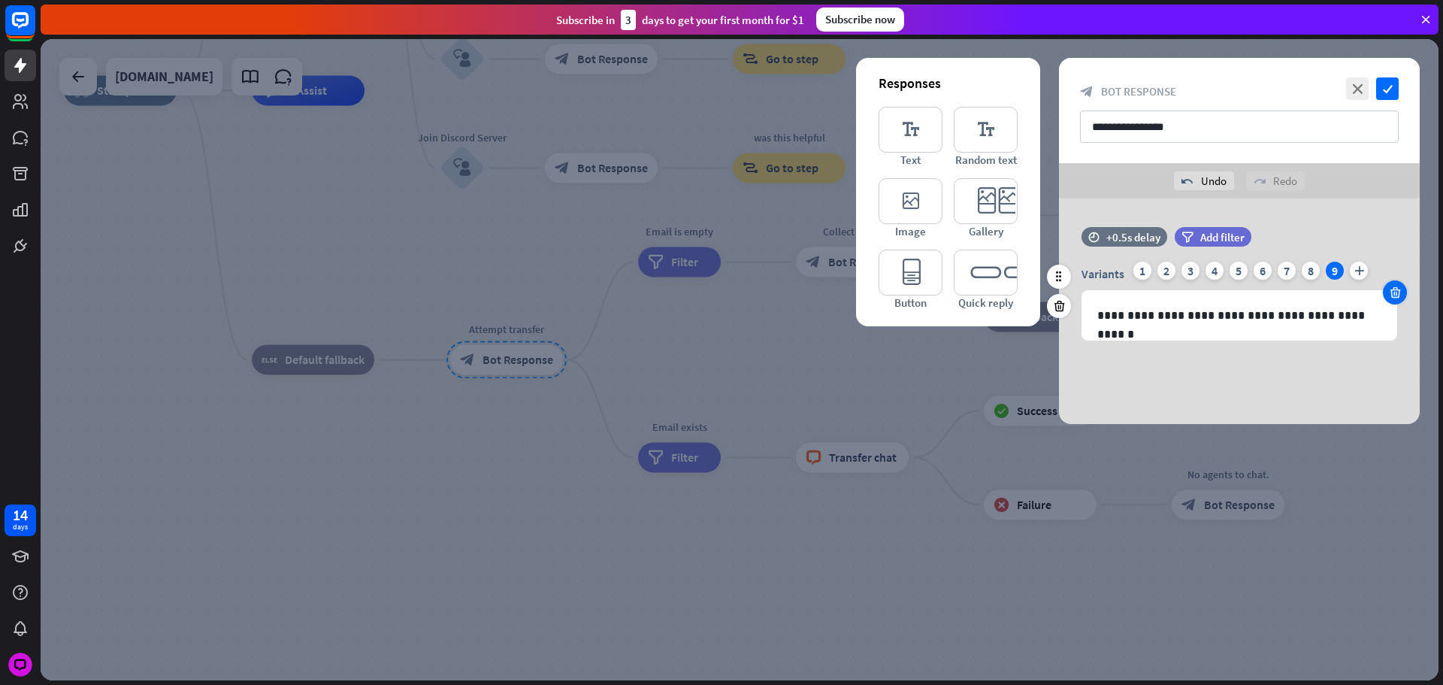
click at [1388, 284] on div at bounding box center [1395, 292] width 24 height 24
click at [1388, 287] on icon at bounding box center [1395, 293] width 14 height 14
click at [1389, 287] on icon at bounding box center [1395, 293] width 14 height 14
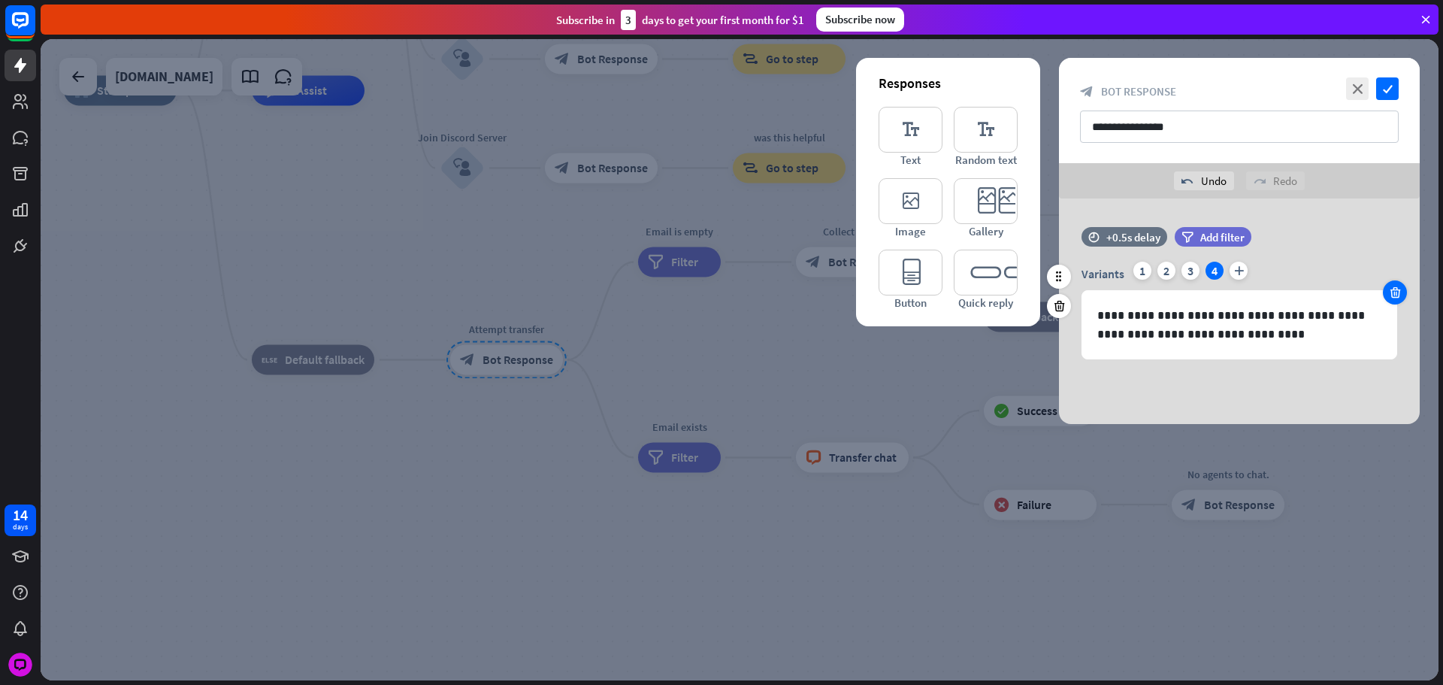
click at [1389, 287] on icon at bounding box center [1395, 293] width 14 height 14
click at [1389, 288] on icon at bounding box center [1395, 293] width 14 height 14
click at [1269, 348] on div "**********" at bounding box center [1240, 325] width 314 height 68
click at [1277, 341] on p "**********" at bounding box center [1240, 325] width 284 height 38
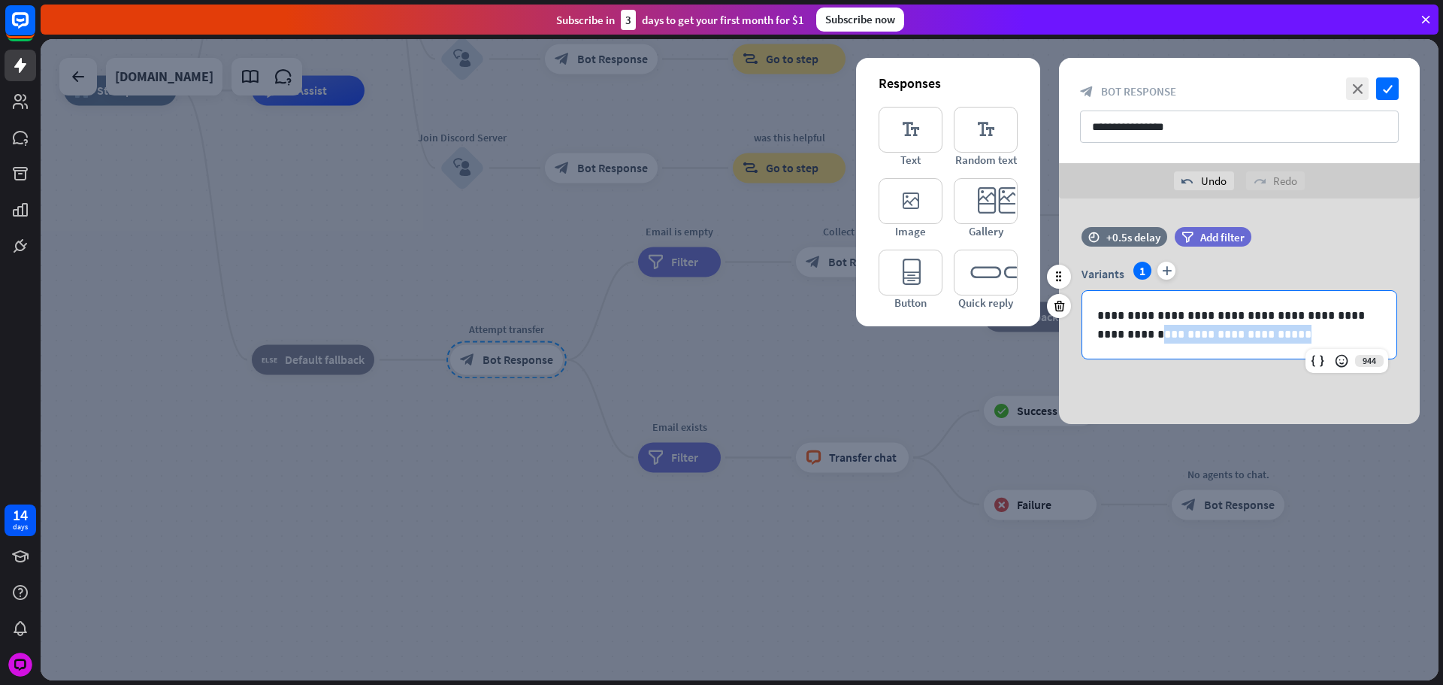
drag, startPoint x: 1269, startPoint y: 336, endPoint x: 1366, endPoint y: 316, distance: 98.9
click at [1366, 316] on p "**********" at bounding box center [1240, 325] width 284 height 38
click at [1389, 89] on icon "check" at bounding box center [1387, 88] width 23 height 23
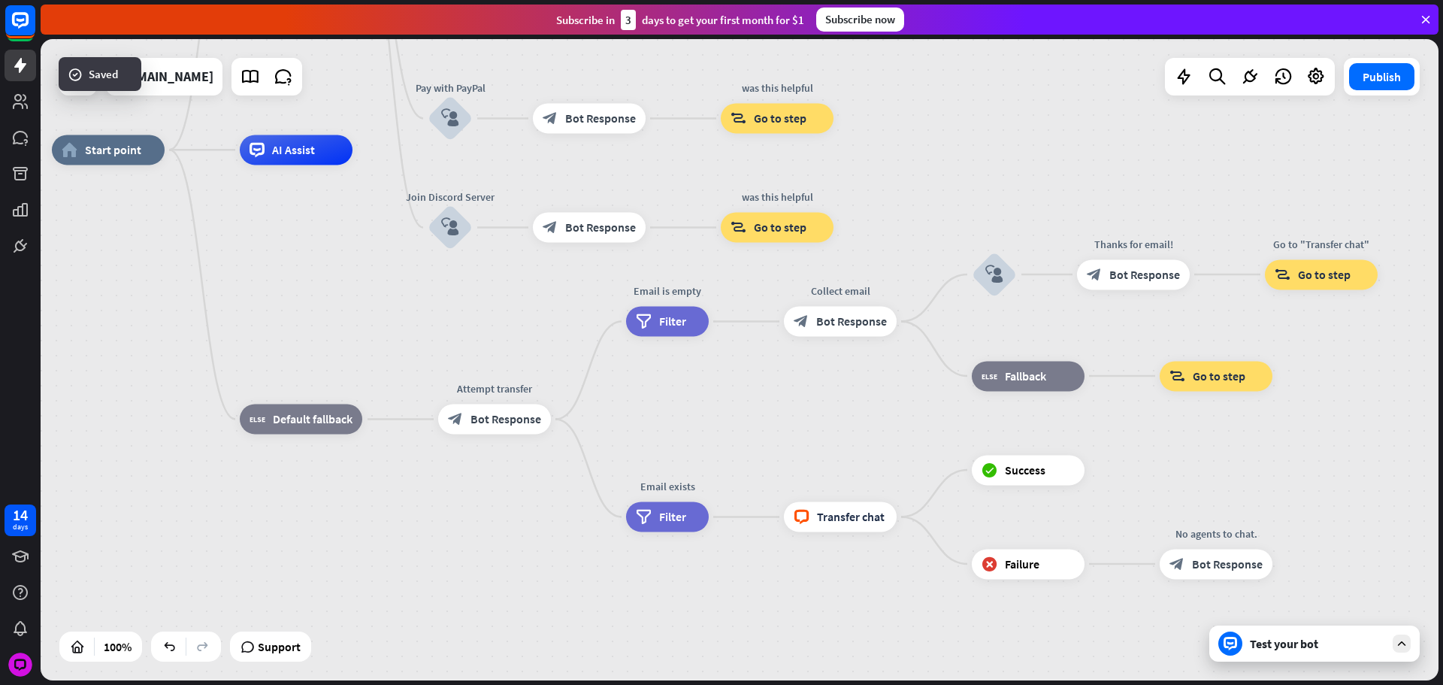
drag, startPoint x: 752, startPoint y: 351, endPoint x: 717, endPoint y: 386, distance: 48.9
click at [730, 397] on div "home_2 Start point Please write your question or select from below. block_bot_r…" at bounding box center [751, 470] width 1398 height 641
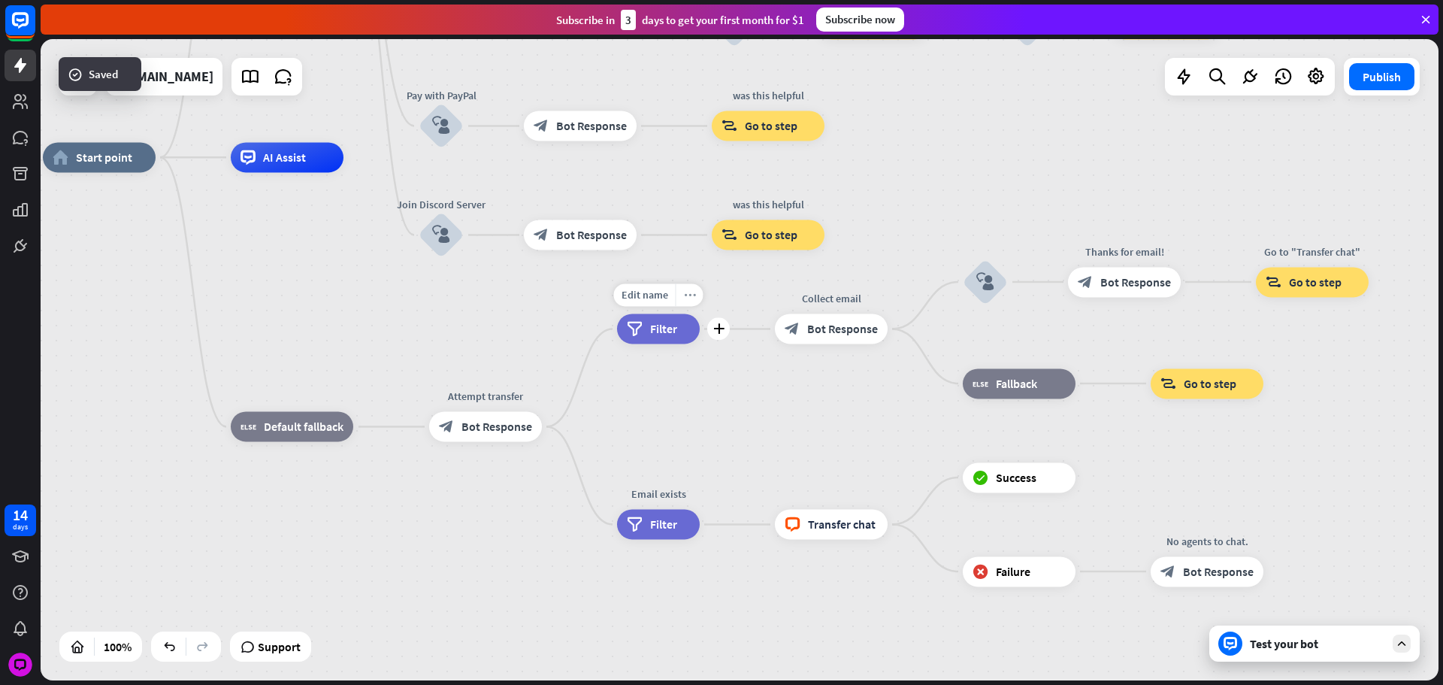
click at [682, 298] on div "more_horiz" at bounding box center [690, 294] width 28 height 23
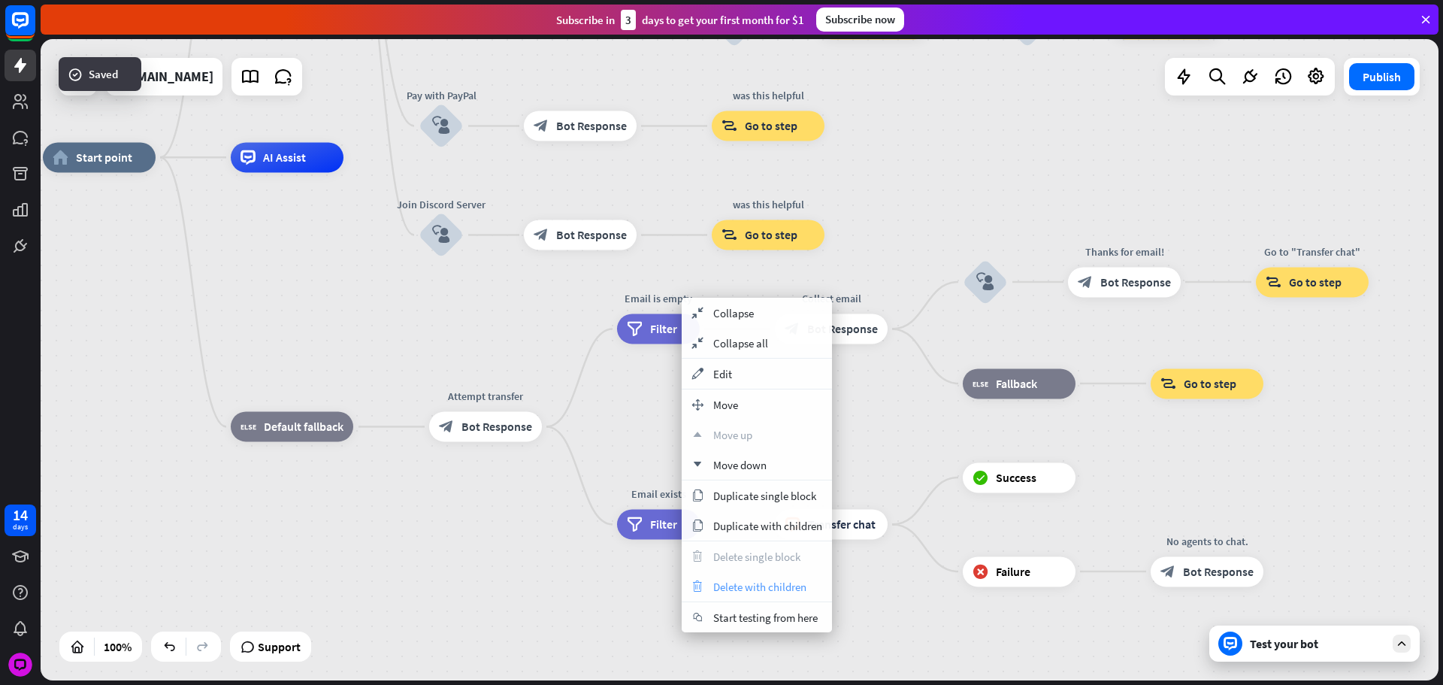
click at [795, 586] on span "Delete with children" at bounding box center [759, 587] width 93 height 14
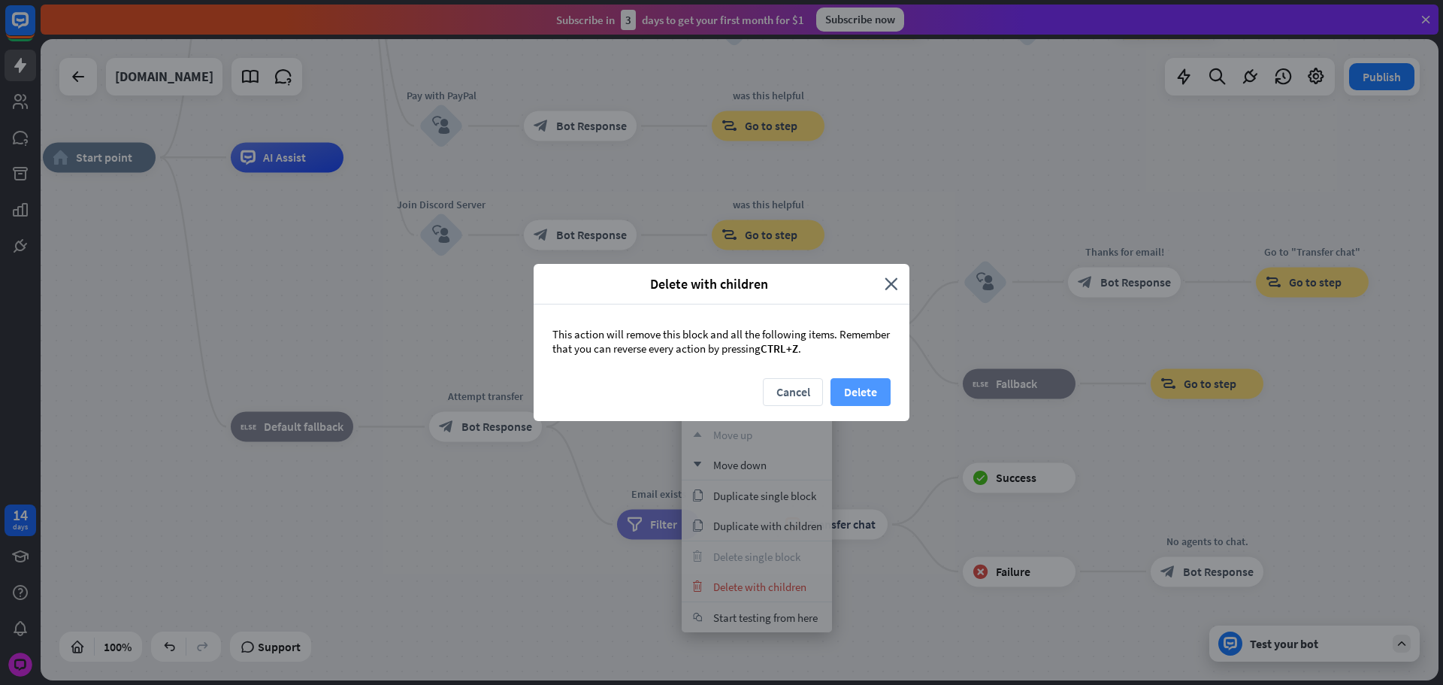
click at [858, 398] on button "Delete" at bounding box center [861, 392] width 60 height 28
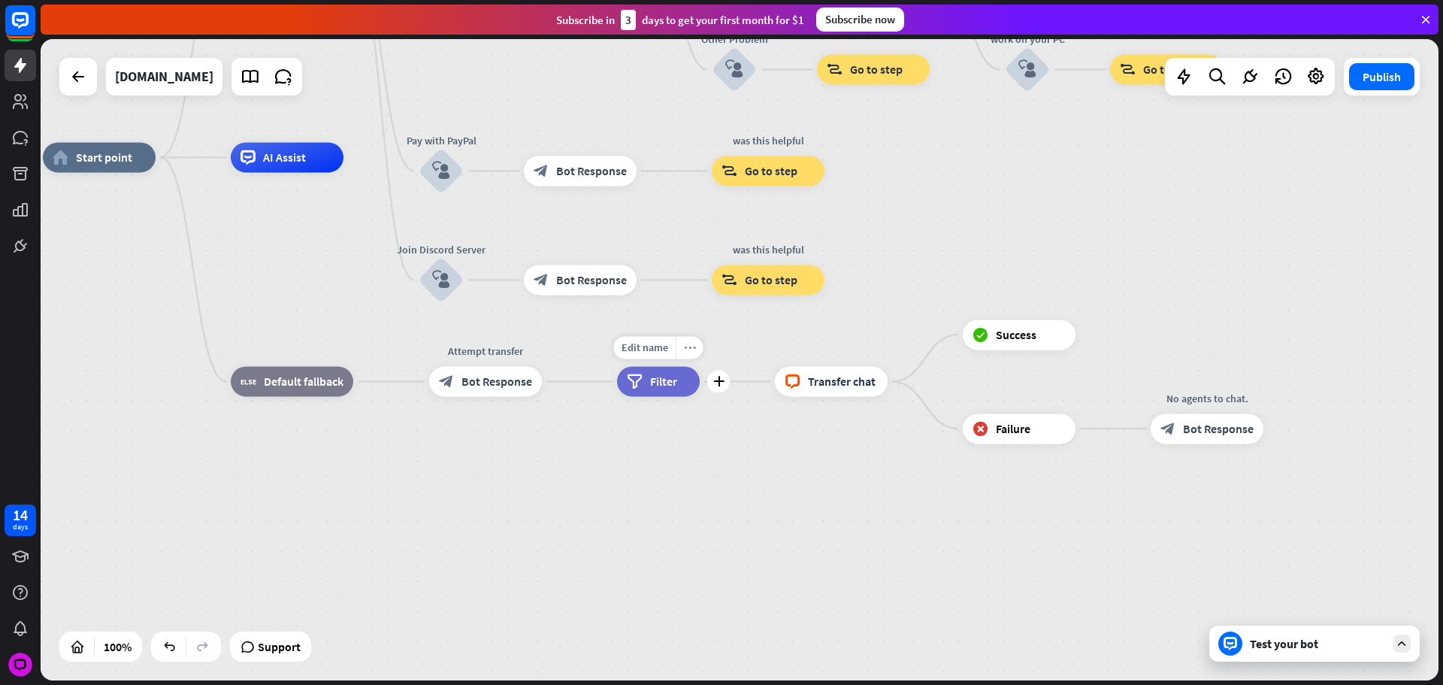
click at [687, 355] on div "more_horiz" at bounding box center [690, 347] width 28 height 23
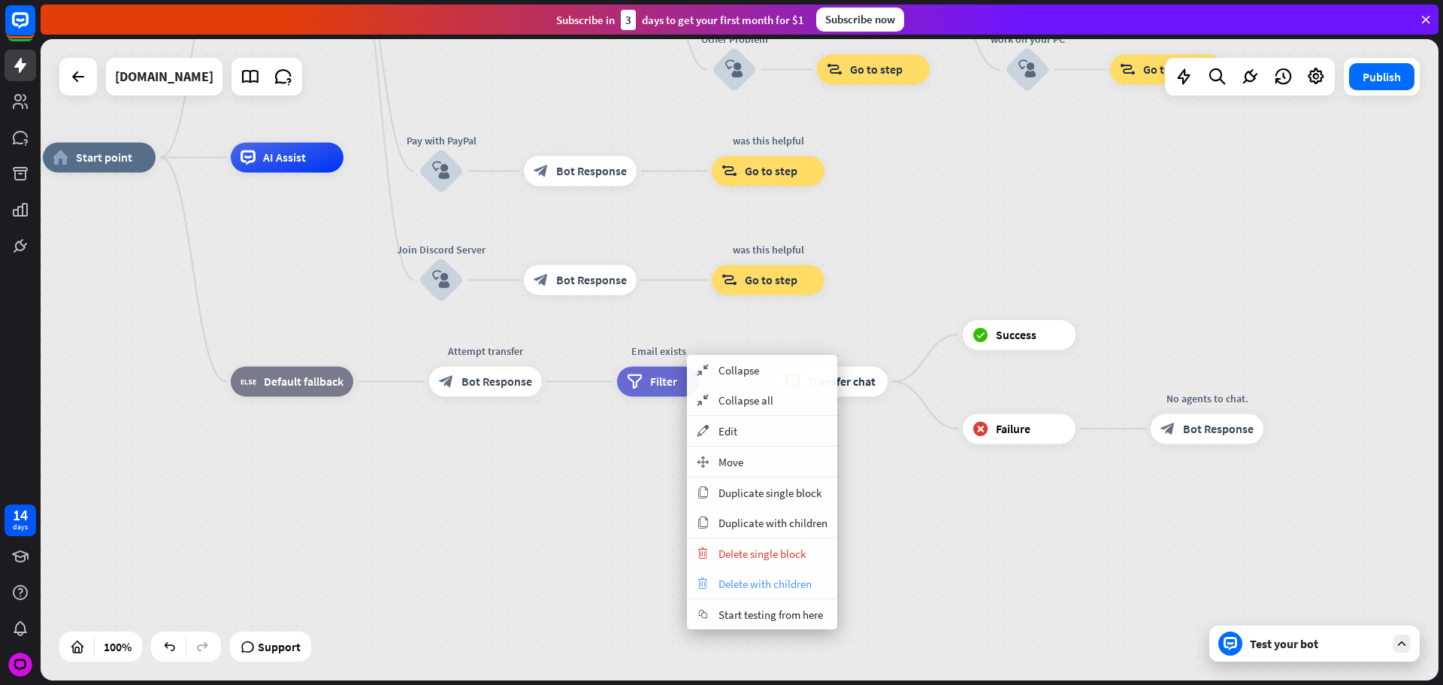
click at [780, 580] on span "Delete with children" at bounding box center [765, 584] width 93 height 14
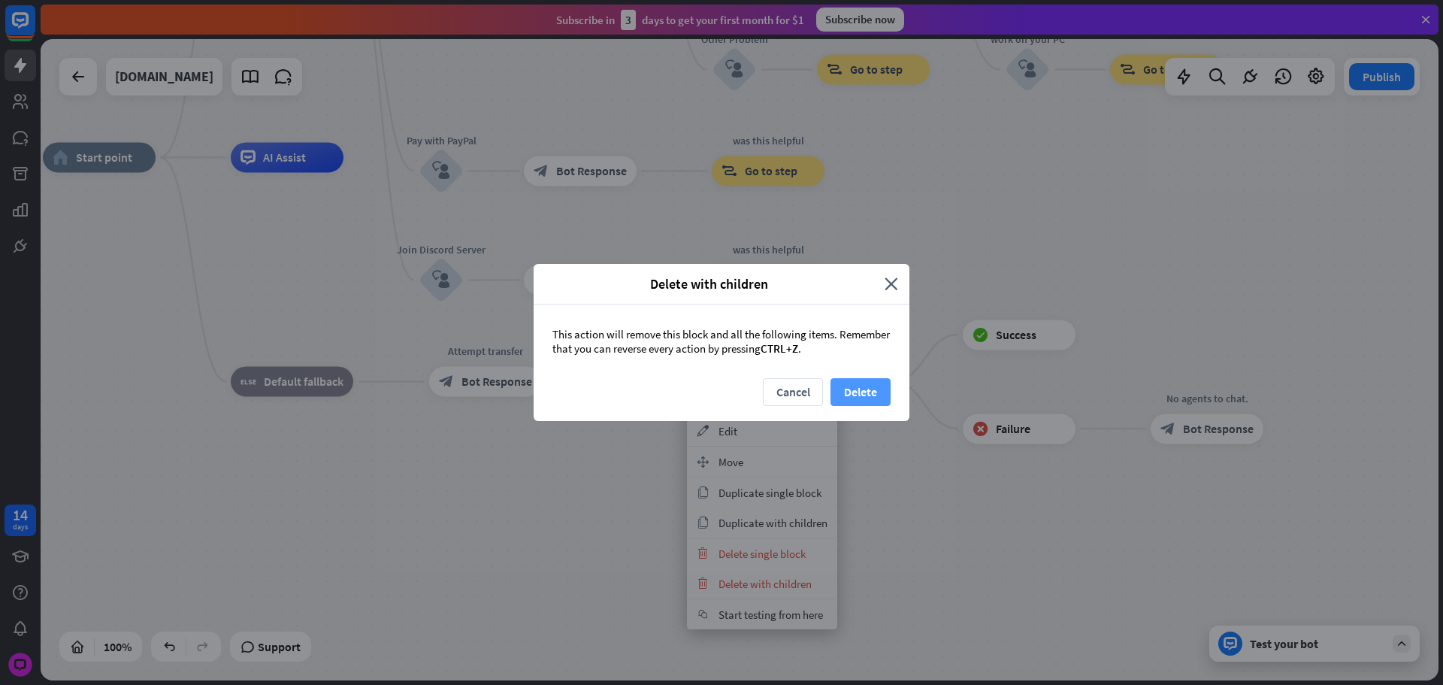
click at [872, 398] on button "Delete" at bounding box center [861, 392] width 60 height 28
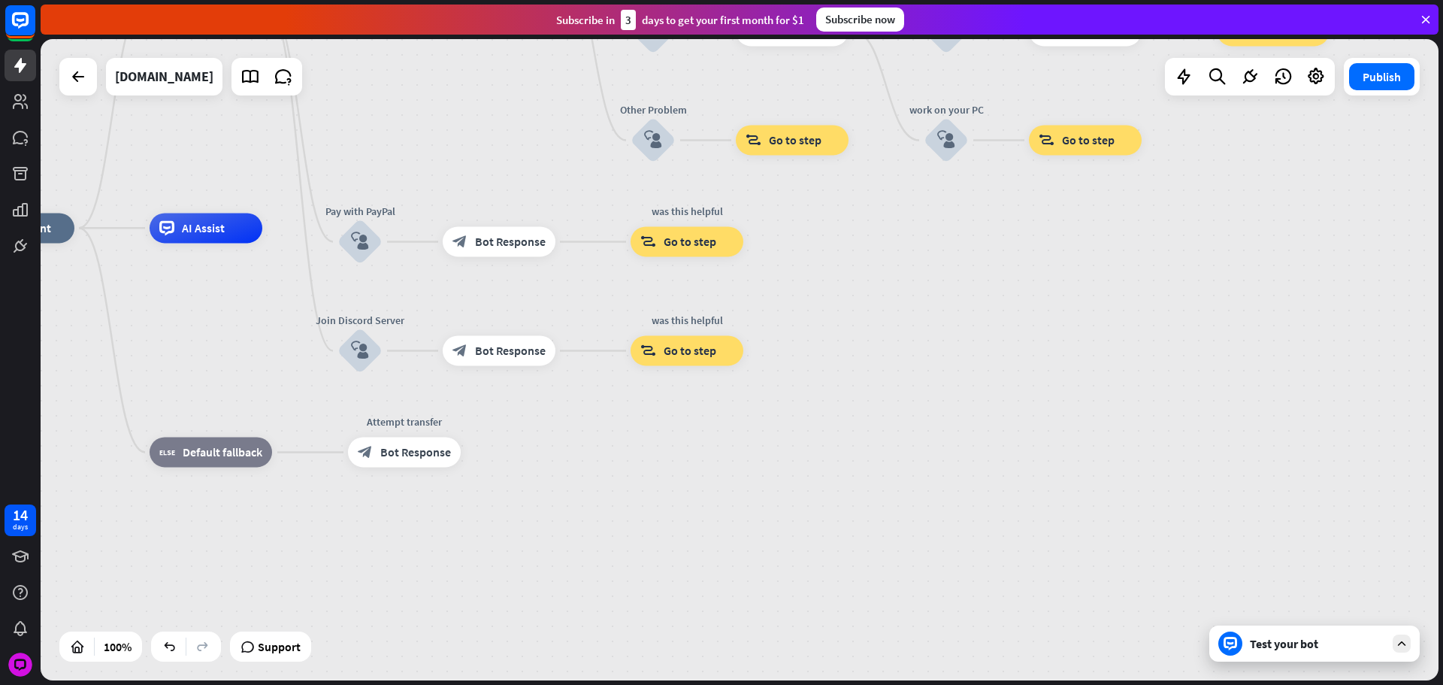
drag, startPoint x: 808, startPoint y: 476, endPoint x: 607, endPoint y: 494, distance: 201.5
click at [727, 544] on div "home_2 Start point Please write your question or select from below. block_bot_r…" at bounding box center [661, 548] width 1398 height 641
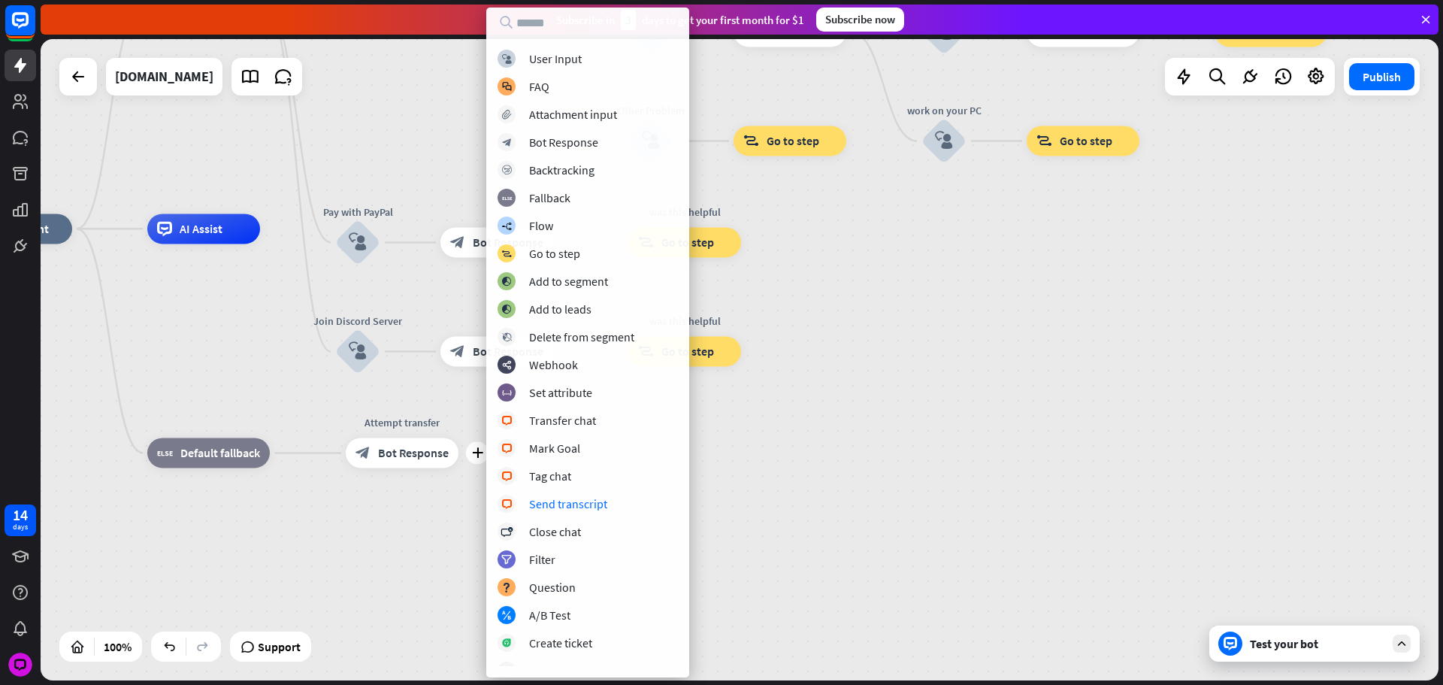
drag, startPoint x: 547, startPoint y: 84, endPoint x: 582, endPoint y: 374, distance: 292.3
click at [659, 489] on div "block_user_input User Input block_faq FAQ block_attachment Attachment input blo…" at bounding box center [587, 358] width 203 height 616
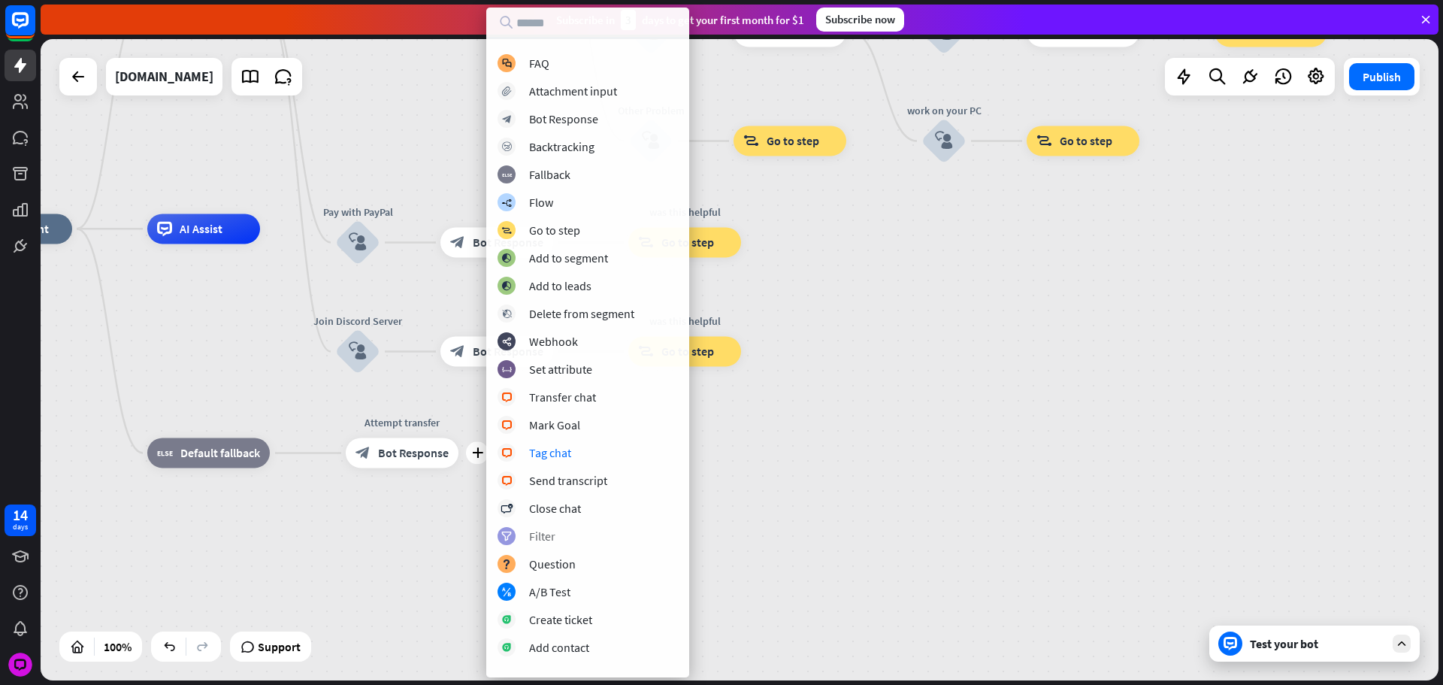
scroll to position [75, 0]
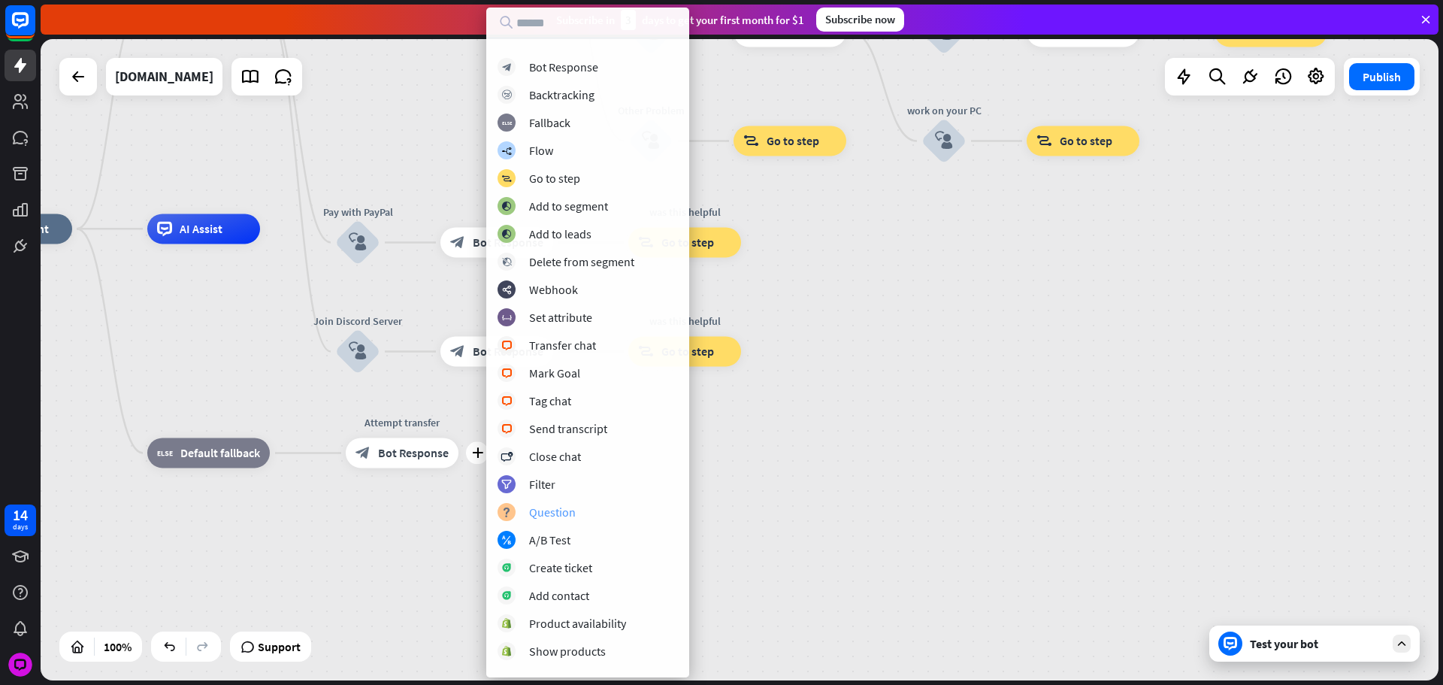
click at [592, 515] on div "block_question Question" at bounding box center [588, 512] width 180 height 18
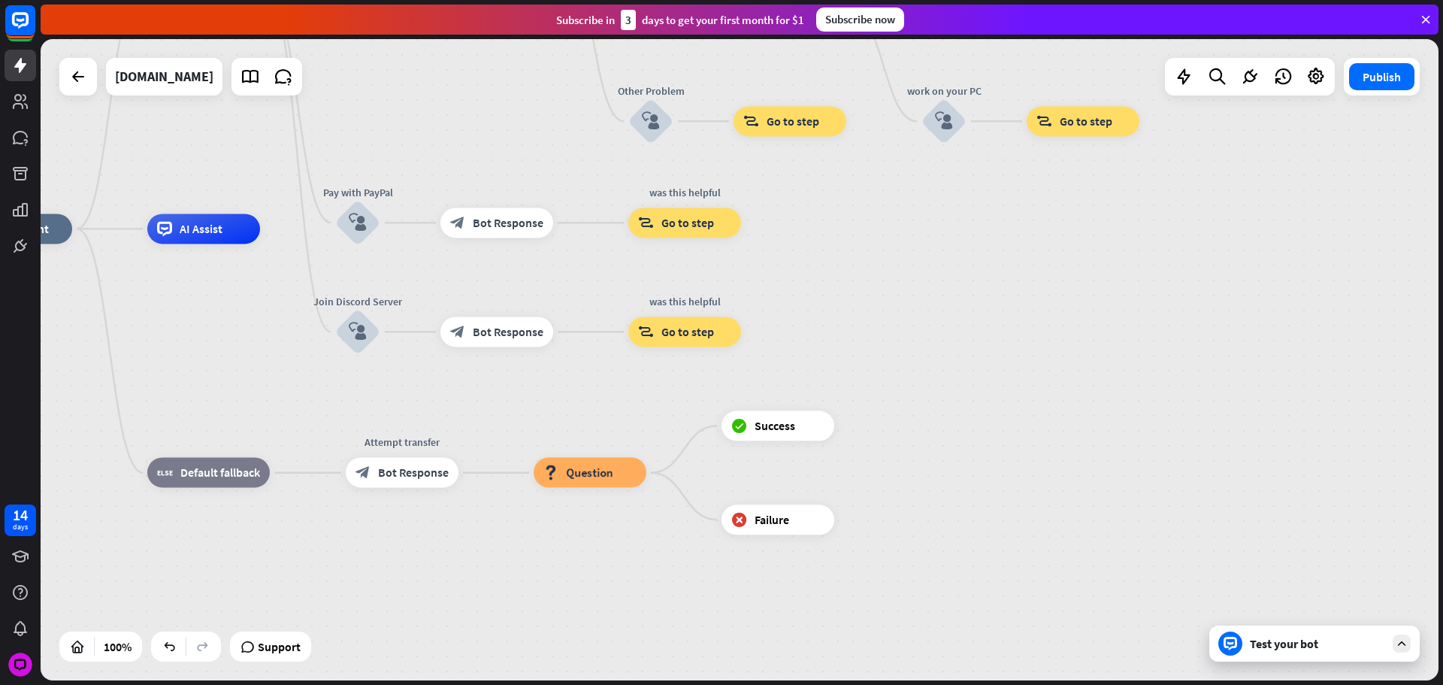
drag, startPoint x: 526, startPoint y: 448, endPoint x: 533, endPoint y: 452, distance: 7.7
click at [534, 458] on div "block_question Question" at bounding box center [590, 473] width 113 height 30
click at [582, 476] on span "Question" at bounding box center [589, 472] width 47 height 15
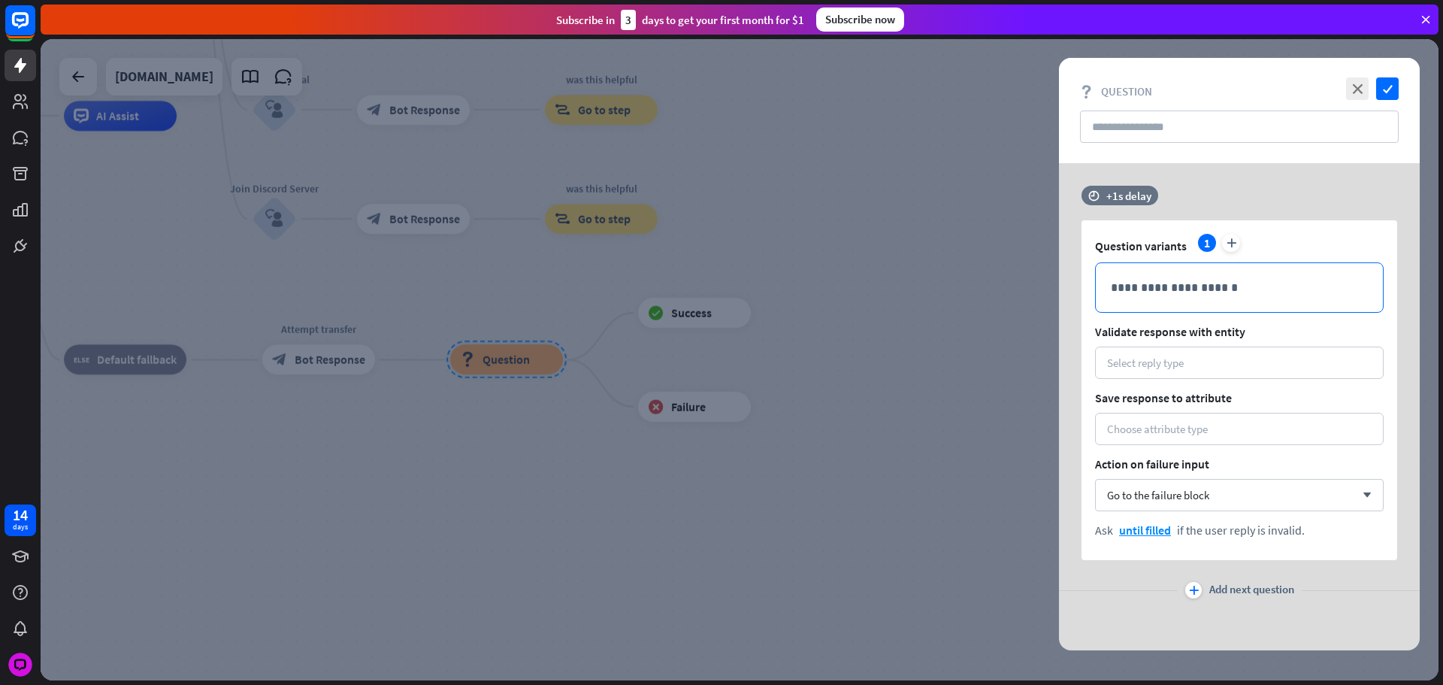
click at [1133, 283] on p "**********" at bounding box center [1239, 287] width 257 height 19
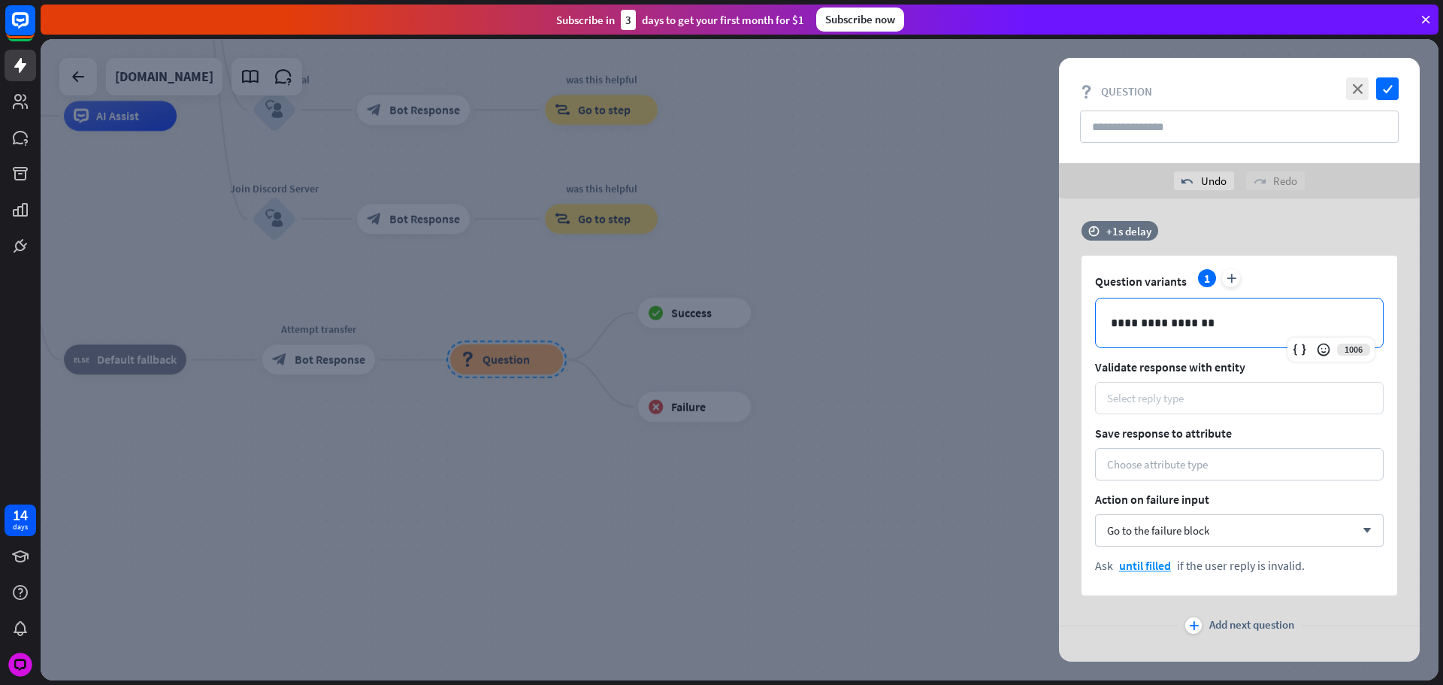
click at [1179, 390] on div "Select reply type" at bounding box center [1239, 398] width 289 height 32
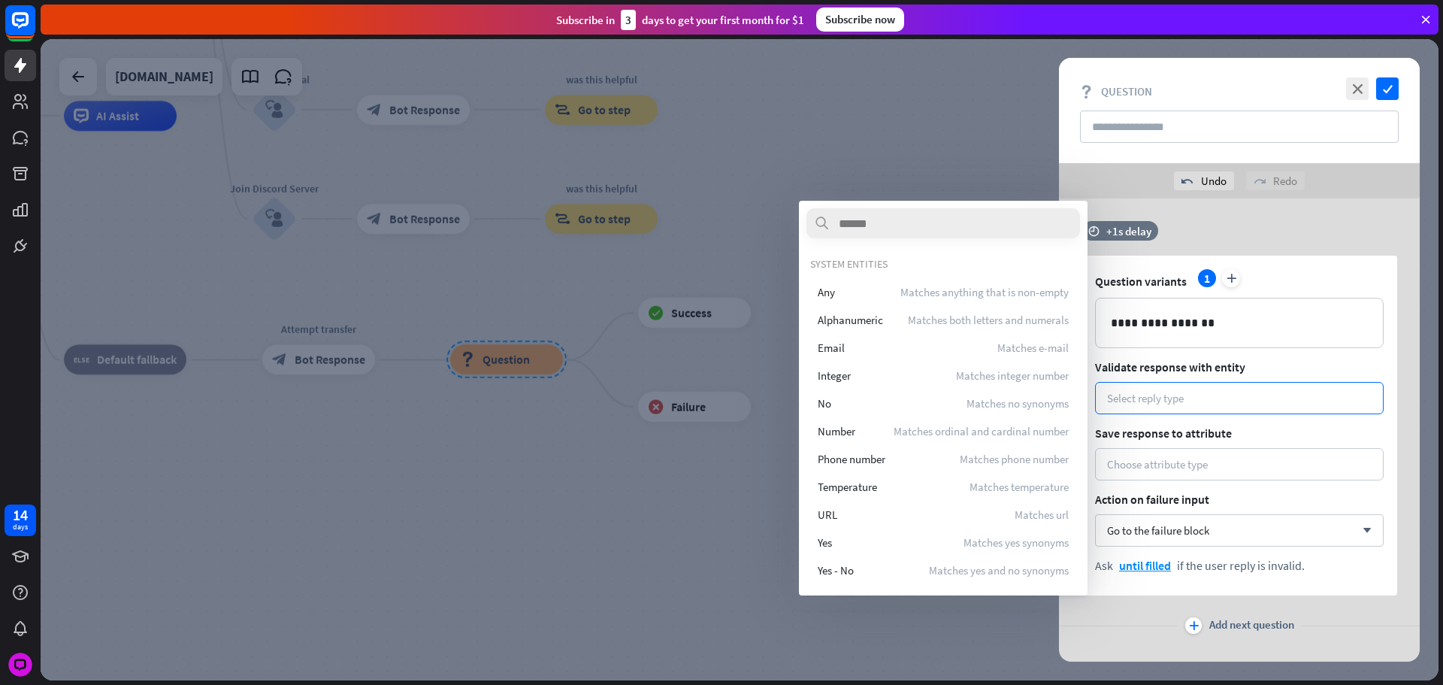
click at [978, 271] on div "SYSTEM ENTITIES Any Matches anything that is non-empty Alphanumeric Matches bot…" at bounding box center [943, 420] width 266 height 326
click at [979, 280] on div "Any Matches anything that is non-empty" at bounding box center [943, 291] width 266 height 27
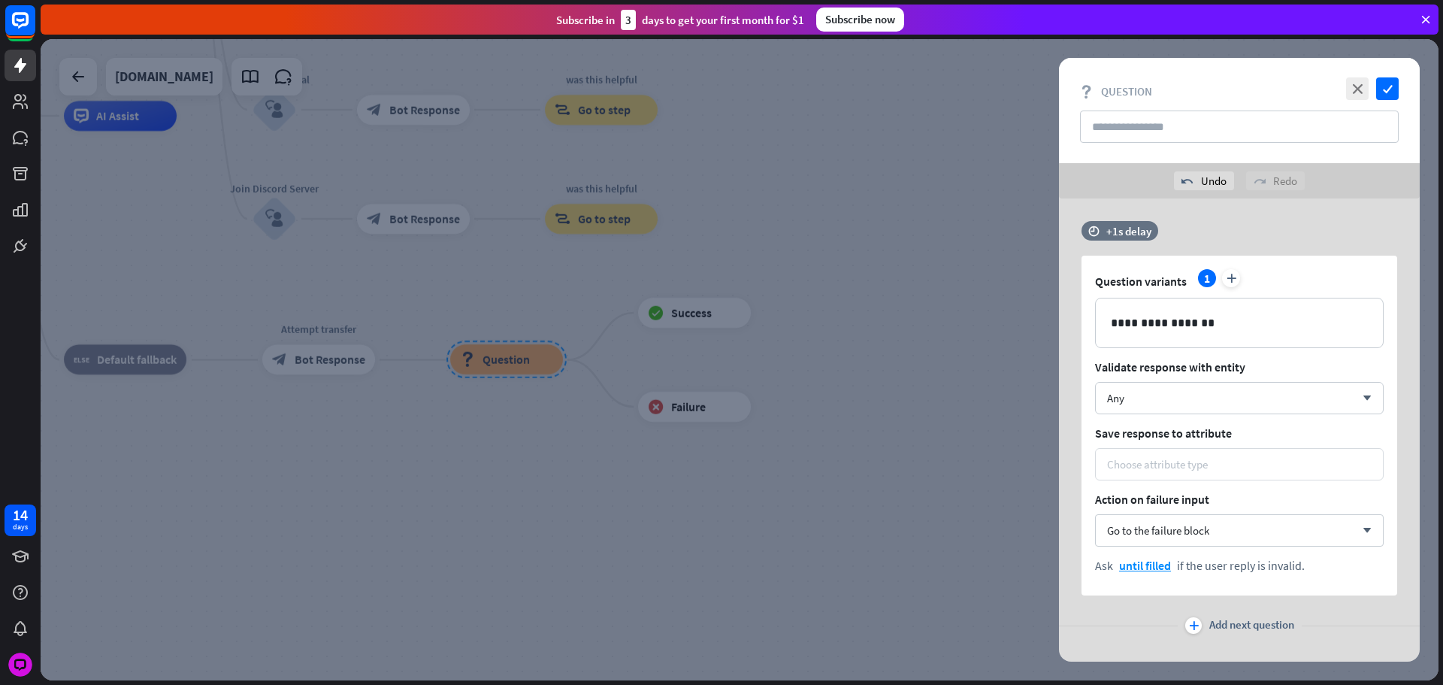
click at [1180, 459] on div "Choose attribute type" at bounding box center [1157, 464] width 101 height 14
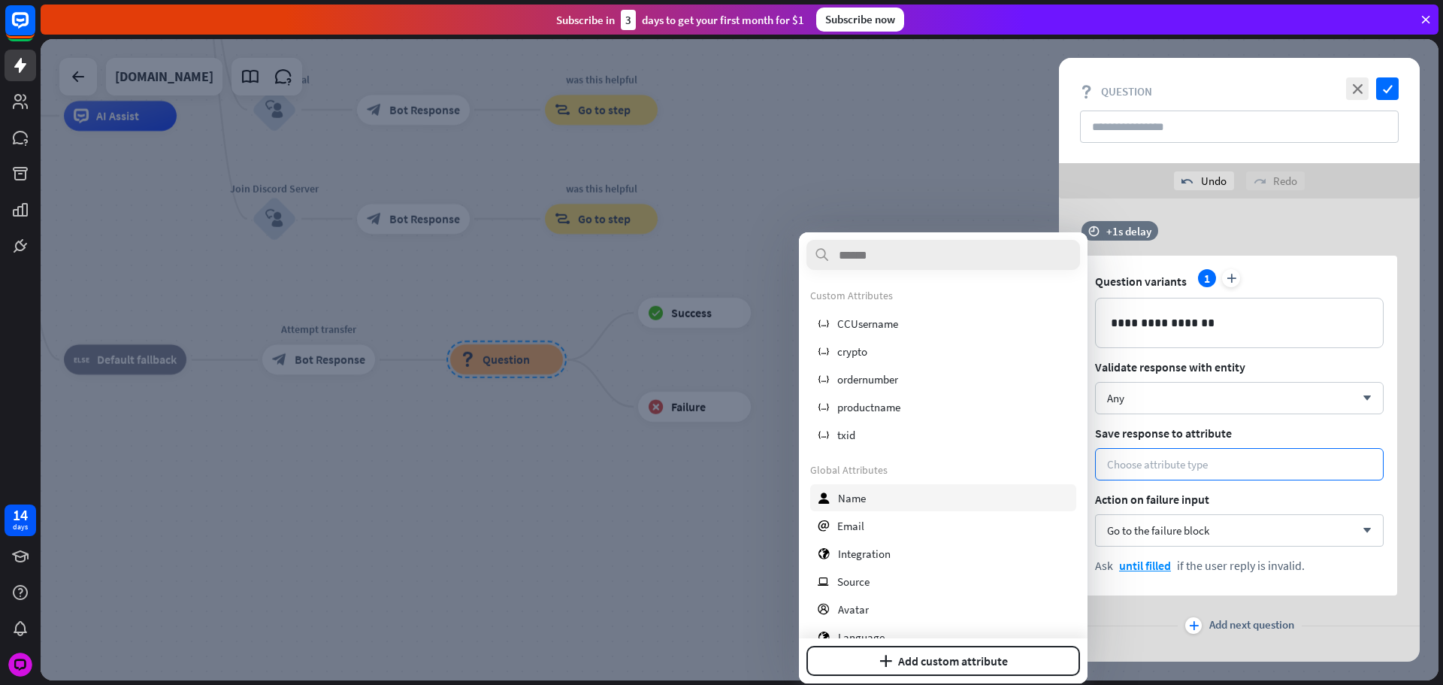
click at [916, 500] on div "user Name" at bounding box center [943, 497] width 266 height 27
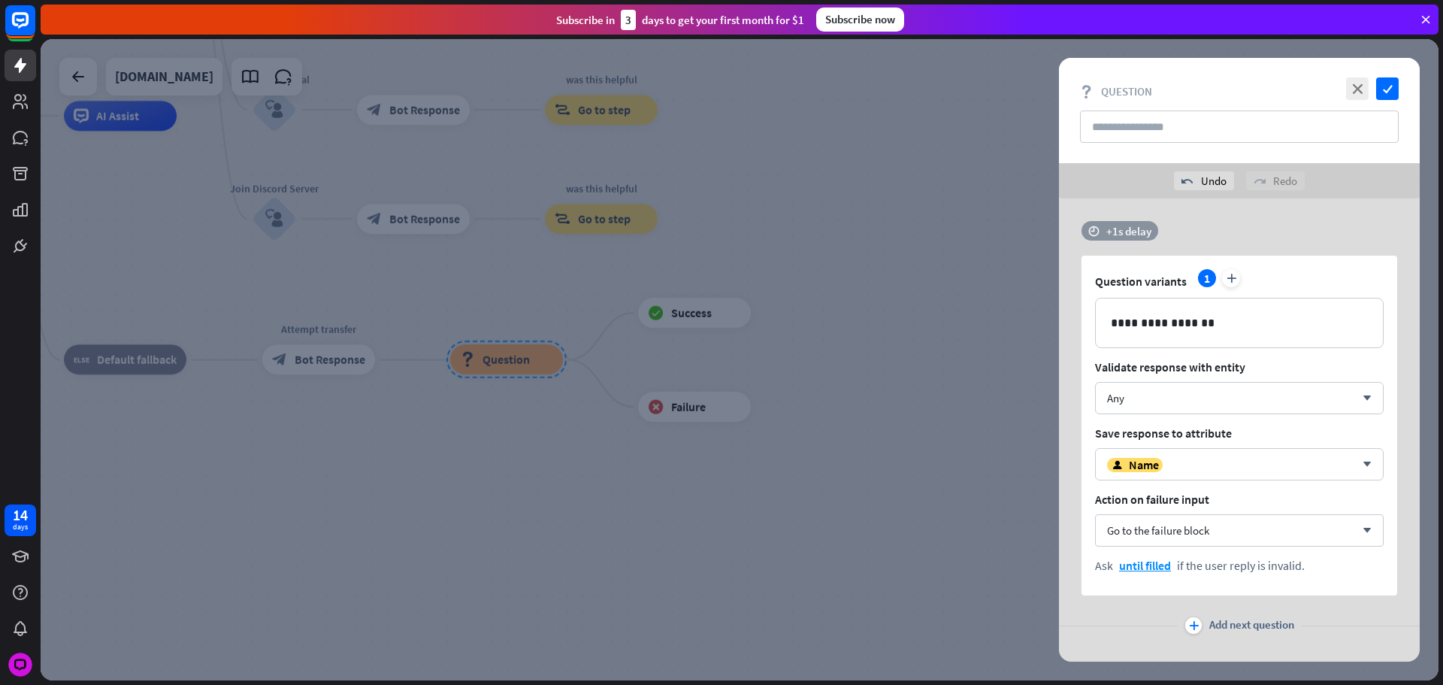
click at [1117, 237] on div "+1s delay" at bounding box center [1129, 231] width 45 height 14
click at [1161, 229] on div at bounding box center [1250, 231] width 240 height 5
drag, startPoint x: 1153, startPoint y: 230, endPoint x: 1019, endPoint y: 241, distance: 134.2
click at [1016, 241] on div "**********" at bounding box center [740, 359] width 1398 height 641
click at [1153, 226] on div "+1.4s delay" at bounding box center [1134, 231] width 54 height 14
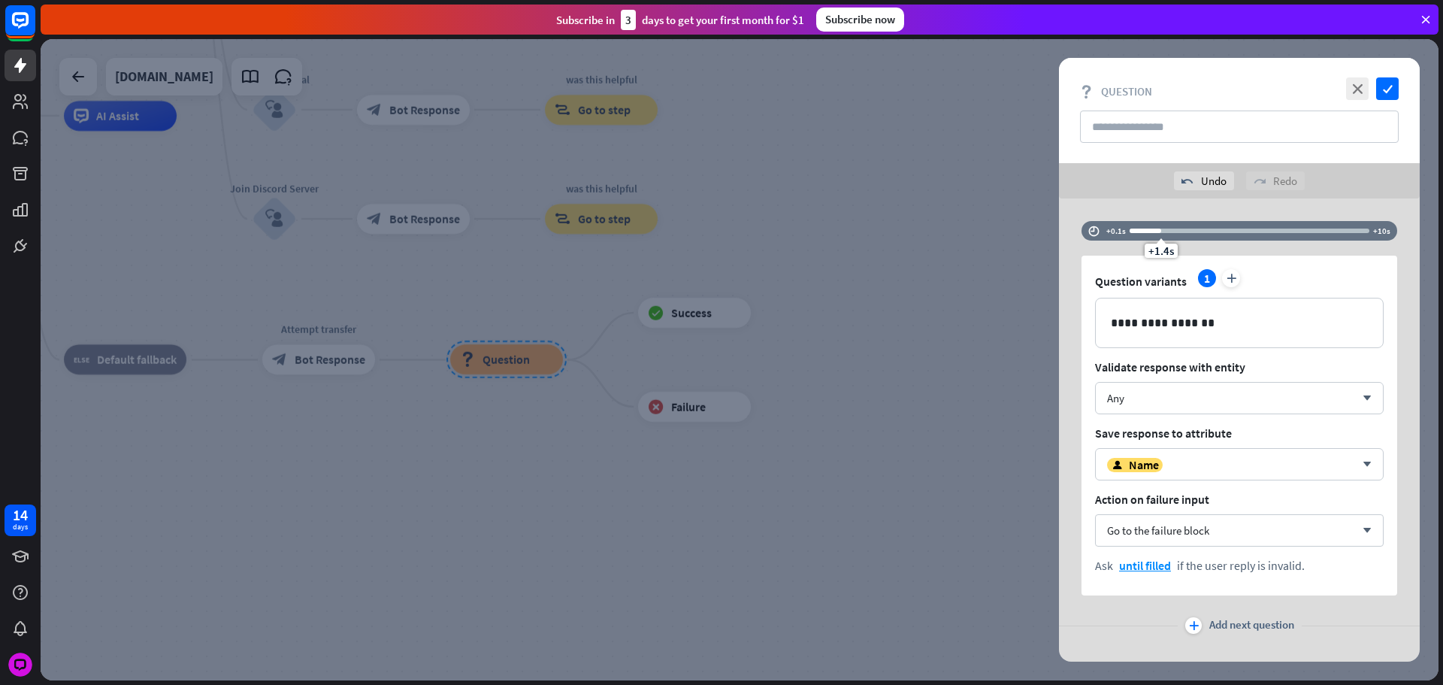
click at [1159, 230] on div "+1.4s" at bounding box center [1161, 231] width 11 height 11
drag, startPoint x: 1159, startPoint y: 232, endPoint x: 1073, endPoint y: 242, distance: 87.0
click at [1062, 235] on div "**********" at bounding box center [1239, 408] width 361 height 374
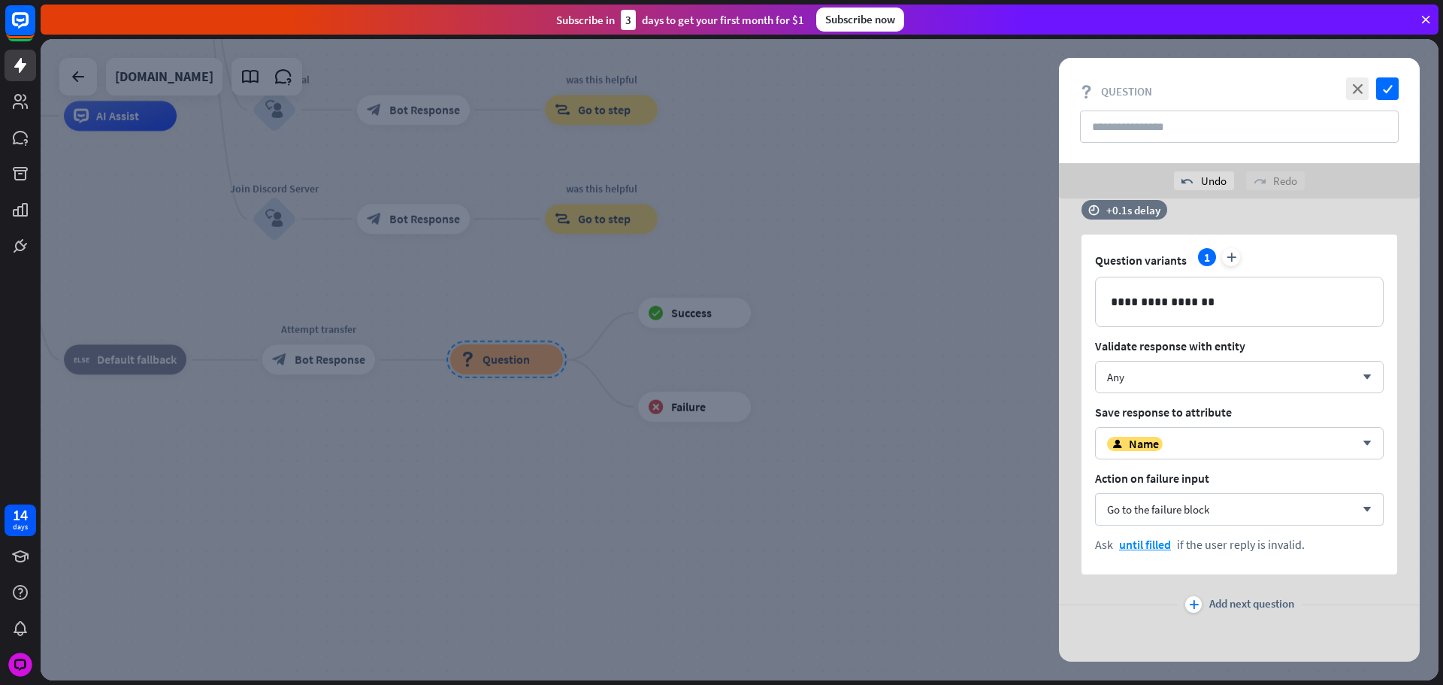
scroll to position [24, 0]
click at [1257, 596] on span "Add next question" at bounding box center [1252, 601] width 85 height 17
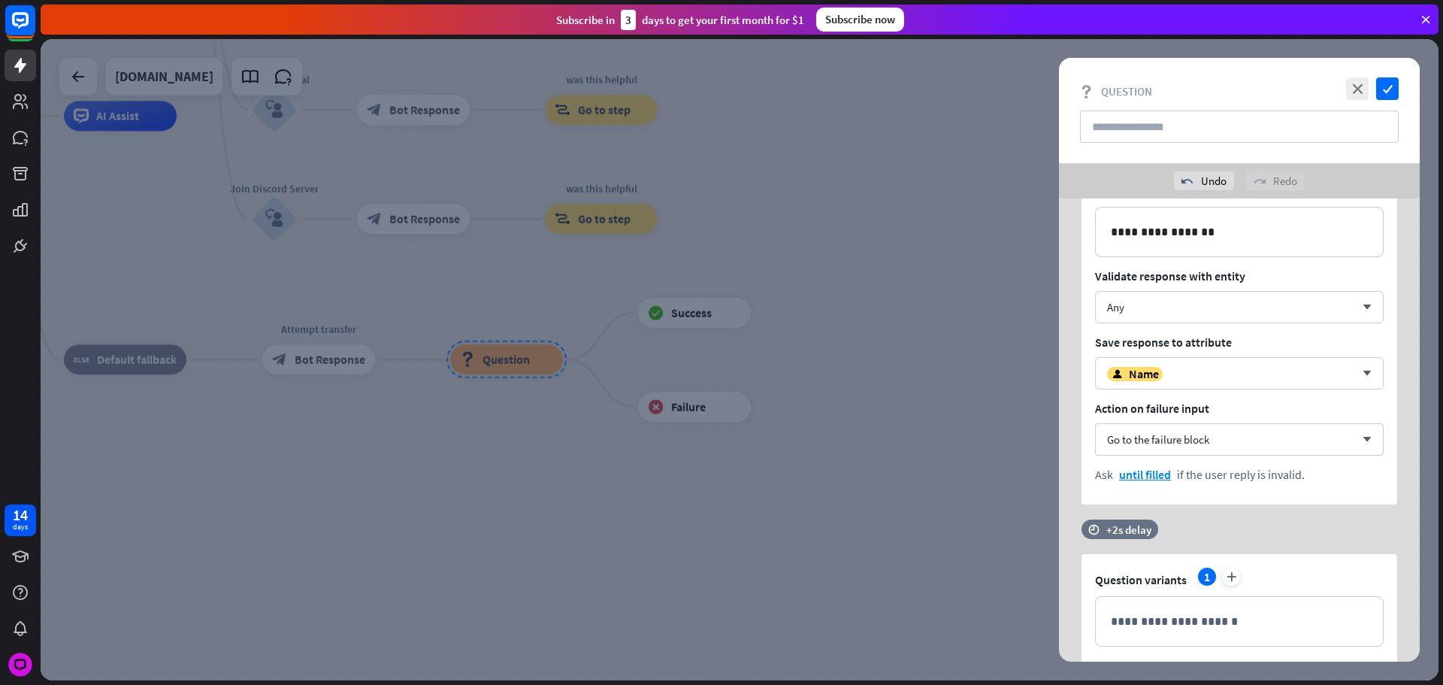
scroll to position [400, 0]
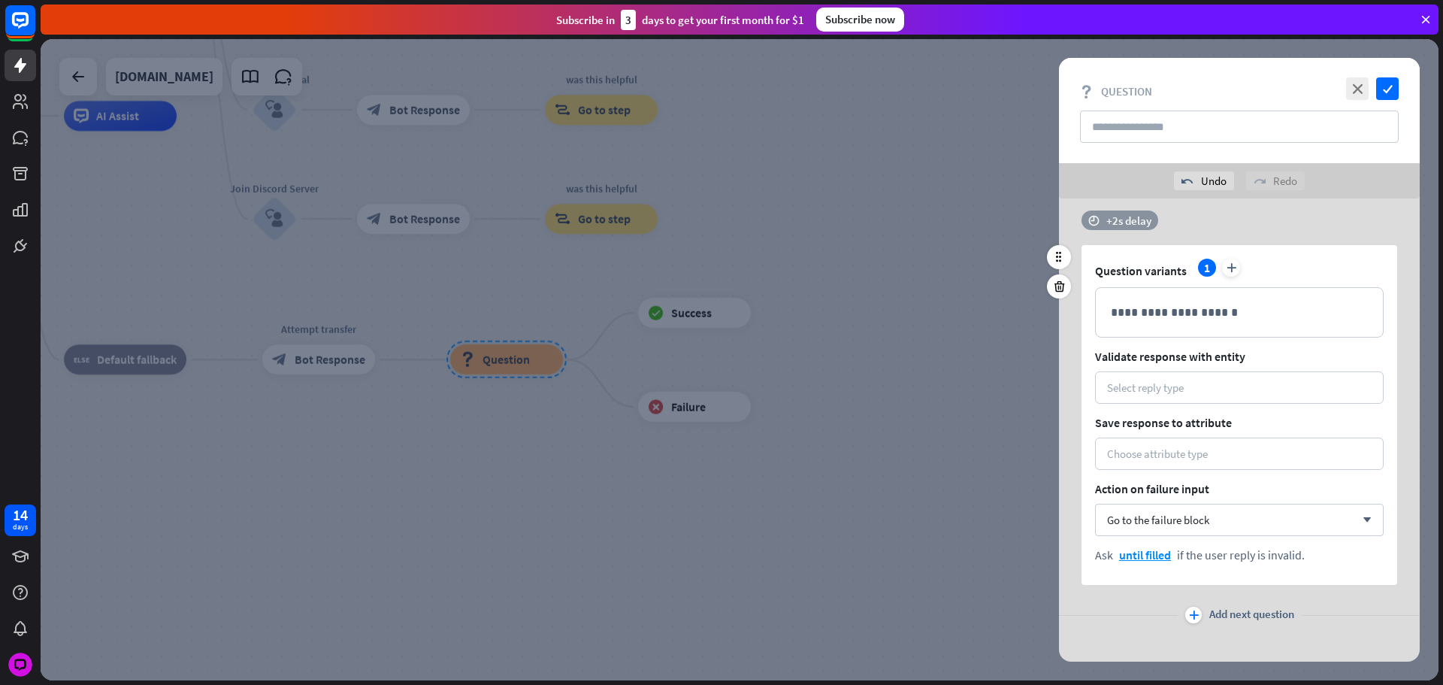
click at [1125, 224] on div "+2s delay" at bounding box center [1129, 220] width 45 height 14
click at [1163, 219] on div at bounding box center [1153, 220] width 46 height 5
drag, startPoint x: 1162, startPoint y: 221, endPoint x: 1044, endPoint y: 228, distance: 118.2
click at [1041, 226] on div "**********" at bounding box center [1239, 429] width 398 height 463
click at [1176, 313] on p "**********" at bounding box center [1239, 312] width 257 height 19
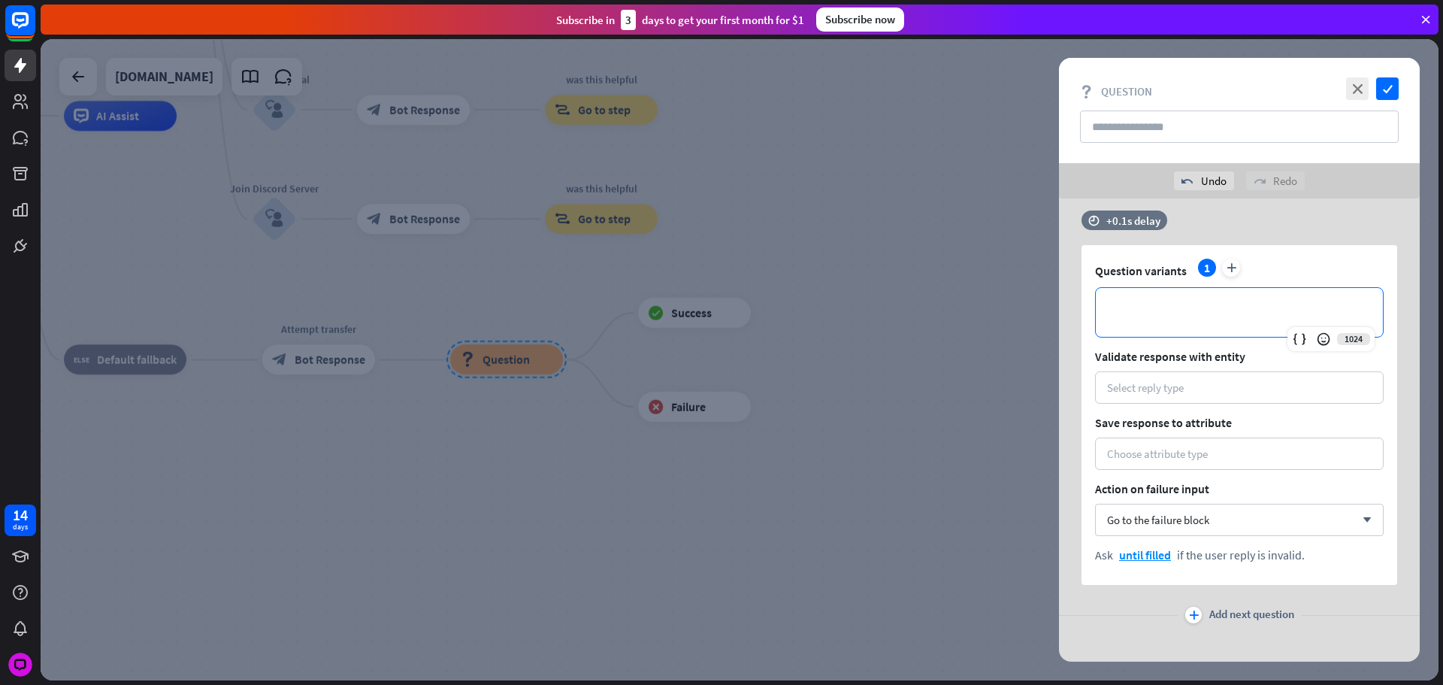
paste div
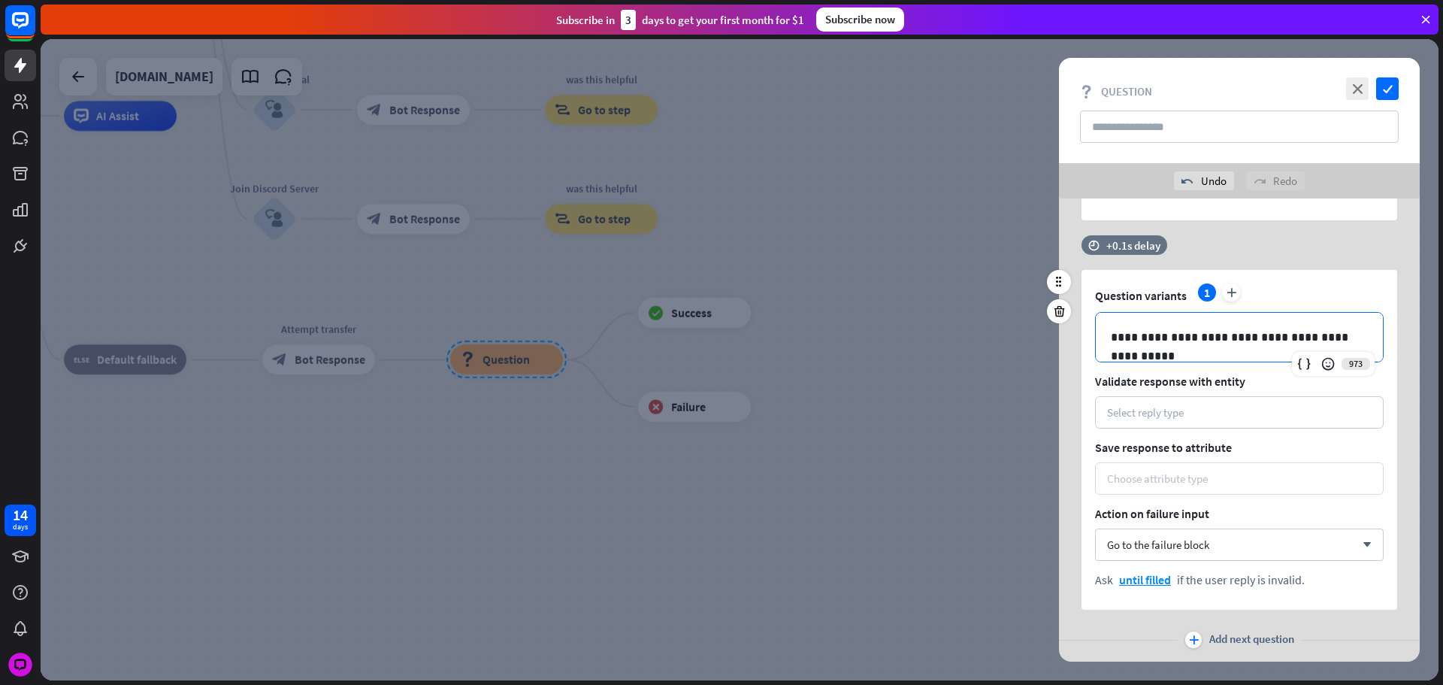
scroll to position [413, 0]
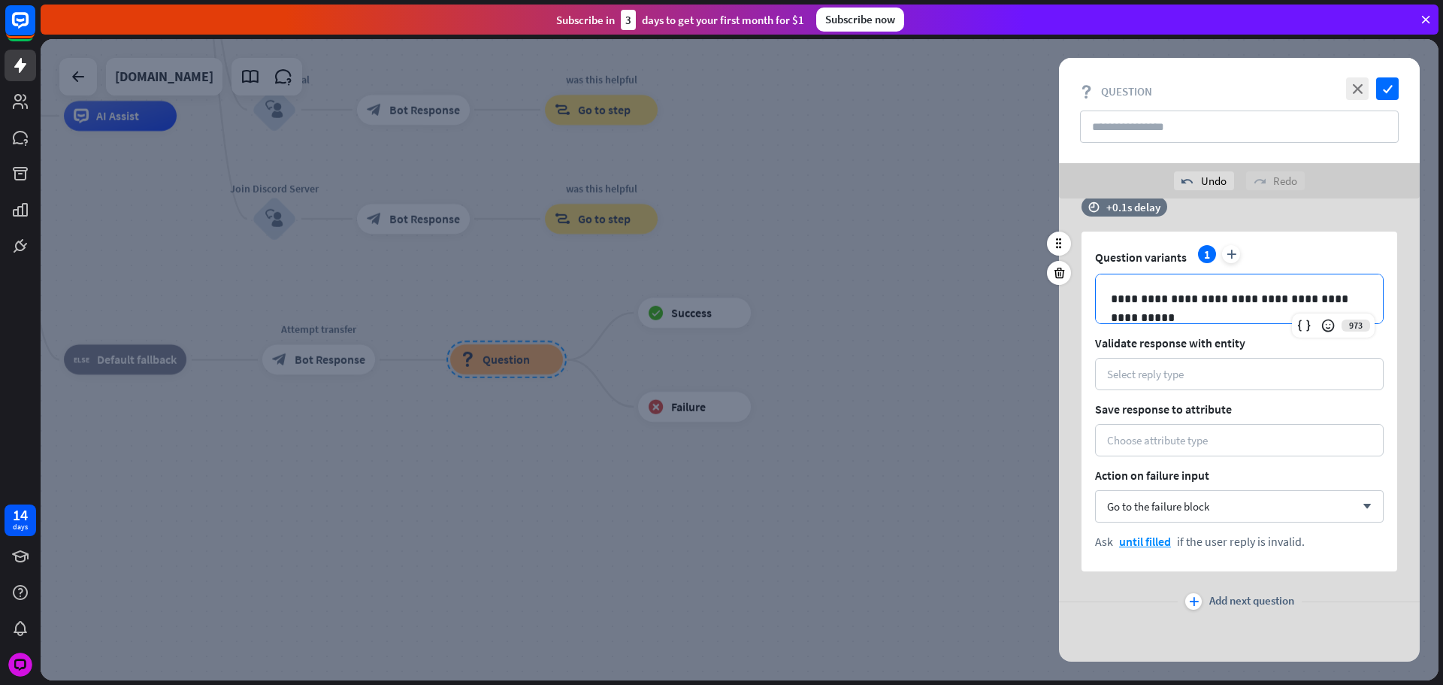
click at [1208, 301] on p "**********" at bounding box center [1239, 298] width 257 height 19
click at [1211, 301] on p "**********" at bounding box center [1239, 298] width 257 height 19
click at [1307, 324] on icon at bounding box center [1304, 325] width 15 height 15
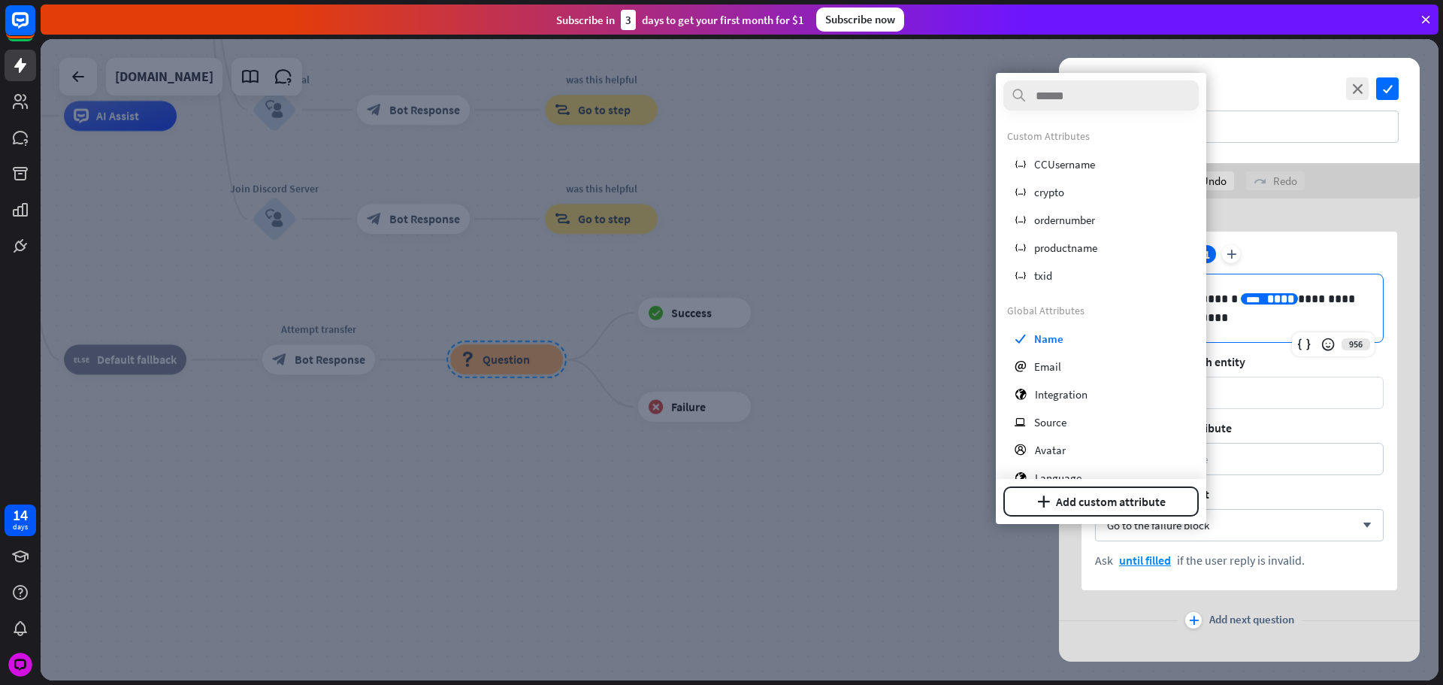
click at [1281, 390] on div "Select reply type" at bounding box center [1239, 393] width 265 height 14
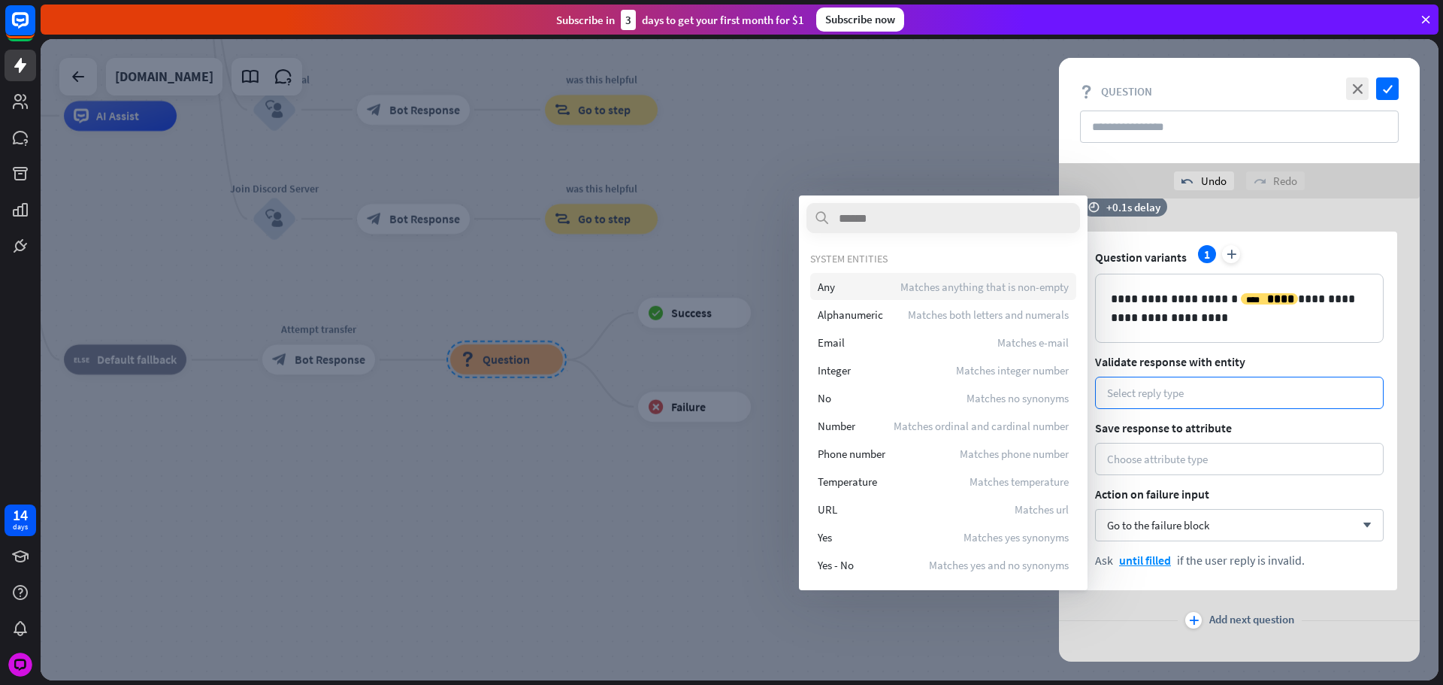
click at [840, 287] on div "Any Matches anything that is non-empty" at bounding box center [943, 286] width 266 height 27
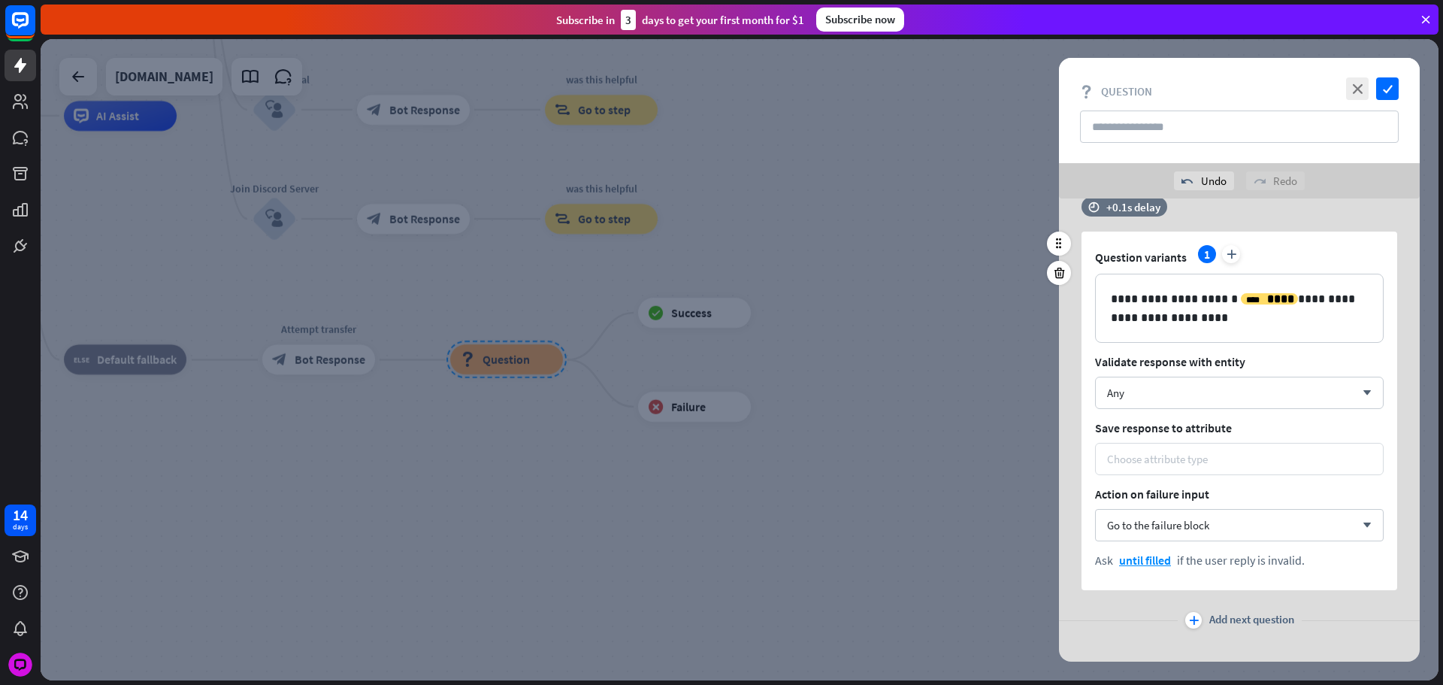
click at [1170, 468] on div "Choose attribute type" at bounding box center [1239, 459] width 289 height 32
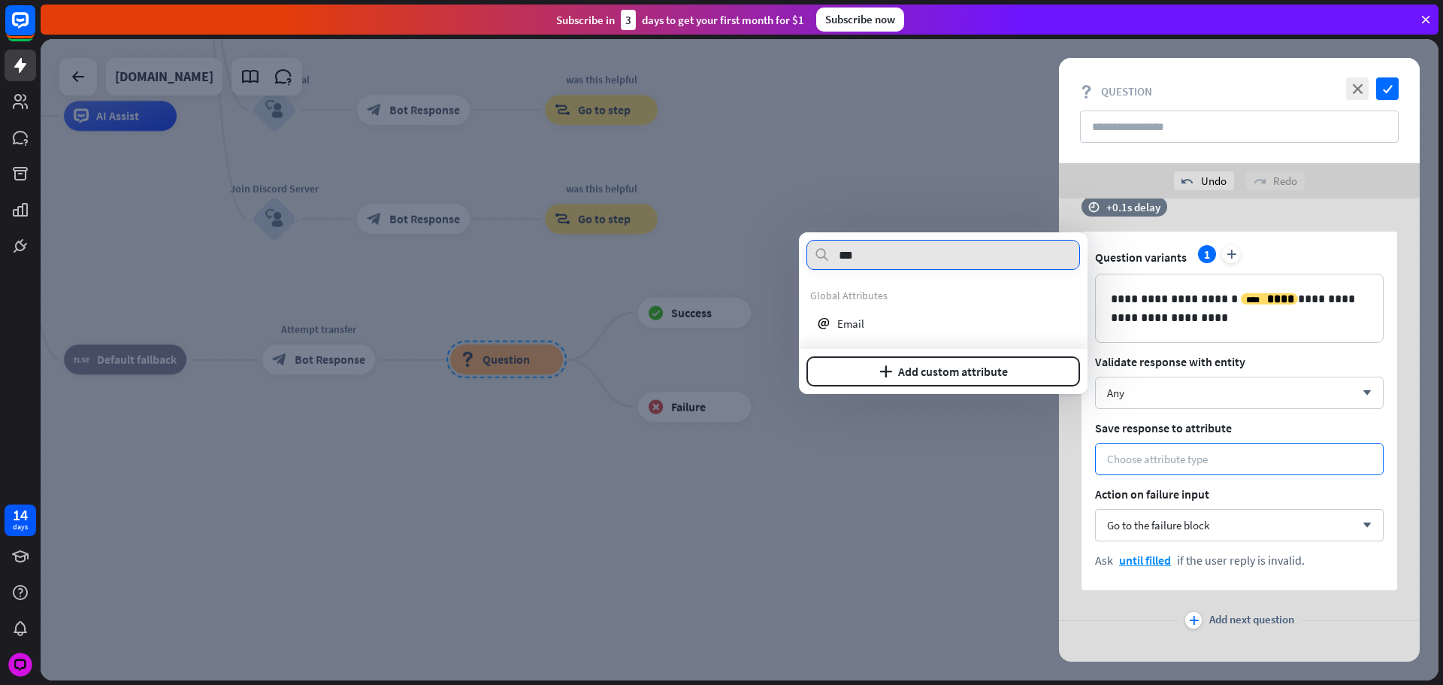
type input "***"
click at [879, 310] on div "email Email" at bounding box center [943, 323] width 266 height 27
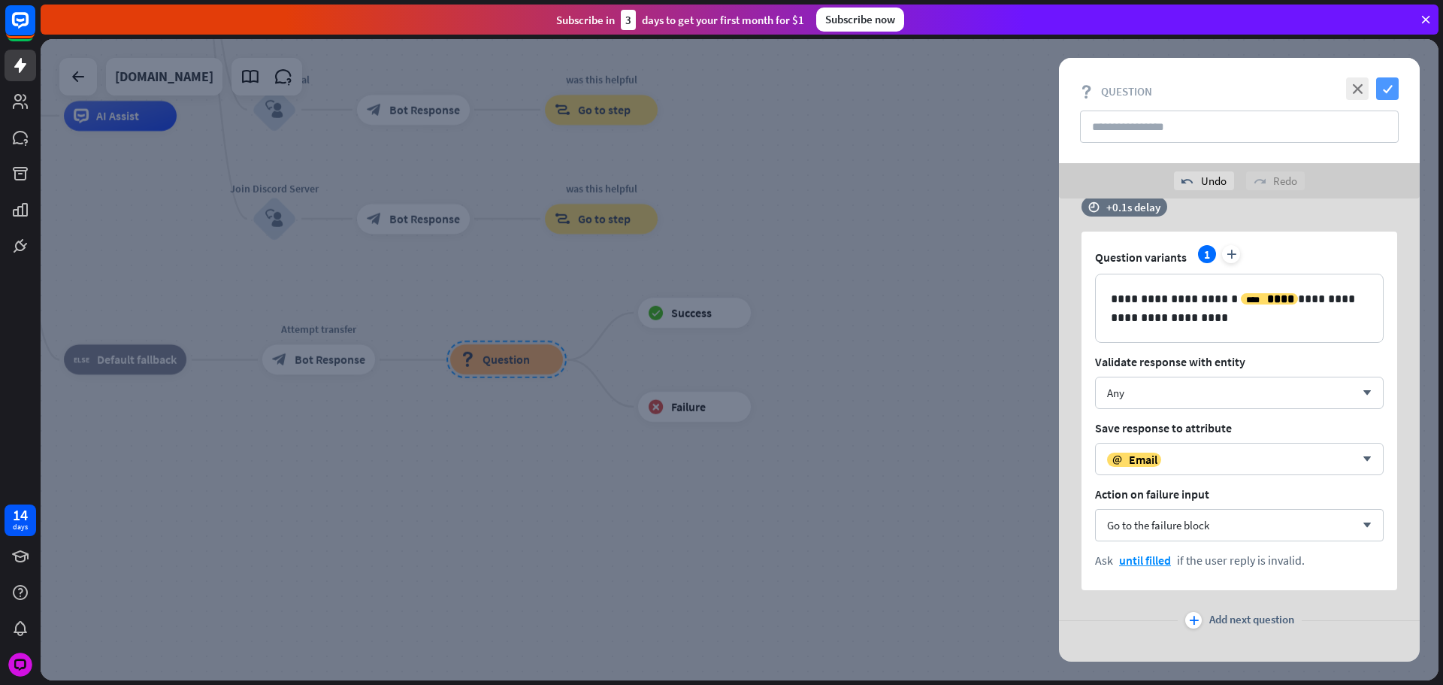
click at [1388, 92] on icon "check" at bounding box center [1387, 88] width 23 height 23
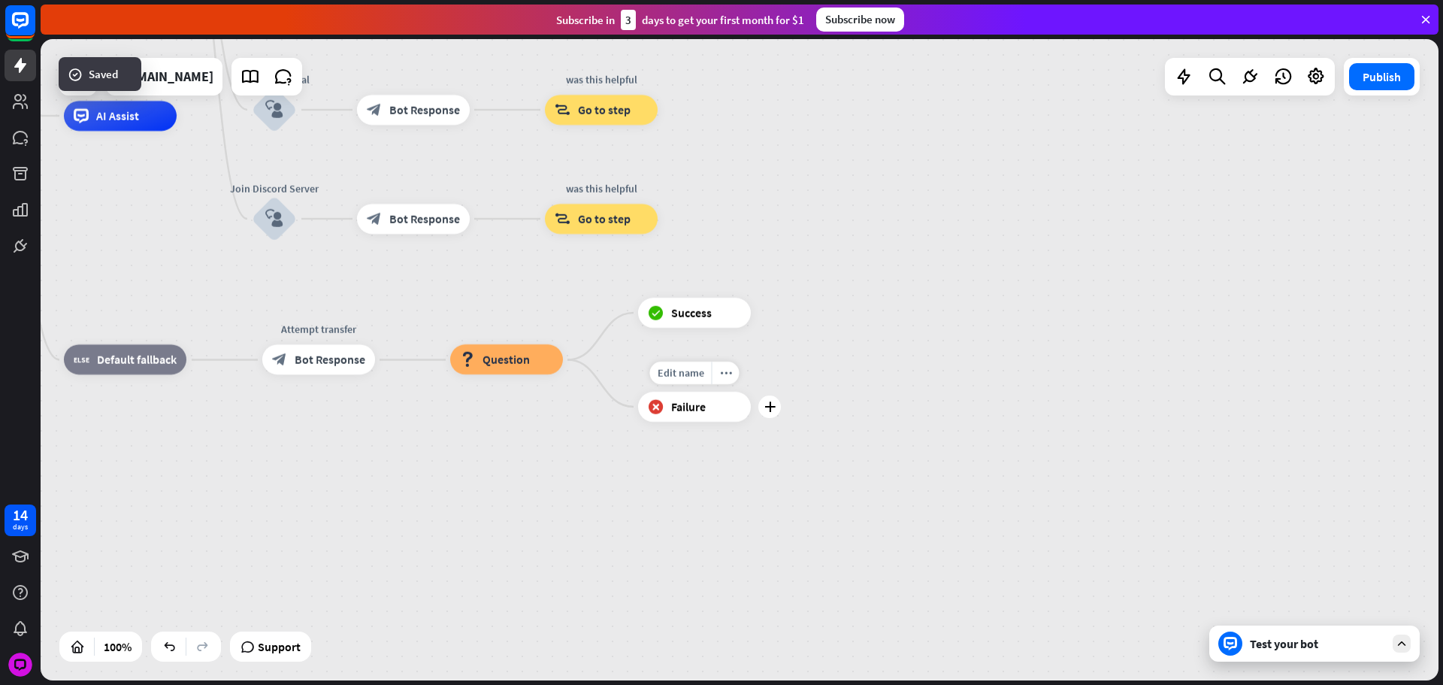
click at [719, 373] on div "more_horiz" at bounding box center [726, 373] width 28 height 23
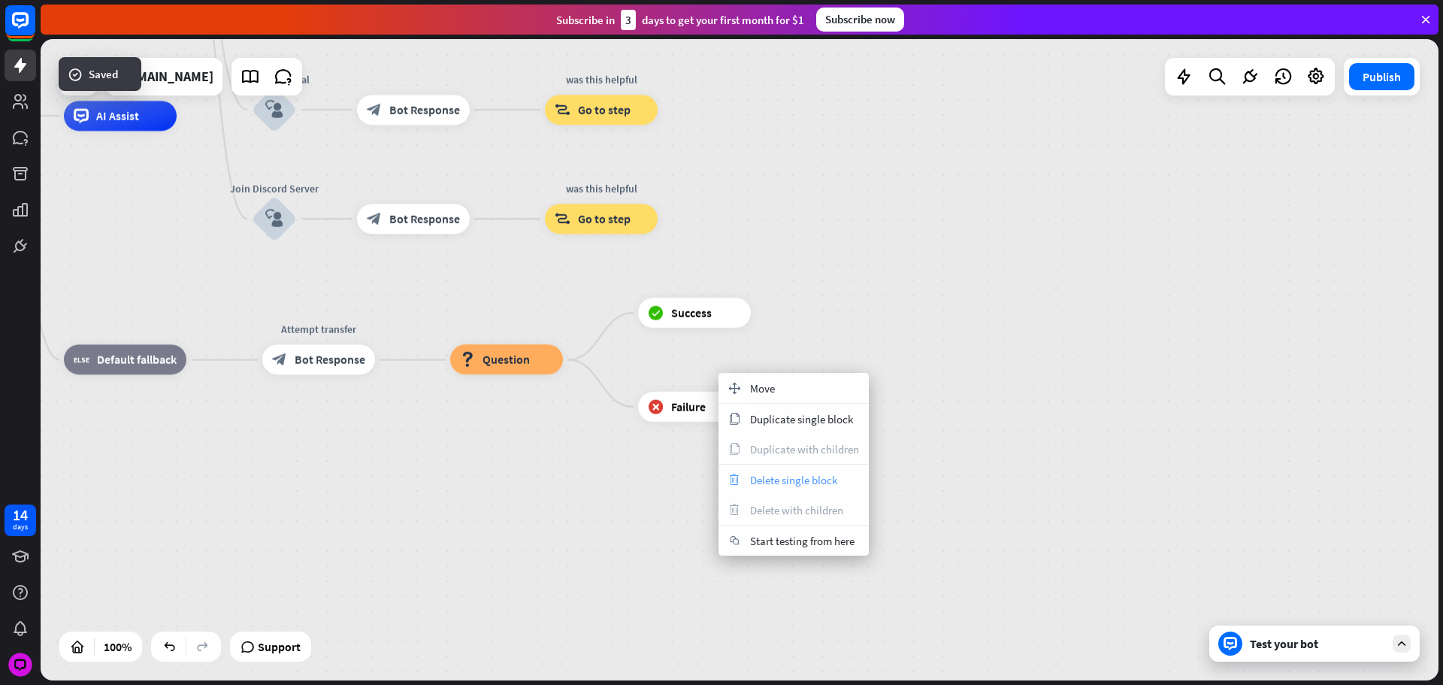
click at [795, 476] on div "trash Delete single block" at bounding box center [794, 480] width 150 height 30
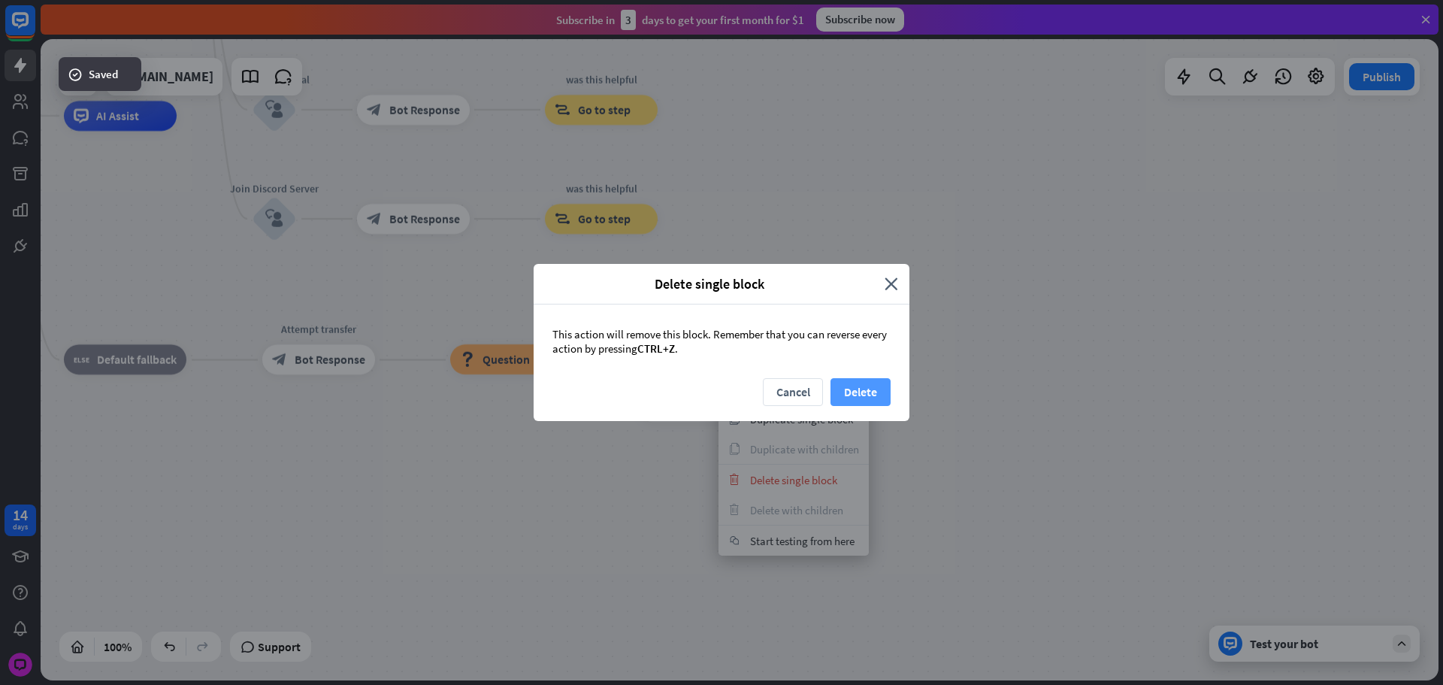
click at [860, 401] on button "Delete" at bounding box center [861, 392] width 60 height 28
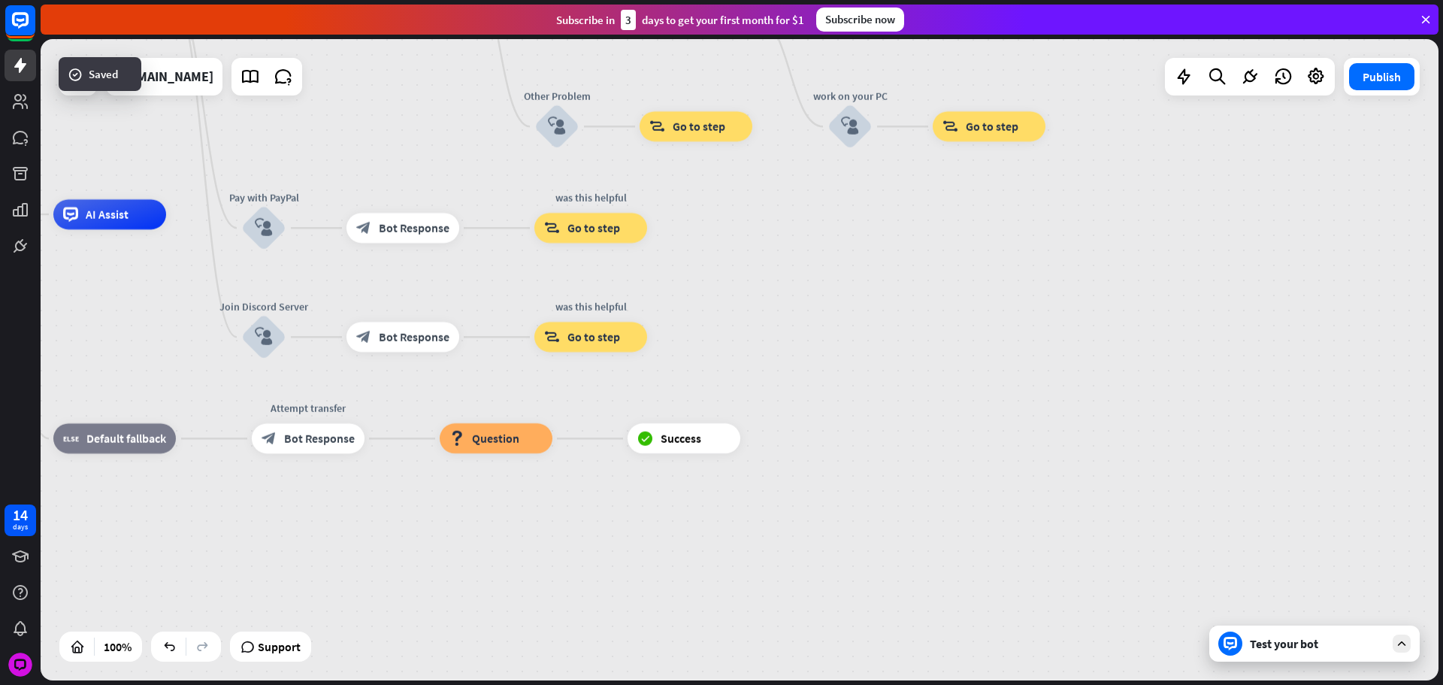
drag, startPoint x: 974, startPoint y: 424, endPoint x: 974, endPoint y: 470, distance: 45.9
click at [934, 580] on div "home_2 Start point Please write your question or select from below. block_bot_r…" at bounding box center [564, 534] width 1398 height 641
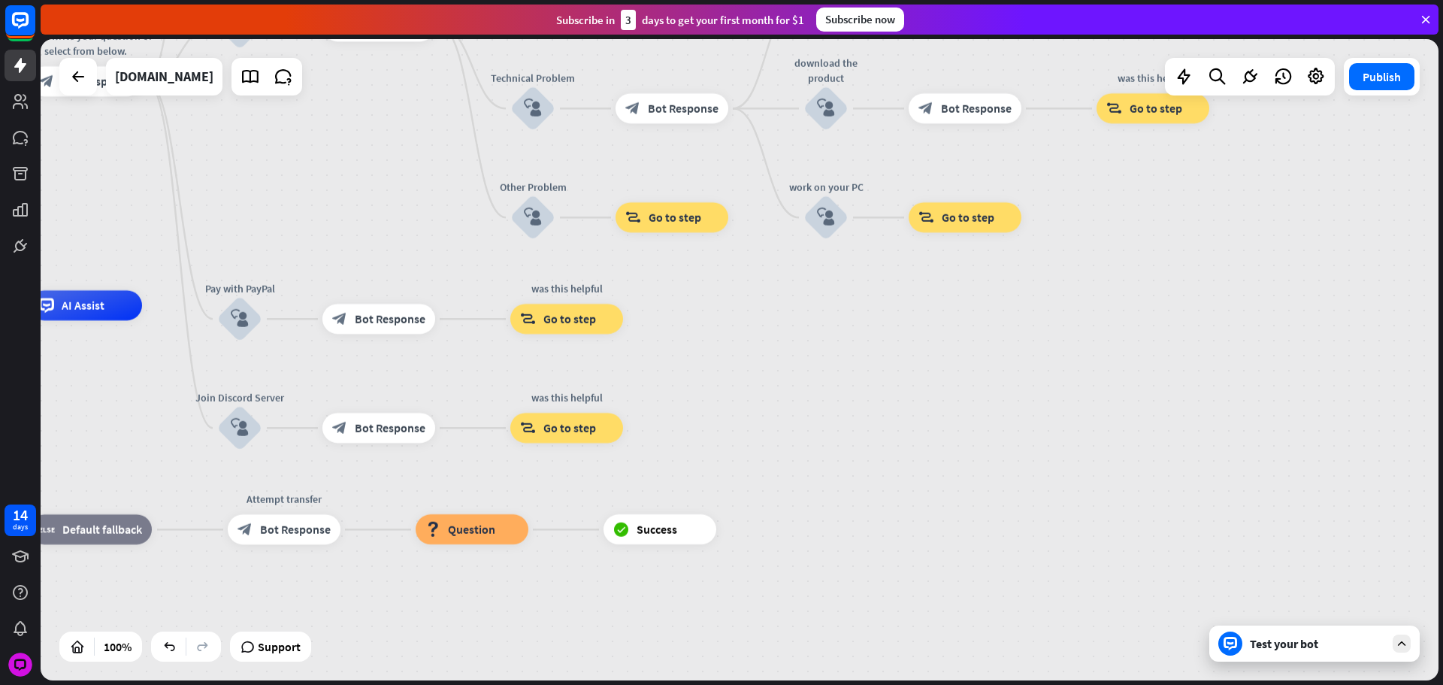
drag, startPoint x: 952, startPoint y: 403, endPoint x: 973, endPoint y: 574, distance: 171.9
click at [974, 572] on div "home_2 Start point Please write your question or select from below. block_bot_r…" at bounding box center [540, 625] width 1398 height 641
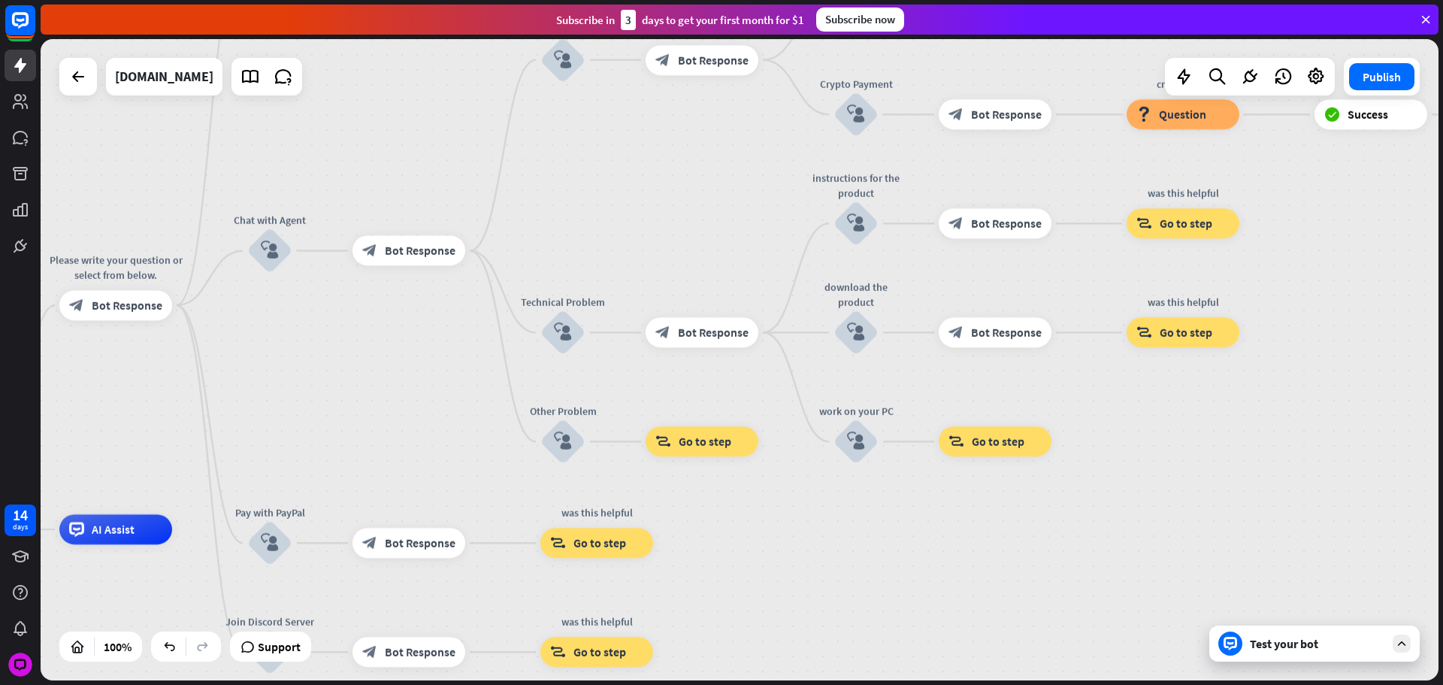
drag, startPoint x: 690, startPoint y: 249, endPoint x: 941, endPoint y: 659, distance: 480.5
click at [941, 652] on div "home_2 Start point Please write your question or select from below. block_bot_r…" at bounding box center [740, 359] width 1398 height 641
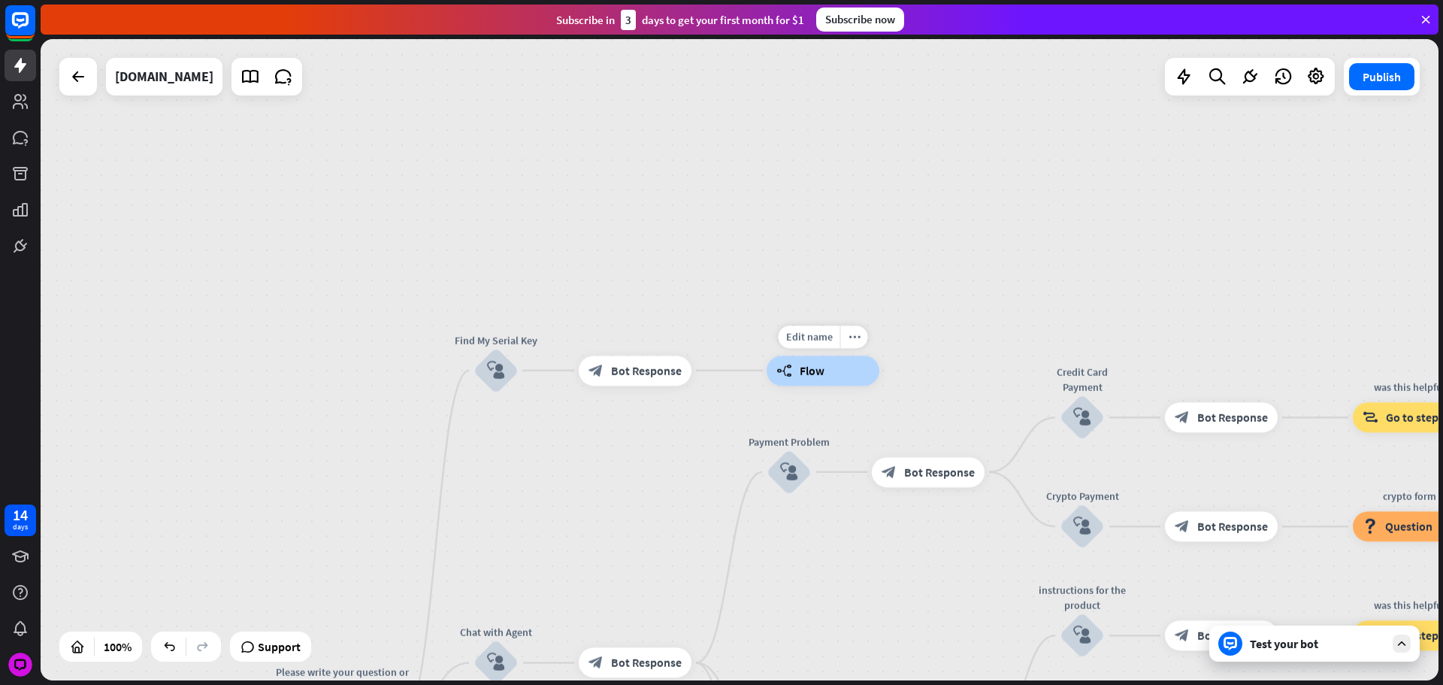
click at [806, 372] on span "Flow" at bounding box center [812, 370] width 25 height 15
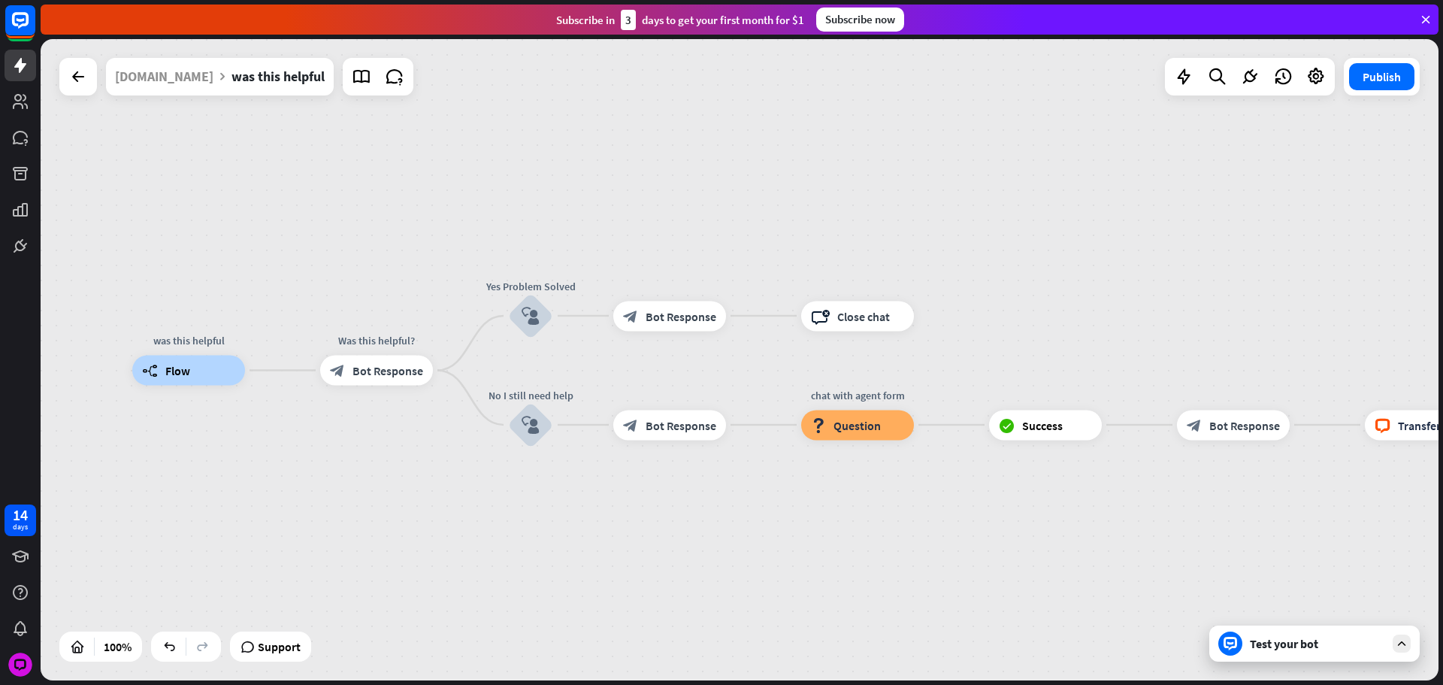
drag, startPoint x: 1169, startPoint y: 538, endPoint x: 577, endPoint y: 521, distance: 592.6
click at [536, 550] on div "was this helpful builder_tree Flow Was this helpful? block_bot_response Bot Res…" at bounding box center [831, 691] width 1398 height 641
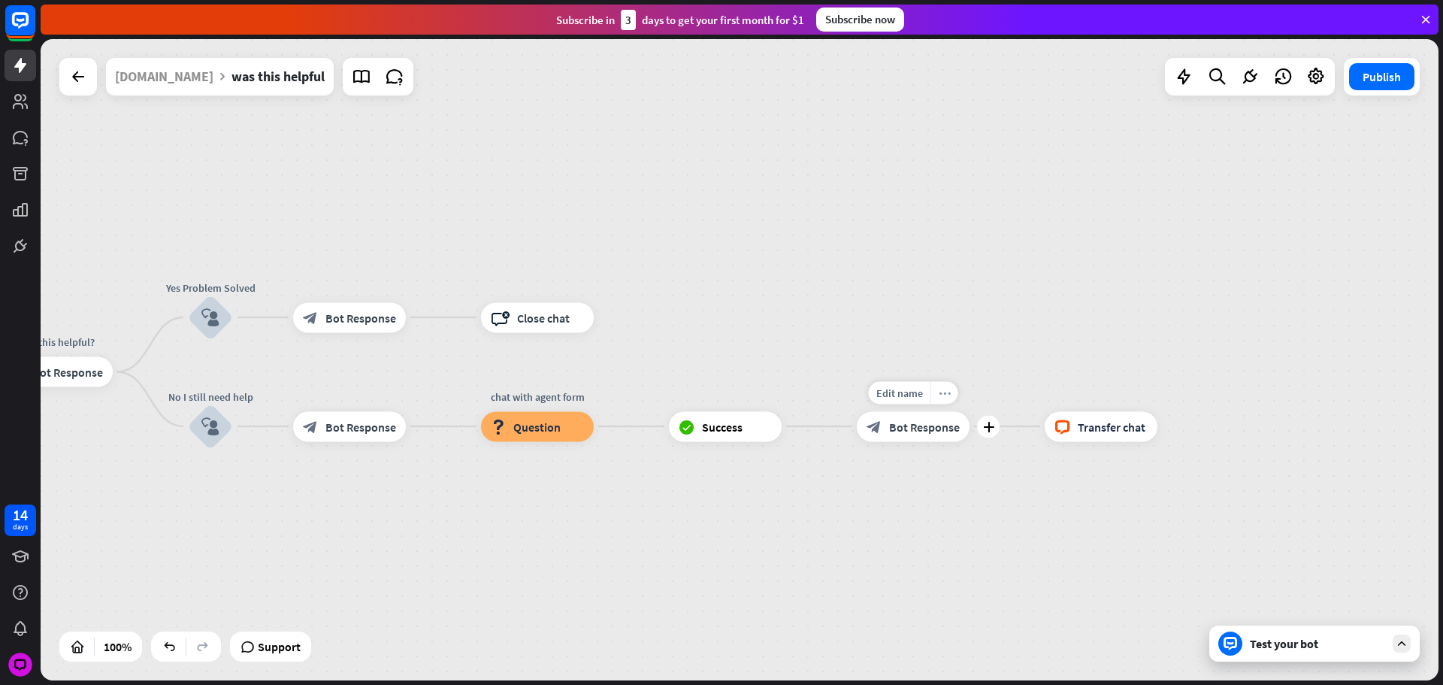
click at [953, 398] on div "more_horiz" at bounding box center [945, 392] width 28 height 23
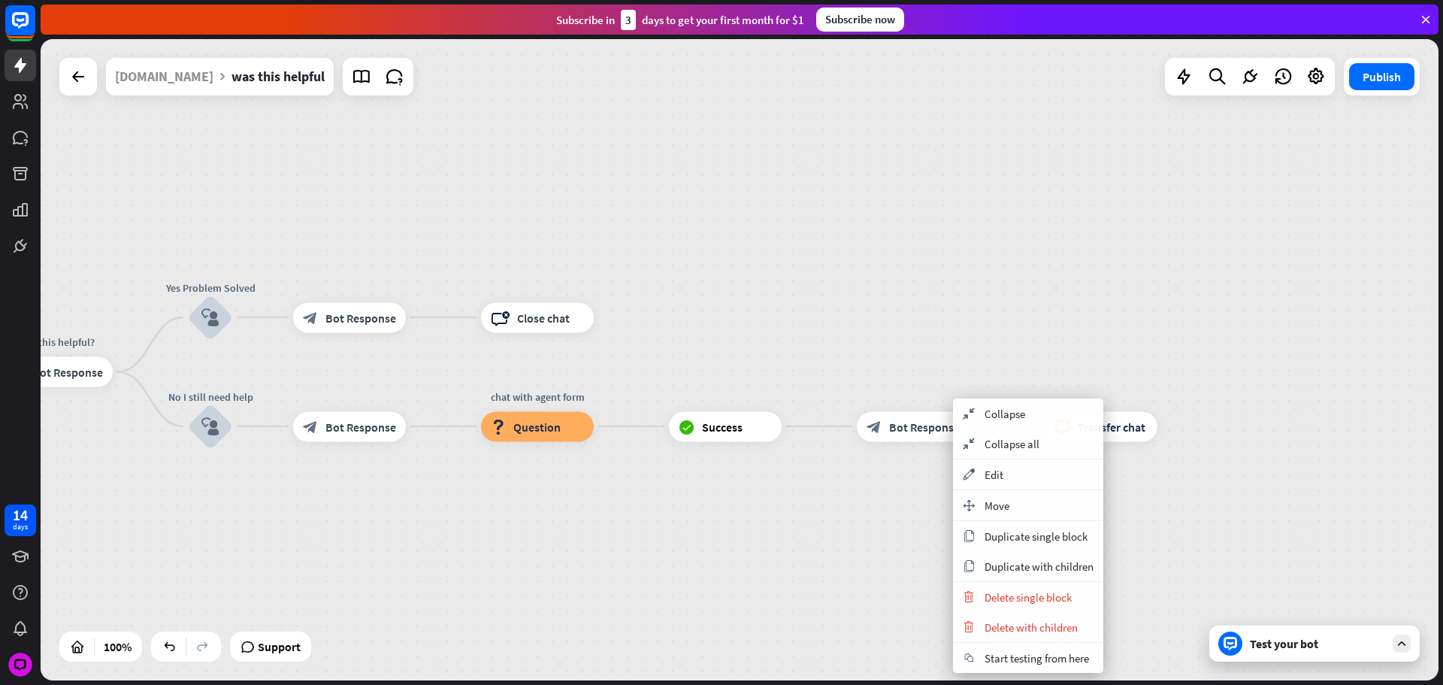
click at [1043, 567] on span "Duplicate with children" at bounding box center [1039, 566] width 109 height 14
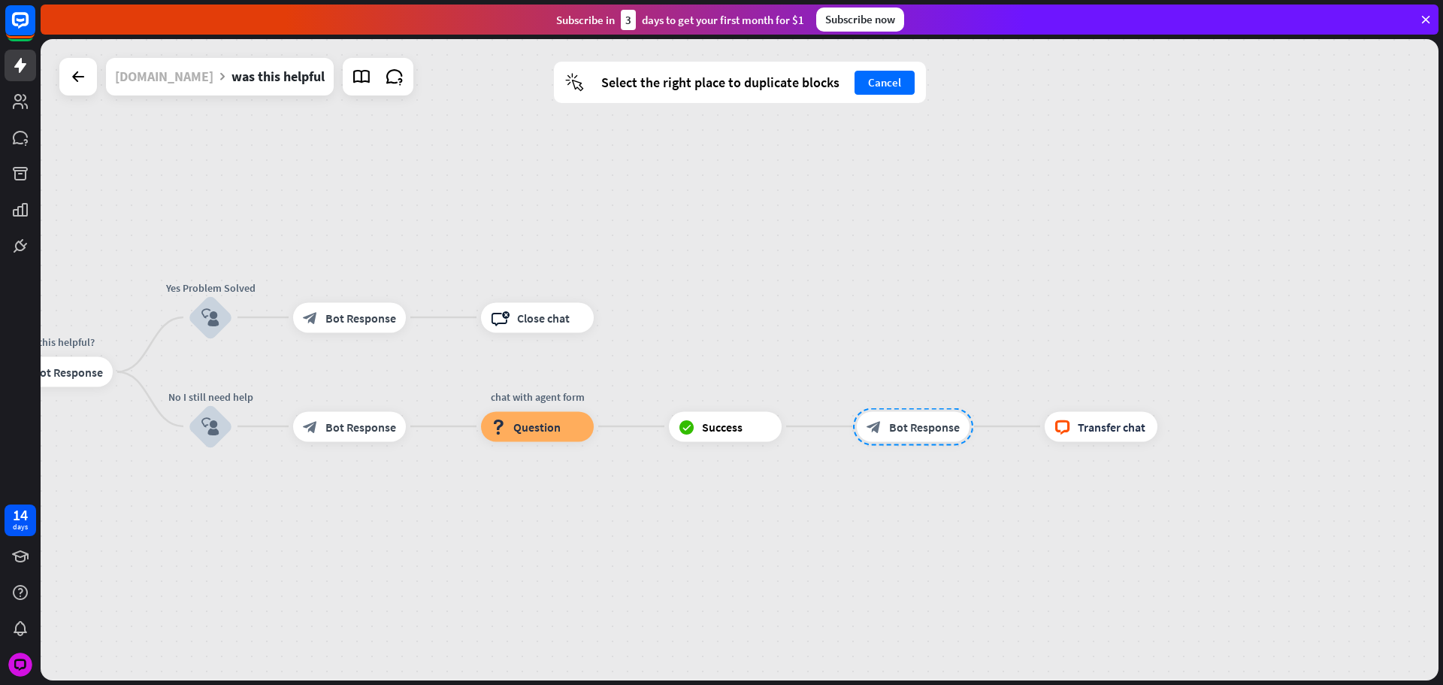
click at [190, 73] on div "[DOMAIN_NAME]" at bounding box center [164, 77] width 98 height 38
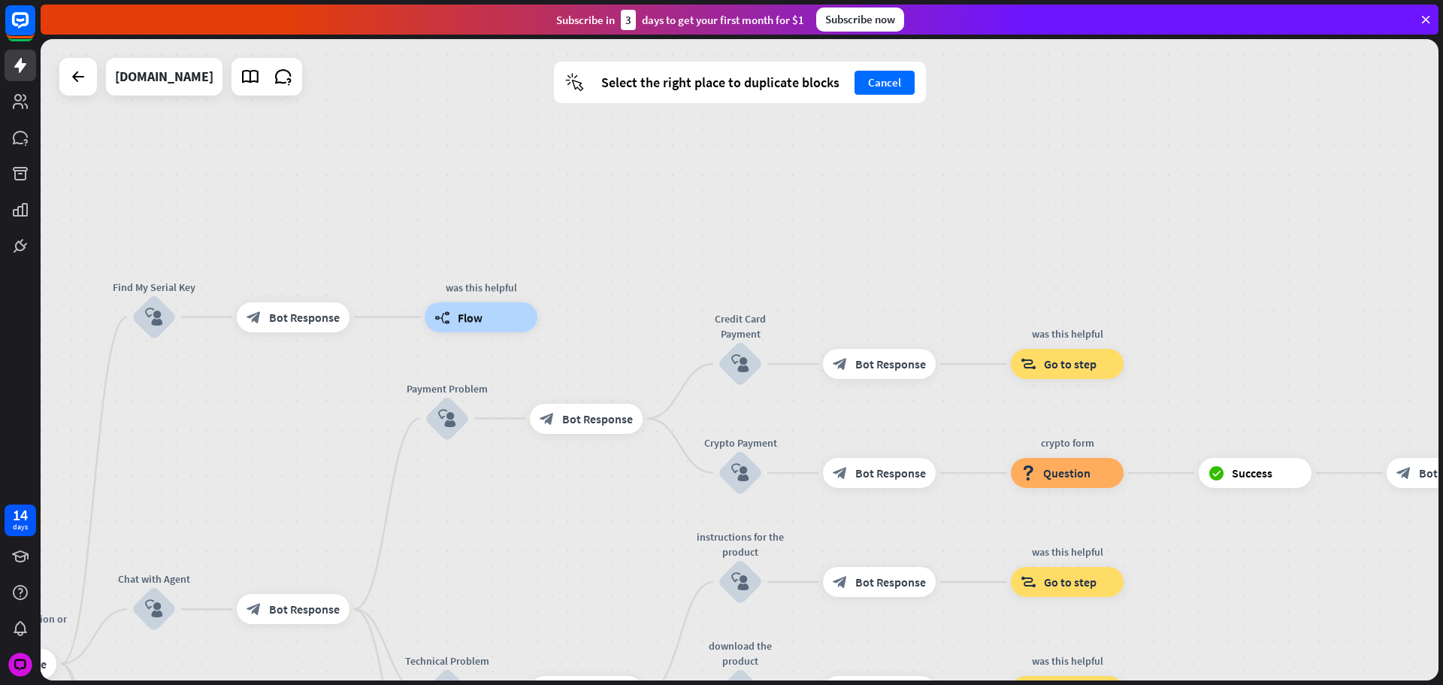
drag, startPoint x: 957, startPoint y: 557, endPoint x: 765, endPoint y: 8, distance: 581.3
click at [774, 17] on div "close Product Help First steps Get started with ChatBot Help Center Follow step…" at bounding box center [742, 342] width 1403 height 685
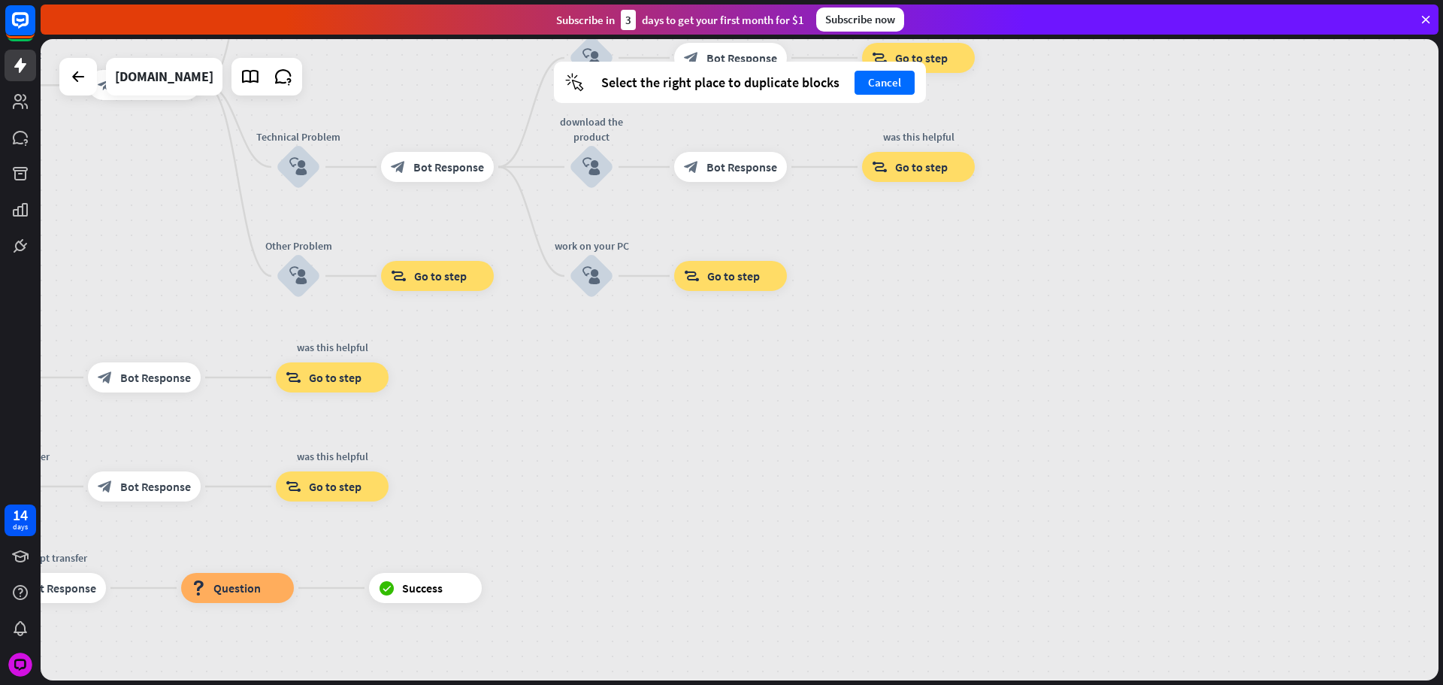
drag, startPoint x: 848, startPoint y: 439, endPoint x: 785, endPoint y: 248, distance: 201.1
click at [943, 364] on div "home_2 Start point Please write your question or select from below. block_bot_r…" at bounding box center [306, 684] width 1398 height 641
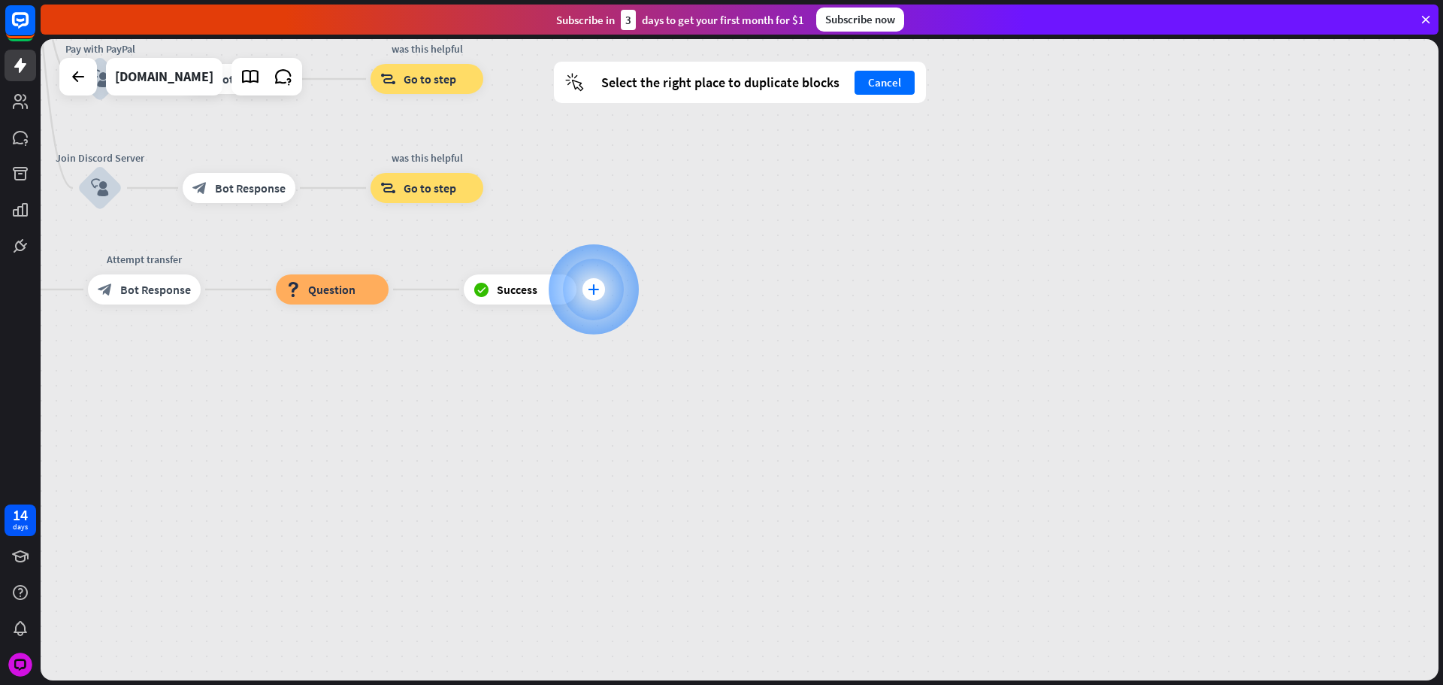
click at [592, 292] on icon "plus" at bounding box center [593, 289] width 11 height 11
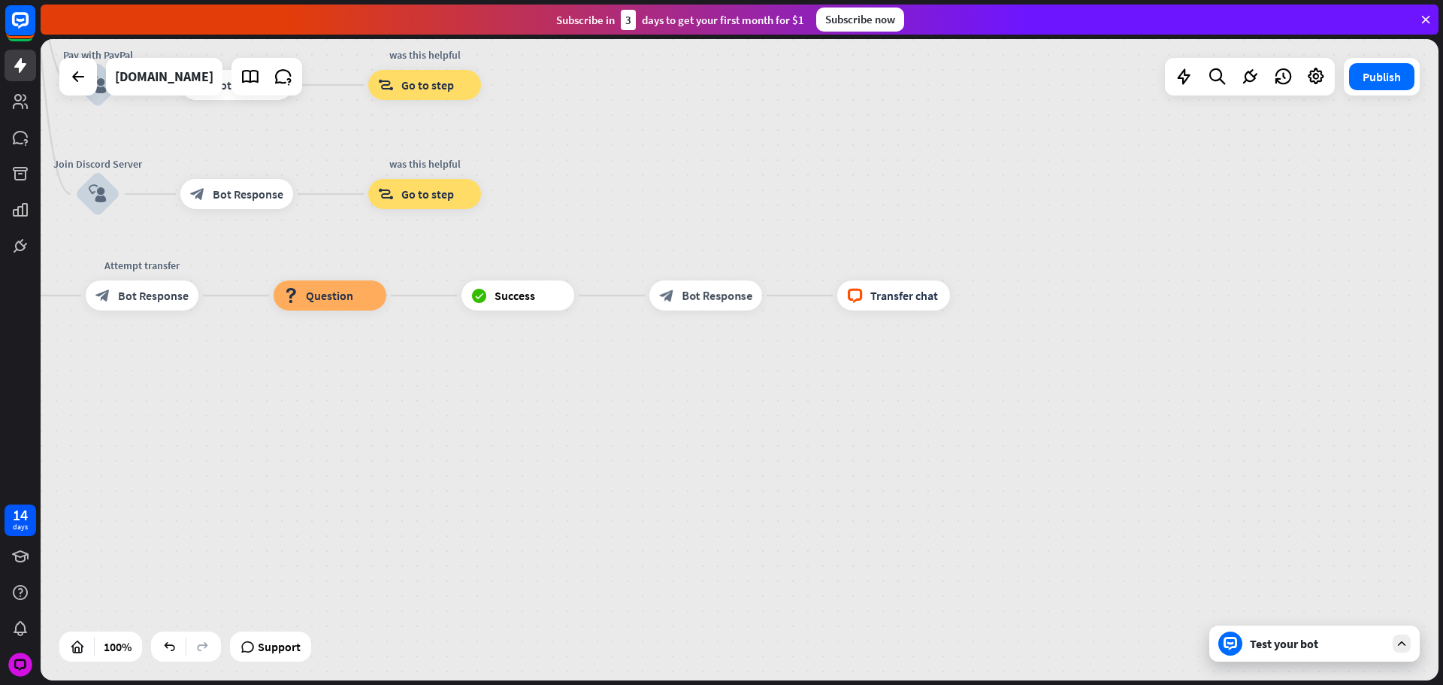
drag, startPoint x: 718, startPoint y: 168, endPoint x: 1070, endPoint y: 318, distance: 382.6
click at [837, 329] on div "home_2 Start point Please write your question or select from below. block_bot_r…" at bounding box center [398, 391] width 1398 height 641
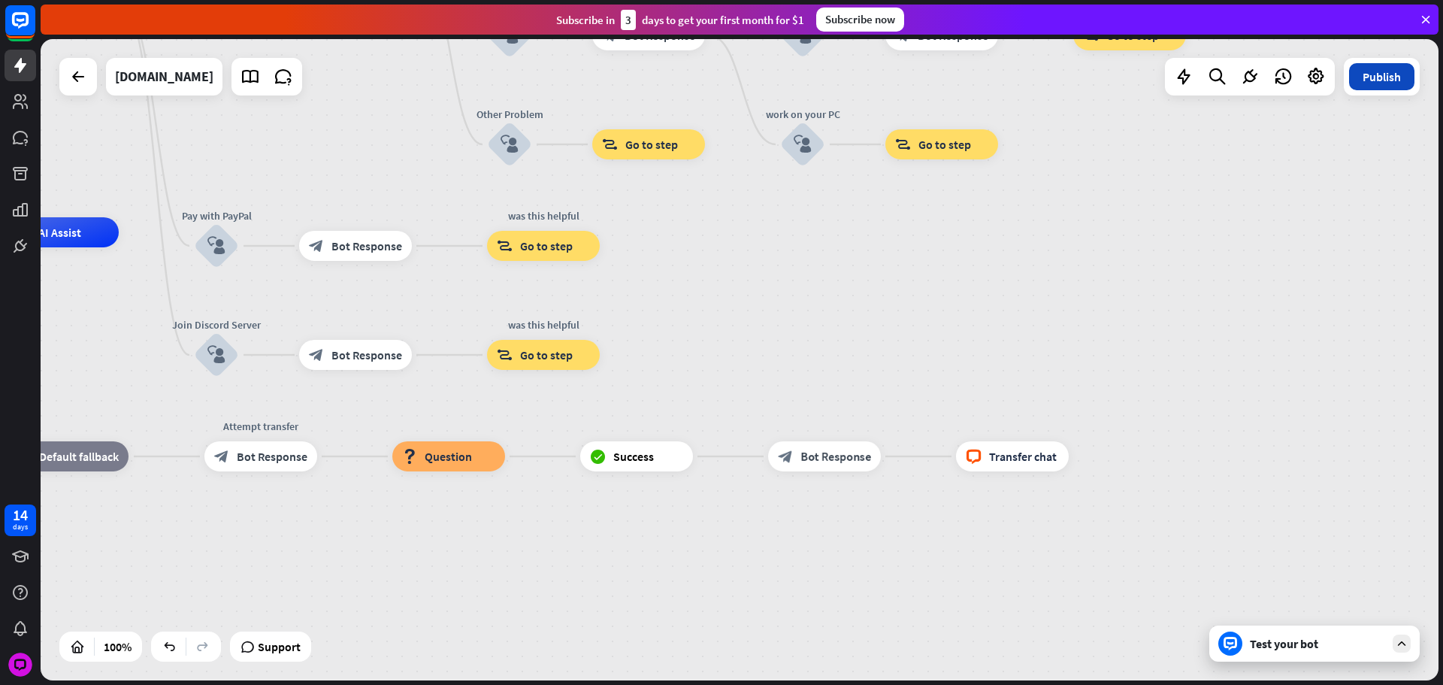
click at [1358, 83] on button "Publish" at bounding box center [1381, 76] width 65 height 27
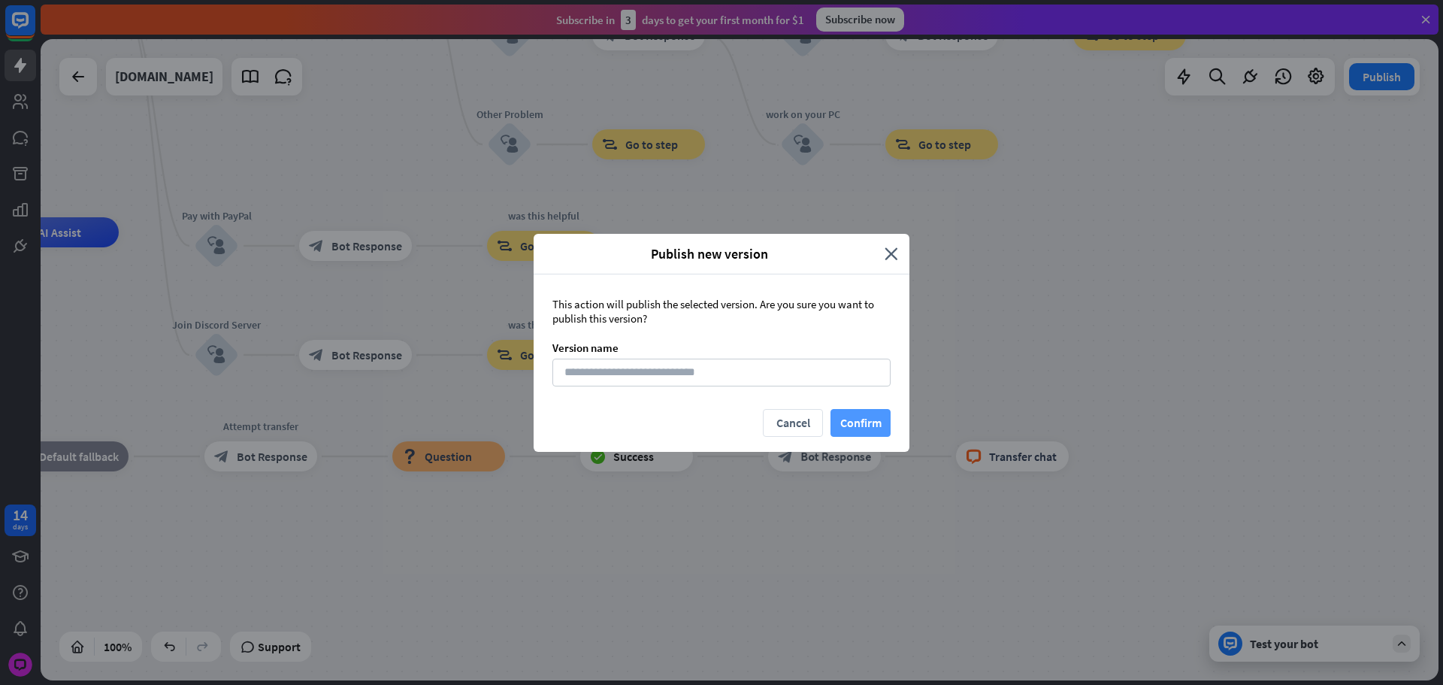
click at [856, 413] on button "Confirm" at bounding box center [861, 423] width 60 height 28
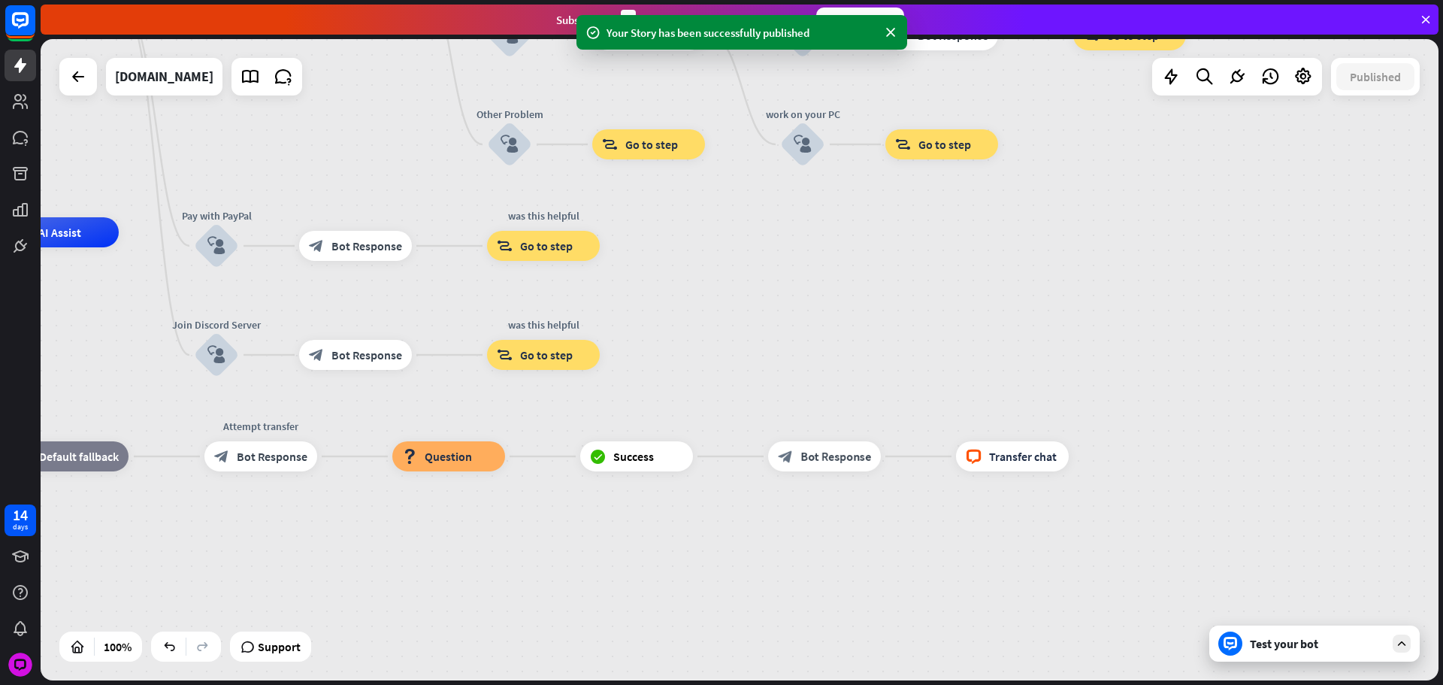
drag, startPoint x: 939, startPoint y: 373, endPoint x: 1077, endPoint y: 474, distance: 171.6
click at [1129, 495] on div "home_2 Start point Please write your question or select from below. block_bot_r…" at bounding box center [517, 552] width 1398 height 641
